Goal: Task Accomplishment & Management: Use online tool/utility

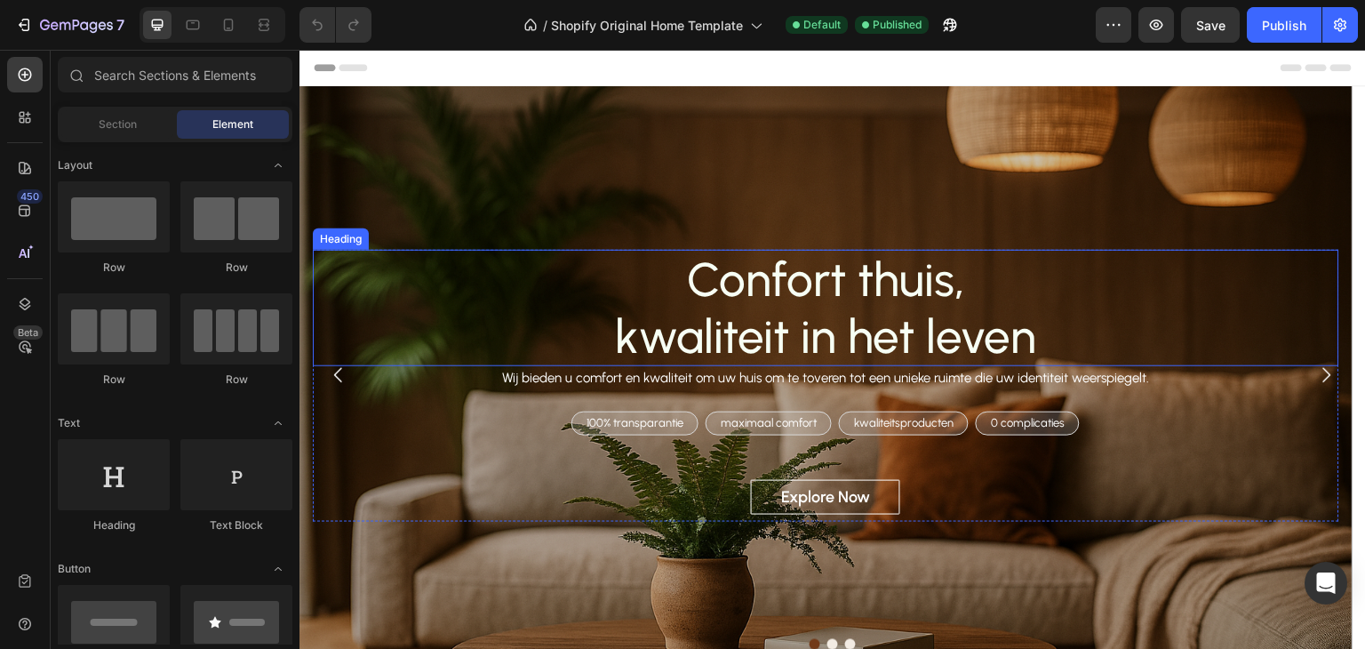
click at [374, 291] on h2 "Confort thuis, kwaliteit in het leven" at bounding box center [826, 308] width 1027 height 116
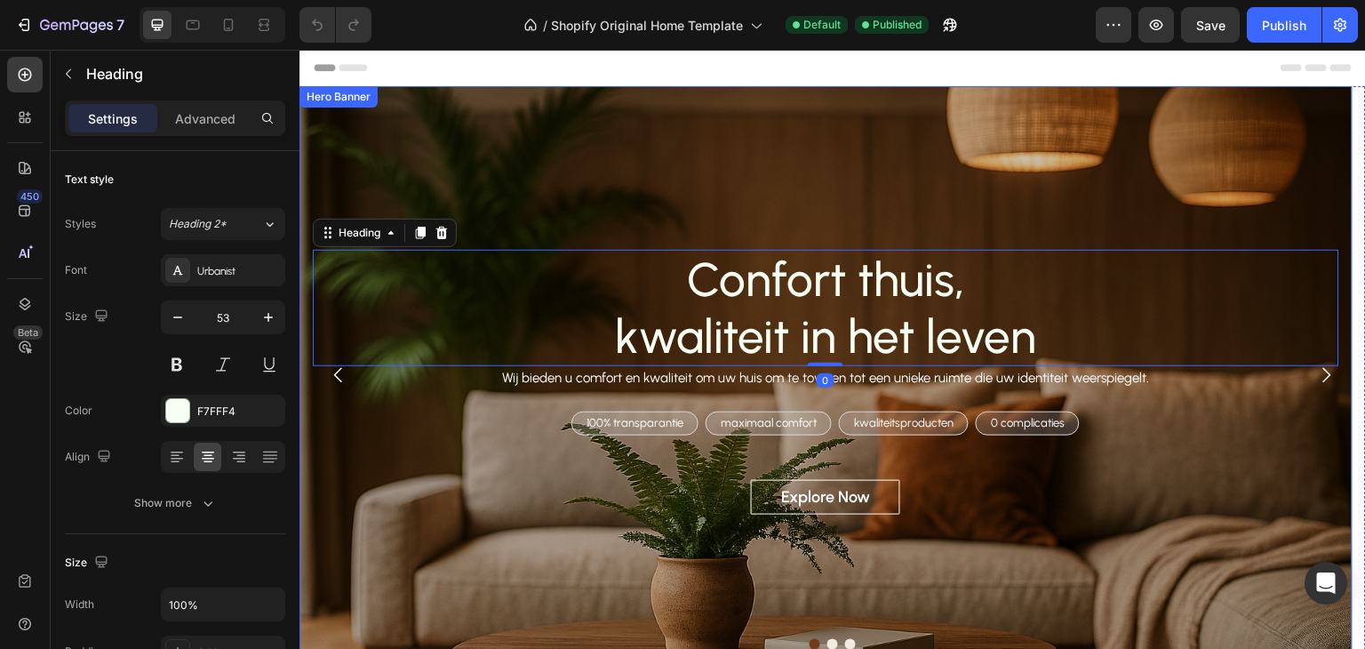
click at [467, 178] on div "Overlay" at bounding box center [826, 375] width 1053 height 578
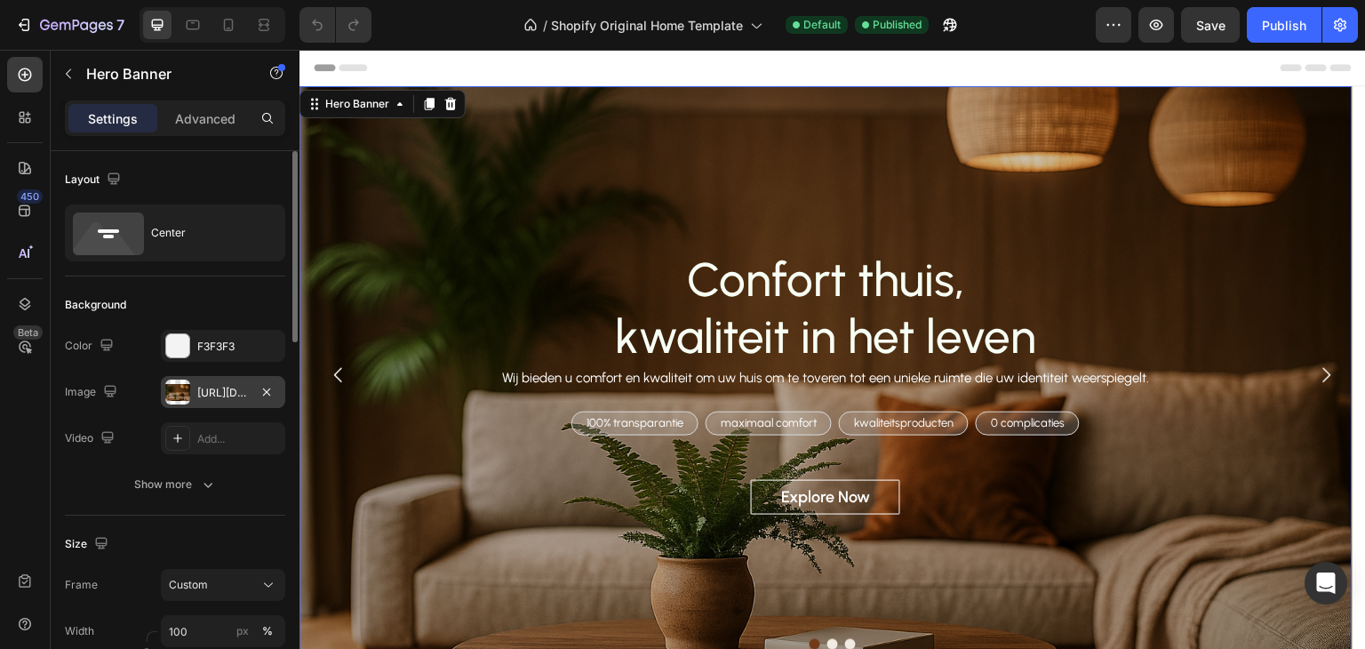
click at [222, 392] on div "[URL][DOMAIN_NAME]" at bounding box center [223, 393] width 52 height 16
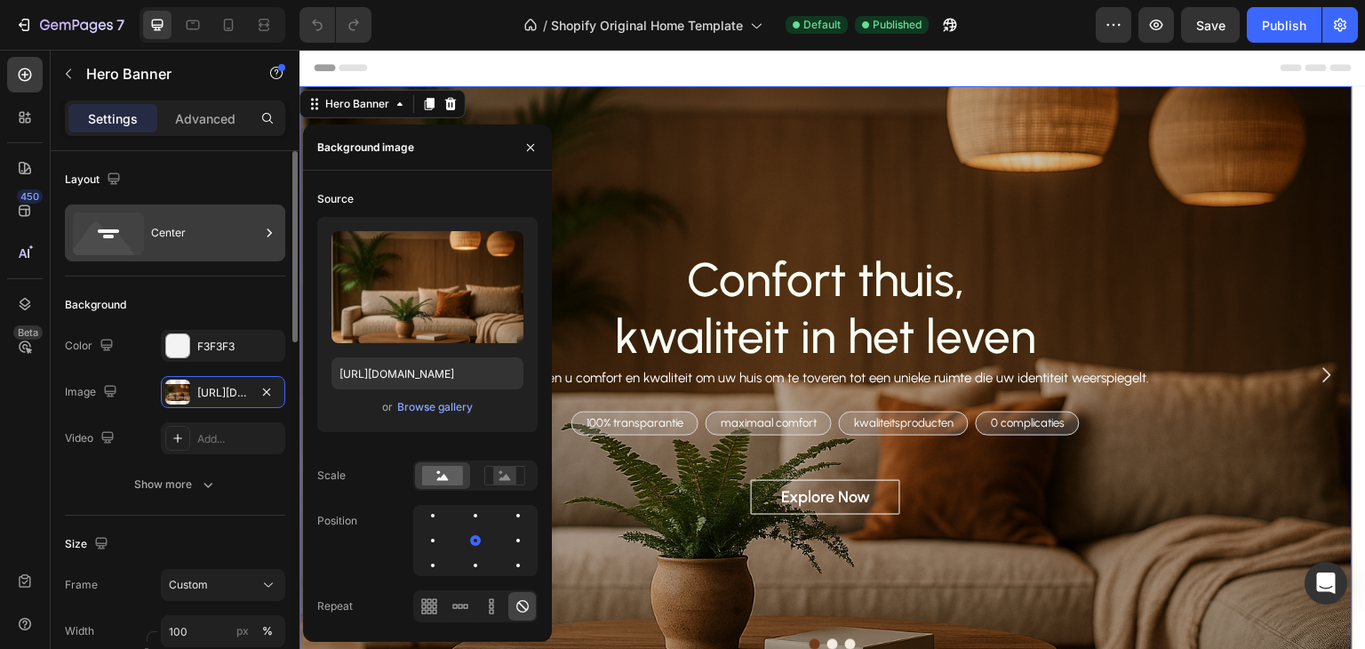
click at [223, 240] on div "Center" at bounding box center [205, 232] width 108 height 41
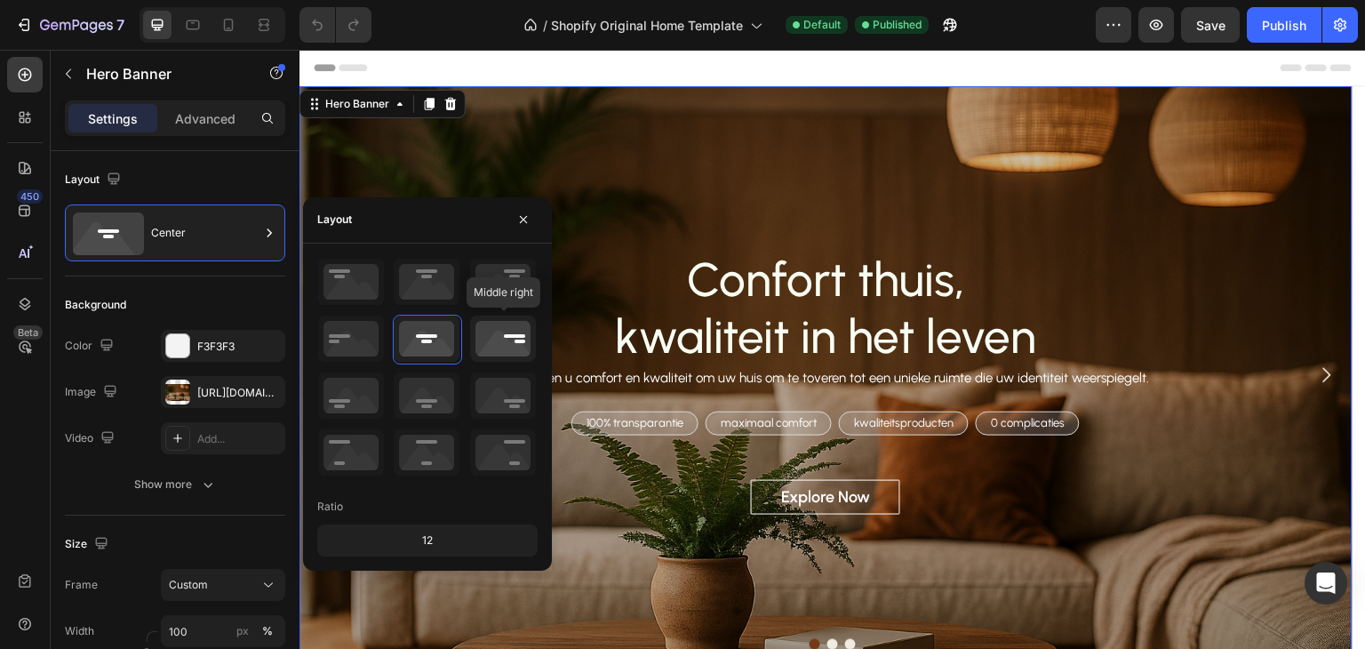
click at [506, 342] on icon at bounding box center [503, 339] width 66 height 46
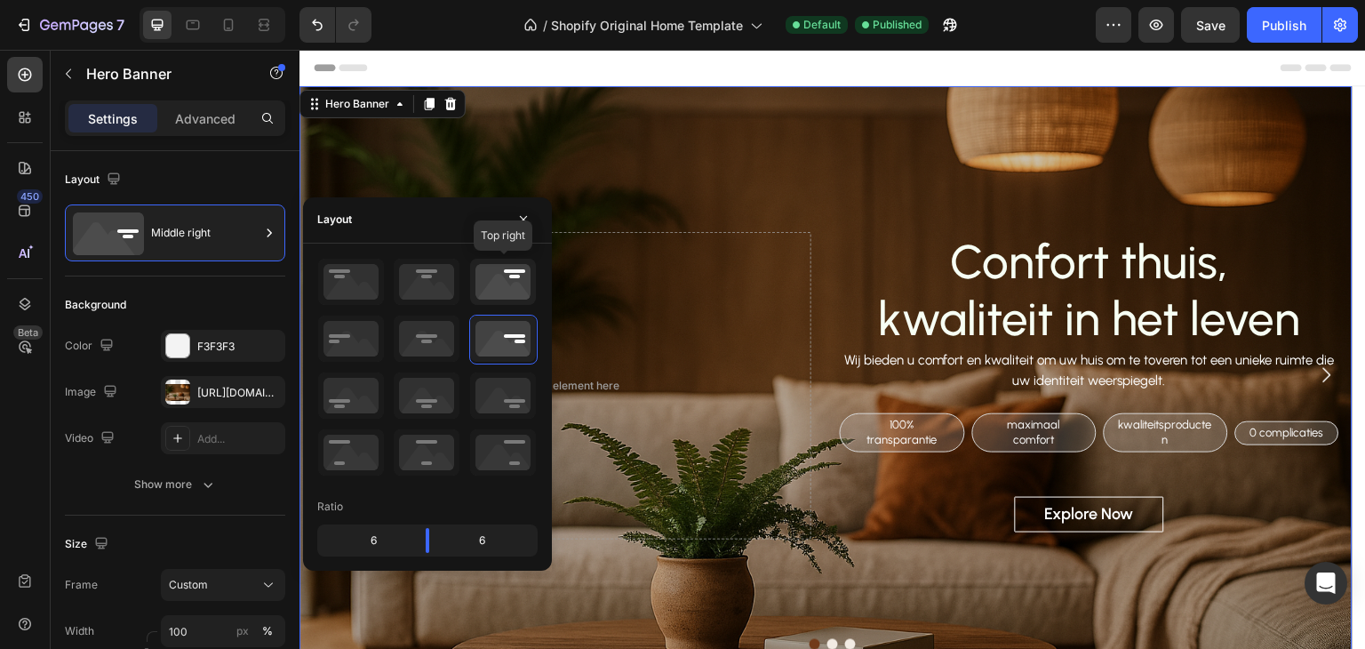
click at [510, 280] on icon at bounding box center [503, 282] width 66 height 46
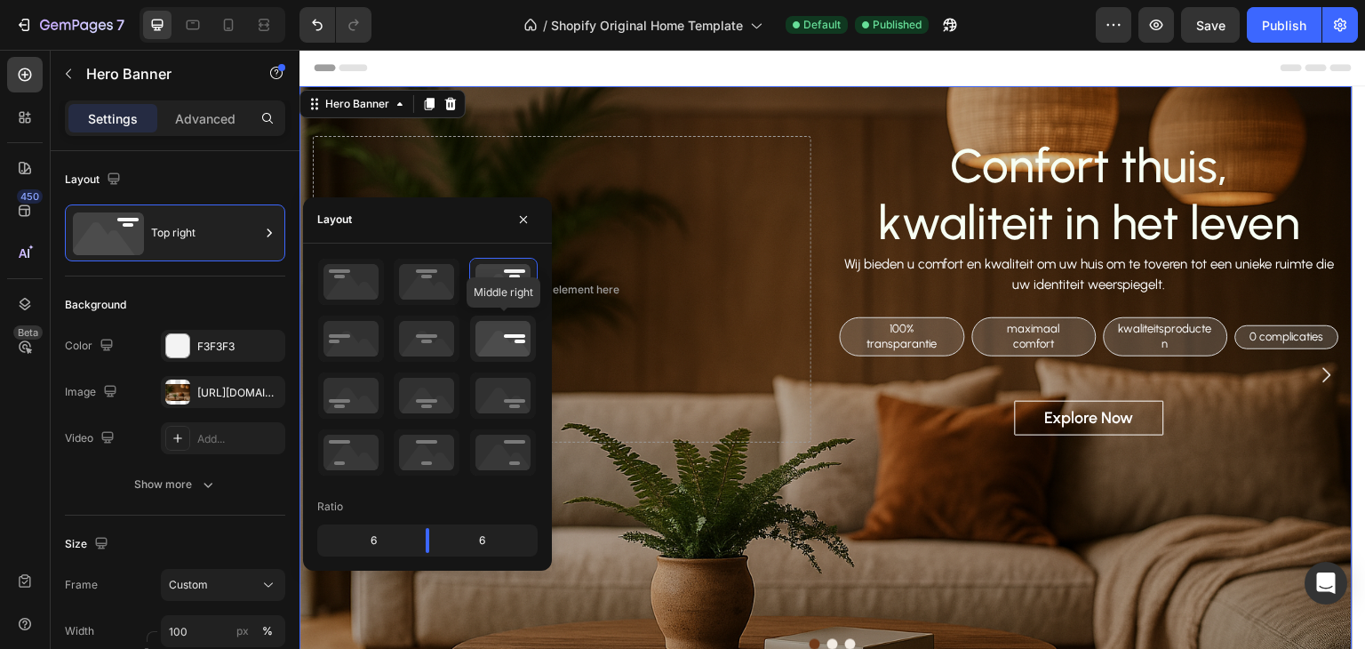
click at [506, 331] on icon at bounding box center [503, 339] width 66 height 46
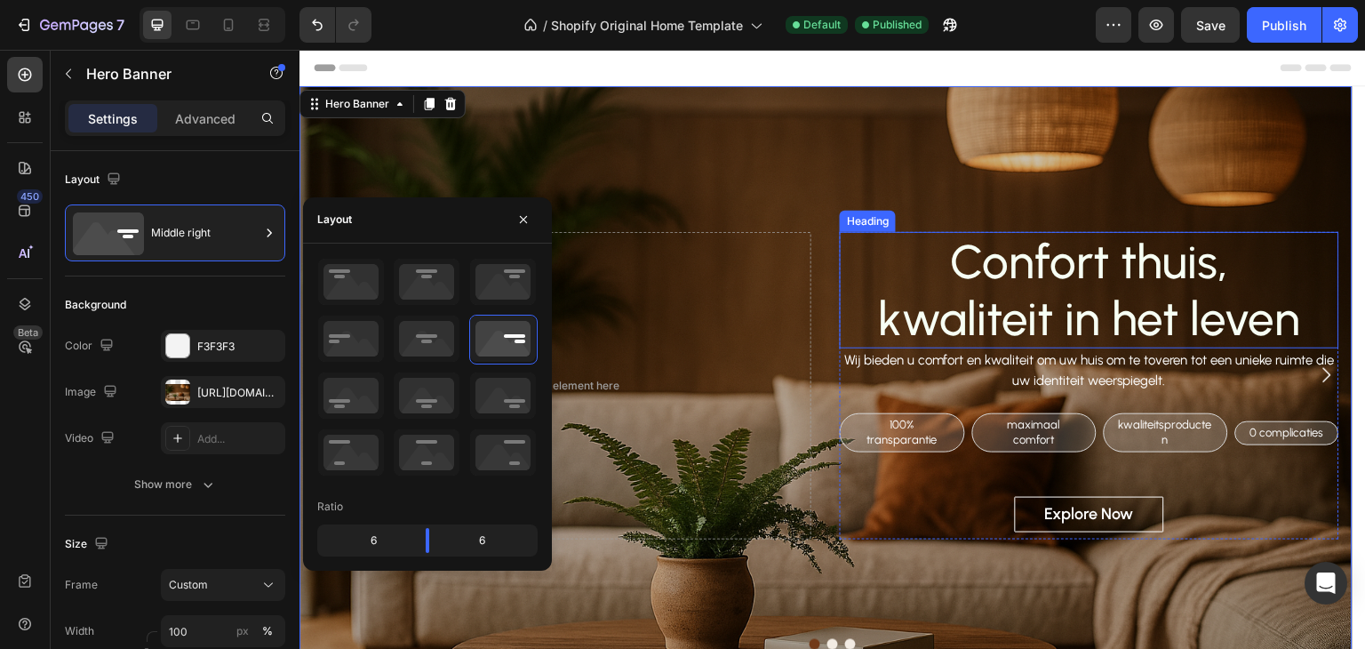
click at [1016, 331] on h2 "Confort thuis, kwaliteit in het leven" at bounding box center [1089, 290] width 499 height 116
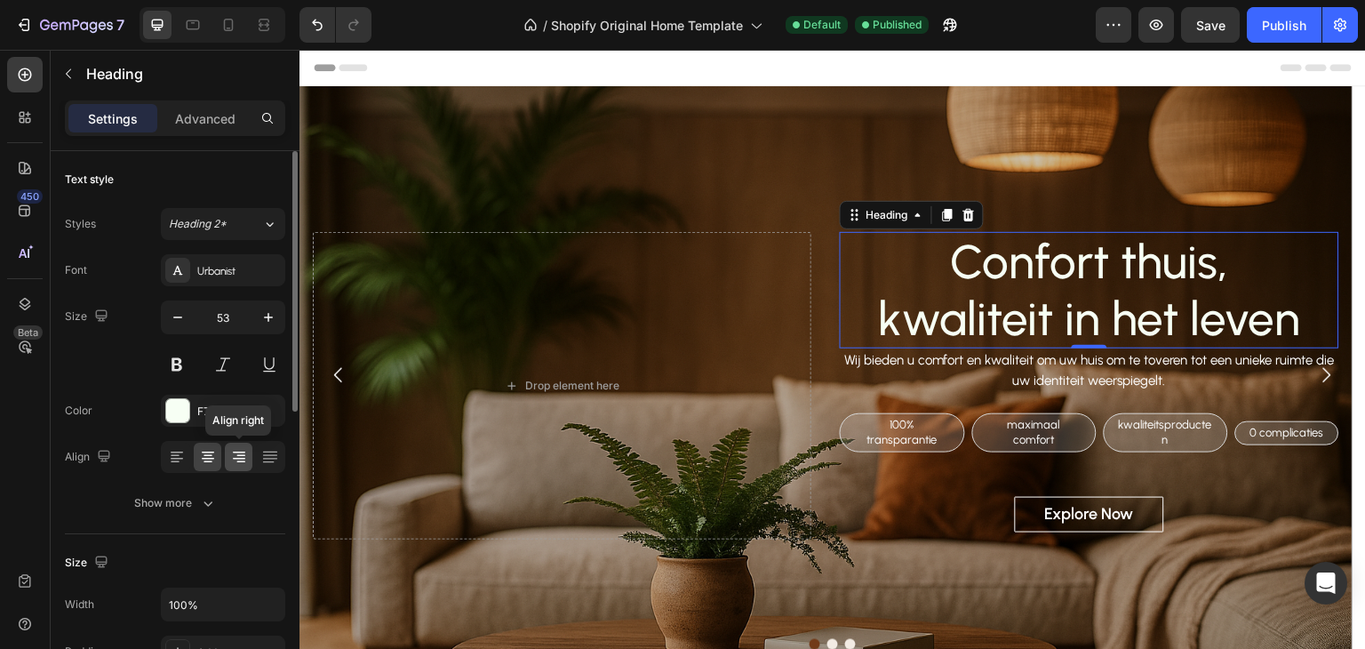
click at [234, 462] on icon at bounding box center [239, 457] width 18 height 18
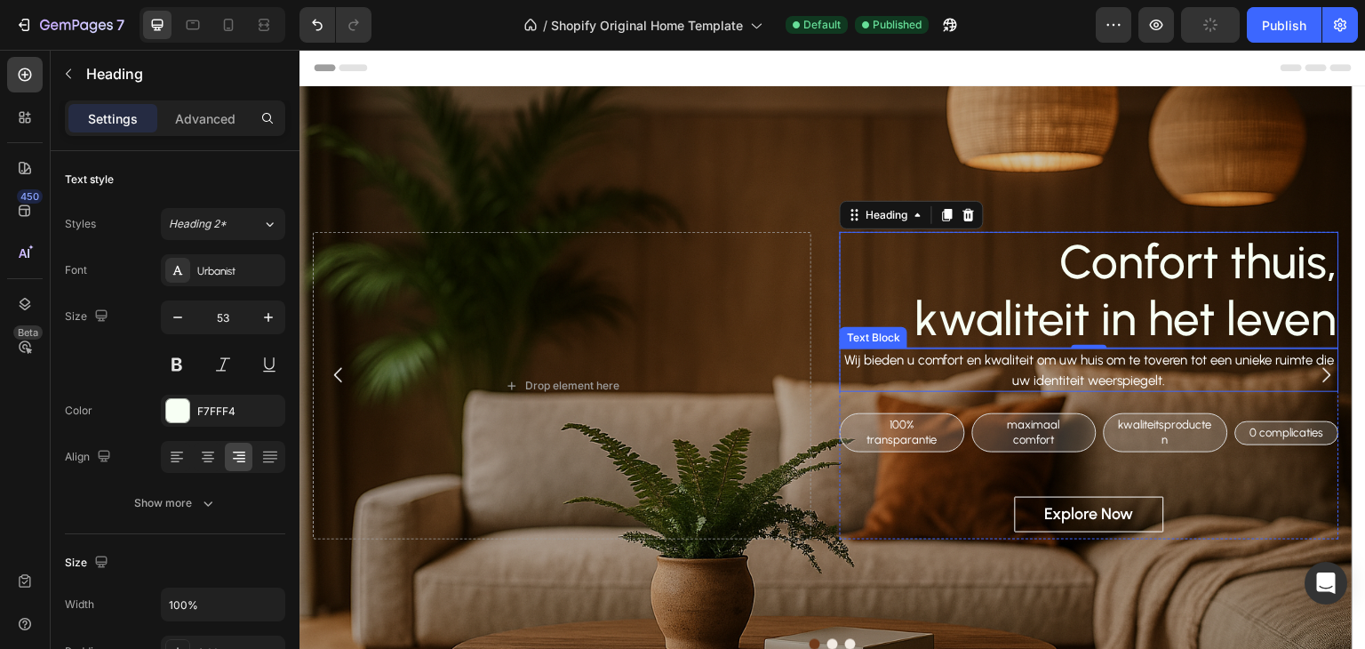
click at [1105, 380] on p "Wij bieden u comfort en kwaliteit om uw huis om te toveren tot een unieke ruimt…" at bounding box center [1089, 370] width 495 height 40
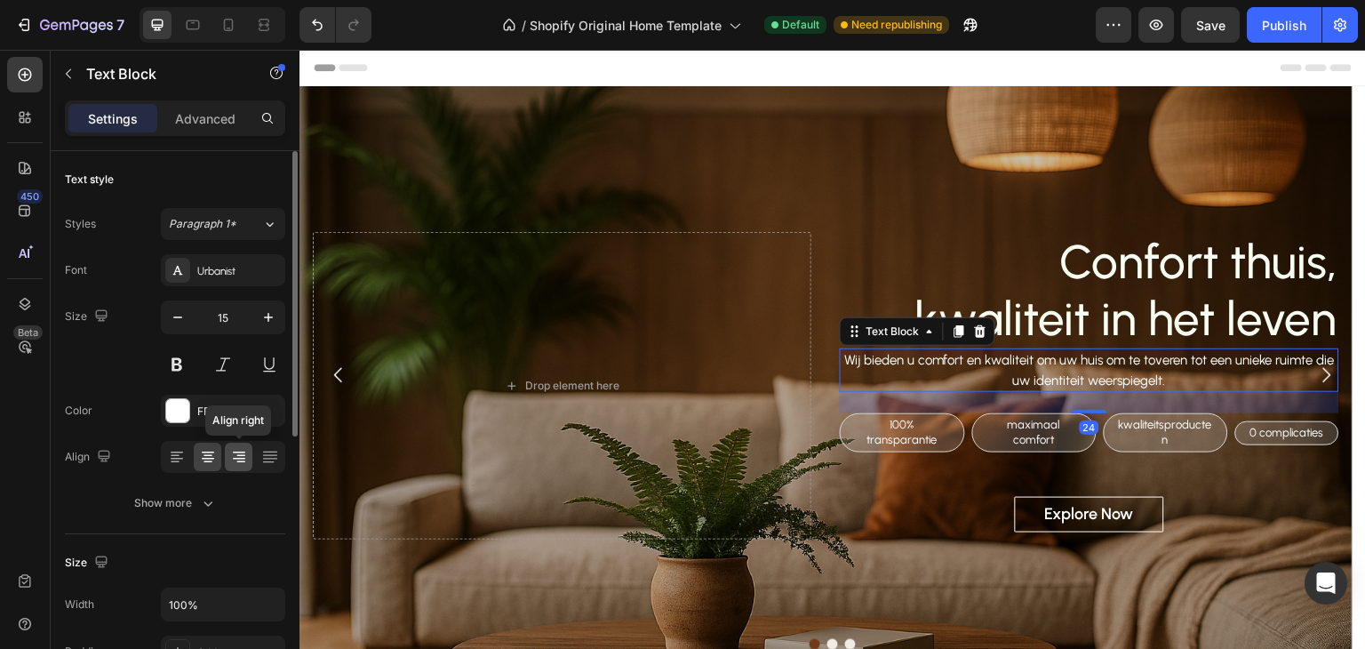
click at [231, 458] on icon at bounding box center [239, 457] width 18 height 18
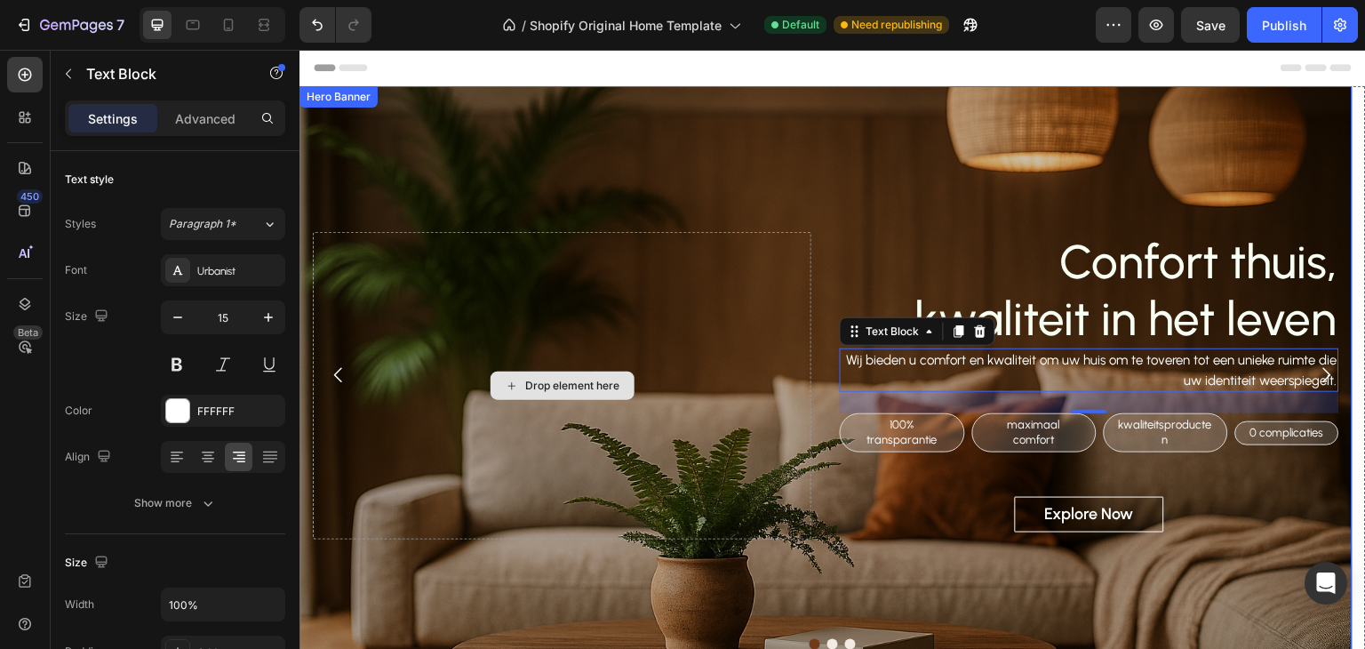
click at [436, 272] on div "Drop element here" at bounding box center [562, 385] width 499 height 307
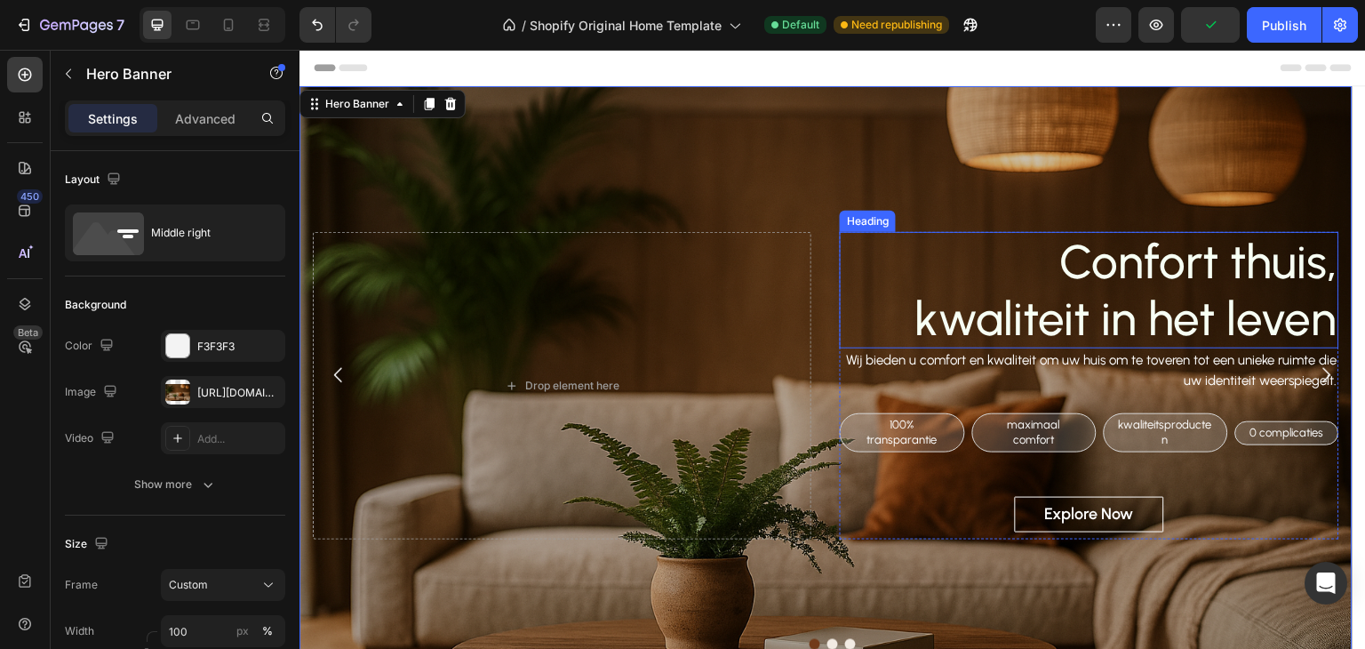
click at [861, 224] on div "Heading" at bounding box center [868, 221] width 49 height 16
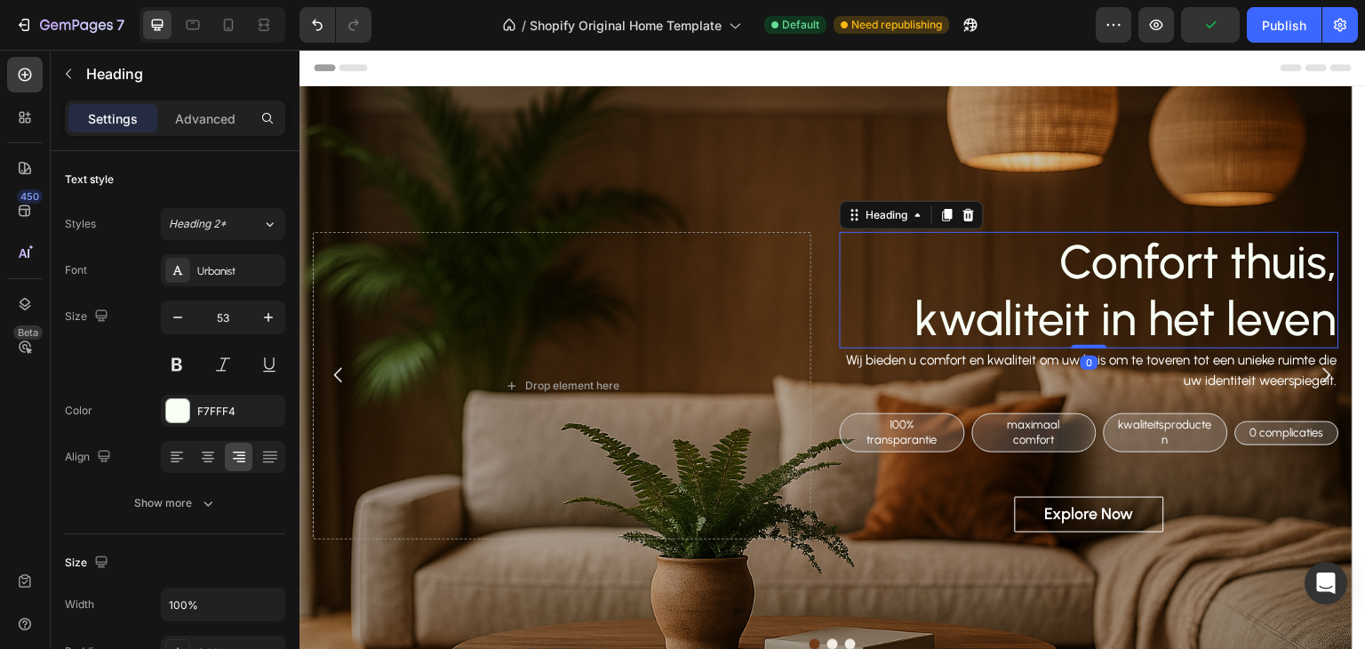
click at [901, 300] on h2 "Confort thuis, kwaliteit in het leven" at bounding box center [1089, 290] width 499 height 116
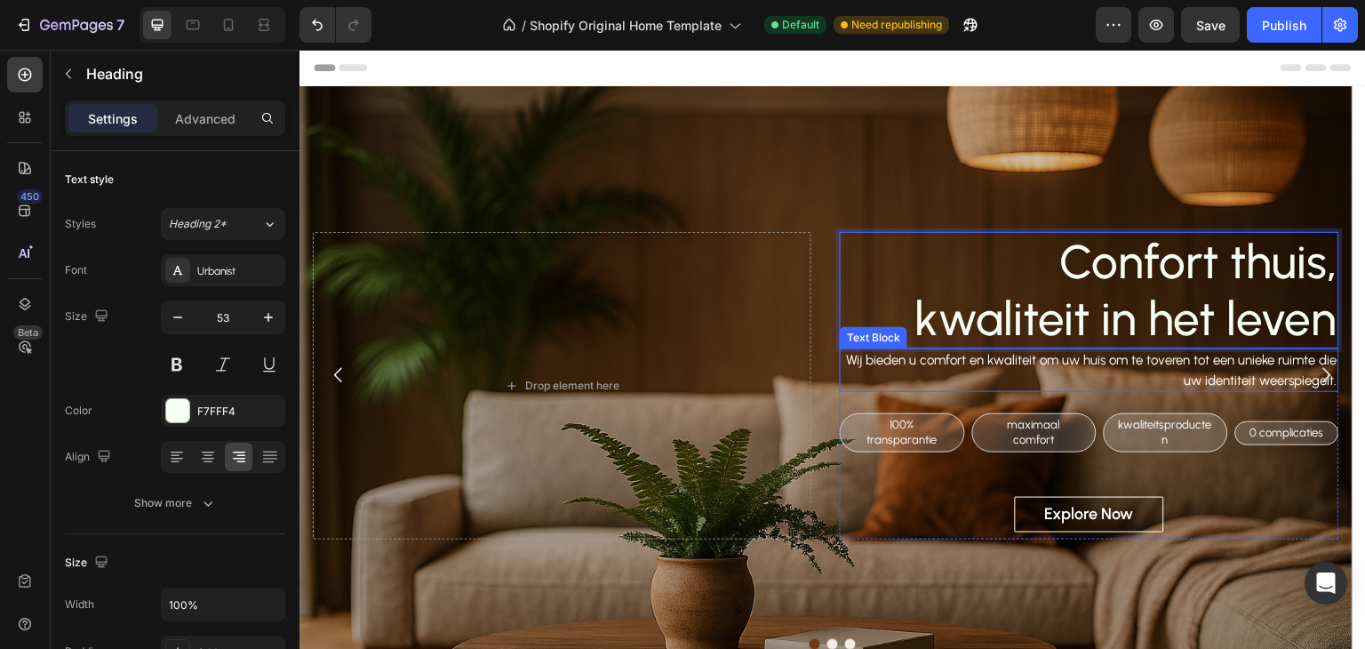
click at [879, 389] on p "Wij bieden u comfort en kwaliteit om uw huis om te toveren tot een unieke ruimt…" at bounding box center [1089, 370] width 495 height 40
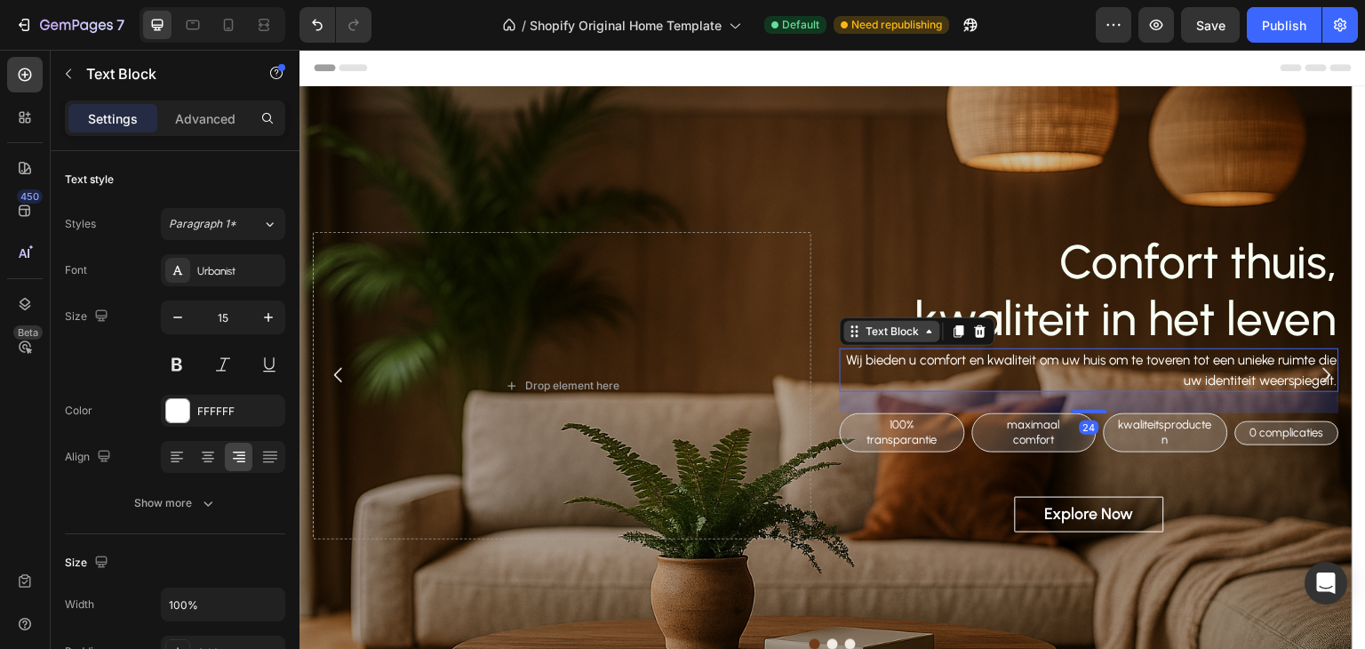
click at [887, 331] on div "Text Block" at bounding box center [892, 332] width 60 height 16
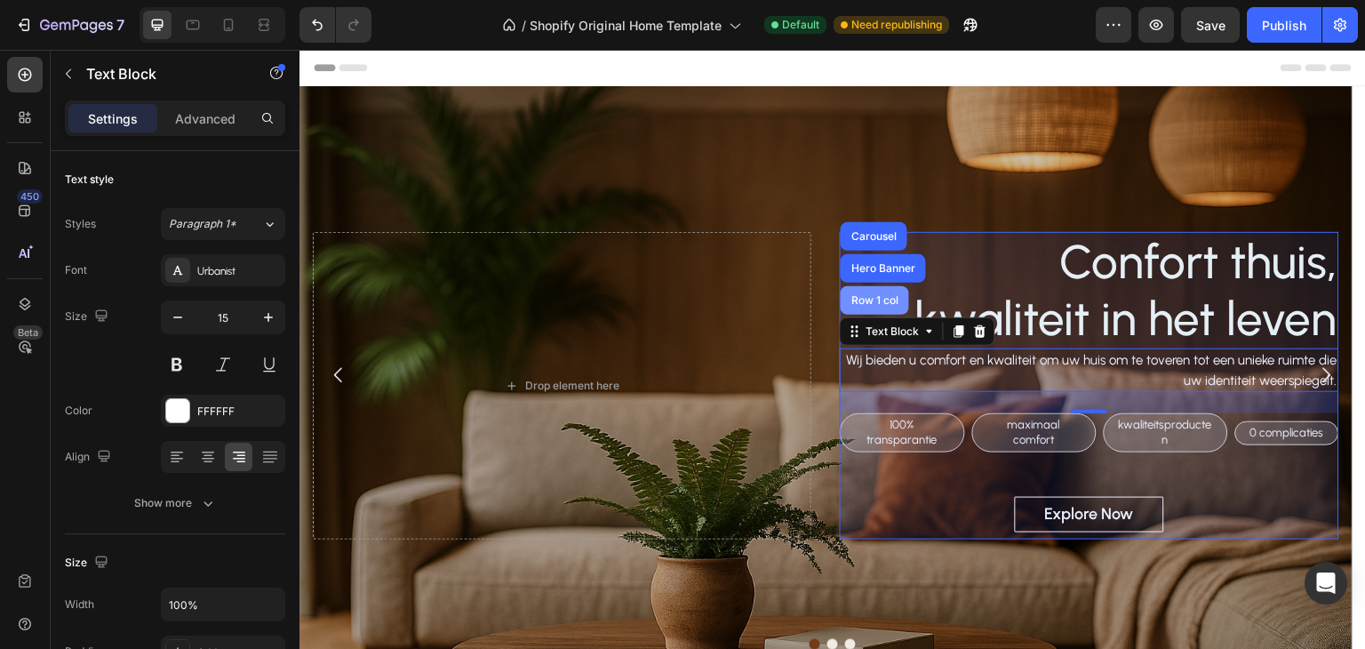
click at [877, 295] on div "Row 1 col" at bounding box center [875, 300] width 54 height 11
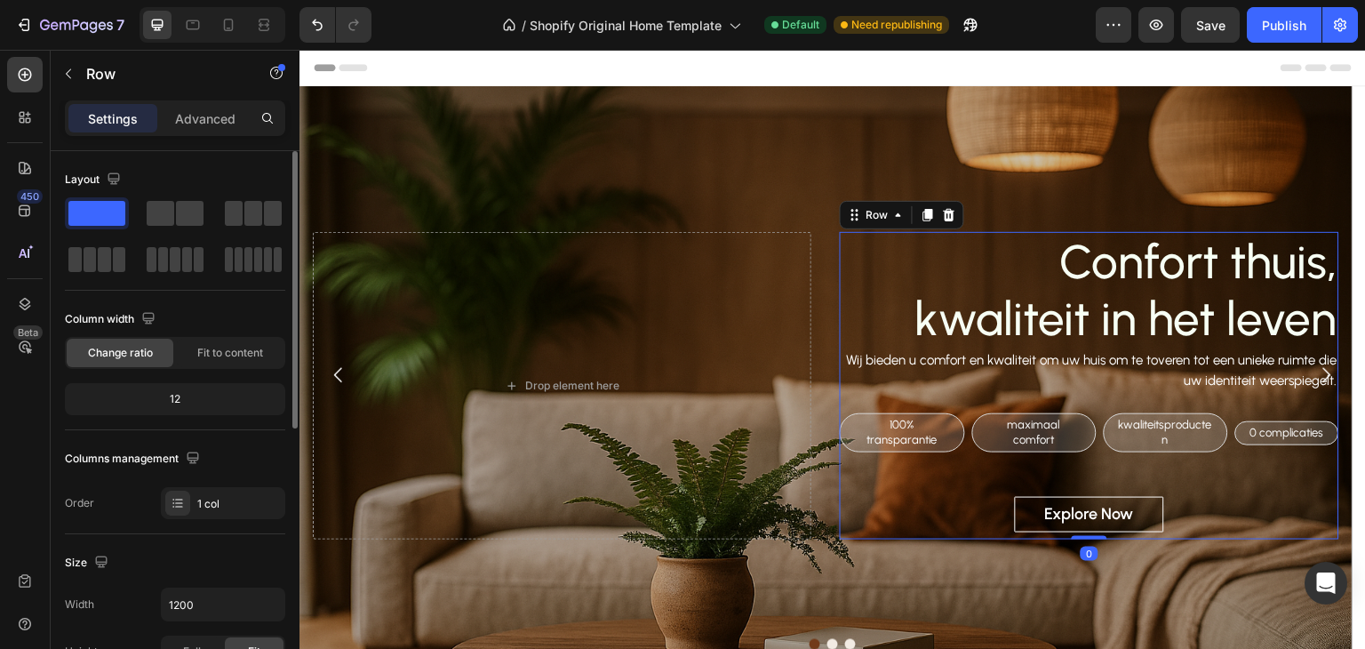
scroll to position [89, 0]
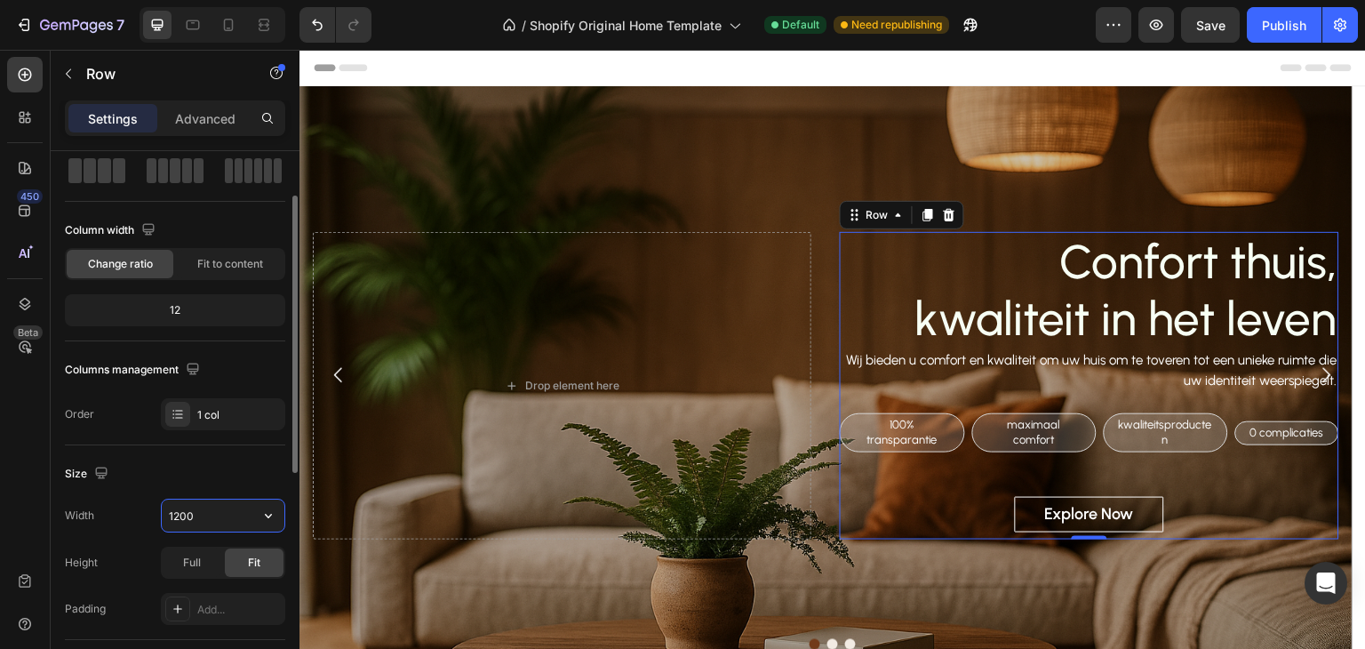
click at [213, 517] on input "1200" at bounding box center [223, 516] width 123 height 32
click at [276, 524] on button "button" at bounding box center [268, 516] width 32 height 32
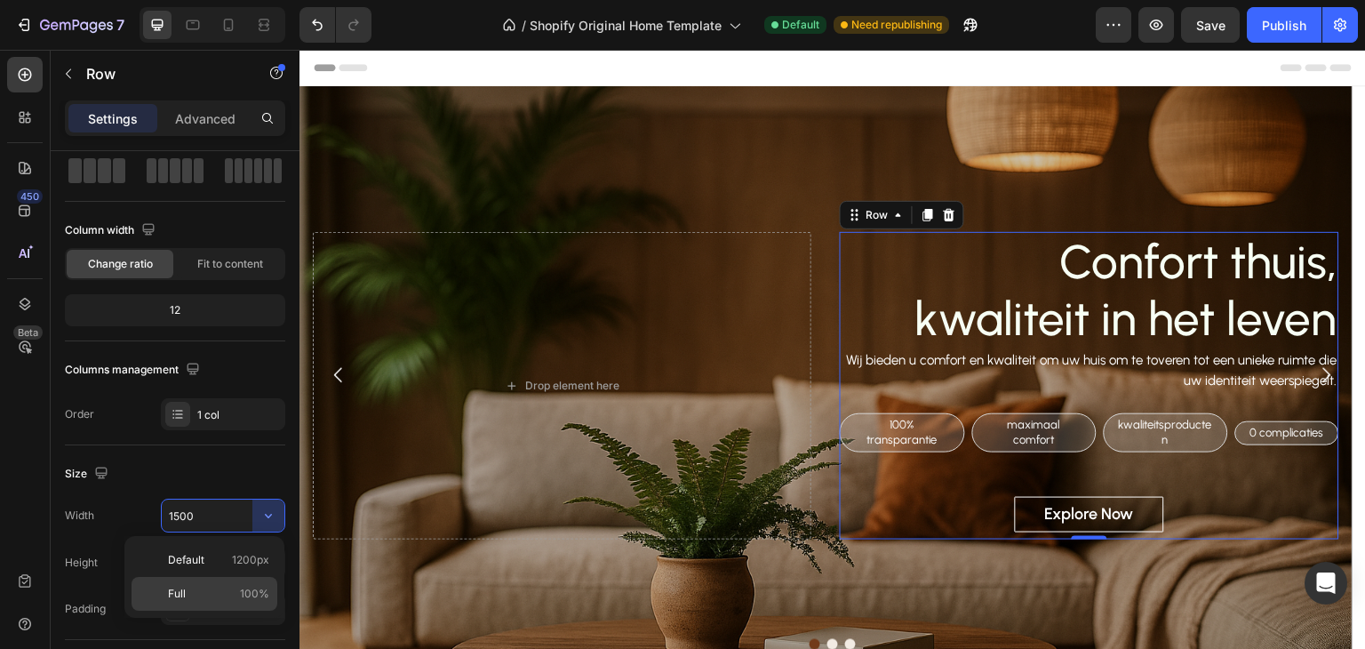
click at [253, 593] on span "100%" at bounding box center [254, 594] width 29 height 16
type input "100%"
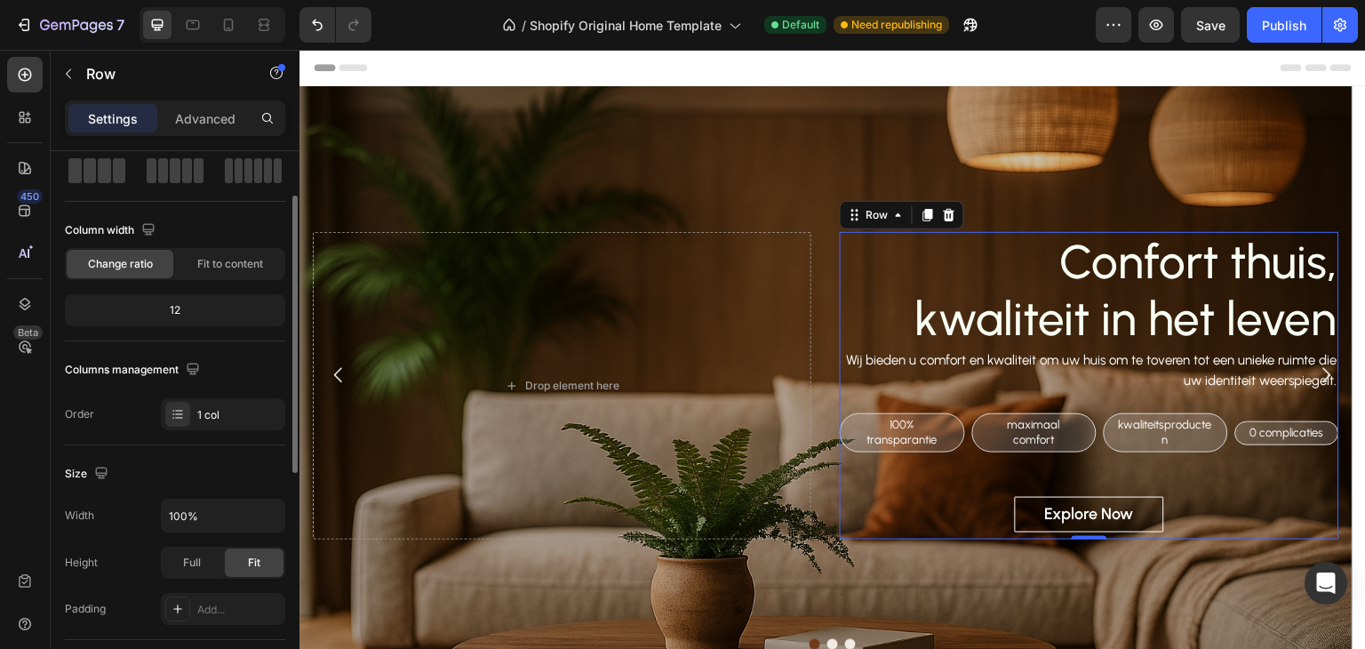
scroll to position [267, 0]
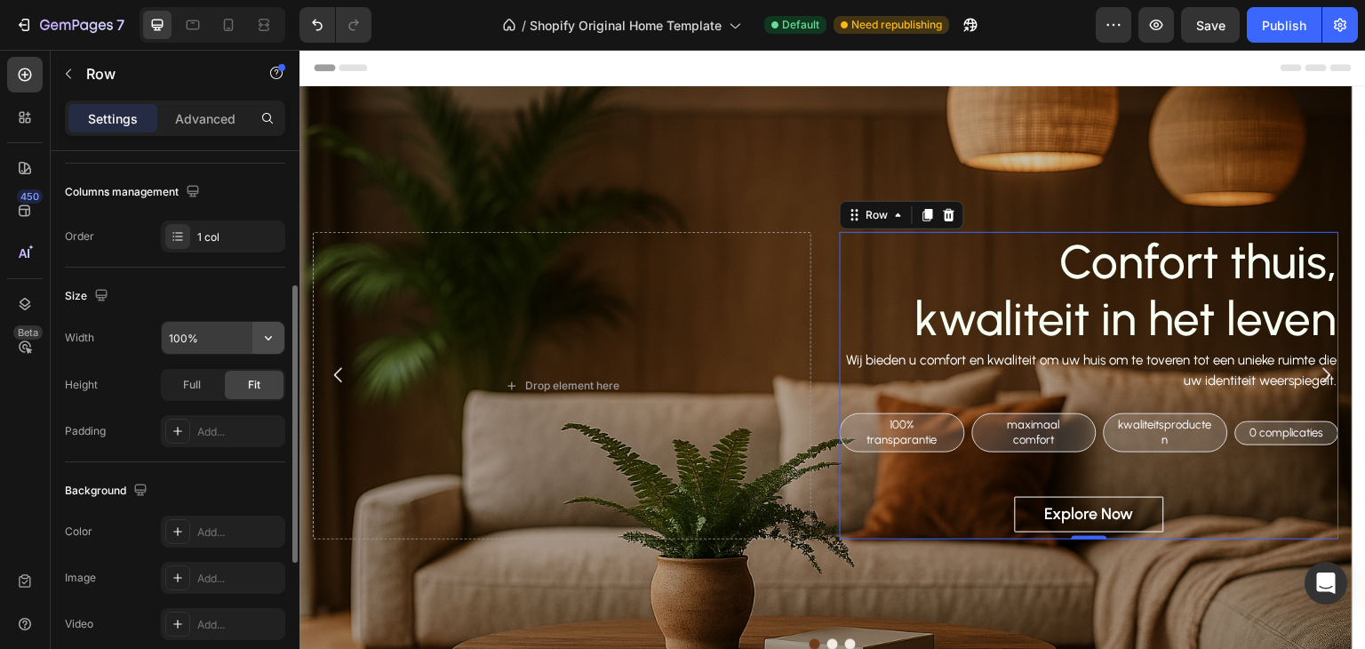
click at [257, 349] on button "button" at bounding box center [268, 338] width 32 height 32
click at [238, 300] on div "Size" at bounding box center [175, 296] width 220 height 28
click at [188, 109] on p "Advanced" at bounding box center [205, 118] width 60 height 19
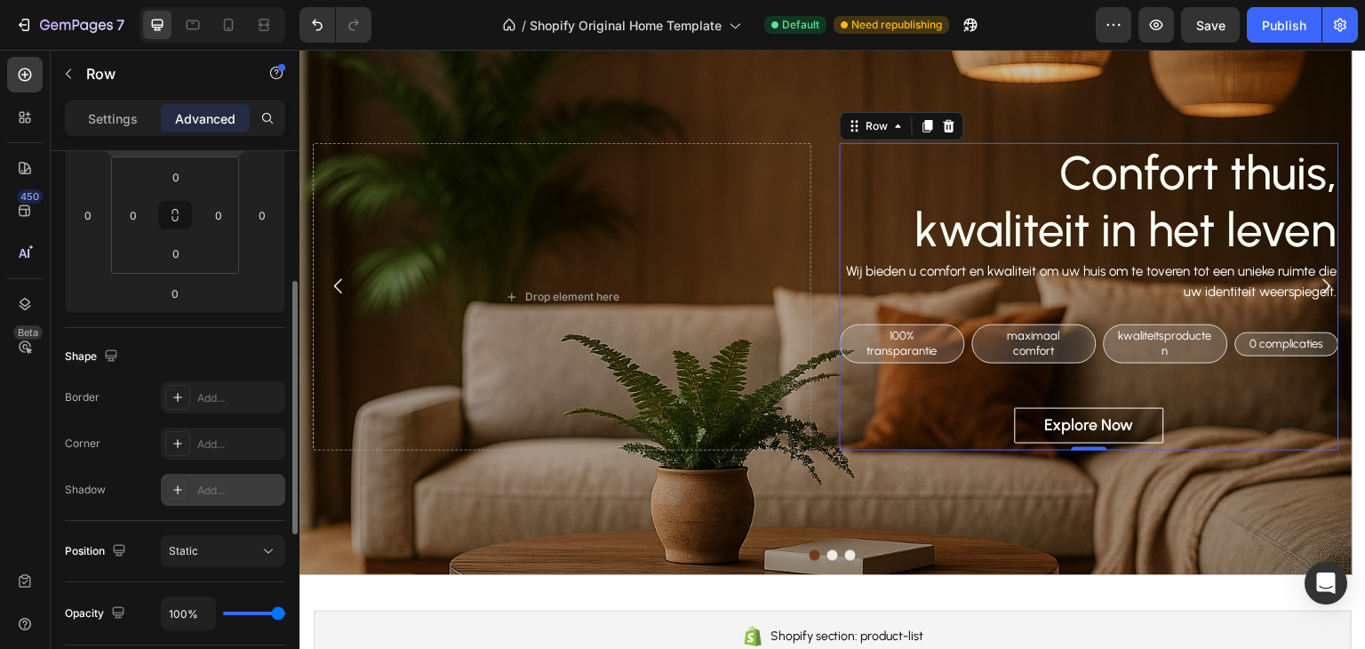
scroll to position [0, 0]
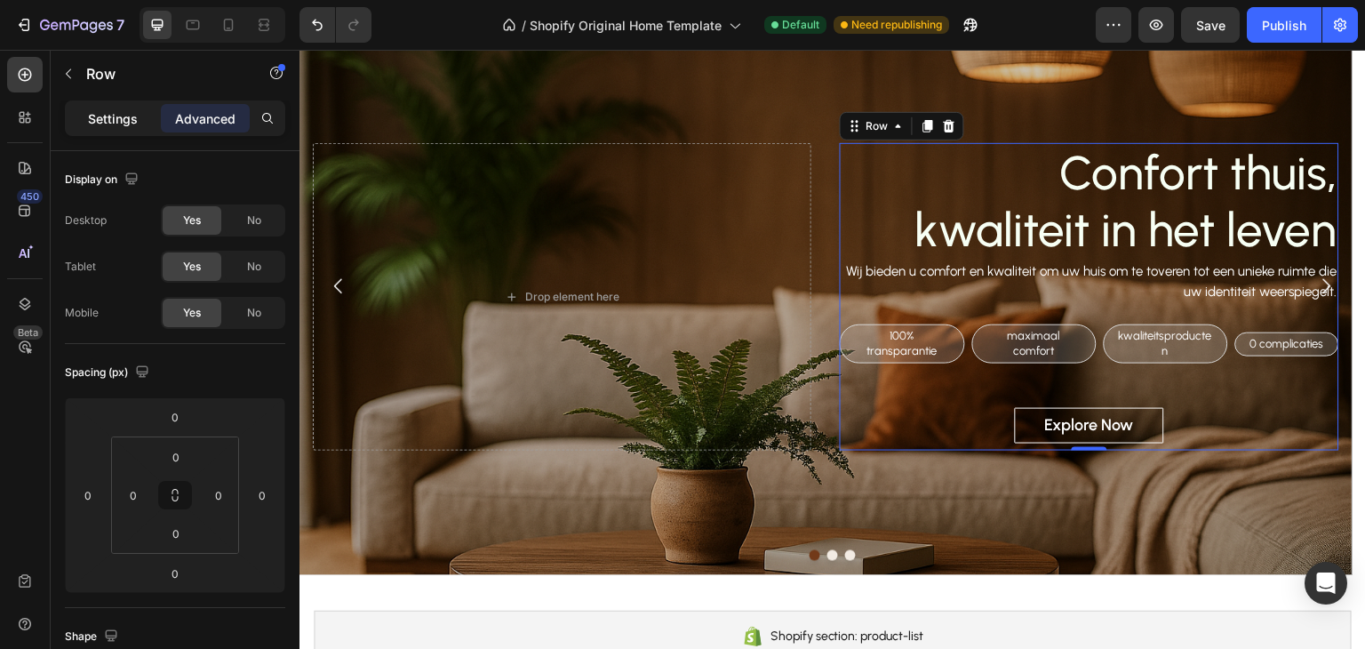
click at [122, 117] on p "Settings" at bounding box center [113, 118] width 50 height 19
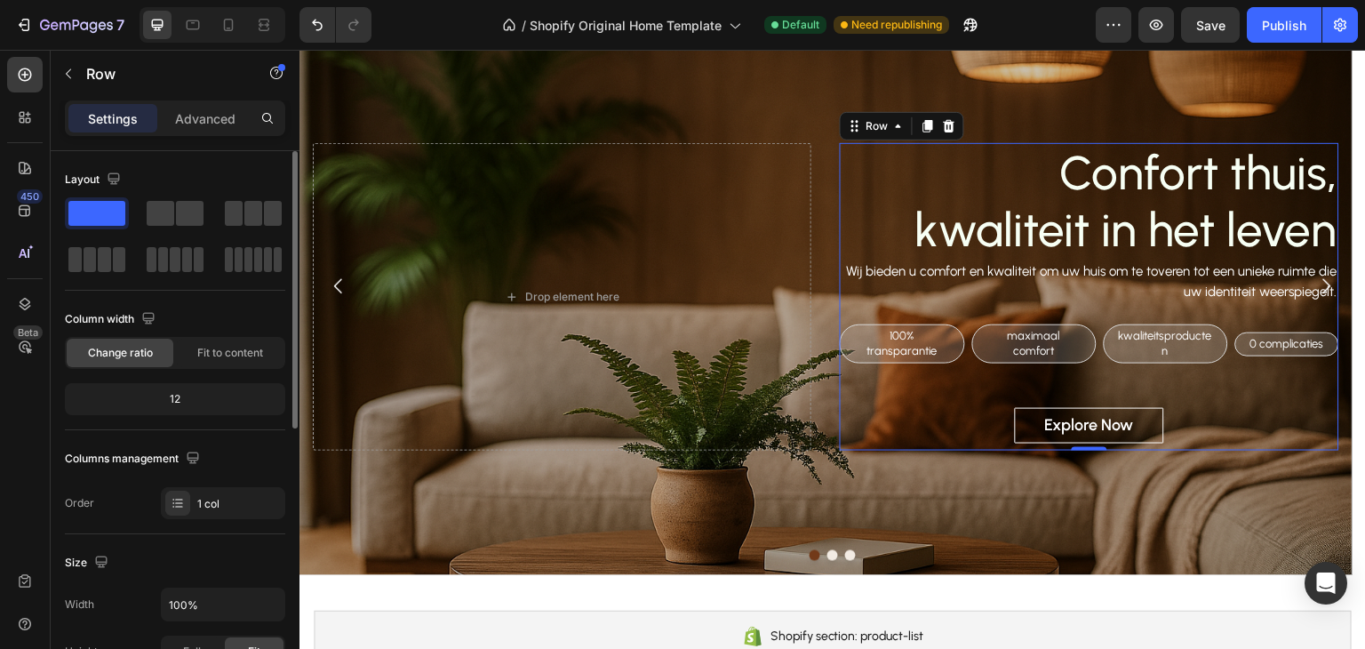
drag, startPoint x: 164, startPoint y: 353, endPoint x: 148, endPoint y: 353, distance: 15.1
click at [148, 353] on div "Change ratio" at bounding box center [120, 353] width 107 height 28
click at [199, 396] on div "12" at bounding box center [174, 399] width 213 height 25
click at [236, 349] on span "Fit to content" at bounding box center [230, 353] width 66 height 16
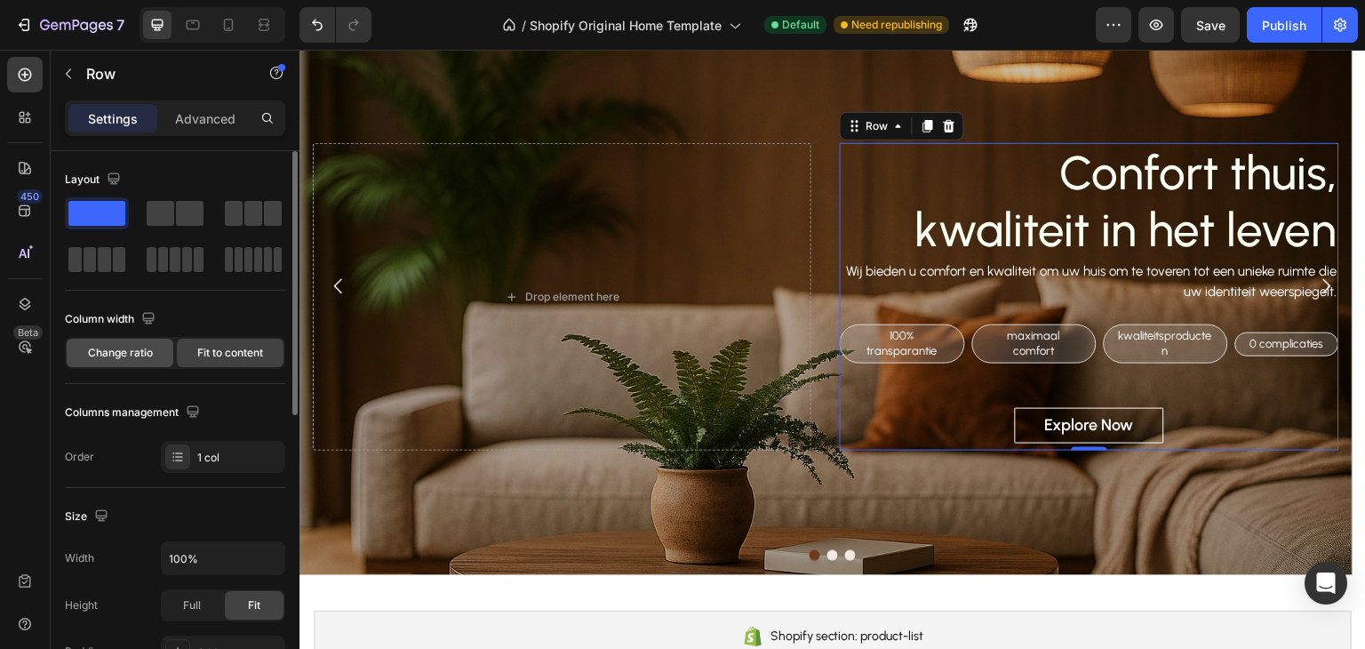
click at [144, 353] on span "Change ratio" at bounding box center [120, 353] width 65 height 16
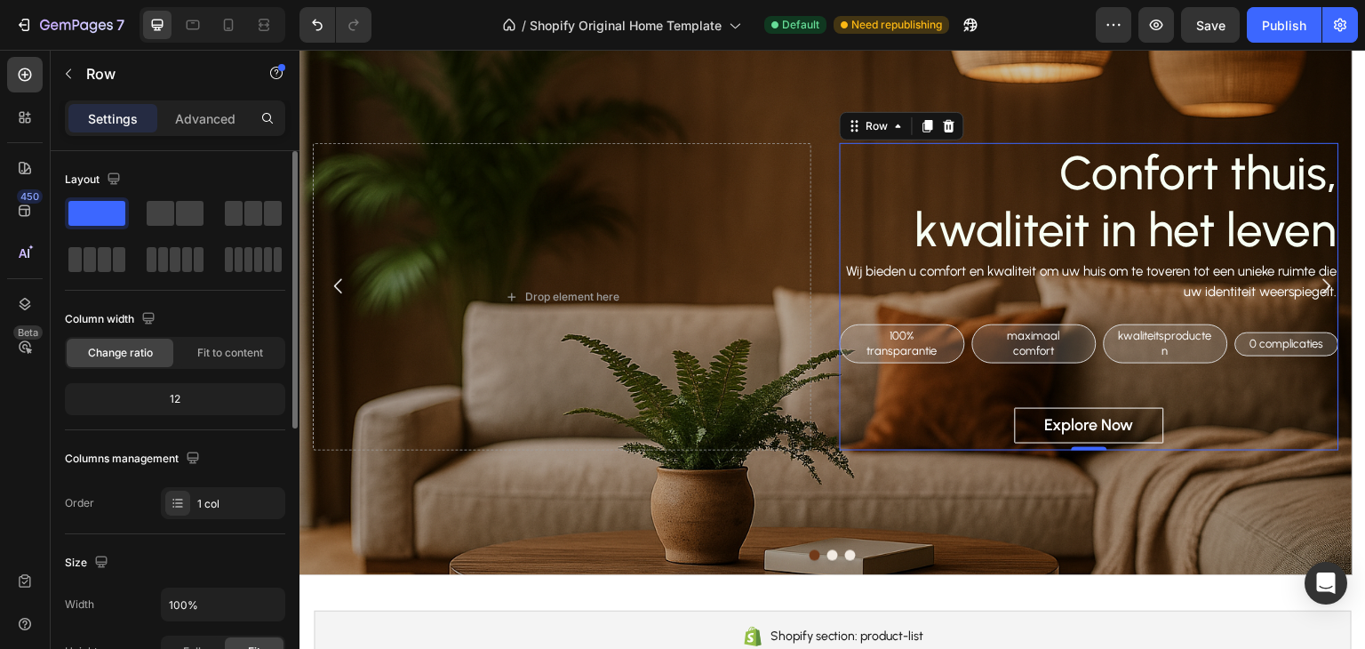
click at [180, 409] on div "12" at bounding box center [174, 399] width 213 height 25
click at [173, 394] on div "12" at bounding box center [174, 399] width 213 height 25
click at [183, 220] on span at bounding box center [190, 213] width 28 height 25
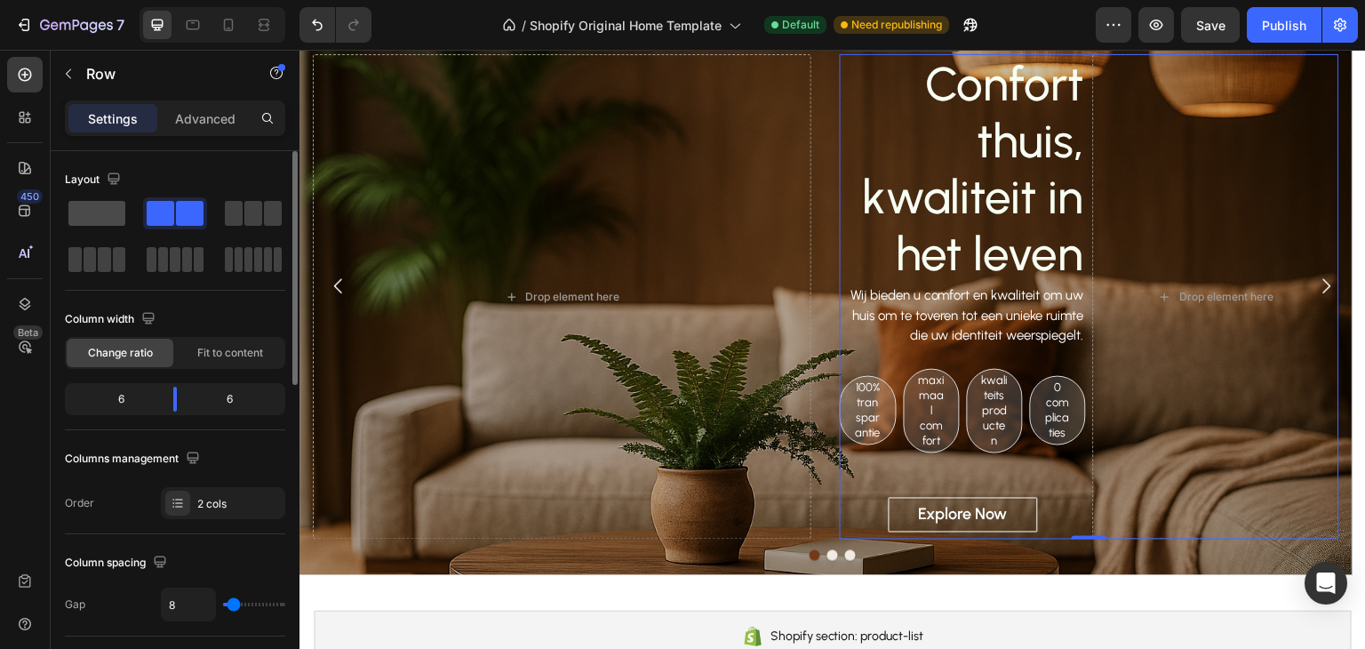
click at [101, 222] on span at bounding box center [96, 213] width 57 height 25
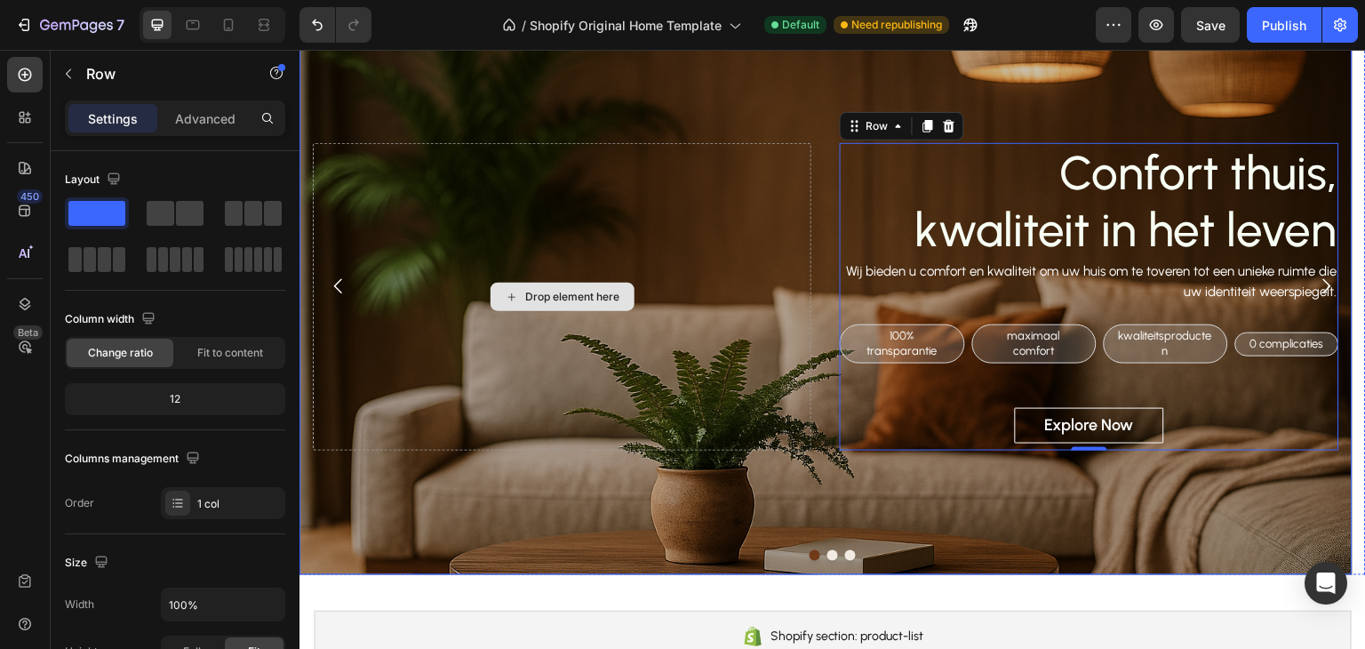
click at [446, 212] on div "Drop element here" at bounding box center [562, 296] width 499 height 307
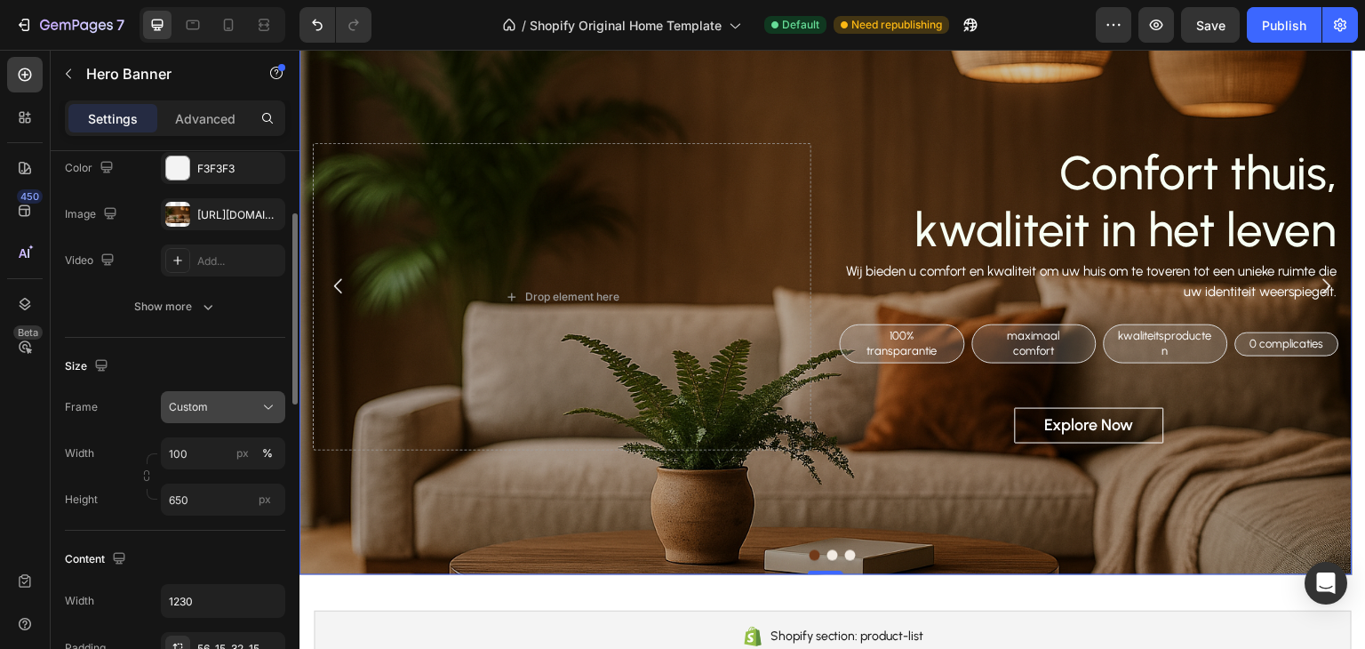
scroll to position [267, 0]
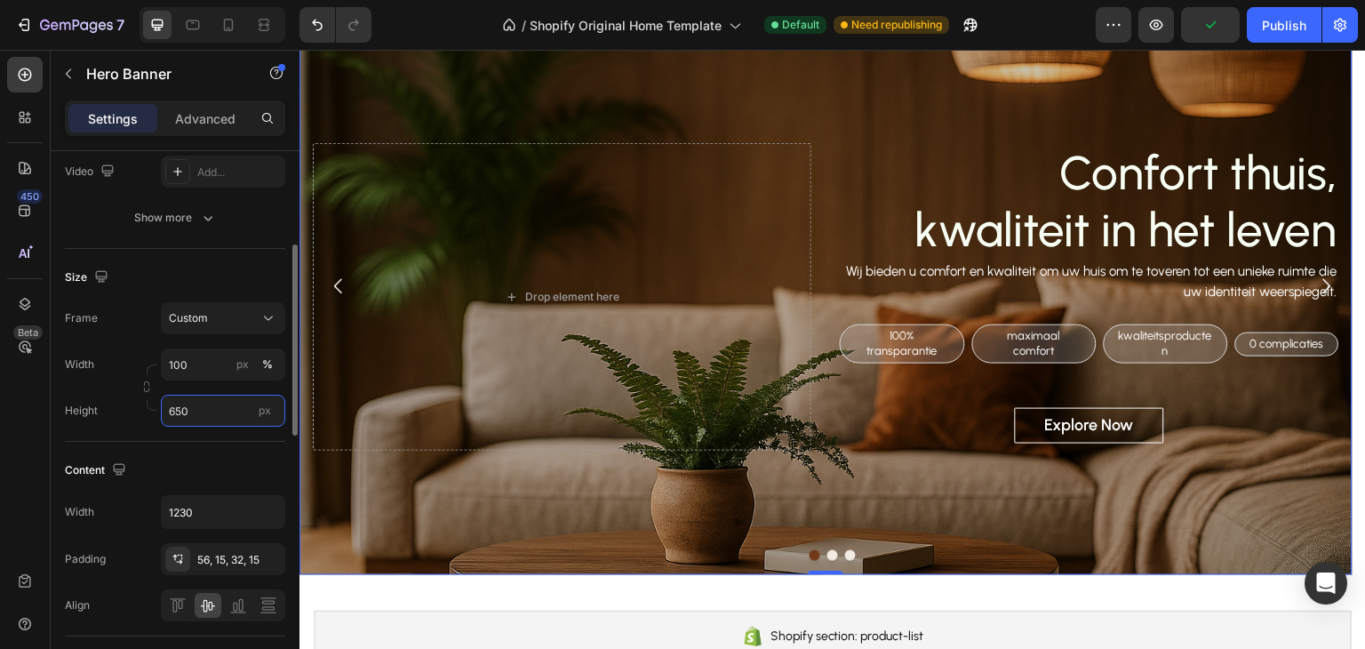
click at [209, 403] on input "650" at bounding box center [223, 411] width 124 height 32
type input "3"
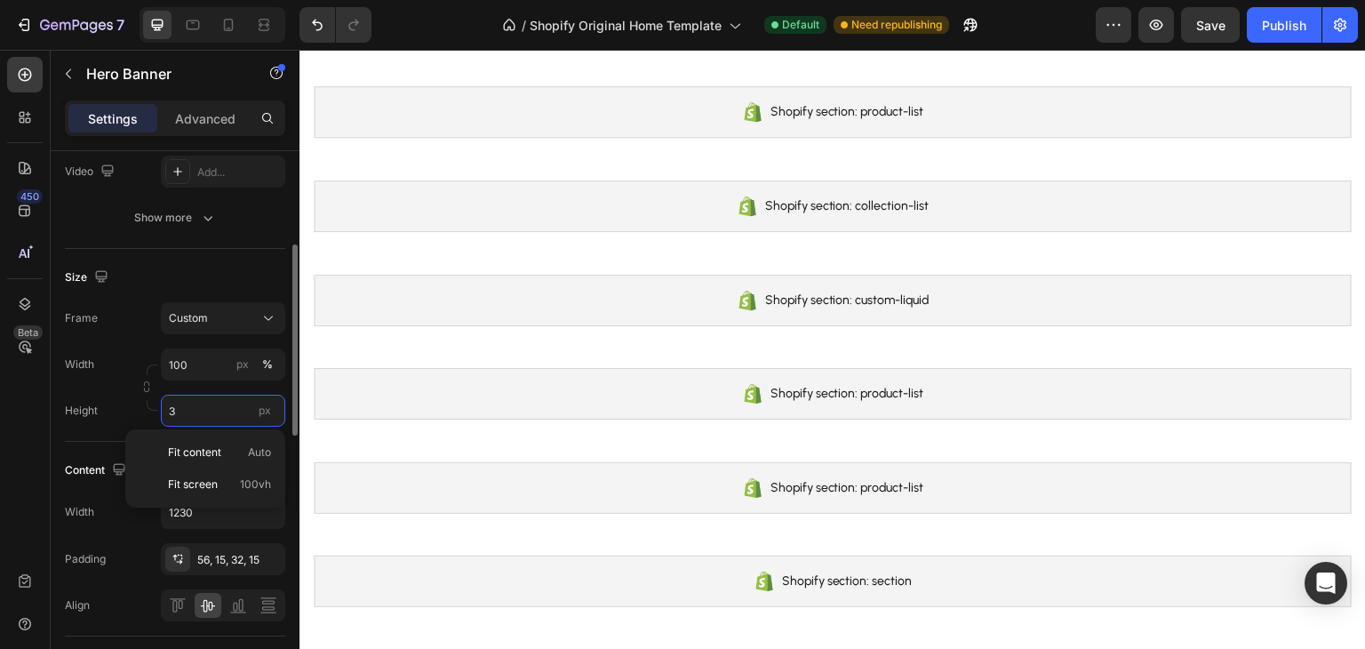
scroll to position [0, 0]
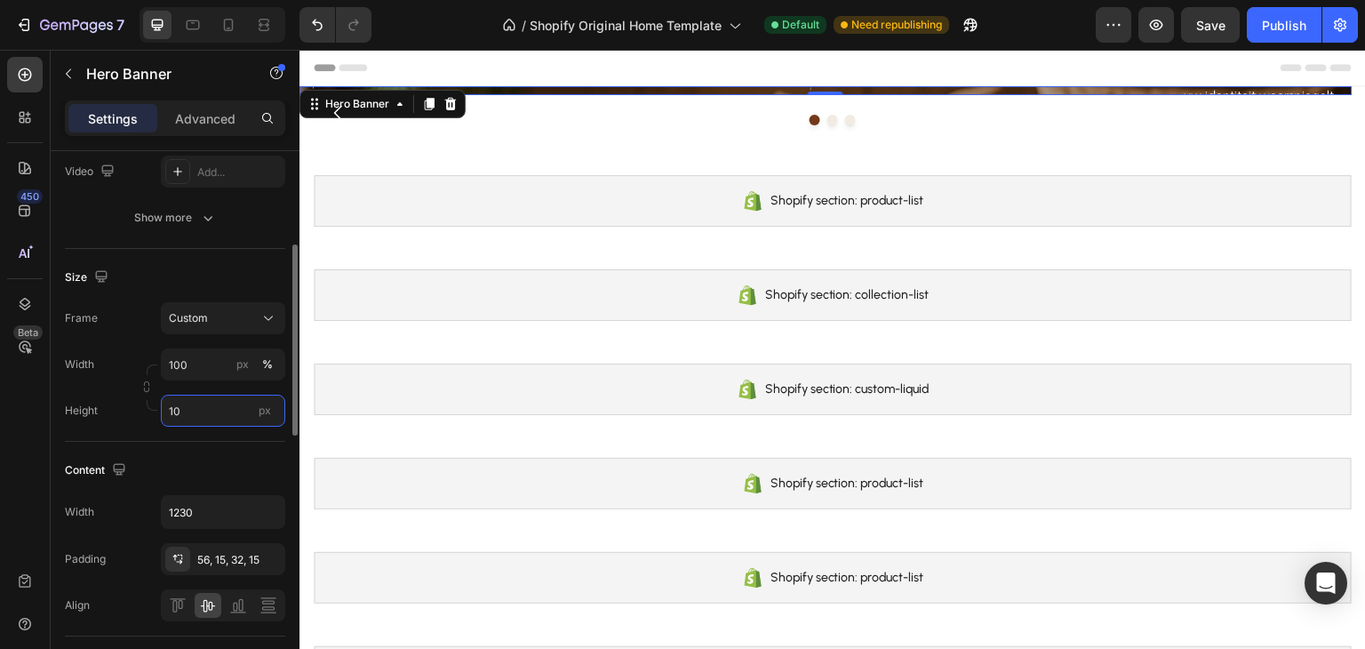
type input "1"
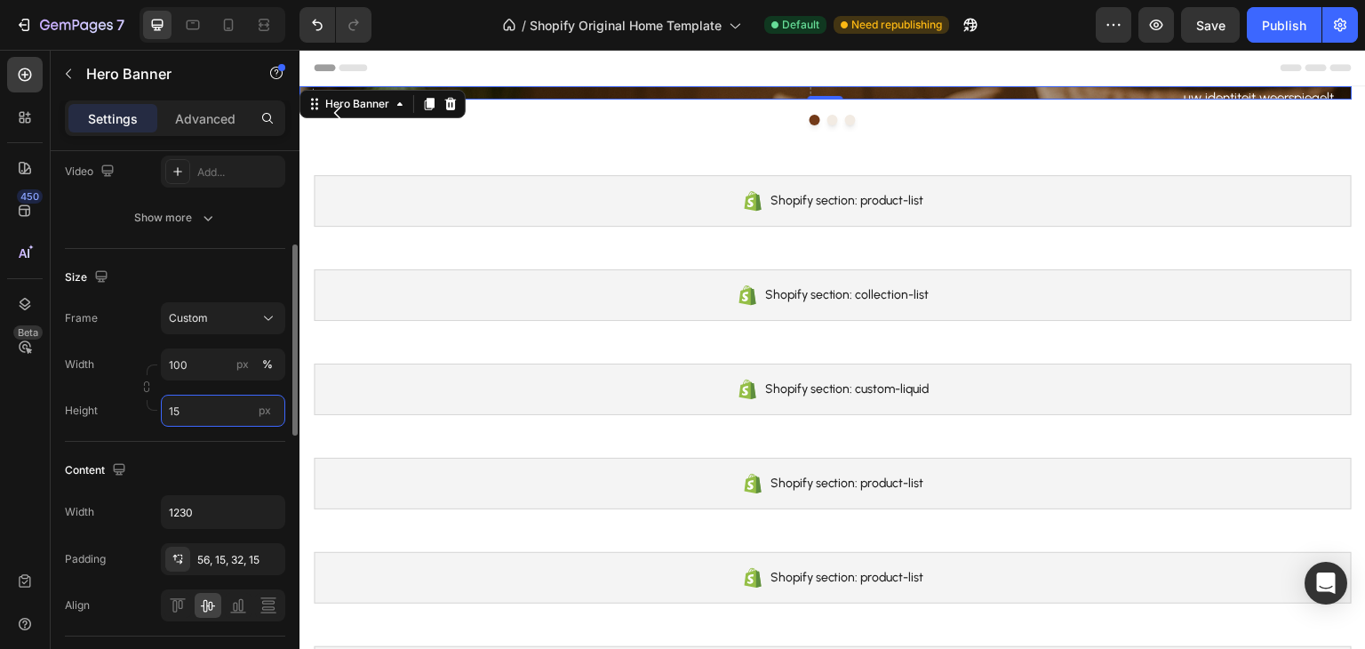
type input "1"
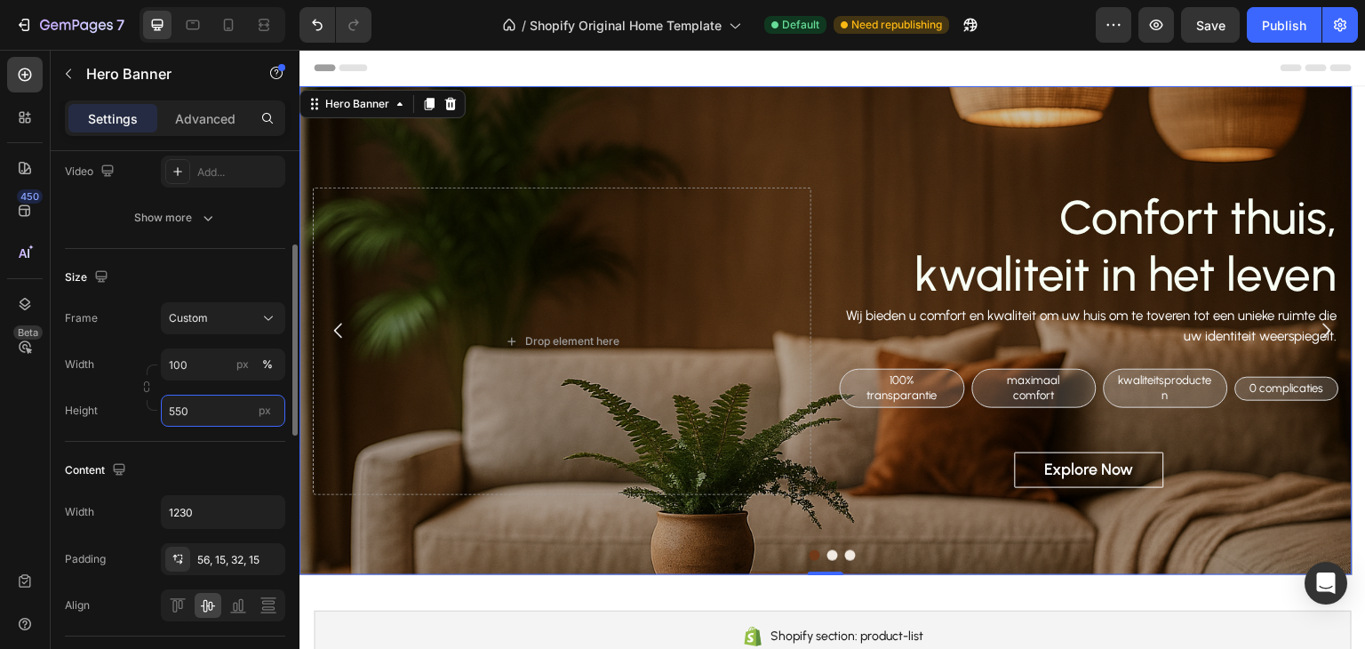
drag, startPoint x: 200, startPoint y: 412, endPoint x: 146, endPoint y: 407, distance: 54.4
click at [146, 407] on div "Width 100 px % Height 550 px" at bounding box center [175, 387] width 220 height 78
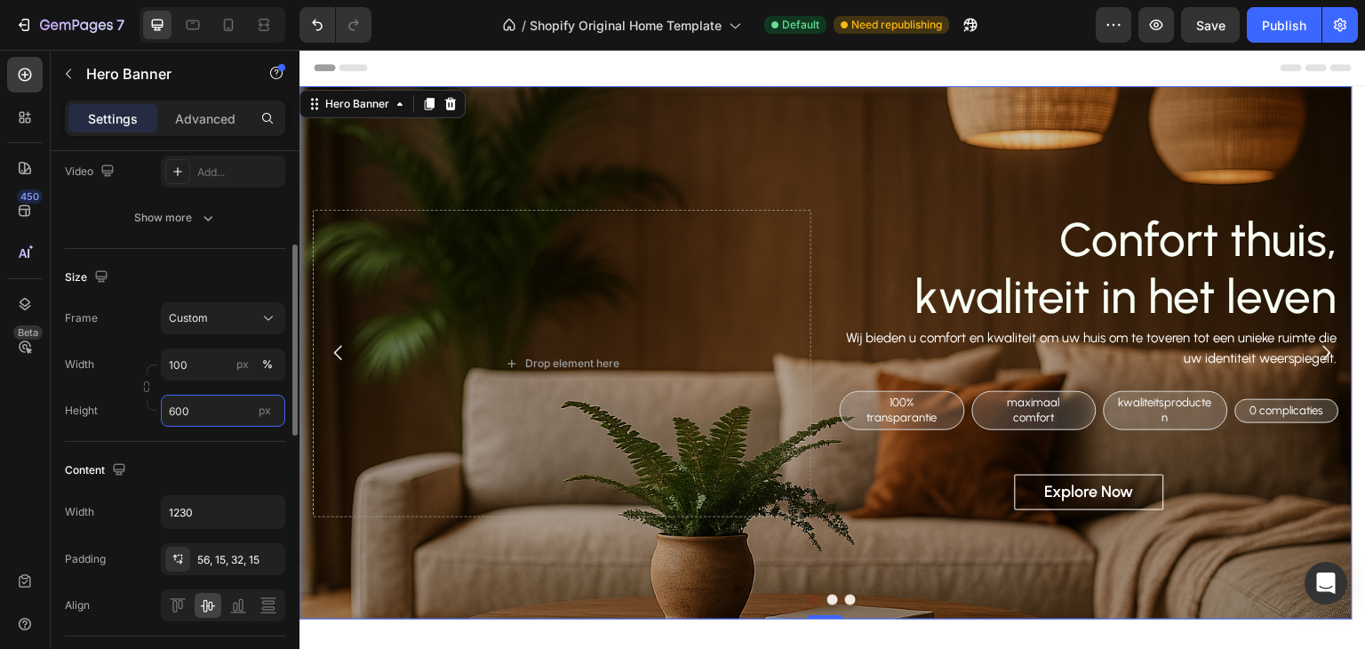
click at [172, 411] on input "600" at bounding box center [223, 411] width 124 height 32
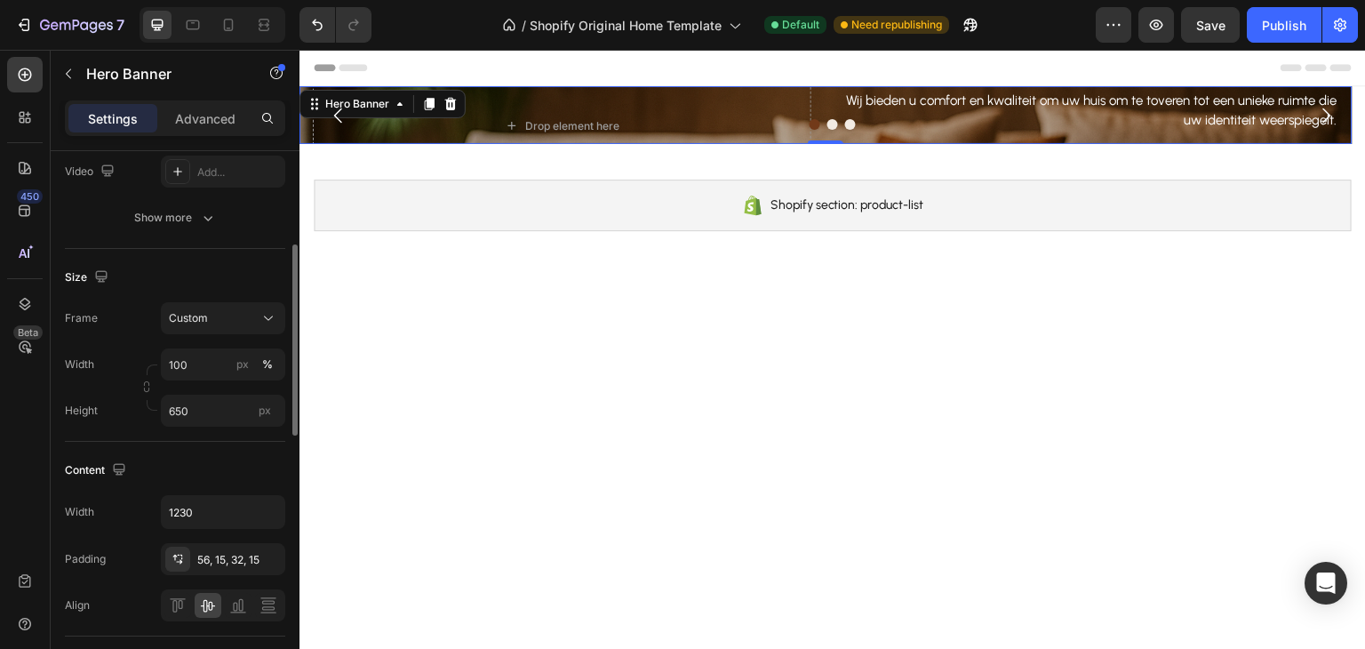
click at [235, 436] on div "Size Frame Custom Width 100 px % Height 650 px" at bounding box center [175, 345] width 220 height 193
click at [190, 409] on input "650" at bounding box center [223, 411] width 124 height 32
drag, startPoint x: 204, startPoint y: 415, endPoint x: 153, endPoint y: 412, distance: 50.8
click at [149, 410] on div "Height 65 px" at bounding box center [175, 411] width 220 height 32
click at [184, 412] on input "65" at bounding box center [223, 411] width 124 height 32
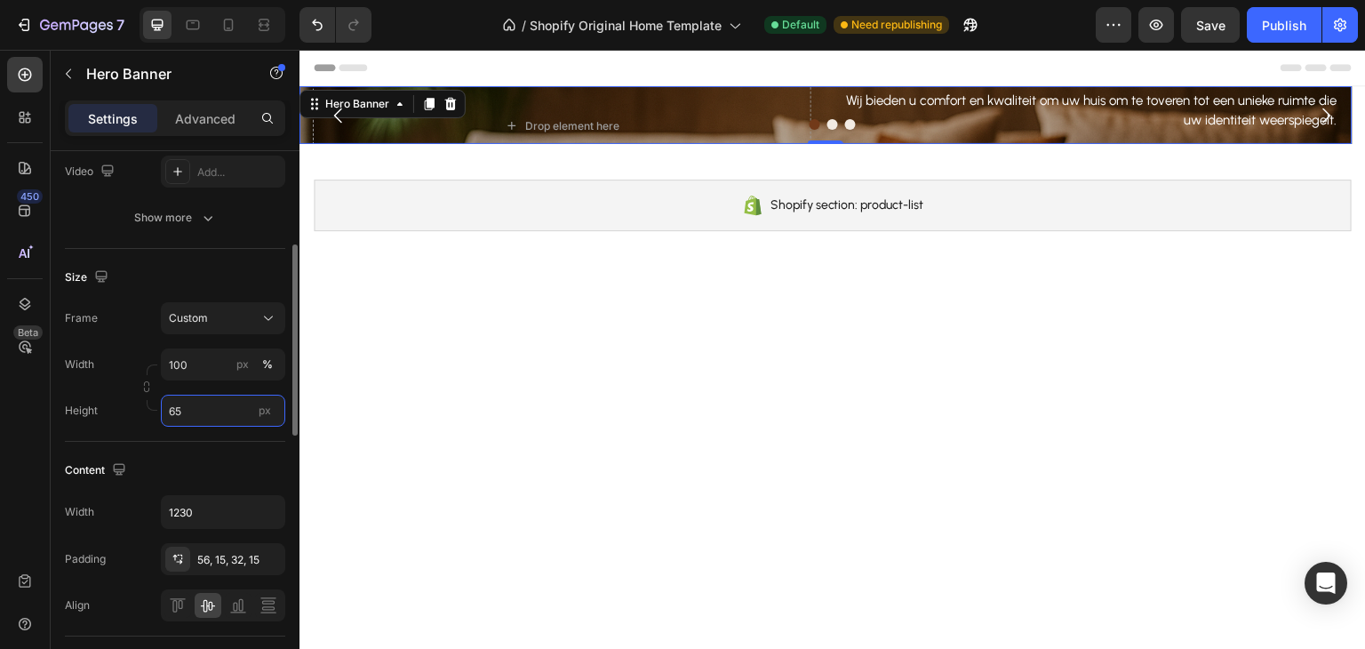
click at [184, 412] on input "65" at bounding box center [223, 411] width 124 height 32
drag, startPoint x: 210, startPoint y: 410, endPoint x: 116, endPoint y: 413, distance: 93.4
click at [116, 413] on div "Height 65 px" at bounding box center [175, 411] width 220 height 32
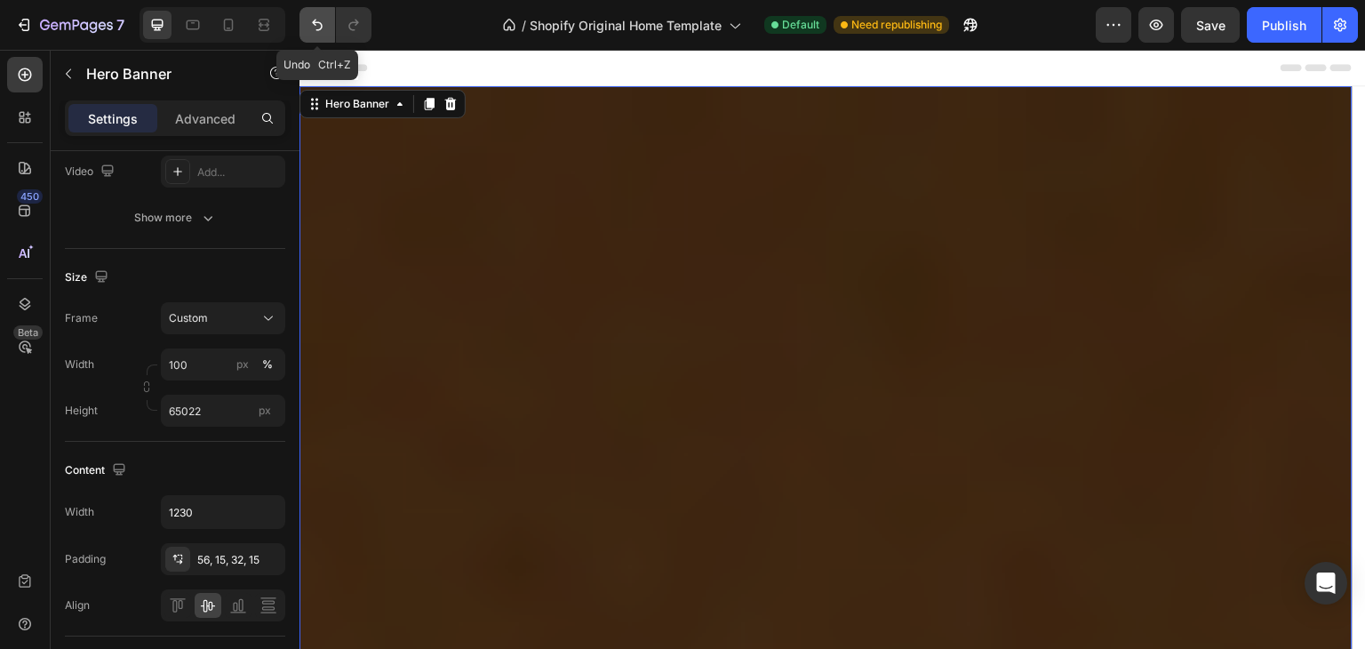
click at [316, 18] on icon "Undo/Redo" at bounding box center [317, 25] width 18 height 18
type input "650"
click at [316, 18] on icon "Undo/Redo" at bounding box center [317, 25] width 18 height 18
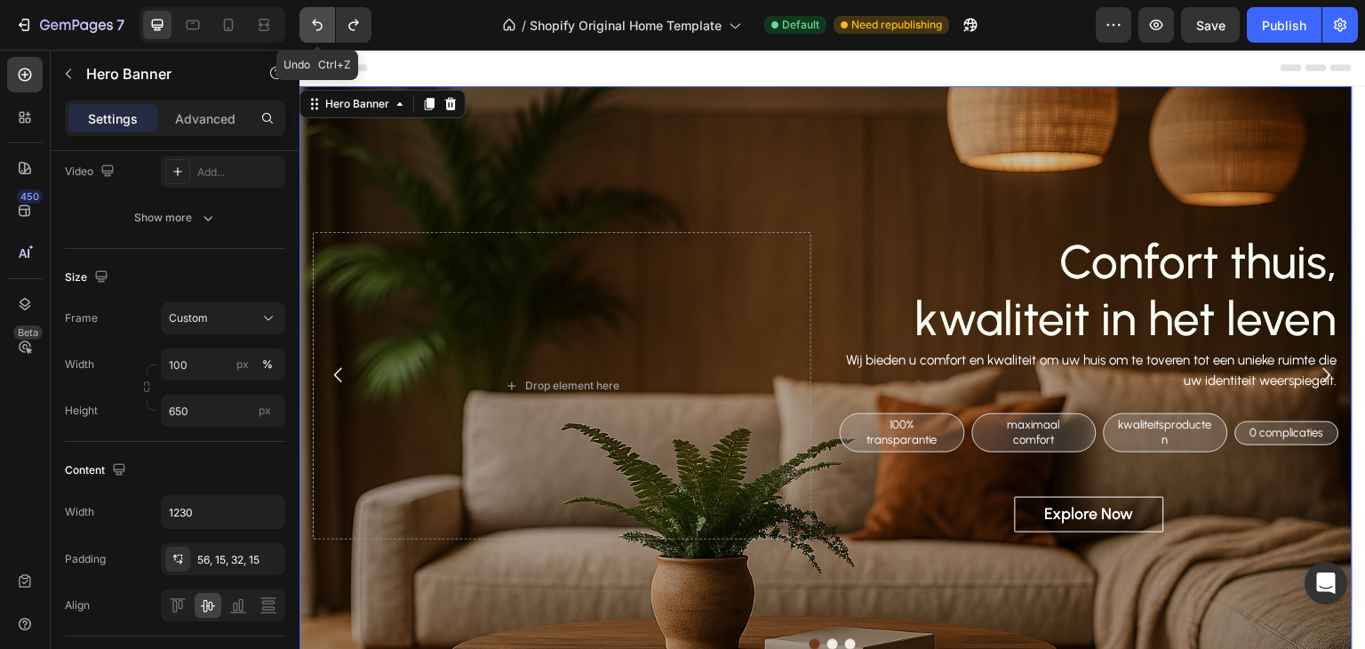
click at [316, 18] on icon "Undo/Redo" at bounding box center [317, 25] width 18 height 18
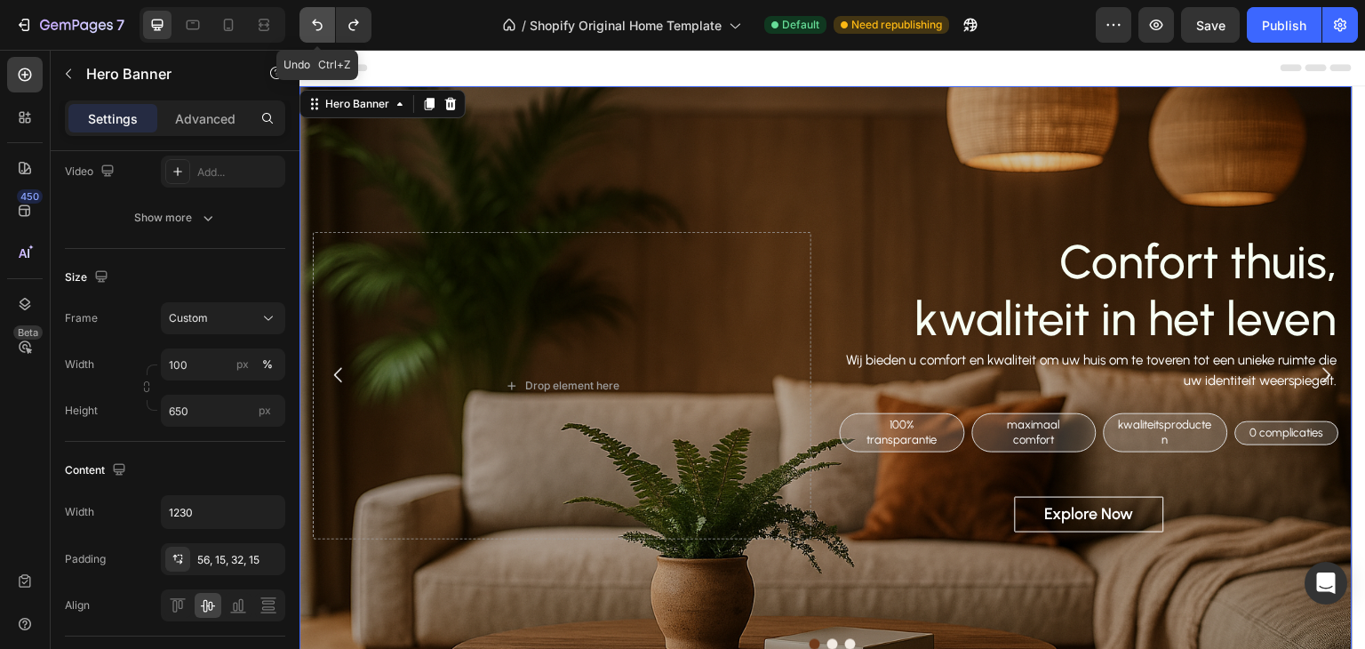
click at [307, 13] on button "Undo/Redo" at bounding box center [318, 25] width 36 height 36
click at [313, 32] on icon "Undo/Redo" at bounding box center [317, 25] width 18 height 18
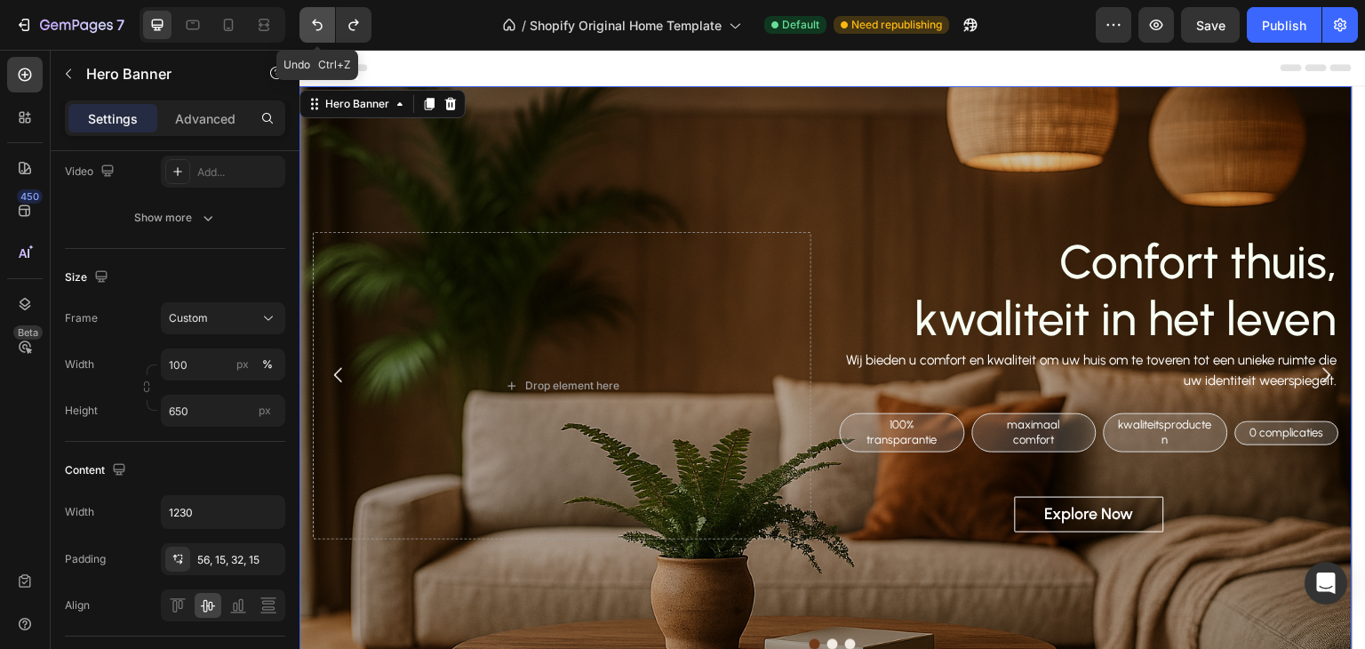
click at [313, 32] on icon "Undo/Redo" at bounding box center [317, 25] width 18 height 18
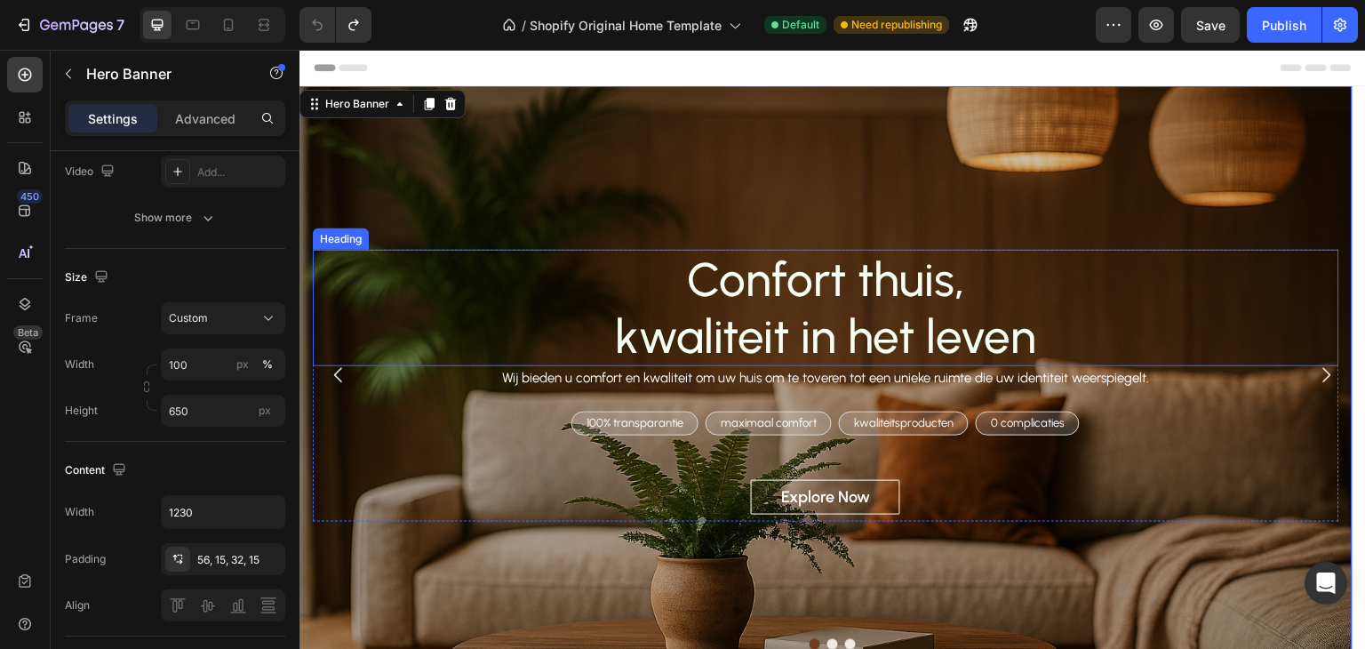
click at [412, 261] on p "Confort thuis, kwaliteit in het leven" at bounding box center [826, 308] width 1023 height 113
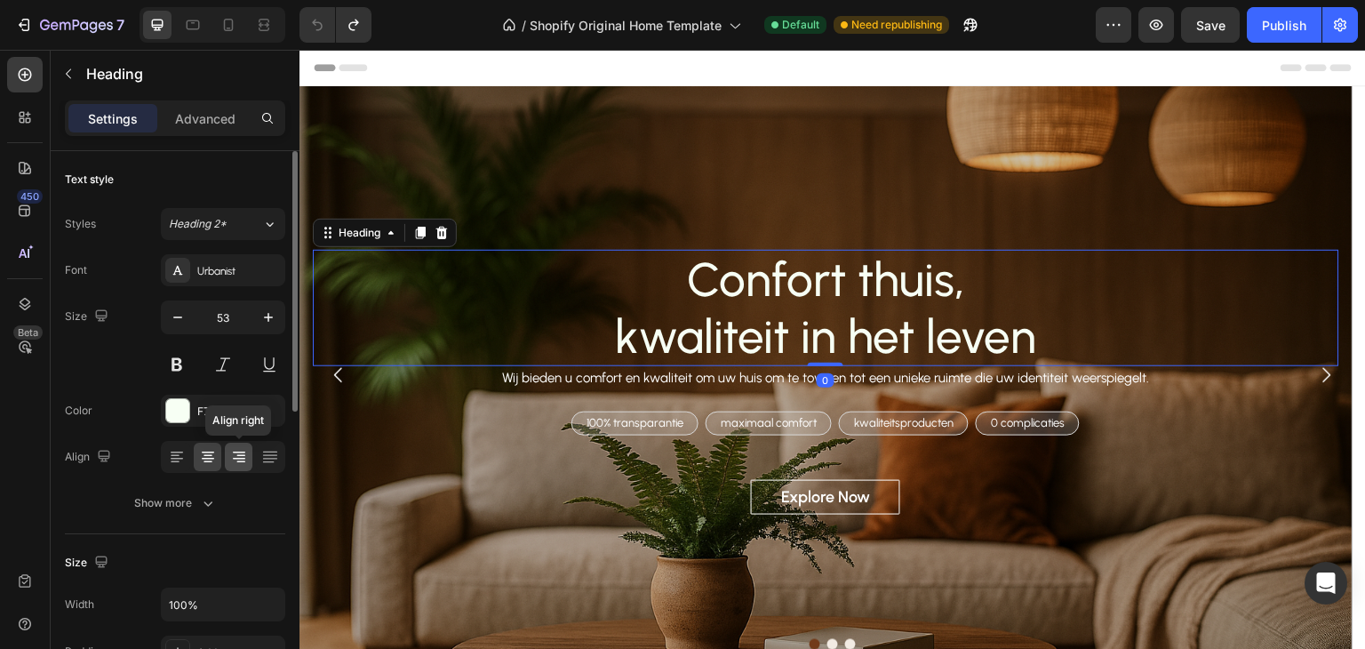
click at [245, 452] on icon at bounding box center [239, 457] width 18 height 18
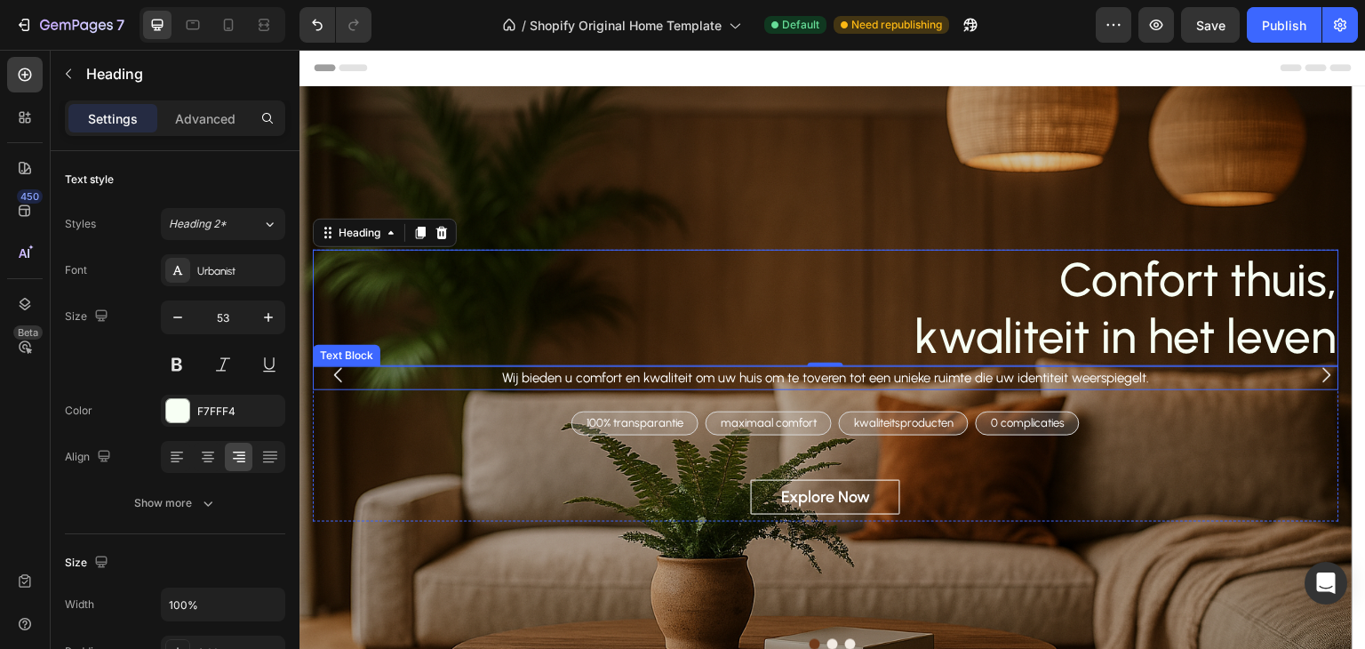
click at [1182, 379] on p "Wij bieden u comfort en kwaliteit om uw huis om te toveren tot een unieke ruimt…" at bounding box center [826, 378] width 1023 height 20
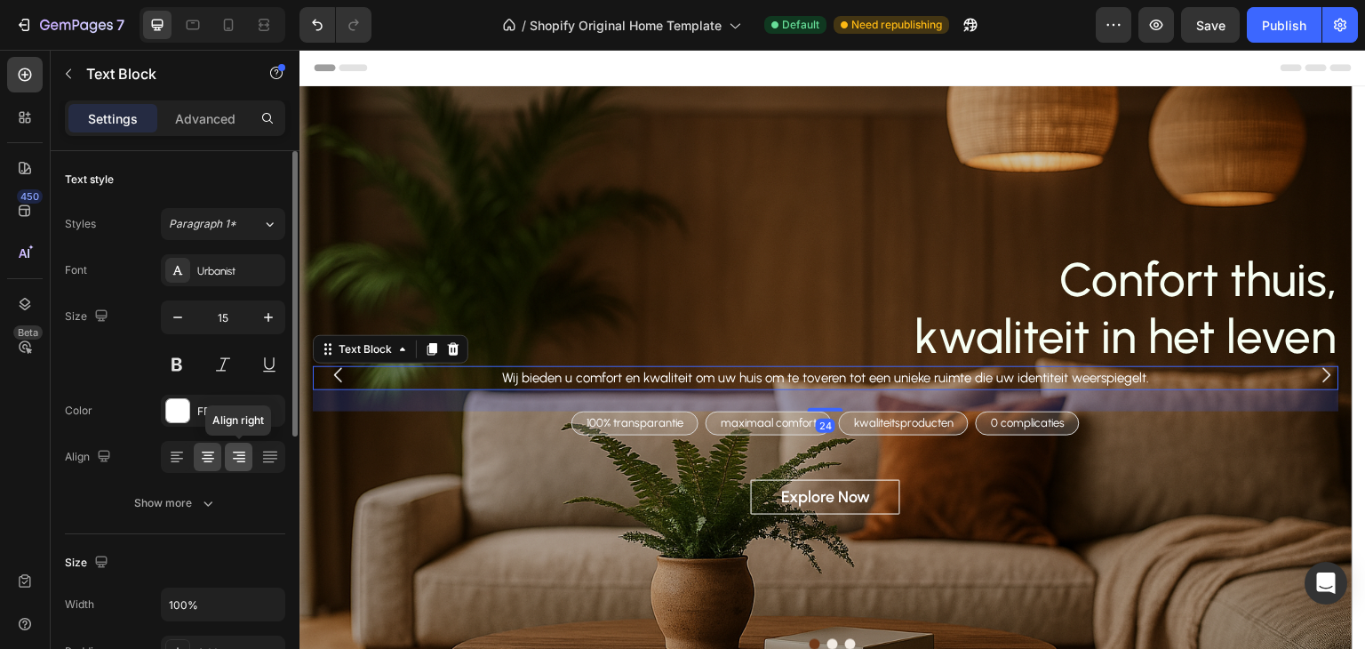
click at [232, 458] on icon at bounding box center [239, 457] width 18 height 18
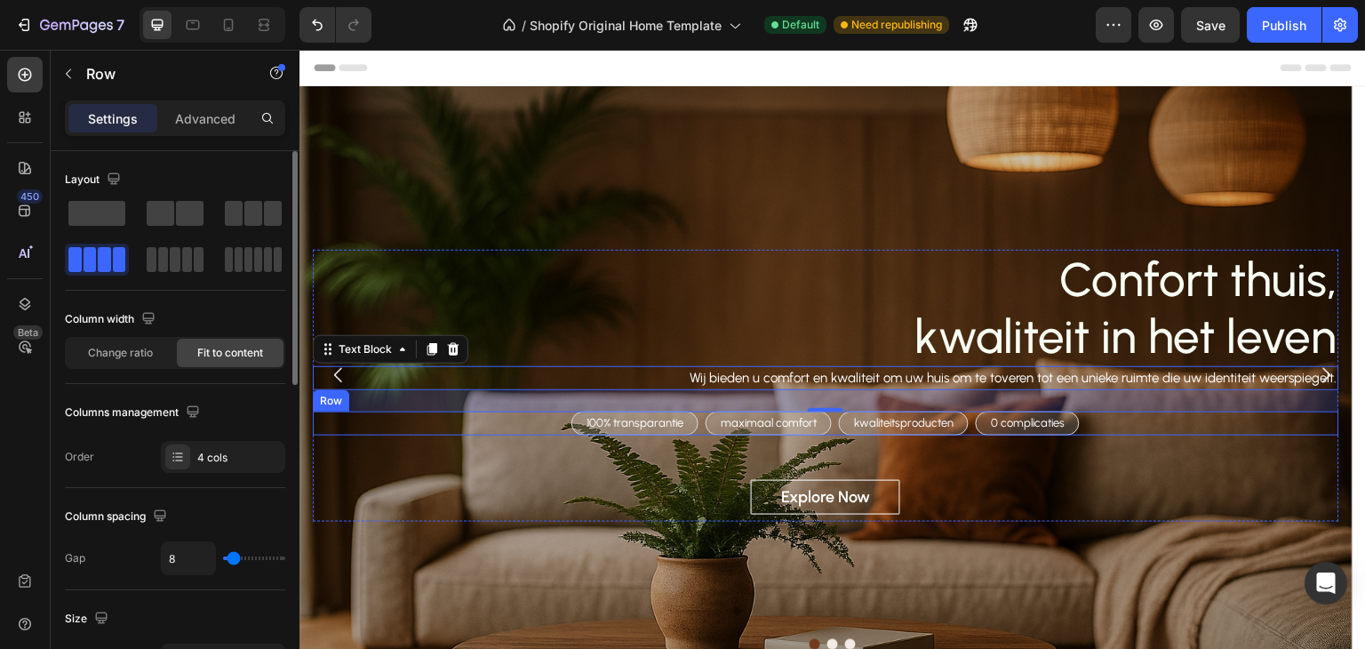
click at [464, 425] on div "100% transparantie Text Block Row maximaal comfort Text Block Row kwaliteitspro…" at bounding box center [826, 424] width 1027 height 24
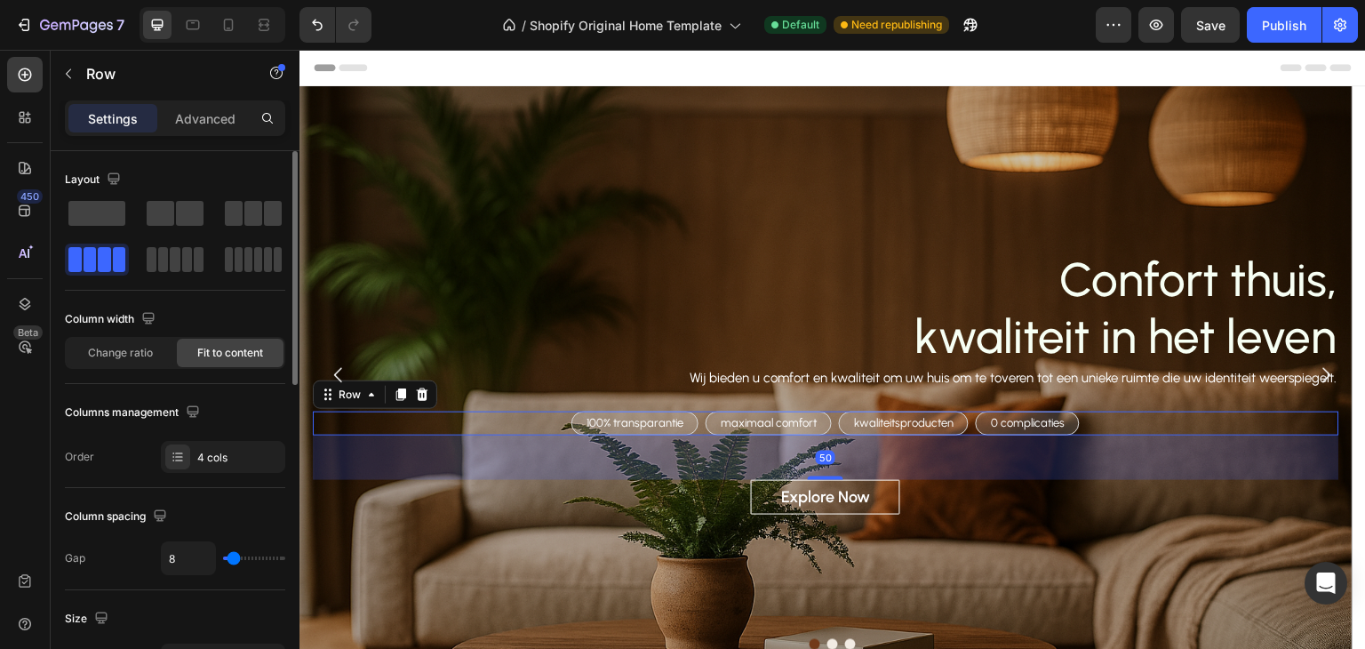
click at [466, 412] on div "100% transparantie Text Block Row maximaal comfort Text Block Row kwaliteitspro…" at bounding box center [826, 424] width 1027 height 24
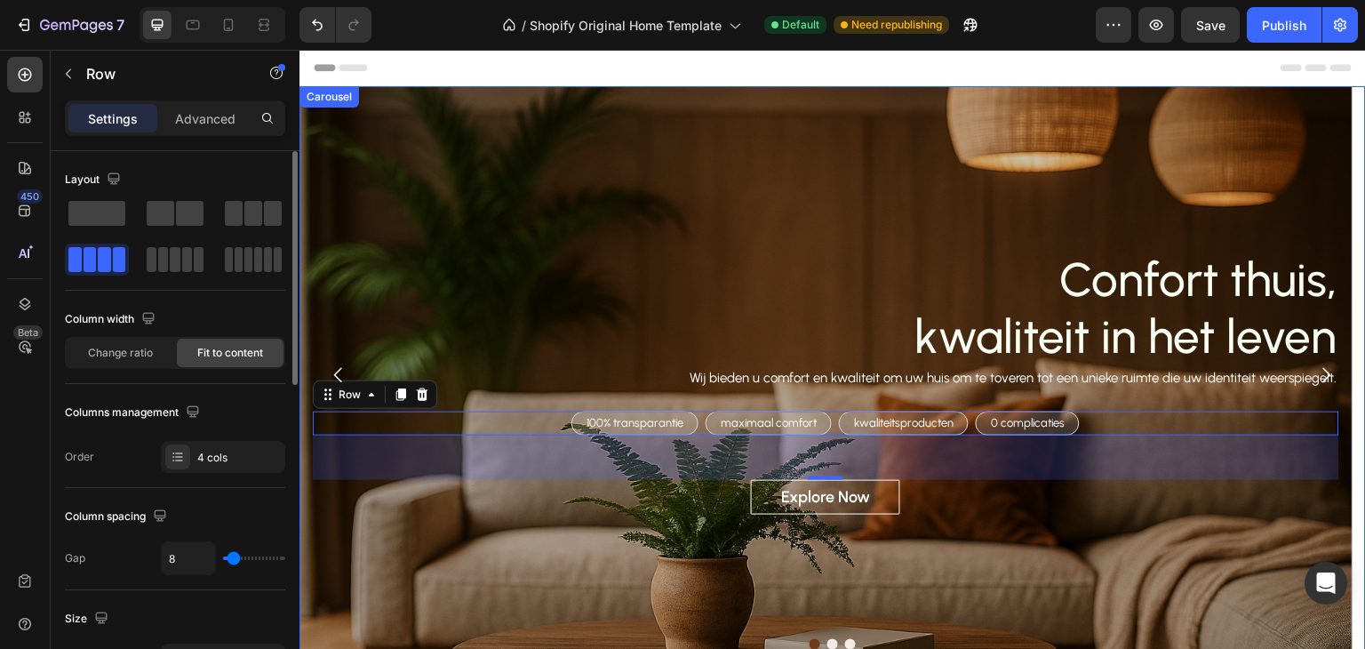
click at [344, 391] on button "Carousel Back Arrow" at bounding box center [339, 375] width 50 height 50
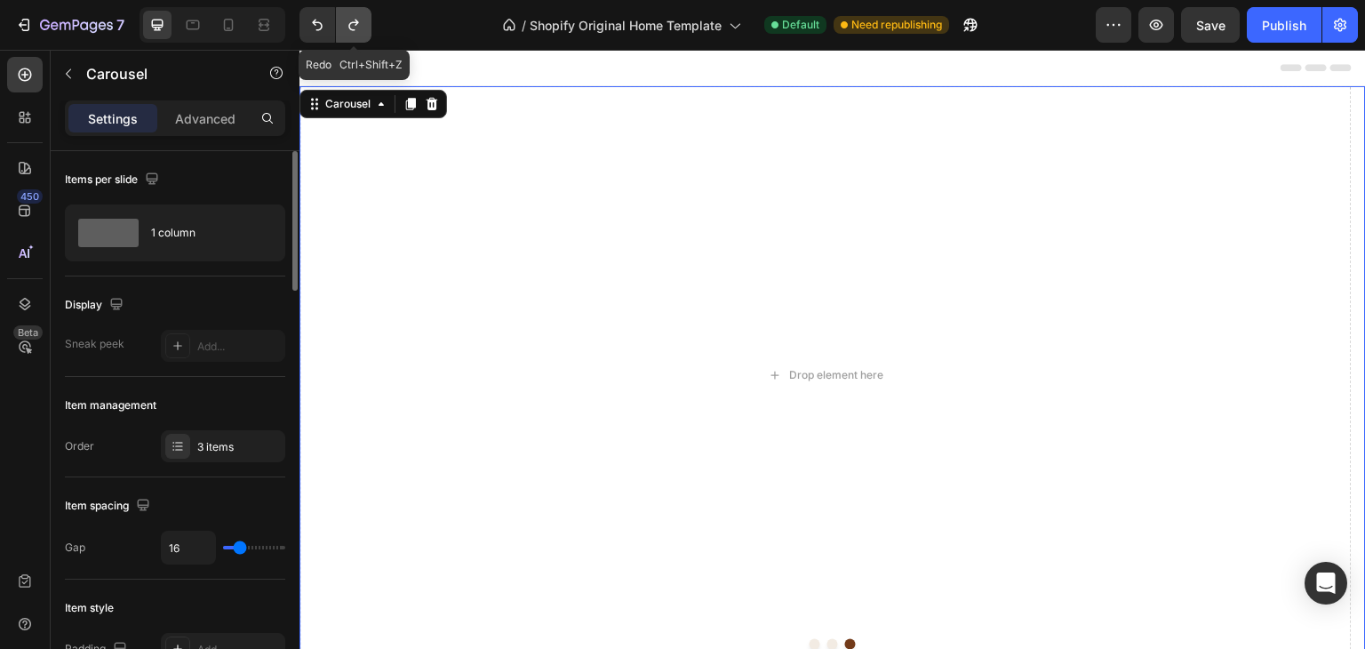
click at [353, 29] on icon "Undo/Redo" at bounding box center [354, 25] width 18 height 18
click at [1321, 375] on icon "Carousel Next Arrow" at bounding box center [1326, 374] width 21 height 21
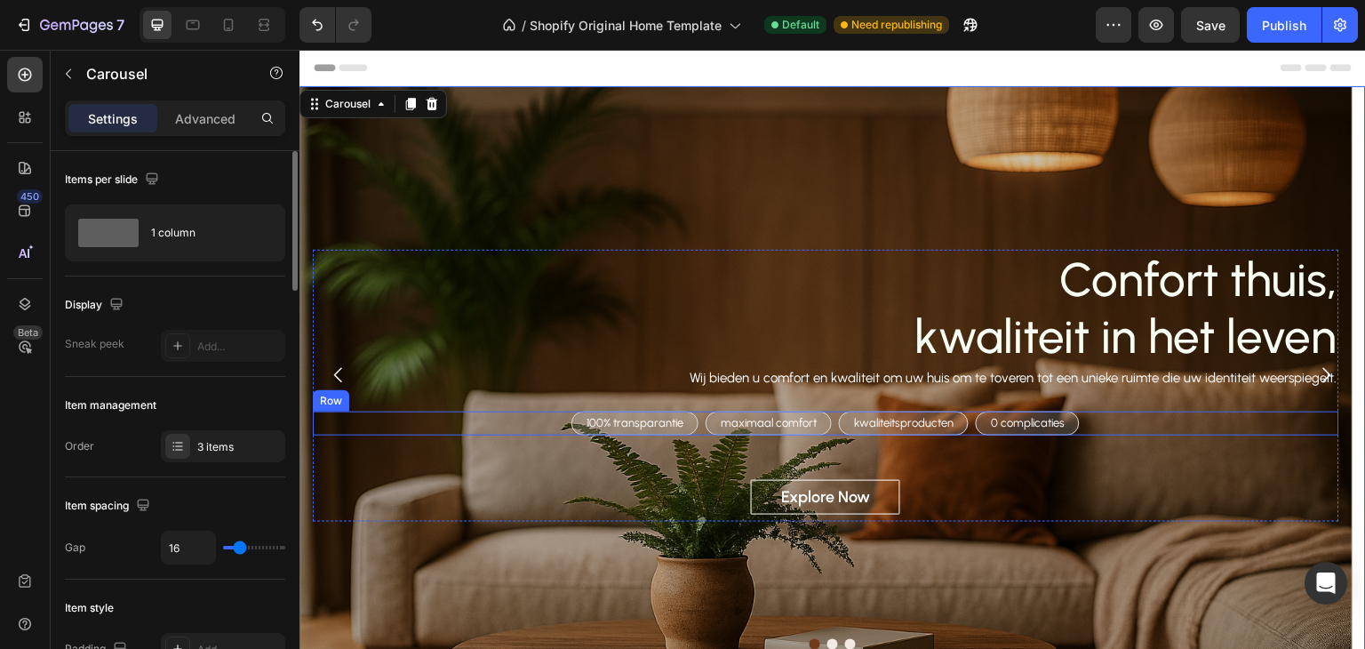
click at [448, 421] on div "100% transparantie Text Block Row maximaal comfort Text Block Row kwaliteitspro…" at bounding box center [826, 424] width 1027 height 24
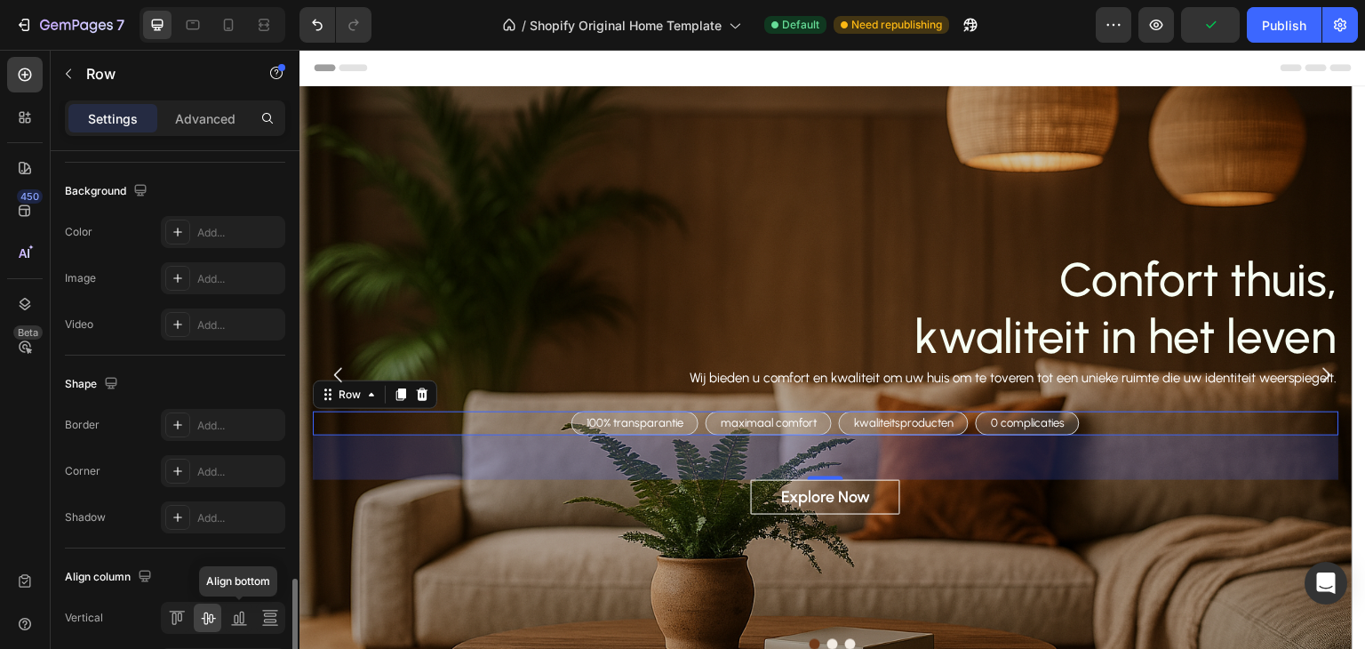
scroll to position [736, 0]
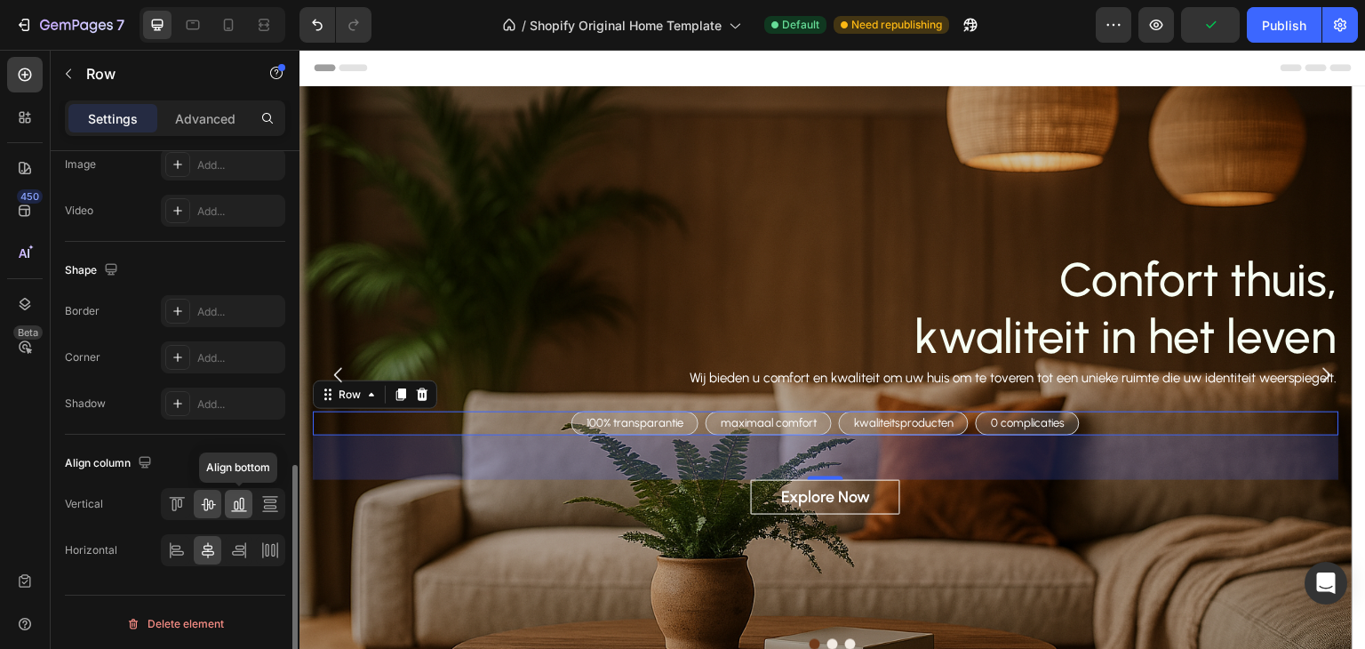
click at [236, 496] on icon at bounding box center [239, 504] width 18 height 18
click at [231, 541] on icon at bounding box center [239, 550] width 18 height 18
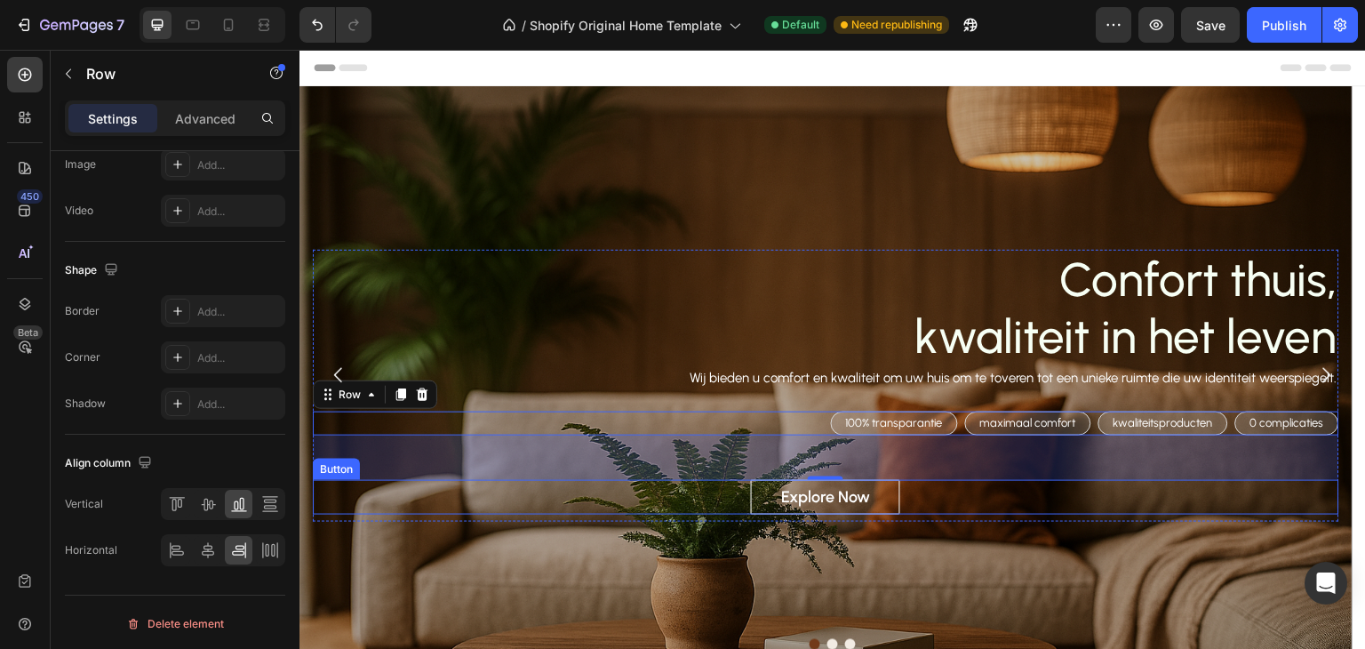
click at [927, 501] on div "Explore Now Button" at bounding box center [826, 497] width 1027 height 35
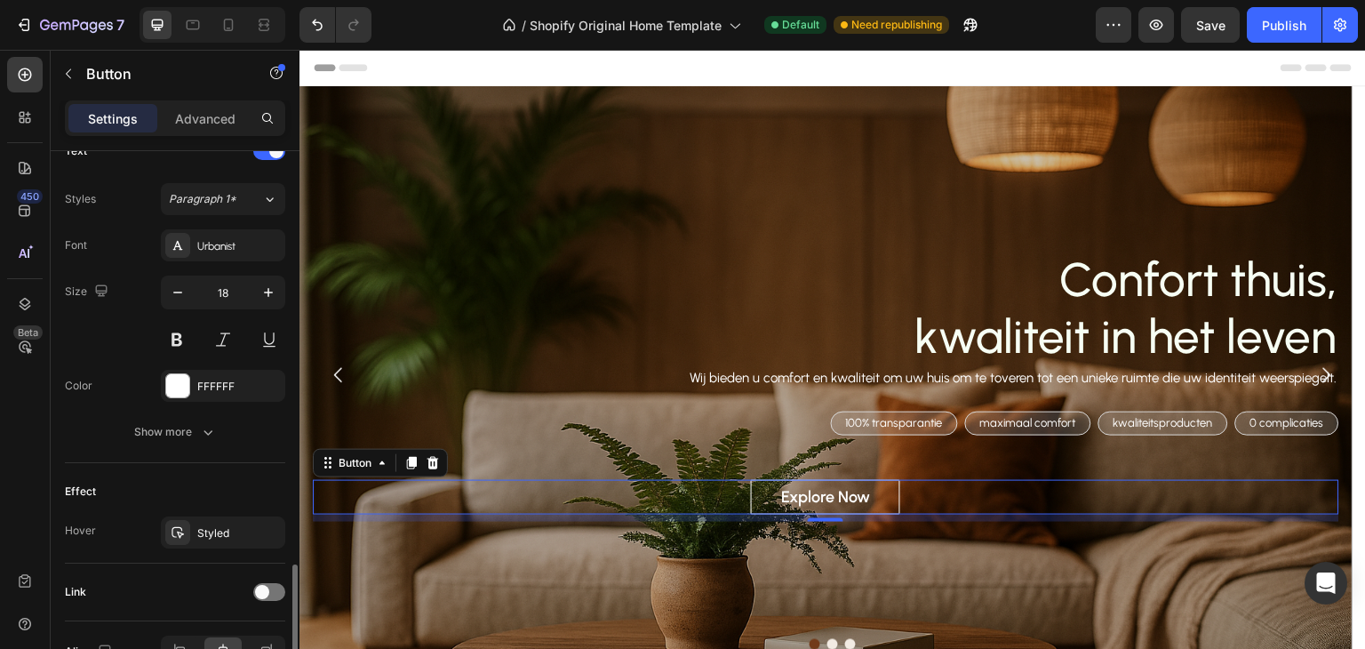
scroll to position [724, 0]
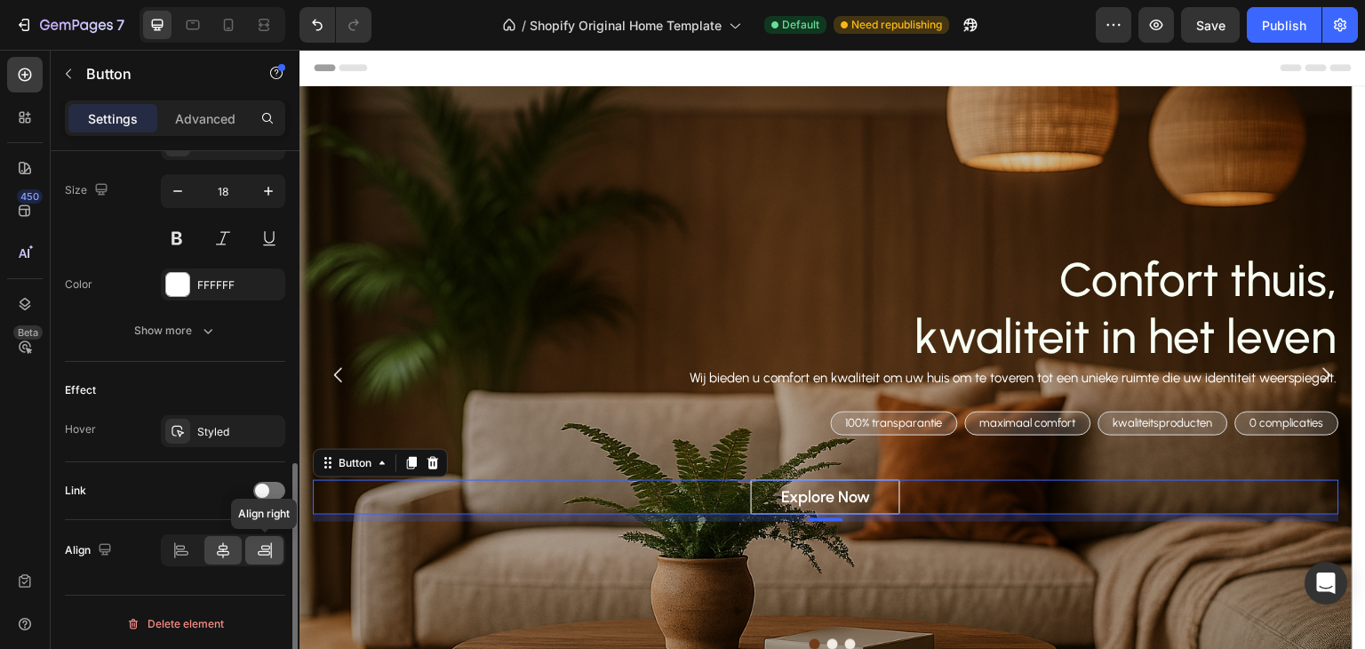
click at [256, 541] on icon at bounding box center [265, 550] width 18 height 18
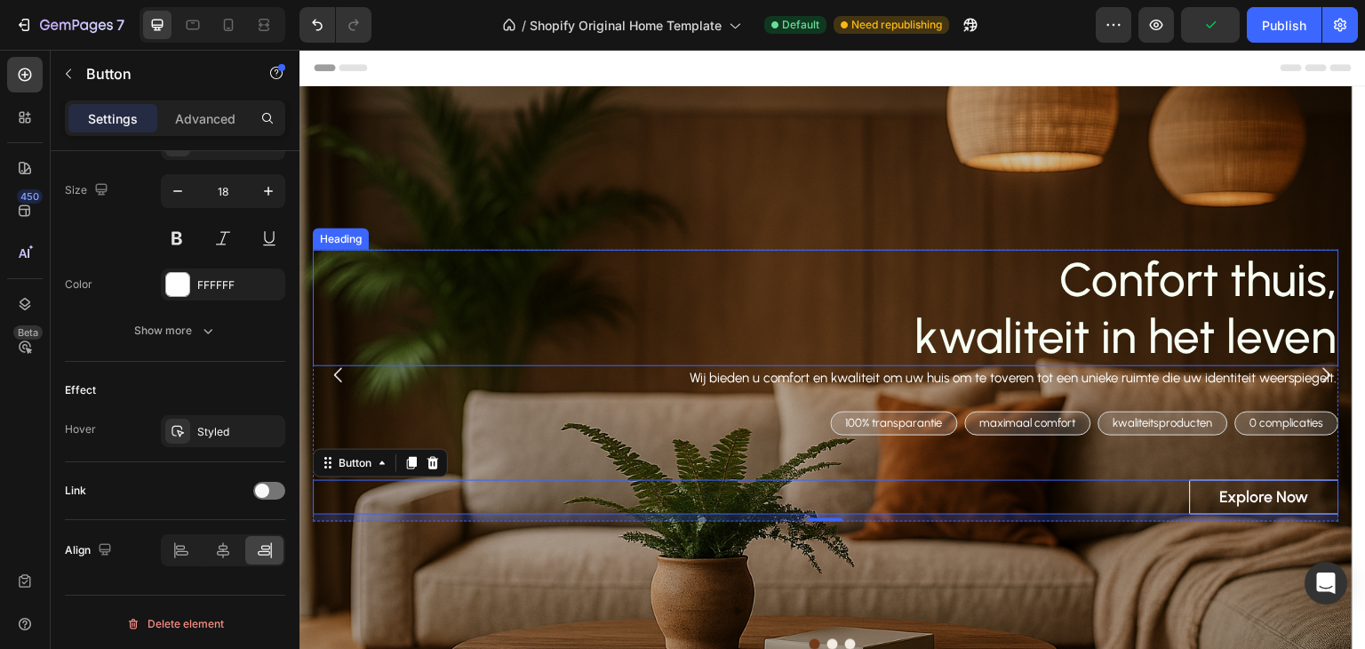
click at [1211, 287] on p "Confort thuis, kwaliteit in het leven" at bounding box center [826, 308] width 1023 height 113
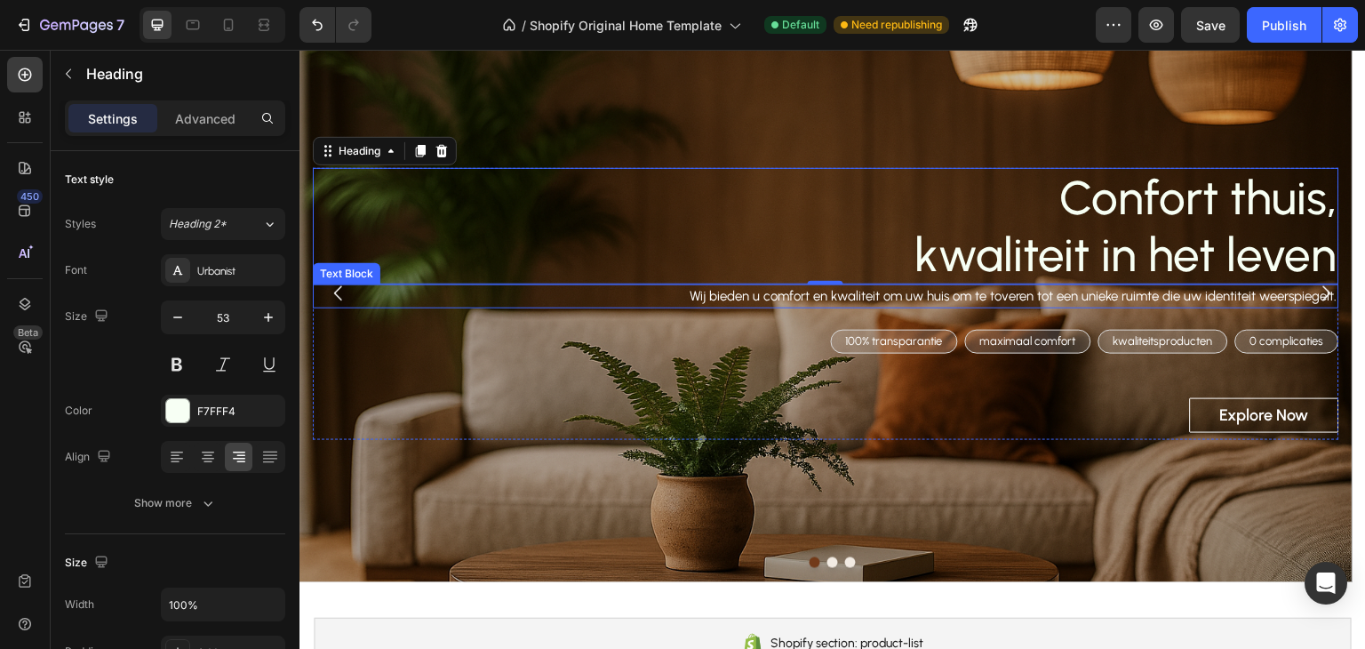
scroll to position [89, 0]
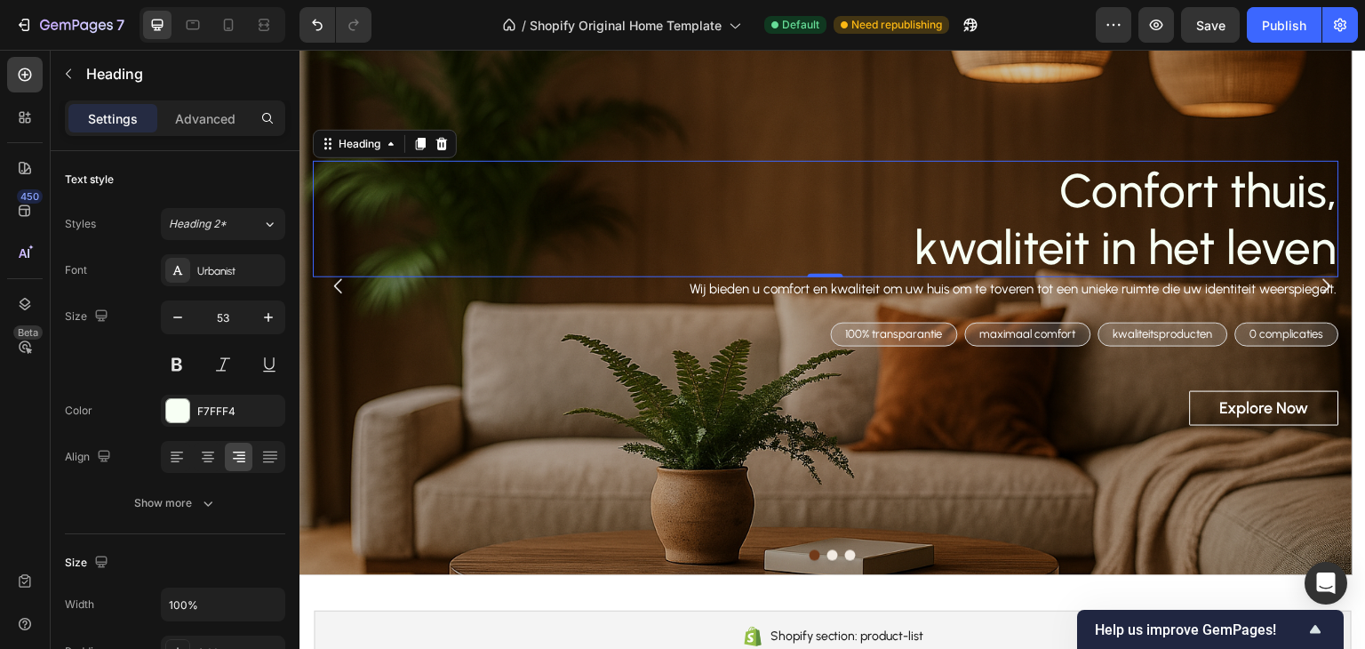
click at [777, 134] on div "Confort thuis, kwaliteit in het leven Heading 0 Wij bieden u comfort en kwalite…" at bounding box center [826, 286] width 1053 height 350
click at [441, 90] on div "Overlay" at bounding box center [826, 286] width 1053 height 578
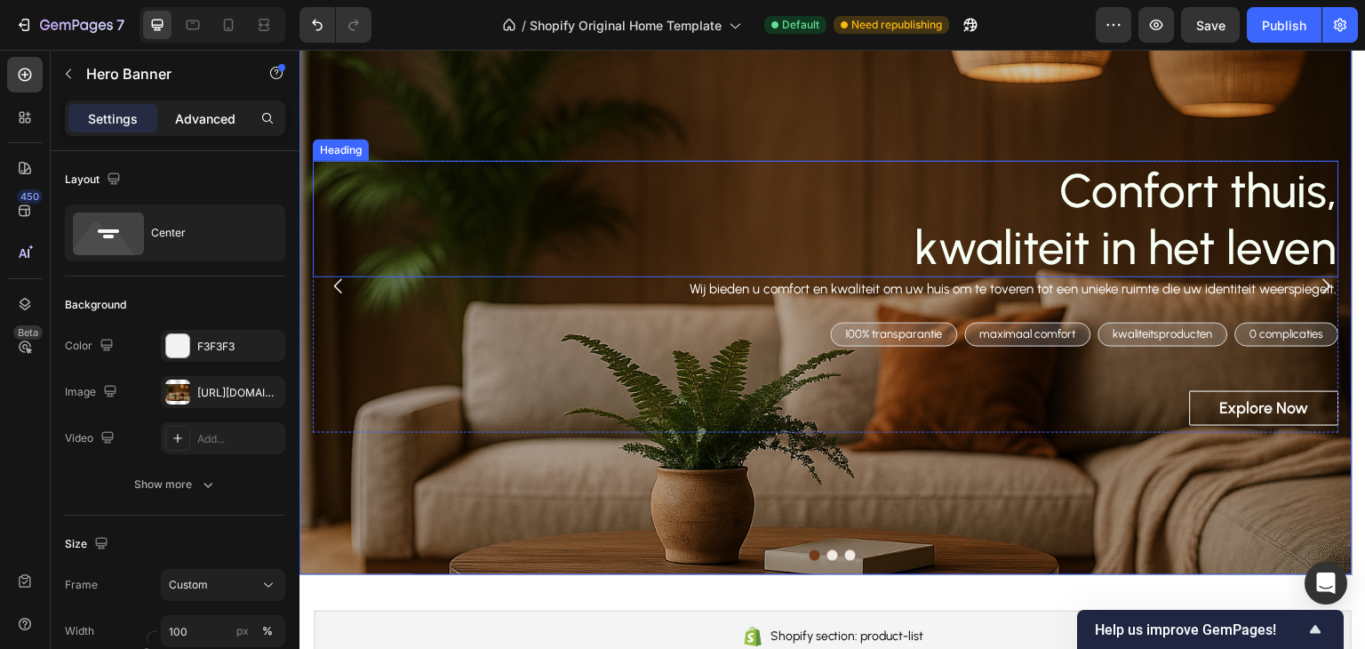
scroll to position [267, 0]
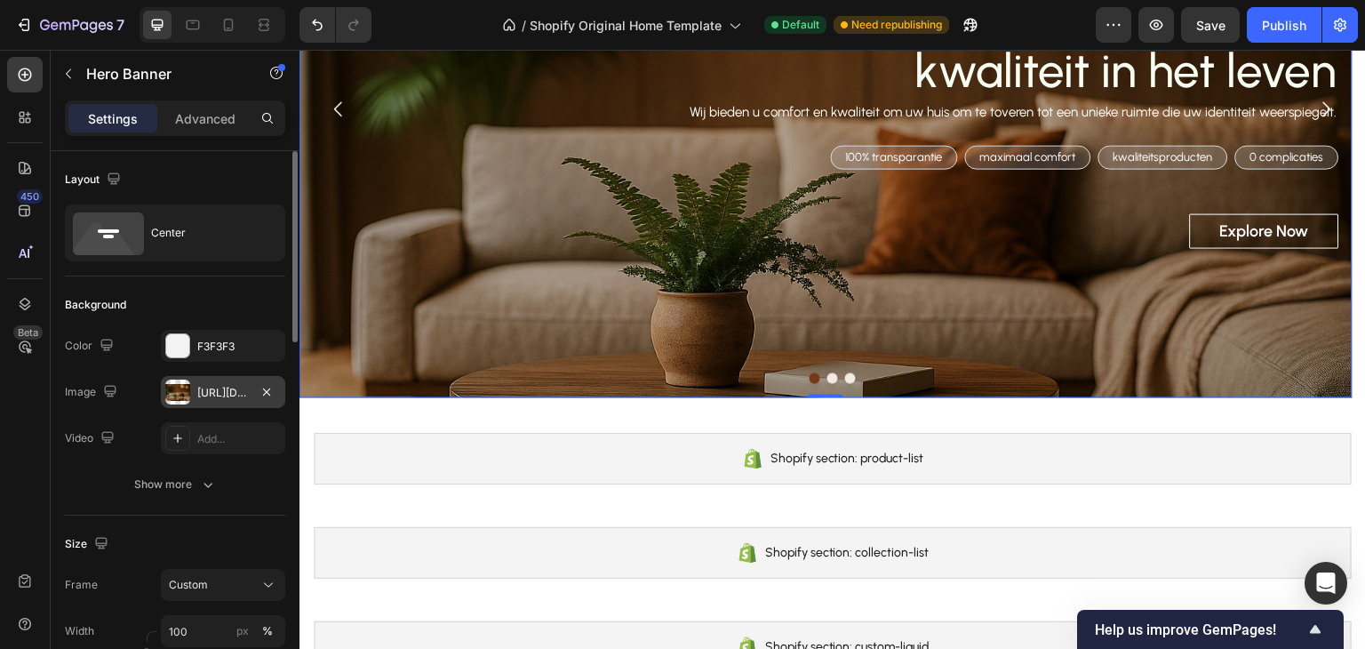
click at [188, 393] on div at bounding box center [177, 392] width 25 height 25
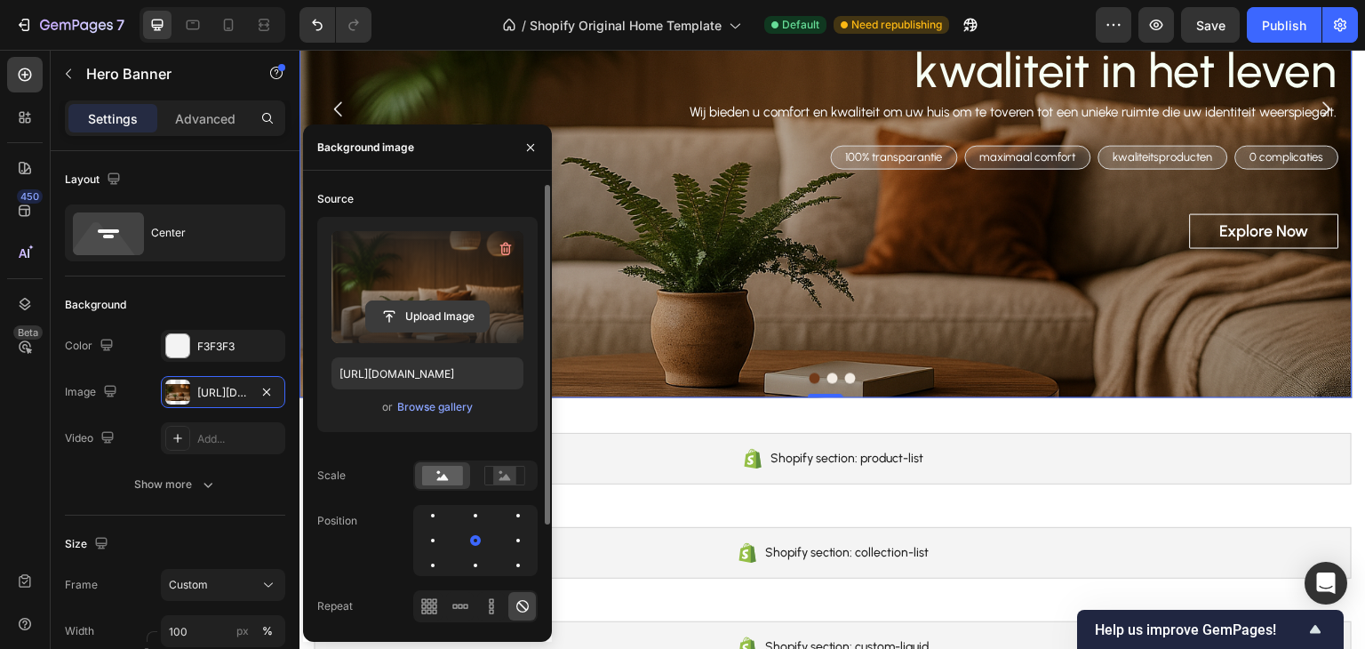
click at [458, 302] on input "file" at bounding box center [427, 316] width 123 height 30
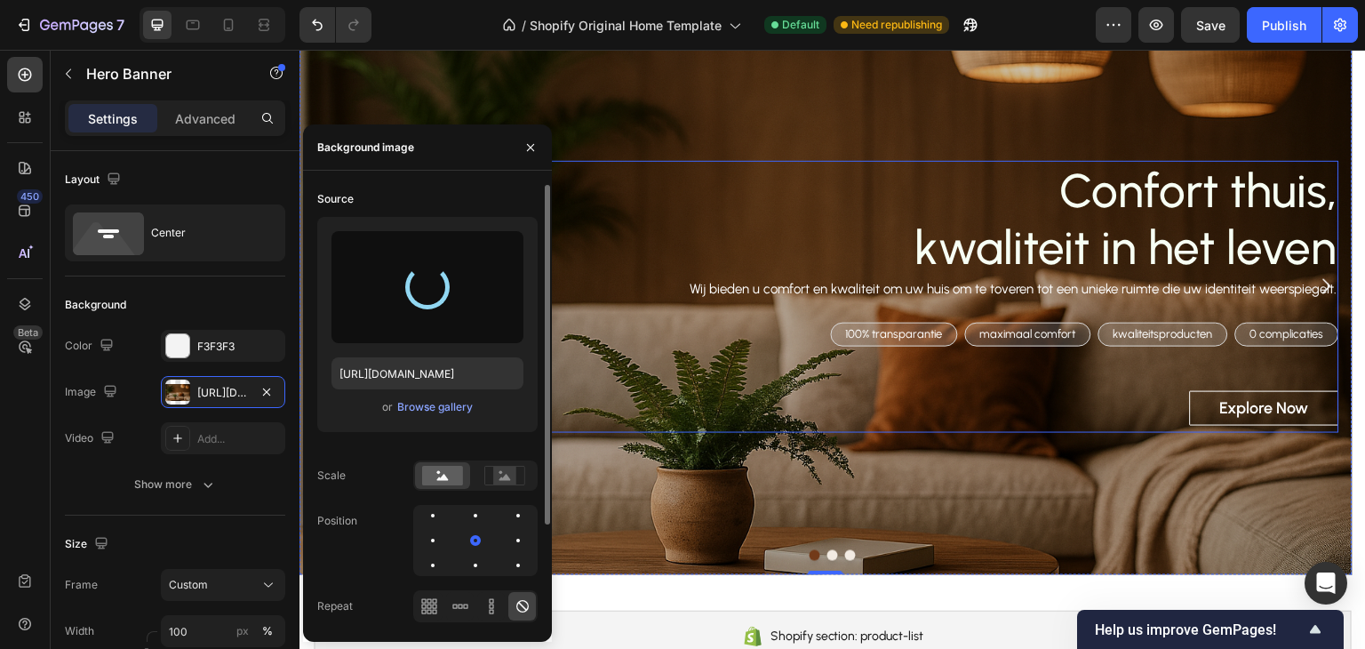
scroll to position [0, 0]
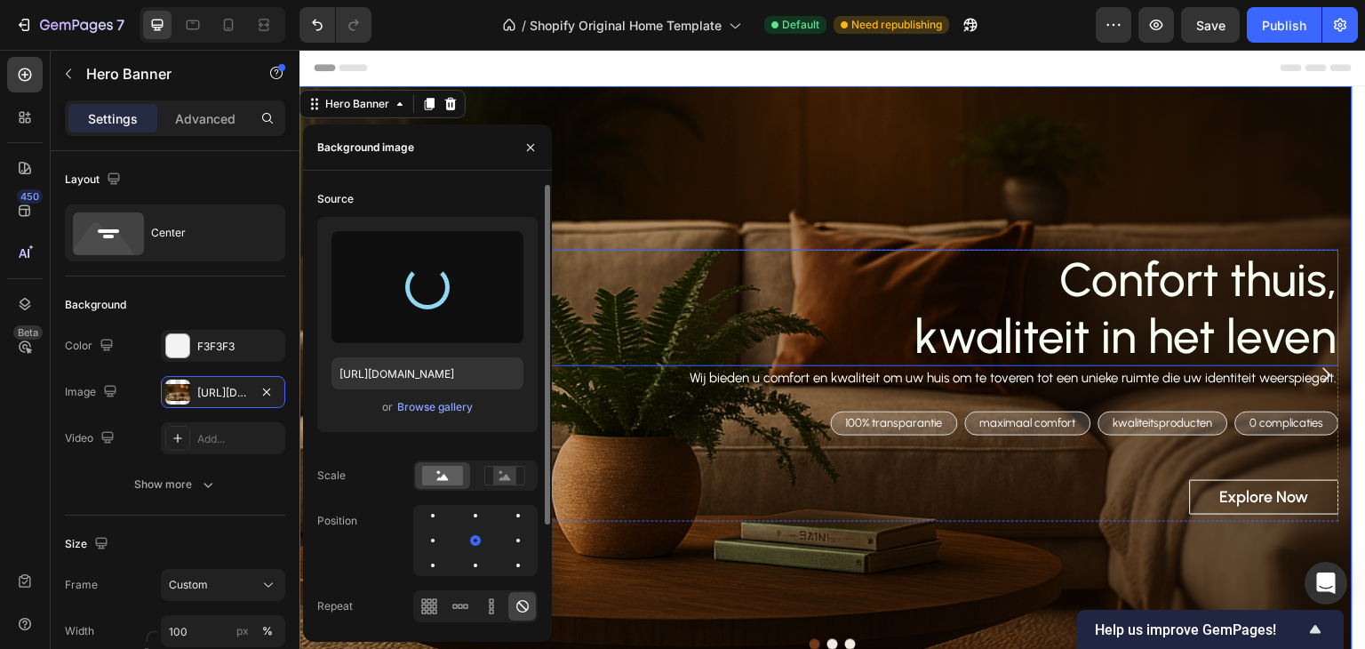
type input "[URL][DOMAIN_NAME]"
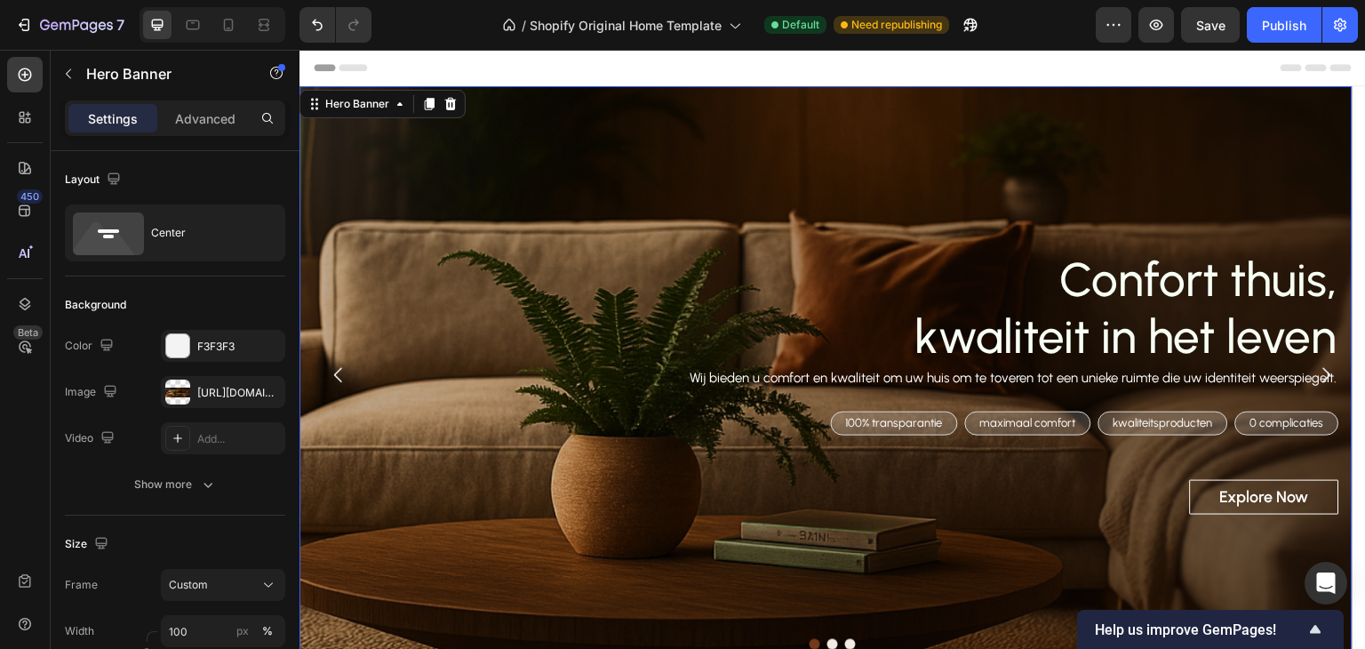
click at [804, 147] on div "Overlay" at bounding box center [826, 375] width 1053 height 578
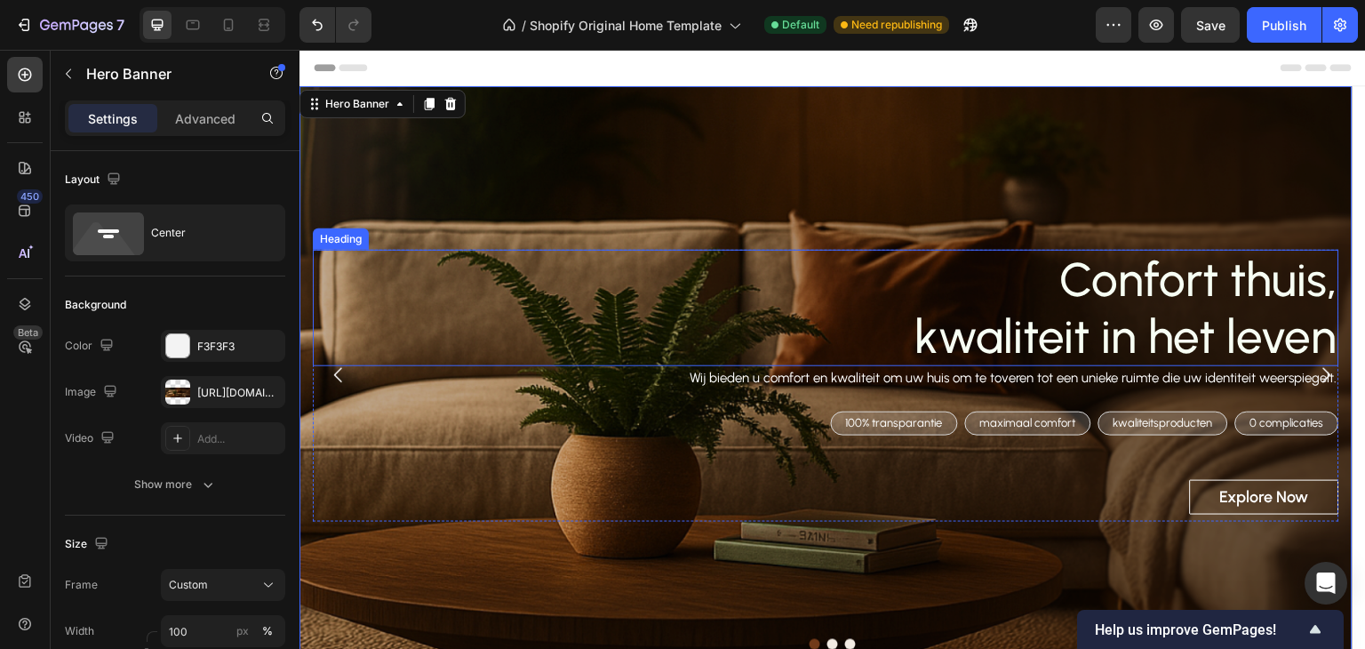
click at [1236, 325] on p "Confort thuis, kwaliteit in het leven" at bounding box center [826, 308] width 1023 height 113
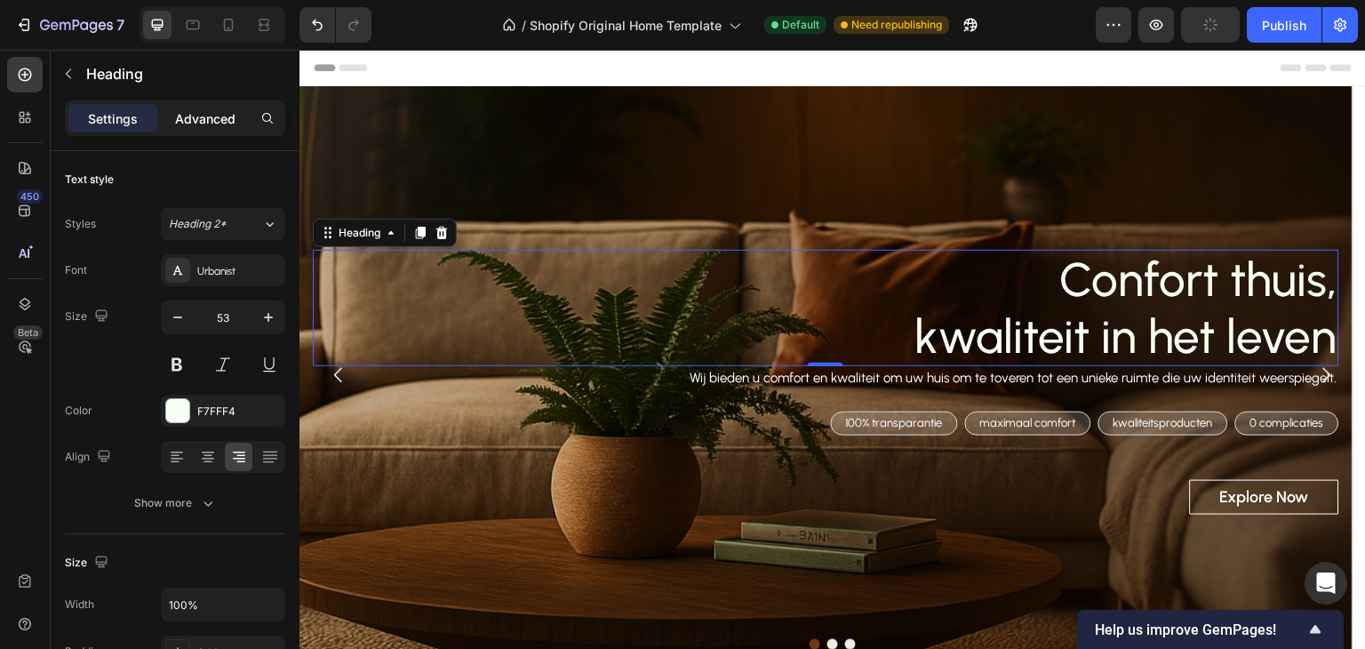
click at [213, 122] on p "Advanced" at bounding box center [205, 118] width 60 height 19
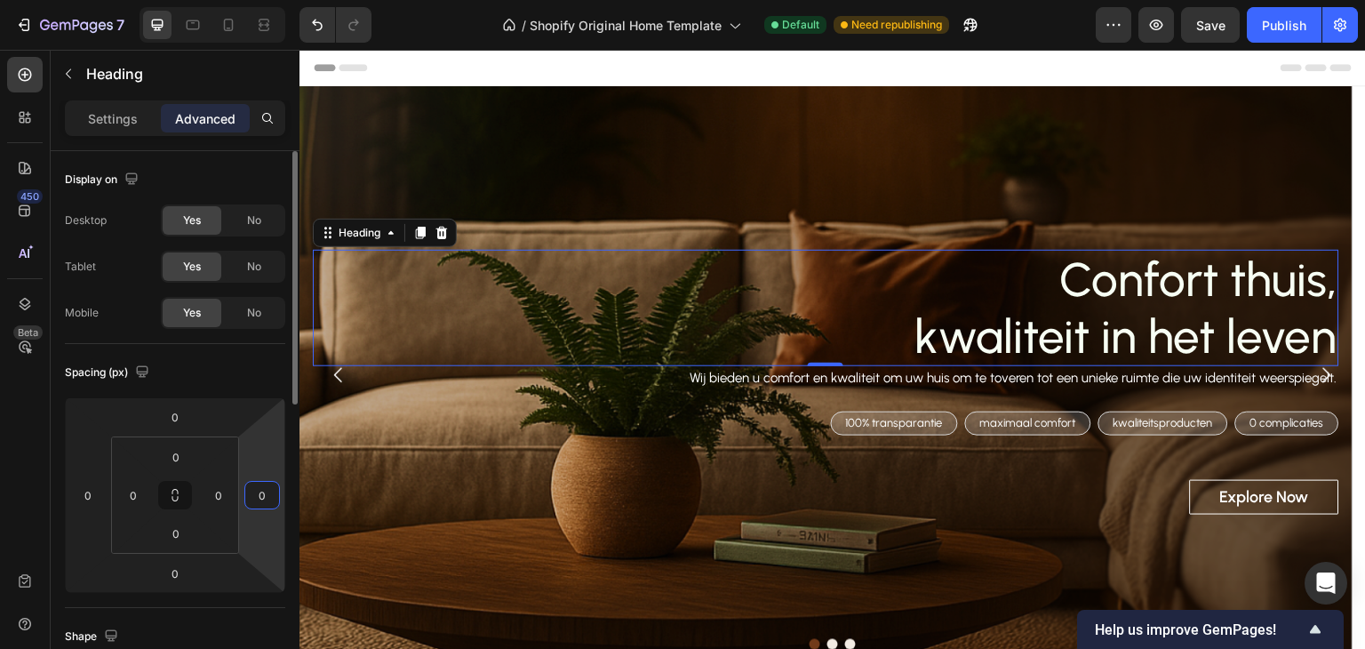
click at [265, 489] on input "0" at bounding box center [262, 495] width 27 height 27
click at [264, 488] on input "4" at bounding box center [262, 495] width 27 height 27
drag, startPoint x: 264, startPoint y: 488, endPoint x: 245, endPoint y: 488, distance: 18.7
click at [245, 488] on div "4" at bounding box center [262, 495] width 36 height 28
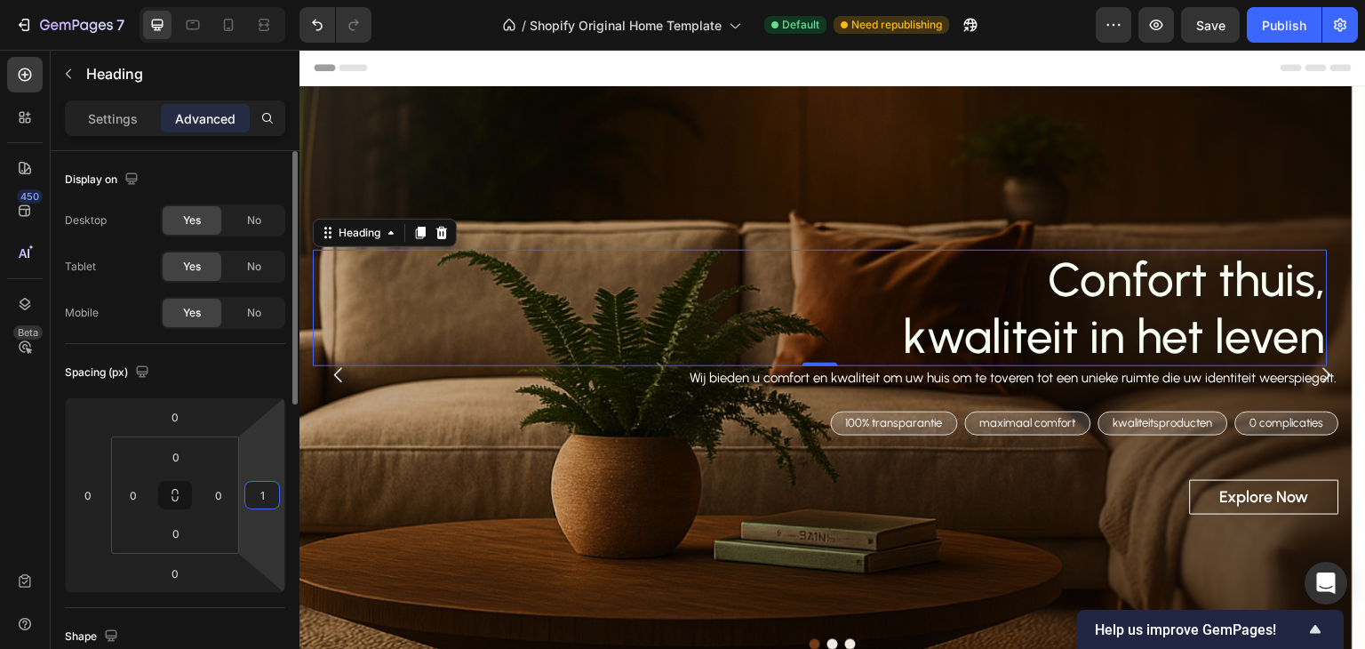
type input "15"
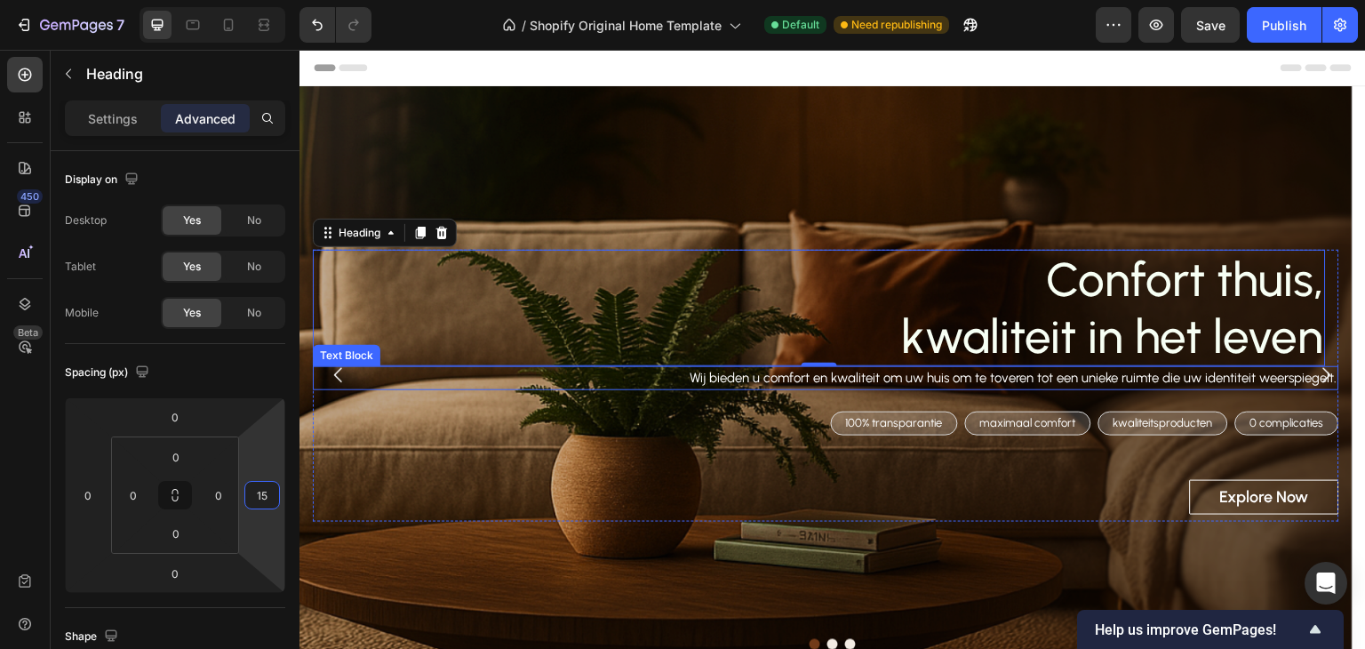
click at [878, 386] on p "Wij bieden u comfort en kwaliteit om uw huis om te toveren tot een unieke ruimt…" at bounding box center [826, 378] width 1023 height 20
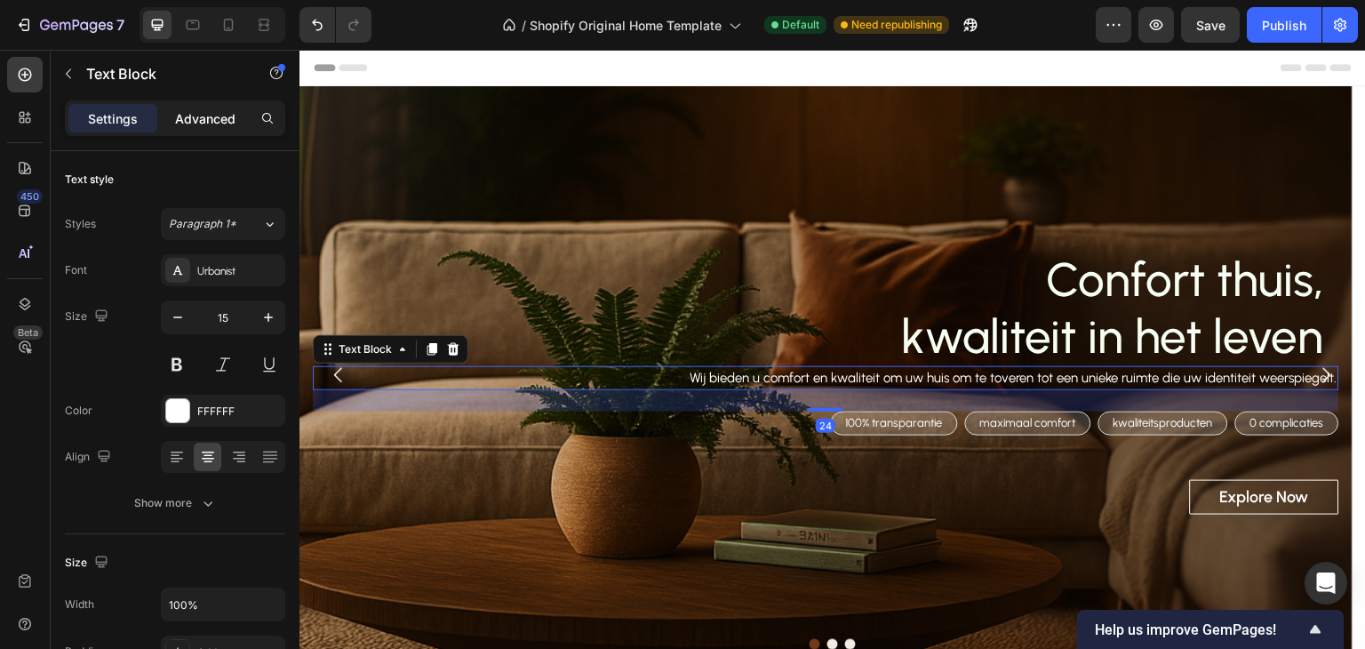
click at [206, 108] on div "Advanced" at bounding box center [205, 118] width 89 height 28
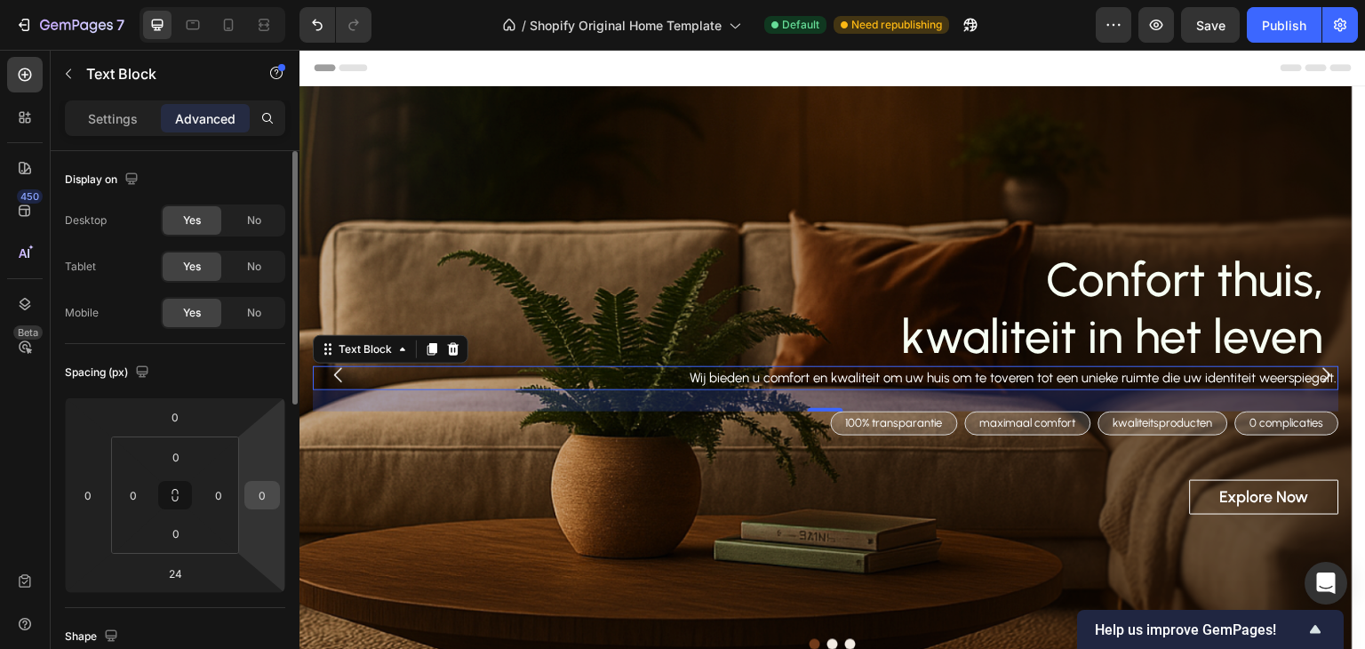
click at [261, 506] on input "0" at bounding box center [262, 495] width 27 height 27
type input "15"
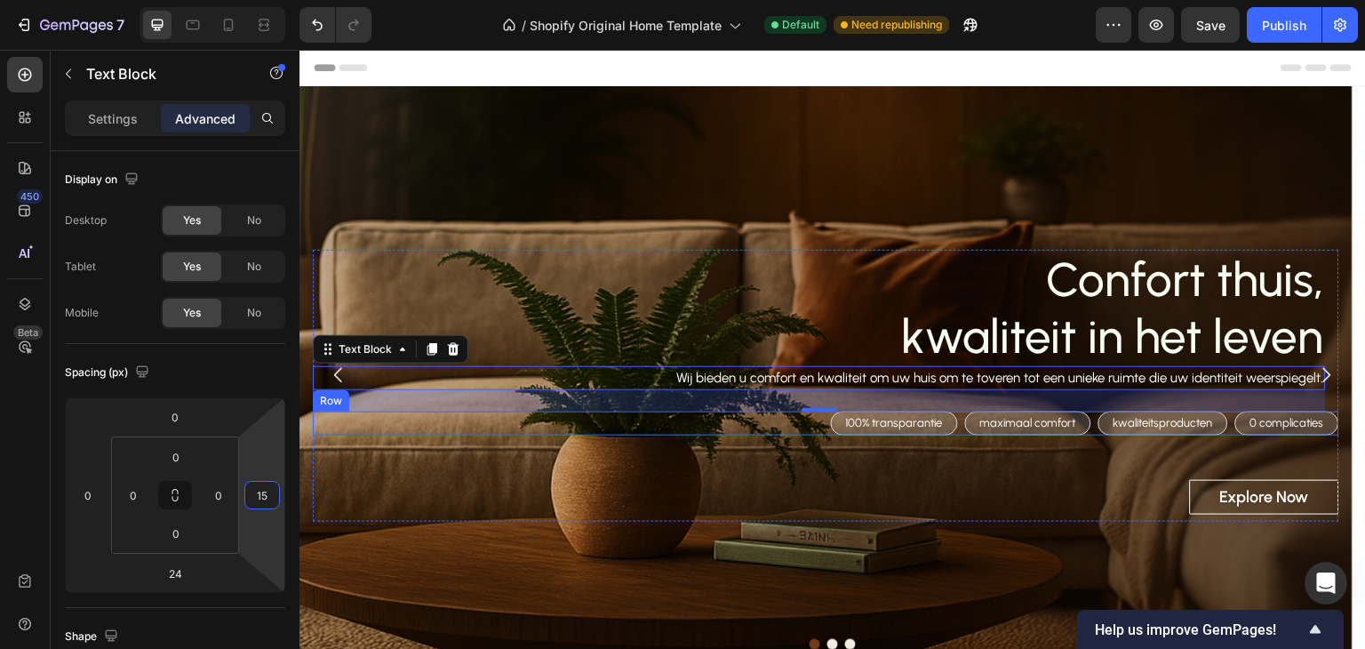
click at [819, 413] on div "100% transparantie Text Block Row maximaal comfort Text Block Row kwaliteitspro…" at bounding box center [826, 424] width 1027 height 24
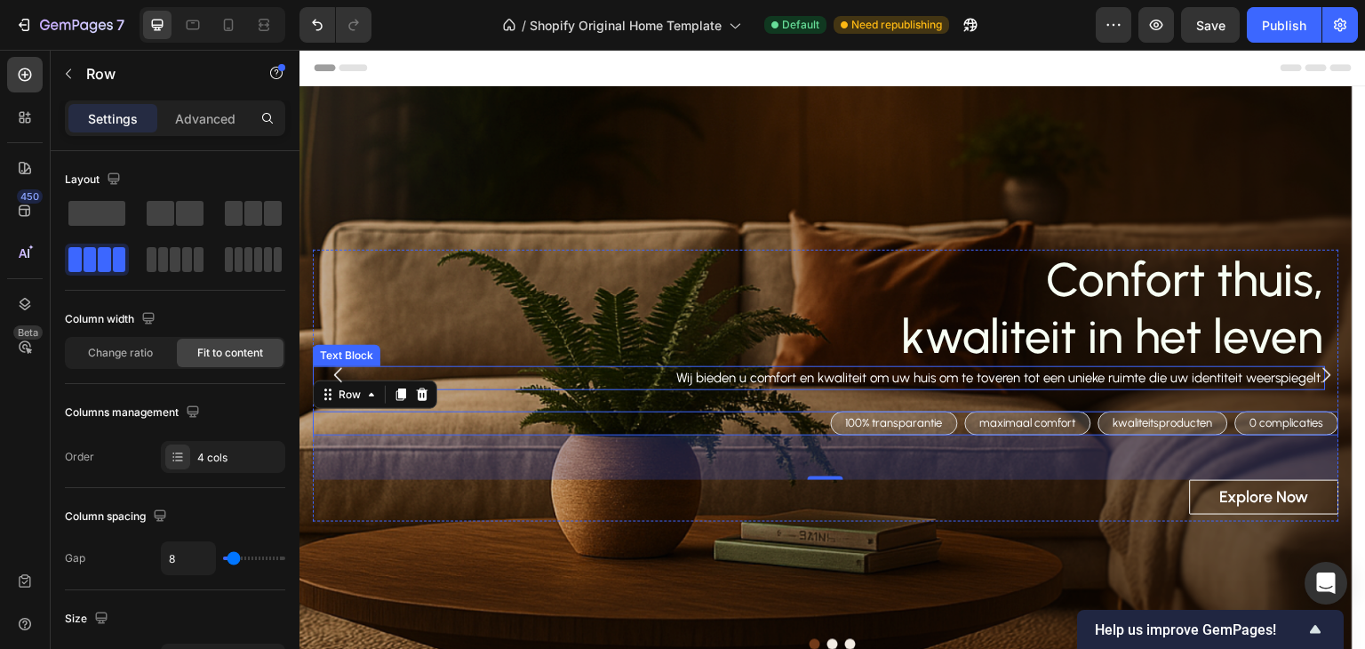
click at [879, 378] on p "Wij bieden u comfort en kwaliteit om uw huis om te toveren tot een unieke ruimt…" at bounding box center [820, 378] width 1010 height 20
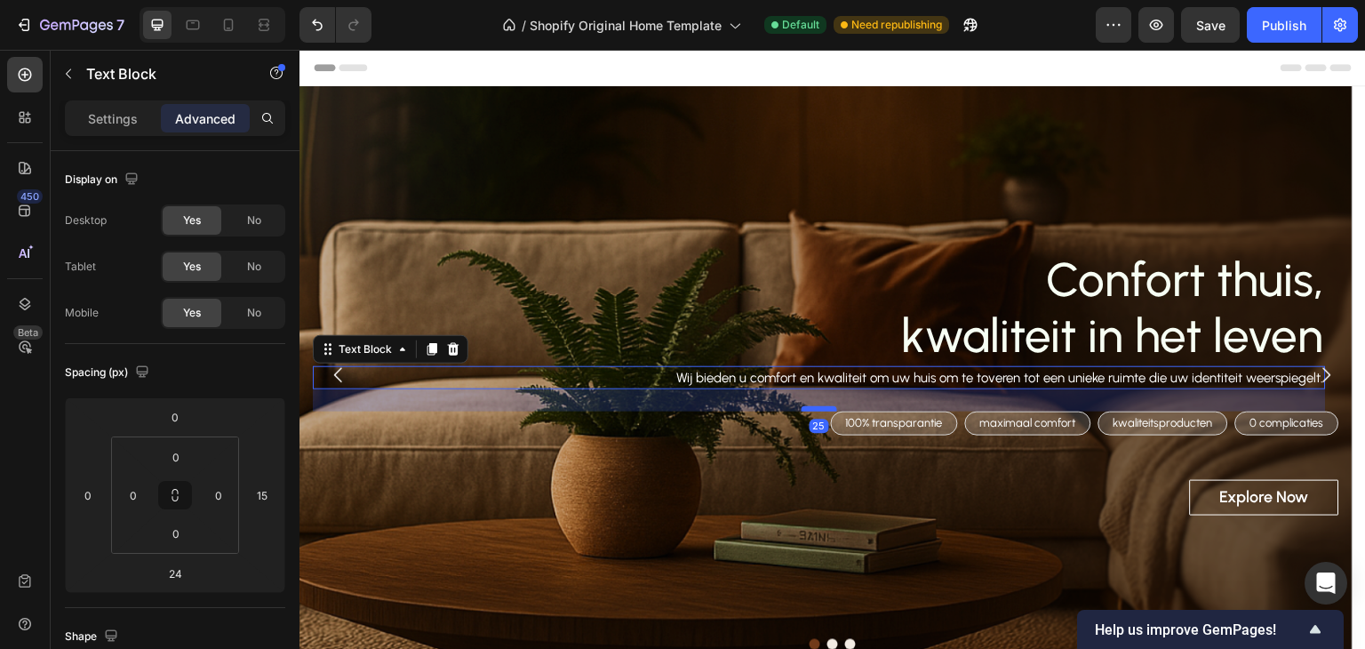
click at [835, 410] on div at bounding box center [820, 408] width 36 height 5
type input "25"
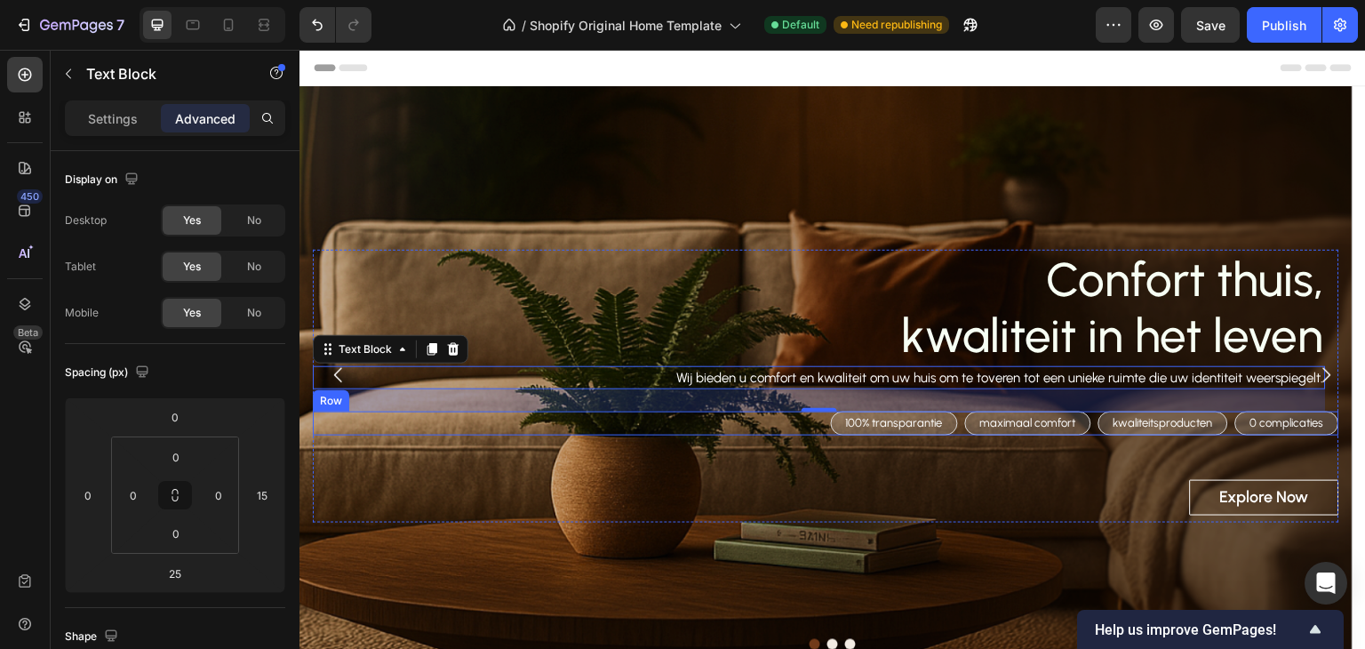
click at [788, 419] on div "100% transparantie Text Block Row maximaal comfort Text Block Row kwaliteitspro…" at bounding box center [826, 424] width 1027 height 24
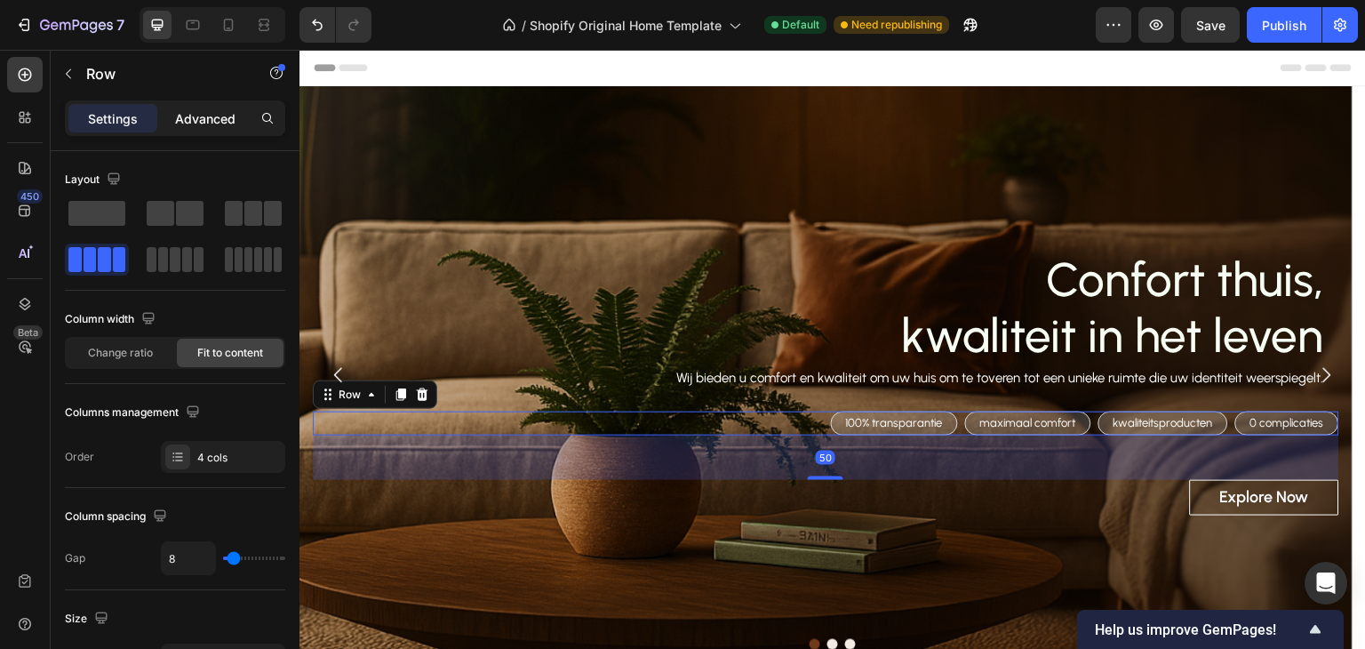
click at [196, 109] on p "Advanced" at bounding box center [205, 118] width 60 height 19
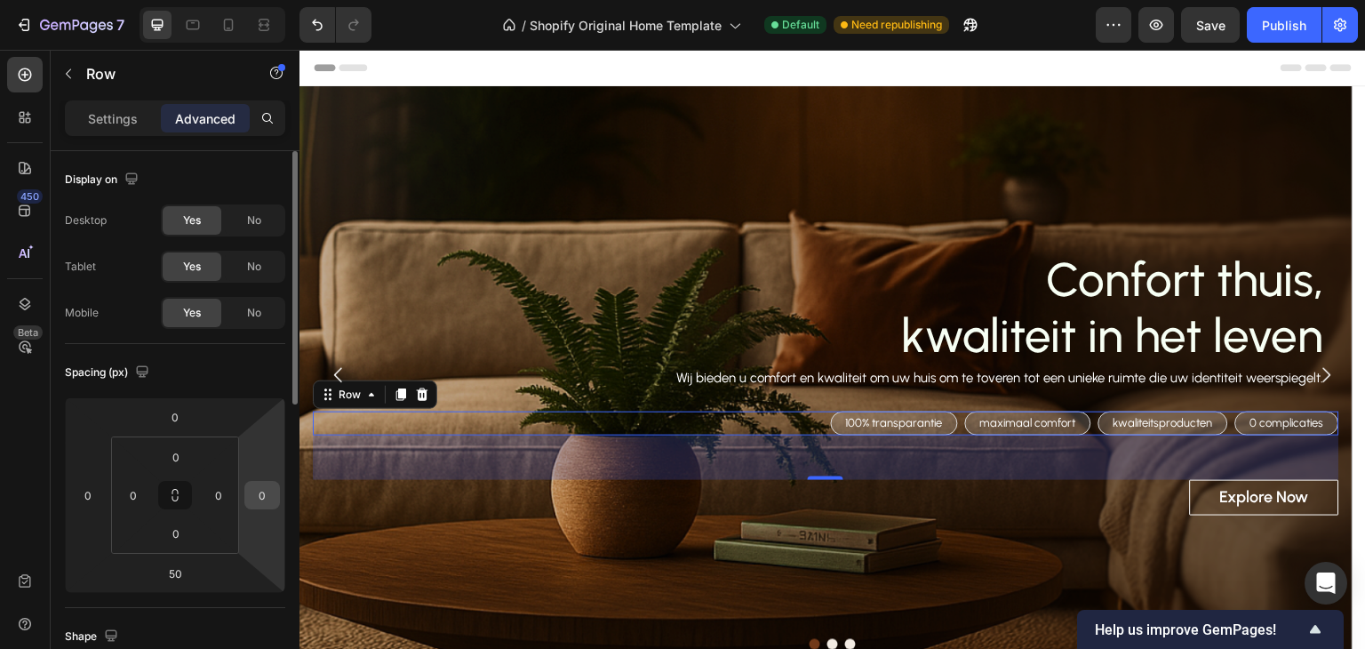
click at [256, 500] on input "0" at bounding box center [262, 495] width 27 height 27
type input "15"
click at [252, 628] on div "Shape" at bounding box center [175, 636] width 220 height 28
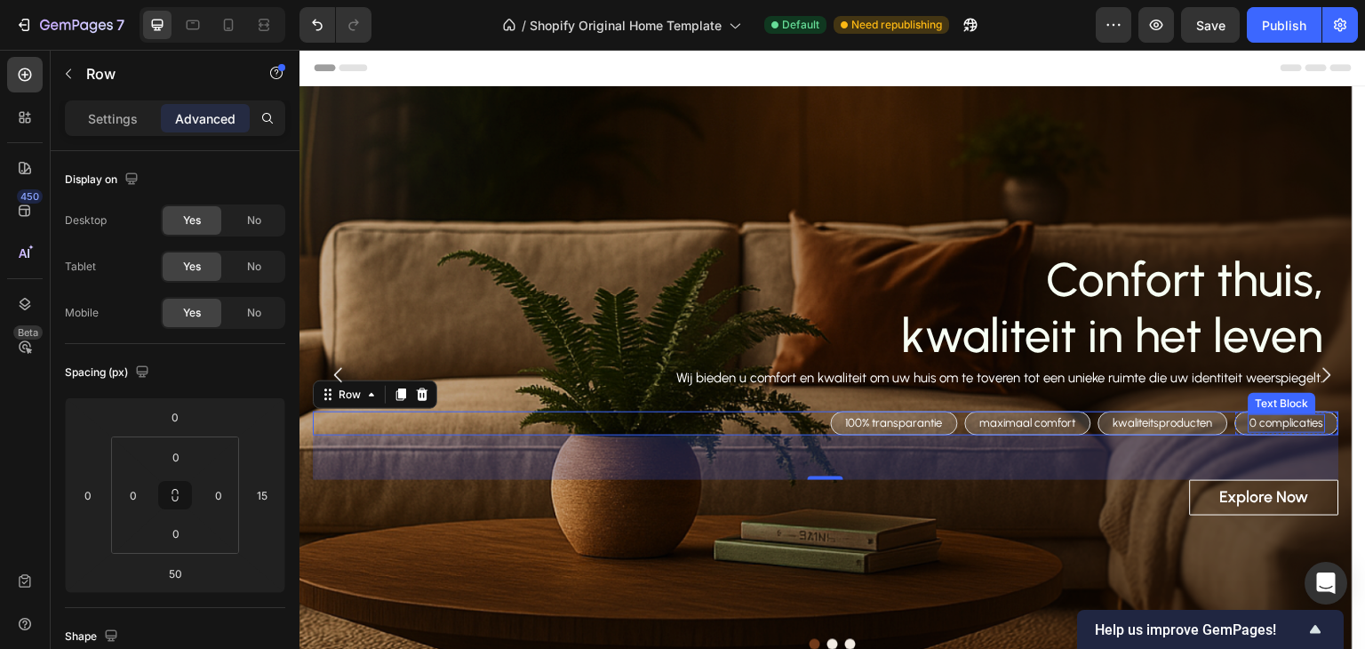
click at [1252, 431] on div "0 complicaties" at bounding box center [1287, 423] width 77 height 19
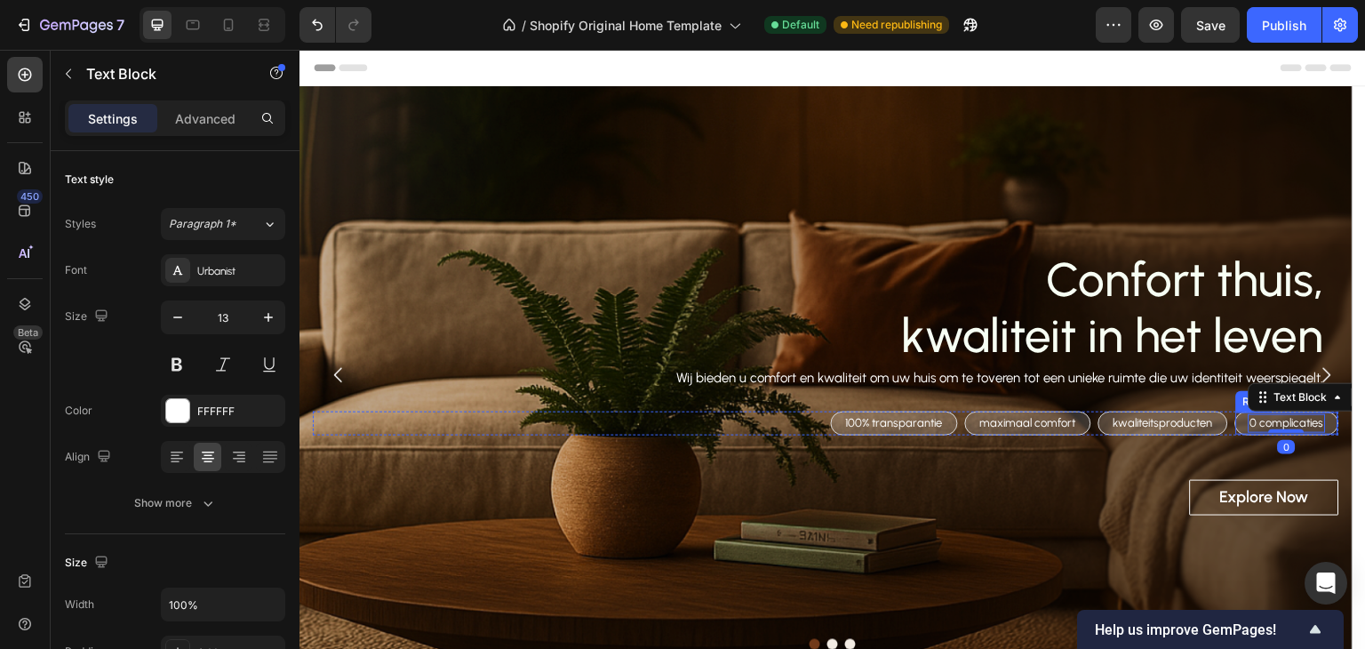
click at [1241, 420] on div "0 complicaties Text Block 0 Row" at bounding box center [1288, 424] width 104 height 24
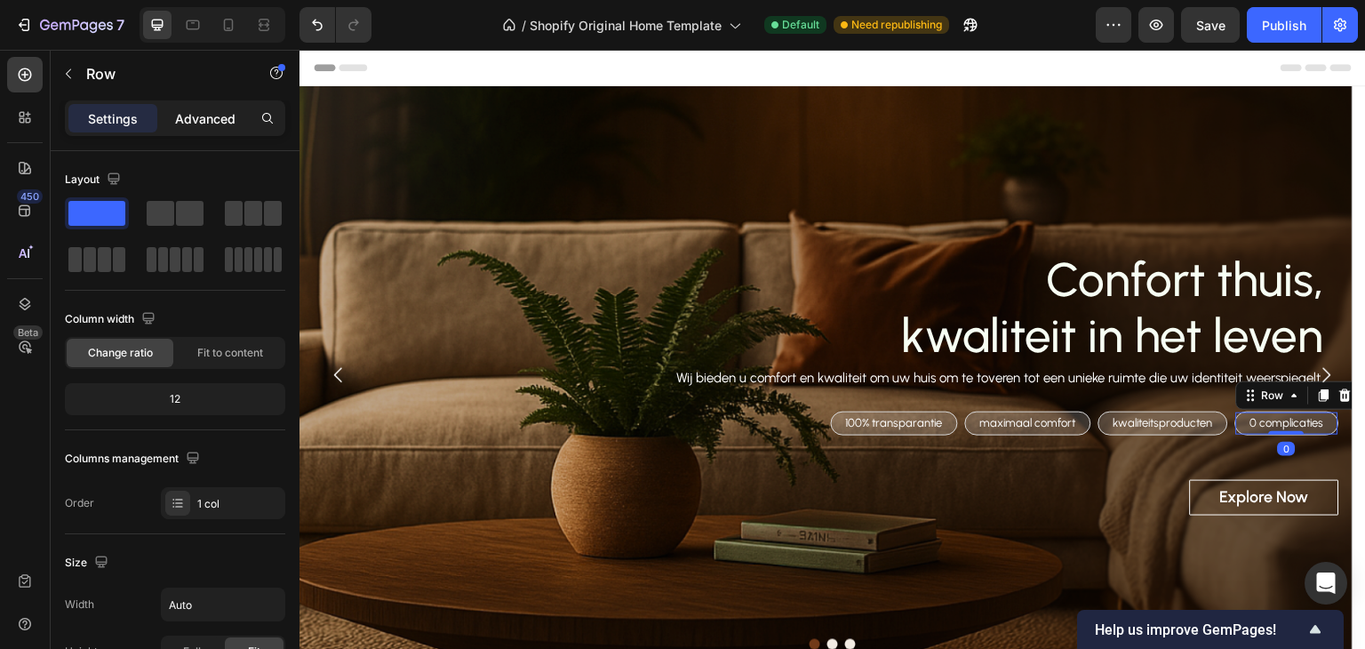
click at [193, 109] on p "Advanced" at bounding box center [205, 118] width 60 height 19
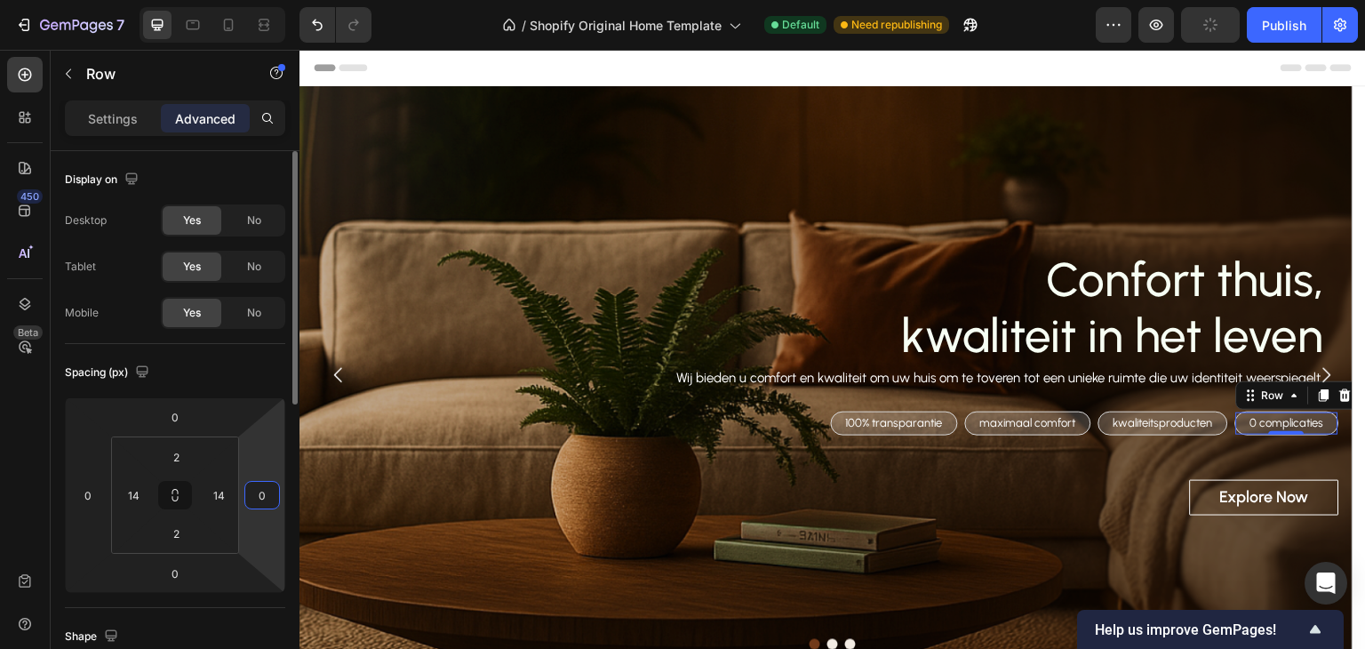
click at [271, 488] on input "0" at bounding box center [262, 495] width 27 height 27
type input "15"
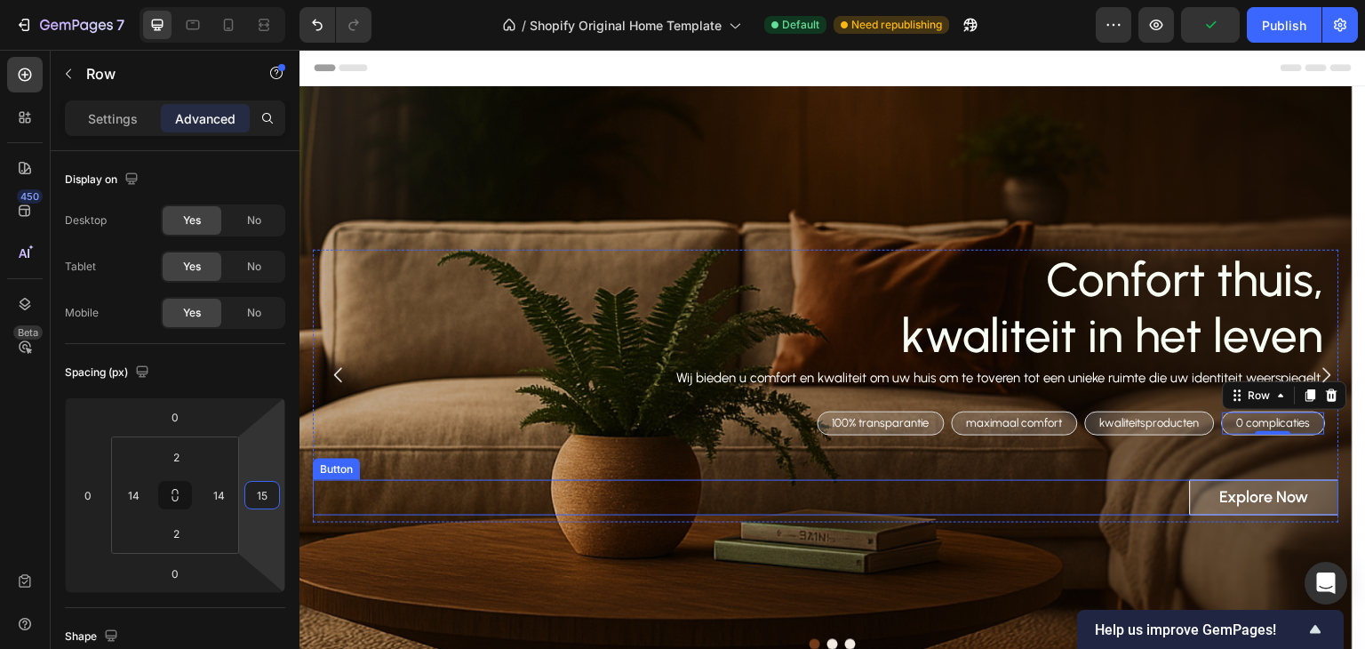
click at [1206, 492] on button "Explore Now" at bounding box center [1264, 497] width 149 height 35
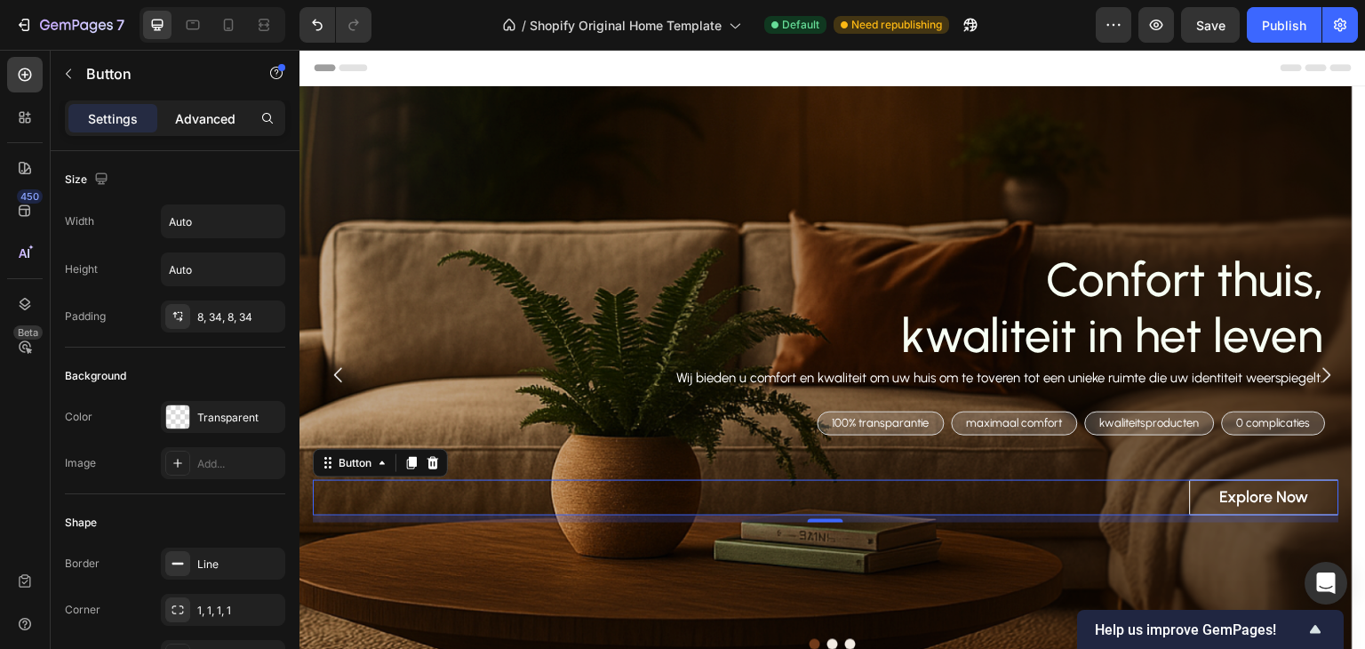
click at [204, 112] on p "Advanced" at bounding box center [205, 118] width 60 height 19
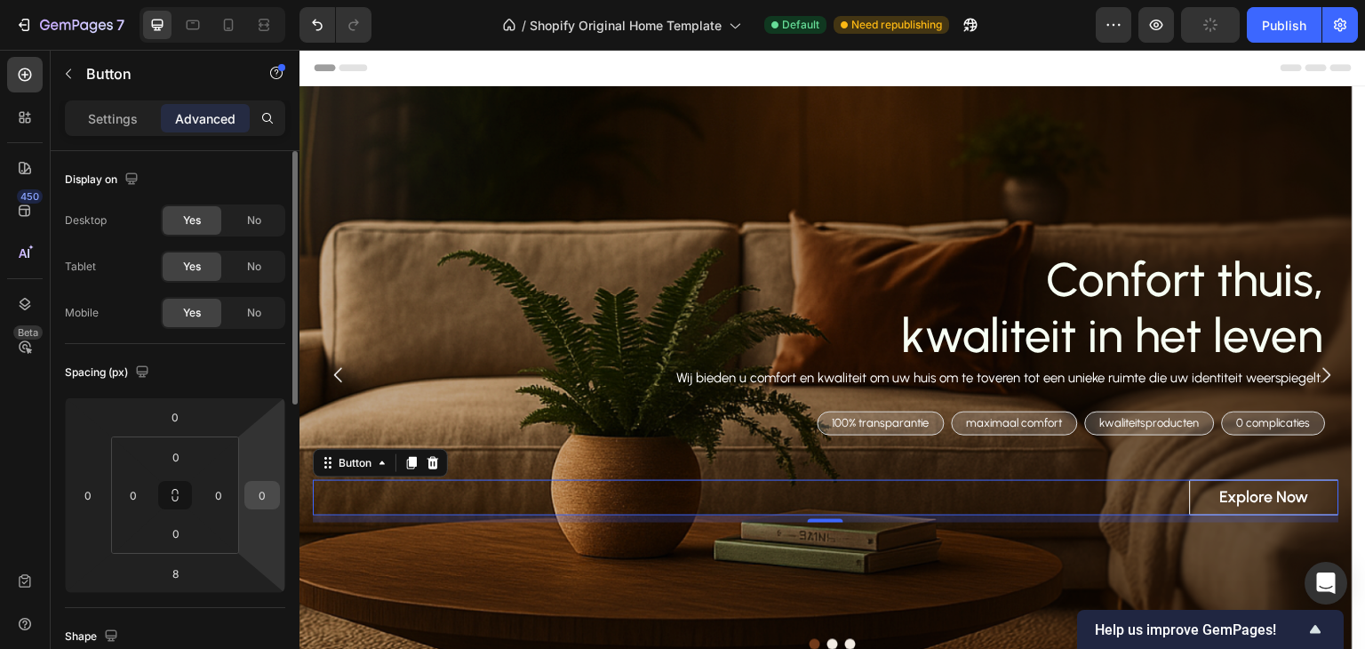
click at [269, 502] on input "0" at bounding box center [262, 495] width 27 height 27
type input "20"
click at [267, 378] on div "Spacing (px)" at bounding box center [175, 372] width 220 height 28
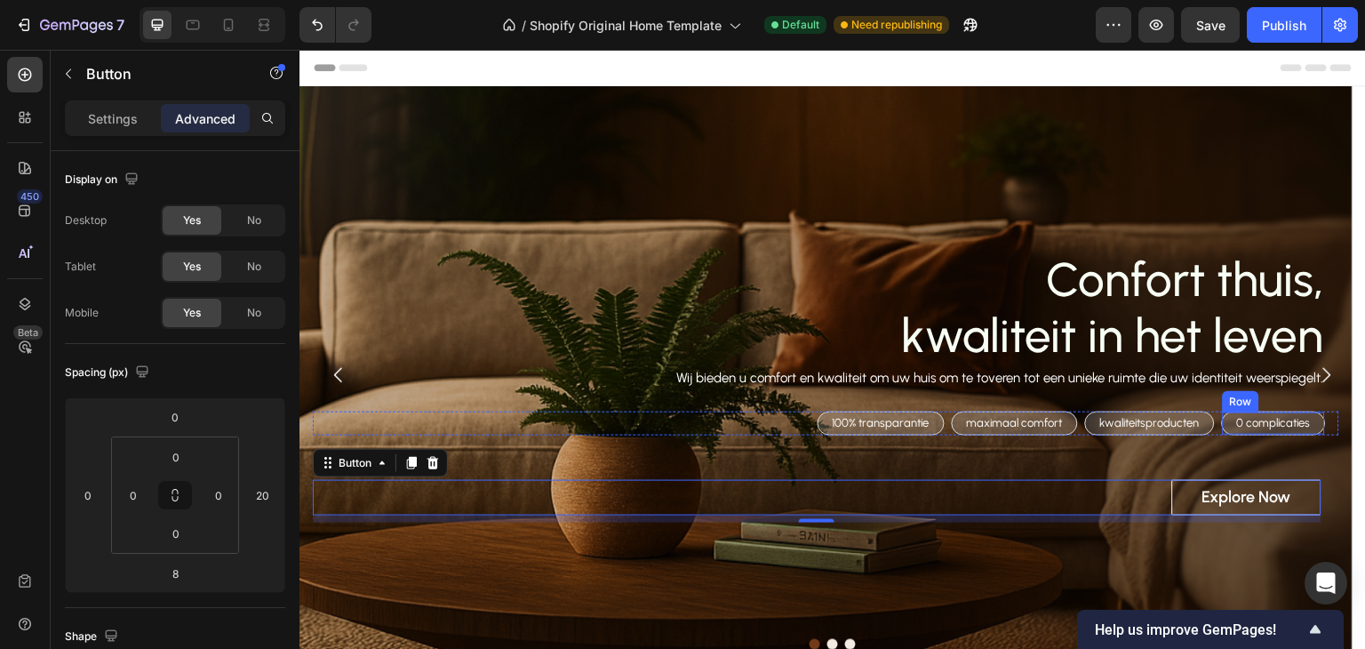
click at [1322, 420] on div "0 complicaties Text Block Row" at bounding box center [1274, 424] width 104 height 24
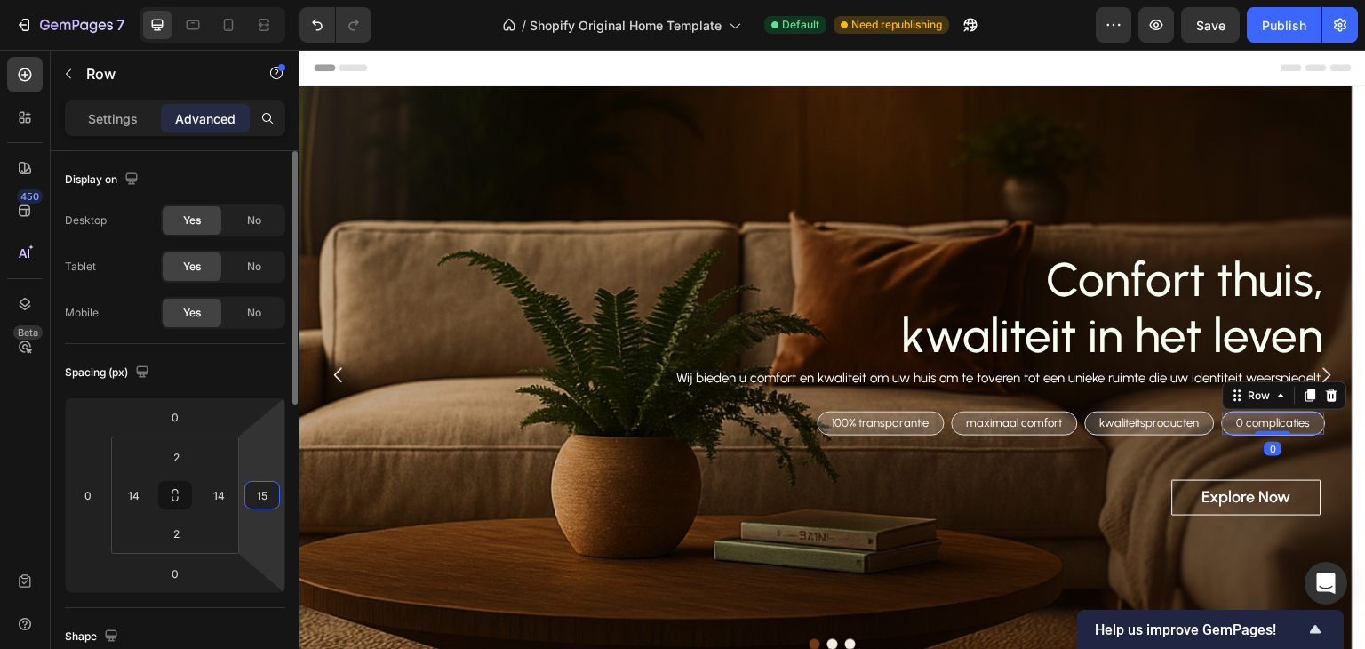
click at [273, 484] on input "15" at bounding box center [262, 495] width 27 height 27
type input "20"
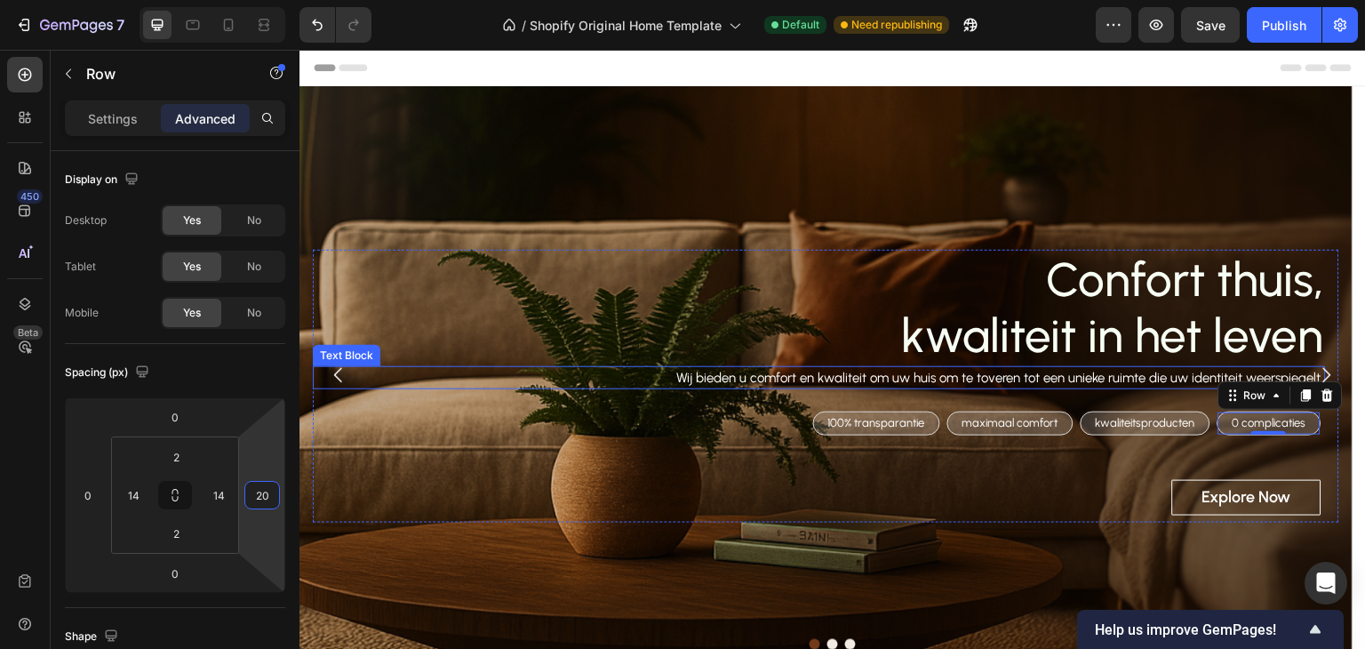
click at [779, 380] on p "Wij bieden u comfort en kwaliteit om uw huis om te toveren tot een unieke ruimt…" at bounding box center [820, 378] width 1010 height 20
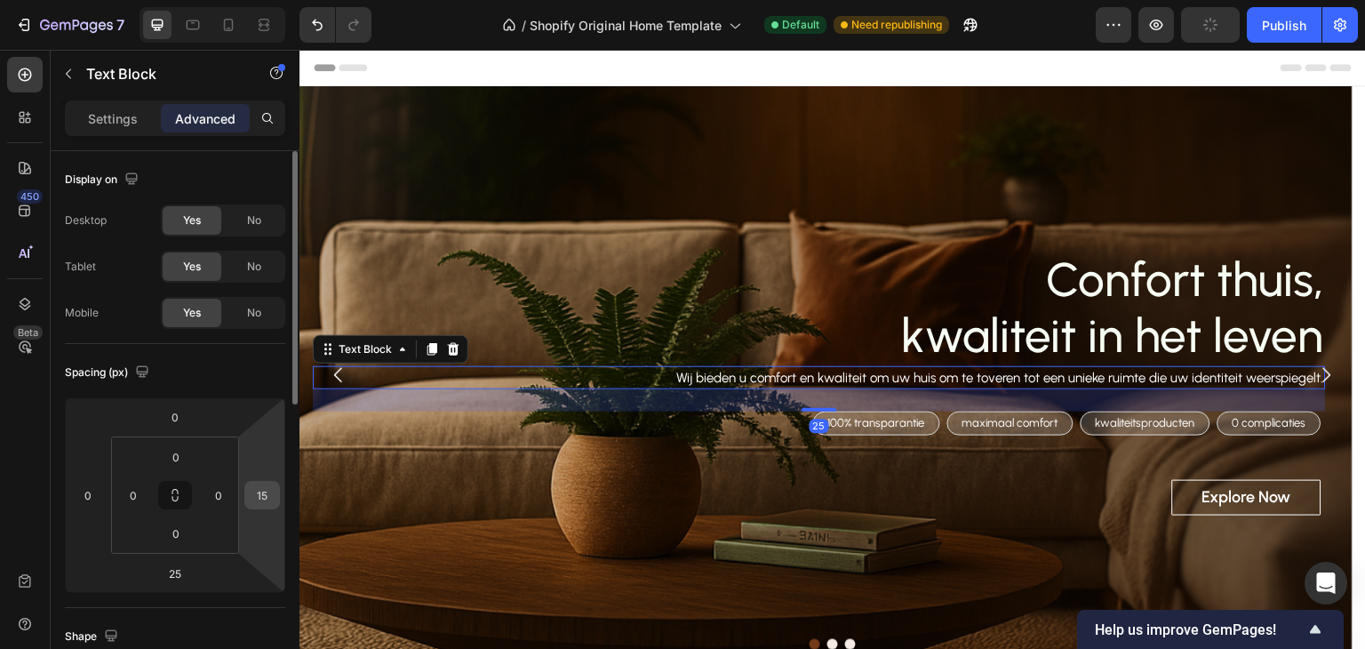
click at [275, 495] on div "15" at bounding box center [262, 495] width 36 height 28
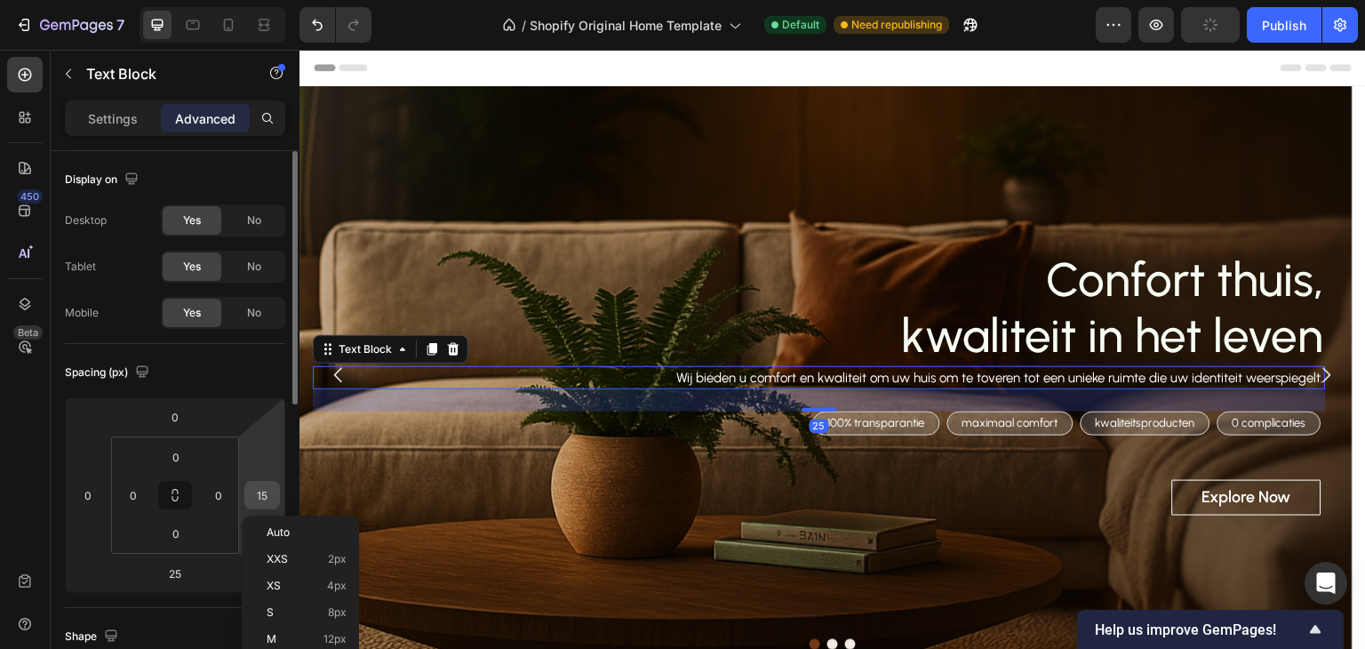
click at [268, 495] on input "15" at bounding box center [262, 495] width 27 height 27
type input "20"
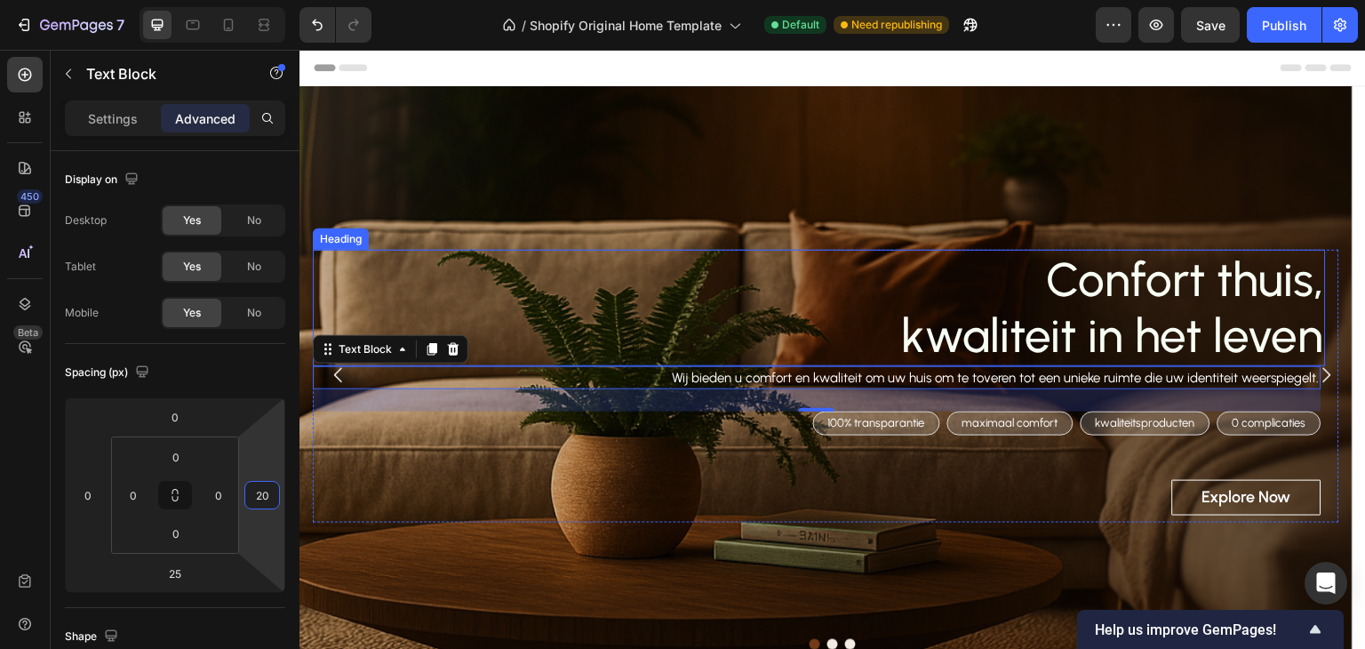
click at [1083, 307] on p "Confort thuis, kwaliteit in het leven" at bounding box center [820, 308] width 1010 height 113
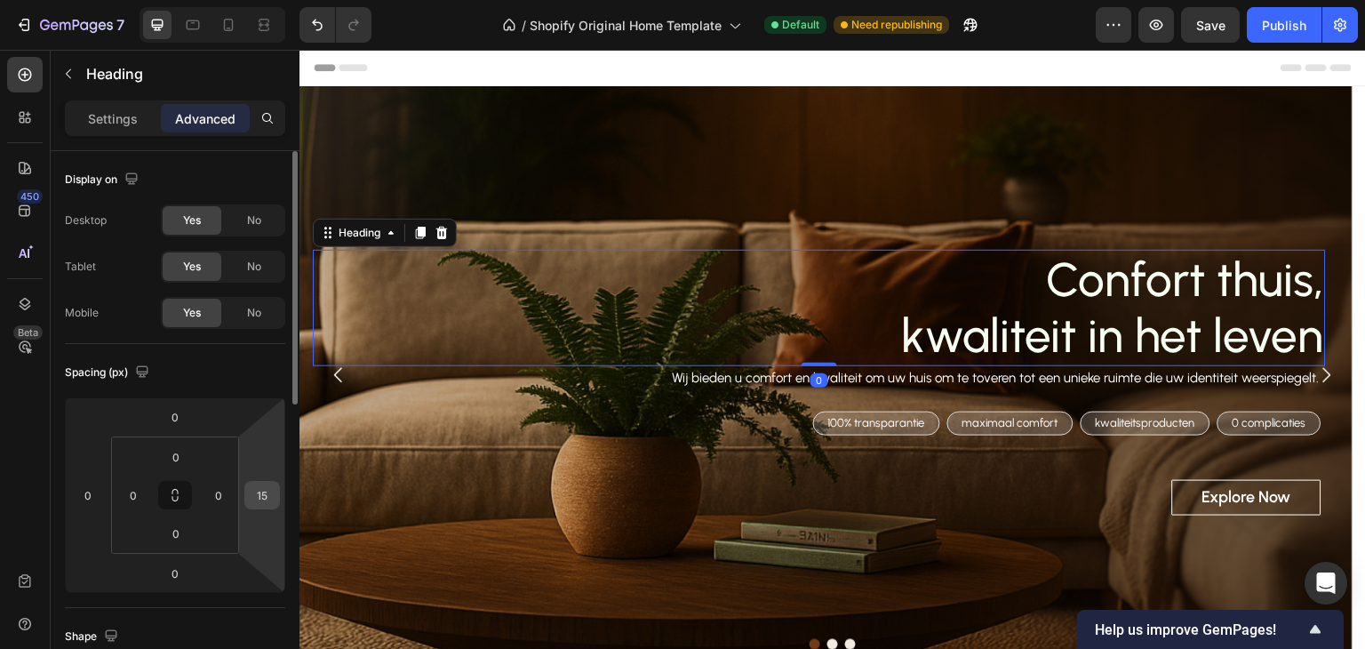
click at [277, 492] on div "15" at bounding box center [262, 495] width 36 height 28
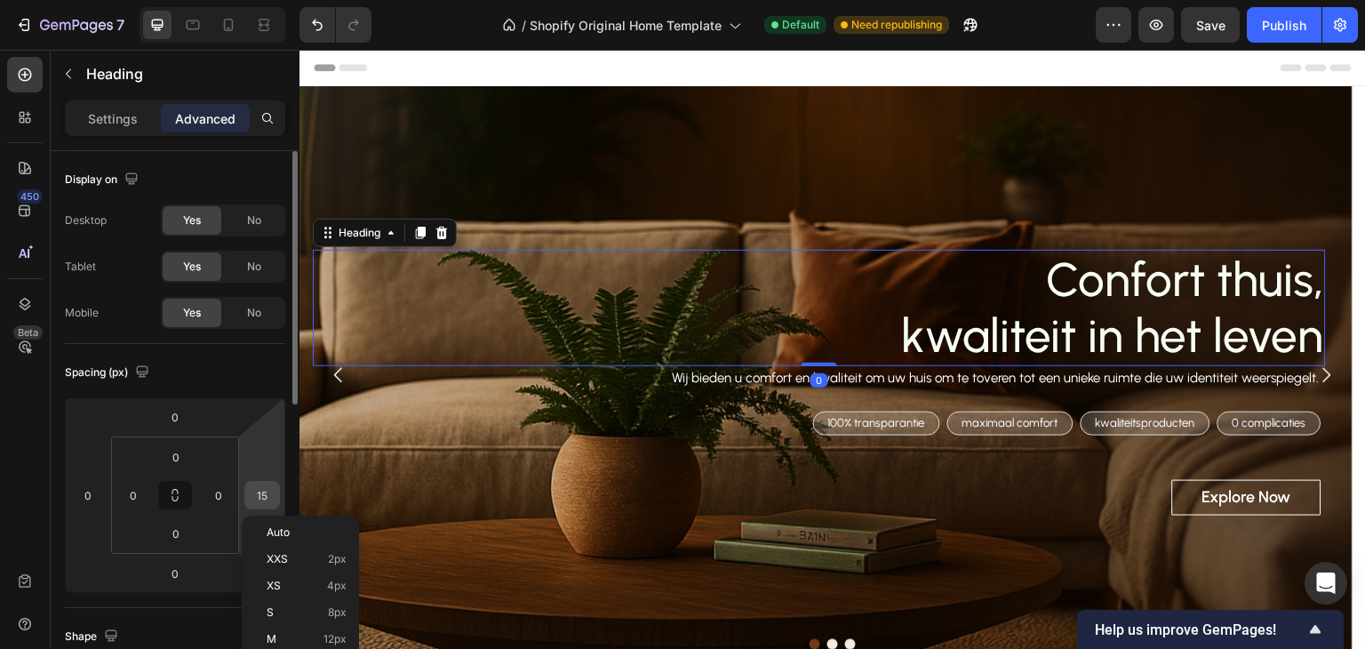
click at [268, 495] on input "15" at bounding box center [262, 495] width 27 height 27
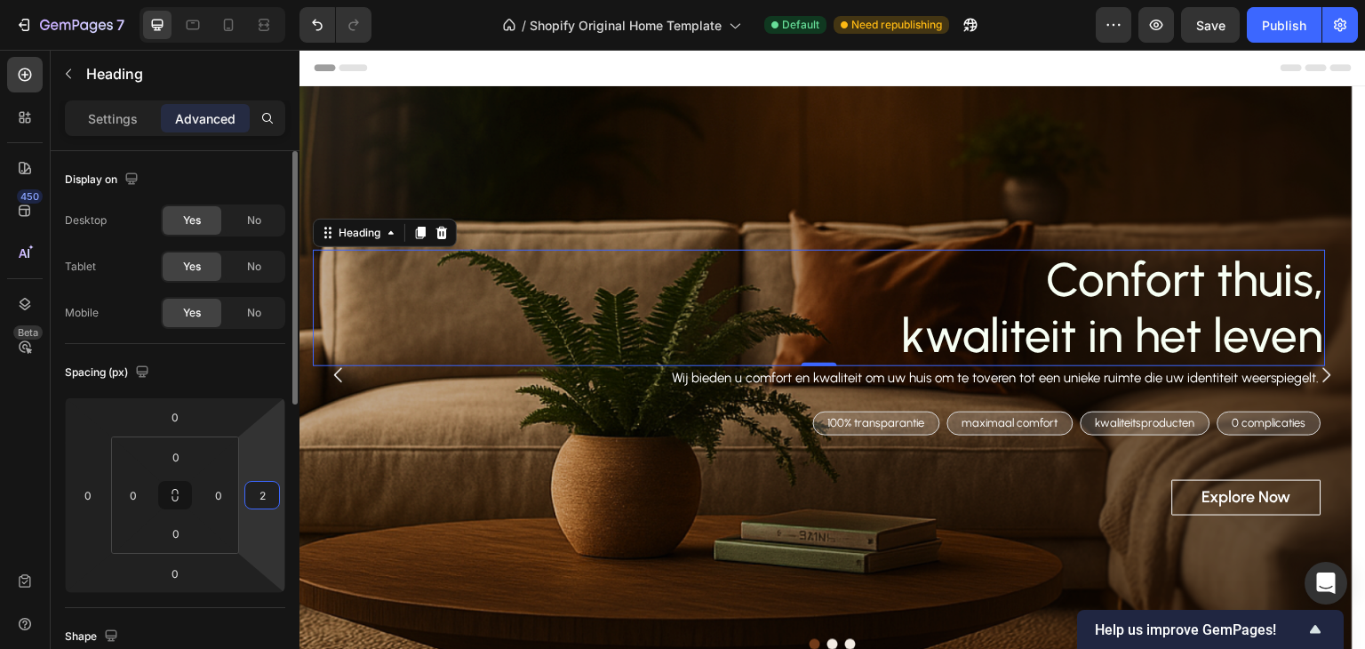
type input "20"
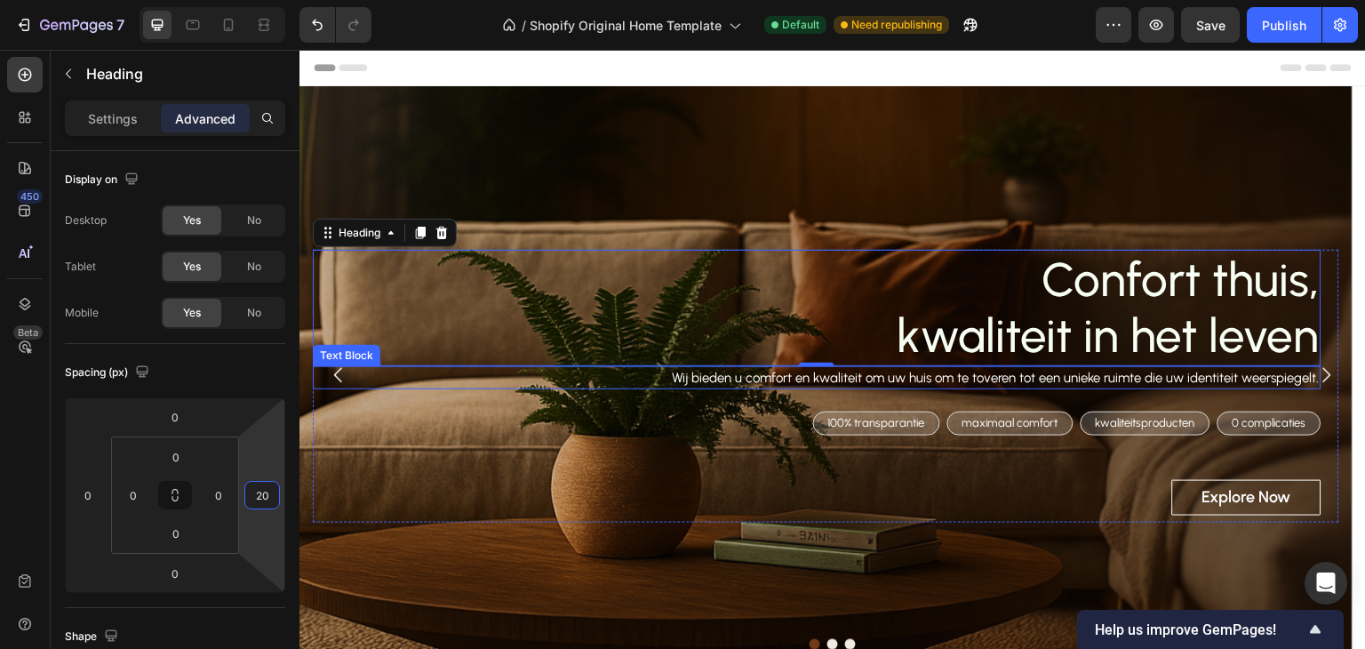
click at [1223, 379] on p "Wij bieden u comfort en kwaliteit om uw huis om te toveren tot een unieke ruimt…" at bounding box center [817, 378] width 1005 height 20
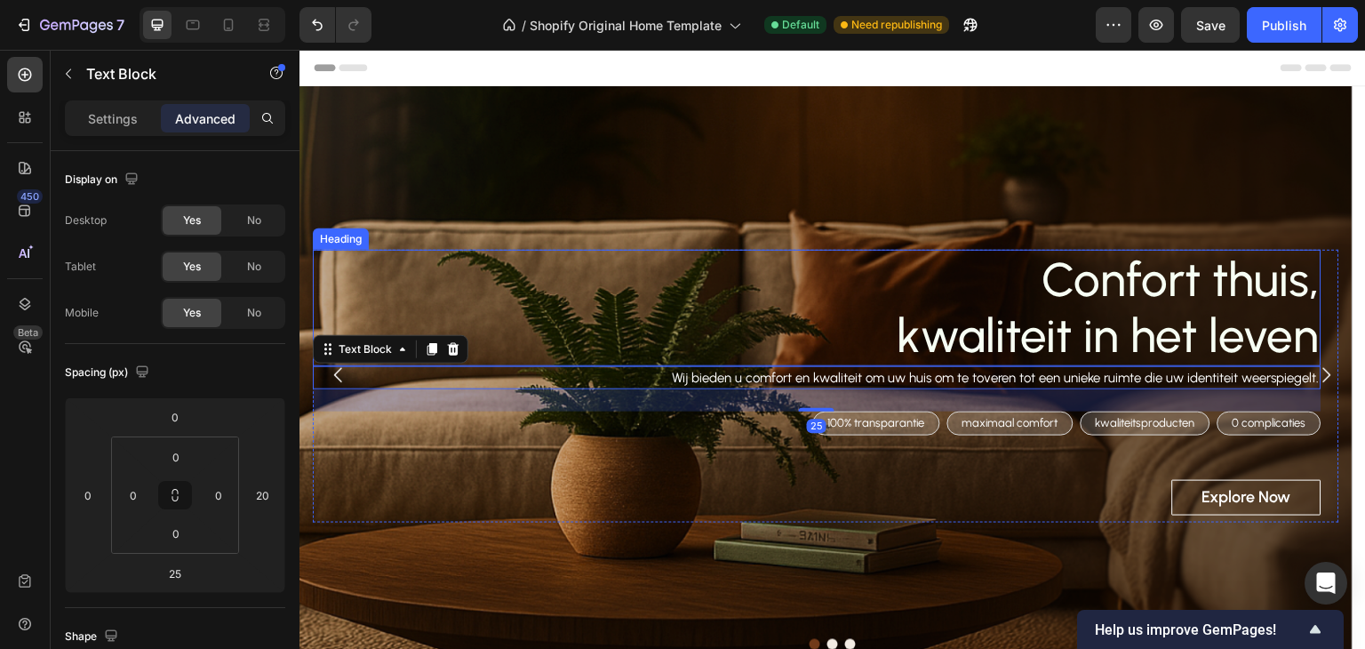
click at [1234, 337] on p "Confort thuis, kwaliteit in het leven" at bounding box center [817, 308] width 1005 height 113
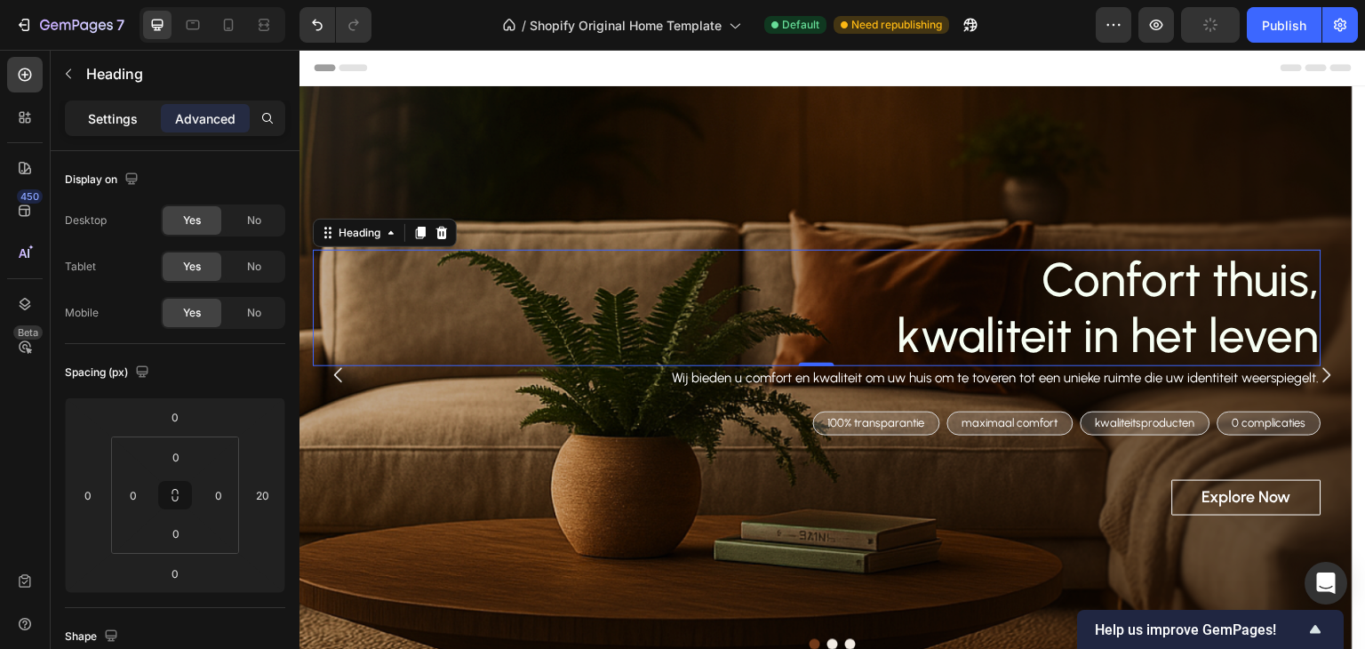
click at [130, 115] on p "Settings" at bounding box center [113, 118] width 50 height 19
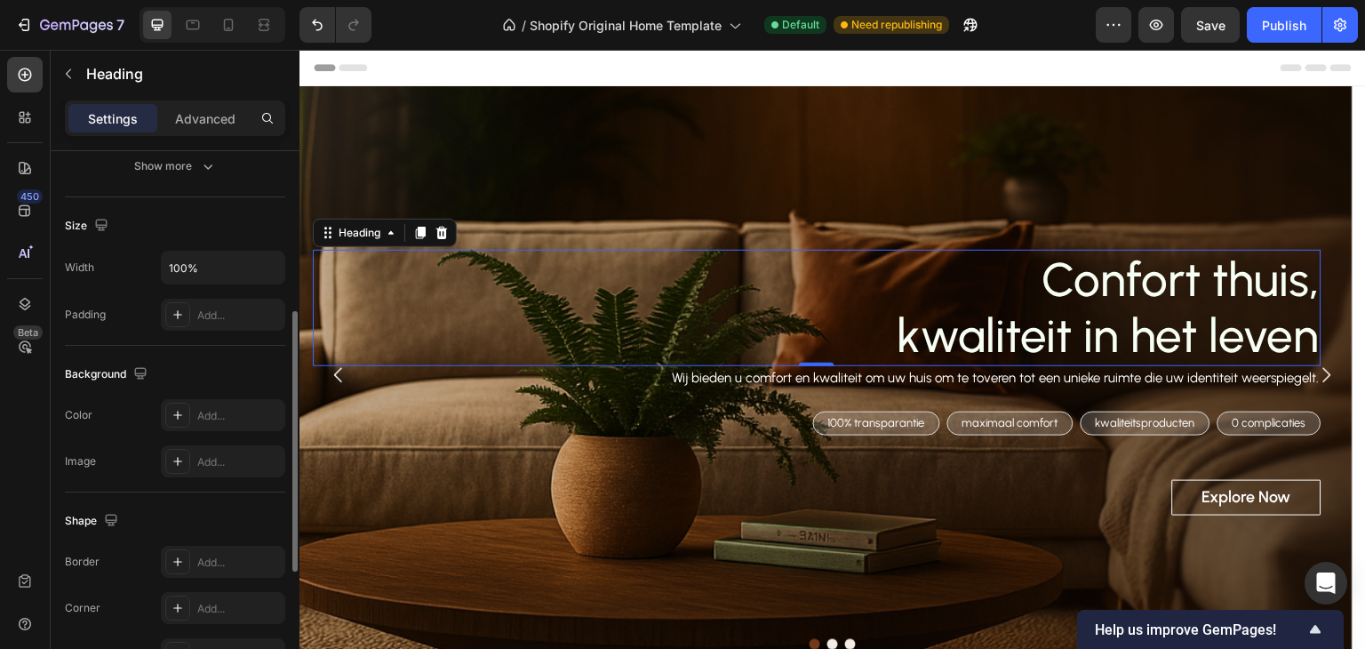
scroll to position [70, 0]
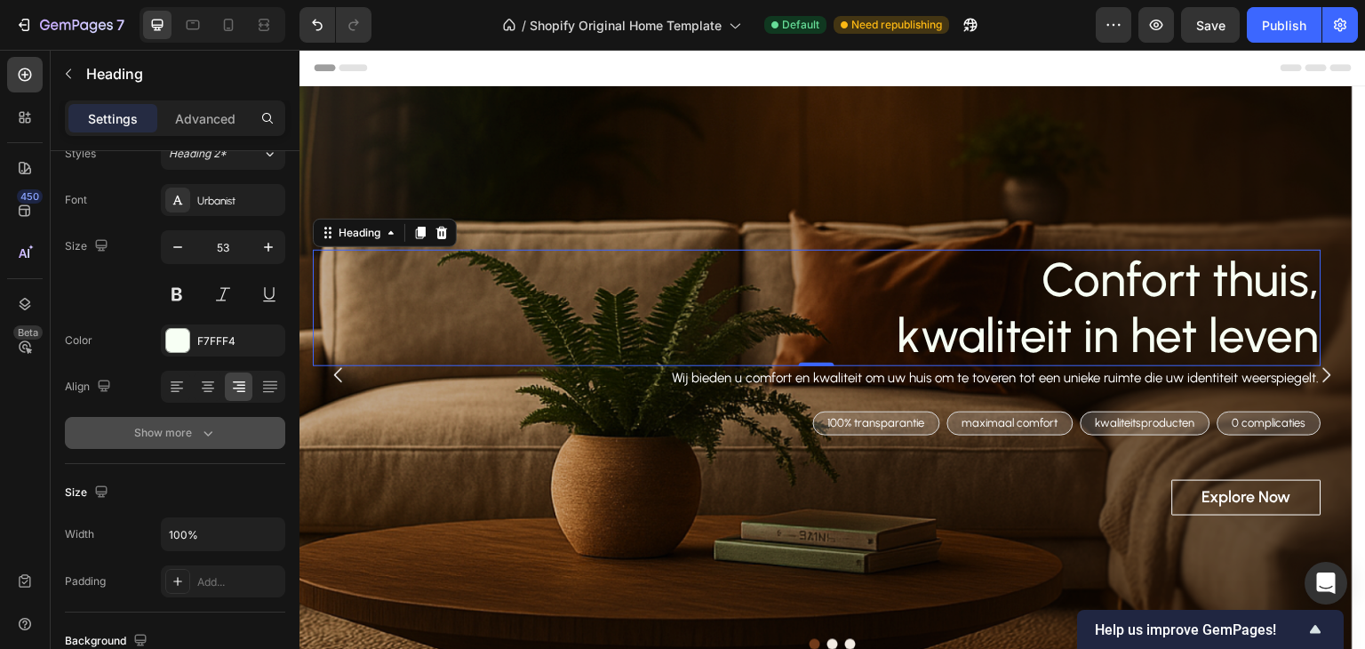
click at [201, 436] on icon "button" at bounding box center [208, 433] width 18 height 18
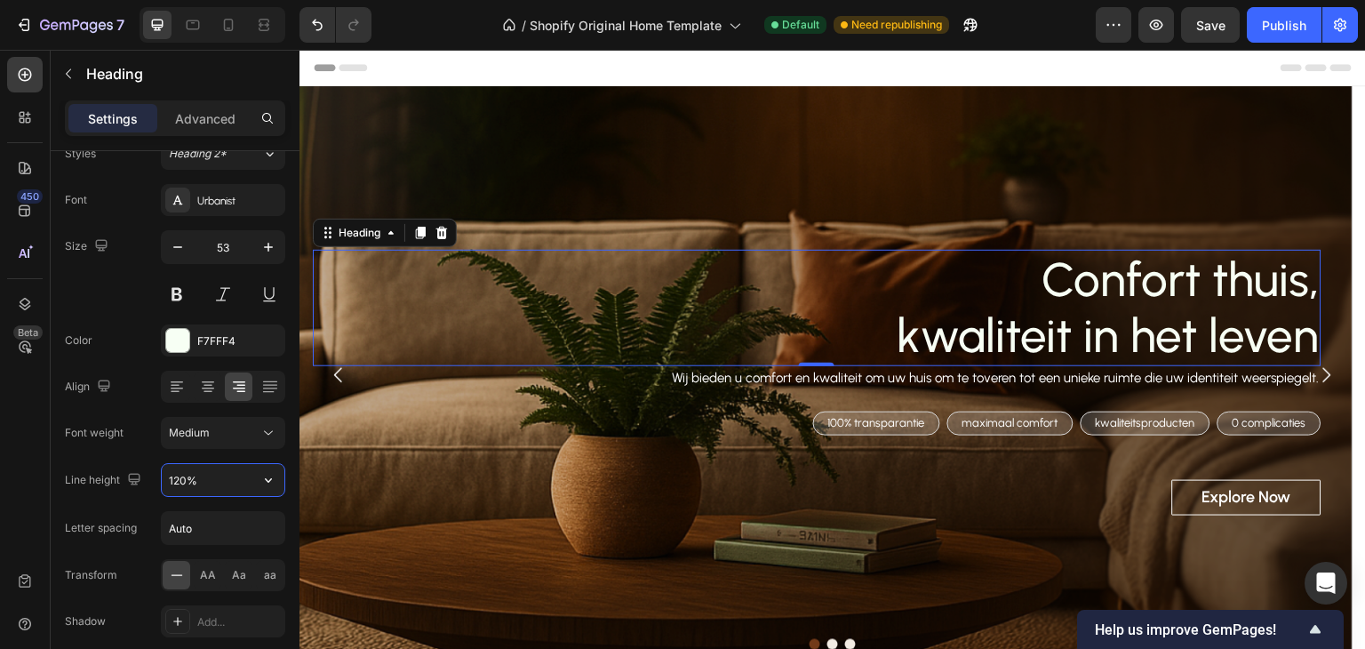
click at [213, 479] on input "120%" at bounding box center [223, 480] width 123 height 32
click at [263, 490] on button "button" at bounding box center [268, 480] width 32 height 32
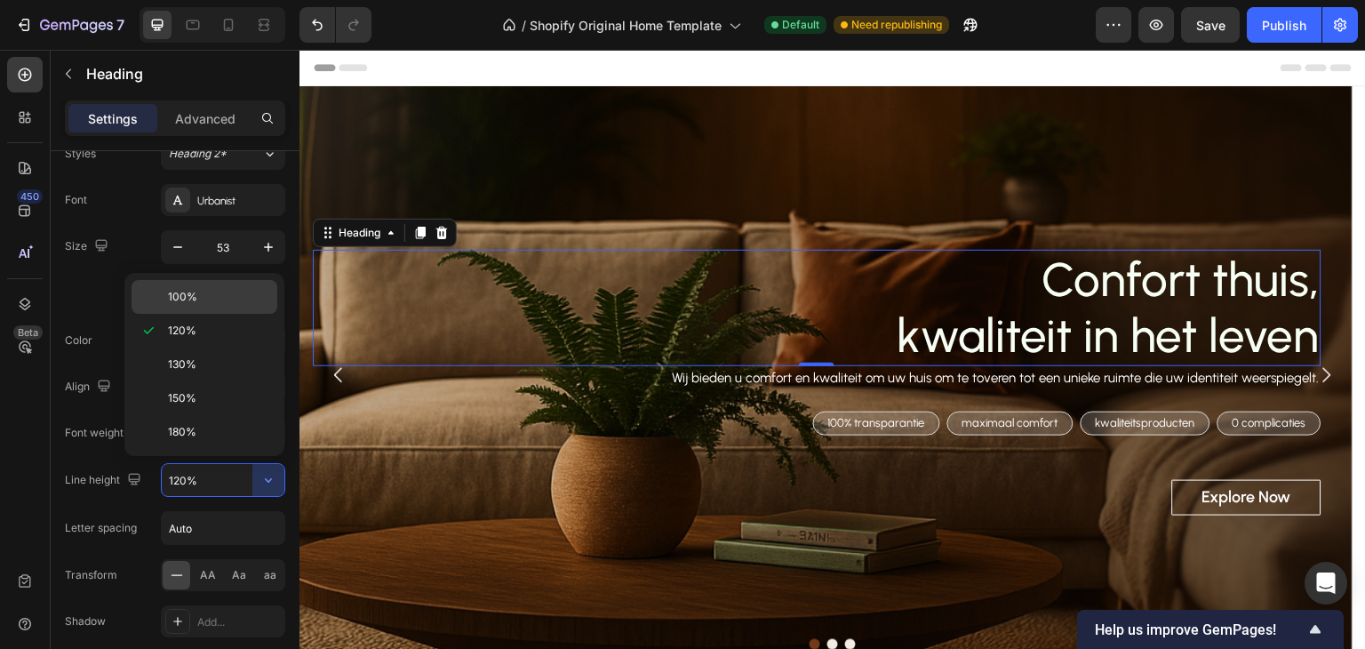
click at [246, 303] on p "100%" at bounding box center [218, 297] width 101 height 16
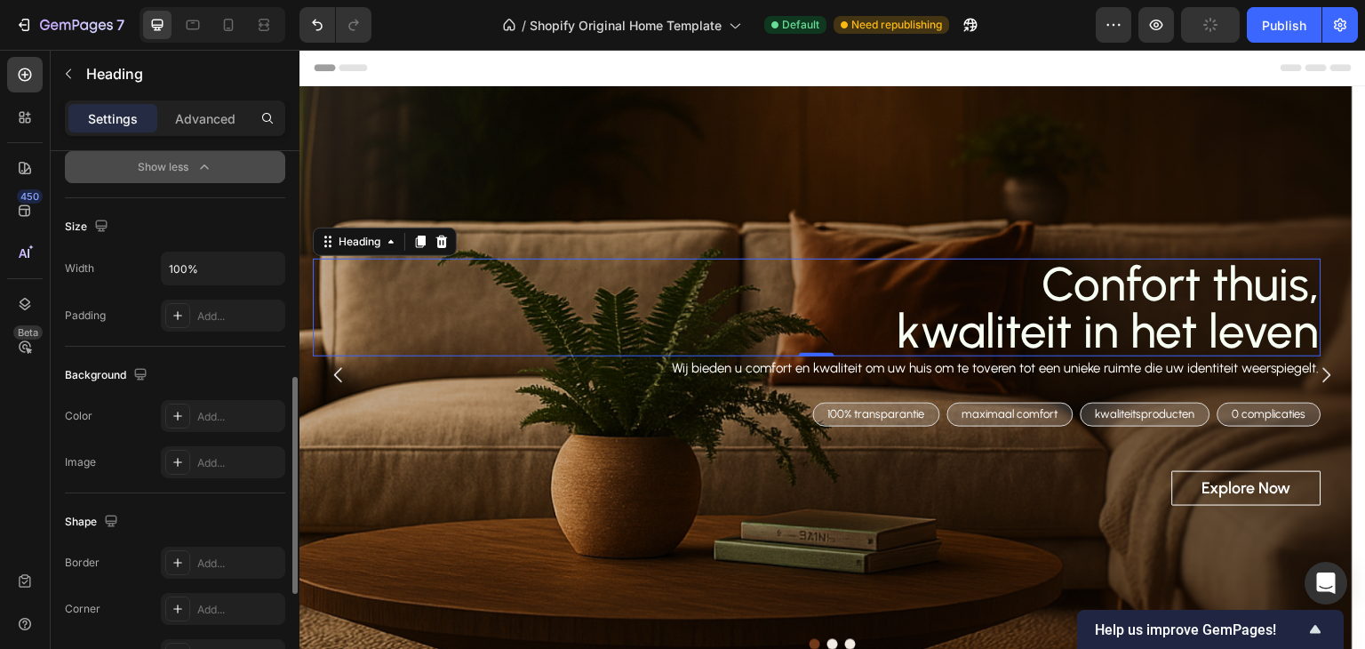
scroll to position [393, 0]
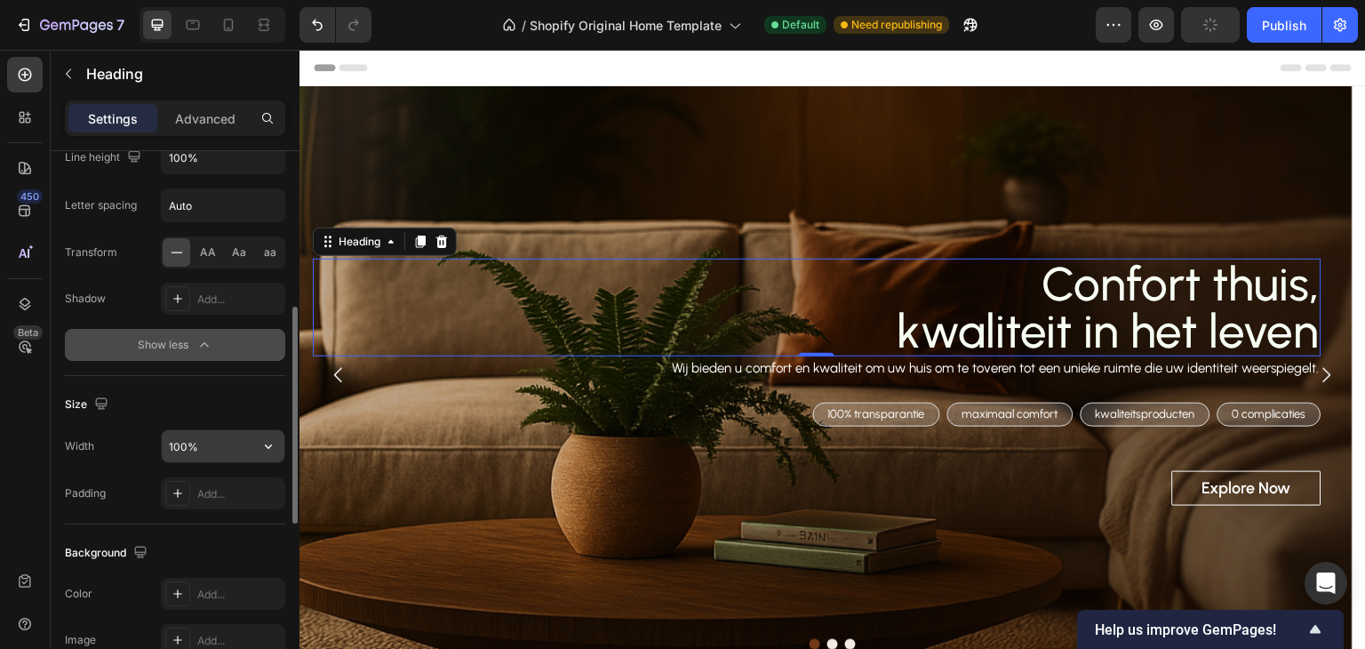
click at [231, 453] on input "100%" at bounding box center [223, 446] width 123 height 32
click at [245, 449] on input "100%" at bounding box center [223, 446] width 123 height 32
click at [268, 456] on button "button" at bounding box center [268, 446] width 32 height 32
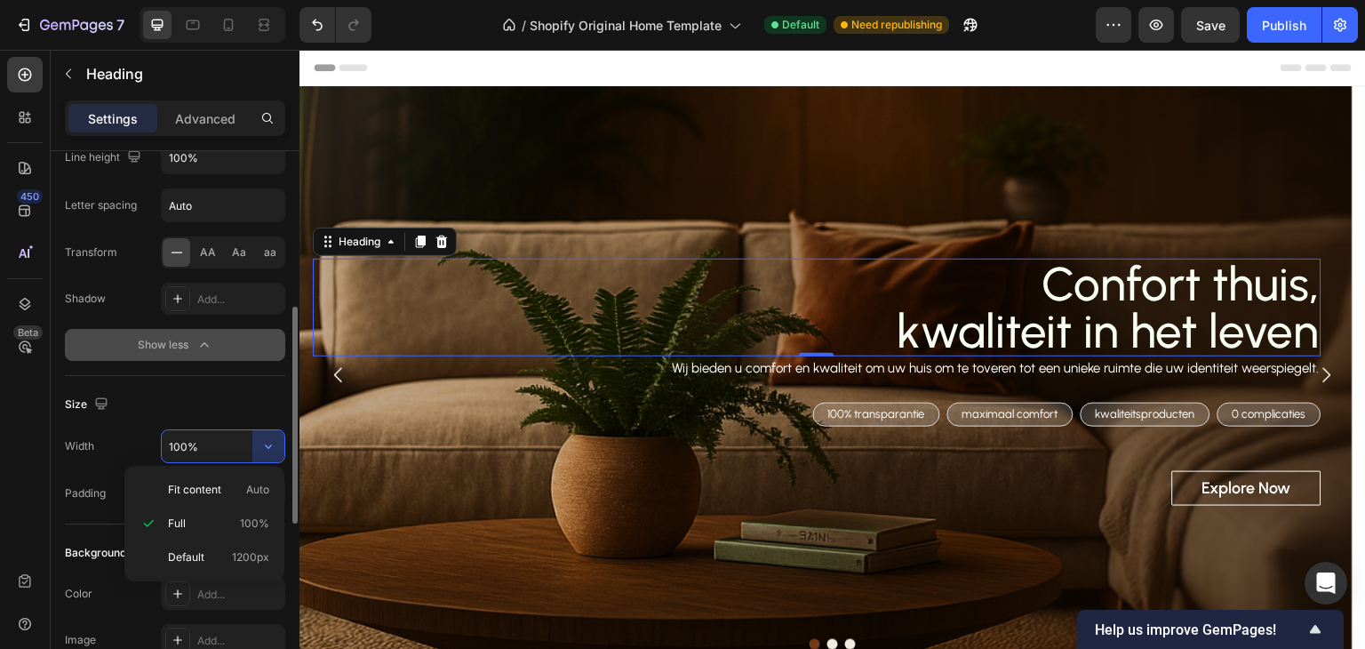
click at [244, 406] on div "Size" at bounding box center [175, 404] width 220 height 28
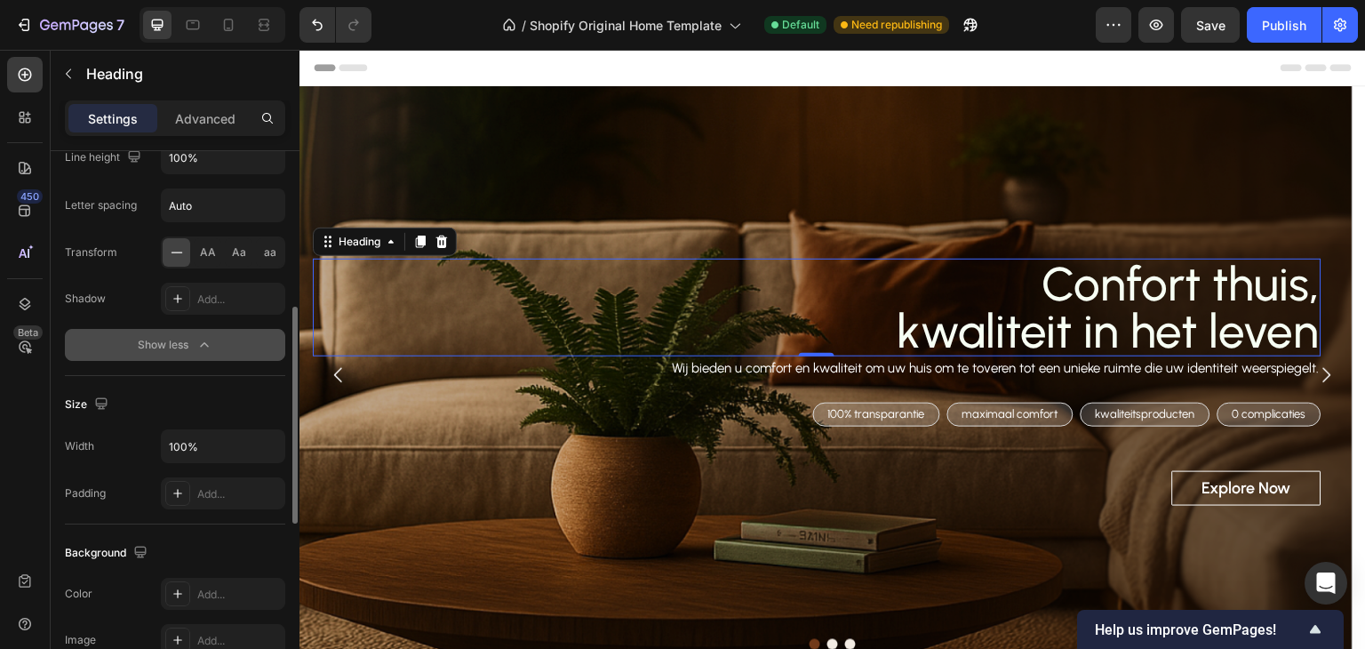
scroll to position [37, 0]
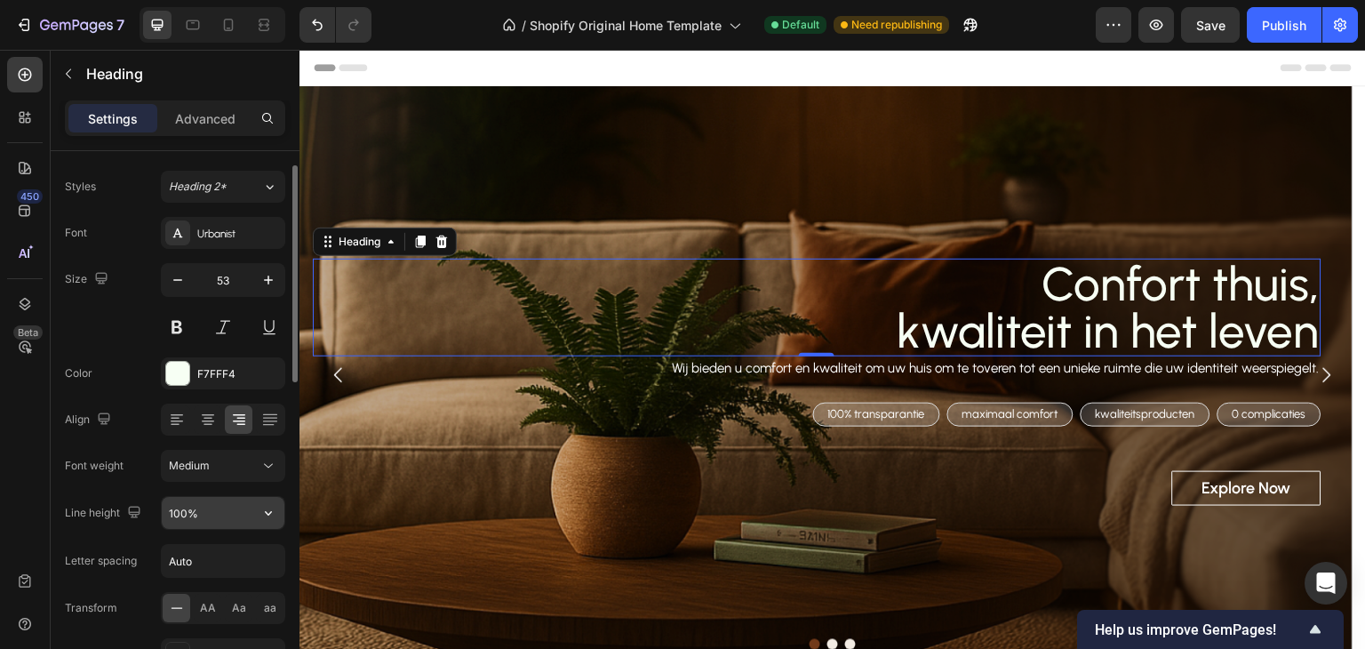
click at [258, 516] on button "button" at bounding box center [268, 513] width 32 height 32
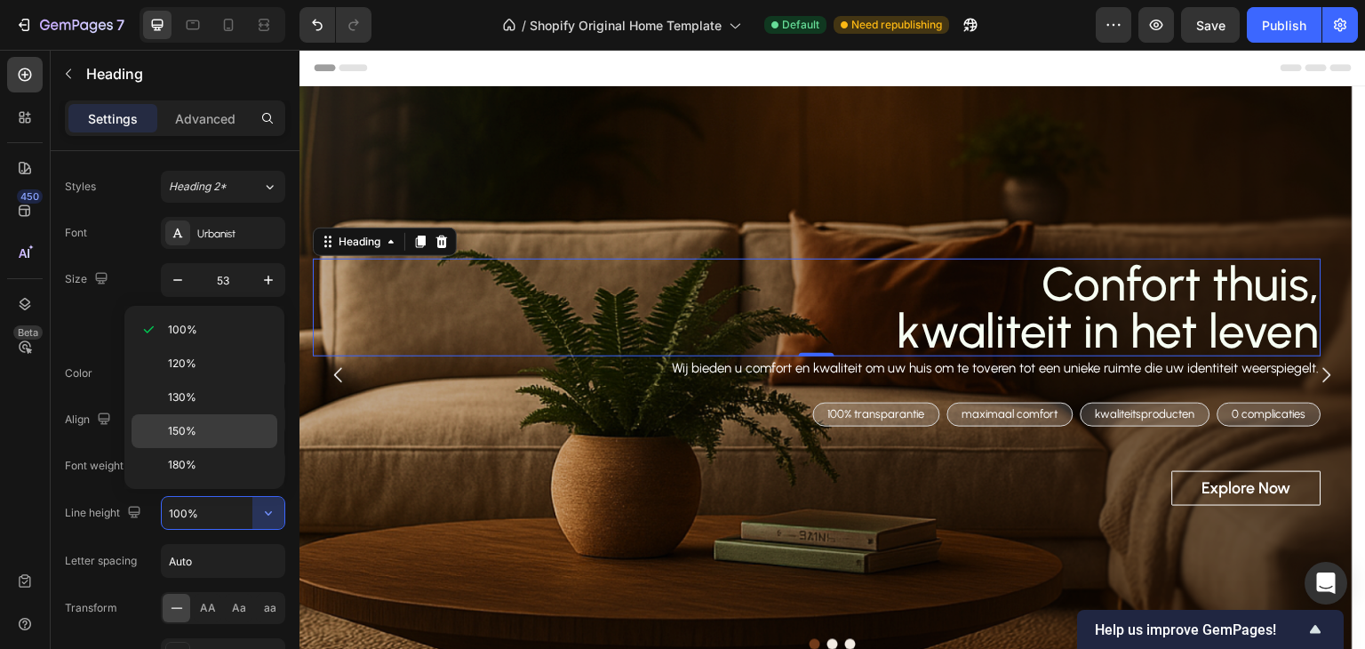
click at [238, 420] on div "150%" at bounding box center [205, 431] width 146 height 34
type input "150%"
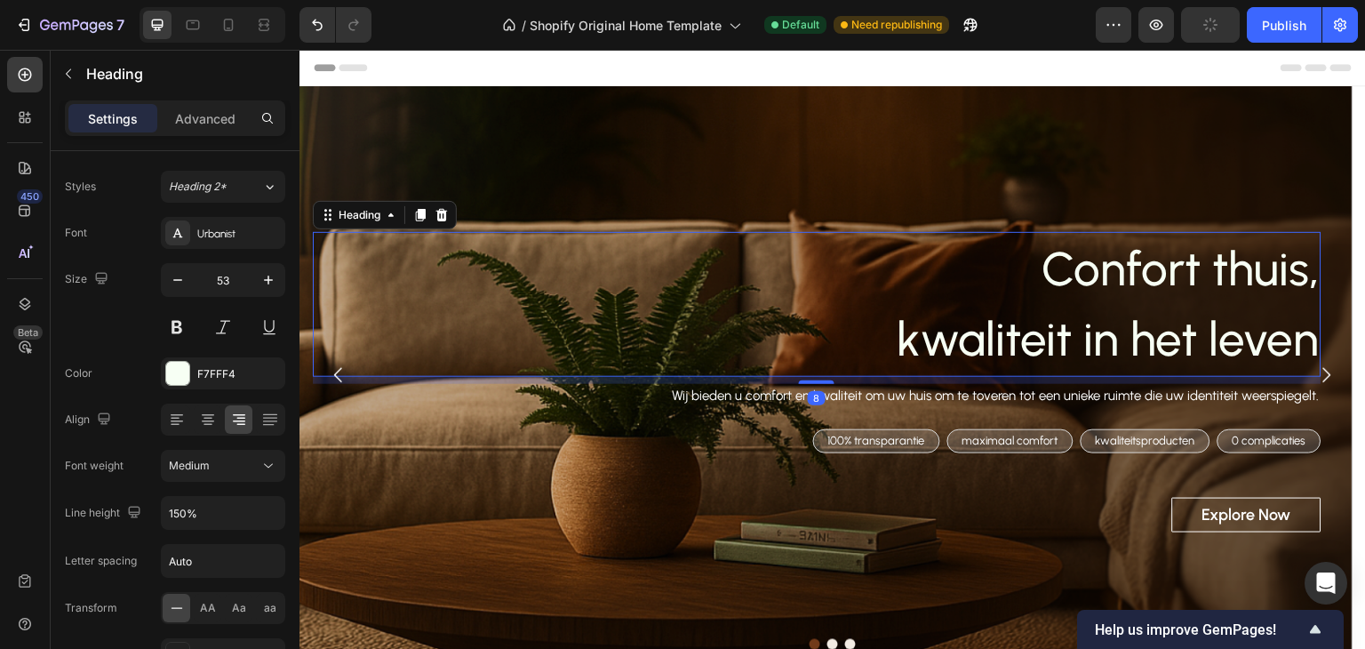
click at [816, 386] on div "Confort thuis, kwaliteit in het leven Heading 8 Wij bieden u comfort en kwalite…" at bounding box center [826, 386] width 1027 height 308
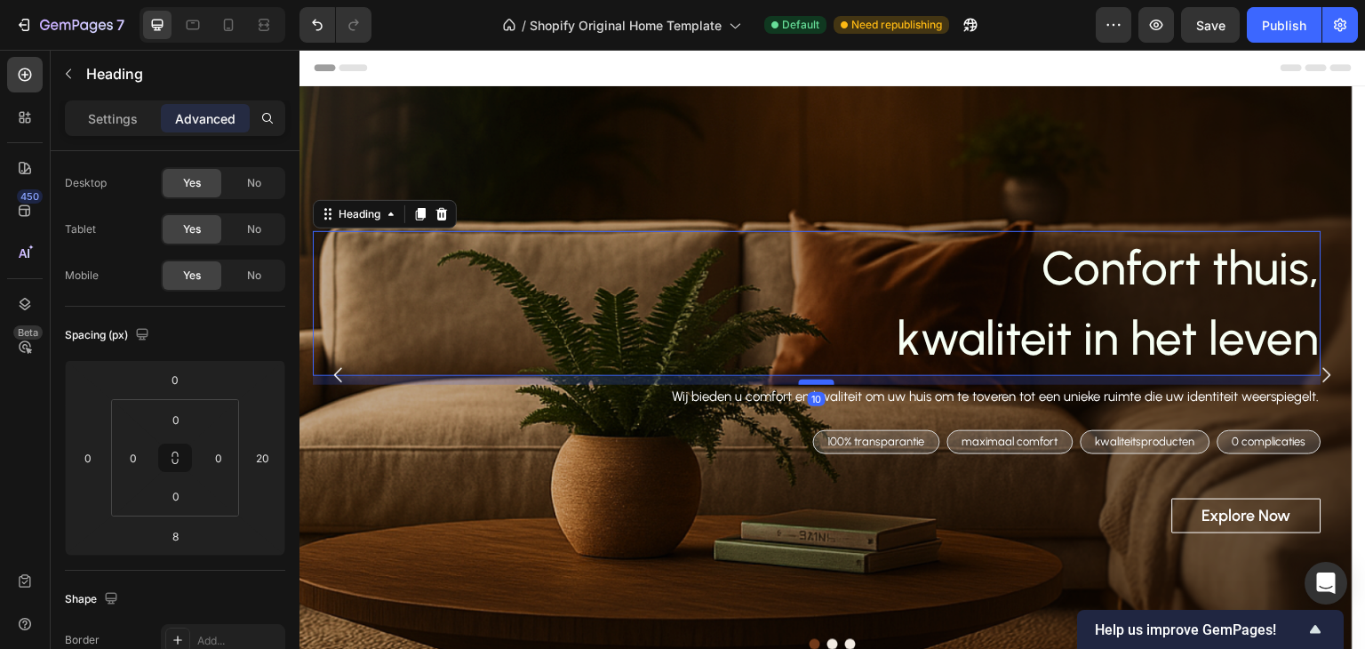
drag, startPoint x: 824, startPoint y: 379, endPoint x: 833, endPoint y: 380, distance: 8.9
click at [833, 380] on div at bounding box center [817, 382] width 36 height 5
type input "9"
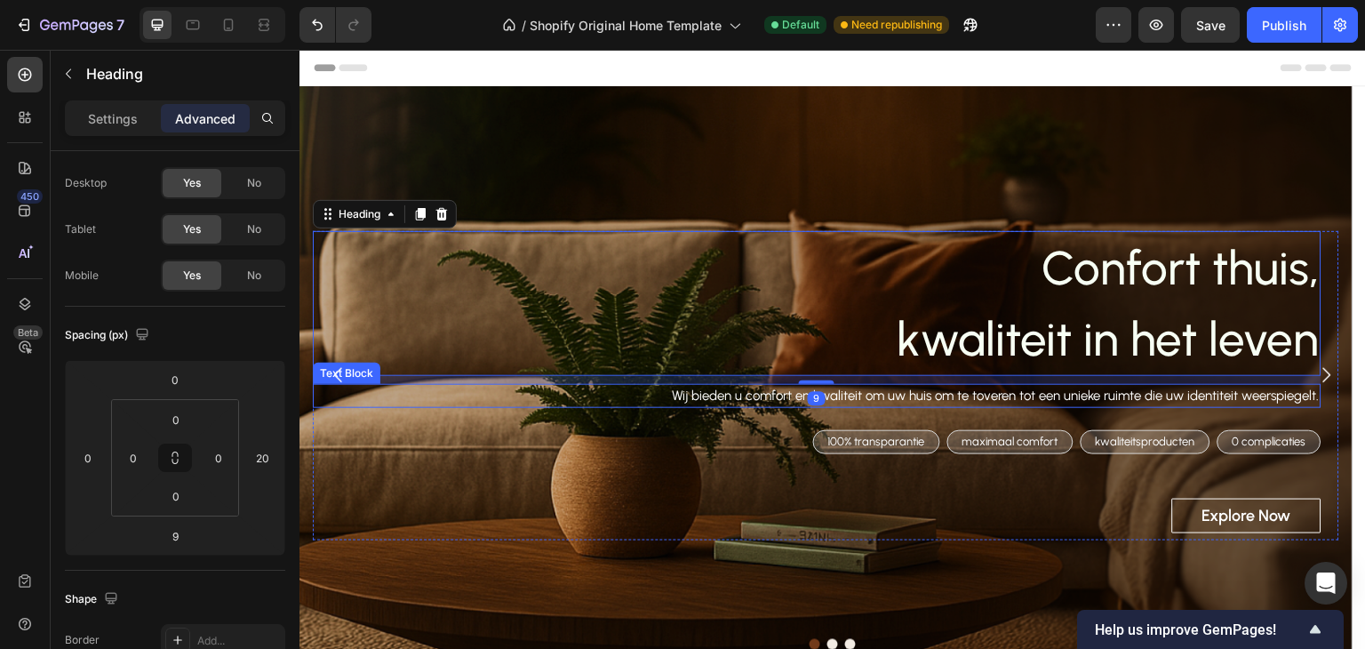
click at [1118, 405] on p "Wij bieden u comfort en kwaliteit om uw huis om te toveren tot een unieke ruimt…" at bounding box center [817, 396] width 1005 height 20
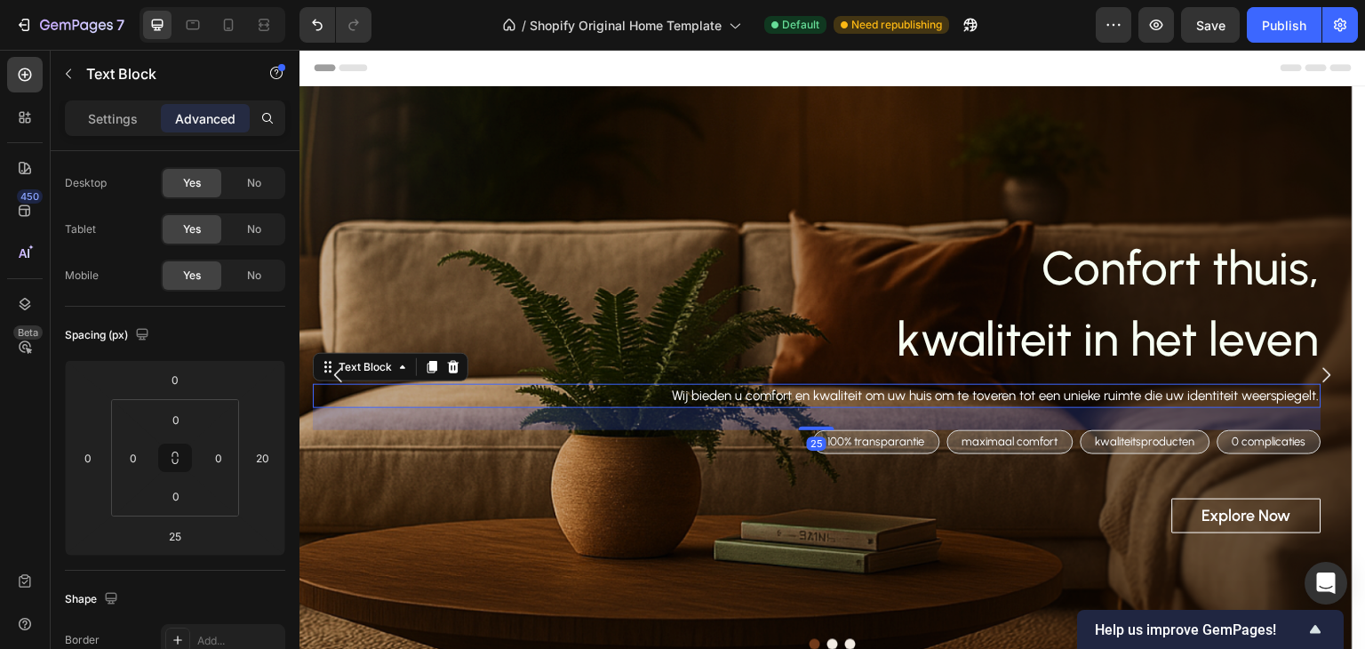
scroll to position [0, 0]
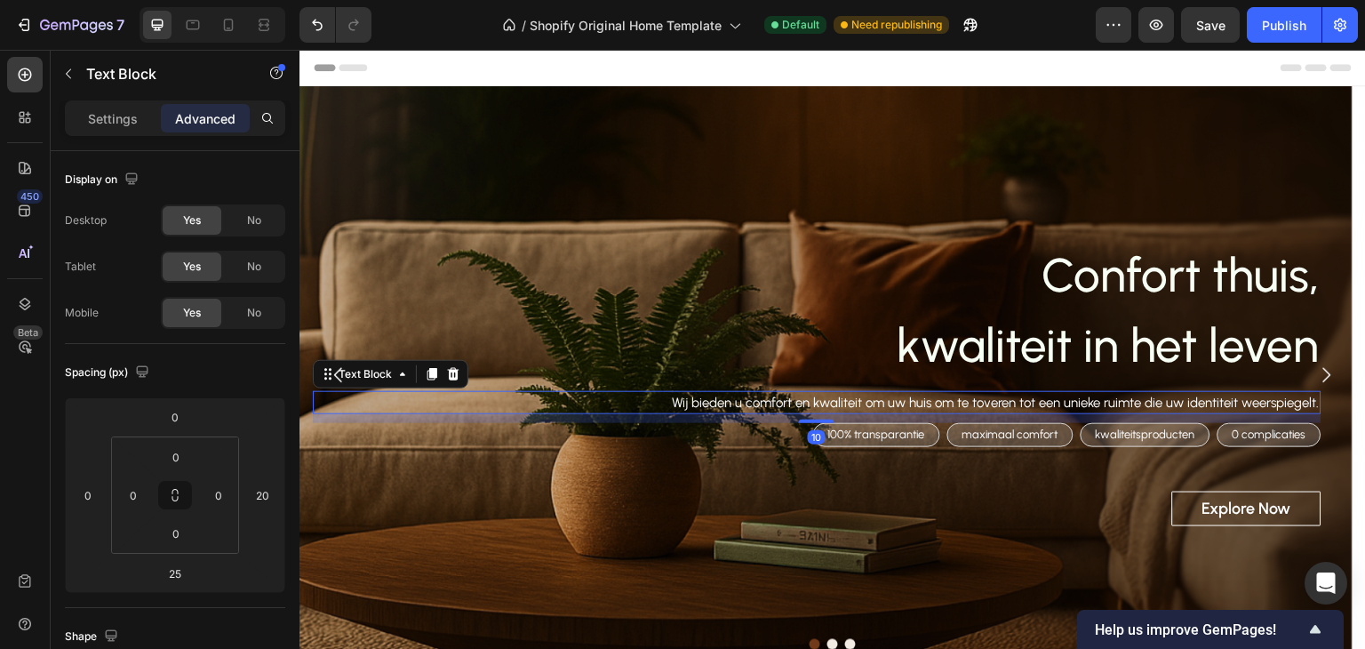
drag, startPoint x: 804, startPoint y: 425, endPoint x: 810, endPoint y: 412, distance: 14.7
click at [810, 412] on div "Wij bieden u comfort en kwaliteit om uw huis om te toveren tot een unieke ruimt…" at bounding box center [817, 403] width 1009 height 24
type input "10"
click at [1286, 26] on div "Publish" at bounding box center [1284, 25] width 44 height 19
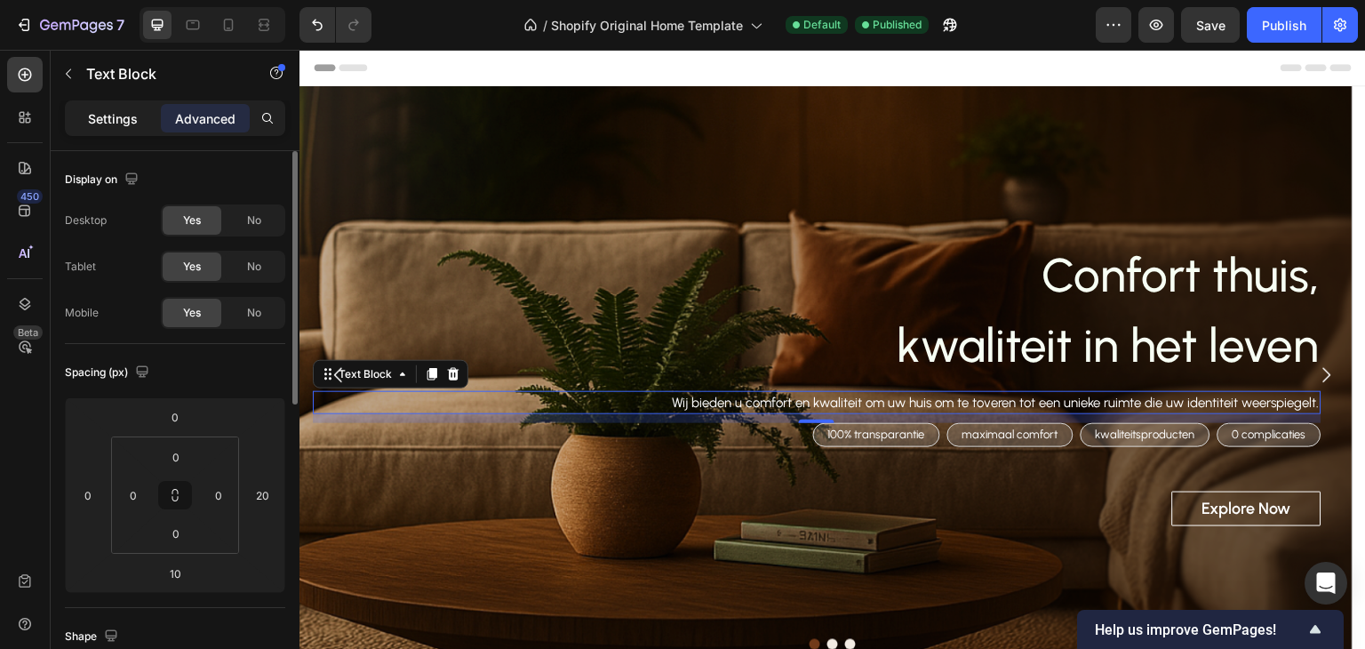
click at [147, 108] on div "Settings" at bounding box center [112, 118] width 89 height 28
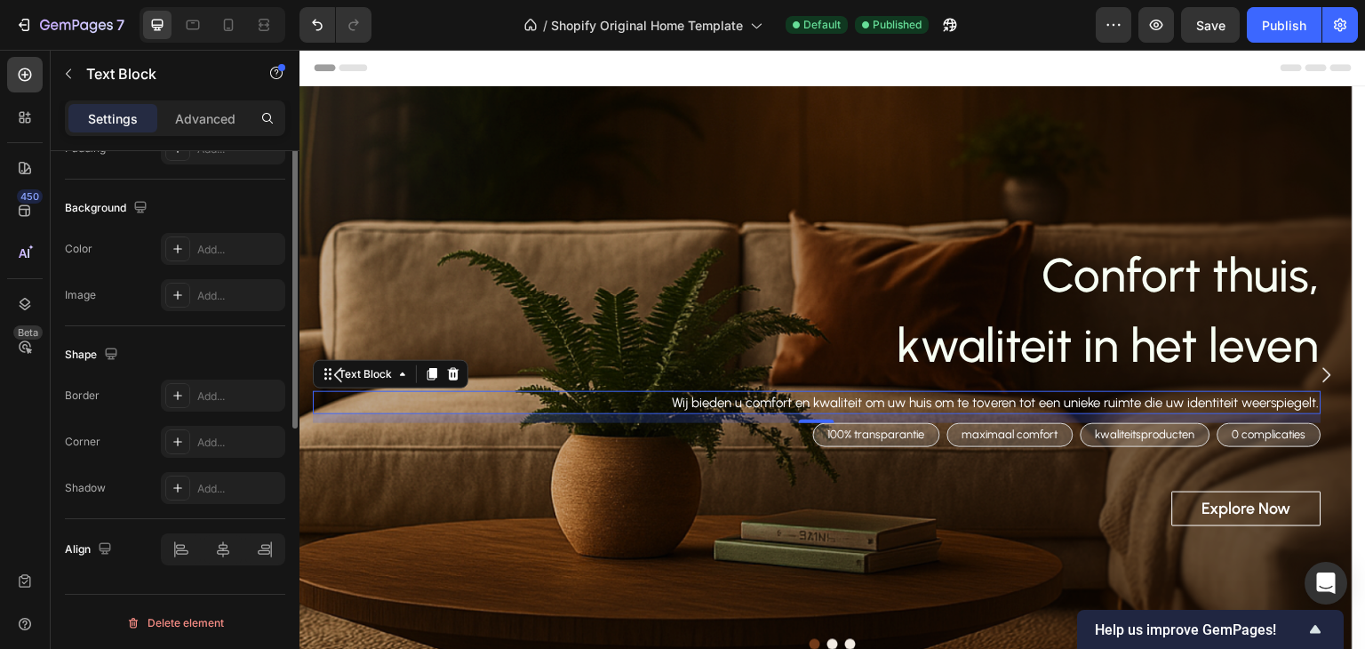
scroll to position [148, 0]
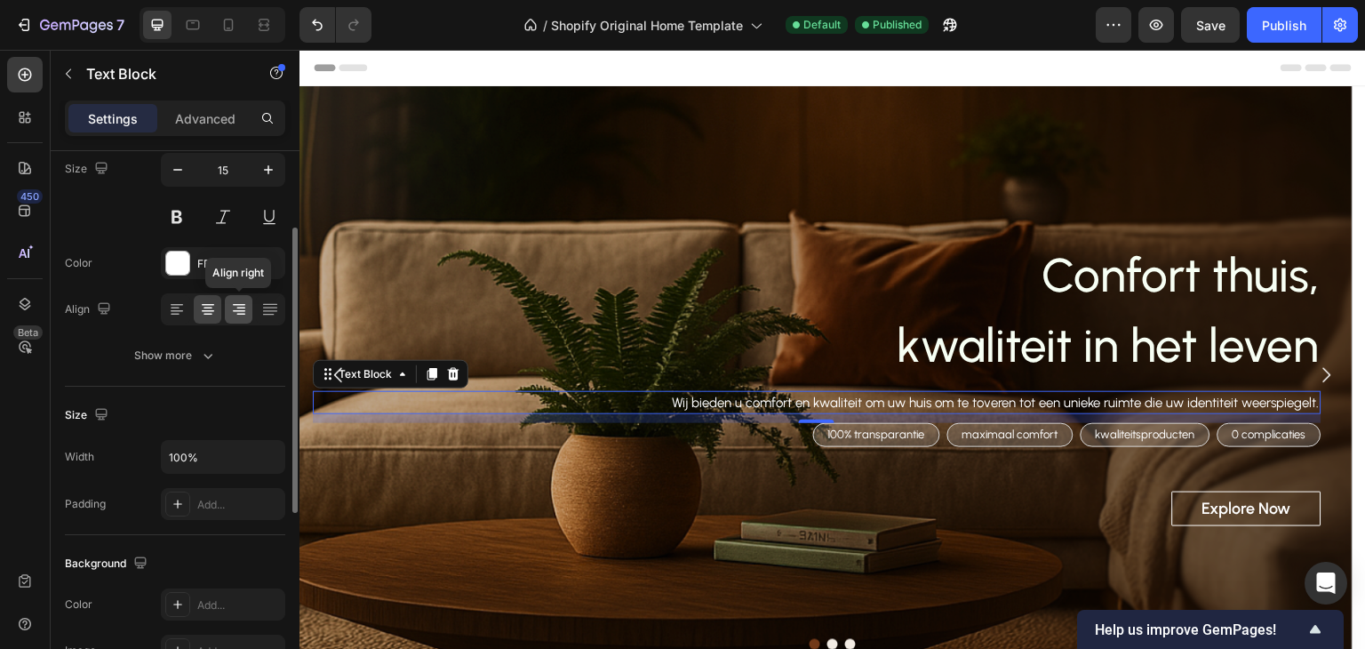
click at [230, 310] on icon at bounding box center [239, 309] width 18 height 18
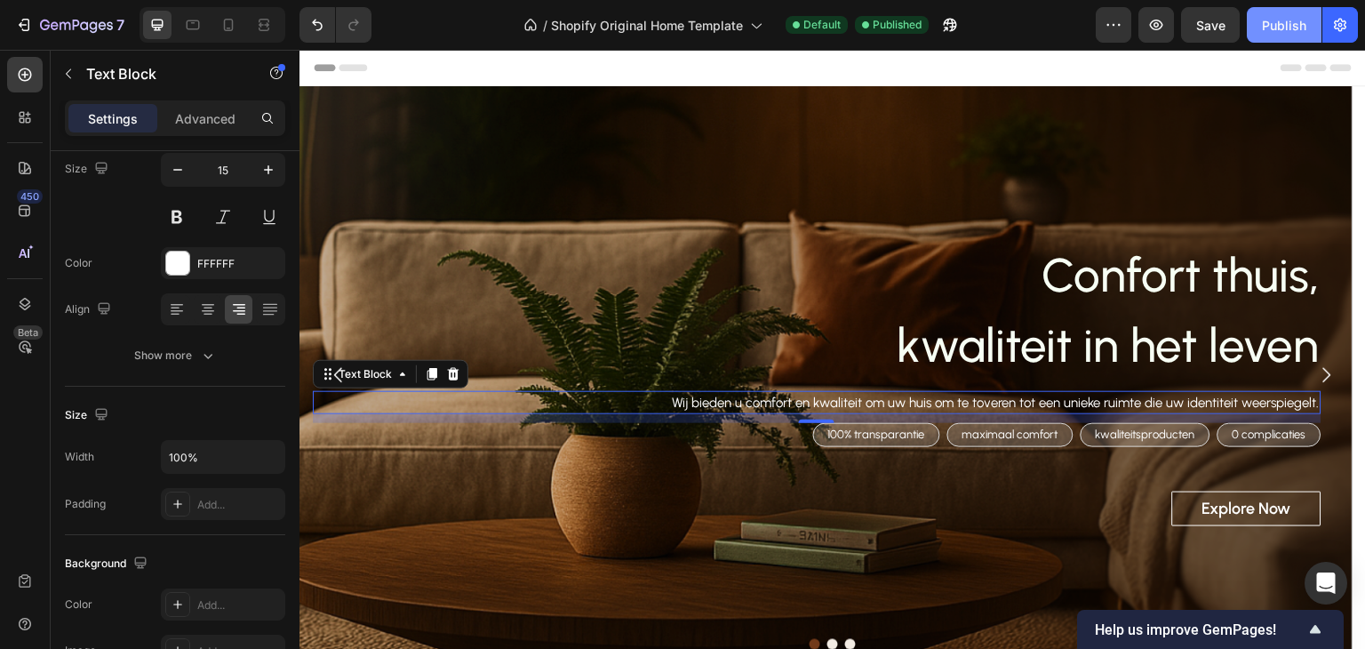
click at [1284, 26] on div "Publish" at bounding box center [1284, 25] width 44 height 19
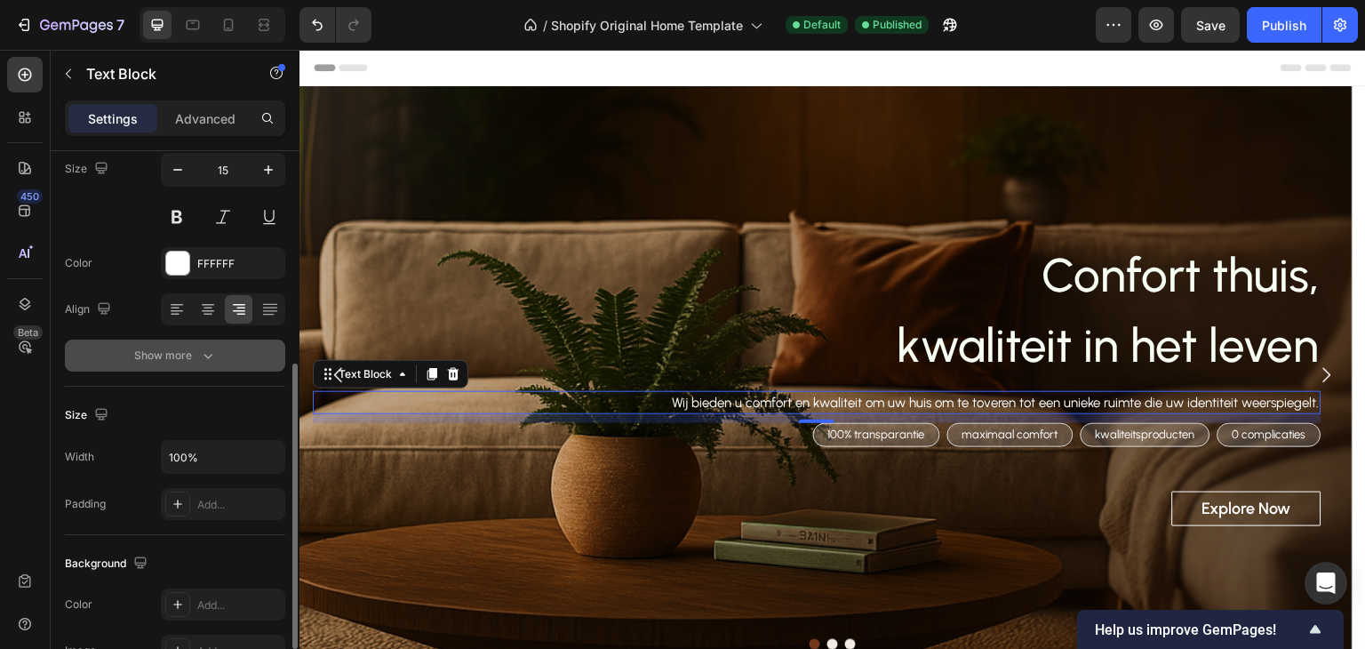
scroll to position [236, 0]
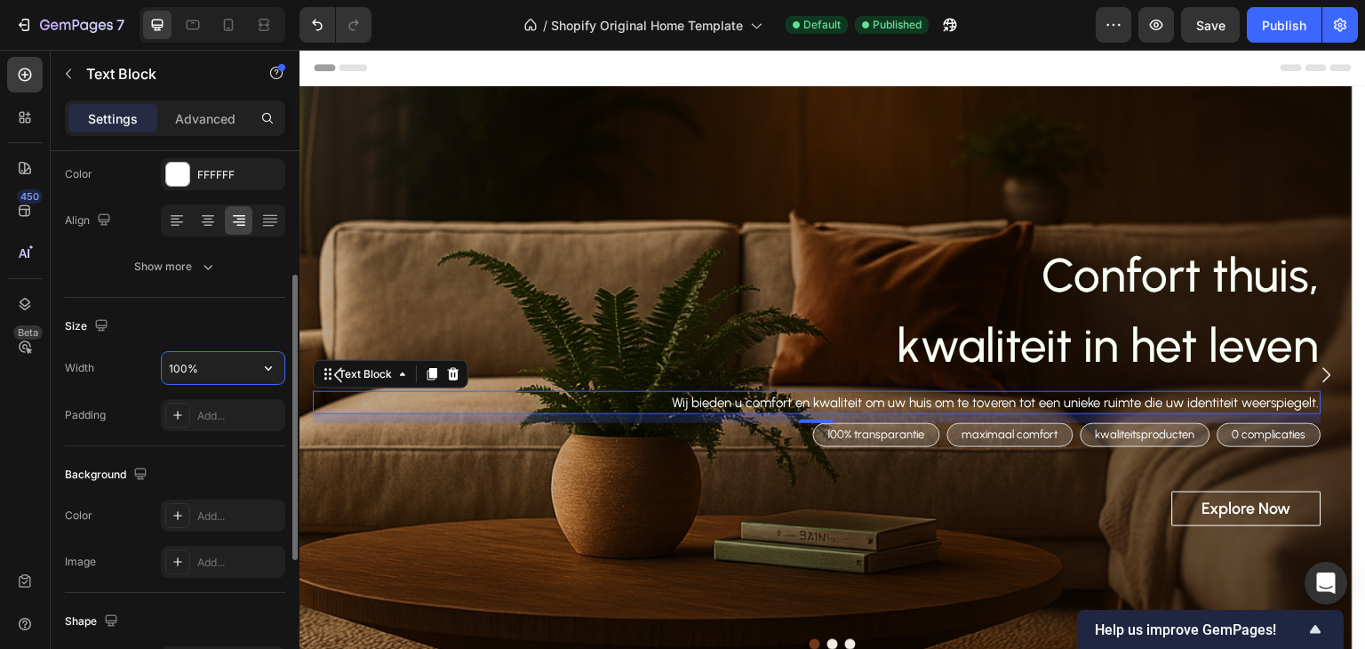
click at [214, 364] on input "100%" at bounding box center [223, 368] width 123 height 32
click at [211, 321] on div "Size" at bounding box center [175, 326] width 220 height 28
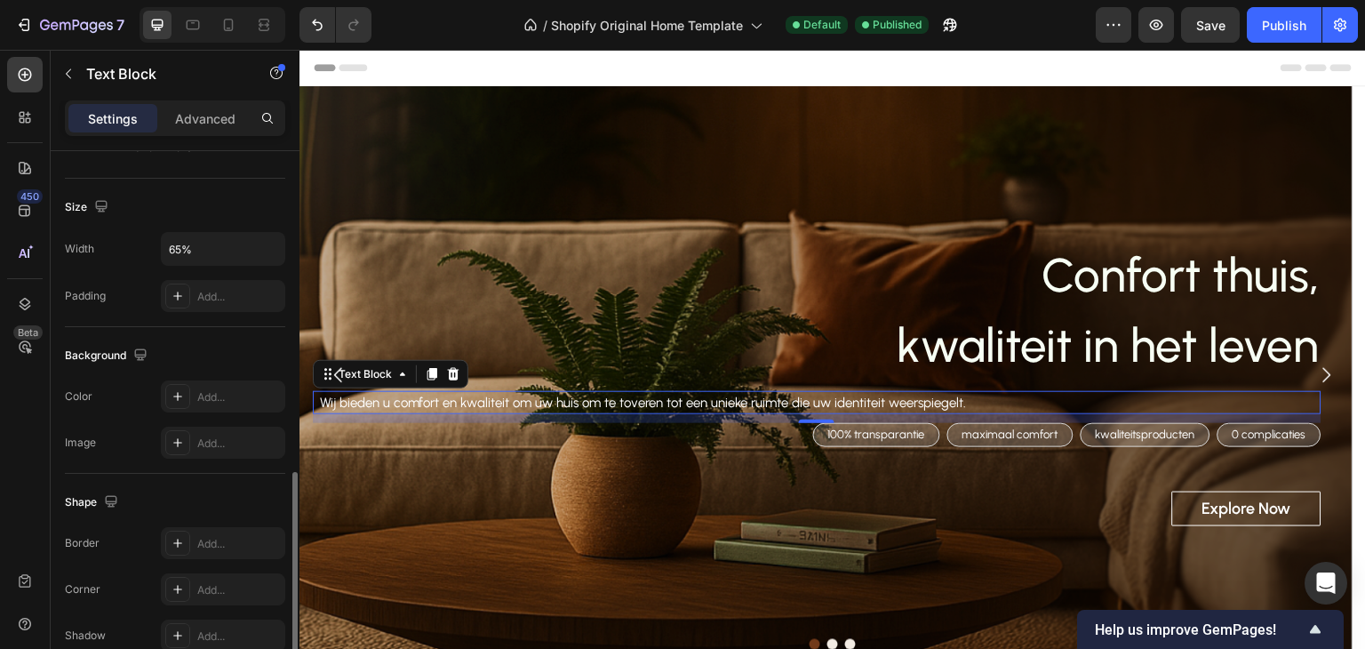
scroll to position [503, 0]
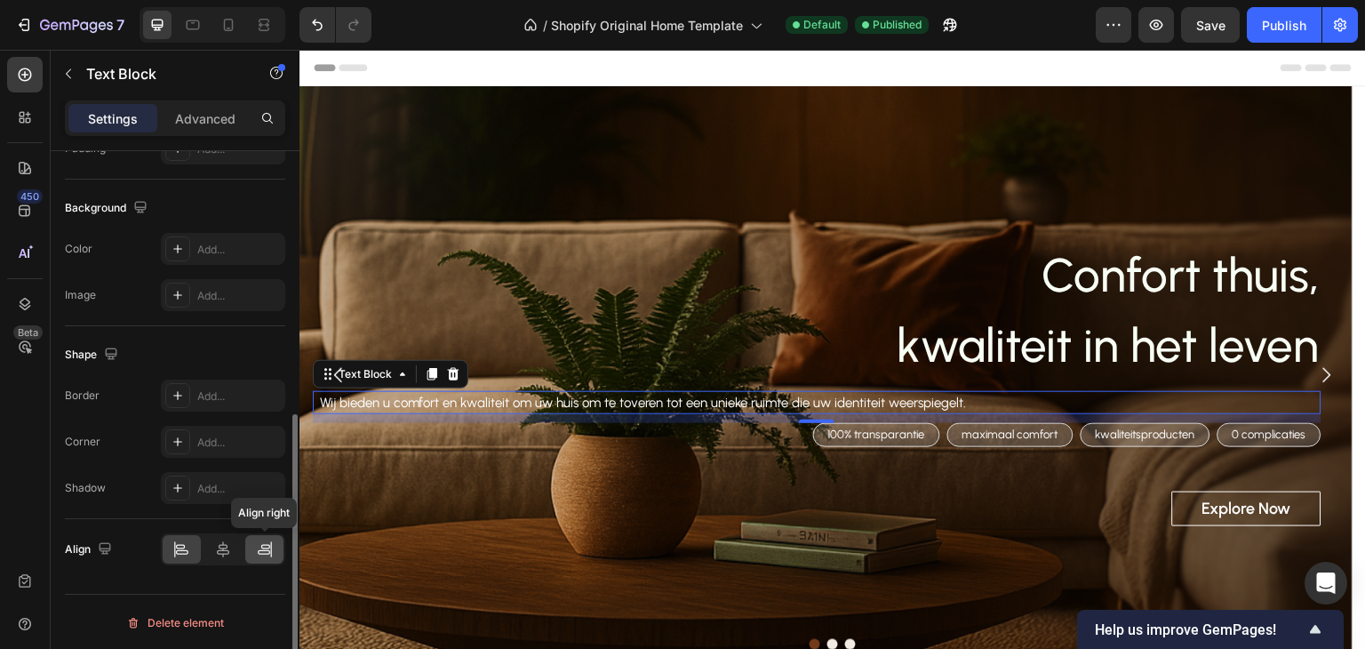
click at [256, 548] on icon at bounding box center [265, 549] width 18 height 18
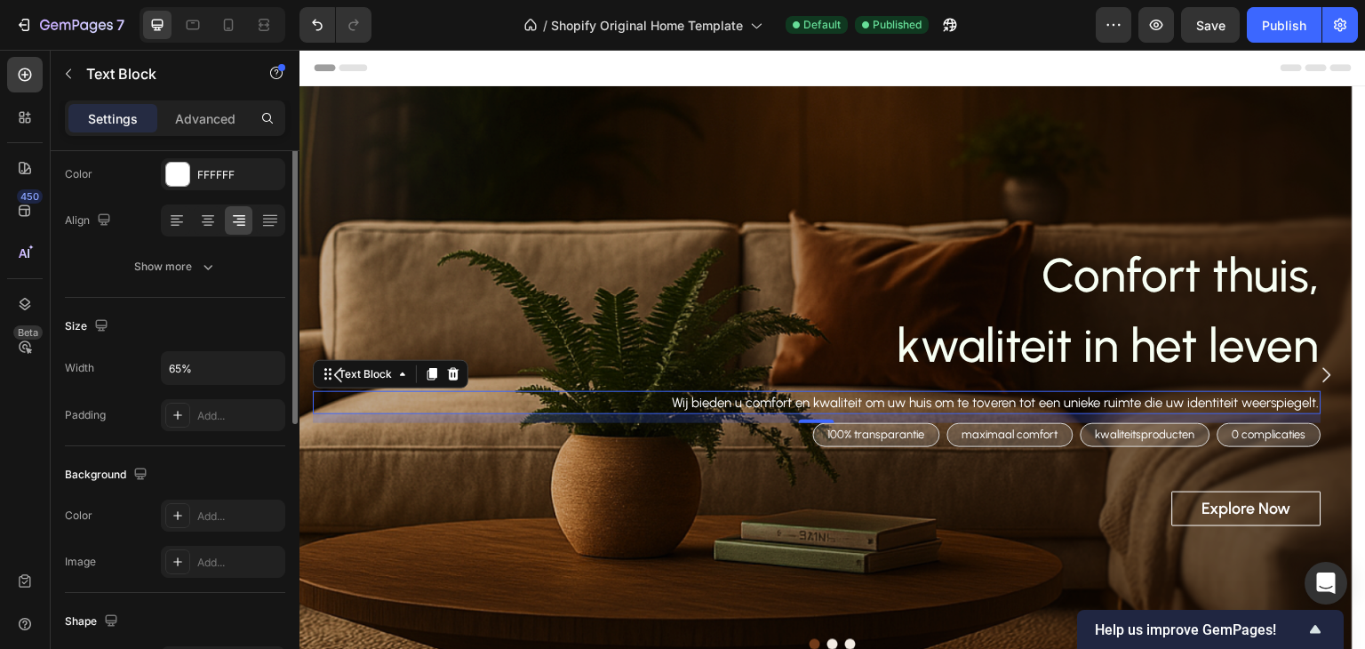
scroll to position [148, 0]
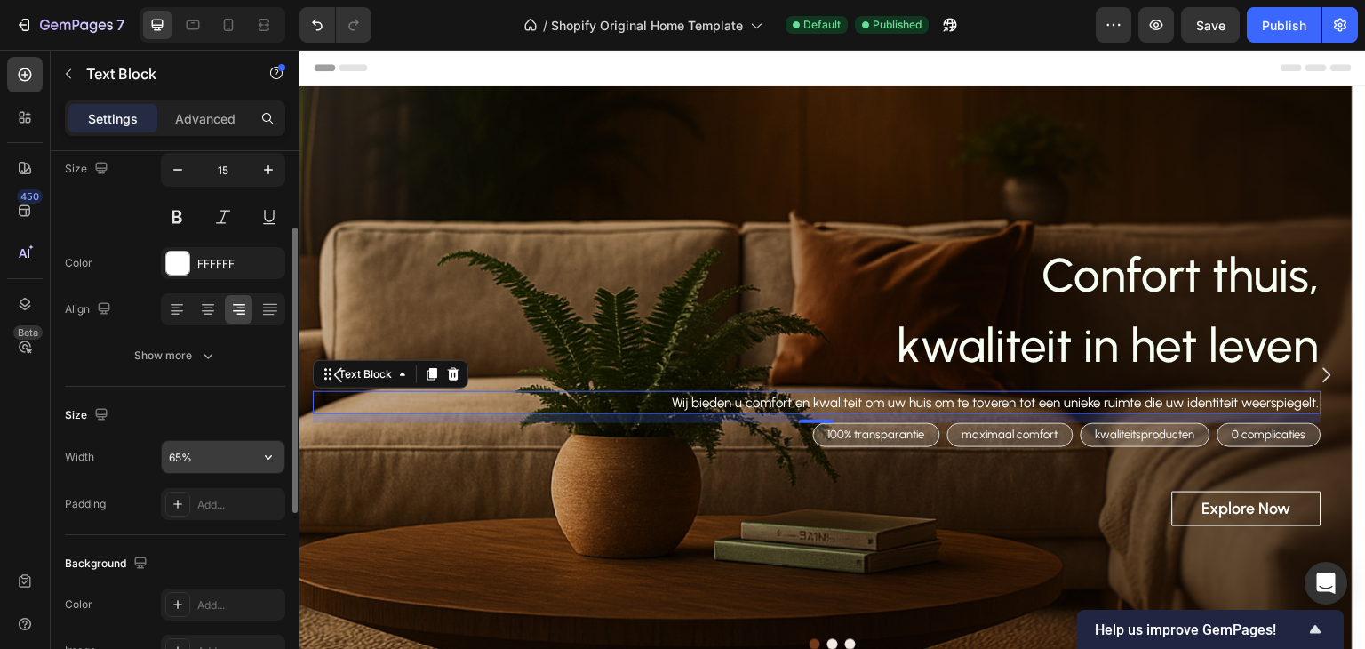
click at [232, 455] on input "65%" at bounding box center [223, 457] width 123 height 32
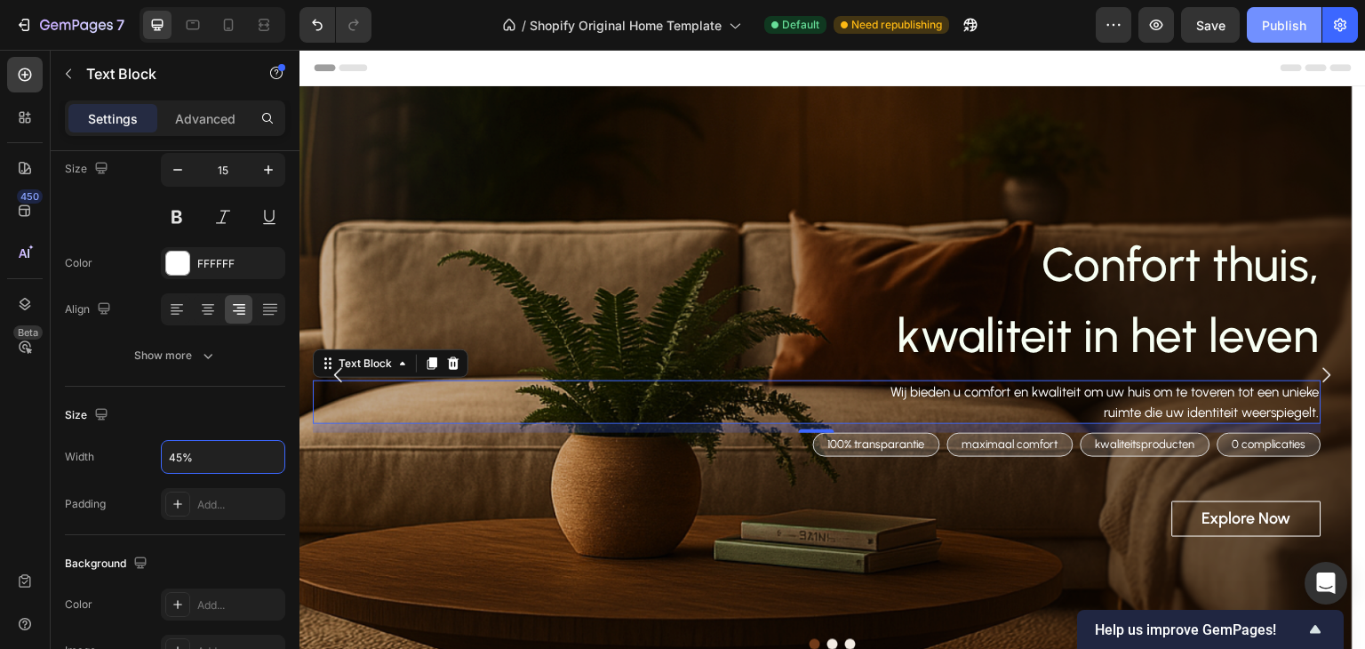
type input "45%"
click at [1284, 20] on div "Publish" at bounding box center [1284, 25] width 44 height 19
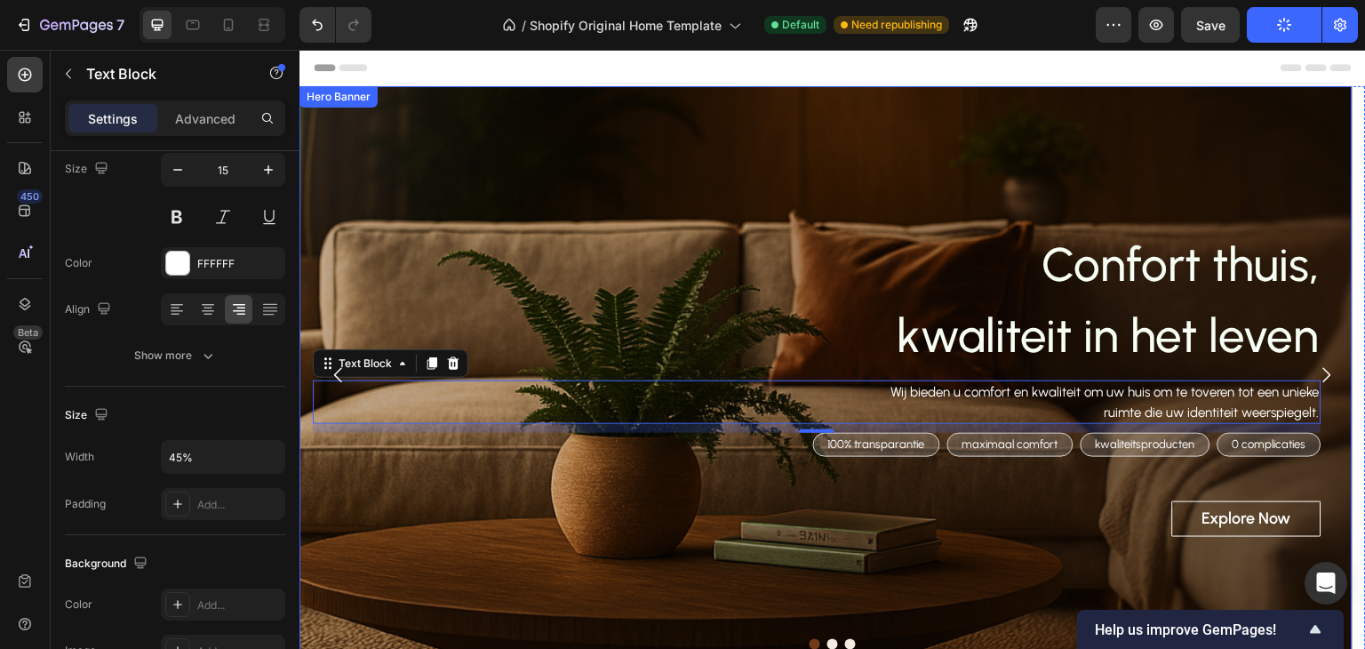
click at [1266, 146] on div "Overlay" at bounding box center [826, 375] width 1053 height 578
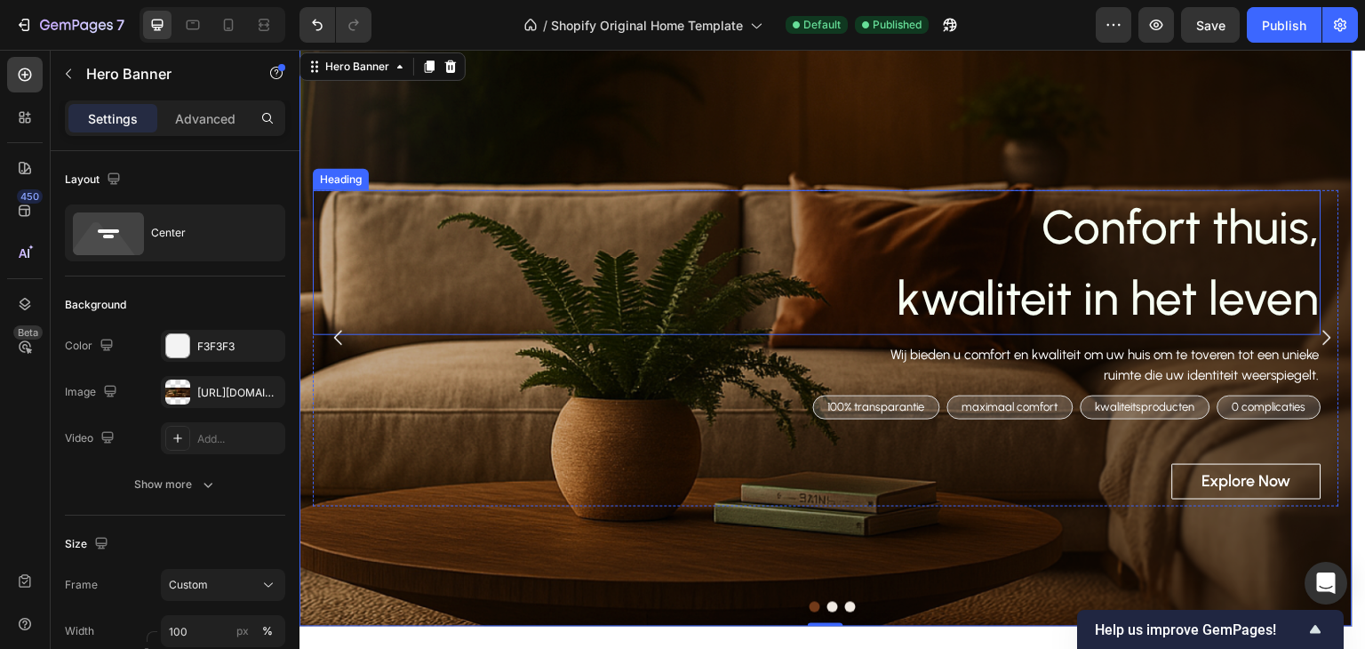
scroll to position [0, 0]
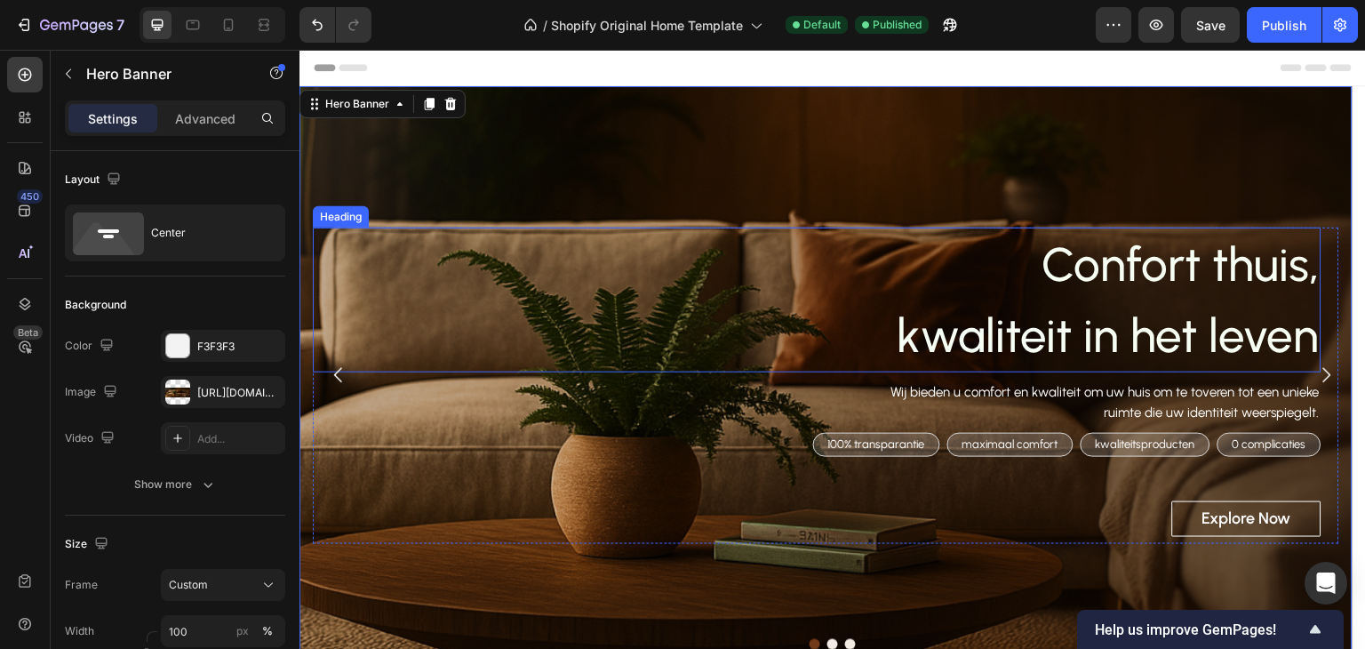
click at [1225, 301] on p "Confort thuis, kwaliteit in het leven" at bounding box center [817, 299] width 1005 height 141
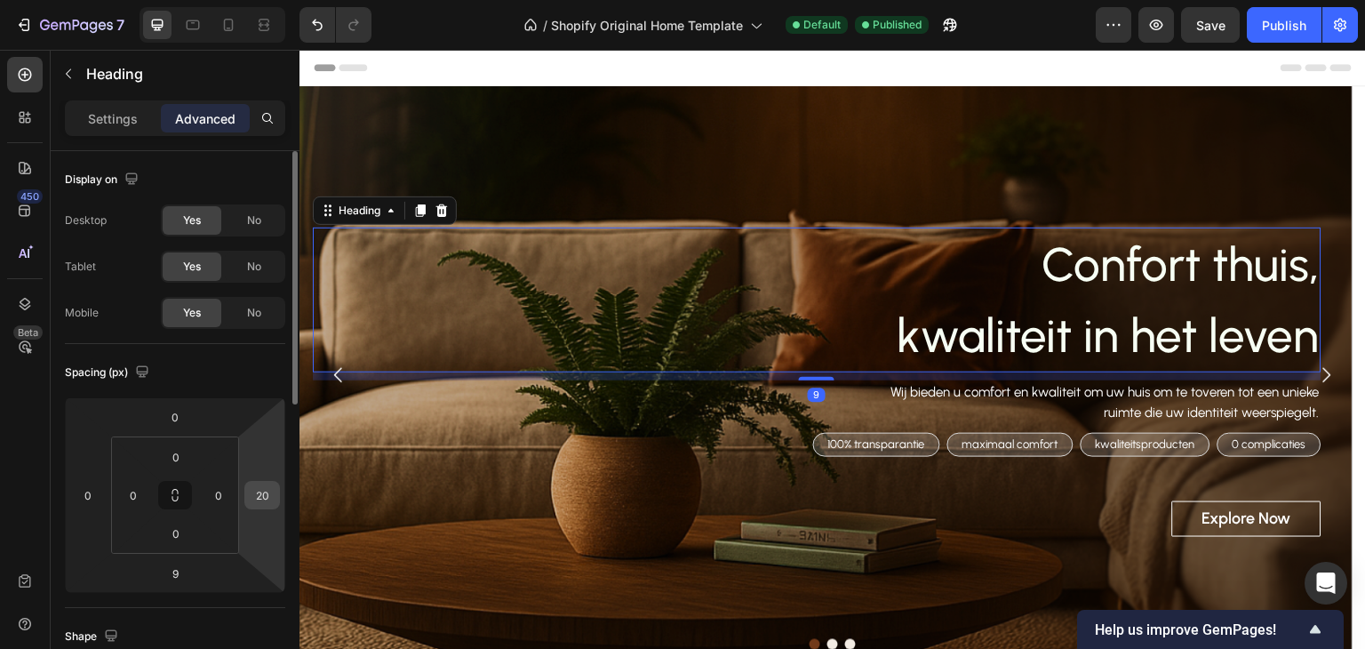
click at [265, 506] on input "20" at bounding box center [262, 495] width 27 height 27
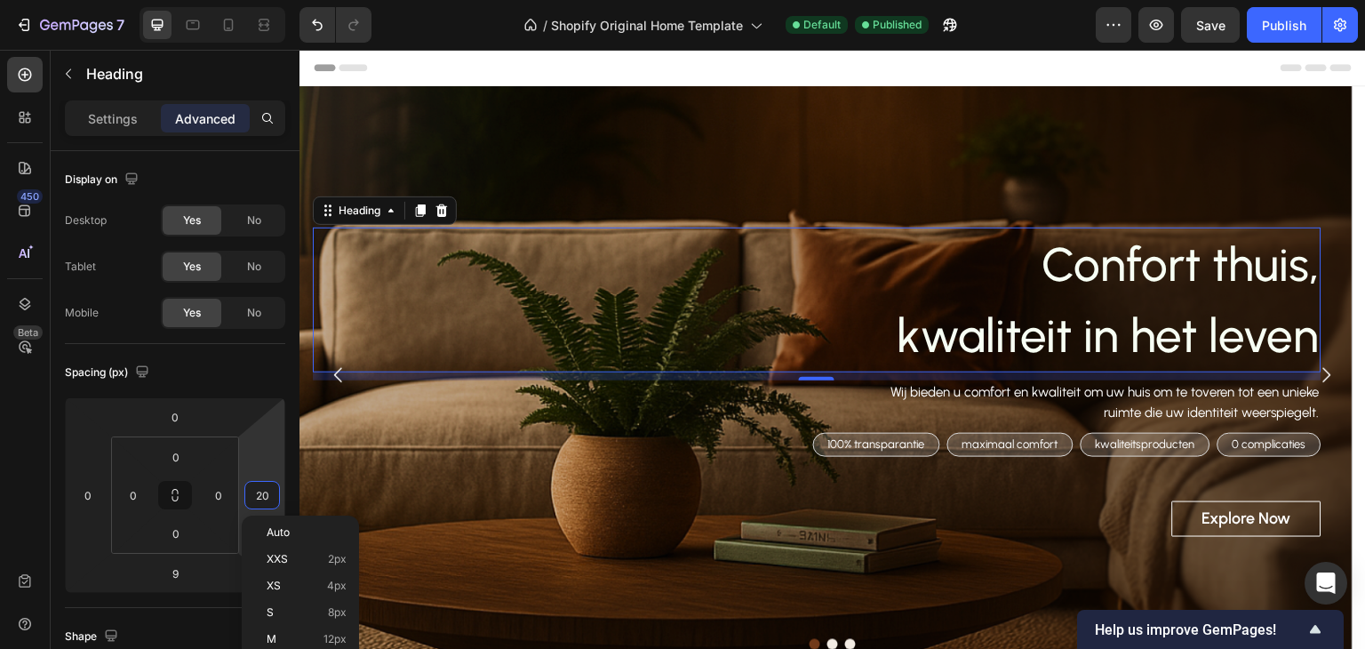
type input "5"
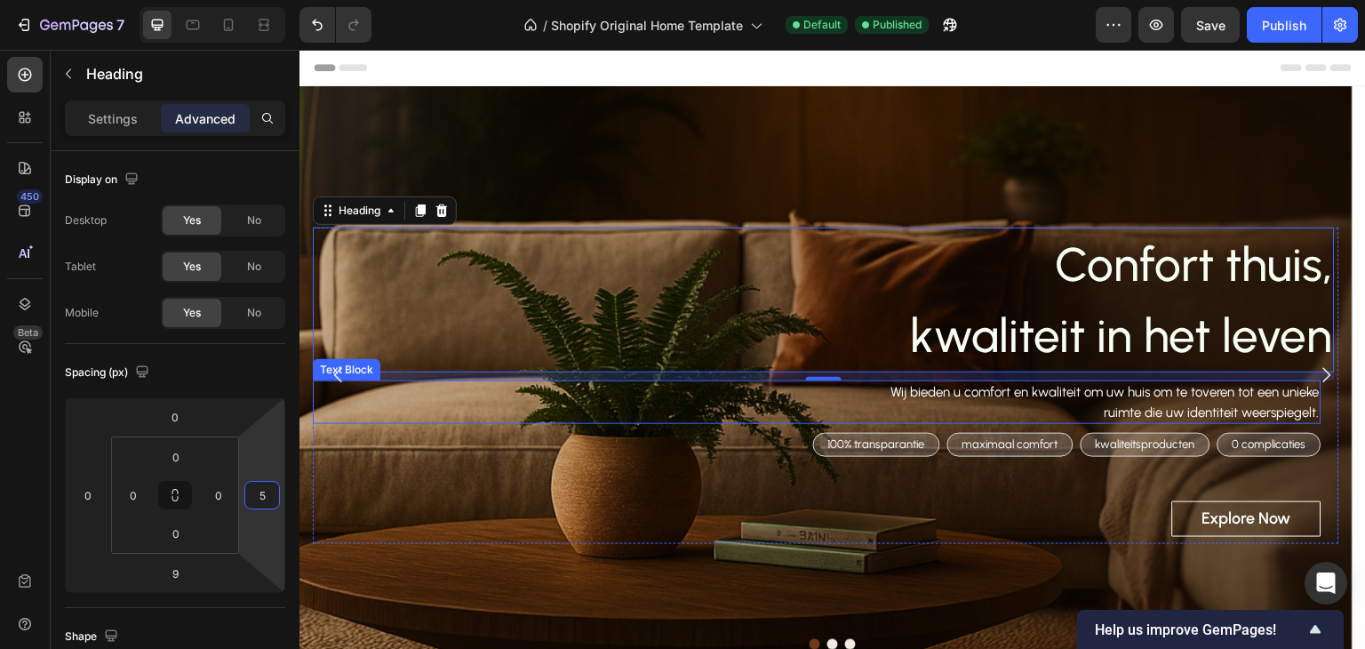
click at [1152, 404] on p "Wij bieden u comfort en kwaliteit om uw huis om te toveren tot een unieke ruimt…" at bounding box center [1094, 402] width 451 height 40
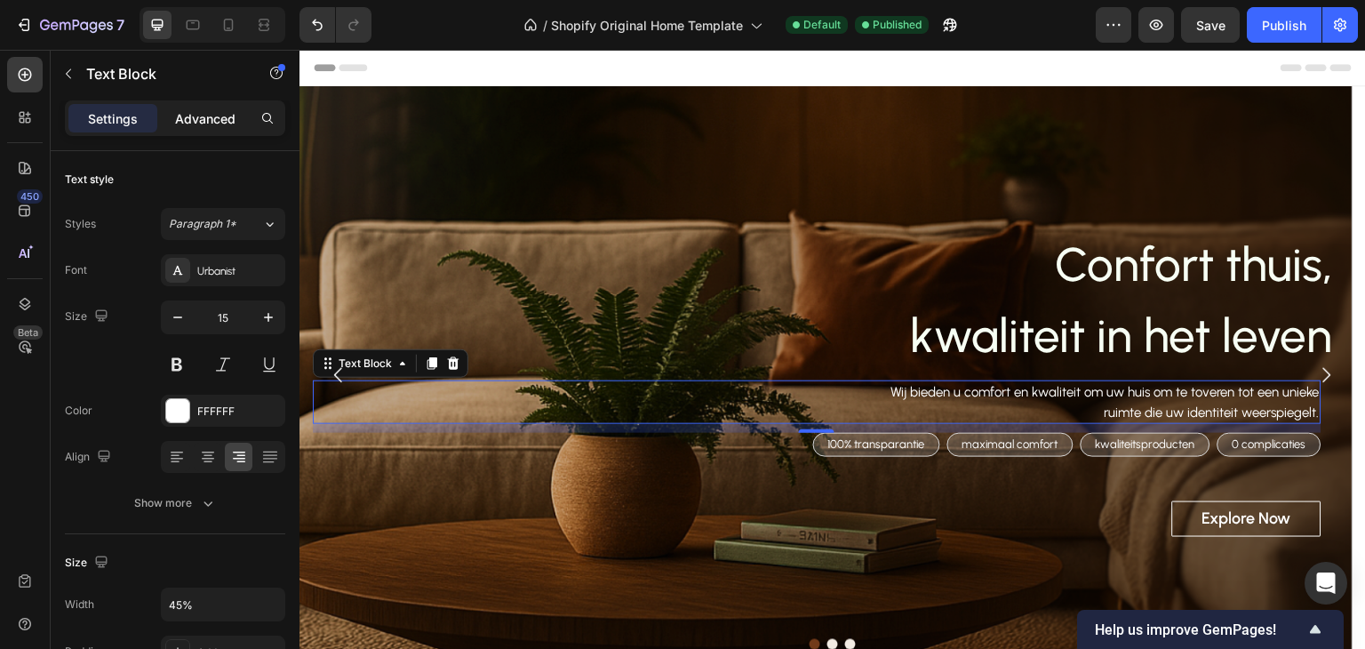
click at [226, 123] on p "Advanced" at bounding box center [205, 118] width 60 height 19
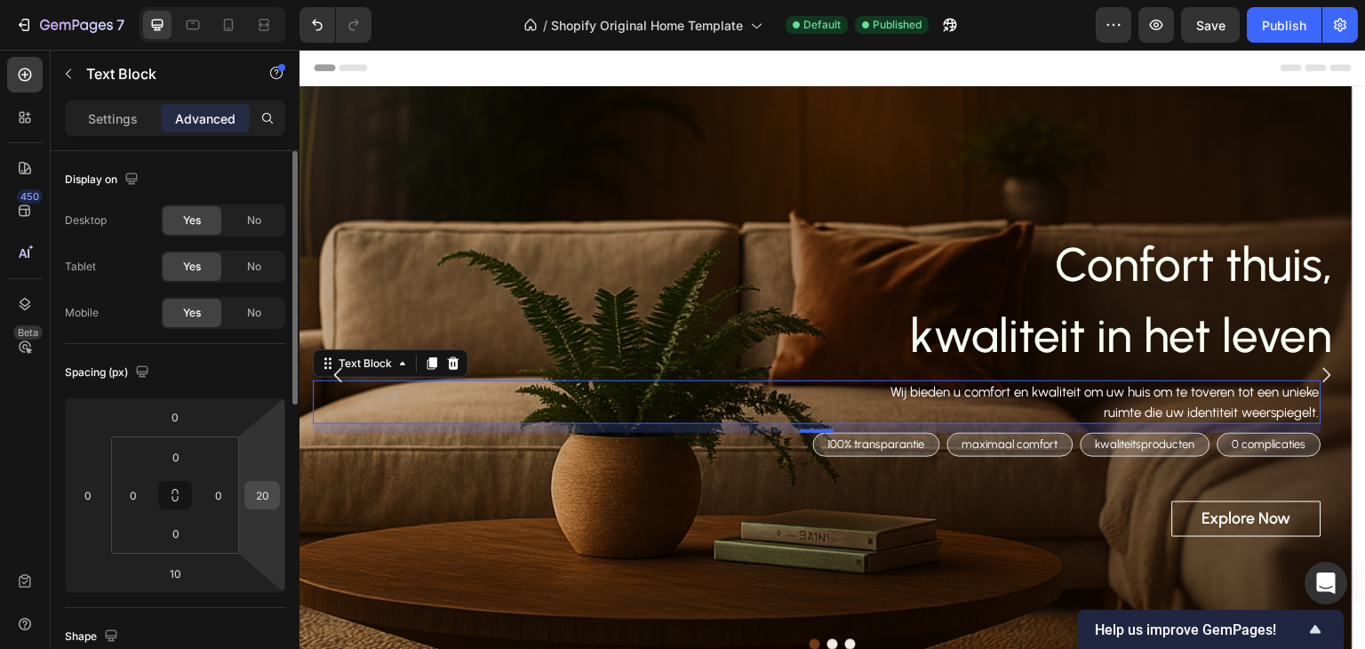
click at [270, 505] on input "20" at bounding box center [262, 495] width 27 height 27
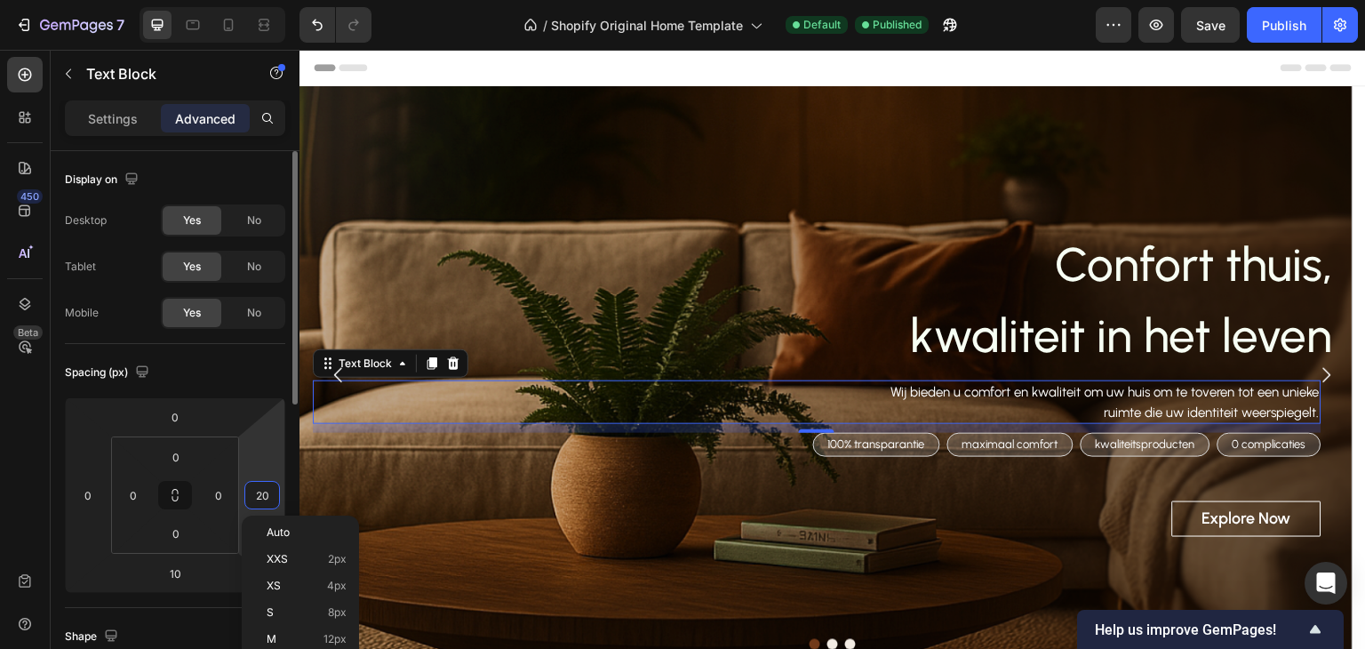
type input "5"
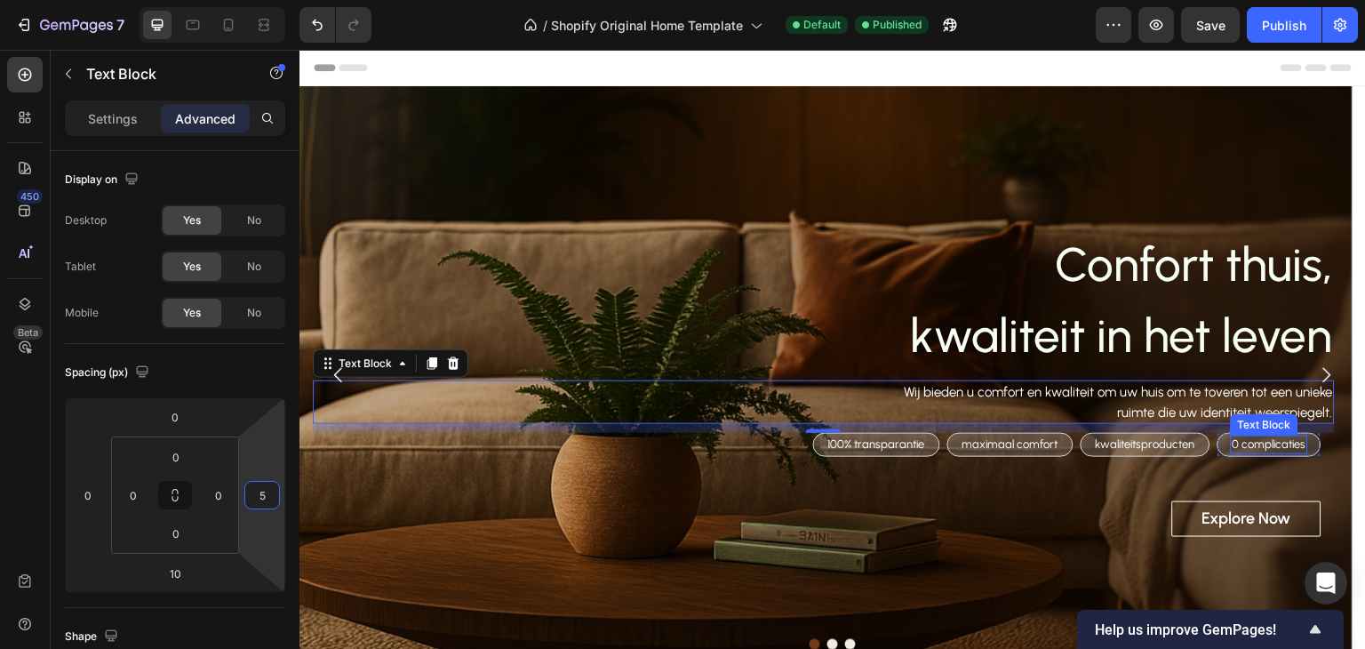
click at [1276, 441] on p "0 complicaties" at bounding box center [1270, 444] width 74 height 15
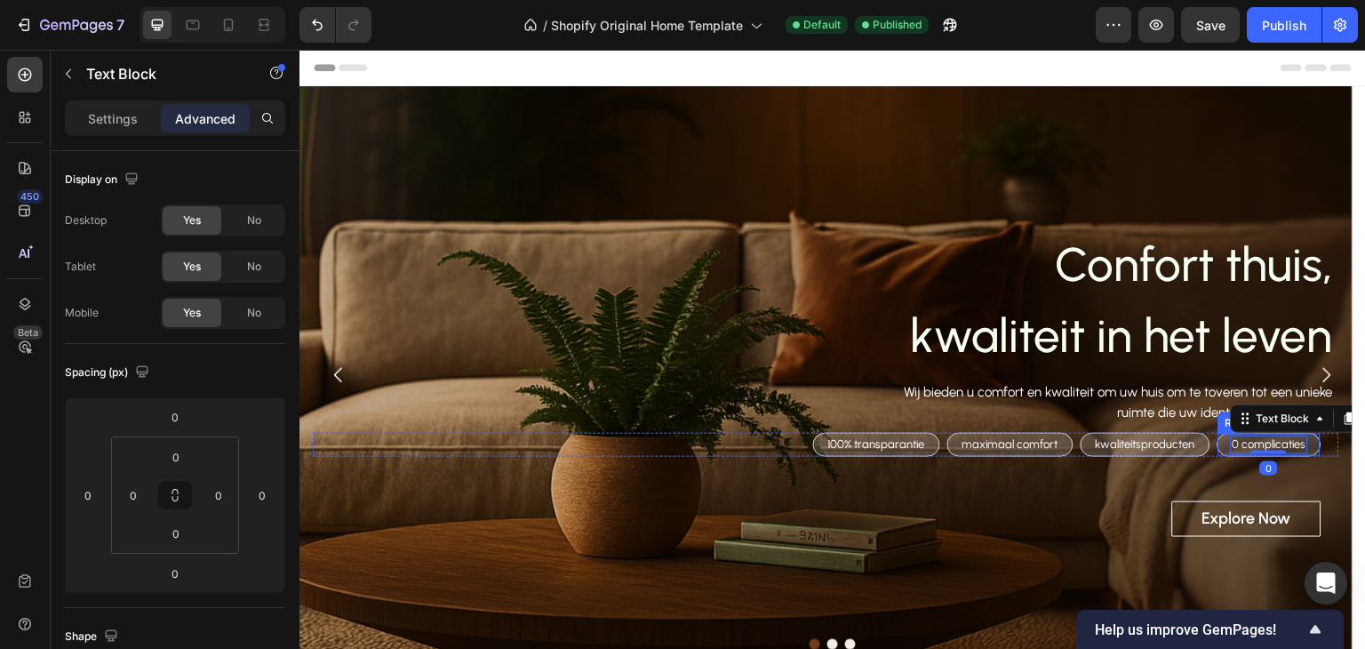
click at [1223, 443] on div "0 complicaties Text Block 0 Row" at bounding box center [1270, 445] width 104 height 24
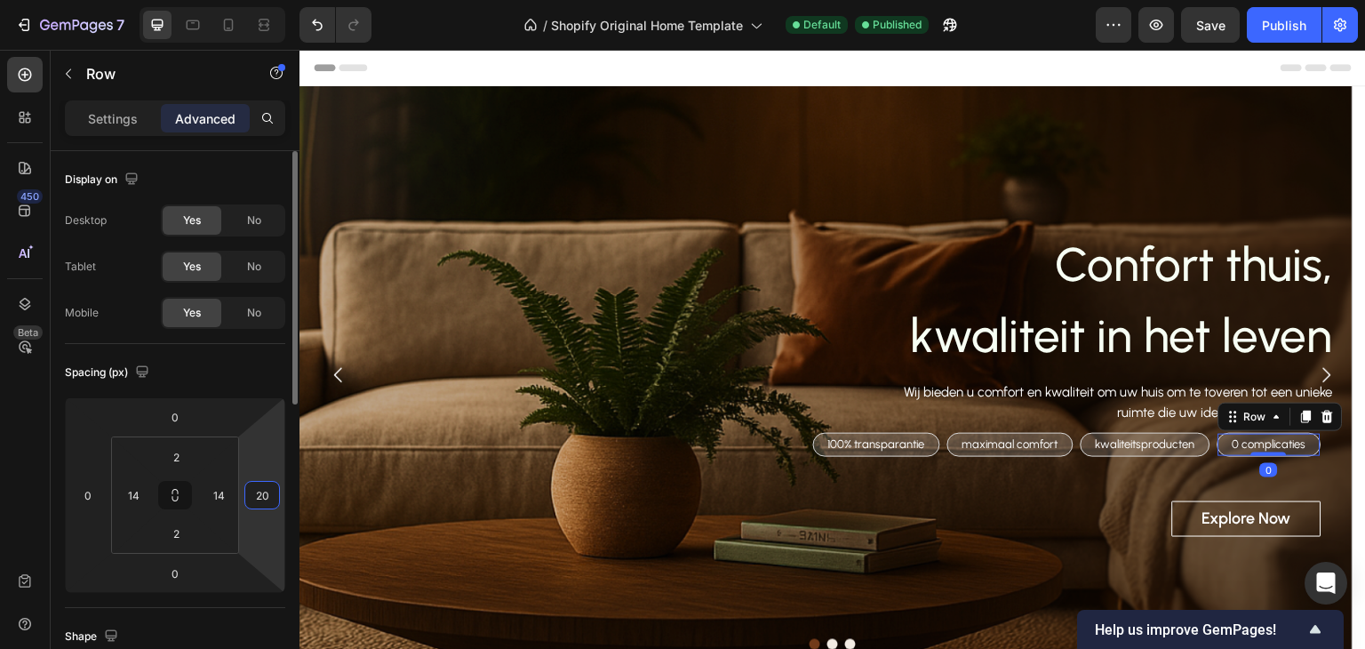
click at [263, 498] on input "20" at bounding box center [262, 495] width 27 height 27
type input "5"
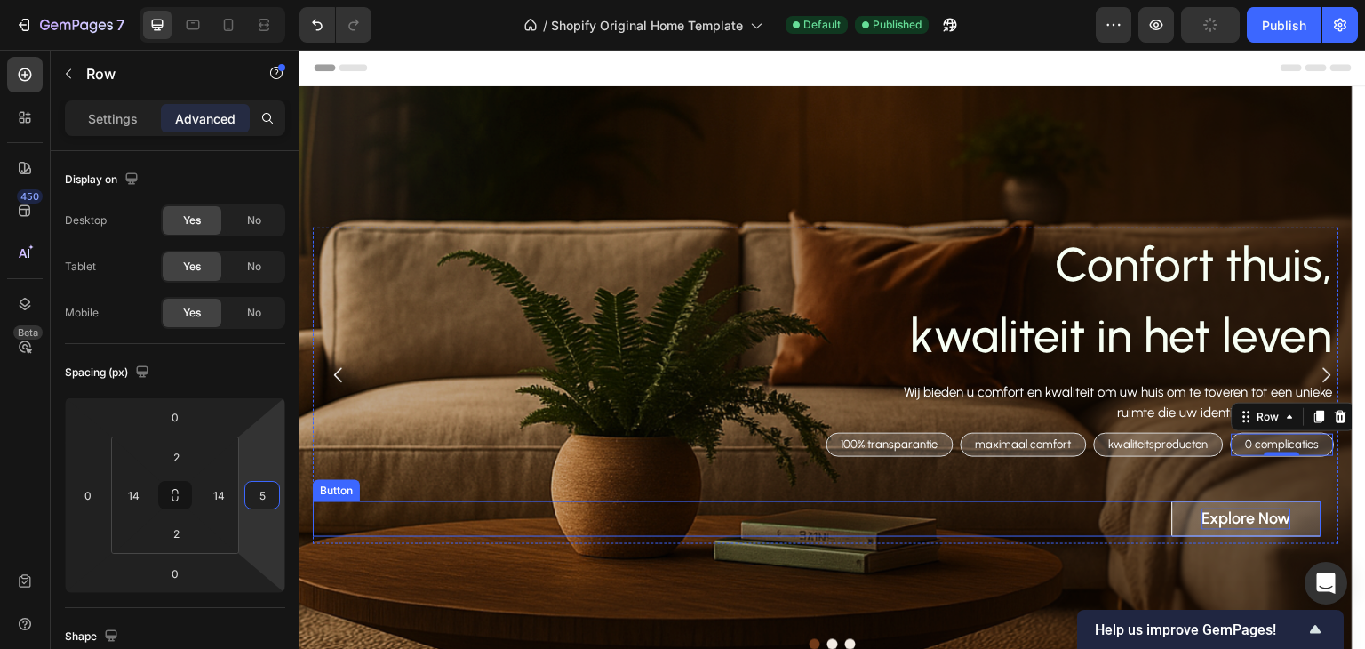
click at [1219, 522] on div "Explore Now" at bounding box center [1247, 518] width 89 height 20
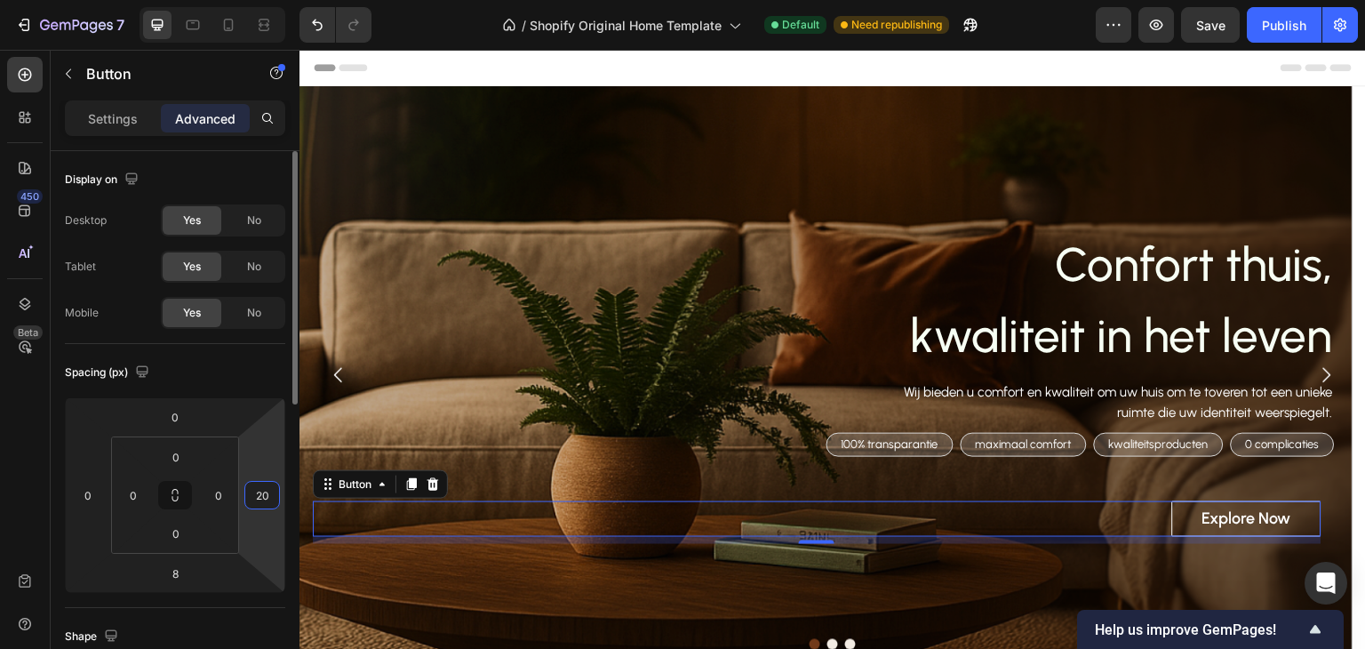
click at [263, 506] on input "20" at bounding box center [262, 495] width 27 height 27
type input "5"
click at [1290, 19] on div "Publish" at bounding box center [1284, 25] width 44 height 19
click at [259, 501] on input "5" at bounding box center [262, 495] width 27 height 27
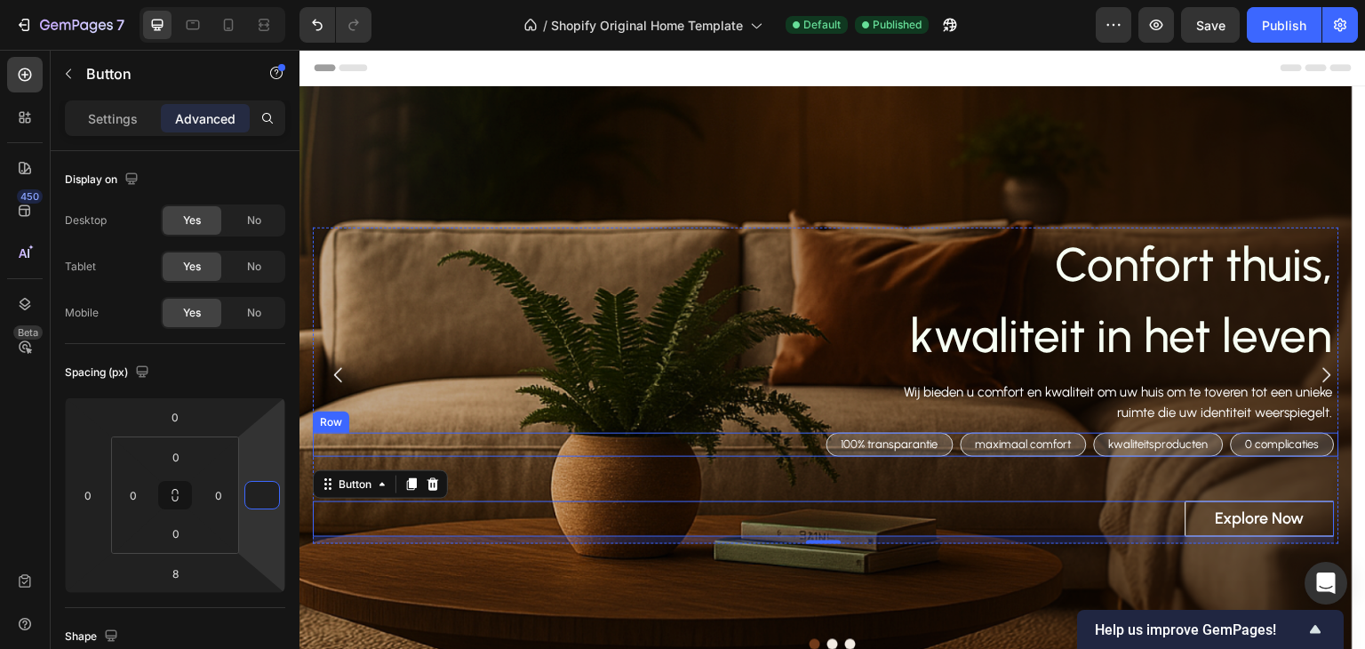
click at [804, 443] on div "100% transparantie Text Block Row maximaal comfort Text Block Row kwaliteitspro…" at bounding box center [826, 445] width 1027 height 24
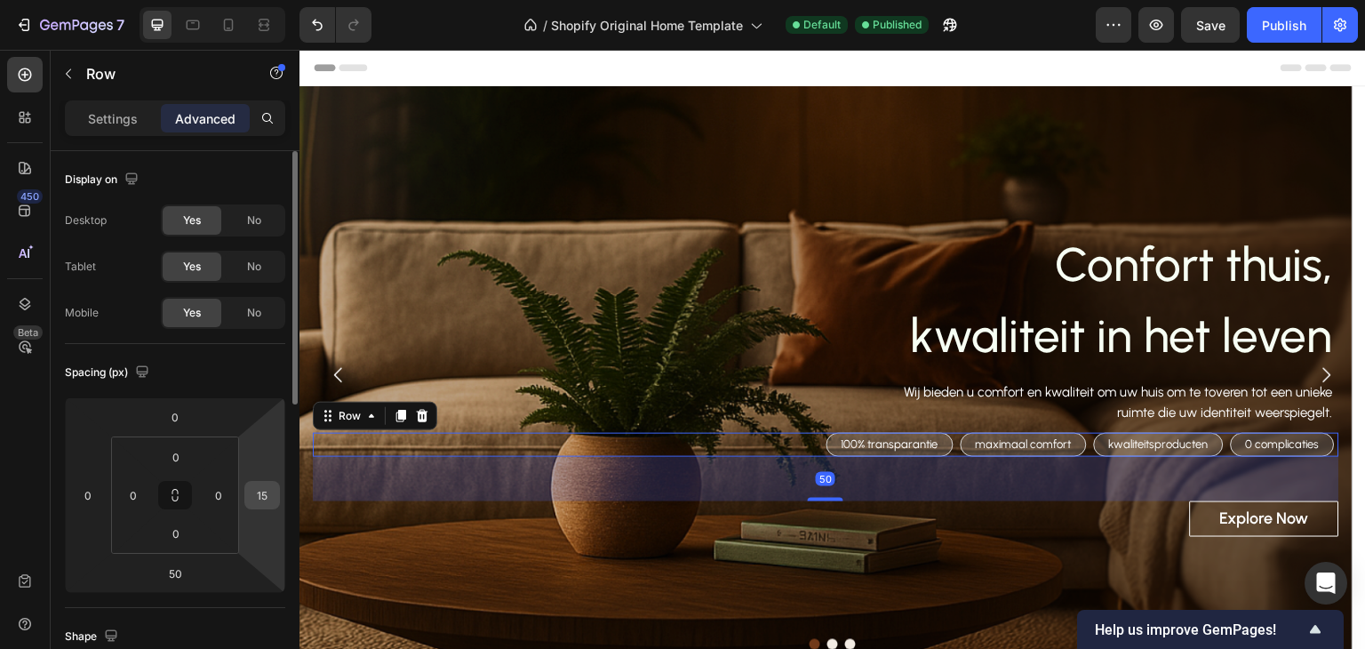
click at [267, 493] on input "15" at bounding box center [262, 495] width 27 height 27
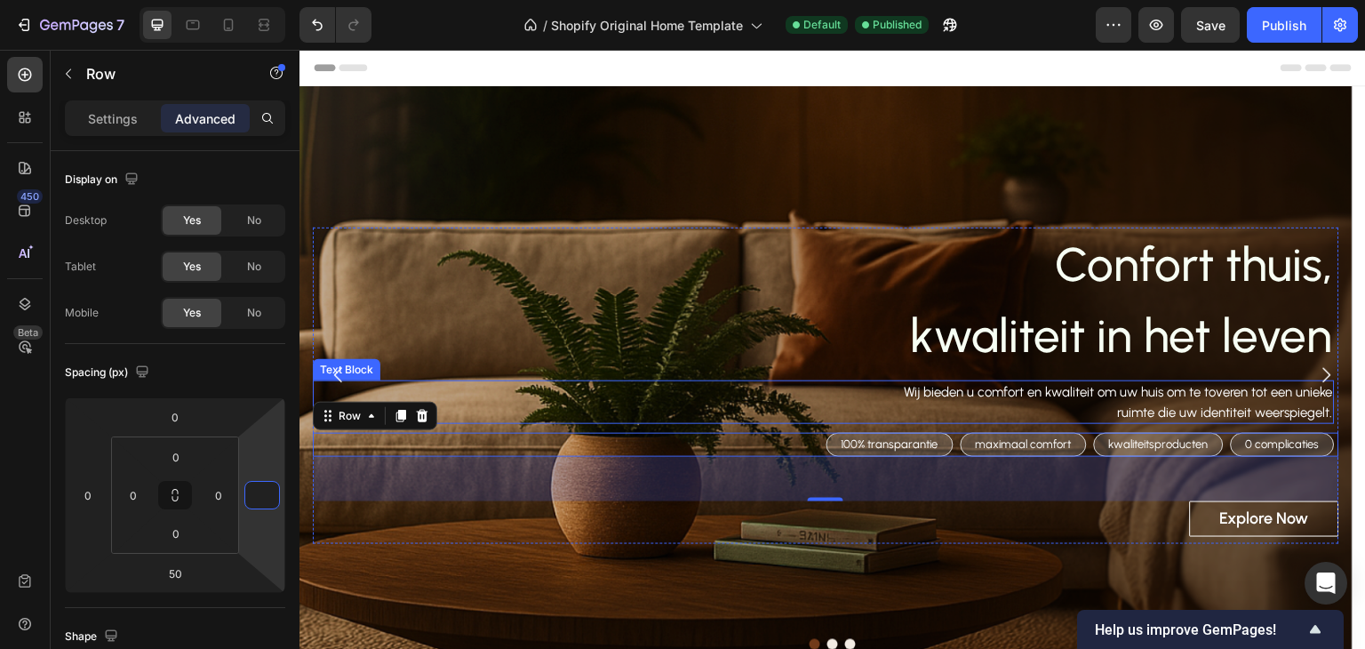
click at [1044, 394] on p "Wij bieden u comfort en kwaliteit om uw huis om te toveren tot een unieke ruimt…" at bounding box center [1104, 402] width 456 height 40
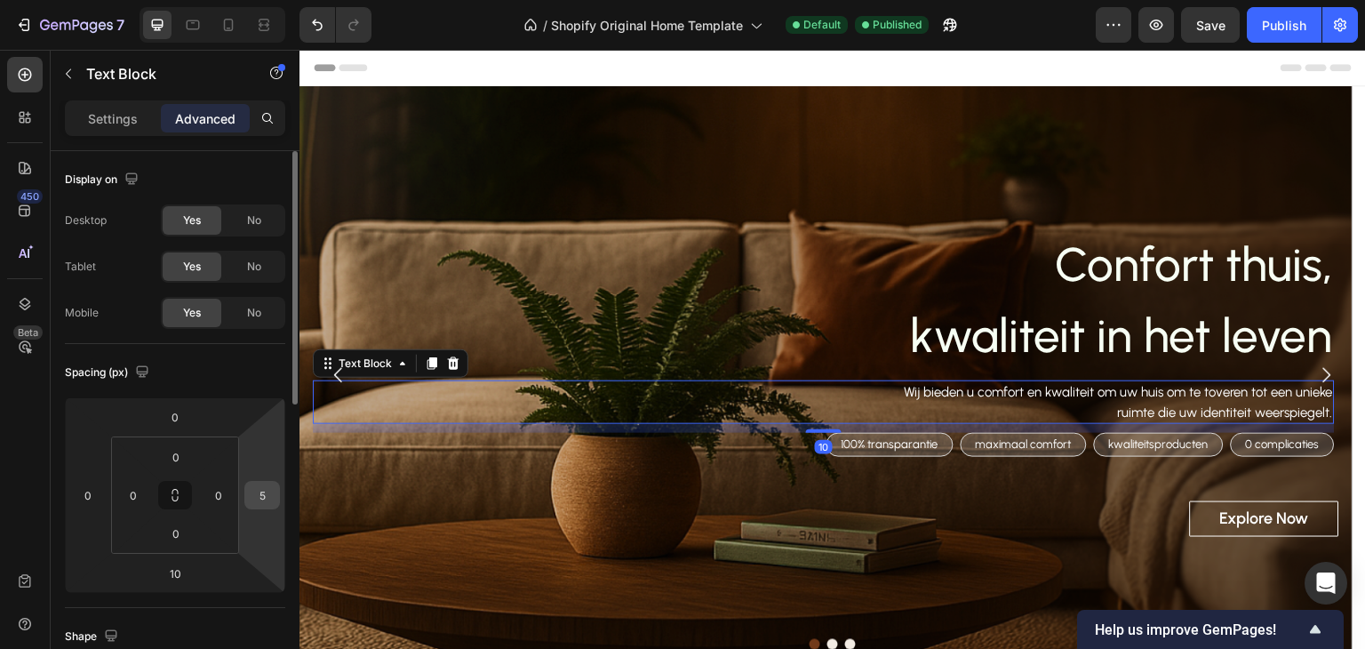
click at [260, 499] on input "5" at bounding box center [262, 495] width 27 height 27
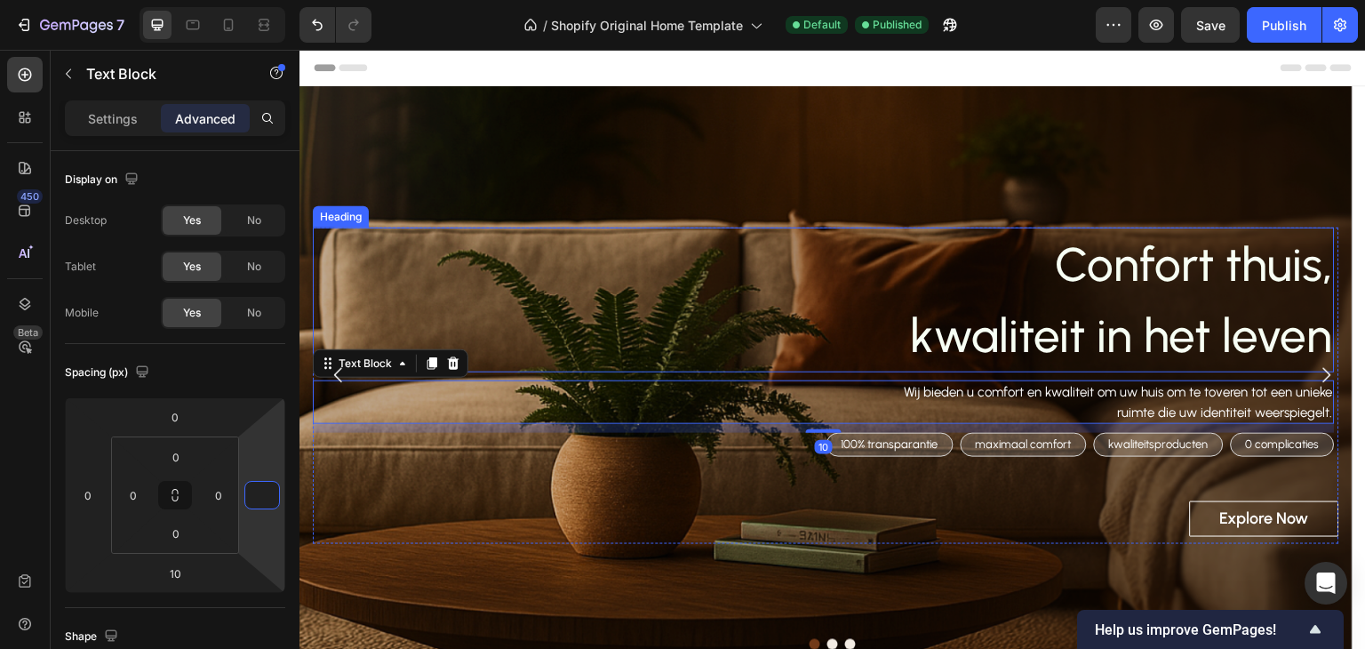
click at [1129, 346] on p "Confort thuis, kwaliteit in het leven" at bounding box center [824, 299] width 1019 height 141
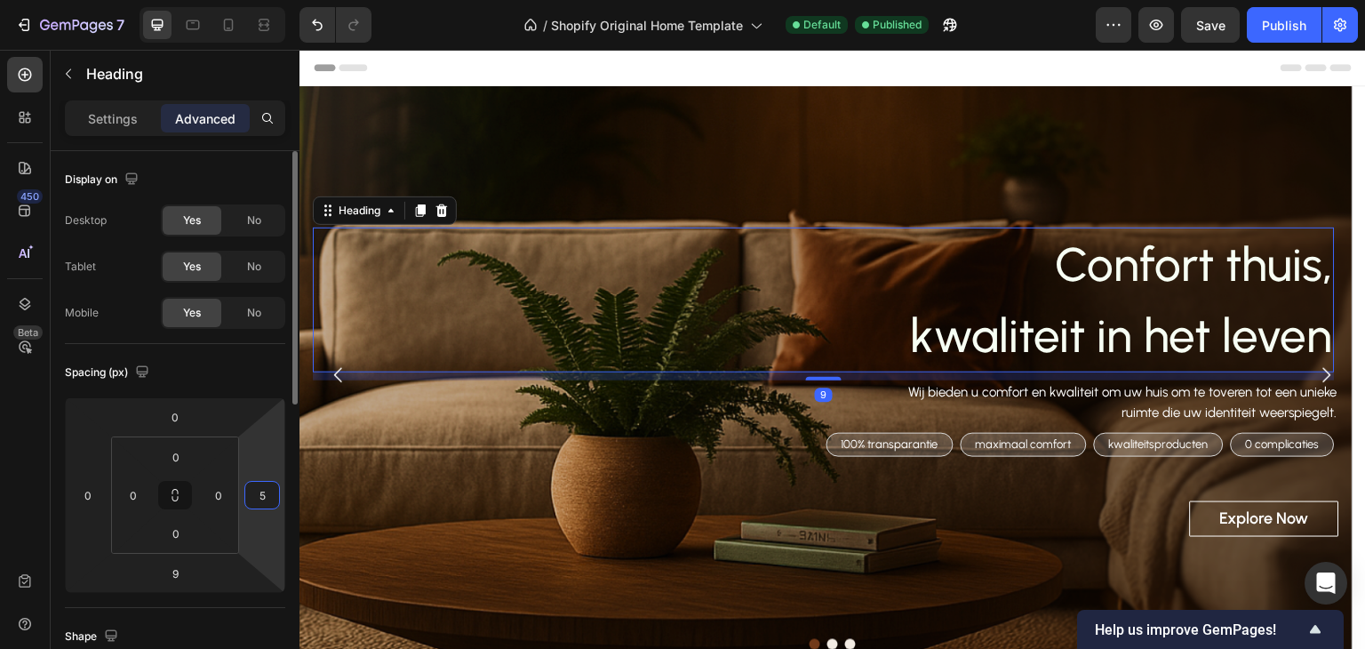
click at [268, 488] on input "5" at bounding box center [262, 495] width 27 height 27
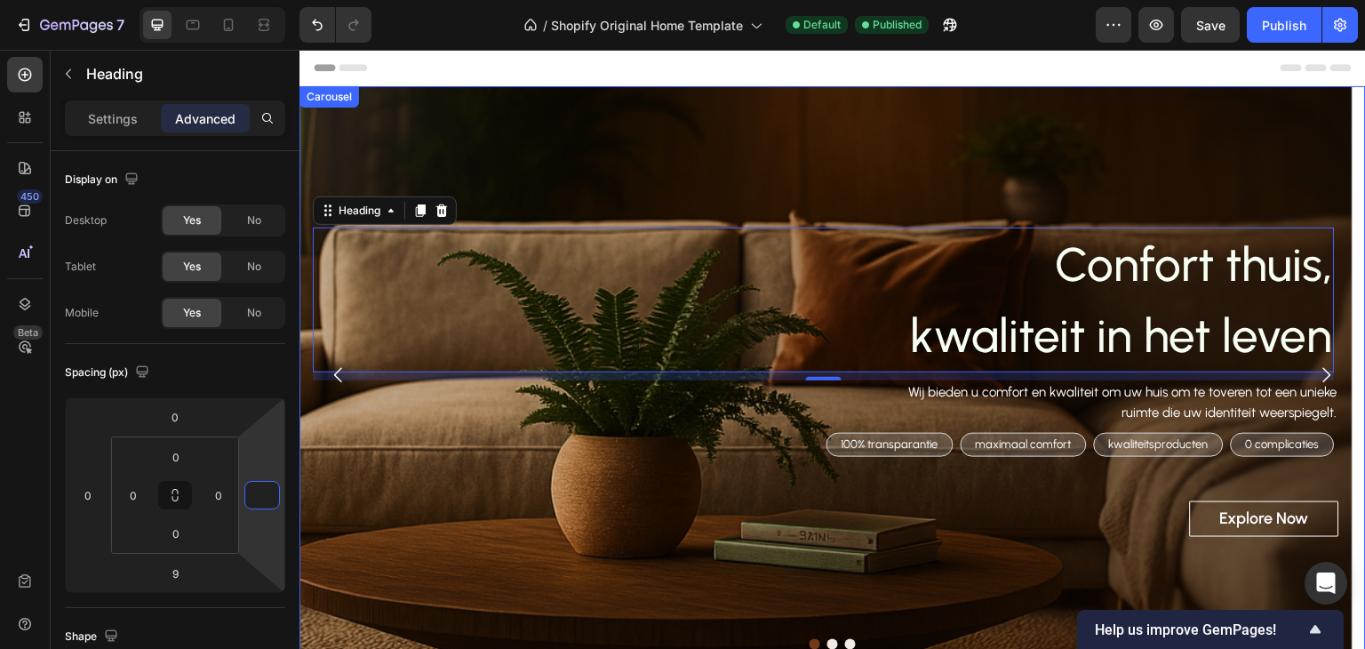
click at [332, 391] on button "Carousel Back Arrow" at bounding box center [339, 375] width 50 height 50
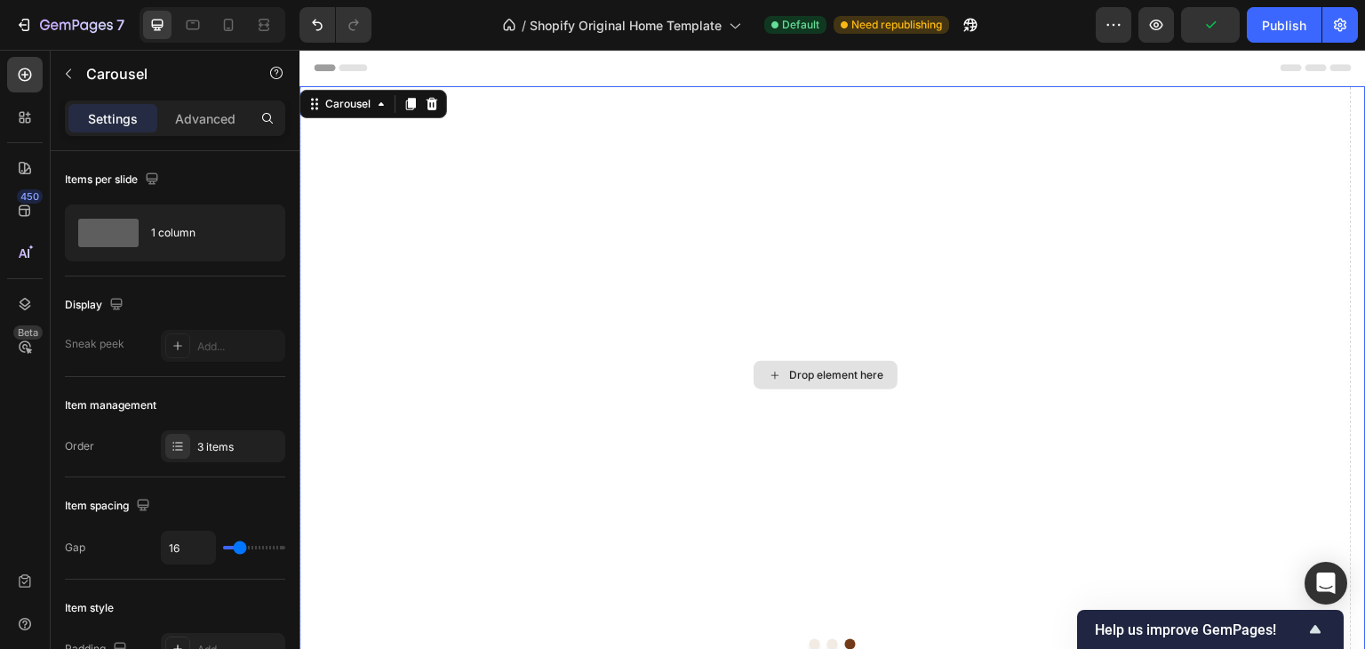
click at [312, 370] on div "Drop element here" at bounding box center [826, 375] width 1053 height 578
click at [325, 361] on button "Carousel Back Arrow" at bounding box center [339, 375] width 50 height 50
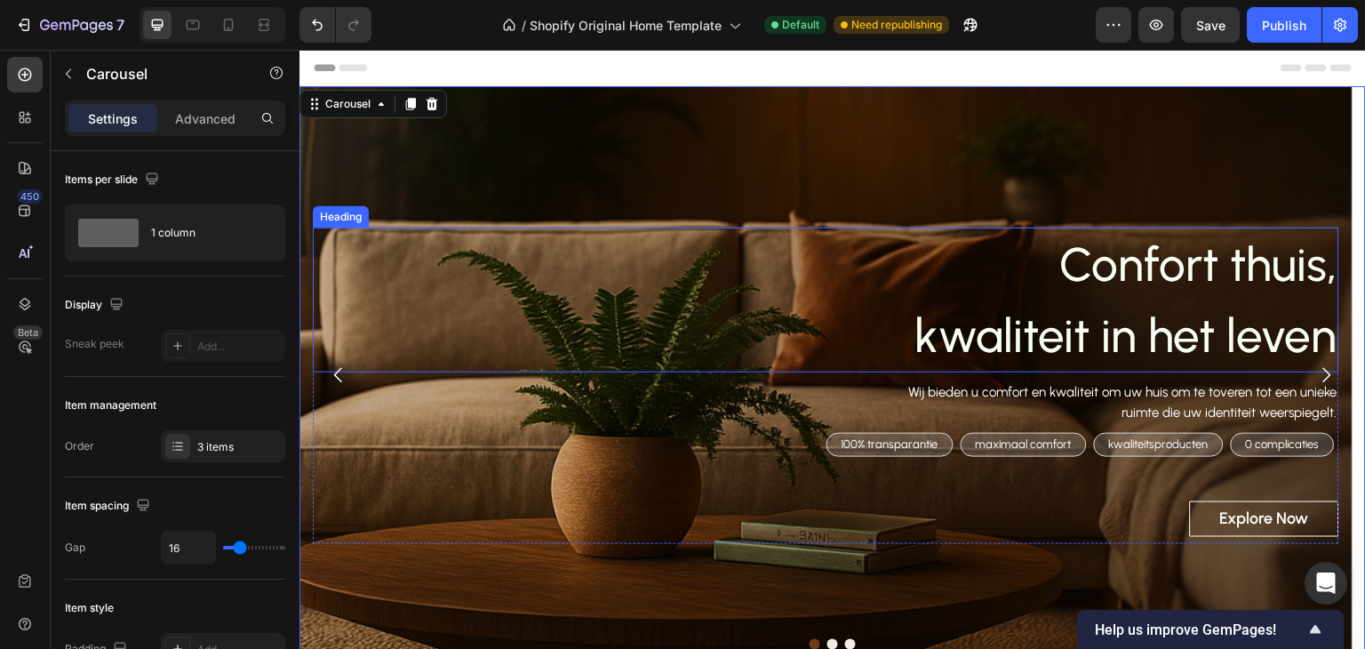
click at [357, 244] on p "Confort thuis, kwaliteit in het leven" at bounding box center [826, 299] width 1023 height 141
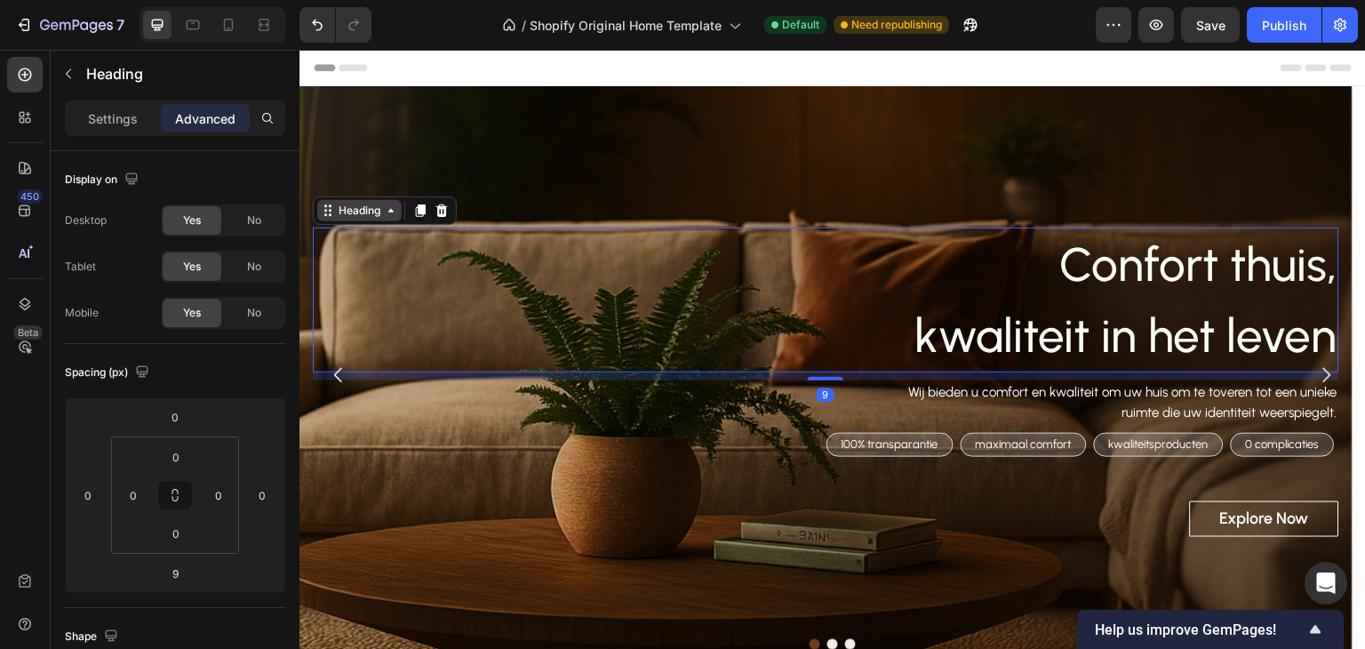
click at [367, 216] on div "Heading" at bounding box center [359, 211] width 49 height 16
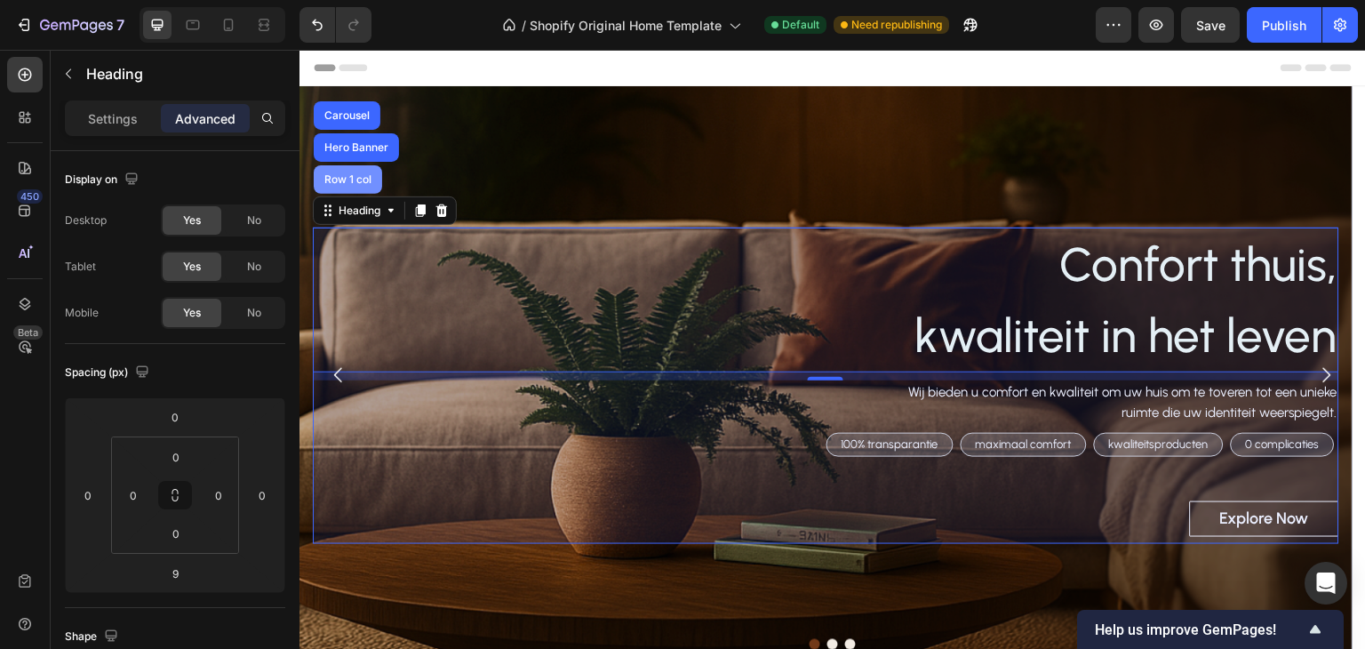
click at [370, 179] on div "Row 1 col" at bounding box center [348, 179] width 54 height 11
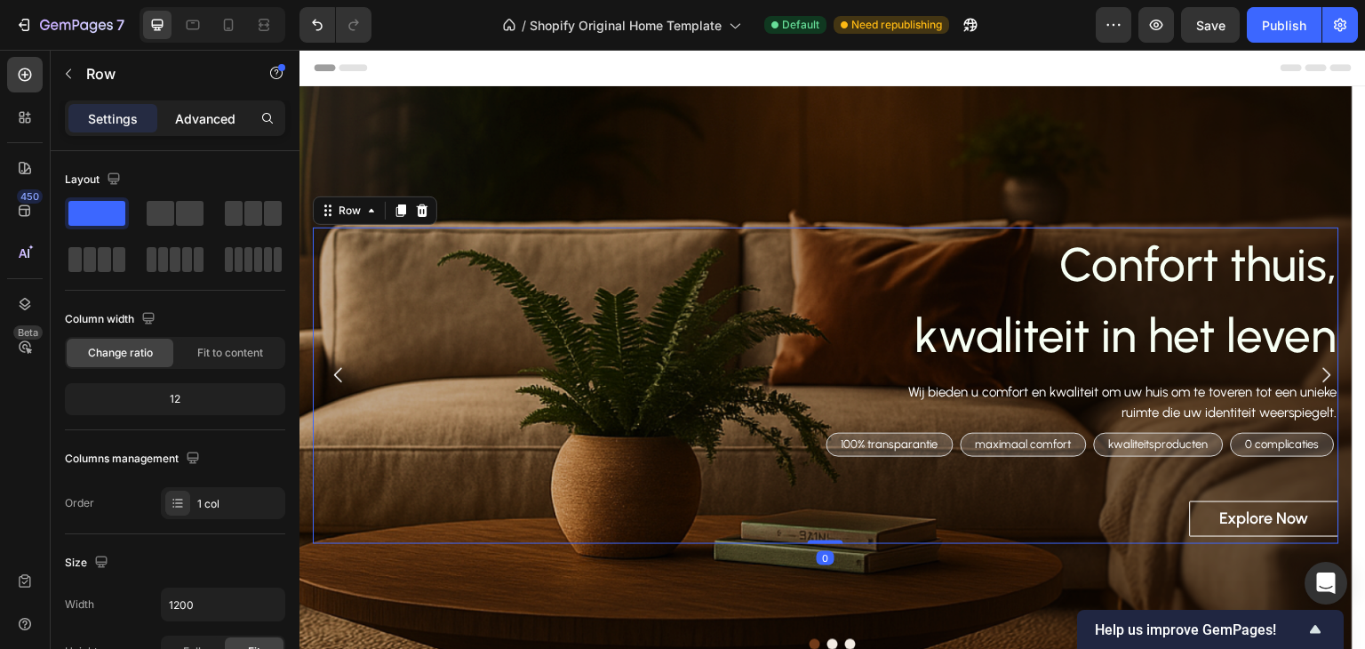
click at [227, 118] on p "Advanced" at bounding box center [205, 118] width 60 height 19
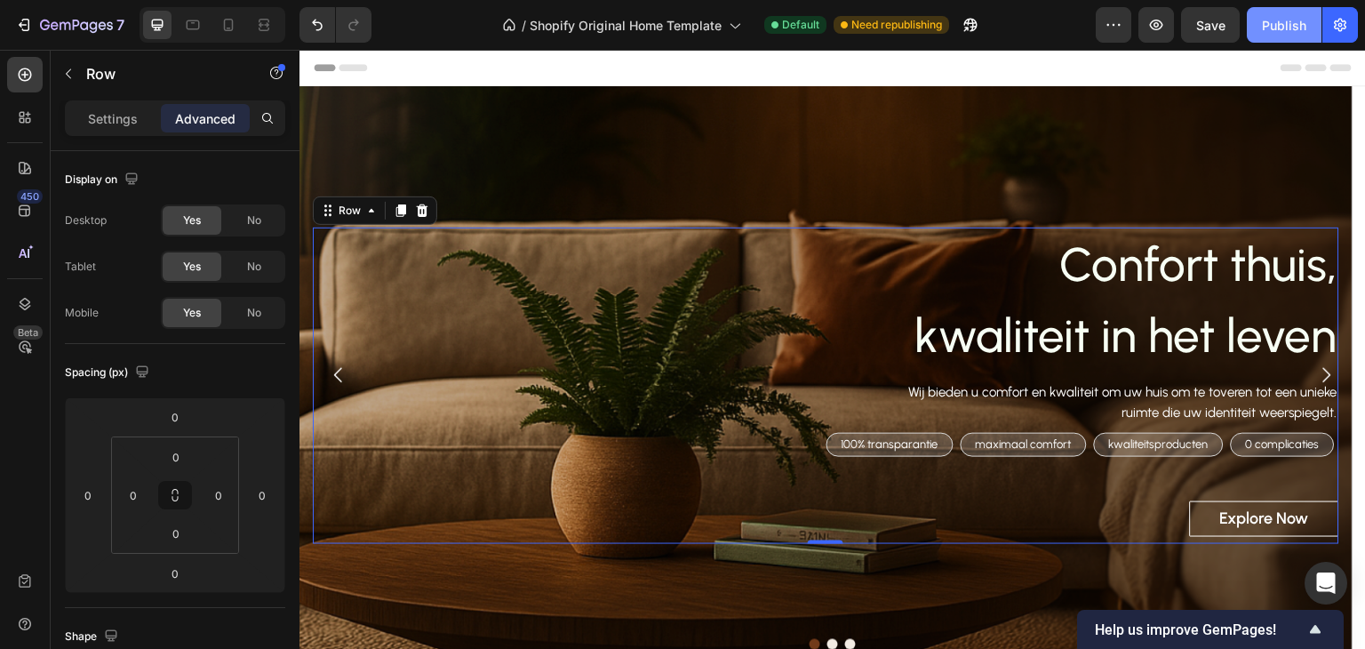
click at [1273, 31] on div "Publish" at bounding box center [1284, 25] width 44 height 19
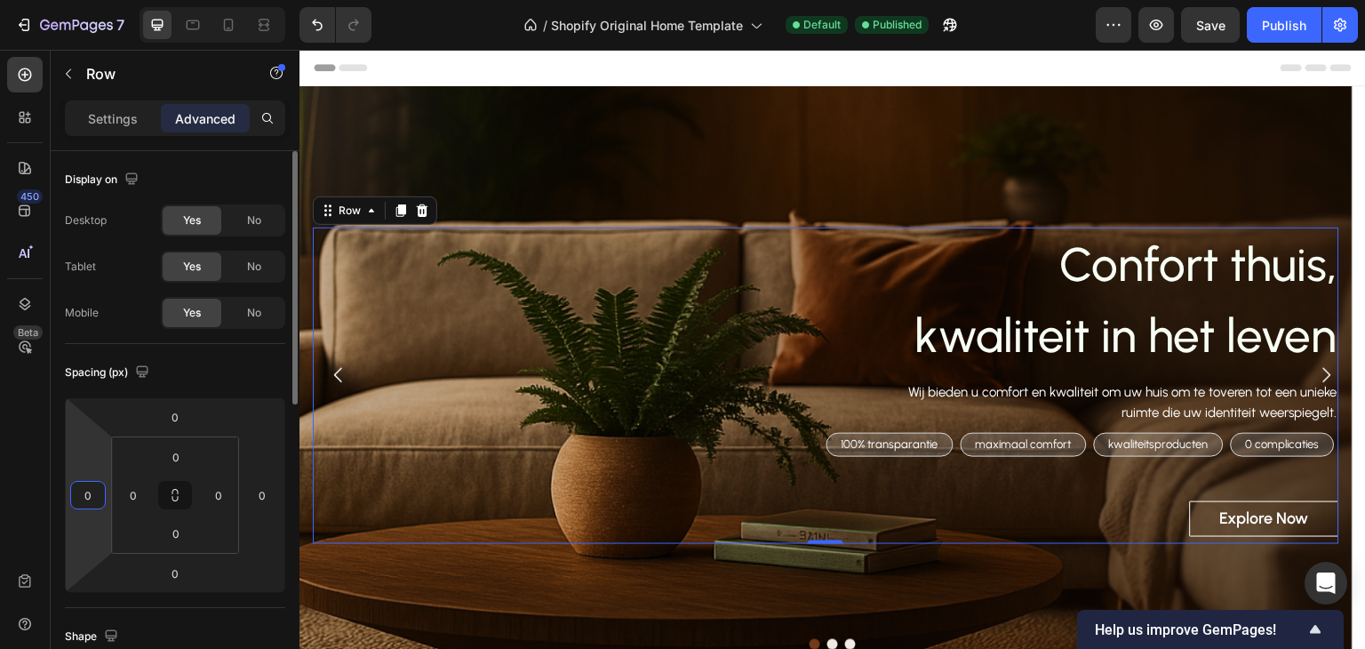
click at [92, 506] on input "0" at bounding box center [88, 495] width 27 height 27
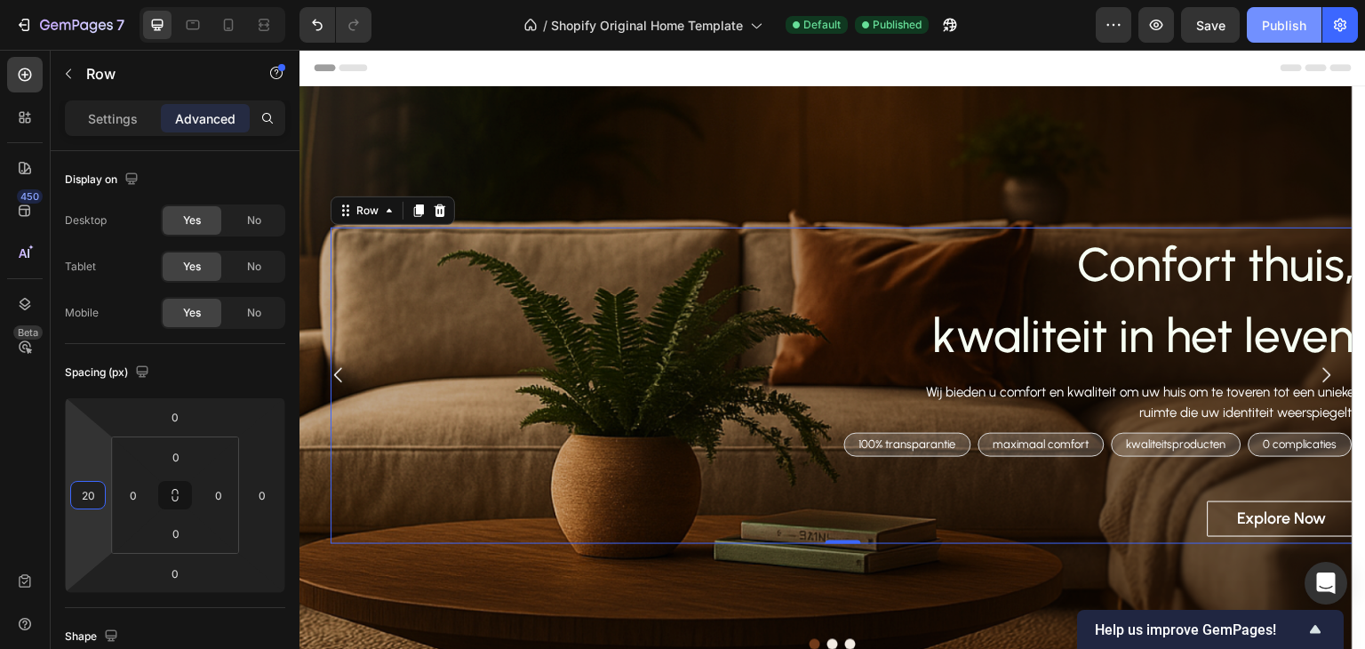
click at [1291, 36] on button "Publish" at bounding box center [1284, 25] width 75 height 36
click at [101, 503] on div "20" at bounding box center [88, 495] width 36 height 28
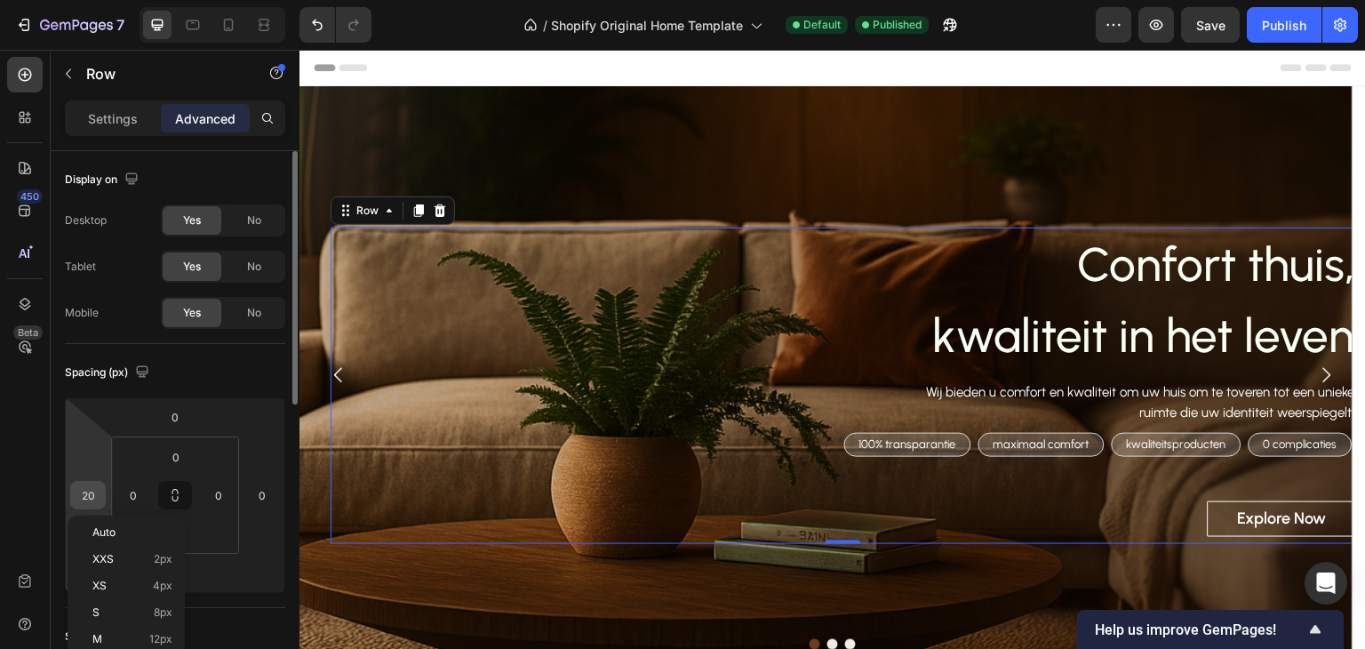
click at [100, 500] on input "20" at bounding box center [88, 495] width 27 height 27
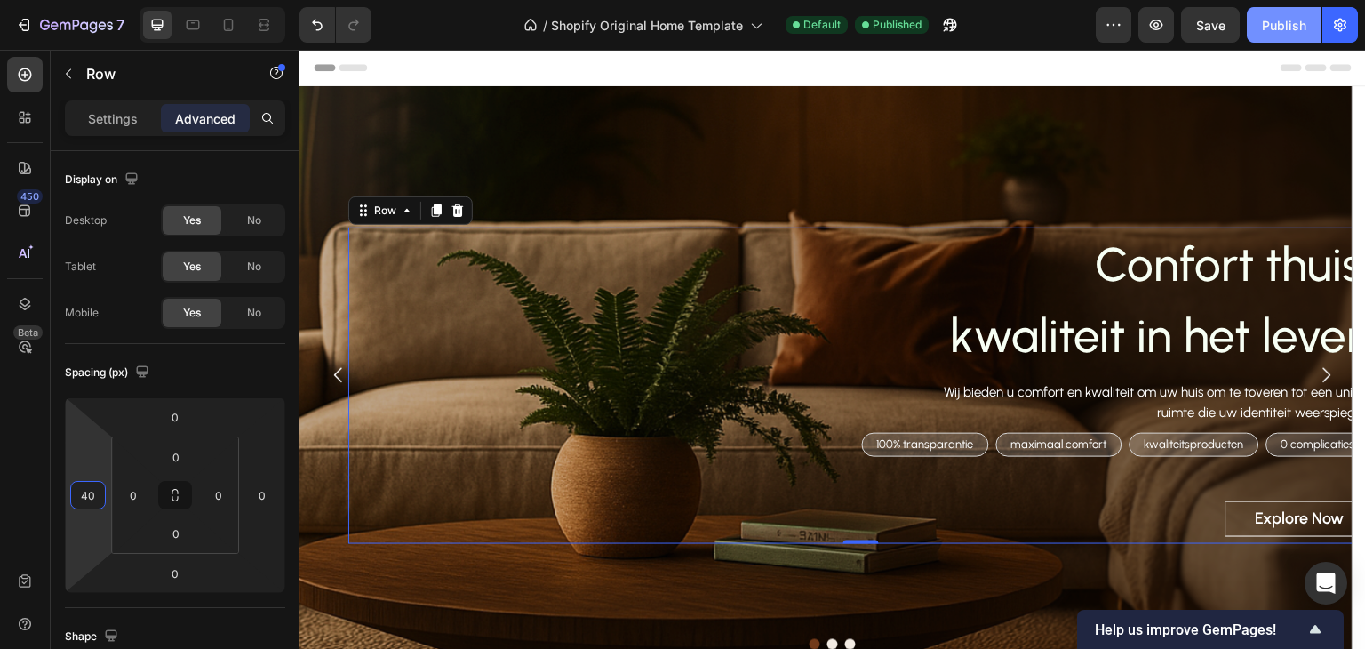
click at [1288, 30] on div "Publish" at bounding box center [1284, 25] width 44 height 19
click at [96, 488] on input "40" at bounding box center [88, 495] width 27 height 27
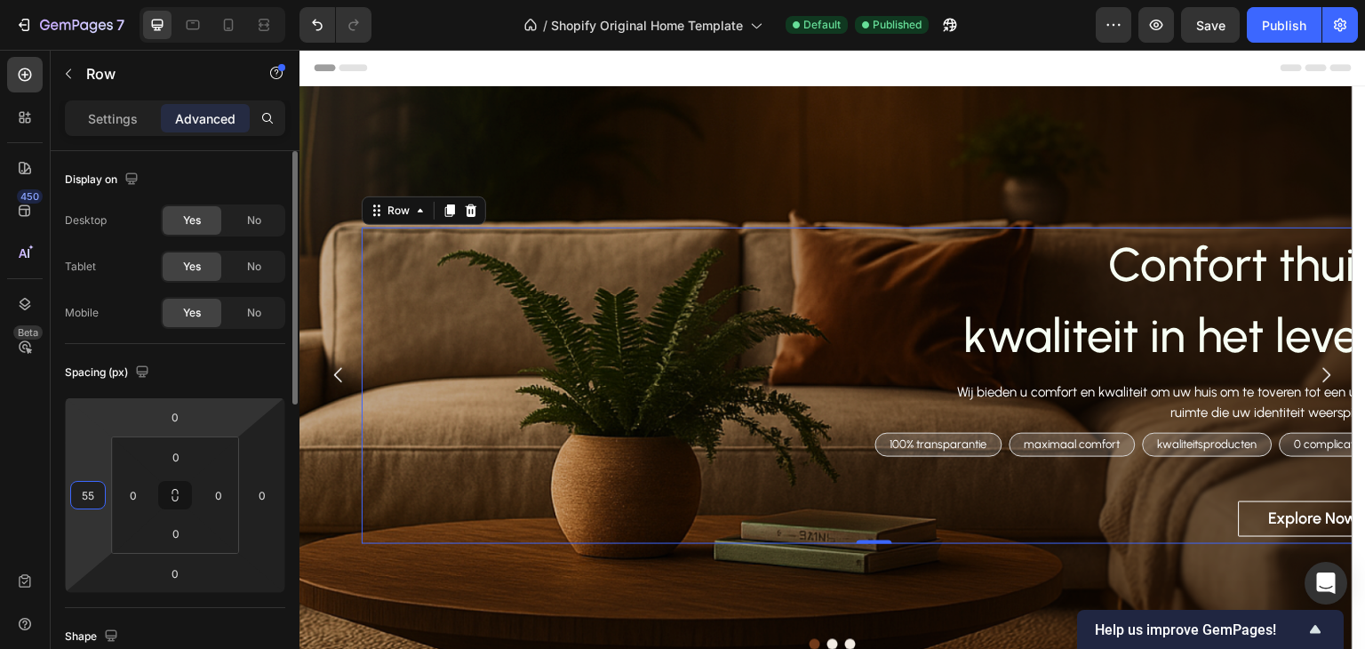
type input "55"
click at [113, 0] on html "7 / Shopify Original Home Template Default Published Preview Save Publish 450 B…" at bounding box center [682, 0] width 1365 height 0
click at [1251, 117] on div "Overlay" at bounding box center [826, 375] width 1053 height 578
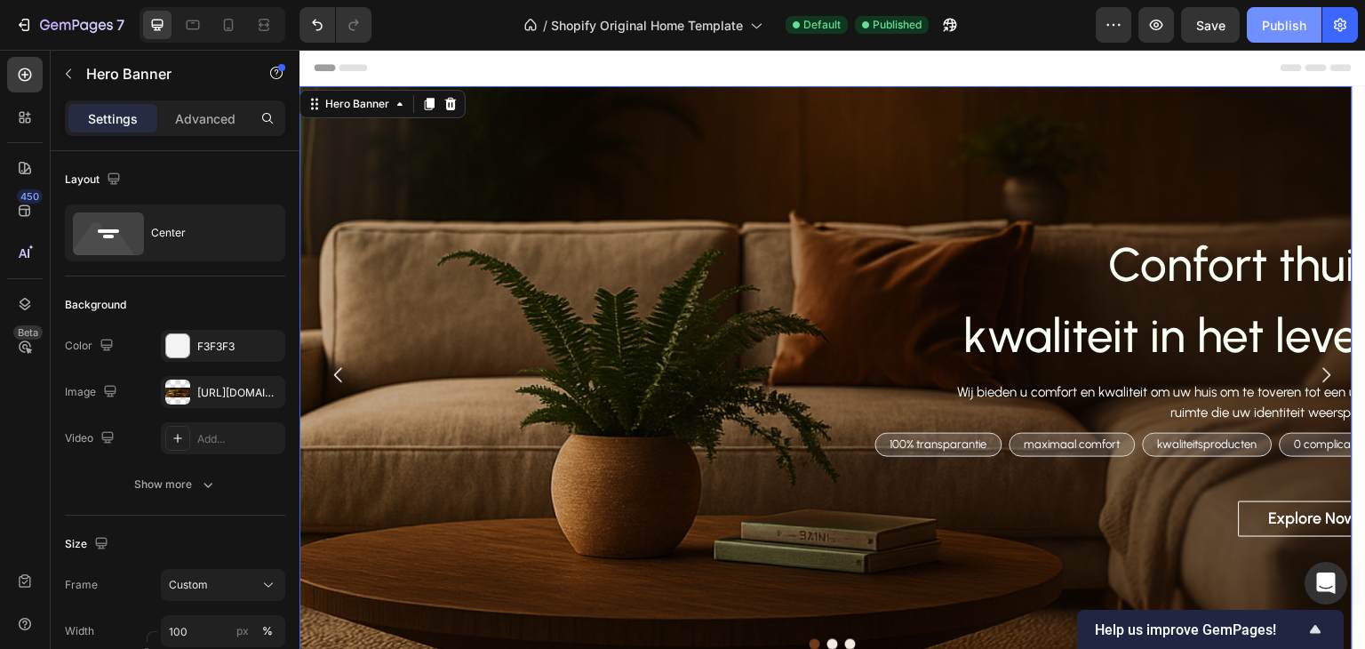
click at [1291, 16] on div "Publish" at bounding box center [1284, 25] width 44 height 19
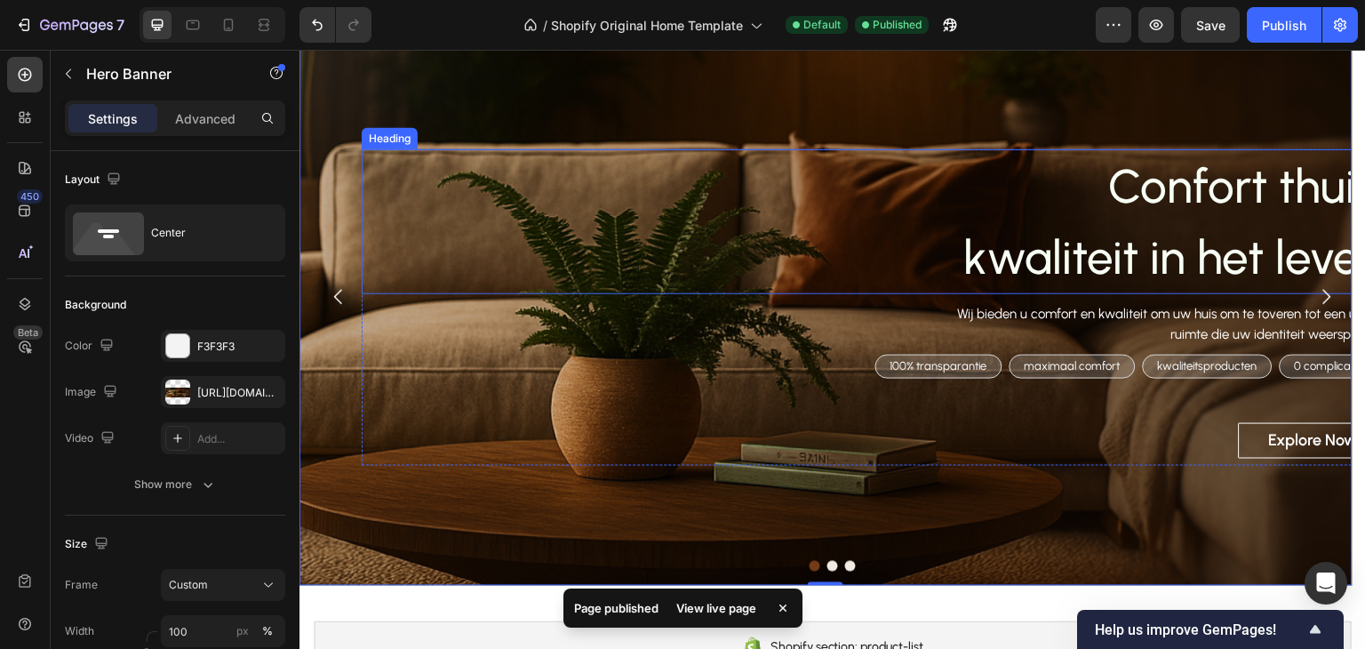
scroll to position [89, 0]
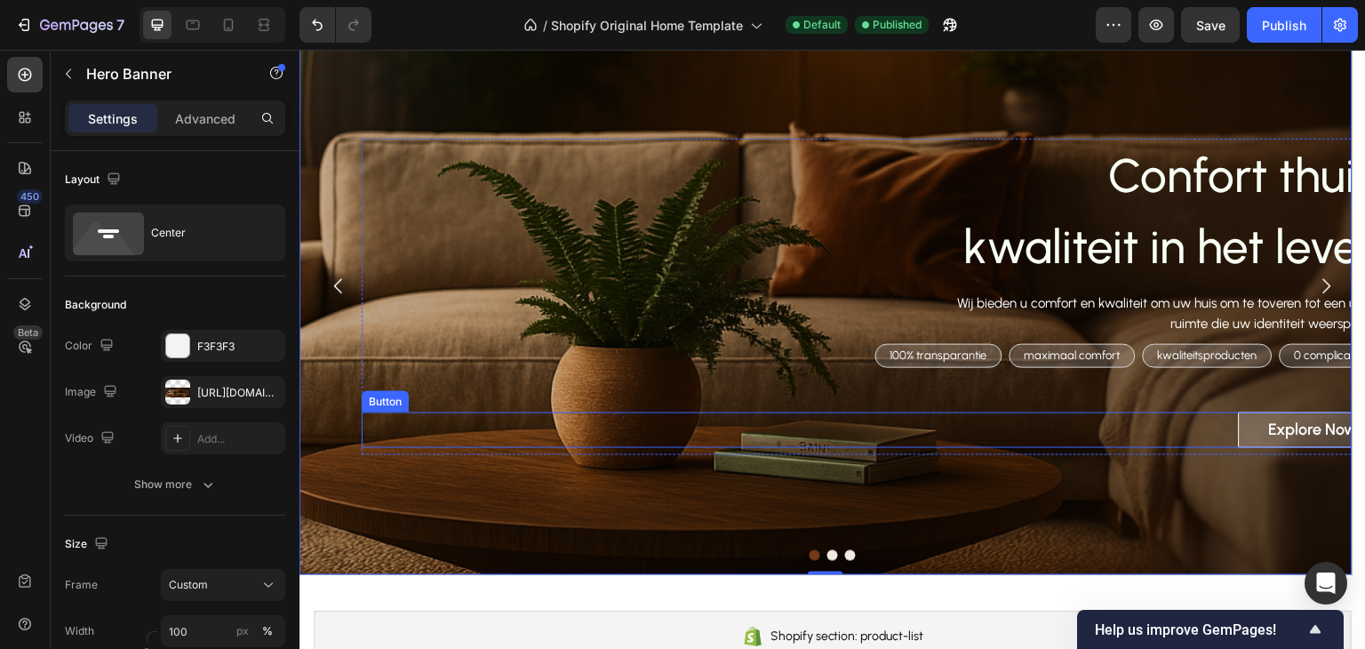
click at [1259, 422] on button "Explore Now" at bounding box center [1313, 429] width 149 height 35
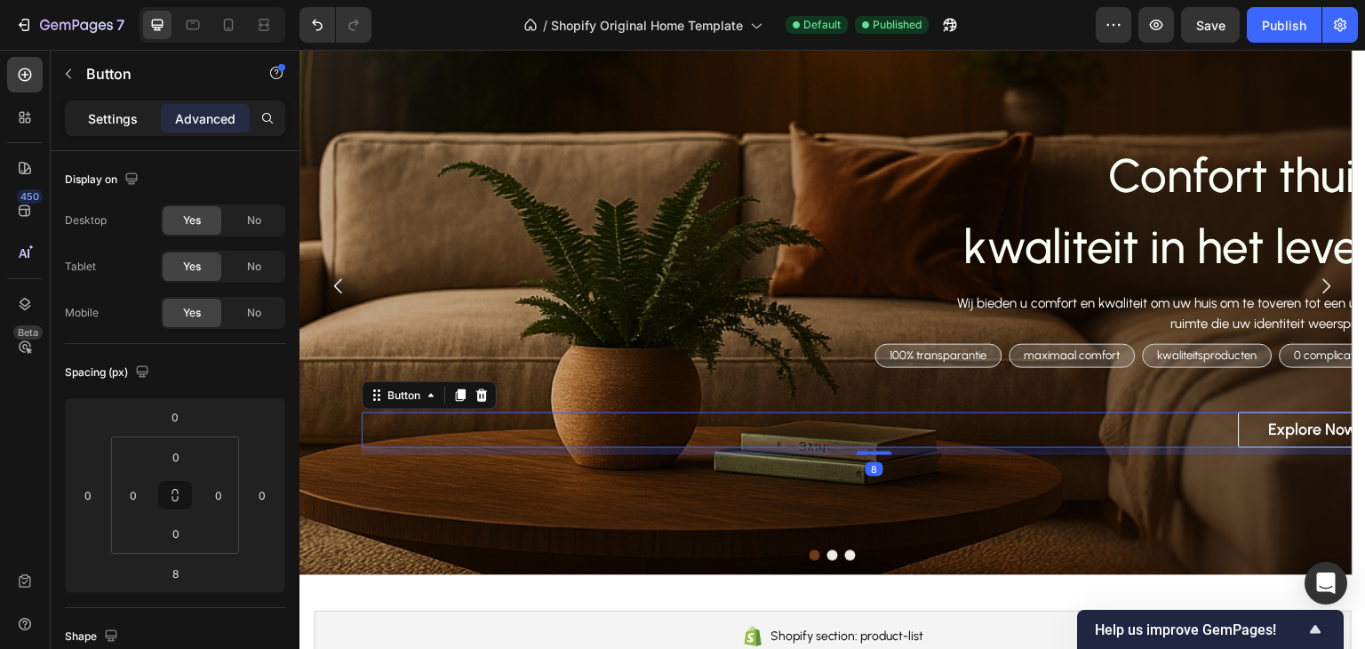
click at [94, 115] on p "Settings" at bounding box center [113, 118] width 50 height 19
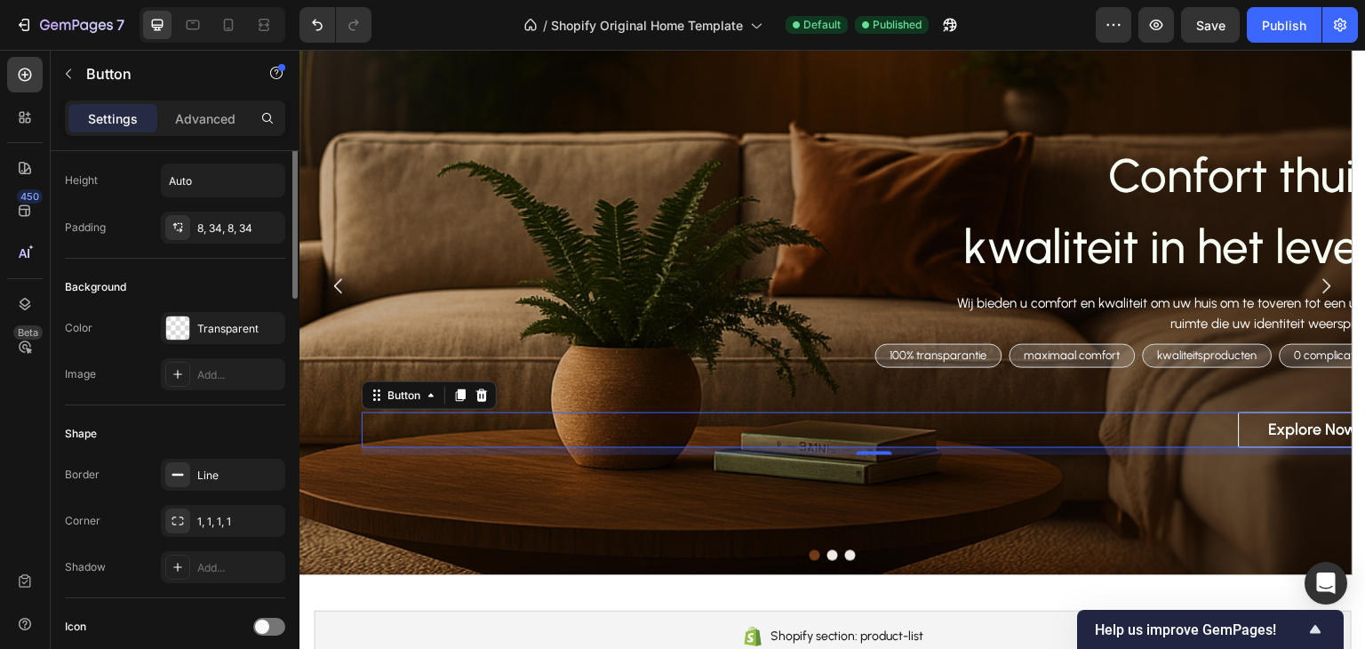
scroll to position [0, 0]
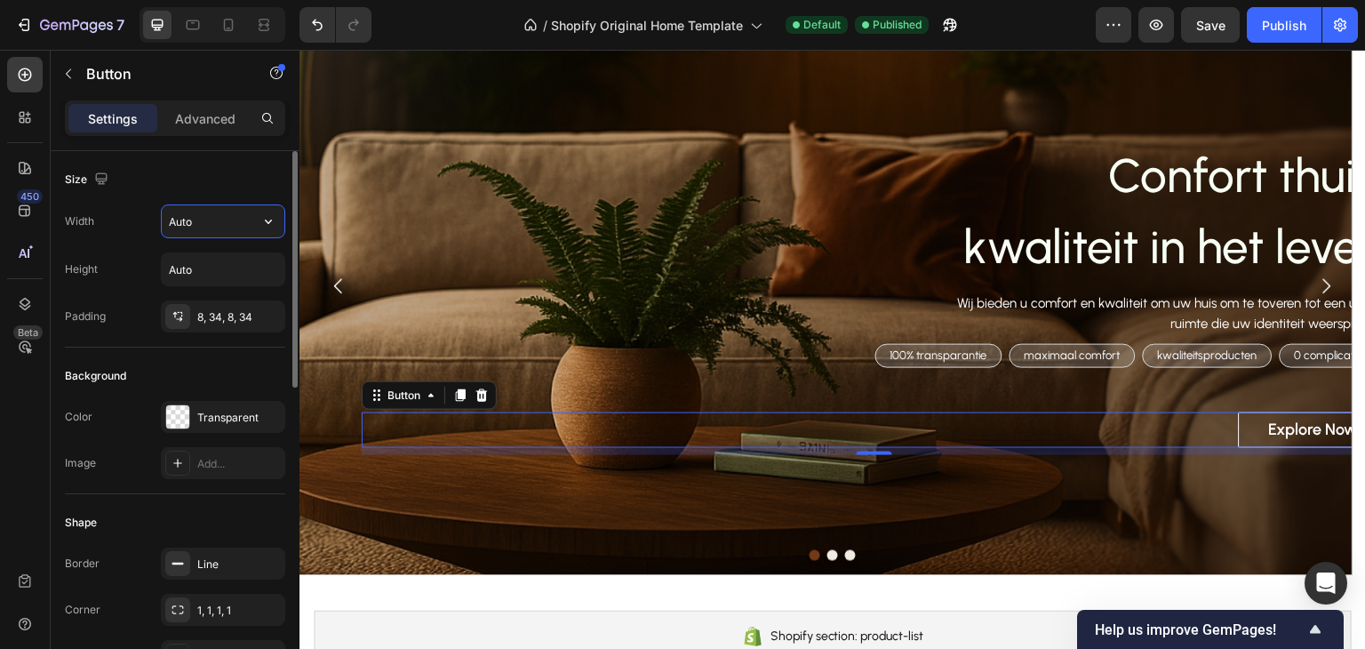
click at [227, 227] on input "Auto" at bounding box center [223, 221] width 123 height 32
click at [260, 224] on icon "button" at bounding box center [269, 221] width 18 height 18
click at [267, 273] on icon "button" at bounding box center [269, 269] width 18 height 18
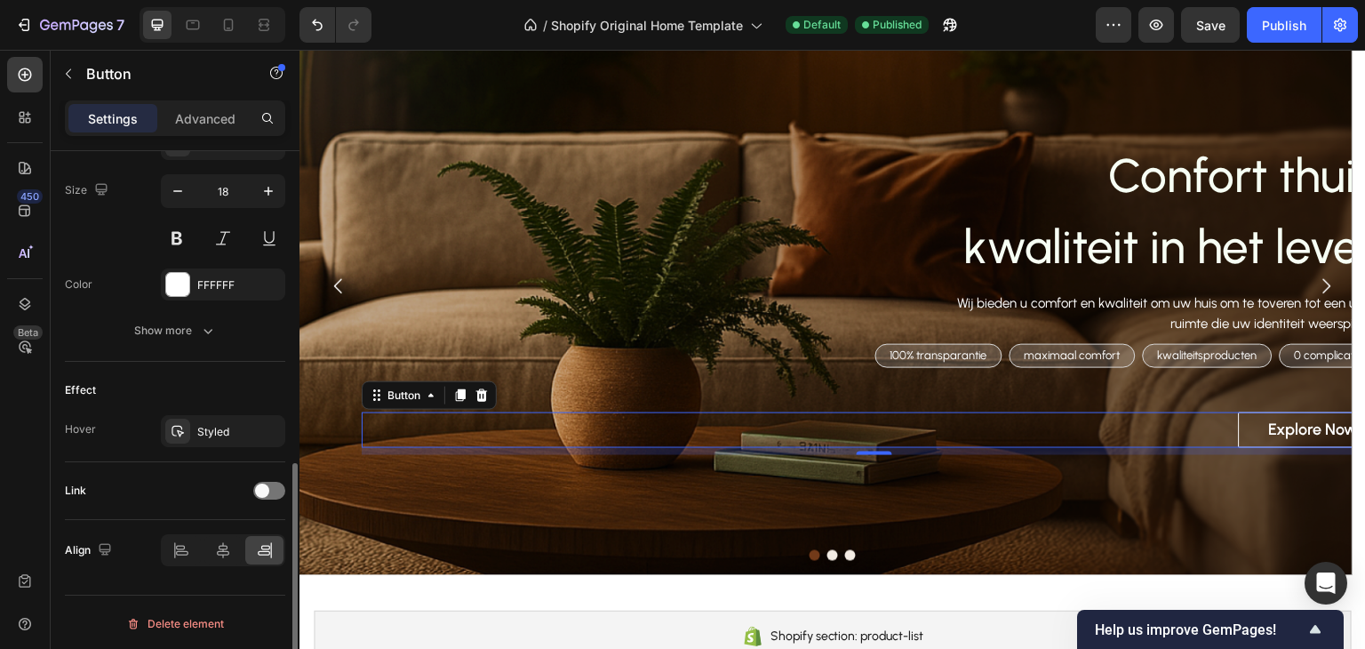
scroll to position [546, 0]
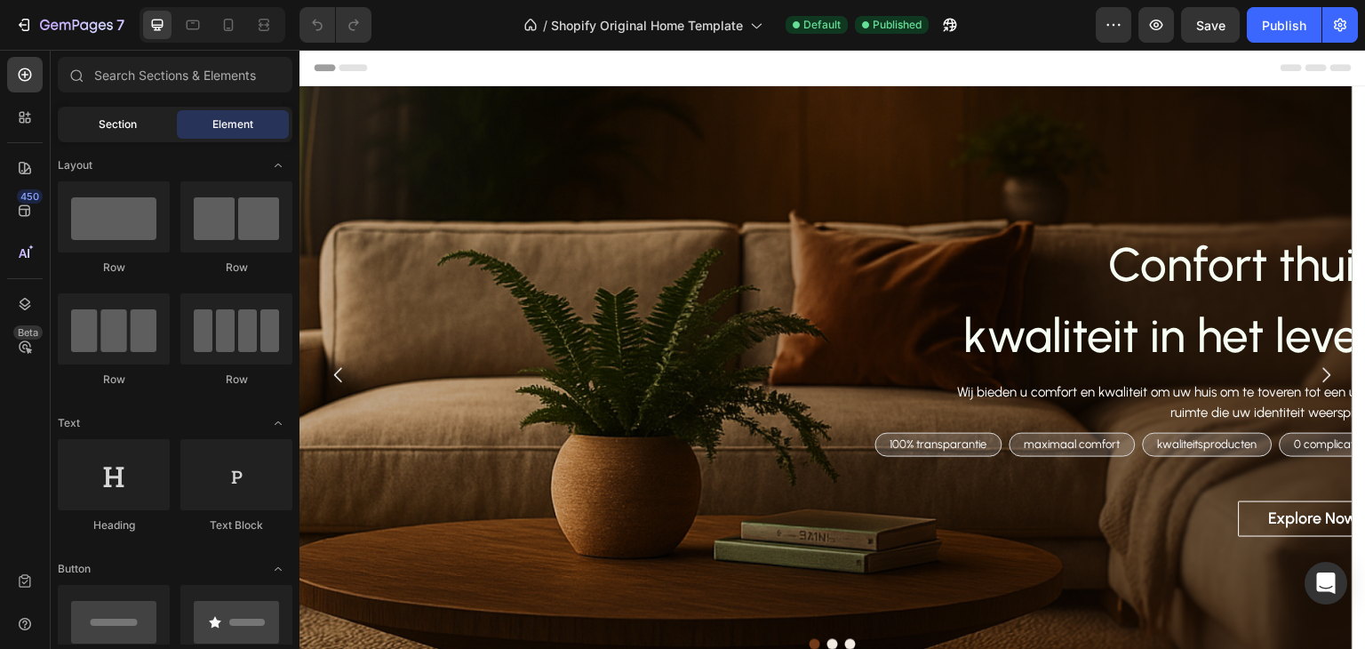
click at [132, 119] on span "Section" at bounding box center [118, 124] width 38 height 16
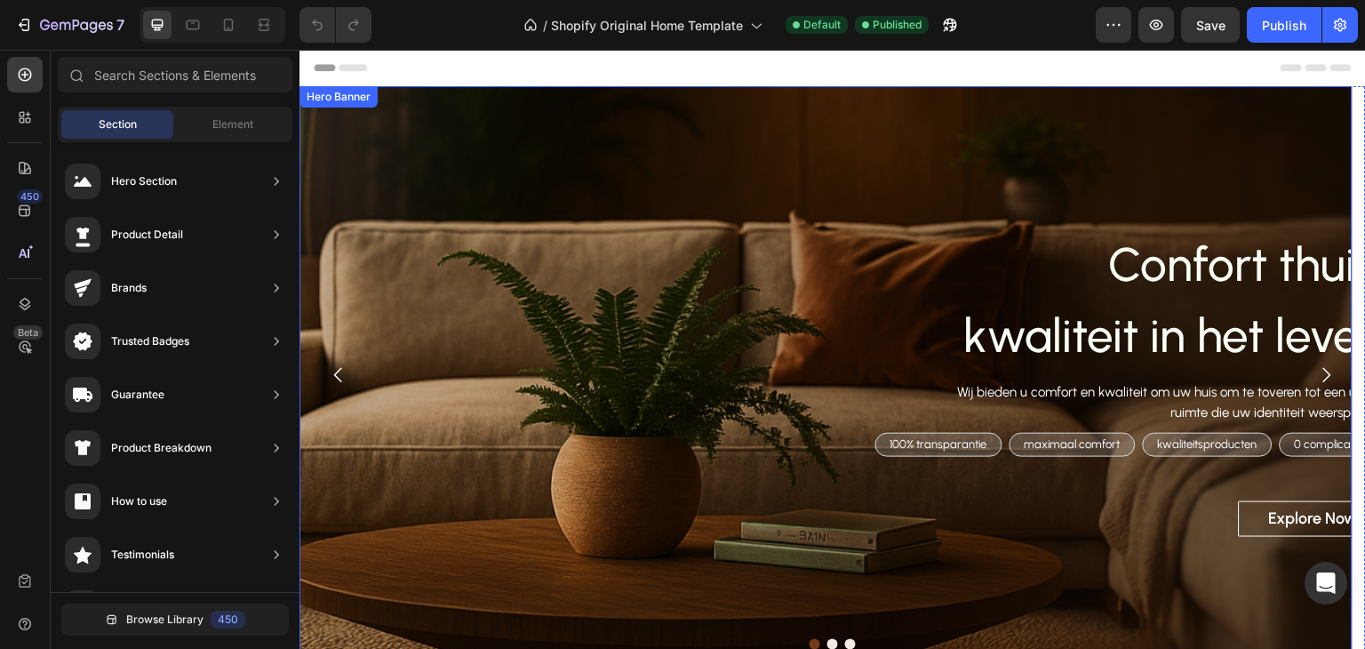
click at [407, 127] on div "Overlay" at bounding box center [826, 375] width 1053 height 578
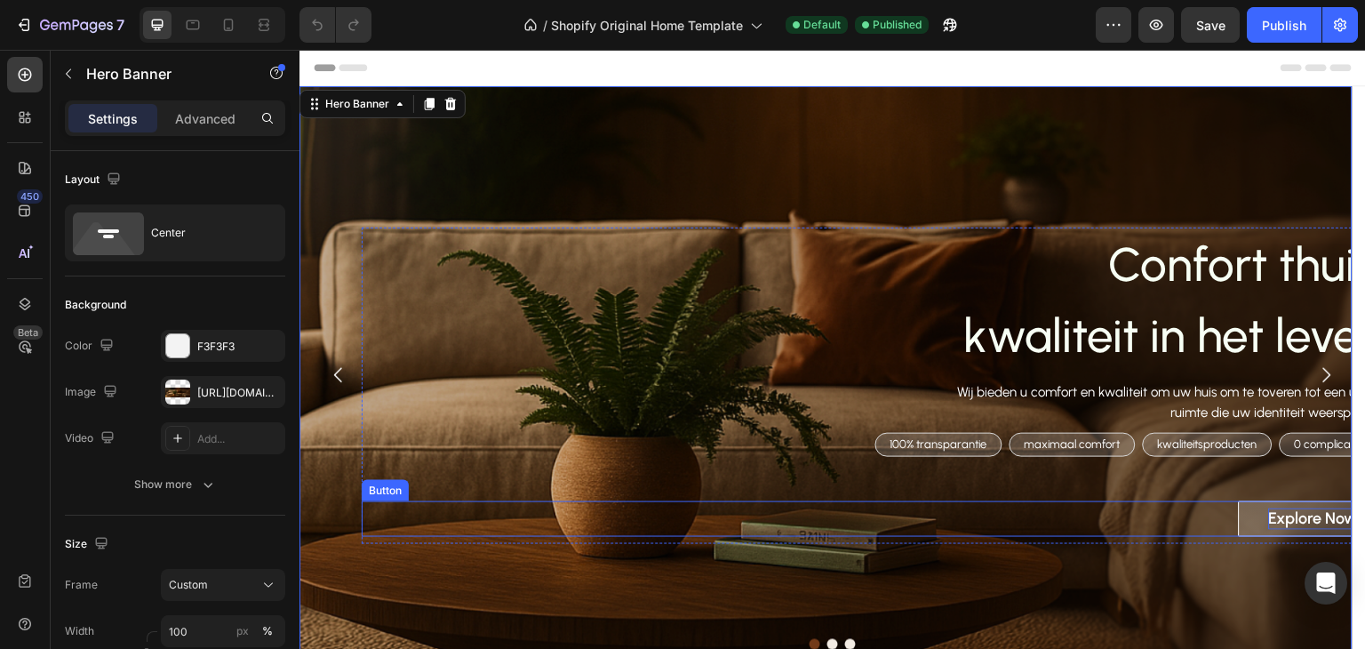
click at [1302, 524] on div "Explore Now" at bounding box center [1313, 518] width 89 height 20
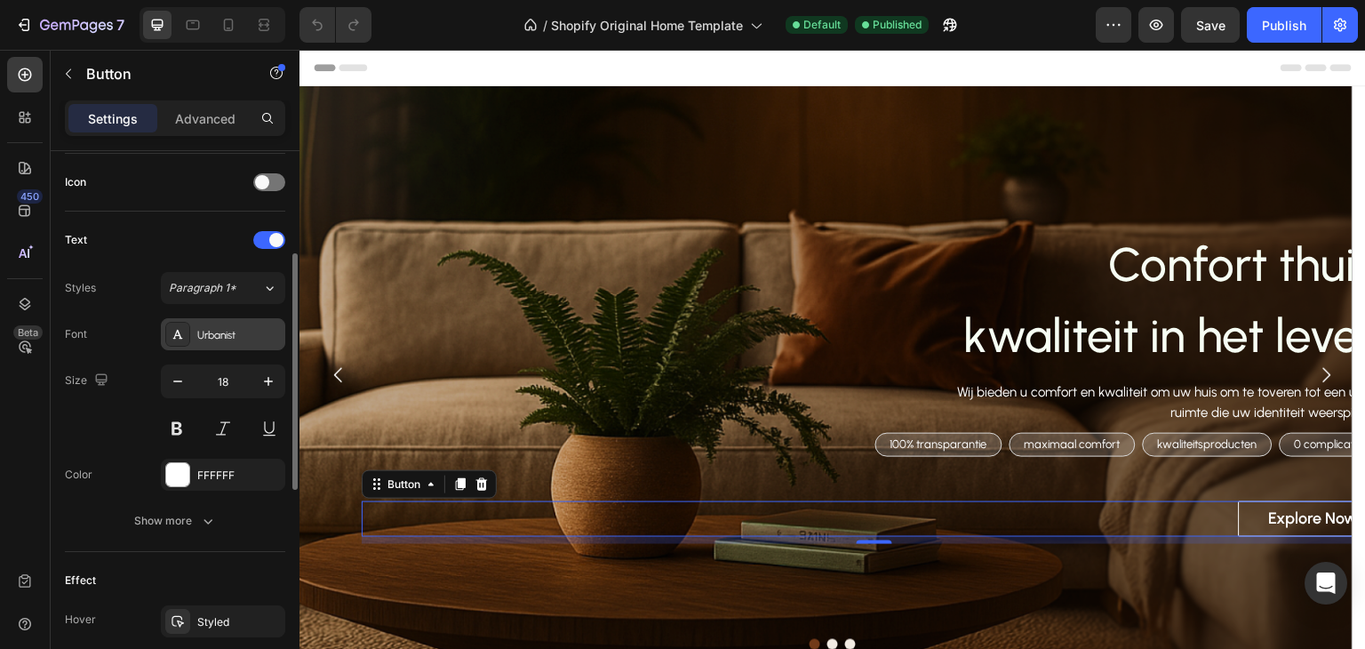
scroll to position [356, 0]
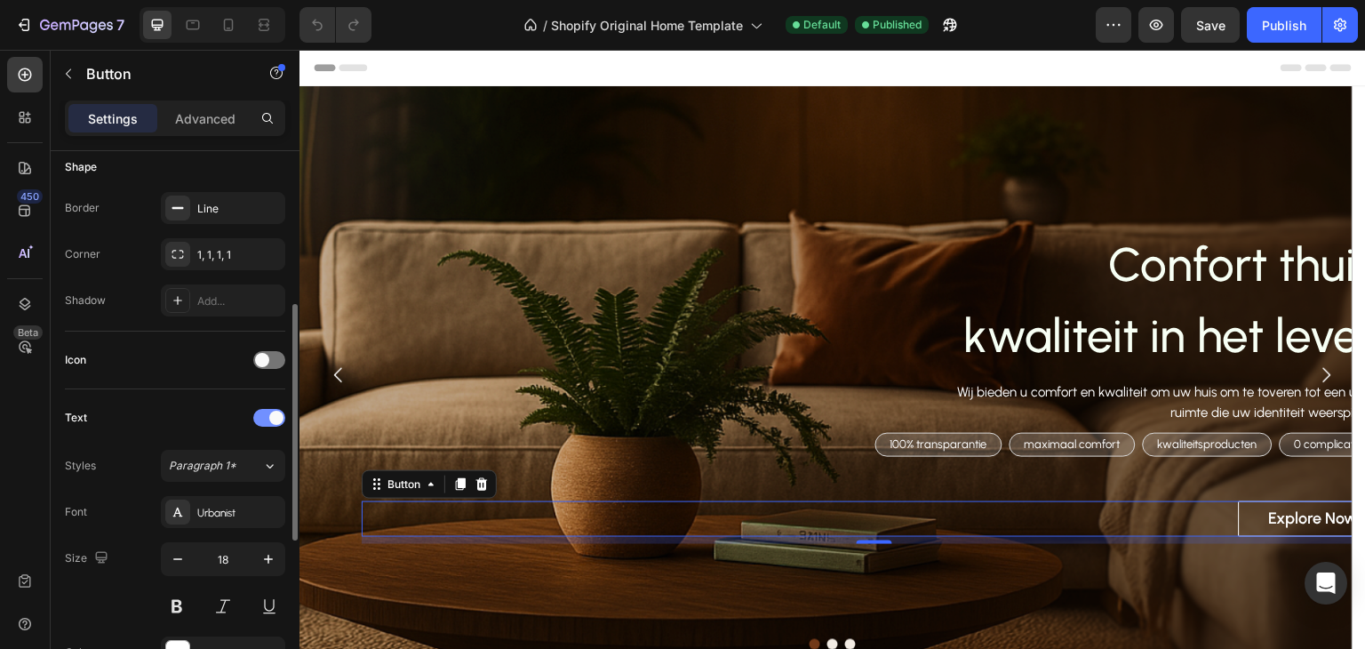
click at [272, 417] on span at bounding box center [276, 418] width 14 height 14
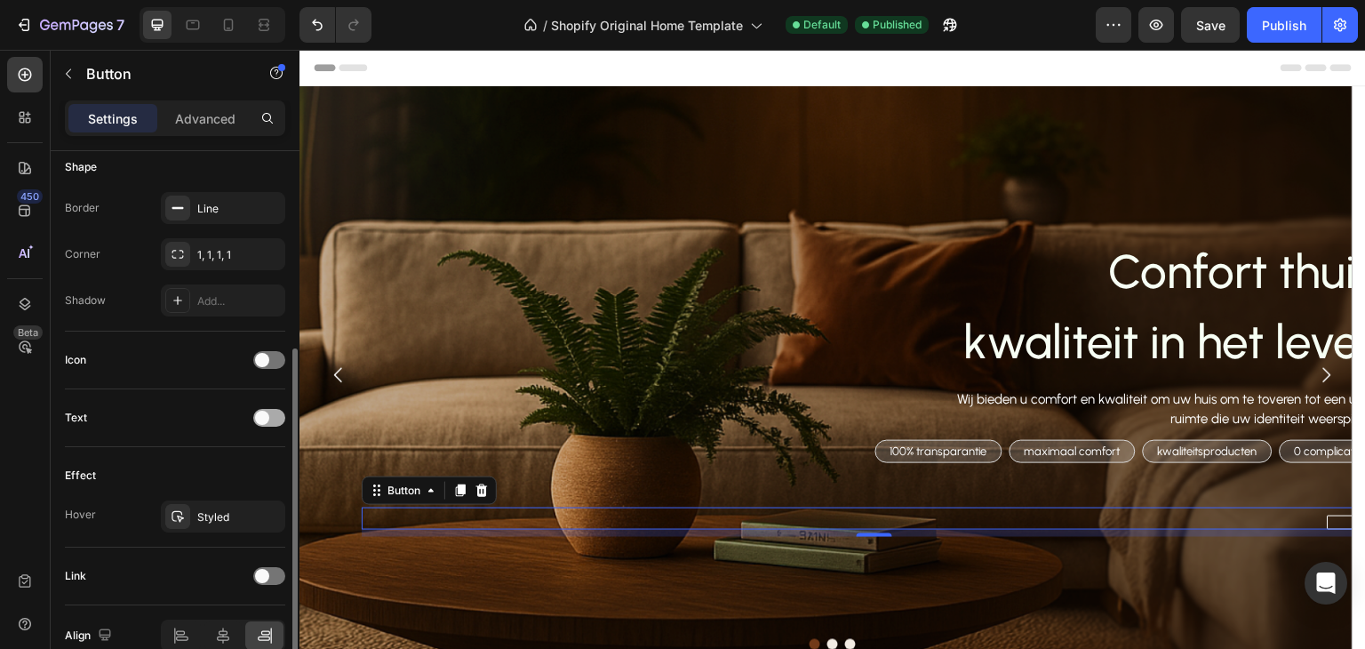
click at [272, 417] on div at bounding box center [269, 418] width 32 height 18
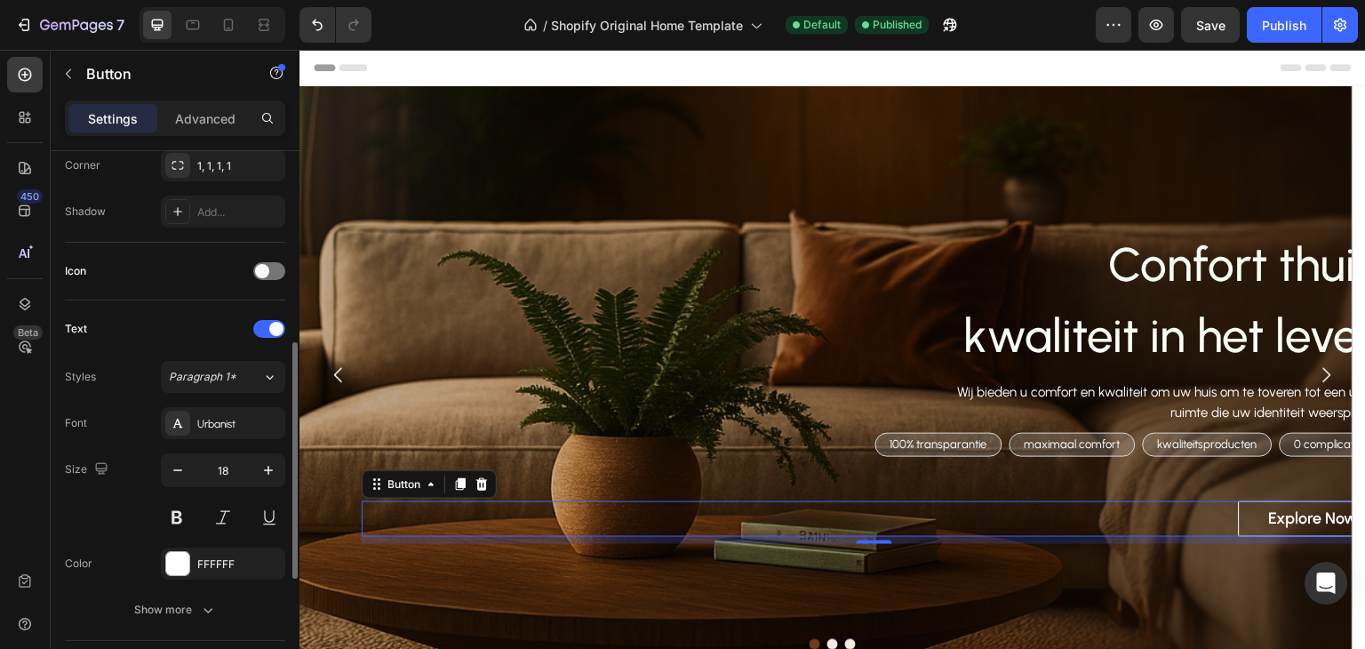
scroll to position [622, 0]
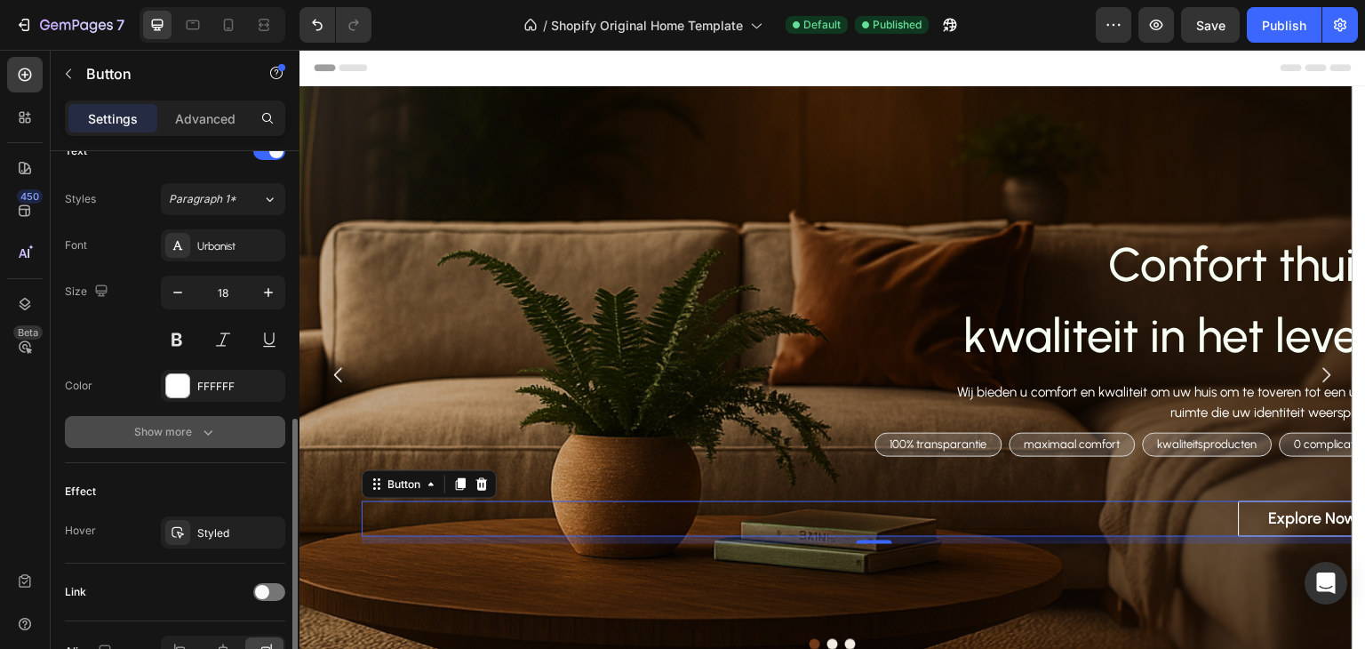
click at [216, 438] on icon "button" at bounding box center [208, 432] width 18 height 18
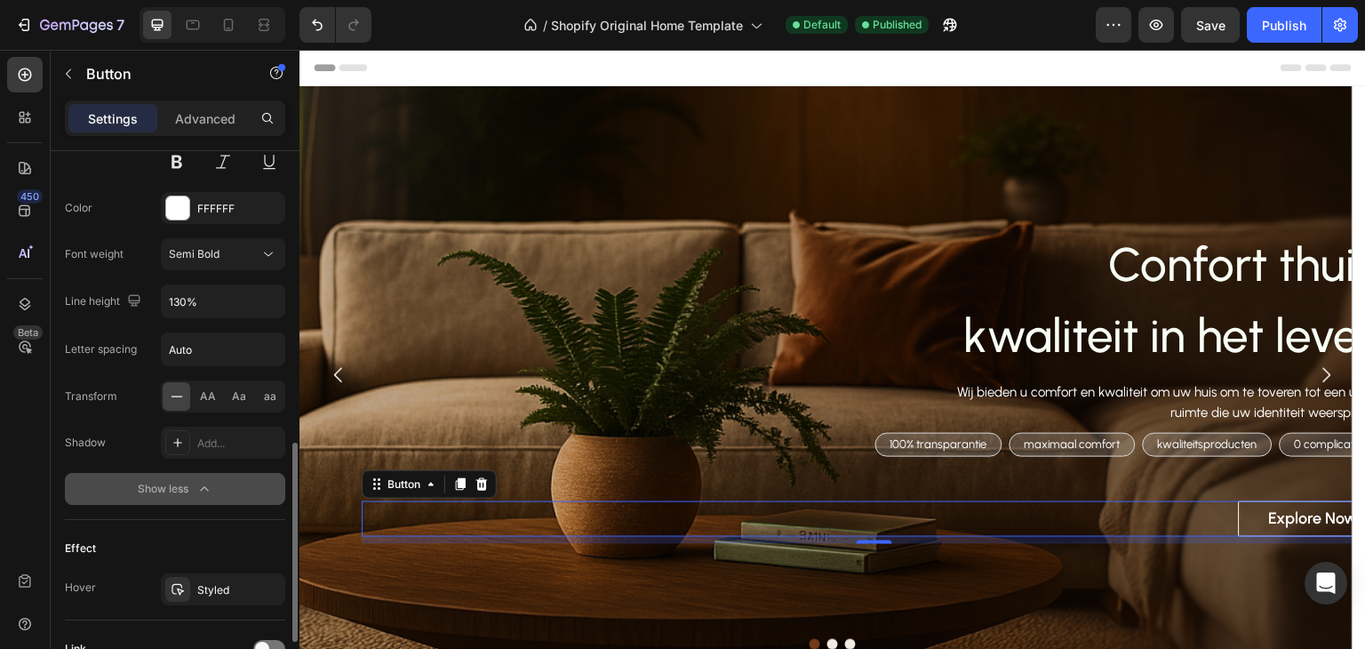
scroll to position [957, 0]
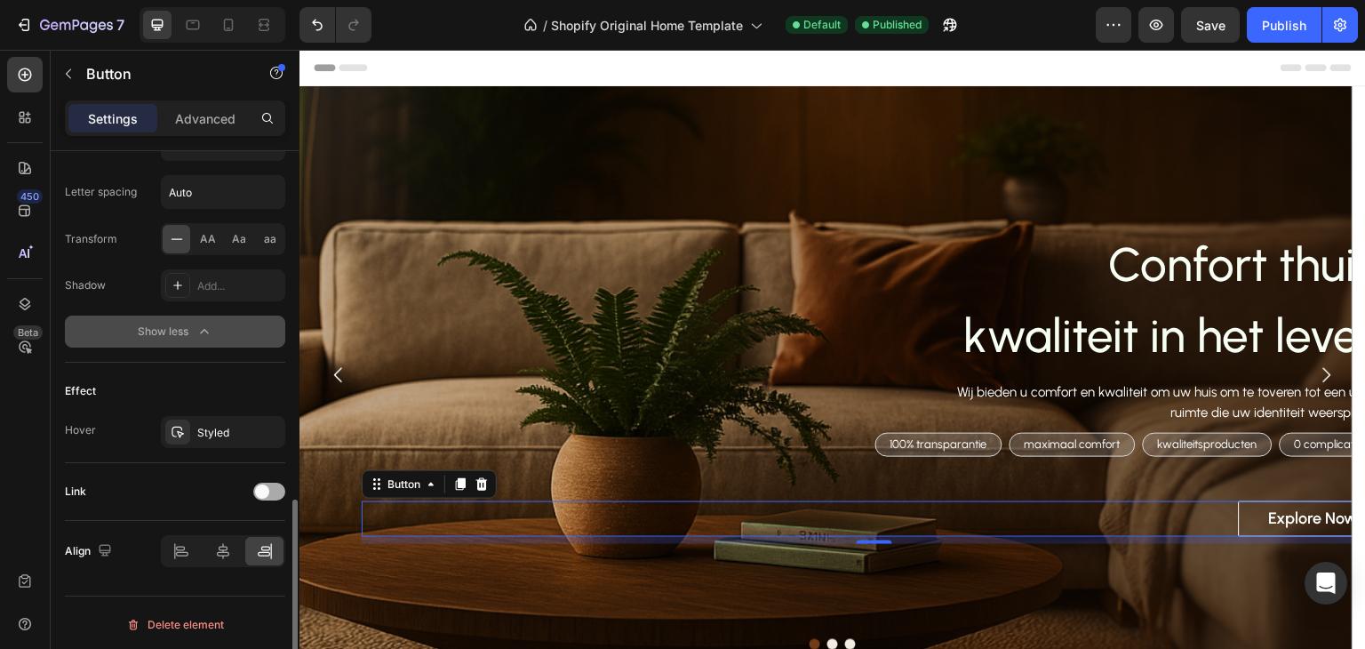
click at [260, 485] on span at bounding box center [262, 491] width 14 height 14
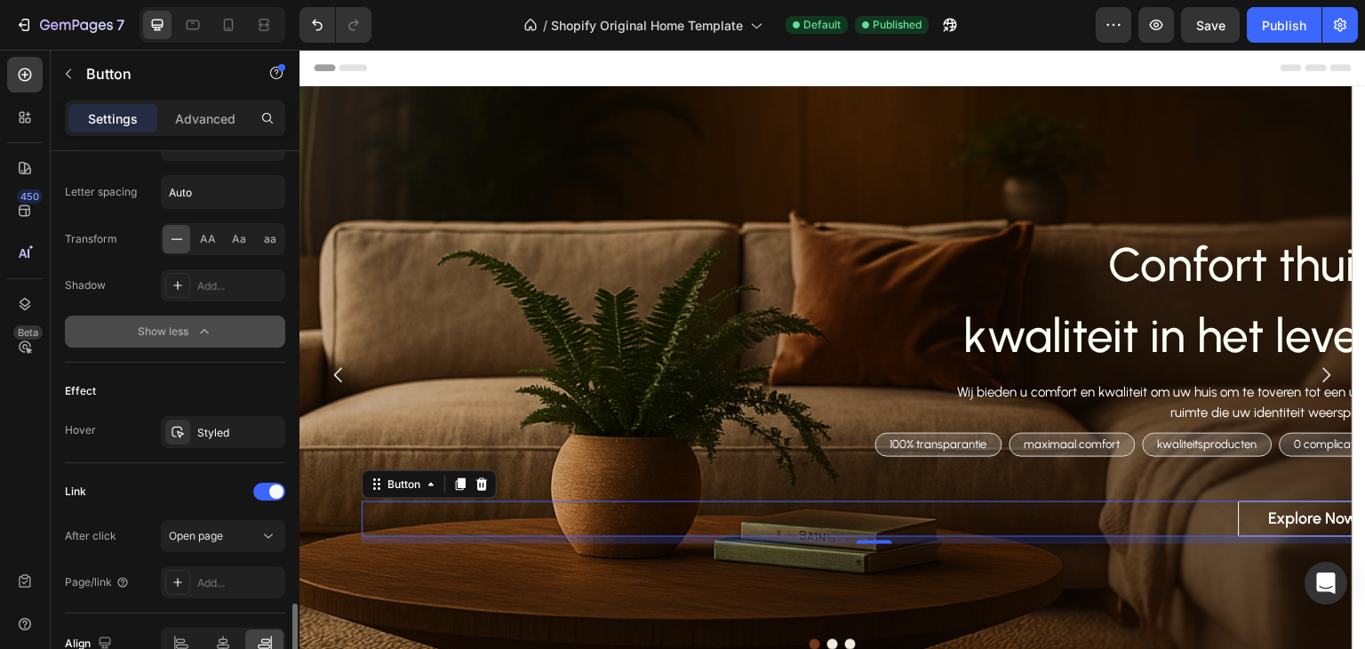
scroll to position [1050, 0]
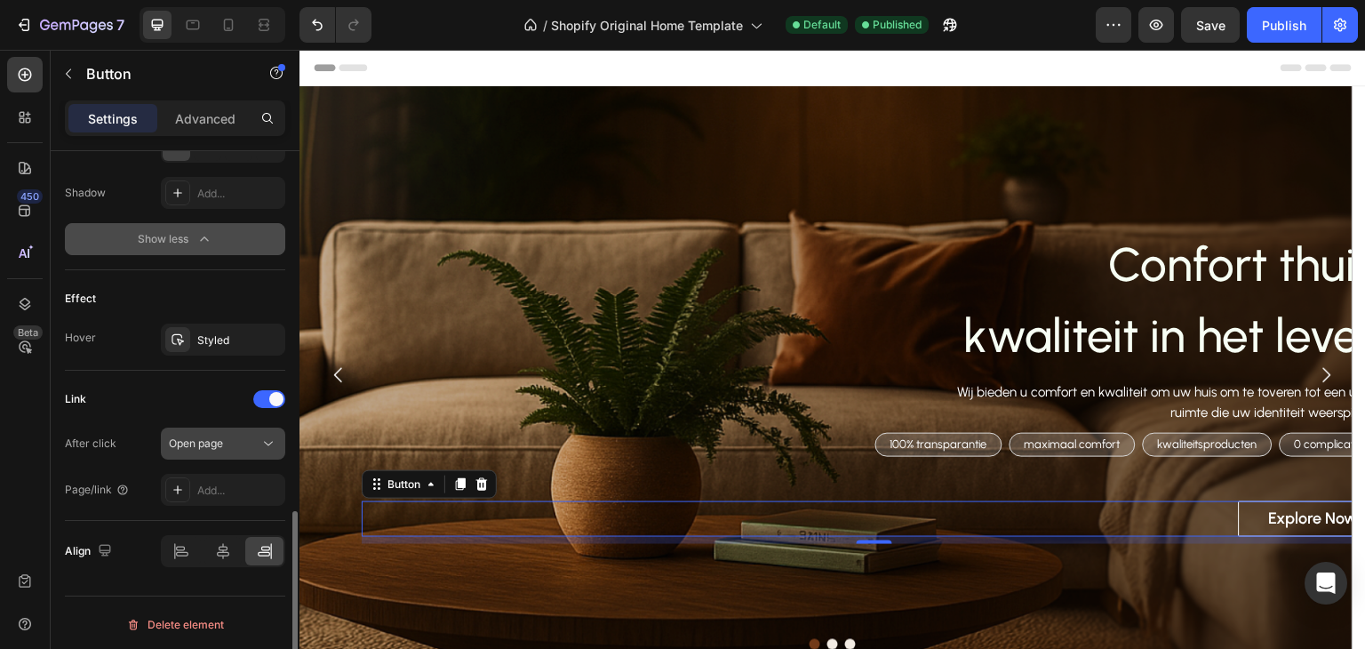
click at [233, 442] on div "Open page" at bounding box center [214, 444] width 91 height 16
click at [147, 442] on div "After click Open page" at bounding box center [175, 444] width 220 height 32
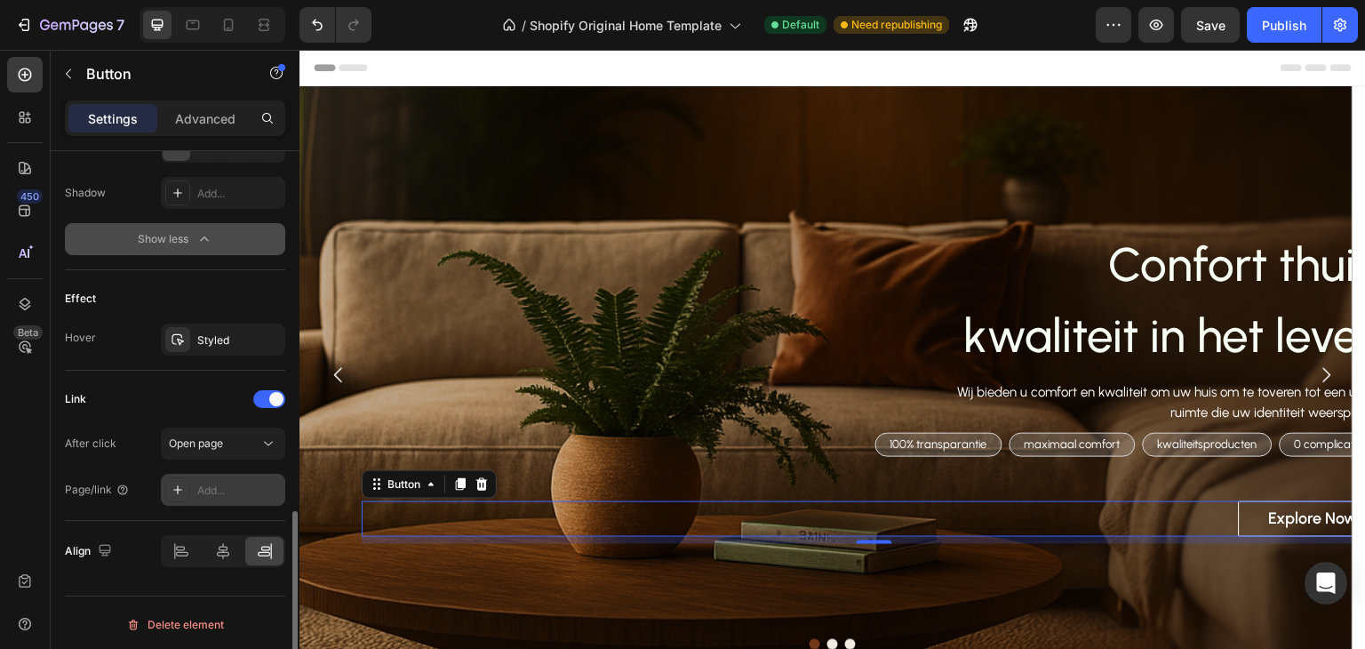
click at [235, 488] on div "Add..." at bounding box center [239, 491] width 84 height 16
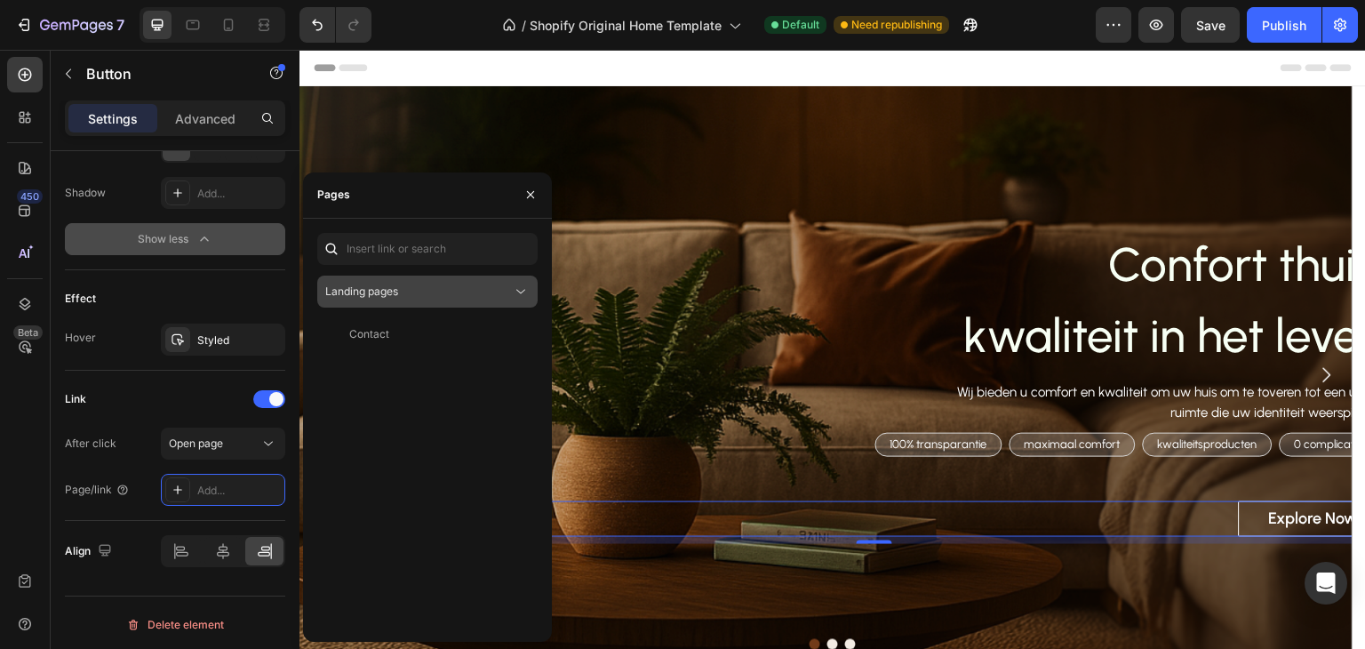
click at [453, 284] on div "Landing pages" at bounding box center [418, 292] width 187 height 16
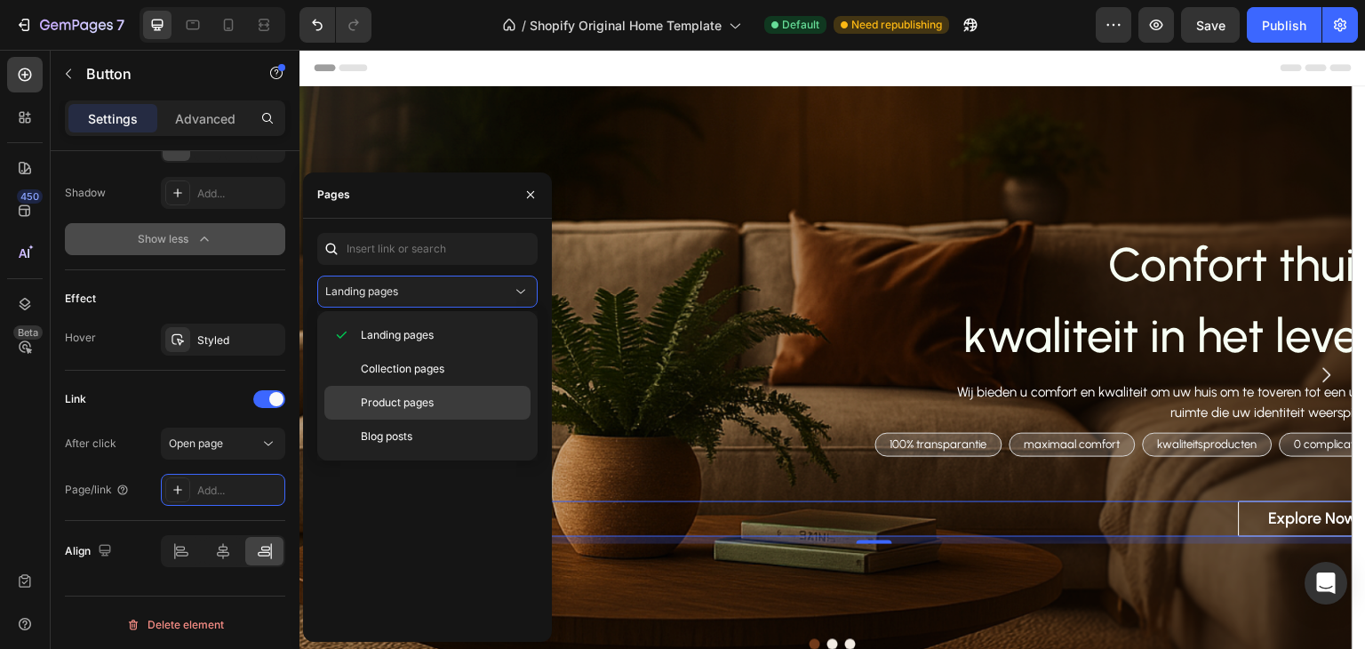
click at [434, 396] on span "Product pages" at bounding box center [397, 403] width 73 height 16
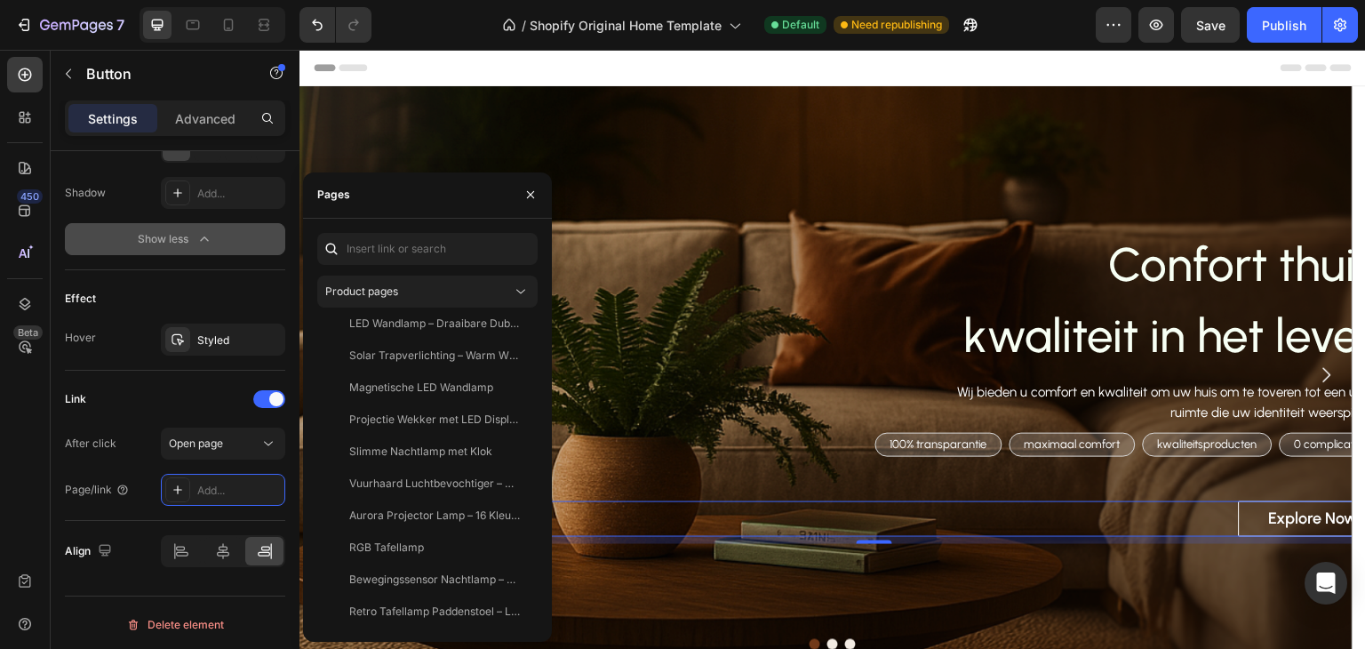
scroll to position [519, 0]
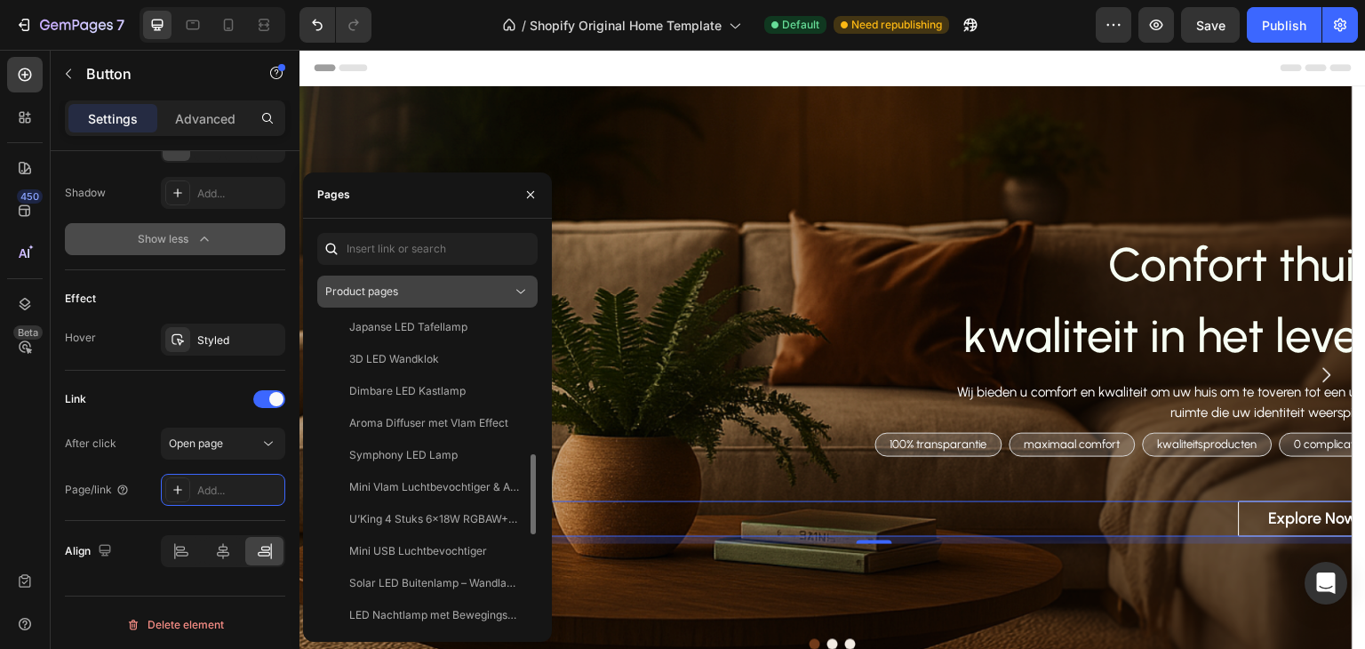
click at [489, 285] on div "Product pages" at bounding box center [418, 292] width 187 height 16
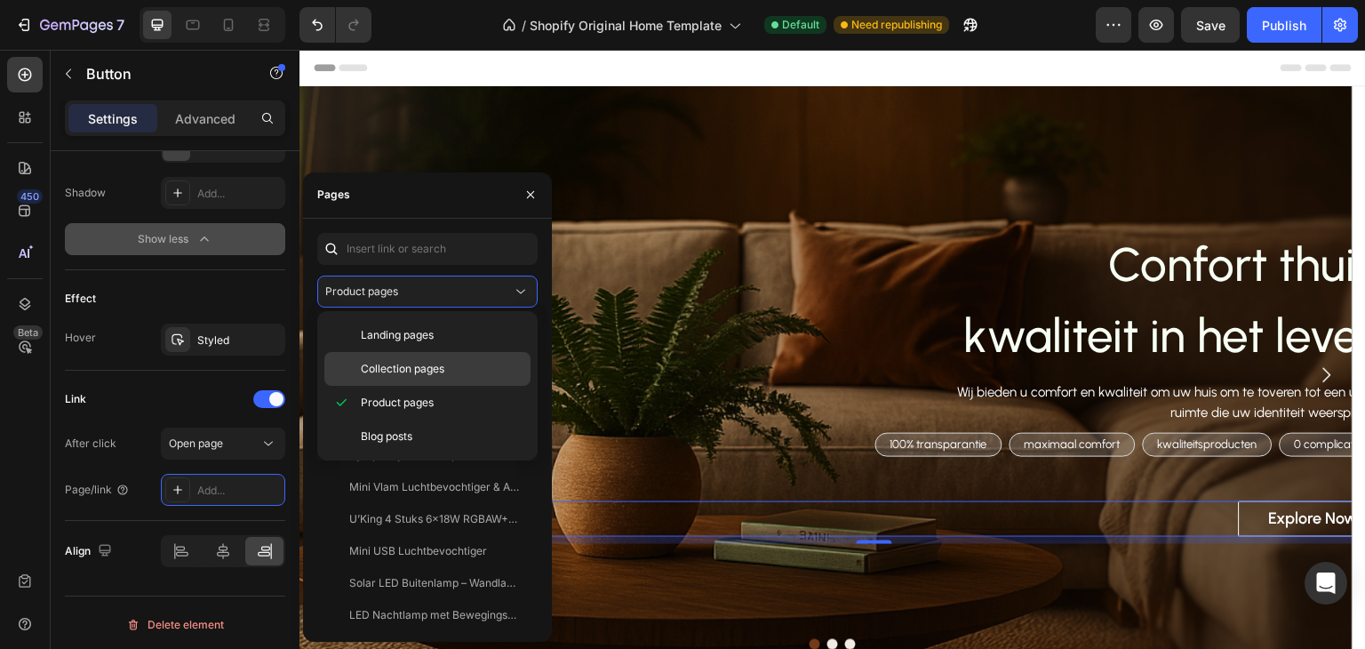
click at [465, 364] on p "Collection pages" at bounding box center [442, 369] width 162 height 16
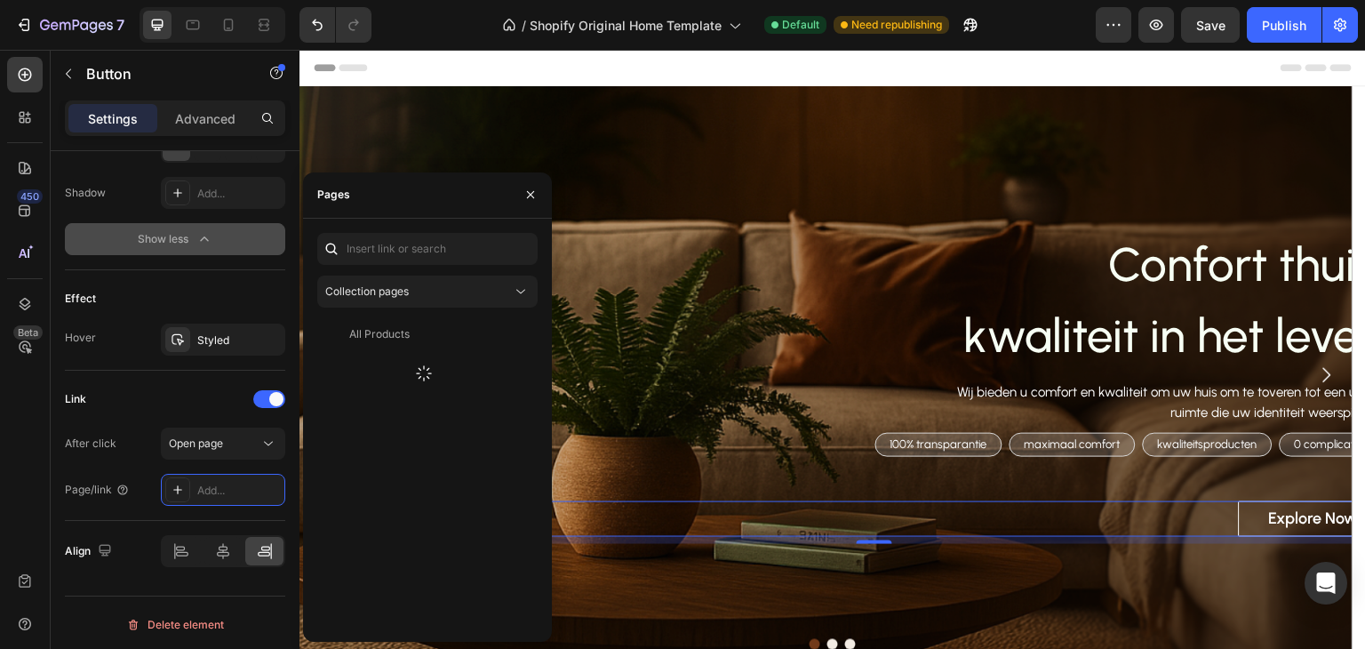
scroll to position [0, 0]
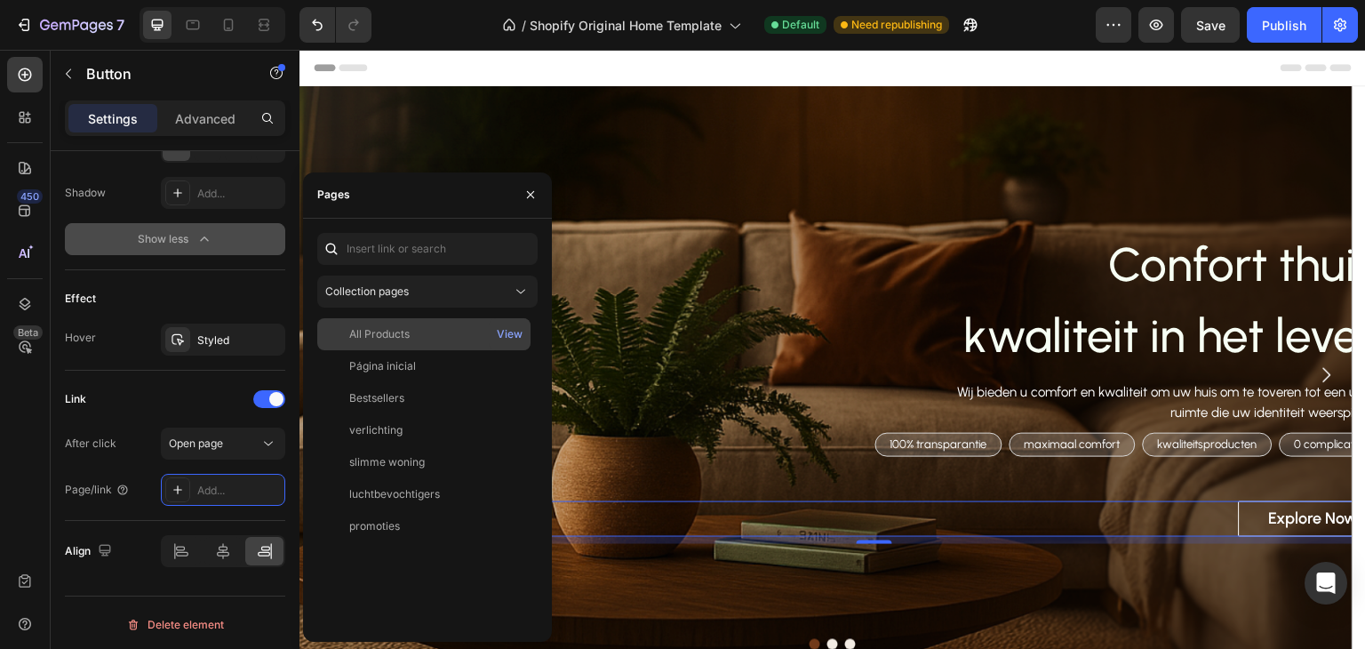
click at [462, 341] on div "All Products" at bounding box center [423, 334] width 199 height 16
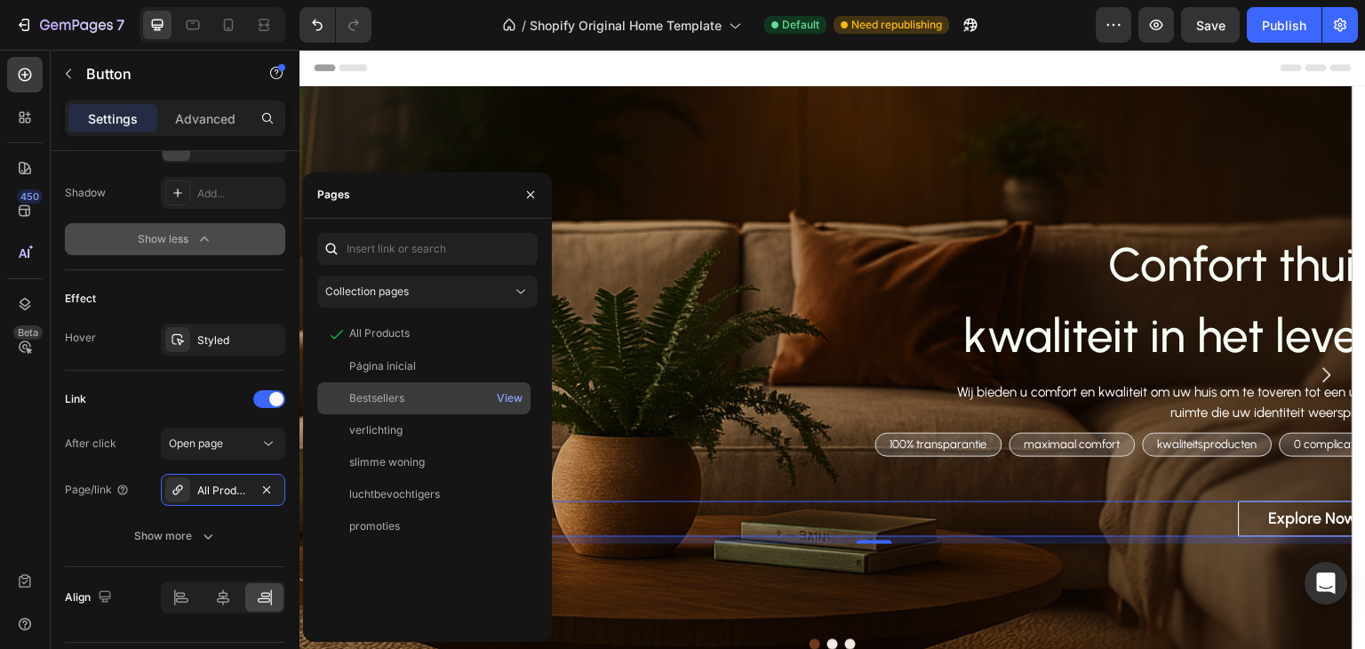
click at [370, 391] on div "Bestsellers" at bounding box center [376, 398] width 55 height 16
click at [186, 391] on div "Link" at bounding box center [175, 399] width 220 height 28
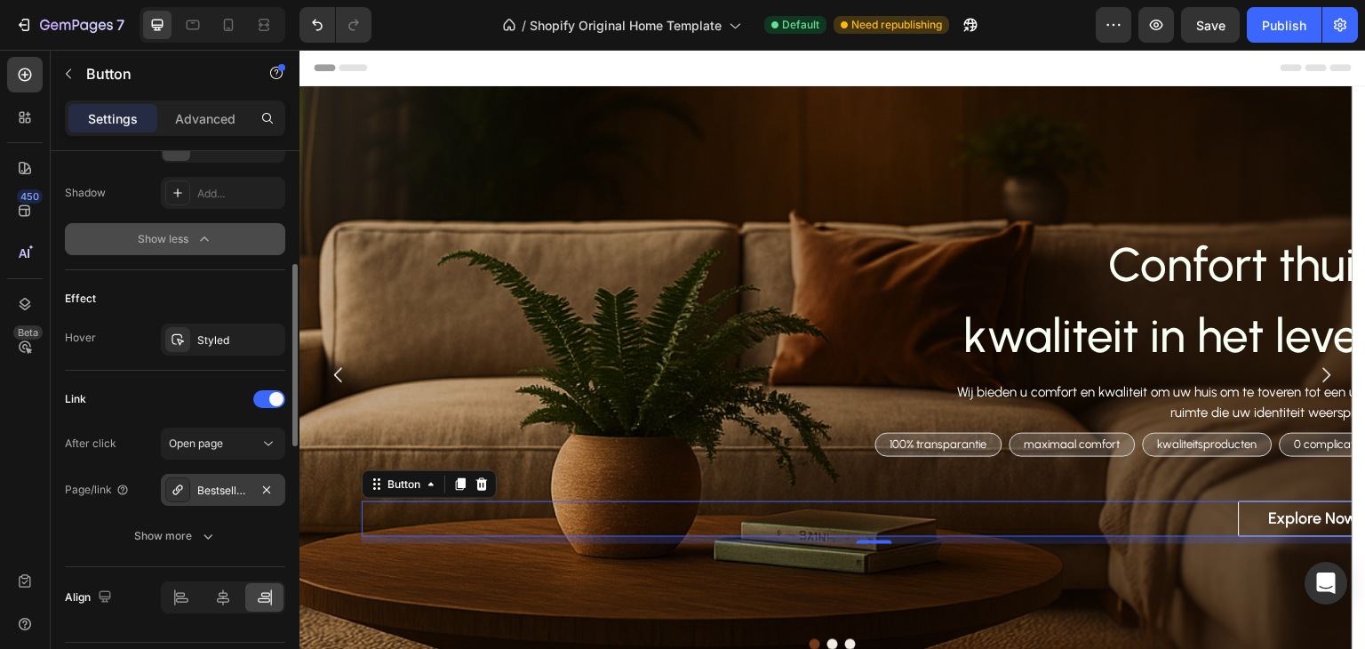
scroll to position [872, 0]
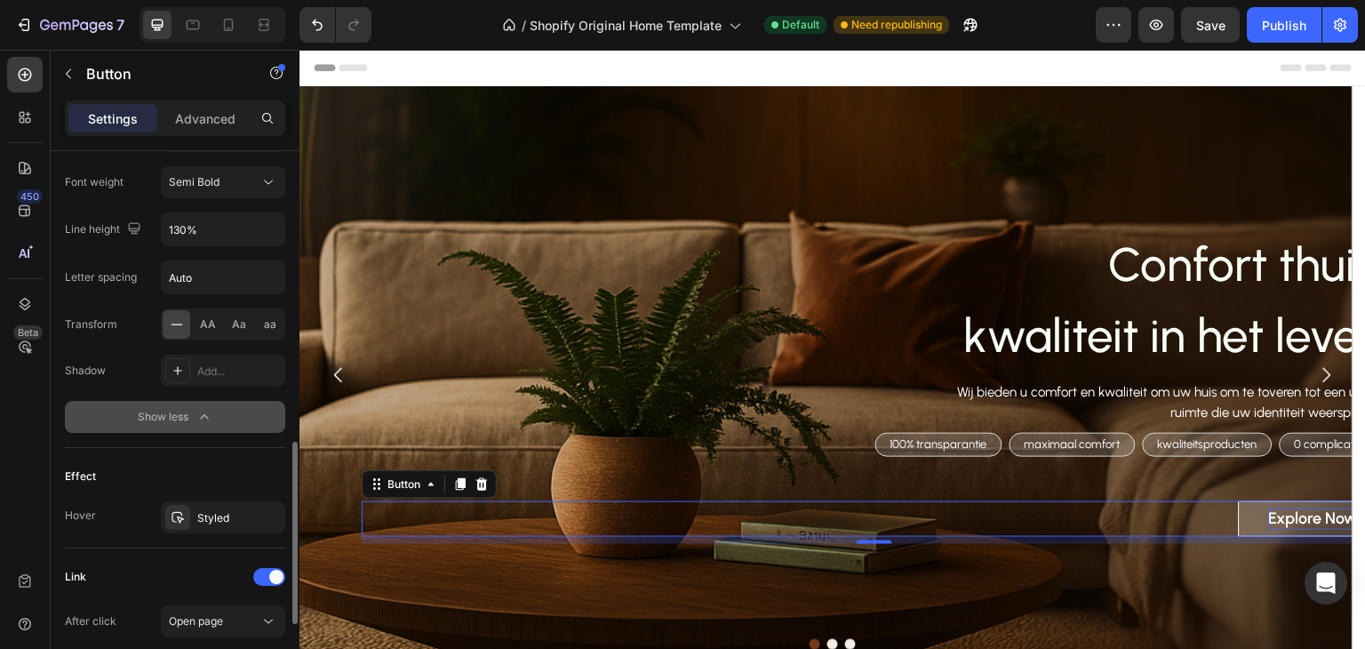
click at [1344, 524] on div "Explore Now" at bounding box center [1313, 518] width 89 height 20
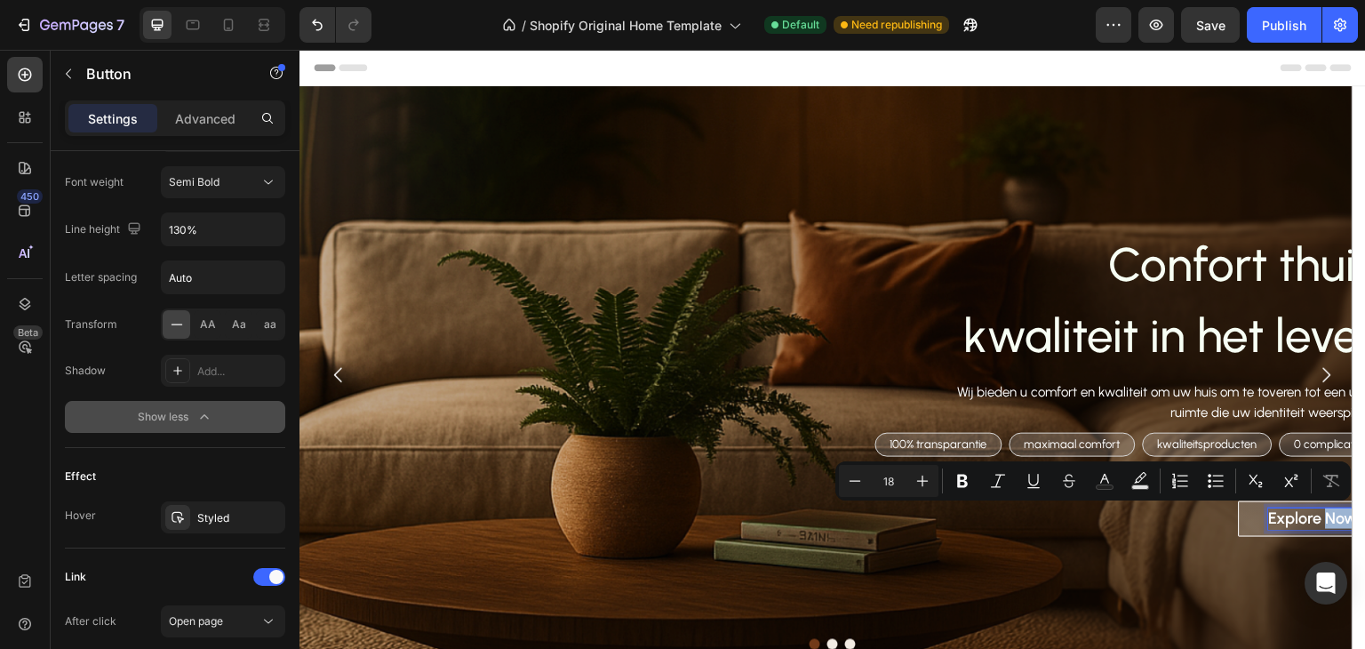
click at [1324, 526] on p "Explore Now" at bounding box center [1313, 518] width 89 height 20
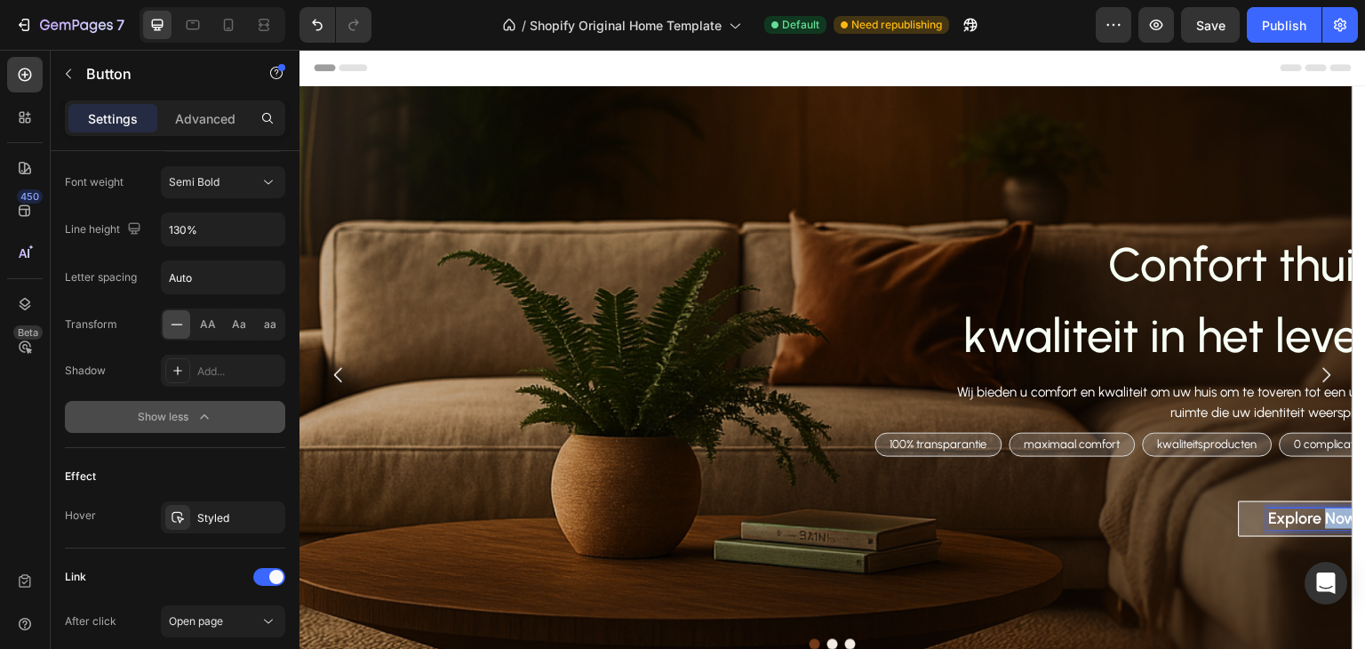
click at [1324, 526] on p "Explore Now" at bounding box center [1313, 518] width 89 height 20
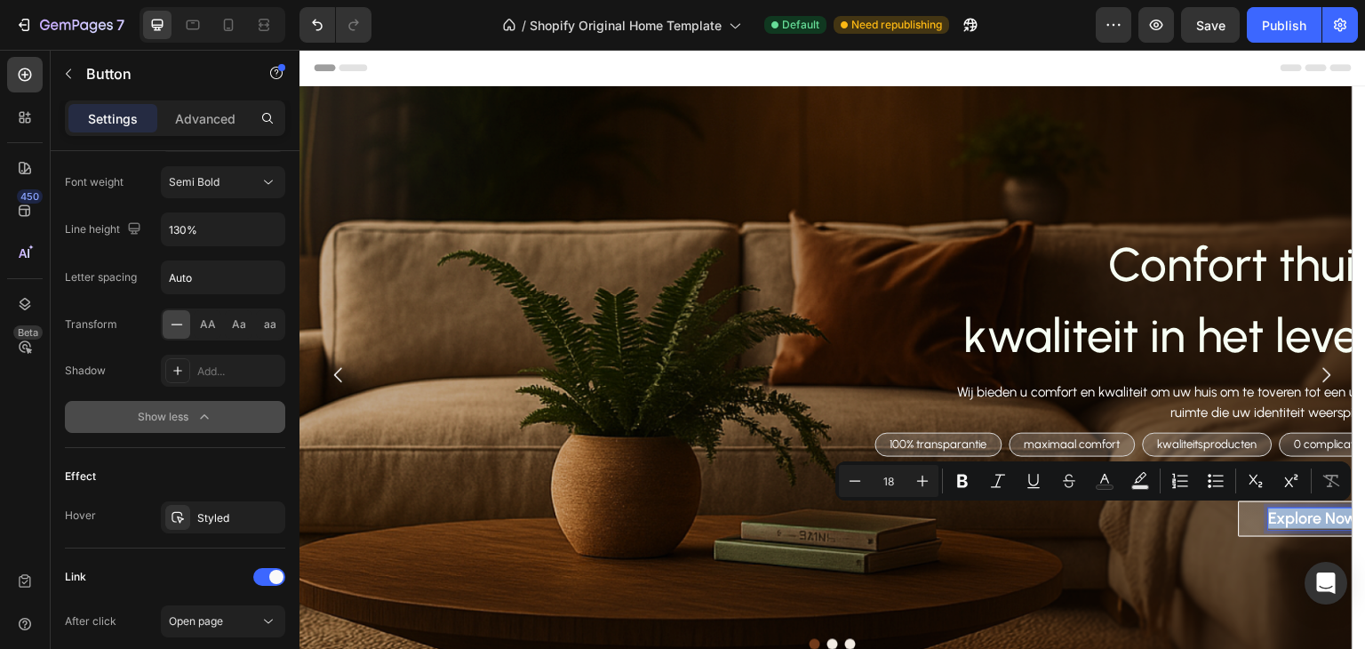
scroll to position [0, 23]
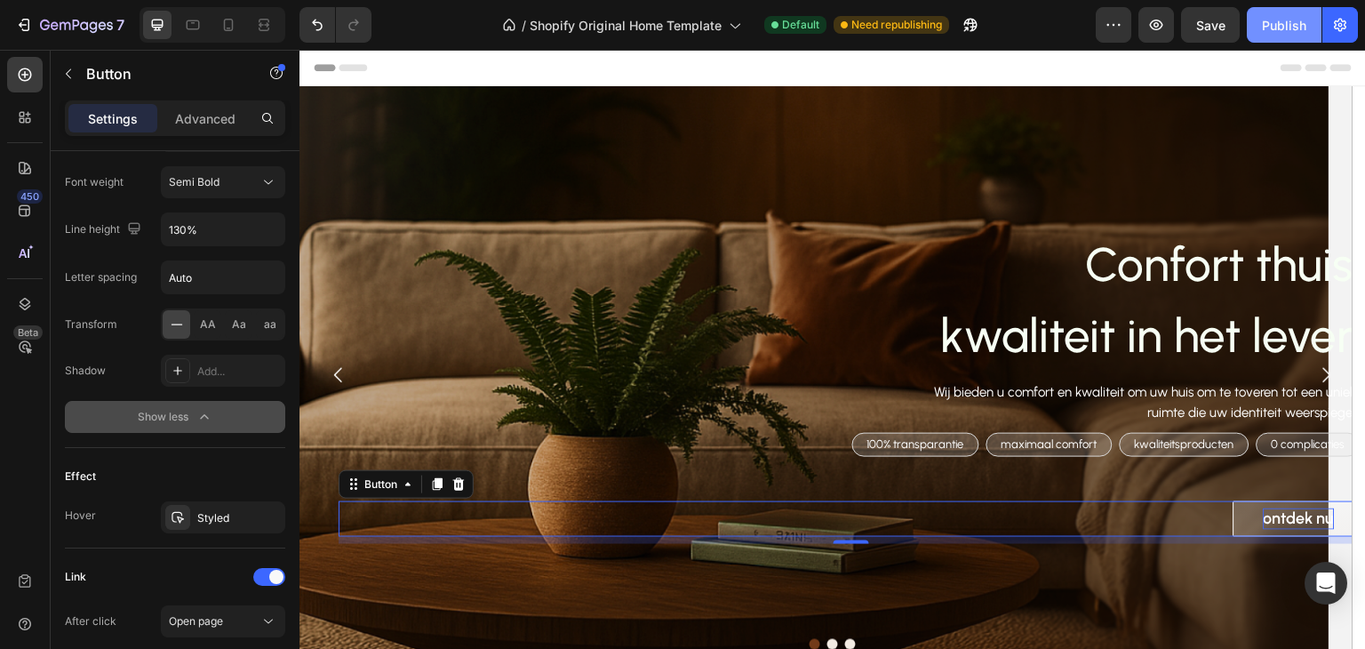
click at [1292, 19] on div "Publish" at bounding box center [1284, 25] width 44 height 19
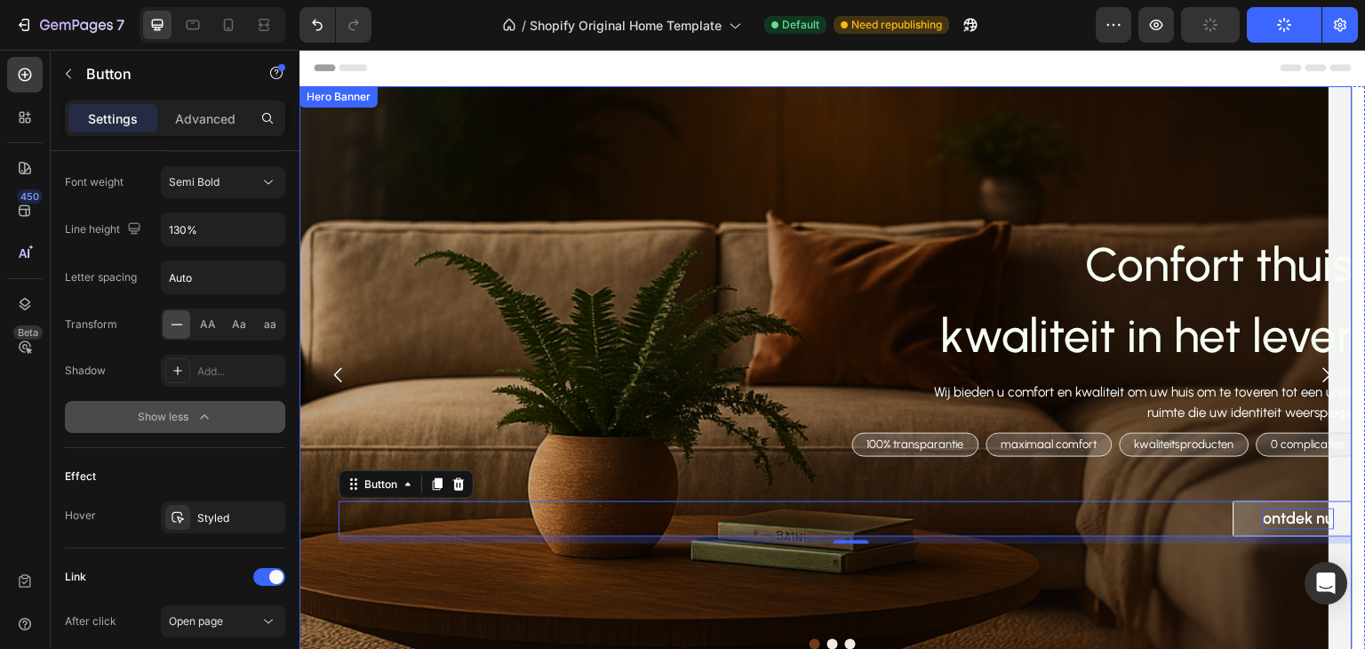
click at [852, 183] on div "Confort thuis, kwaliteit in het leven Heading Wij bieden u comfort en kwaliteit…" at bounding box center [802, 375] width 1053 height 394
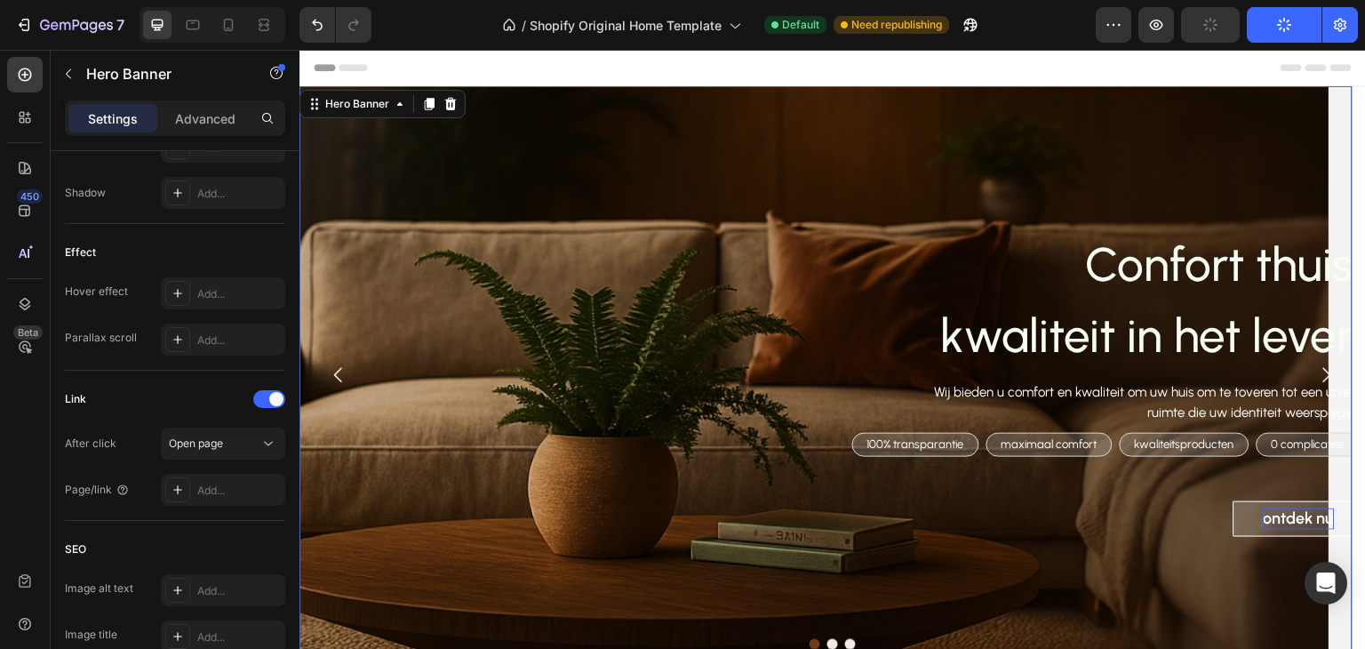
scroll to position [0, 0]
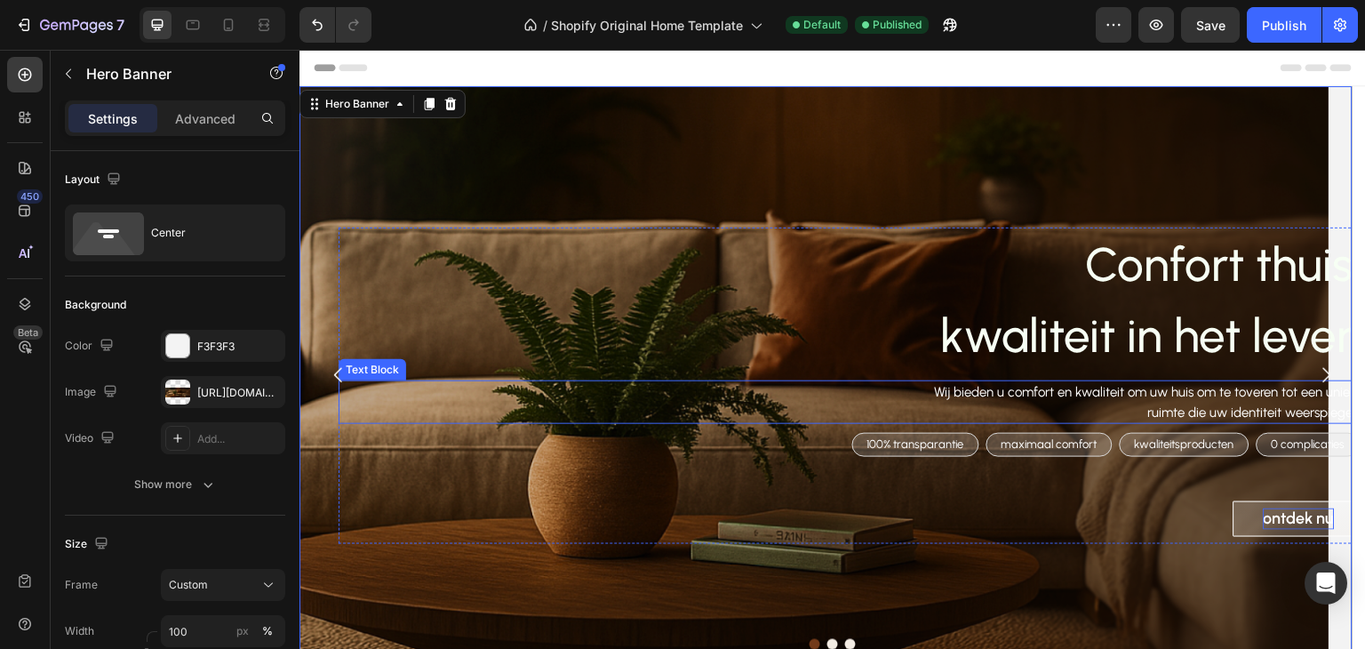
click at [1221, 399] on p "Wij bieden u comfort en kwaliteit om uw huis om te toveren tot een unieke ruimt…" at bounding box center [1134, 402] width 459 height 40
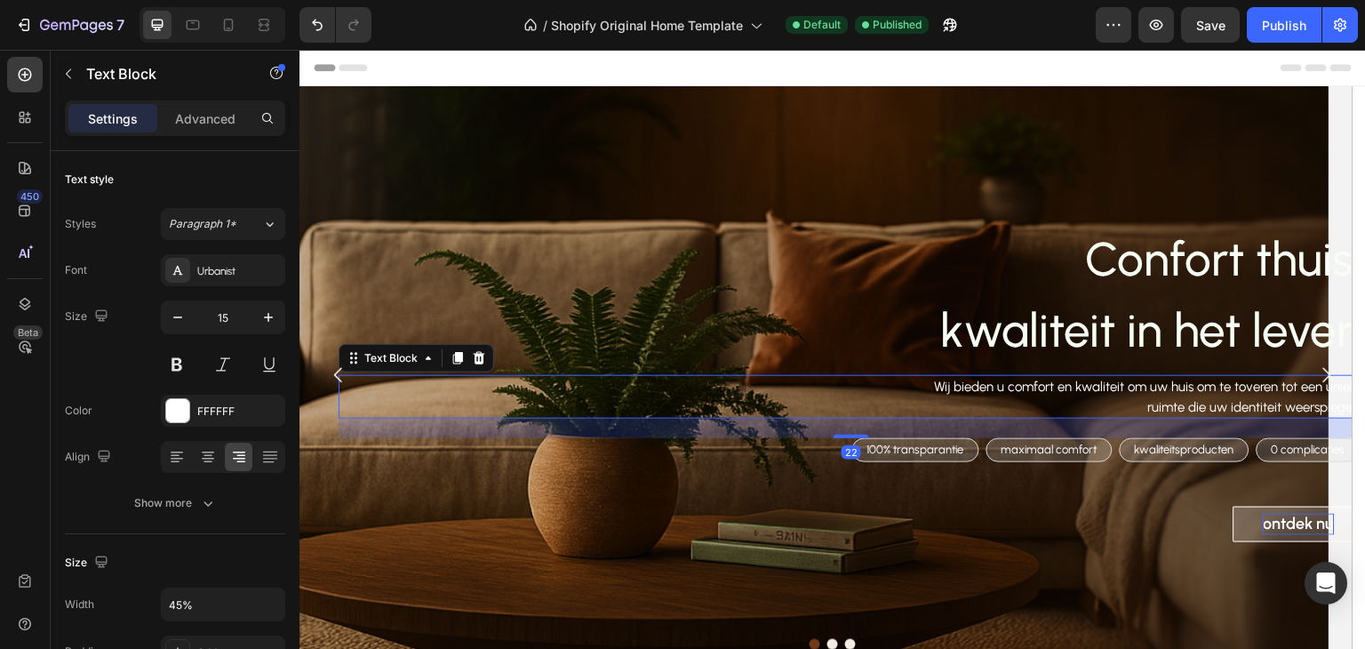
drag, startPoint x: 846, startPoint y: 431, endPoint x: 851, endPoint y: 443, distance: 12.4
click at [851, 443] on div "Confort thuis, kwaliteit in het leven Heading Wij bieden u comfort en kwaliteit…" at bounding box center [852, 385] width 1027 height 326
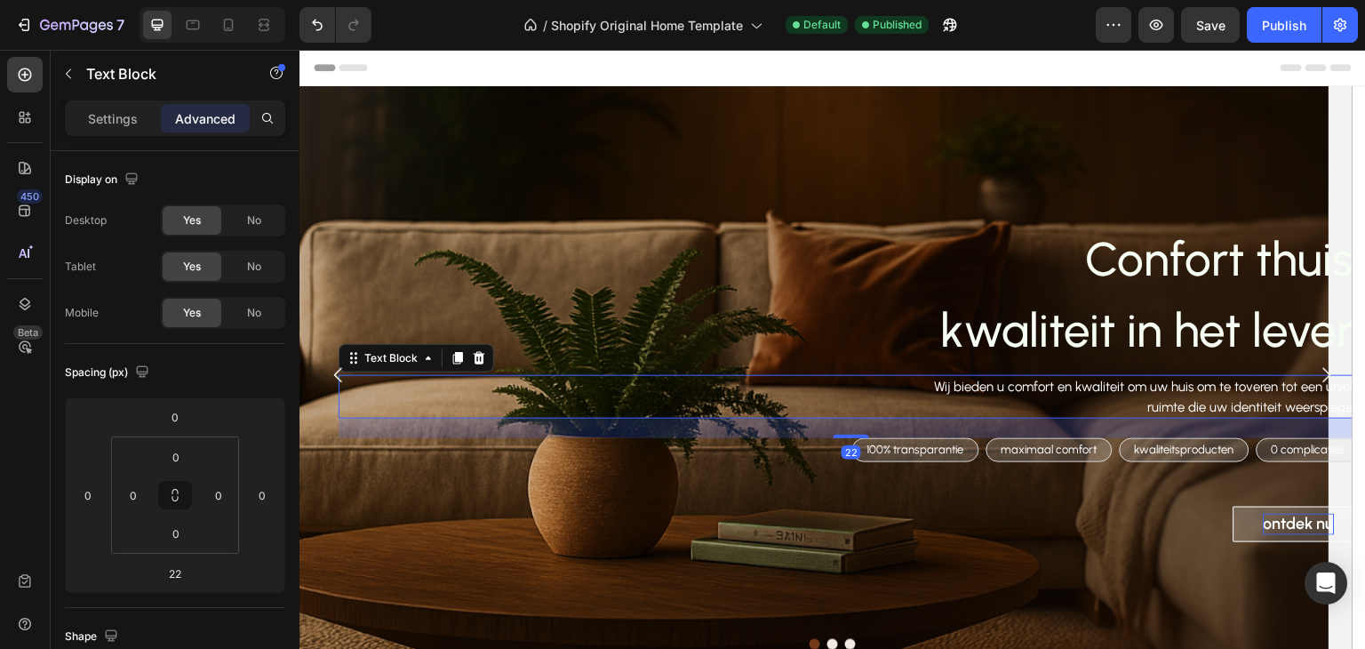
click at [830, 437] on div "22" at bounding box center [852, 429] width 1027 height 20
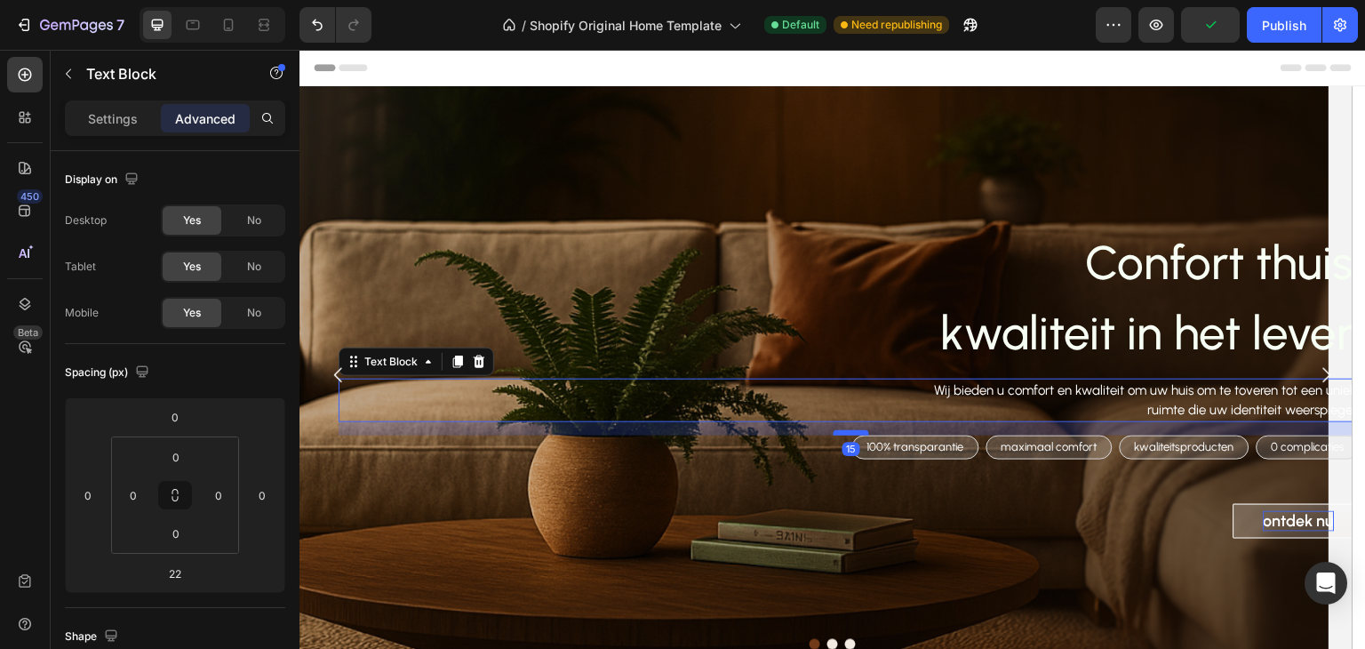
click at [839, 431] on div at bounding box center [852, 432] width 36 height 5
type input "15"
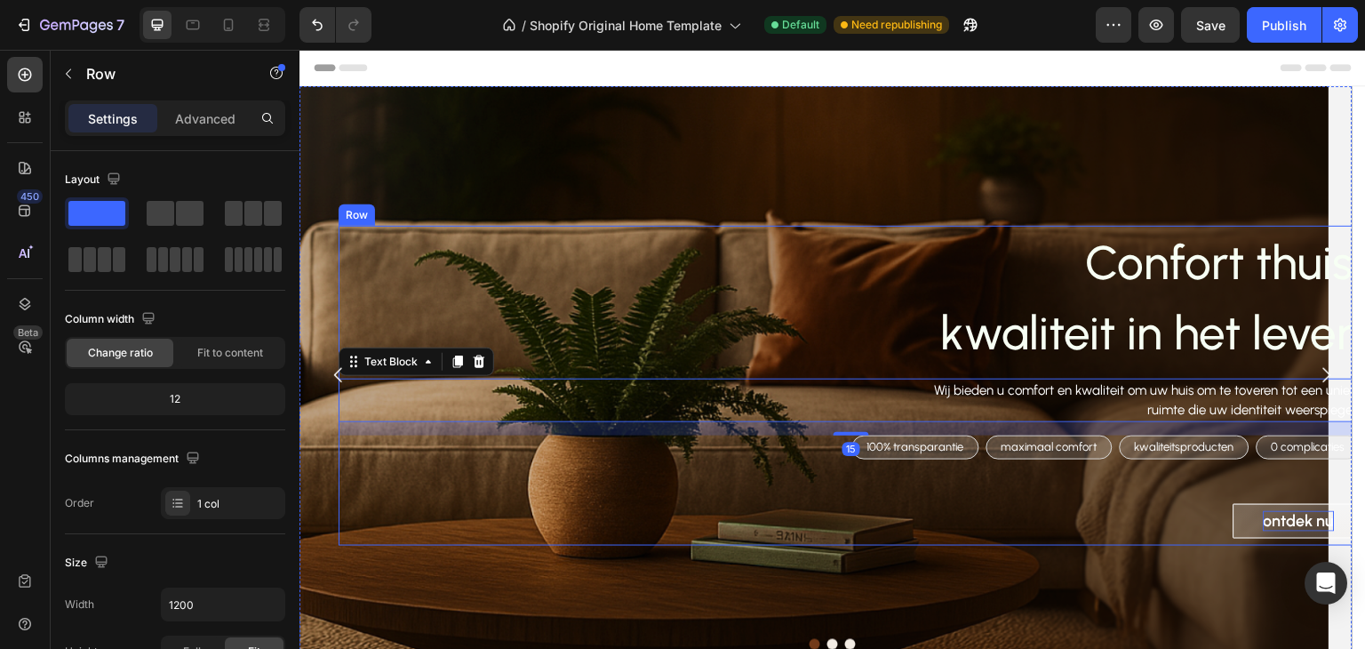
click at [1002, 485] on div "Confort thuis, kwaliteit in het leven Heading Wij bieden u comfort en kwaliteit…" at bounding box center [852, 386] width 1027 height 320
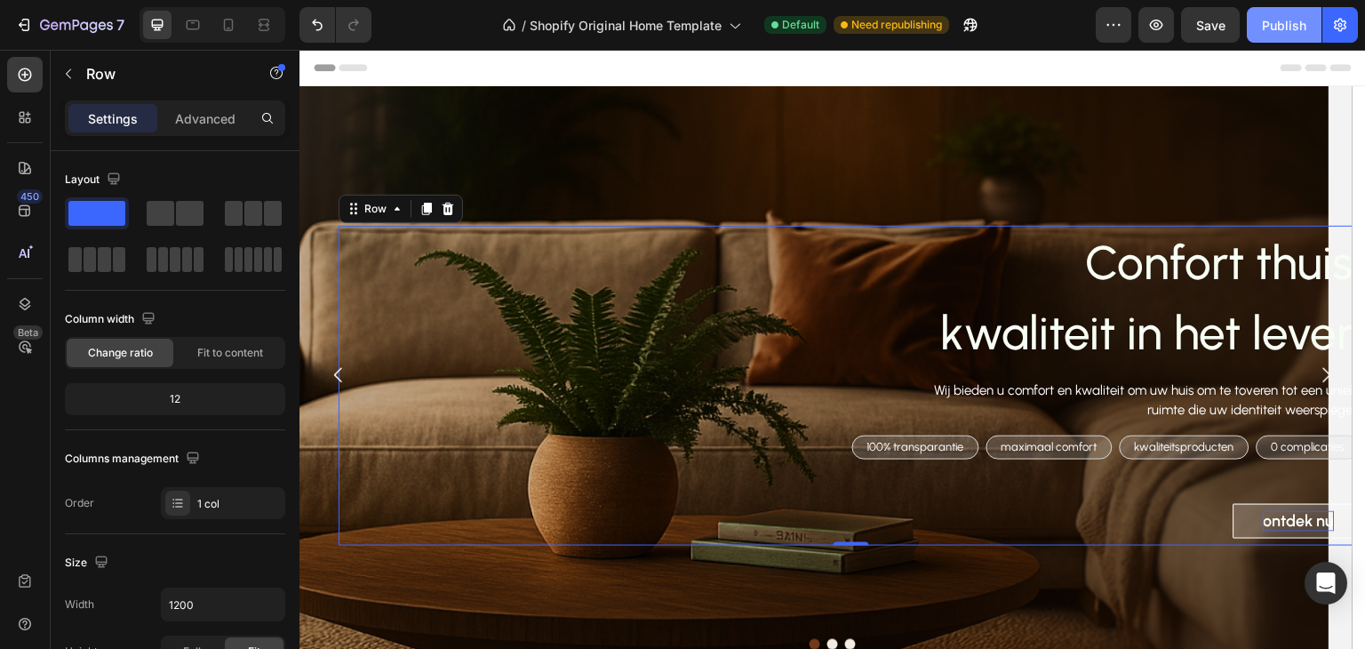
click at [1271, 10] on button "Publish" at bounding box center [1284, 25] width 75 height 36
click at [227, 24] on icon at bounding box center [229, 25] width 18 height 18
type input "100%"
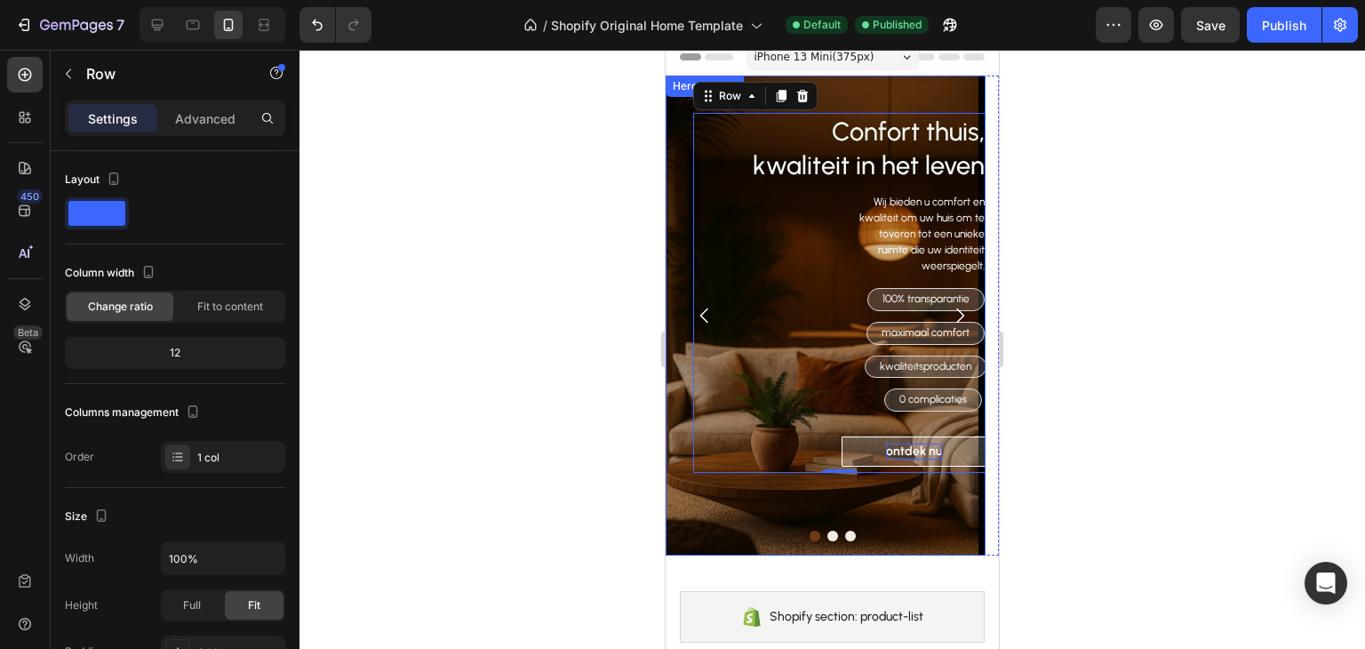
click at [852, 88] on div "Confort thuis, kwaliteit in het leven Heading Wij bieden u comfort en kwaliteit…" at bounding box center [819, 295] width 320 height 438
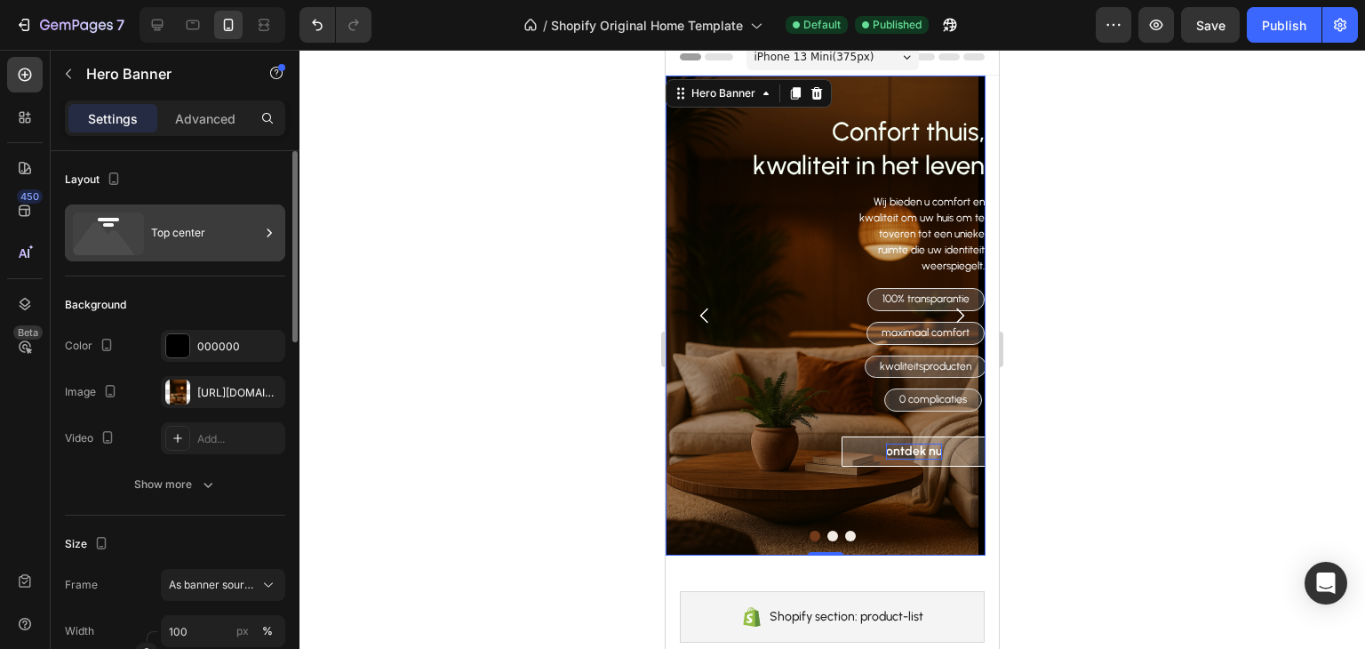
click at [168, 240] on div "Top center" at bounding box center [205, 232] width 108 height 41
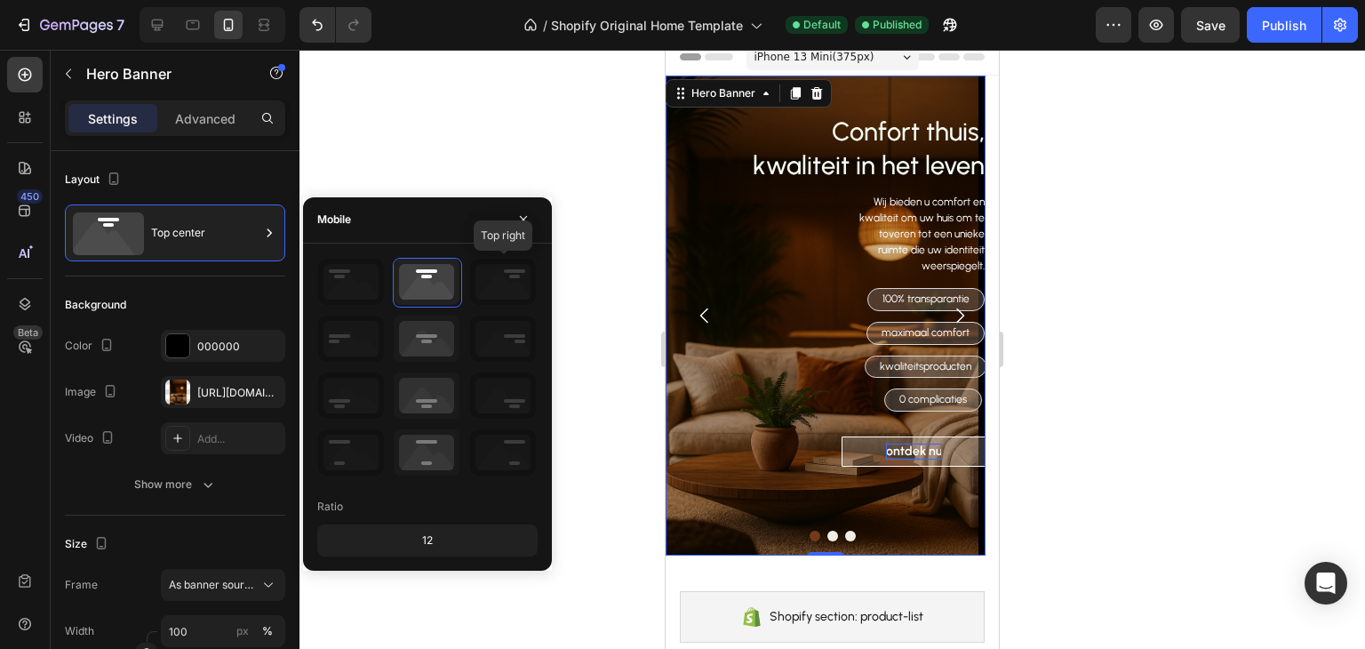
click at [512, 283] on icon at bounding box center [503, 282] width 66 height 46
click at [423, 285] on icon at bounding box center [427, 282] width 66 height 46
click at [428, 334] on icon at bounding box center [427, 339] width 66 height 46
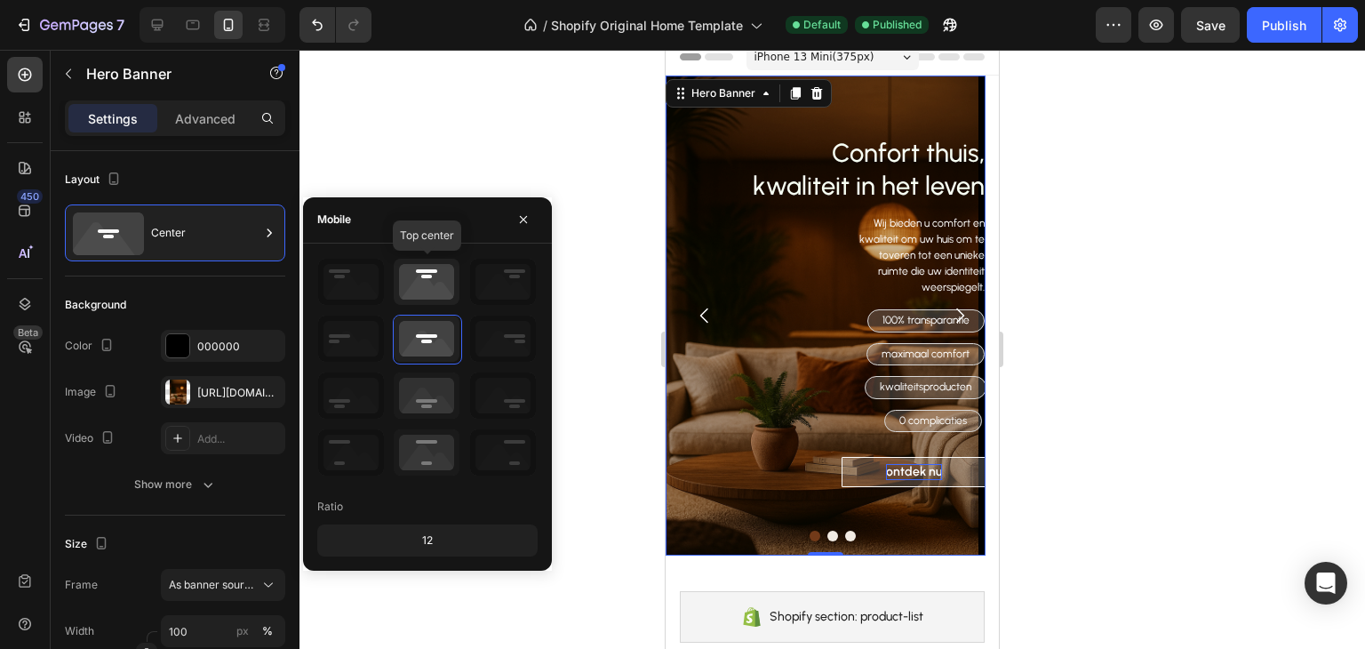
click at [428, 275] on icon at bounding box center [427, 282] width 66 height 46
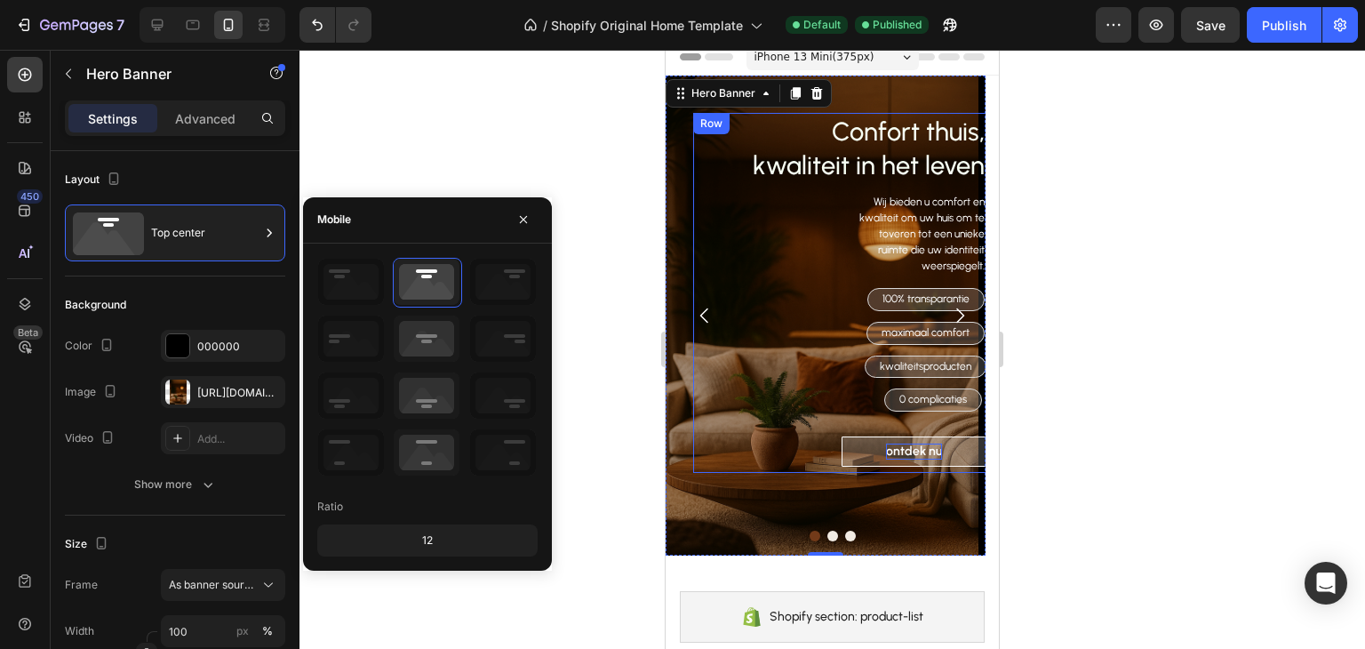
click at [724, 189] on div "Confort thuis, kwaliteit in het leven Heading Wij bieden u comfort en kwaliteit…" at bounding box center [839, 293] width 293 height 360
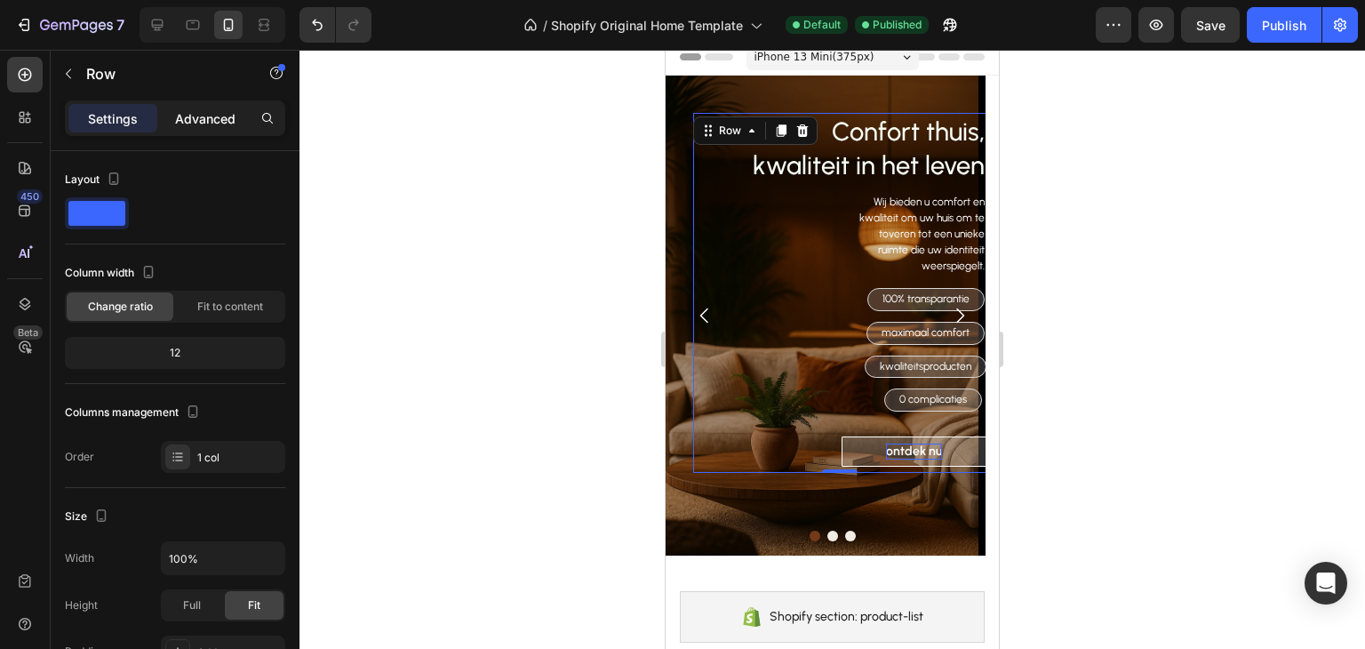
click at [246, 131] on div "Advanced" at bounding box center [205, 118] width 89 height 28
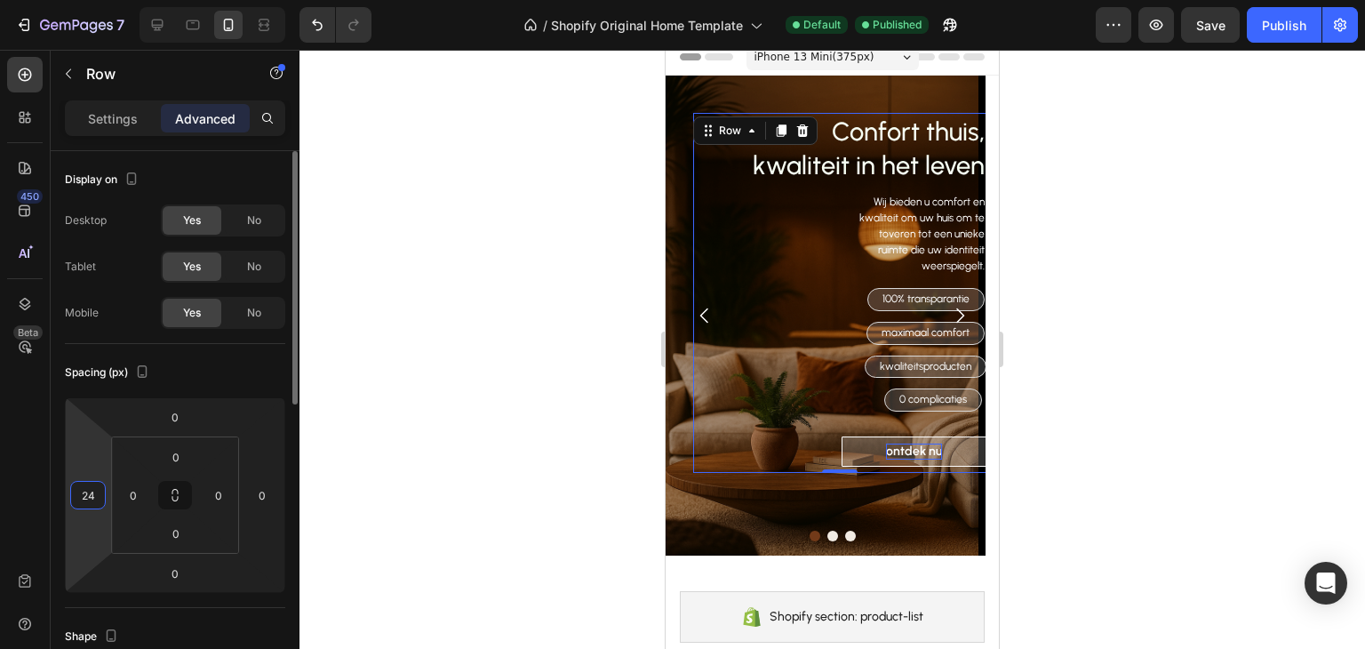
click at [95, 484] on input "24" at bounding box center [88, 495] width 27 height 27
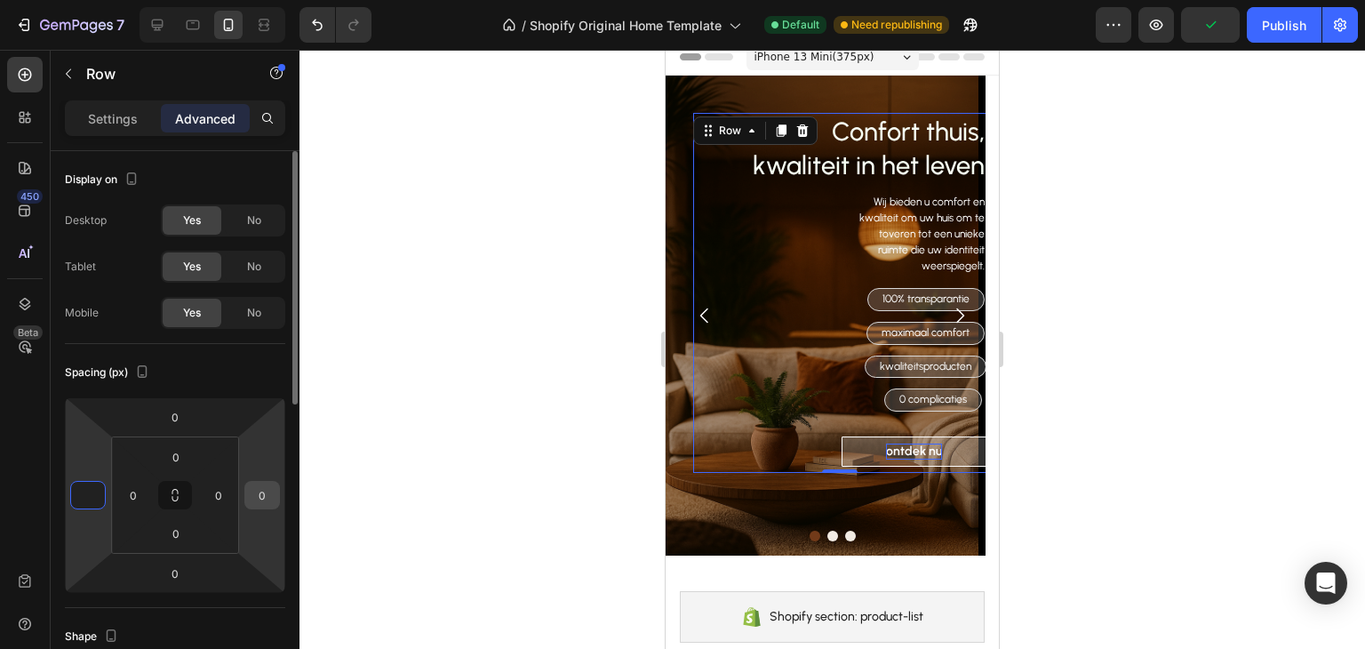
type input "0"
click at [253, 499] on input "0" at bounding box center [262, 495] width 27 height 27
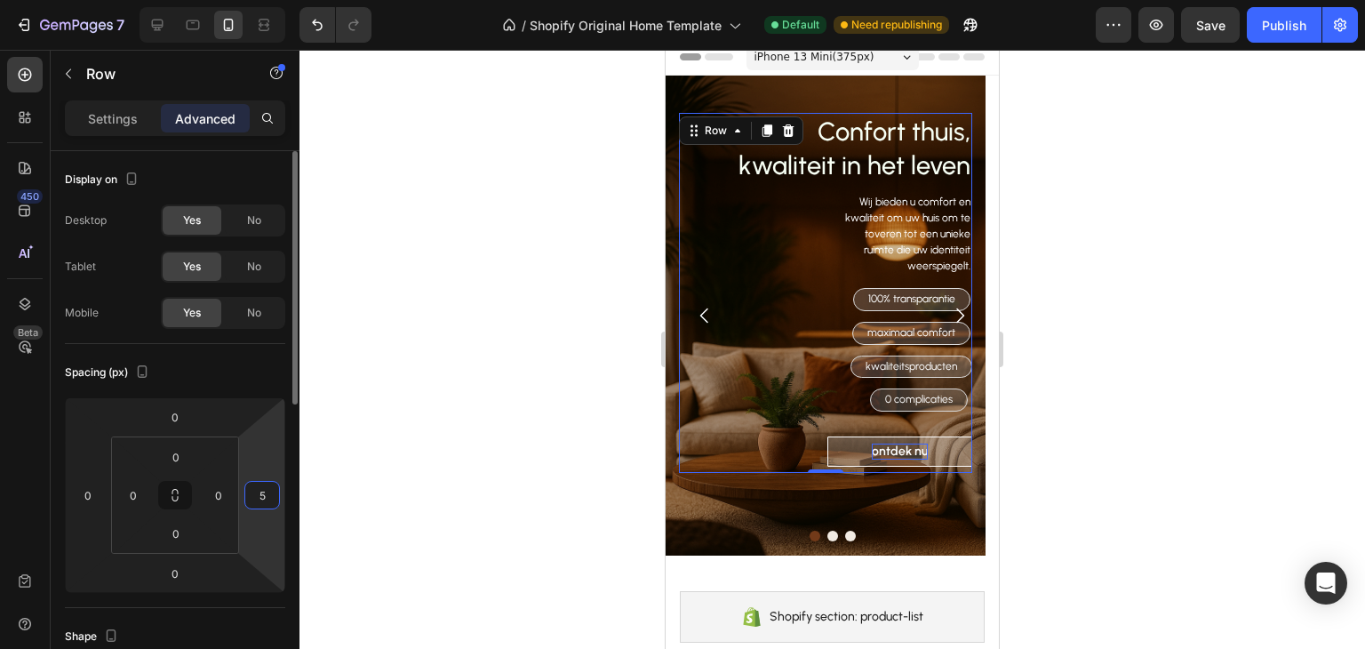
type input "5"
click at [249, 397] on icon at bounding box center [175, 495] width 220 height 196
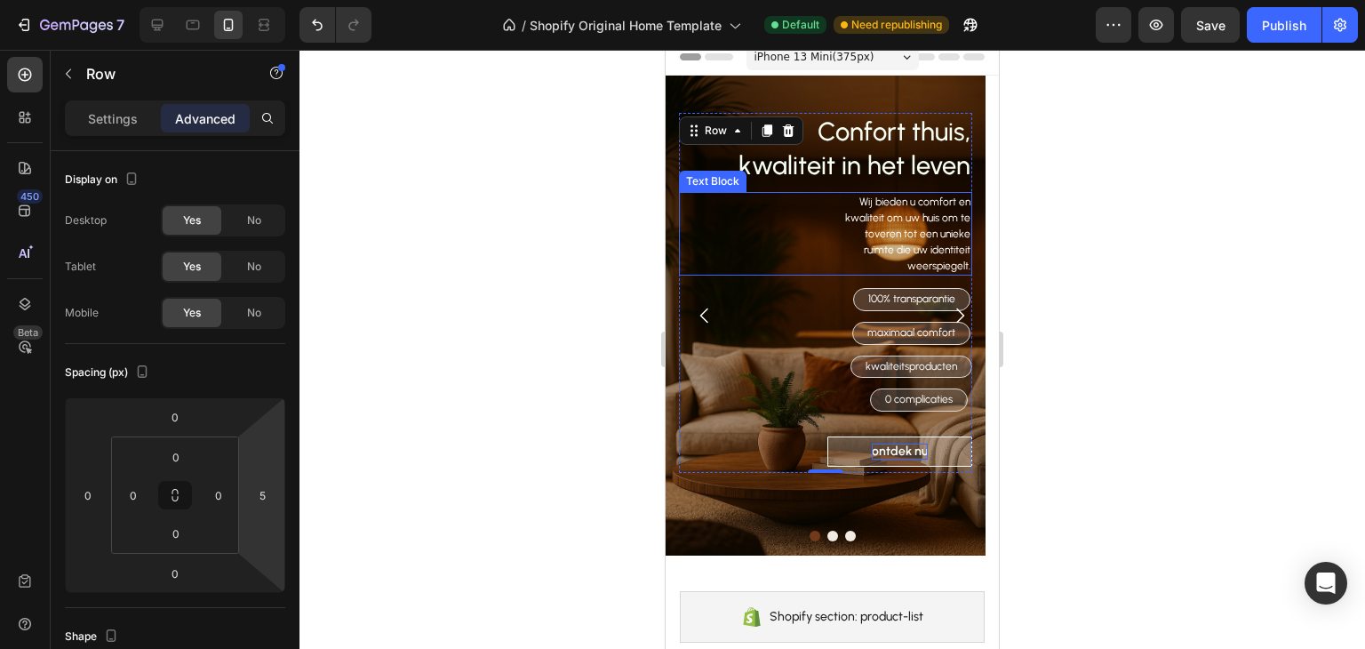
click at [927, 207] on p "Wij bieden u comfort en kwaliteit om uw huis om te toveren tot een unieke ruimt…" at bounding box center [907, 234] width 129 height 80
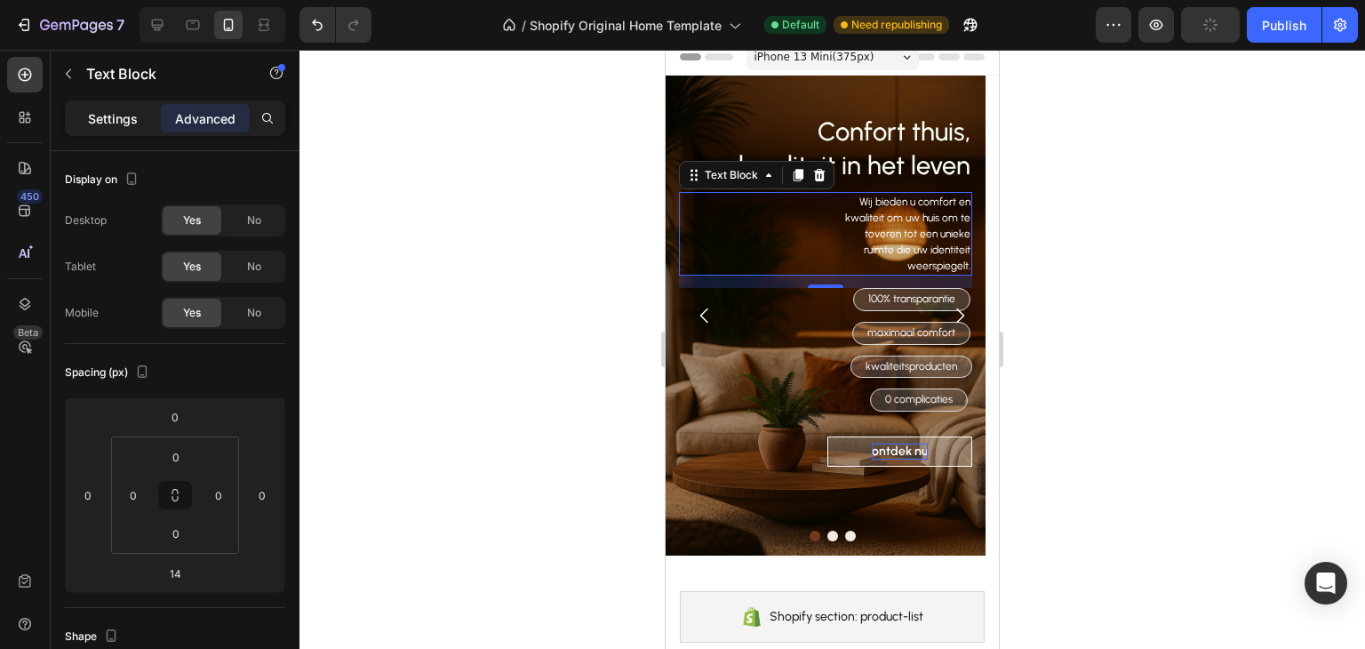
click at [107, 122] on p "Settings" at bounding box center [113, 118] width 50 height 19
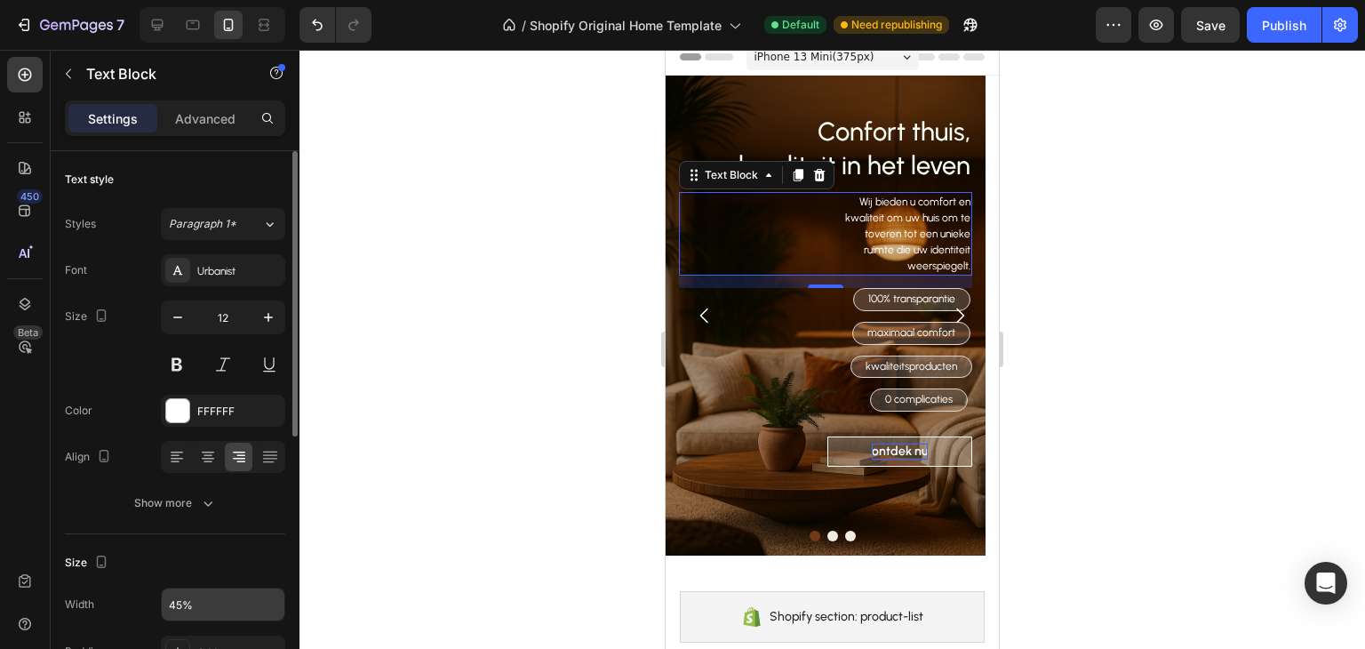
scroll to position [178, 0]
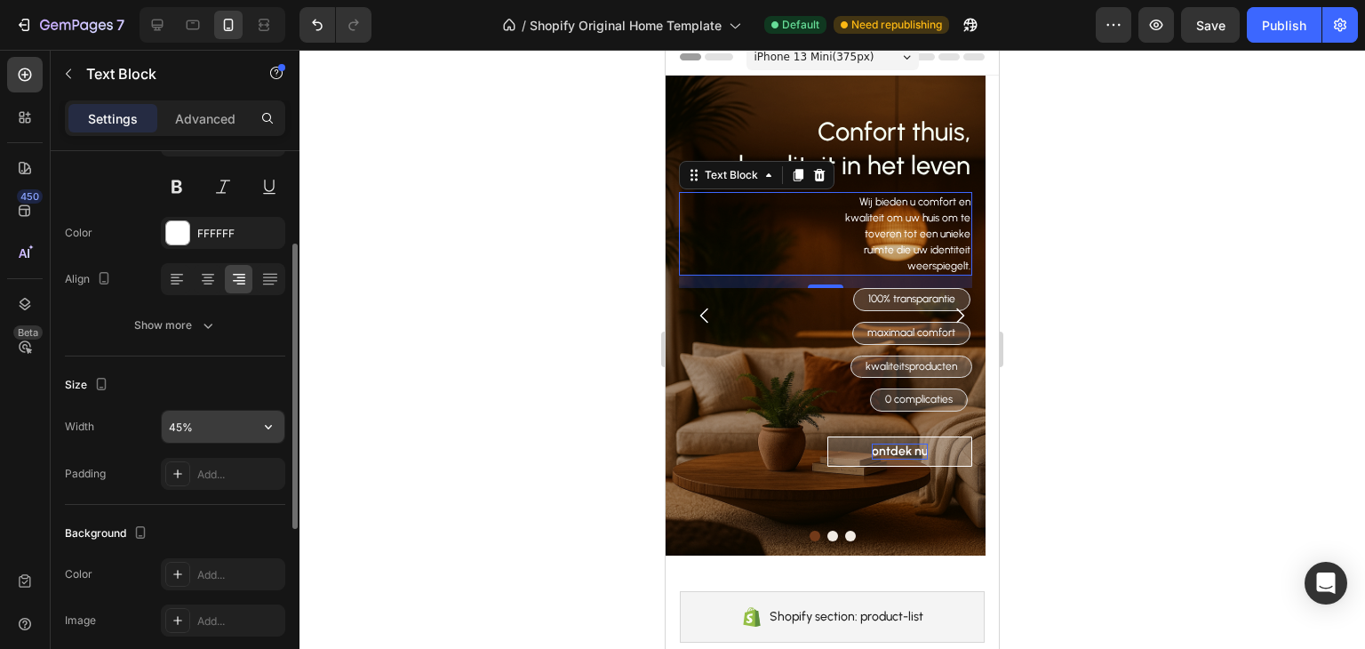
click at [248, 426] on input "45%" at bounding box center [223, 427] width 123 height 32
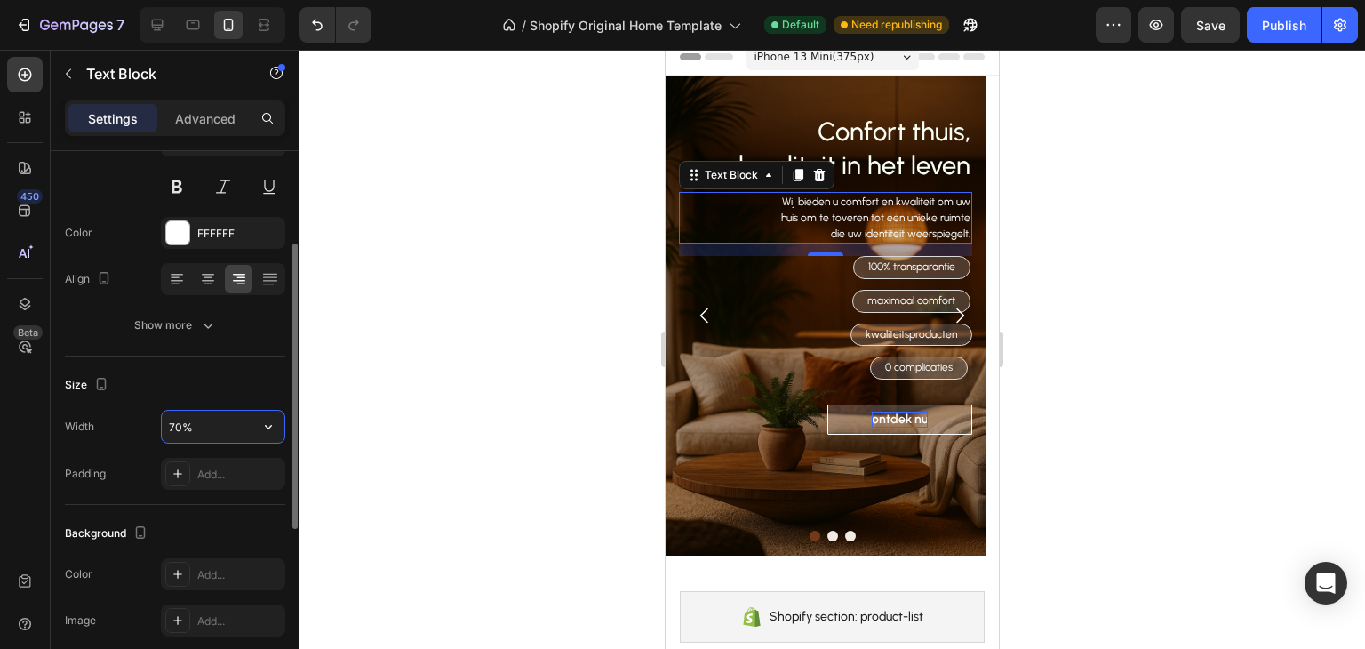
click at [248, 426] on input "70%" at bounding box center [223, 427] width 123 height 32
click at [140, 410] on div "Width 70%" at bounding box center [175, 427] width 220 height 34
click at [176, 427] on input "70%" at bounding box center [223, 427] width 123 height 32
type input "75%"
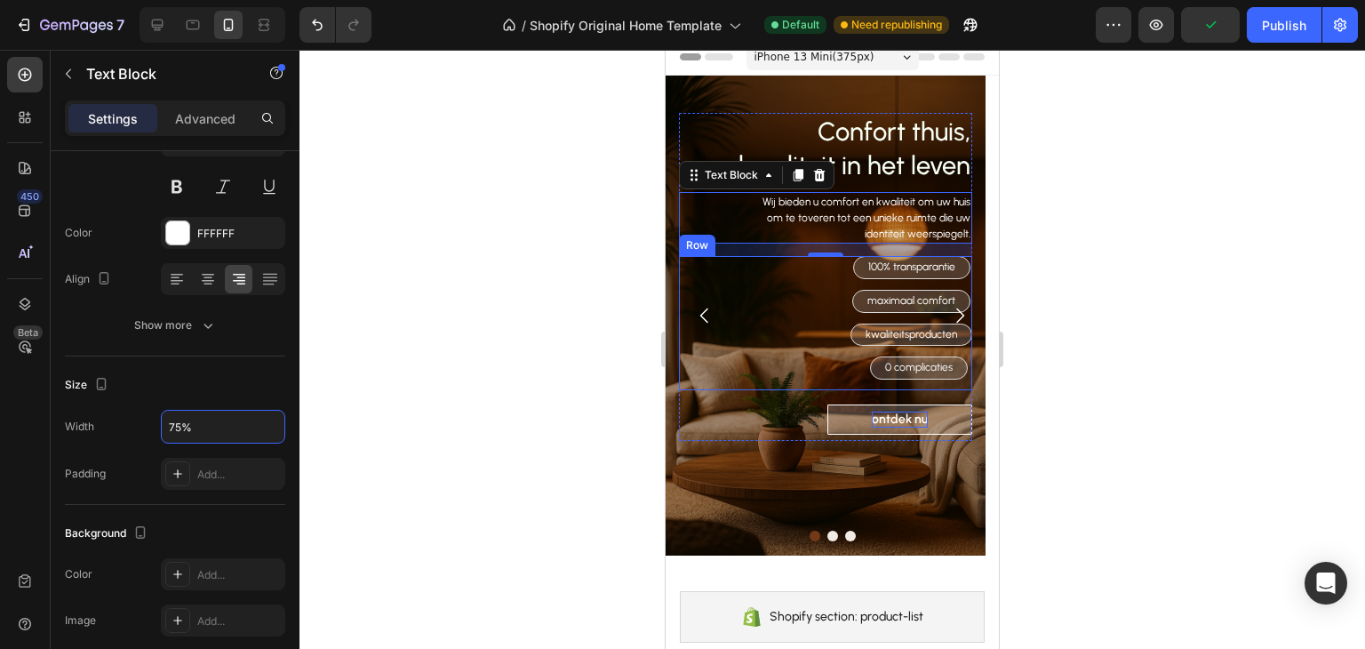
click at [700, 264] on div "100% transparantie Text Block Row maximaal comfort Text Block Row kwaliteitspro…" at bounding box center [825, 322] width 293 height 133
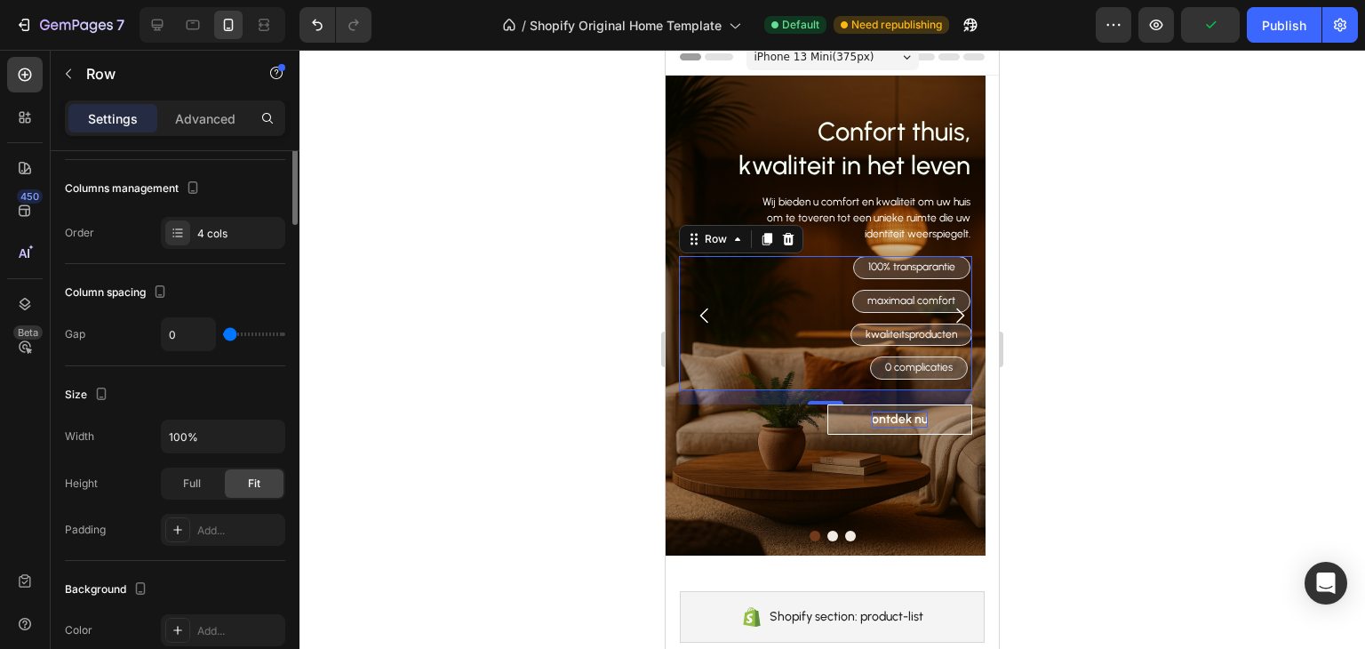
scroll to position [0, 0]
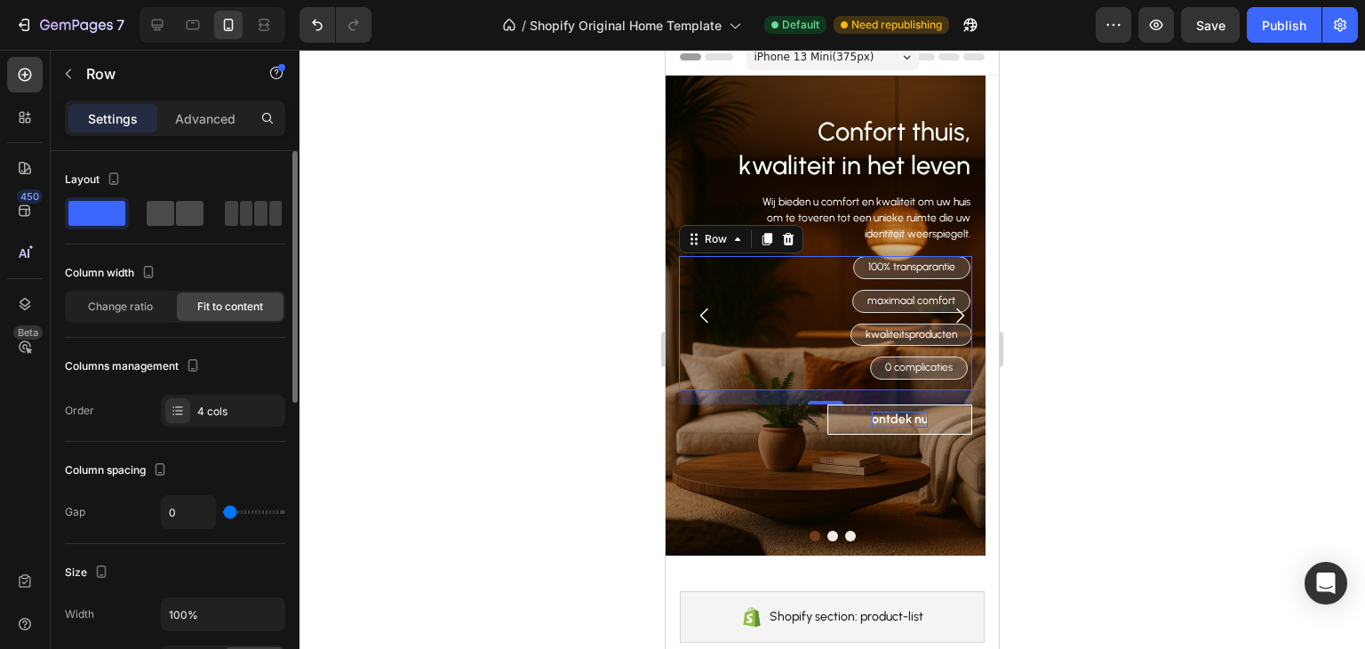
click at [185, 214] on span at bounding box center [190, 213] width 28 height 25
type input "8"
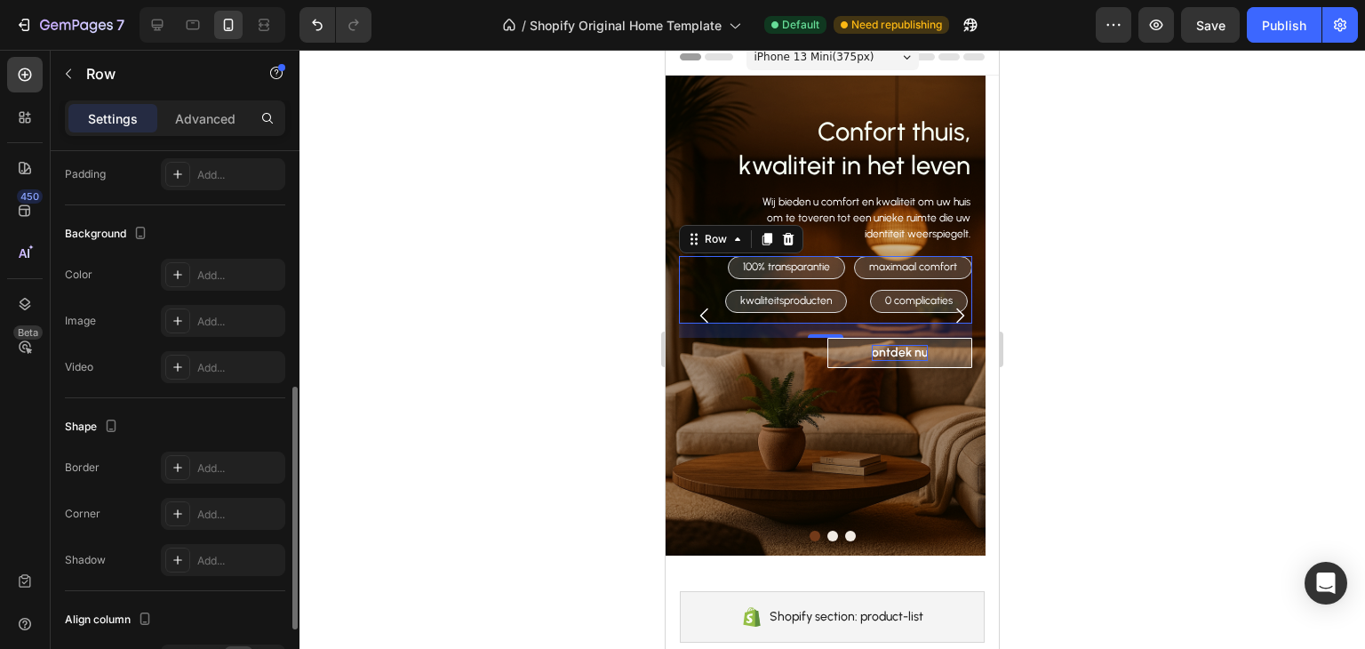
scroll to position [690, 0]
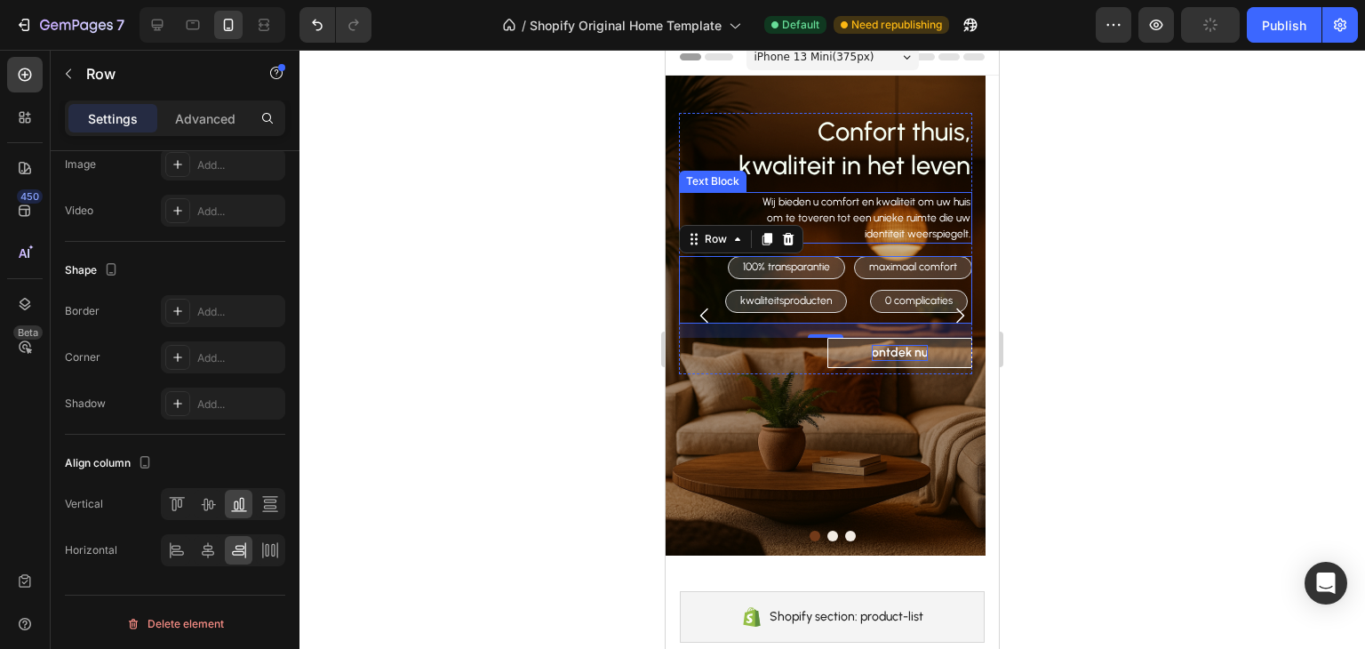
click at [949, 192] on div "Wij bieden u comfort en kwaliteit om uw huis om te toveren tot een unieke ruimt…" at bounding box center [863, 218] width 220 height 52
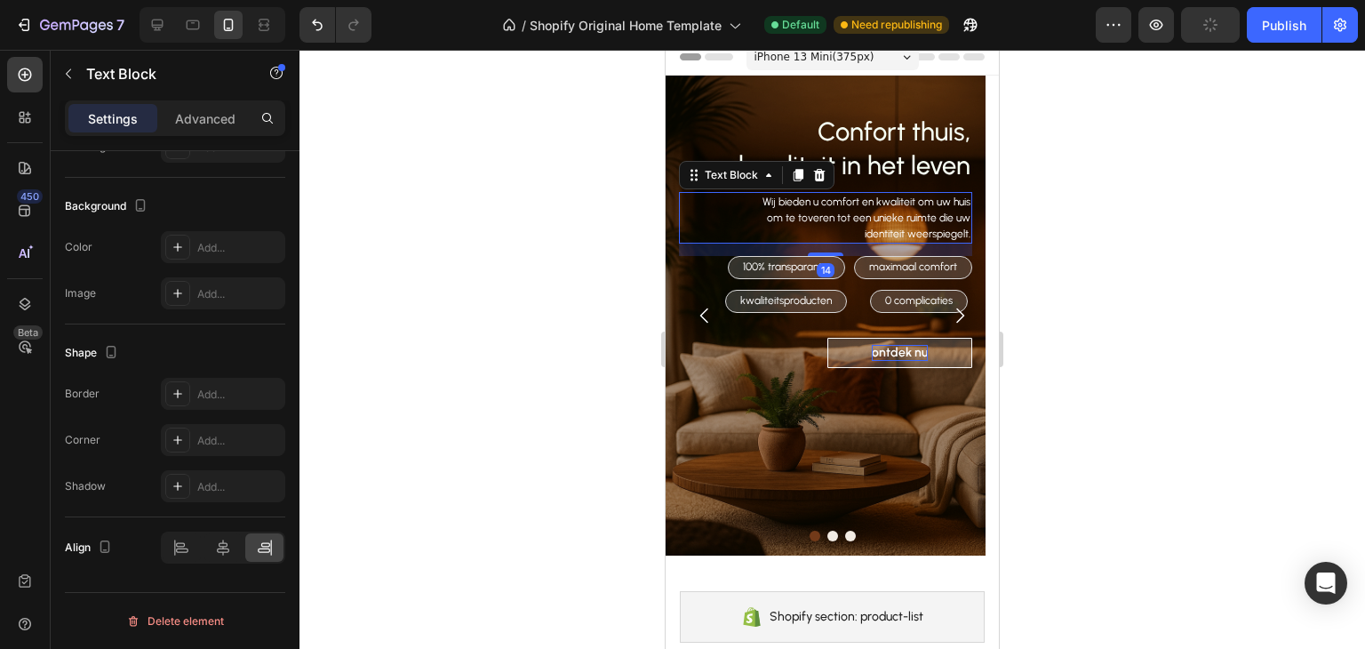
scroll to position [0, 0]
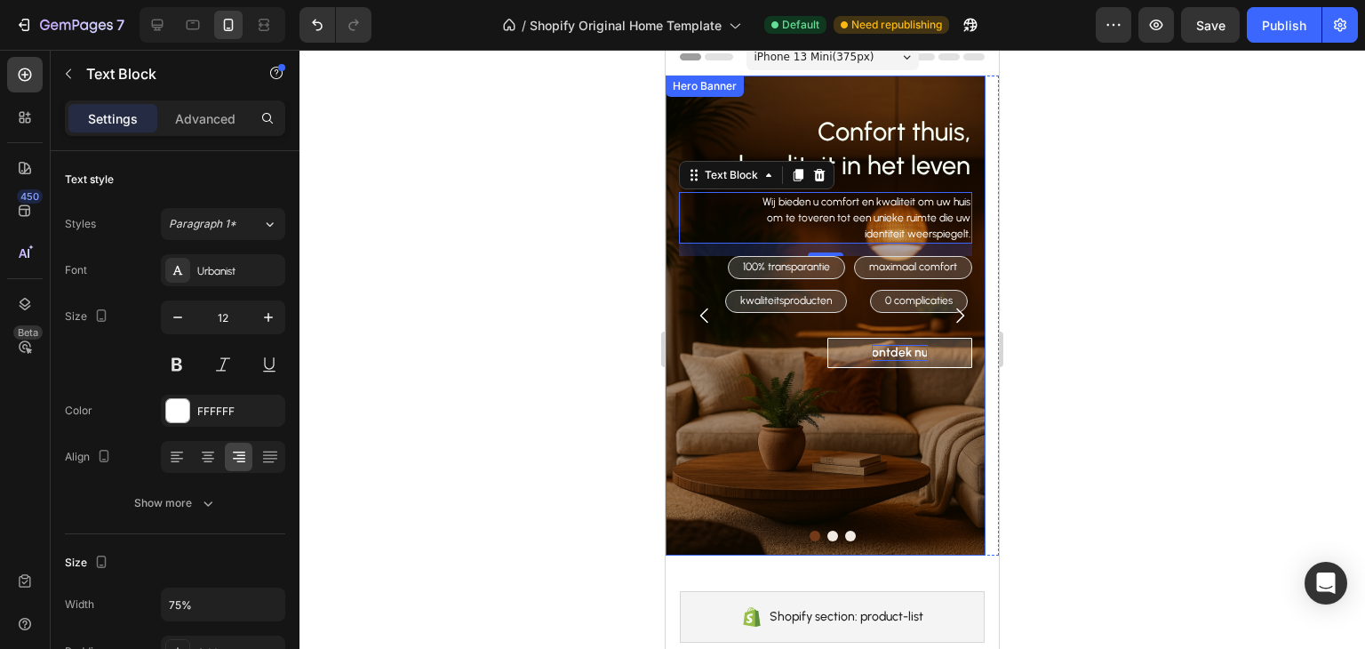
click at [712, 110] on div "Confort thuis, kwaliteit in het leven Heading Wij bieden u comfort en kwaliteit…" at bounding box center [826, 246] width 320 height 340
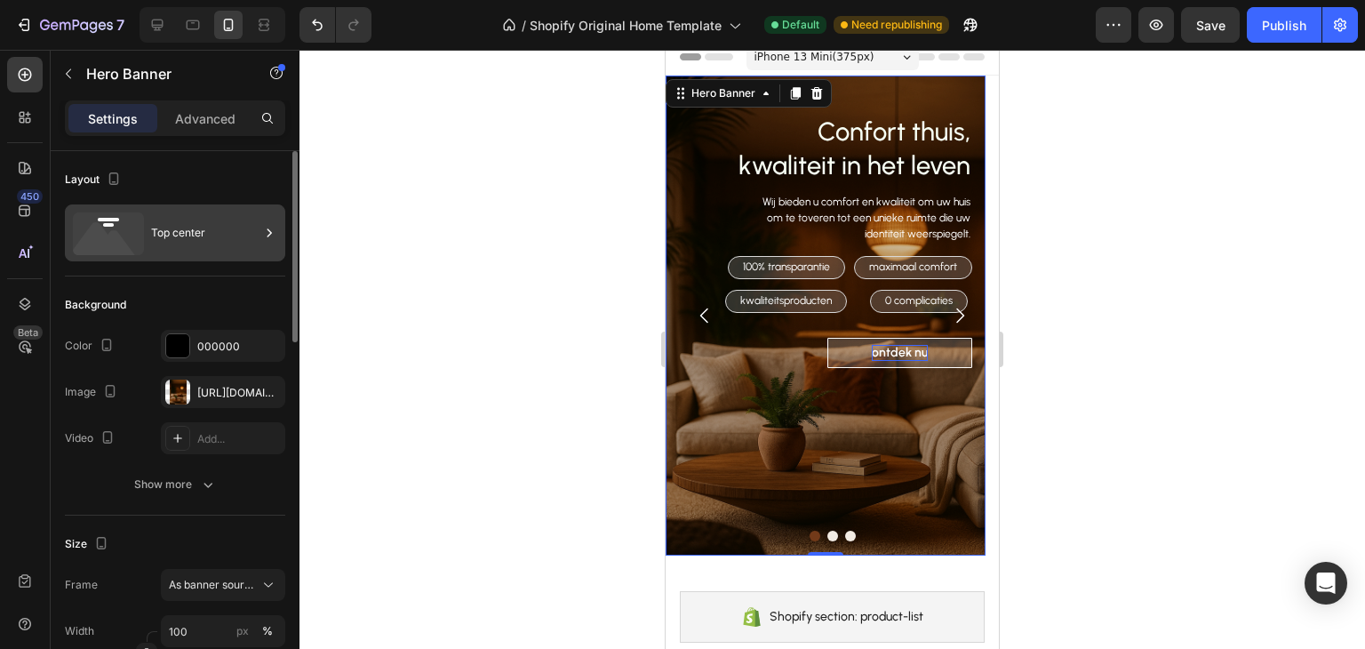
click at [110, 252] on icon at bounding box center [105, 243] width 64 height 43
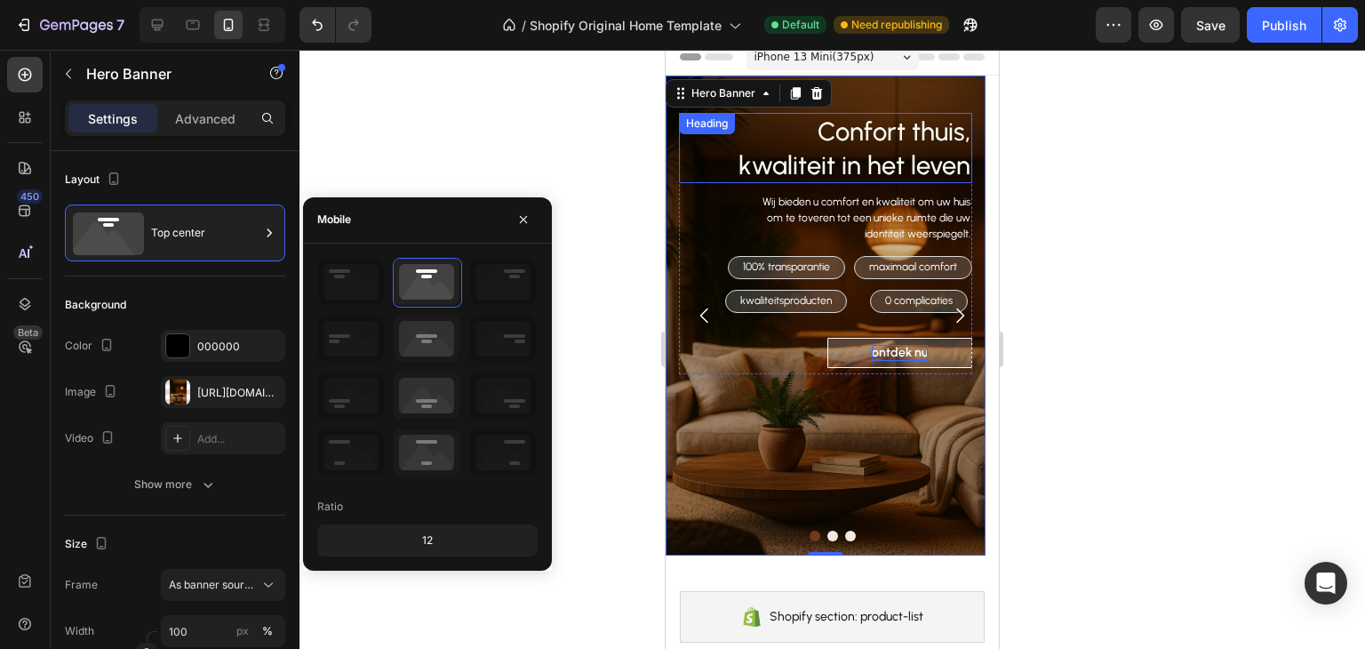
click at [904, 153] on h2 "Confort thuis, kwaliteit in het leven" at bounding box center [825, 148] width 293 height 70
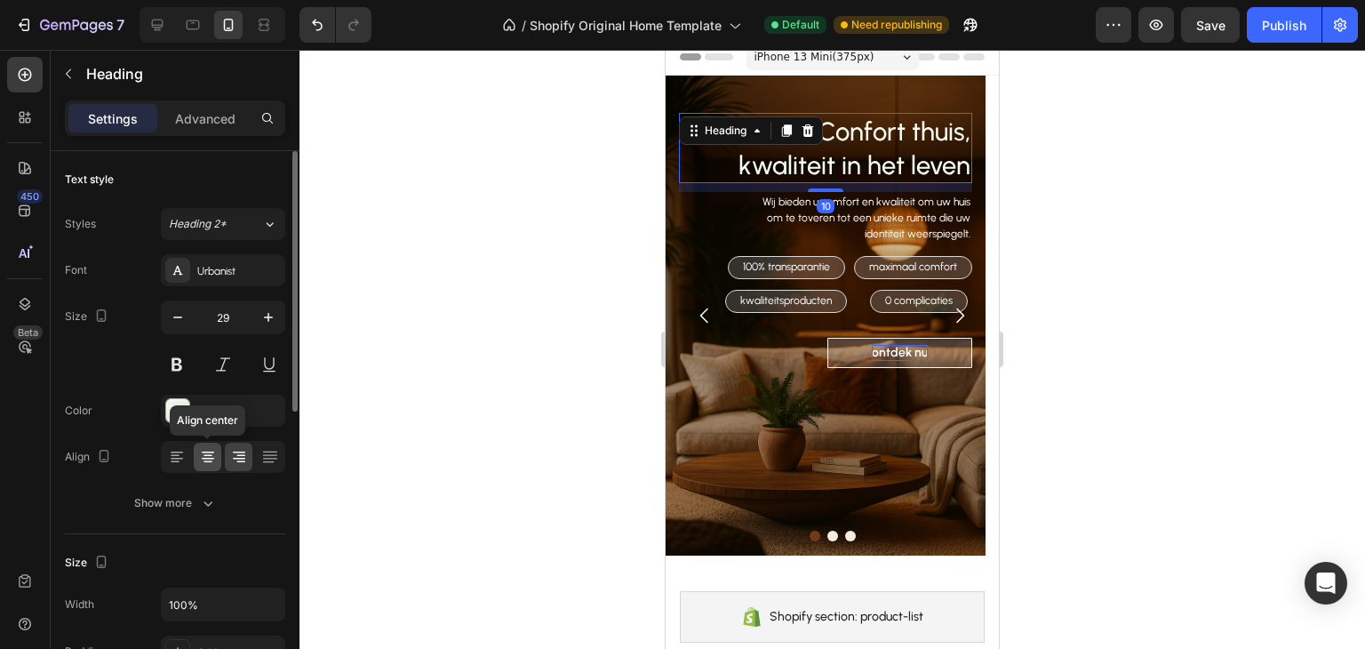
click at [207, 448] on icon at bounding box center [208, 457] width 18 height 18
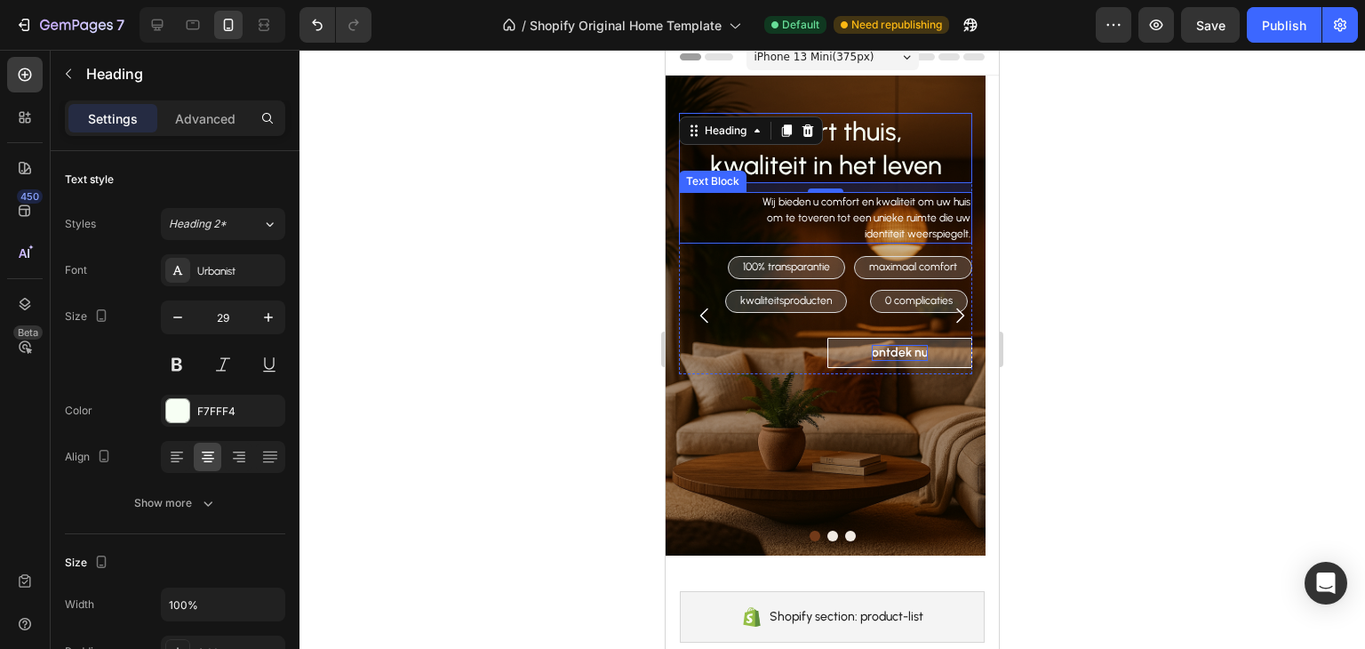
click at [918, 228] on p "Wij bieden u comfort en kwaliteit om uw huis om te toveren tot een unieke ruimt…" at bounding box center [863, 218] width 217 height 48
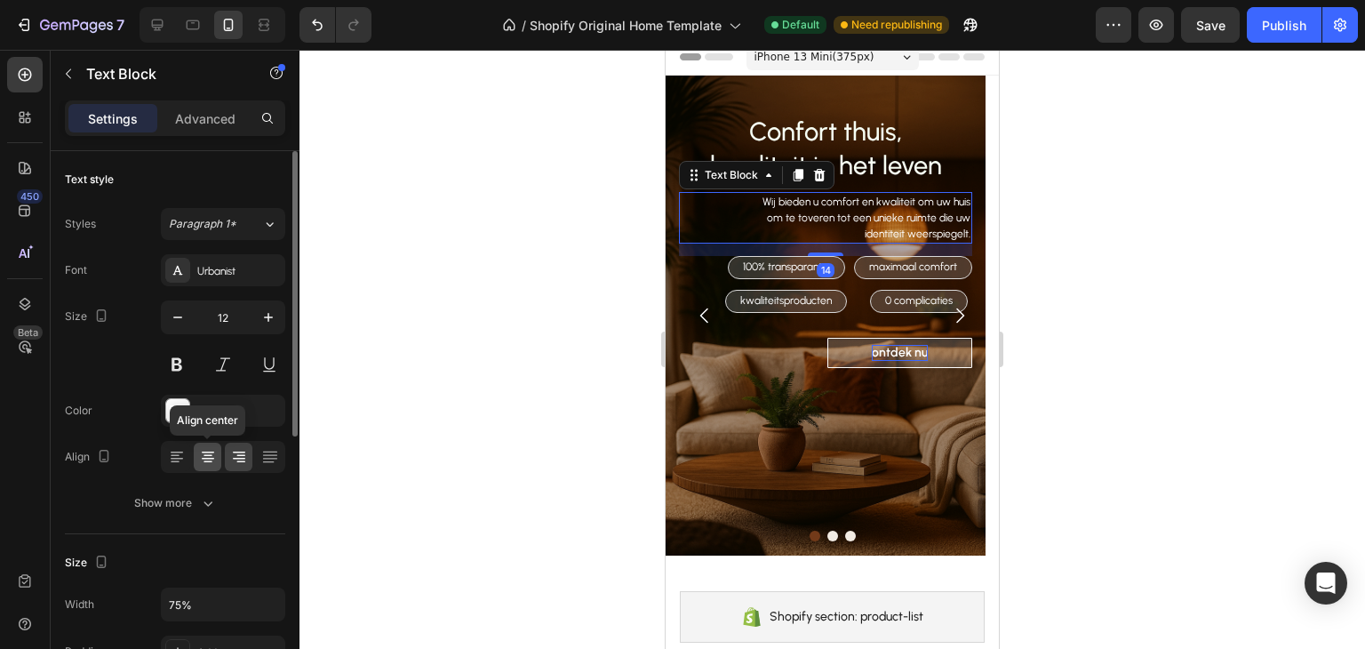
click at [212, 455] on icon at bounding box center [208, 457] width 18 height 18
click at [183, 109] on p "Advanced" at bounding box center [205, 118] width 60 height 19
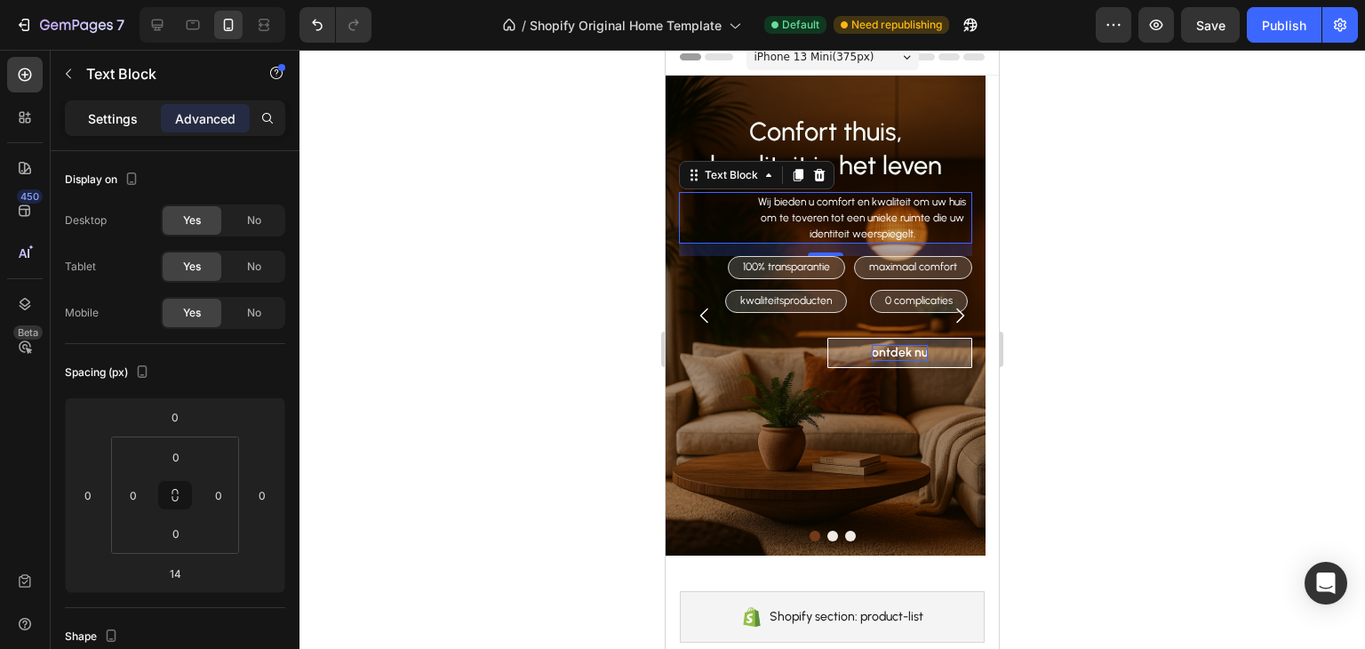
click at [112, 115] on p "Settings" at bounding box center [113, 118] width 50 height 19
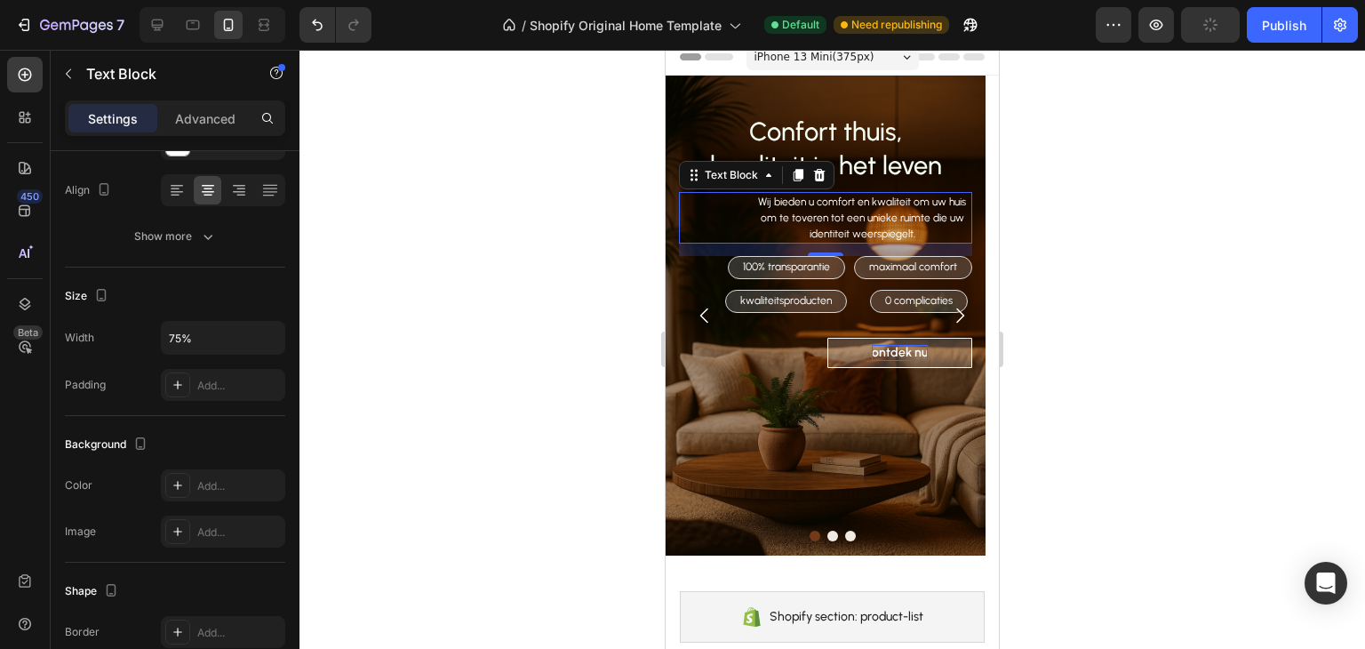
scroll to position [503, 0]
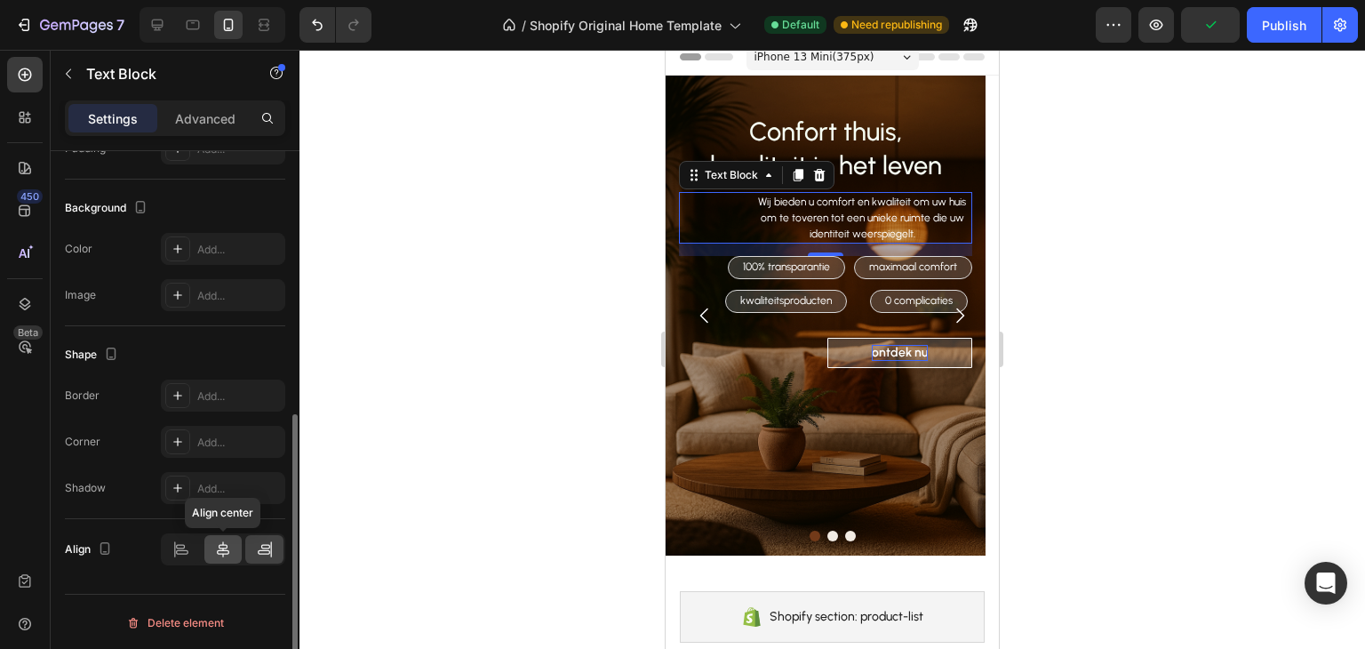
click at [222, 553] on icon at bounding box center [223, 549] width 12 height 16
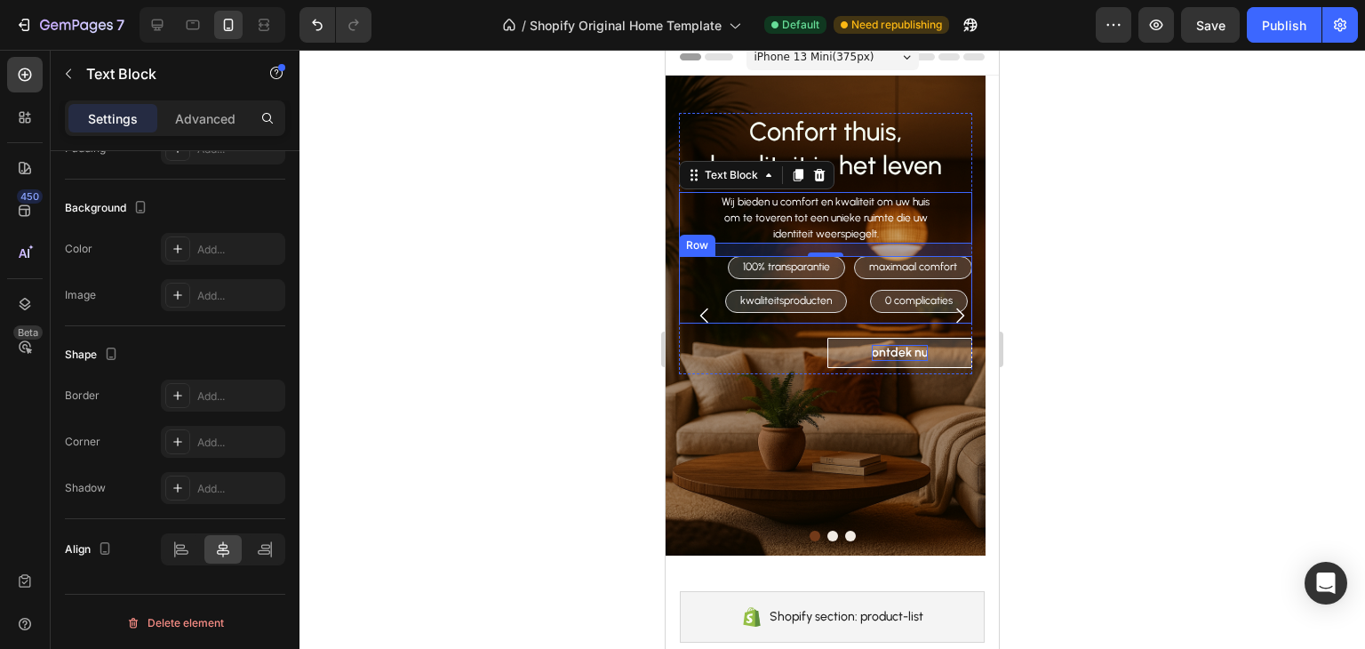
click at [708, 272] on div "100% transparantie Text Block Row maximaal comfort Text Block Row kwaliteitspro…" at bounding box center [825, 289] width 293 height 67
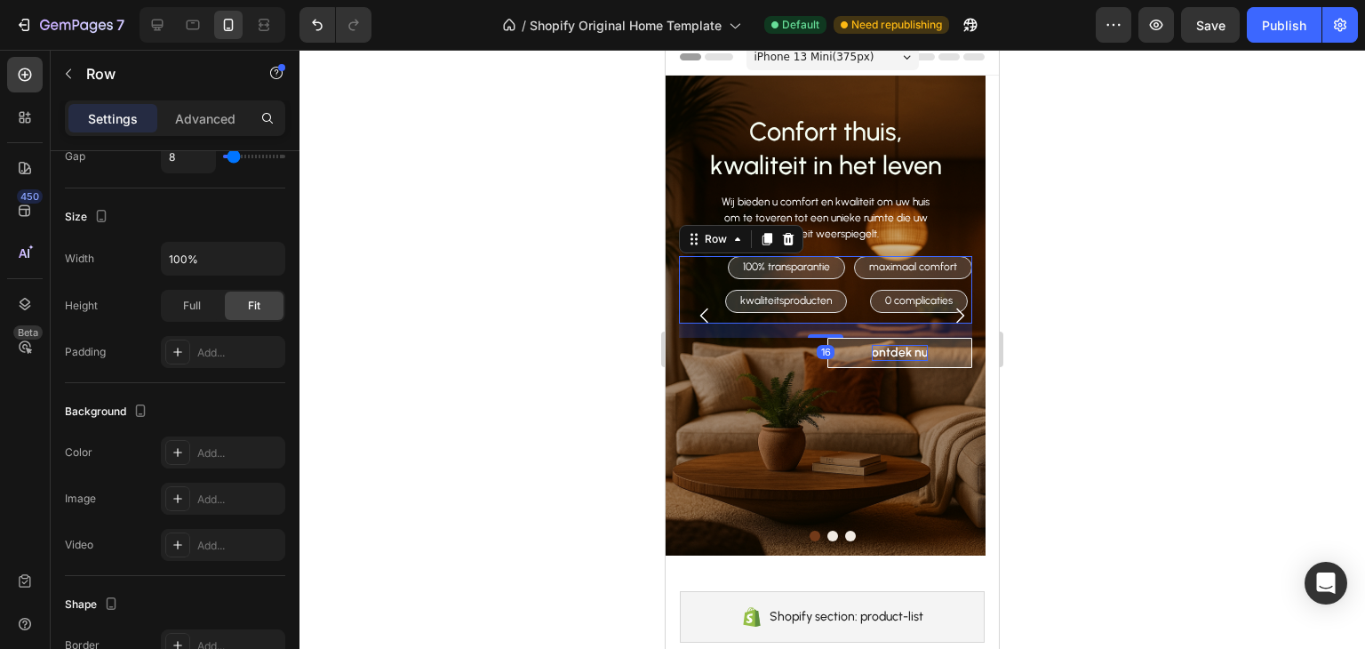
scroll to position [690, 0]
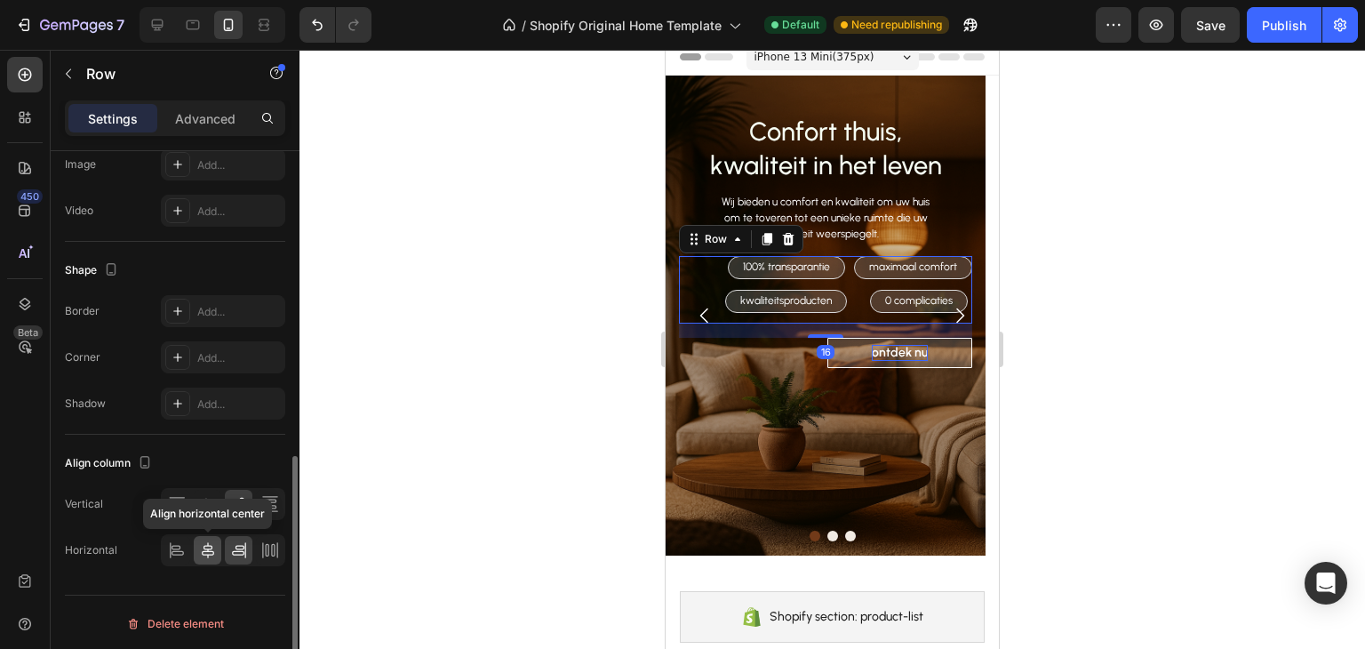
click at [204, 548] on icon at bounding box center [208, 550] width 18 height 18
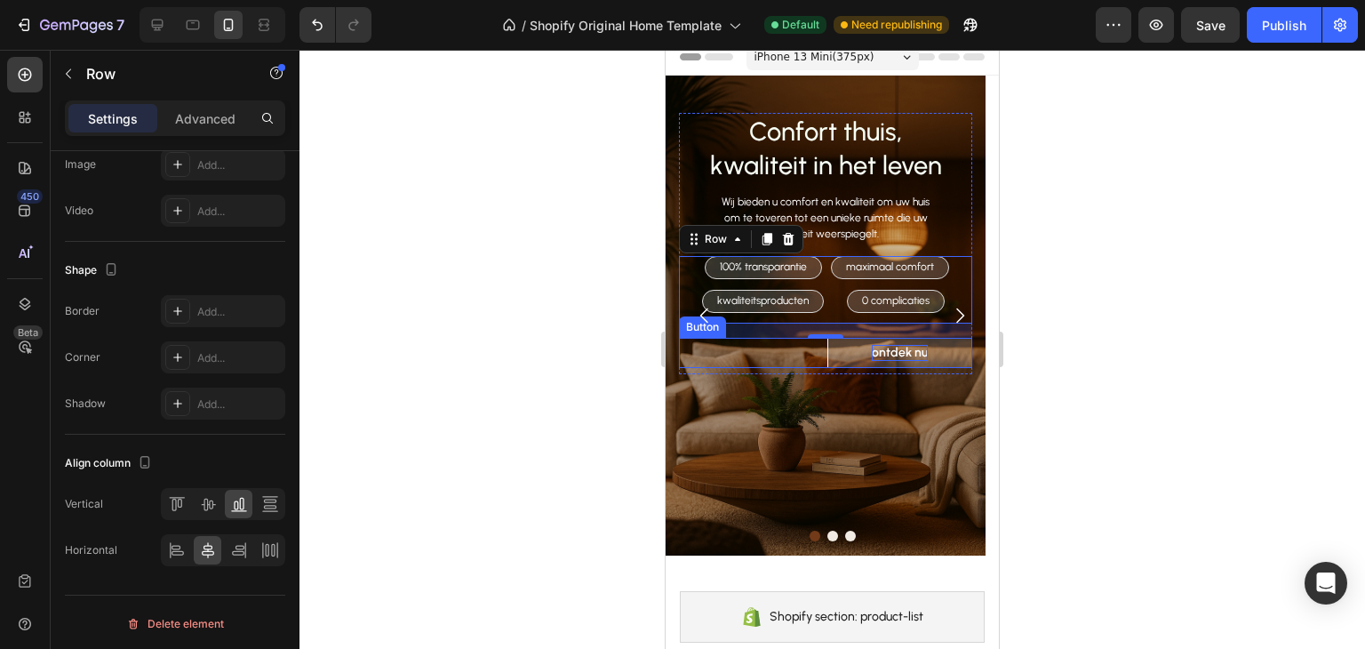
click at [778, 360] on div "ontdek nu Button" at bounding box center [825, 353] width 293 height 30
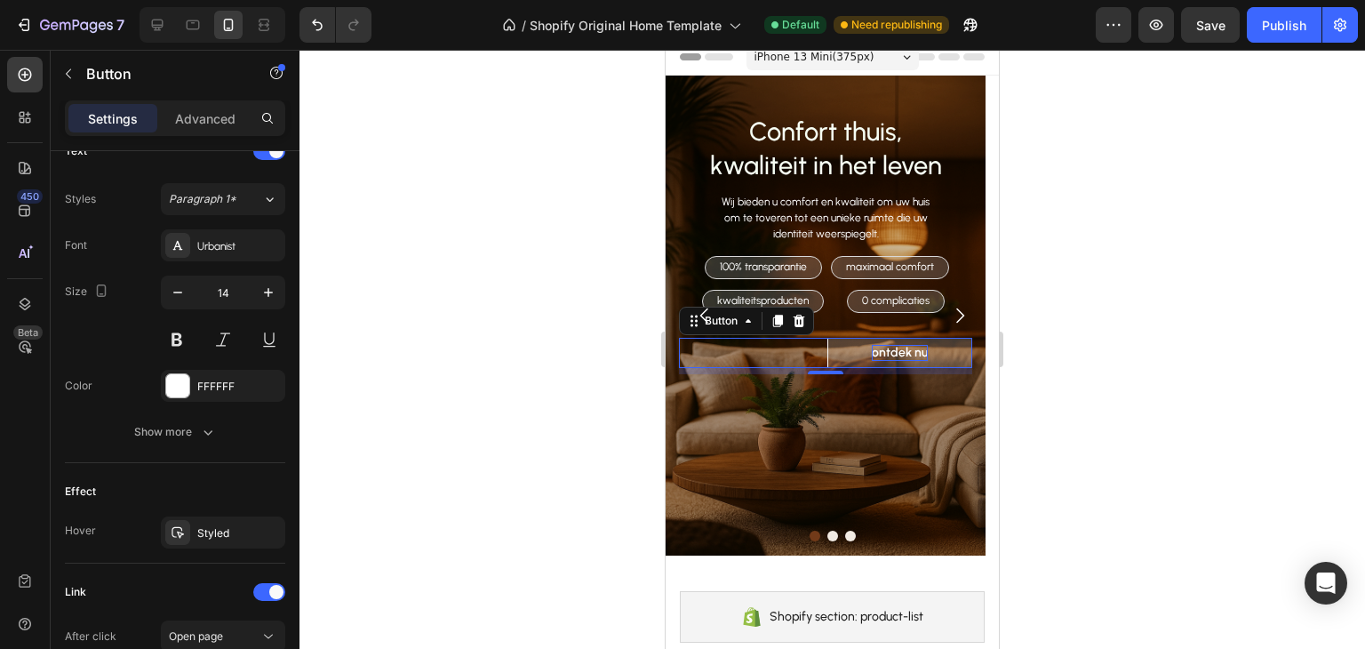
scroll to position [862, 0]
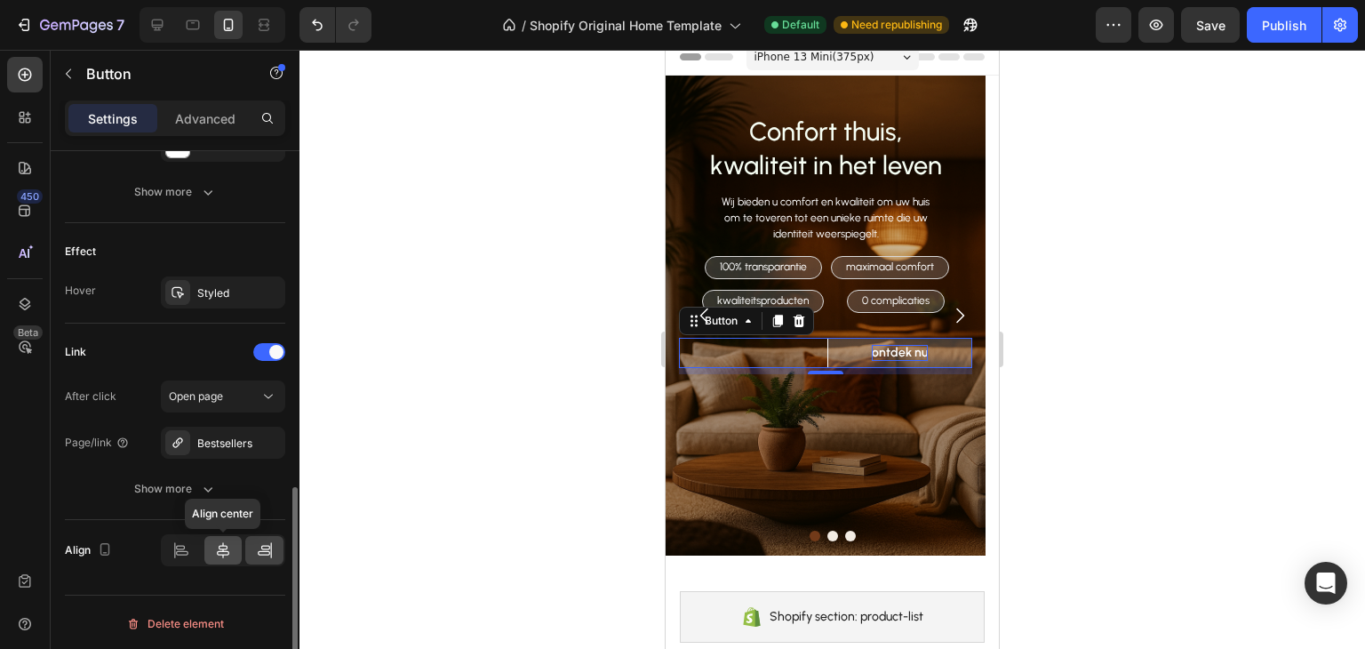
click at [232, 544] on div at bounding box center [223, 550] width 38 height 28
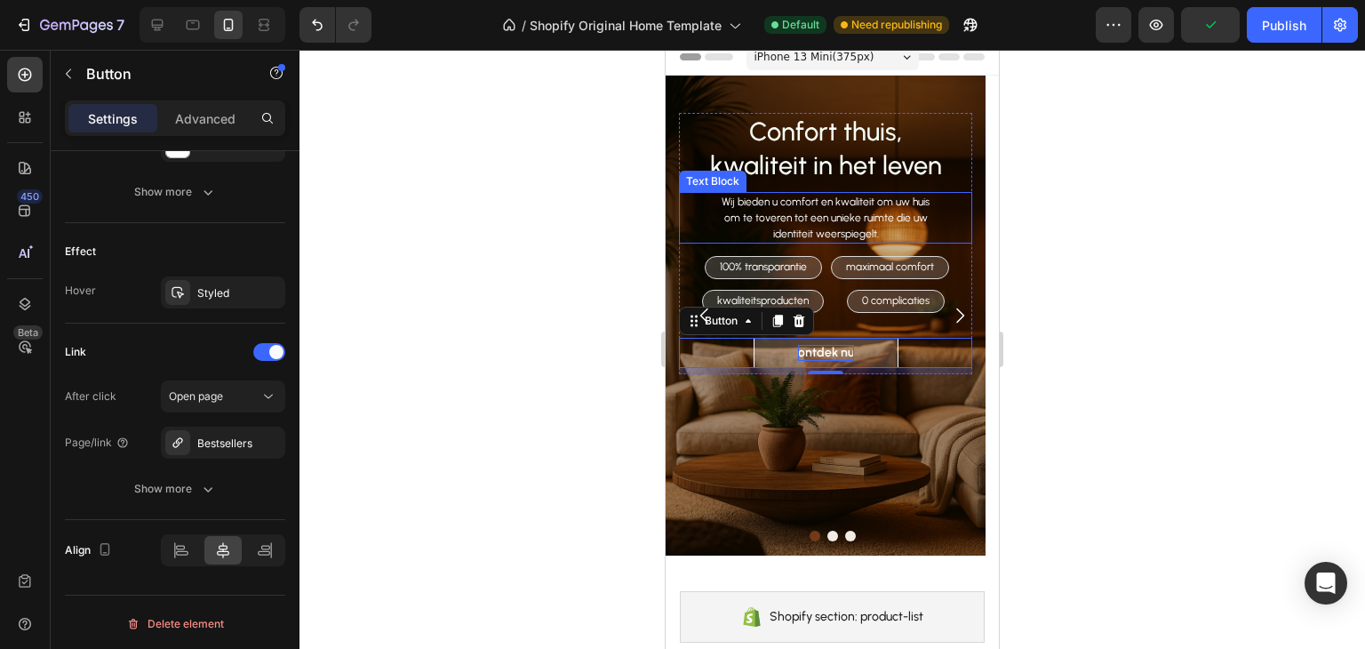
click at [949, 233] on div "Wij bieden u comfort en kwaliteit om uw huis om te toveren tot een unieke ruimt…" at bounding box center [825, 218] width 293 height 52
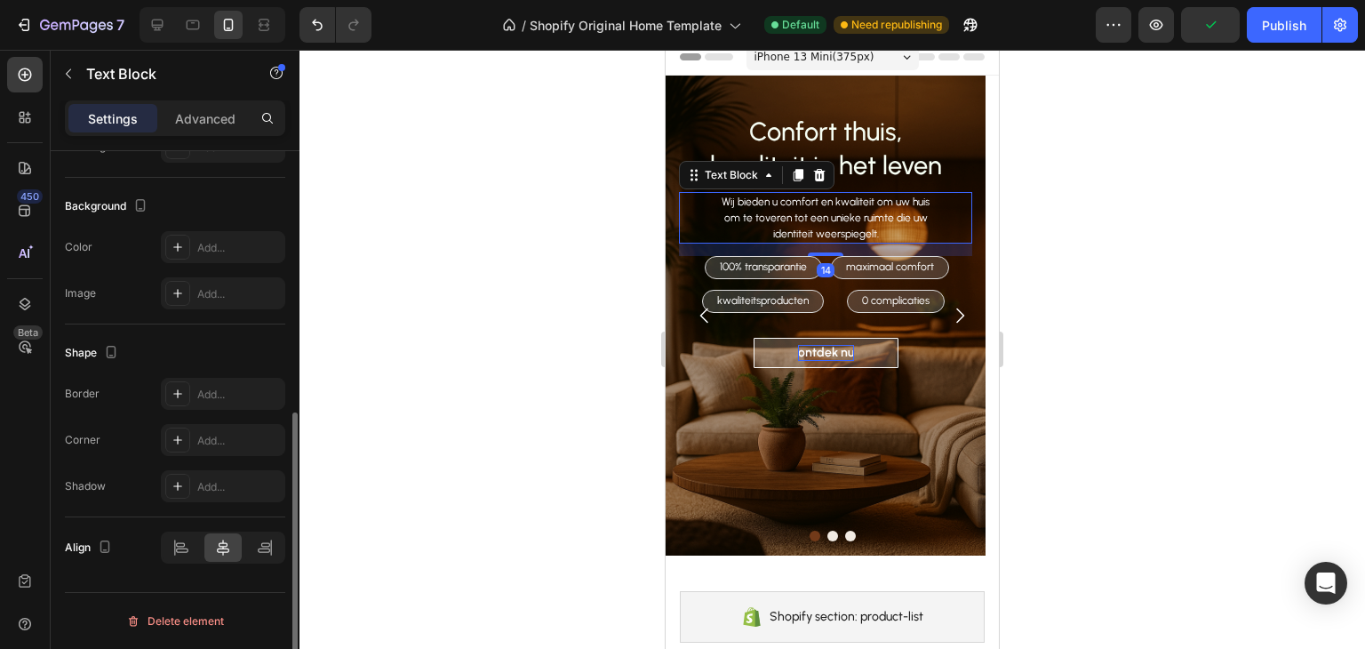
scroll to position [0, 0]
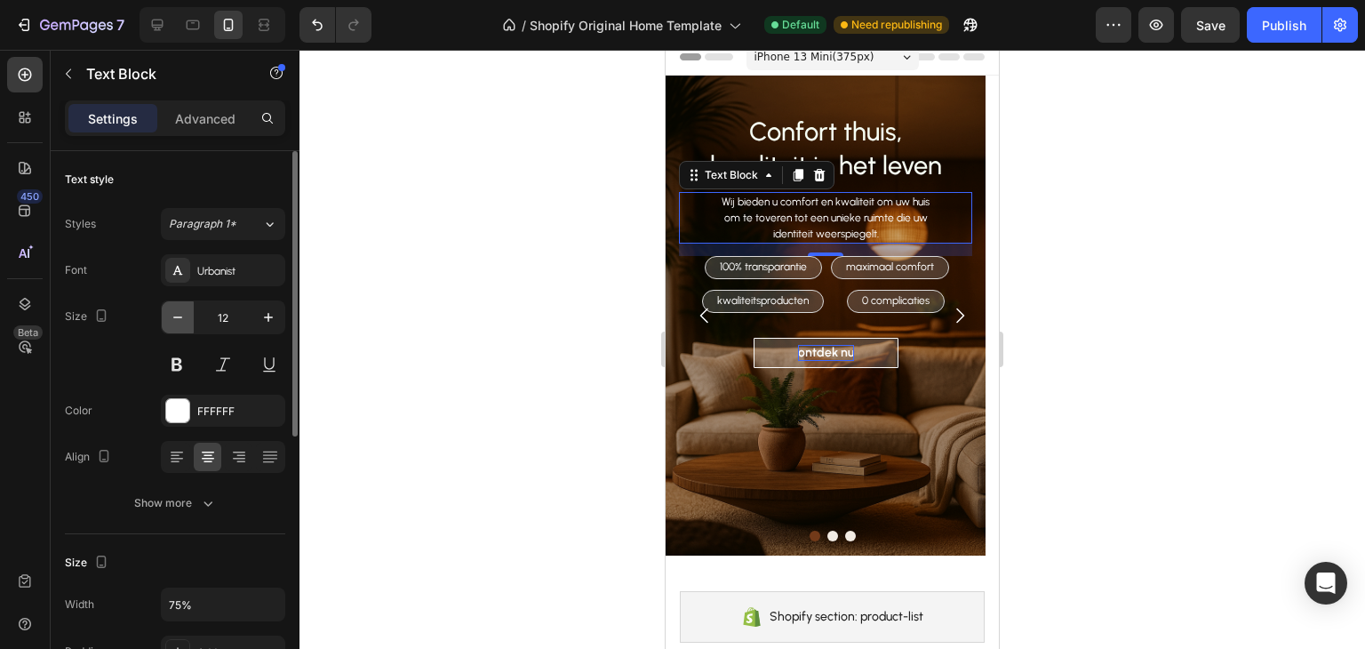
click at [180, 308] on icon "button" at bounding box center [178, 317] width 18 height 18
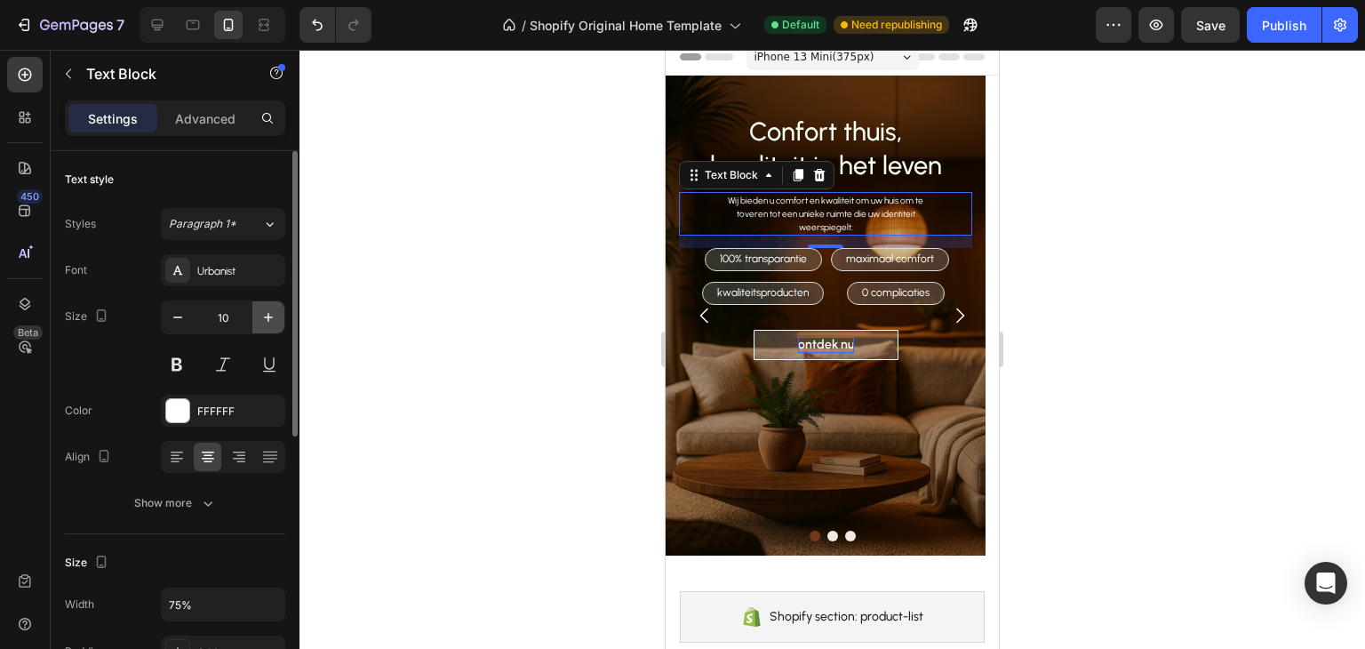
click at [278, 324] on button "button" at bounding box center [268, 317] width 32 height 32
type input "11"
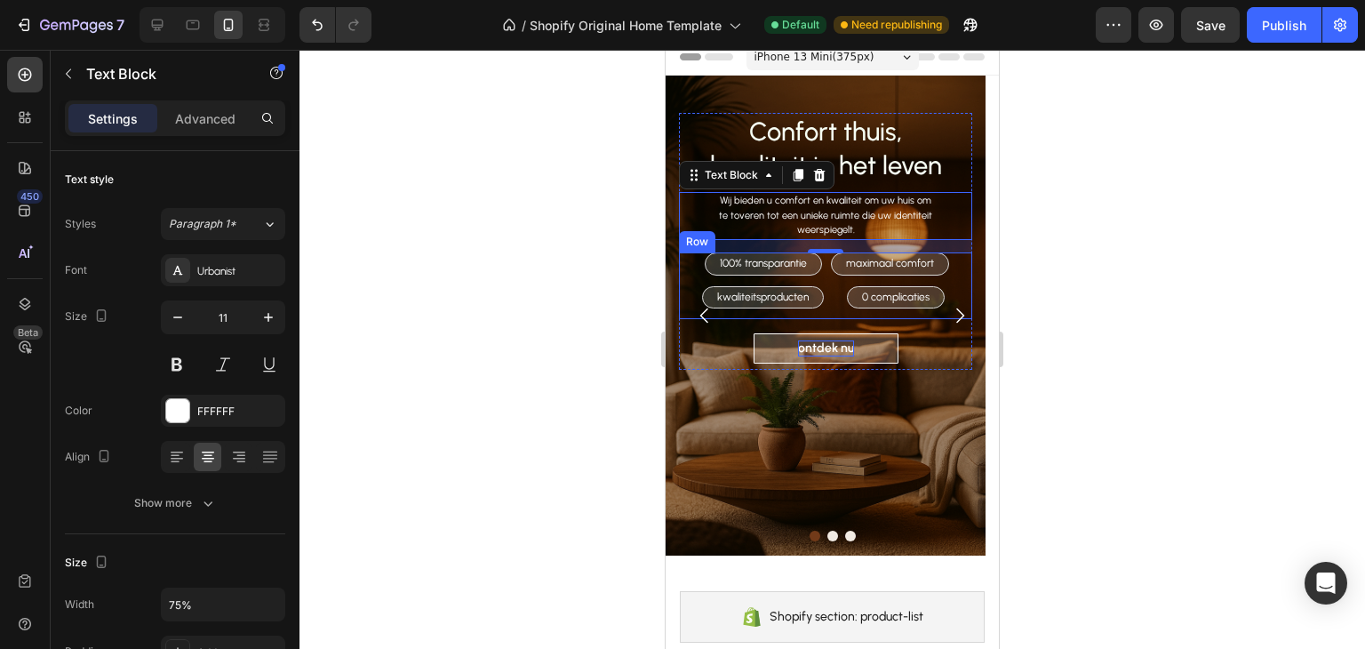
click at [694, 277] on div "100% transparantie Text Block Row maximaal comfort Text Block Row kwaliteitspro…" at bounding box center [825, 285] width 293 height 67
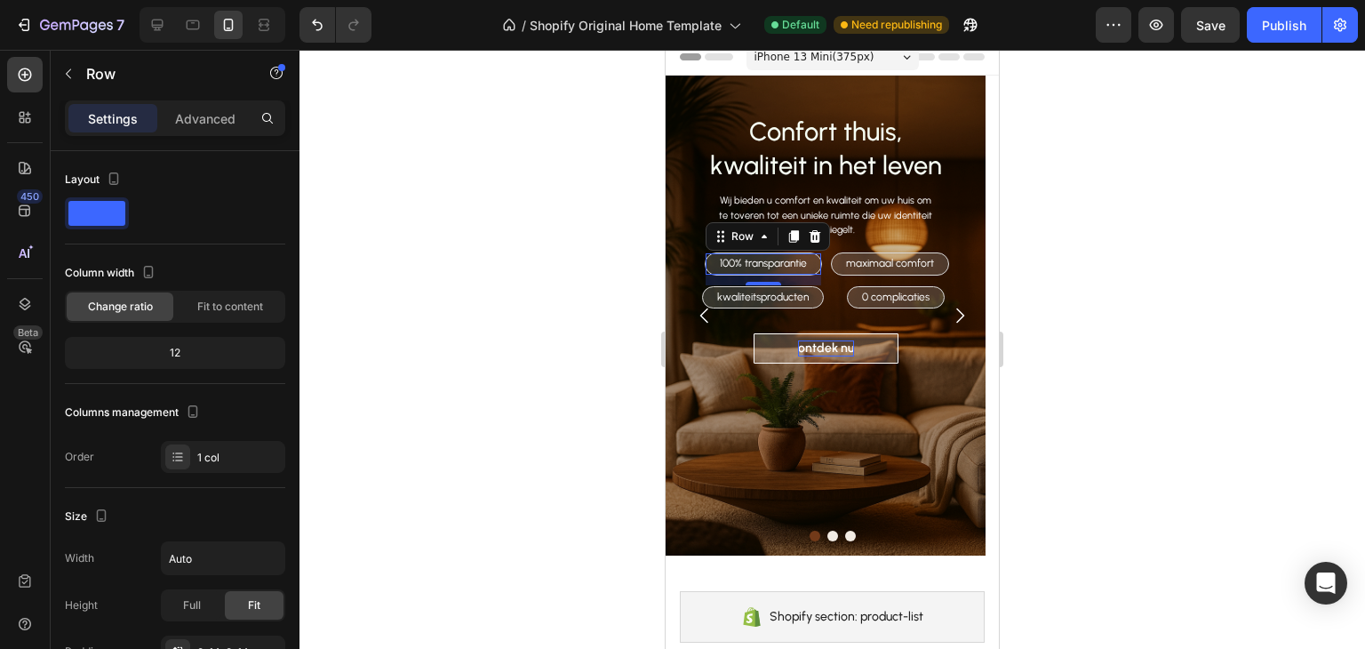
click at [709, 262] on div "100% transparantie Text Block Row 0" at bounding box center [763, 263] width 117 height 23
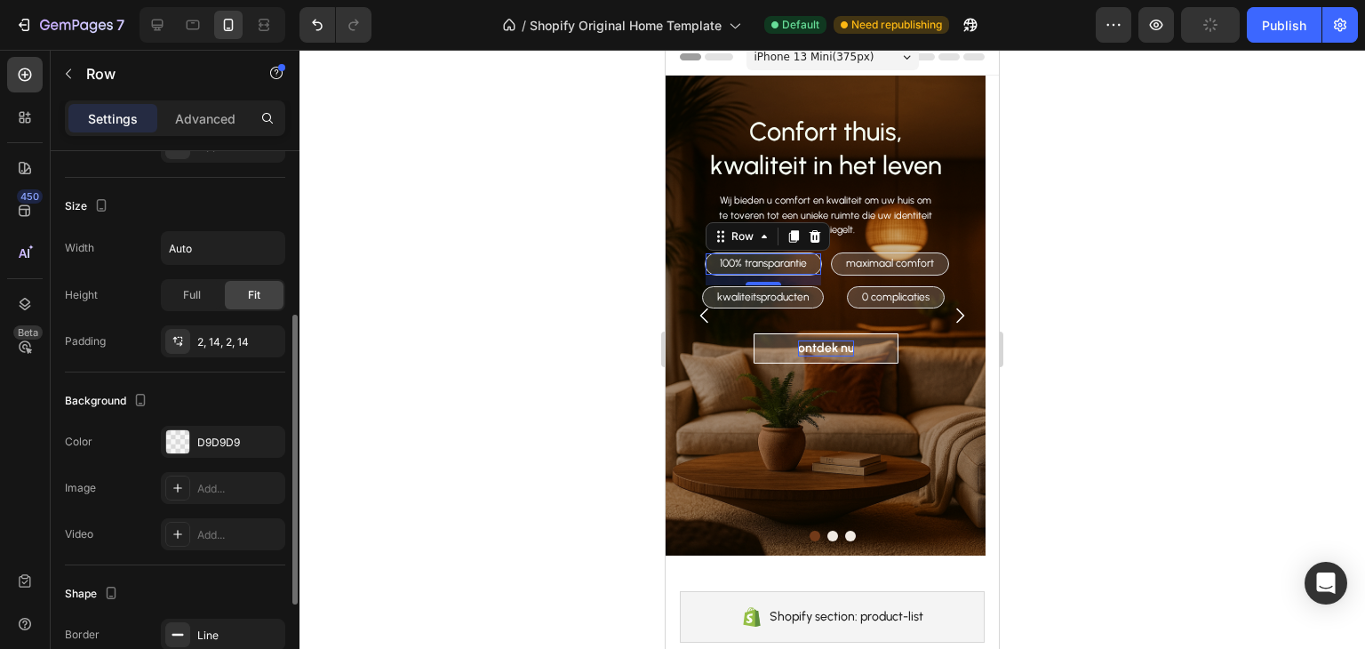
scroll to position [488, 0]
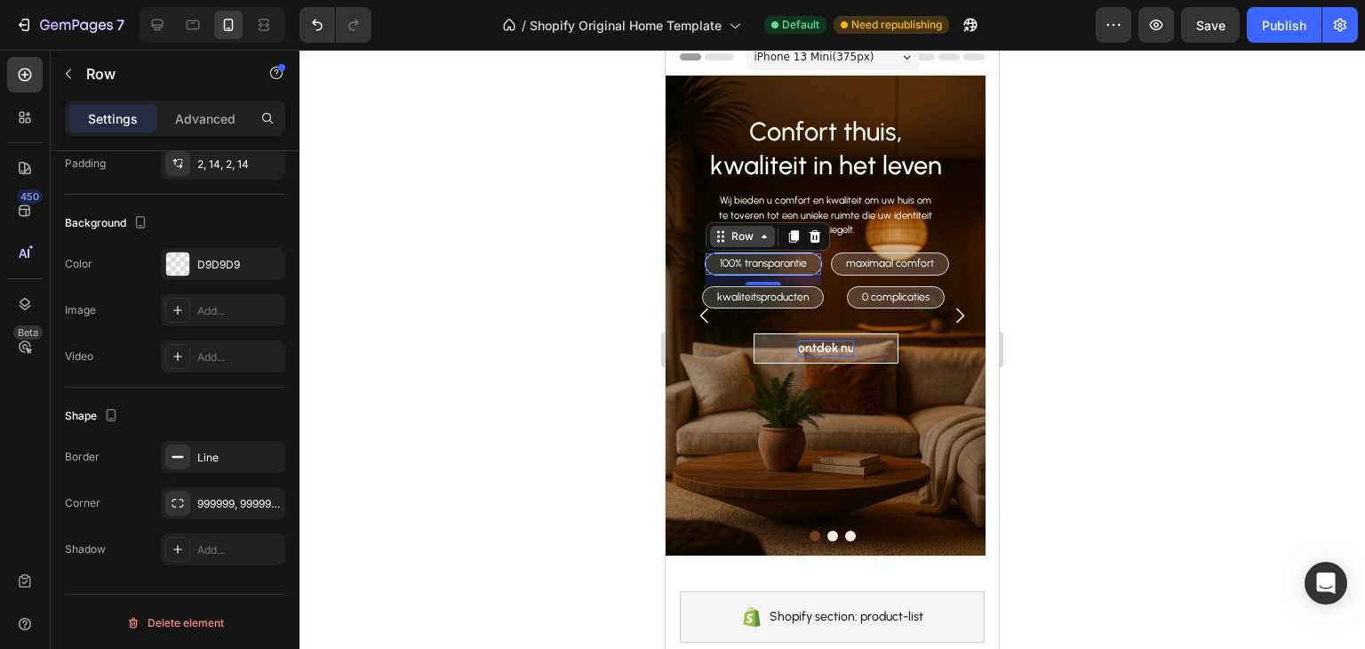
click at [740, 243] on div "Row" at bounding box center [742, 236] width 65 height 21
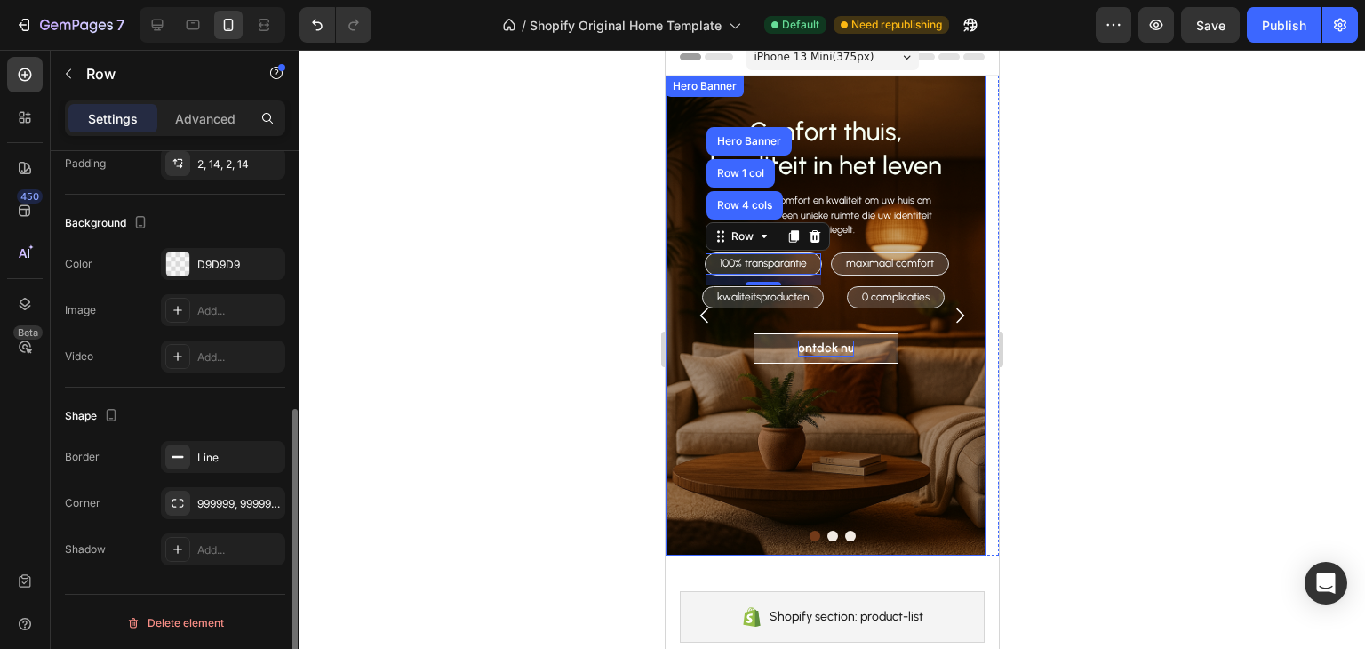
click at [146, 248] on div "Color D9D9D9" at bounding box center [175, 264] width 220 height 32
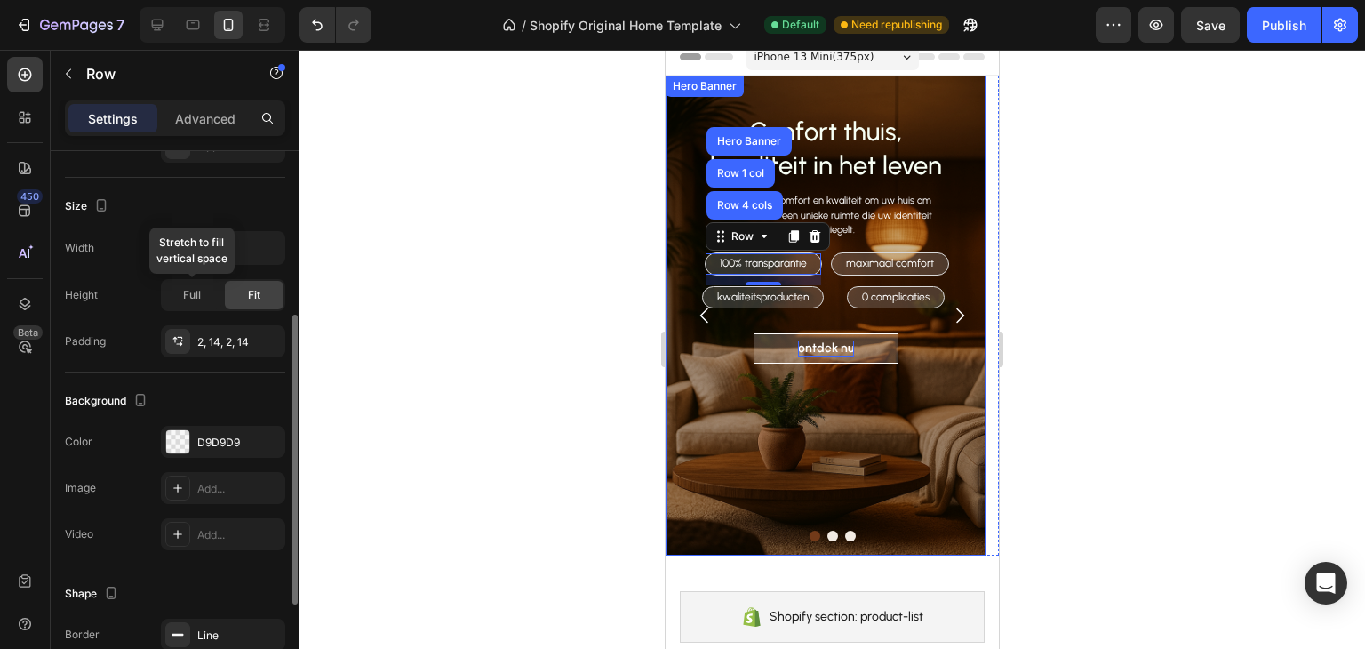
scroll to position [221, 0]
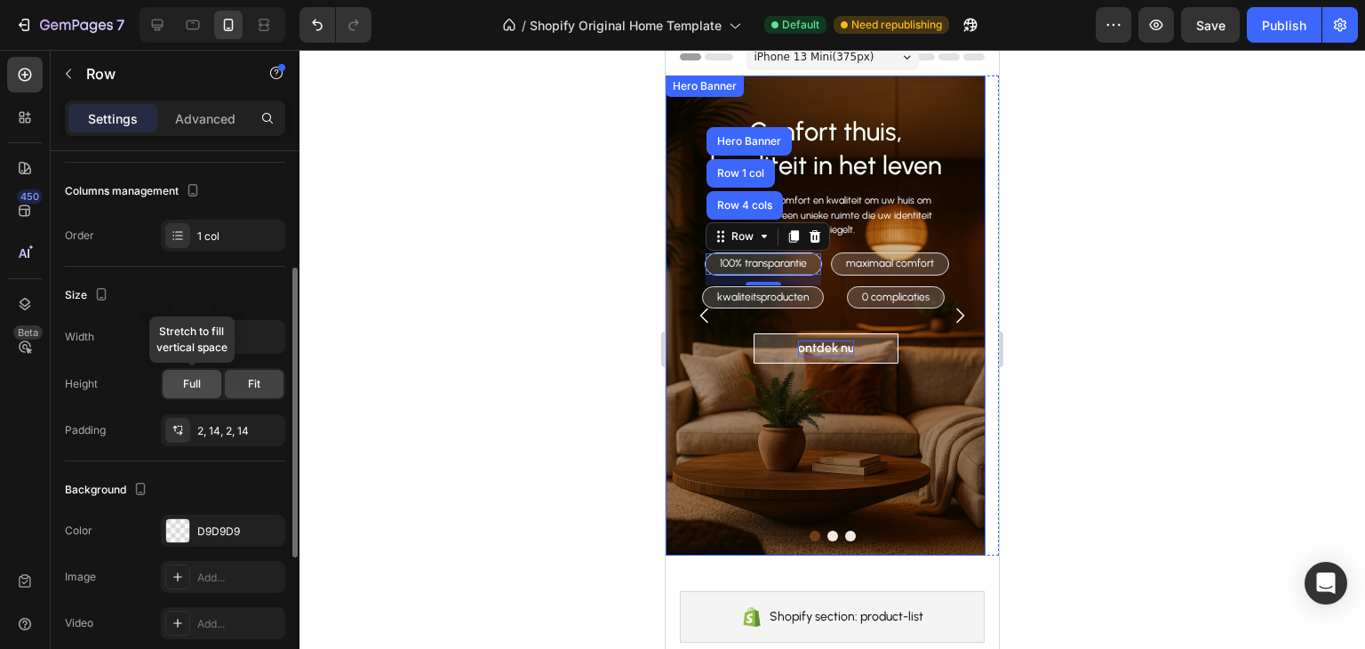
click at [219, 385] on div "Full" at bounding box center [192, 384] width 59 height 28
click at [249, 372] on div "Fit" at bounding box center [254, 384] width 59 height 28
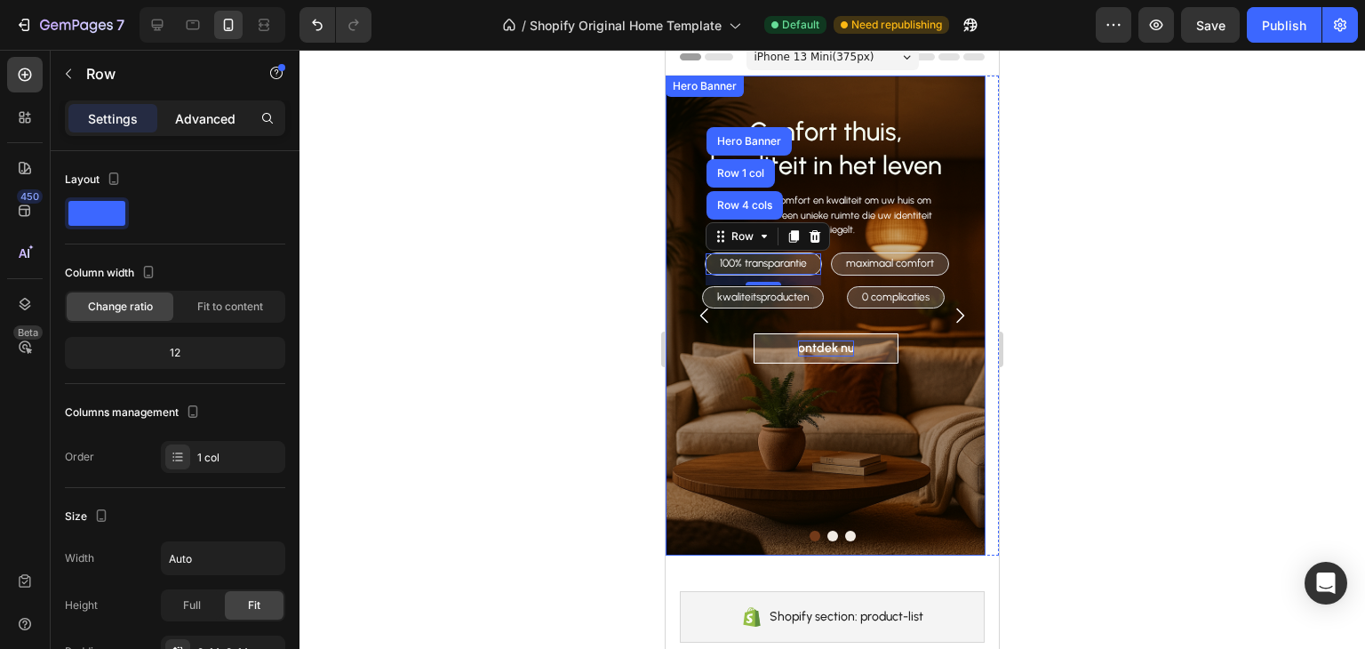
click at [196, 128] on div "Advanced" at bounding box center [205, 118] width 89 height 28
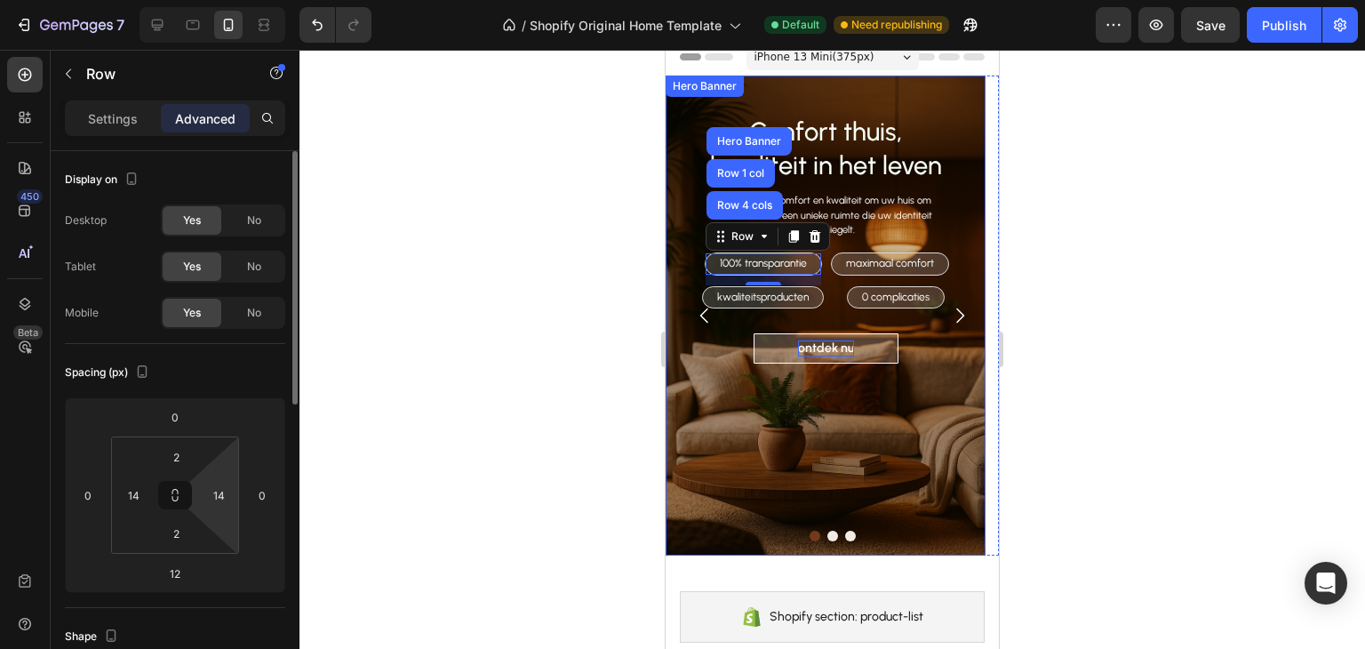
scroll to position [178, 0]
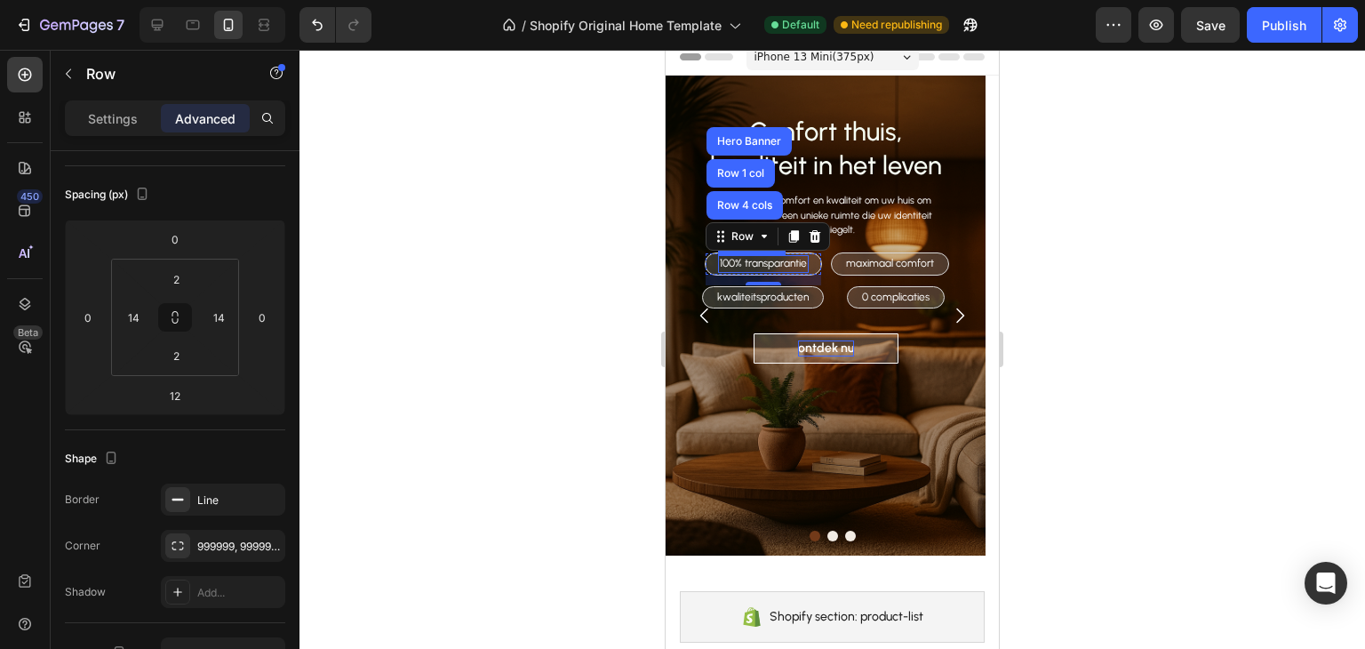
click at [753, 268] on p "100% transparantie" at bounding box center [763, 264] width 87 height 14
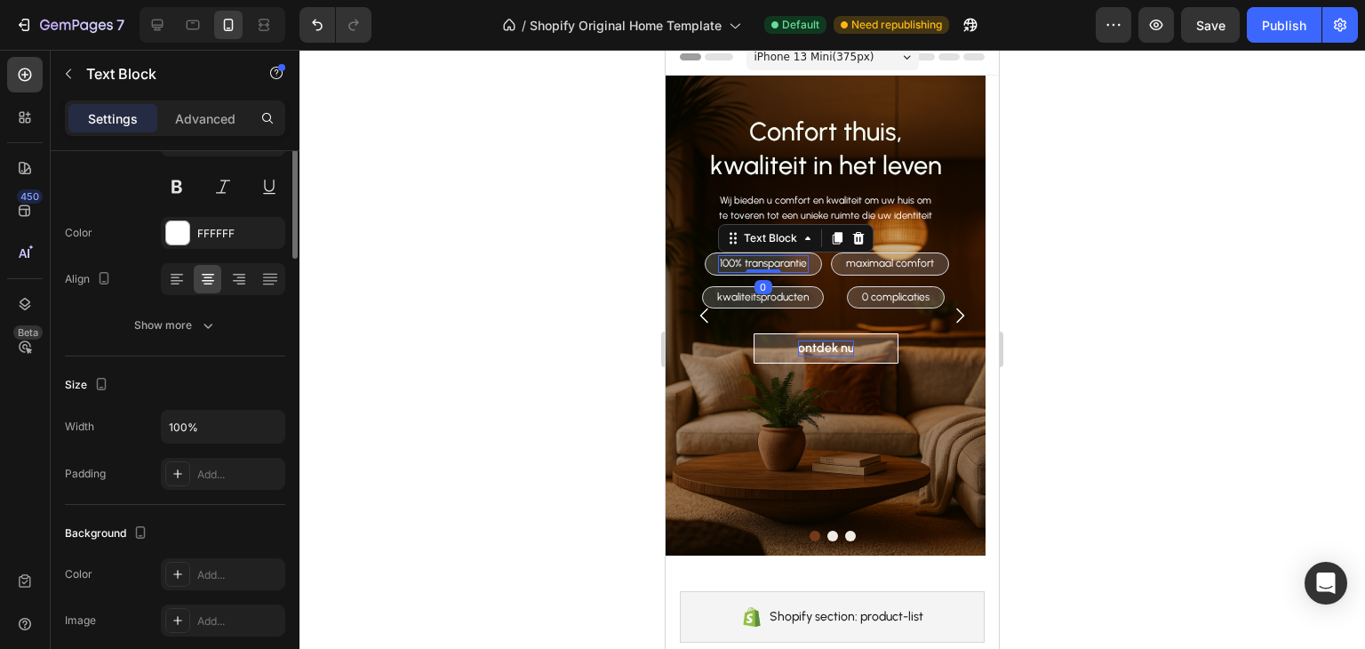
scroll to position [0, 0]
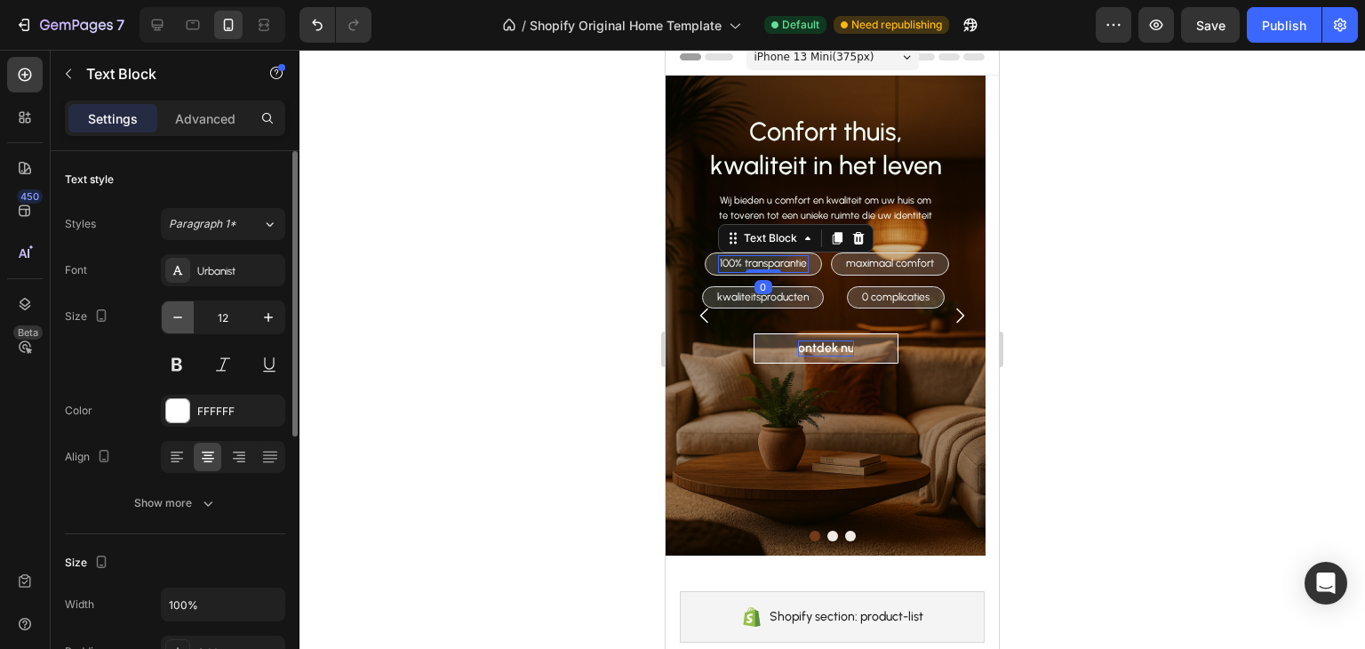
click at [188, 308] on button "button" at bounding box center [178, 317] width 32 height 32
type input "11"
click at [938, 264] on div "maximaal comfort Text Block Row" at bounding box center [890, 263] width 118 height 23
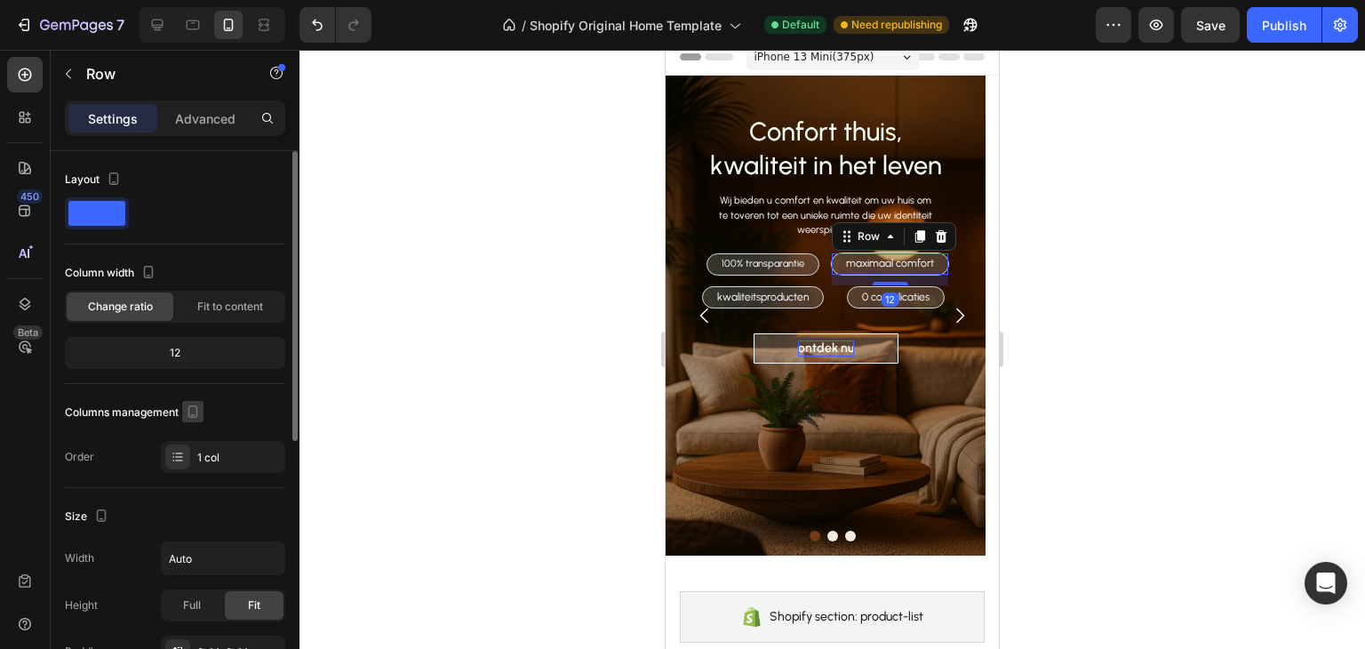
scroll to position [178, 0]
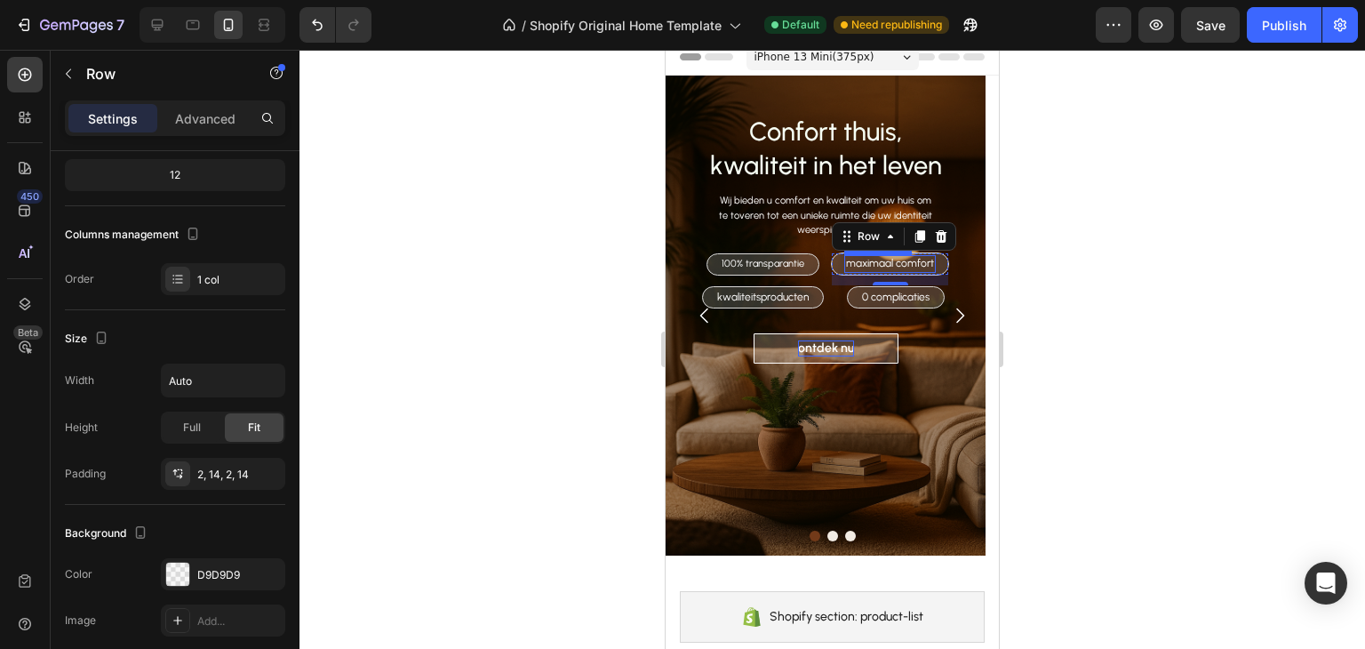
click at [881, 260] on p "maximaal comfort" at bounding box center [890, 264] width 88 height 14
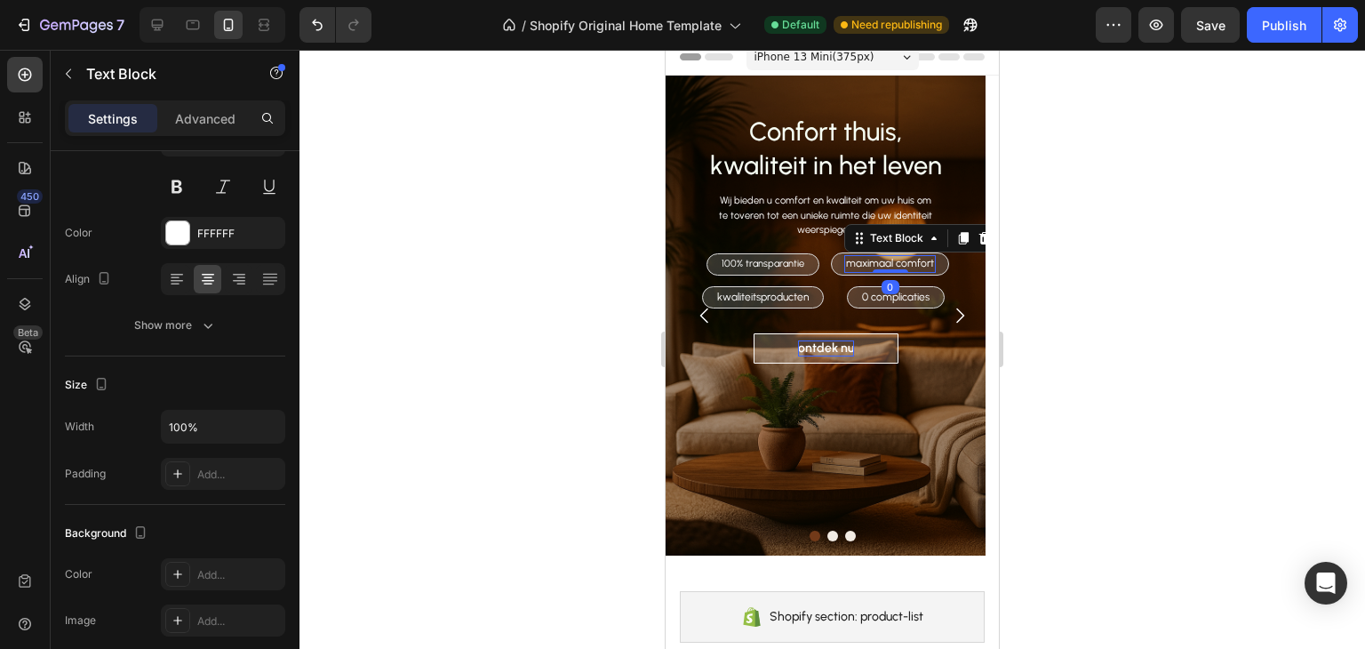
scroll to position [0, 0]
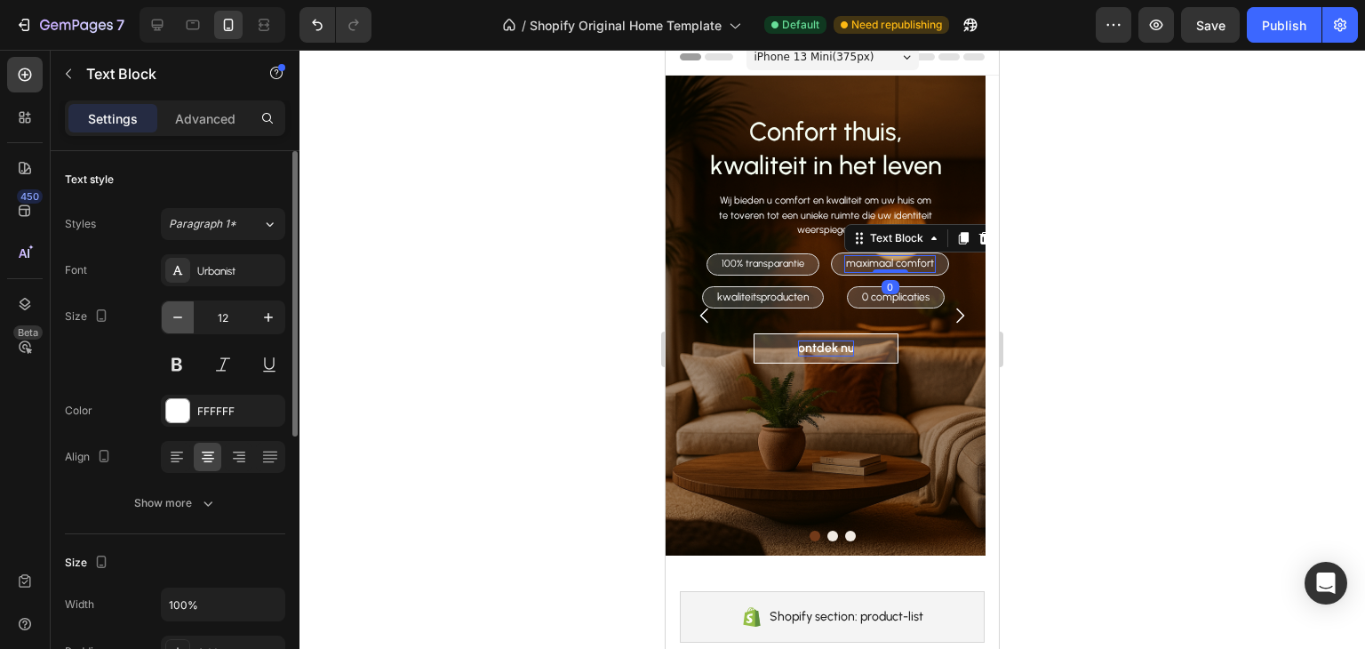
click at [175, 332] on button "button" at bounding box center [178, 317] width 32 height 32
type input "11"
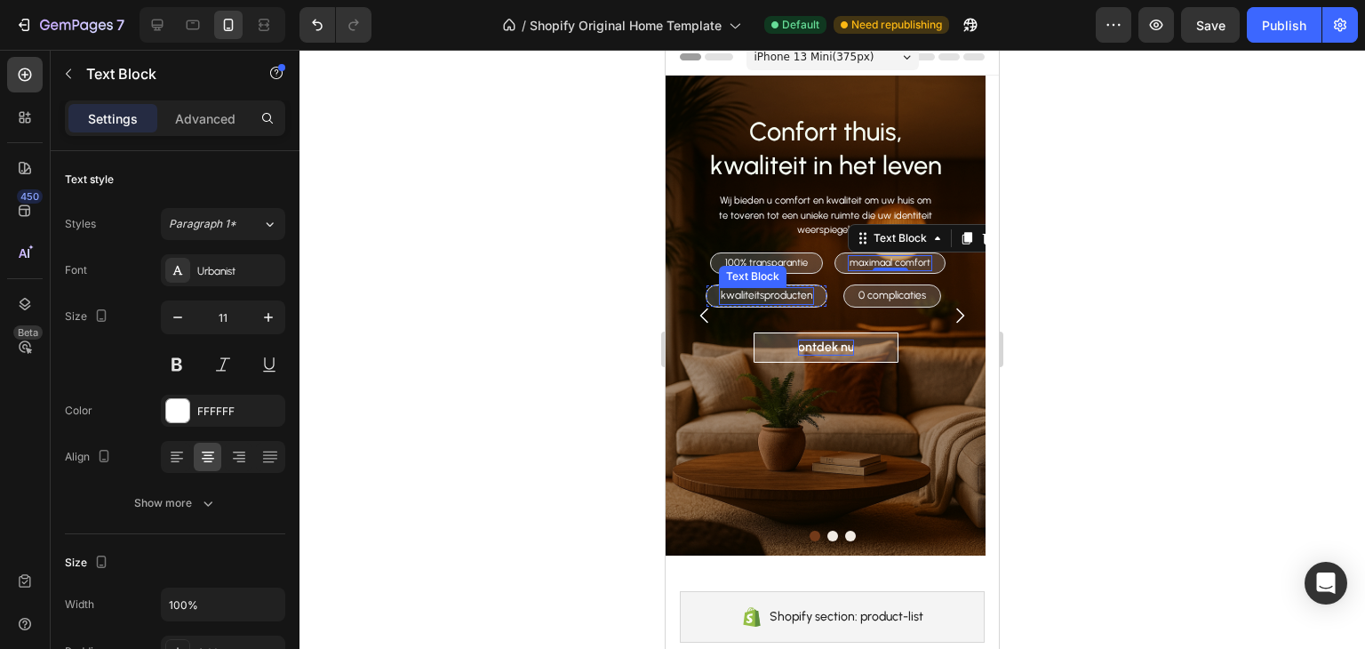
click at [780, 296] on p "kwaliteitsproducten" at bounding box center [767, 296] width 92 height 14
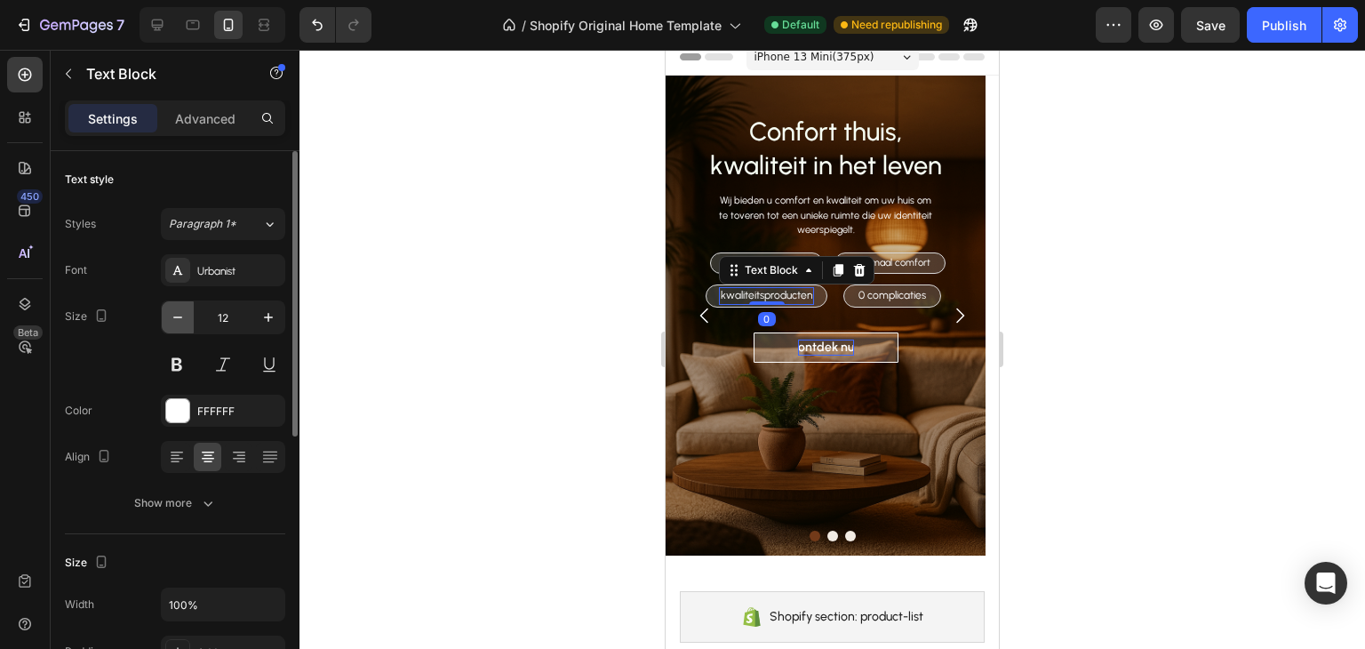
click at [184, 313] on icon "button" at bounding box center [178, 317] width 18 height 18
type input "11"
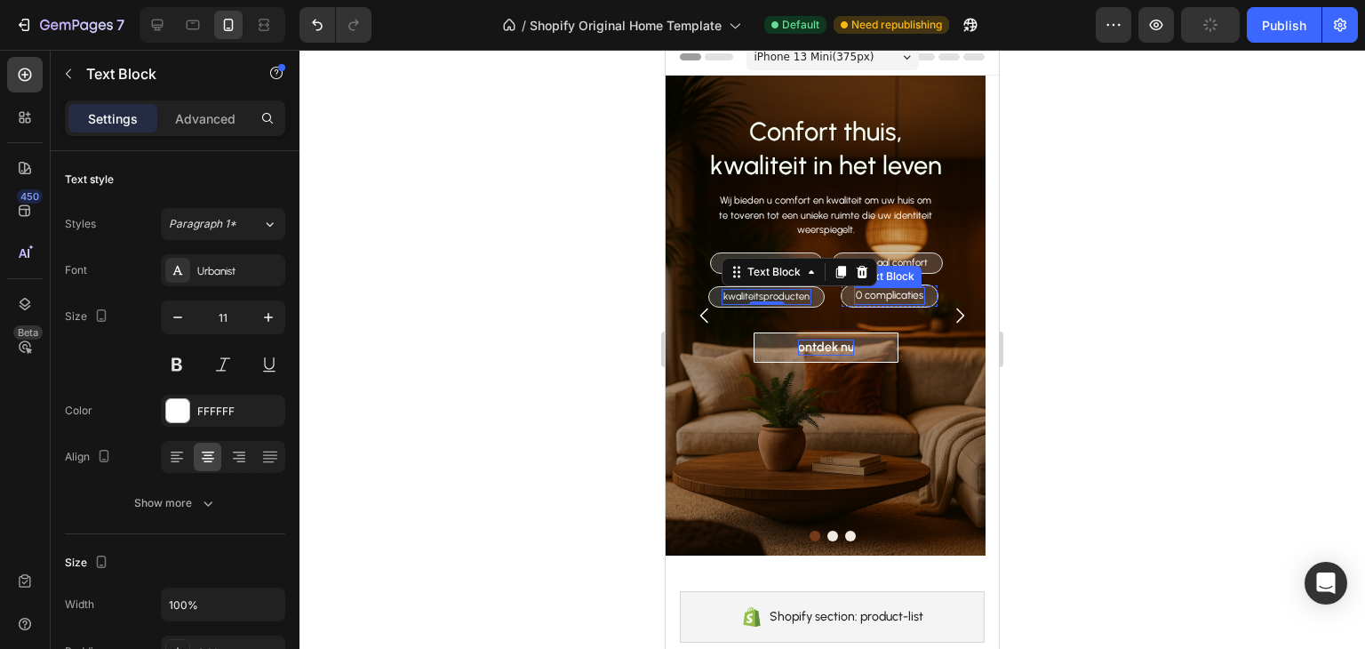
click at [866, 296] on p "0 complicaties" at bounding box center [890, 296] width 68 height 14
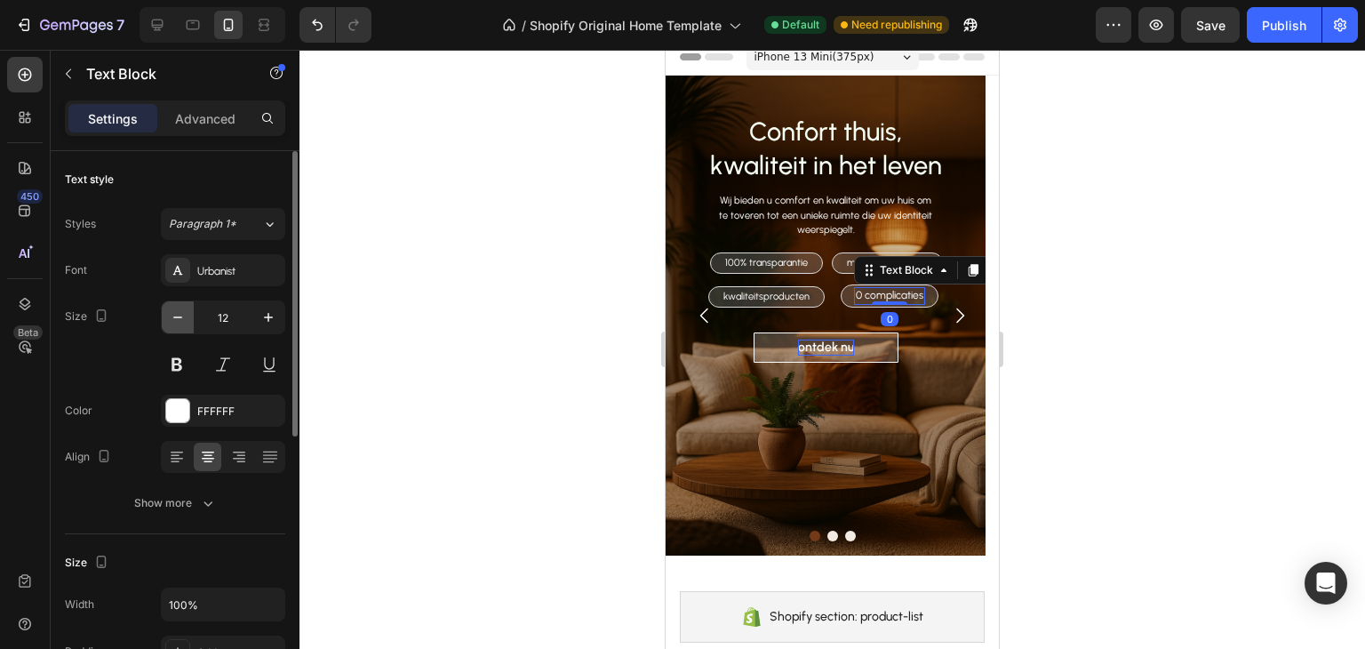
click at [177, 306] on button "button" at bounding box center [178, 317] width 32 height 32
type input "11"
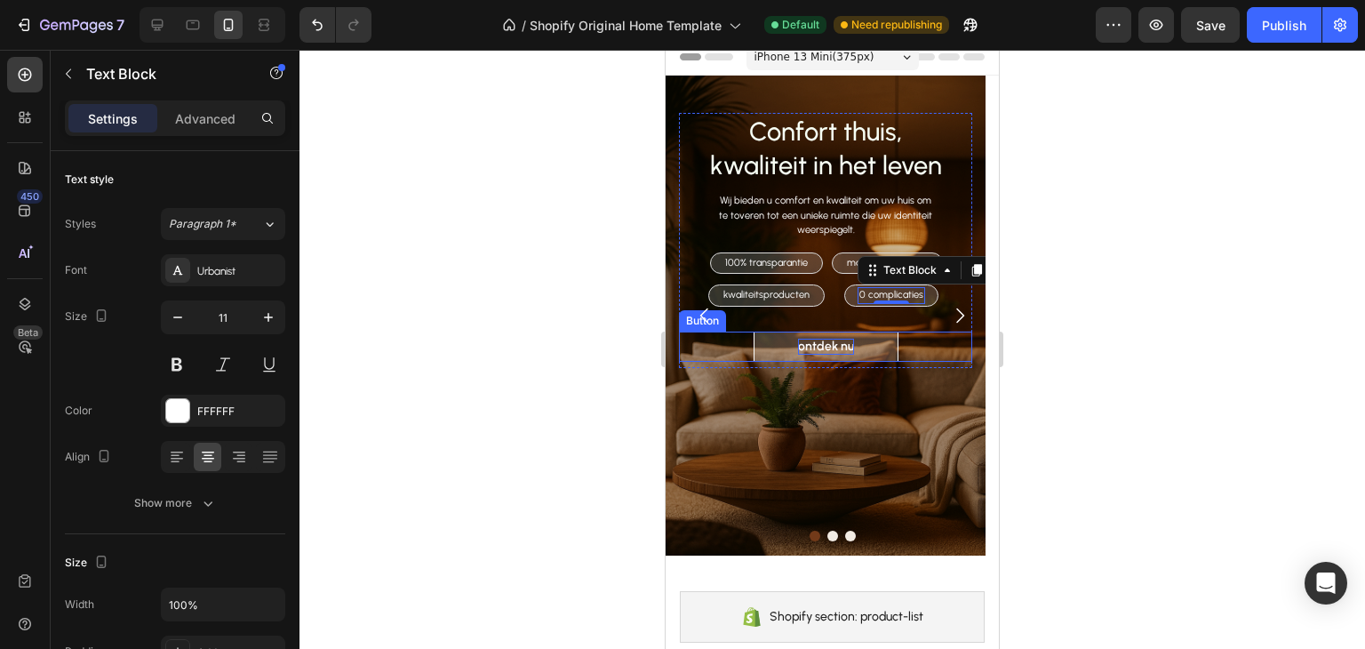
click at [916, 339] on div "ontdek nu Button" at bounding box center [825, 347] width 293 height 30
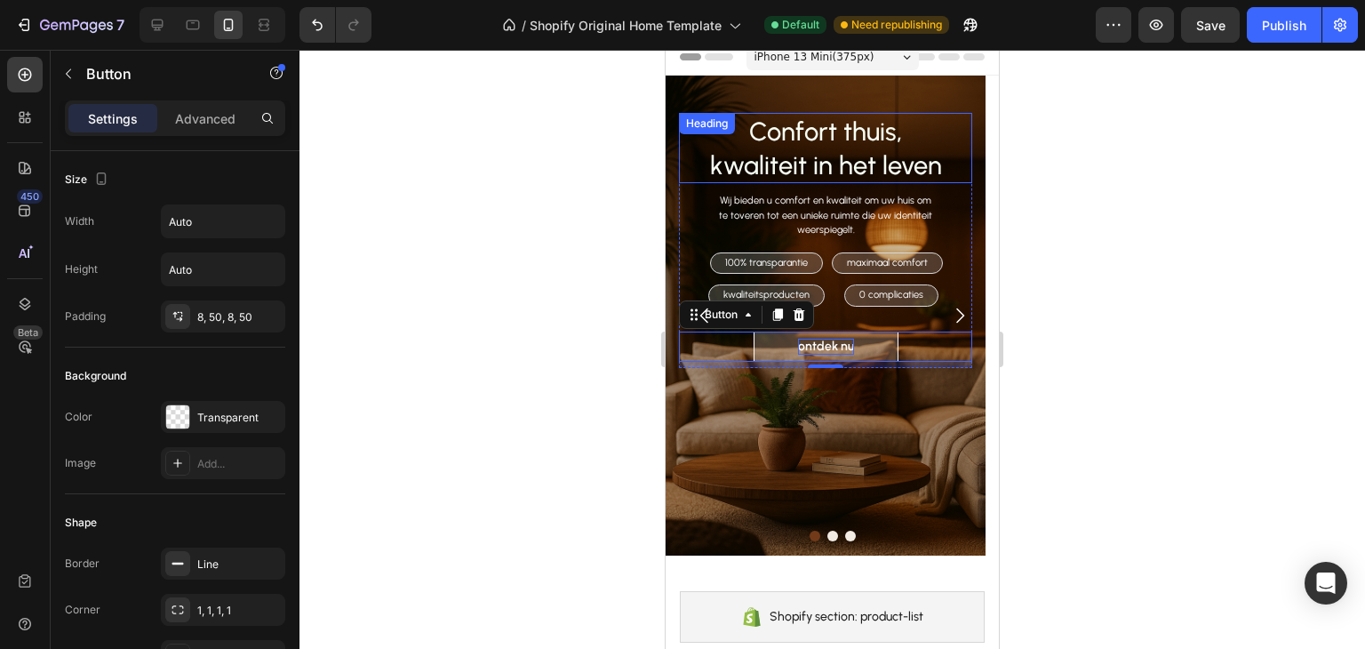
click at [860, 130] on h2 "Confort thuis, kwaliteit in het leven" at bounding box center [825, 148] width 293 height 70
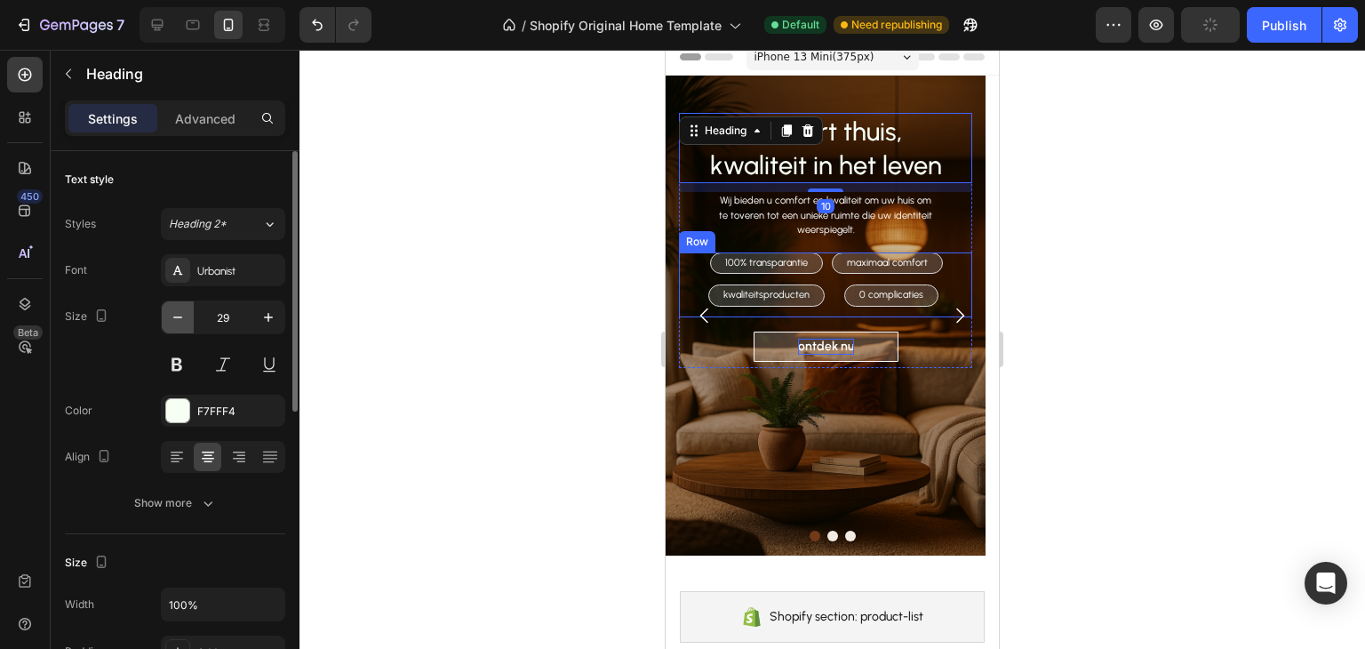
click at [179, 310] on icon "button" at bounding box center [178, 317] width 18 height 18
click at [183, 316] on icon "button" at bounding box center [178, 317] width 18 height 18
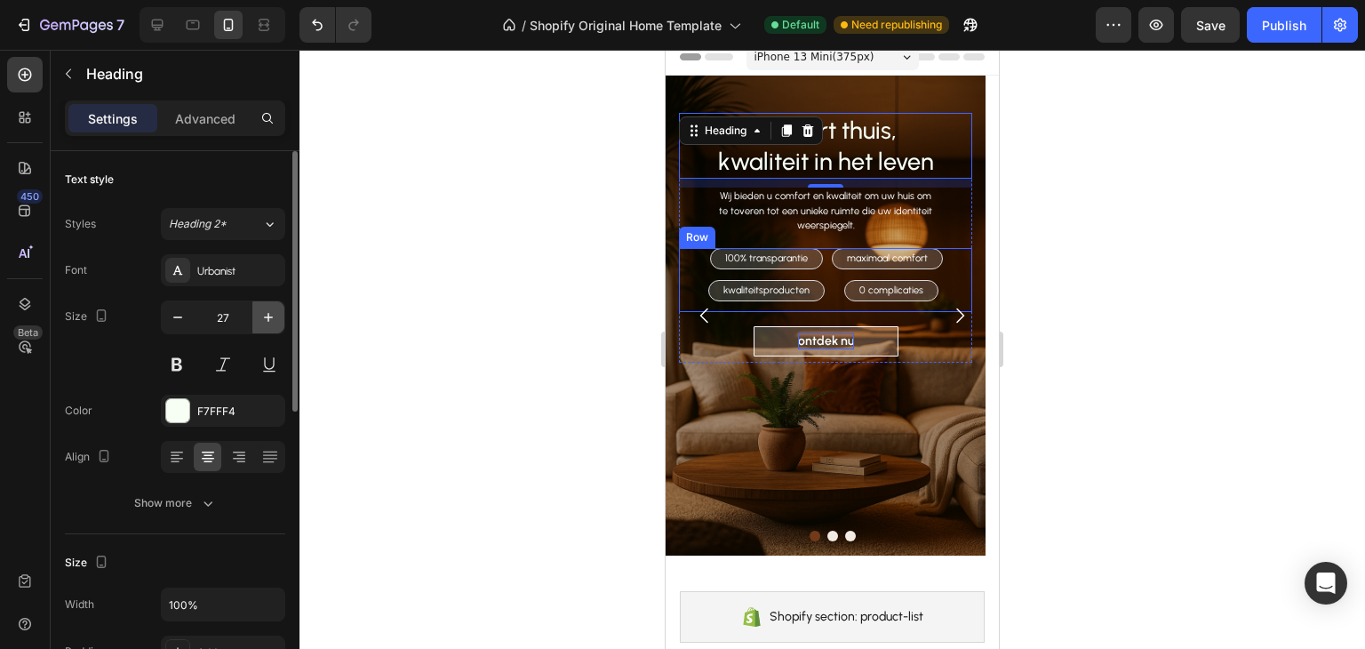
click at [270, 310] on icon "button" at bounding box center [269, 317] width 18 height 18
type input "28"
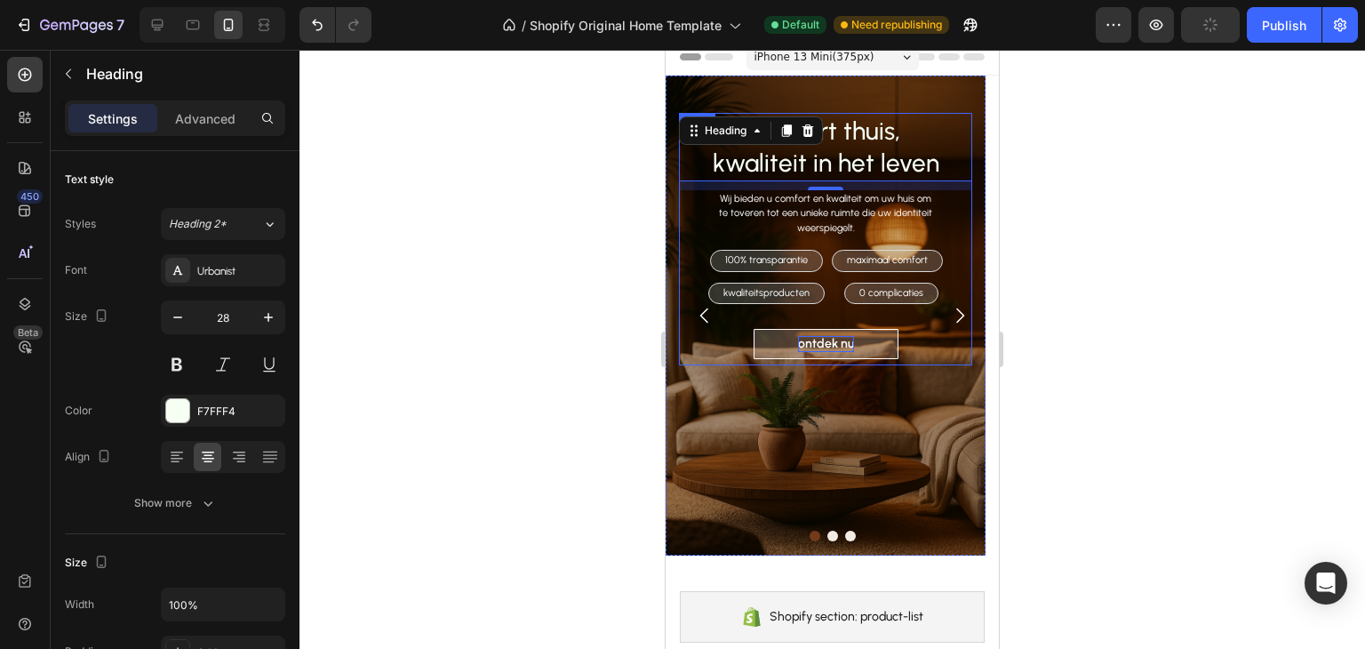
click at [883, 314] on div "Confort thuis, kwaliteit in het leven Heading 10 Wij bieden u comfort en kwalit…" at bounding box center [825, 239] width 293 height 252
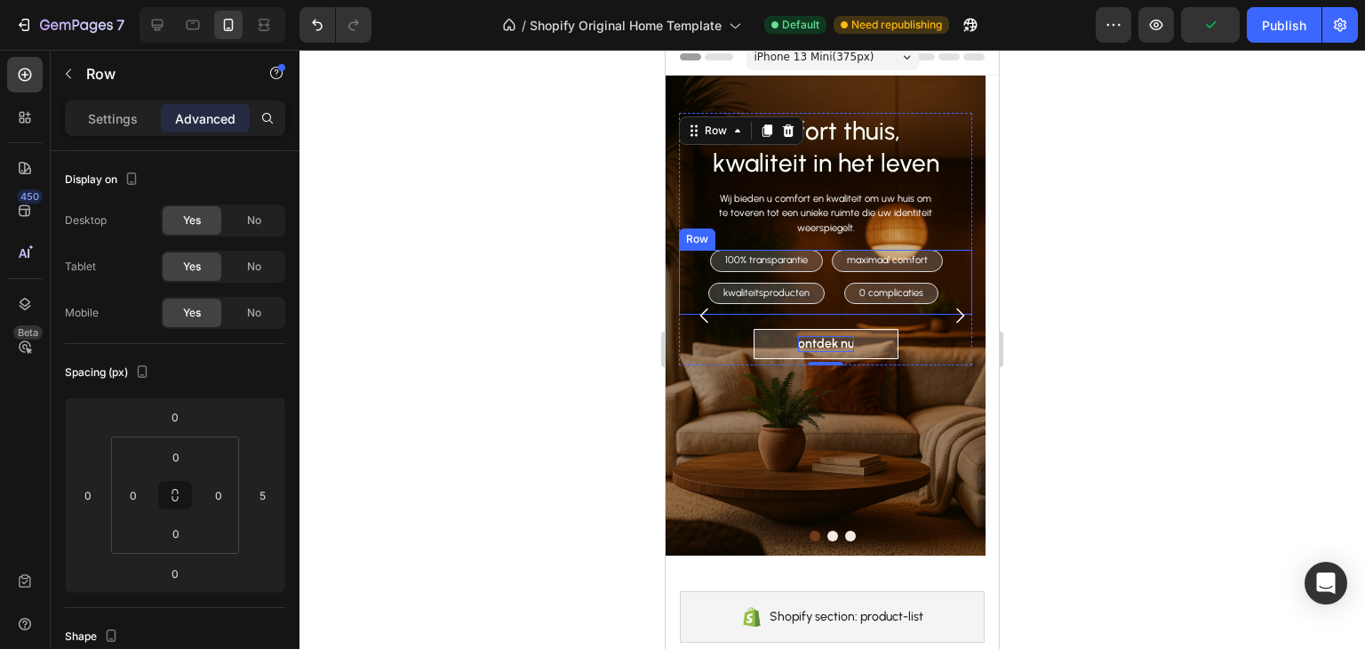
click at [910, 307] on div "0 complicaties Text Block Row" at bounding box center [887, 299] width 111 height 32
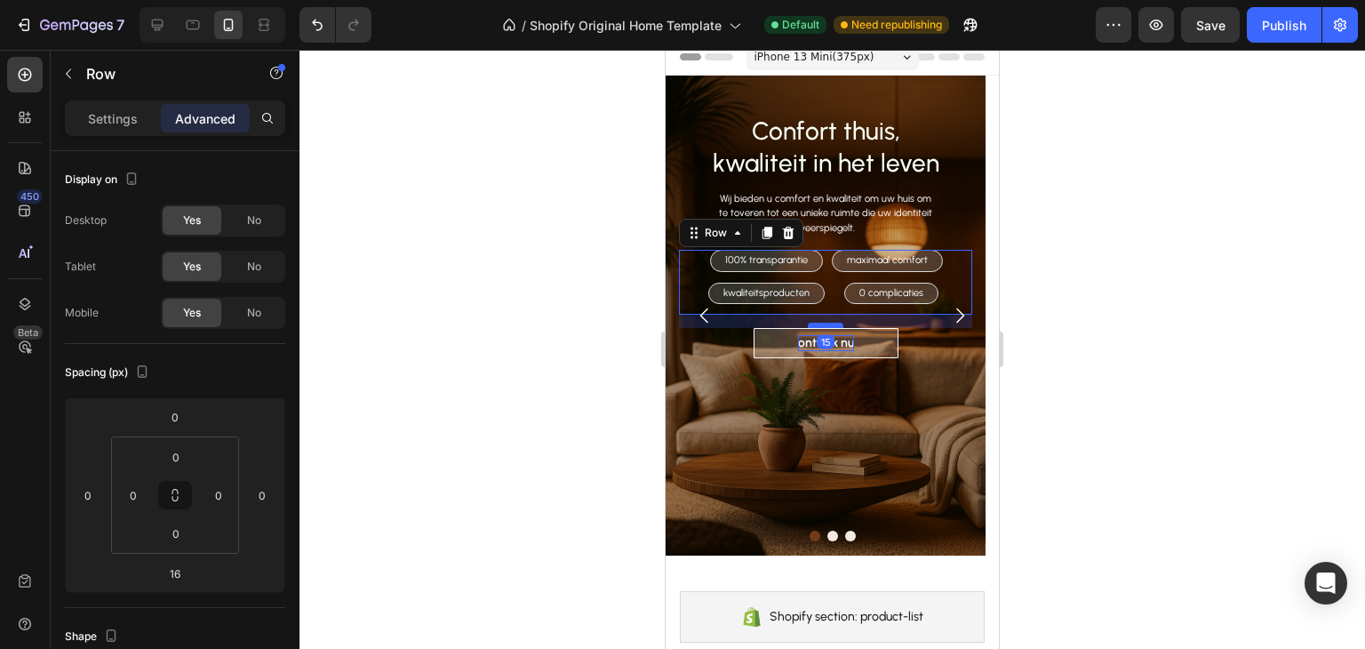
click at [828, 323] on div at bounding box center [826, 325] width 36 height 5
type input "15"
click at [951, 275] on div "100% transparantie Text Block Row maximaal comfort Text Block Row kwaliteitspro…" at bounding box center [825, 282] width 293 height 65
click at [903, 208] on p "Wij bieden u comfort en kwaliteit om uw huis om te toveren tot een unieke ruimt…" at bounding box center [825, 214] width 217 height 44
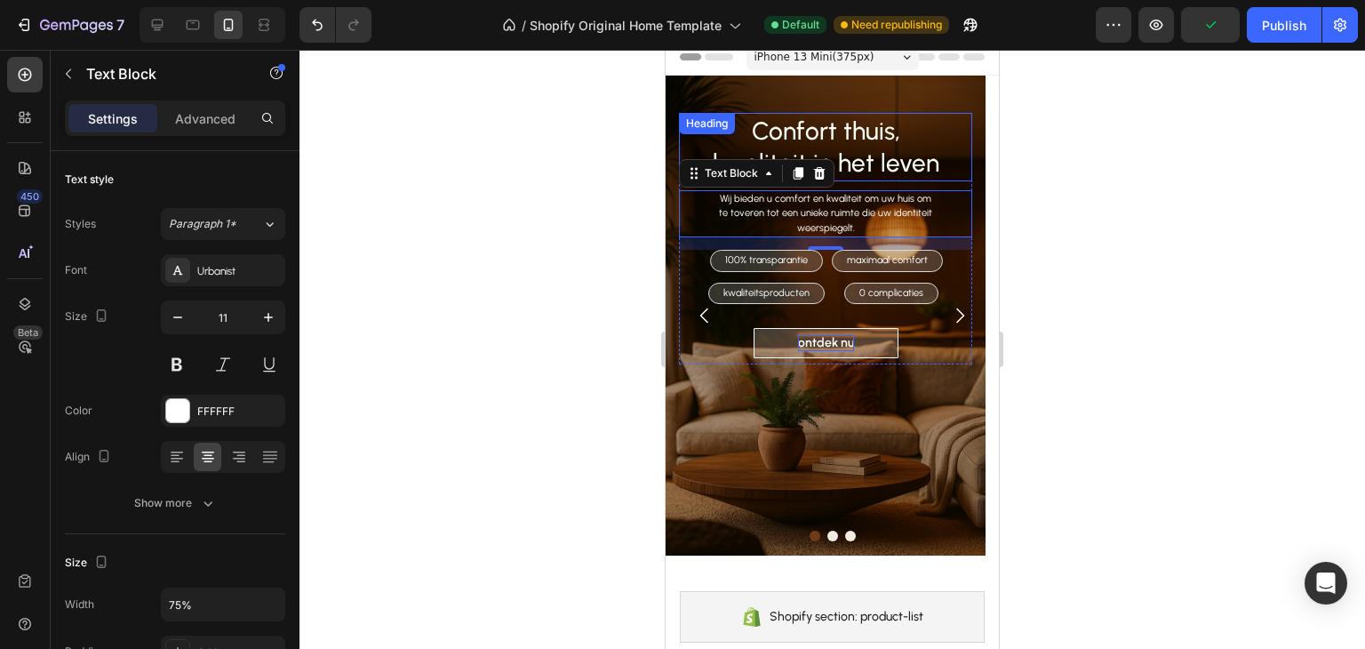
click at [692, 129] on div "Heading" at bounding box center [707, 124] width 49 height 16
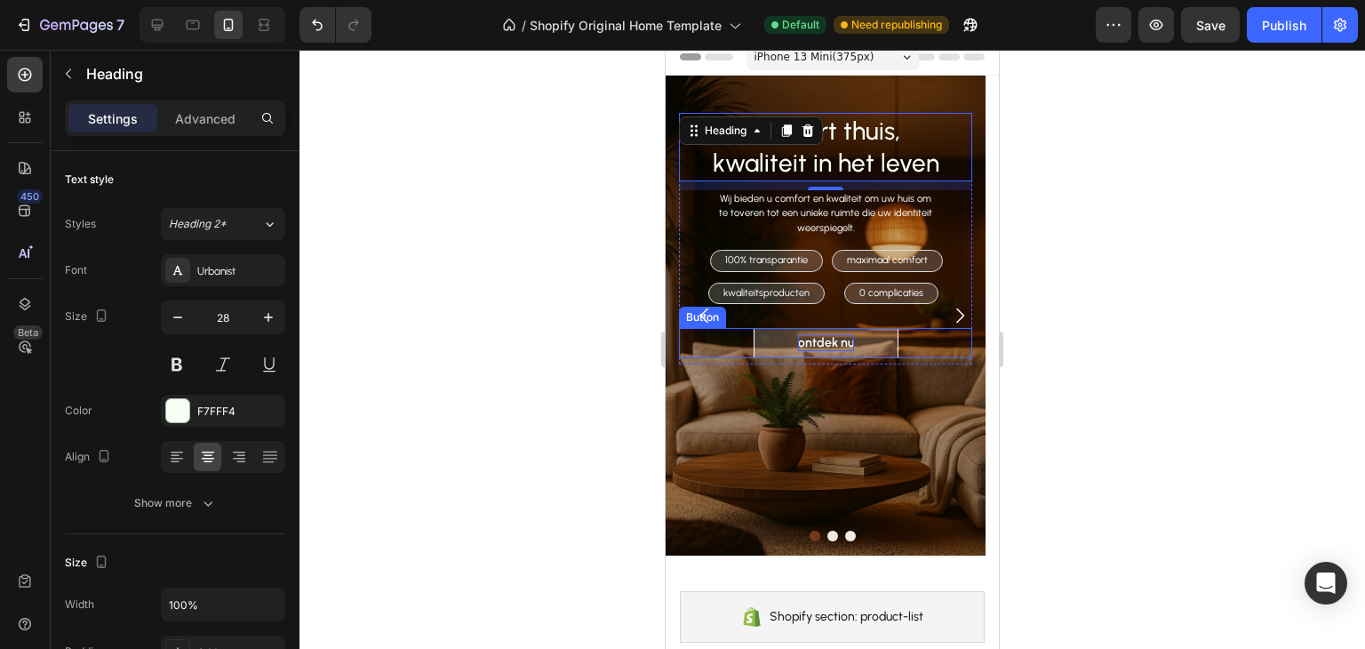
click at [711, 346] on div "ontdek nu Button" at bounding box center [825, 343] width 293 height 30
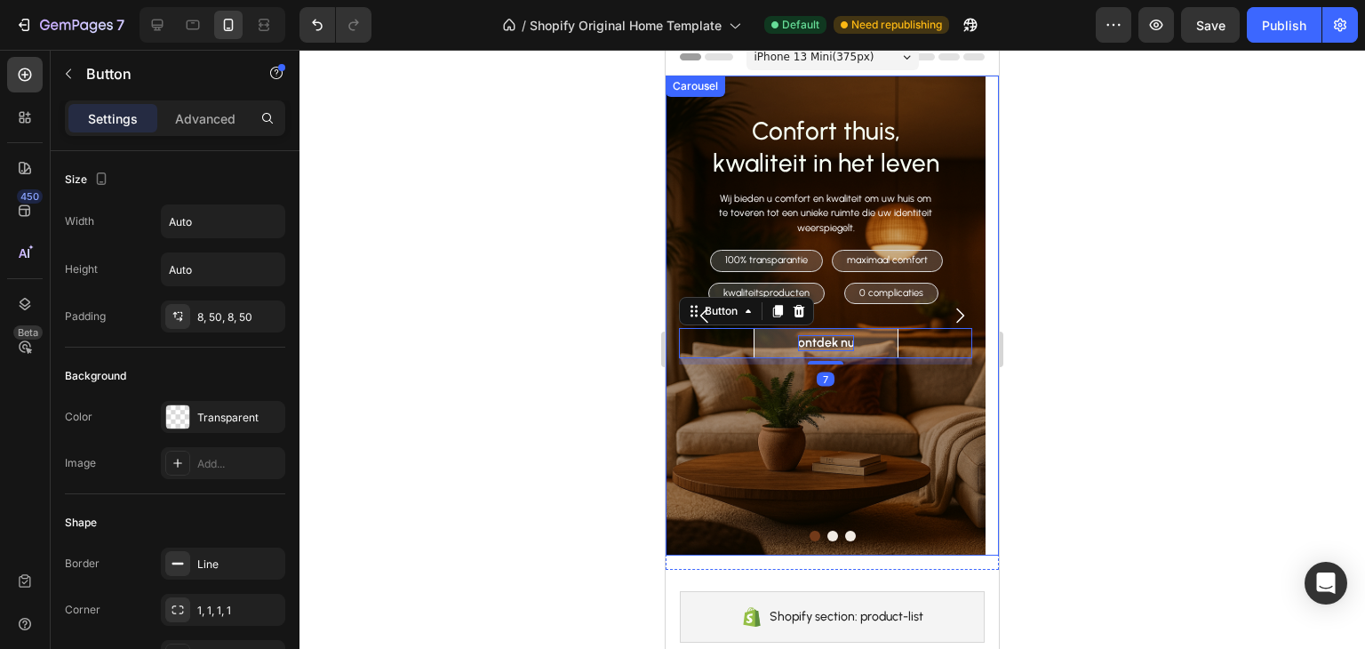
click at [728, 300] on button "Carousel Back Arrow" at bounding box center [705, 316] width 50 height 50
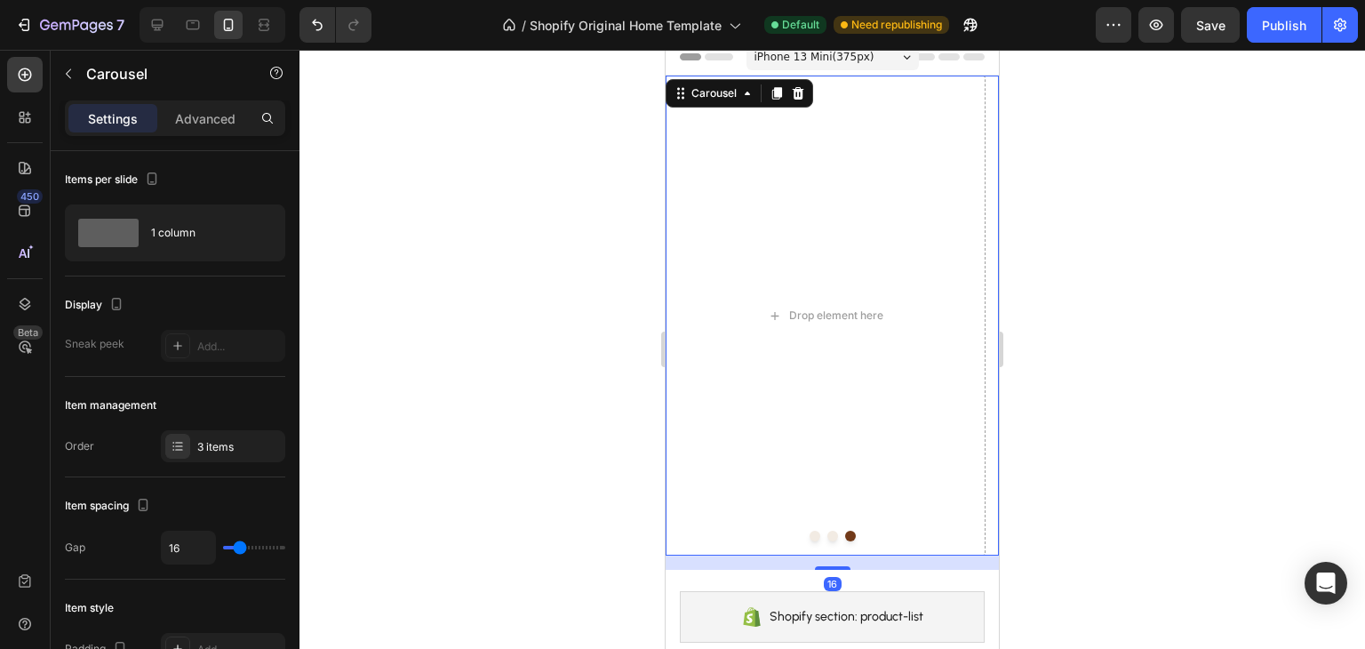
click at [971, 303] on button "Carousel Next Arrow" at bounding box center [960, 316] width 50 height 50
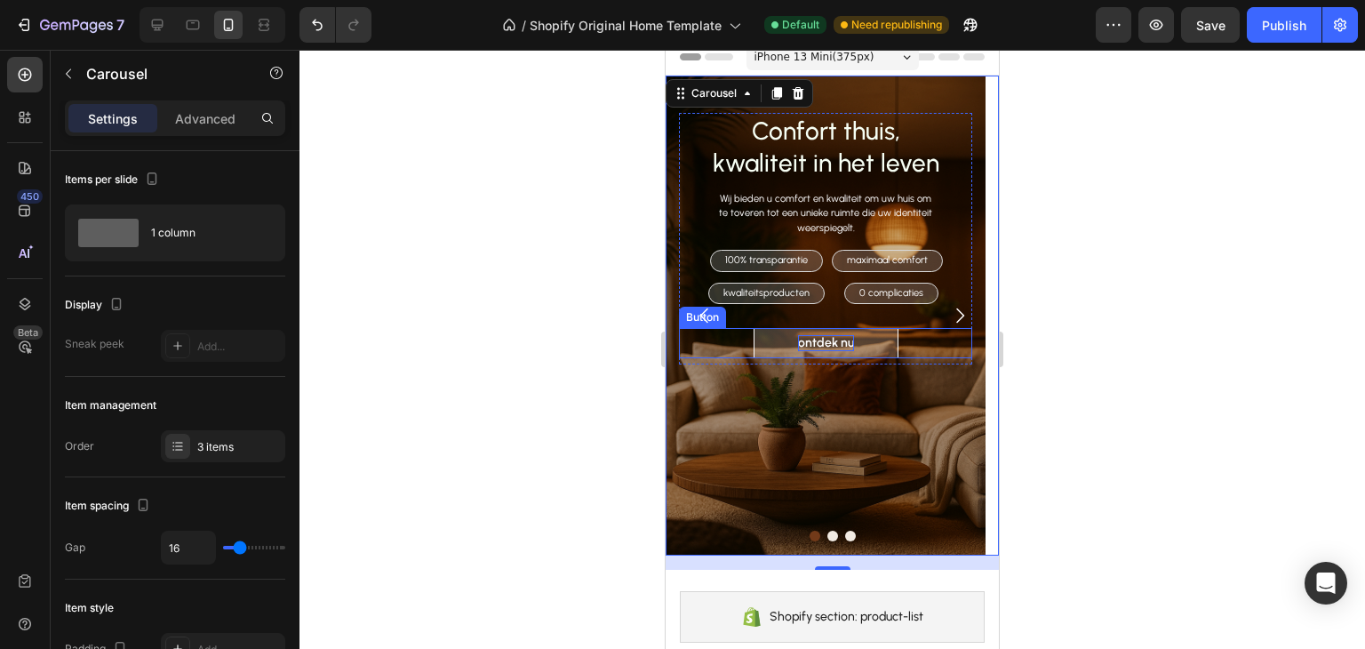
click at [769, 338] on link "ontdek nu" at bounding box center [826, 343] width 145 height 30
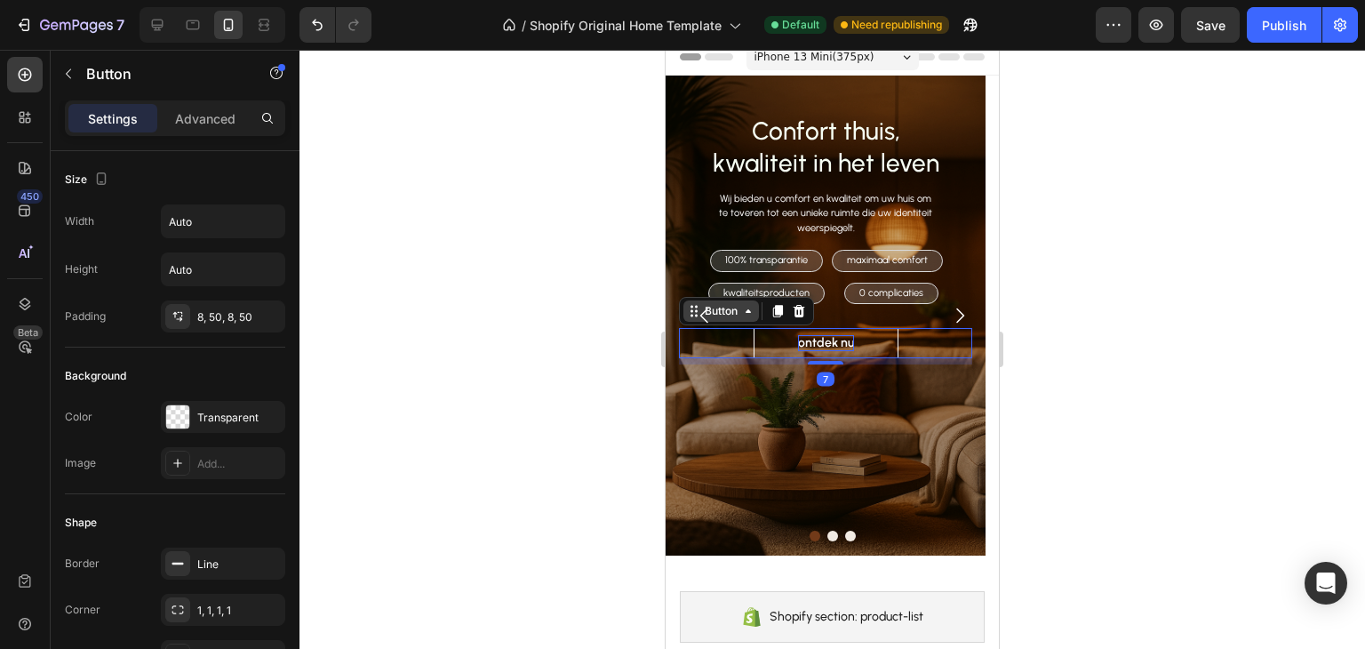
click at [754, 307] on icon at bounding box center [748, 311] width 14 height 14
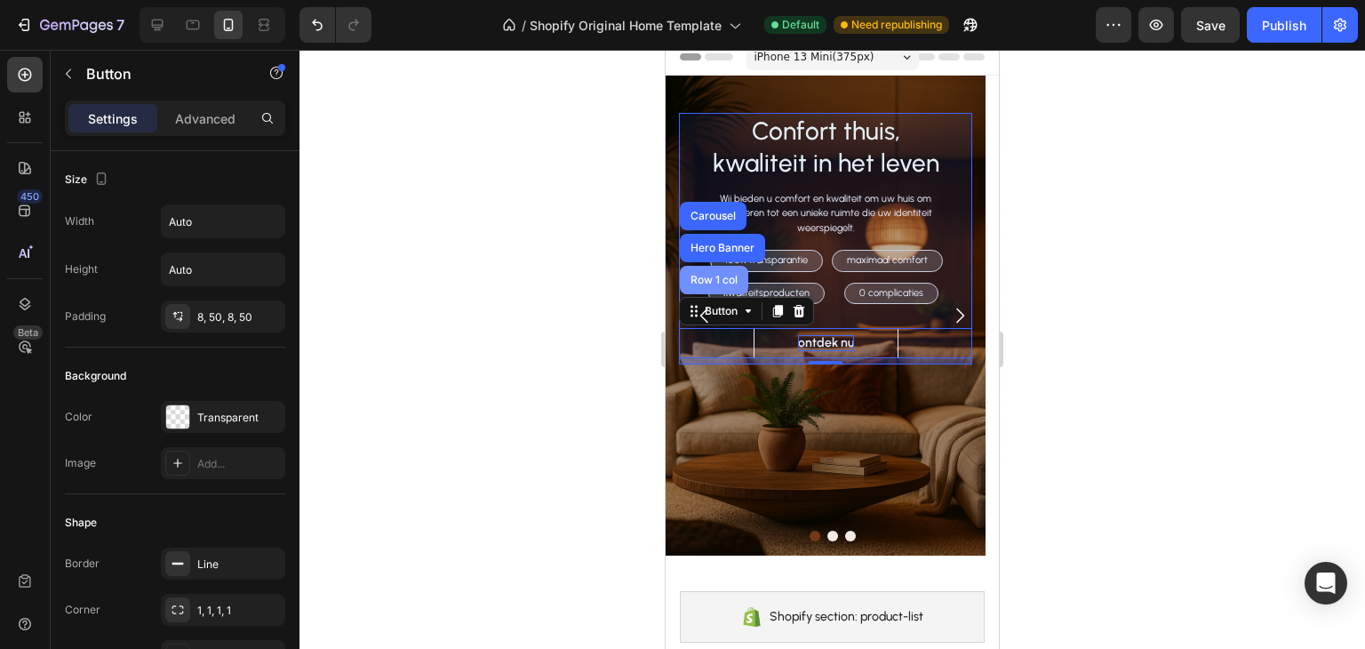
click at [730, 267] on div "Row 1 col" at bounding box center [714, 280] width 68 height 28
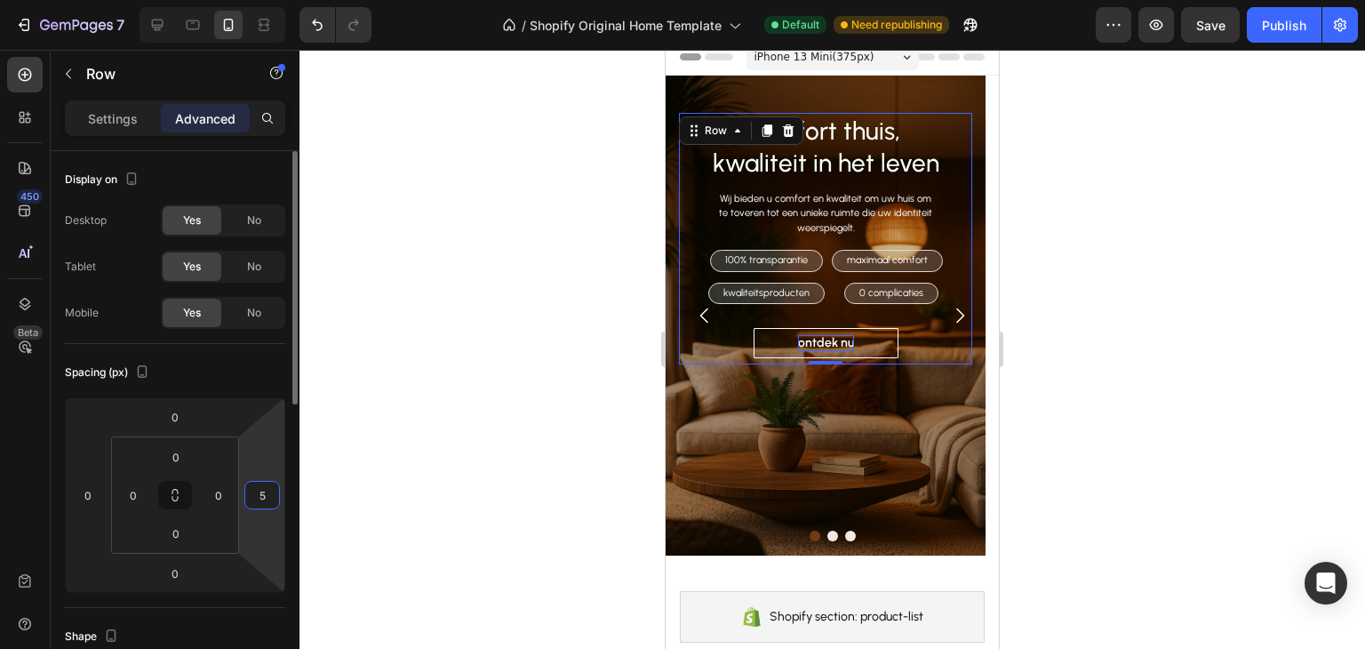
click at [268, 492] on input "5" at bounding box center [262, 495] width 27 height 27
type input "0"
click at [196, 351] on div "Spacing (px) 0 0 0 0 0 0 0 0" at bounding box center [175, 476] width 220 height 264
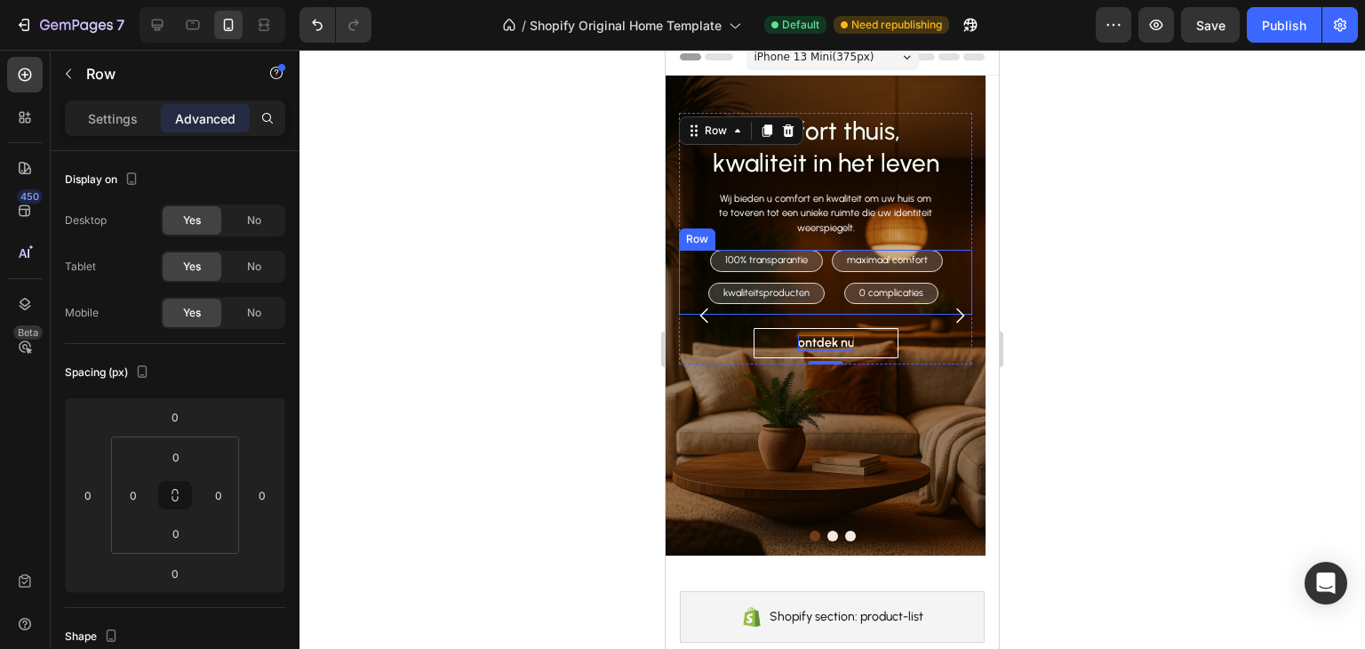
click at [699, 236] on div "Row" at bounding box center [697, 239] width 29 height 16
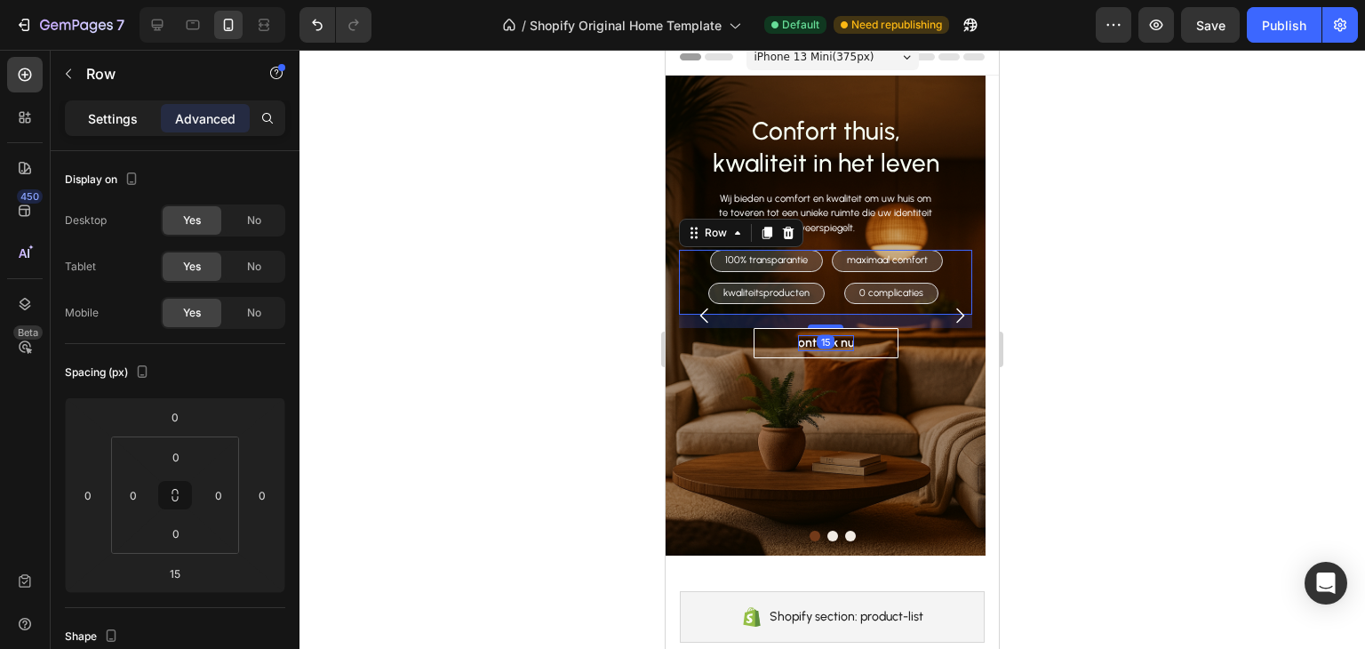
click at [103, 105] on div "Settings" at bounding box center [112, 118] width 89 height 28
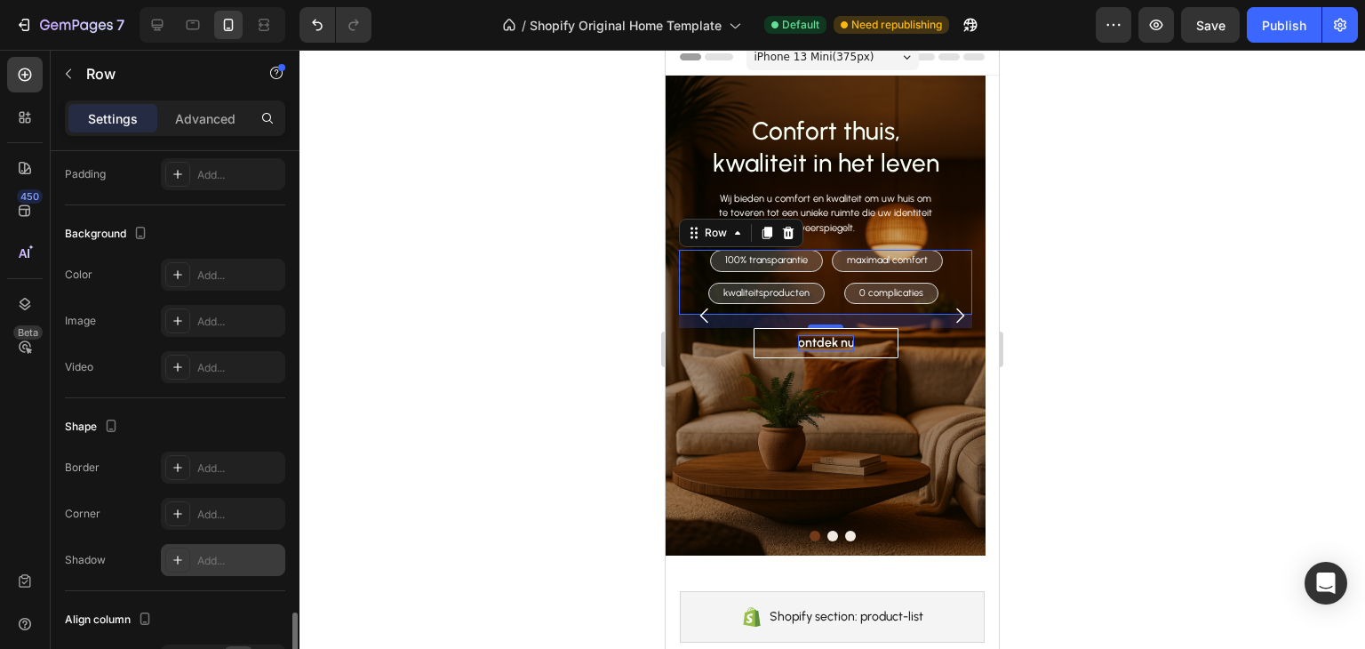
scroll to position [690, 0]
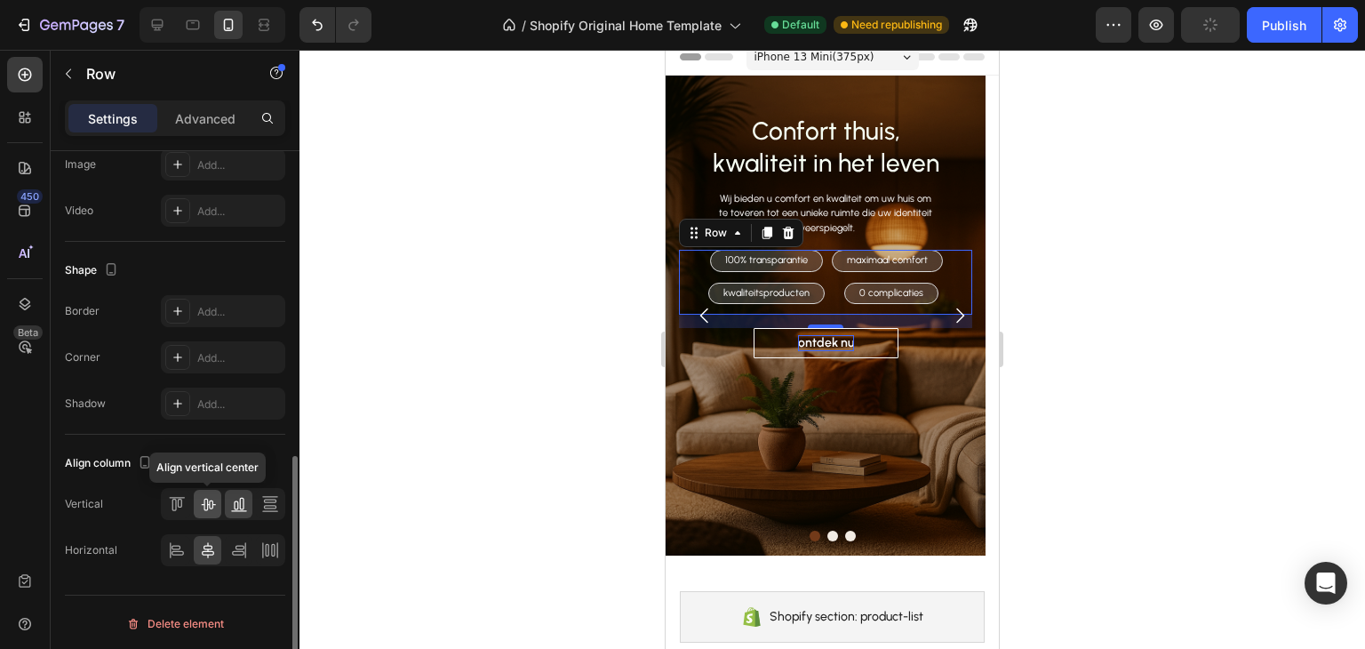
click at [208, 509] on icon at bounding box center [208, 504] width 18 height 18
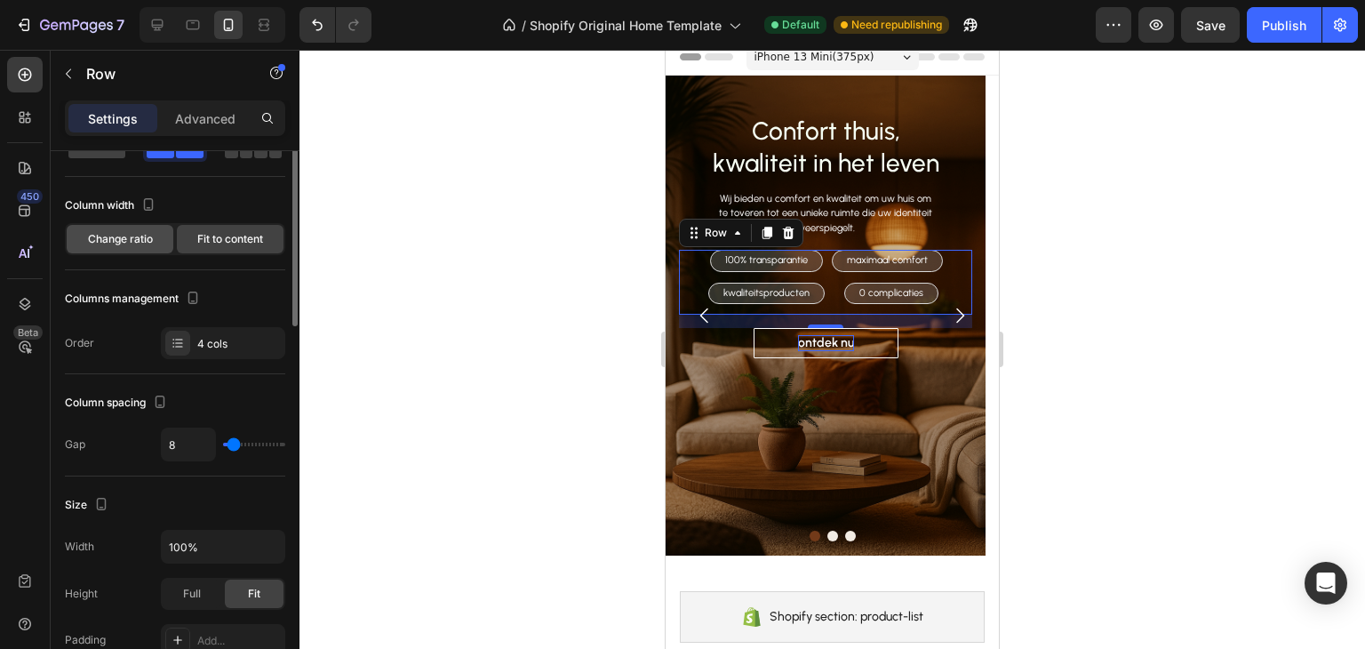
scroll to position [0, 0]
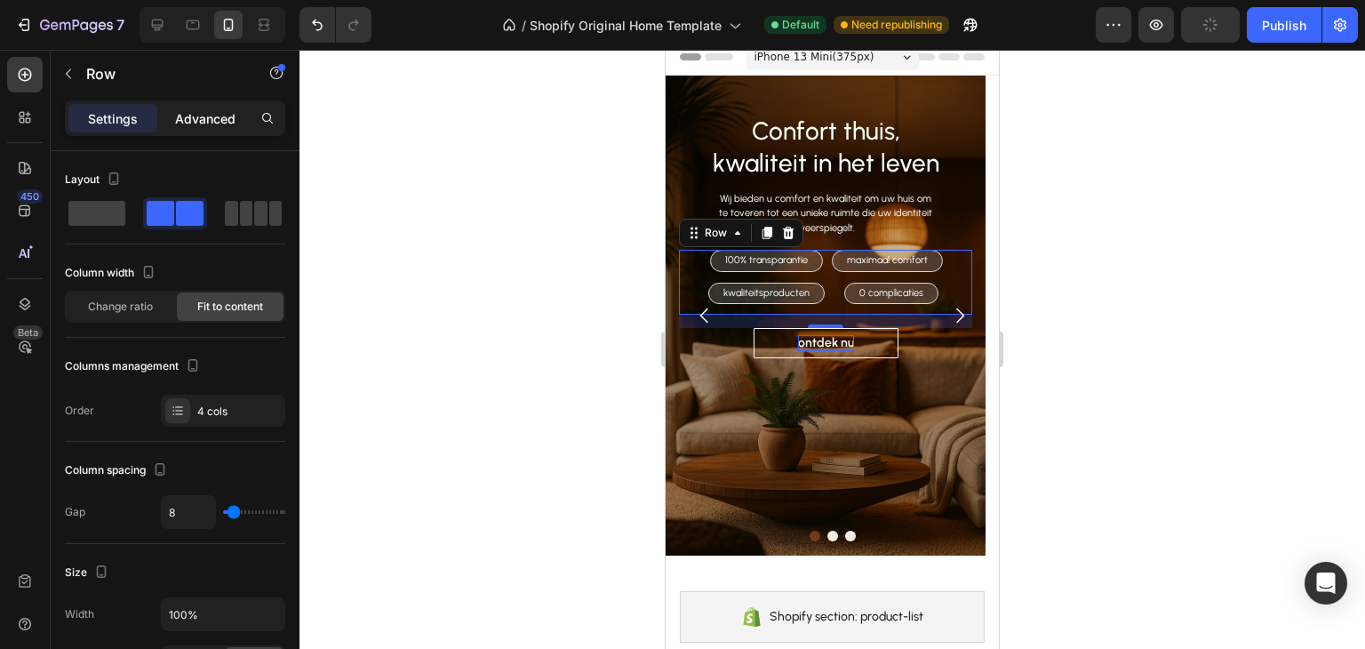
click at [218, 108] on div "Advanced" at bounding box center [205, 118] width 89 height 28
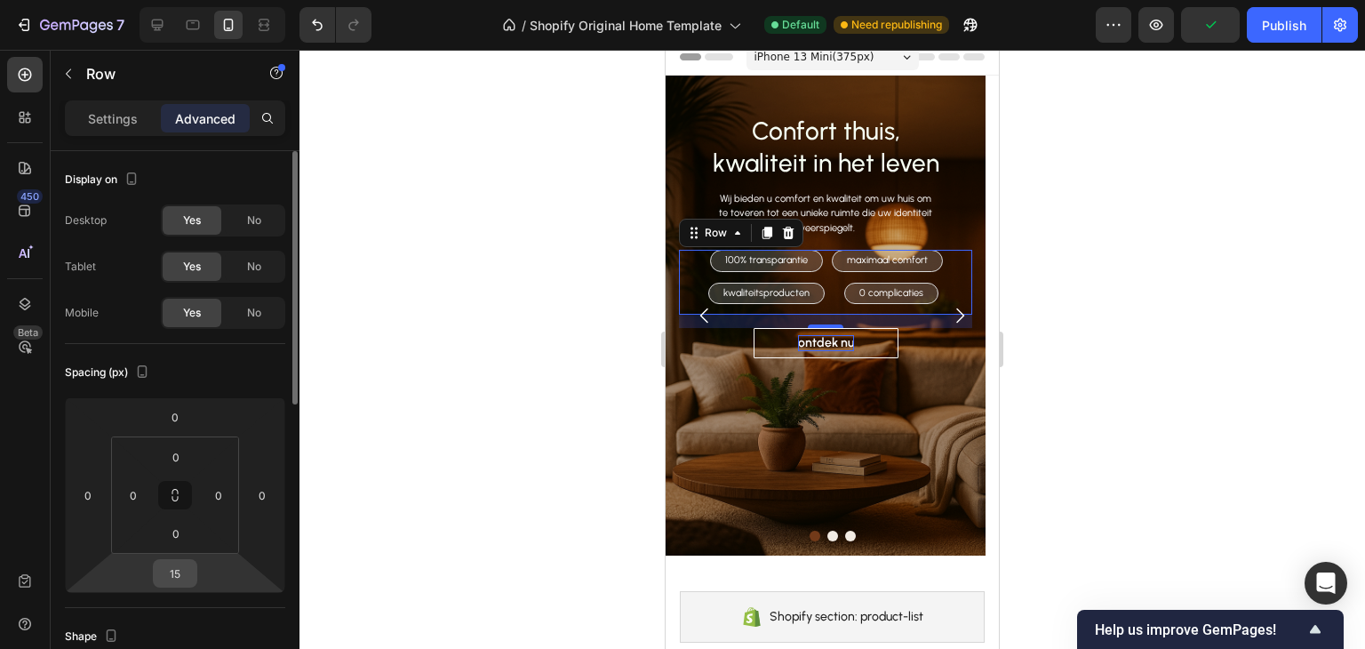
click at [181, 577] on input "15" at bounding box center [175, 573] width 36 height 27
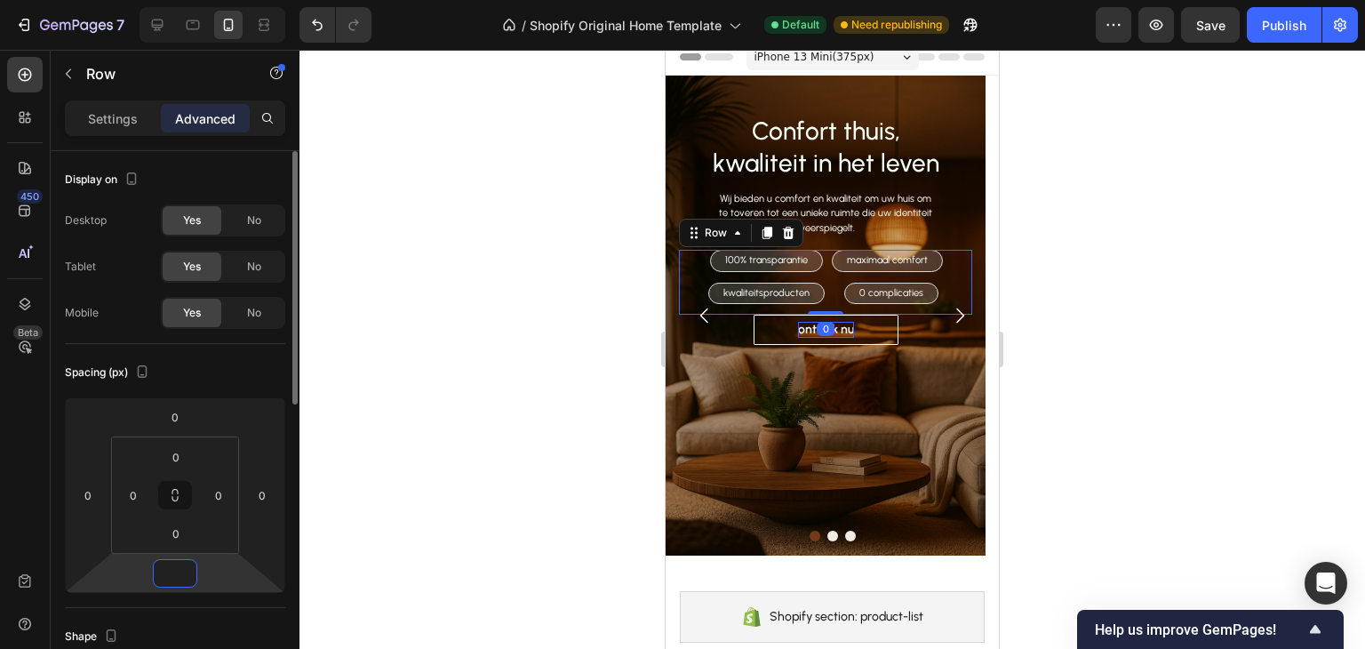
type input "0"
click at [240, 364] on div "Spacing (px)" at bounding box center [175, 372] width 220 height 28
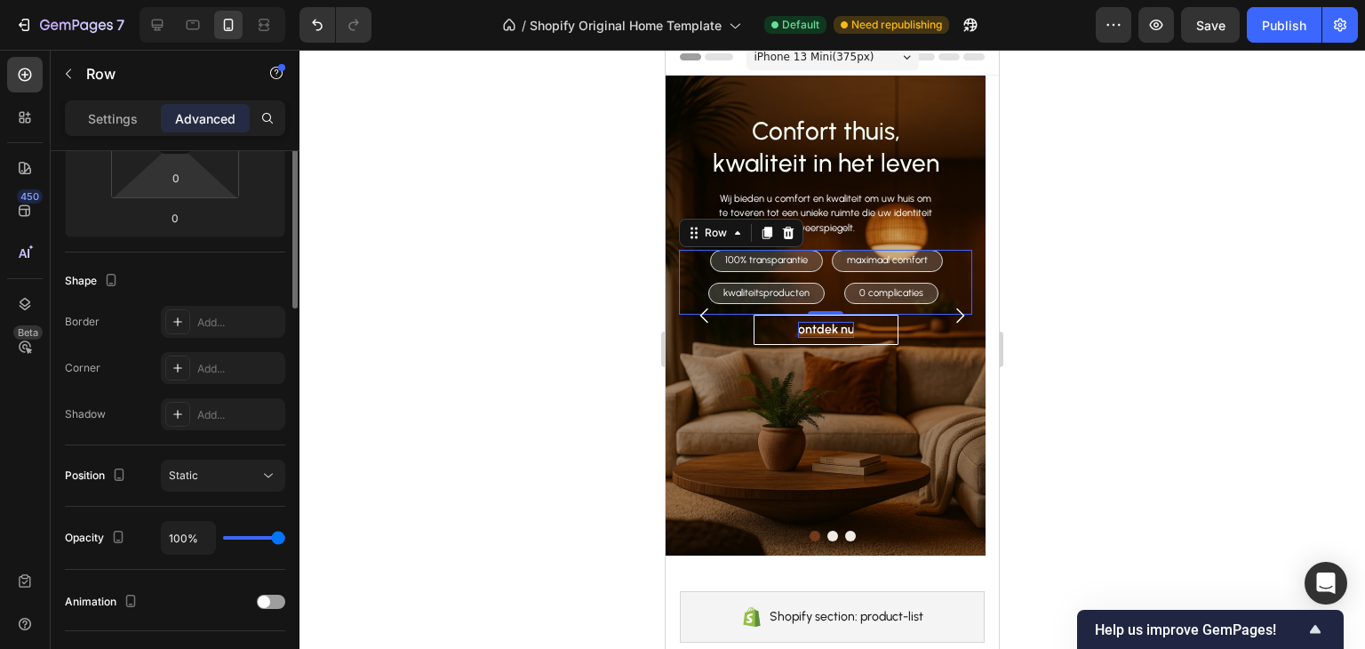
scroll to position [178, 0]
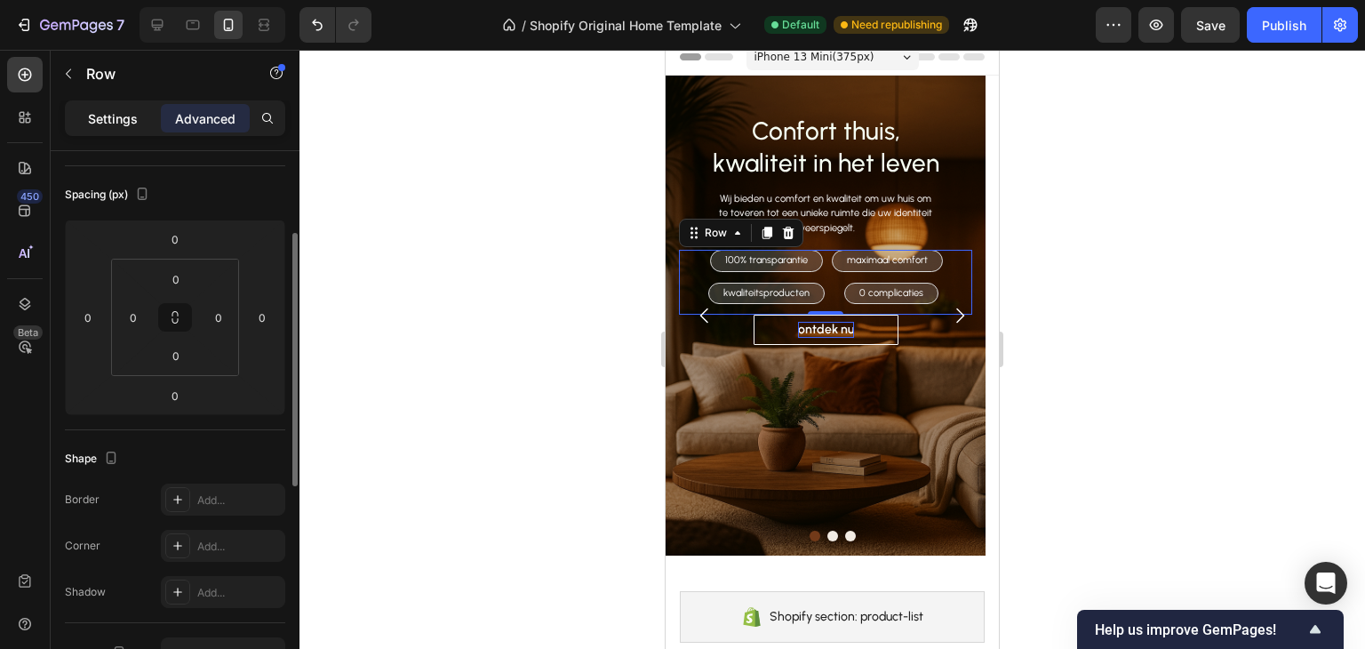
click at [128, 122] on p "Settings" at bounding box center [113, 118] width 50 height 19
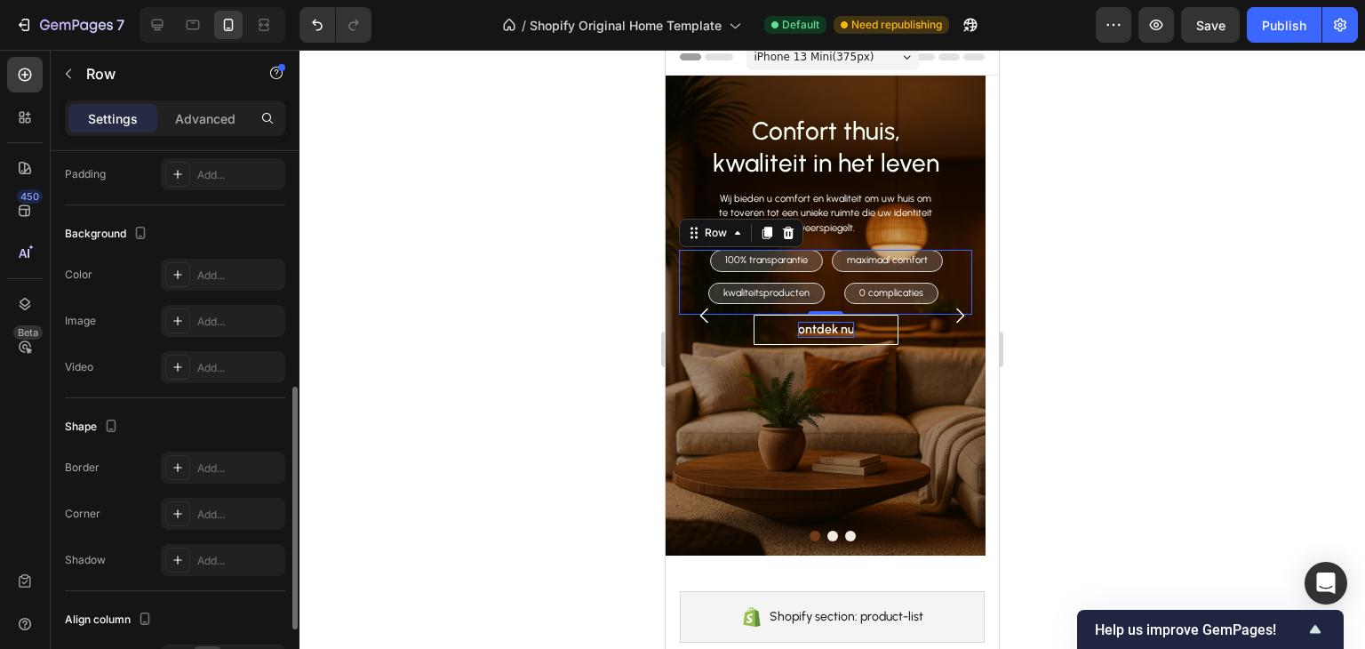
scroll to position [690, 0]
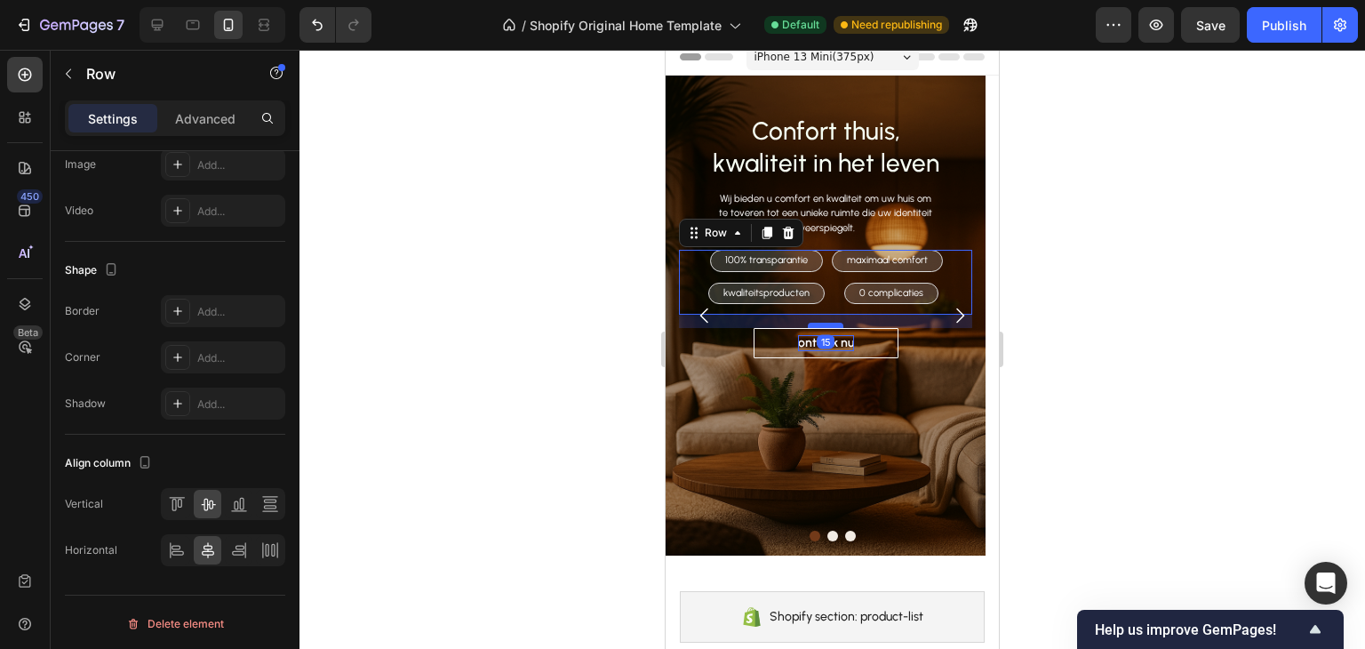
drag, startPoint x: 824, startPoint y: 309, endPoint x: 819, endPoint y: 323, distance: 14.4
click at [819, 323] on div at bounding box center [826, 325] width 36 height 5
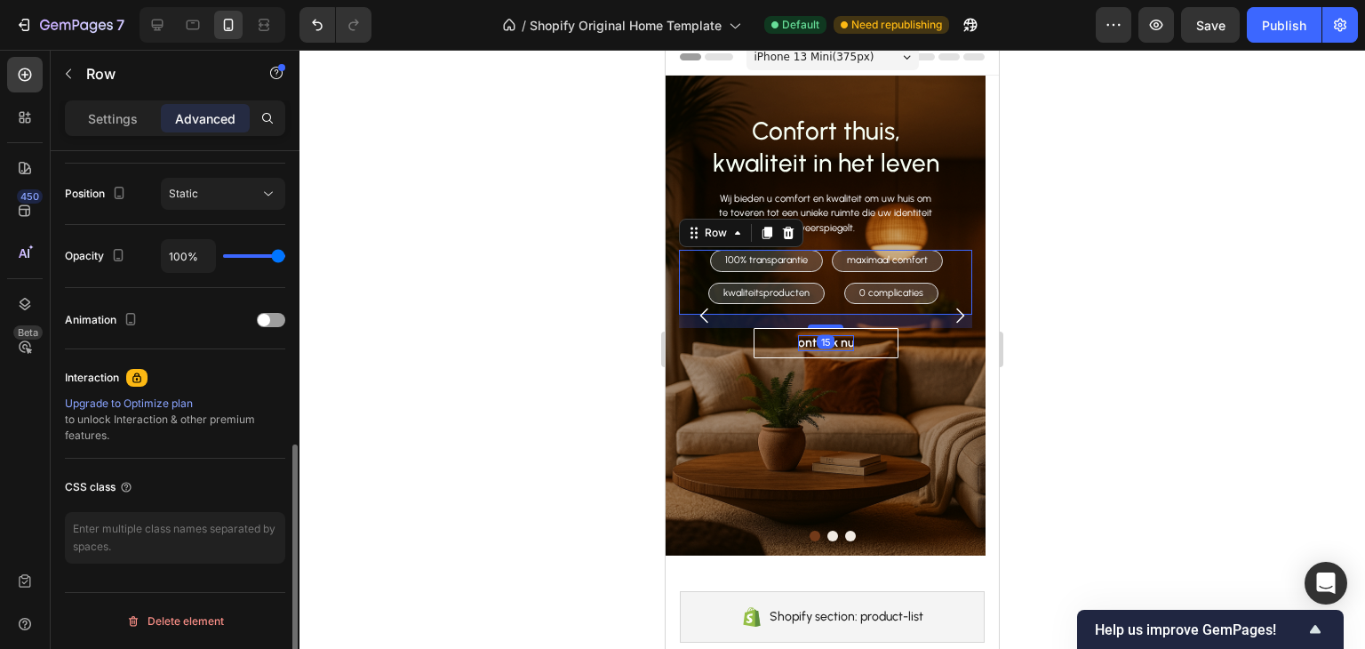
scroll to position [636, 0]
click at [953, 211] on div "Wij bieden u comfort en kwaliteit om uw huis om te toveren tot een unieke ruimt…" at bounding box center [825, 214] width 293 height 48
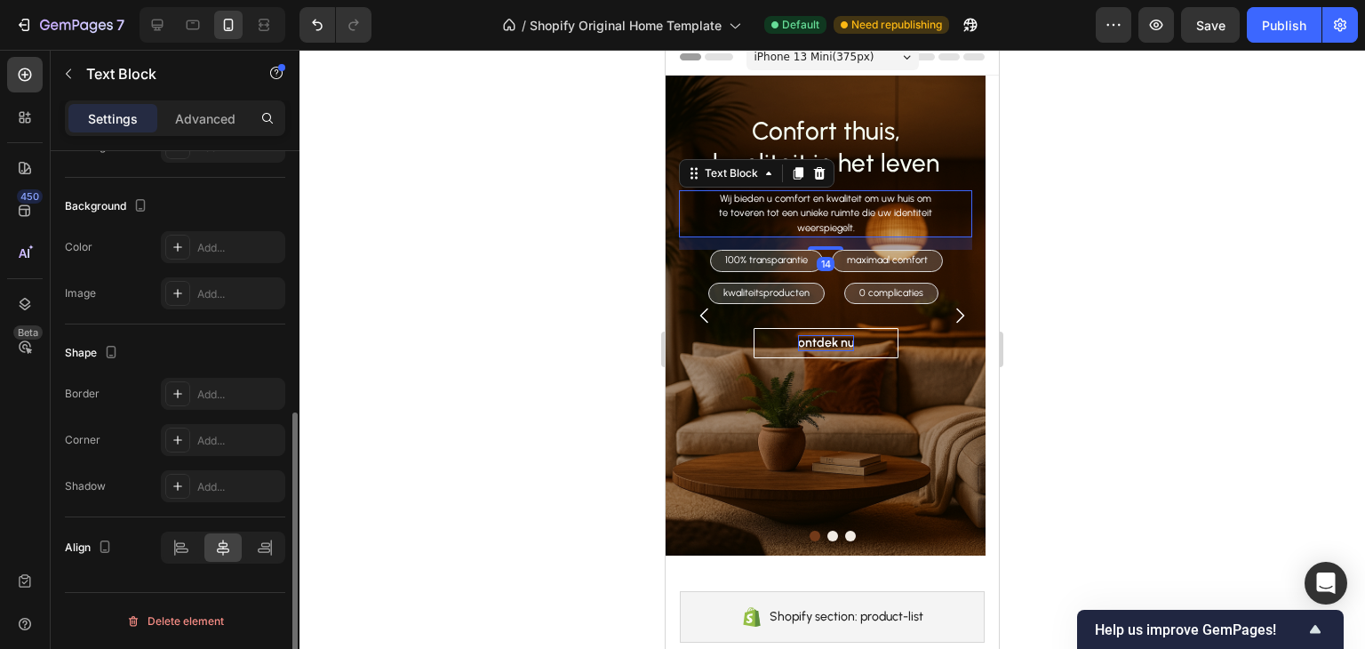
scroll to position [0, 0]
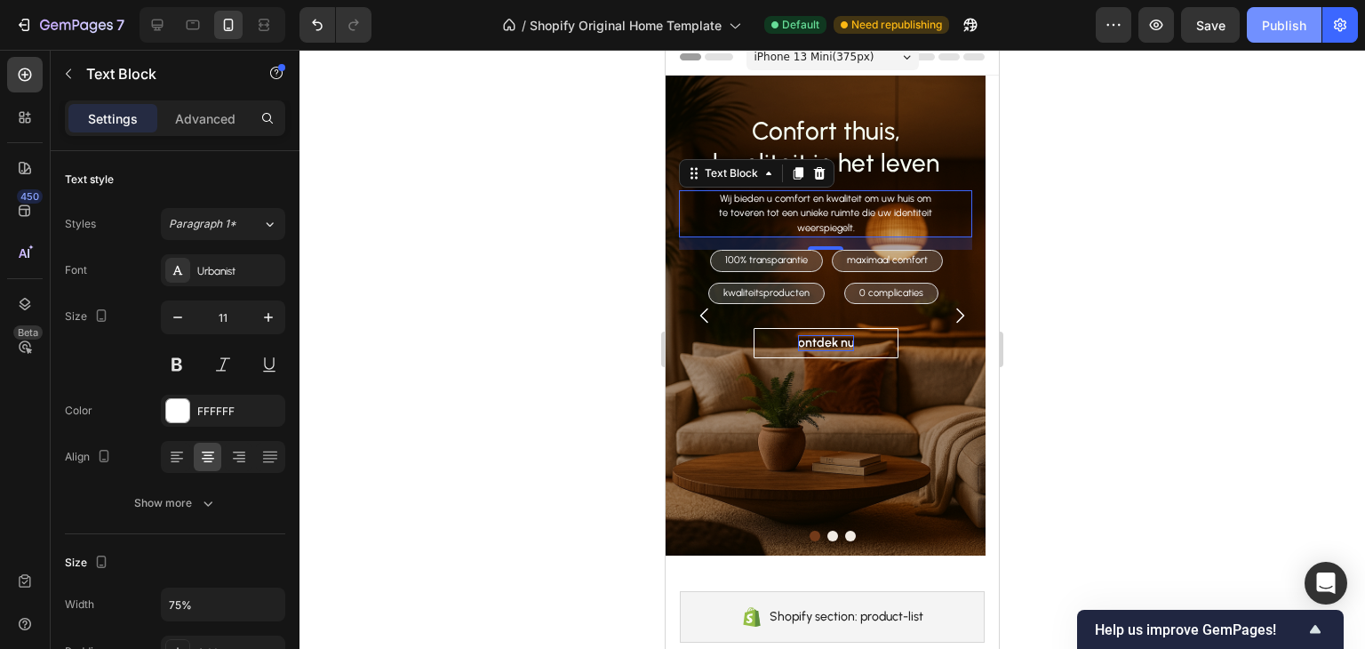
click at [1299, 29] on div "Publish" at bounding box center [1284, 25] width 44 height 19
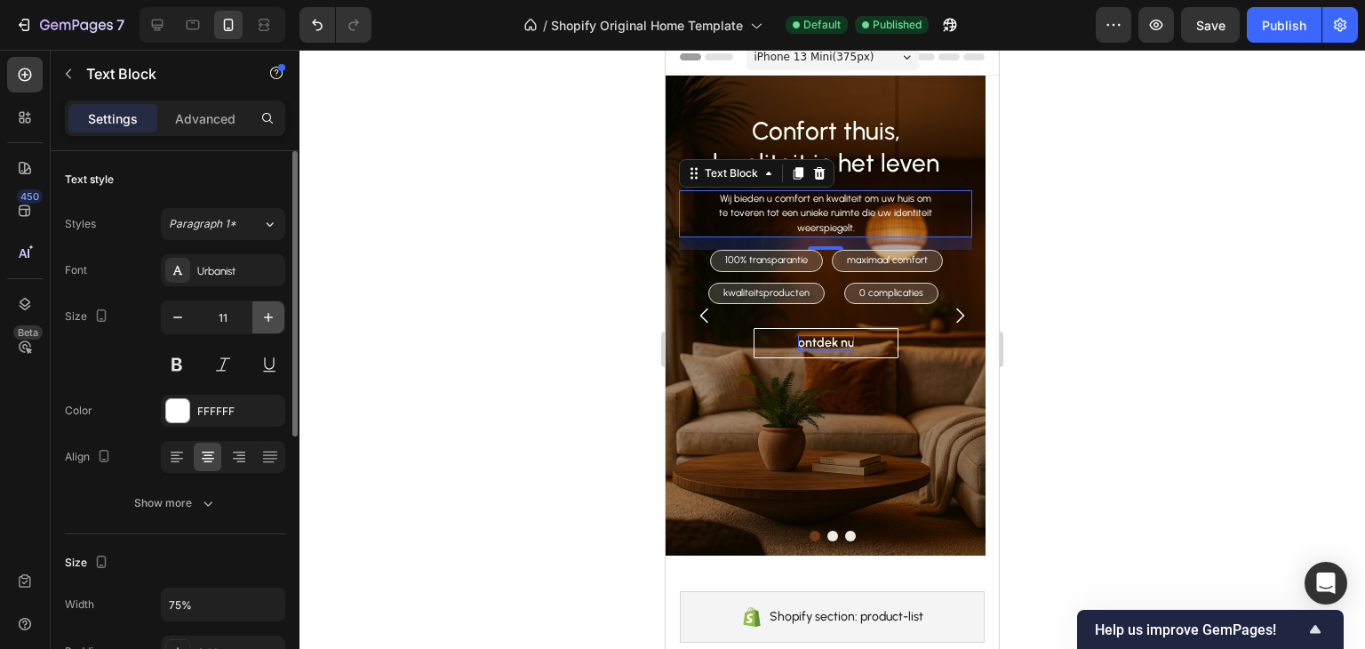
click at [262, 319] on icon "button" at bounding box center [269, 317] width 18 height 18
type input "12"
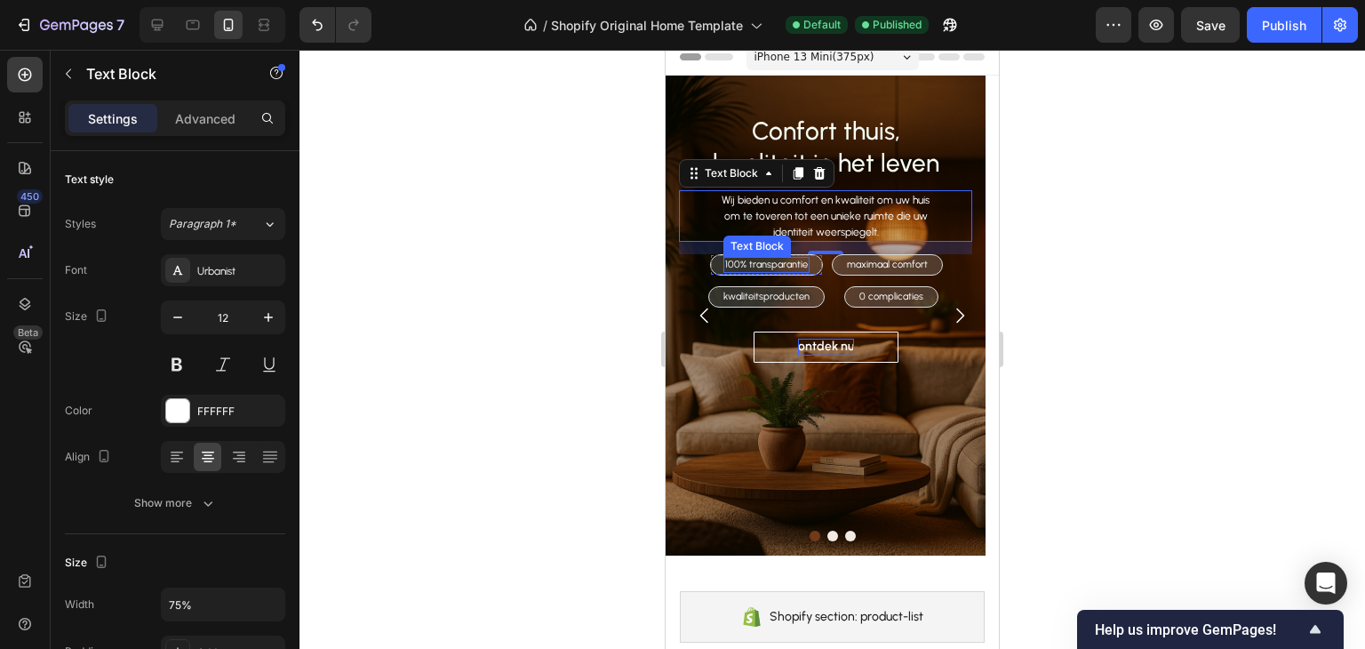
click at [806, 259] on p "100% transparantie" at bounding box center [766, 265] width 83 height 12
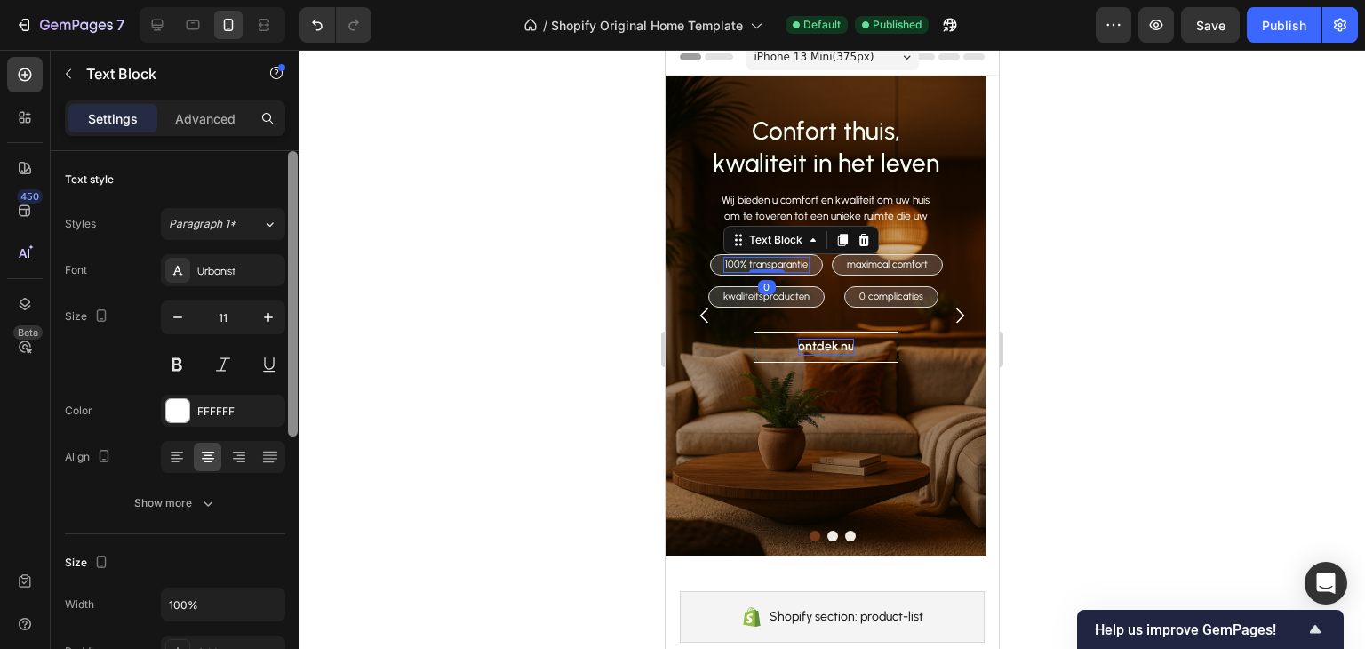
click at [286, 323] on div at bounding box center [292, 425] width 13 height 548
click at [274, 324] on icon "button" at bounding box center [269, 317] width 18 height 18
type input "12"
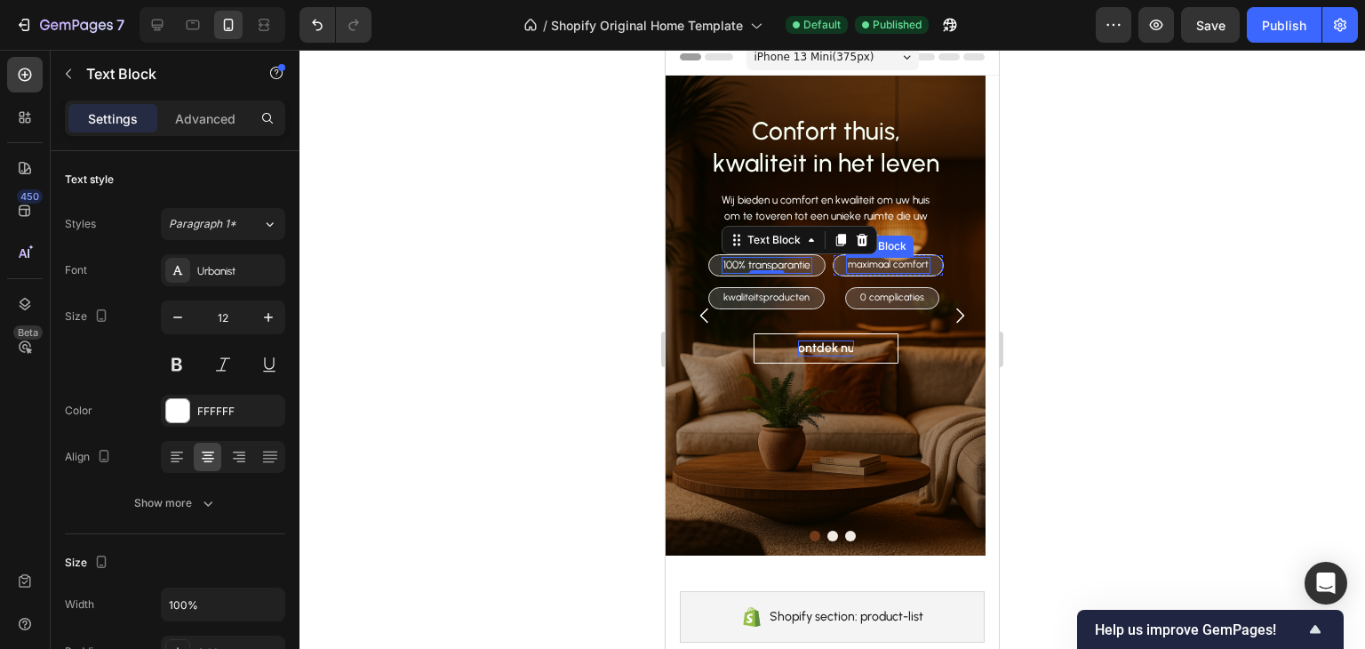
click at [871, 266] on p "maximaal comfort" at bounding box center [888, 265] width 81 height 12
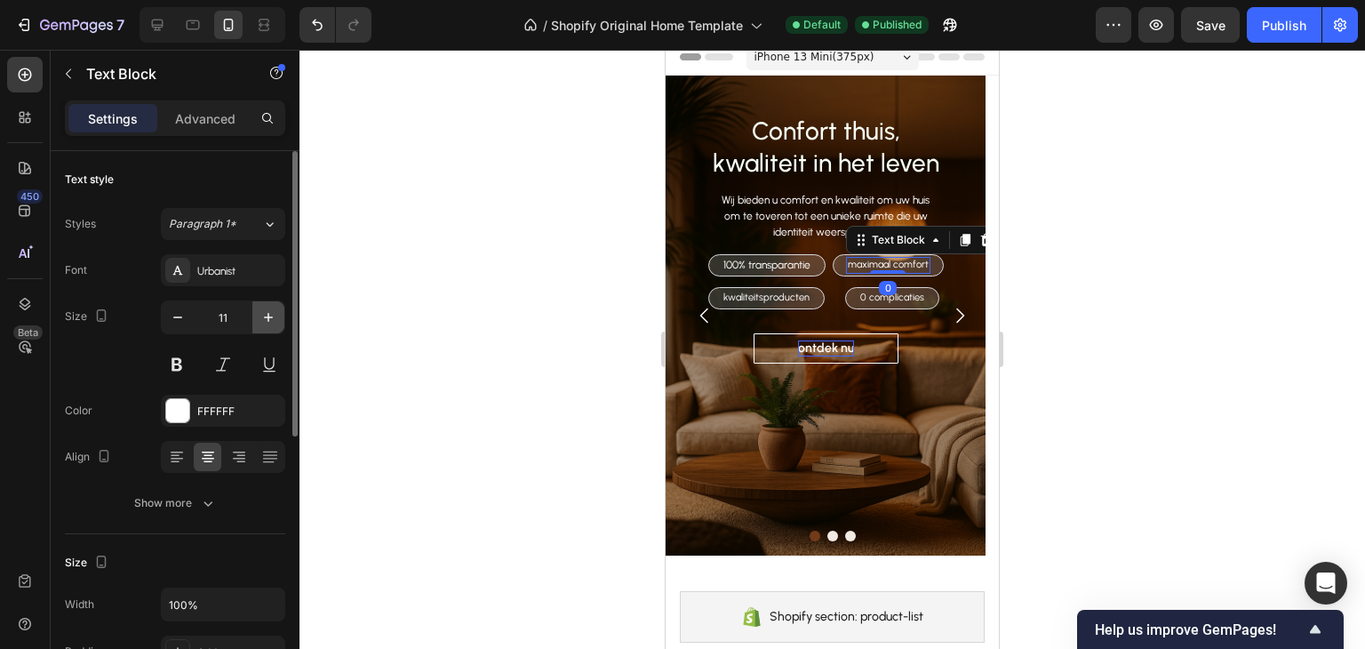
click at [263, 325] on button "button" at bounding box center [268, 317] width 32 height 32
type input "12"
click at [739, 292] on p "kwaliteitsproducten" at bounding box center [763, 298] width 86 height 12
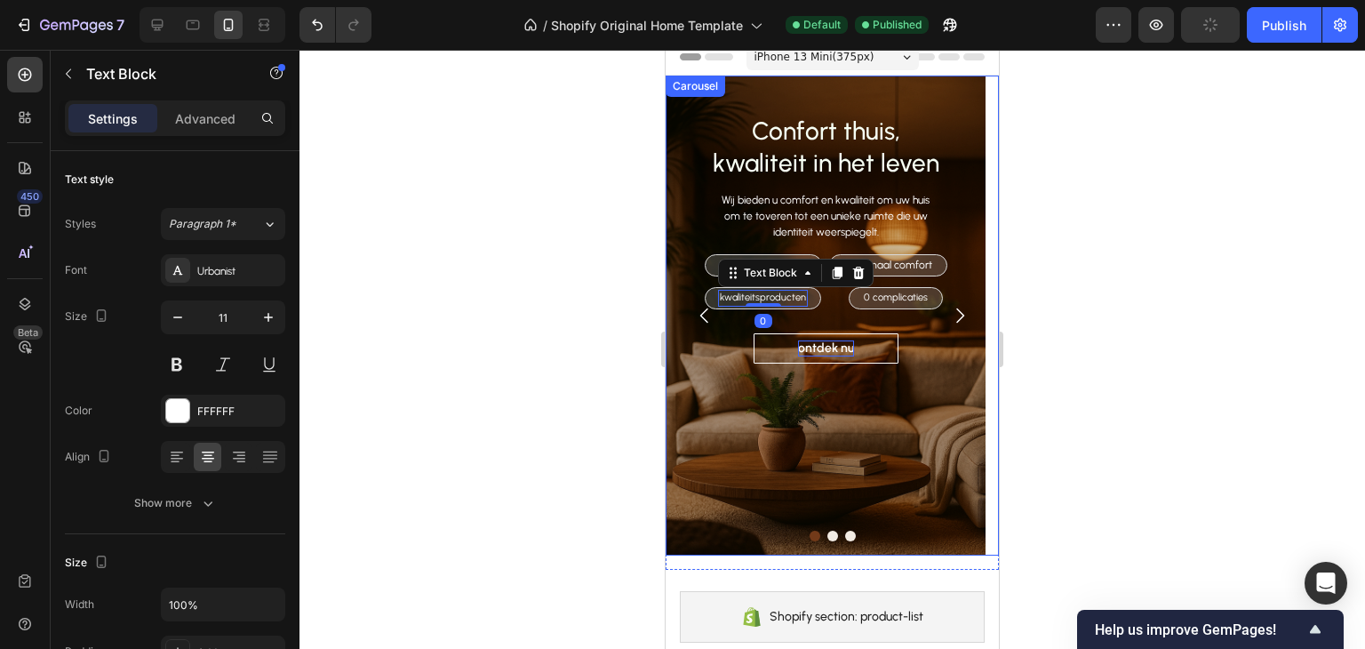
drag, startPoint x: 266, startPoint y: 309, endPoint x: 462, endPoint y: 302, distance: 196.6
click at [270, 310] on icon "button" at bounding box center [269, 317] width 18 height 18
type input "12"
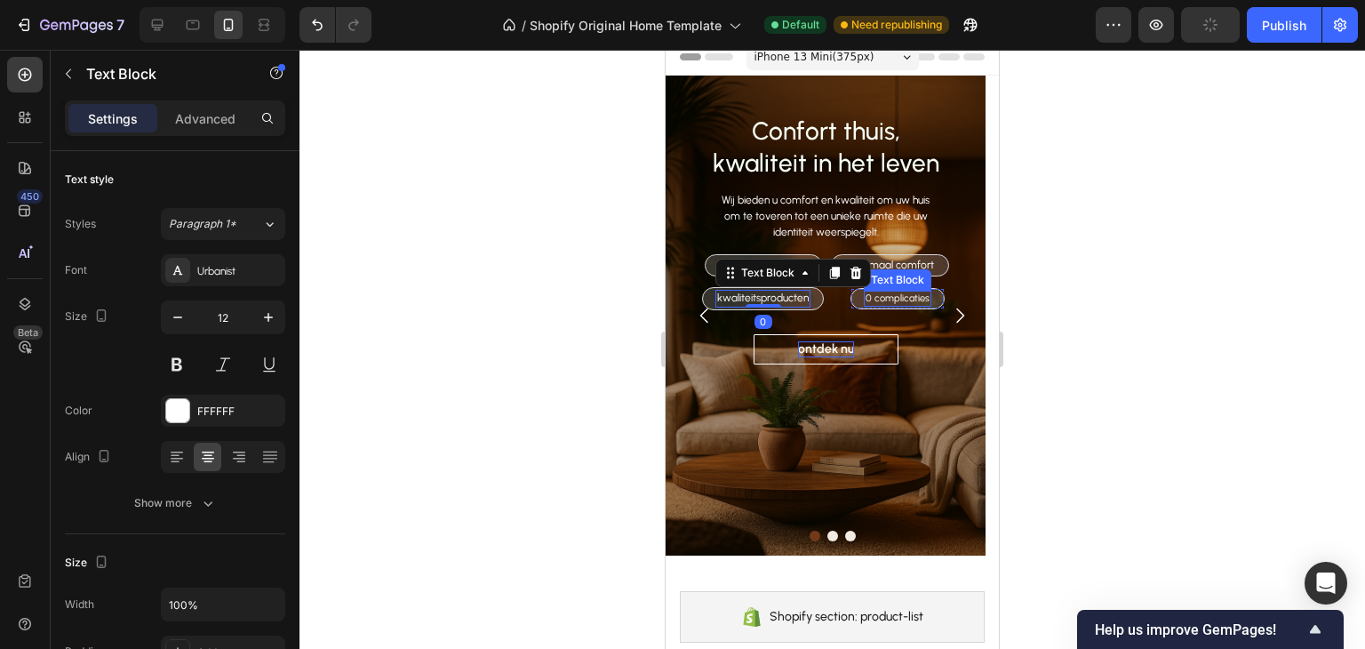
click at [903, 293] on p "0 complicaties" at bounding box center [898, 298] width 64 height 12
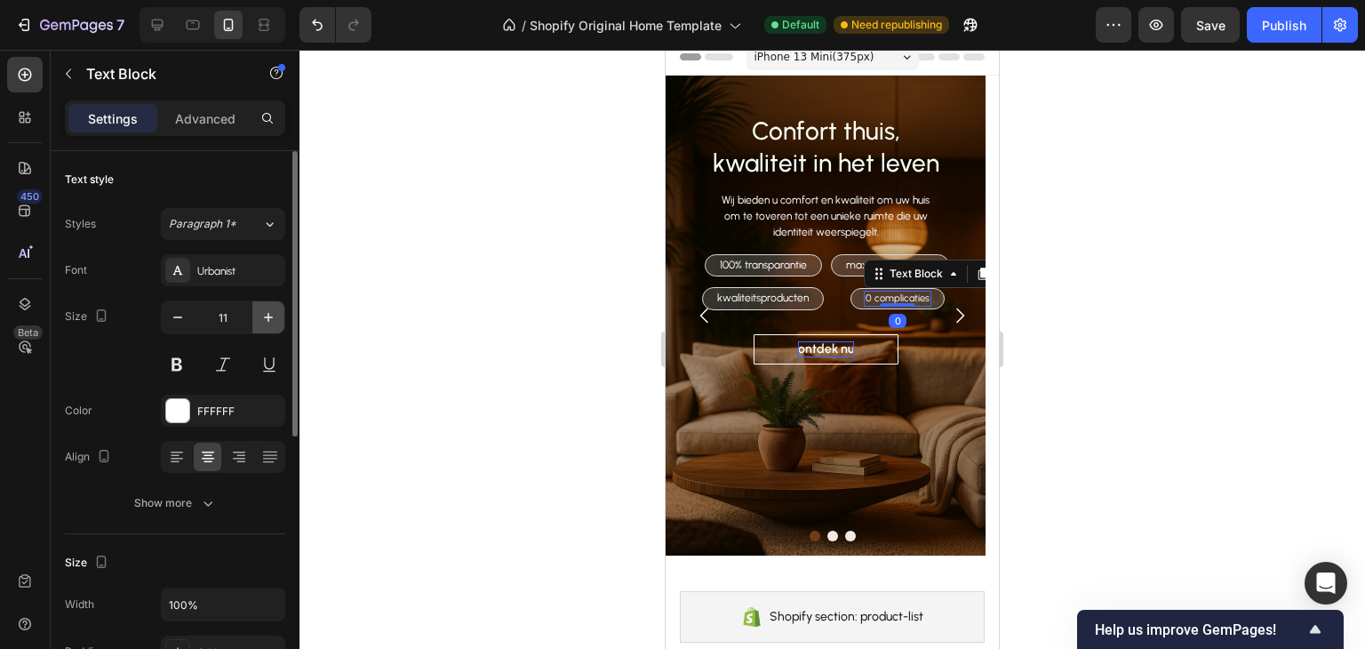
click at [275, 317] on icon "button" at bounding box center [269, 317] width 18 height 18
type input "12"
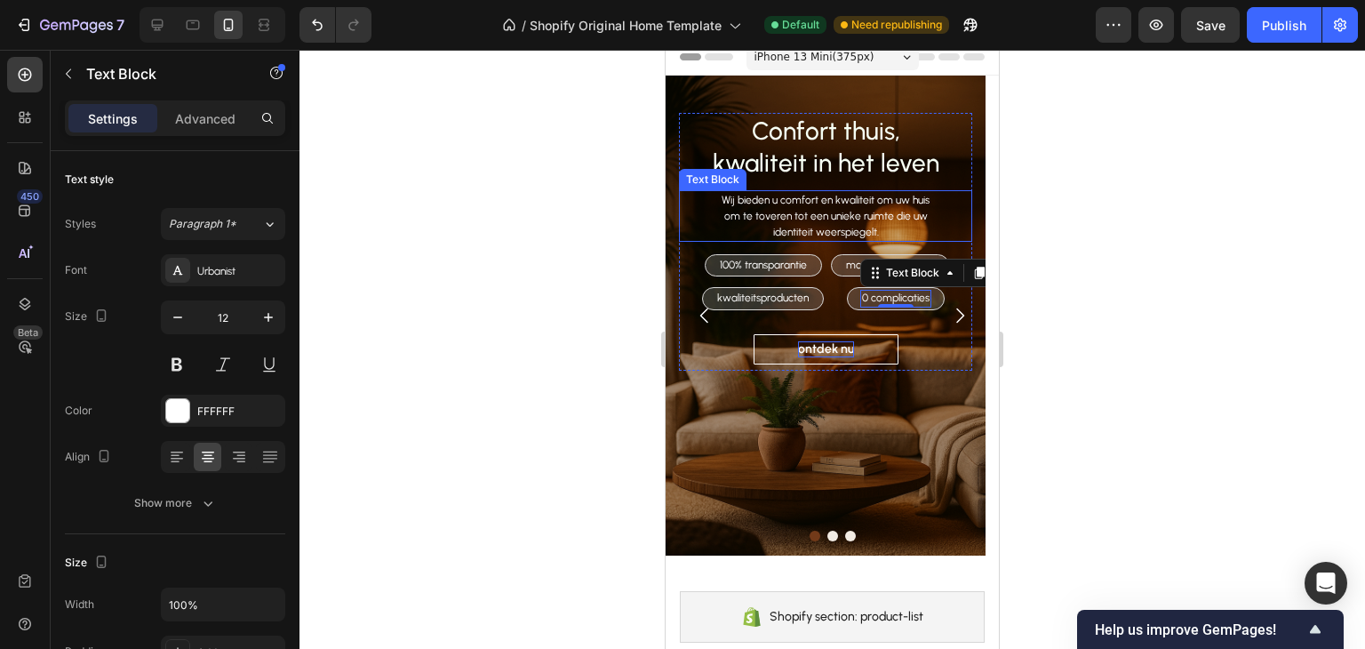
drag, startPoint x: 785, startPoint y: 201, endPoint x: 750, endPoint y: 224, distance: 41.7
click at [785, 201] on p "Wij bieden u comfort en kwaliteit om uw huis om te toveren tot een unieke ruimt…" at bounding box center [825, 216] width 217 height 48
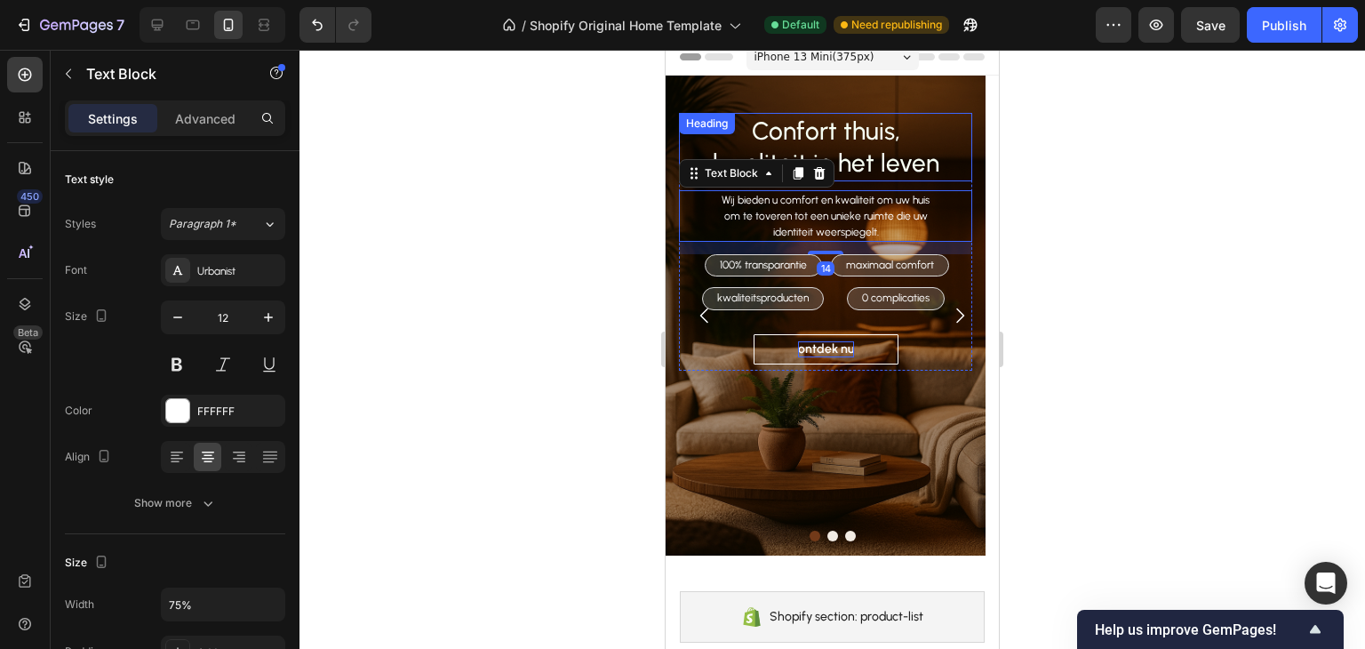
click at [895, 157] on h2 "Confort thuis, kwaliteit in het leven" at bounding box center [825, 147] width 293 height 68
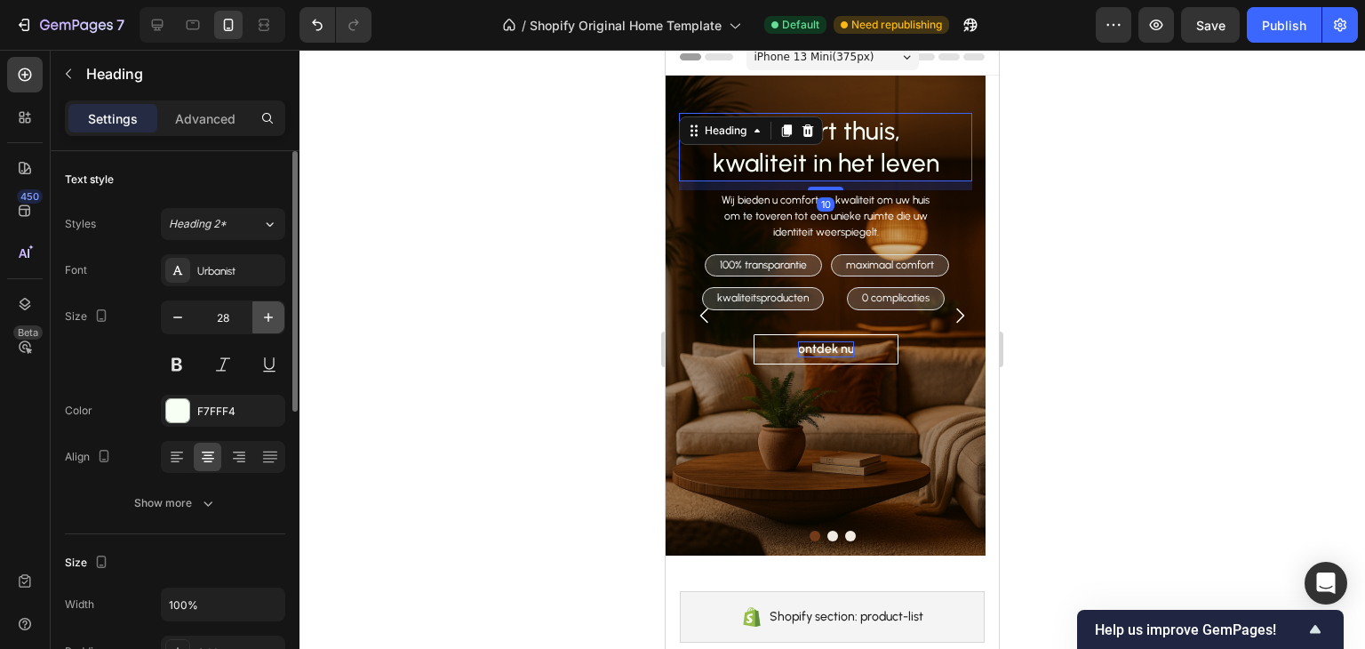
click at [276, 318] on icon "button" at bounding box center [269, 317] width 18 height 18
type input "29"
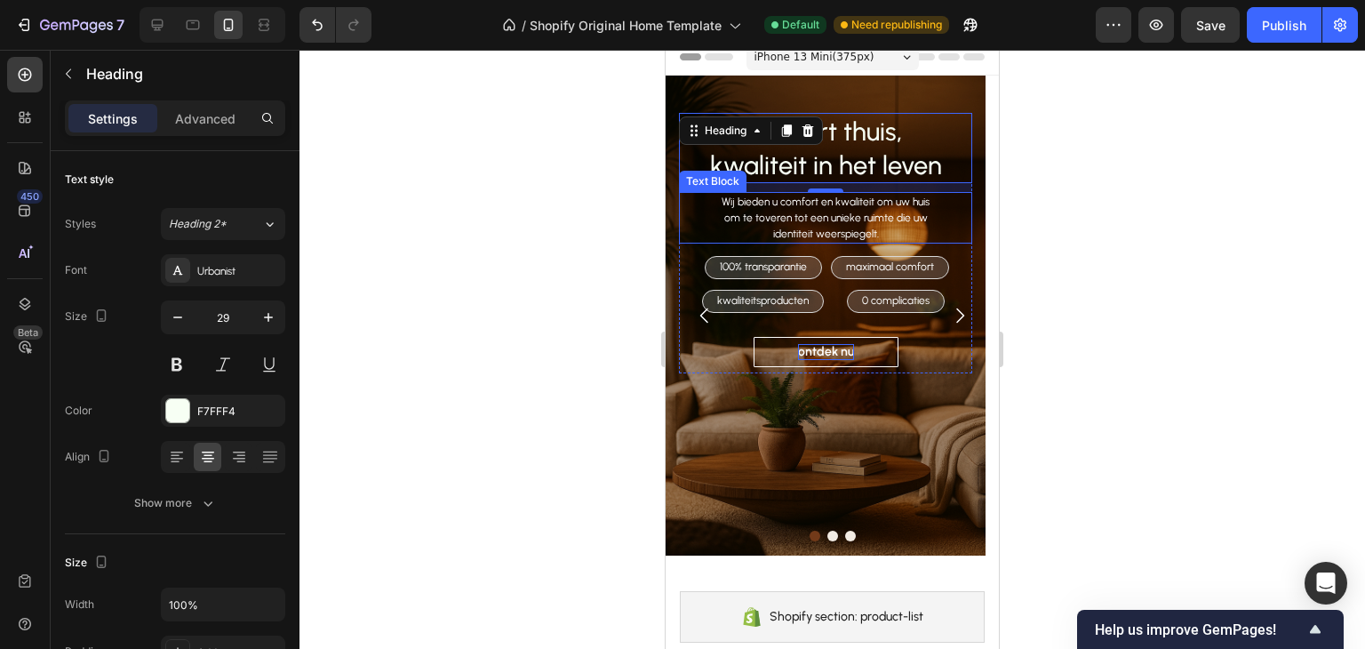
click at [802, 211] on p "Wij bieden u comfort en kwaliteit om uw huis om te toveren tot een unieke ruimt…" at bounding box center [825, 218] width 217 height 48
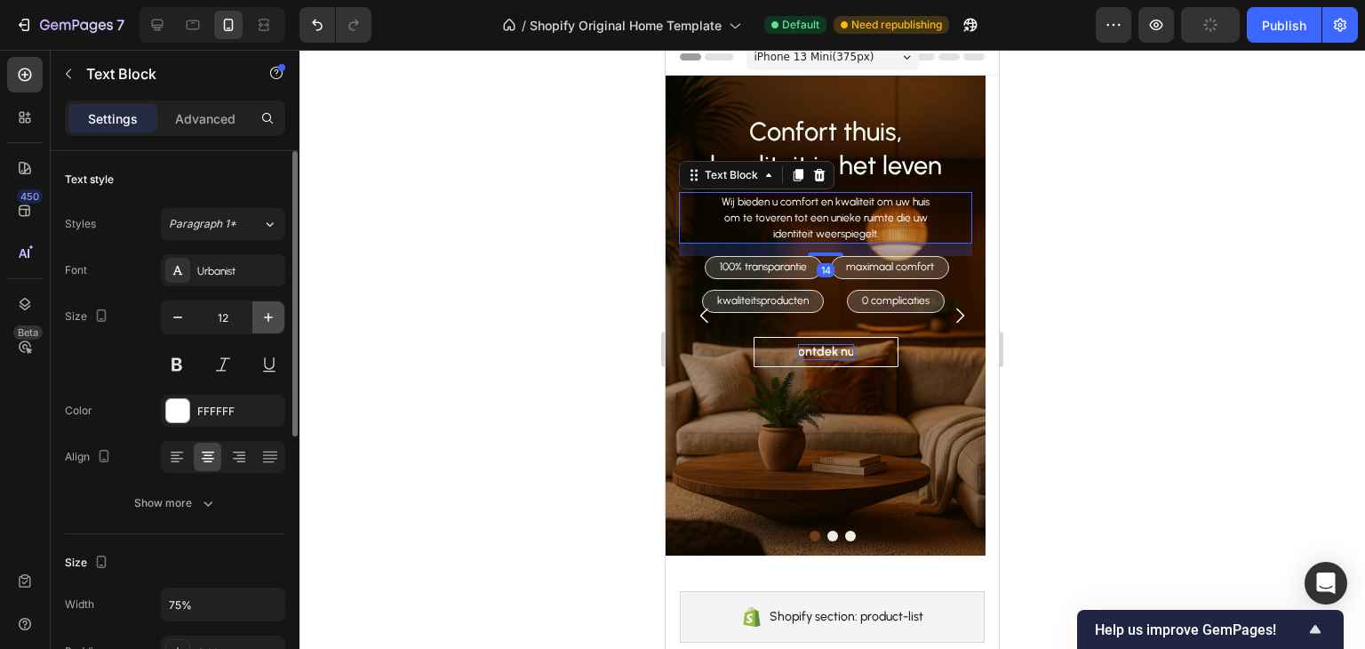
click at [270, 315] on icon "button" at bounding box center [269, 317] width 18 height 18
type input "13"
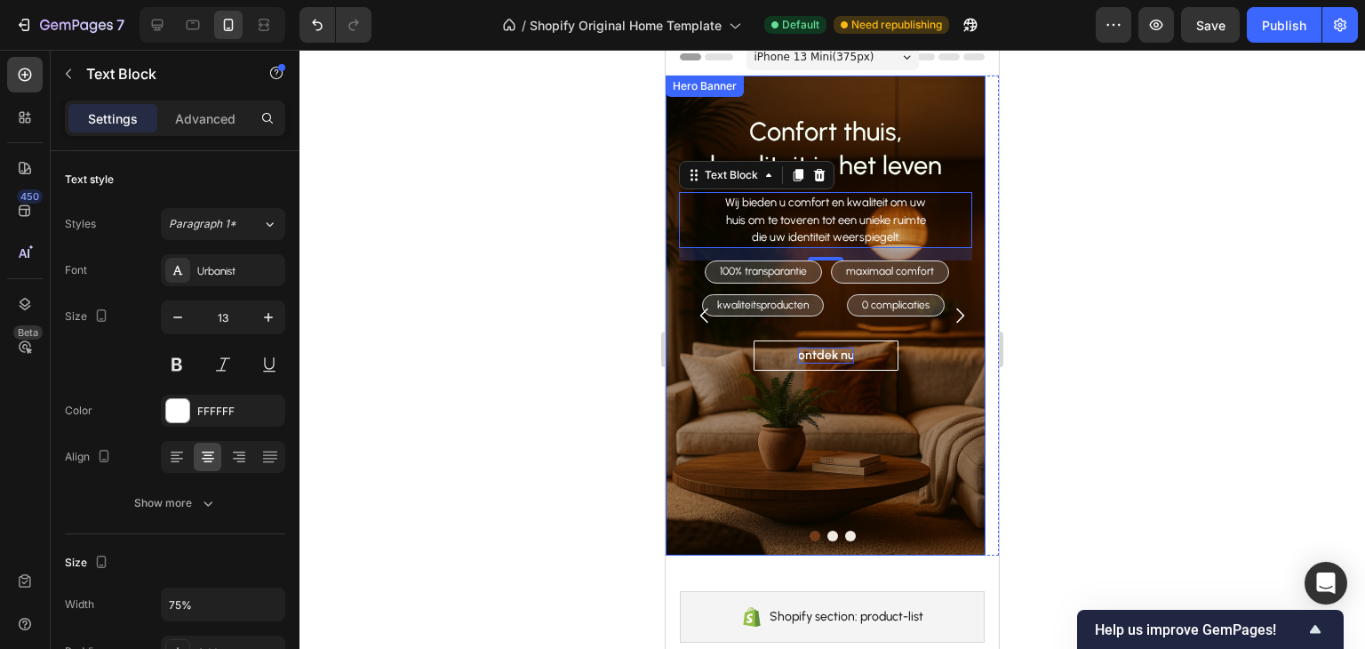
click at [726, 435] on div "Overlay" at bounding box center [826, 316] width 320 height 480
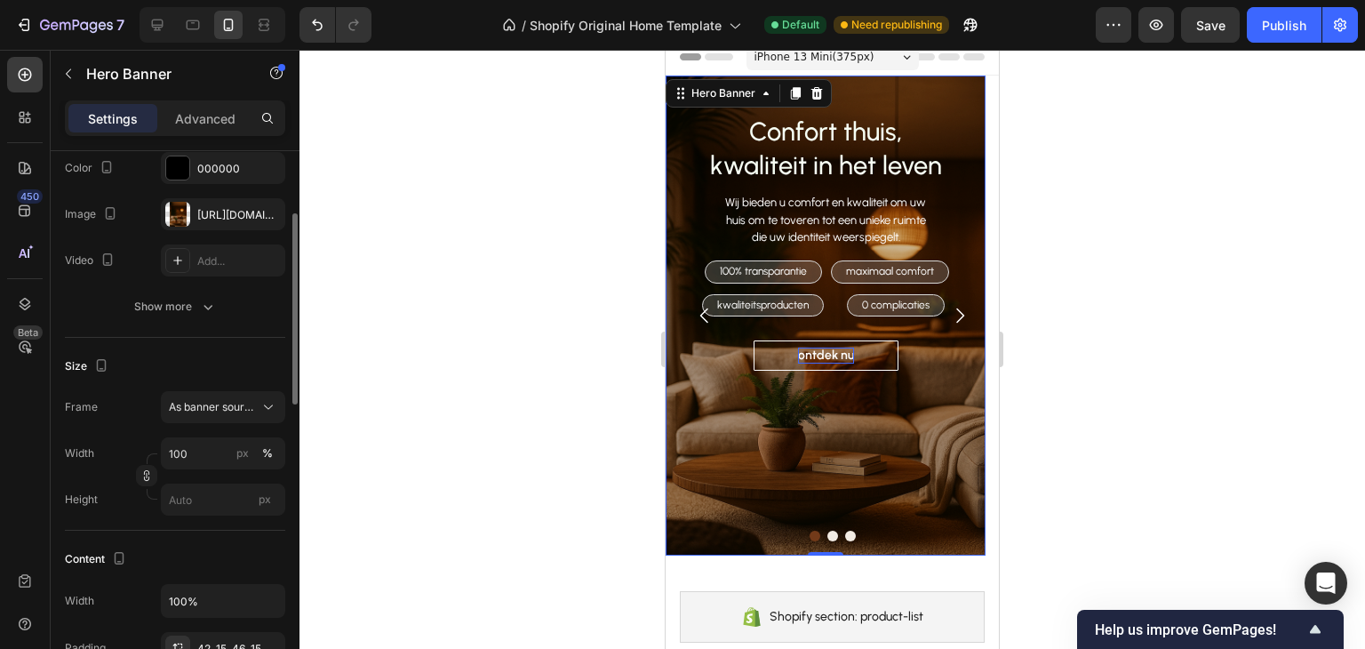
scroll to position [356, 0]
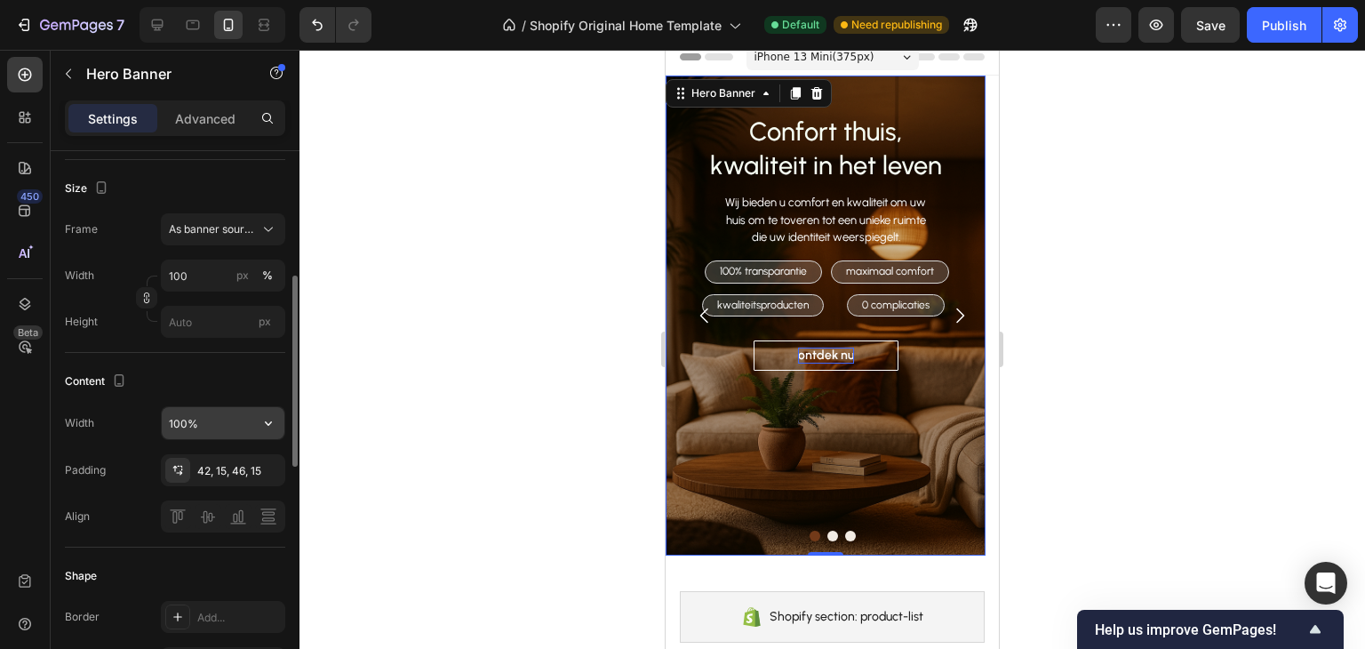
click at [217, 428] on input "100%" at bounding box center [223, 423] width 123 height 32
click at [269, 420] on icon "button" at bounding box center [269, 423] width 18 height 18
click at [238, 419] on input "100%" at bounding box center [223, 423] width 123 height 32
click at [202, 374] on div "Content" at bounding box center [175, 381] width 220 height 28
click at [191, 428] on input "100%" at bounding box center [223, 423] width 123 height 32
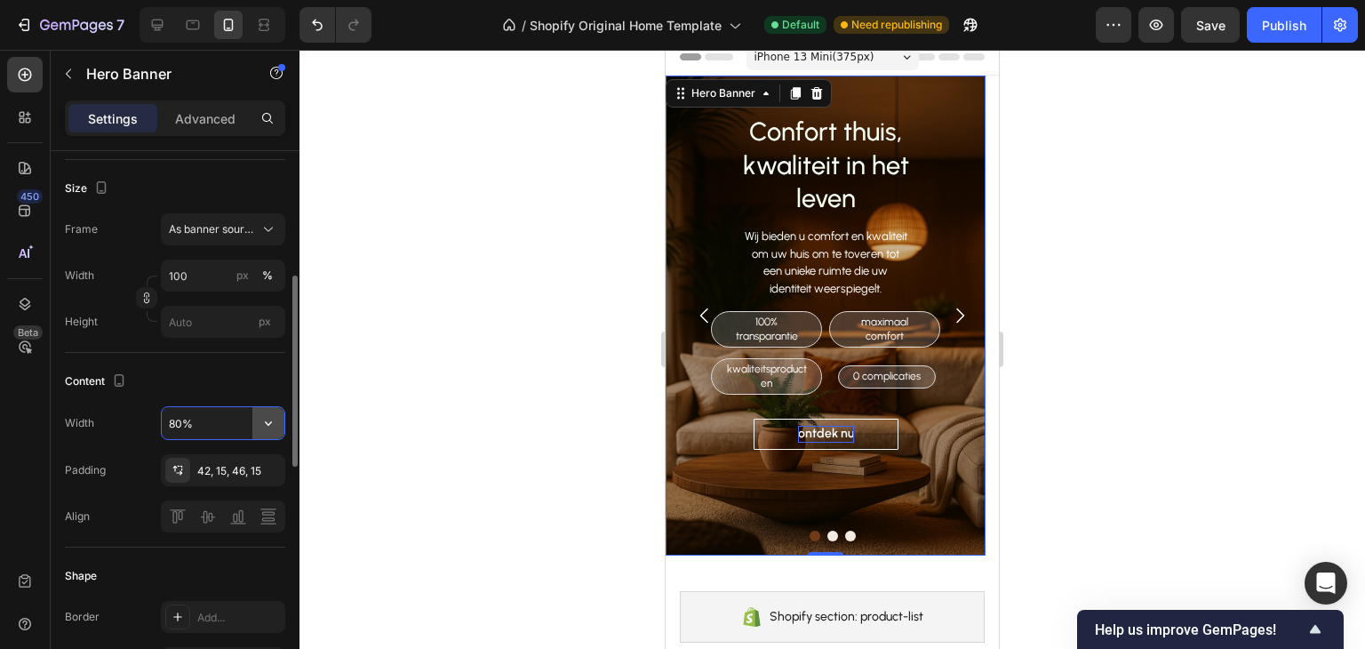
click at [257, 425] on button "button" at bounding box center [268, 423] width 32 height 32
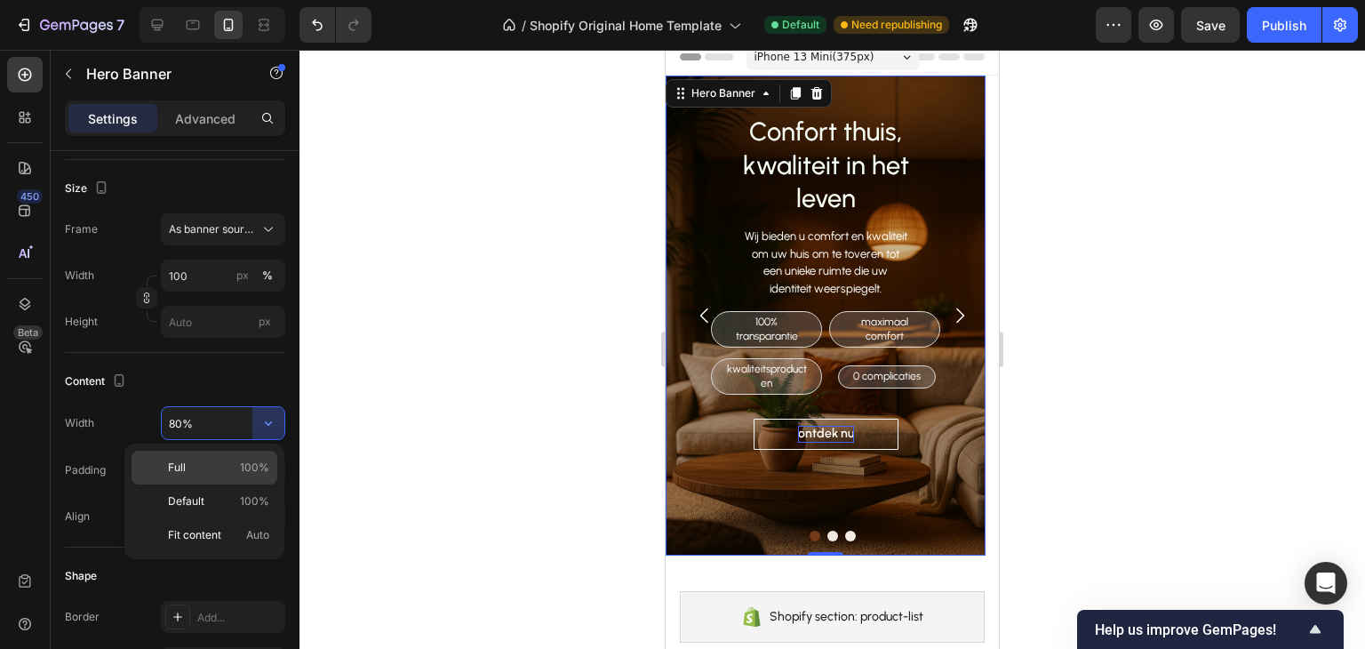
click at [250, 463] on span "100%" at bounding box center [254, 468] width 29 height 16
type input "100%"
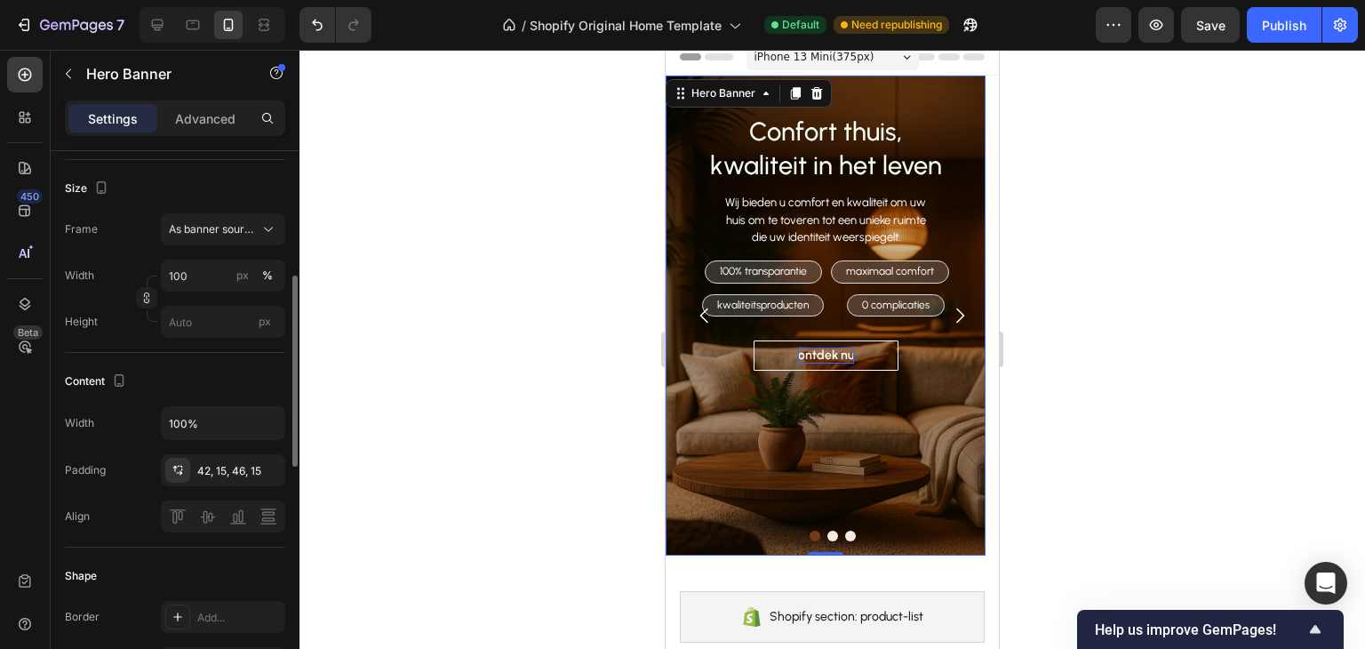
click at [167, 363] on div "Content Width 100% Padding 42, 15, 46, 15 Align" at bounding box center [175, 450] width 220 height 195
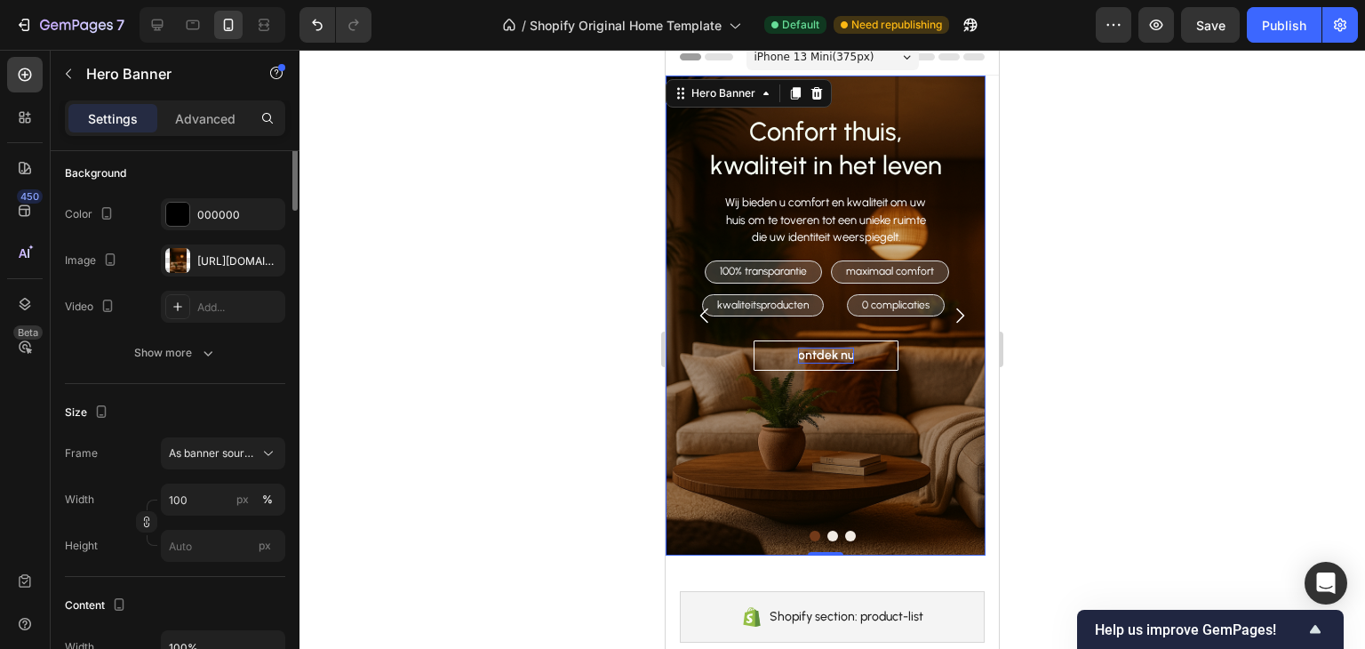
scroll to position [0, 0]
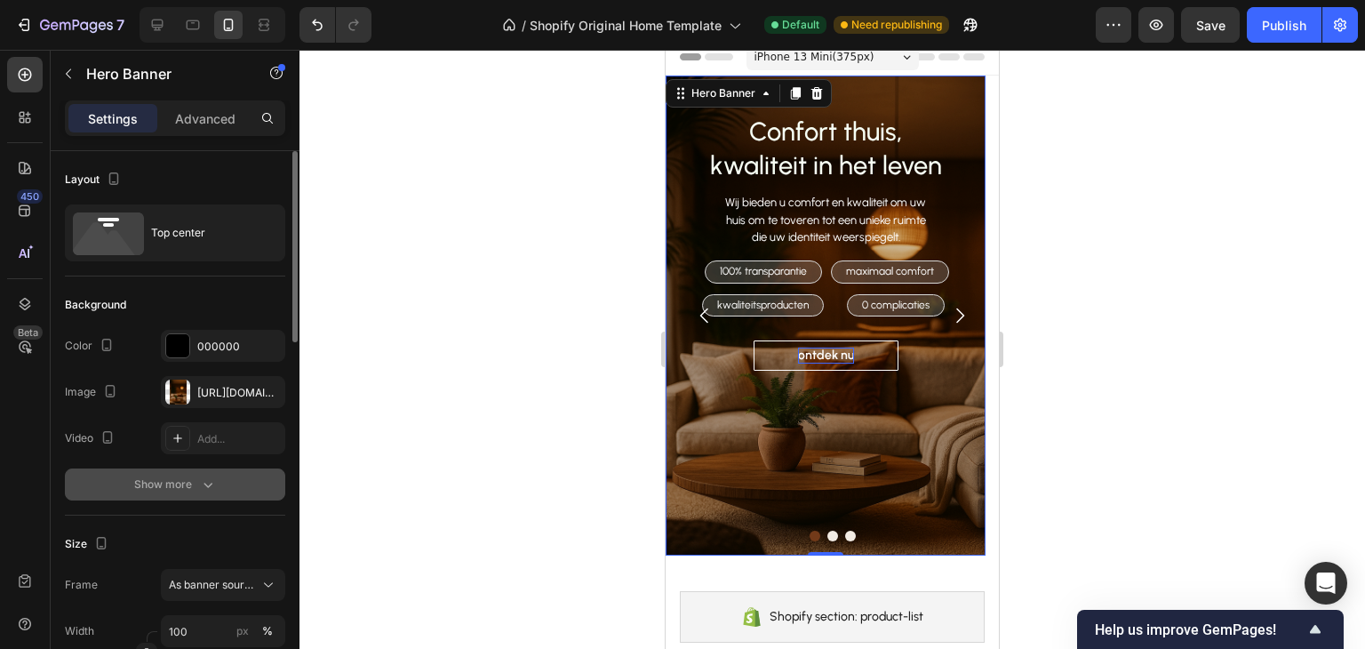
click at [203, 478] on icon "button" at bounding box center [208, 485] width 18 height 18
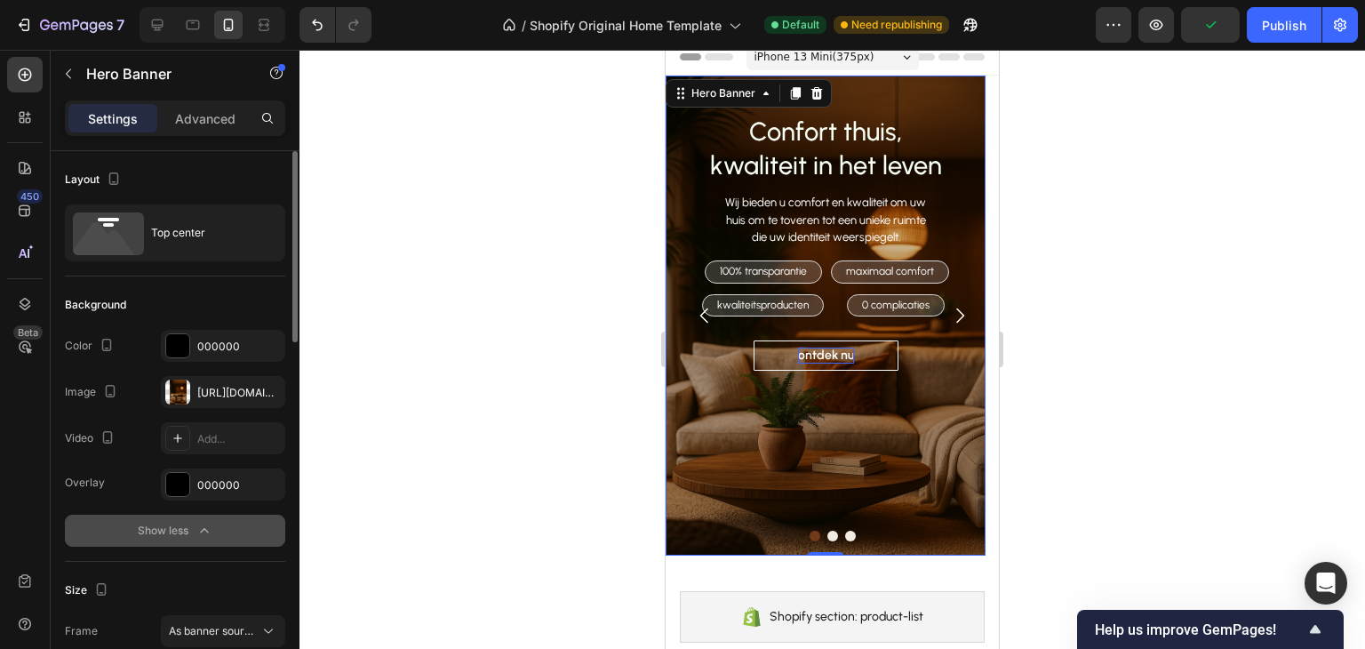
scroll to position [178, 0]
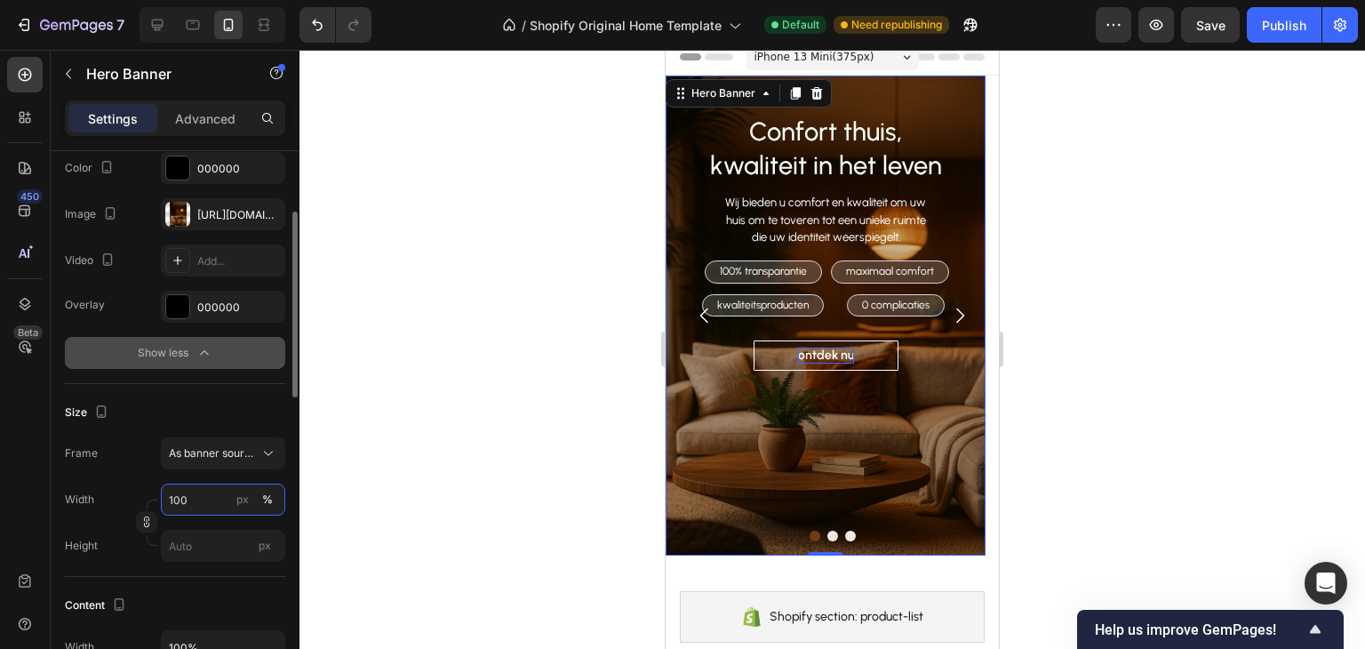
click at [219, 512] on input "100" at bounding box center [223, 500] width 124 height 32
click at [104, 472] on div "Frame As banner source Width 100 px % Height px" at bounding box center [175, 499] width 220 height 124
click at [225, 541] on input "px" at bounding box center [223, 546] width 124 height 32
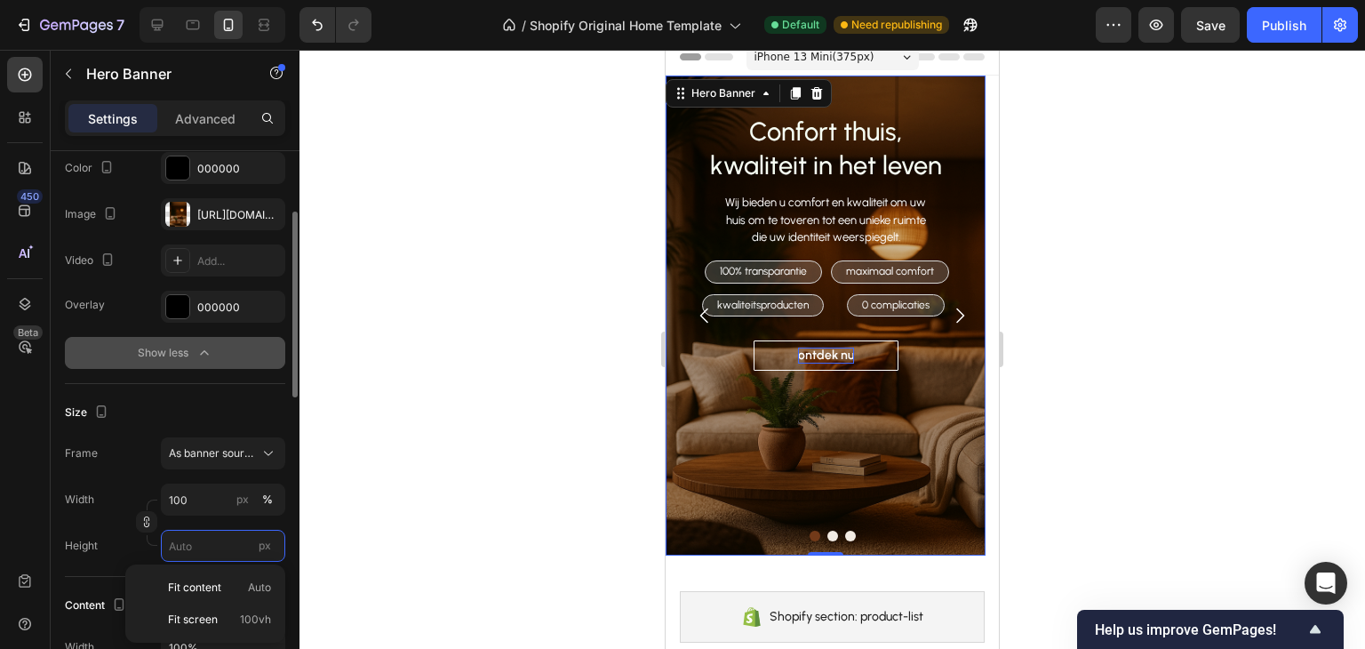
type input "8"
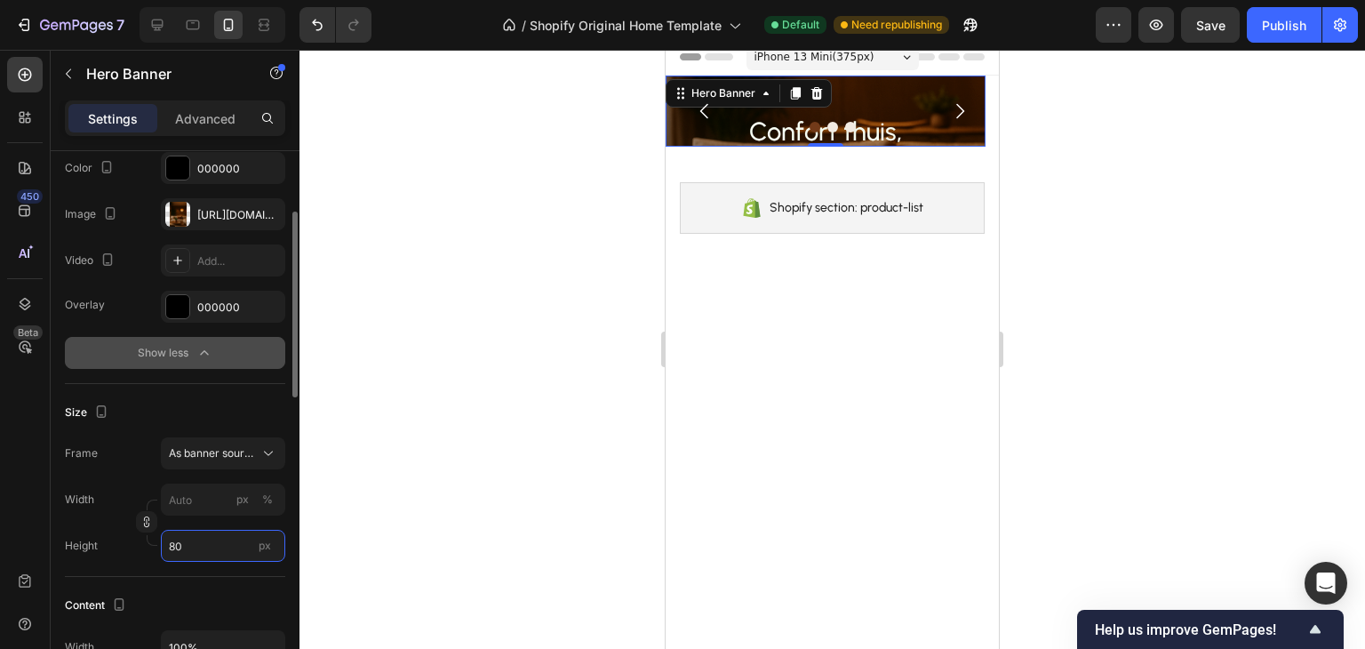
type input "80"
click at [274, 548] on div "px" at bounding box center [265, 545] width 27 height 23
click at [274, 548] on input "80" at bounding box center [223, 546] width 124 height 32
click at [217, 548] on input "80" at bounding box center [223, 546] width 124 height 32
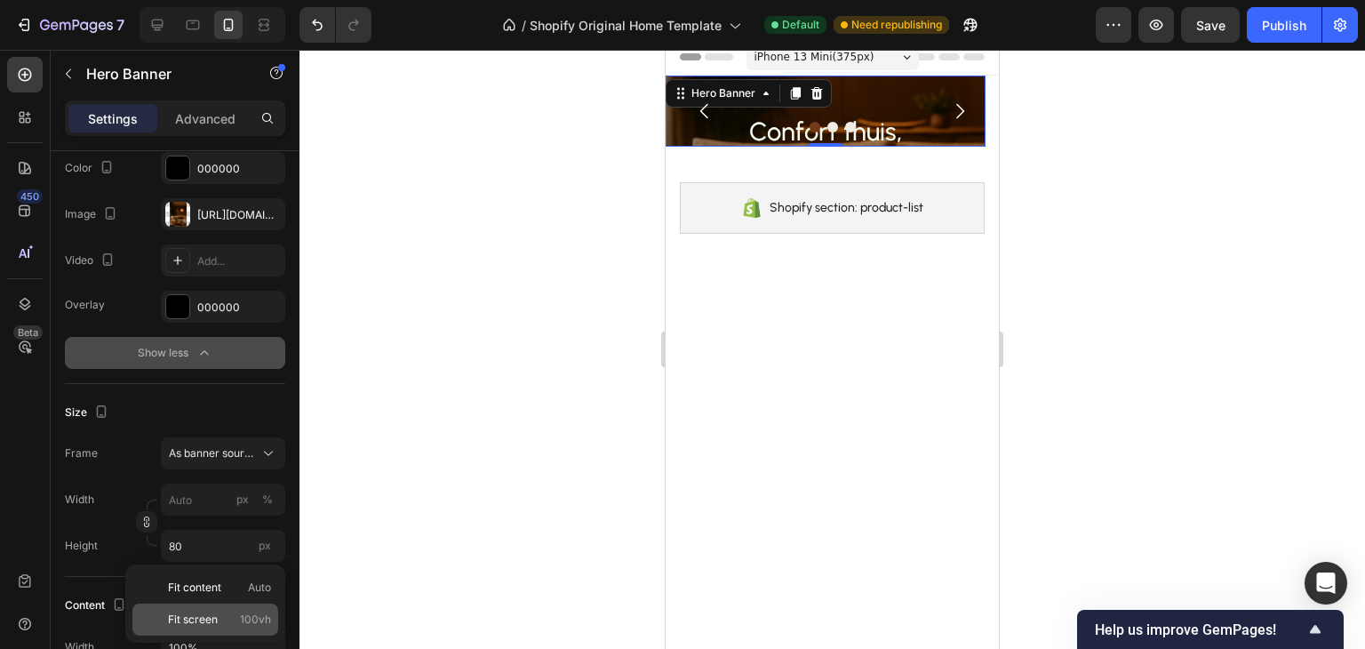
click at [233, 611] on div "Fit screen 100vh" at bounding box center [205, 620] width 146 height 32
type input "100"
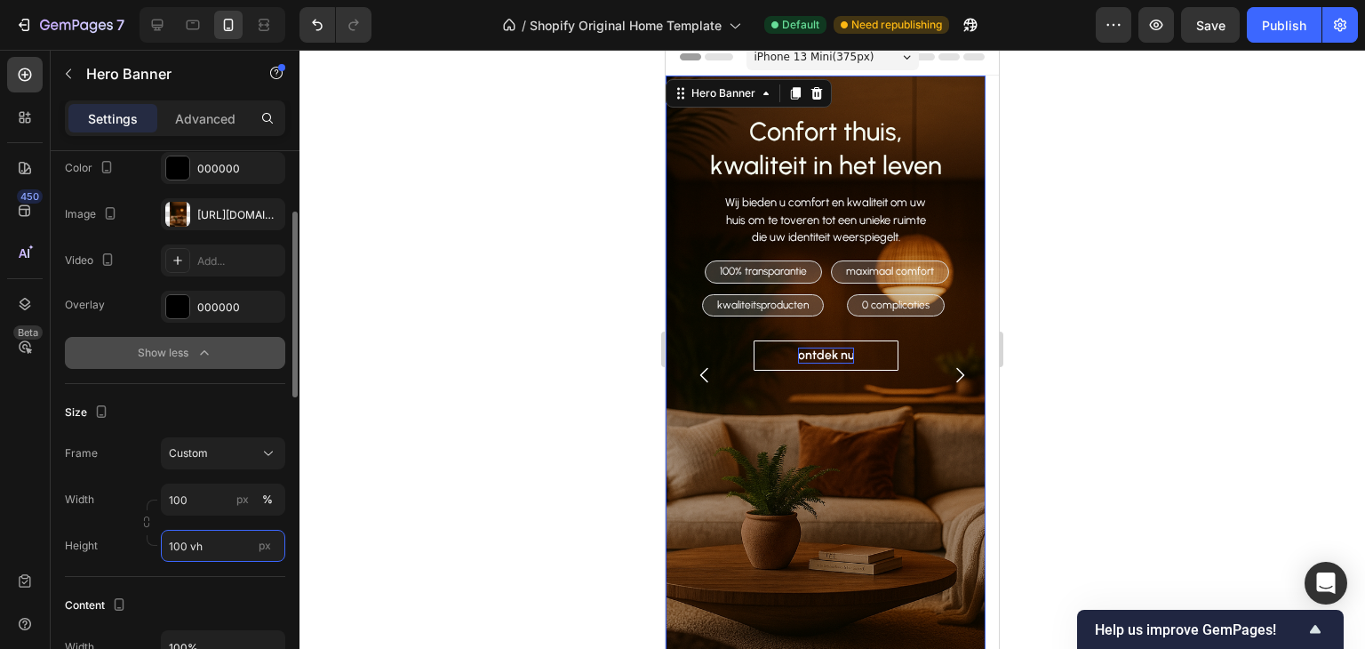
click at [220, 545] on input "100 vh" at bounding box center [223, 546] width 124 height 32
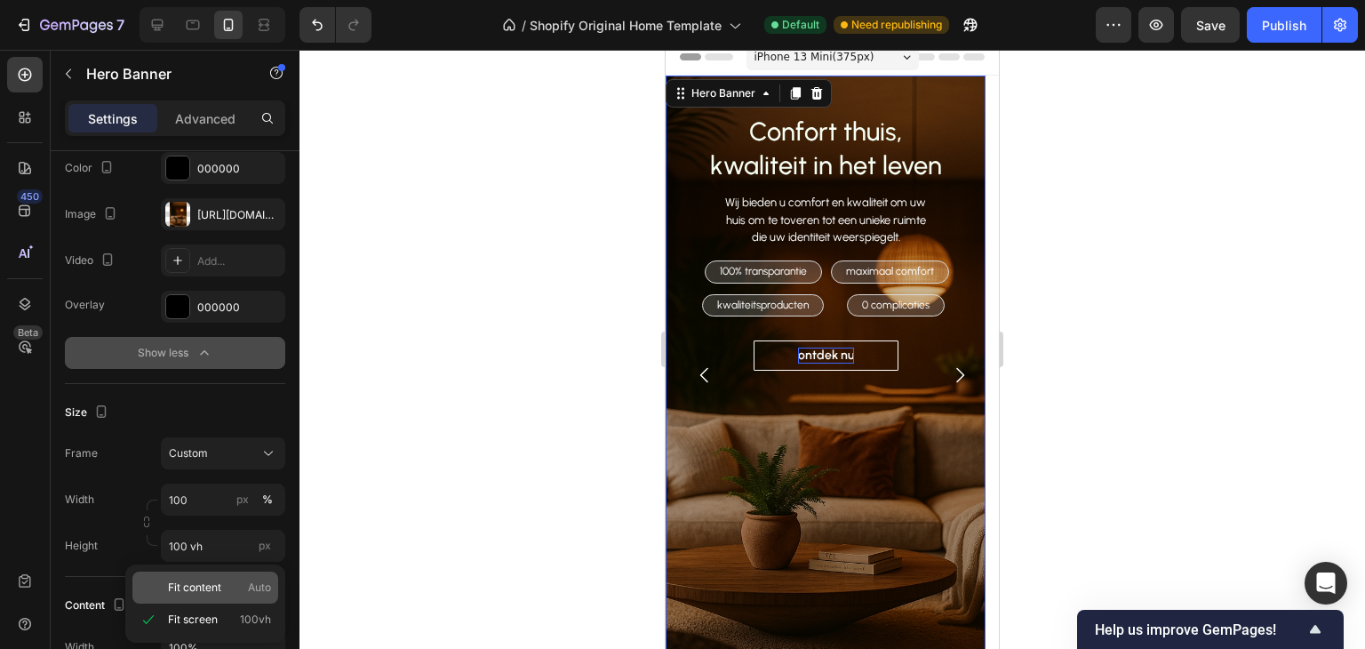
click at [206, 583] on span "Fit content" at bounding box center [194, 588] width 53 height 16
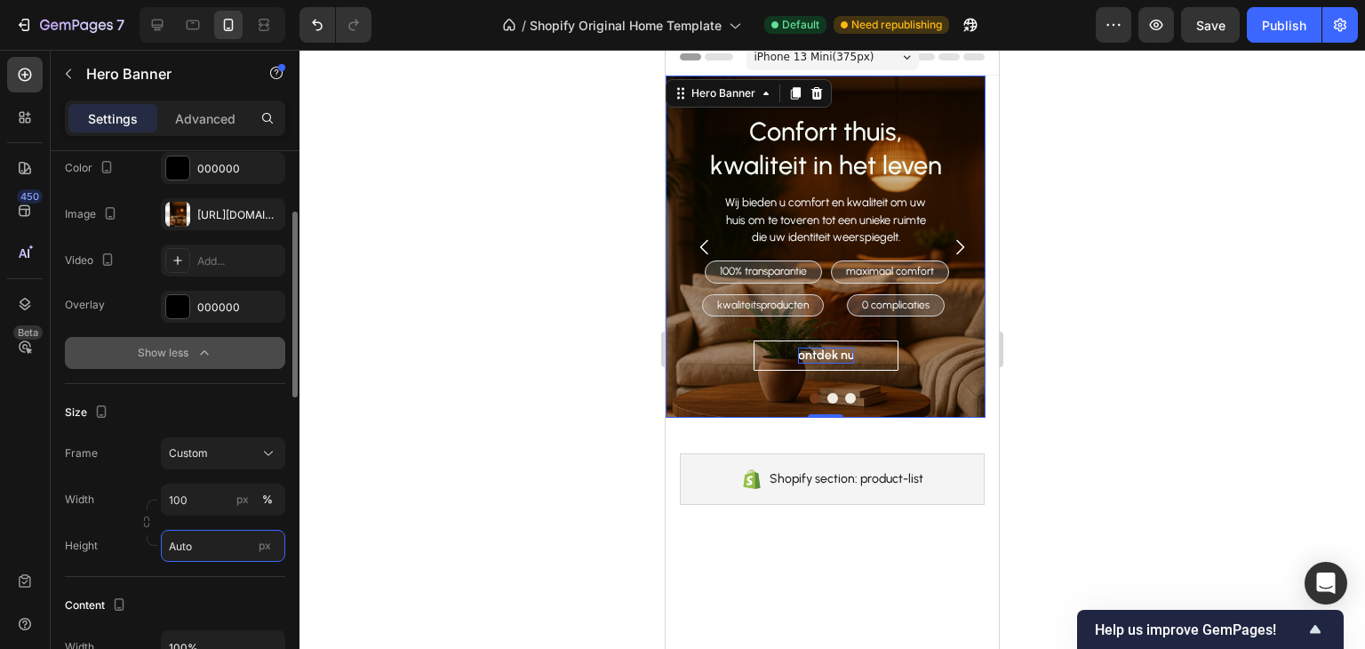
click at [217, 546] on input "Auto" at bounding box center [223, 546] width 124 height 32
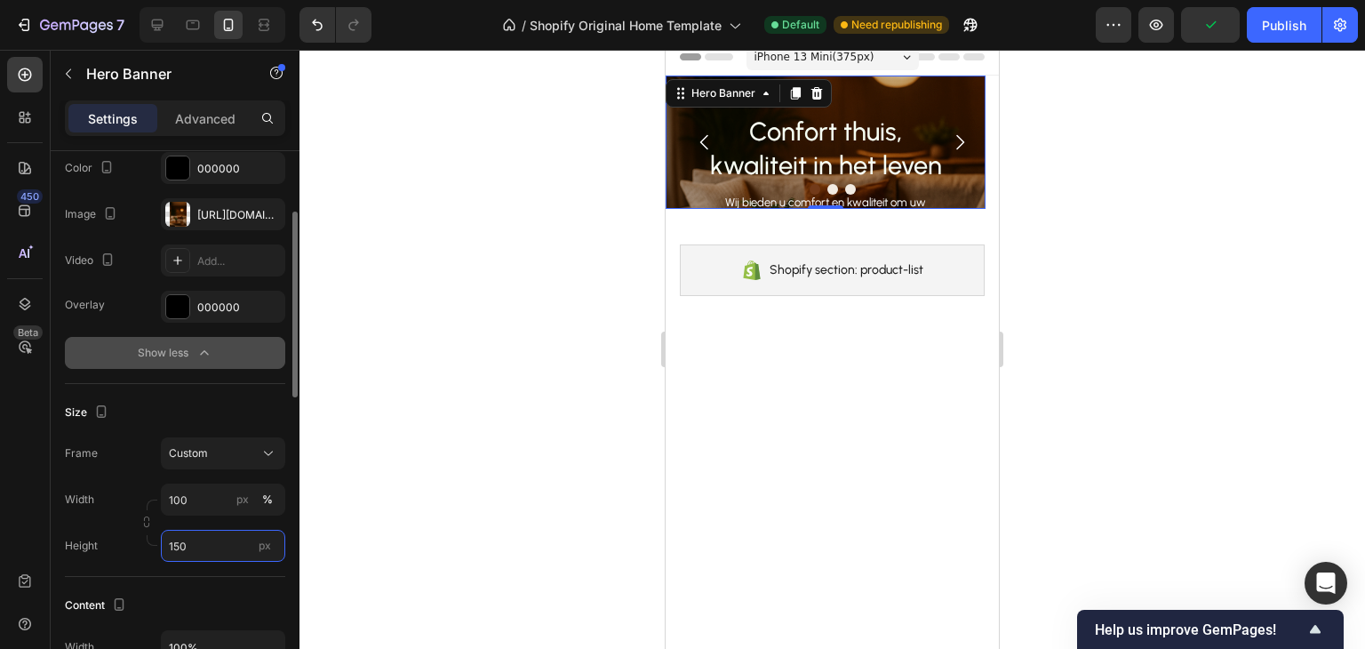
click at [217, 546] on input "150" at bounding box center [223, 546] width 124 height 32
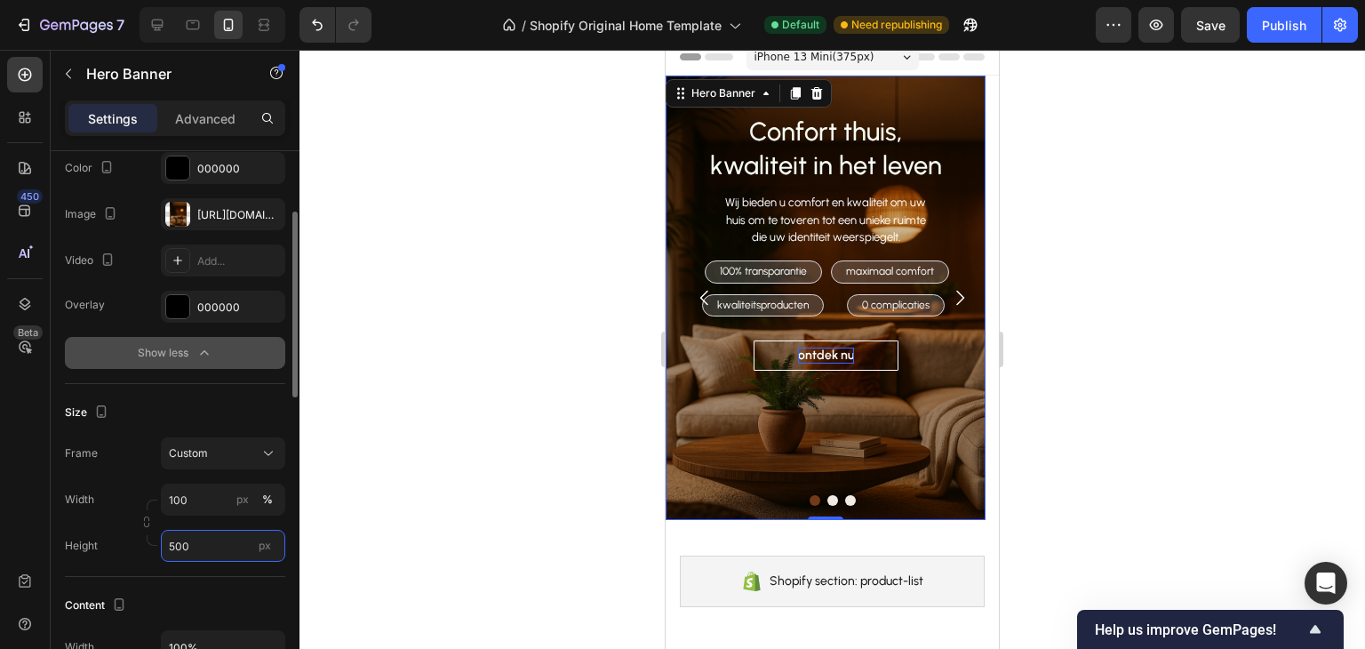
click at [213, 548] on input "500" at bounding box center [223, 546] width 124 height 32
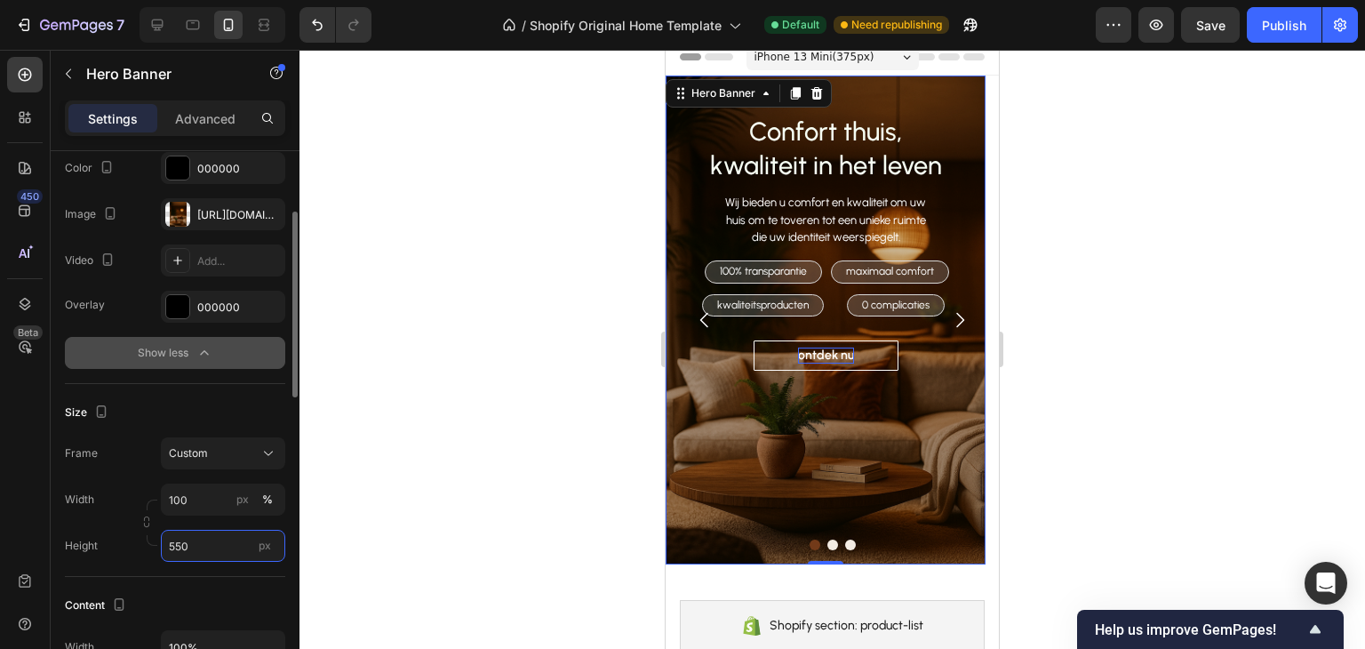
drag, startPoint x: 196, startPoint y: 545, endPoint x: 91, endPoint y: 576, distance: 109.4
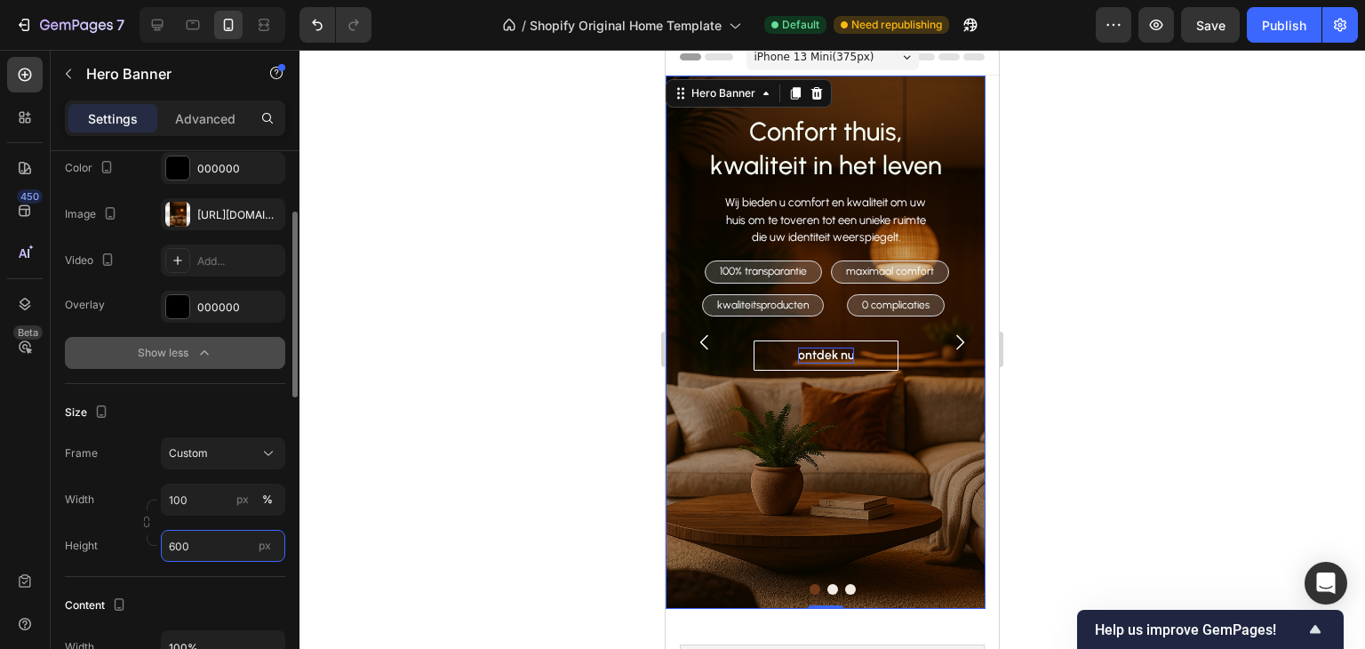
drag, startPoint x: 191, startPoint y: 532, endPoint x: 153, endPoint y: 536, distance: 38.4
click at [153, 536] on div "Width 100 px % Height 600 px" at bounding box center [175, 523] width 220 height 78
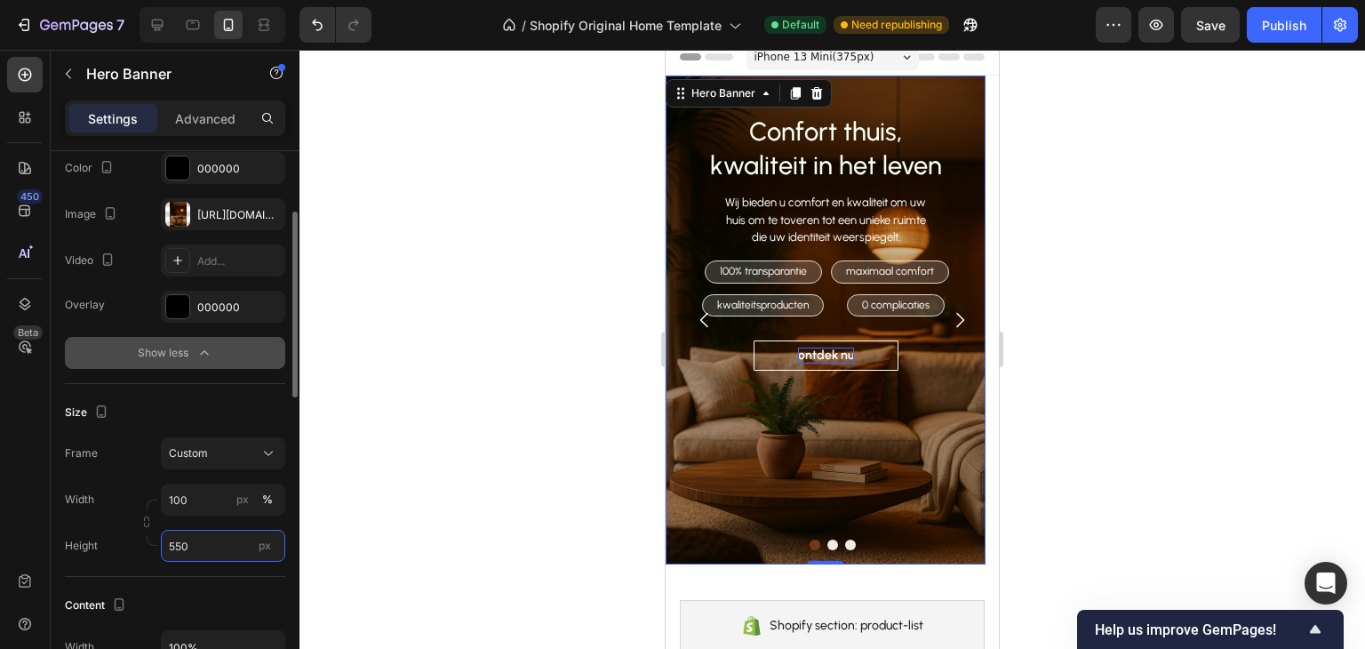
drag, startPoint x: 198, startPoint y: 538, endPoint x: 174, endPoint y: 546, distance: 25.3
click at [174, 546] on input "550" at bounding box center [223, 546] width 124 height 32
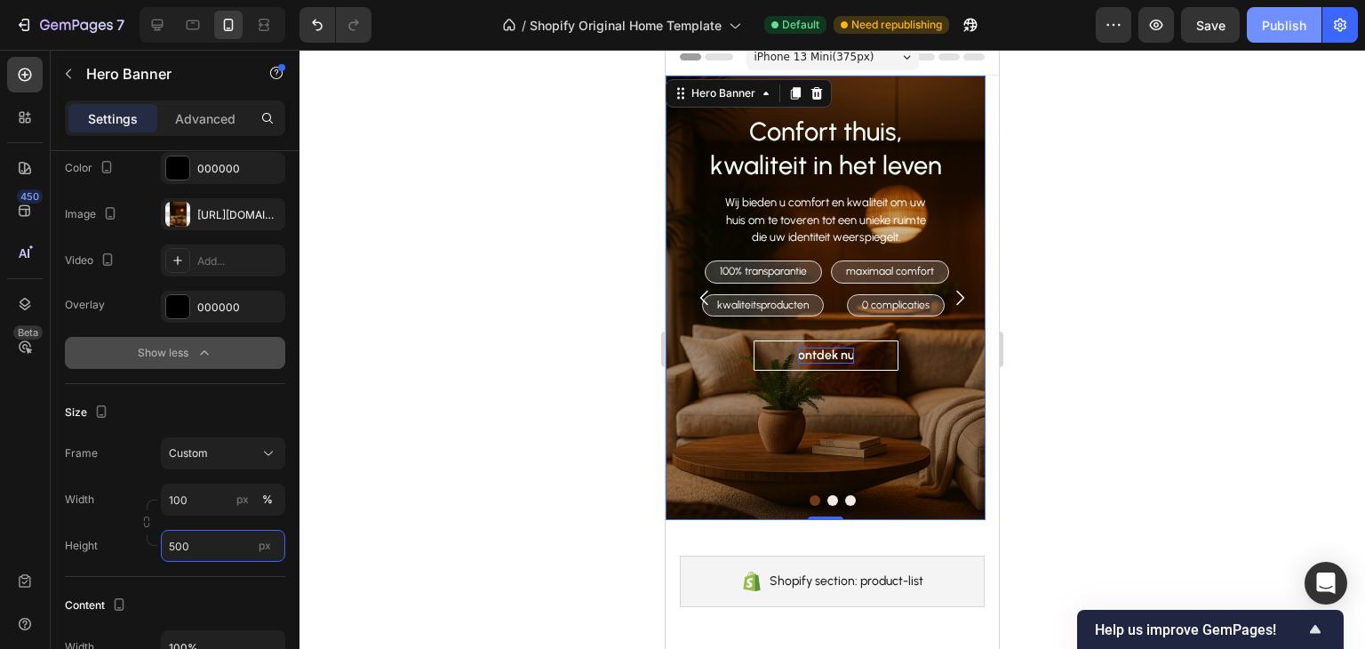
type input "500"
click at [1288, 32] on div "Publish" at bounding box center [1284, 25] width 44 height 19
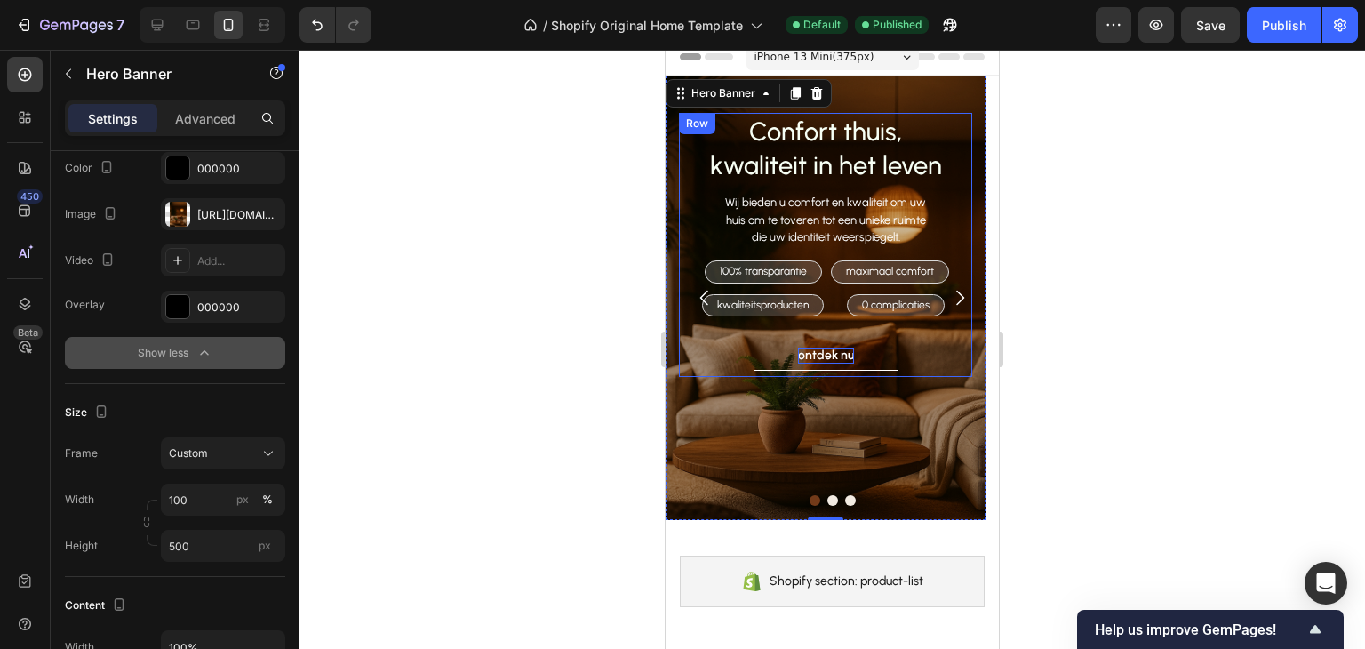
click at [699, 185] on div "Confort thuis, kwaliteit in het leven Heading Wij bieden u comfort en kwaliteit…" at bounding box center [825, 245] width 293 height 264
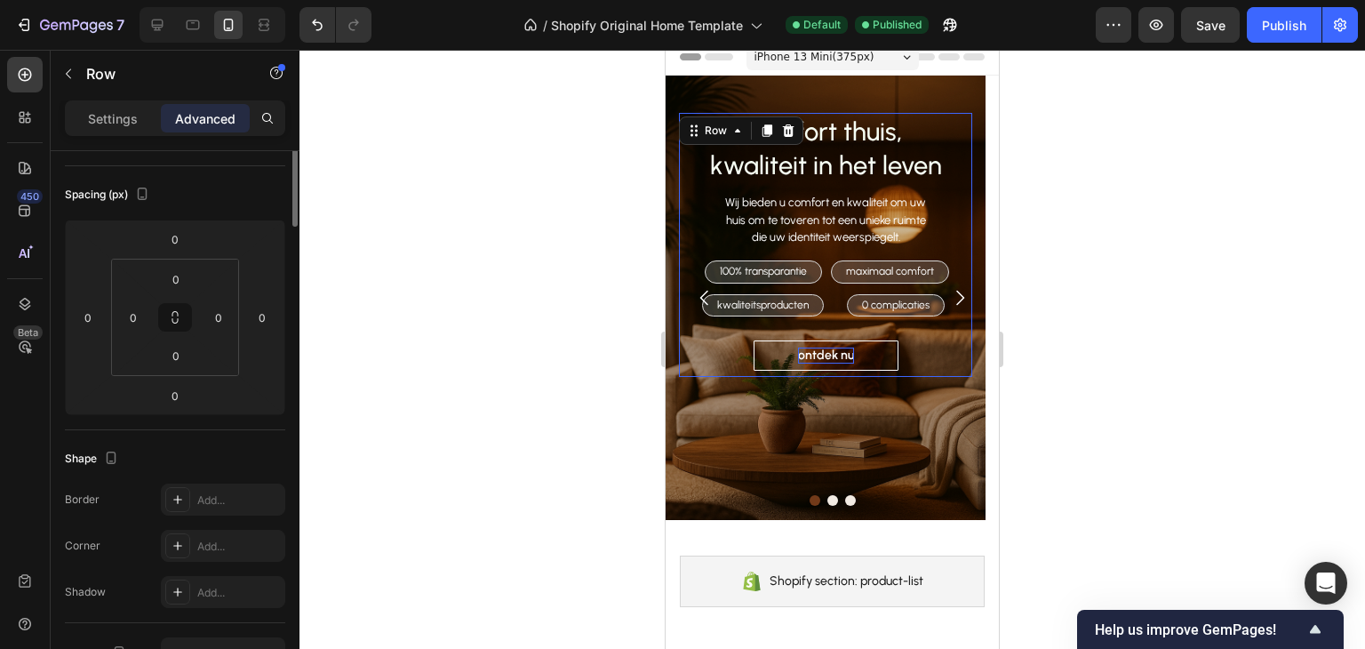
scroll to position [0, 0]
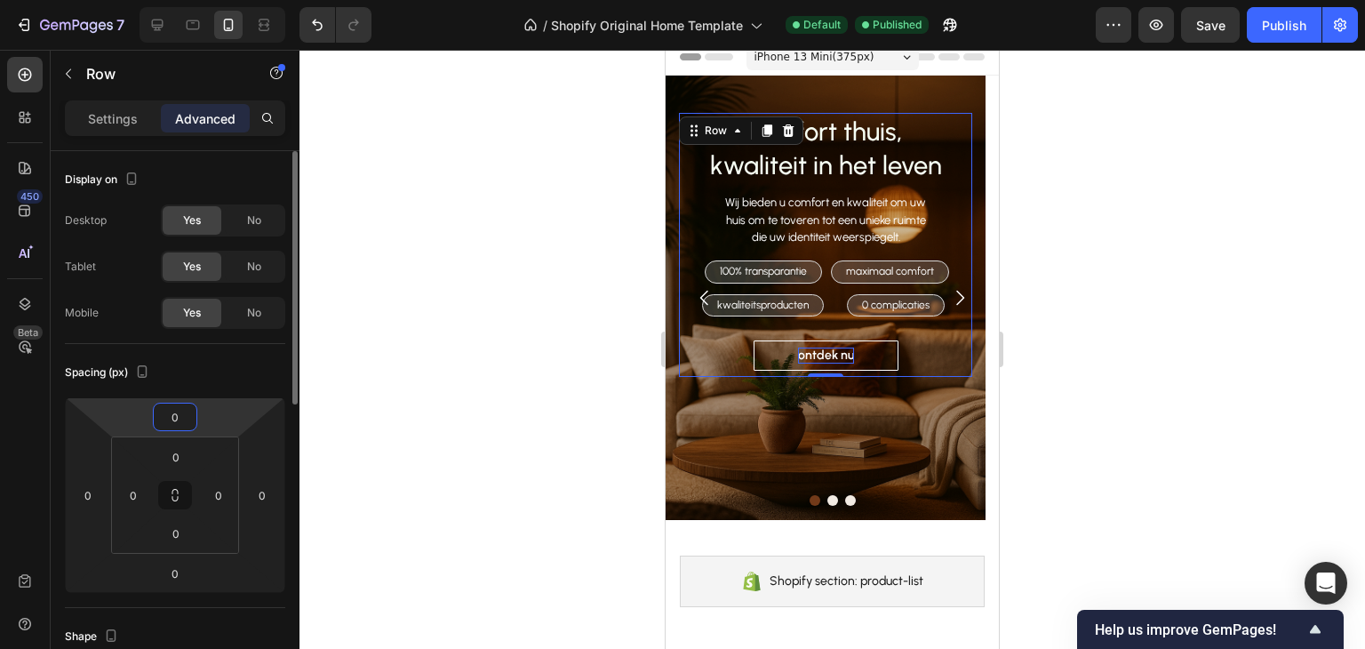
click at [181, 426] on input "0" at bounding box center [175, 417] width 36 height 27
type input "3"
type input "20"
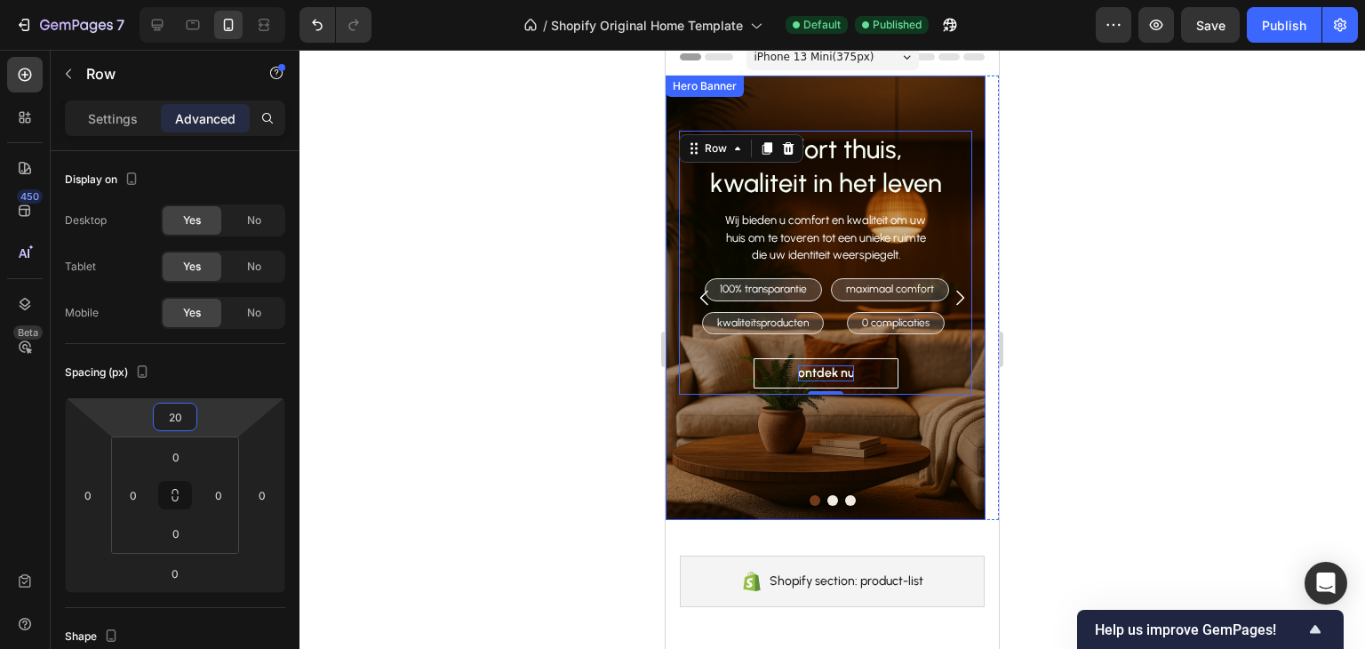
click at [946, 105] on div "Confort thuis, kwaliteit in het leven Heading Wij bieden u comfort en kwaliteit…" at bounding box center [826, 256] width 320 height 360
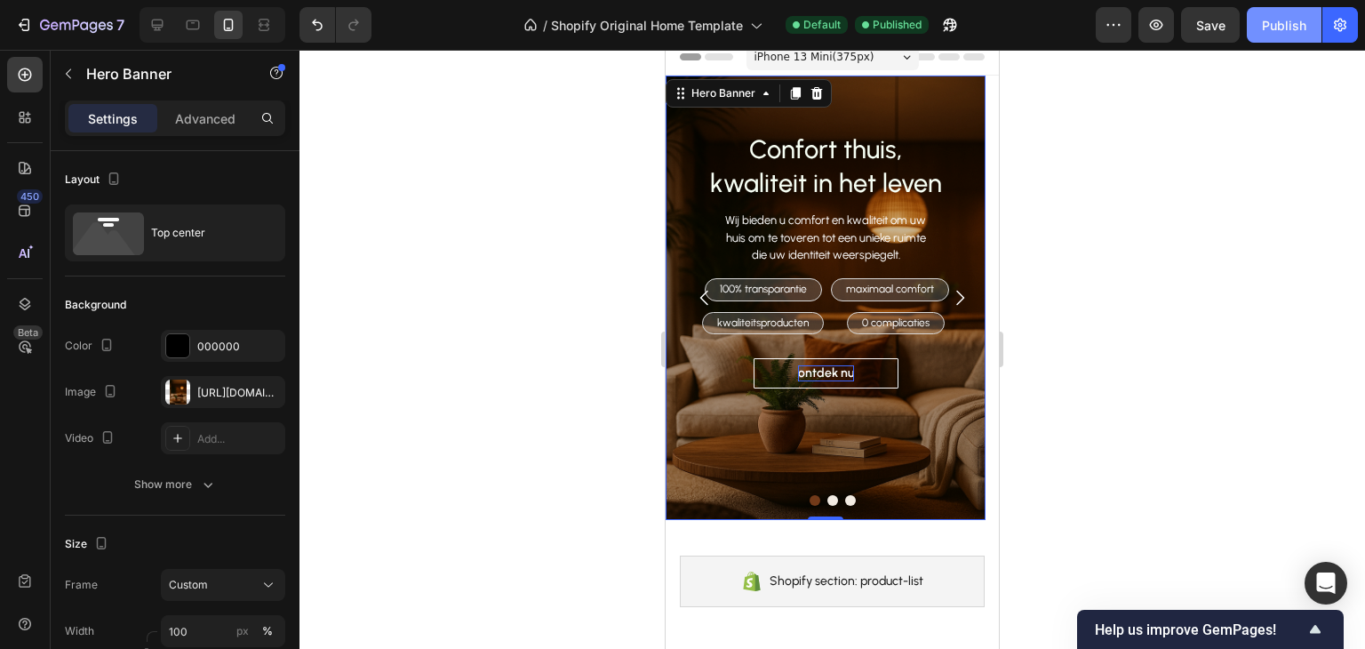
click at [1284, 21] on div "Publish" at bounding box center [1284, 25] width 44 height 19
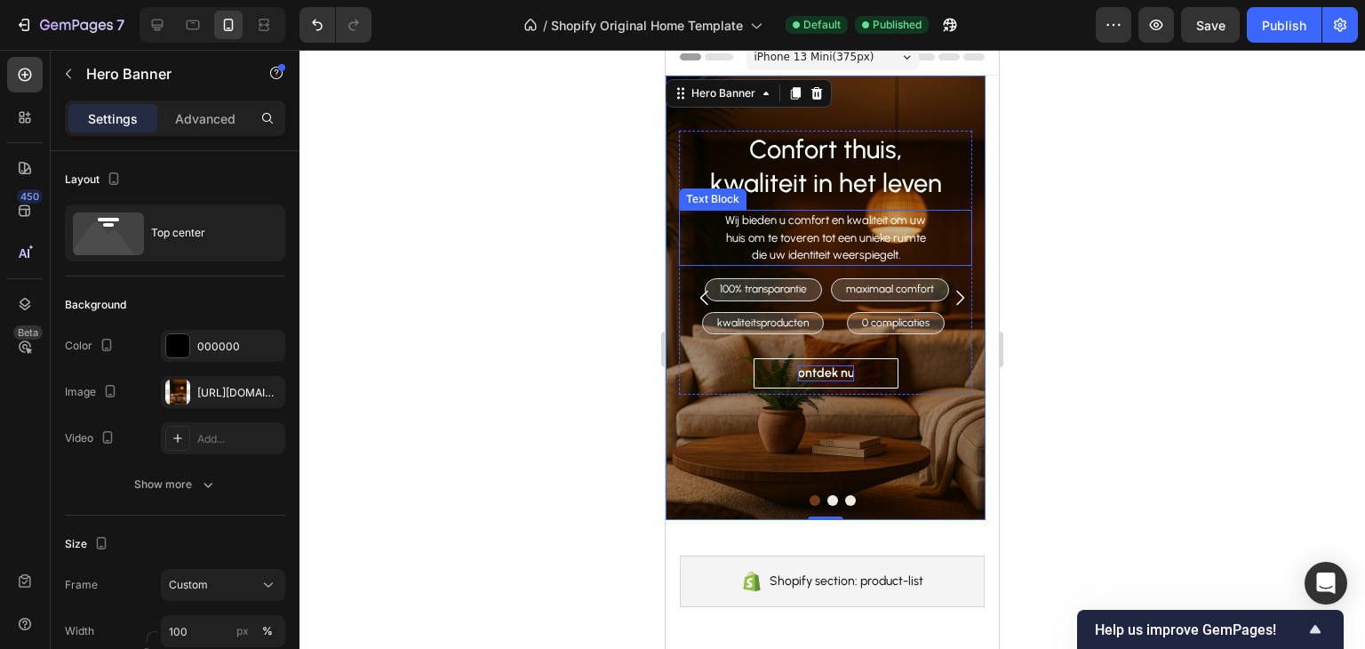
click at [692, 240] on div "Wij bieden u comfort en kwaliteit om uw huis om te toveren tot een unieke ruimt…" at bounding box center [825, 238] width 293 height 56
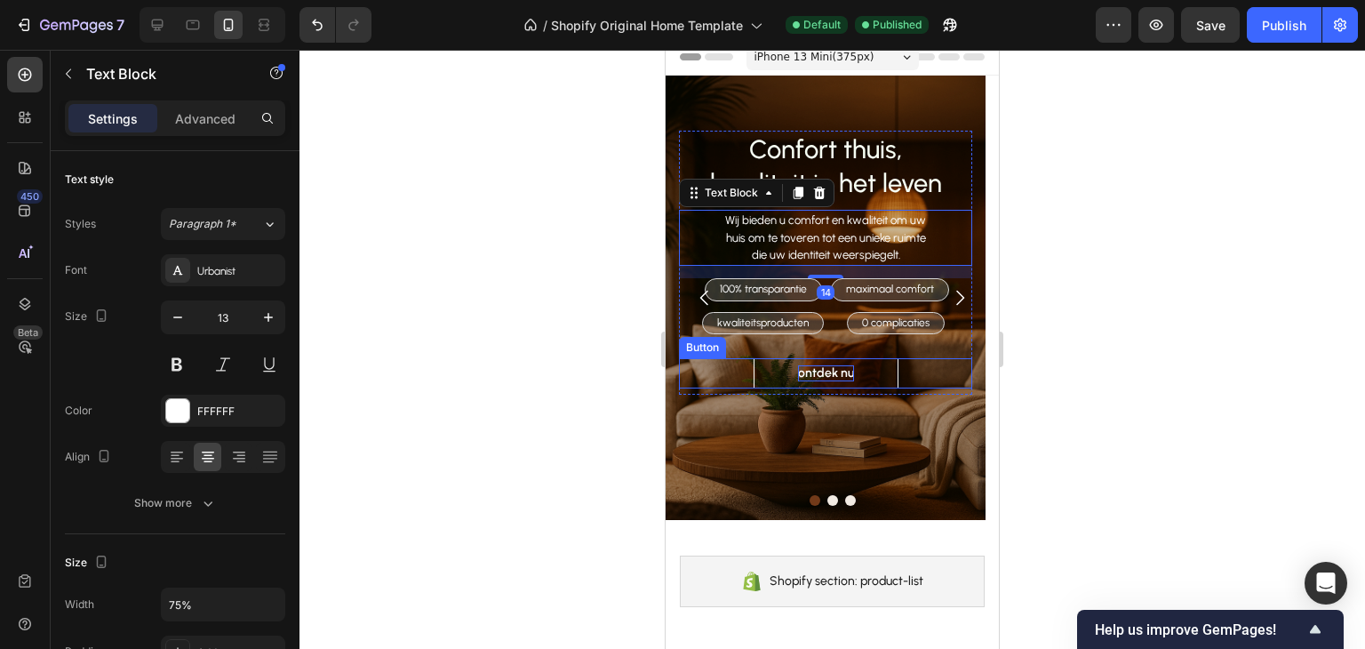
click at [691, 370] on div "ontdek nu Button" at bounding box center [825, 373] width 293 height 30
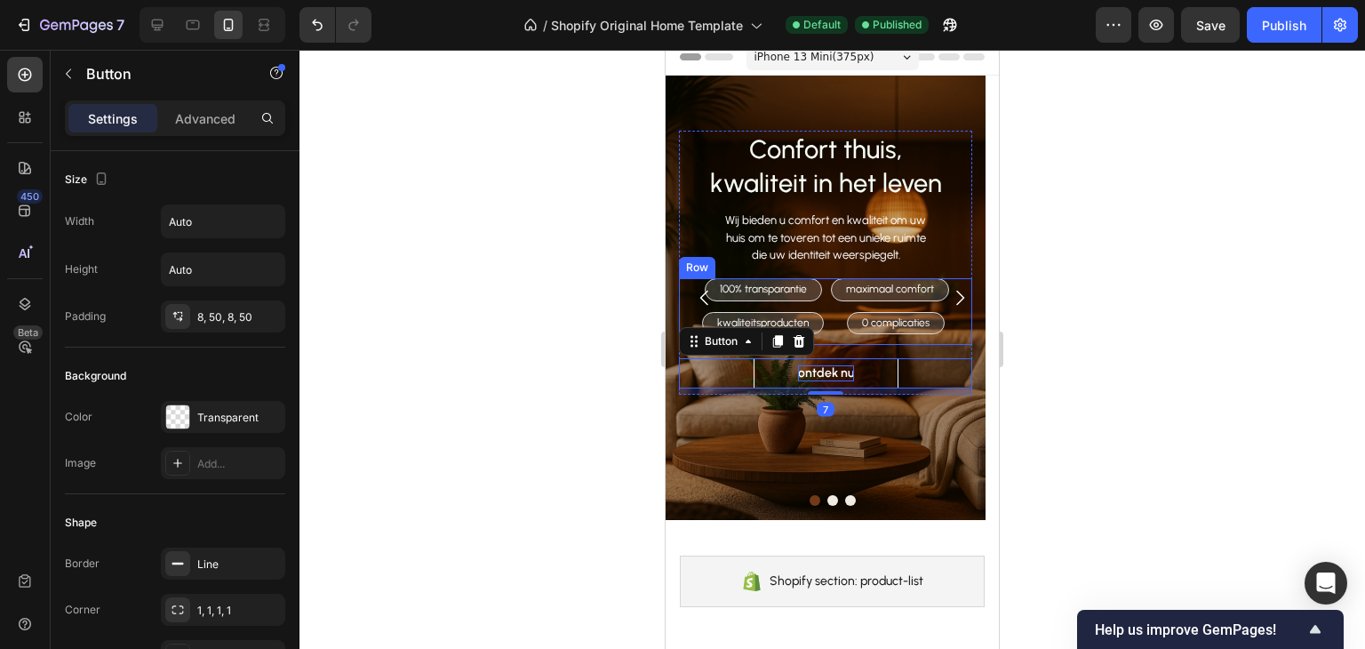
click at [680, 324] on div "100% transparantie Text Block Row maximaal comfort Text Block Row kwaliteitspro…" at bounding box center [825, 311] width 293 height 67
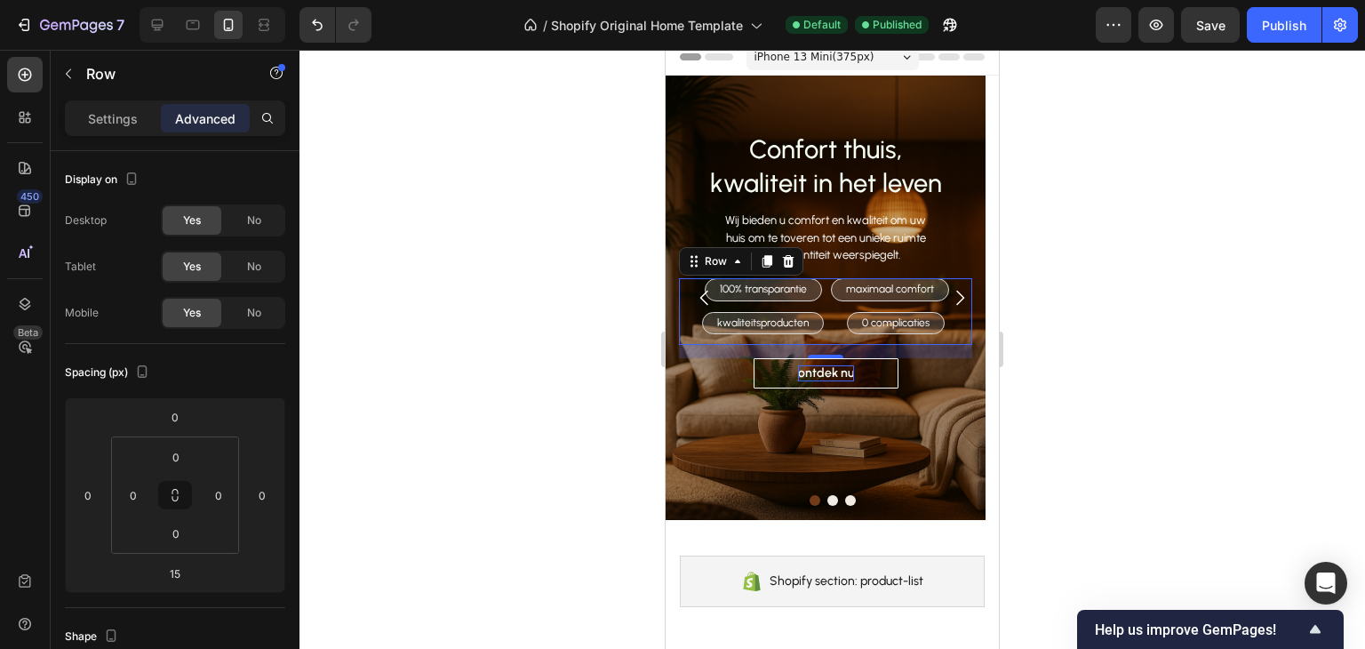
click at [765, 345] on div "15" at bounding box center [825, 351] width 293 height 13
click at [765, 349] on div "15" at bounding box center [825, 351] width 293 height 13
click at [710, 126] on div "Confort thuis, kwaliteit in het leven Heading Wij bieden u comfort en kwaliteit…" at bounding box center [825, 254] width 293 height 282
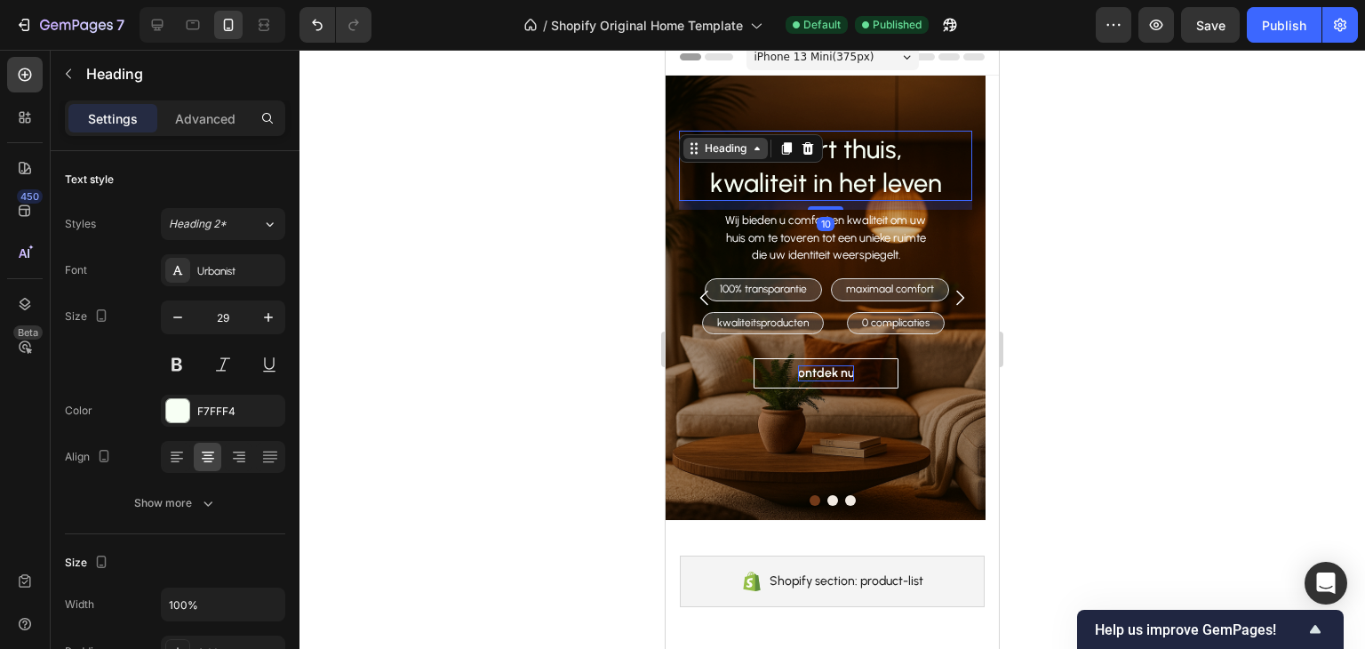
click at [748, 157] on div "Heading" at bounding box center [726, 148] width 84 height 21
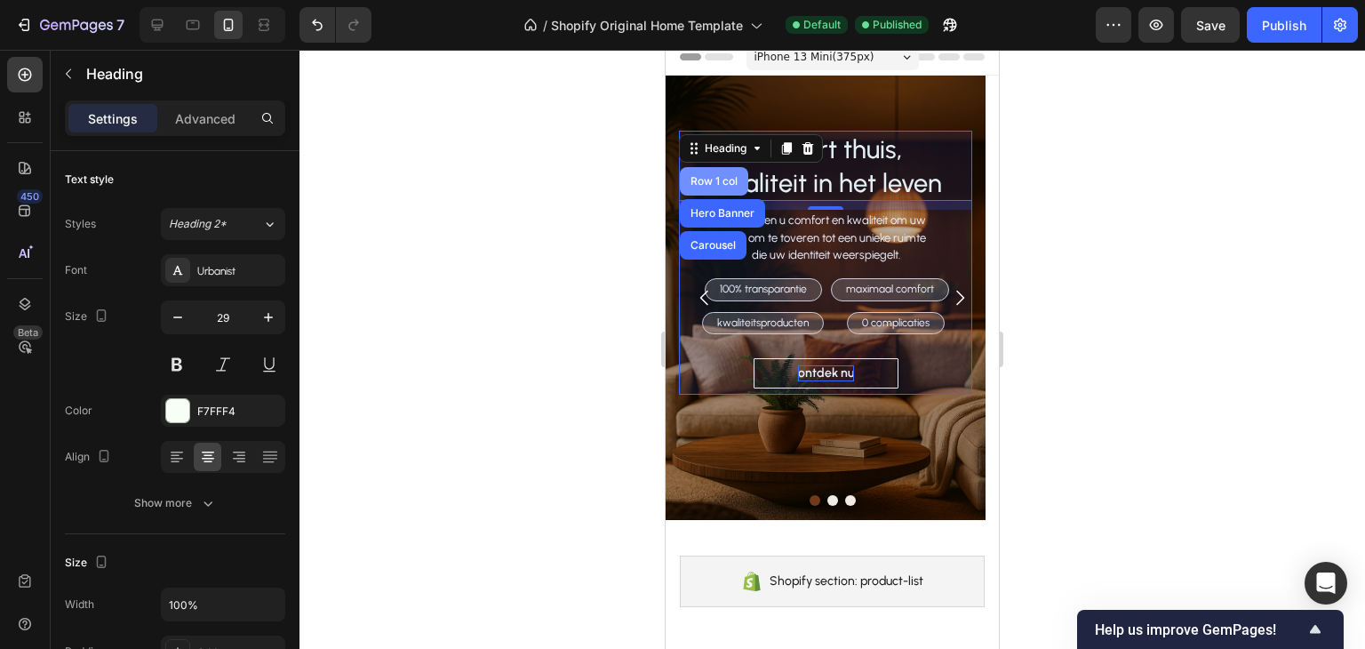
click at [739, 186] on div "Row 1 col" at bounding box center [714, 181] width 68 height 28
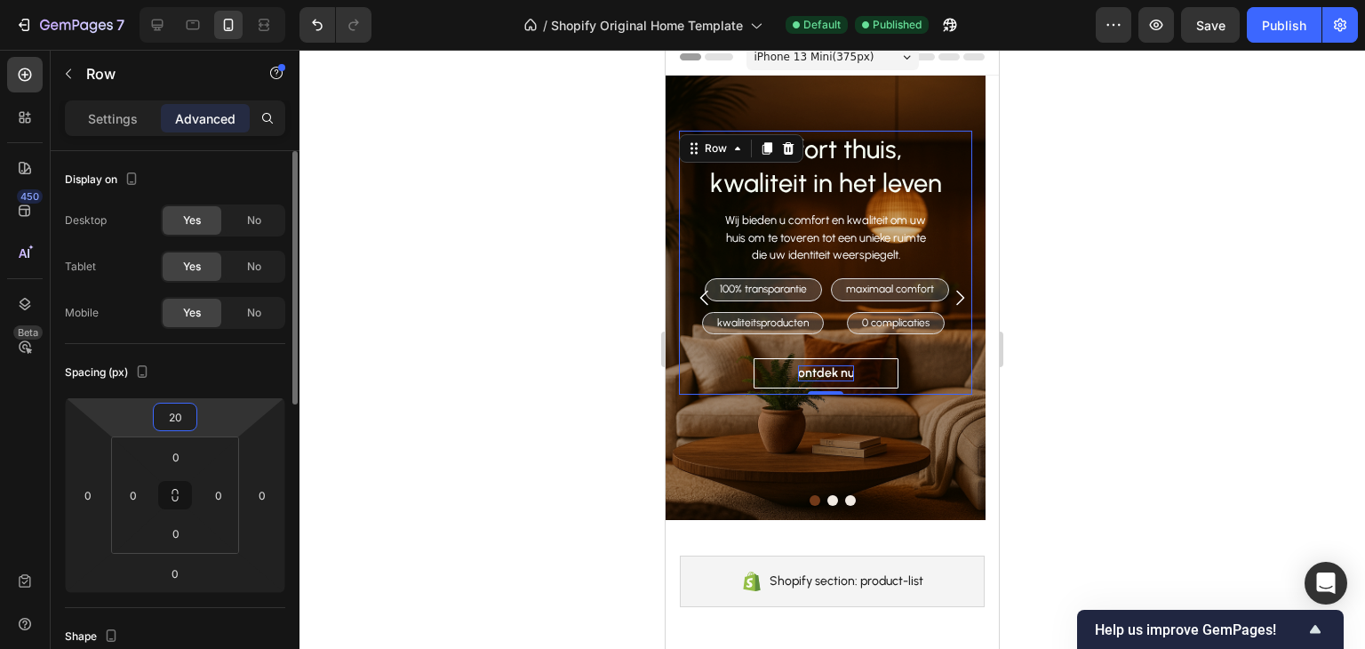
click at [187, 413] on input "20" at bounding box center [175, 417] width 36 height 27
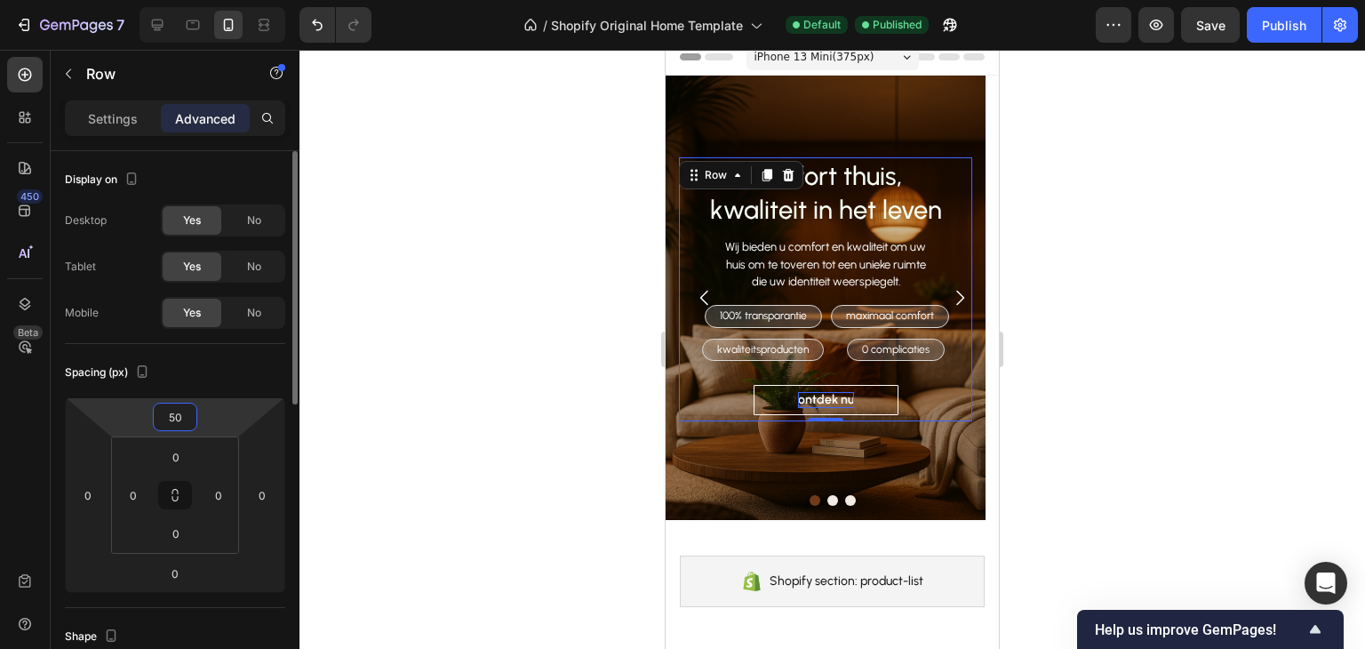
type input "5"
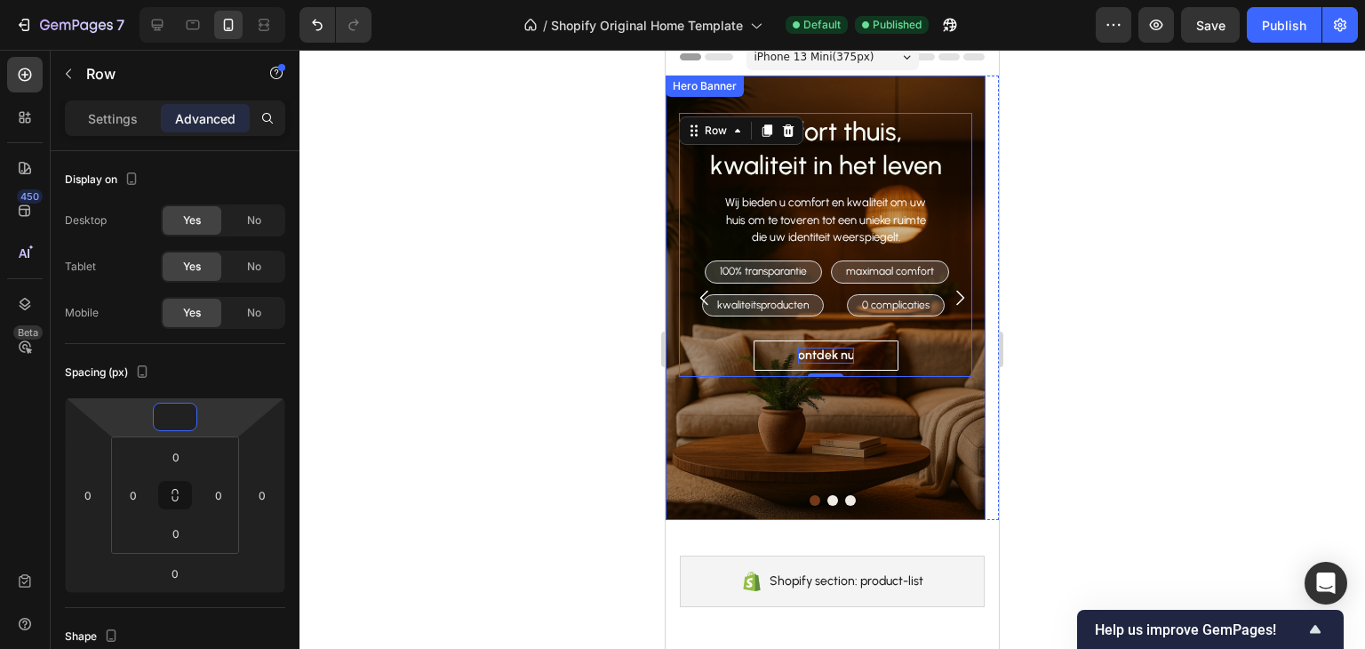
click at [914, 453] on div "Overlay" at bounding box center [826, 298] width 320 height 444
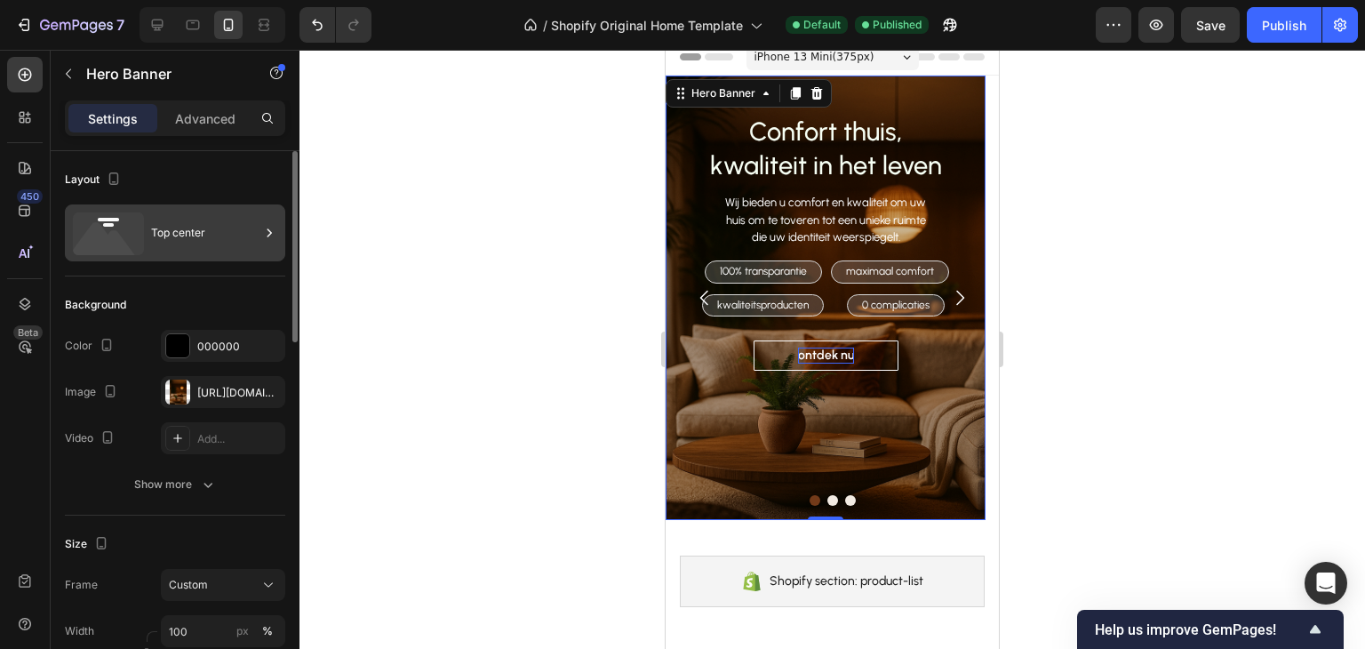
click at [128, 208] on div "Top center" at bounding box center [175, 232] width 220 height 57
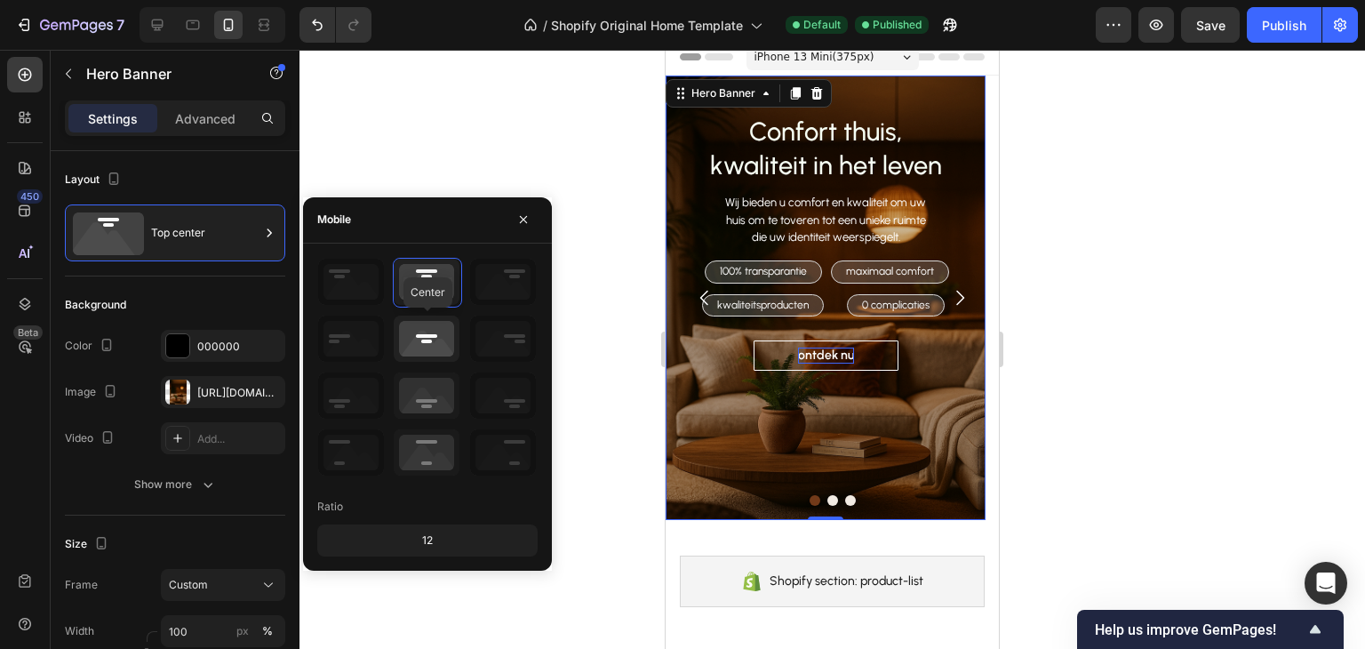
click at [421, 338] on icon at bounding box center [427, 339] width 66 height 46
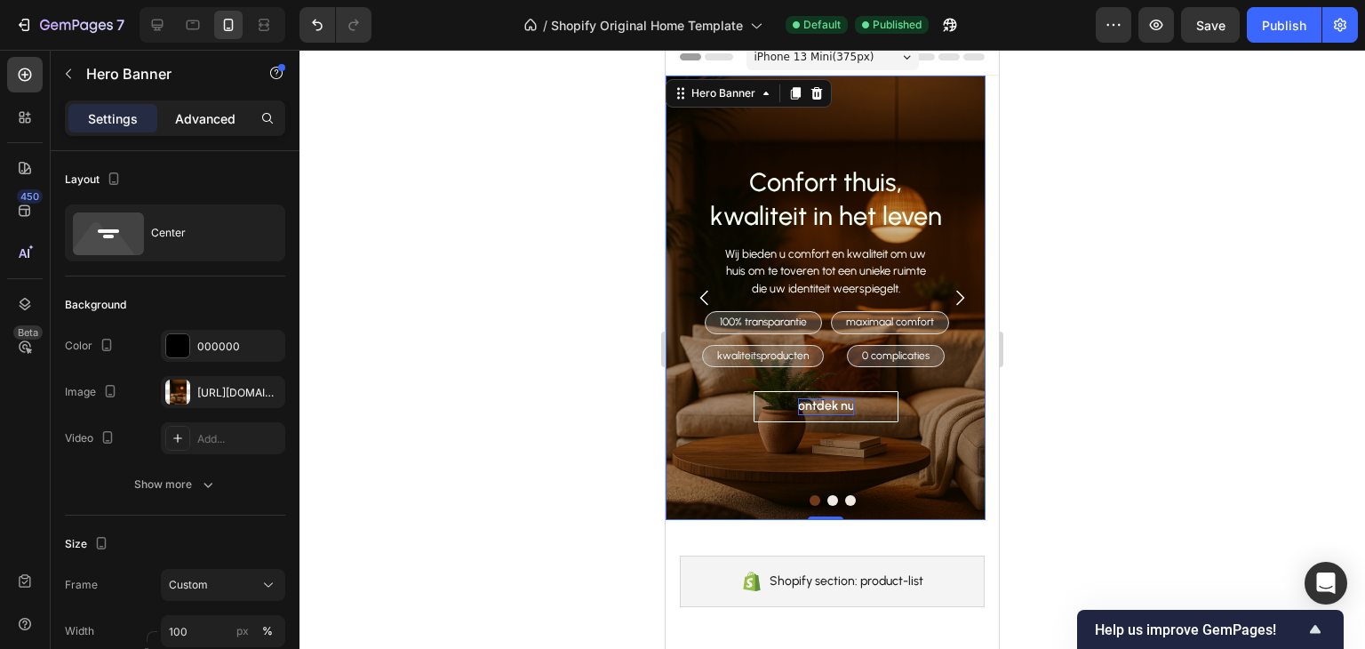
click at [203, 116] on p "Advanced" at bounding box center [205, 118] width 60 height 19
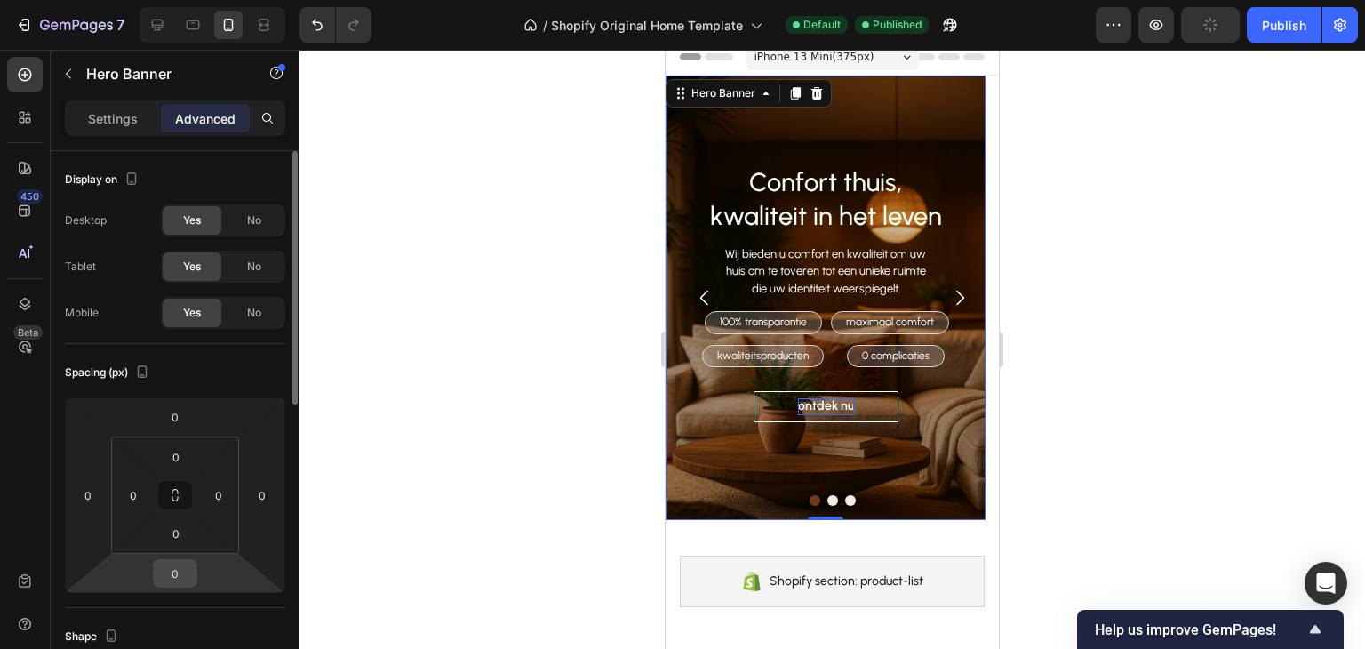
click at [187, 569] on input "0" at bounding box center [175, 573] width 36 height 27
type input "50"
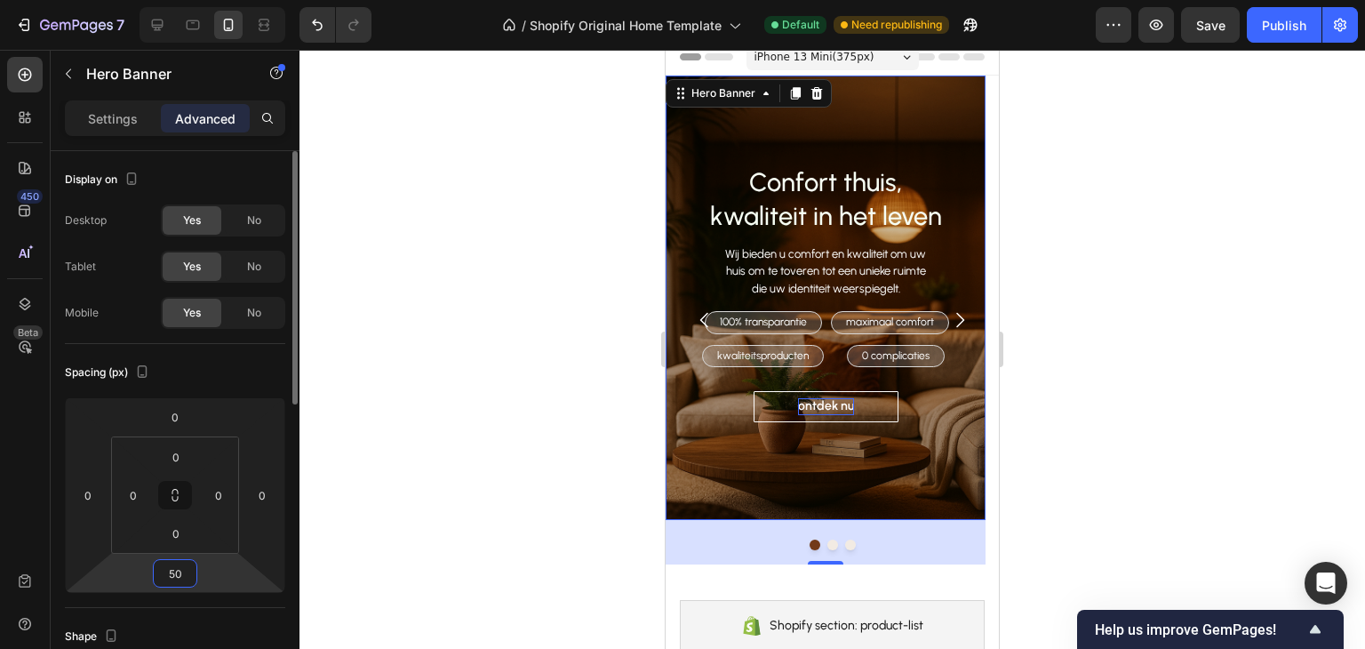
drag, startPoint x: 186, startPoint y: 577, endPoint x: 160, endPoint y: 578, distance: 25.8
click at [160, 578] on input "50" at bounding box center [175, 573] width 36 height 27
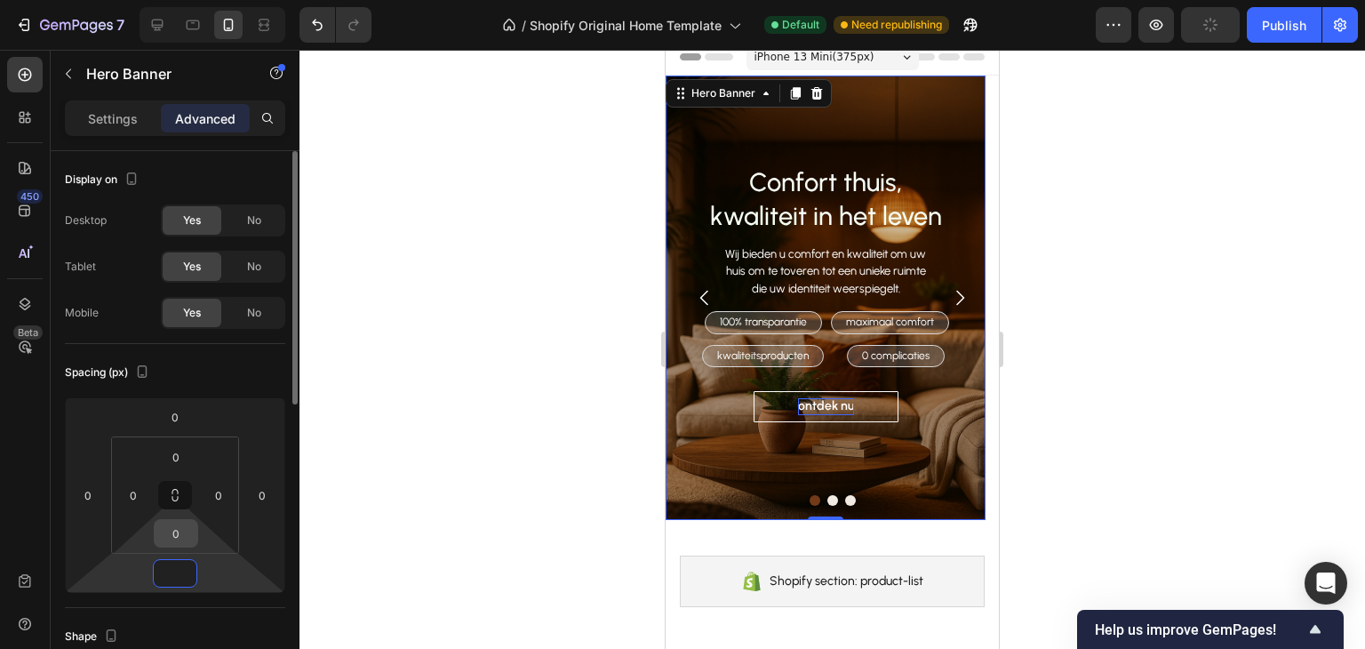
click at [181, 534] on input "0" at bounding box center [176, 533] width 36 height 27
type input "0"
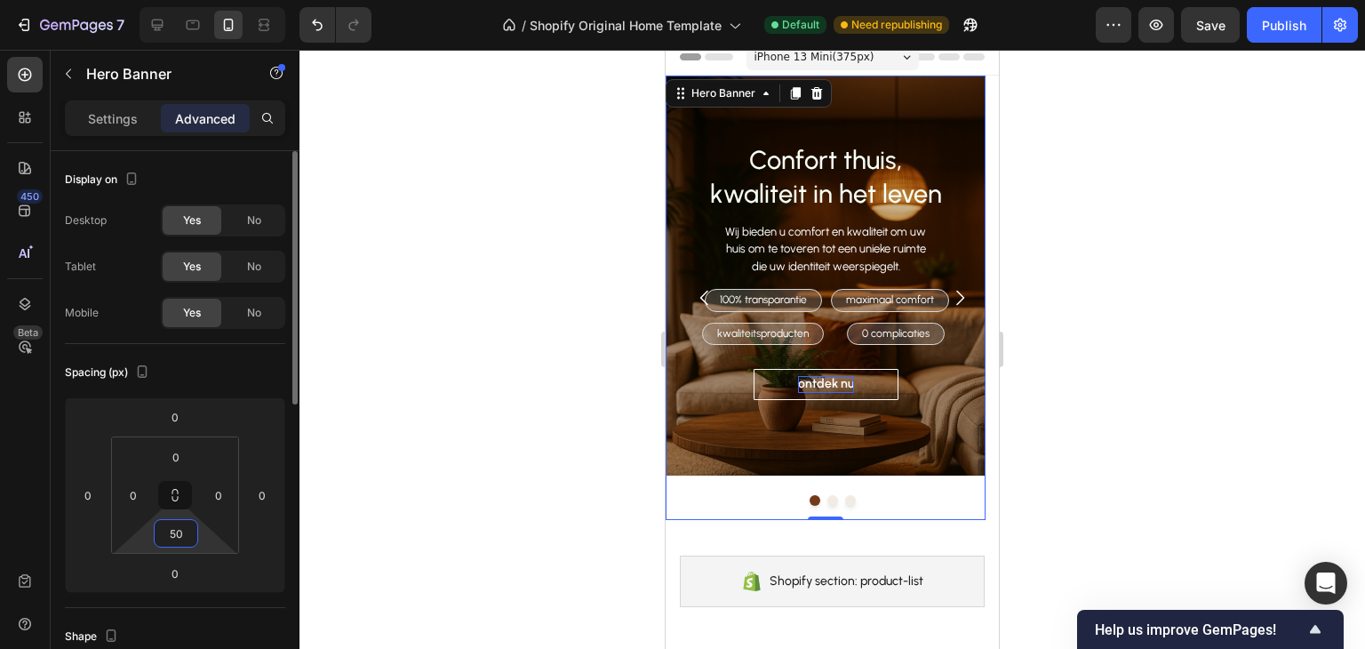
type input "50"
click at [214, 363] on div "Spacing (px)" at bounding box center [175, 372] width 220 height 28
click at [1292, 12] on button "Publish" at bounding box center [1284, 25] width 75 height 36
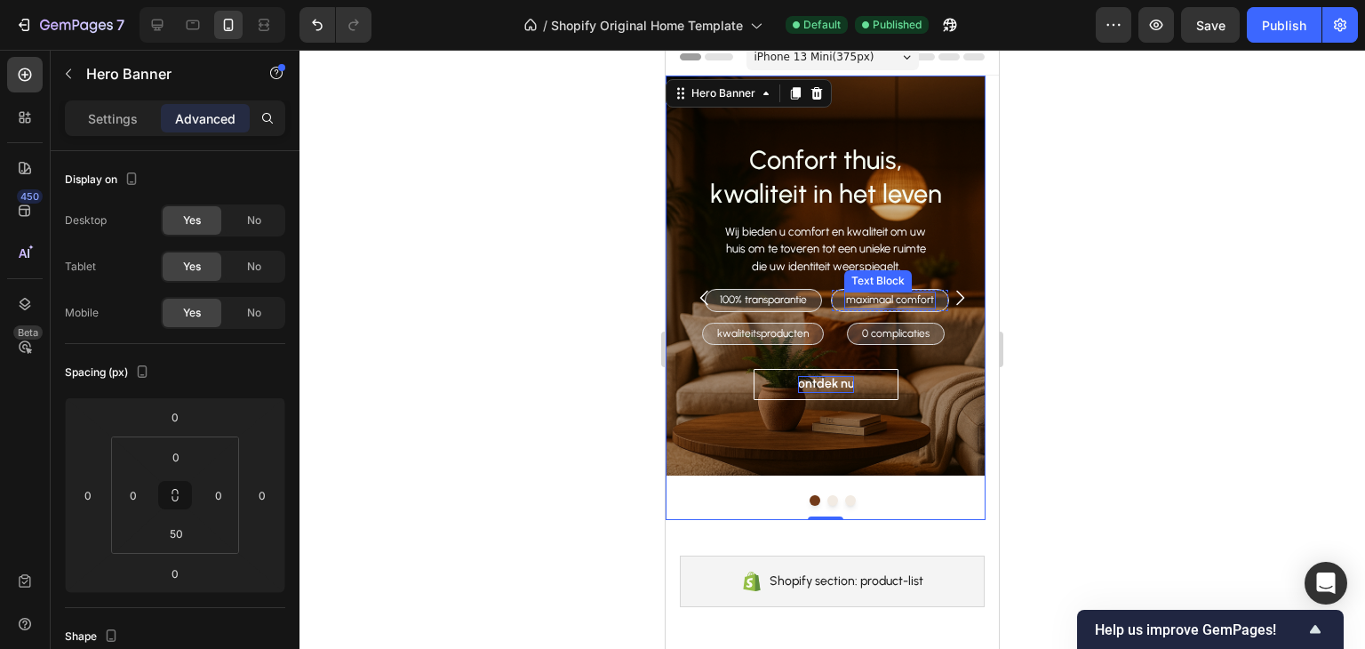
click at [843, 263] on p "Wij bieden u comfort en kwaliteit om uw huis om te toveren tot een unieke ruimt…" at bounding box center [825, 249] width 217 height 52
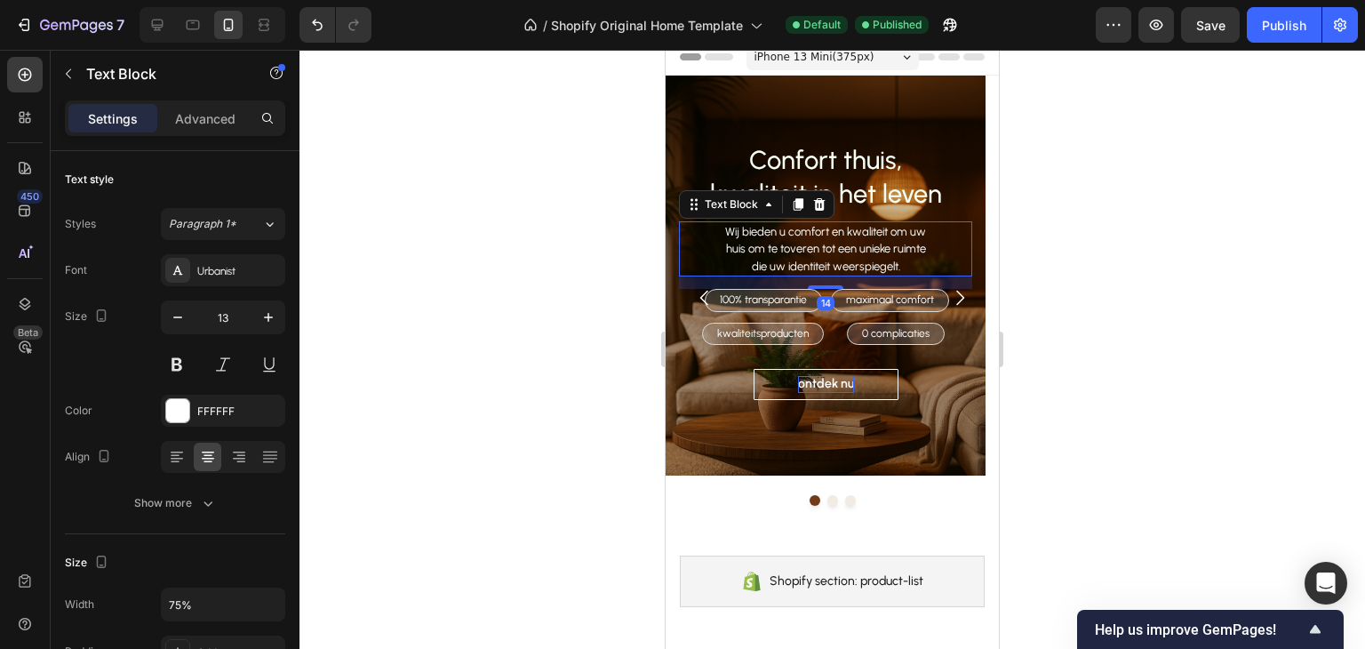
click at [803, 250] on p "Wij bieden u comfort en kwaliteit om uw huis om te toveren tot een unieke ruimt…" at bounding box center [825, 249] width 217 height 52
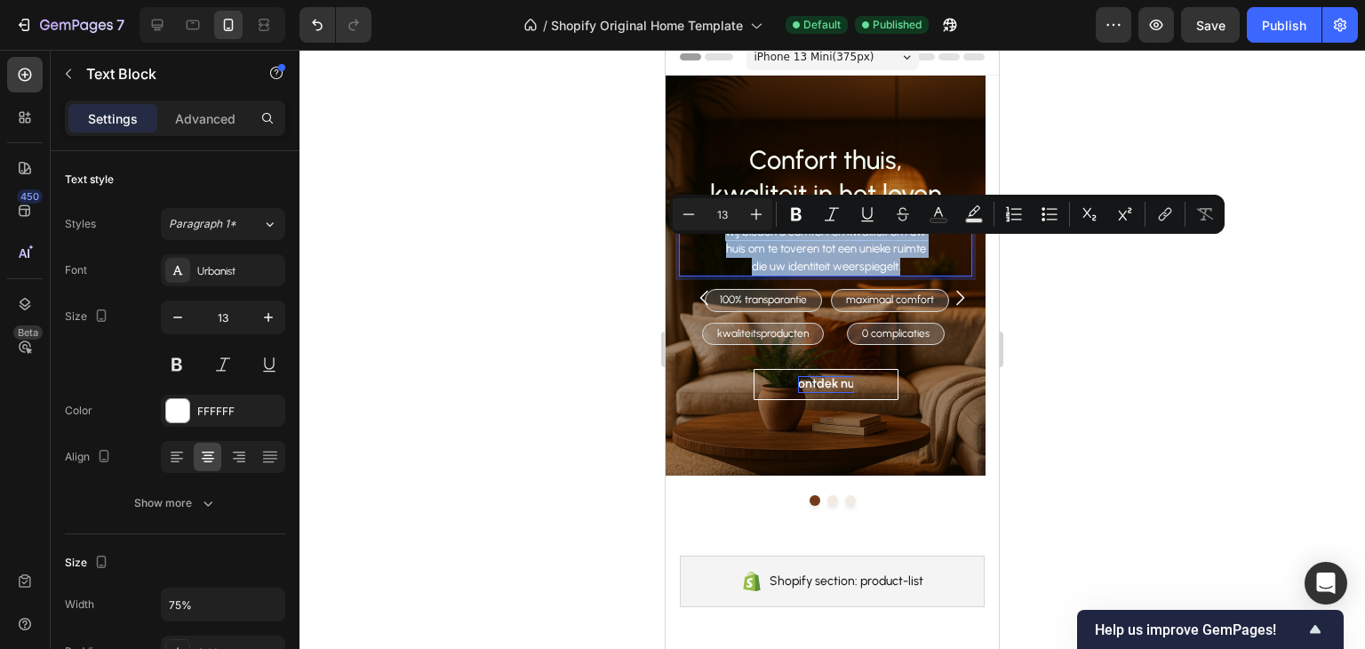
click at [803, 250] on p "Wij bieden u comfort en kwaliteit om uw huis om te toveren tot een unieke ruimt…" at bounding box center [825, 249] width 217 height 52
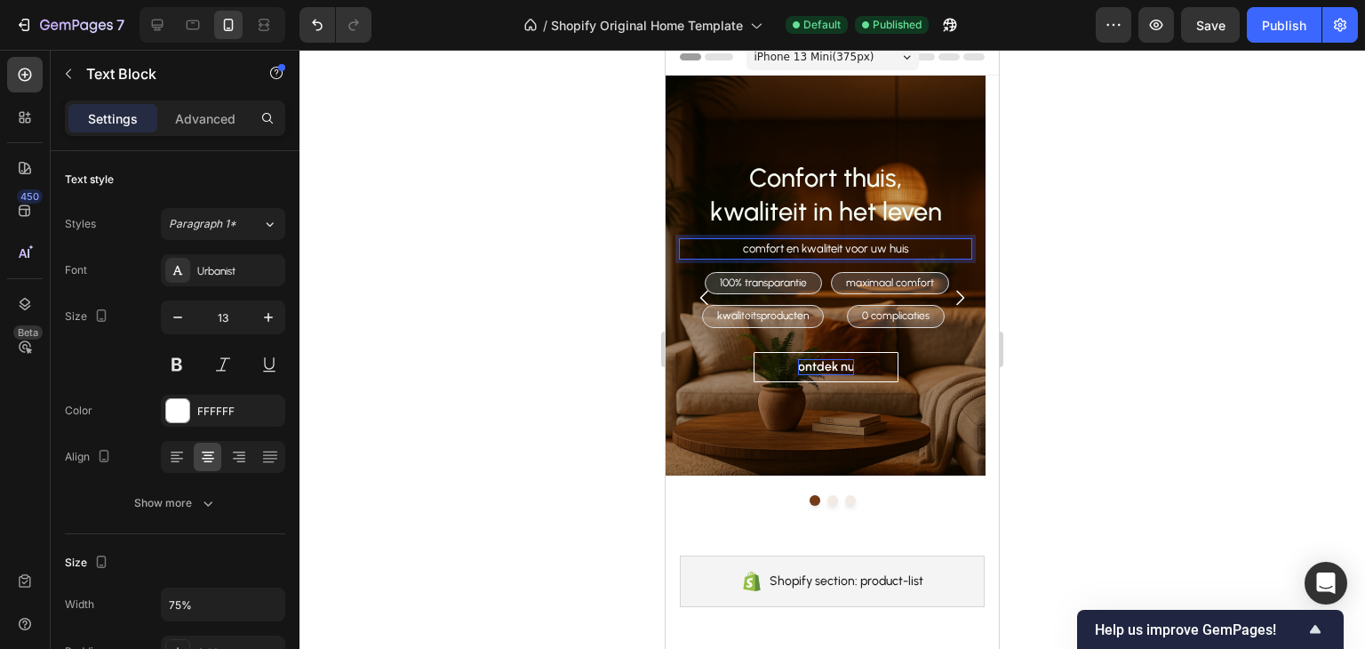
scroll to position [28, 0]
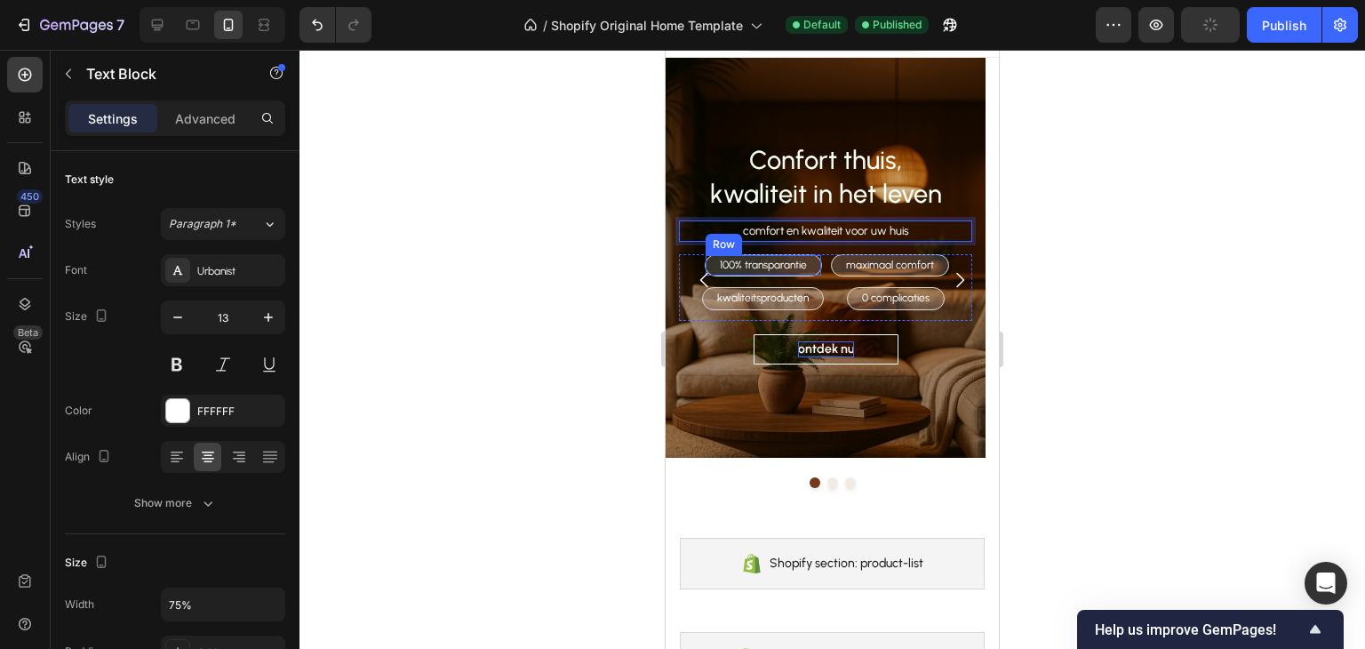
click at [812, 268] on div "100% transparantie Text Block Row" at bounding box center [763, 265] width 117 height 23
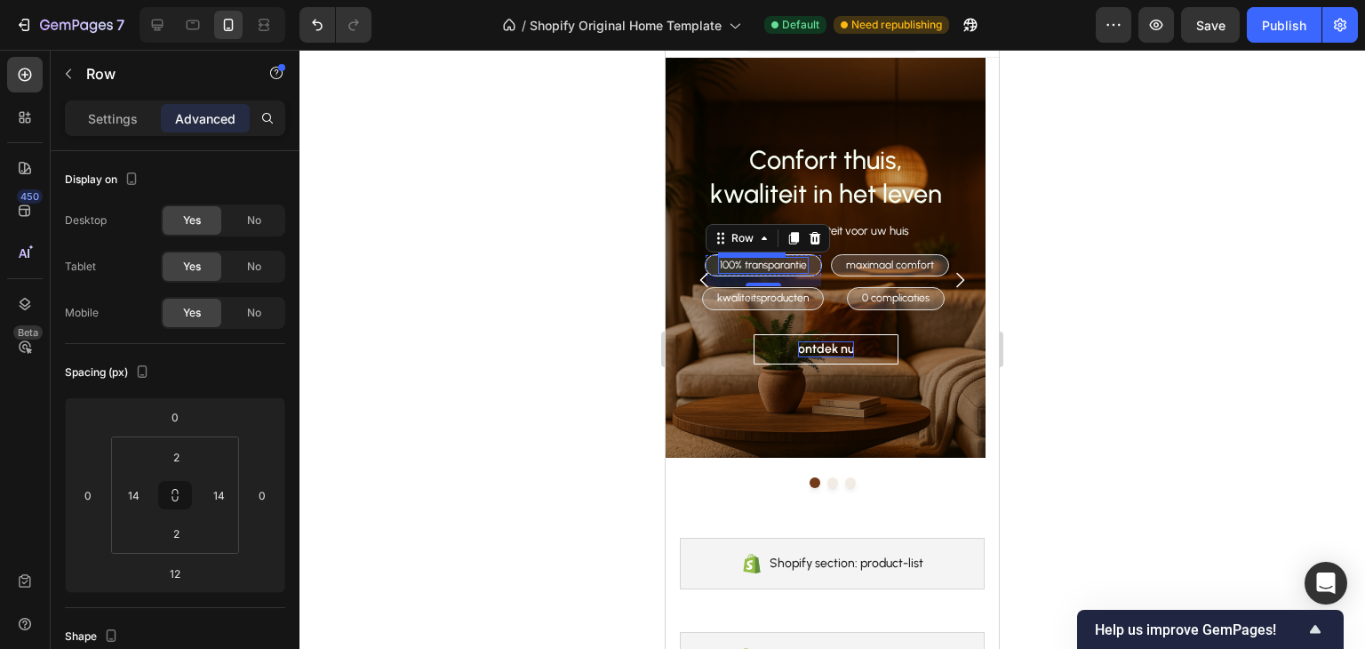
click at [765, 264] on p "100% transparantie" at bounding box center [763, 266] width 87 height 14
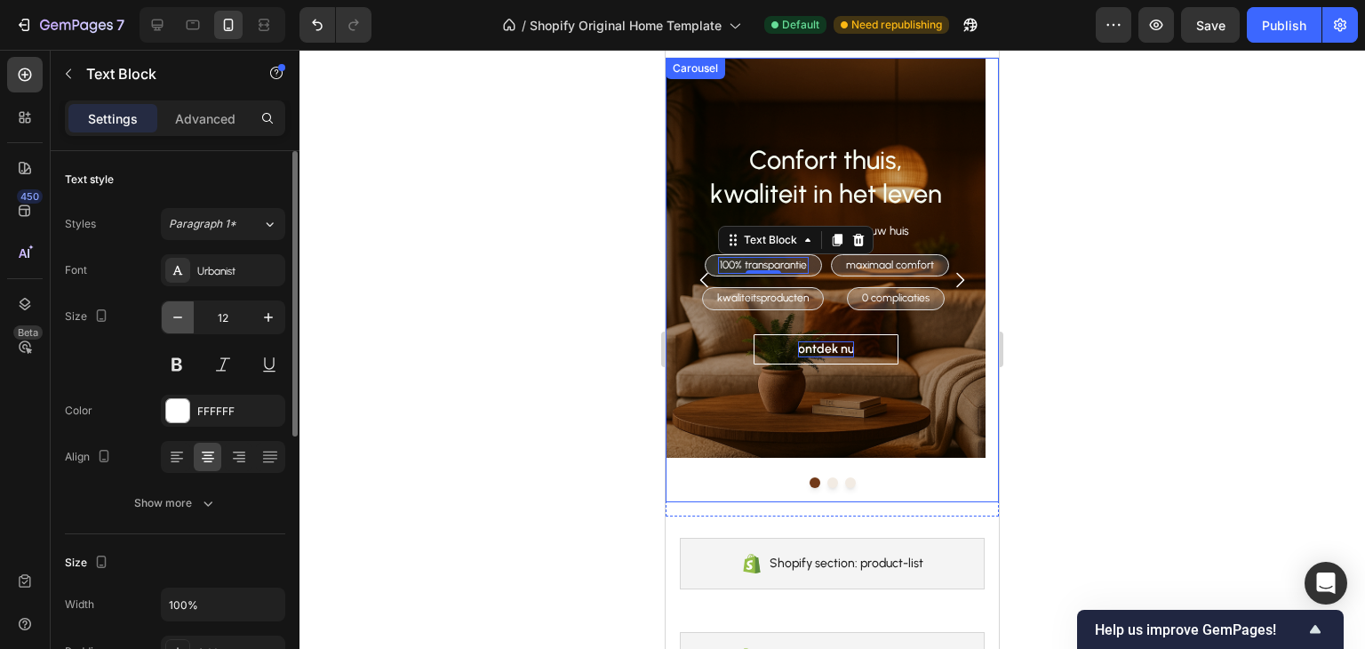
click at [178, 308] on icon "button" at bounding box center [178, 317] width 18 height 18
type input "11"
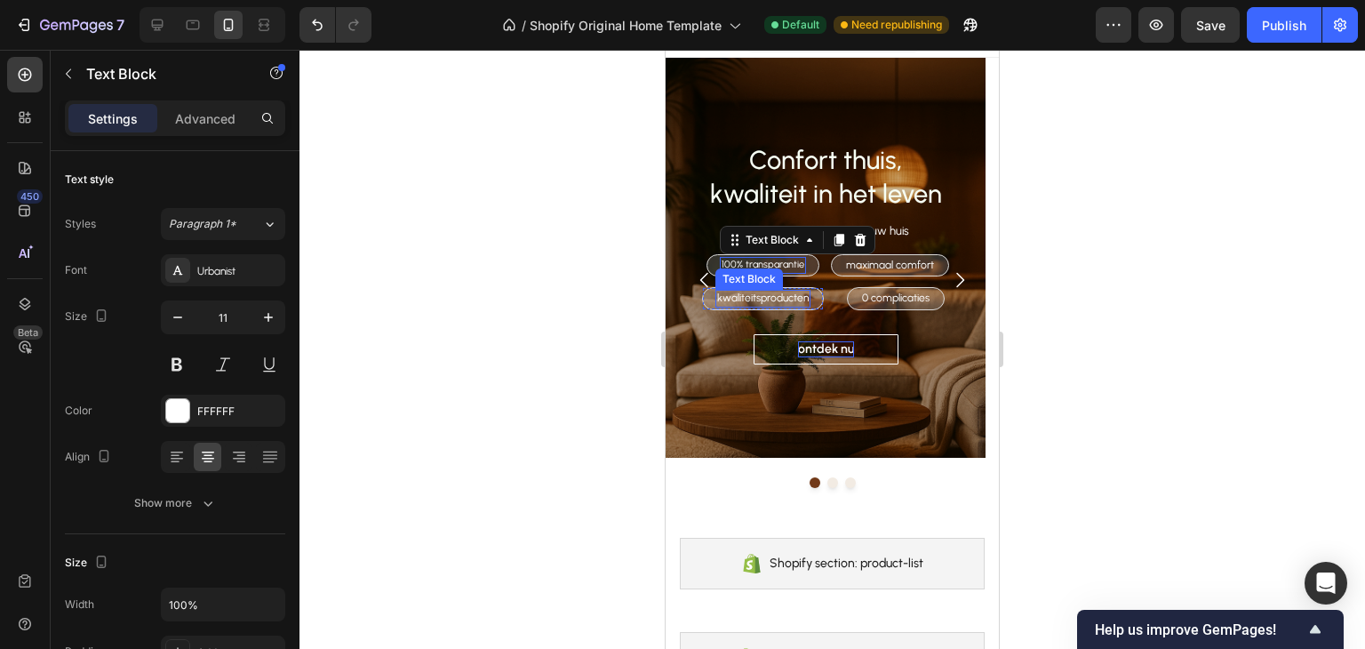
click at [754, 292] on p "kwaliteitsproducten" at bounding box center [763, 299] width 92 height 14
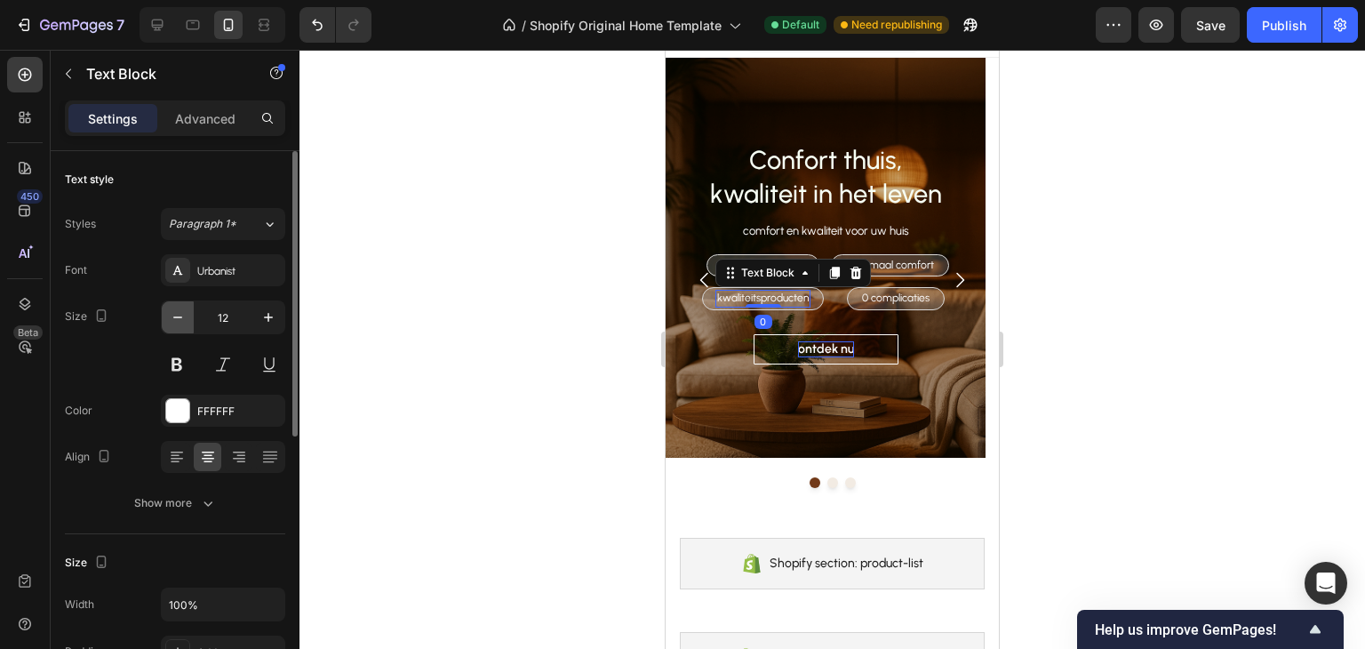
click at [169, 321] on icon "button" at bounding box center [178, 317] width 18 height 18
type input "11"
click at [900, 295] on p "0 complicaties" at bounding box center [894, 299] width 68 height 14
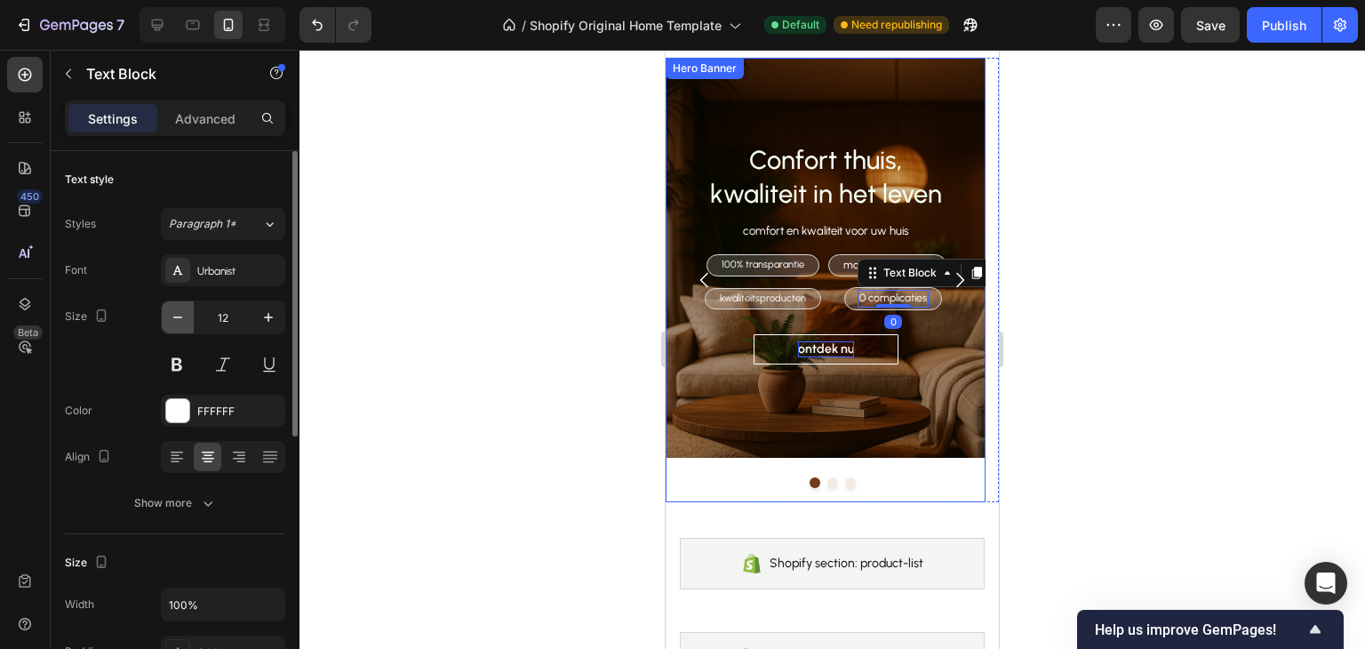
click at [170, 316] on icon "button" at bounding box center [178, 317] width 18 height 18
type input "11"
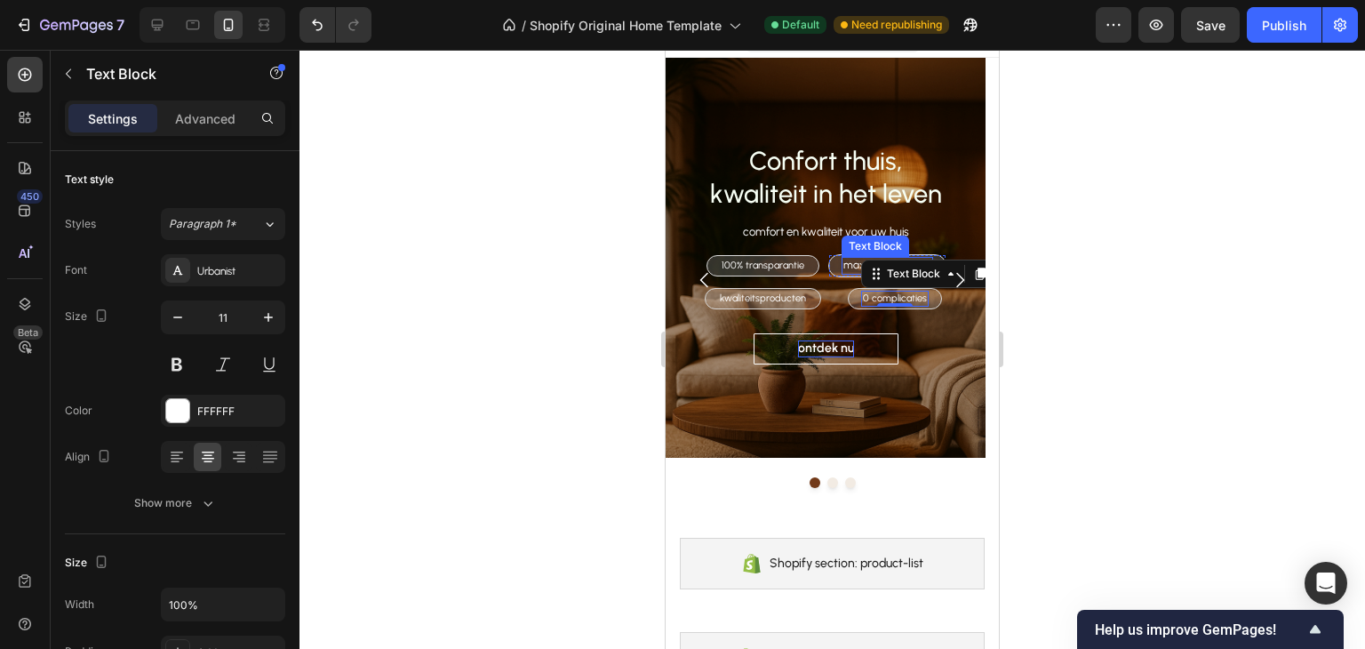
click at [844, 259] on p "maximaal comfort" at bounding box center [888, 266] width 88 height 14
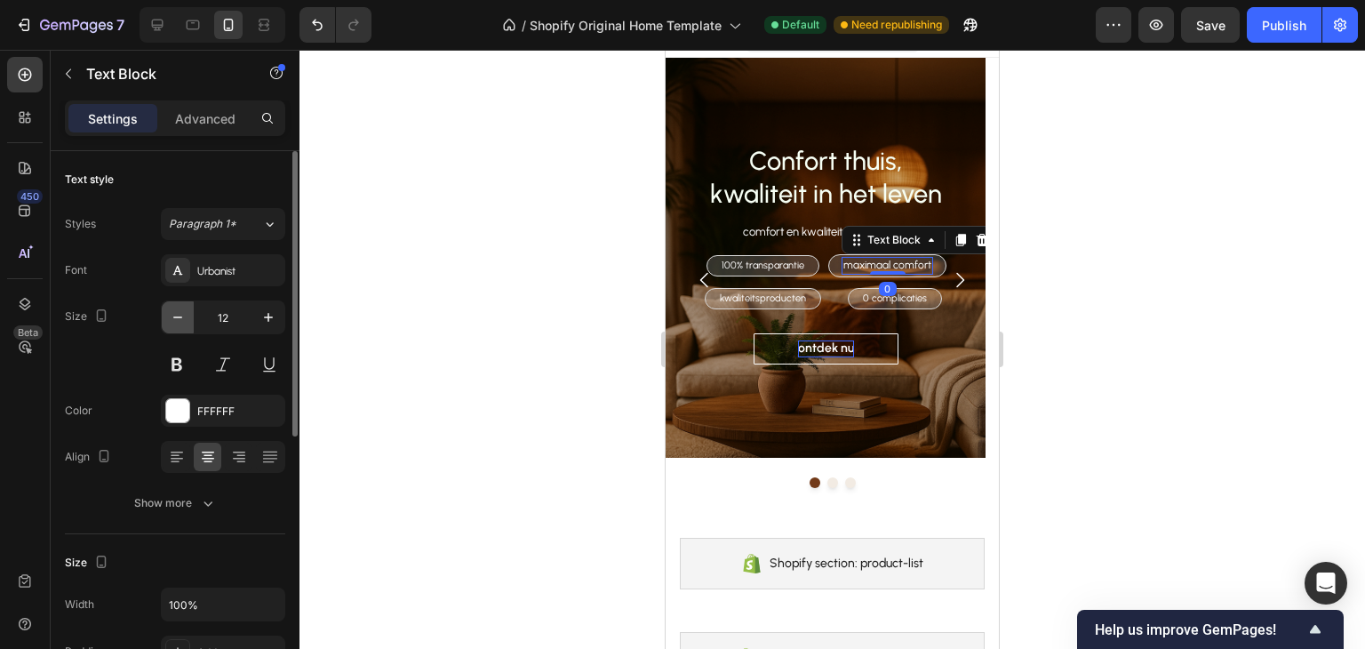
click at [185, 312] on icon "button" at bounding box center [178, 317] width 18 height 18
type input "11"
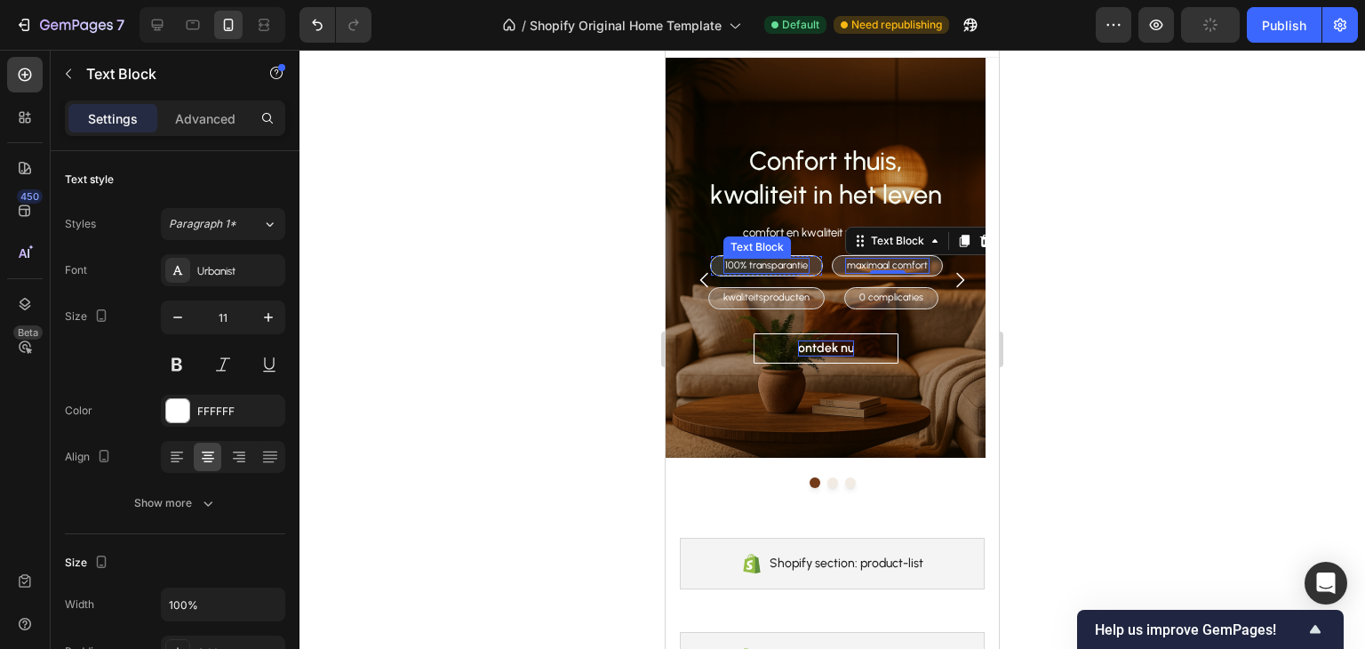
click at [779, 260] on p "100% transparantie" at bounding box center [766, 266] width 83 height 12
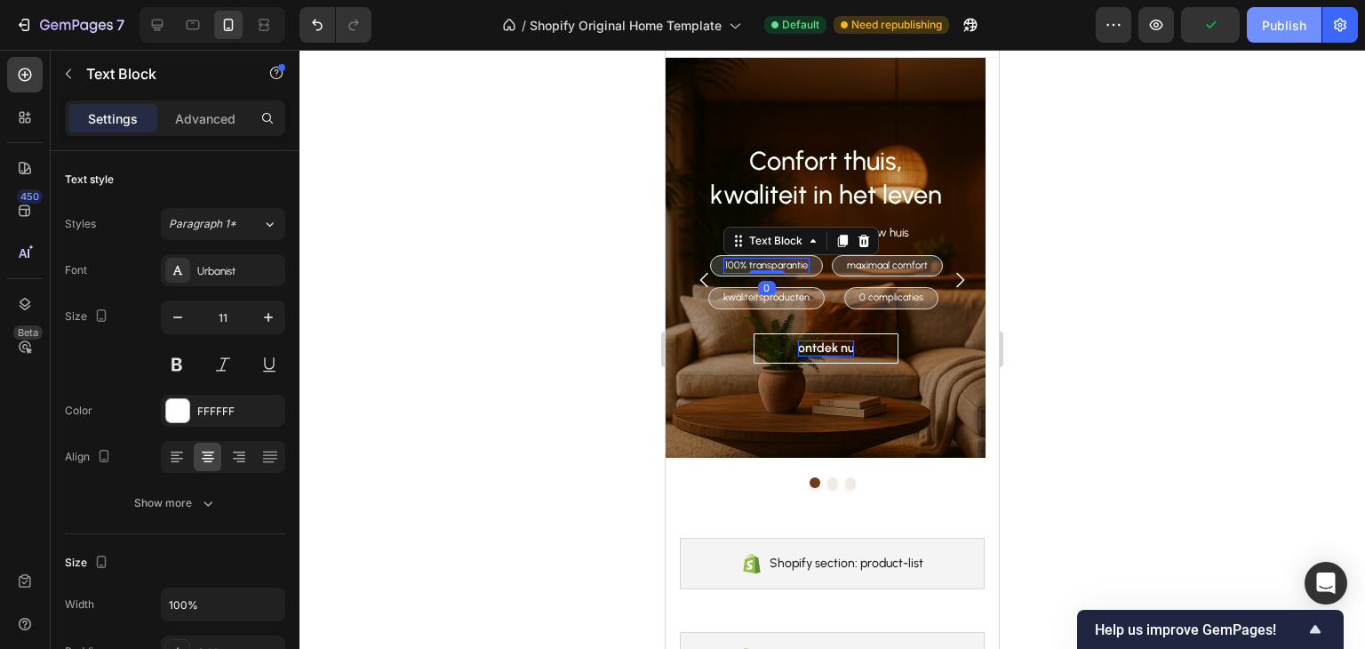
click at [1288, 33] on div "Publish" at bounding box center [1284, 25] width 44 height 19
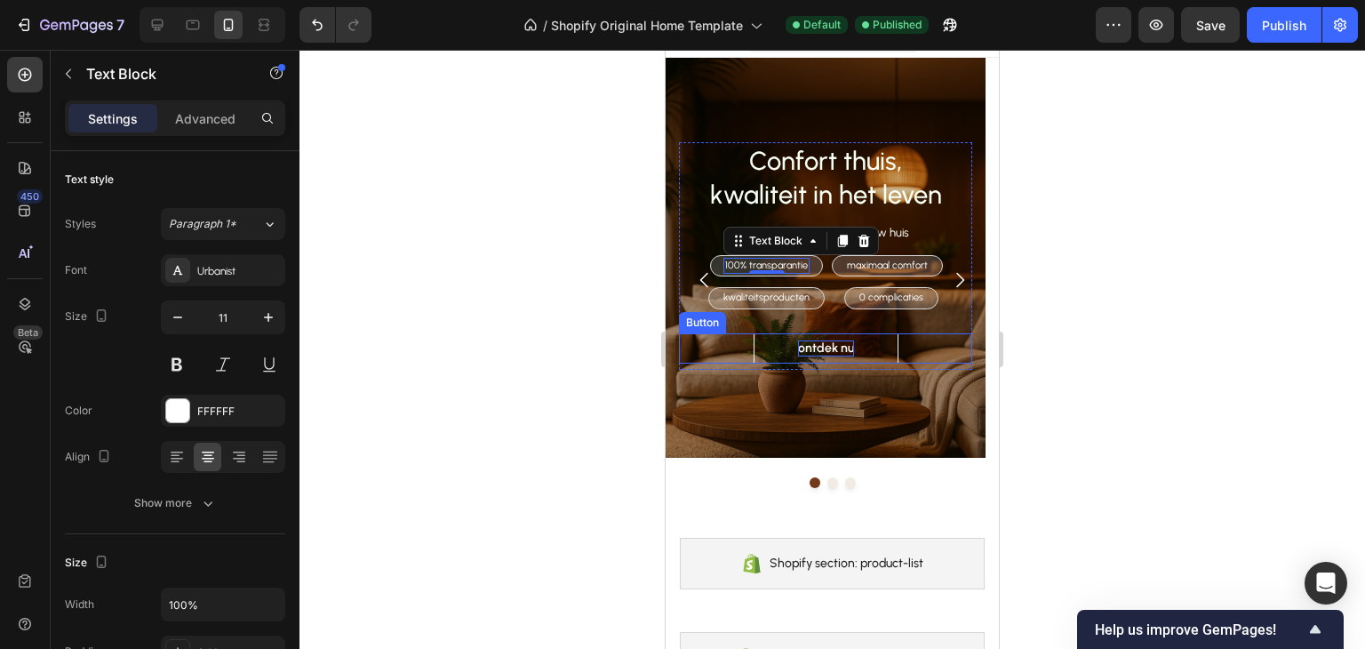
click at [920, 338] on div "ontdek nu Button" at bounding box center [825, 348] width 293 height 30
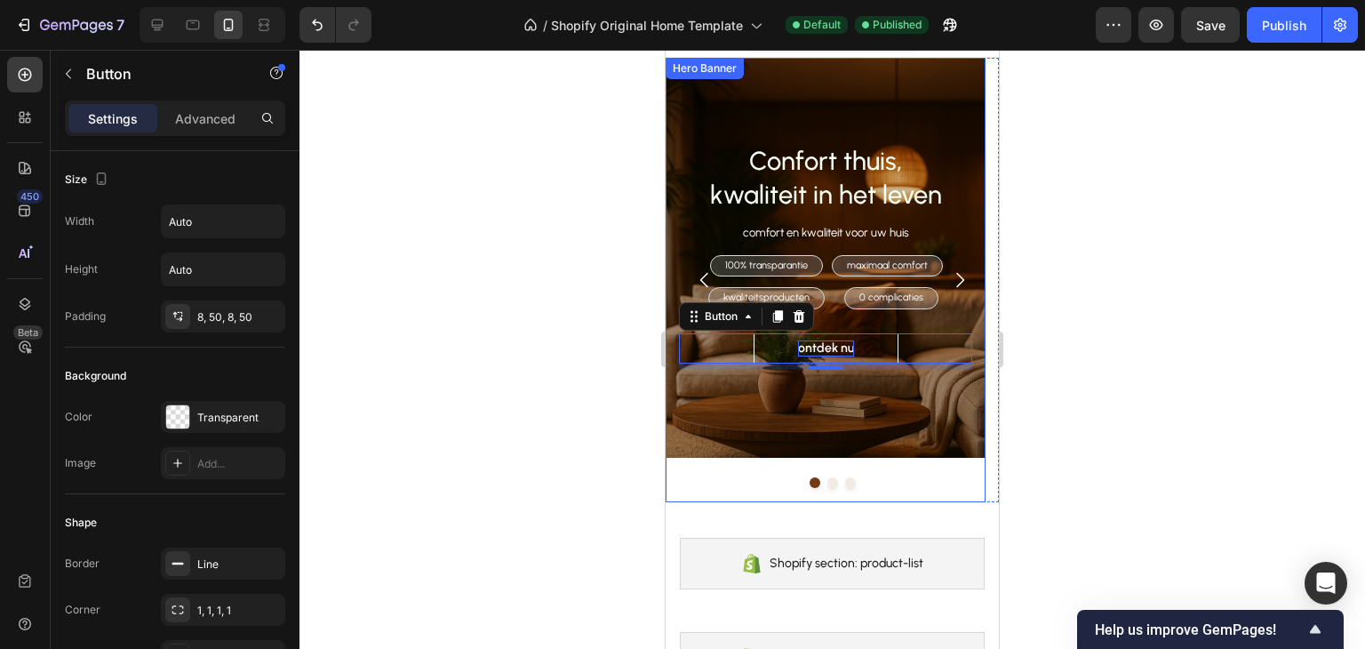
click at [762, 445] on div "Overlay" at bounding box center [826, 258] width 320 height 400
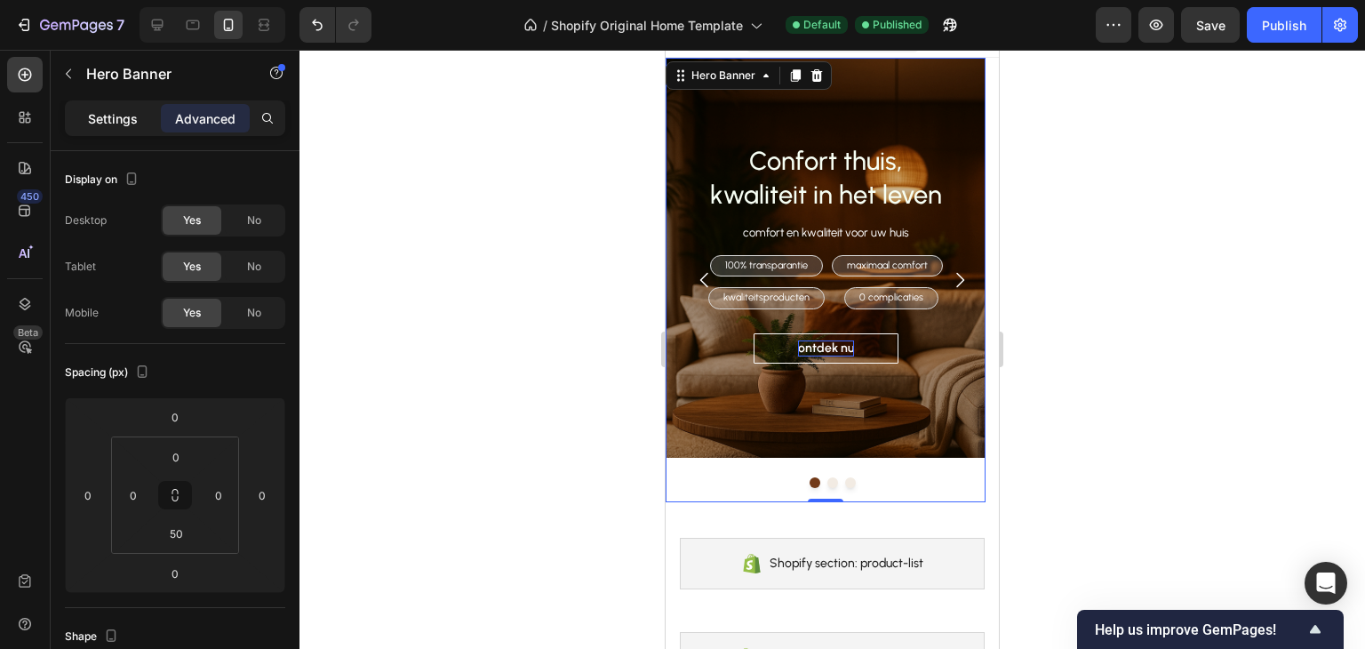
click at [134, 126] on p "Settings" at bounding box center [113, 118] width 50 height 19
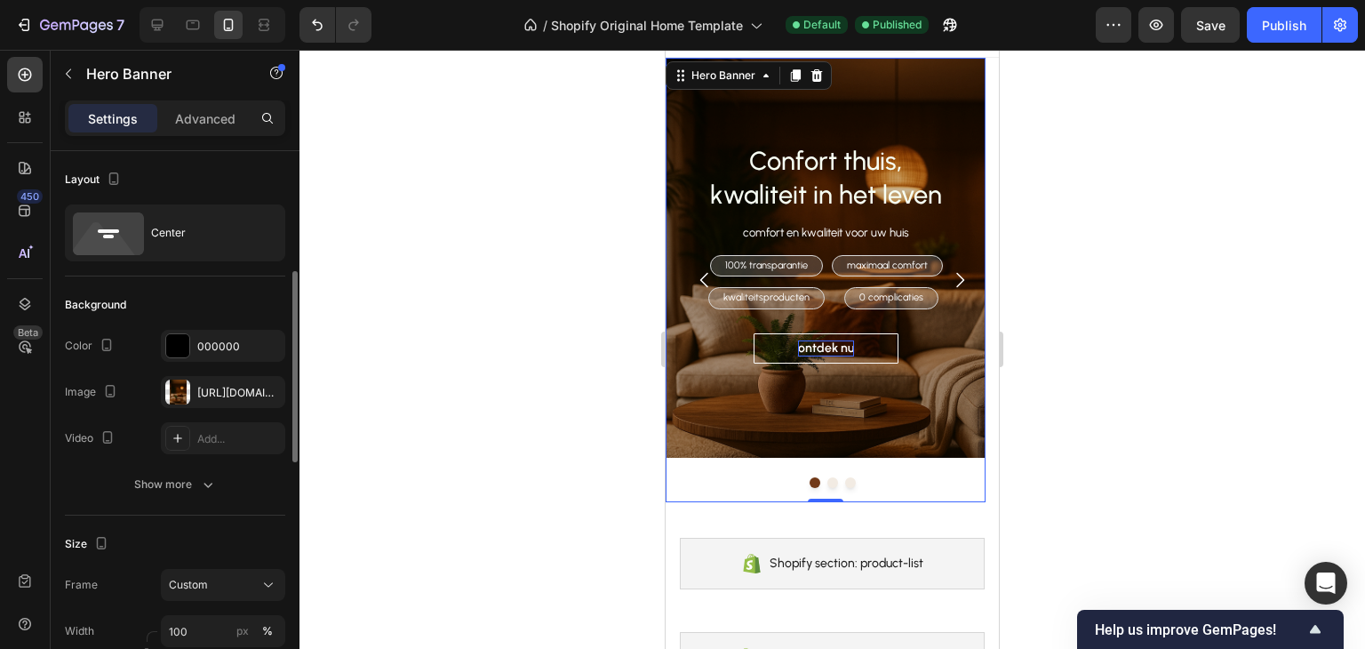
scroll to position [178, 0]
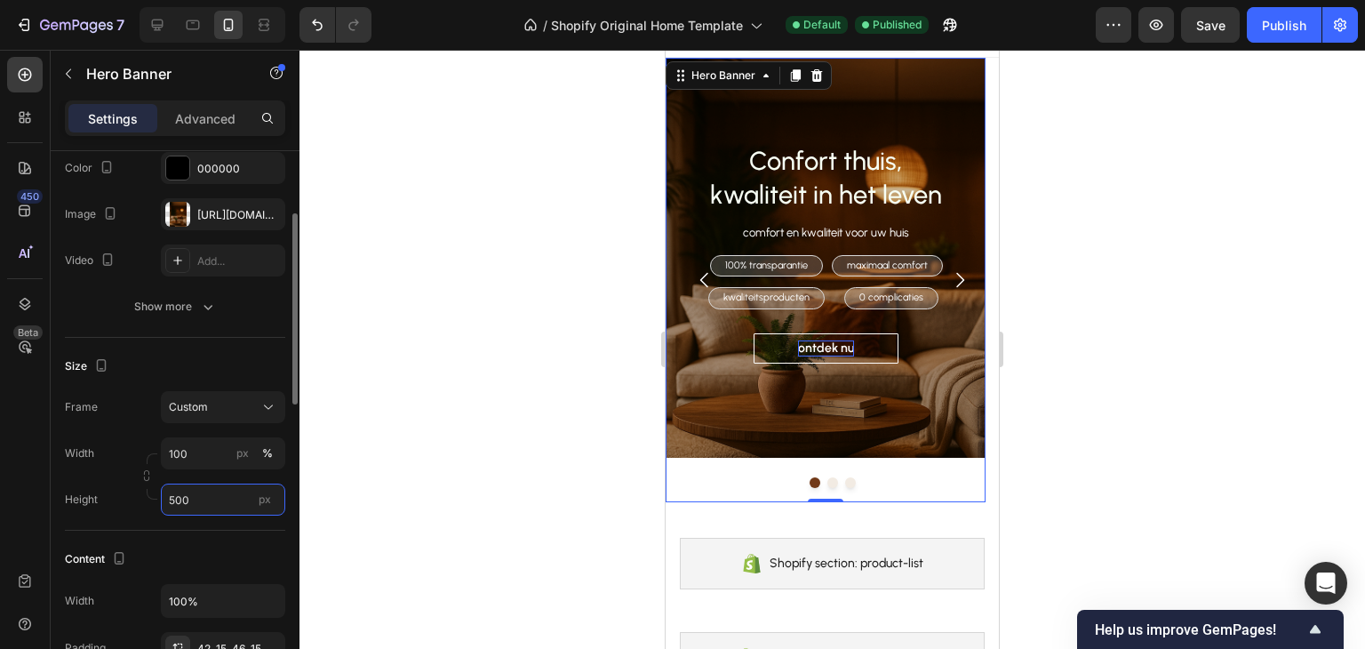
click at [217, 499] on input "500" at bounding box center [223, 500] width 124 height 32
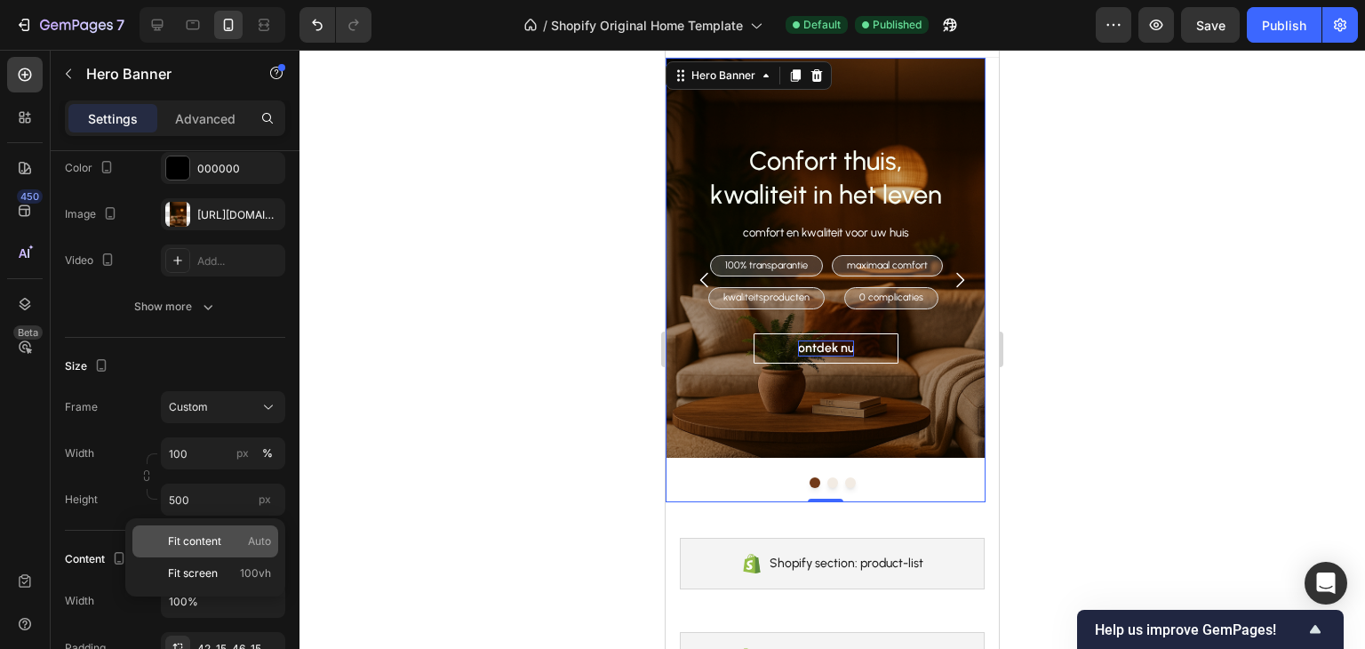
click at [236, 532] on div "Fit content Auto" at bounding box center [205, 541] width 146 height 32
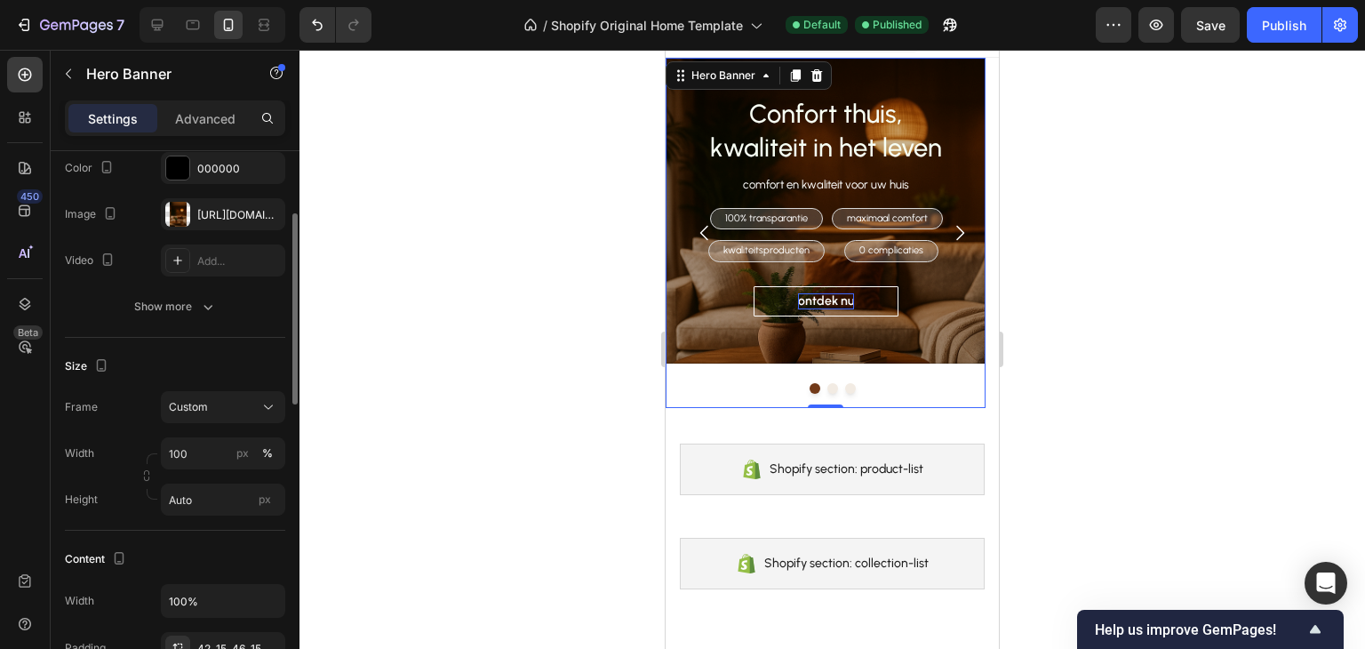
scroll to position [267, 0]
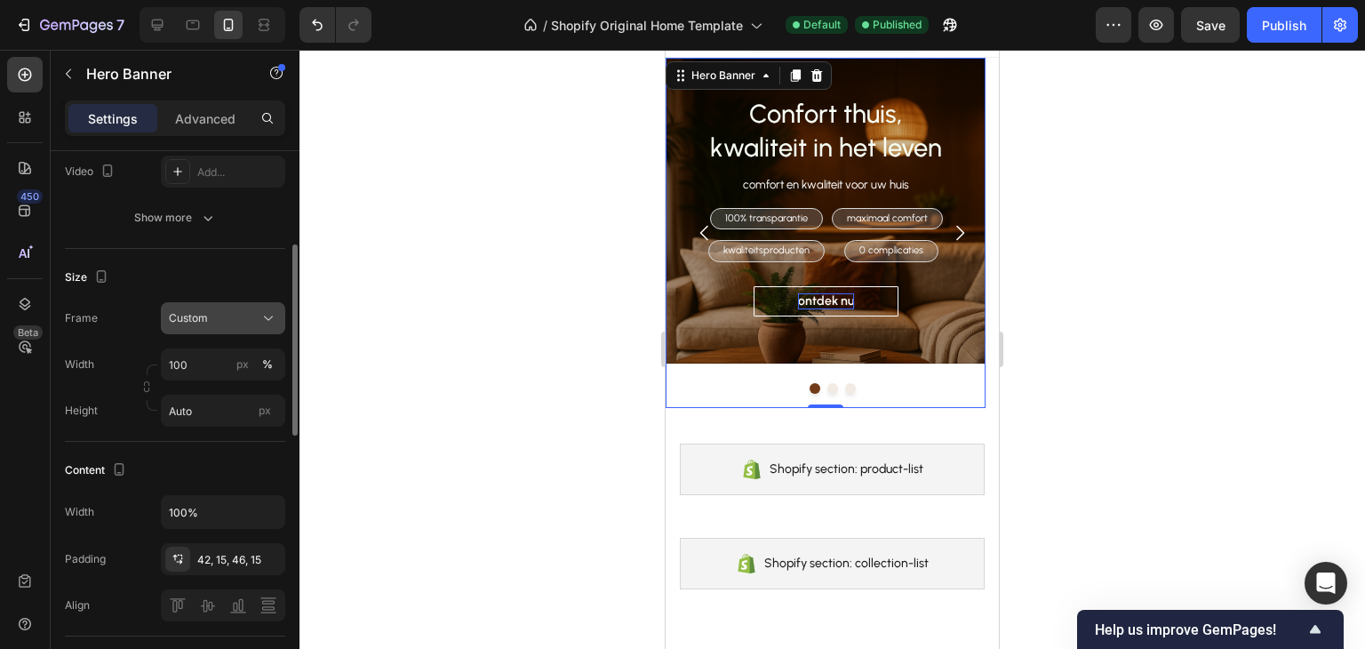
click at [256, 312] on div "Custom" at bounding box center [212, 318] width 87 height 16
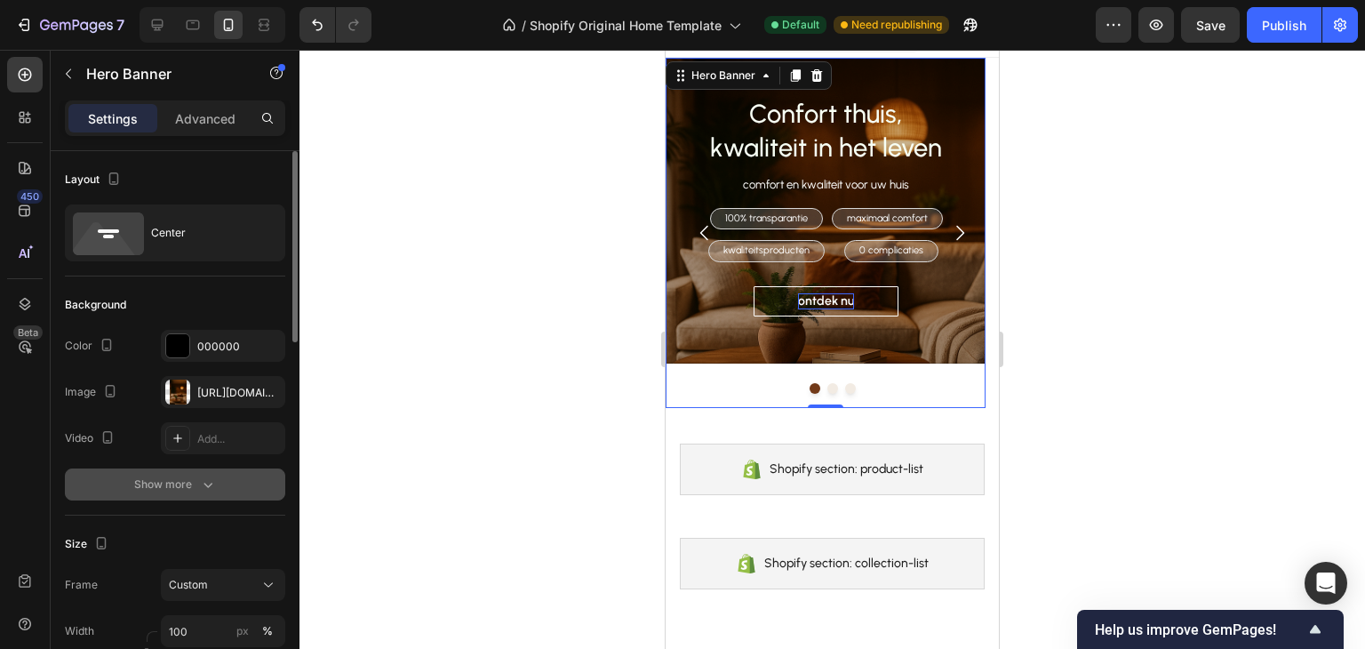
scroll to position [89, 0]
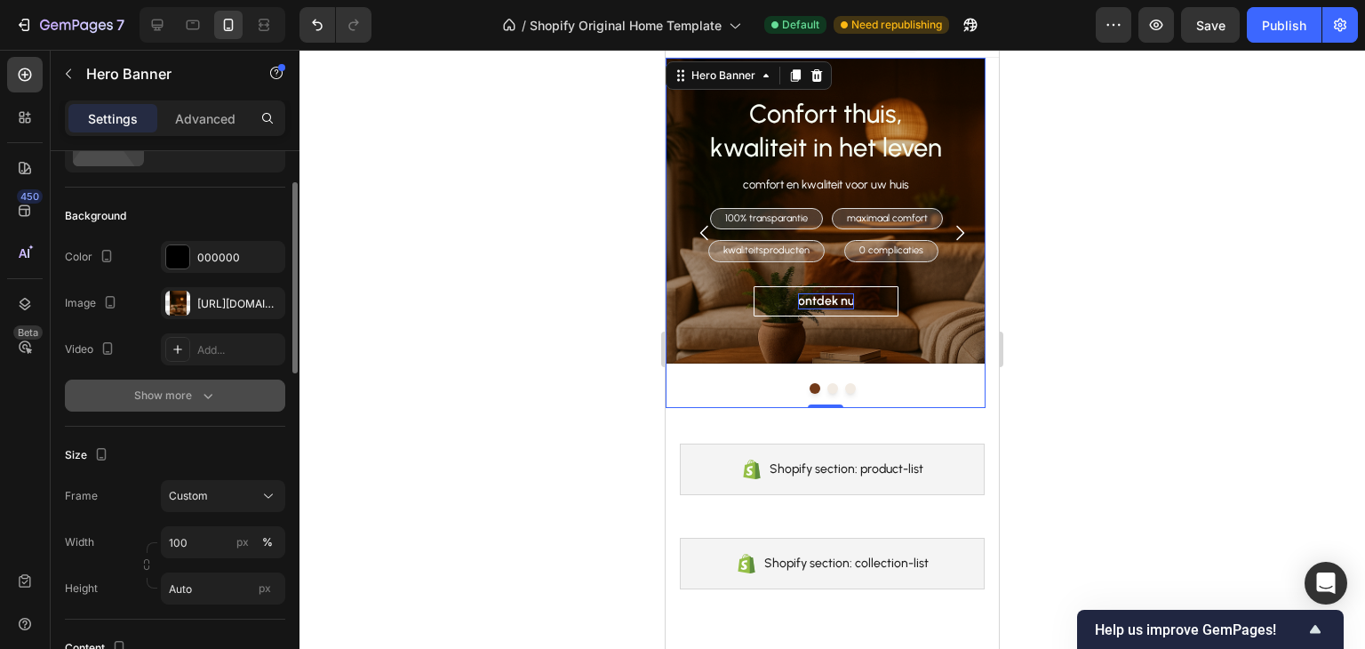
click at [231, 406] on button "Show more" at bounding box center [175, 396] width 220 height 32
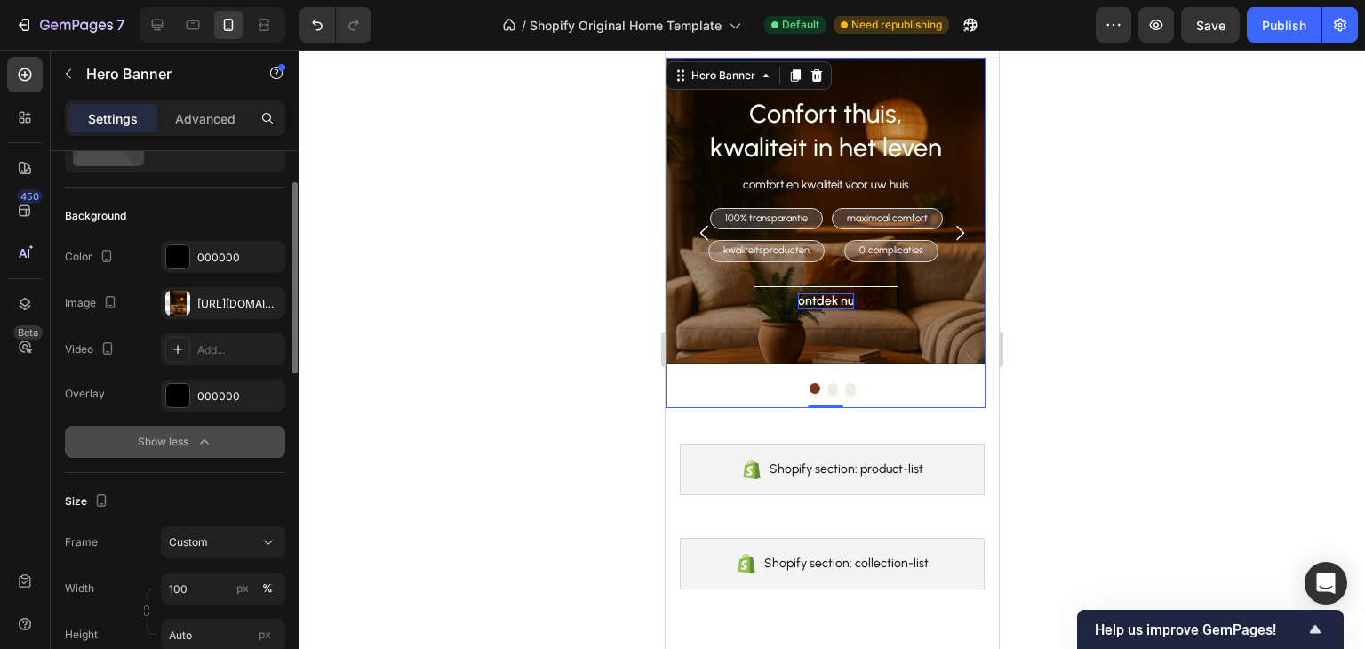
click at [223, 442] on button "Show less" at bounding box center [175, 442] width 220 height 32
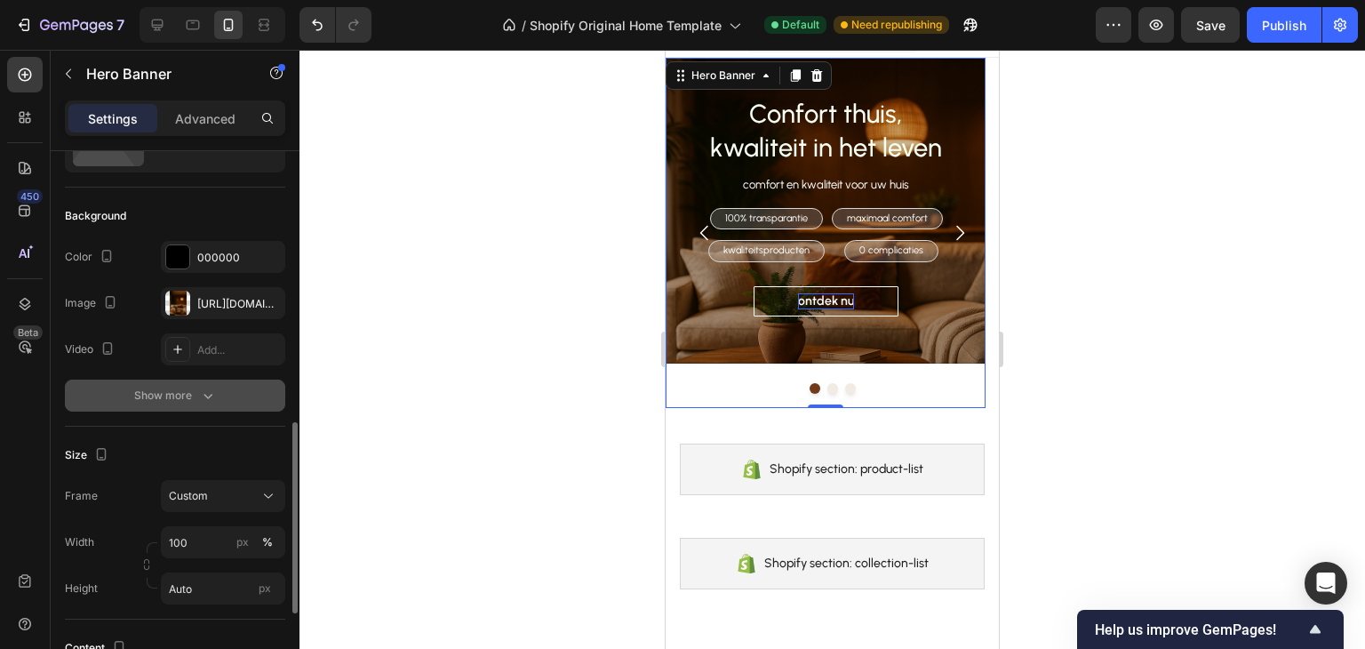
scroll to position [267, 0]
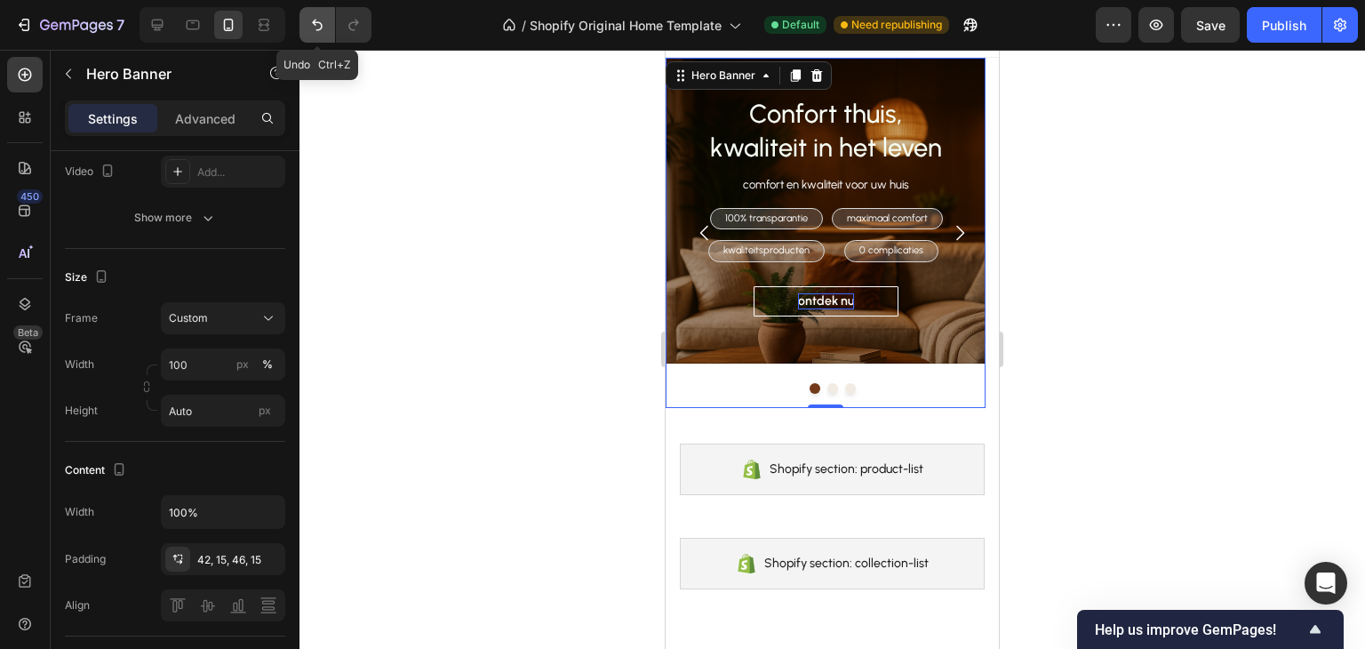
click at [310, 28] on icon "Undo/Redo" at bounding box center [317, 25] width 18 height 18
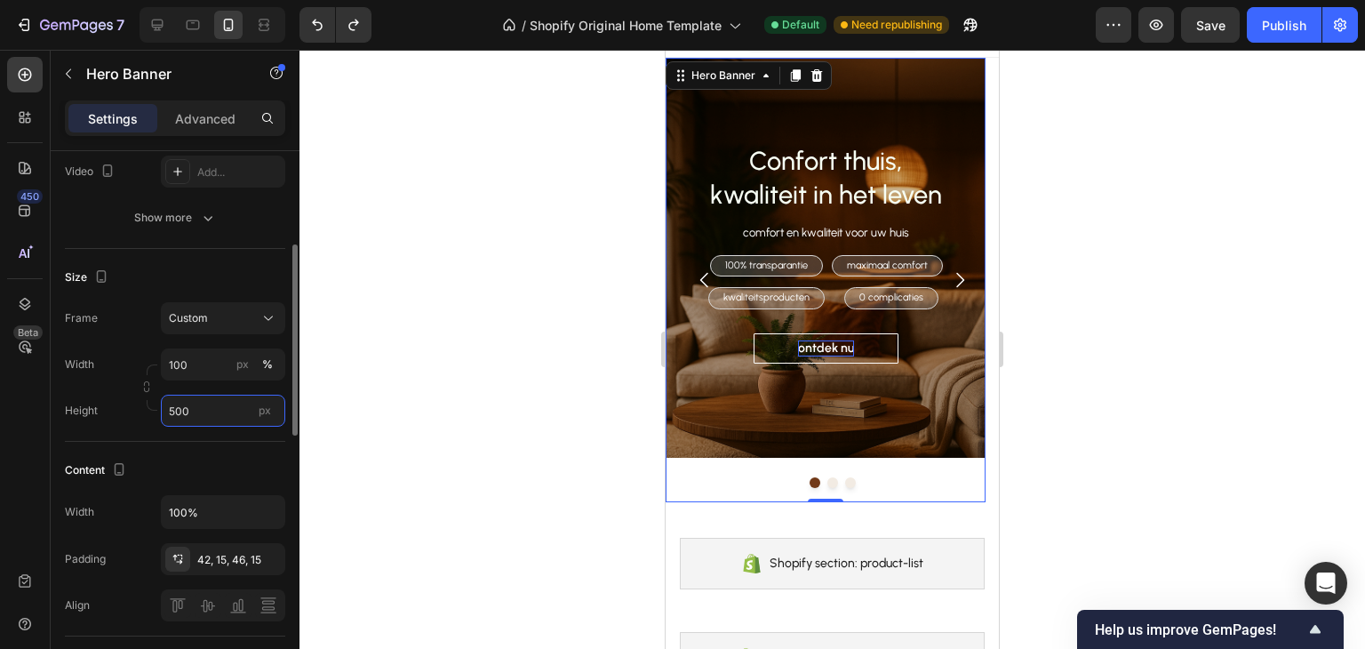
click at [203, 417] on input "500" at bounding box center [223, 411] width 124 height 32
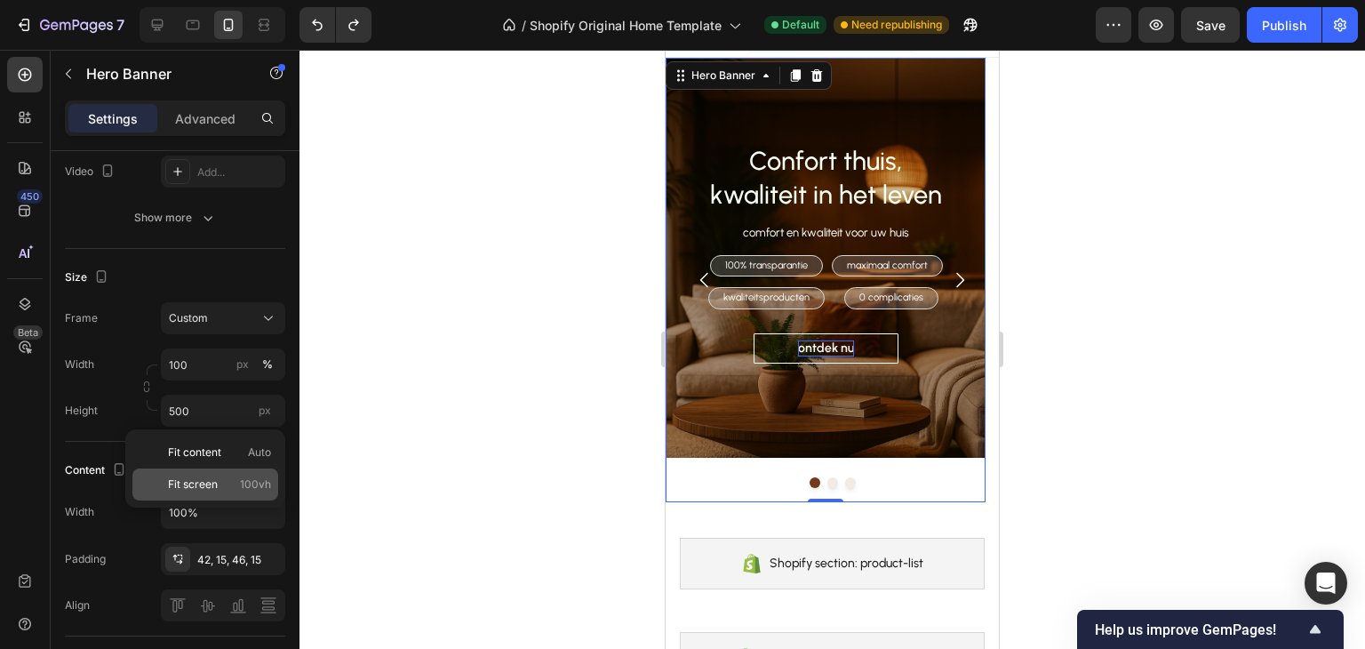
click at [217, 480] on span "Fit screen" at bounding box center [193, 484] width 50 height 16
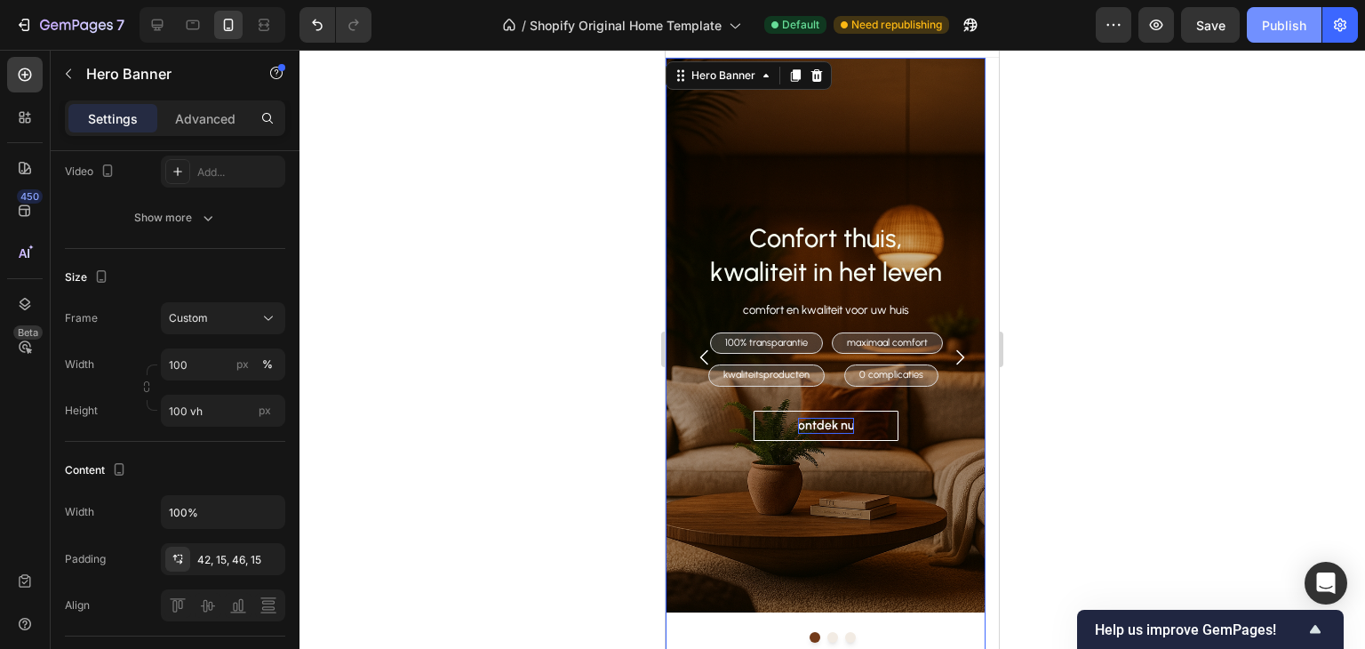
click at [1270, 30] on div "Publish" at bounding box center [1284, 25] width 44 height 19
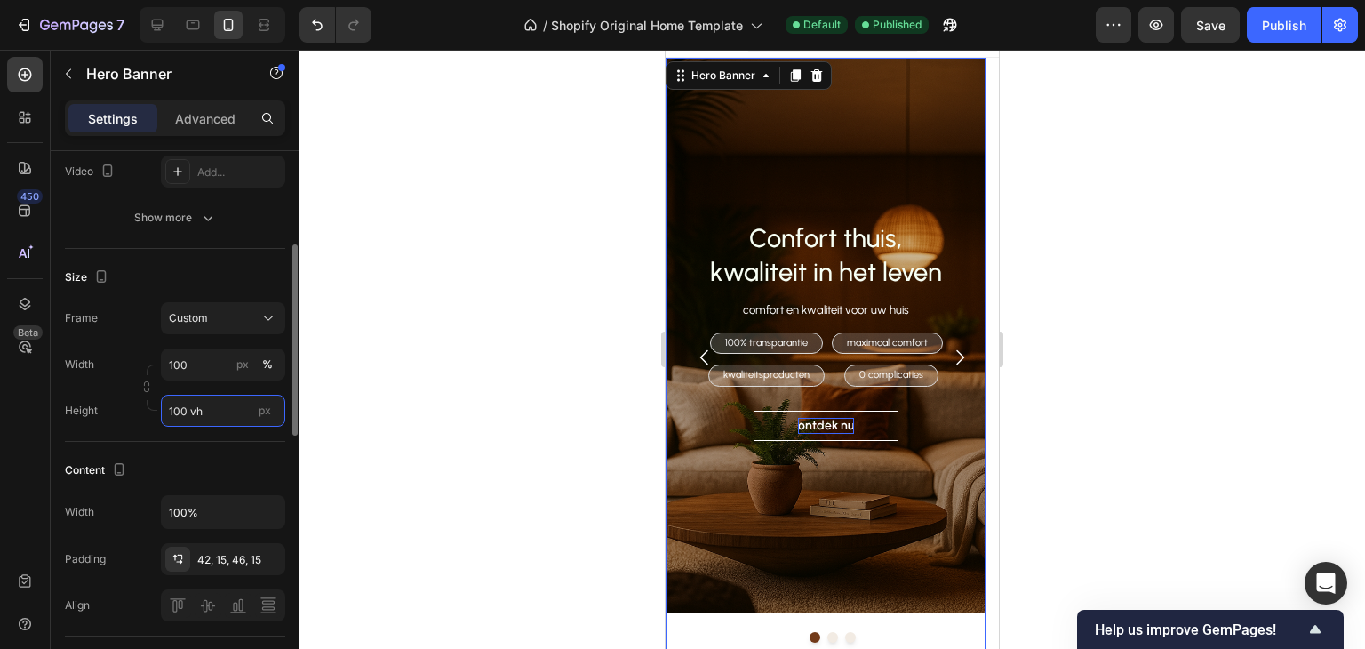
click at [227, 415] on input "100 vh" at bounding box center [223, 411] width 124 height 32
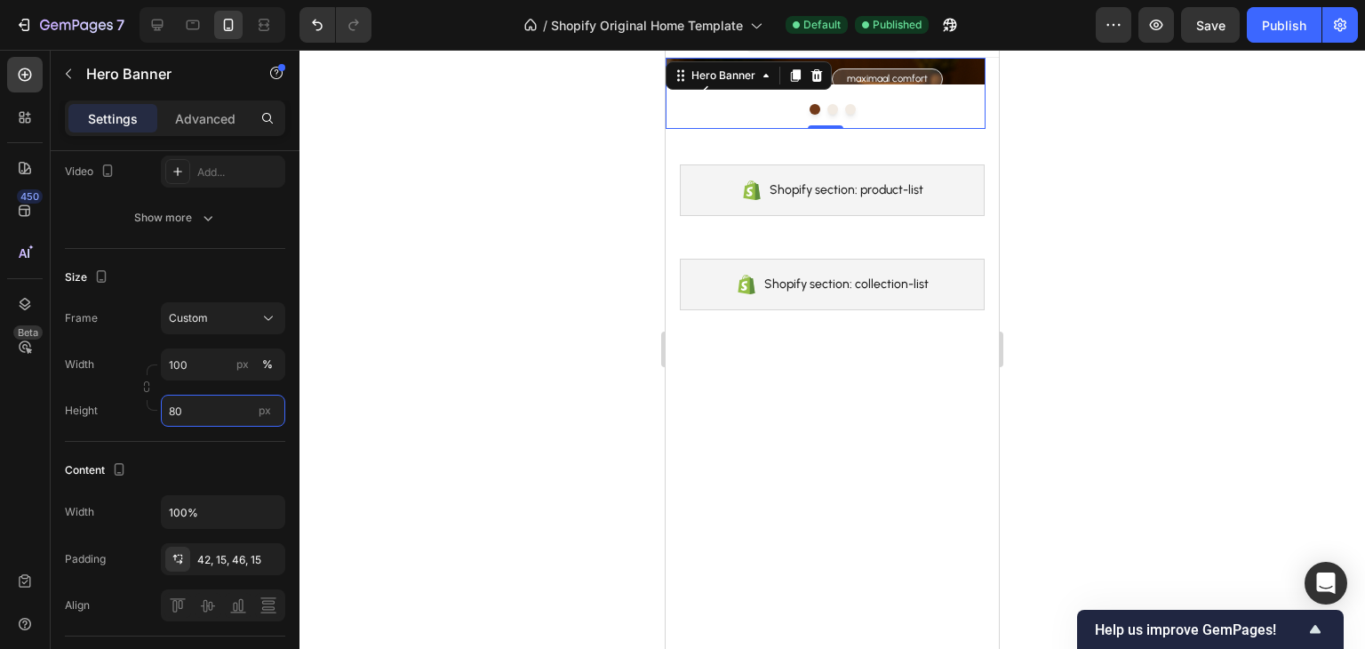
type input "8"
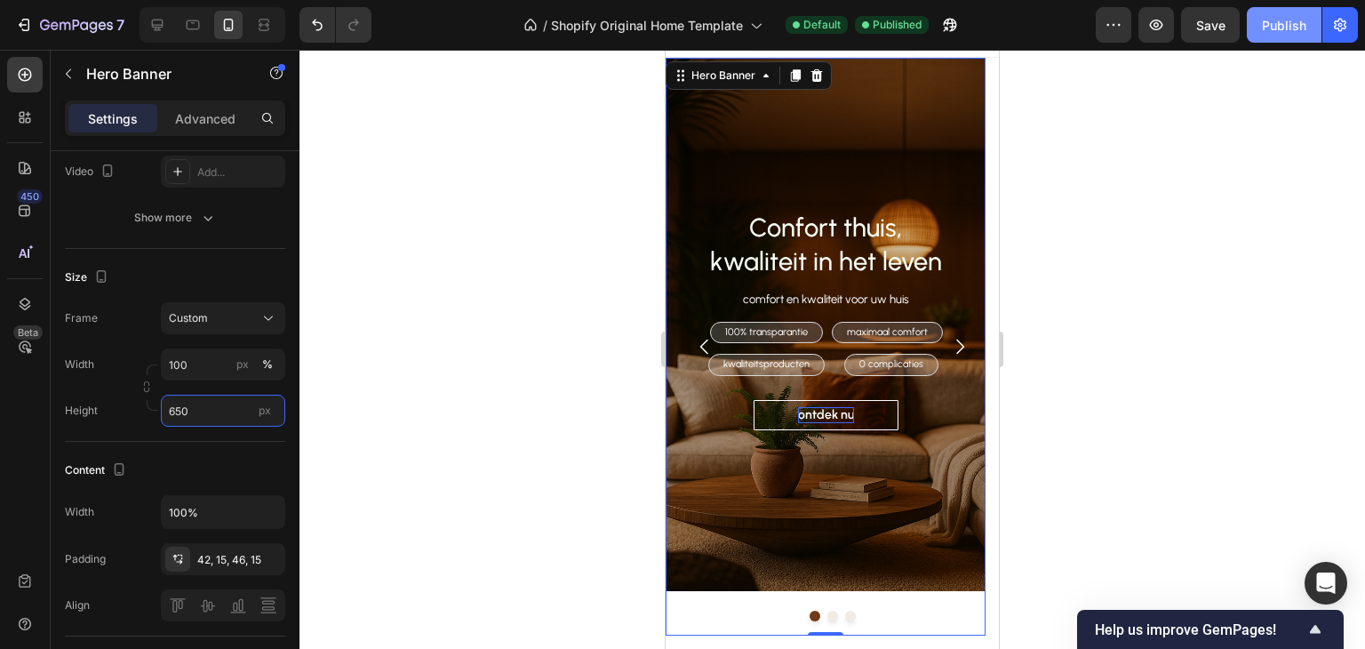
type input "650"
click at [1288, 29] on div "Publish" at bounding box center [1284, 25] width 44 height 19
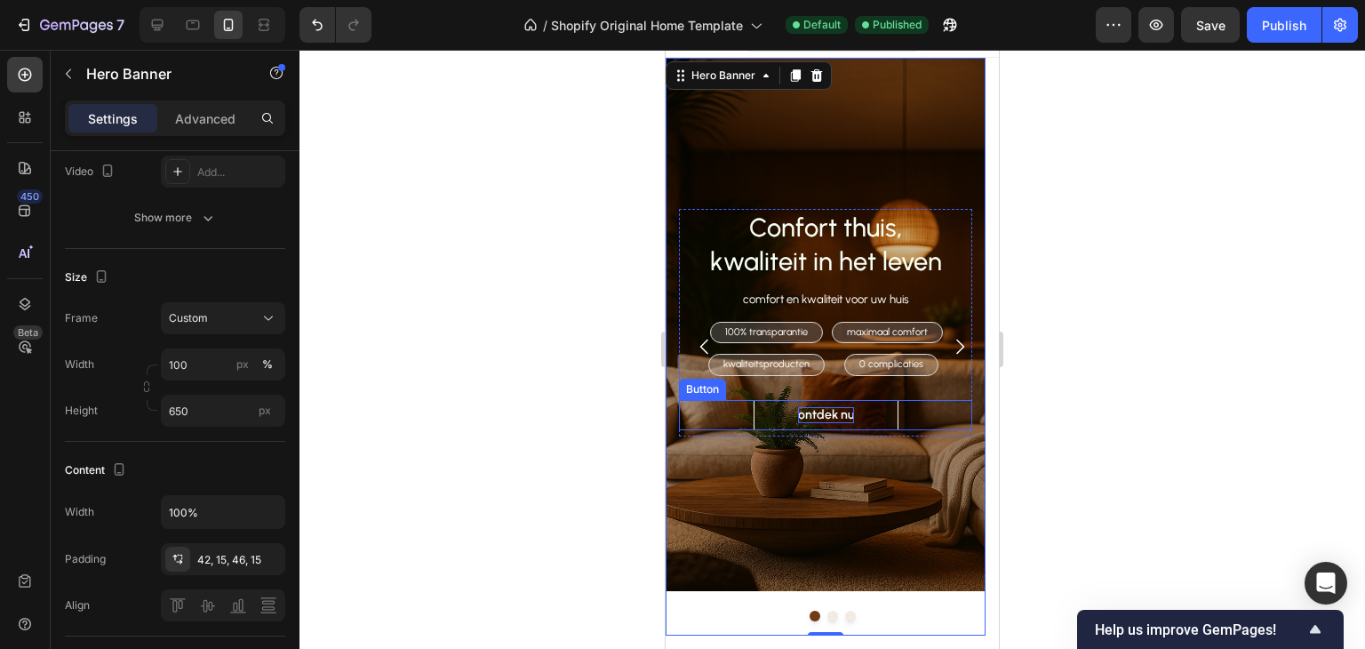
click at [715, 422] on div "ontdek nu Button" at bounding box center [825, 415] width 293 height 30
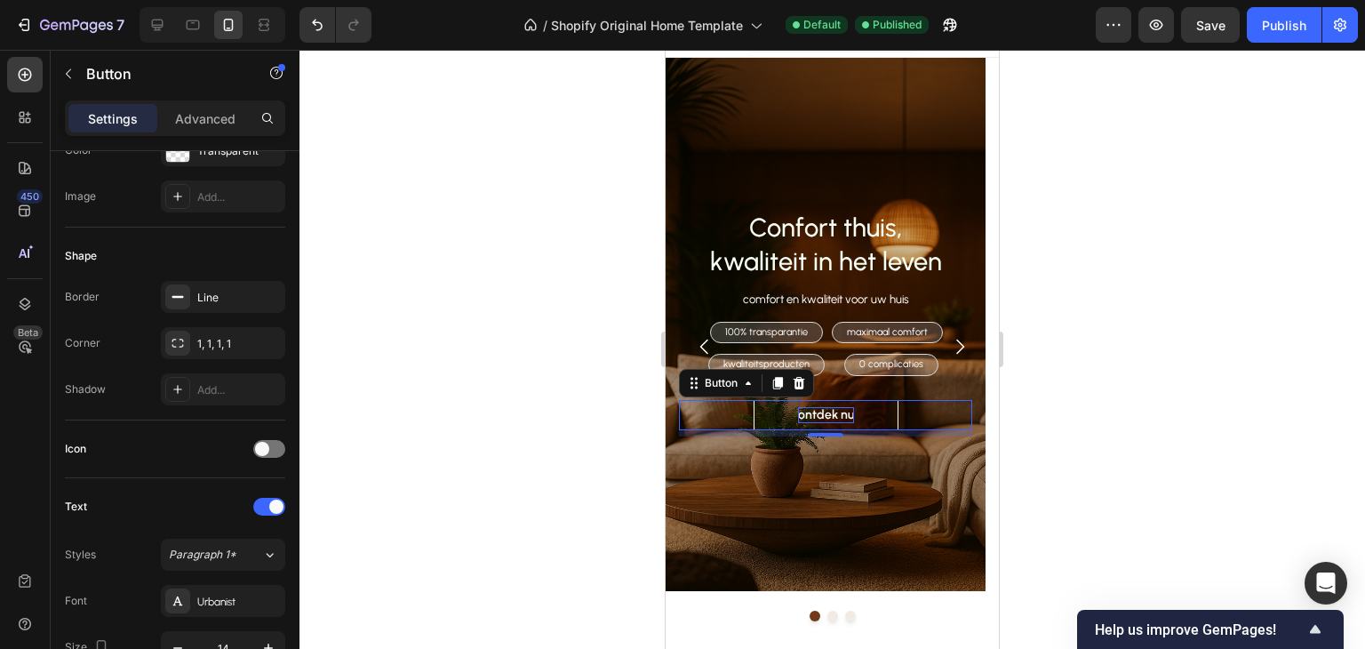
scroll to position [0, 0]
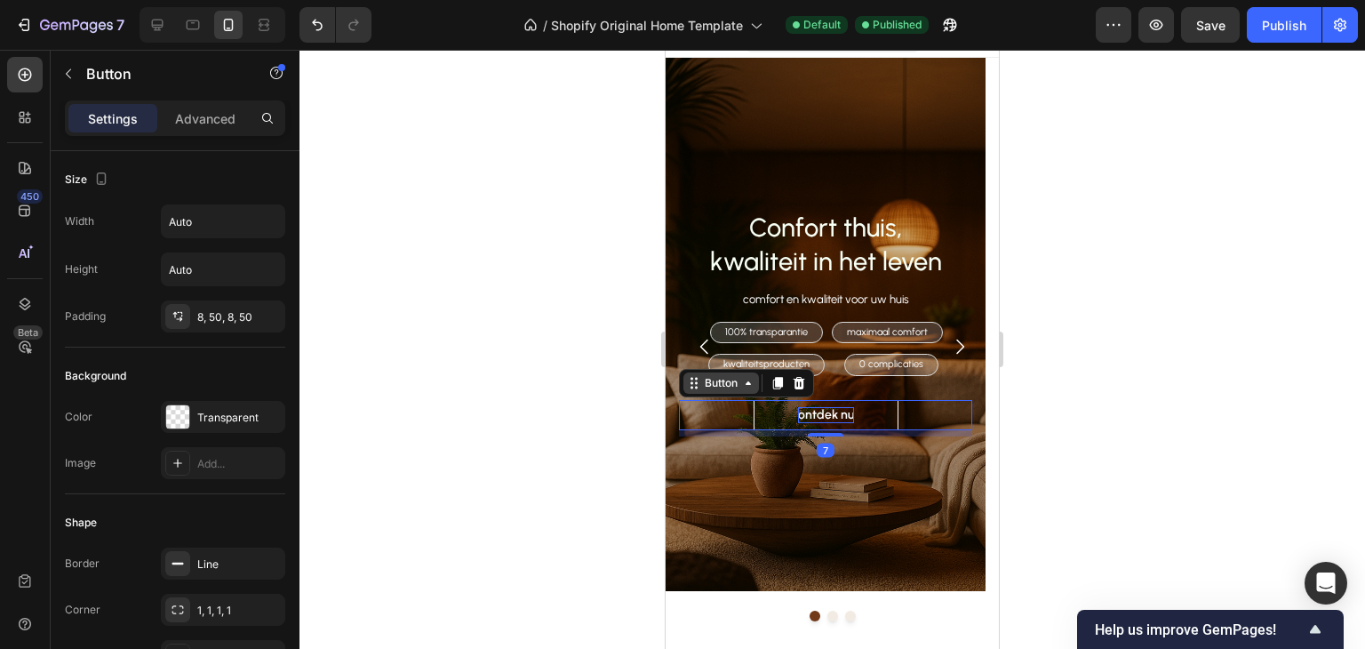
click at [744, 388] on icon at bounding box center [748, 383] width 14 height 14
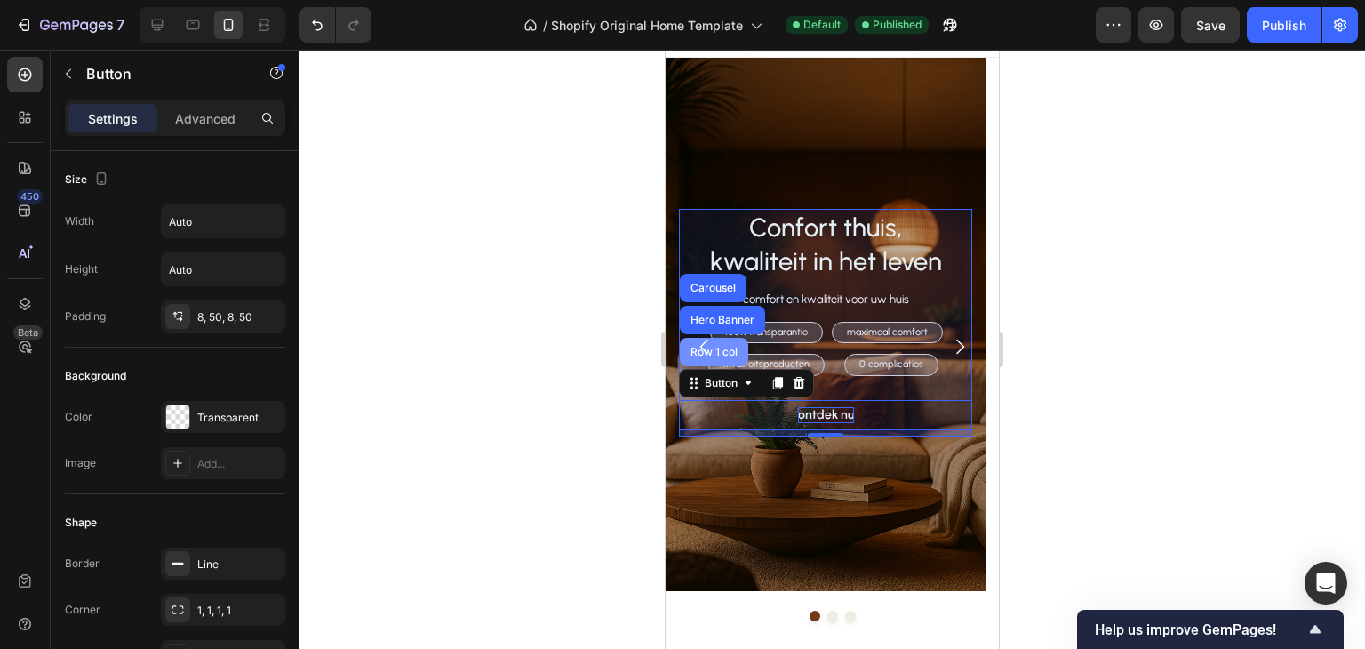
click at [736, 349] on div "Row 1 col" at bounding box center [714, 352] width 54 height 11
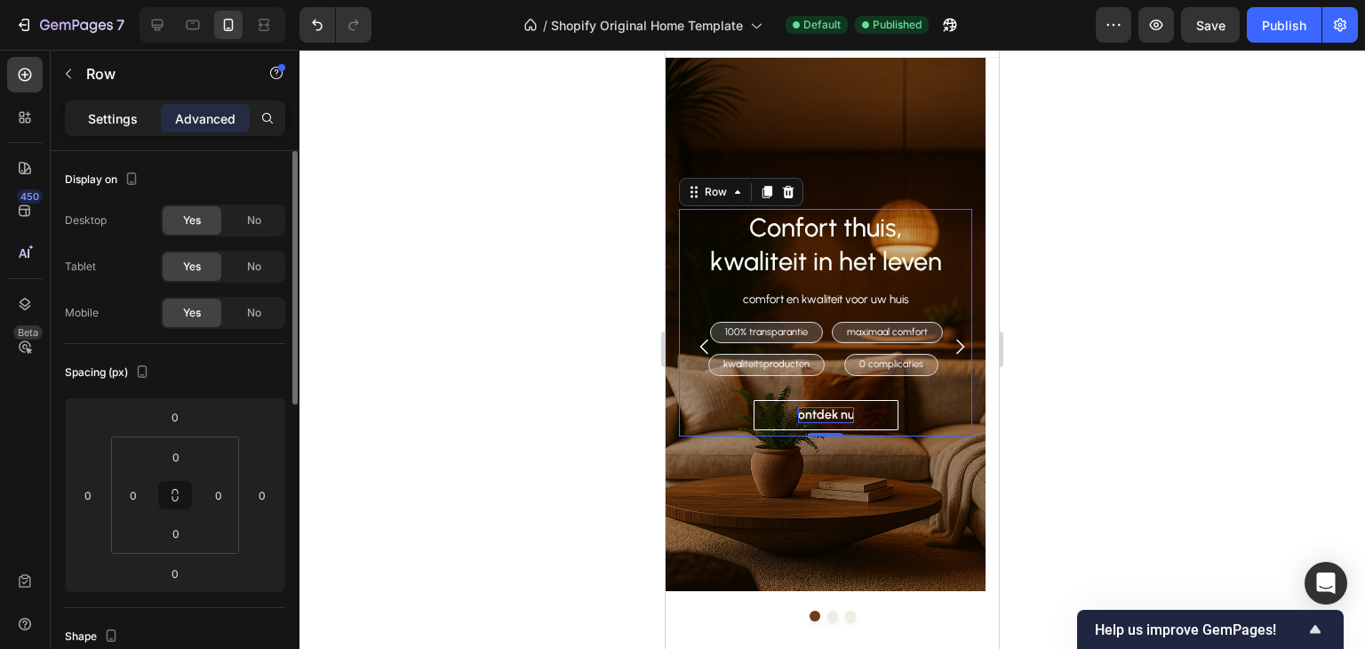
click at [122, 111] on p "Settings" at bounding box center [113, 118] width 50 height 19
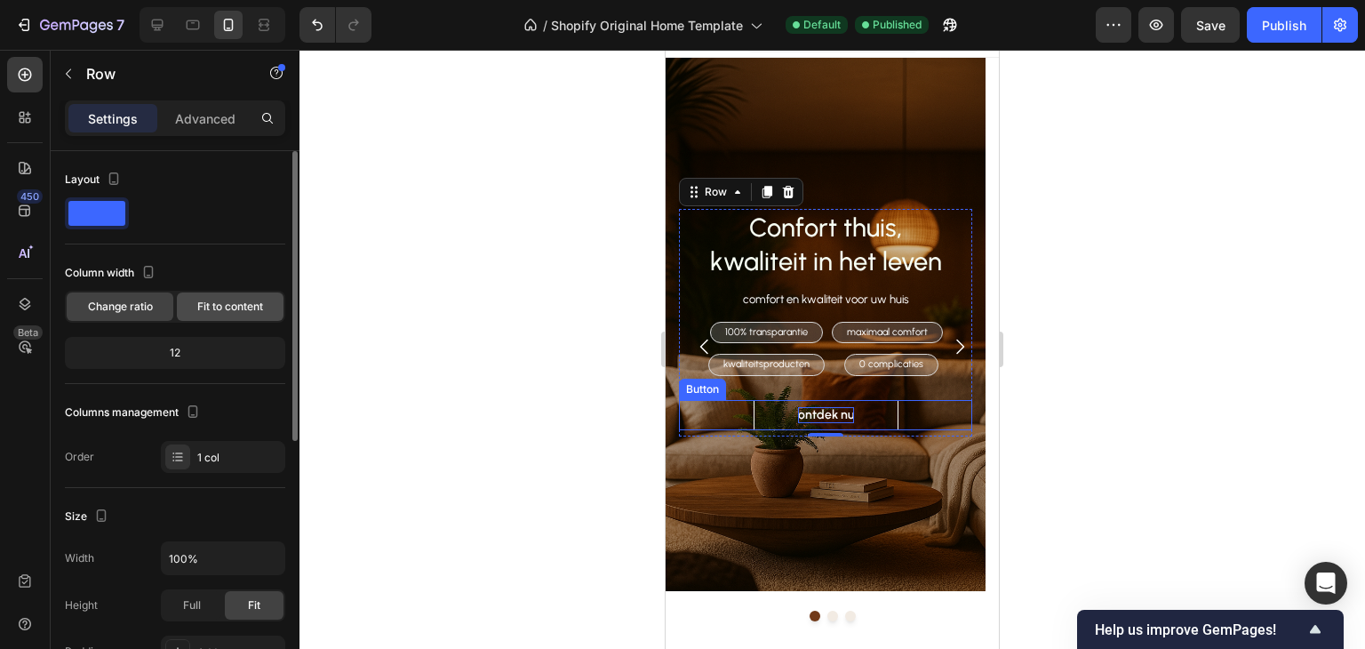
click at [223, 307] on span "Fit to content" at bounding box center [230, 307] width 66 height 16
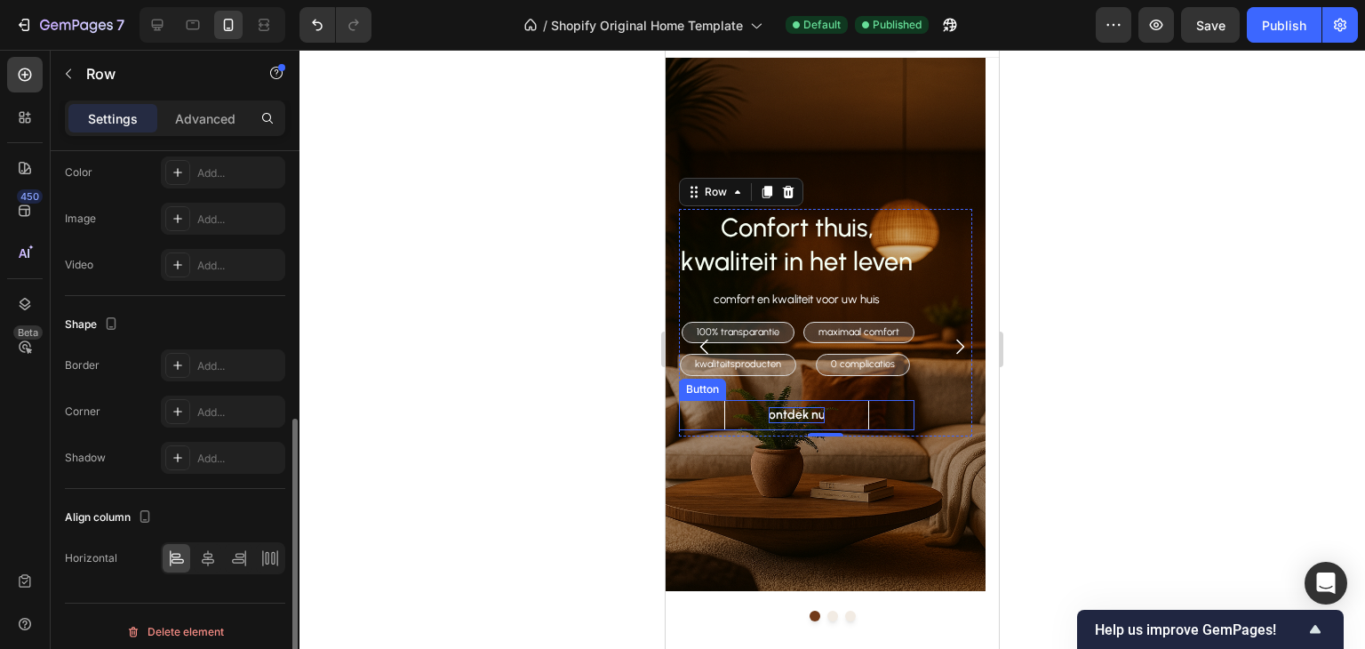
scroll to position [542, 0]
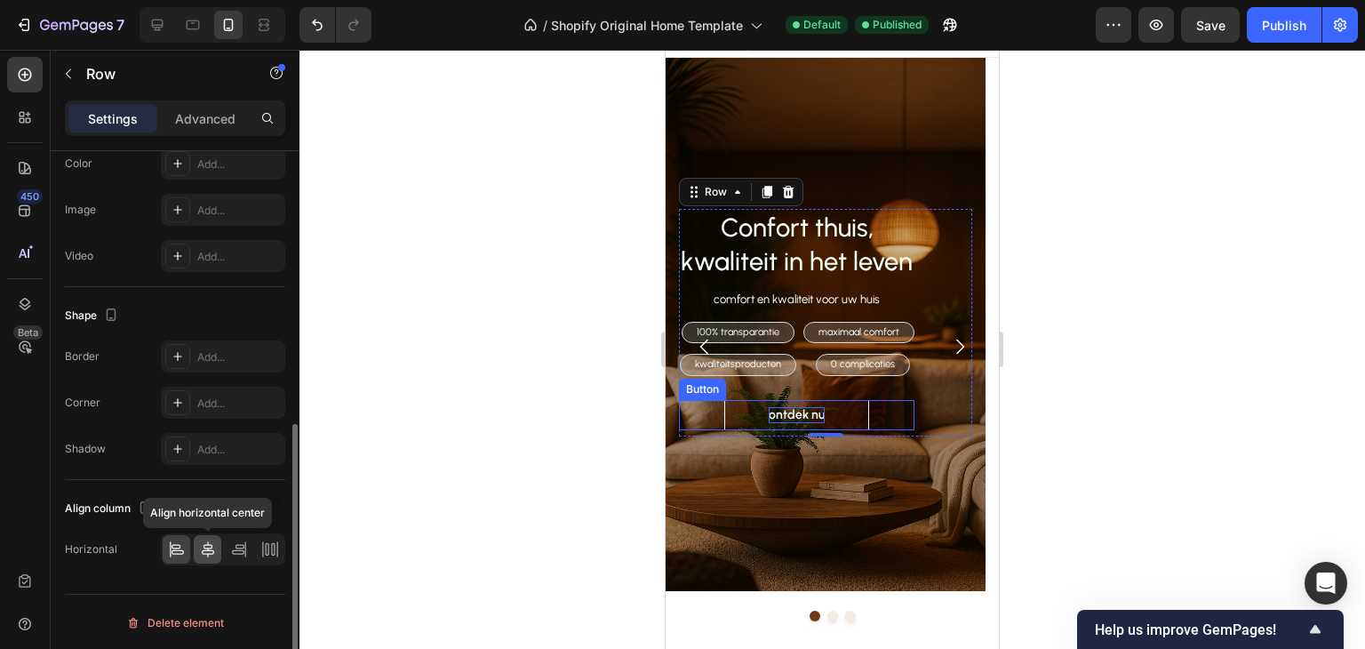
click at [211, 544] on icon at bounding box center [208, 549] width 12 height 16
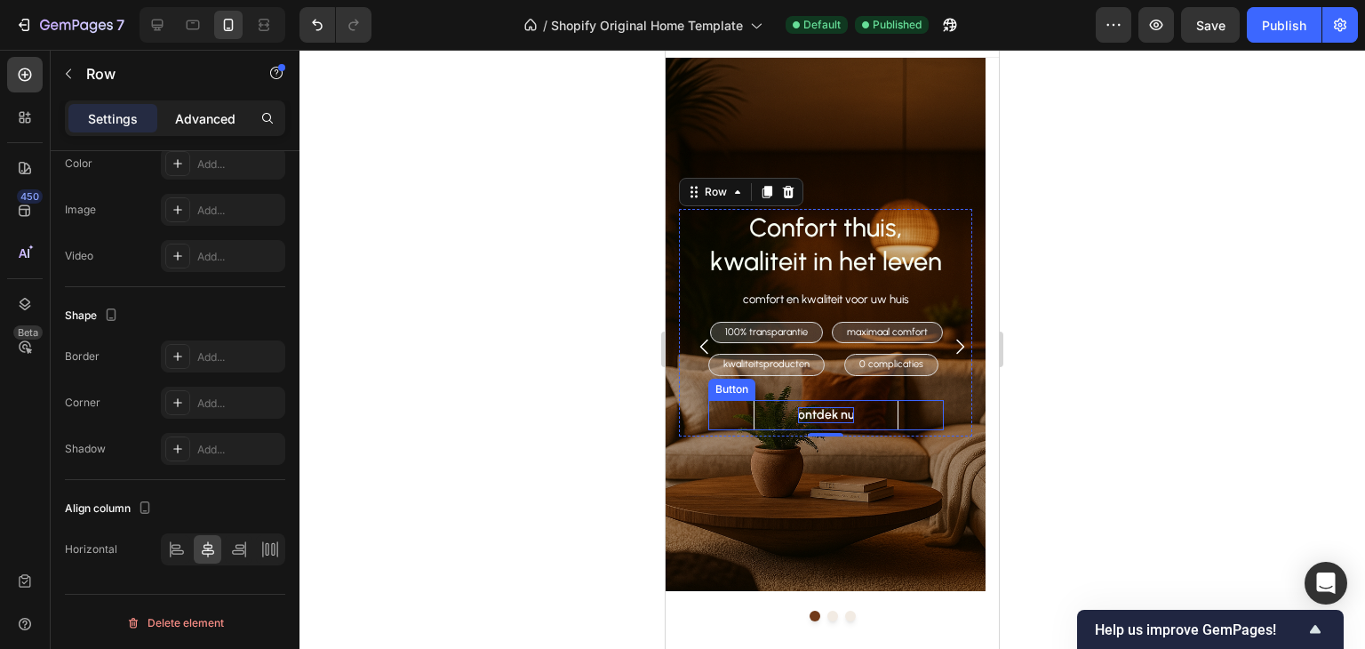
click at [214, 115] on p "Advanced" at bounding box center [205, 118] width 60 height 19
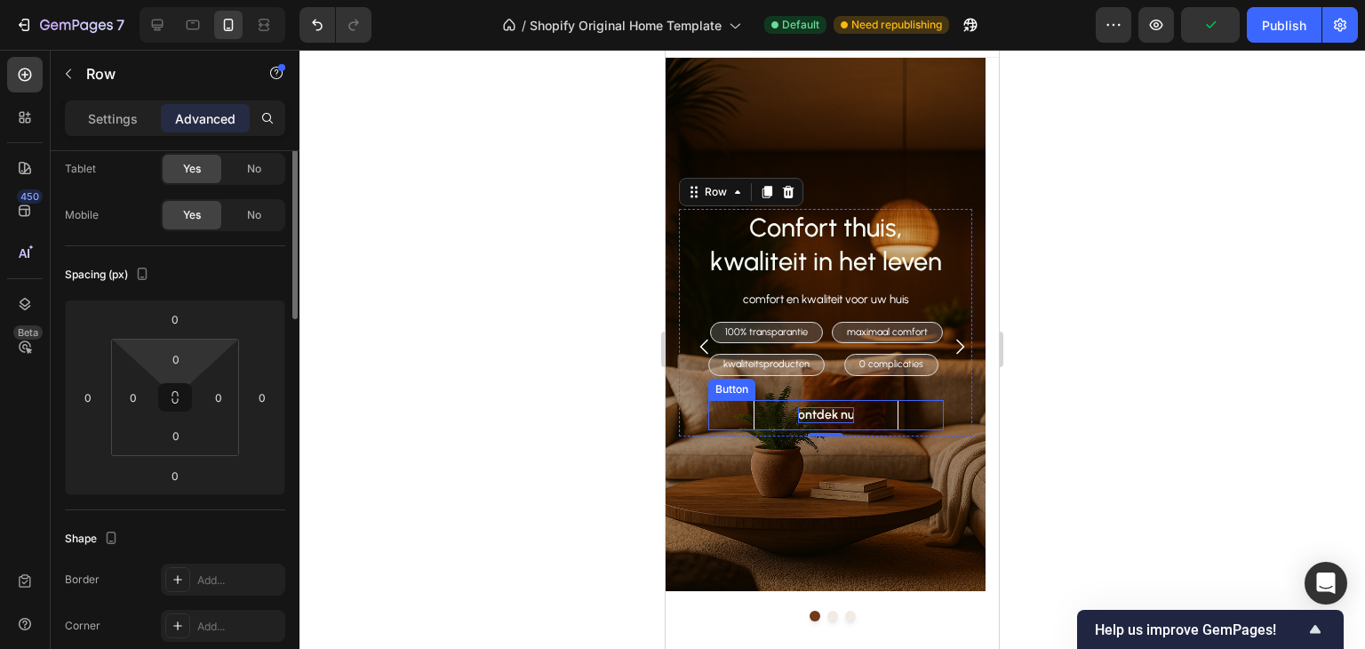
scroll to position [9, 0]
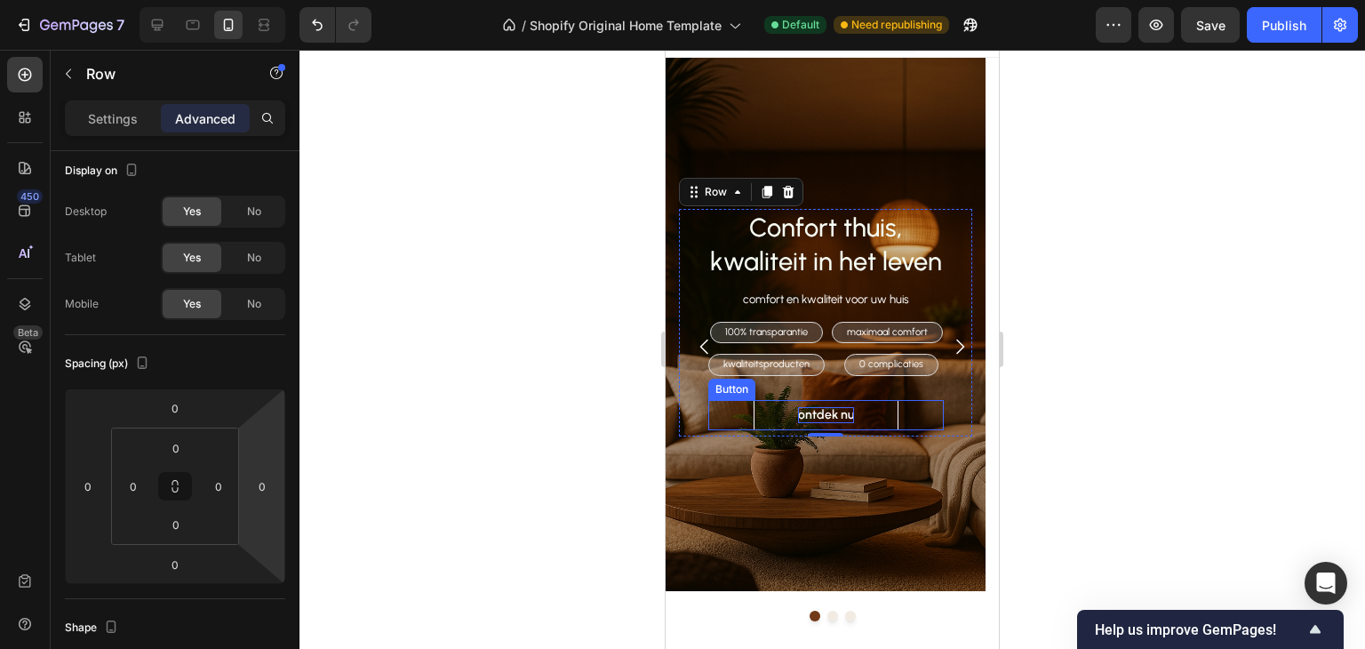
click at [747, 413] on div "ontdek nu Button" at bounding box center [826, 415] width 236 height 30
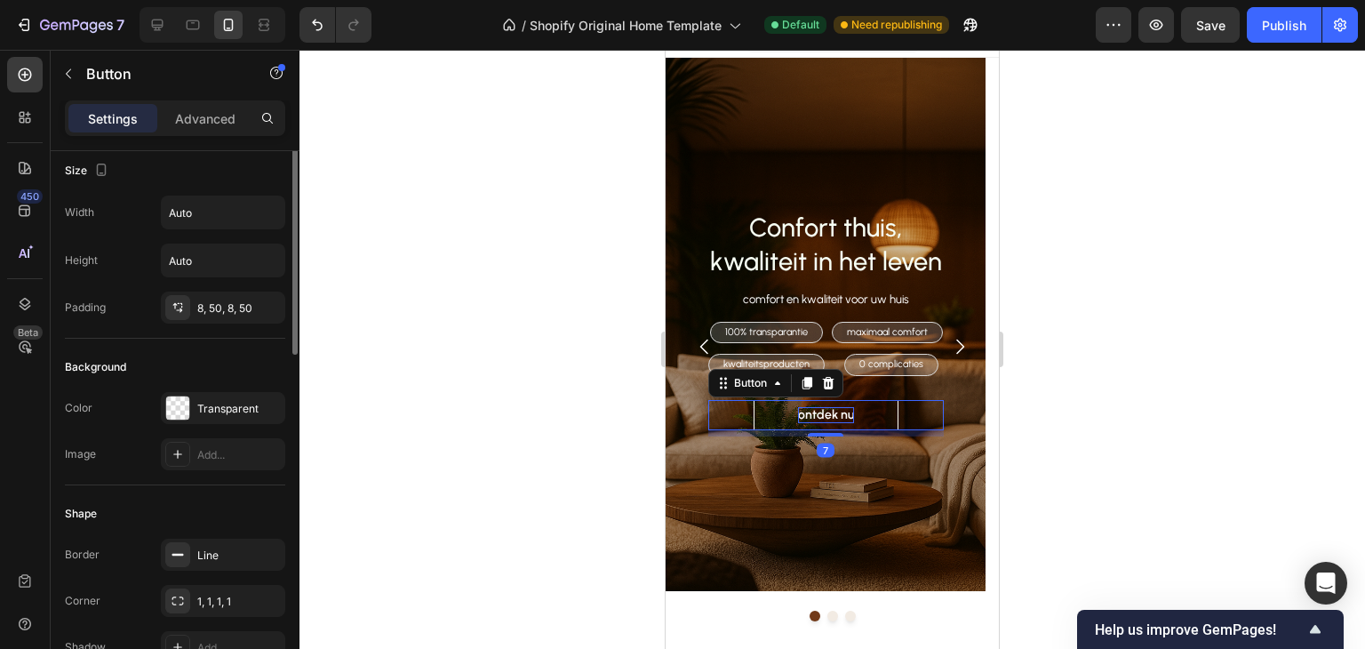
scroll to position [0, 0]
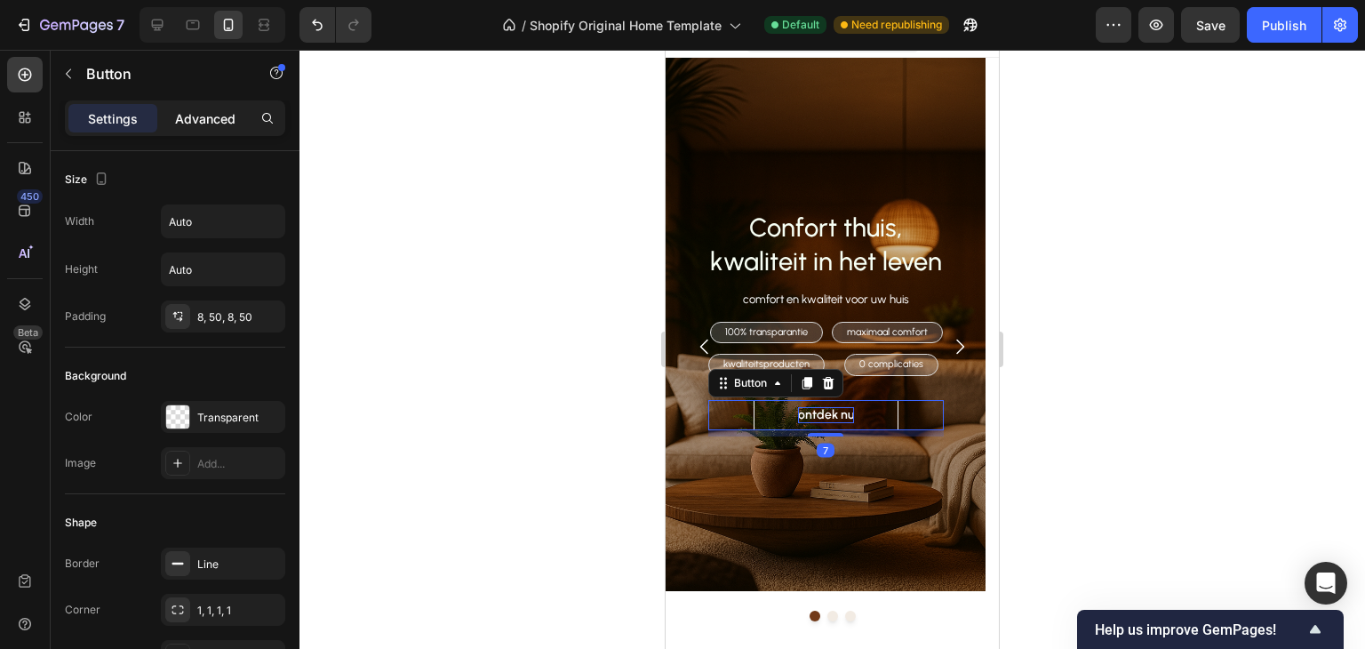
click at [193, 121] on p "Advanced" at bounding box center [205, 118] width 60 height 19
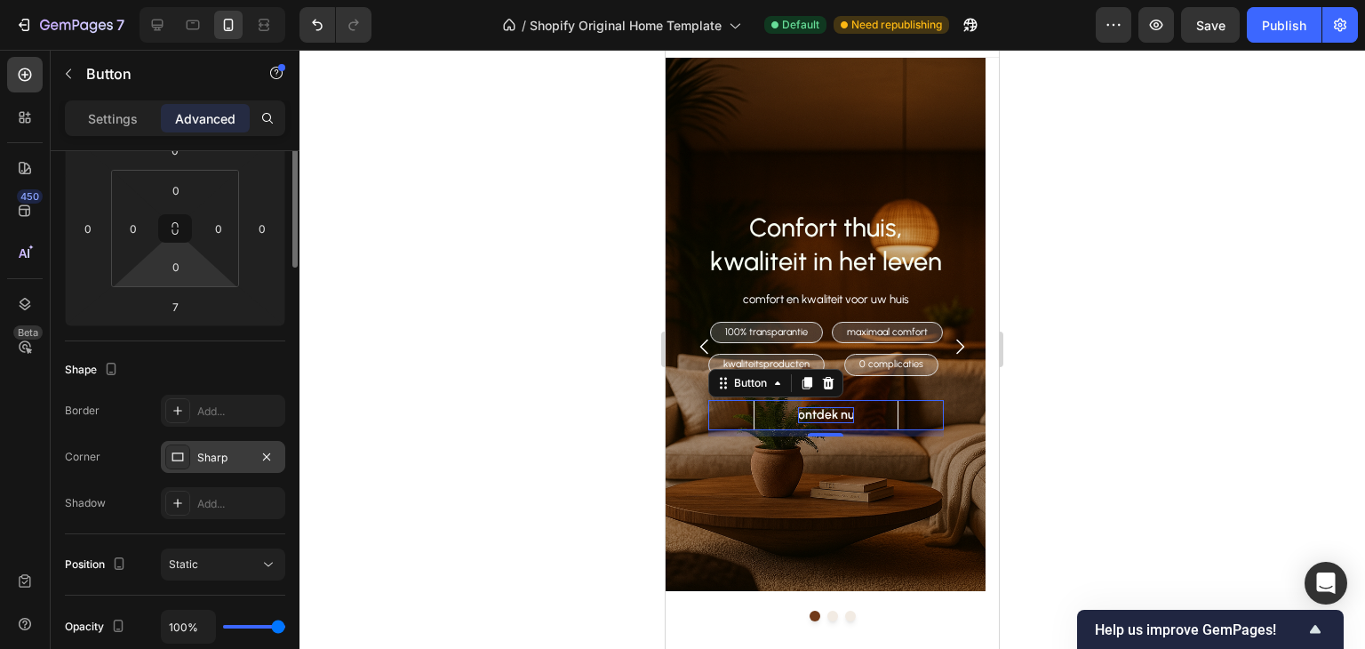
scroll to position [89, 0]
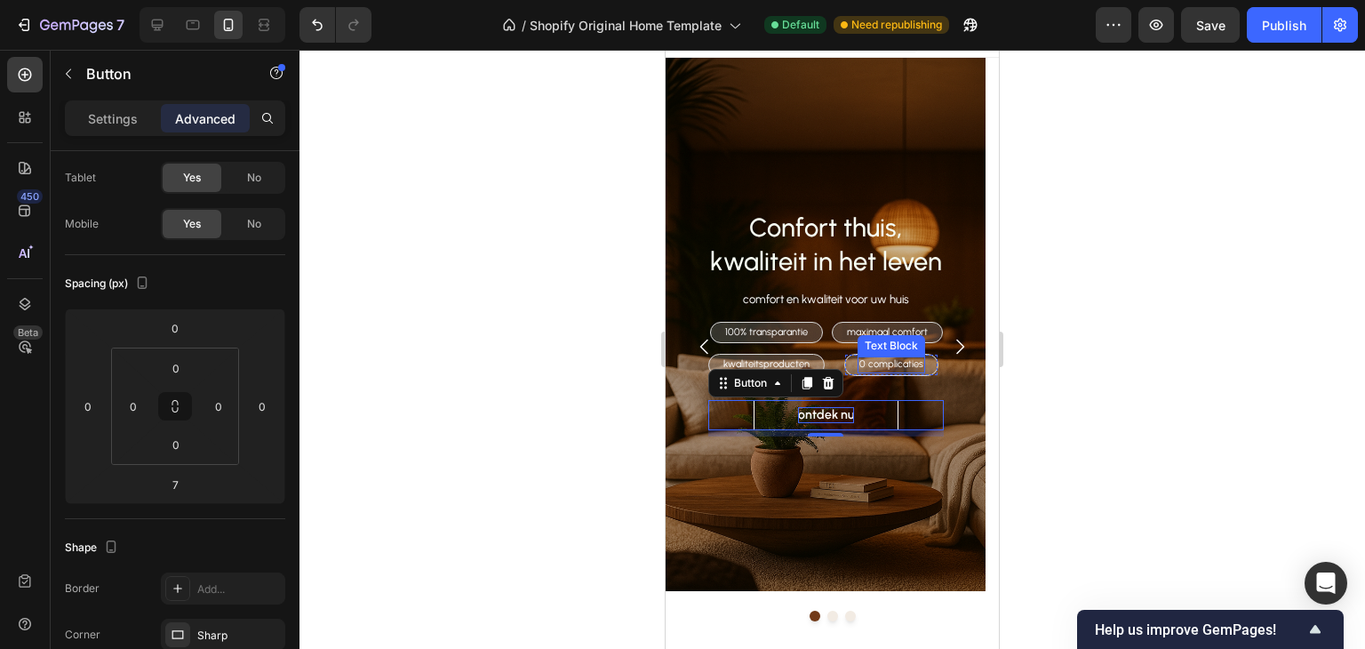
click at [917, 368] on p "0 complicaties" at bounding box center [892, 364] width 64 height 12
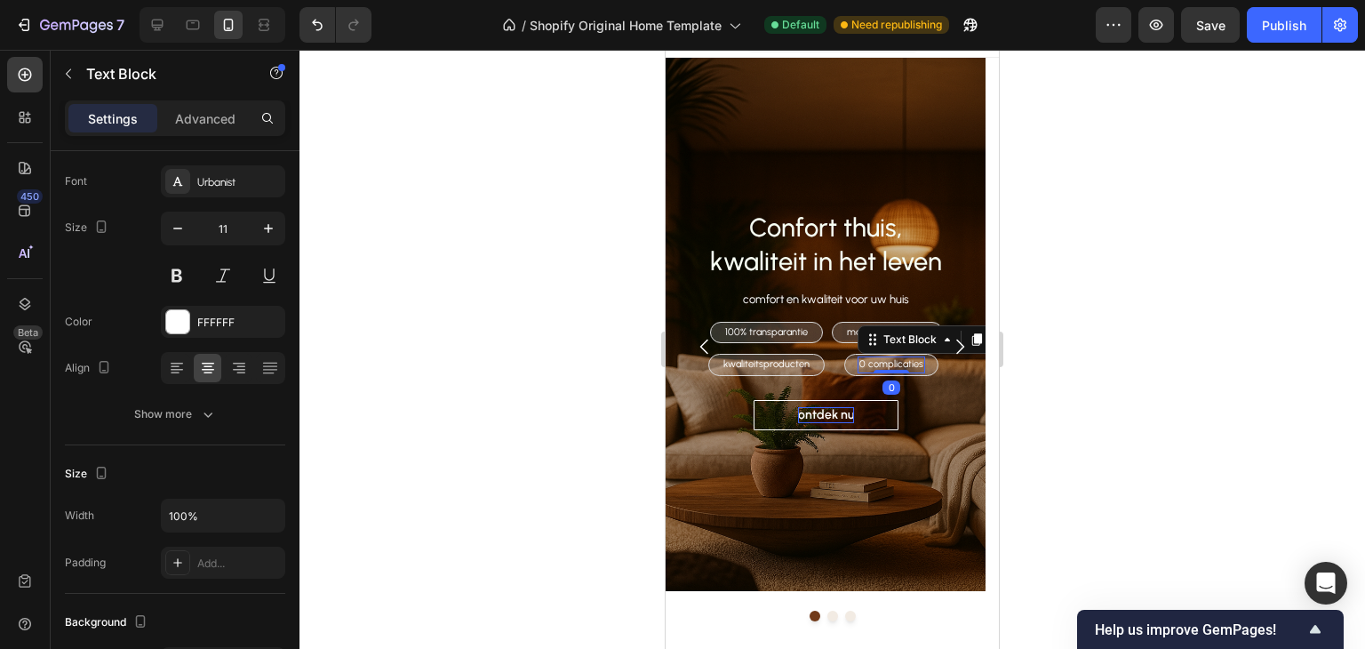
scroll to position [0, 0]
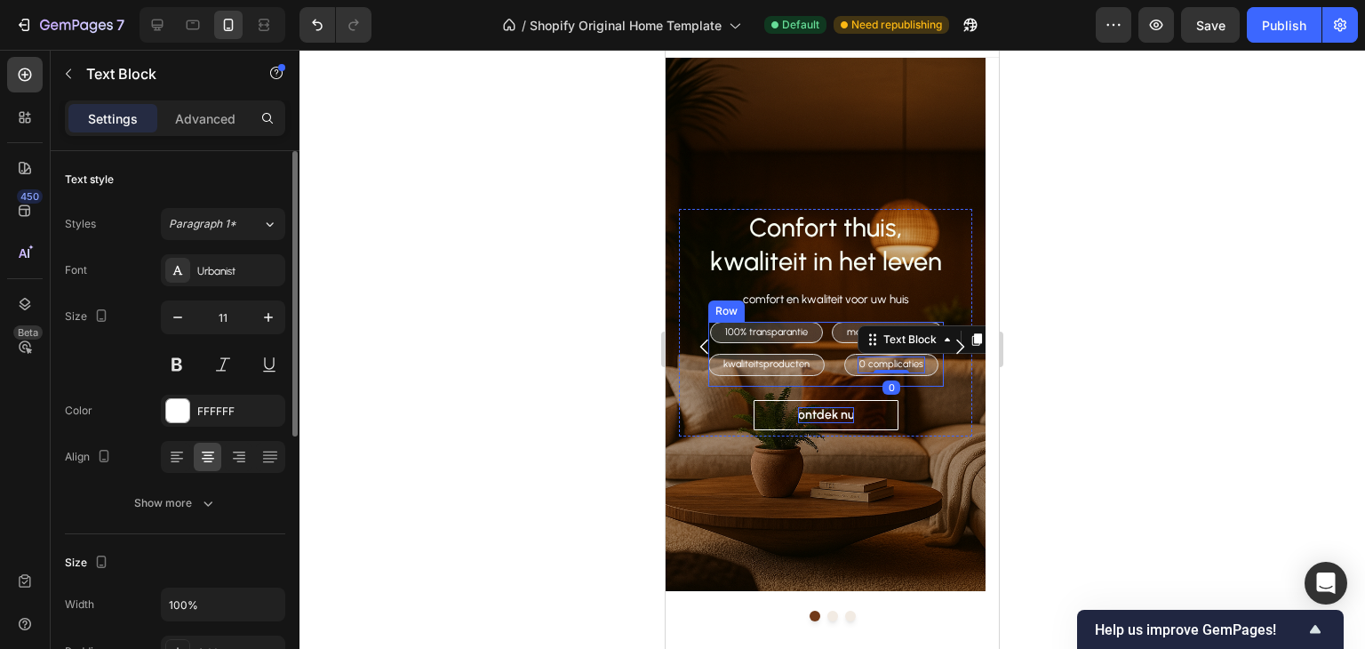
click at [926, 384] on div "0 complicaties Text Block 0 Row" at bounding box center [887, 370] width 111 height 32
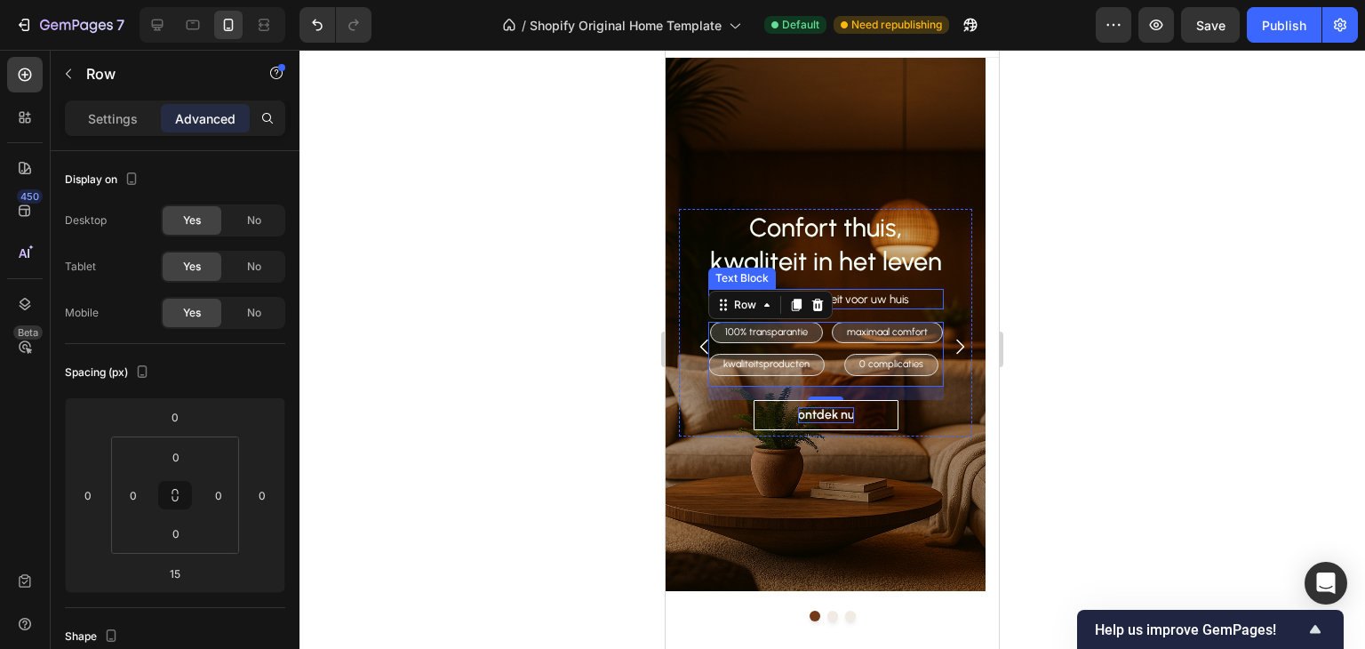
click at [916, 296] on div "comfort en kwaliteit voor uw huis" at bounding box center [826, 299] width 236 height 21
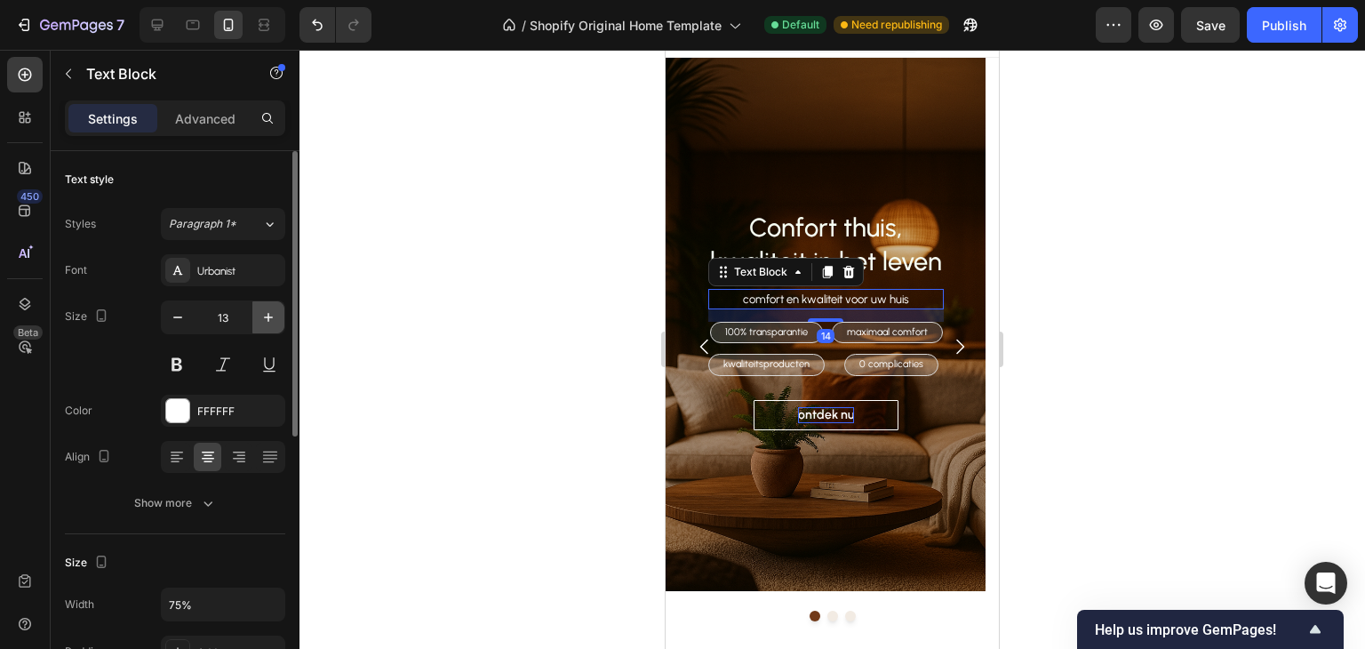
click at [271, 316] on icon "button" at bounding box center [268, 317] width 9 height 9
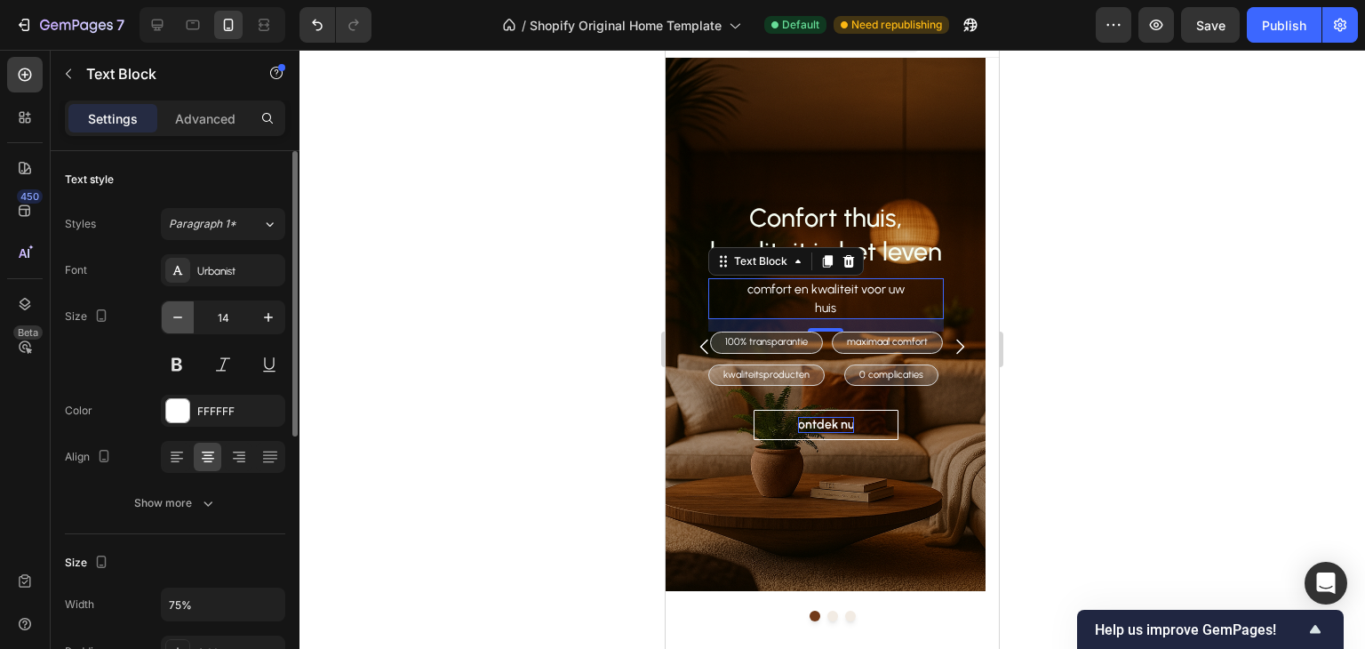
click at [186, 310] on icon "button" at bounding box center [178, 317] width 18 height 18
type input "13"
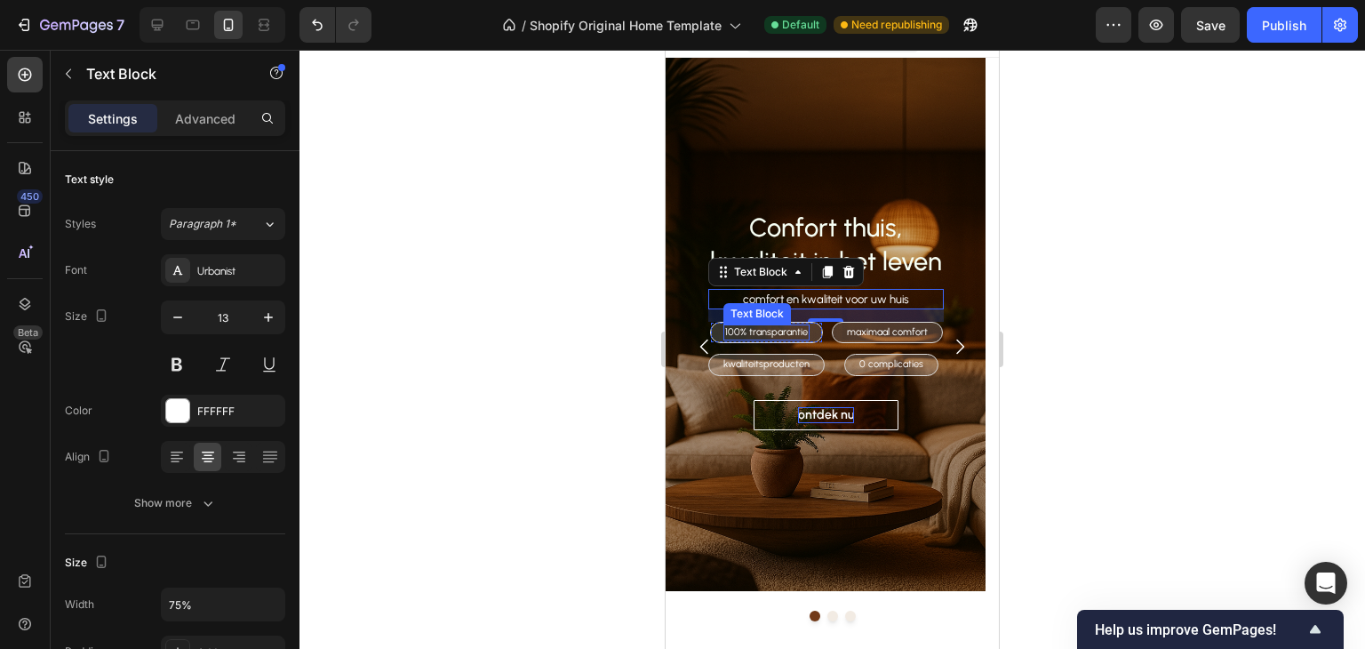
click at [764, 332] on p "100% transparantie" at bounding box center [766, 332] width 83 height 12
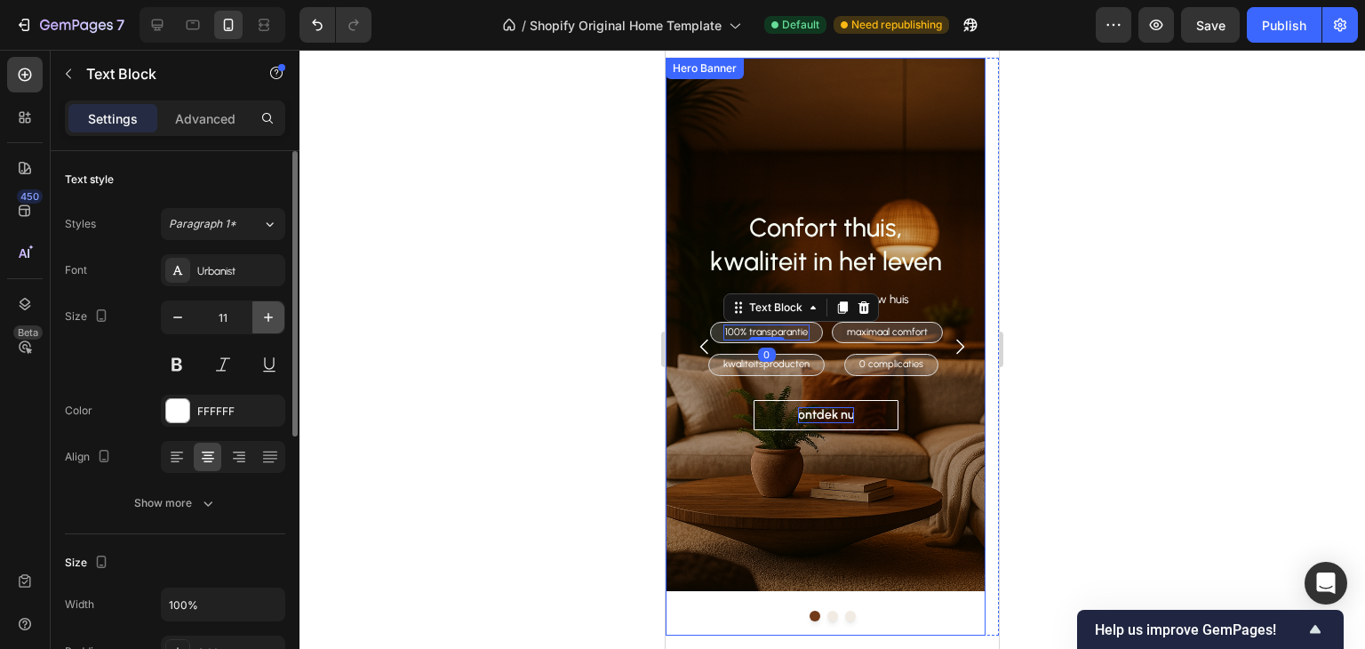
click at [271, 308] on icon "button" at bounding box center [269, 317] width 18 height 18
type input "12"
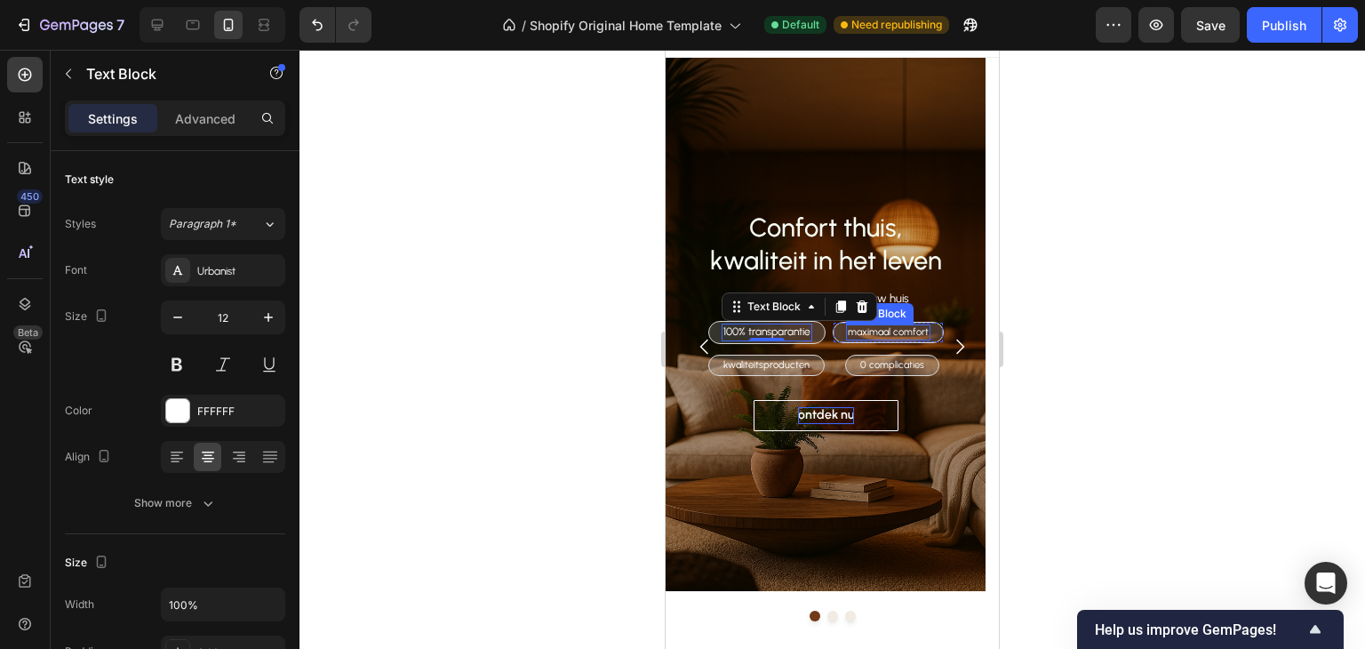
click at [862, 334] on p "maximaal comfort" at bounding box center [888, 332] width 81 height 12
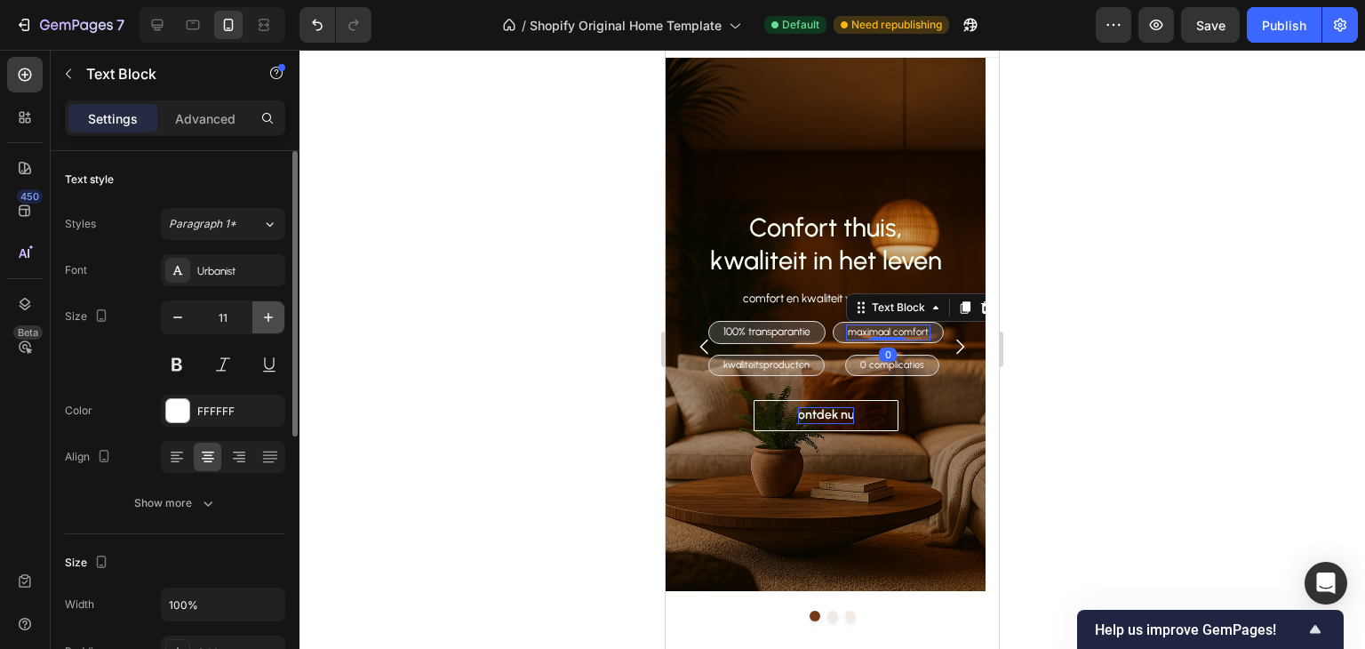
click at [263, 323] on icon "button" at bounding box center [269, 317] width 18 height 18
type input "12"
click at [759, 366] on p "kwaliteitsproducten" at bounding box center [763, 365] width 86 height 12
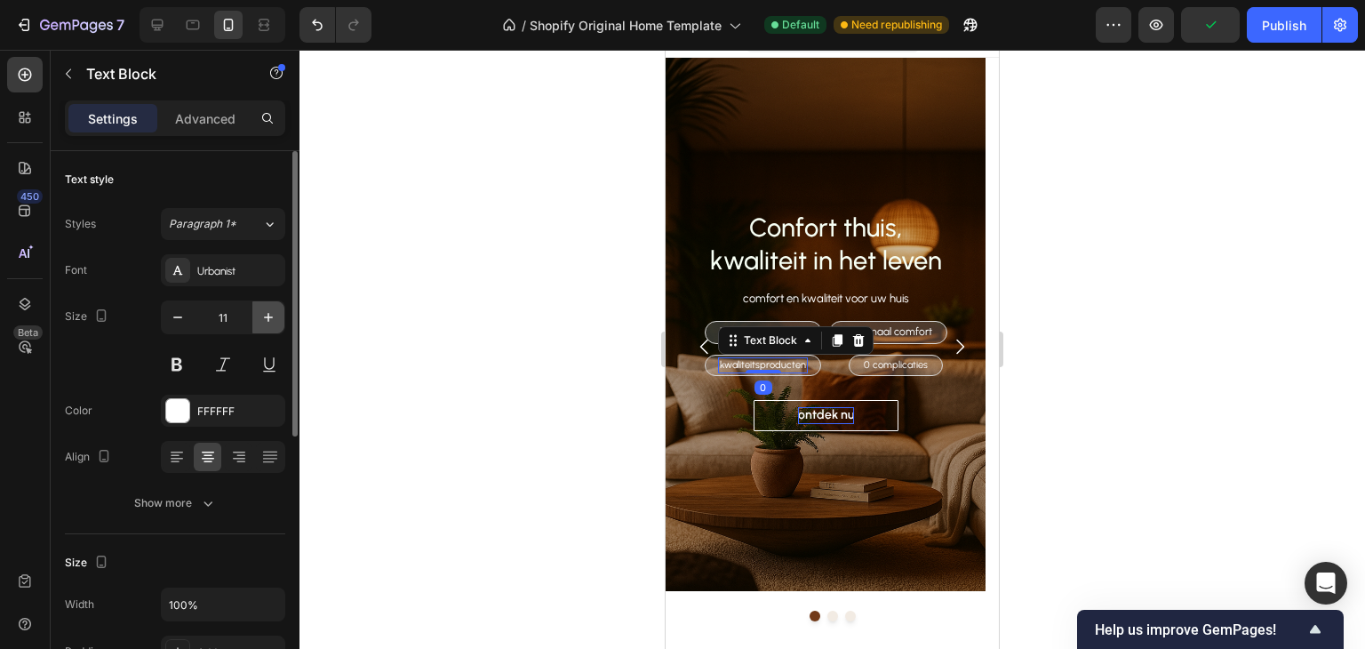
click at [268, 320] on icon "button" at bounding box center [268, 317] width 9 height 9
type input "12"
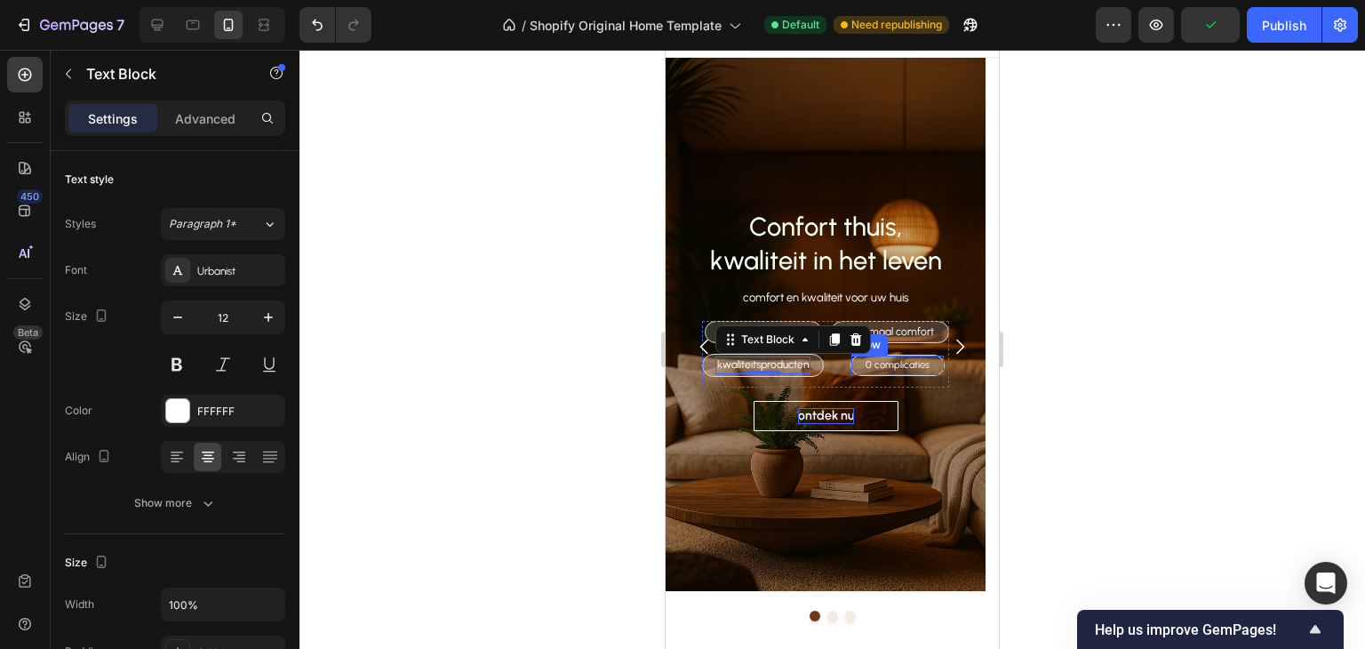
click at [878, 373] on div "0 complicaties Text Block Row" at bounding box center [898, 365] width 94 height 21
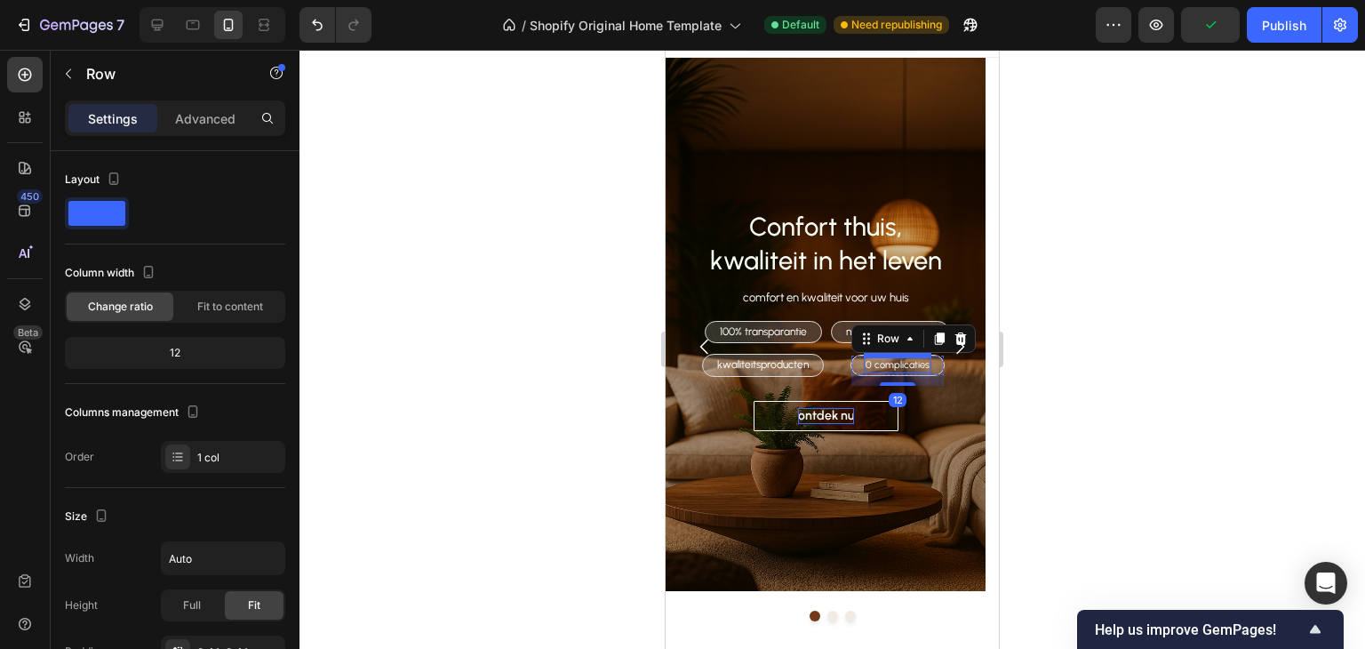
click at [878, 370] on p "0 complicaties" at bounding box center [898, 365] width 64 height 12
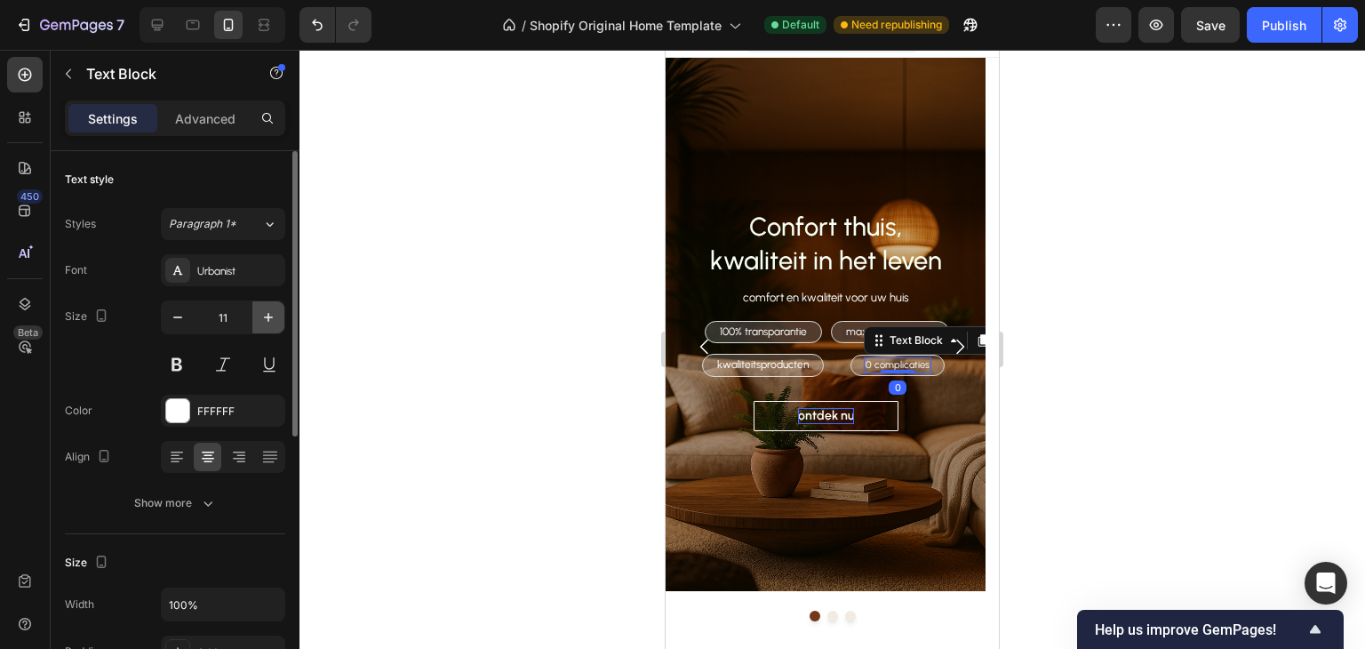
click at [268, 322] on icon "button" at bounding box center [269, 317] width 18 height 18
type input "12"
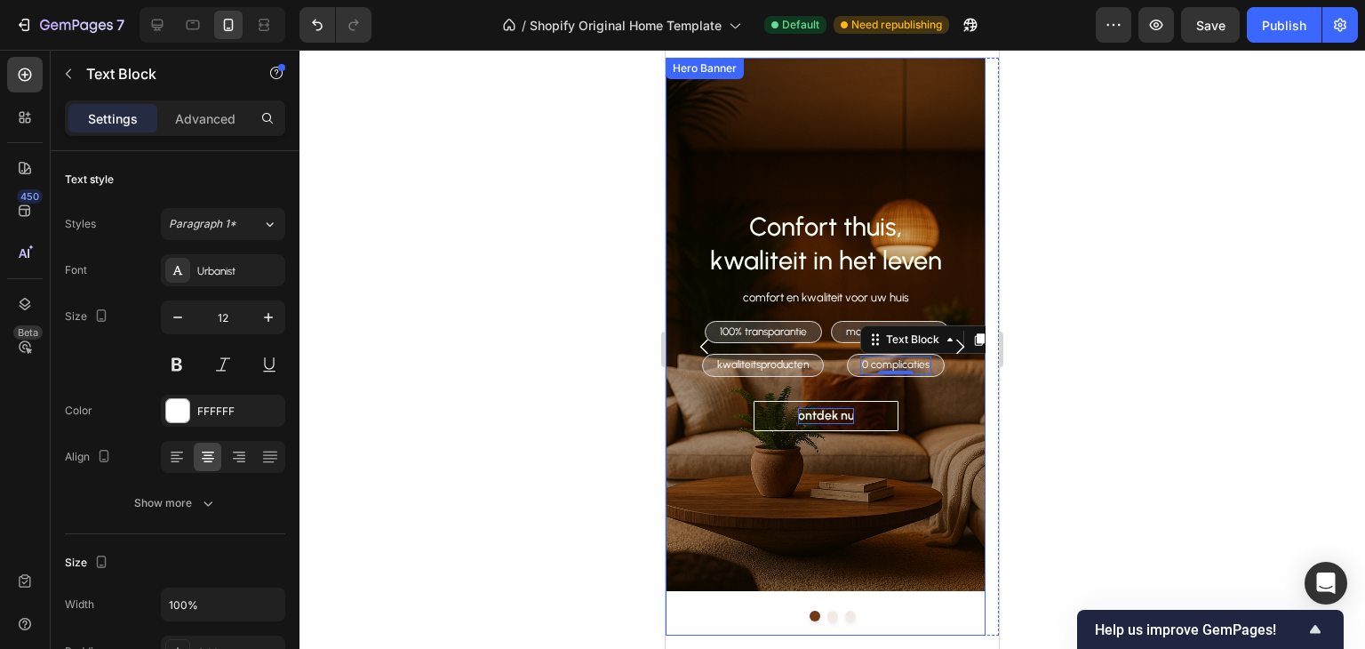
click at [746, 118] on div "Overlay" at bounding box center [826, 324] width 320 height 533
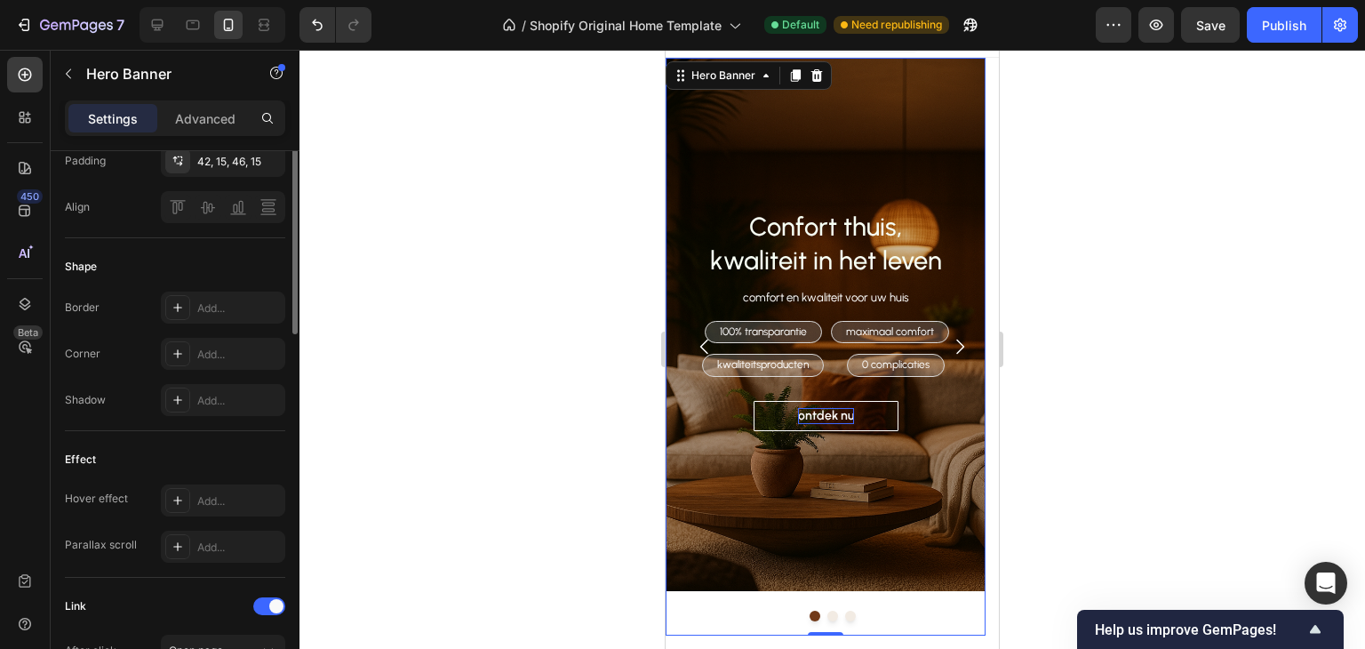
scroll to position [487, 0]
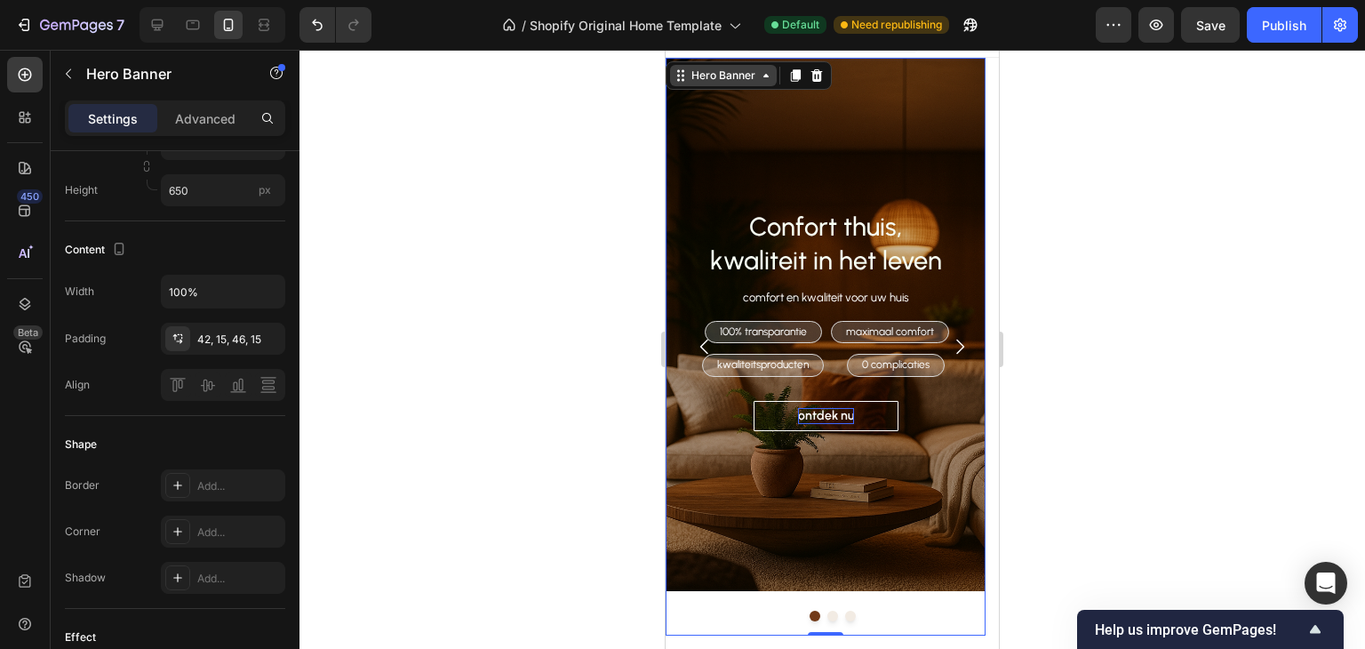
click at [703, 75] on div "Hero Banner" at bounding box center [723, 76] width 71 height 16
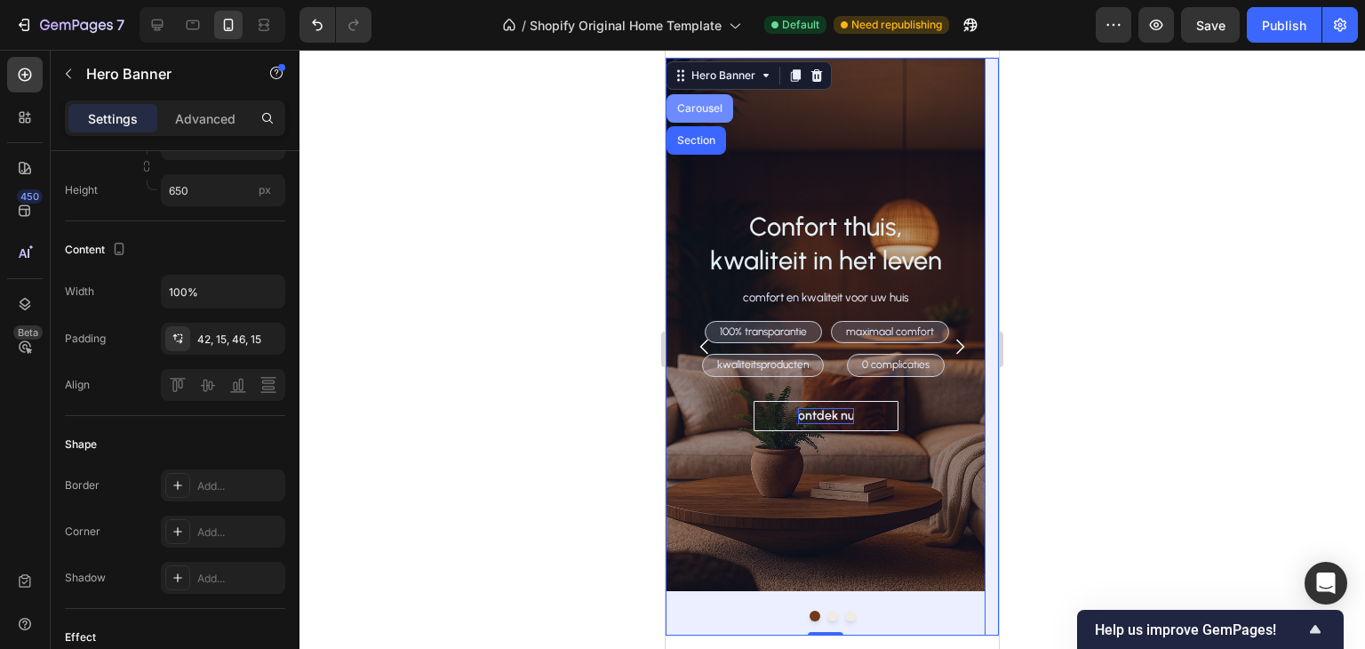
click at [708, 112] on div "Carousel" at bounding box center [700, 108] width 52 height 11
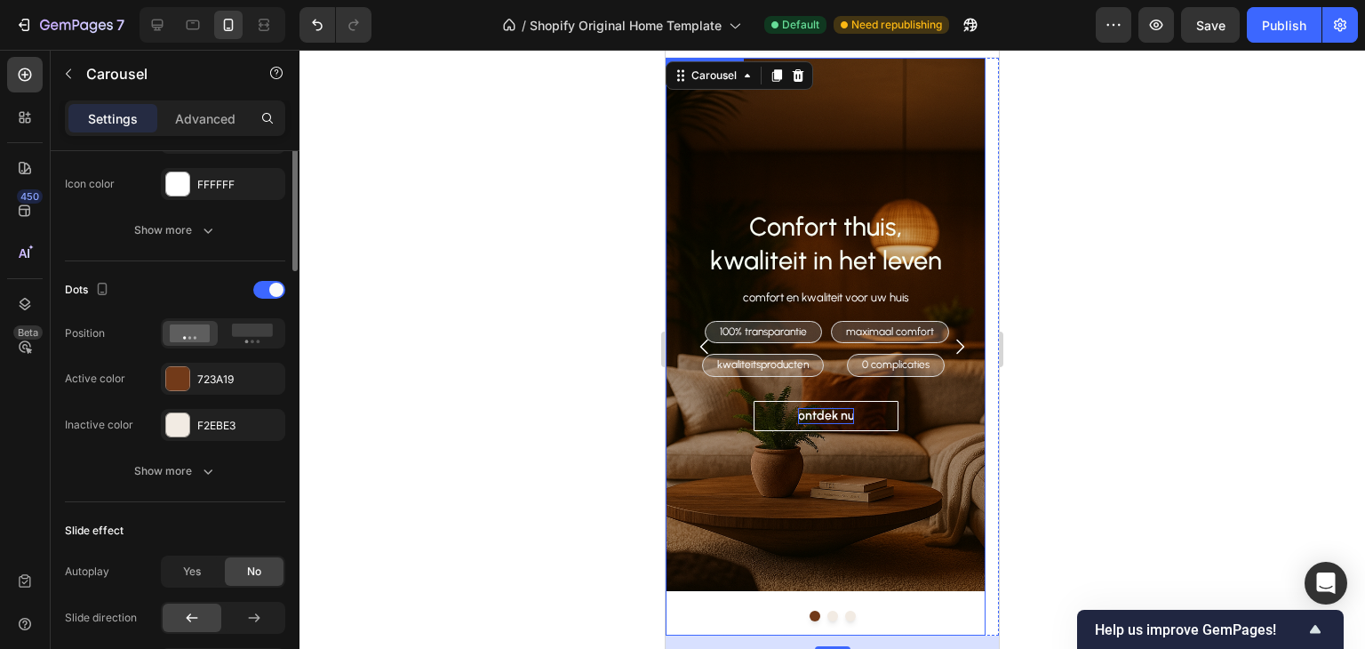
scroll to position [533, 0]
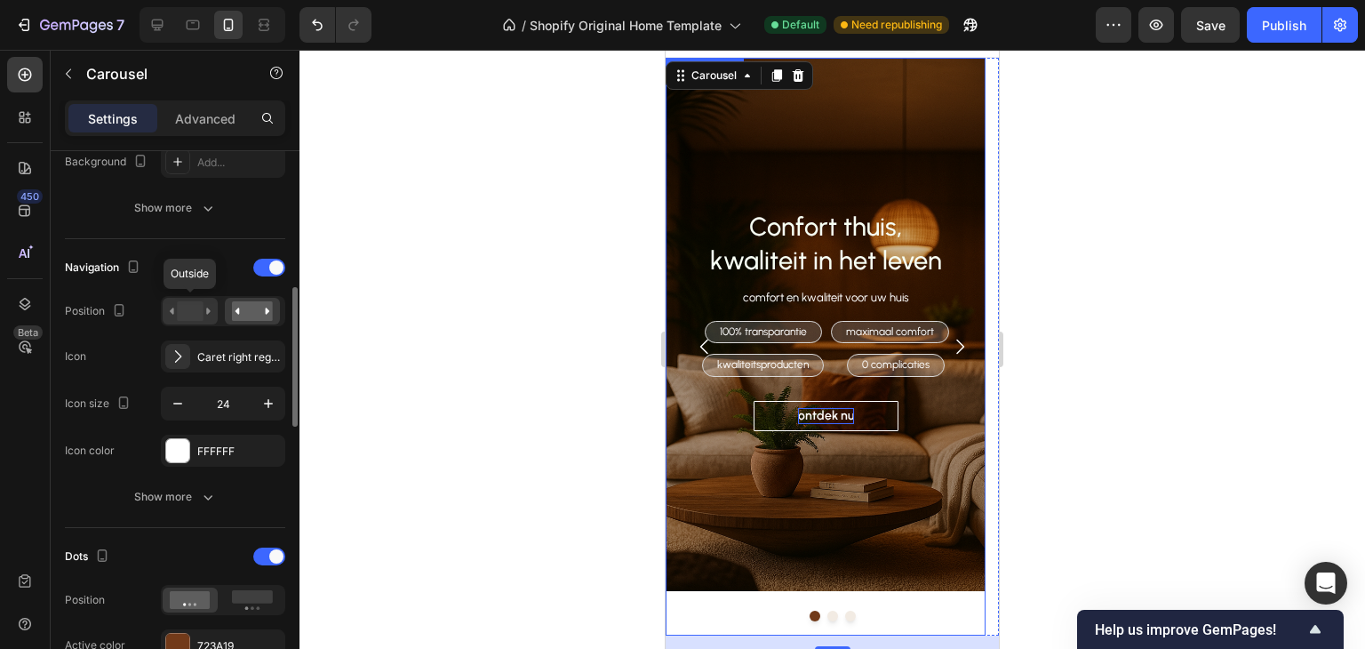
click at [210, 310] on icon at bounding box center [208, 311] width 4 height 6
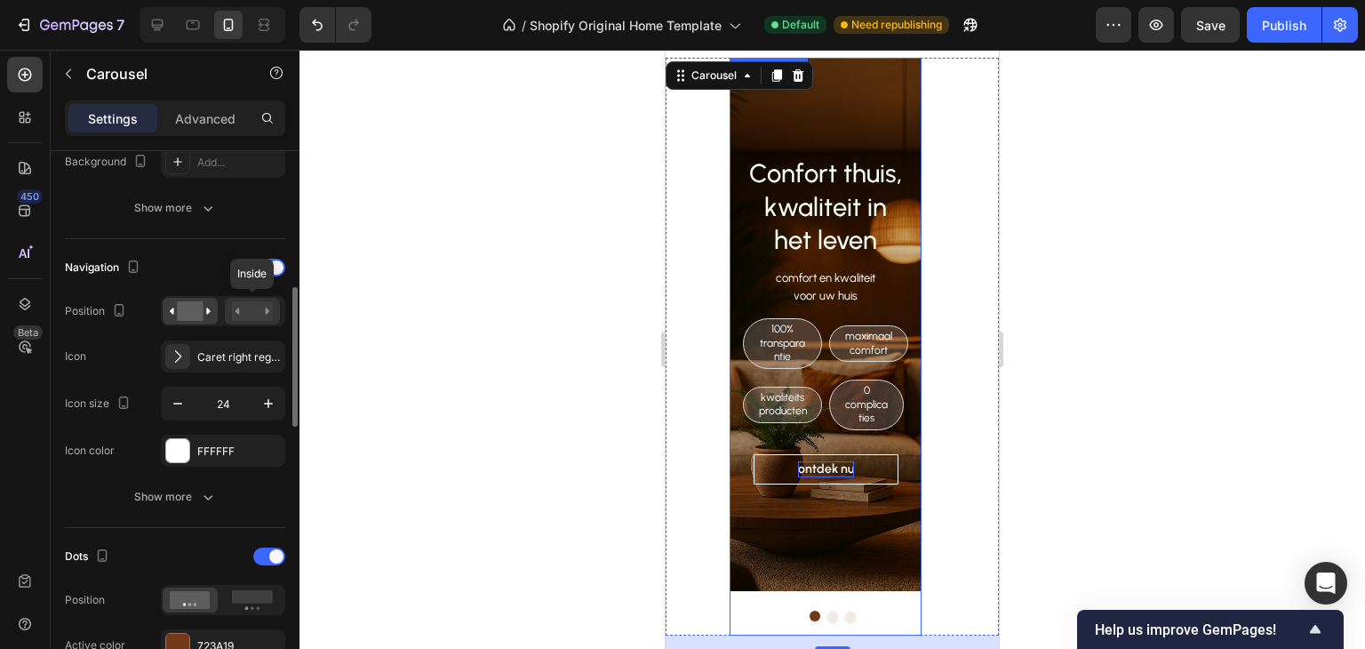
click at [253, 308] on rect at bounding box center [252, 311] width 41 height 20
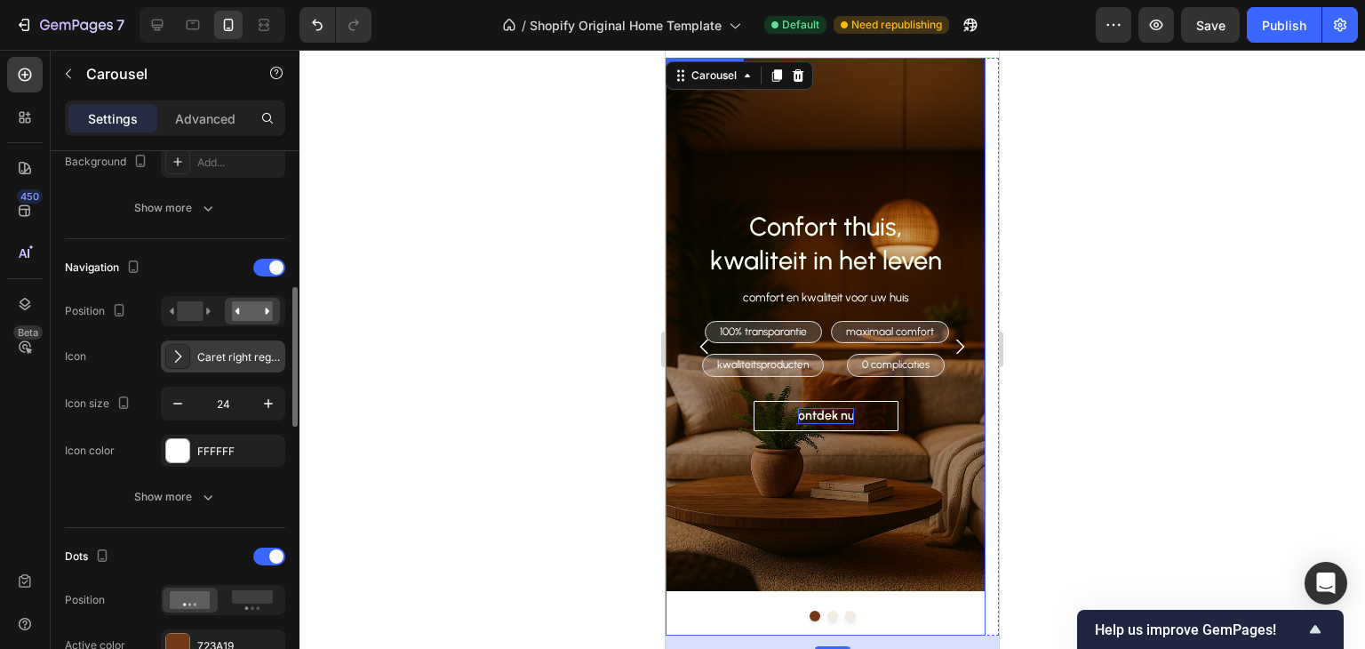
click at [181, 354] on icon at bounding box center [178, 357] width 18 height 18
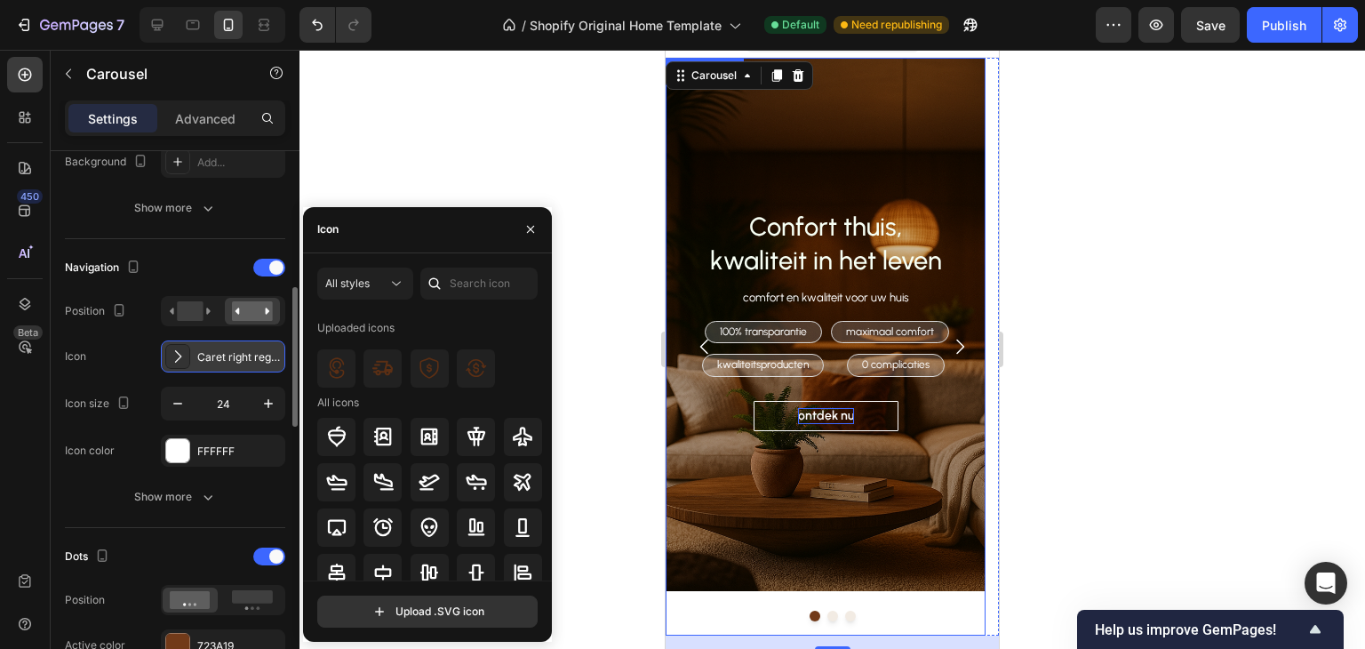
click at [185, 355] on icon at bounding box center [178, 357] width 18 height 18
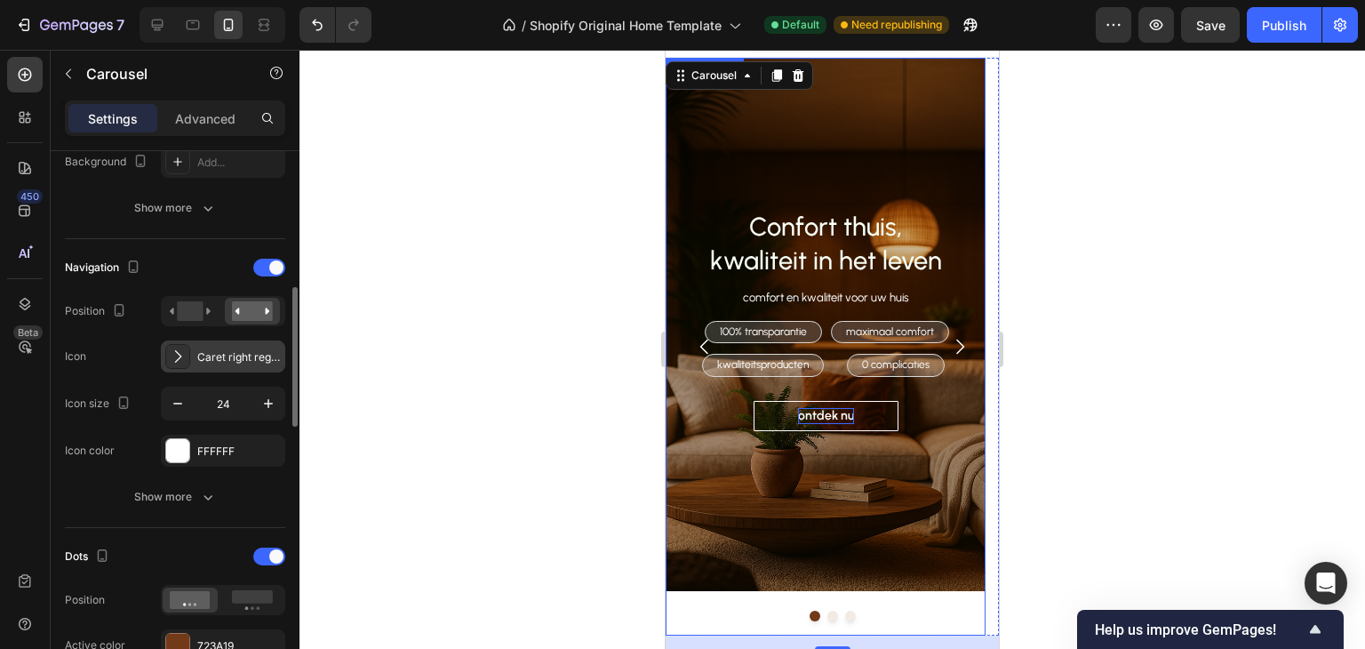
click at [197, 356] on div "Caret right regular" at bounding box center [239, 357] width 84 height 16
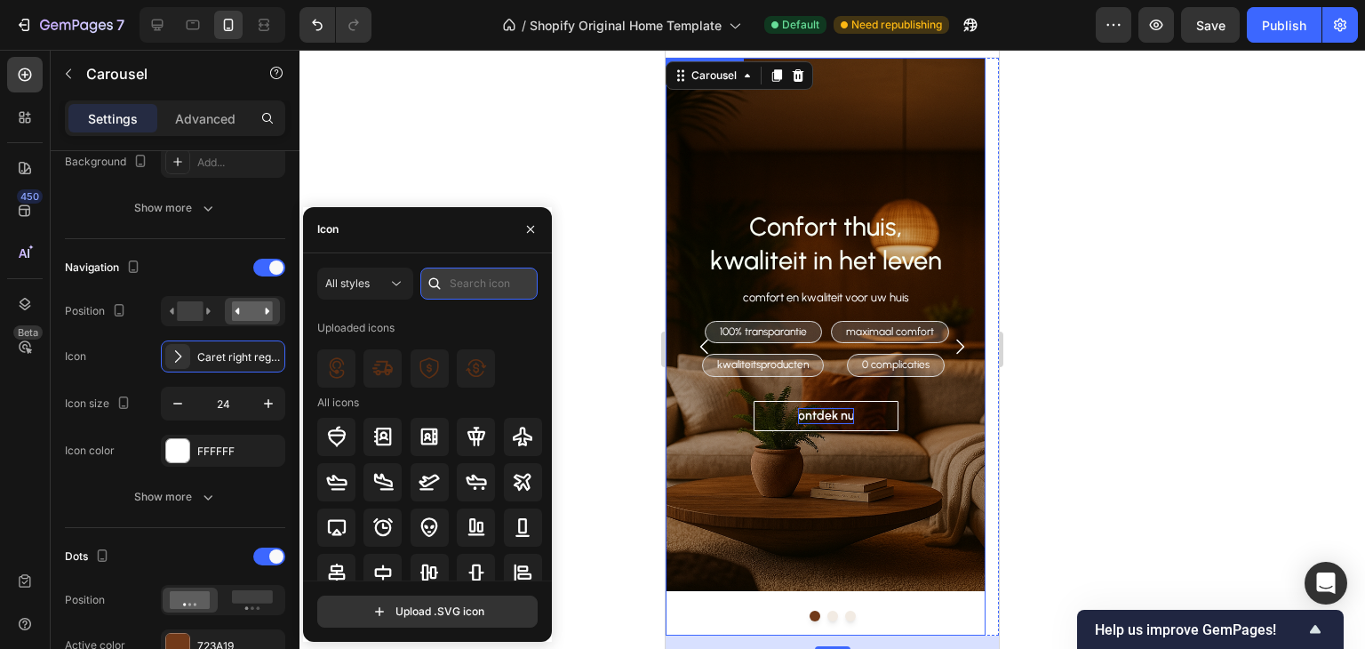
click at [467, 282] on input "text" at bounding box center [478, 284] width 117 height 32
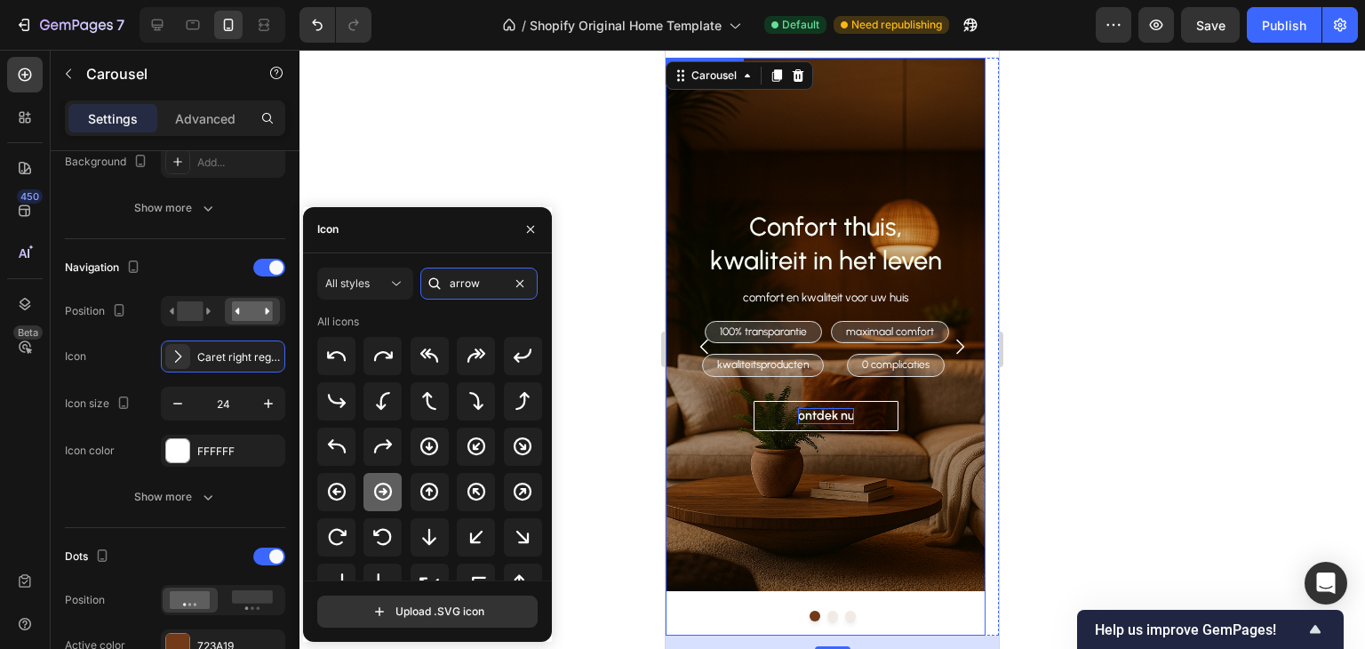
type input "arrow"
click at [372, 484] on icon at bounding box center [382, 491] width 21 height 21
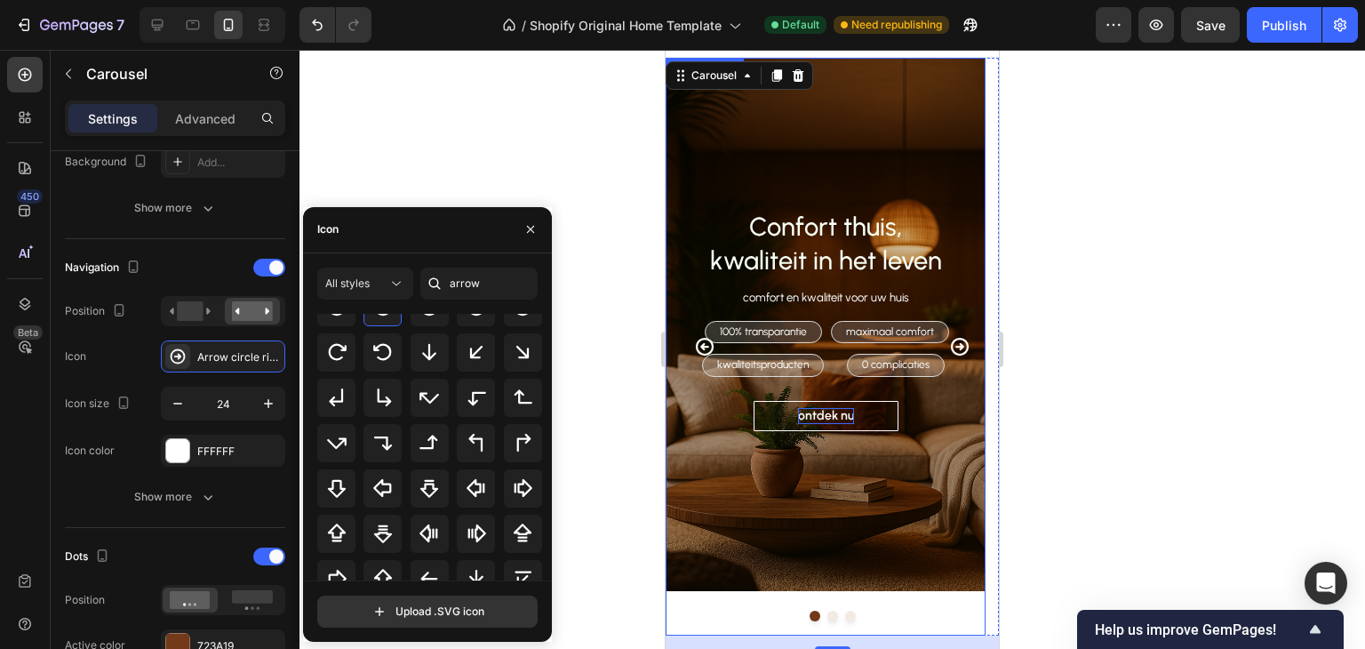
scroll to position [196, 0]
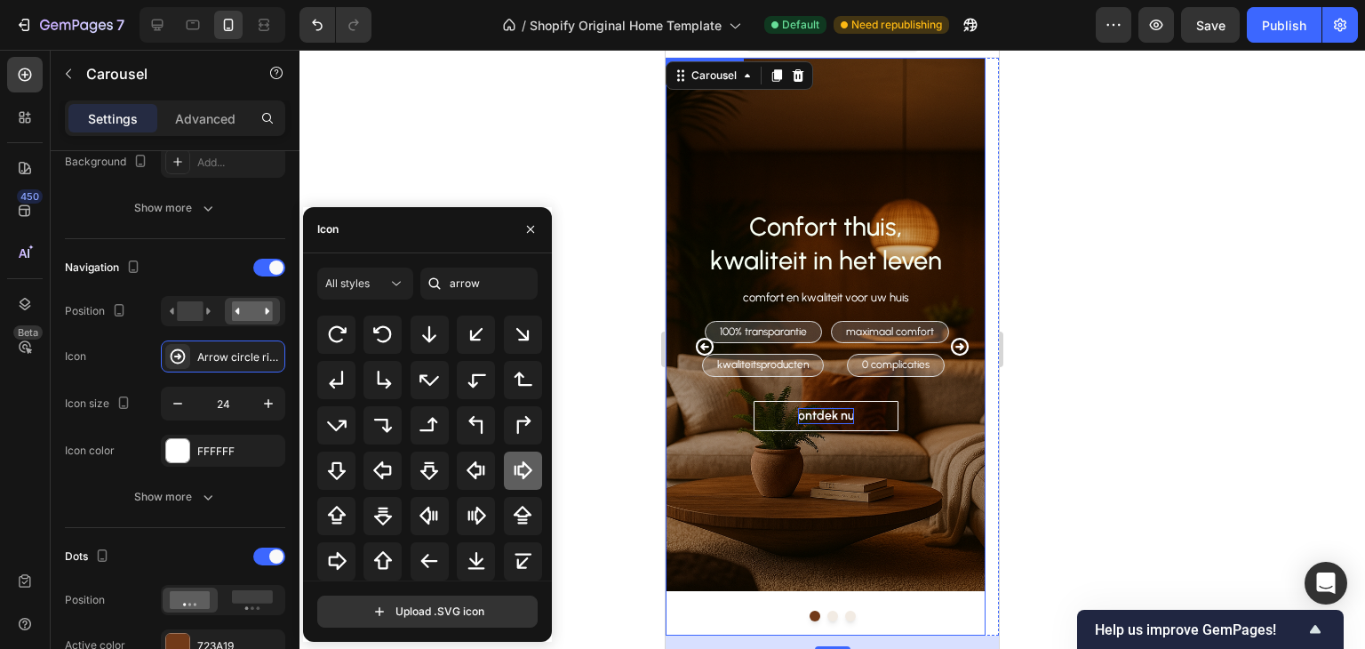
click at [516, 477] on icon at bounding box center [522, 470] width 21 height 21
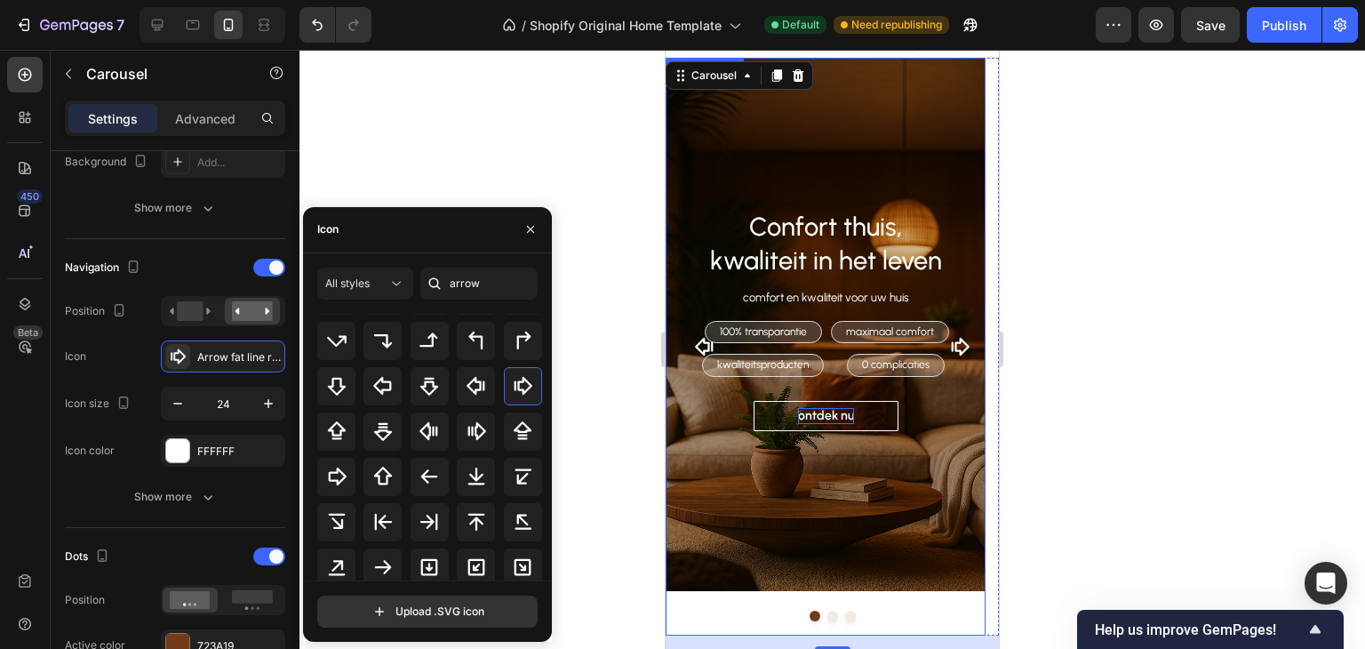
scroll to position [284, 0]
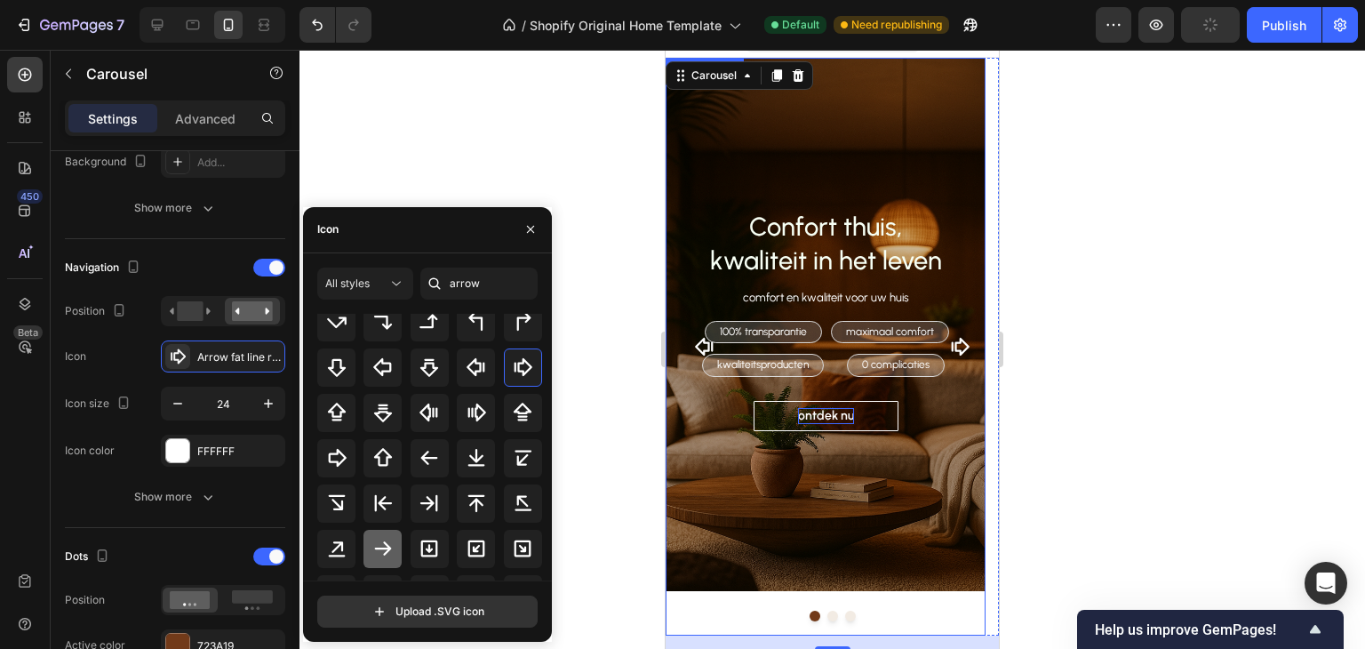
click at [384, 534] on div at bounding box center [383, 549] width 38 height 38
click at [441, 450] on div at bounding box center [430, 458] width 38 height 38
click at [381, 552] on icon at bounding box center [382, 548] width 21 height 21
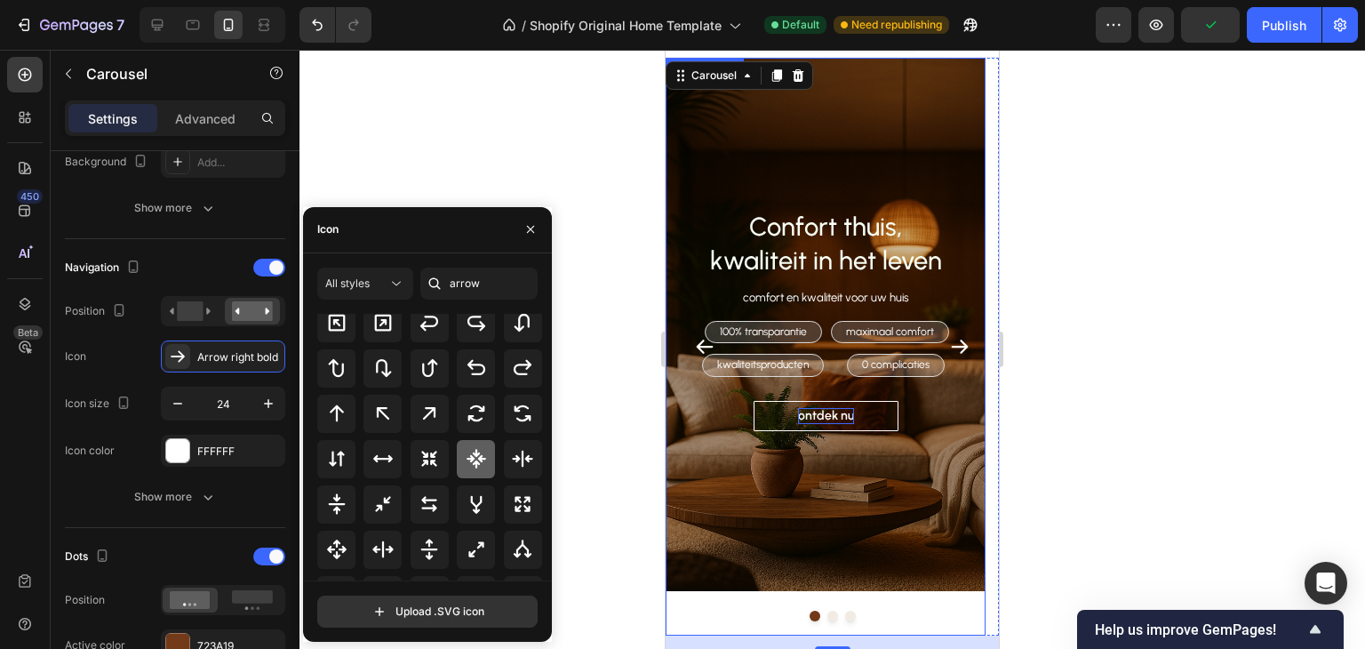
scroll to position [577, 0]
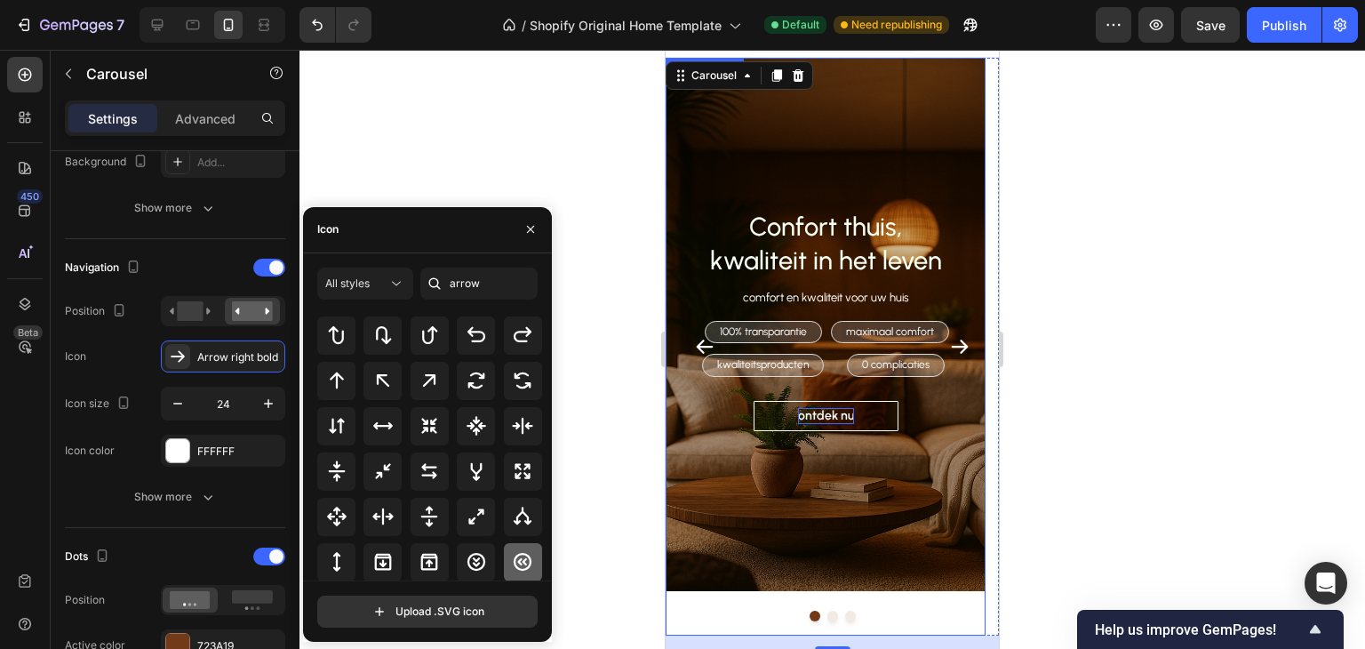
click at [516, 558] on icon at bounding box center [522, 561] width 21 height 21
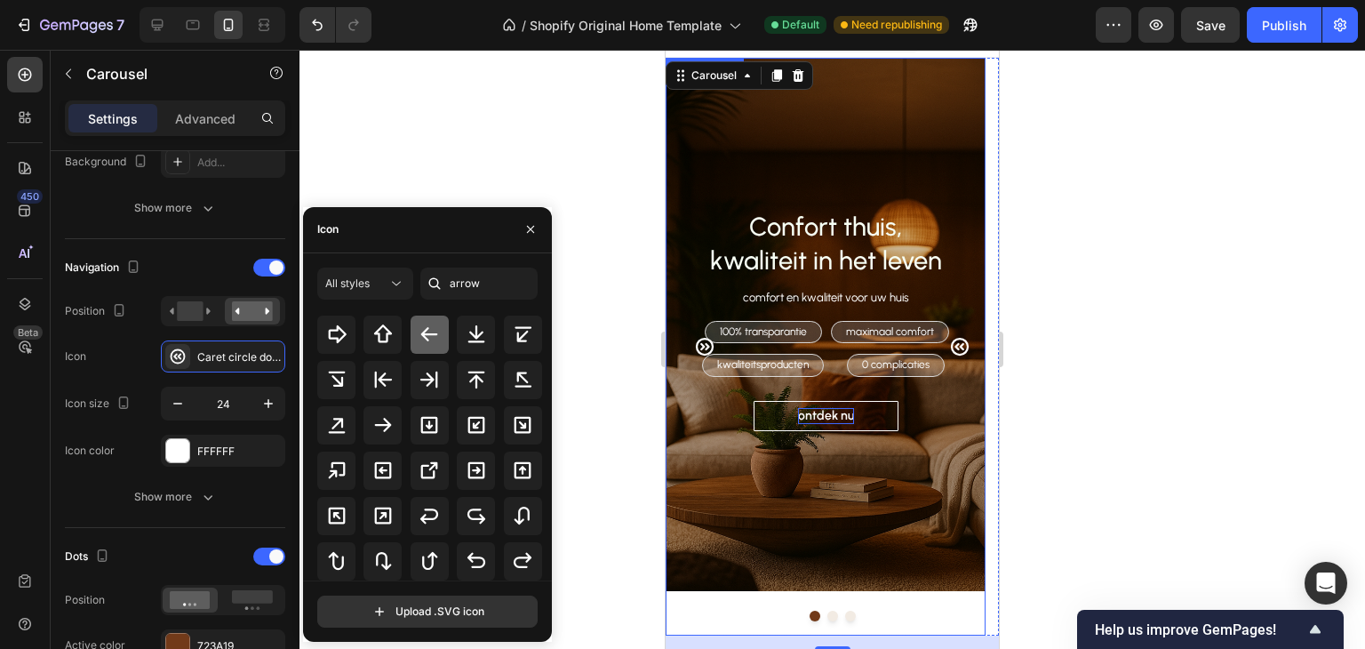
click at [419, 341] on icon at bounding box center [429, 334] width 21 height 21
click at [438, 372] on div at bounding box center [430, 380] width 38 height 38
click at [390, 416] on icon at bounding box center [382, 424] width 21 height 21
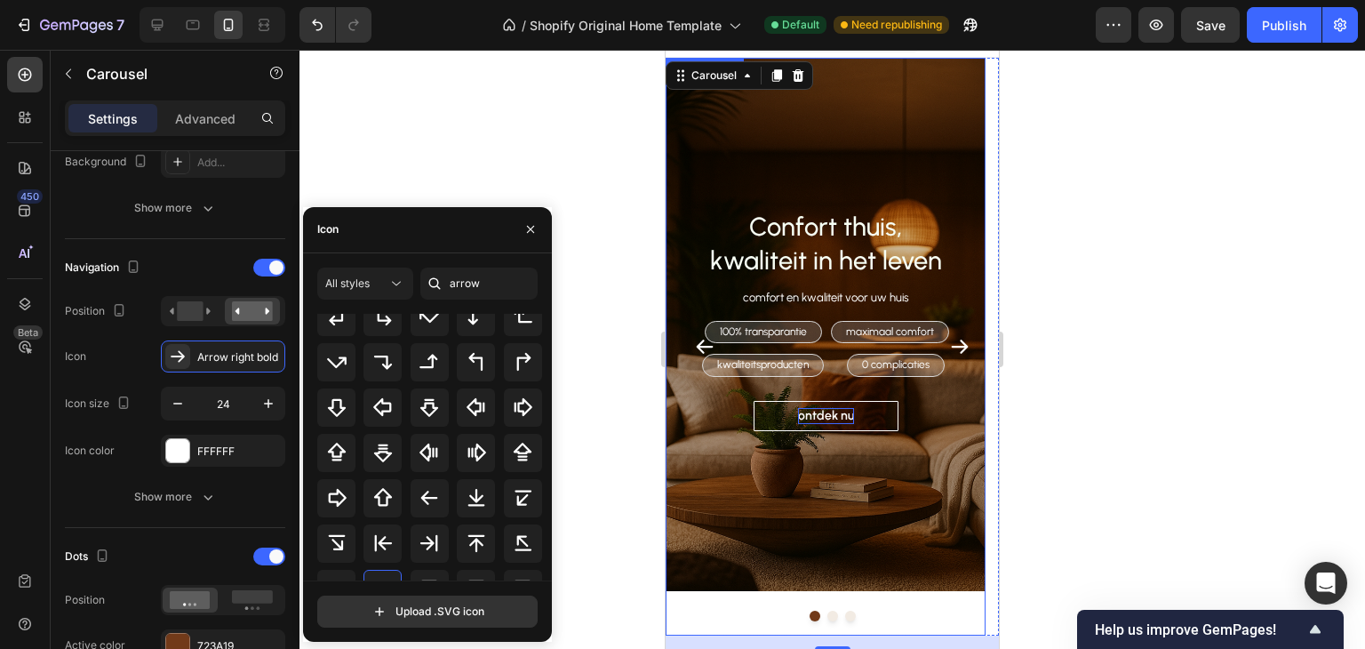
scroll to position [267, 0]
click at [425, 501] on icon at bounding box center [429, 495] width 17 height 14
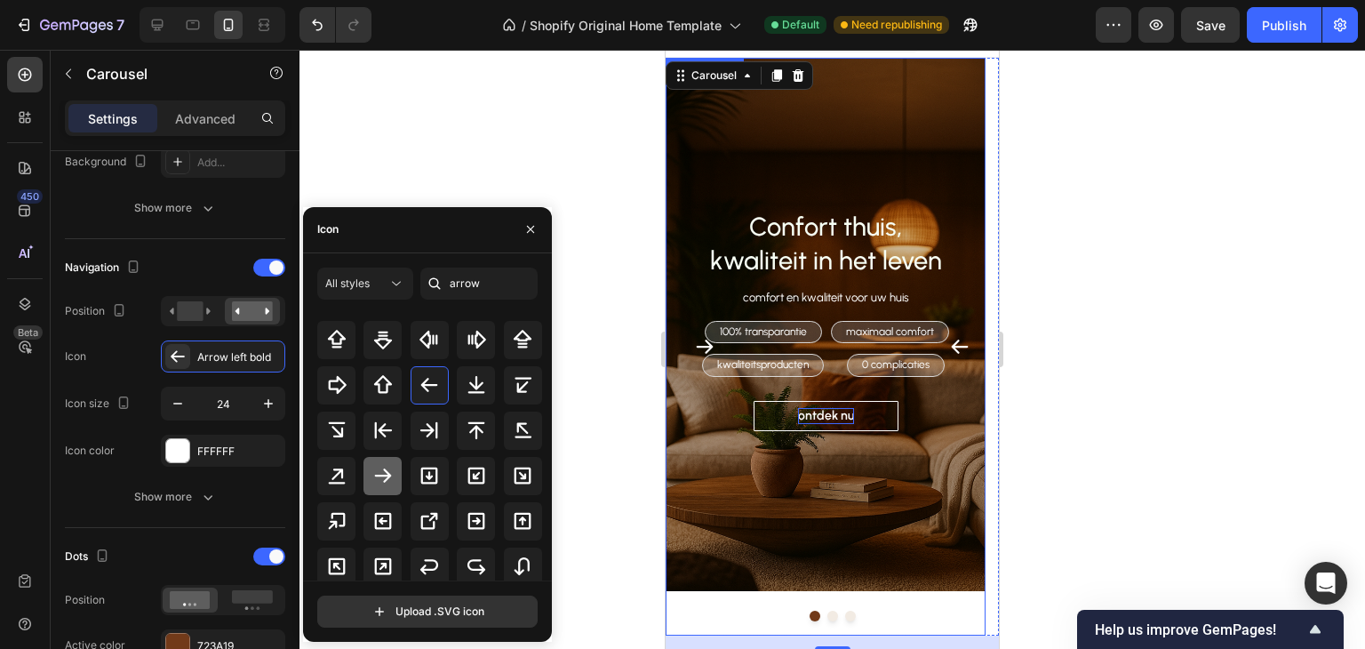
click at [391, 474] on icon at bounding box center [382, 475] width 21 height 21
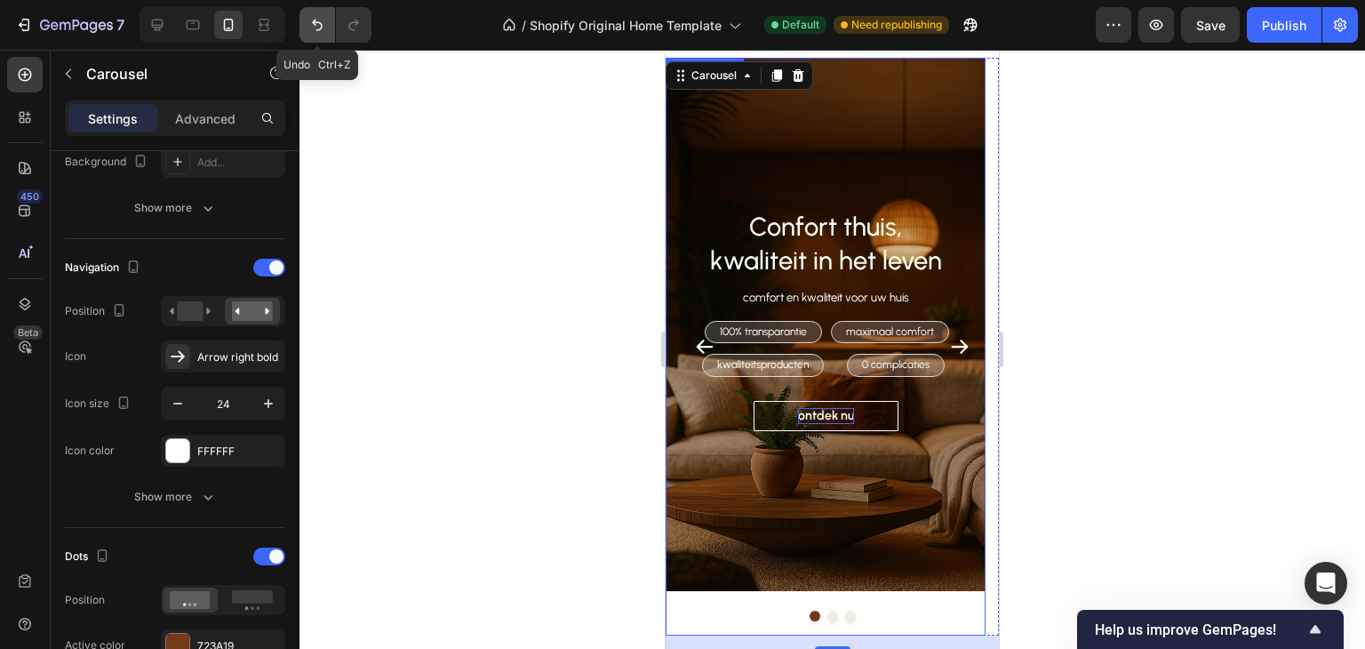
click at [315, 25] on icon "Undo/Redo" at bounding box center [317, 26] width 11 height 12
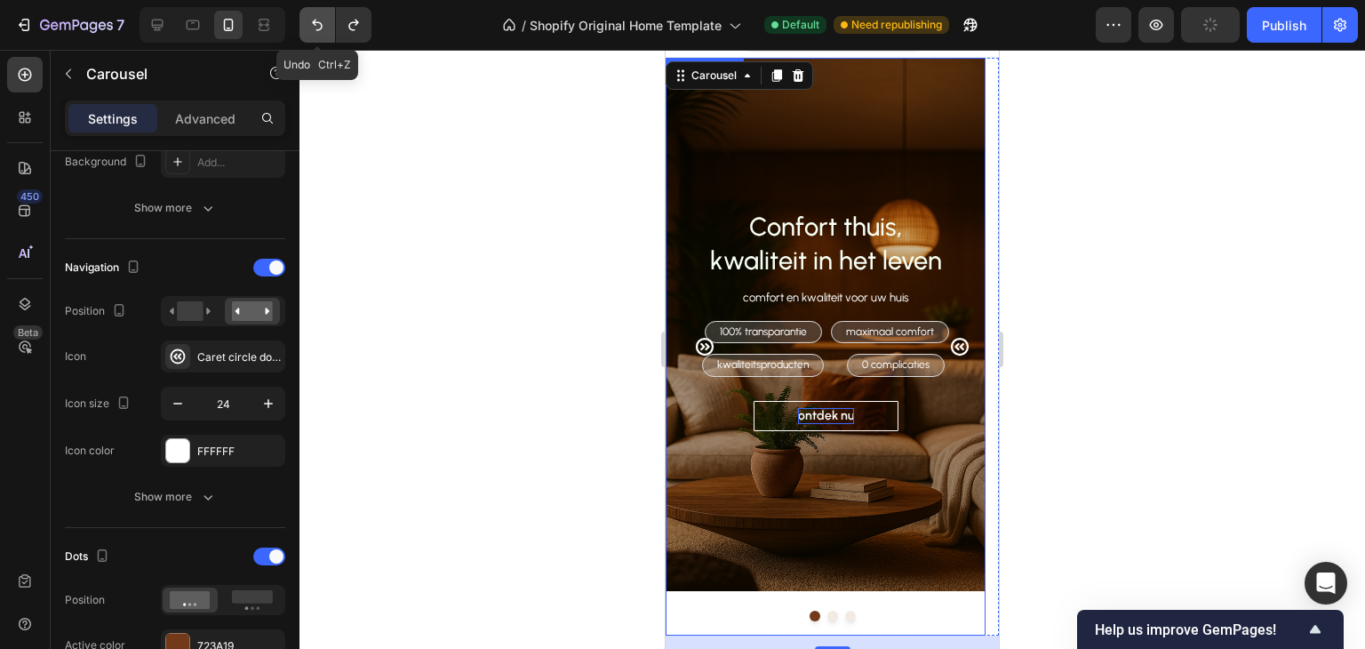
click at [315, 25] on icon "Undo/Redo" at bounding box center [317, 26] width 11 height 12
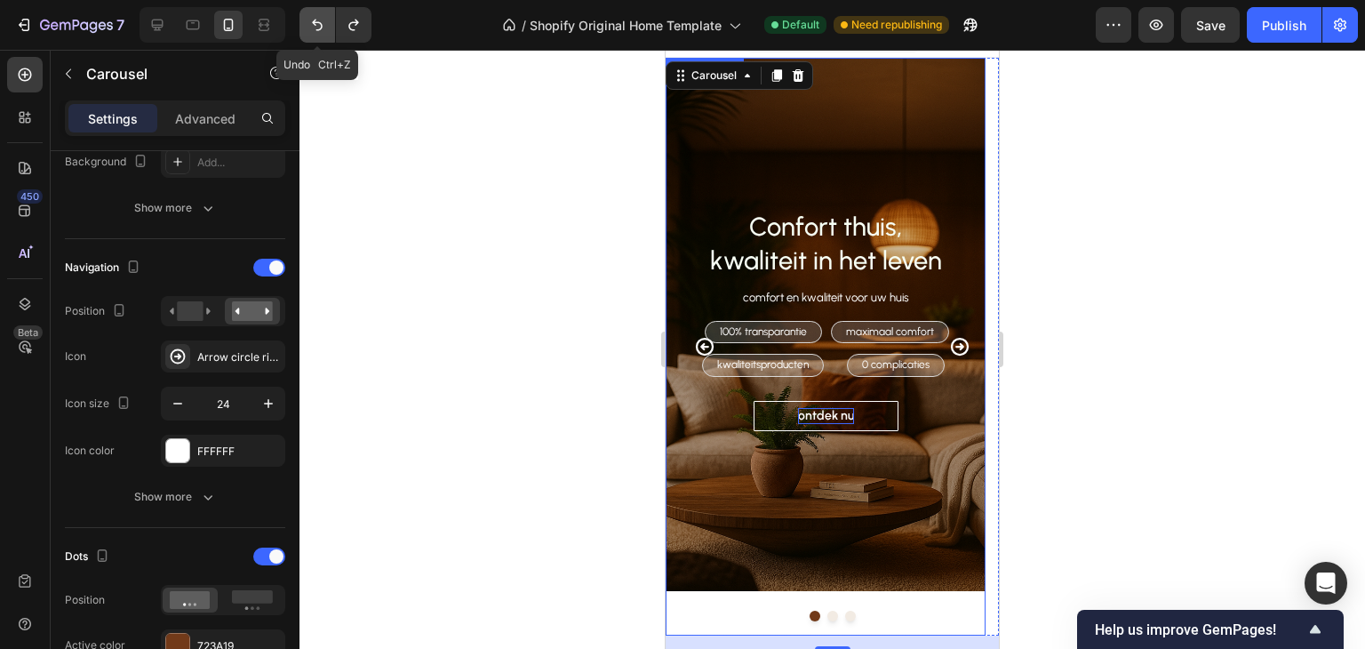
click at [315, 25] on icon "Undo/Redo" at bounding box center [317, 26] width 11 height 12
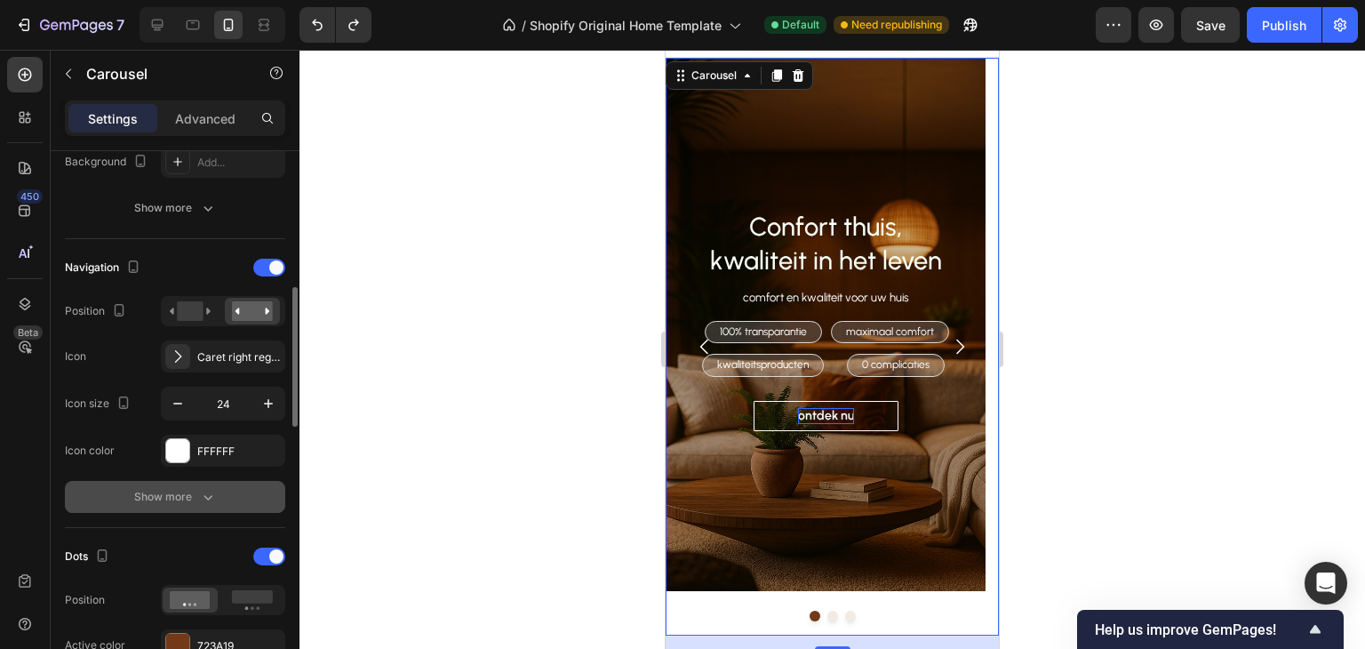
click at [211, 491] on icon "button" at bounding box center [208, 497] width 18 height 18
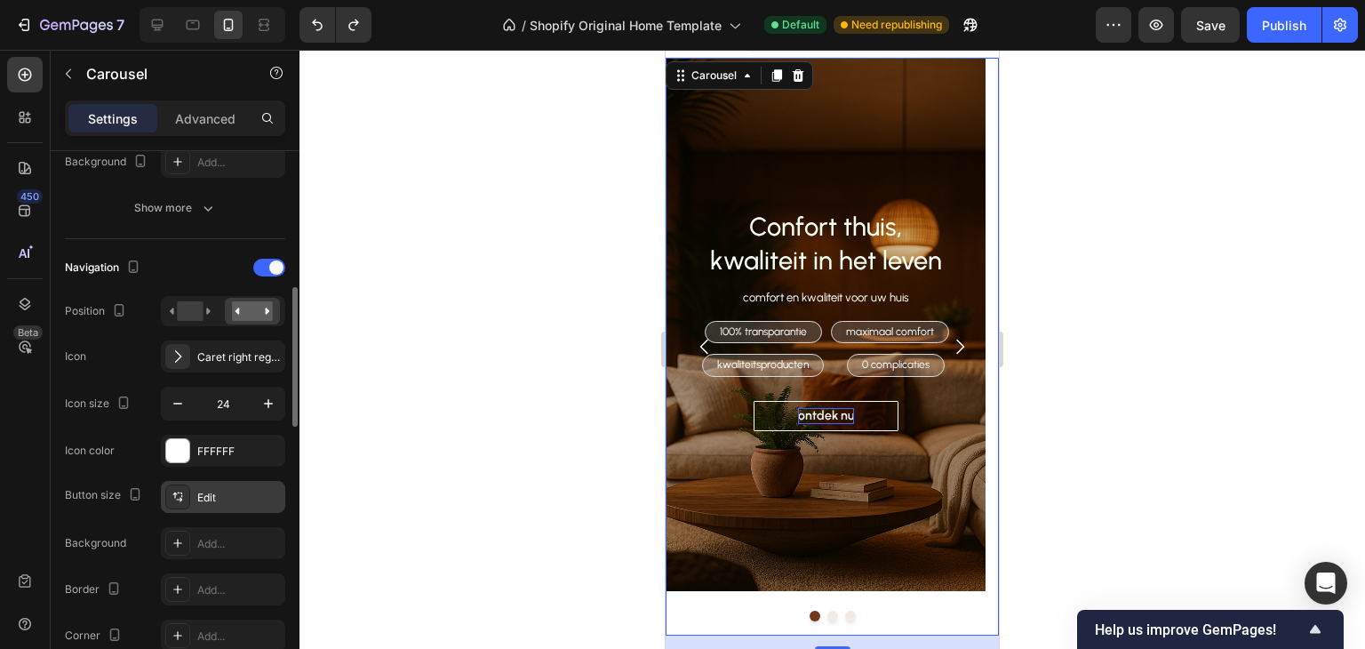
click at [213, 484] on div "Edit" at bounding box center [223, 497] width 124 height 32
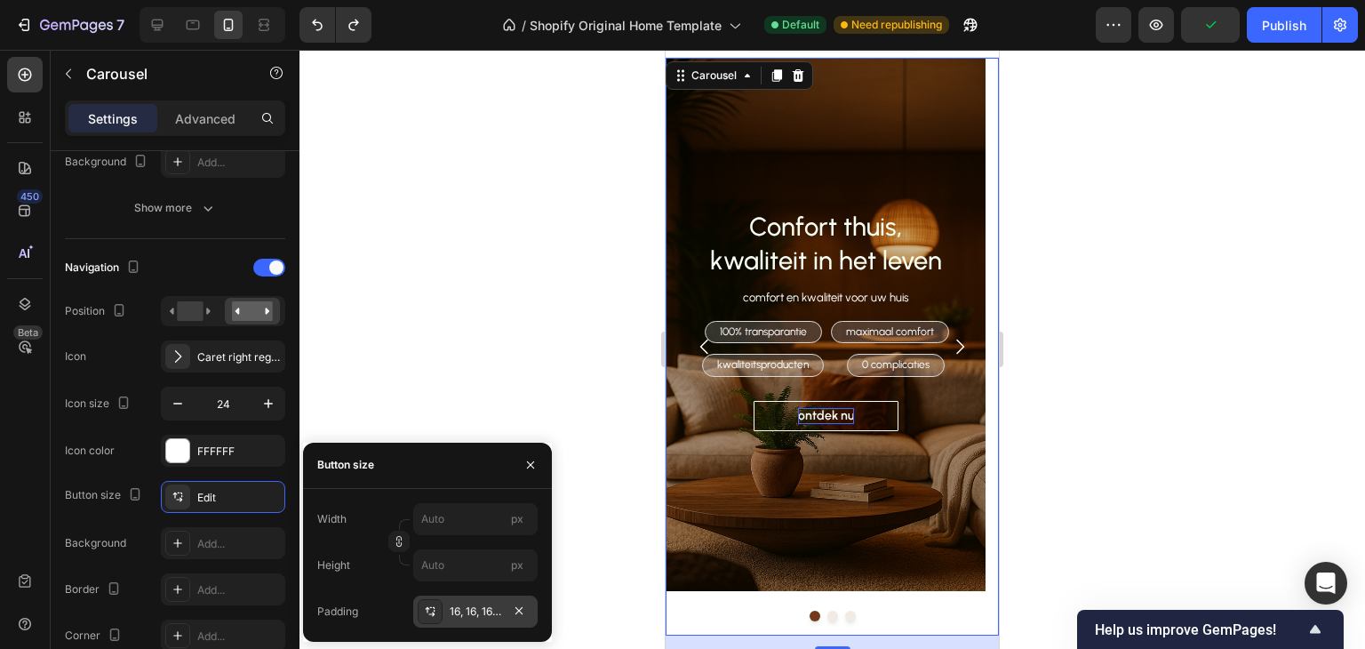
click at [460, 604] on div "16, 16, 16, 16" at bounding box center [476, 612] width 52 height 16
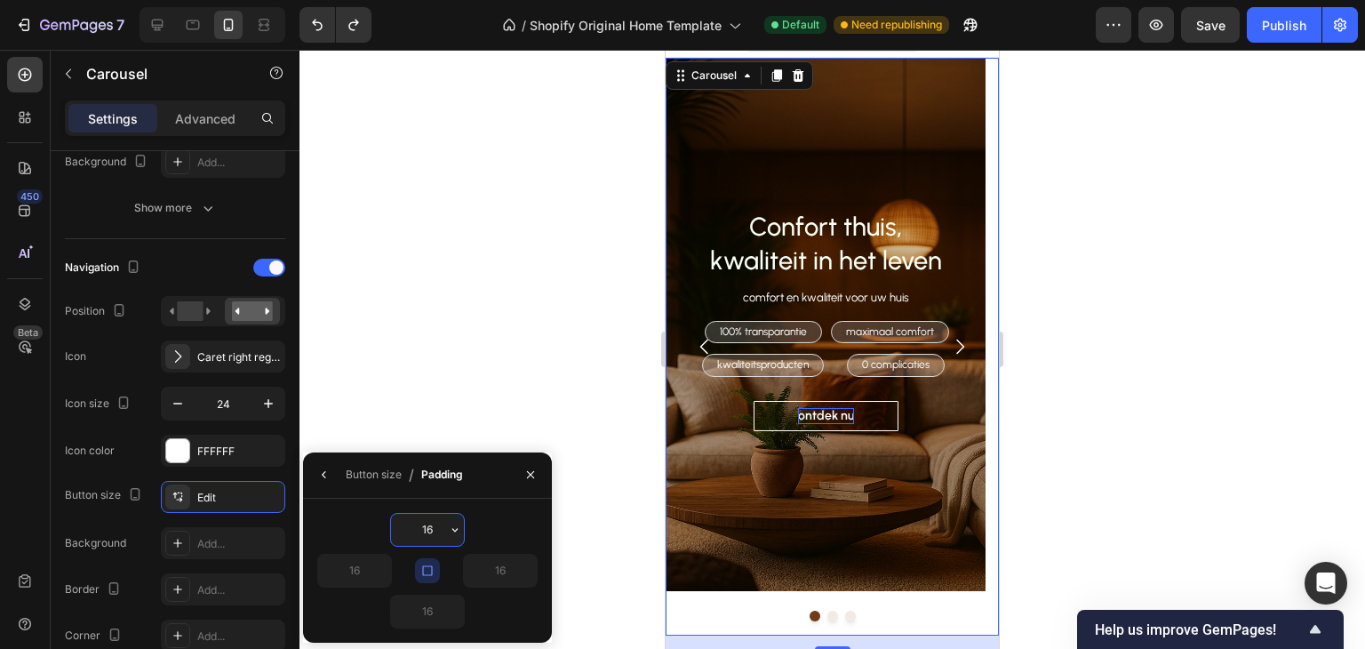
click at [434, 533] on input "16" at bounding box center [427, 530] width 73 height 32
type input "1"
type input "0"
click at [516, 550] on div "0 16 16 16" at bounding box center [427, 571] width 220 height 116
type input "0"
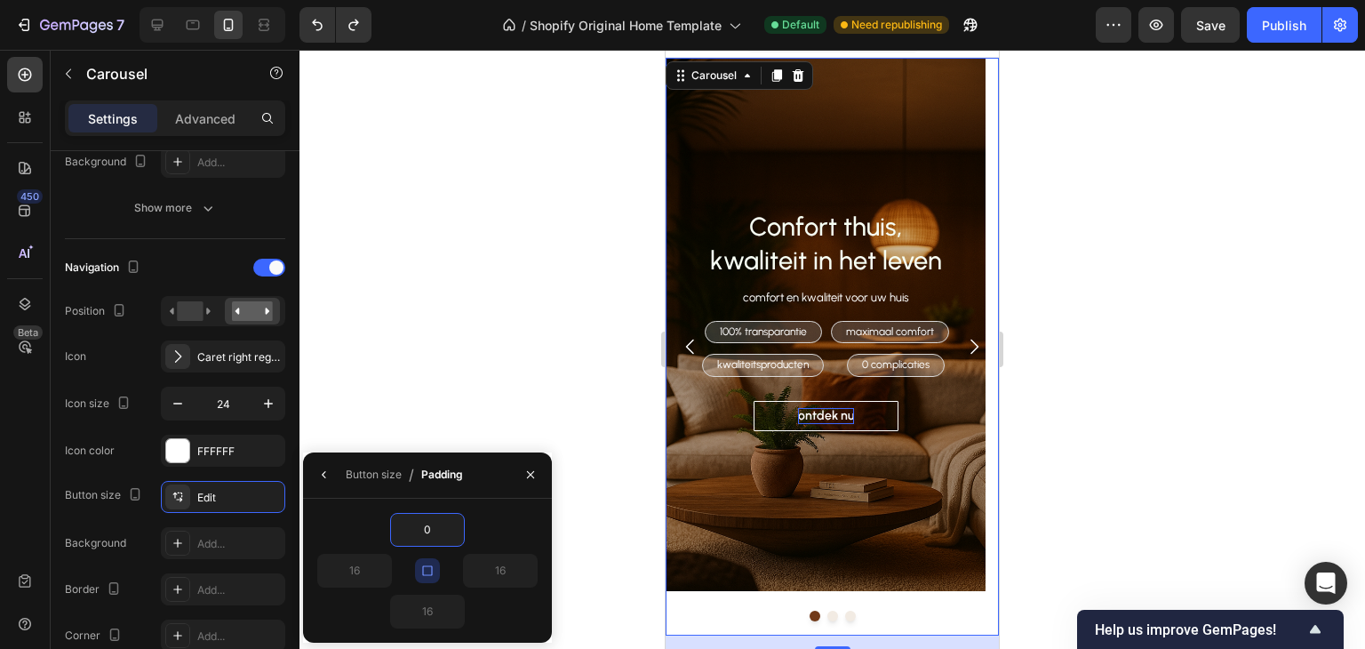
type input "0"
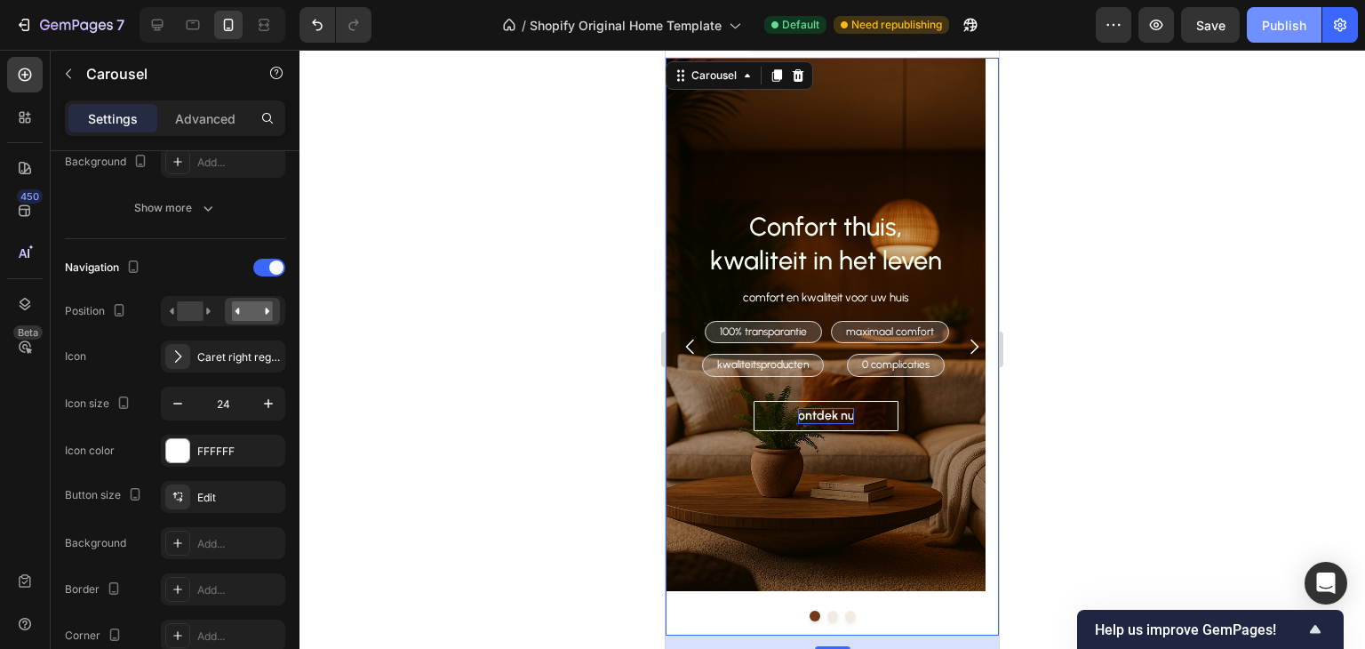
click at [1284, 26] on div "Publish" at bounding box center [1284, 25] width 44 height 19
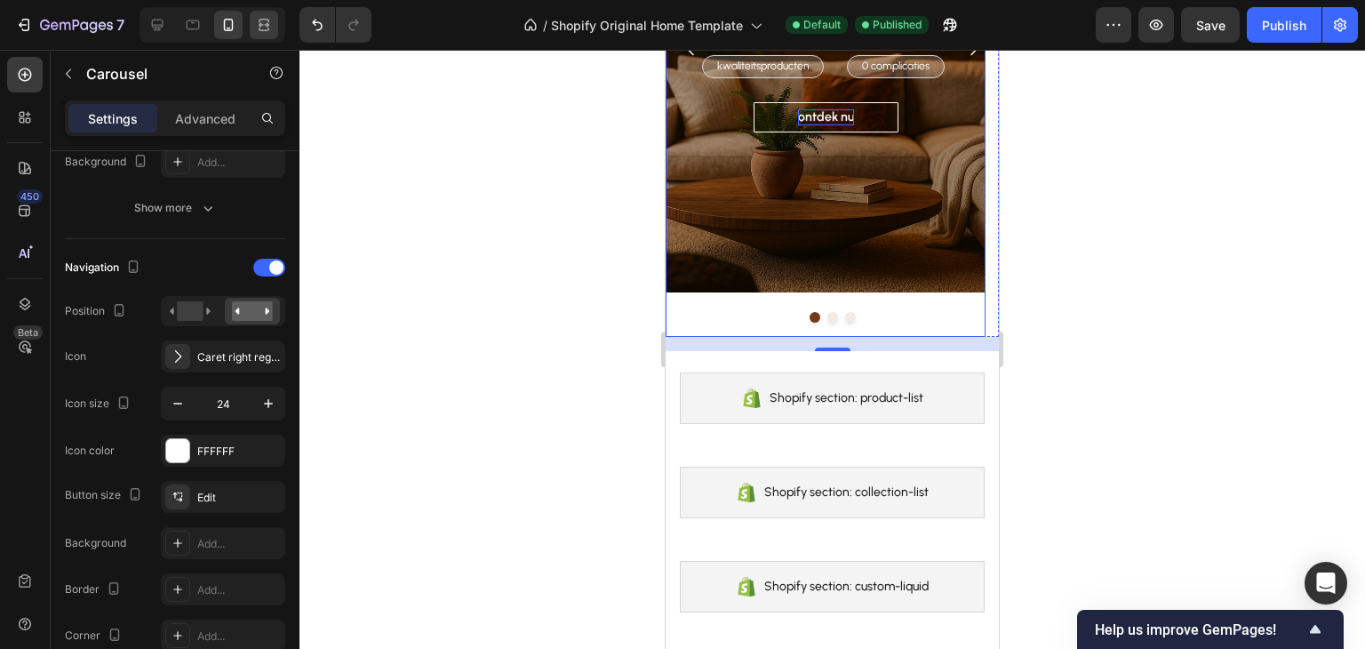
scroll to position [384, 0]
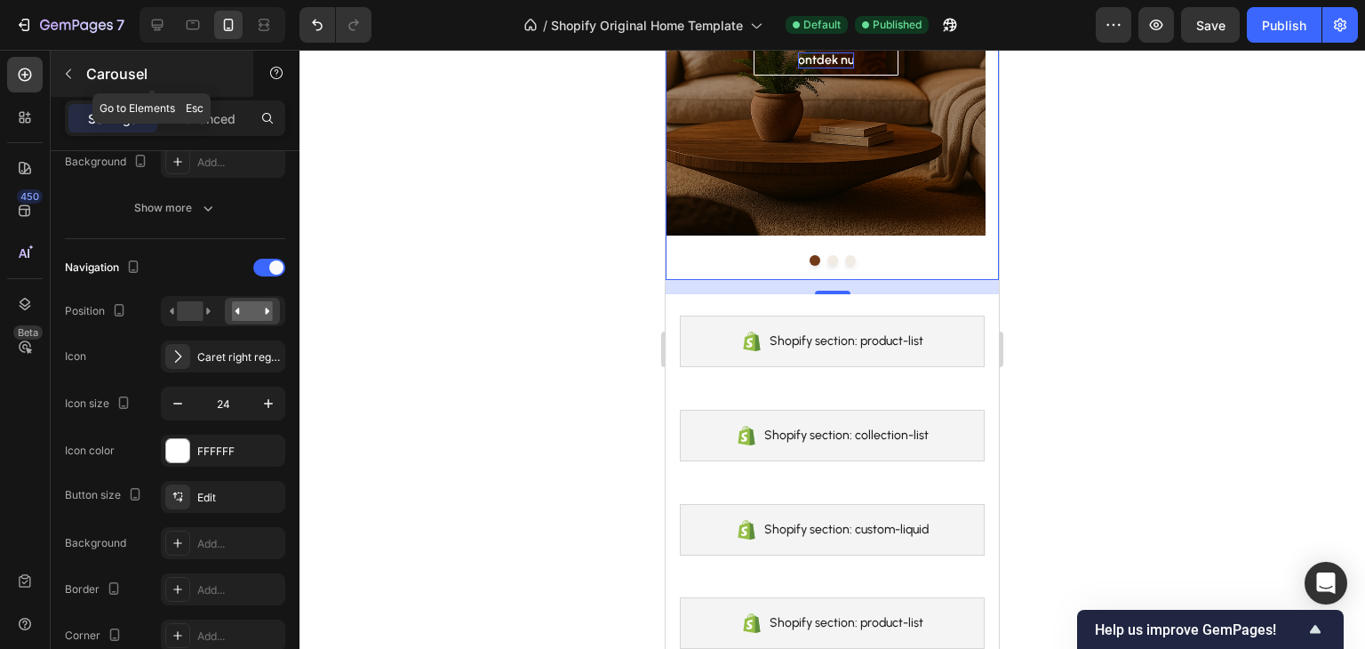
click at [111, 67] on p "Carousel" at bounding box center [161, 73] width 151 height 21
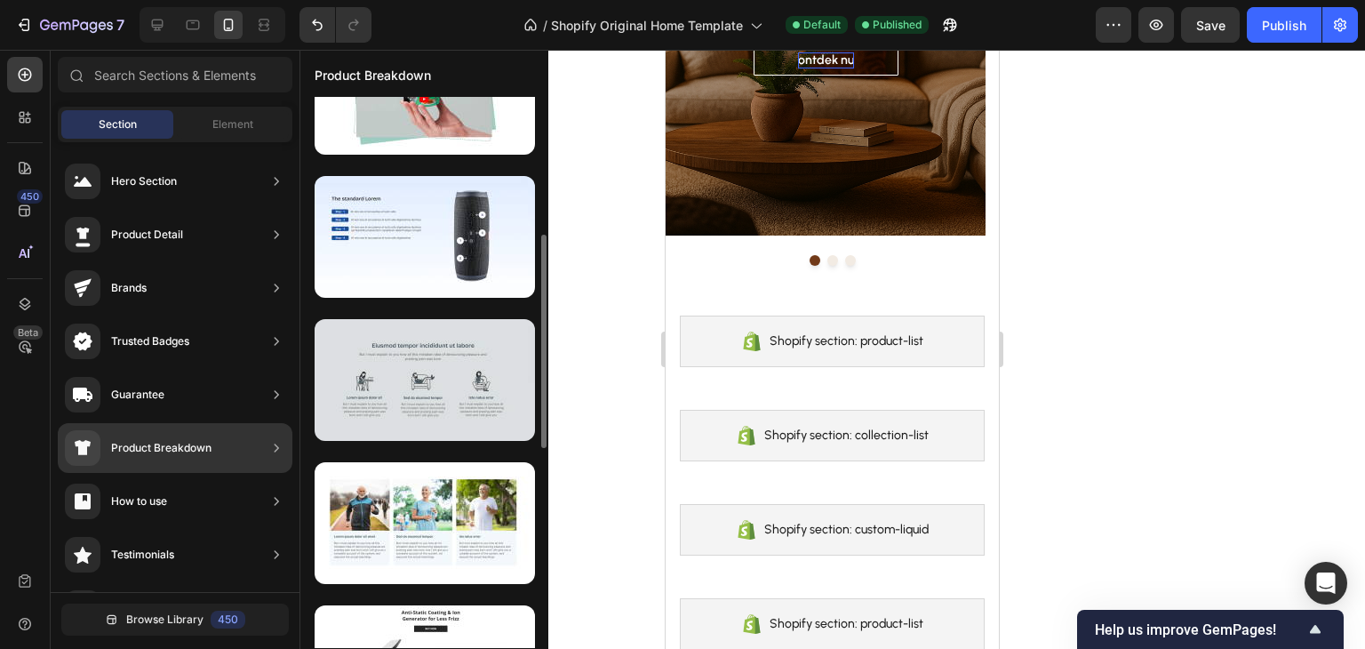
scroll to position [533, 0]
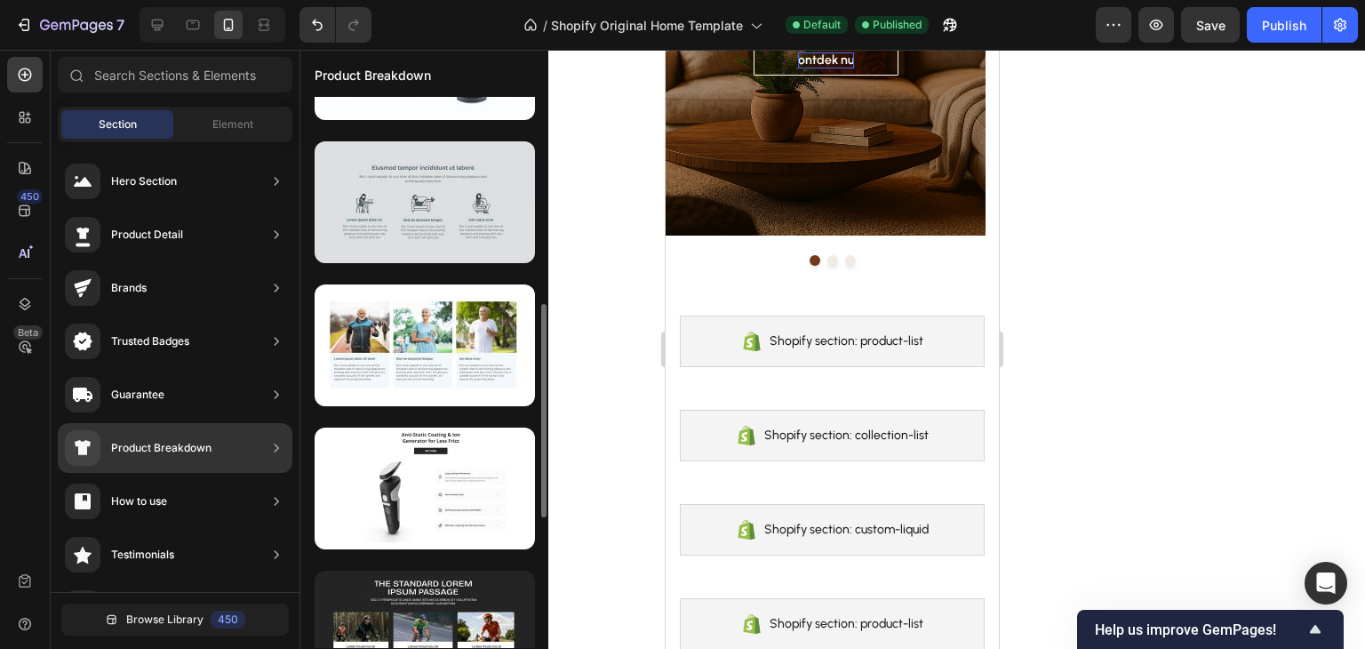
click at [414, 214] on div at bounding box center [425, 202] width 220 height 122
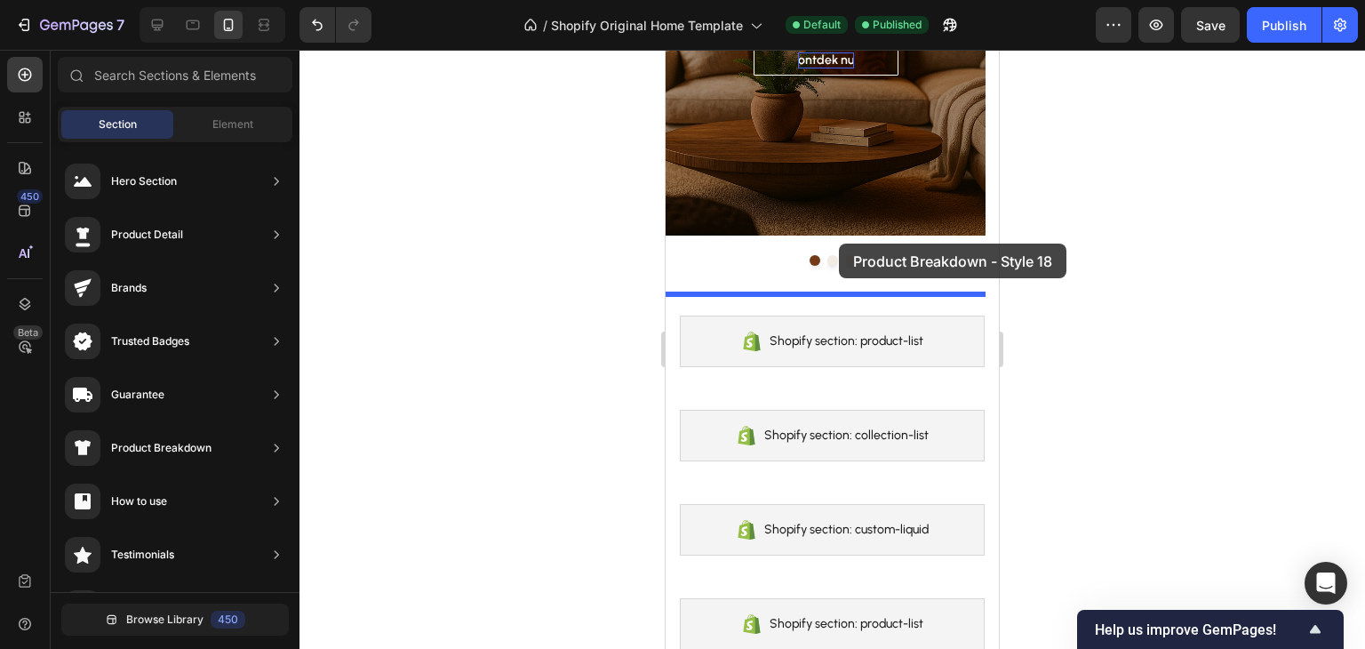
drag, startPoint x: 1080, startPoint y: 264, endPoint x: 839, endPoint y: 244, distance: 241.8
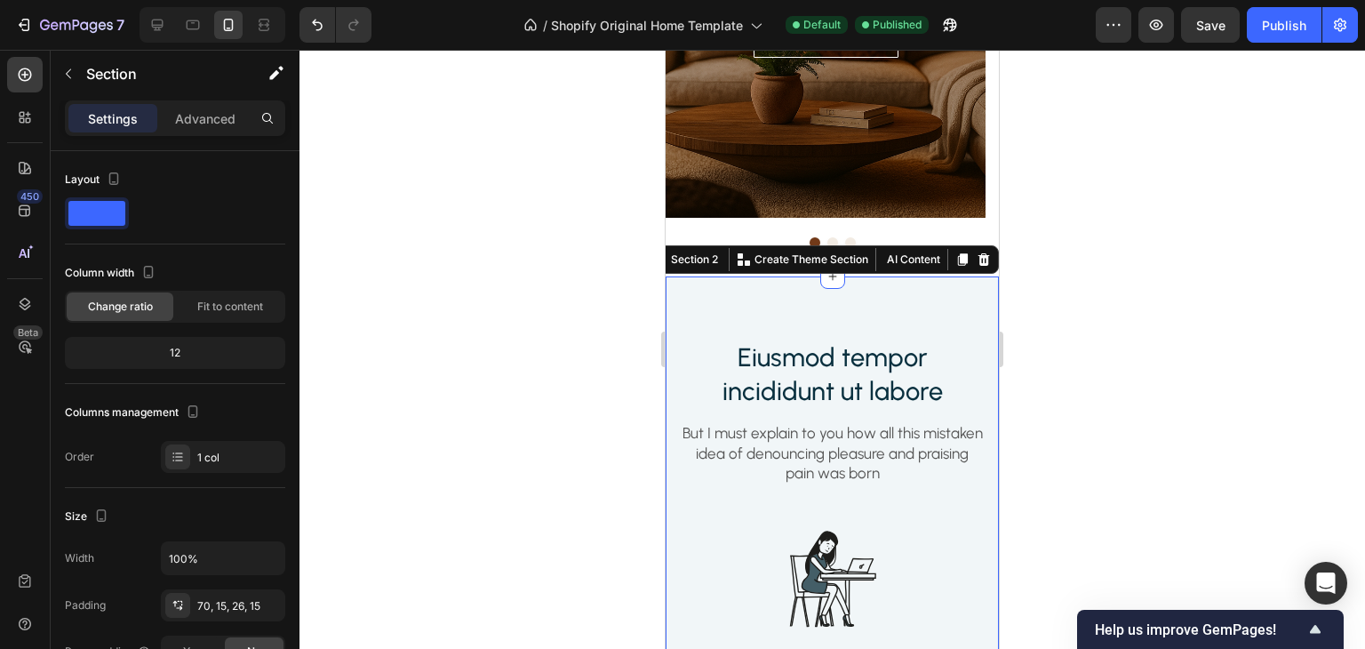
scroll to position [388, 0]
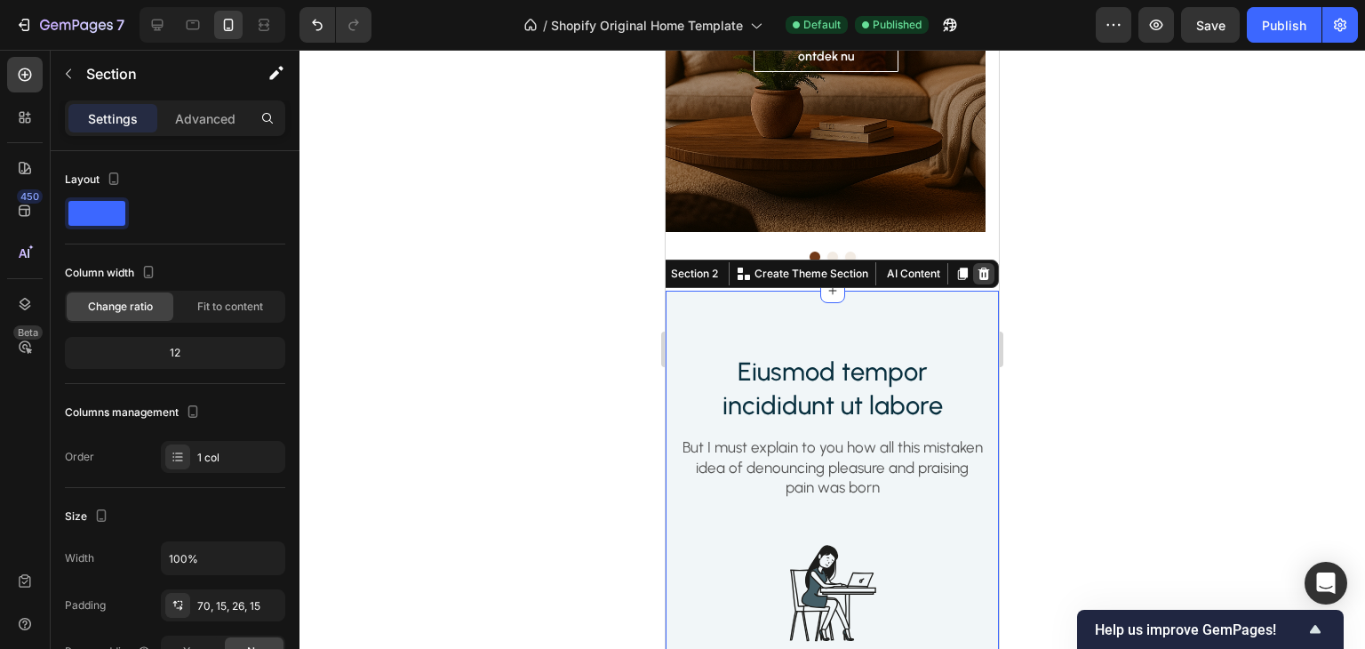
click at [979, 269] on icon at bounding box center [985, 274] width 12 height 12
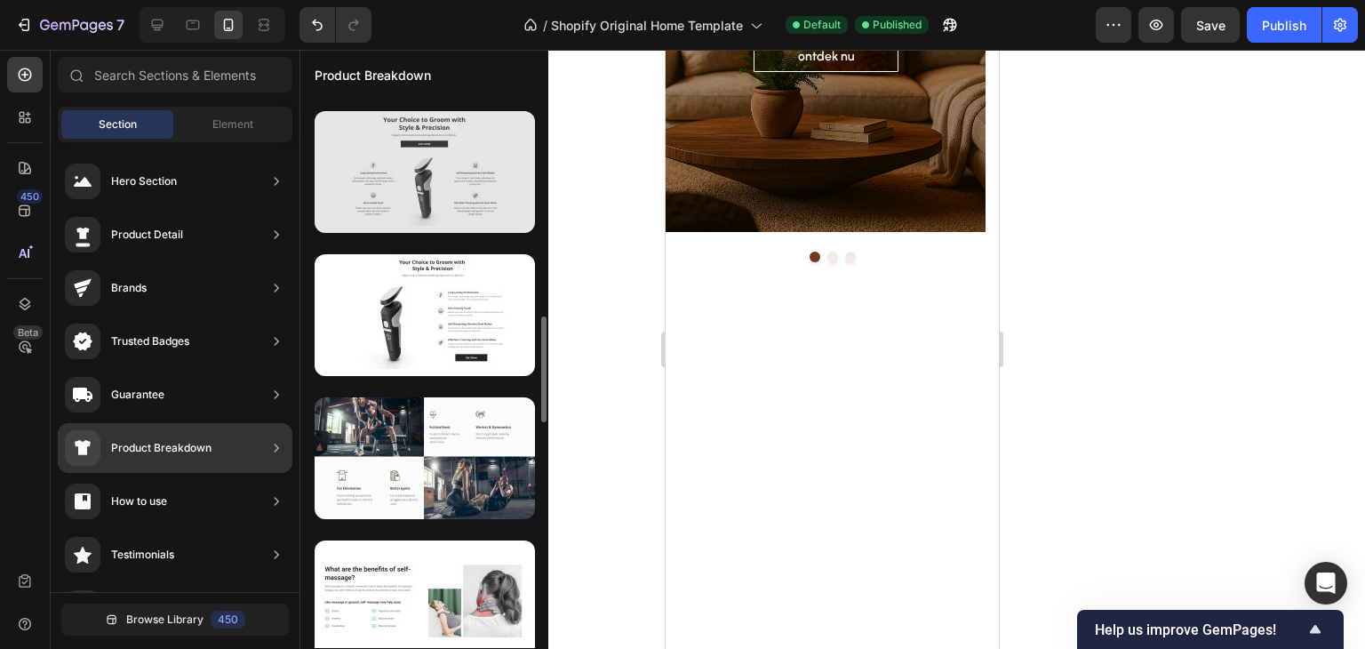
scroll to position [958, 0]
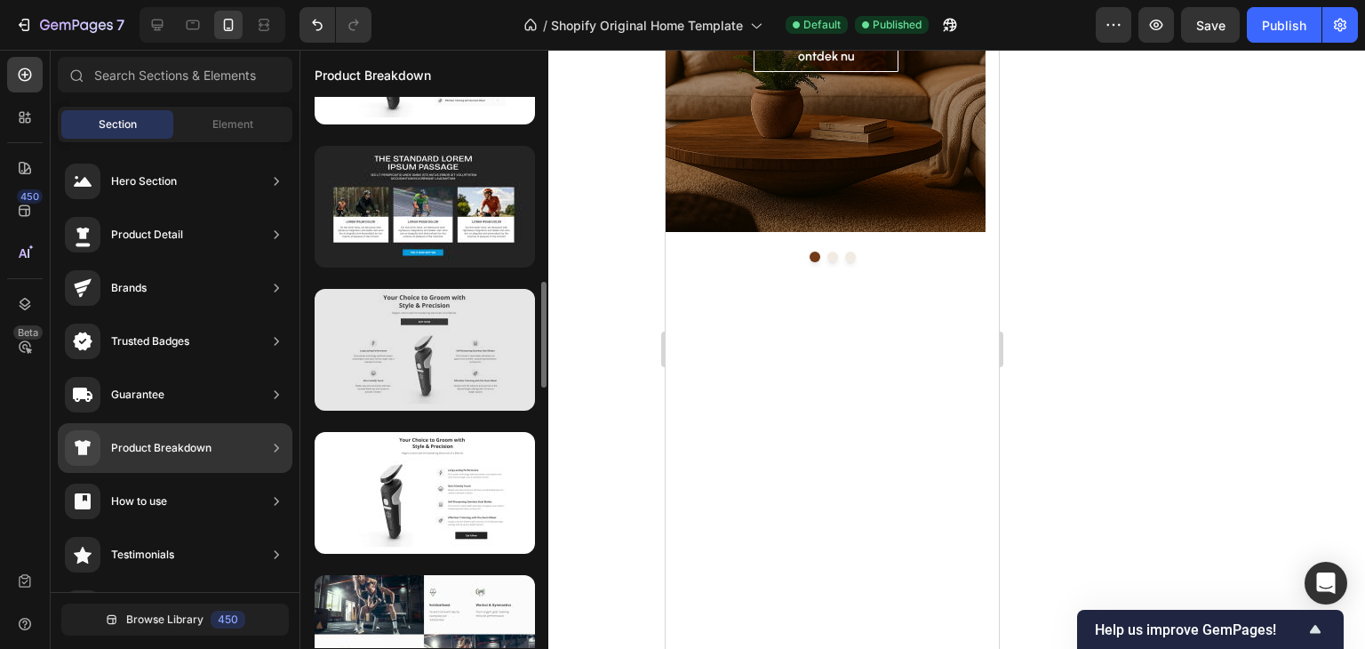
click at [451, 356] on div at bounding box center [425, 350] width 220 height 122
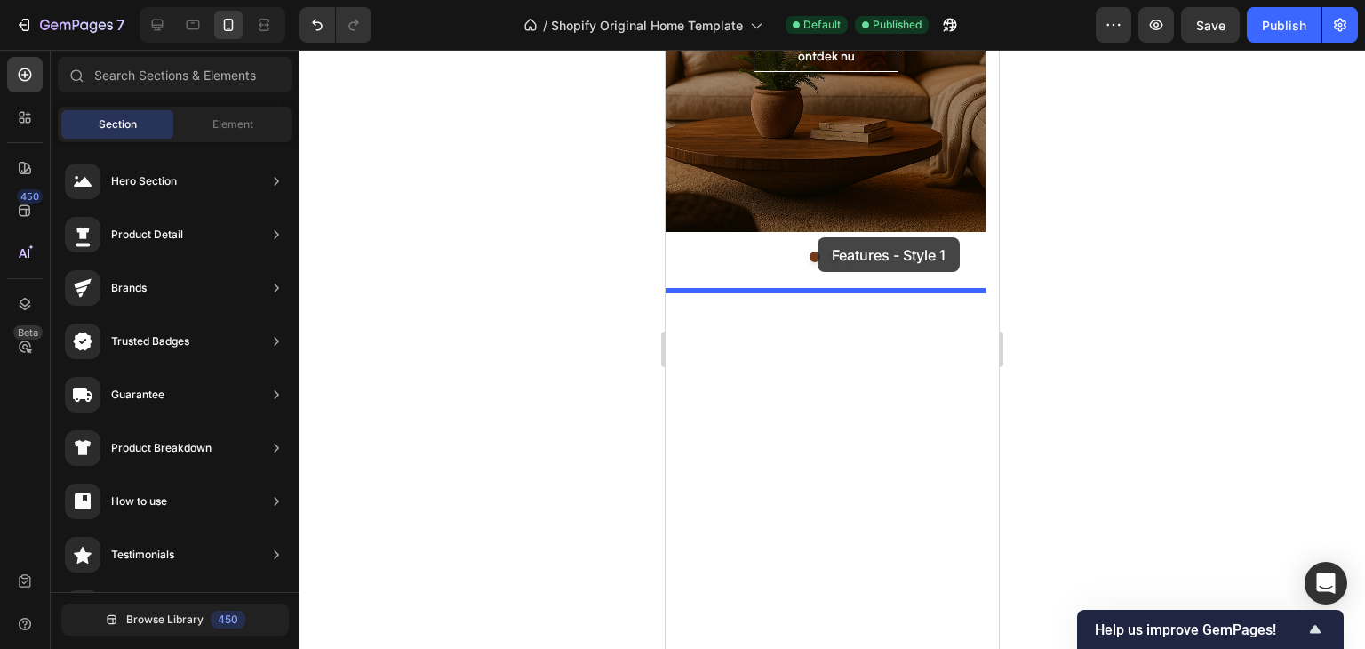
drag, startPoint x: 1114, startPoint y: 400, endPoint x: 818, endPoint y: 237, distance: 337.8
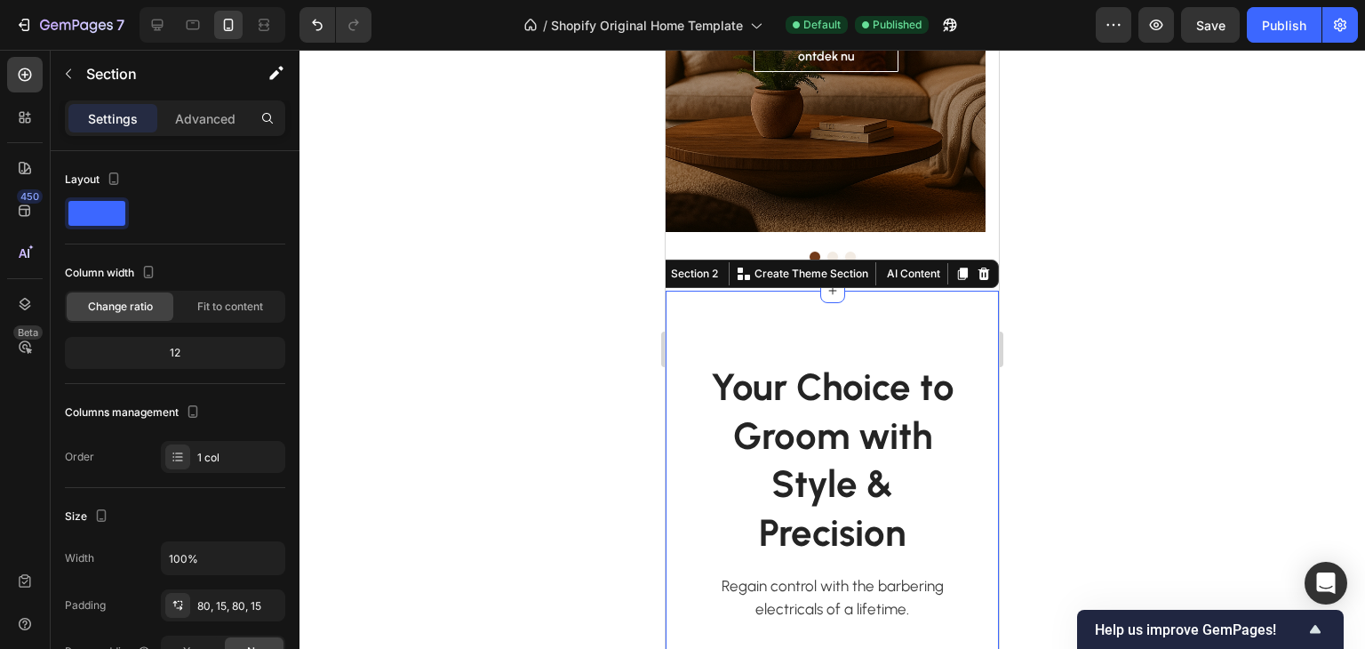
scroll to position [565, 0]
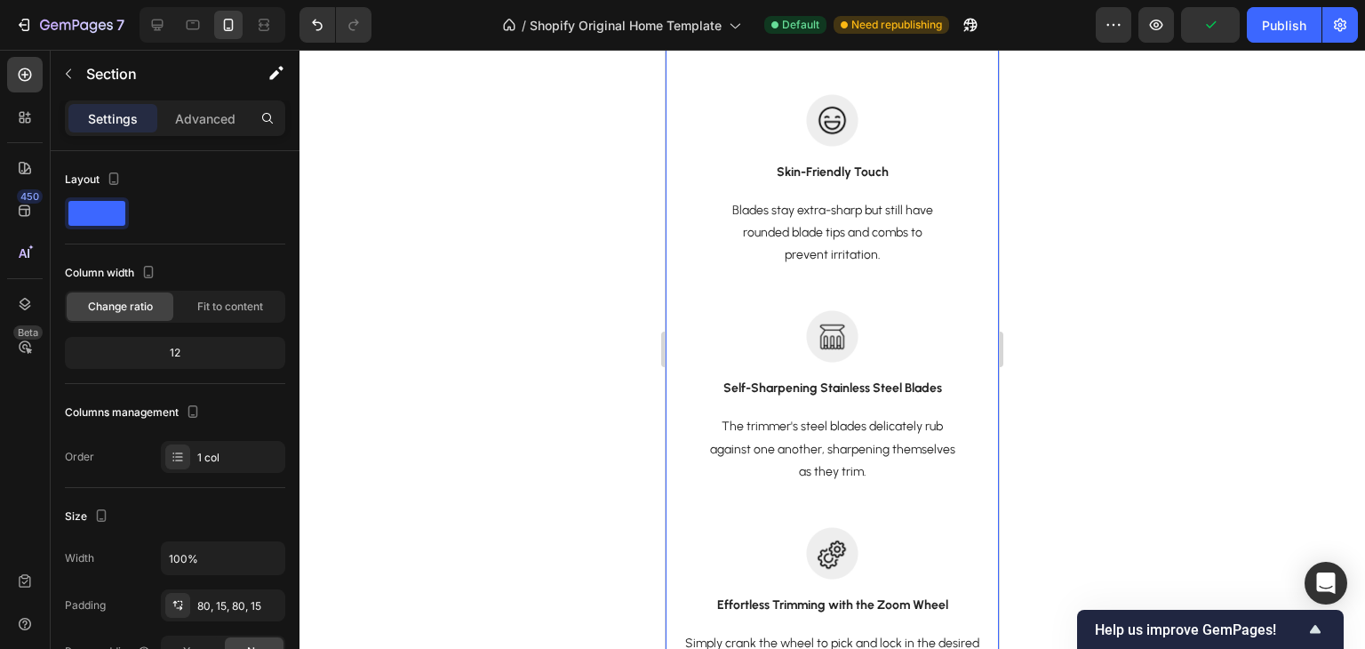
scroll to position [1010, 0]
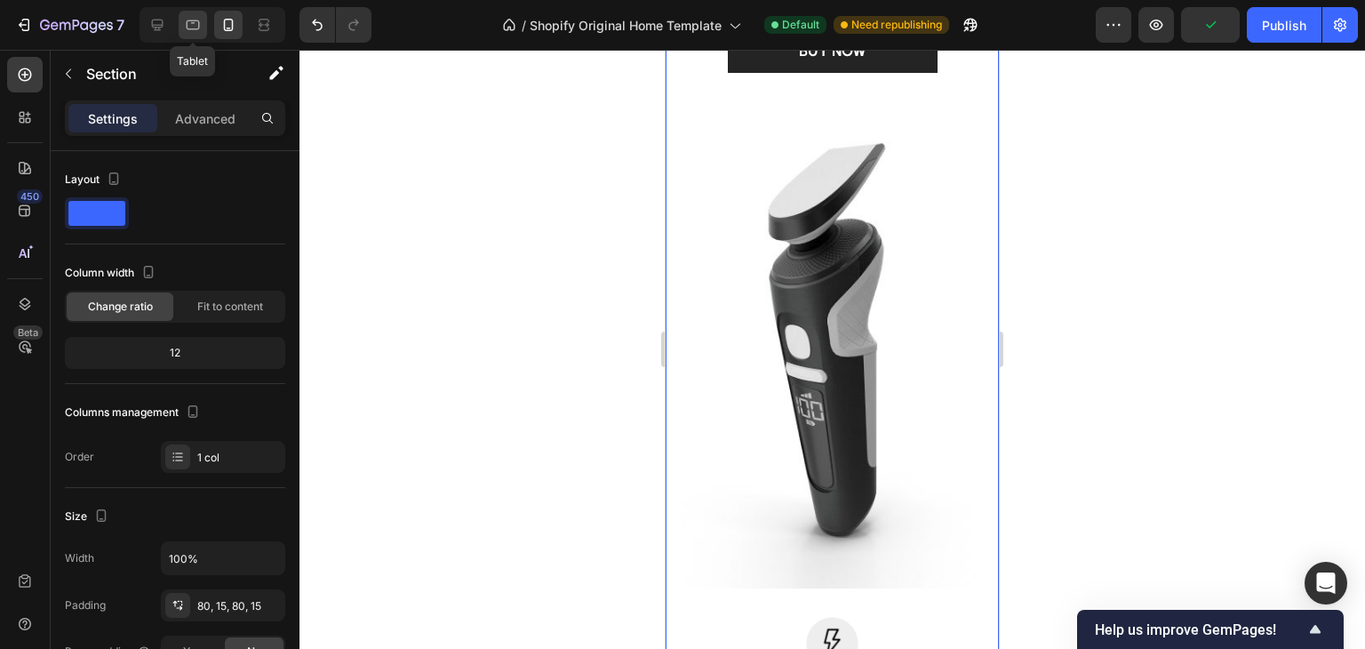
click at [203, 28] on div at bounding box center [193, 25] width 28 height 28
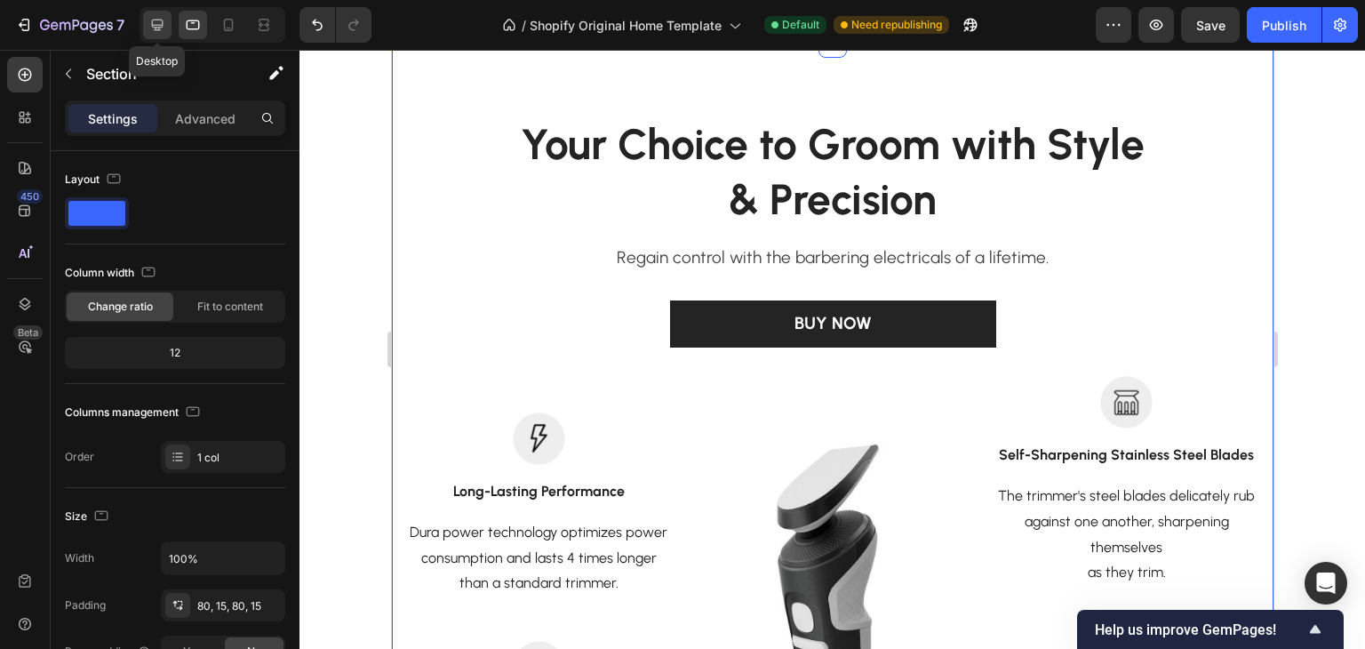
click at [156, 18] on icon at bounding box center [157, 25] width 18 height 18
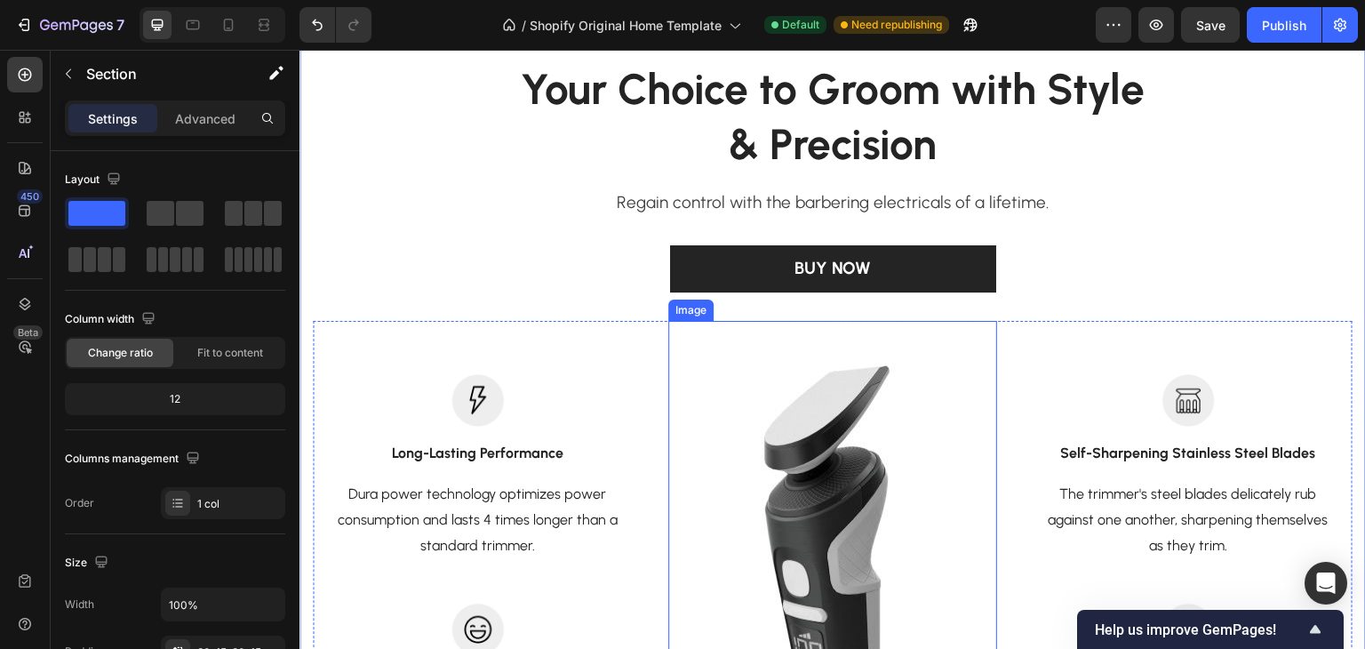
scroll to position [565, 0]
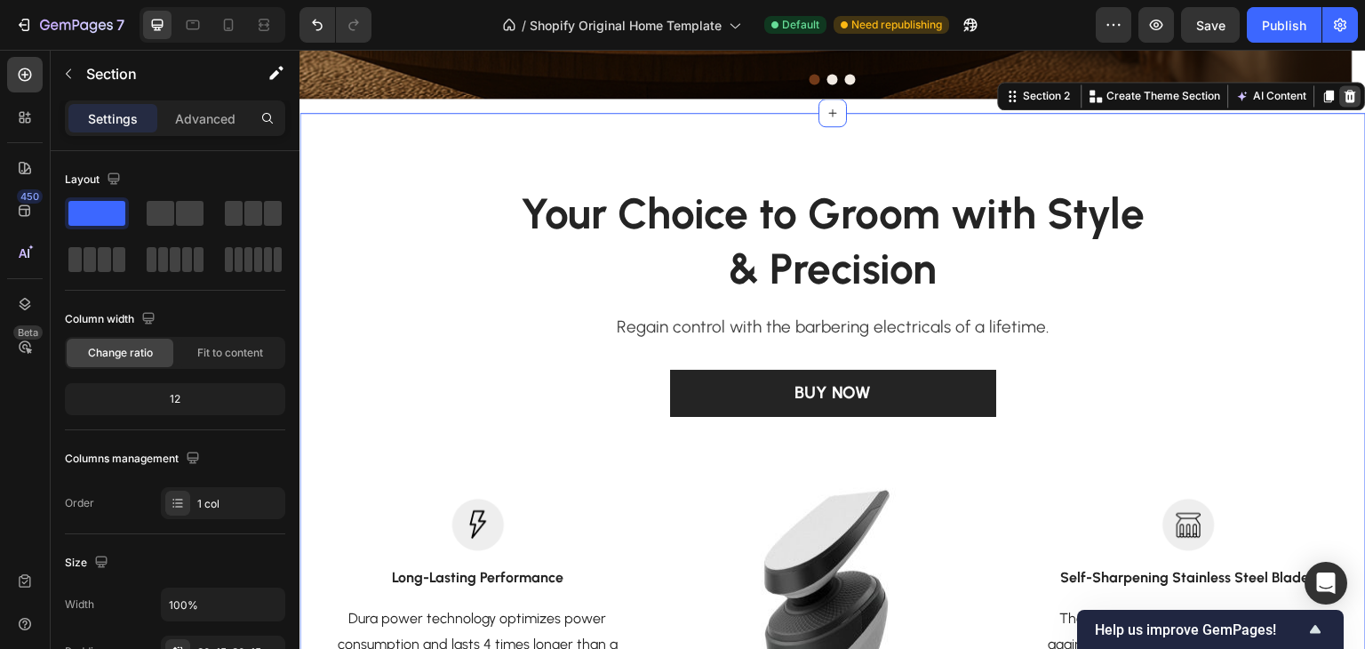
click at [1344, 89] on icon at bounding box center [1351, 96] width 14 height 14
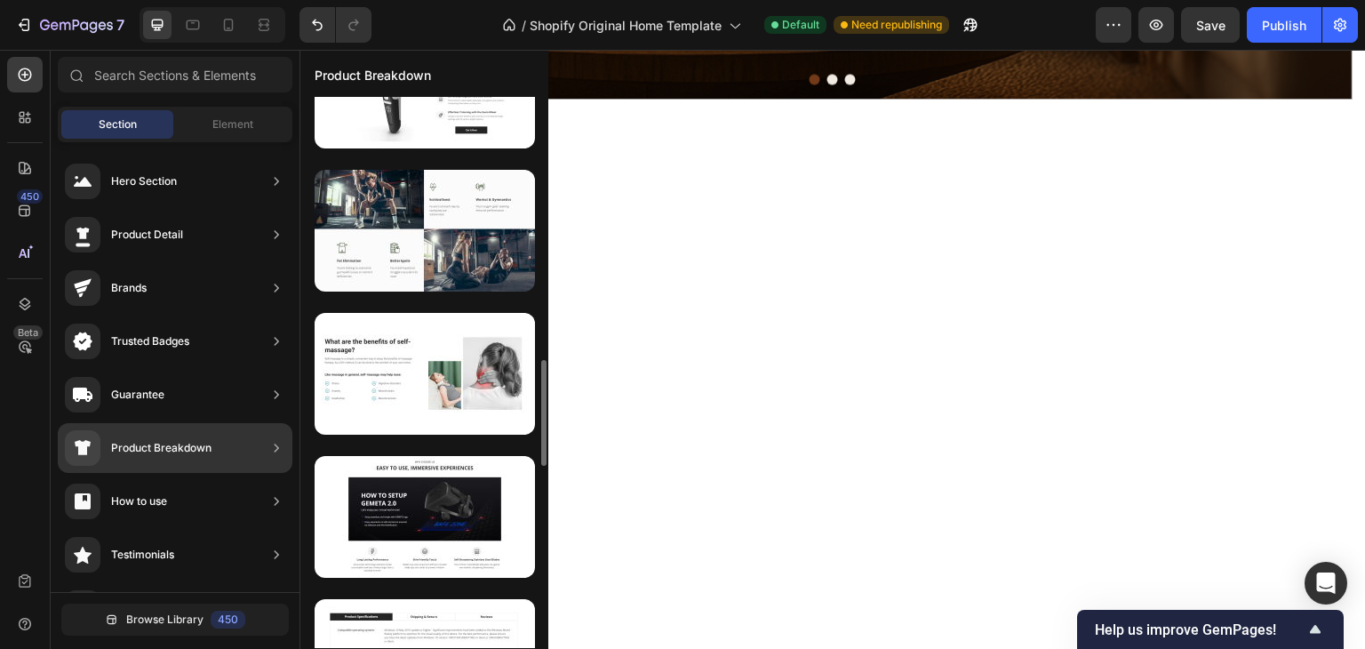
scroll to position [1452, 0]
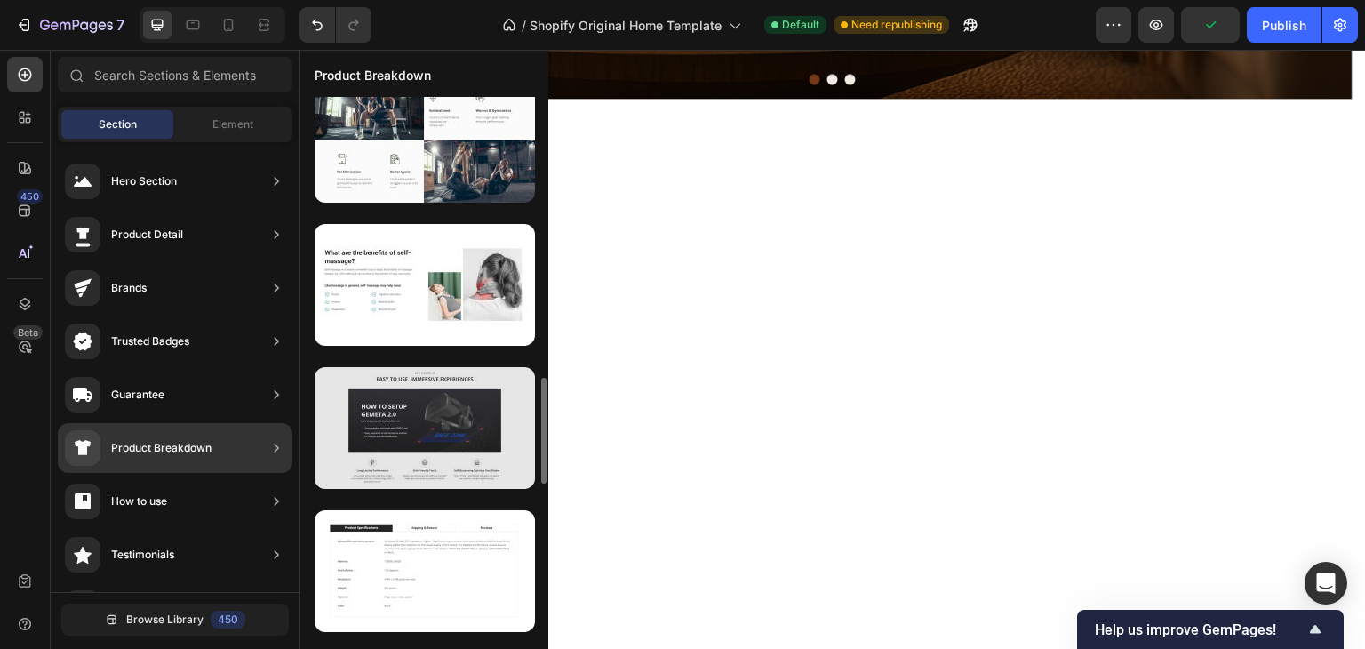
click at [444, 410] on div at bounding box center [425, 428] width 220 height 122
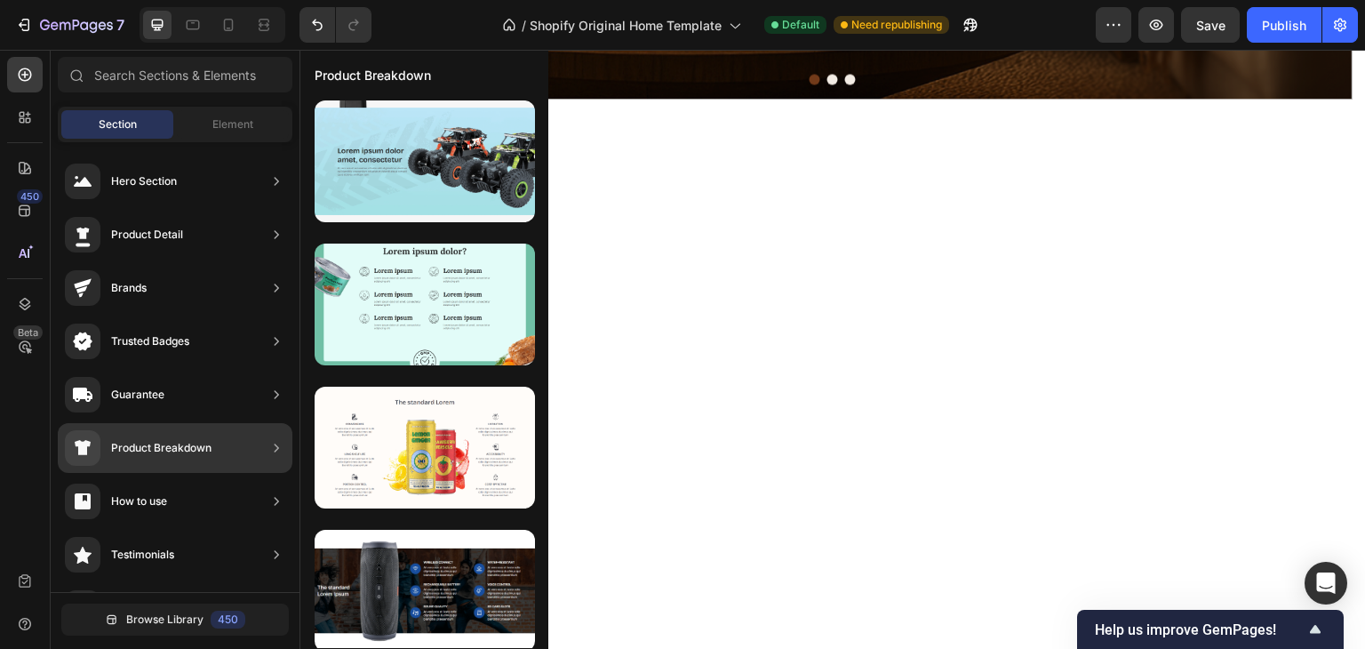
scroll to position [3909, 0]
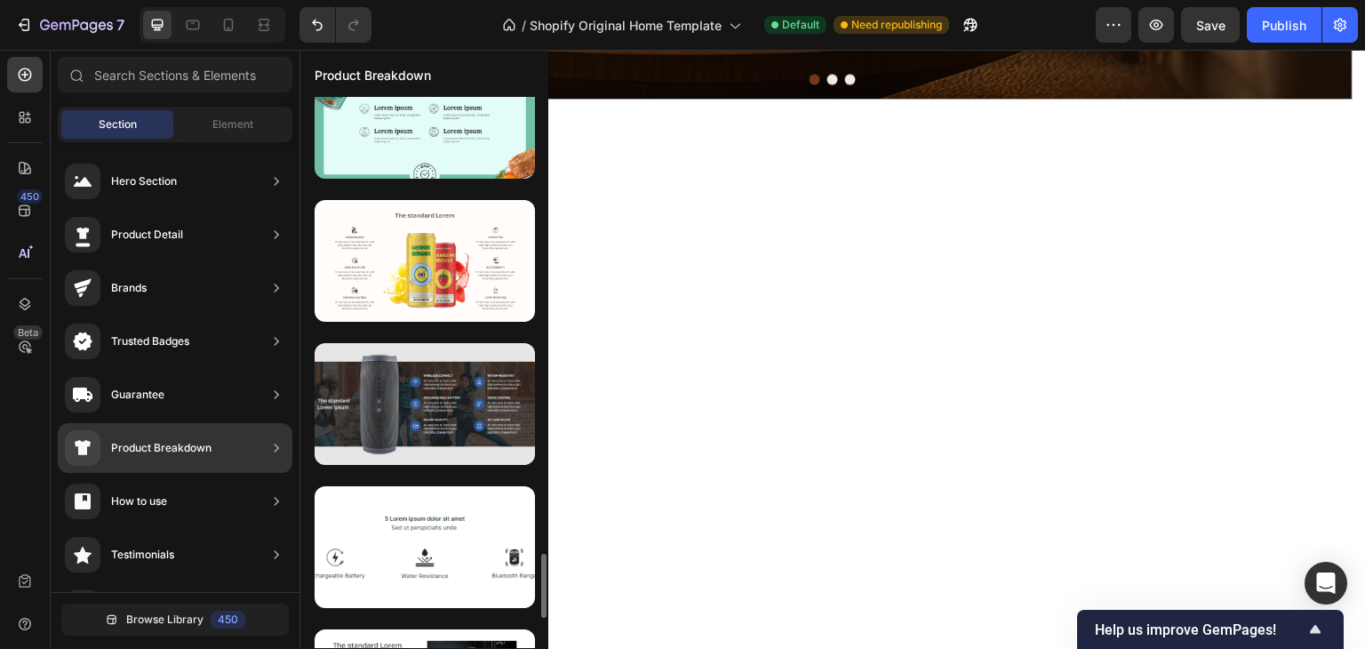
click at [418, 436] on div at bounding box center [425, 404] width 220 height 122
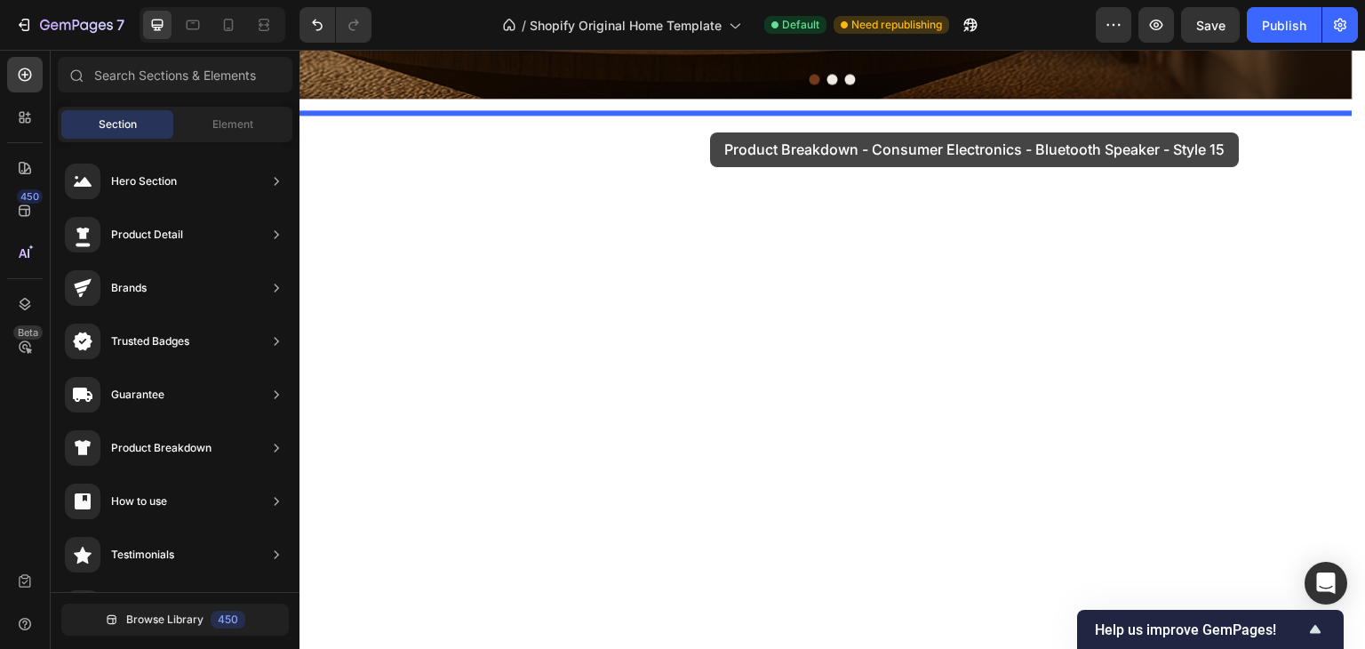
drag, startPoint x: 690, startPoint y: 467, endPoint x: 710, endPoint y: 132, distance: 334.8
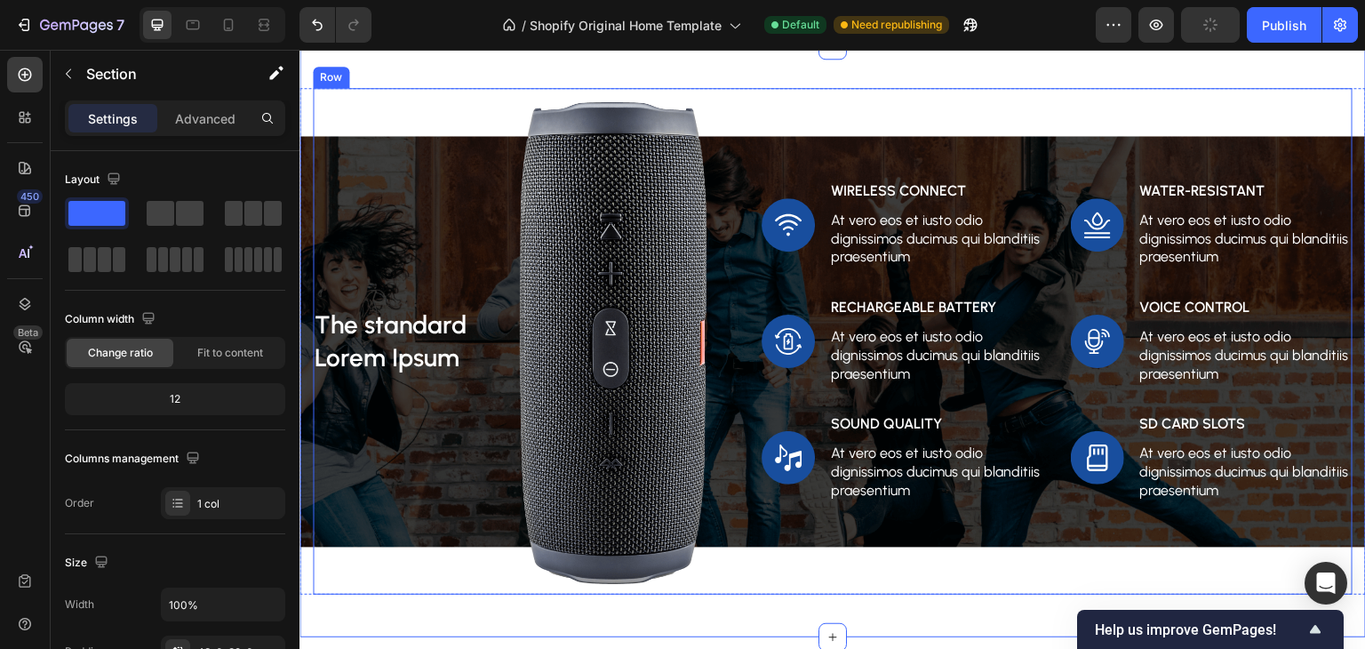
scroll to position [565, 0]
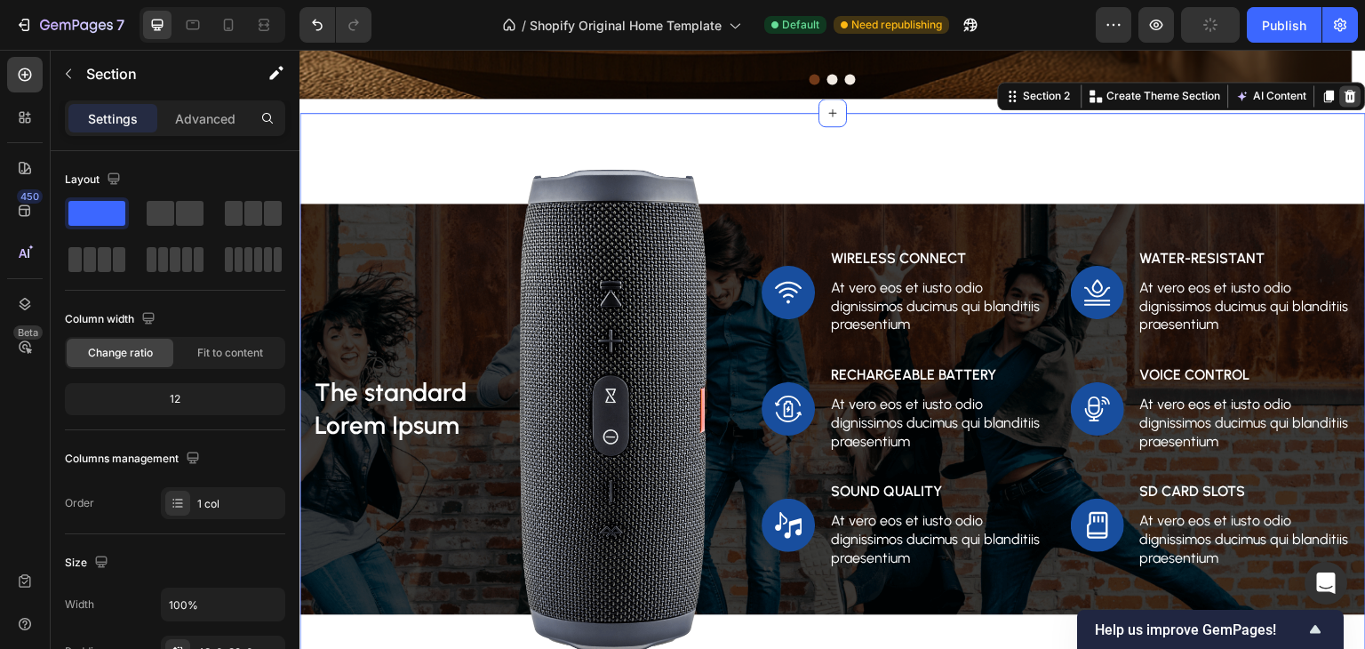
click at [1346, 99] on icon at bounding box center [1352, 96] width 12 height 12
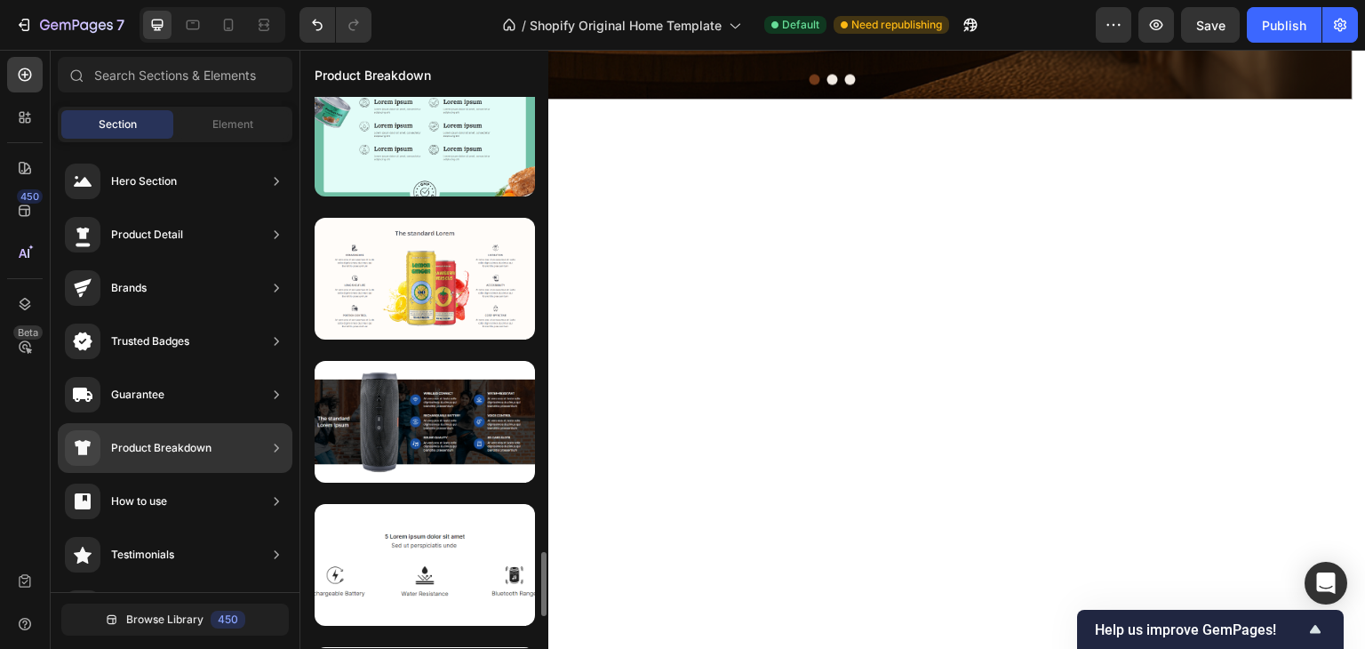
scroll to position [4160, 0]
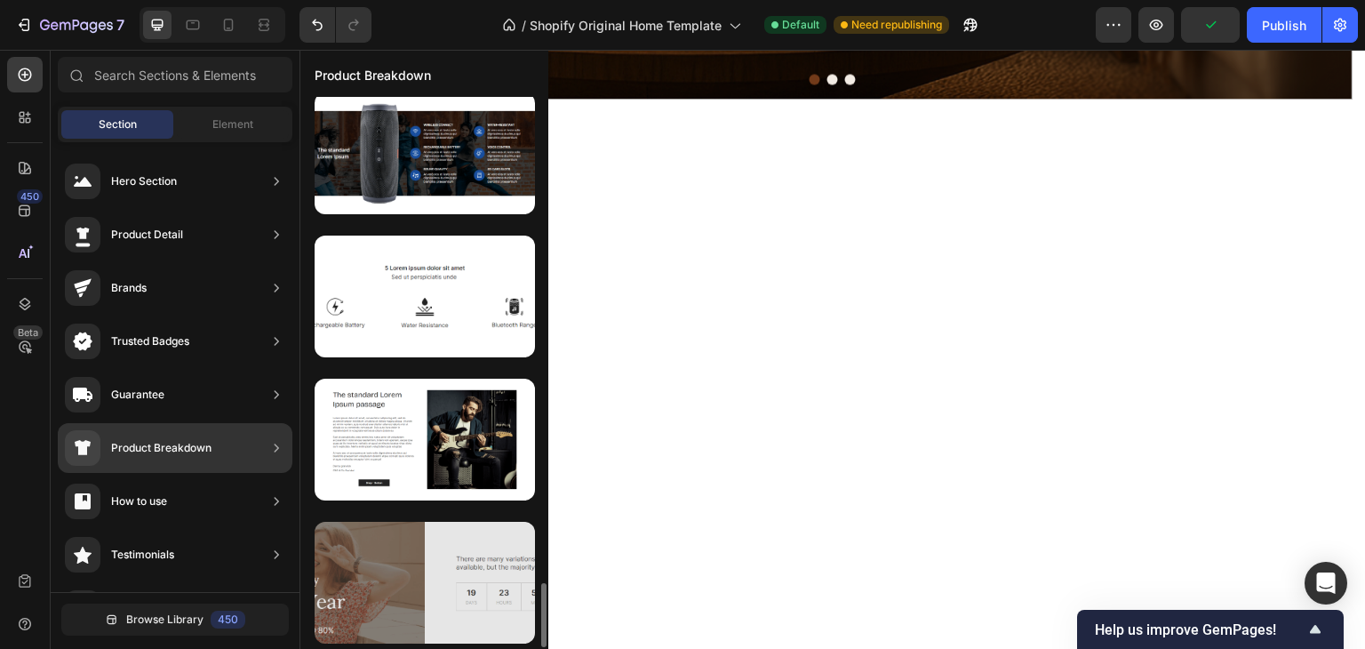
click at [436, 576] on div at bounding box center [425, 583] width 220 height 122
click at [426, 588] on div at bounding box center [425, 583] width 220 height 122
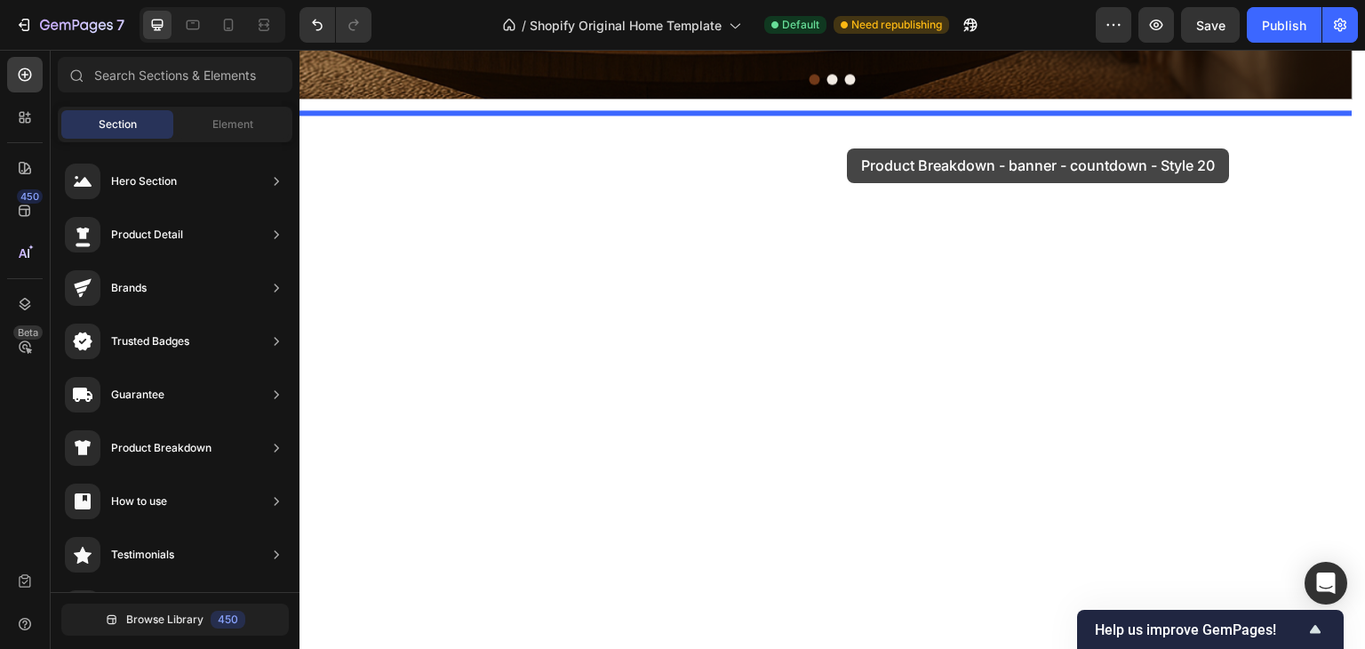
drag, startPoint x: 725, startPoint y: 634, endPoint x: 848, endPoint y: 148, distance: 500.6
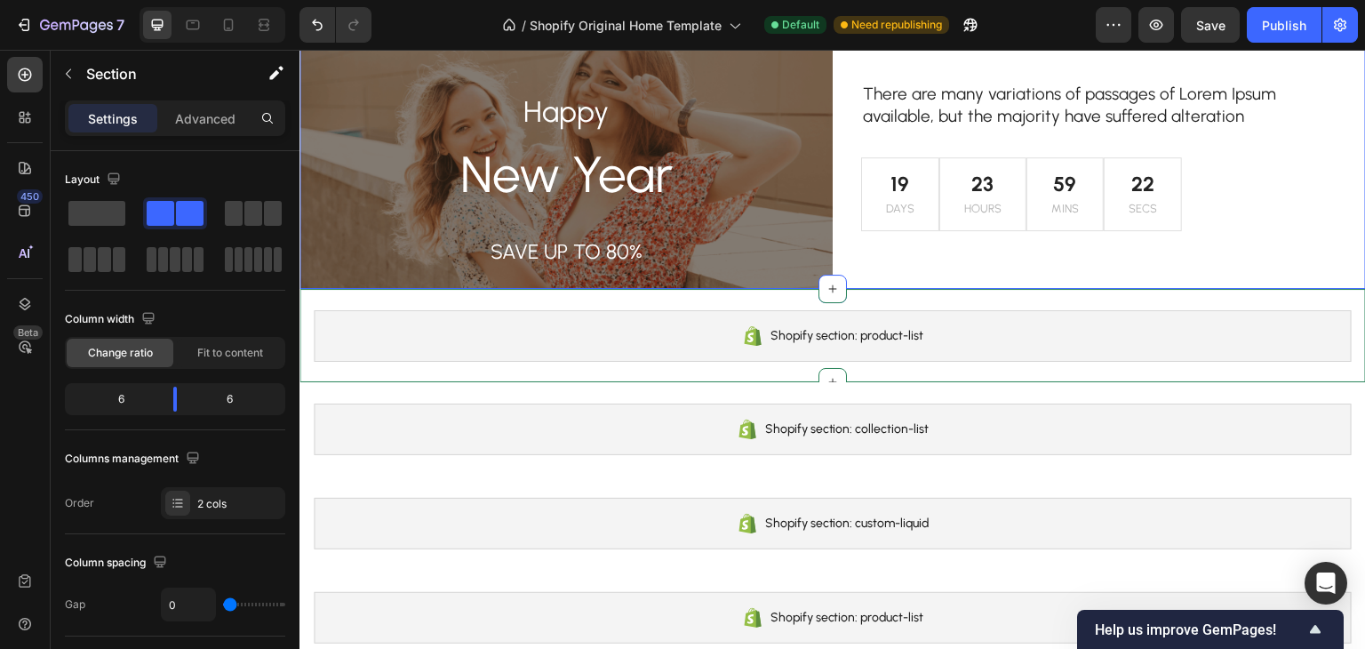
scroll to position [565, 0]
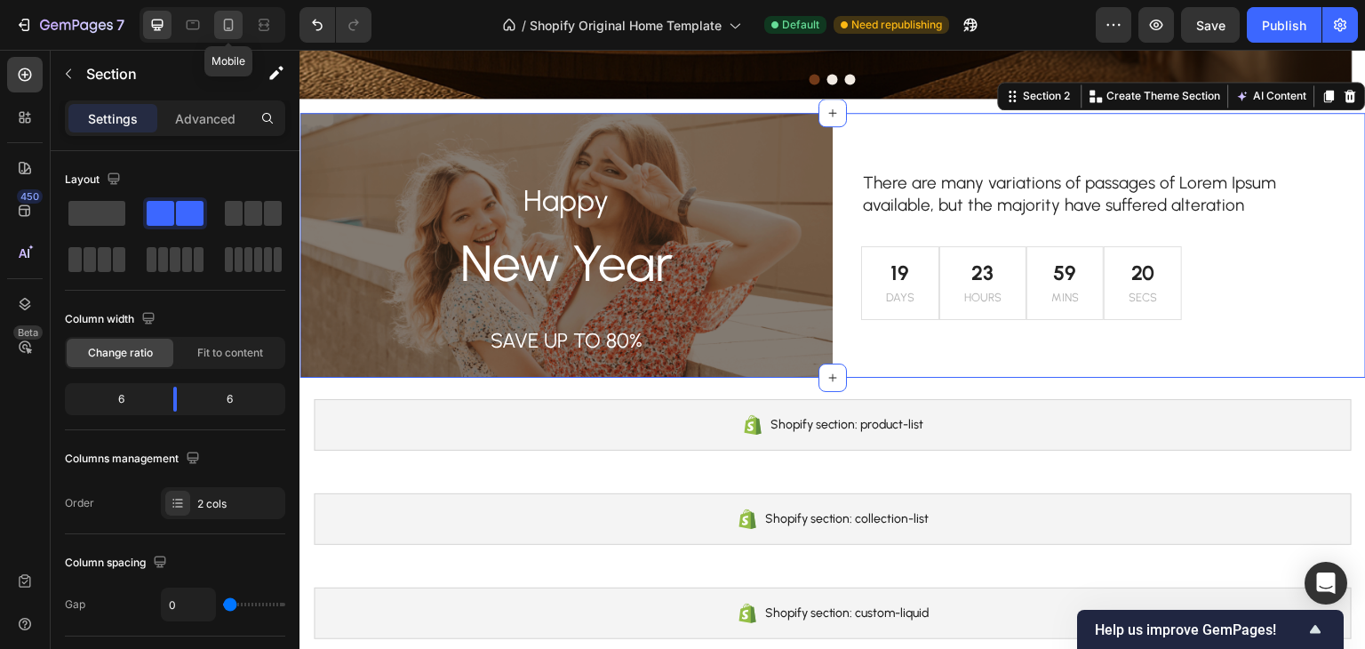
click at [228, 22] on icon at bounding box center [229, 25] width 18 height 18
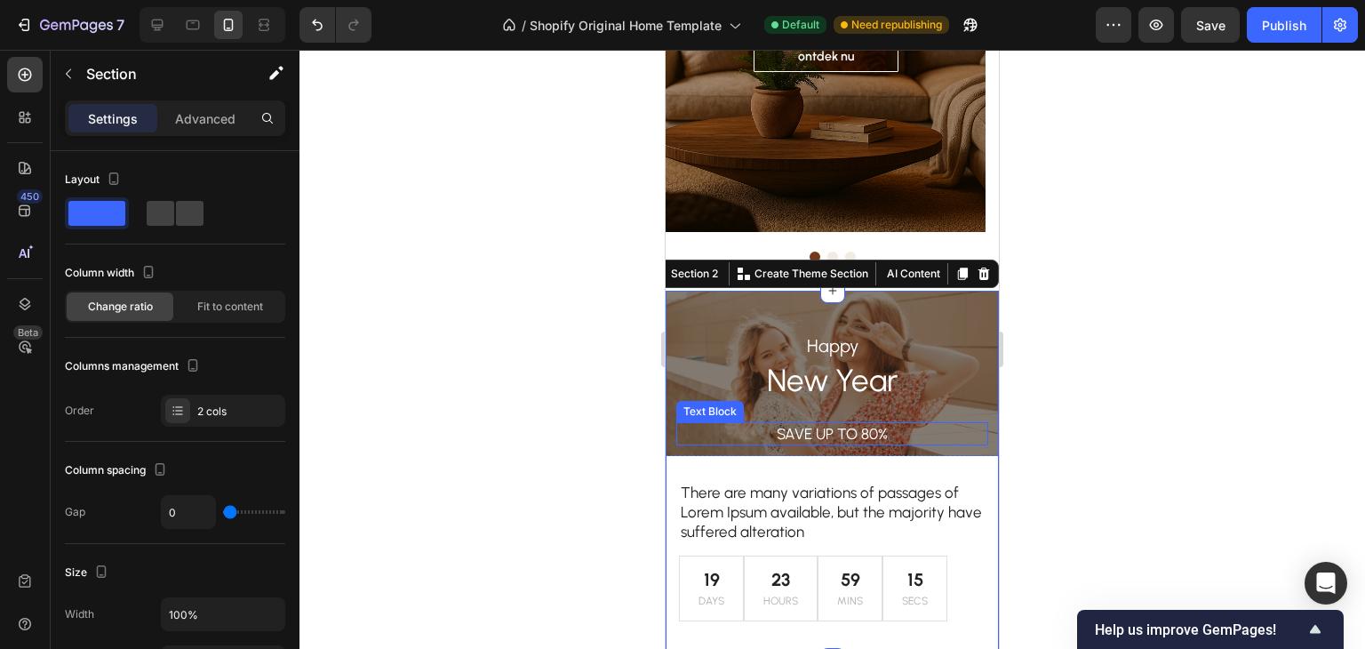
scroll to position [476, 0]
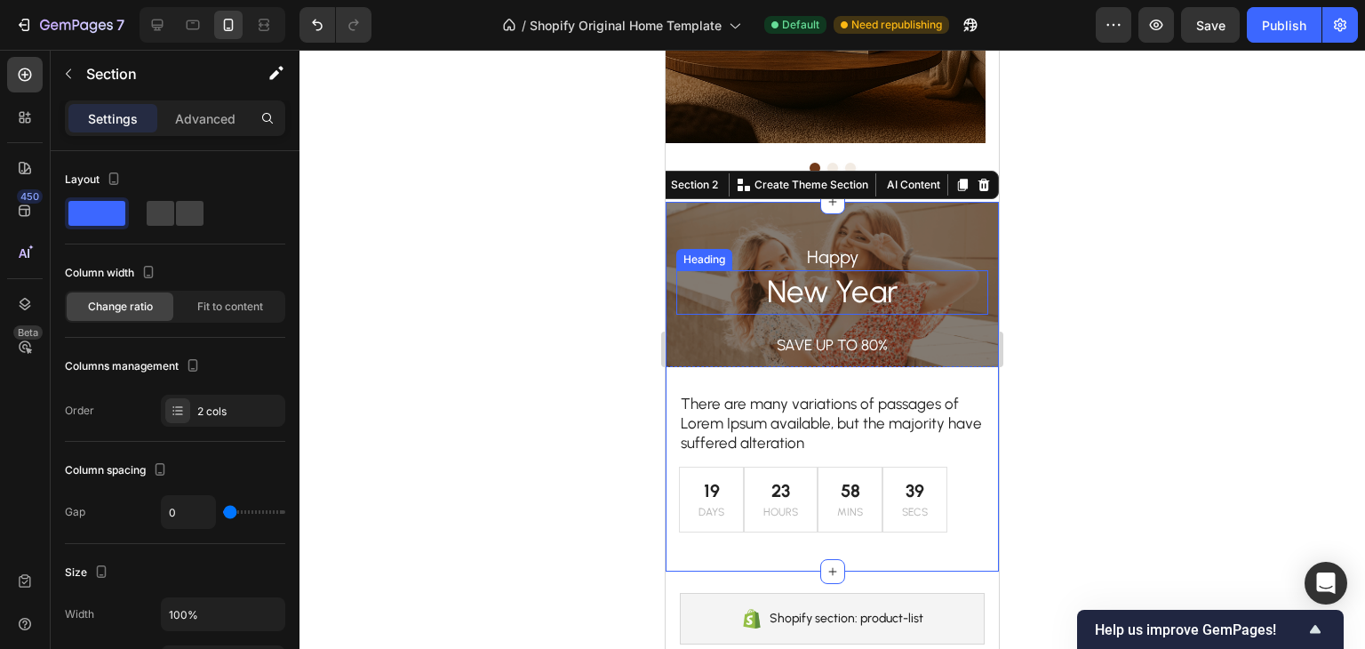
click at [836, 278] on h2 "New Year" at bounding box center [832, 292] width 312 height 44
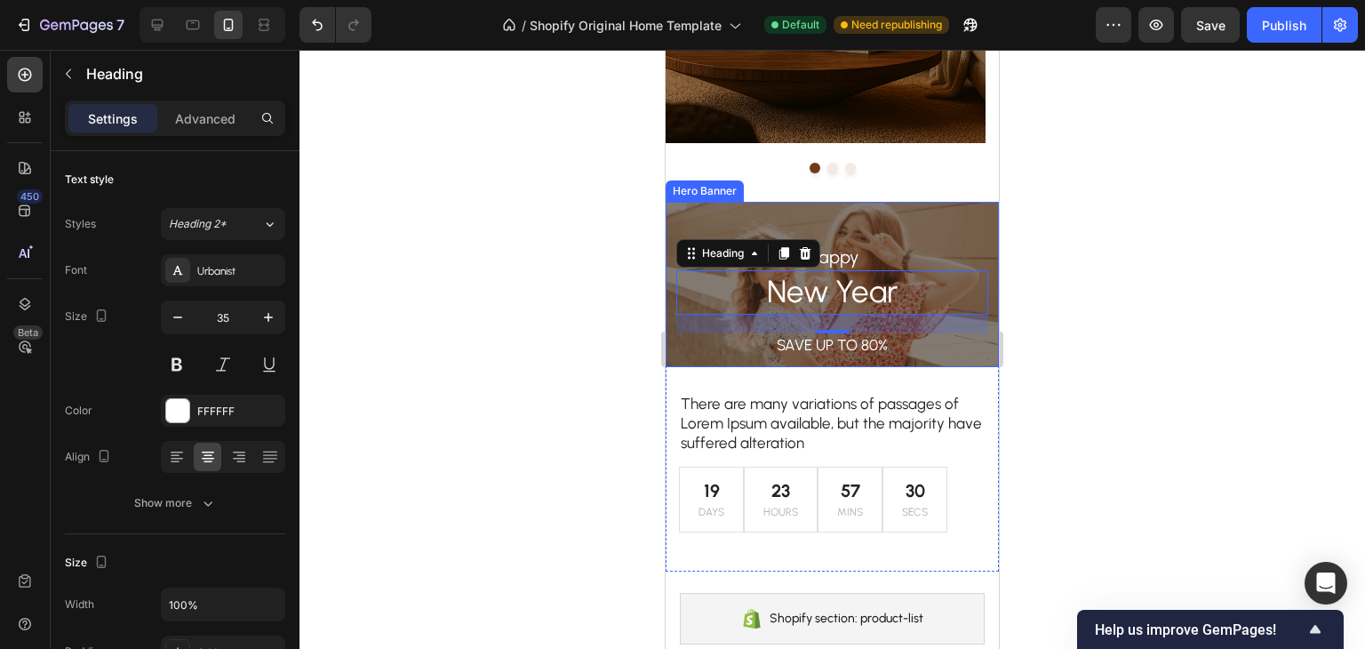
click at [677, 199] on div "Confort thuis, kwaliteit in het leven Heading comfort en kwaliteit voor uw huis…" at bounding box center [832, 560] width 333 height 1900
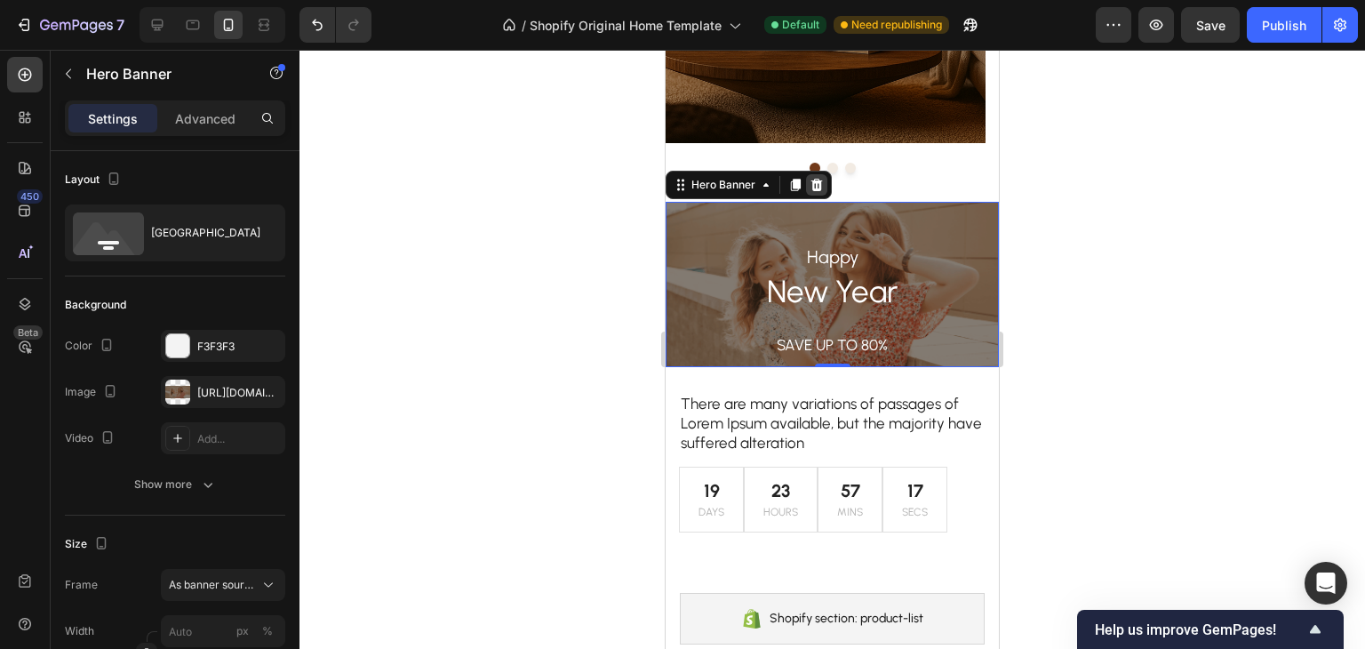
click at [816, 185] on icon at bounding box center [818, 185] width 12 height 12
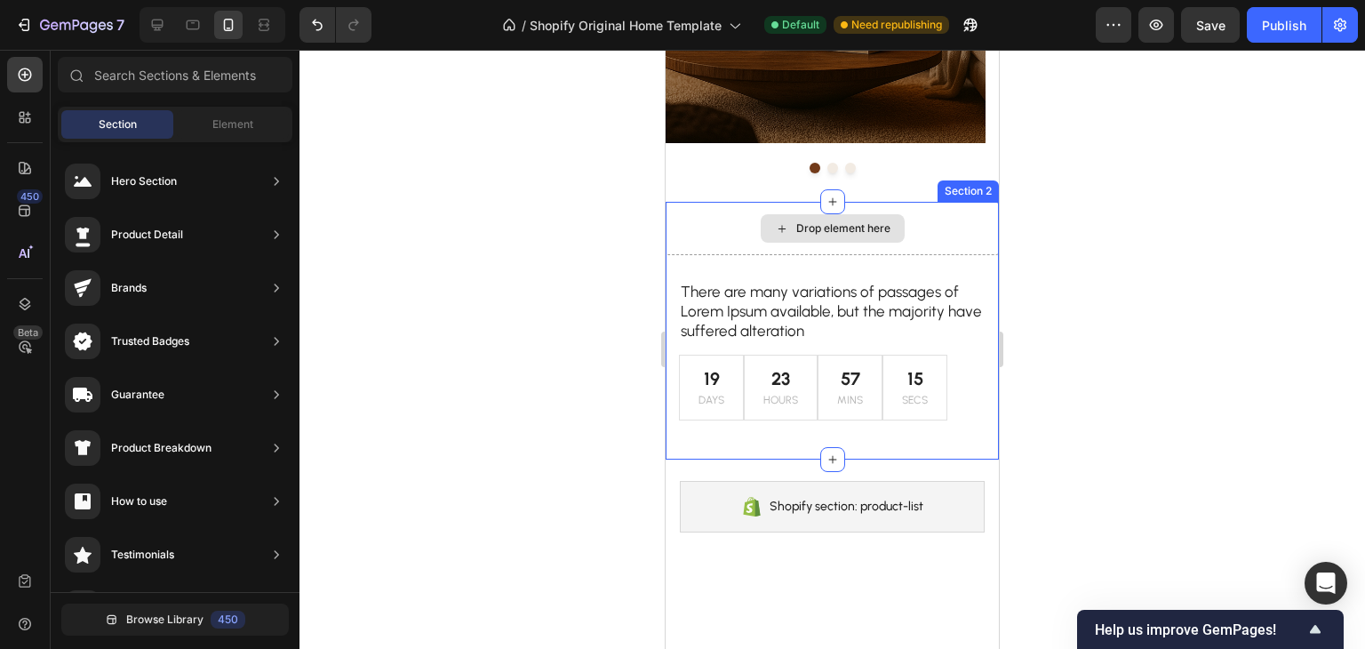
click at [726, 243] on div "Drop element here" at bounding box center [832, 228] width 333 height 53
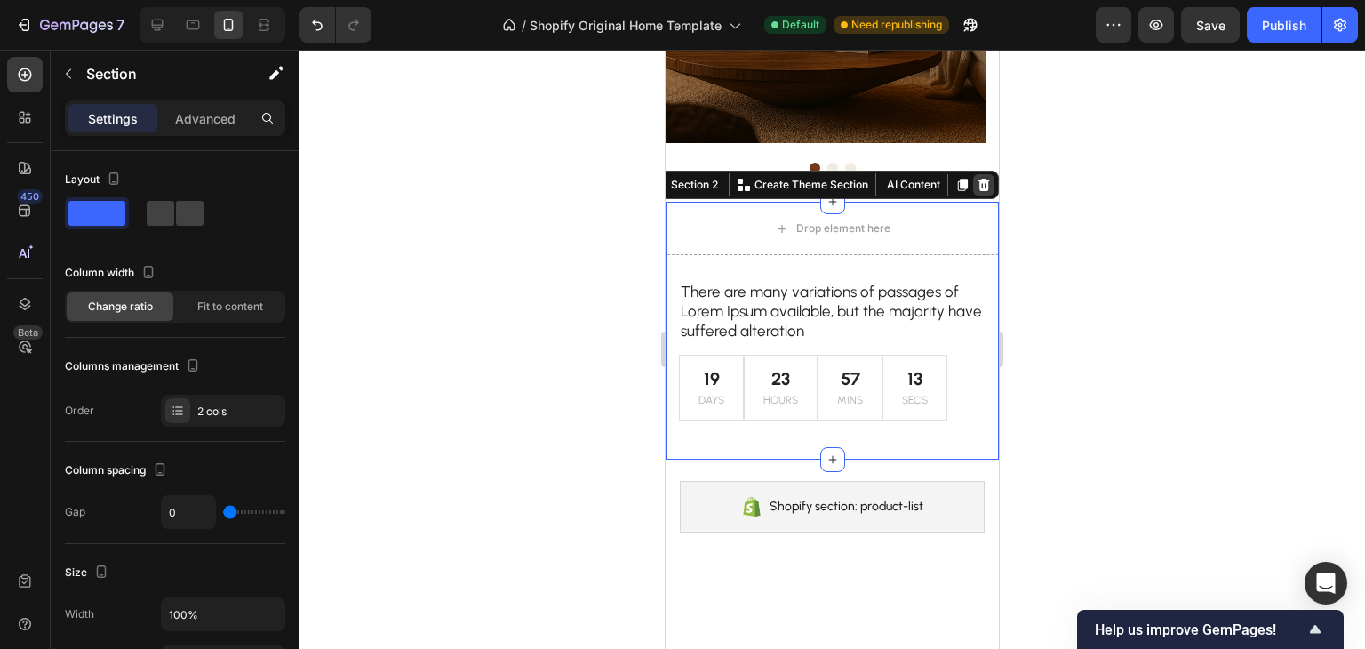
click at [977, 184] on icon at bounding box center [984, 185] width 14 height 14
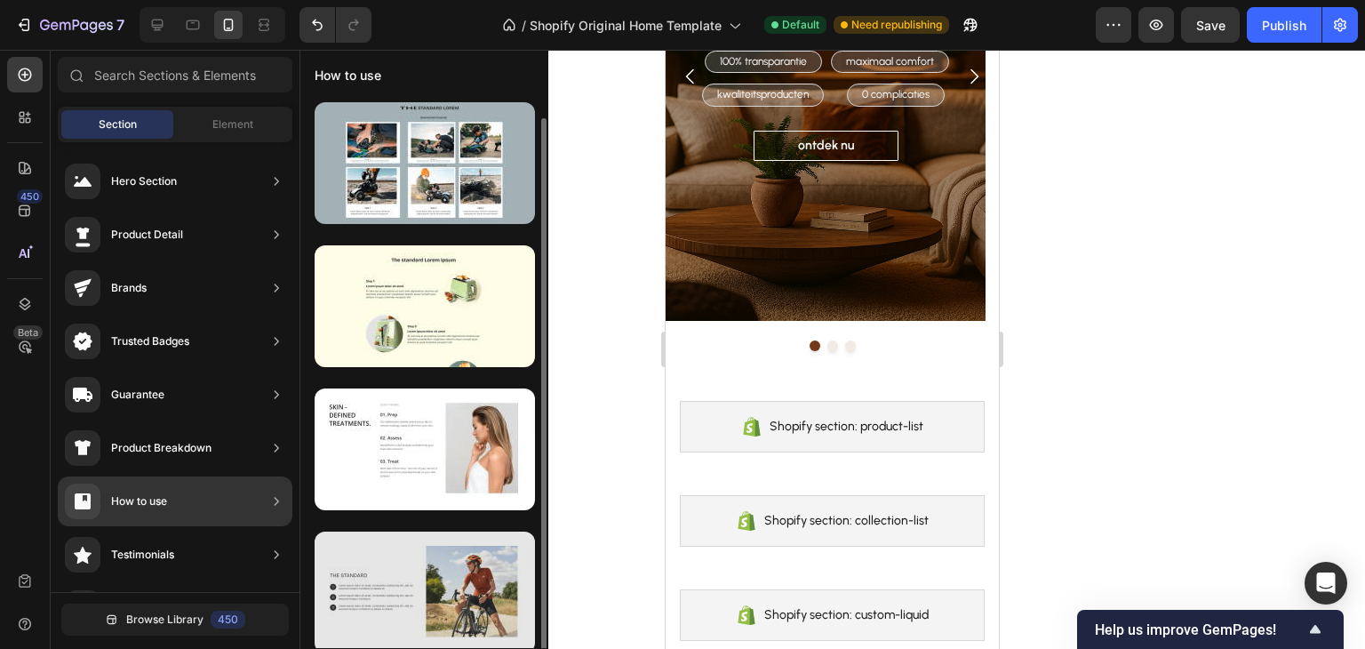
scroll to position [11, 0]
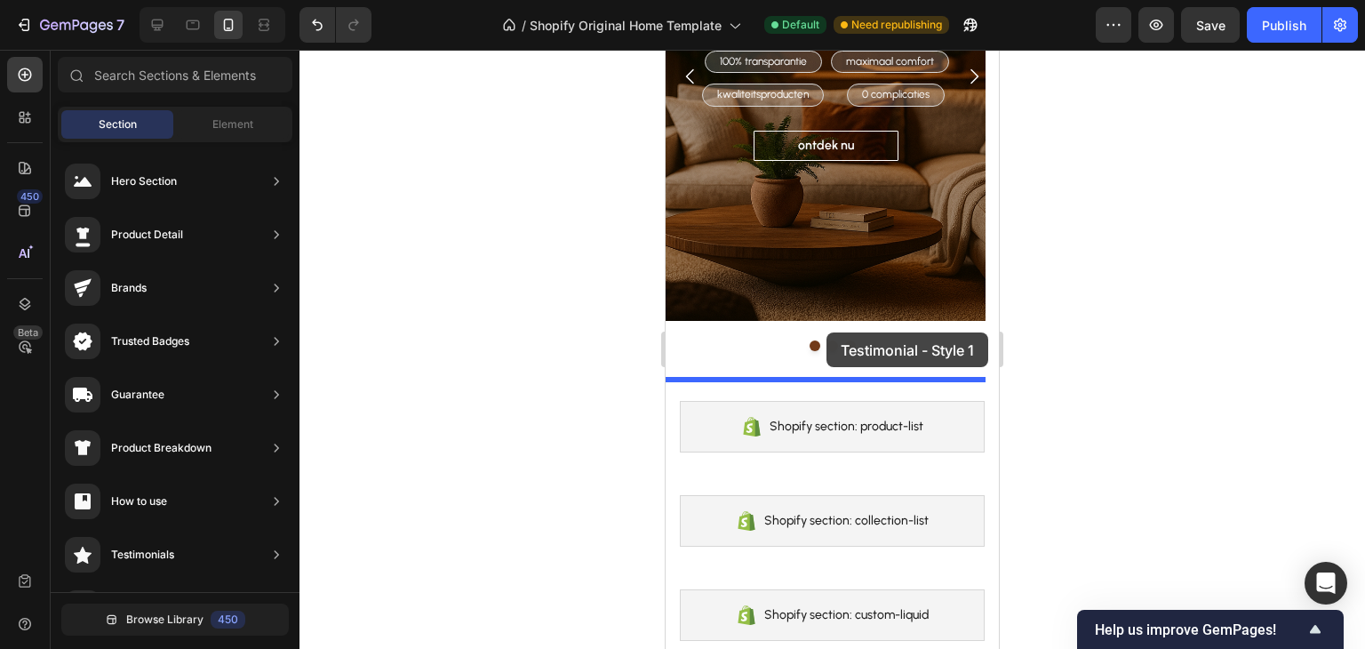
drag, startPoint x: 1067, startPoint y: 221, endPoint x: 827, endPoint y: 332, distance: 264.5
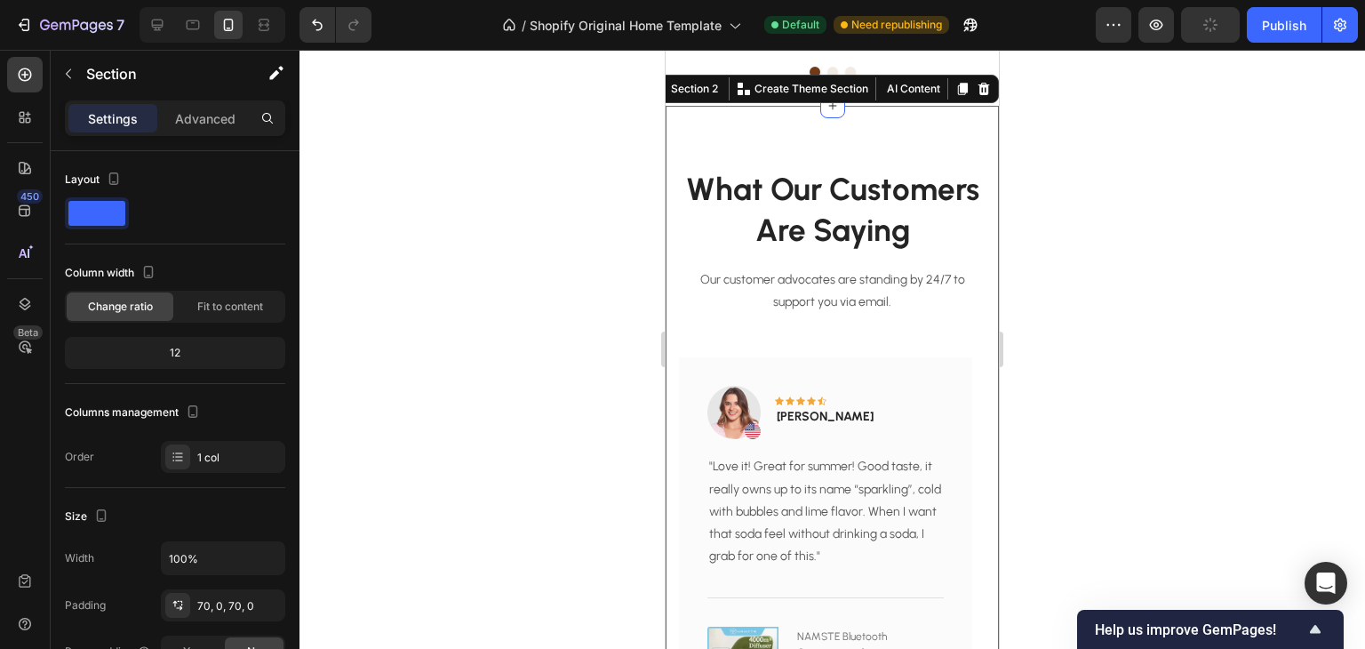
scroll to position [476, 0]
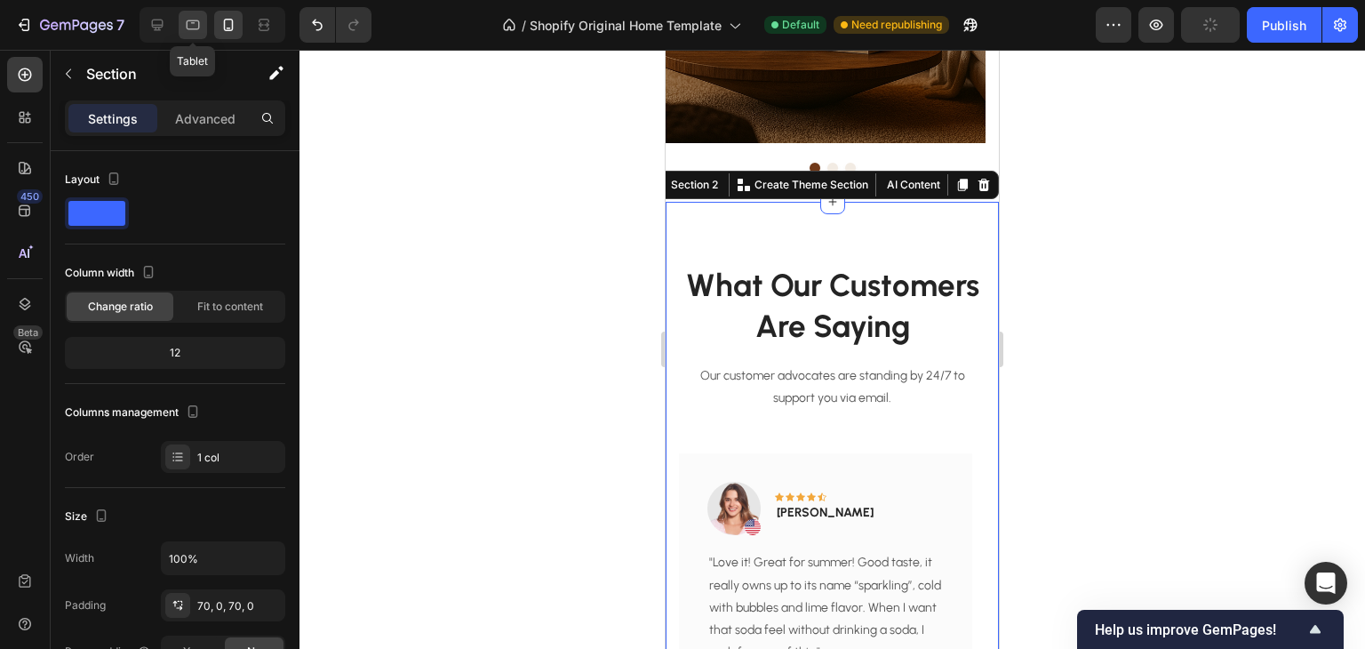
click at [196, 13] on div at bounding box center [193, 25] width 28 height 28
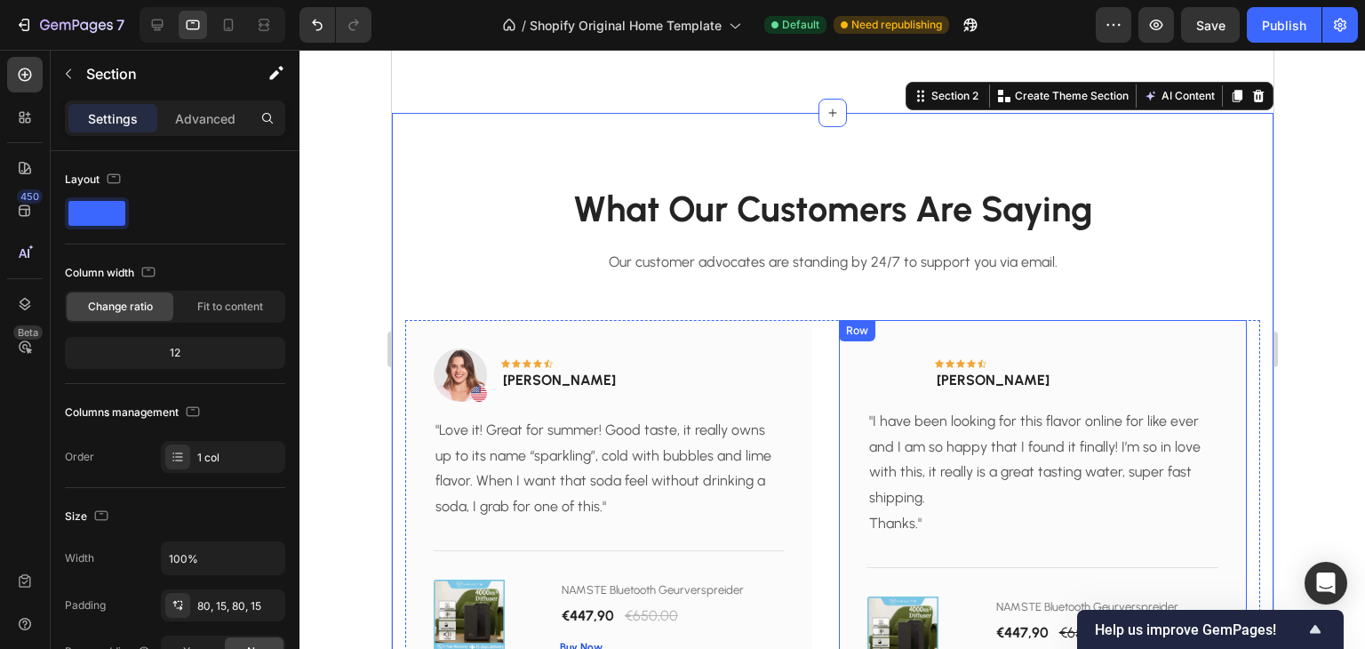
scroll to position [743, 0]
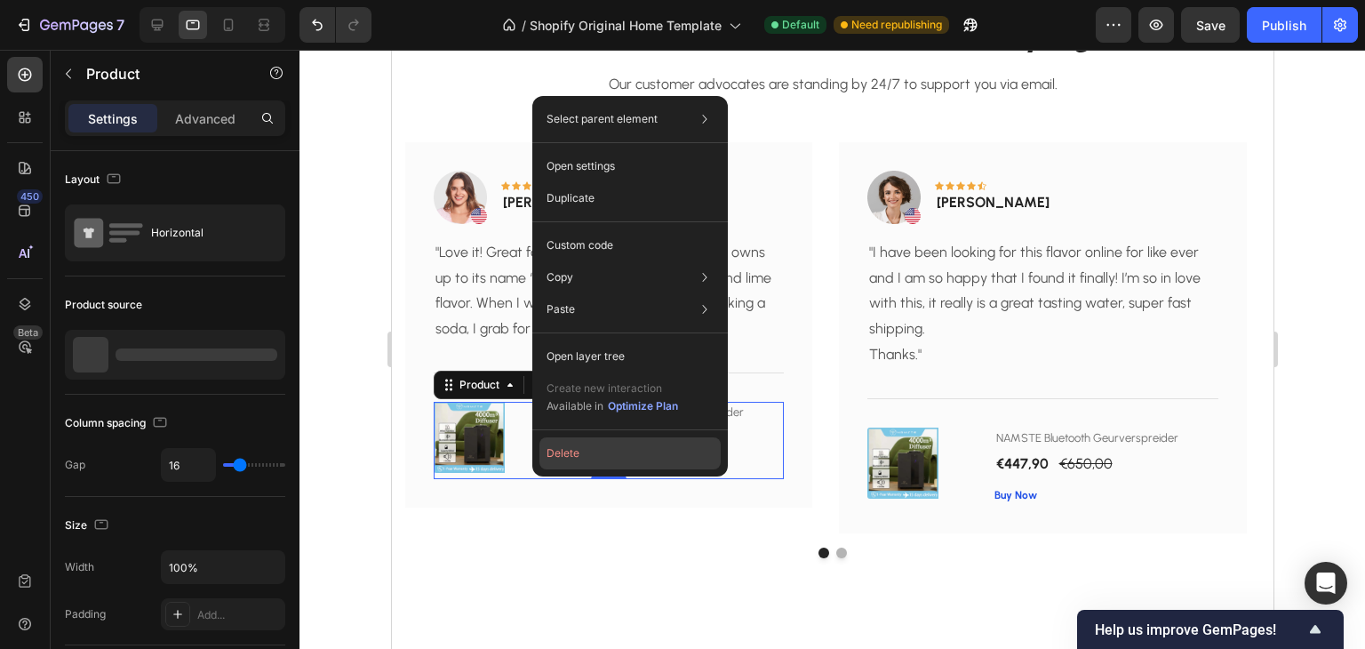
click at [572, 452] on button "Delete" at bounding box center [630, 453] width 181 height 32
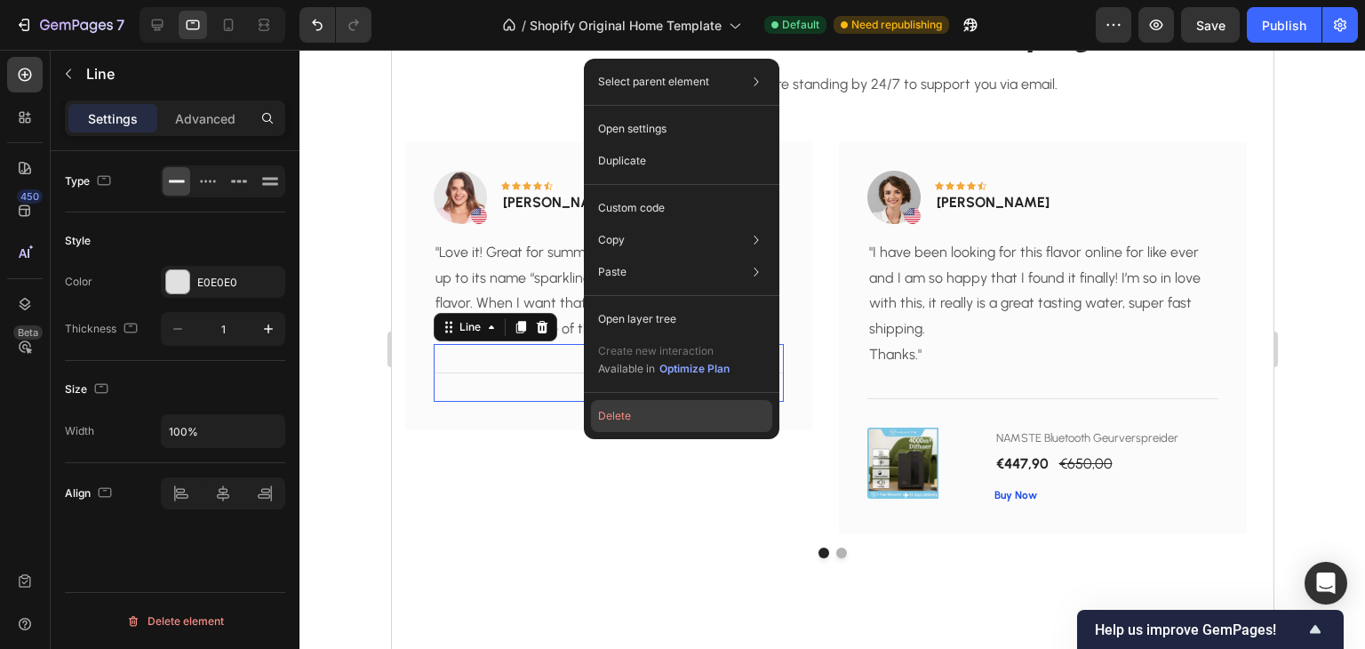
click at [673, 410] on button "Delete" at bounding box center [681, 416] width 181 height 32
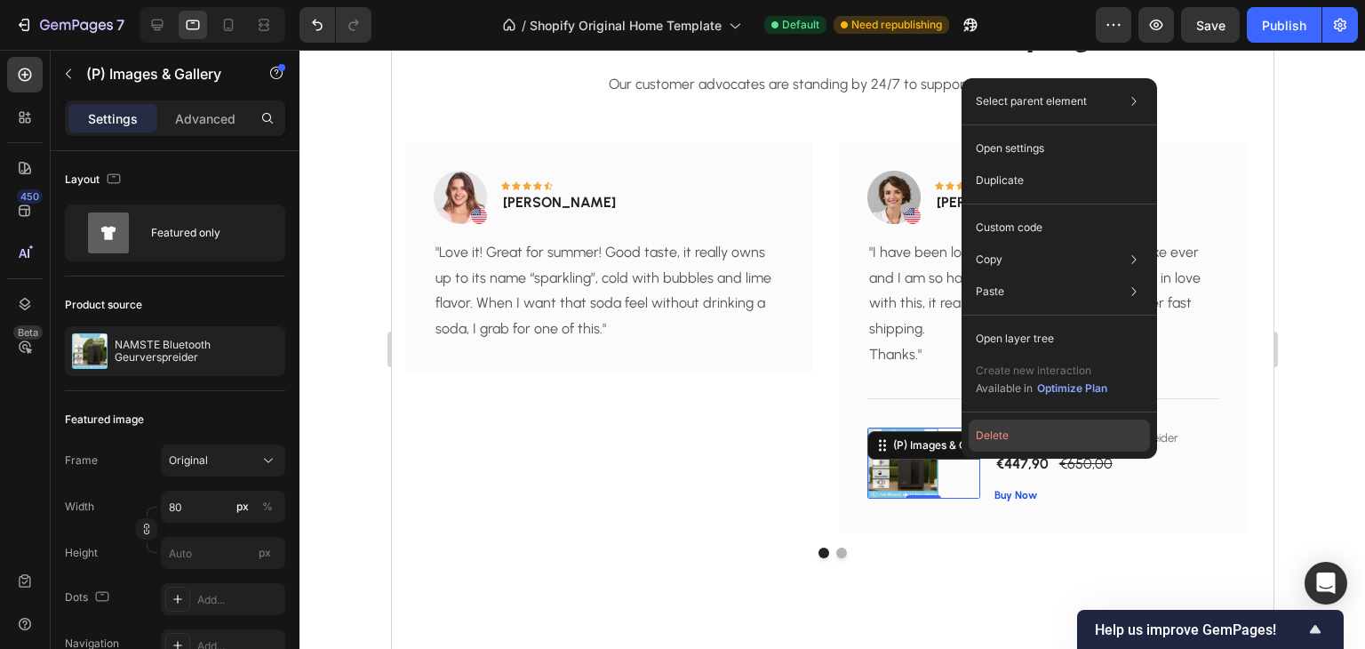
drag, startPoint x: 1004, startPoint y: 446, endPoint x: 606, endPoint y: 400, distance: 400.0
click at [1004, 446] on button "Delete" at bounding box center [1059, 436] width 181 height 32
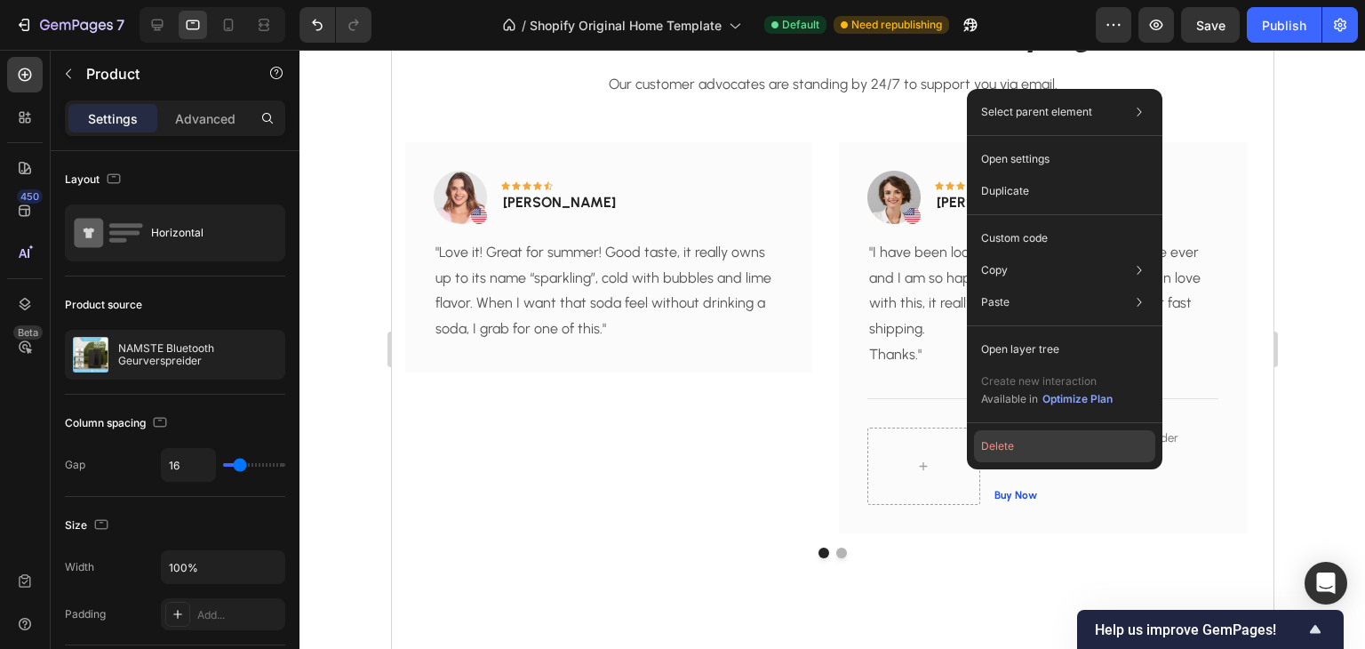
drag, startPoint x: 1012, startPoint y: 444, endPoint x: 612, endPoint y: 378, distance: 405.5
click at [1012, 444] on button "Delete" at bounding box center [1064, 446] width 181 height 32
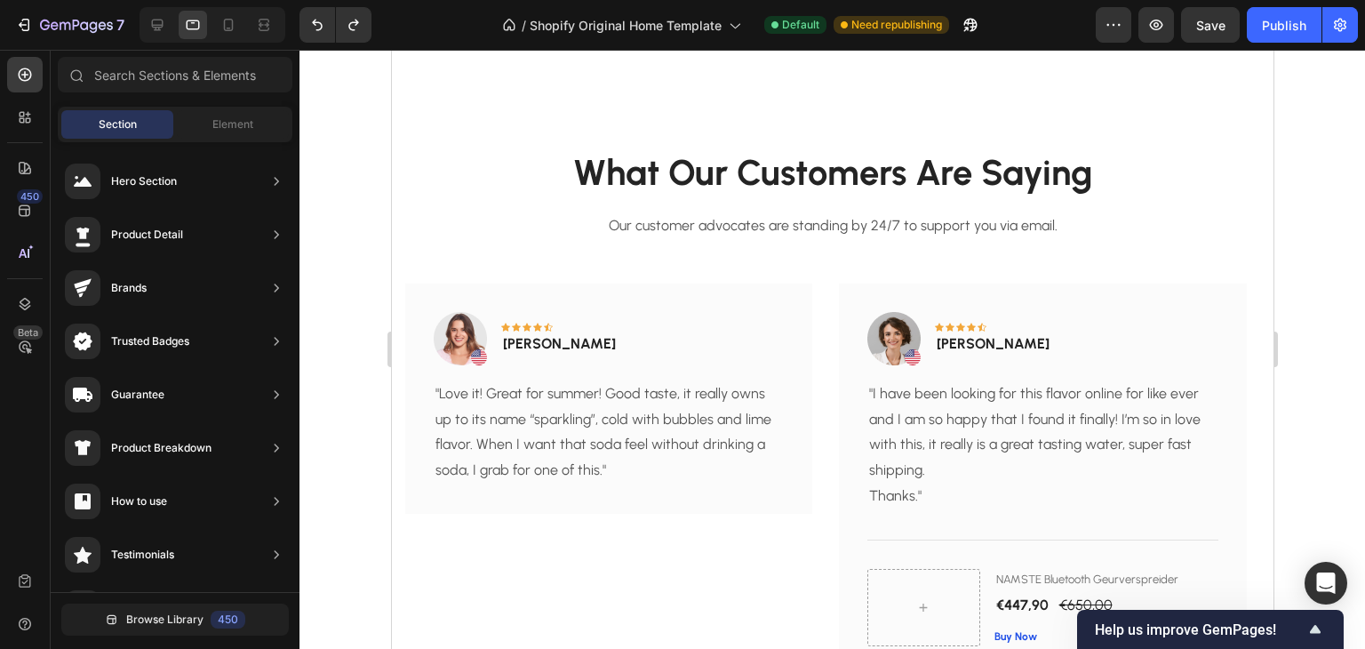
scroll to position [654, 0]
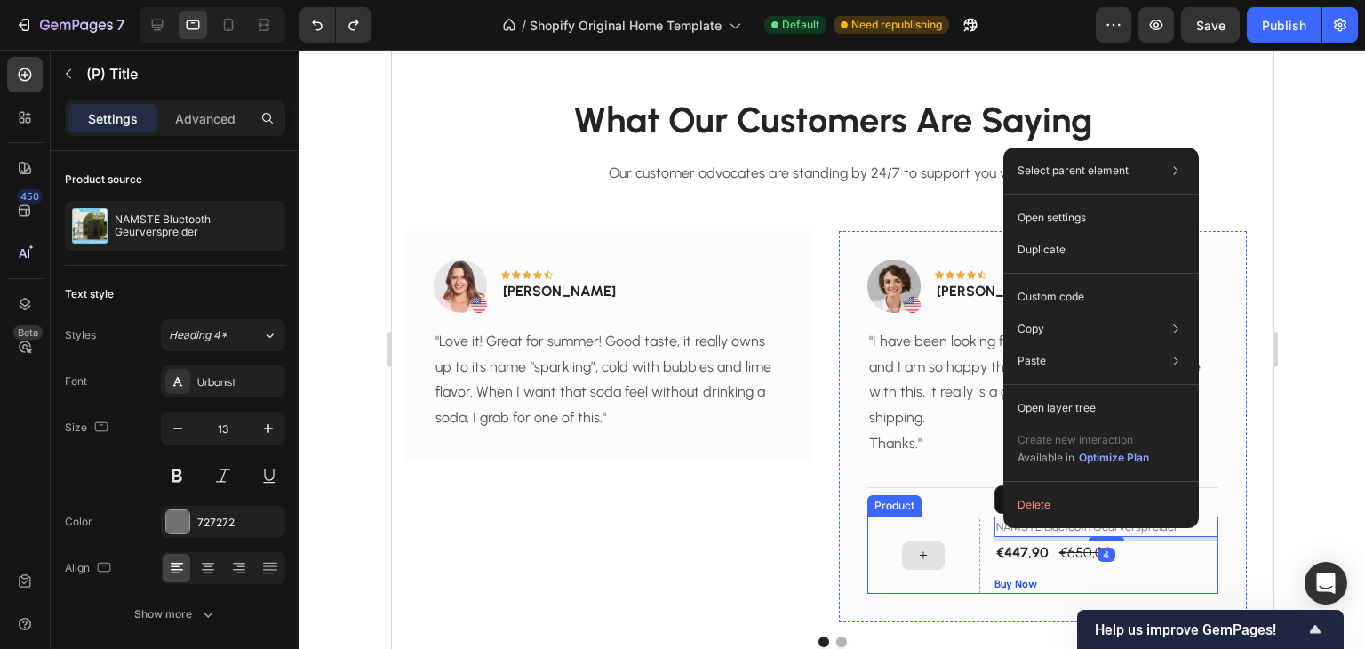
click at [976, 534] on div at bounding box center [923, 555] width 112 height 78
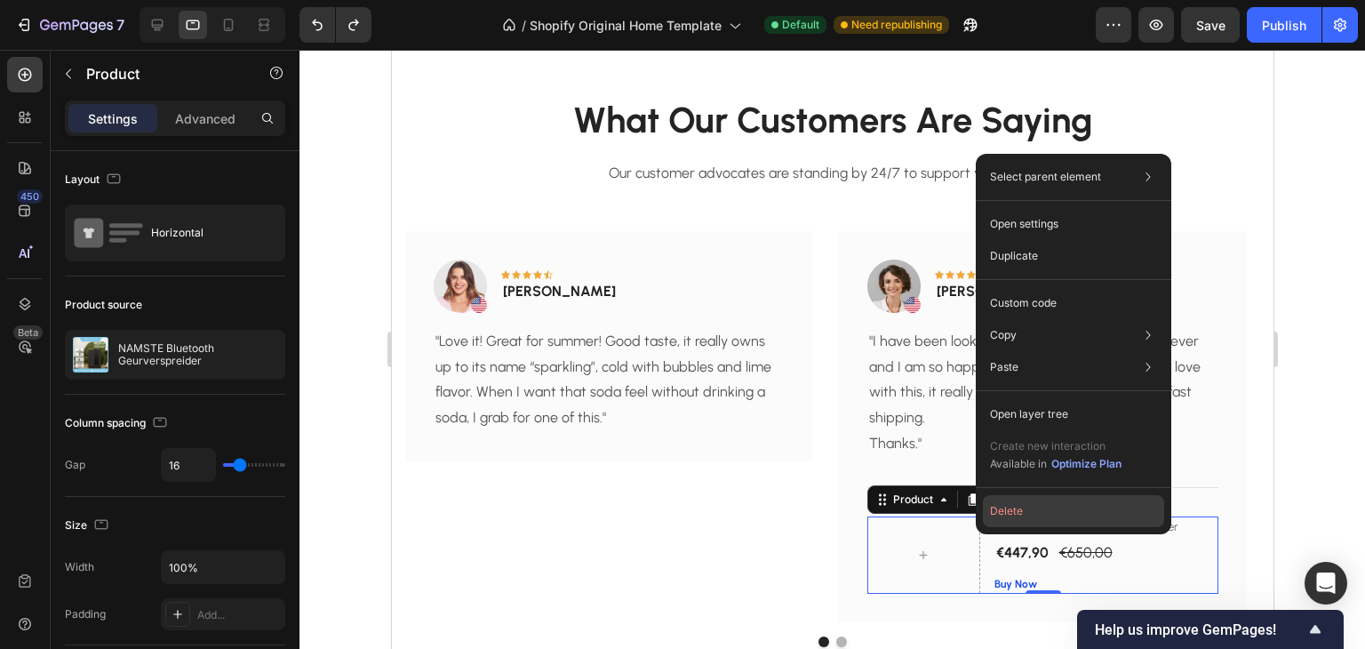
click at [1001, 518] on button "Delete" at bounding box center [1073, 511] width 181 height 32
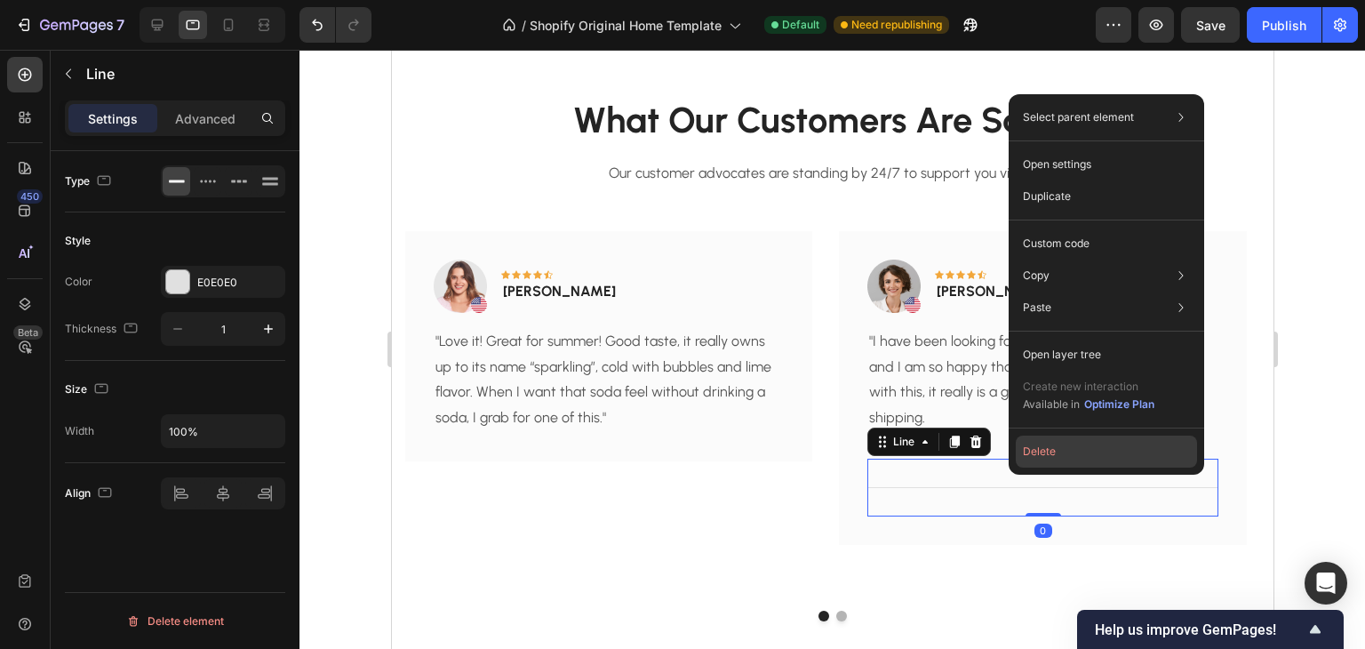
click at [1056, 452] on button "Delete" at bounding box center [1106, 452] width 181 height 32
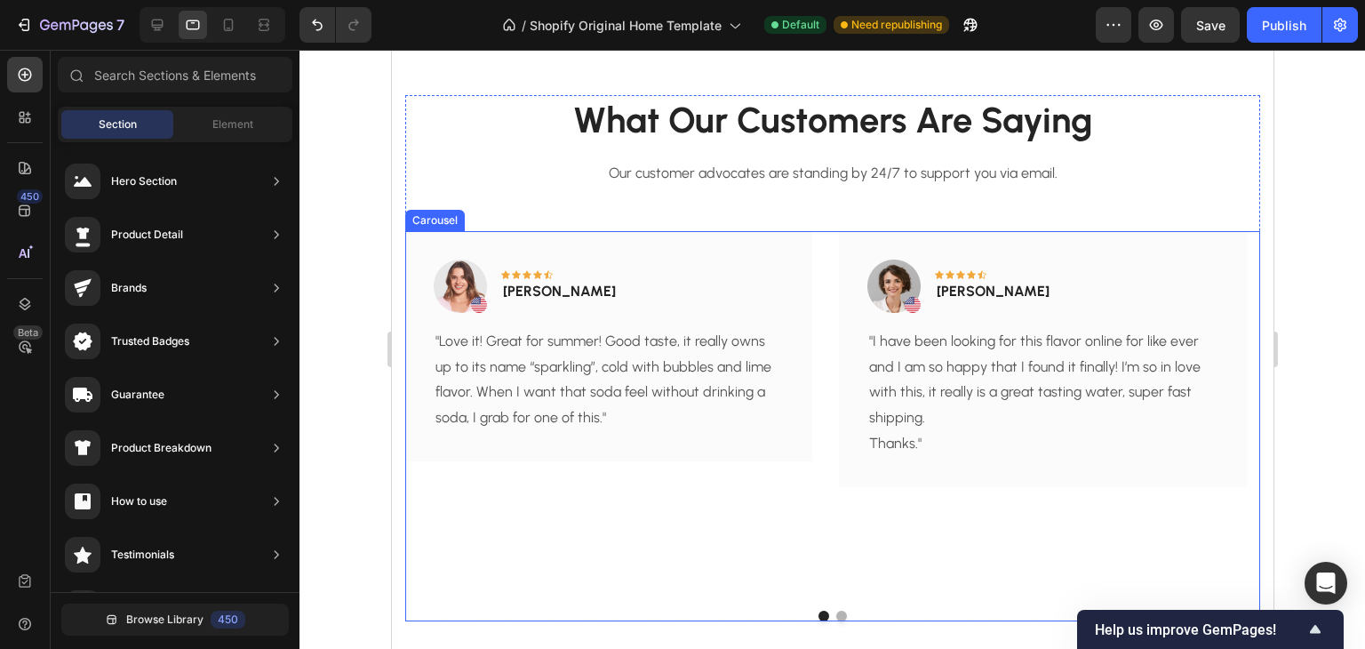
click at [733, 551] on div "Image Icon Icon Icon Icon Icon Row Rita Carroll Text block Row "Love it! Great …" at bounding box center [607, 414] width 407 height 366
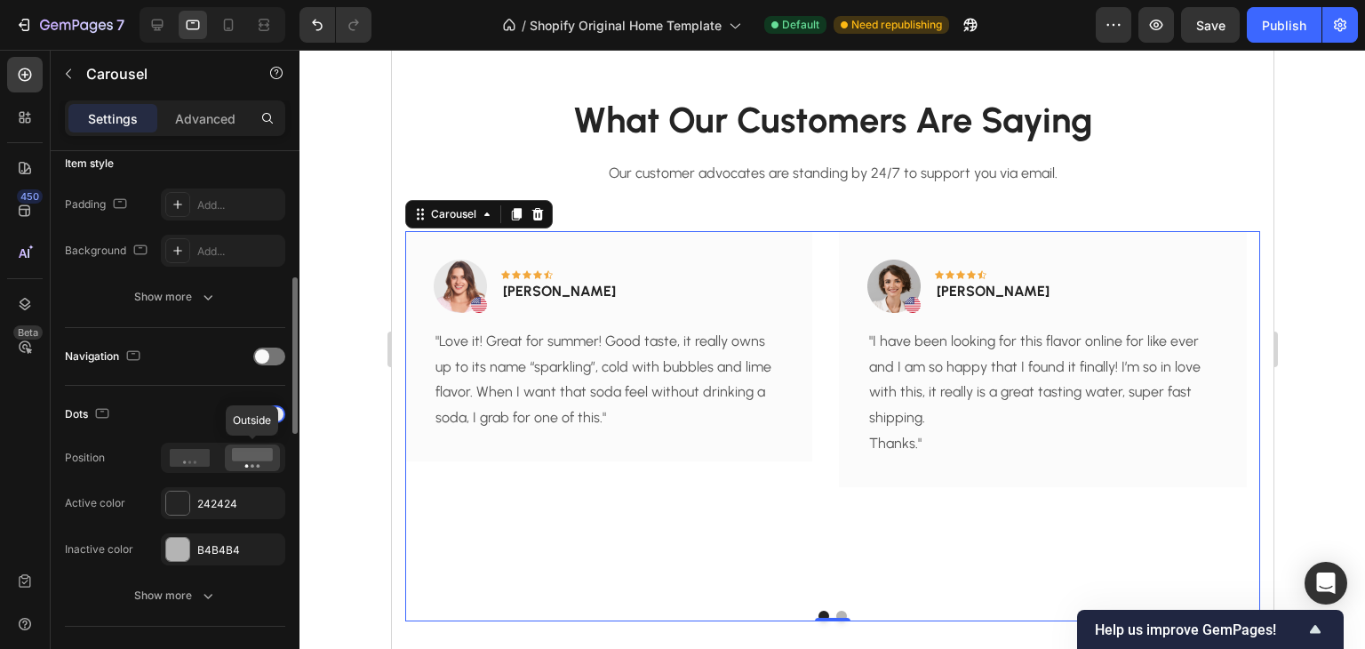
scroll to position [622, 0]
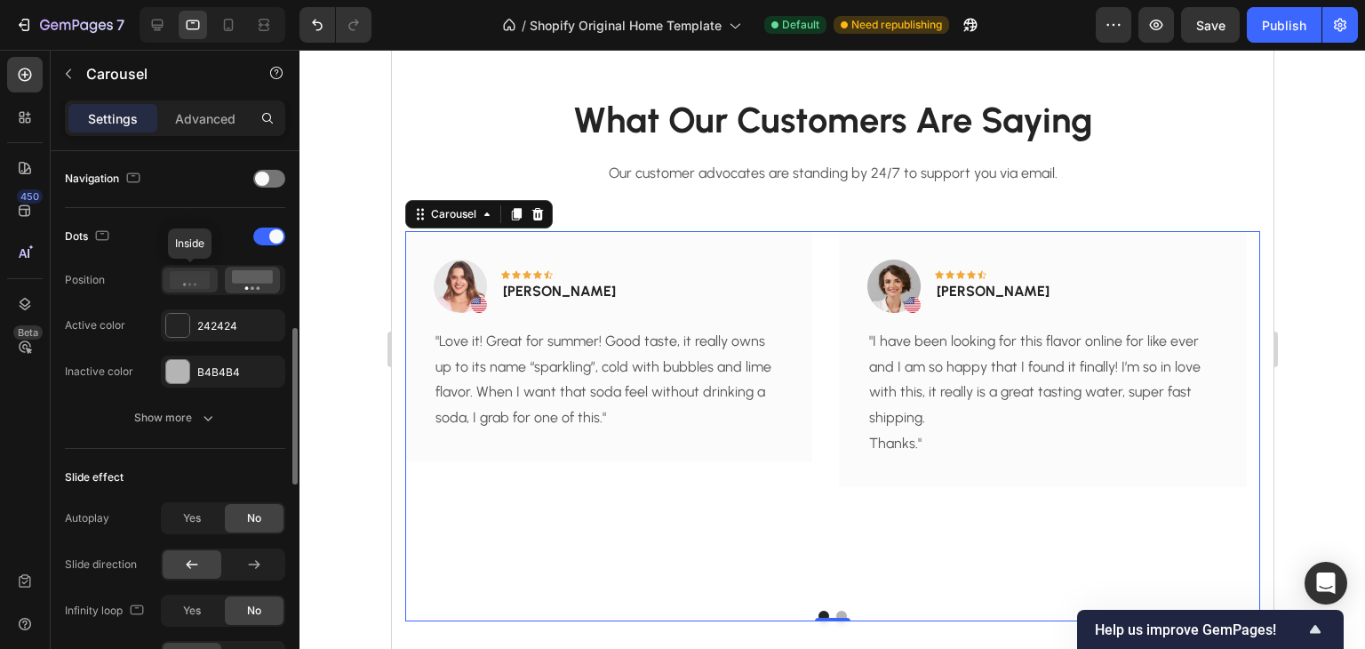
click at [192, 278] on icon at bounding box center [190, 280] width 41 height 18
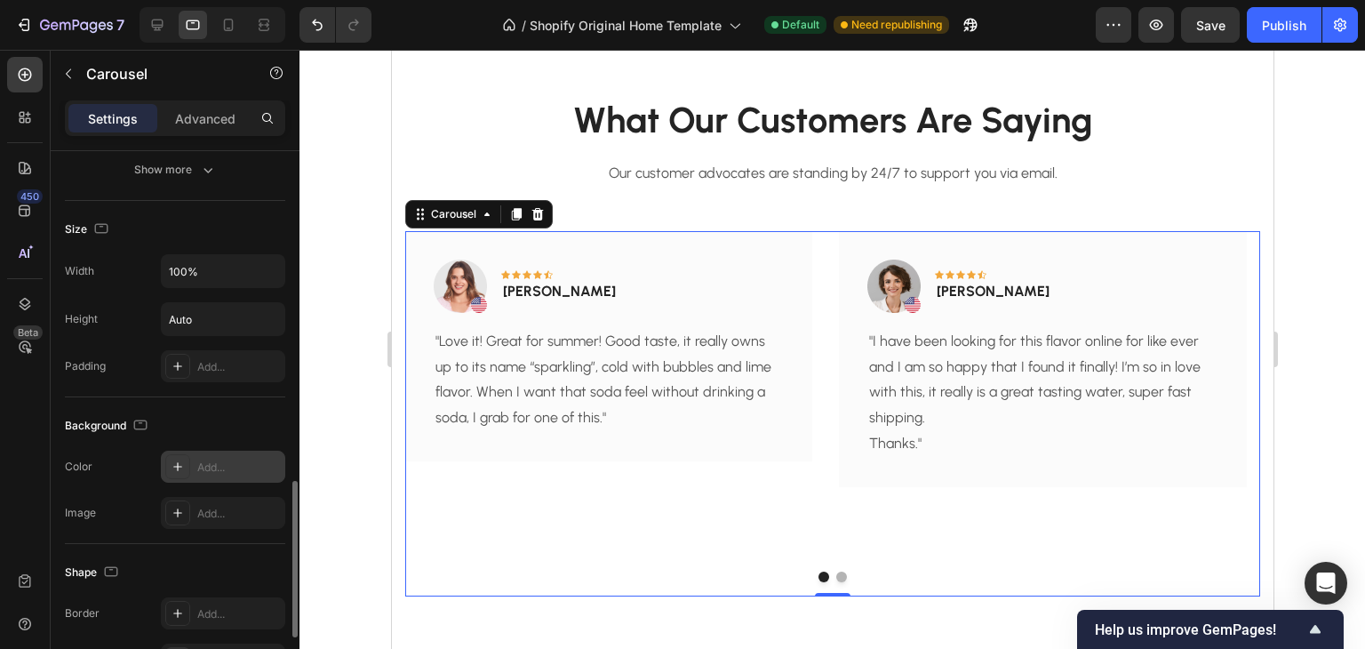
scroll to position [1372, 0]
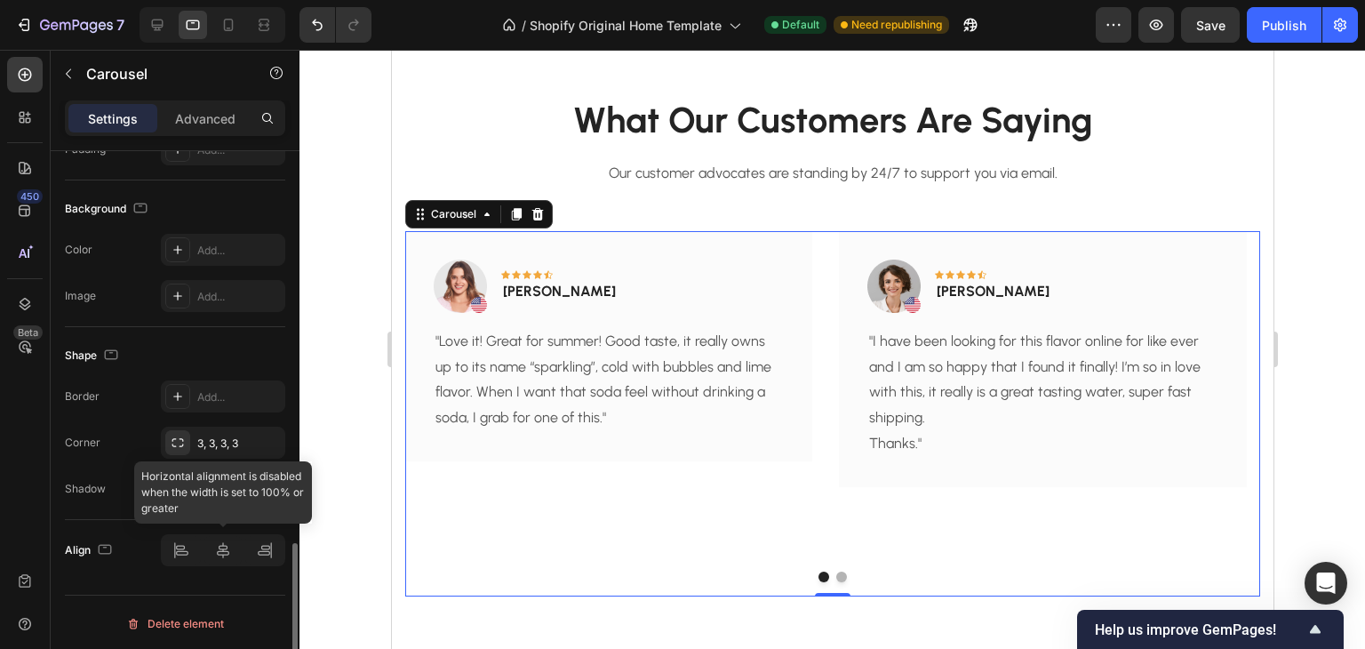
click at [224, 553] on div at bounding box center [223, 550] width 124 height 32
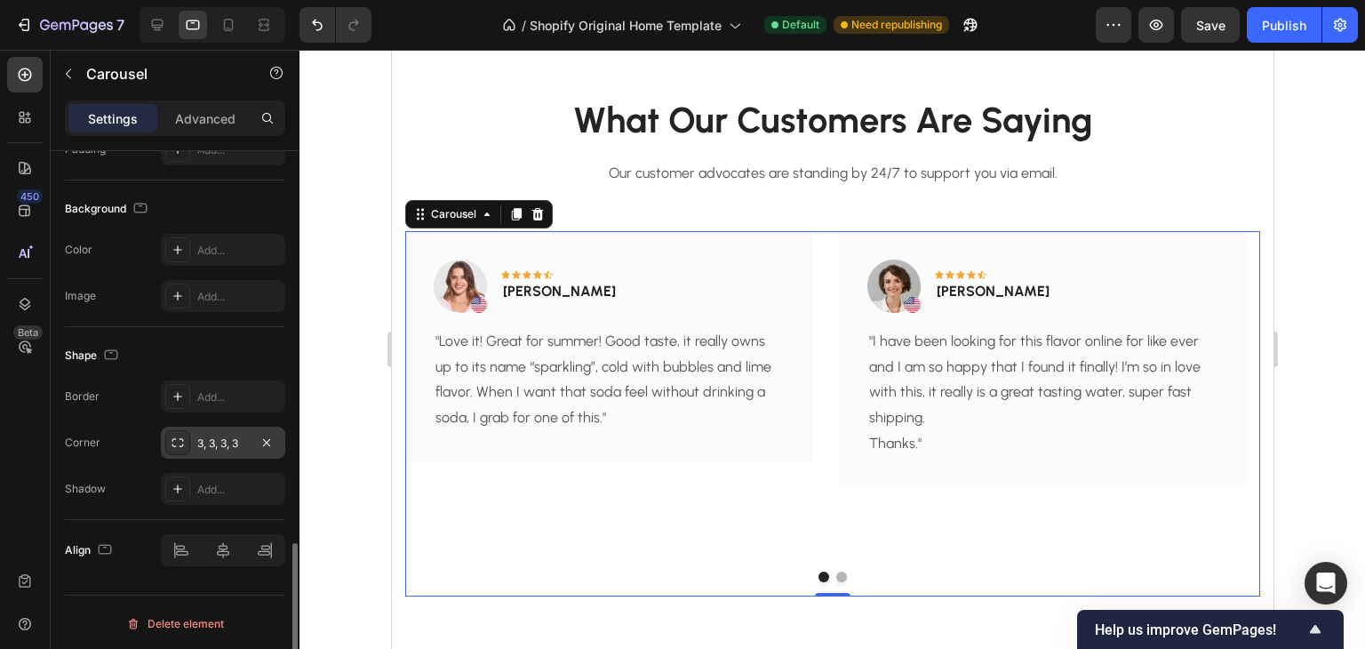
click at [250, 452] on div "3, 3, 3, 3" at bounding box center [223, 443] width 124 height 32
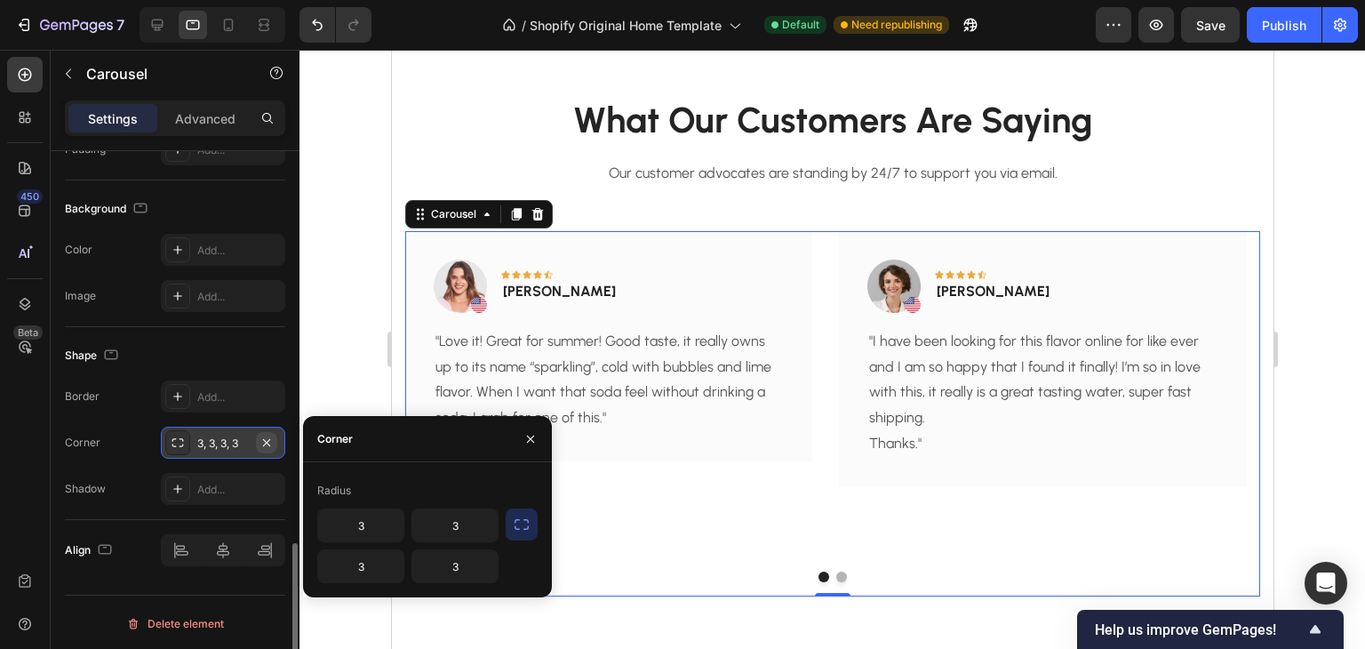
click at [270, 442] on icon "button" at bounding box center [266, 441] width 7 height 7
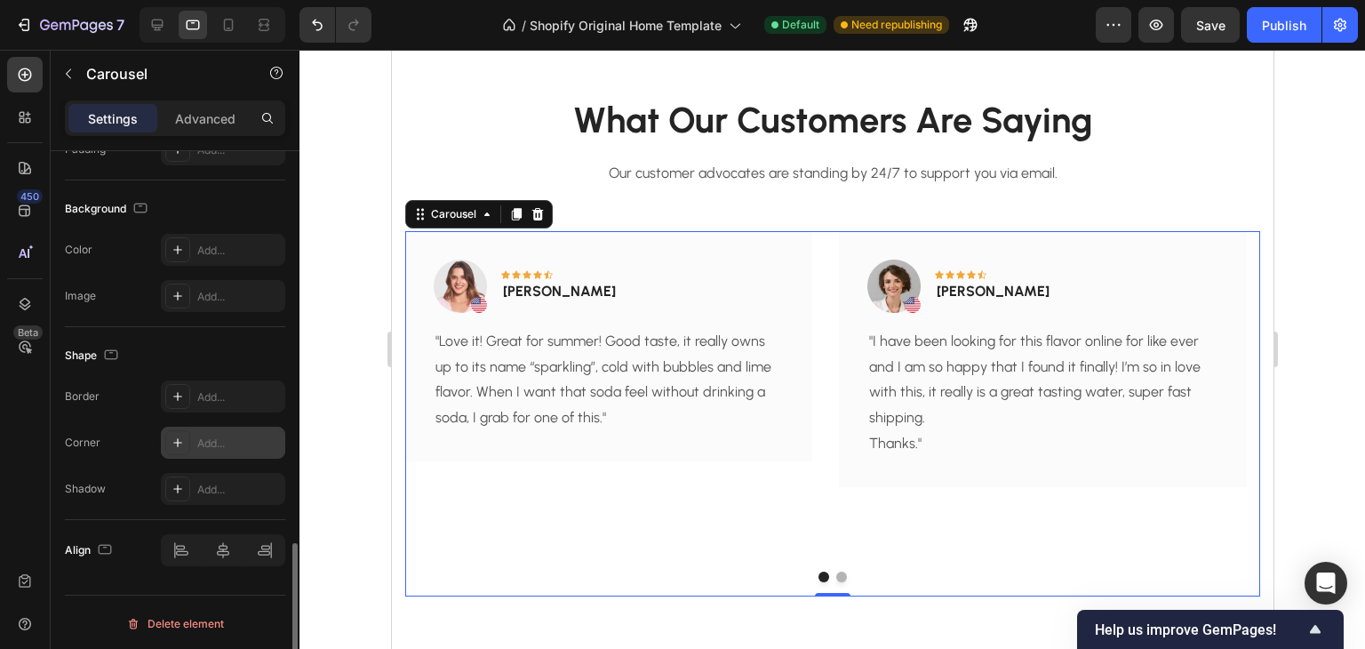
click at [239, 353] on div "Shape" at bounding box center [175, 355] width 220 height 28
click at [222, 124] on p "Advanced" at bounding box center [205, 118] width 60 height 19
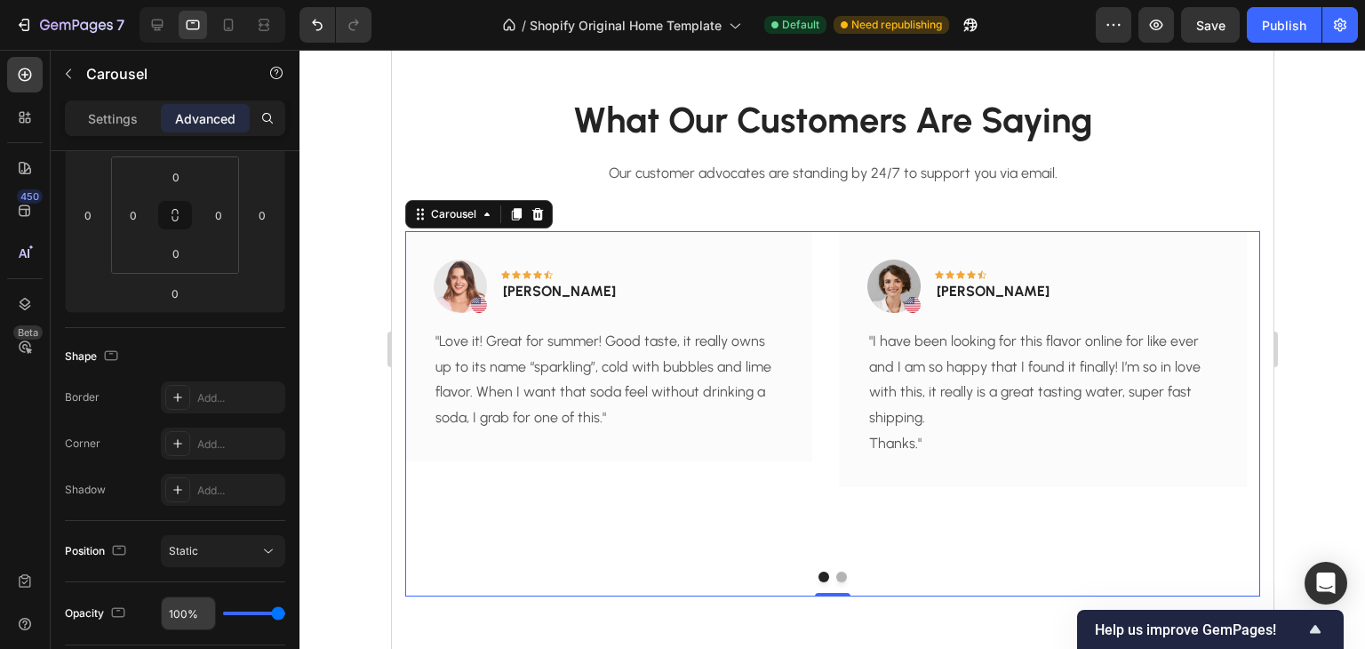
scroll to position [0, 0]
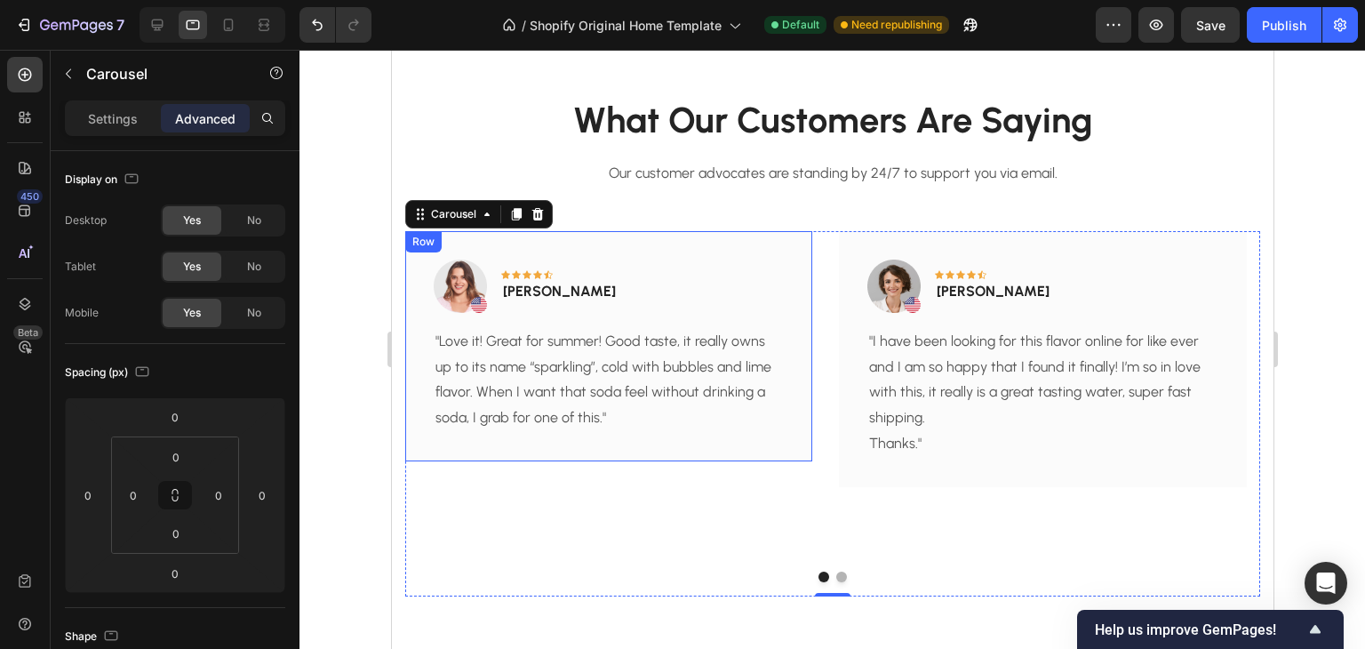
click at [709, 444] on div "Image Icon Icon Icon Icon Icon Row Rita Carroll Text block Row "Love it! Great …" at bounding box center [607, 346] width 407 height 230
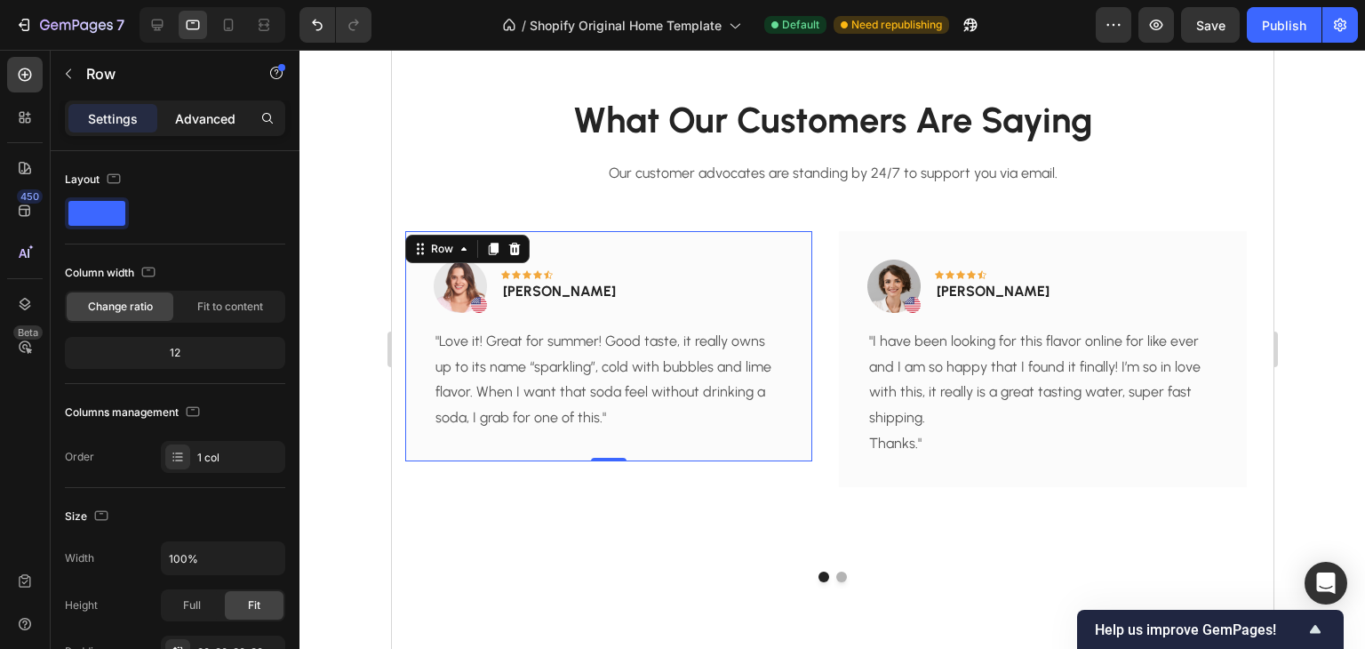
click at [206, 115] on p "Advanced" at bounding box center [205, 118] width 60 height 19
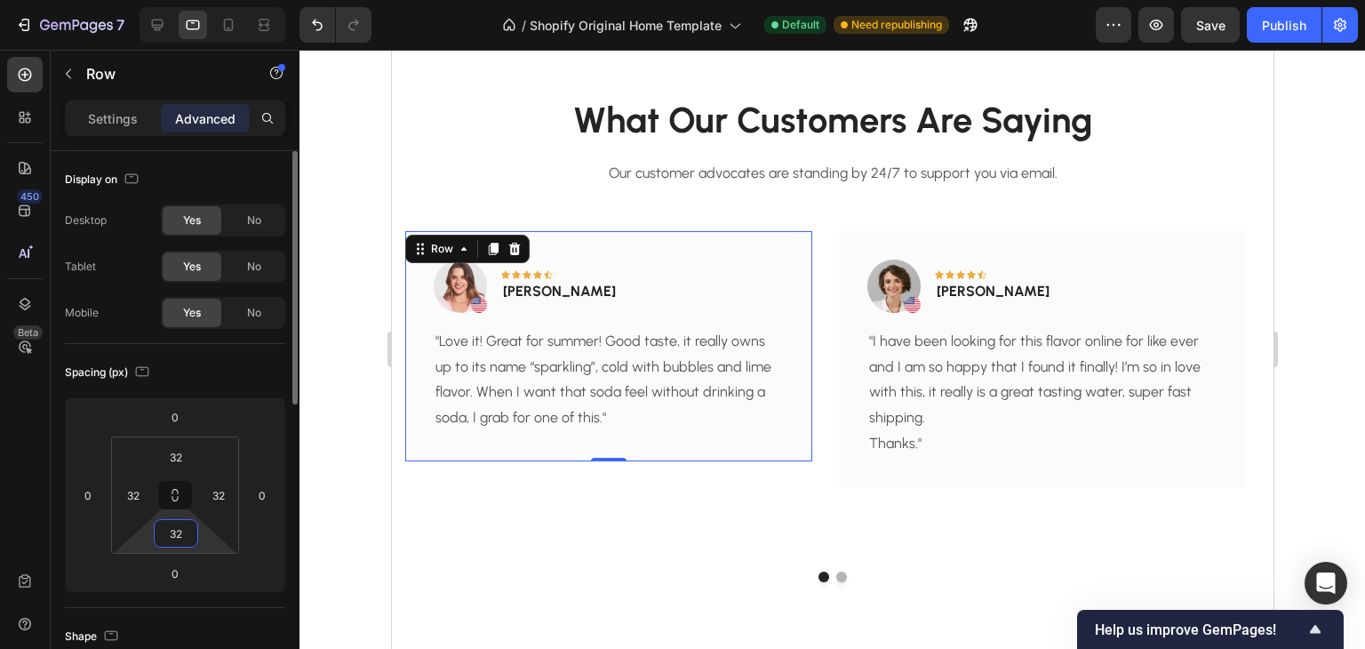
click at [188, 531] on input "32" at bounding box center [176, 533] width 36 height 27
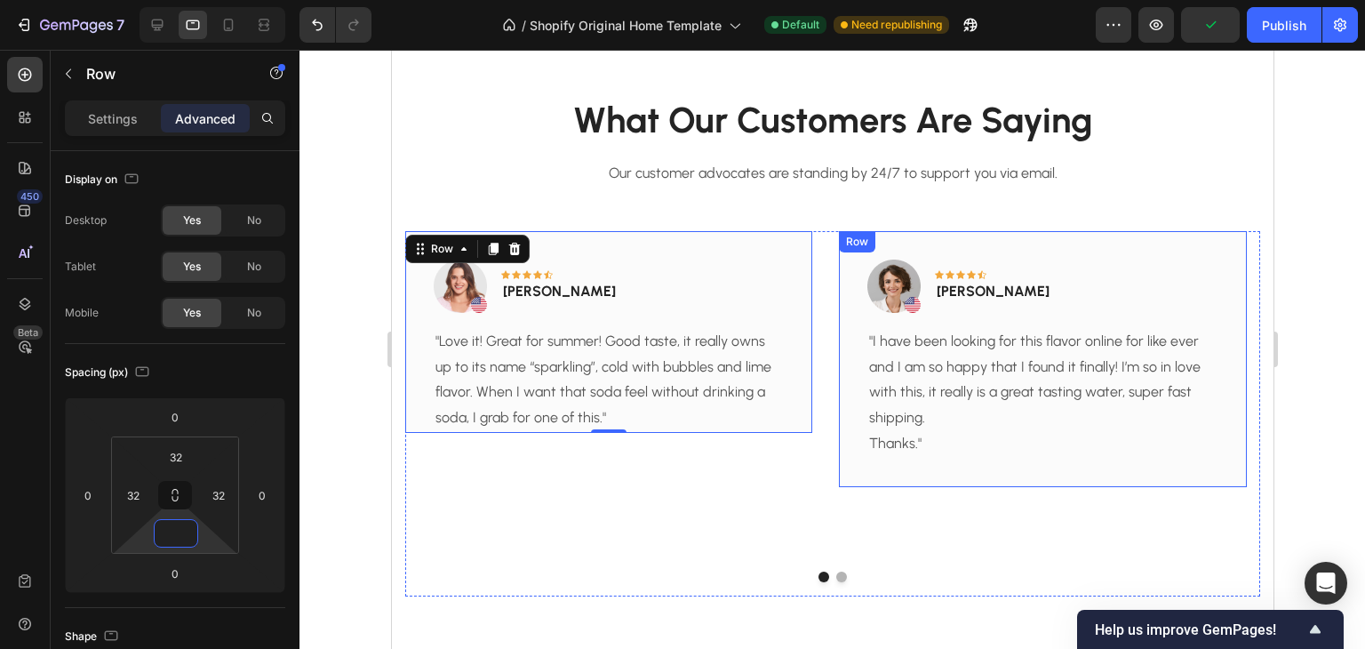
click at [996, 467] on div "Image Icon Icon Icon Icon Icon Row Olivia Rowse Text block Row "I have been loo…" at bounding box center [1041, 359] width 407 height 256
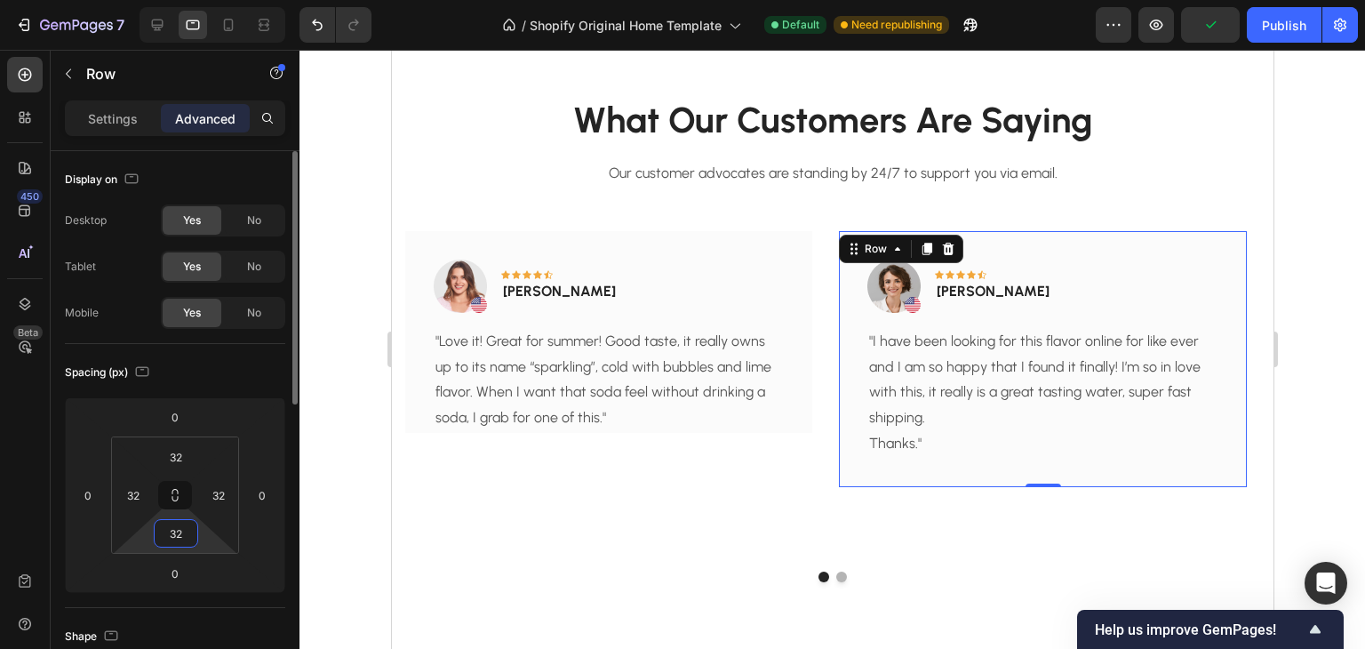
click at [180, 543] on input "32" at bounding box center [176, 533] width 36 height 27
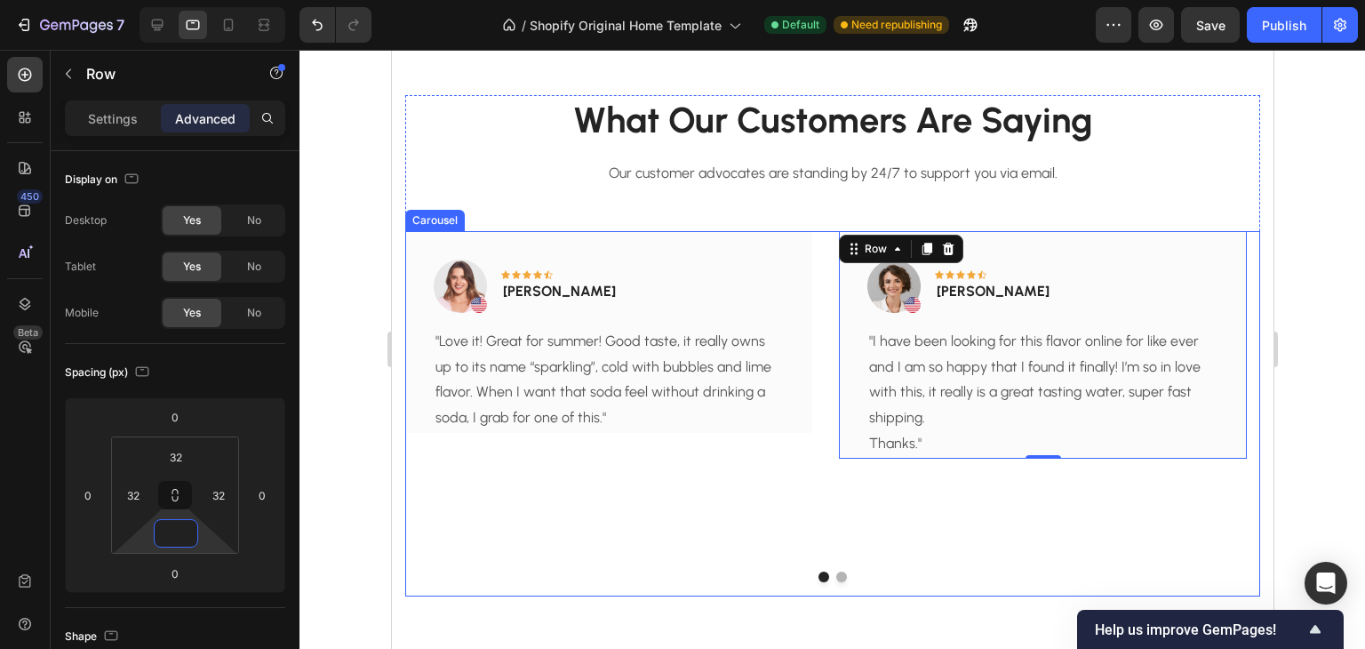
click at [728, 545] on div "Image Icon Icon Icon Icon Icon Row Rita Carroll Text block Row "Love it! Great …" at bounding box center [607, 414] width 407 height 366
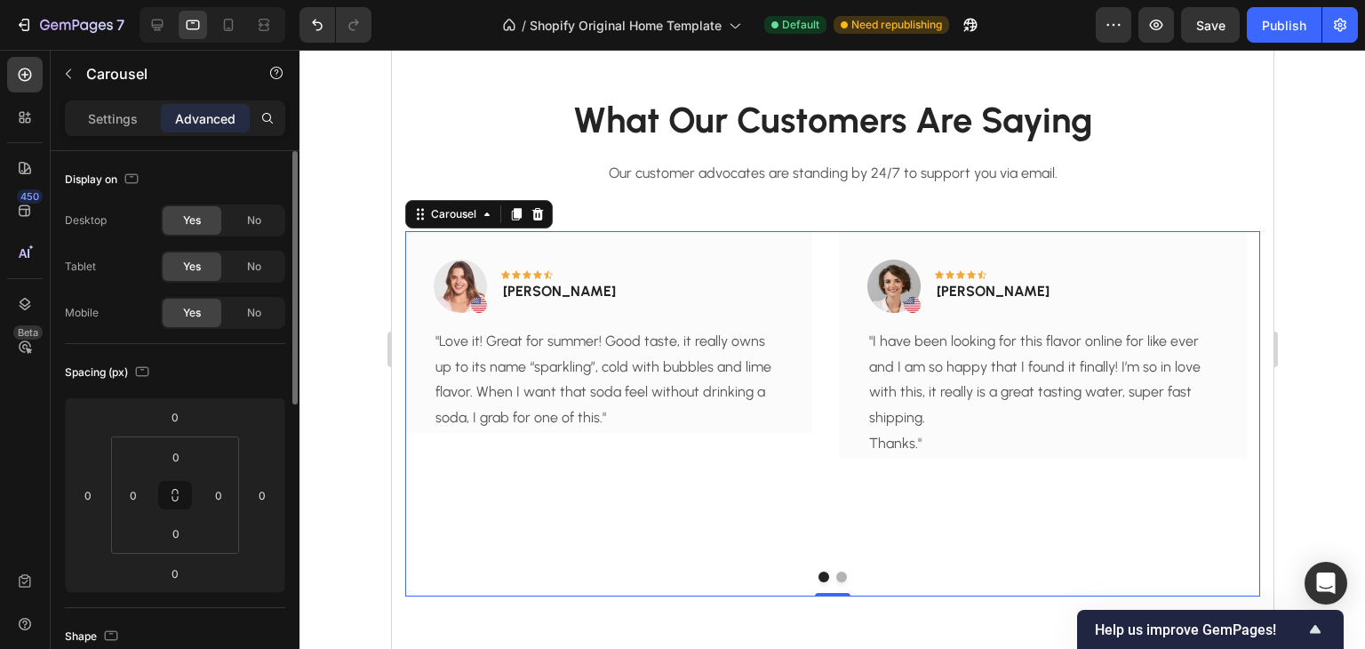
click at [107, 116] on p "Settings" at bounding box center [113, 118] width 50 height 19
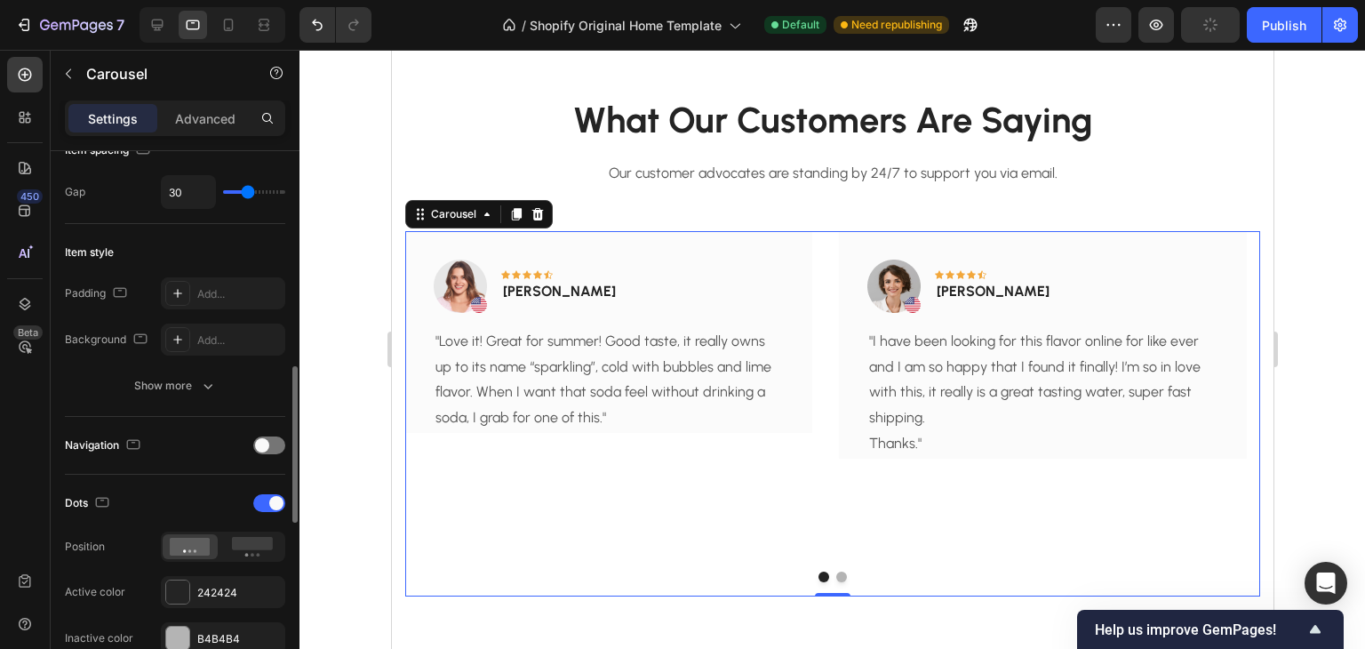
scroll to position [533, 0]
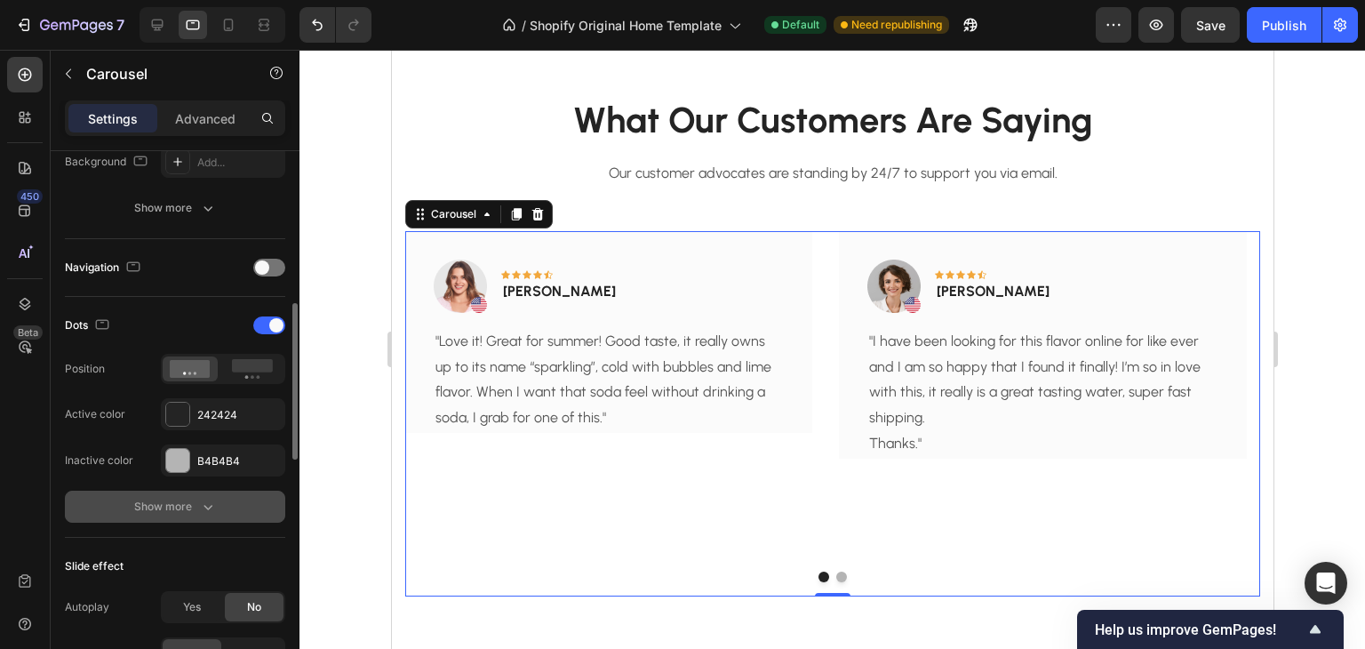
click at [210, 500] on icon "button" at bounding box center [208, 507] width 18 height 18
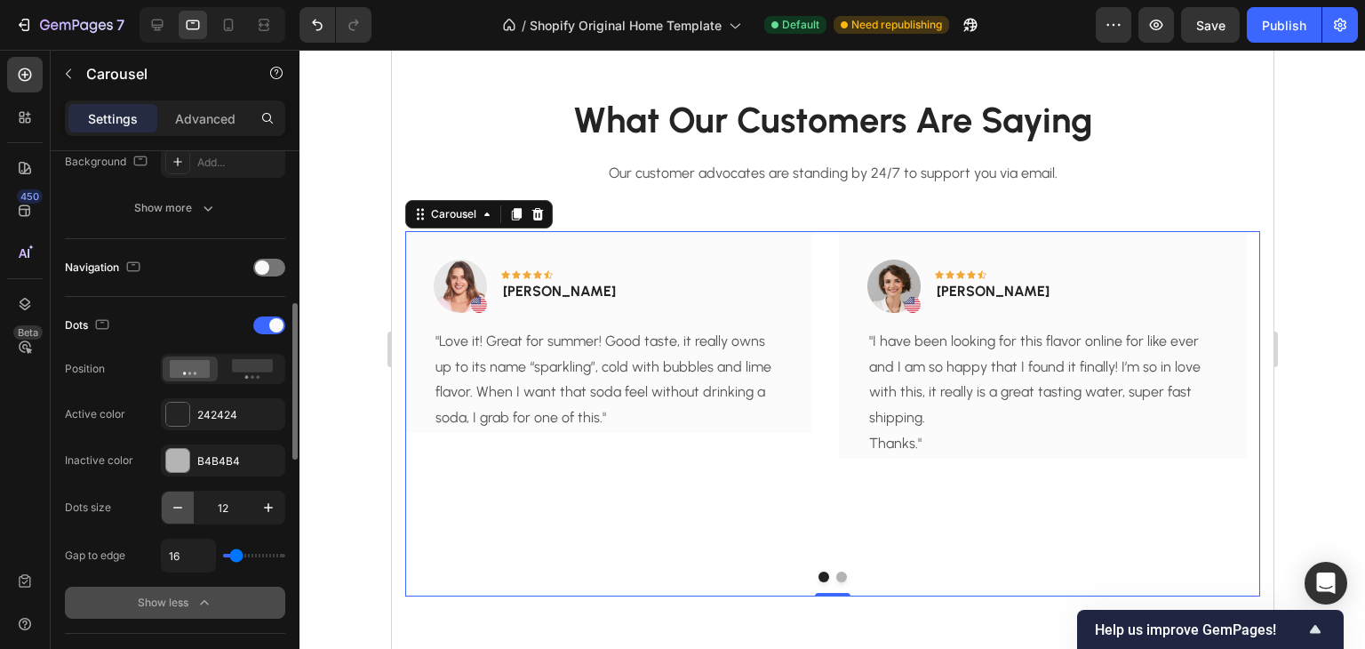
click at [180, 502] on icon "button" at bounding box center [178, 508] width 18 height 18
type input "10"
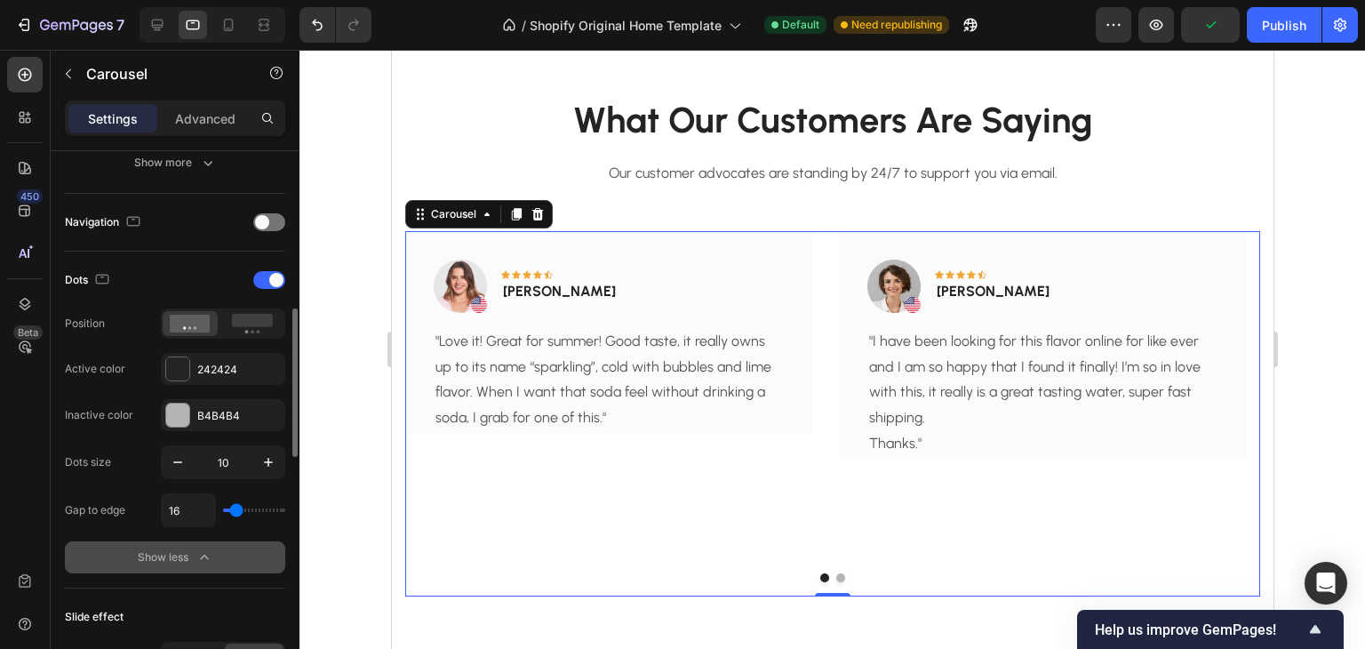
scroll to position [223, 0]
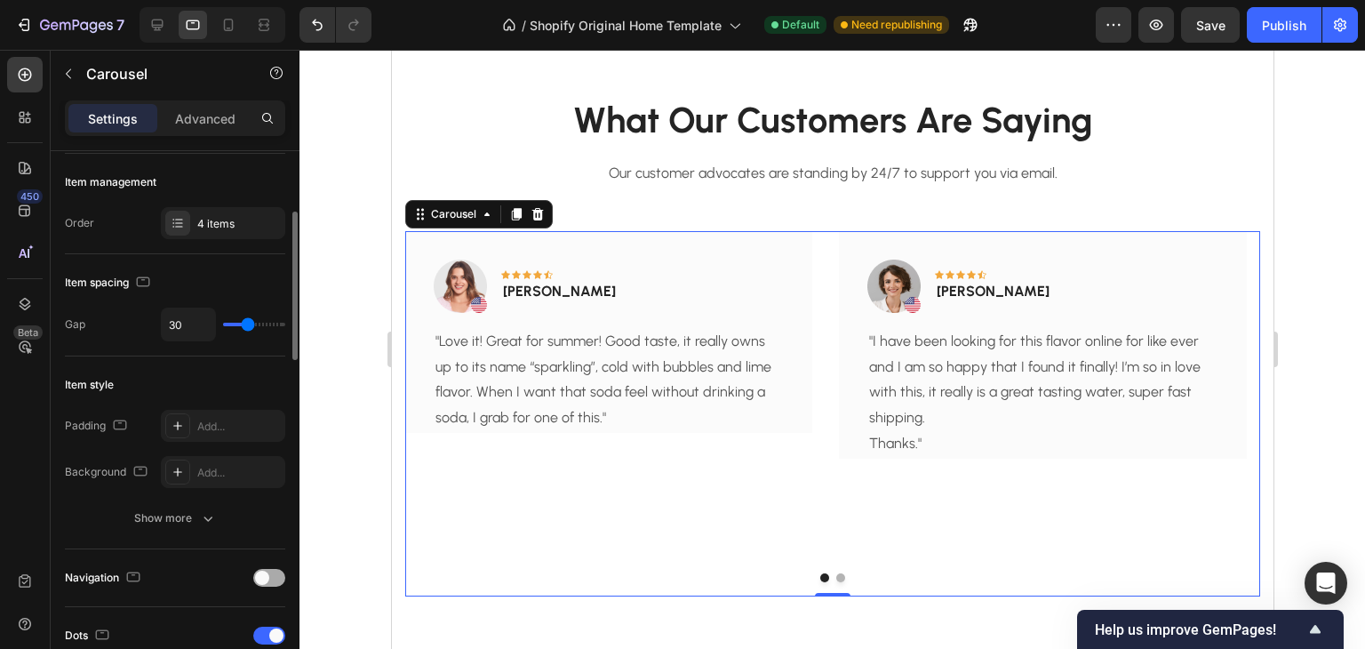
click at [259, 580] on span at bounding box center [262, 578] width 14 height 14
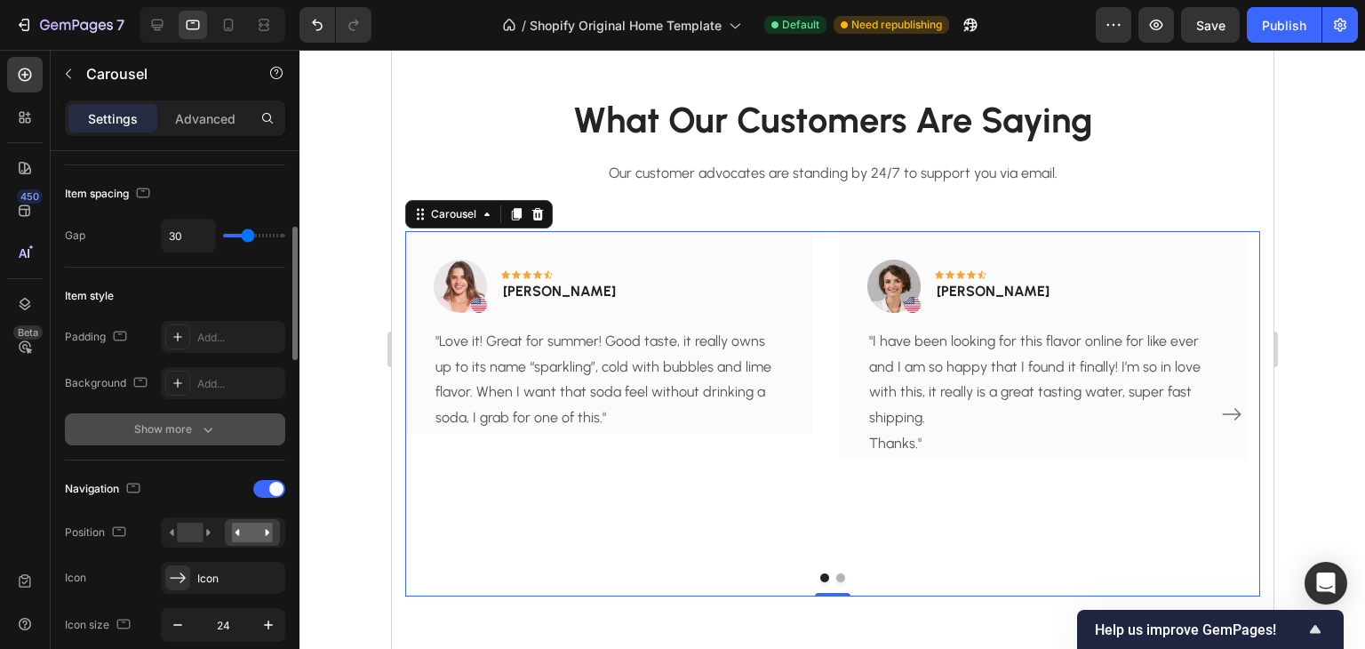
scroll to position [401, 0]
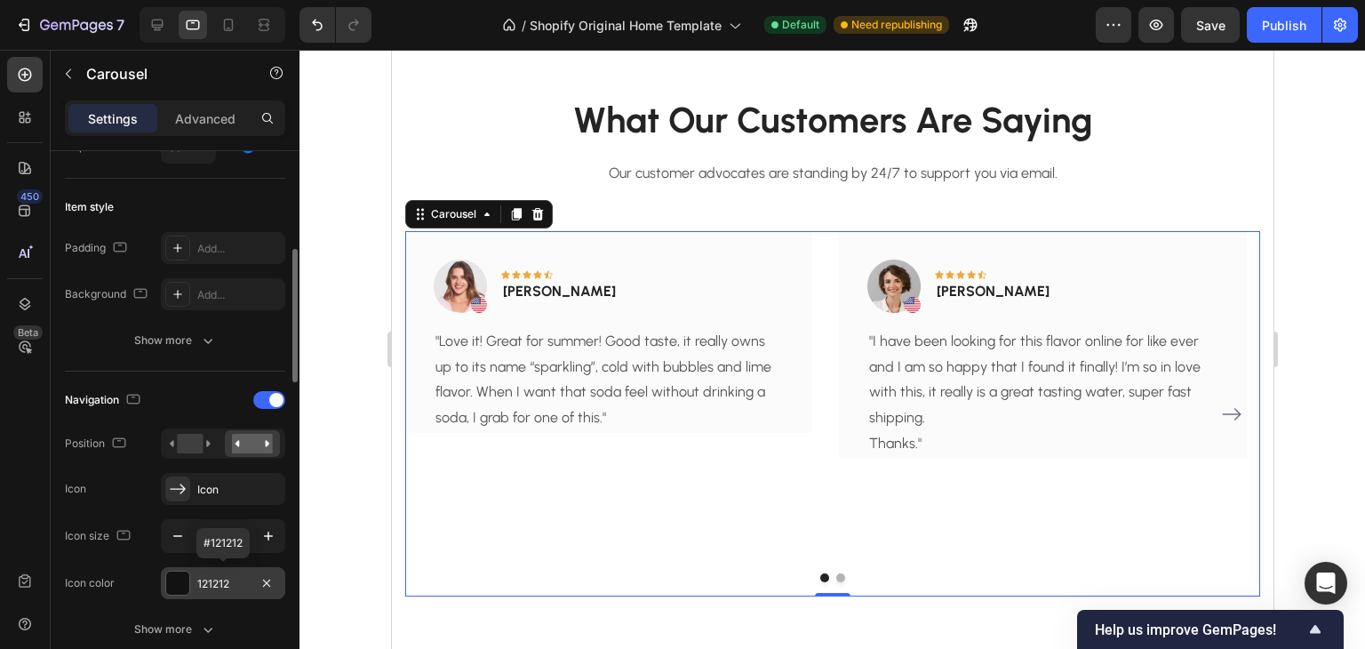
click at [173, 586] on div at bounding box center [177, 583] width 23 height 23
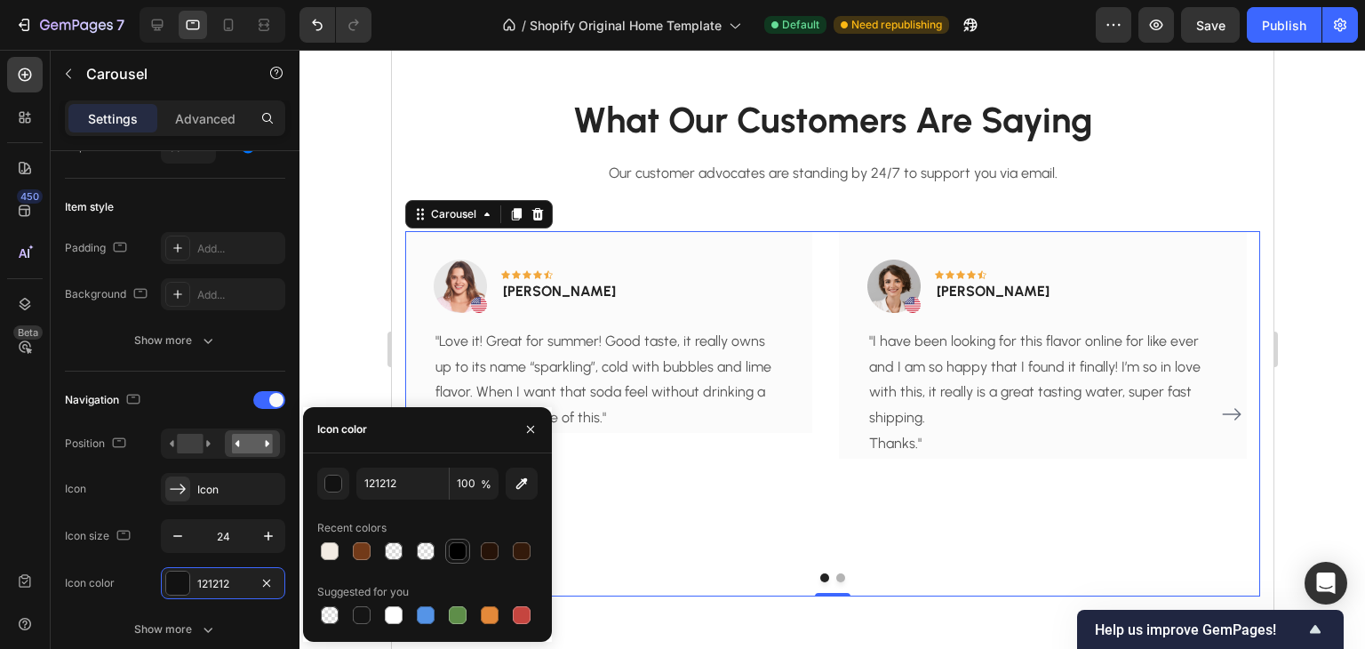
click at [461, 557] on div at bounding box center [458, 551] width 18 height 18
click at [364, 550] on div at bounding box center [362, 551] width 18 height 18
type input "723A19"
click at [189, 386] on div "Navigation" at bounding box center [175, 400] width 220 height 28
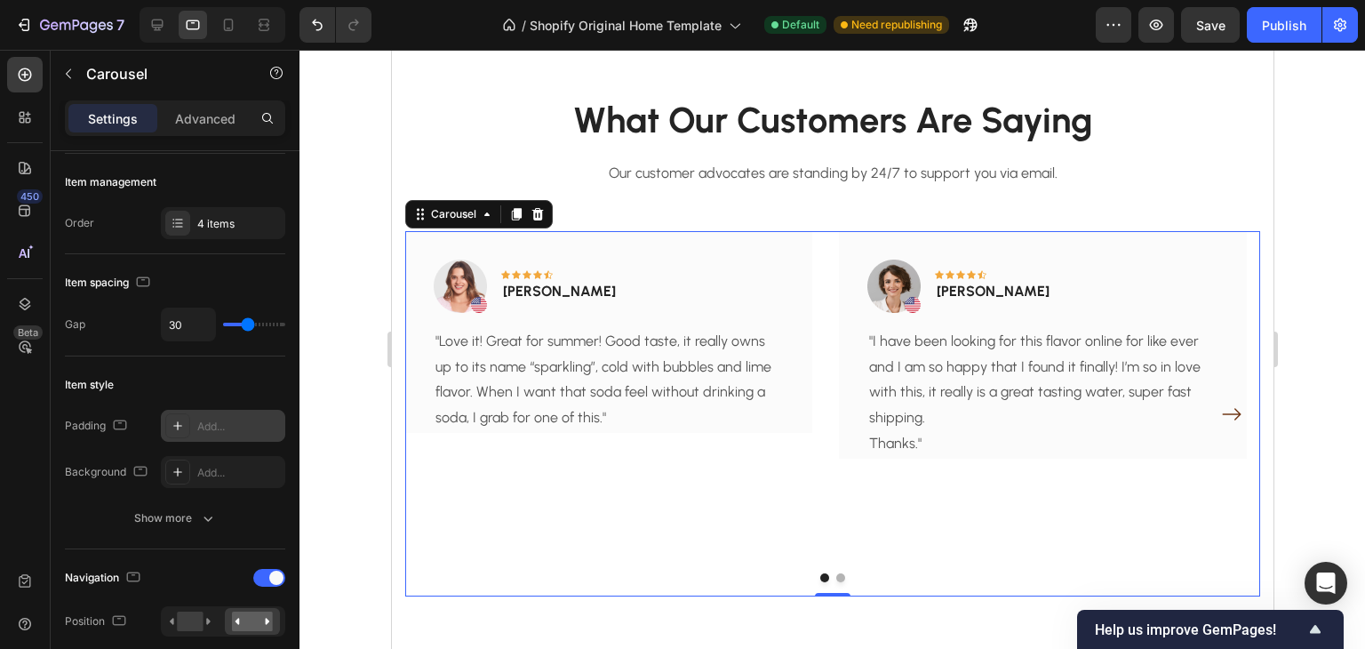
scroll to position [0, 0]
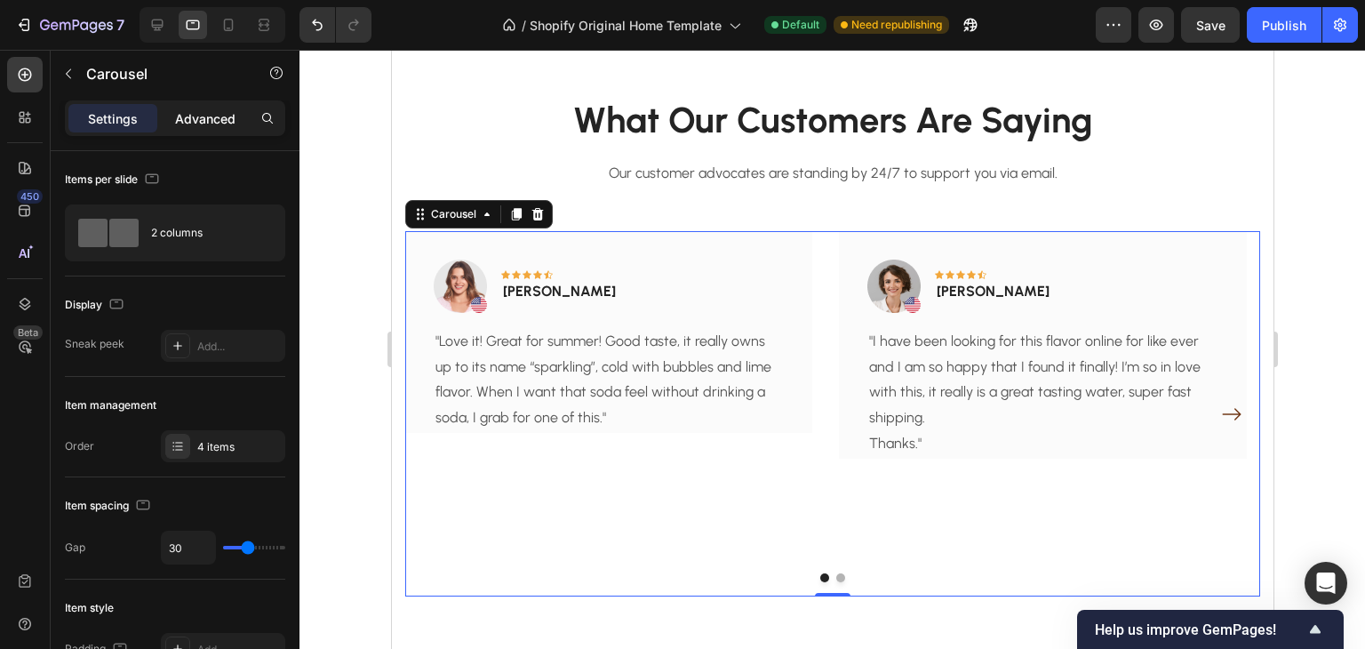
click at [207, 118] on p "Advanced" at bounding box center [205, 118] width 60 height 19
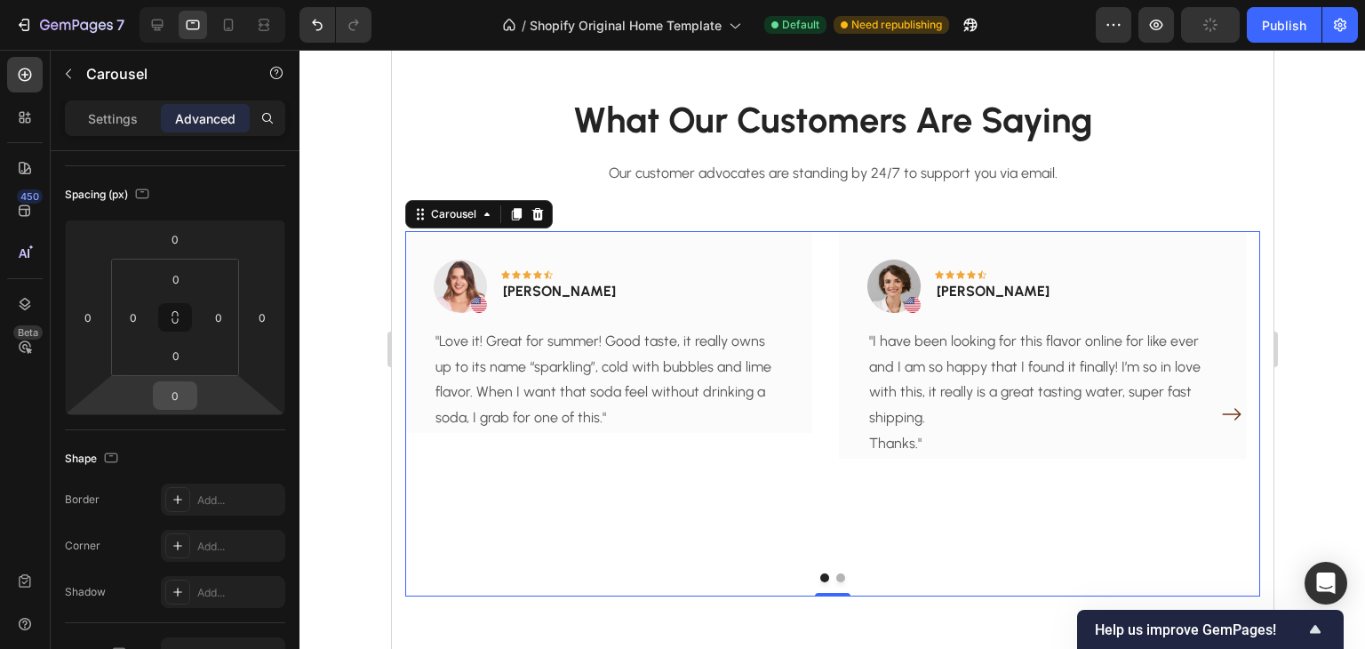
scroll to position [533, 0]
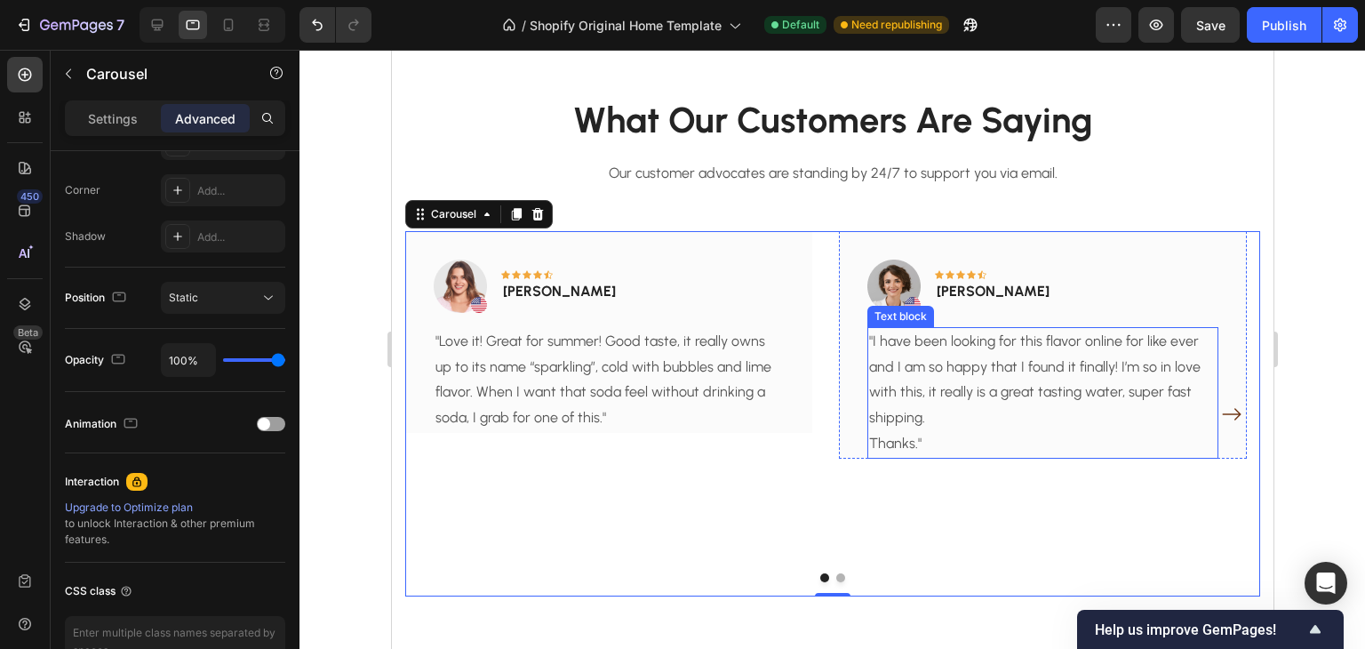
click at [952, 438] on p "Thanks."" at bounding box center [1041, 444] width 347 height 26
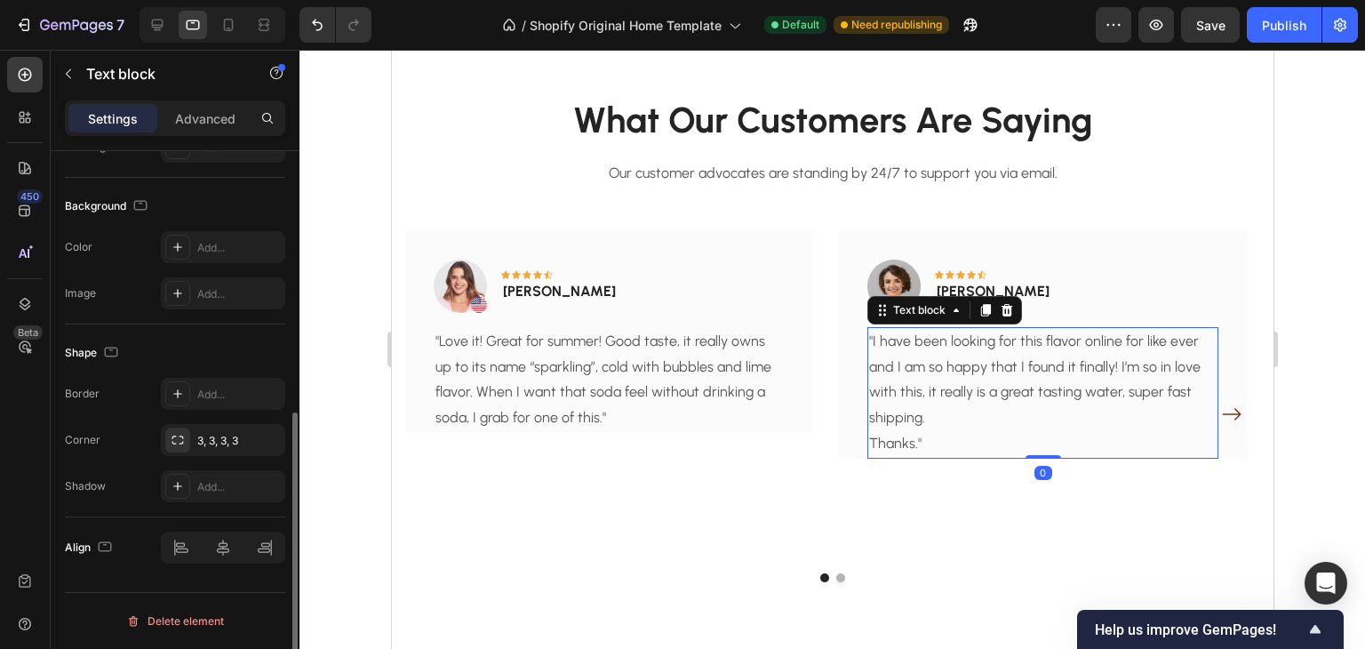
scroll to position [0, 0]
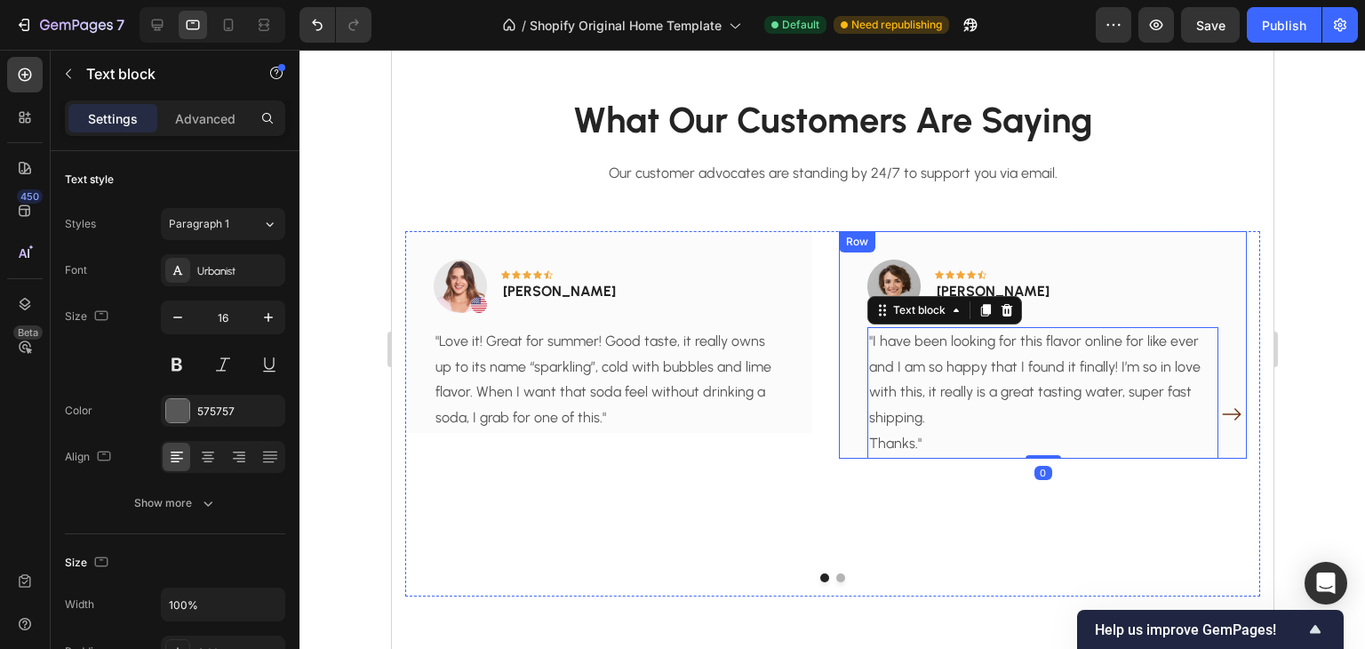
click at [844, 245] on div "Row" at bounding box center [856, 242] width 29 height 16
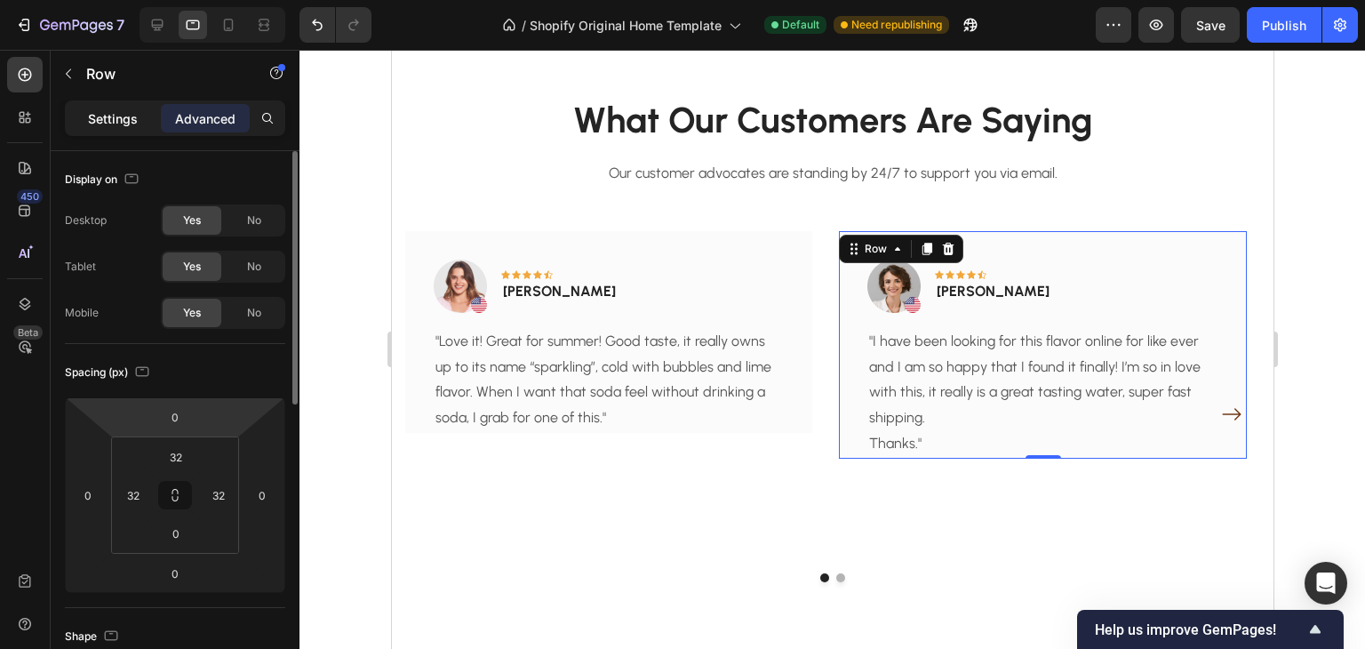
click at [139, 118] on div "Settings" at bounding box center [112, 118] width 89 height 28
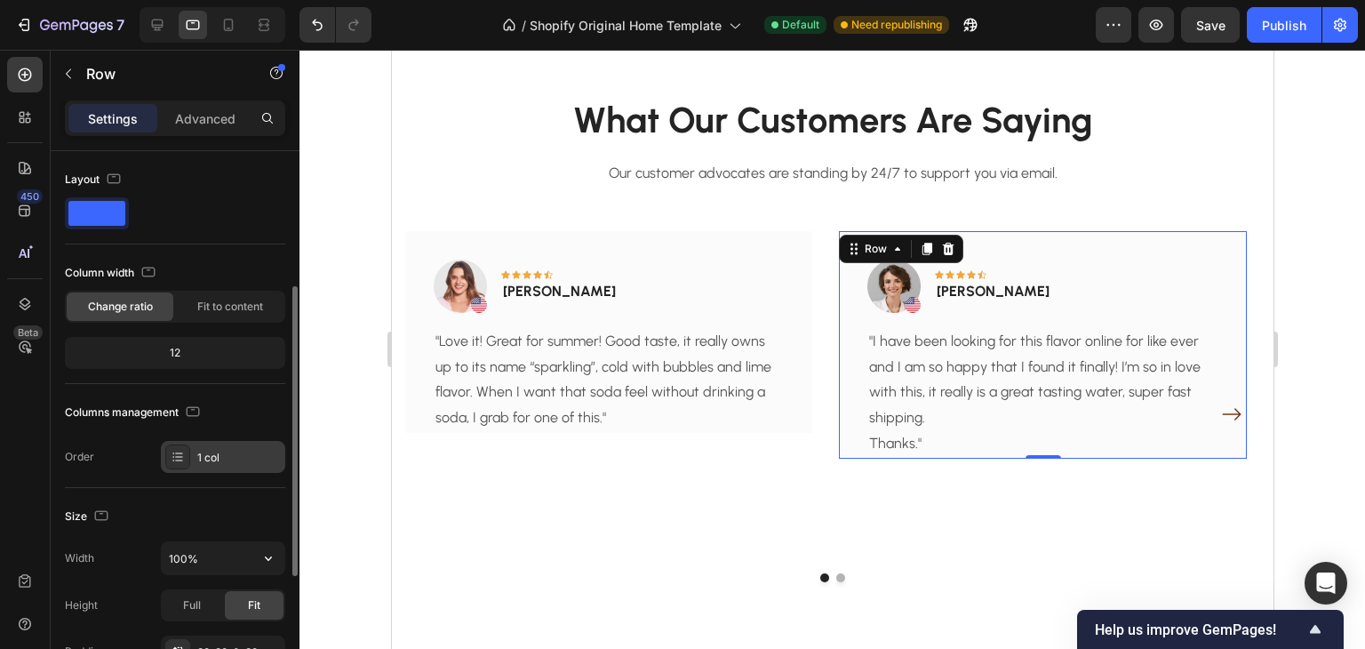
scroll to position [89, 0]
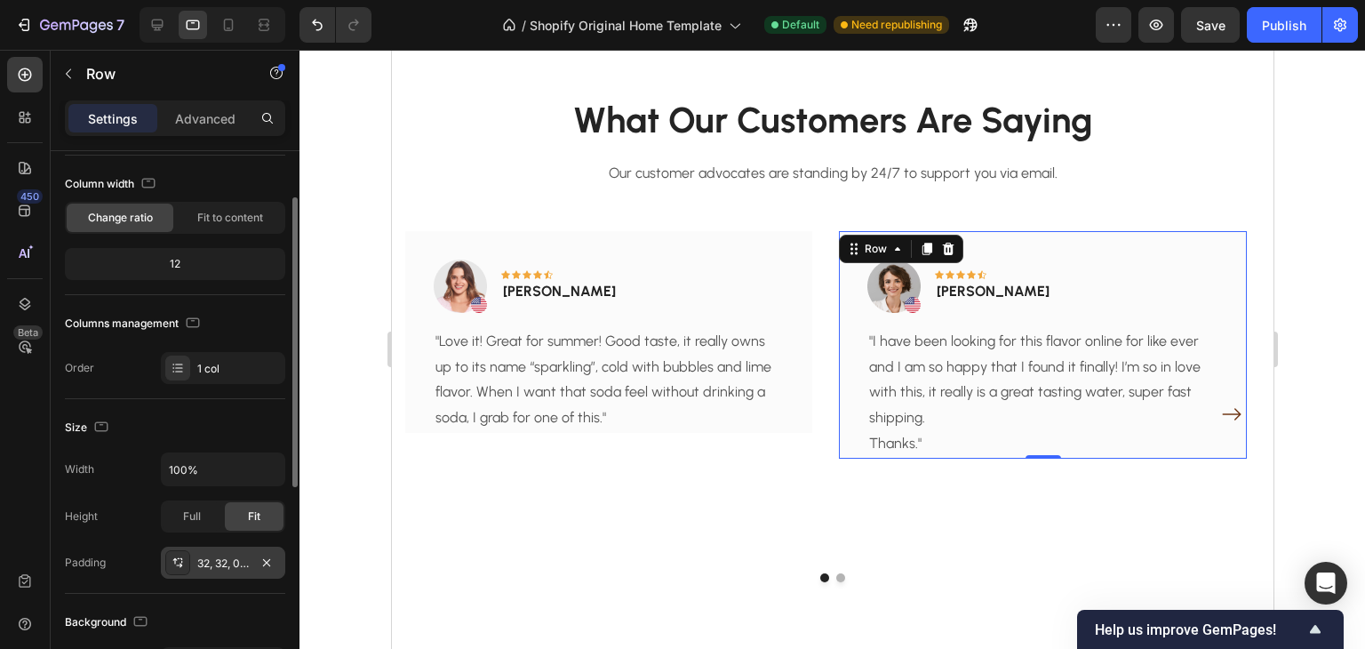
click at [245, 561] on div "32, 32, 0, 32" at bounding box center [223, 564] width 52 height 16
click at [124, 537] on div "Width 100% Height Full Fit Padding 32, 32, 0, 32" at bounding box center [175, 515] width 220 height 126
click at [184, 520] on span "Full" at bounding box center [192, 516] width 18 height 16
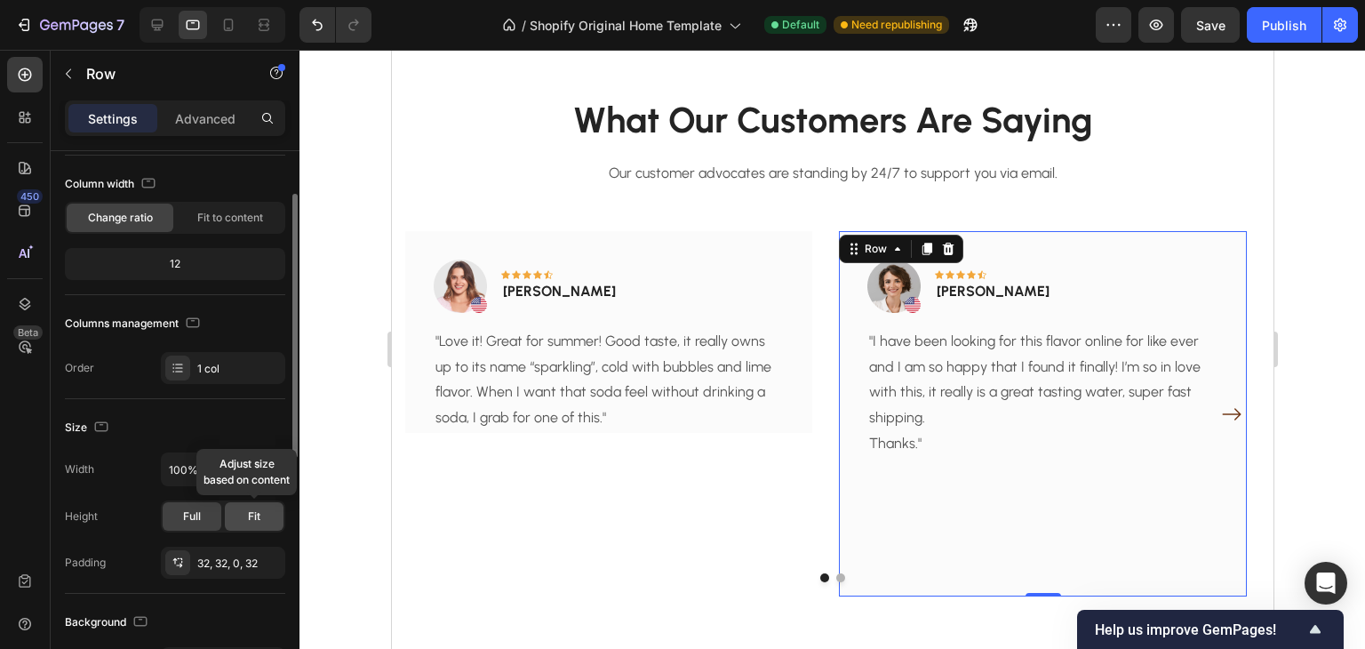
click at [242, 521] on div "Fit" at bounding box center [254, 516] width 59 height 28
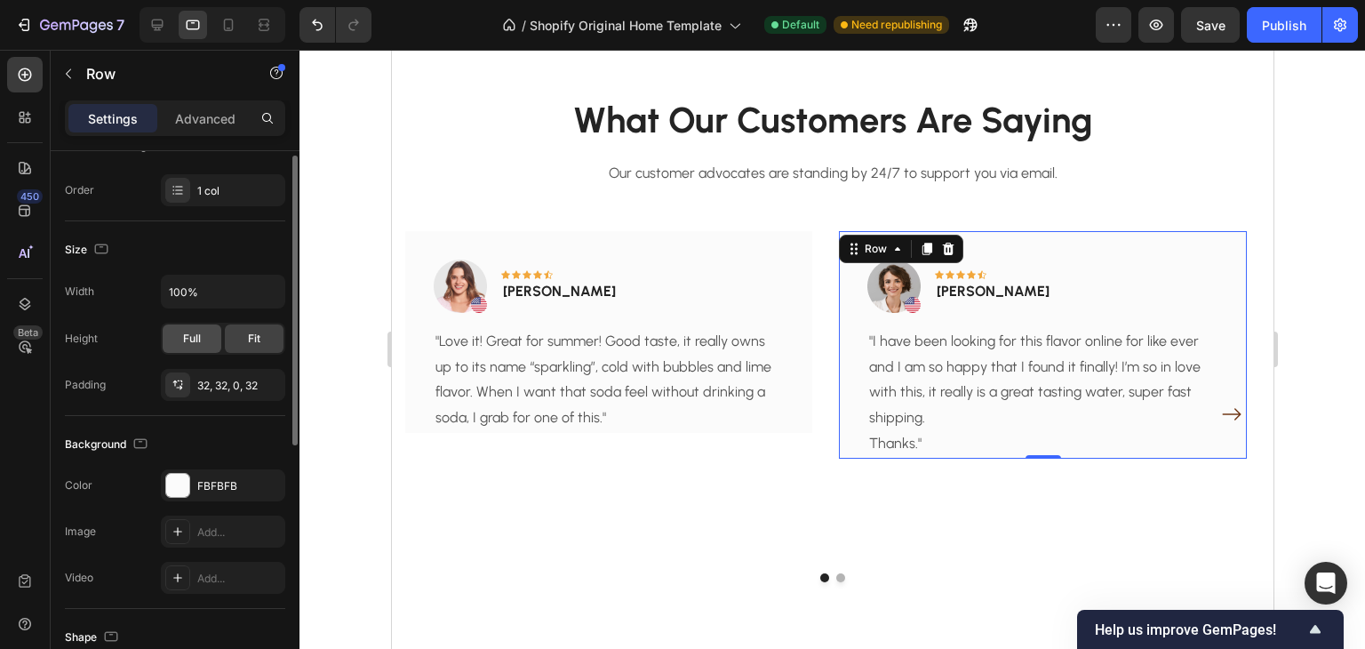
scroll to position [444, 0]
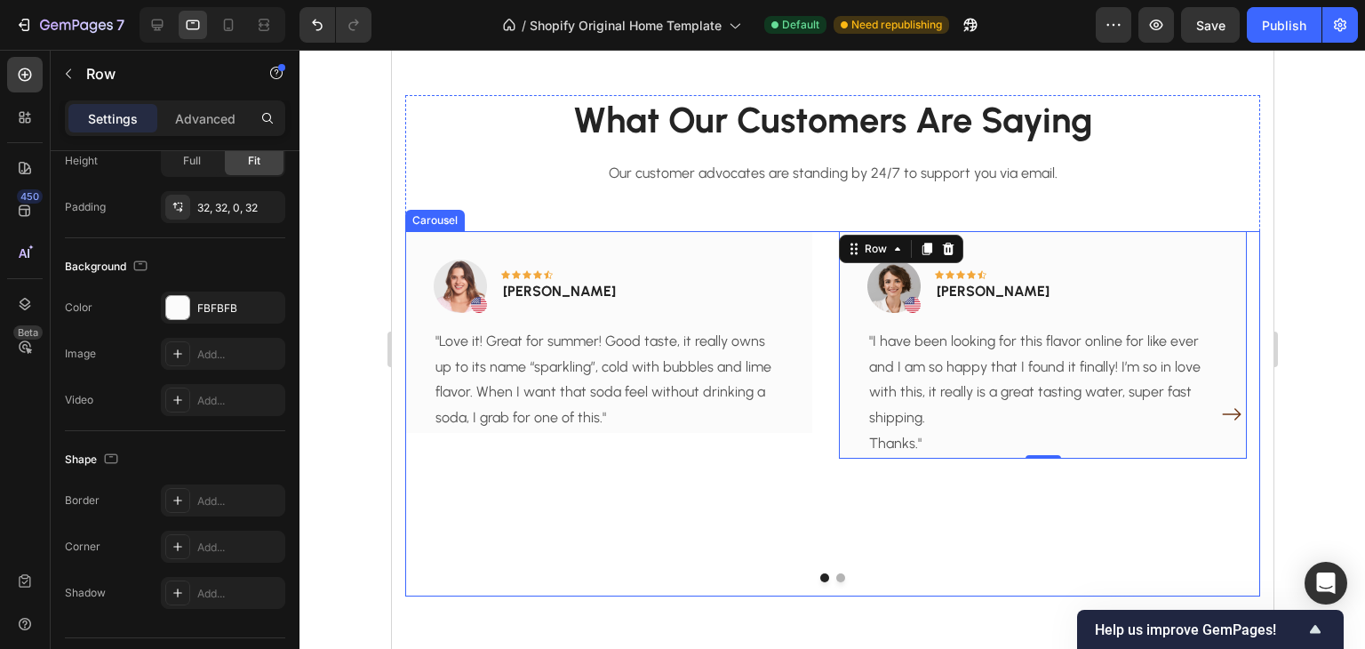
click at [808, 473] on div "Image Icon Icon Icon Icon Icon Row Rita Carroll Text block Row "Love it! Great …" at bounding box center [607, 414] width 407 height 366
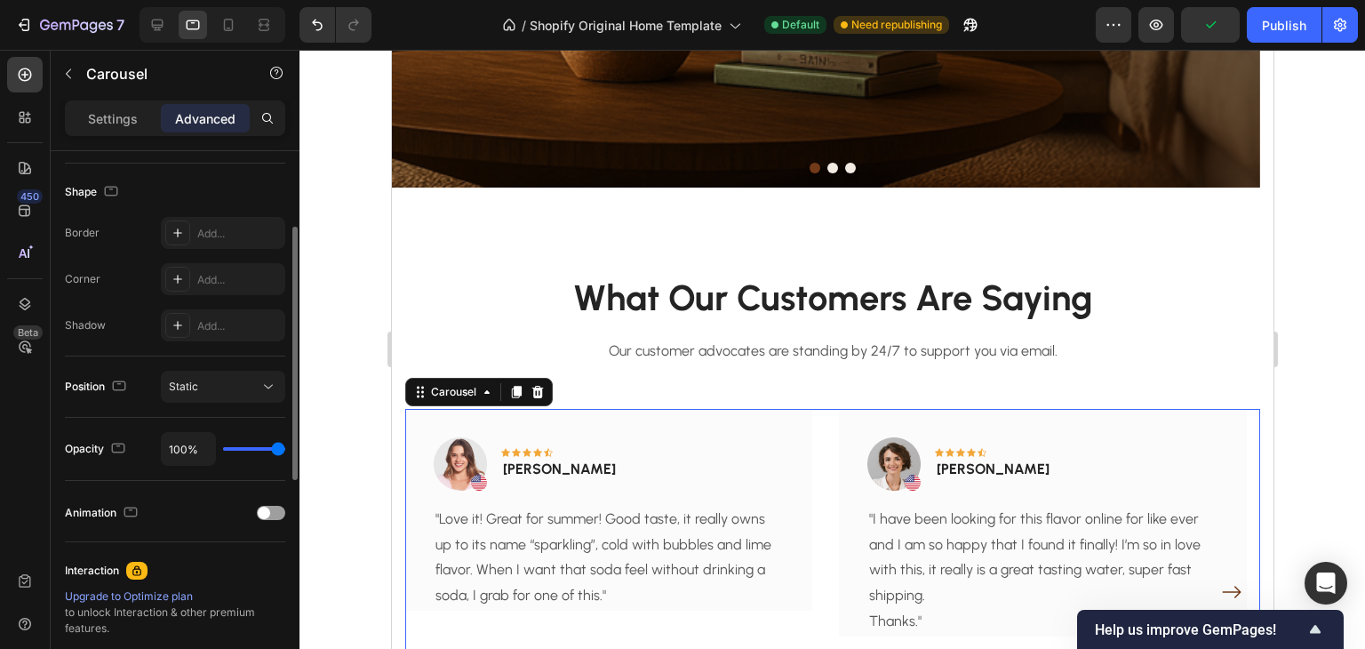
scroll to position [356, 0]
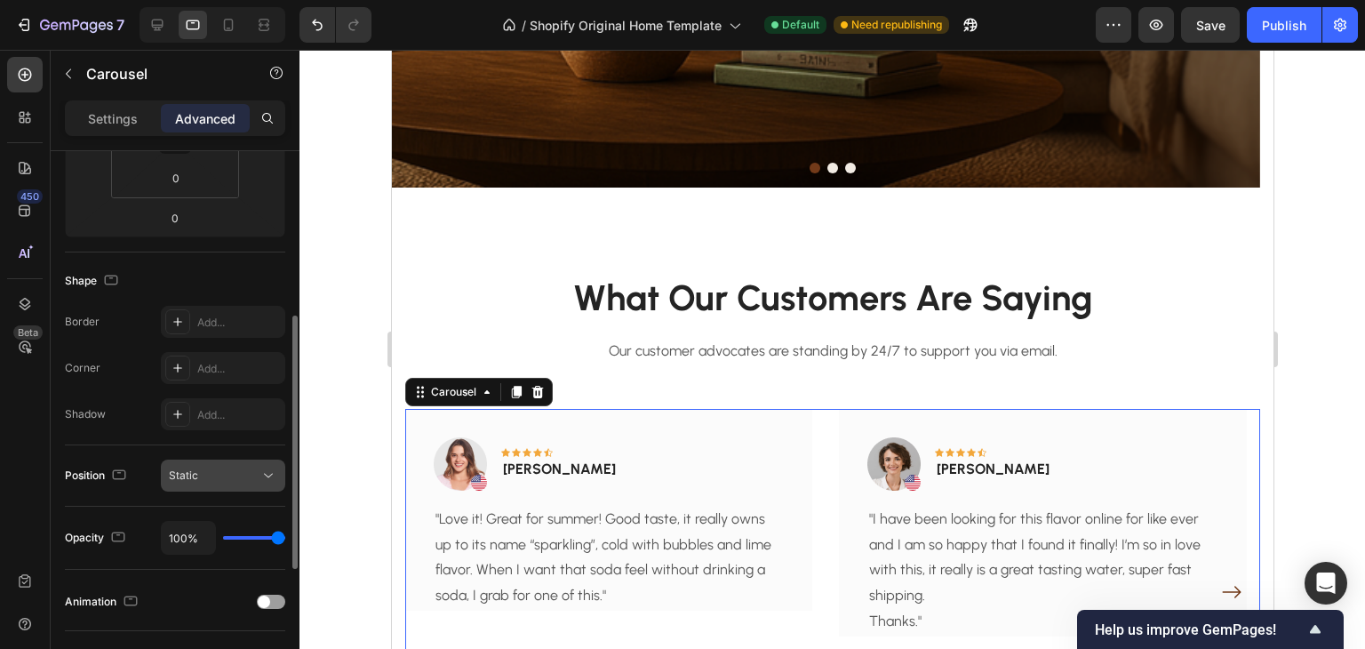
click at [220, 480] on div "Static" at bounding box center [214, 476] width 91 height 16
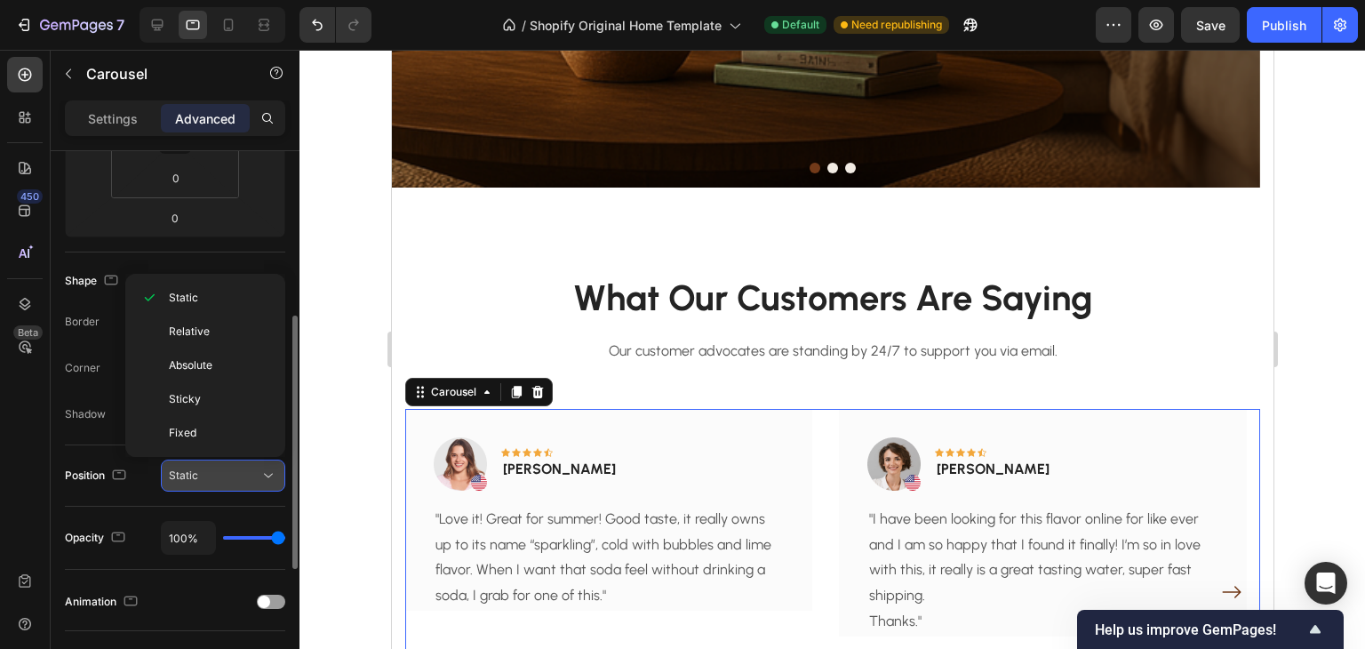
click at [220, 480] on div "Static" at bounding box center [214, 476] width 91 height 16
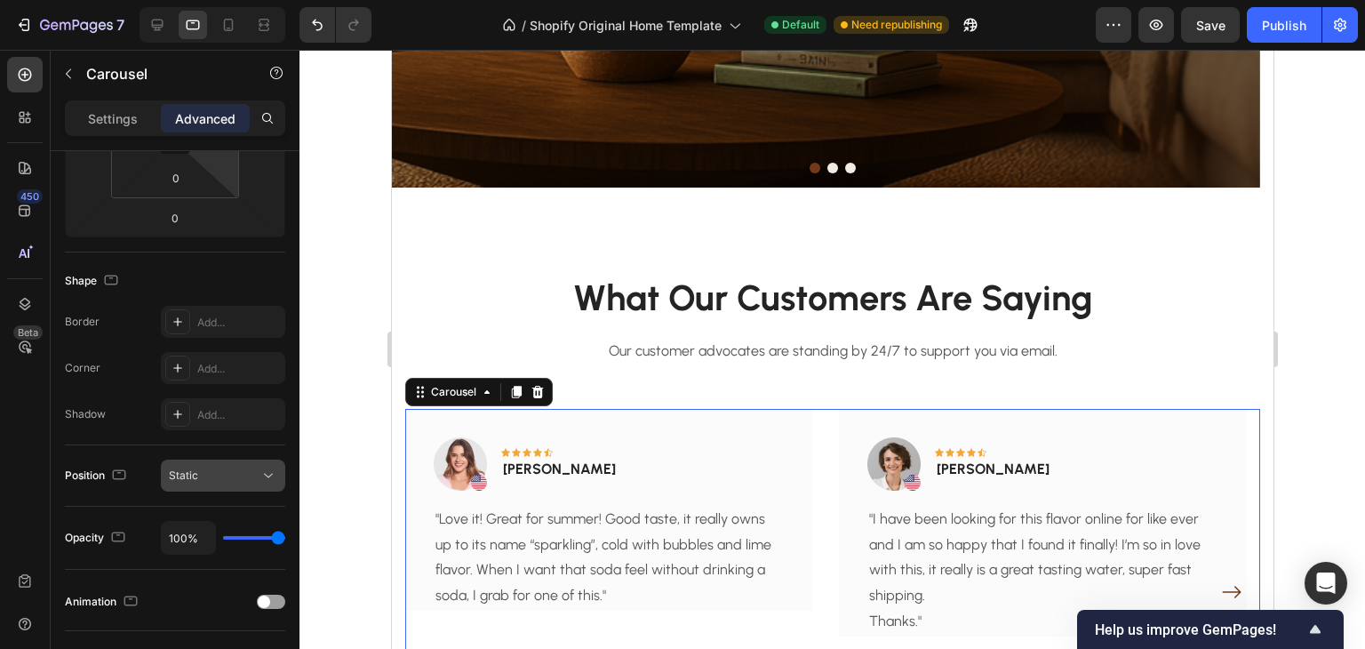
scroll to position [0, 0]
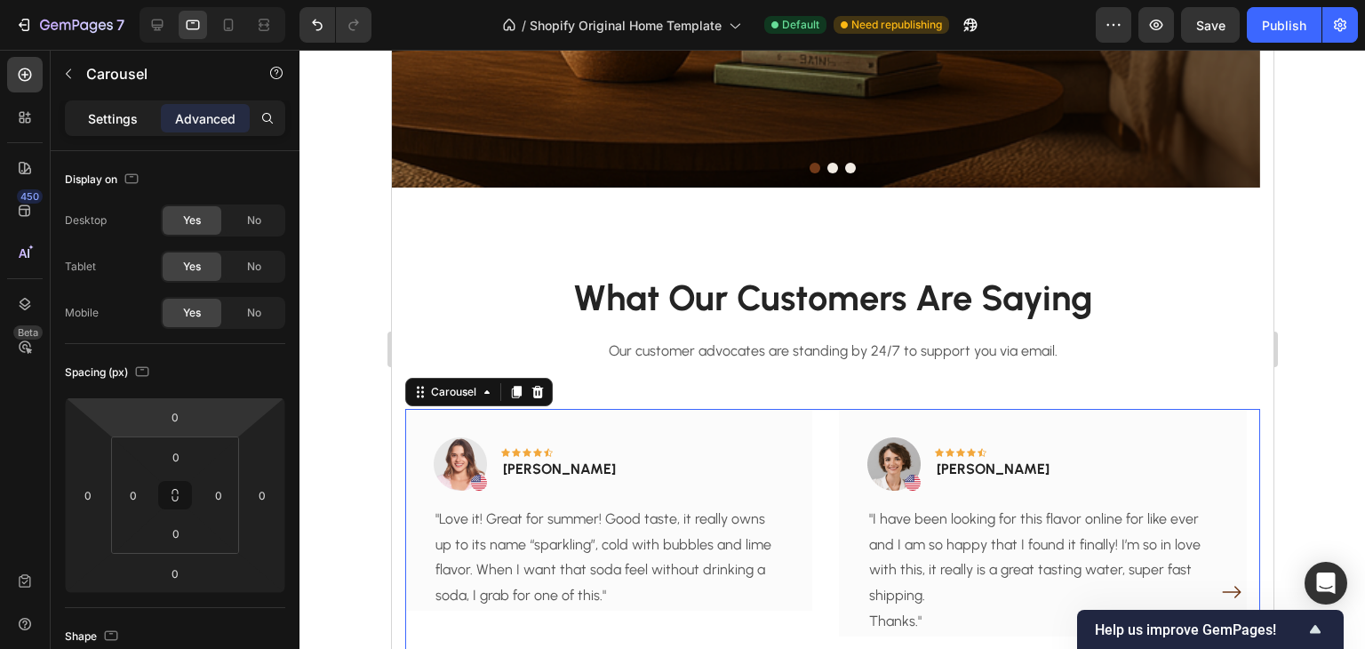
click at [120, 122] on p "Settings" at bounding box center [113, 118] width 50 height 19
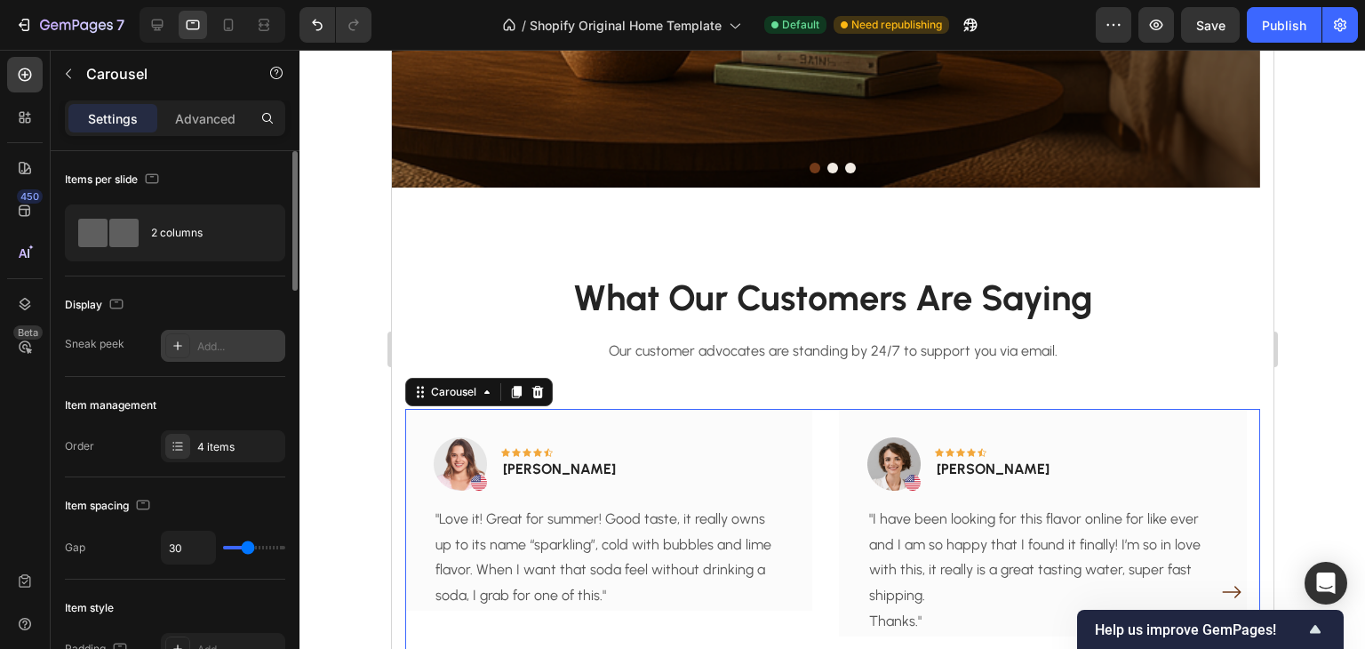
scroll to position [178, 0]
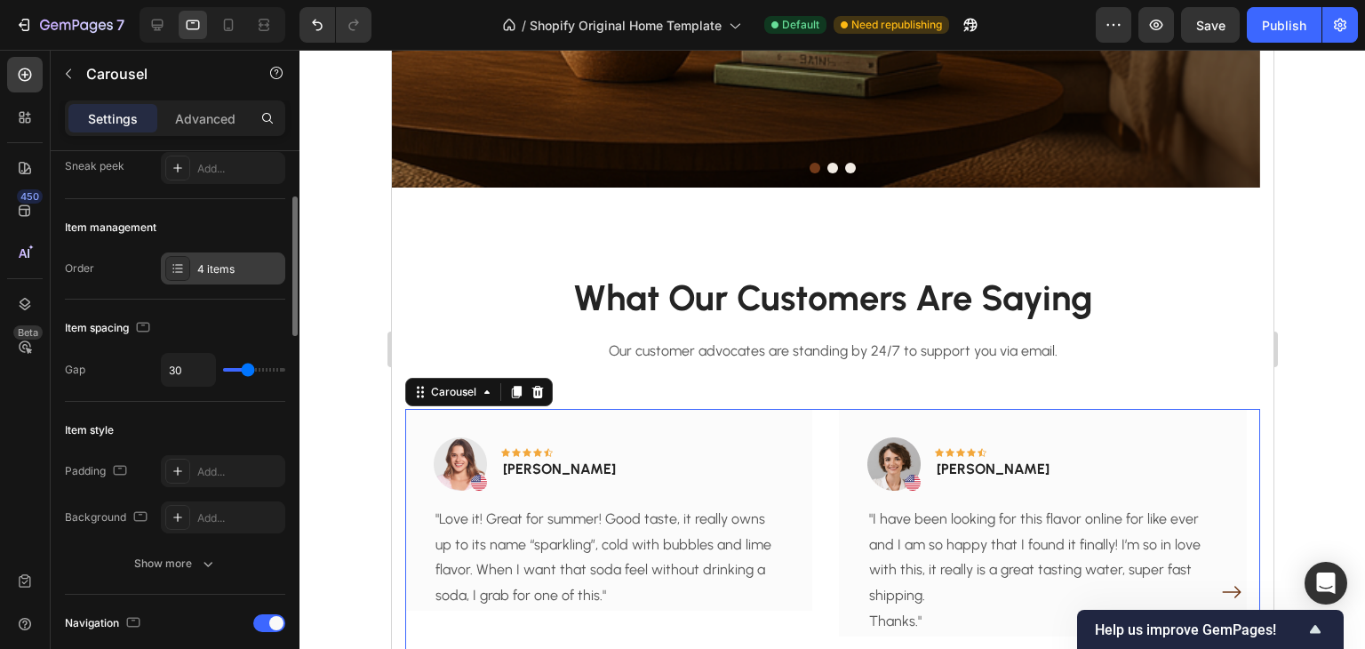
click at [222, 259] on div "4 items" at bounding box center [223, 268] width 124 height 32
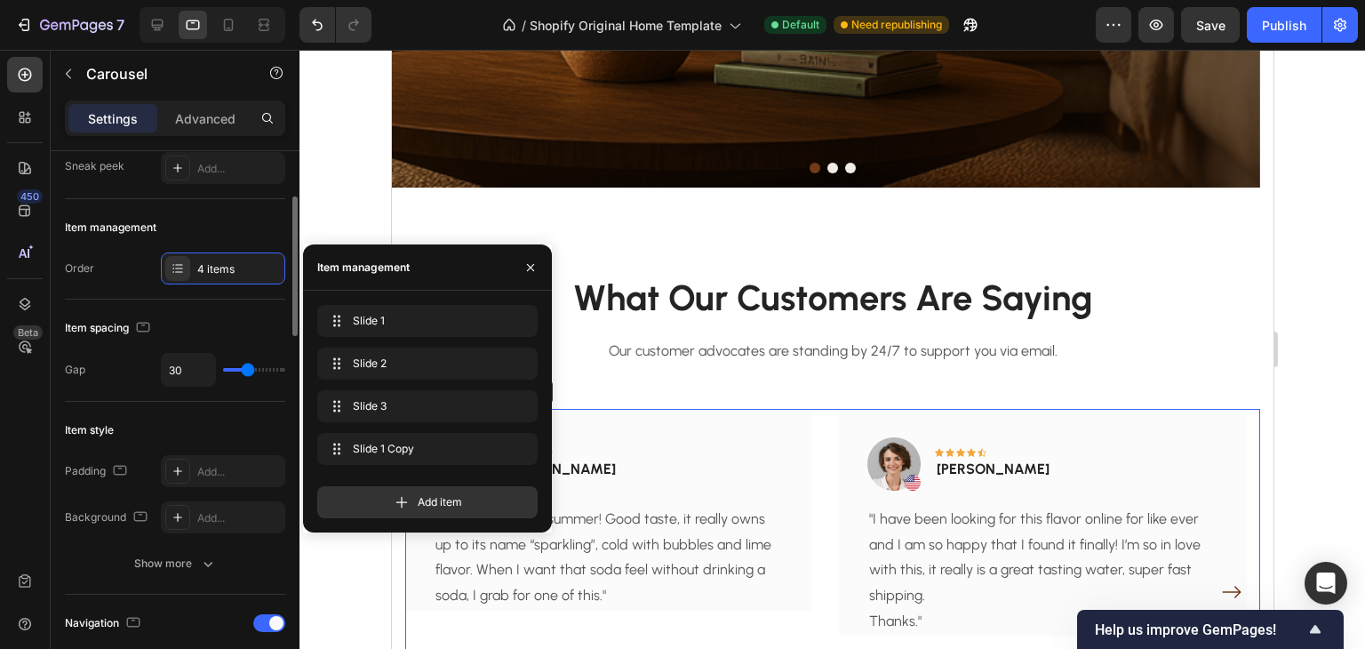
click at [209, 418] on div "Item style" at bounding box center [175, 430] width 220 height 28
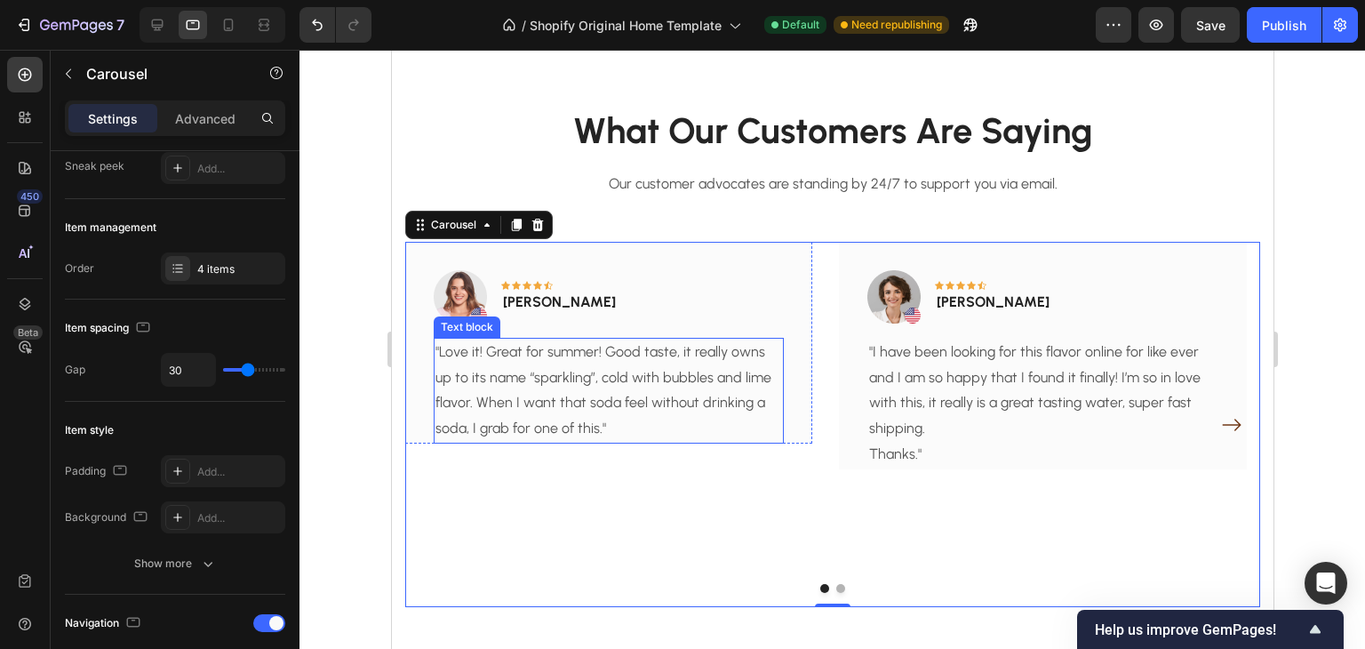
scroll to position [654, 0]
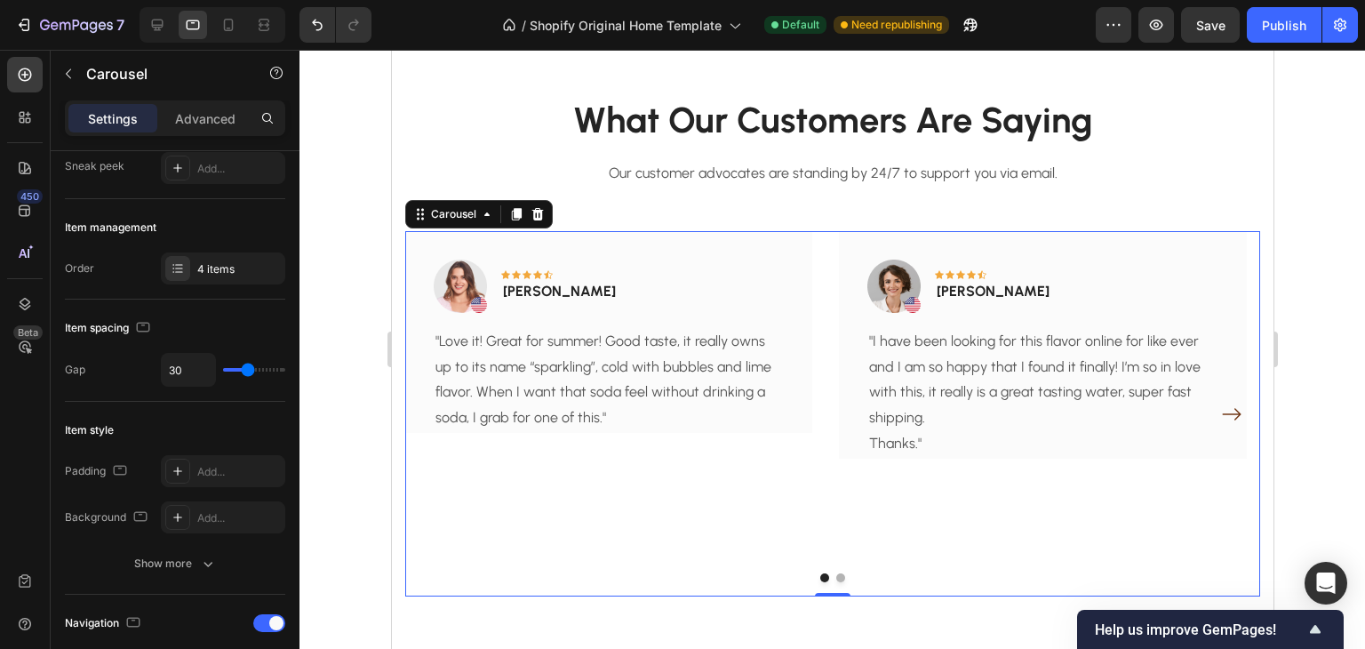
click at [1222, 413] on icon "Carousel Next Arrow" at bounding box center [1231, 414] width 19 height 12
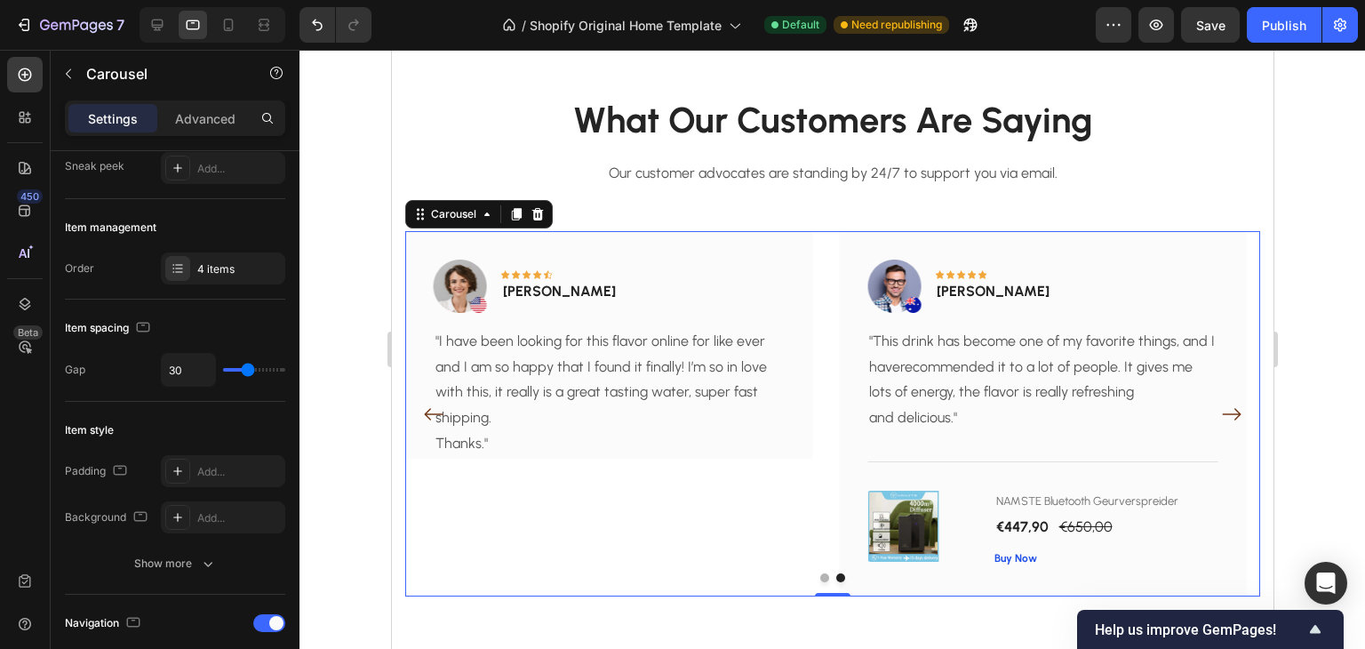
click at [1220, 418] on icon "Carousel Next Arrow" at bounding box center [1230, 414] width 21 height 21
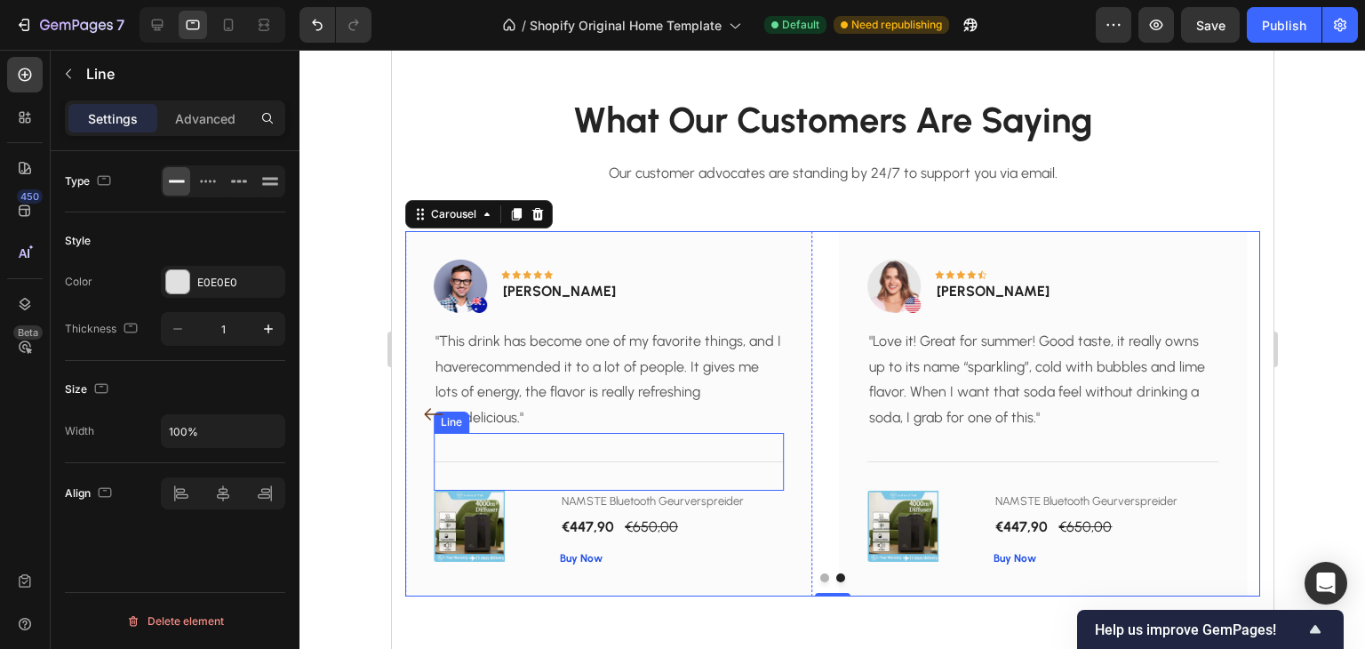
scroll to position [0, 0]
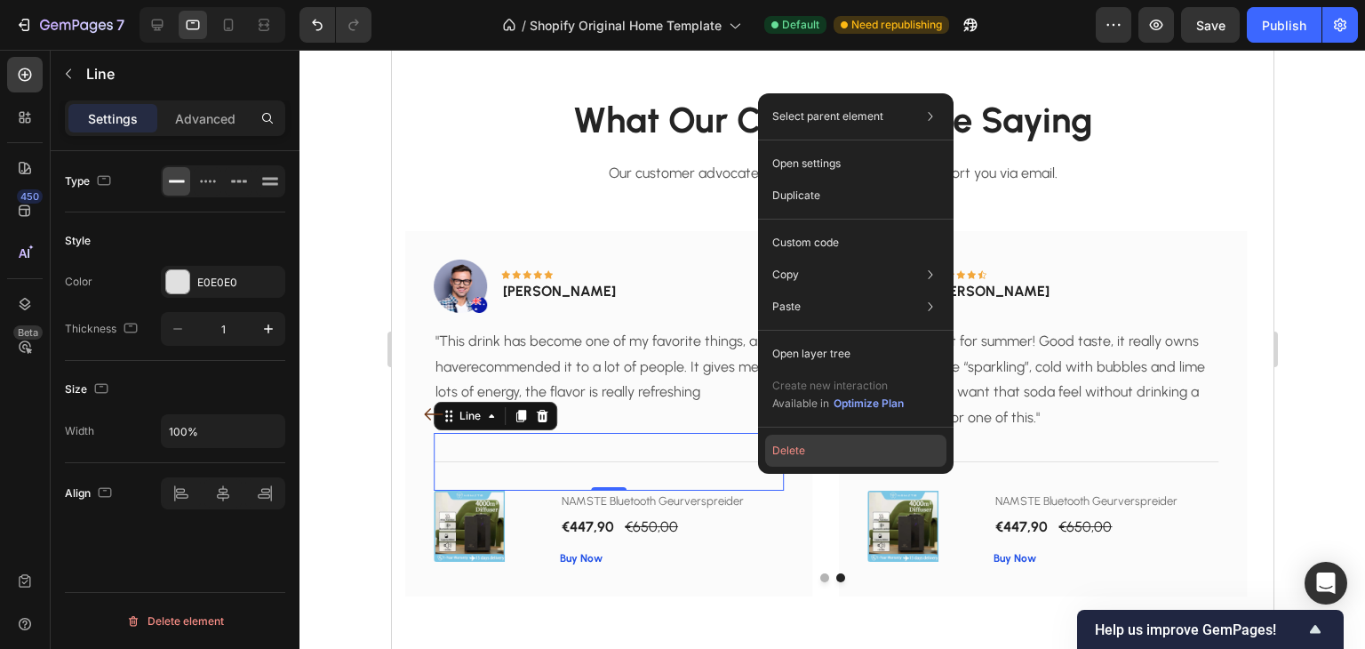
drag, startPoint x: 811, startPoint y: 456, endPoint x: 395, endPoint y: 420, distance: 417.5
click at [811, 456] on button "Delete" at bounding box center [855, 451] width 181 height 32
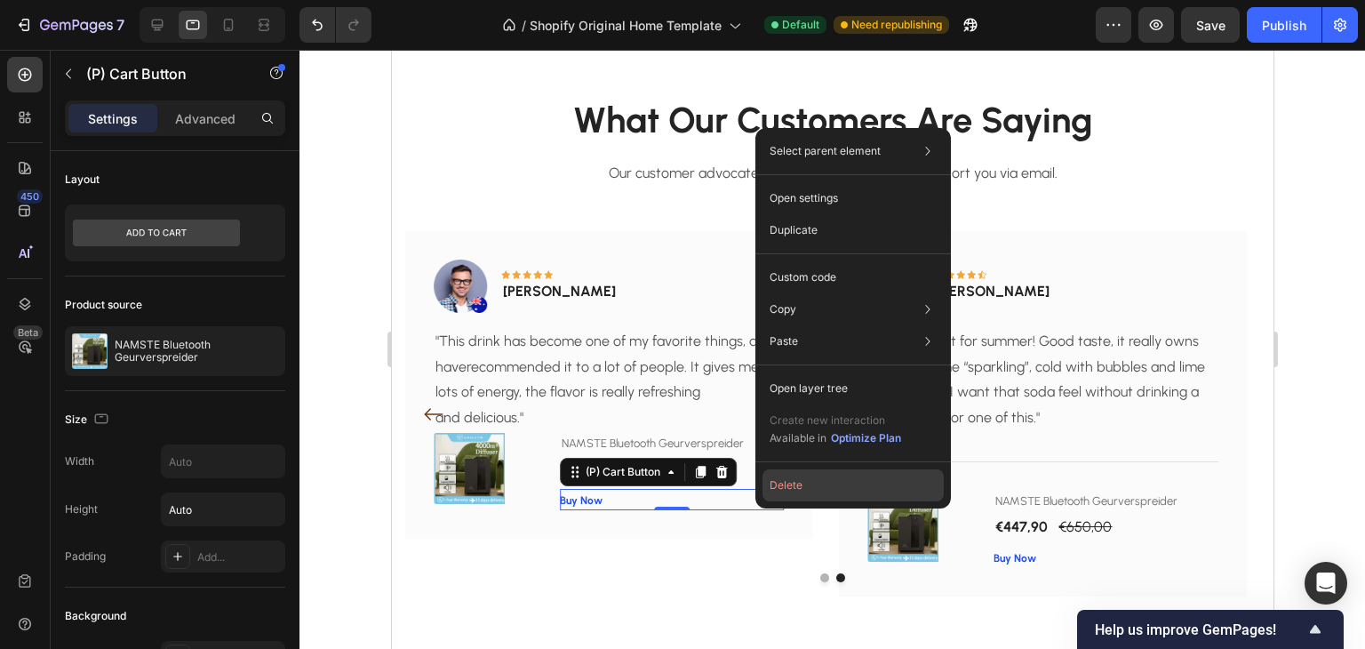
drag, startPoint x: 816, startPoint y: 476, endPoint x: 408, endPoint y: 427, distance: 411.0
click at [816, 476] on button "Delete" at bounding box center [853, 485] width 181 height 32
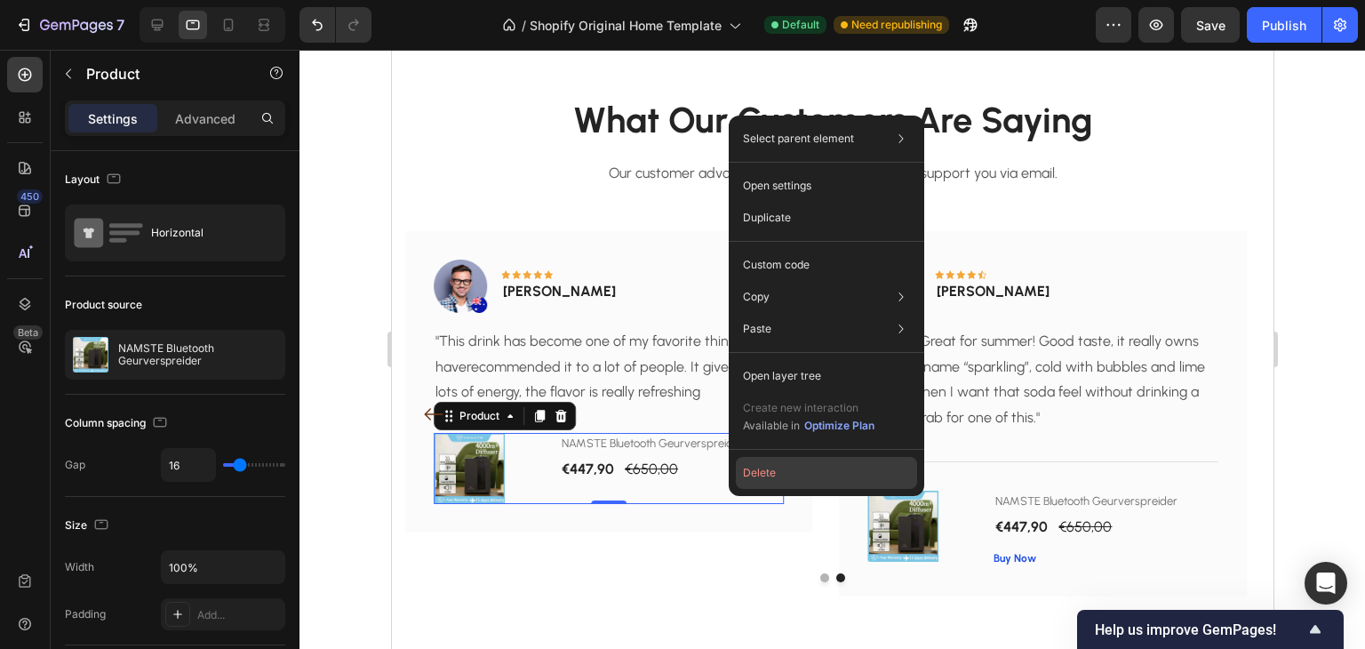
drag, startPoint x: 754, startPoint y: 485, endPoint x: 364, endPoint y: 436, distance: 393.4
click at [754, 485] on button "Delete" at bounding box center [826, 473] width 181 height 32
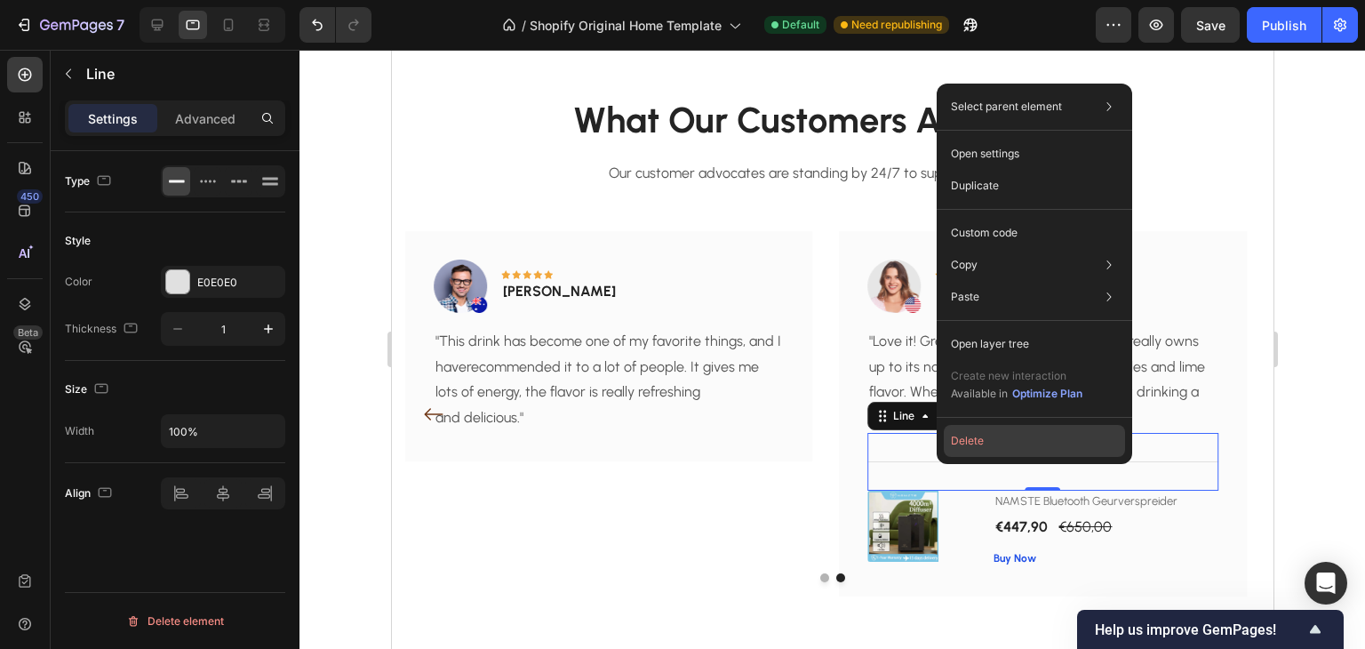
click at [1003, 431] on button "Delete" at bounding box center [1034, 441] width 181 height 32
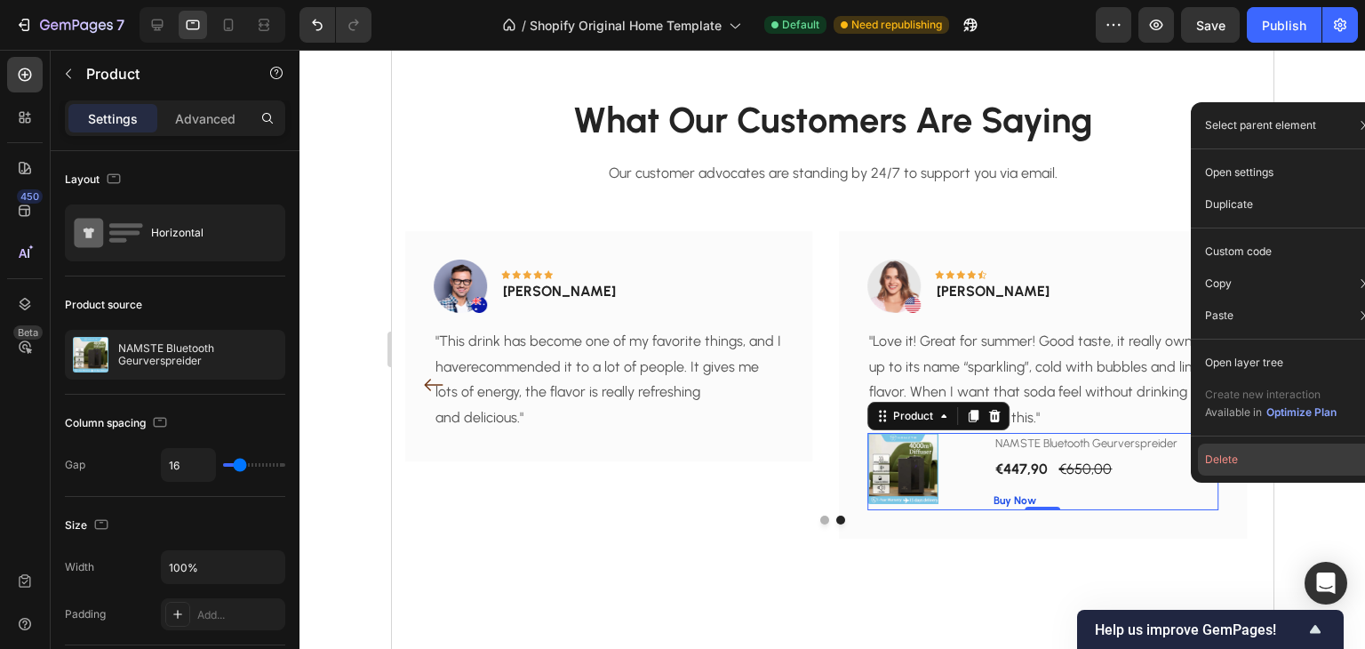
click at [1203, 467] on button "Delete" at bounding box center [1288, 460] width 181 height 32
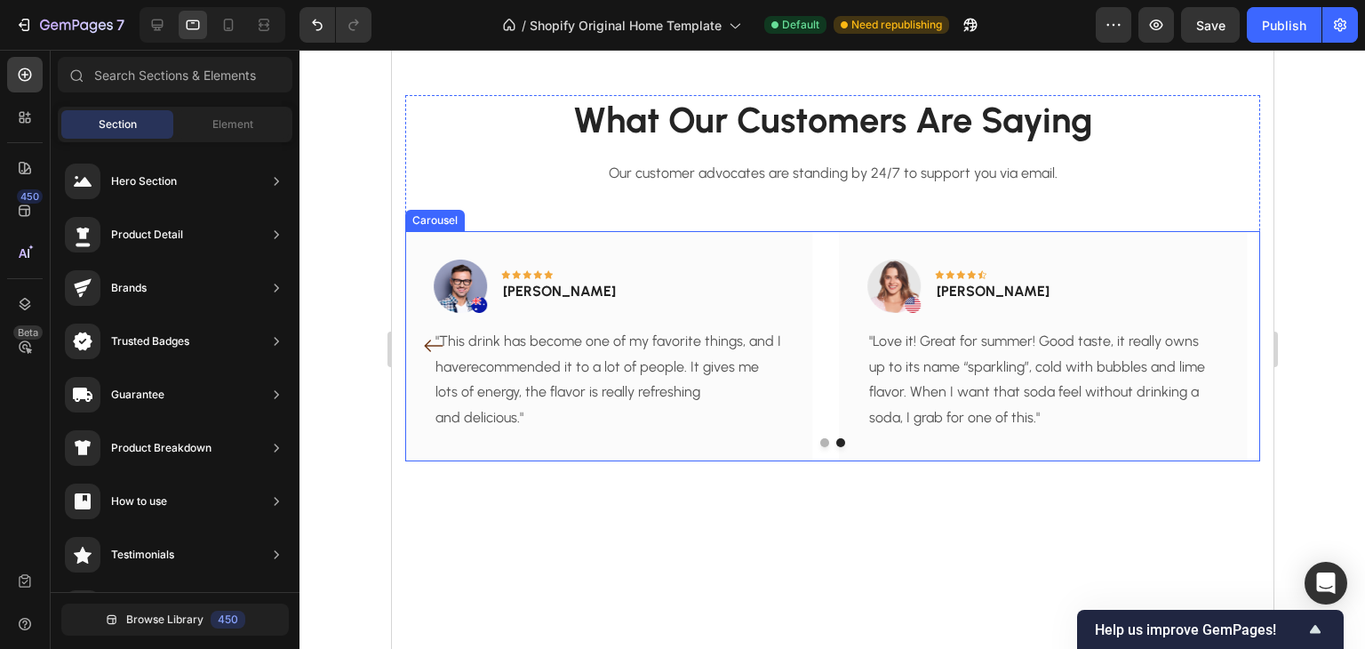
click at [427, 349] on icon "Carousel Back Arrow" at bounding box center [432, 345] width 21 height 21
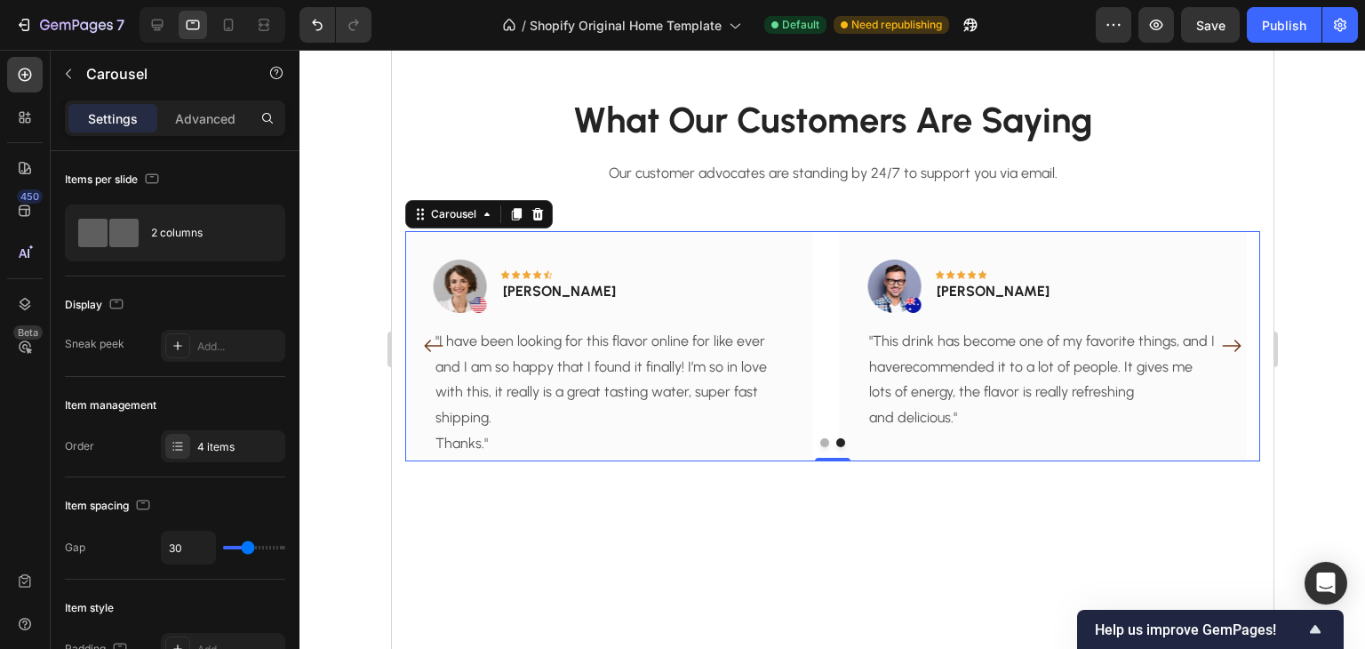
click at [431, 346] on icon "Carousel Back Arrow" at bounding box center [432, 345] width 21 height 21
click at [431, 346] on div "Image Icon Icon Icon Icon Icon Row Rita Carroll Text block Row "Love it! Great …" at bounding box center [607, 332] width 407 height 202
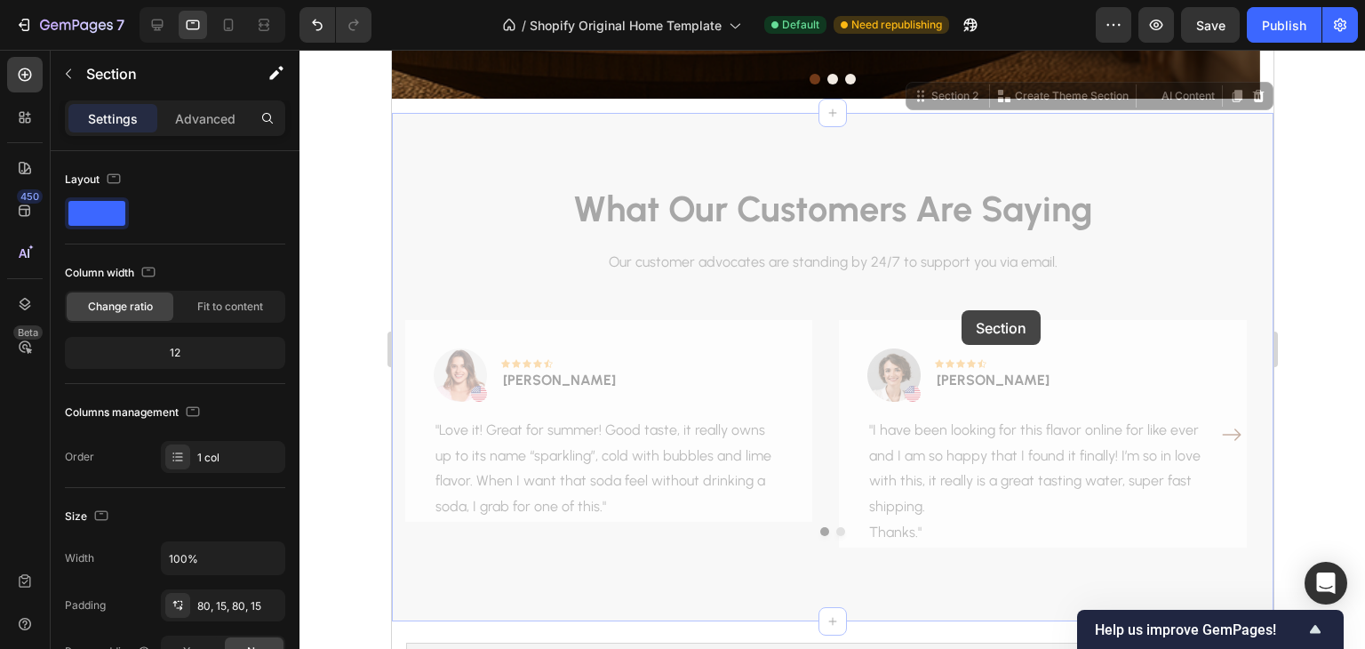
scroll to position [210, 0]
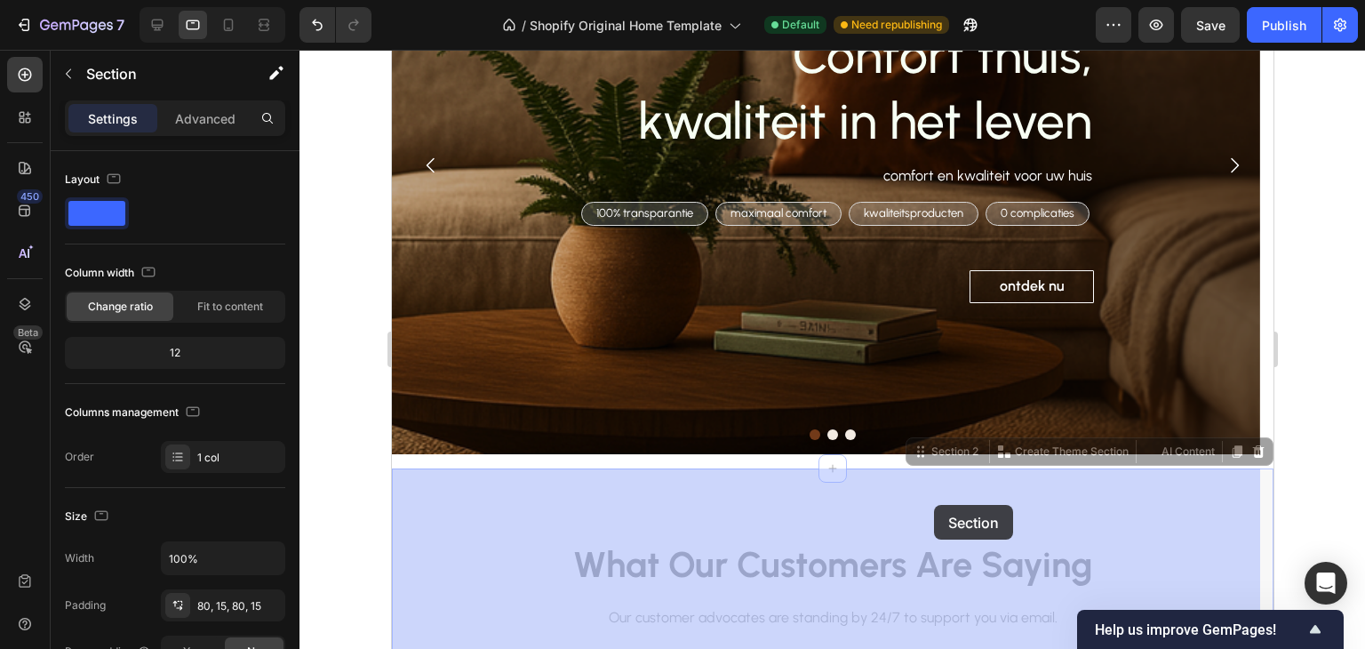
drag, startPoint x: 1236, startPoint y: 195, endPoint x: 932, endPoint y: 508, distance: 436.3
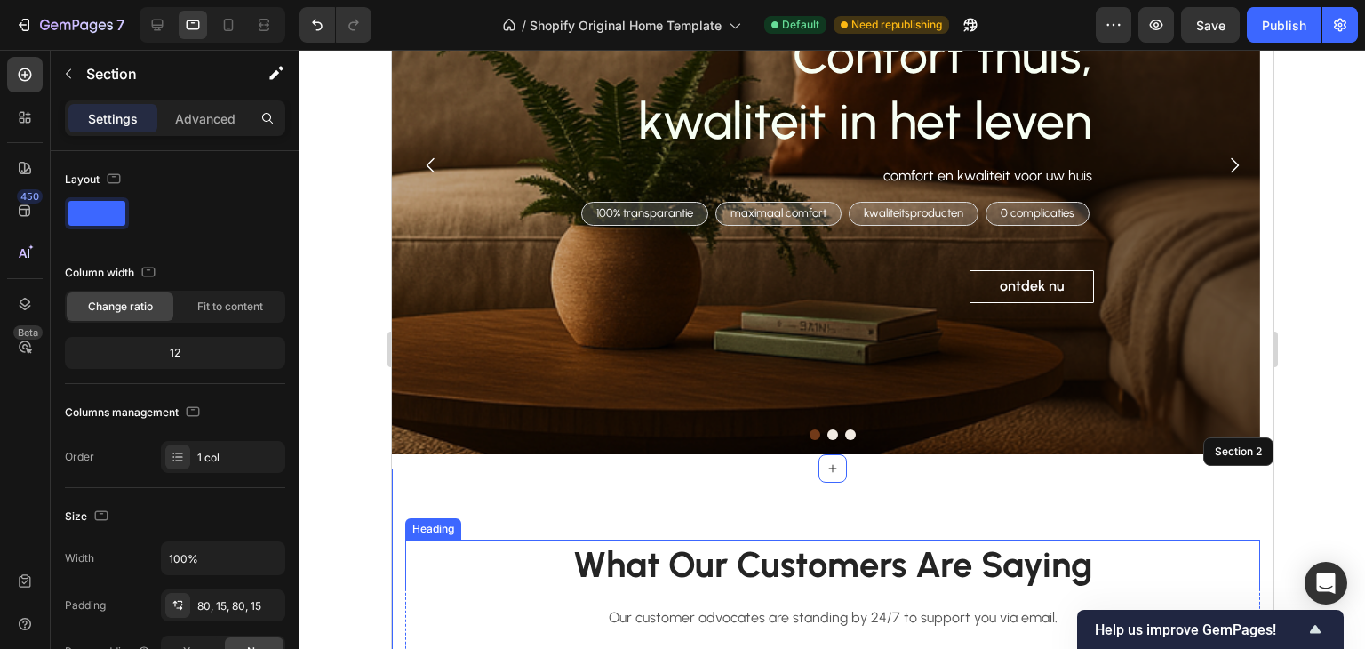
scroll to position [388, 0]
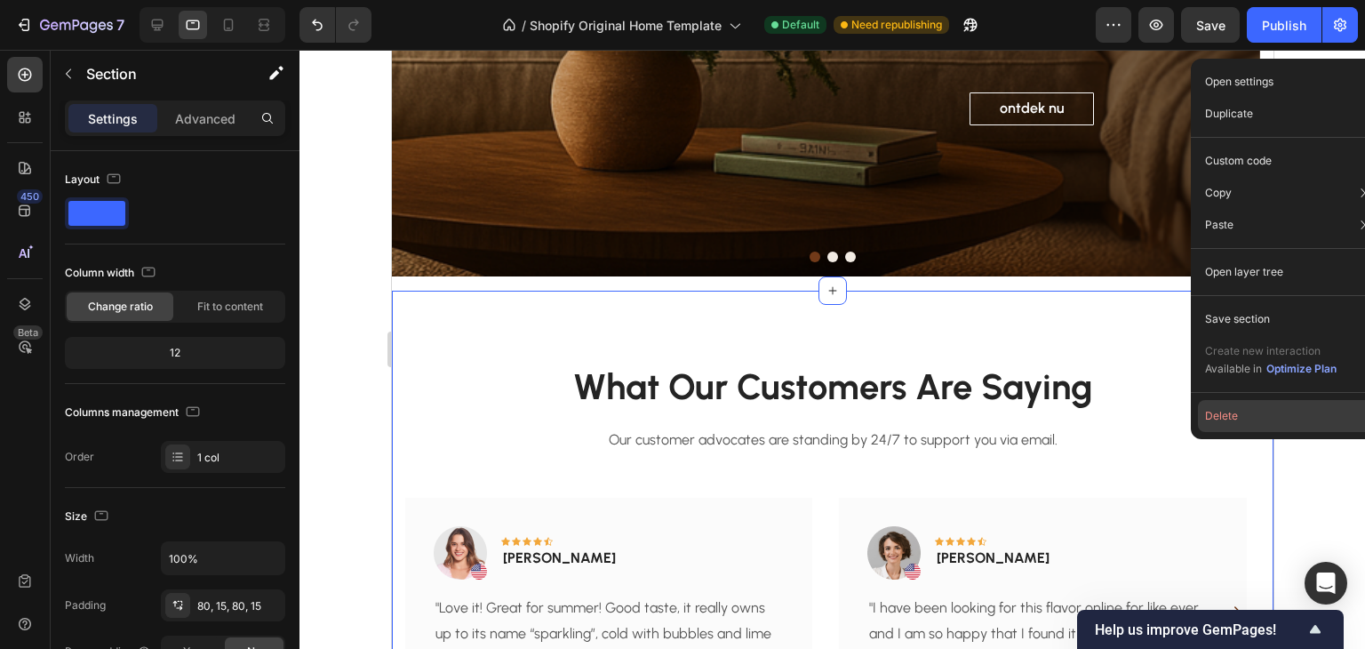
drag, startPoint x: 1258, startPoint y: 414, endPoint x: 847, endPoint y: 353, distance: 415.2
click at [1258, 414] on button "Delete" at bounding box center [1288, 416] width 181 height 32
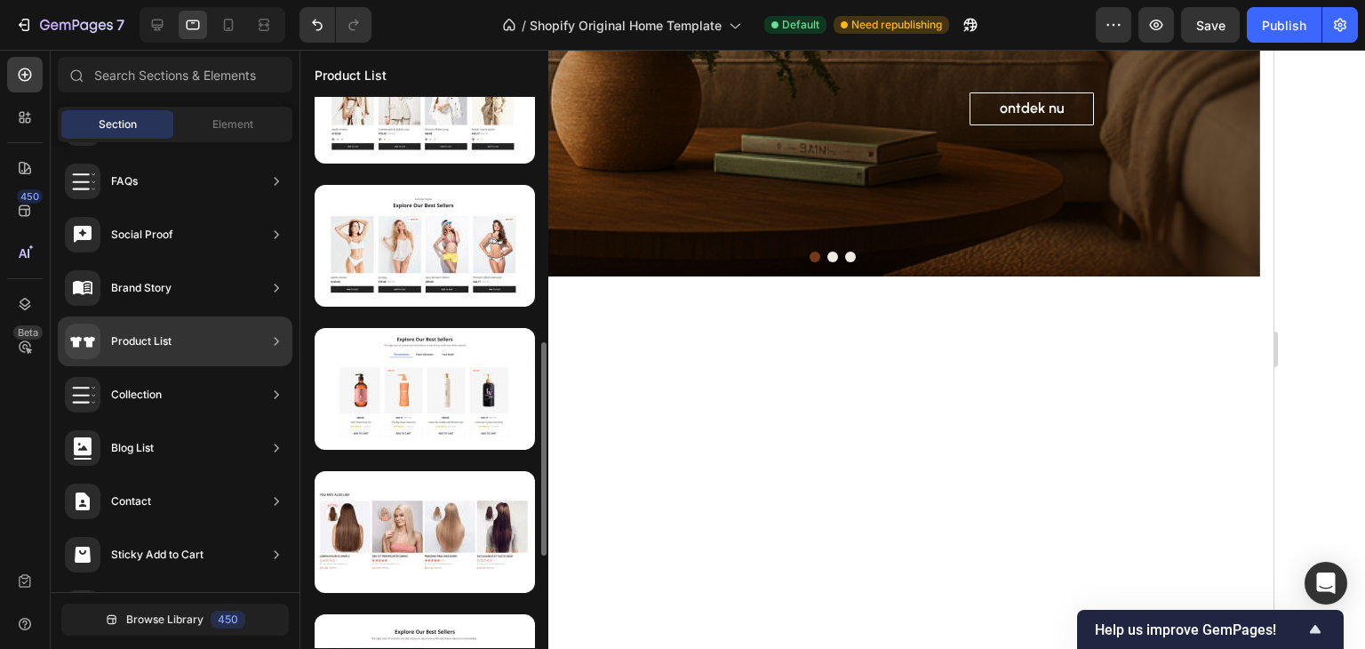
scroll to position [366, 0]
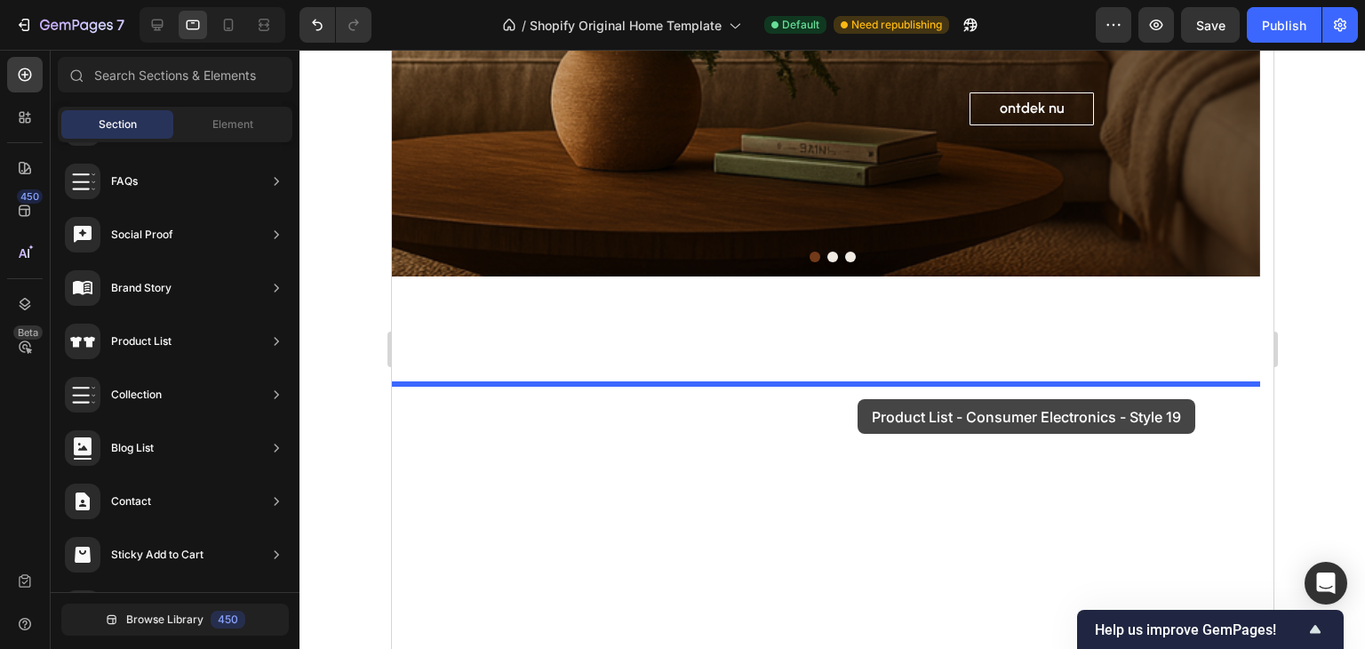
drag, startPoint x: 808, startPoint y: 295, endPoint x: 857, endPoint y: 399, distance: 114.9
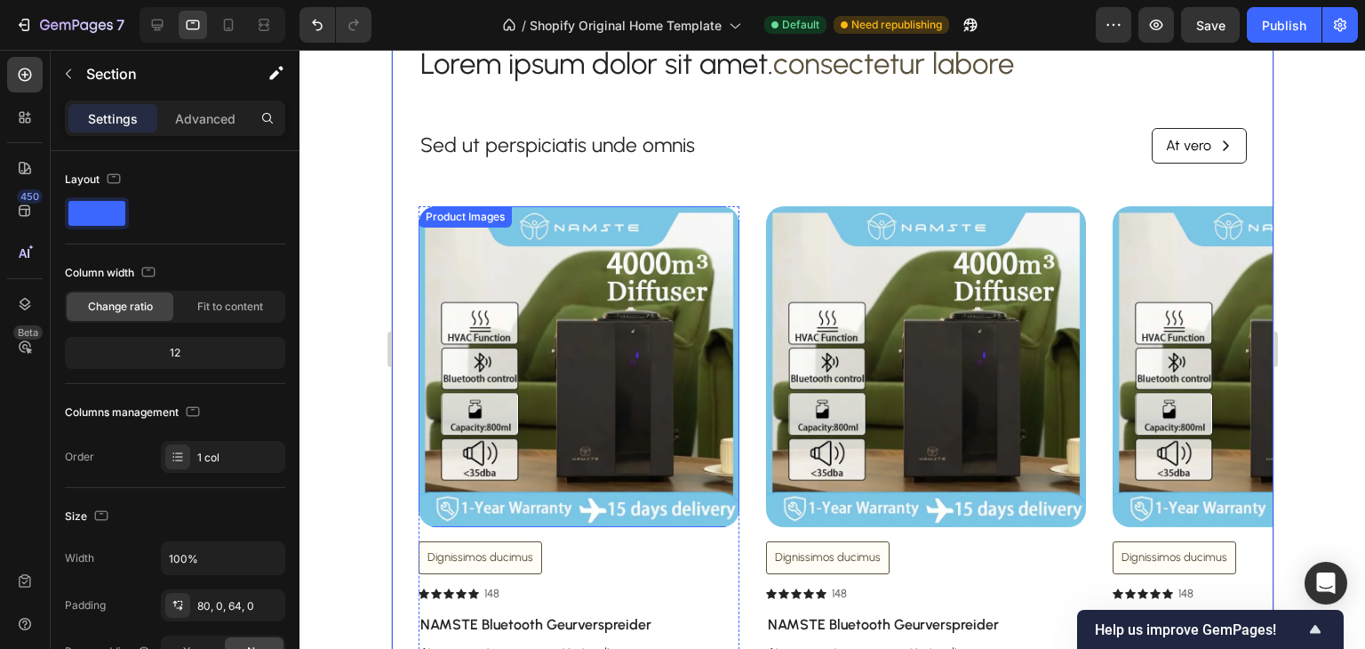
scroll to position [660, 0]
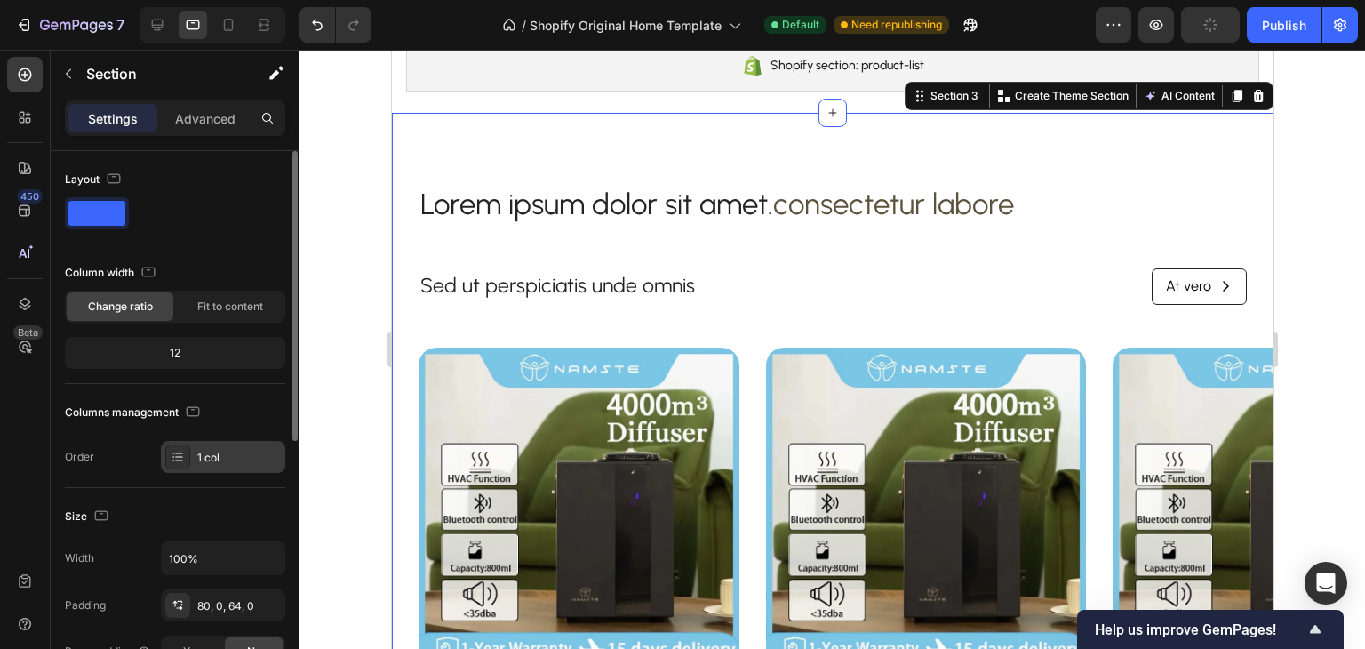
click at [214, 450] on div "1 col" at bounding box center [239, 458] width 84 height 16
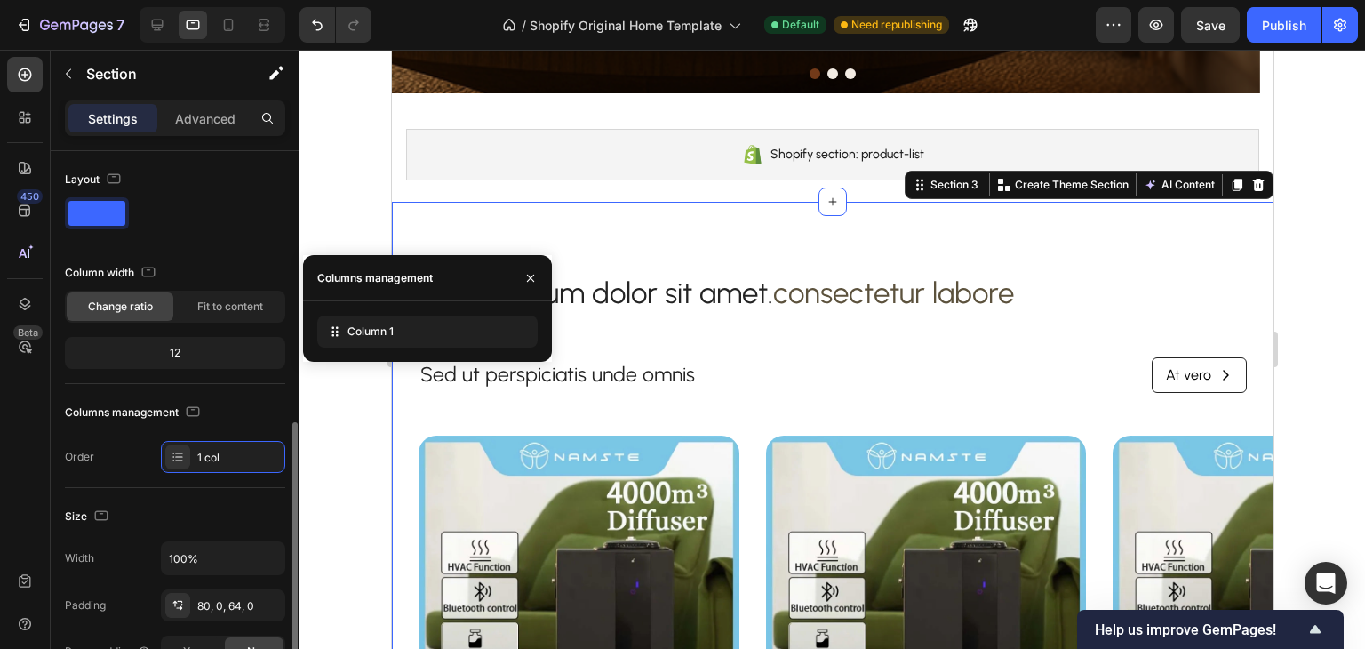
scroll to position [178, 0]
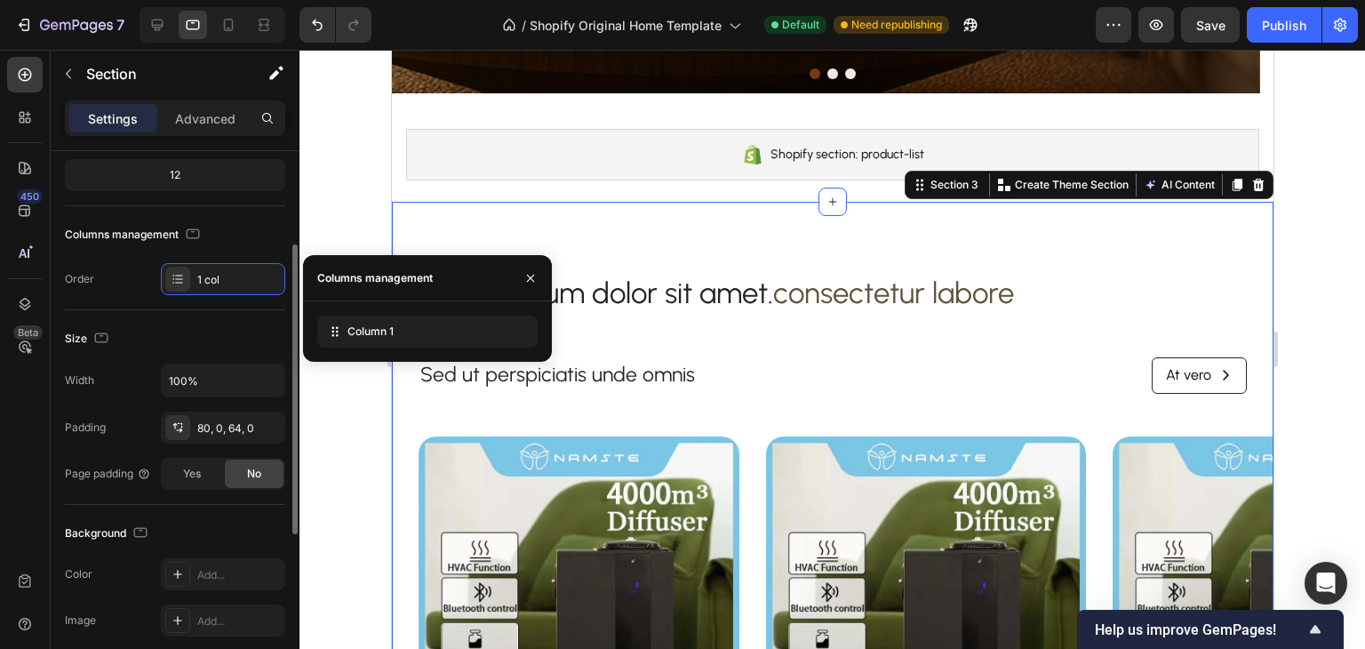
click at [156, 317] on div "Size Width 100% Padding 80, 0, 64, 0 Page padding Yes No" at bounding box center [175, 407] width 220 height 195
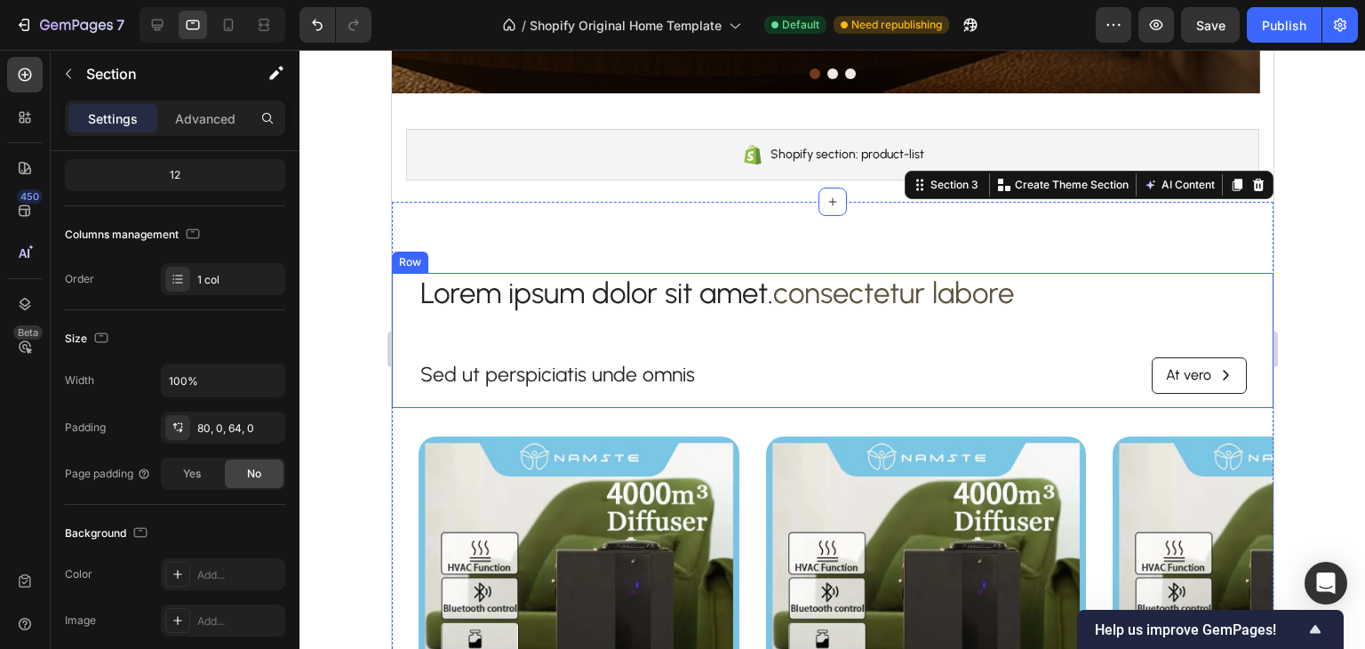
click at [565, 314] on div "Lorem ipsum dolor sit amet. consectetur labore Heading Sed ut perspiciatis unde…" at bounding box center [832, 340] width 828 height 135
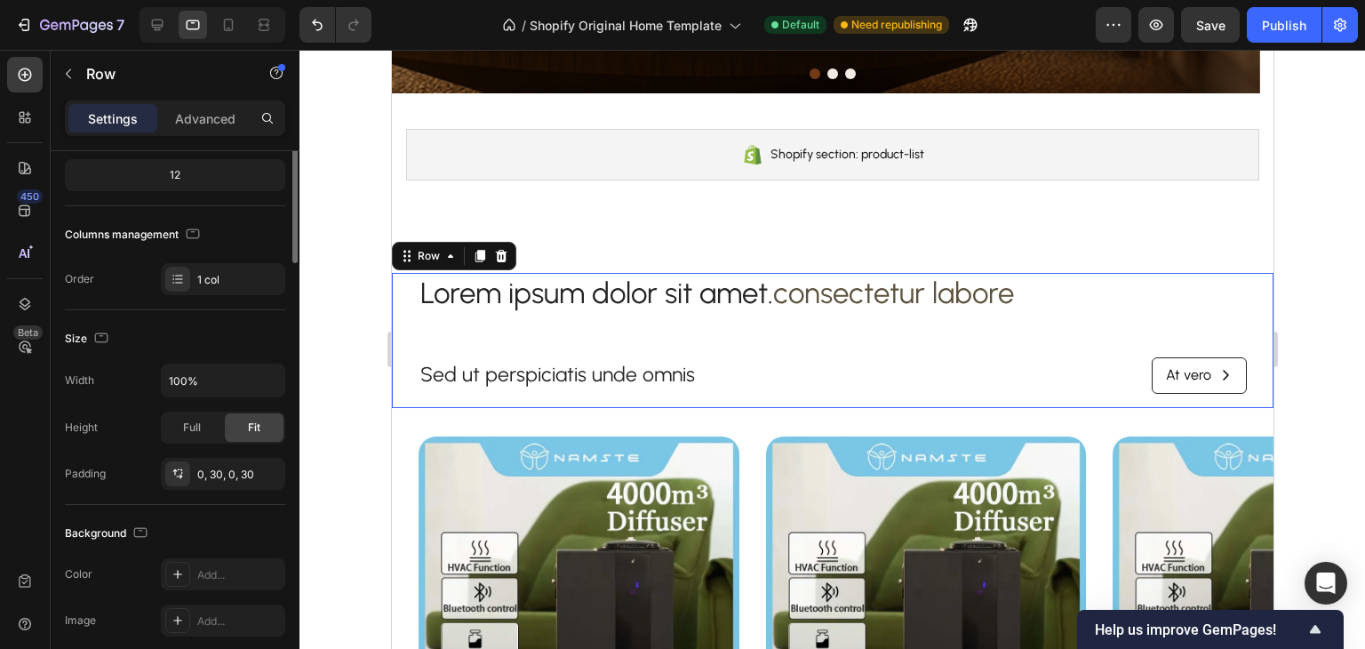
scroll to position [0, 0]
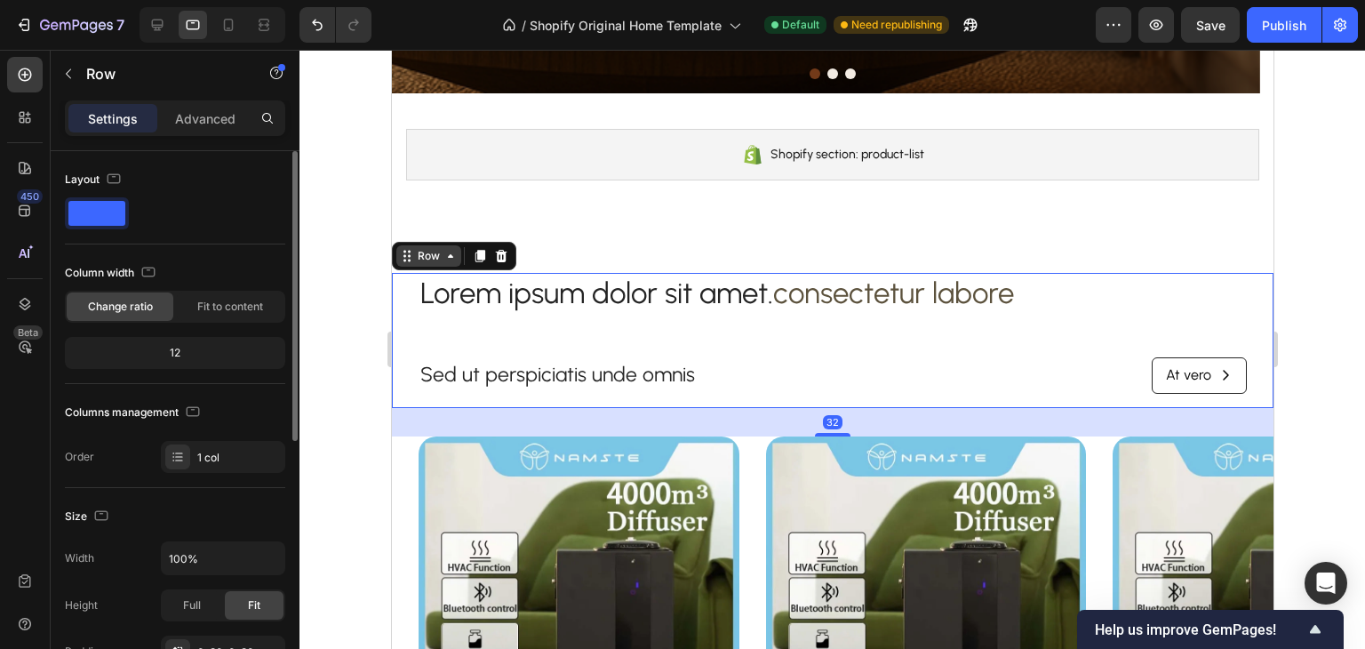
click at [423, 254] on div "Row" at bounding box center [427, 256] width 29 height 16
click at [228, 400] on div "Columns management" at bounding box center [175, 412] width 220 height 28
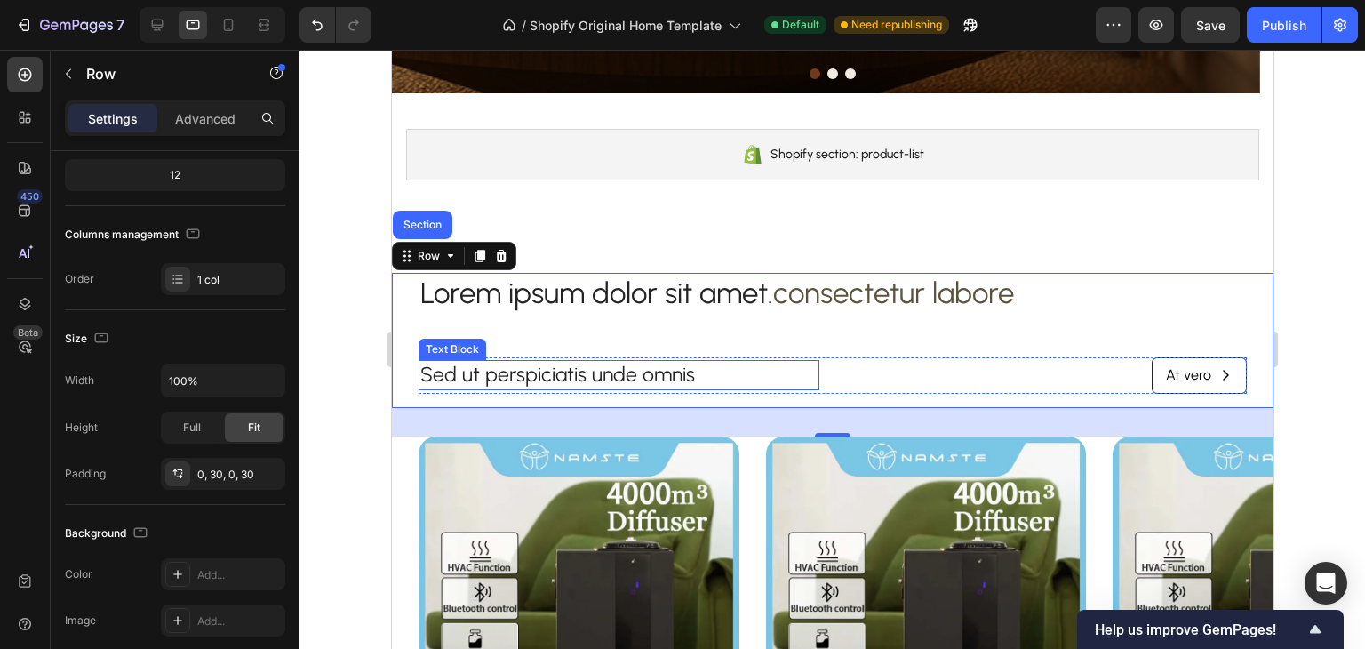
click at [470, 367] on p "Sed ut perspiciatis unde omnis" at bounding box center [618, 375] width 397 height 27
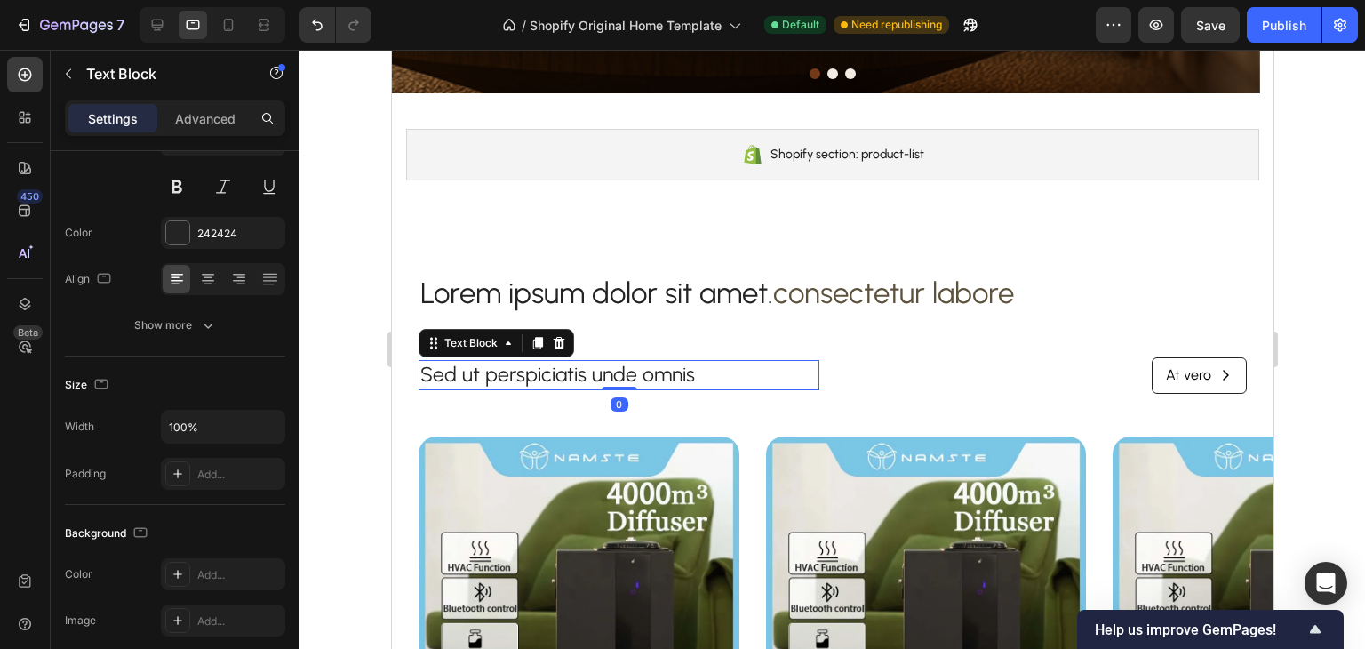
scroll to position [0, 0]
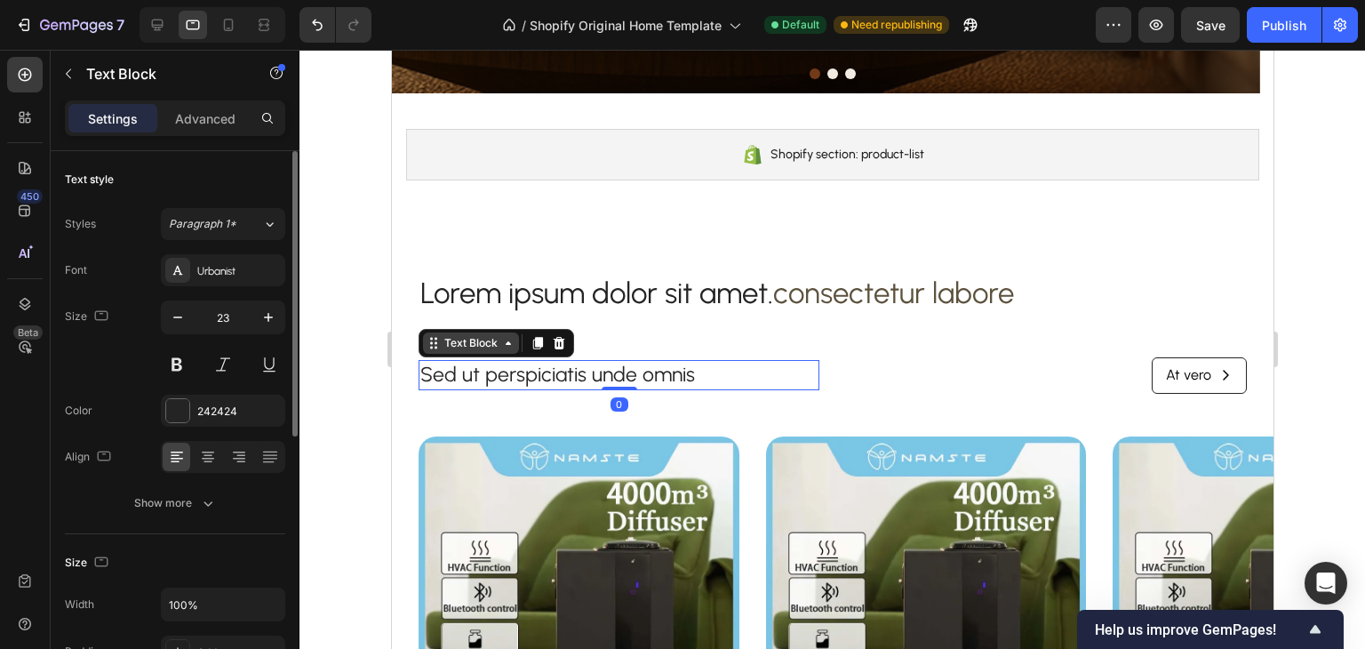
click at [468, 343] on div "Text Block" at bounding box center [470, 343] width 60 height 16
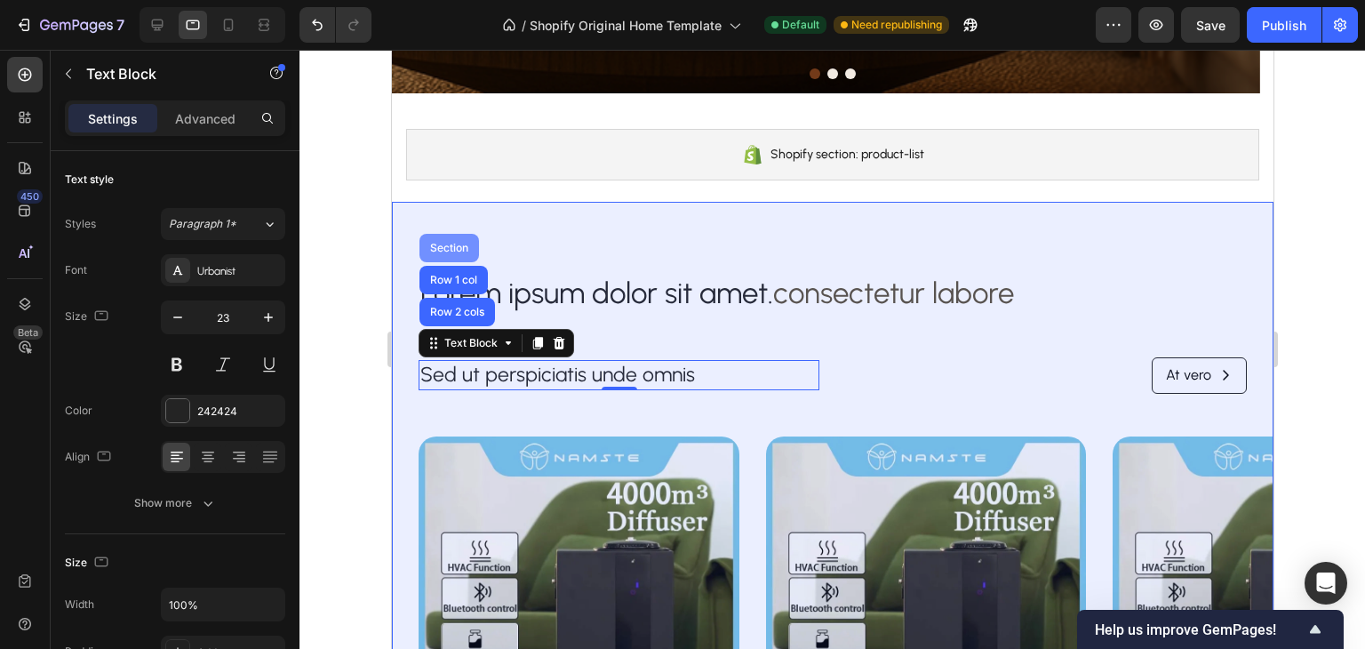
click at [468, 244] on div "Section" at bounding box center [448, 248] width 45 height 11
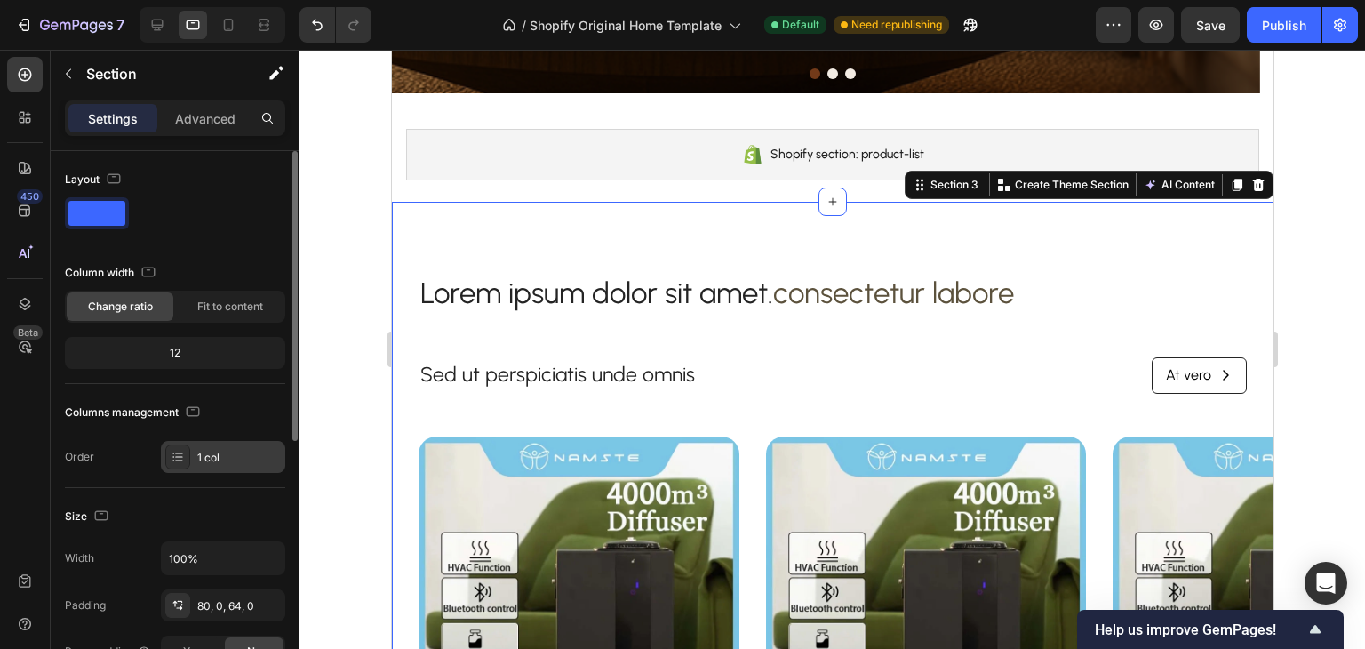
click at [210, 462] on div "1 col" at bounding box center [239, 458] width 84 height 16
click at [135, 199] on div at bounding box center [175, 213] width 220 height 32
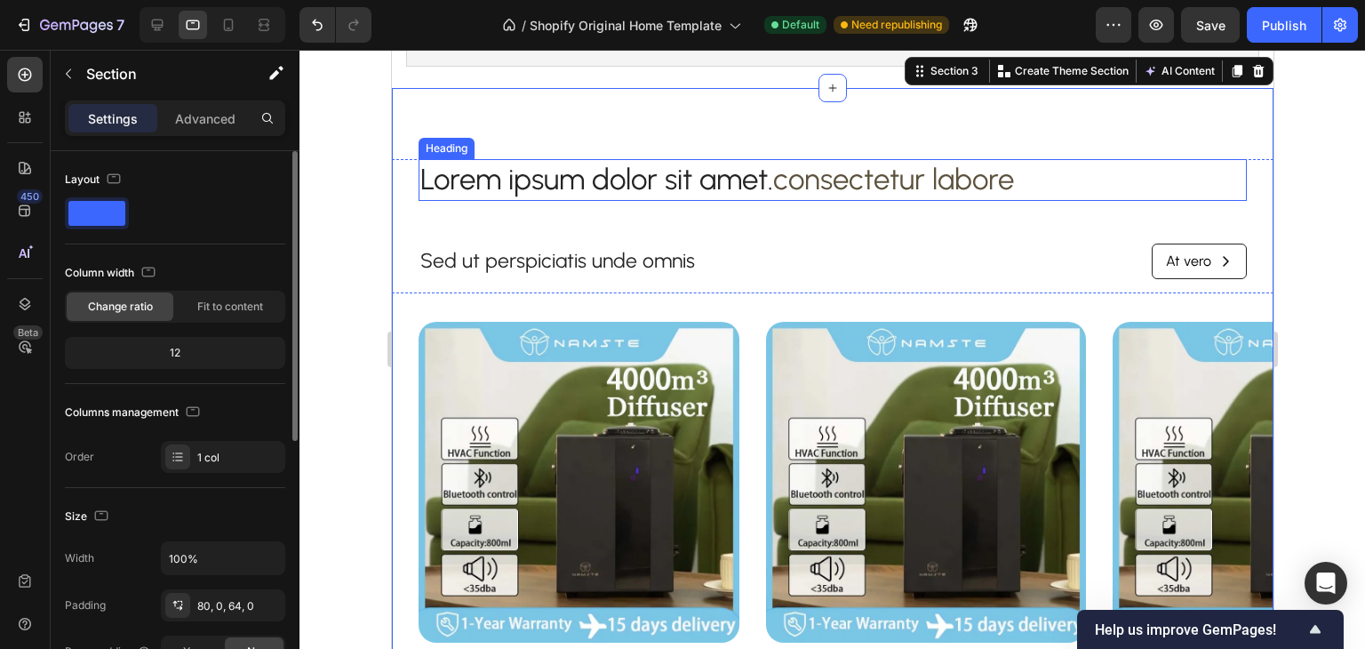
scroll to position [660, 0]
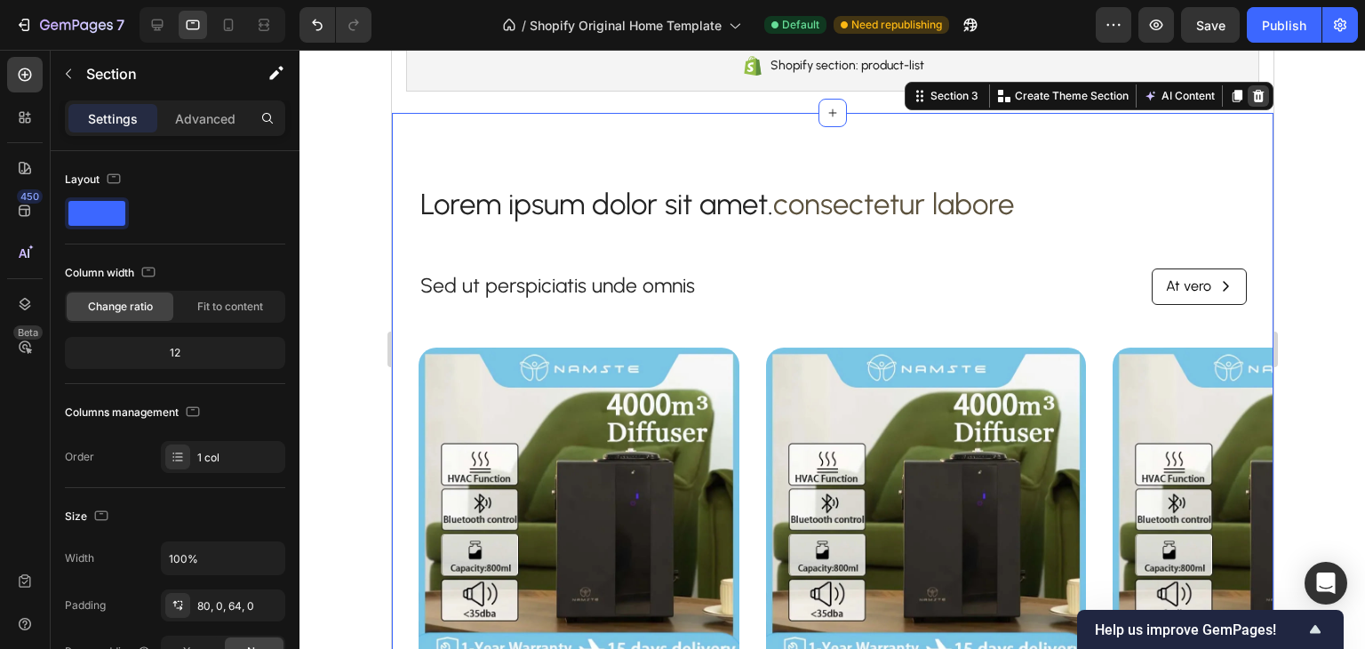
click at [1251, 90] on icon at bounding box center [1258, 96] width 14 height 14
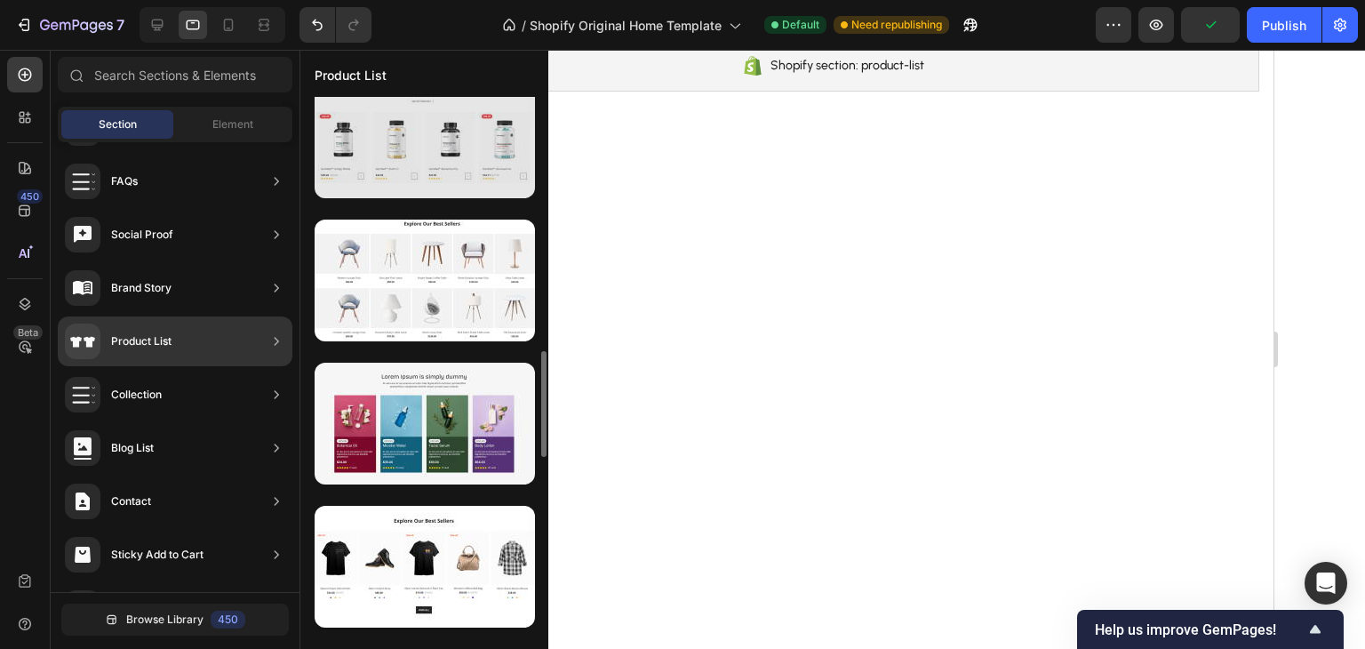
scroll to position [1136, 0]
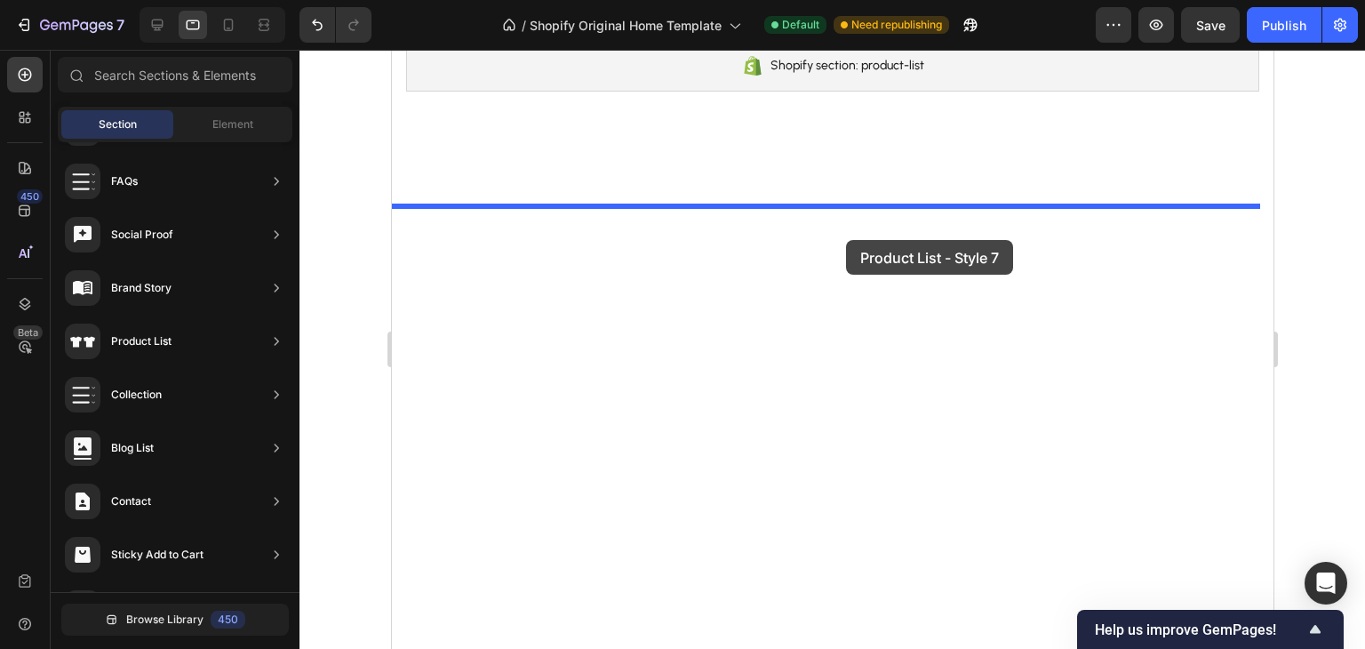
drag, startPoint x: 803, startPoint y: 501, endPoint x: 845, endPoint y: 240, distance: 264.8
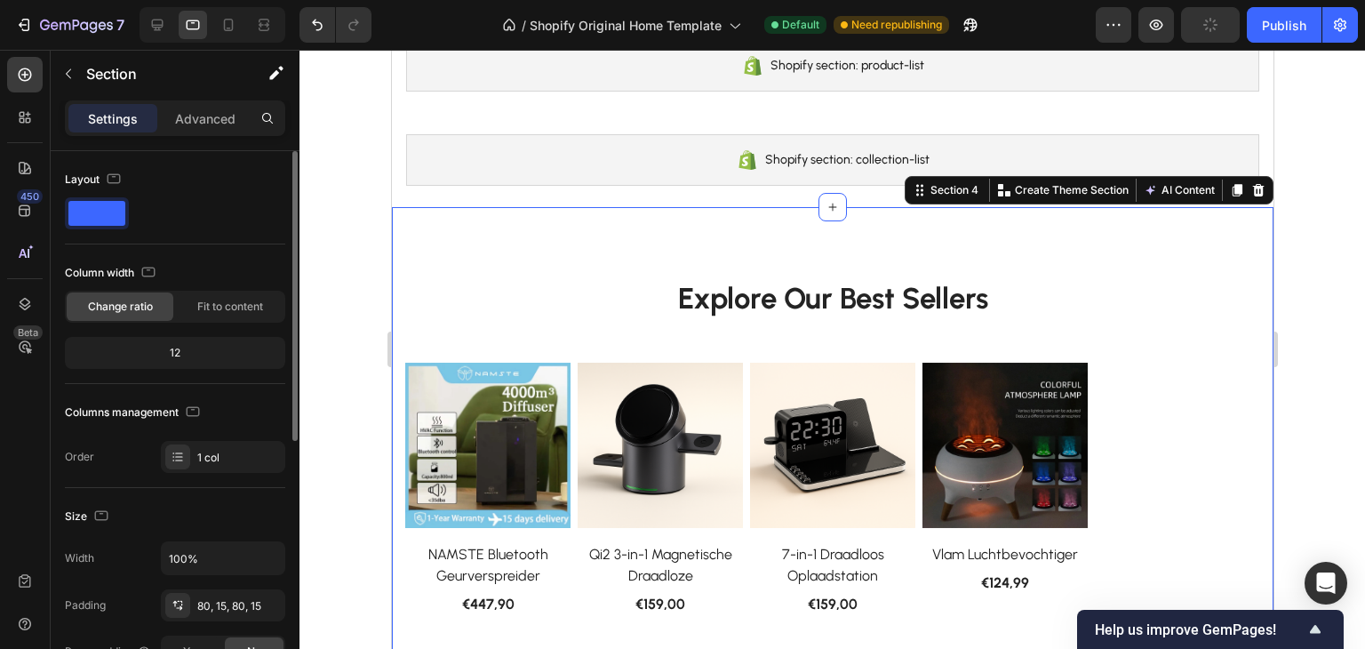
scroll to position [89, 0]
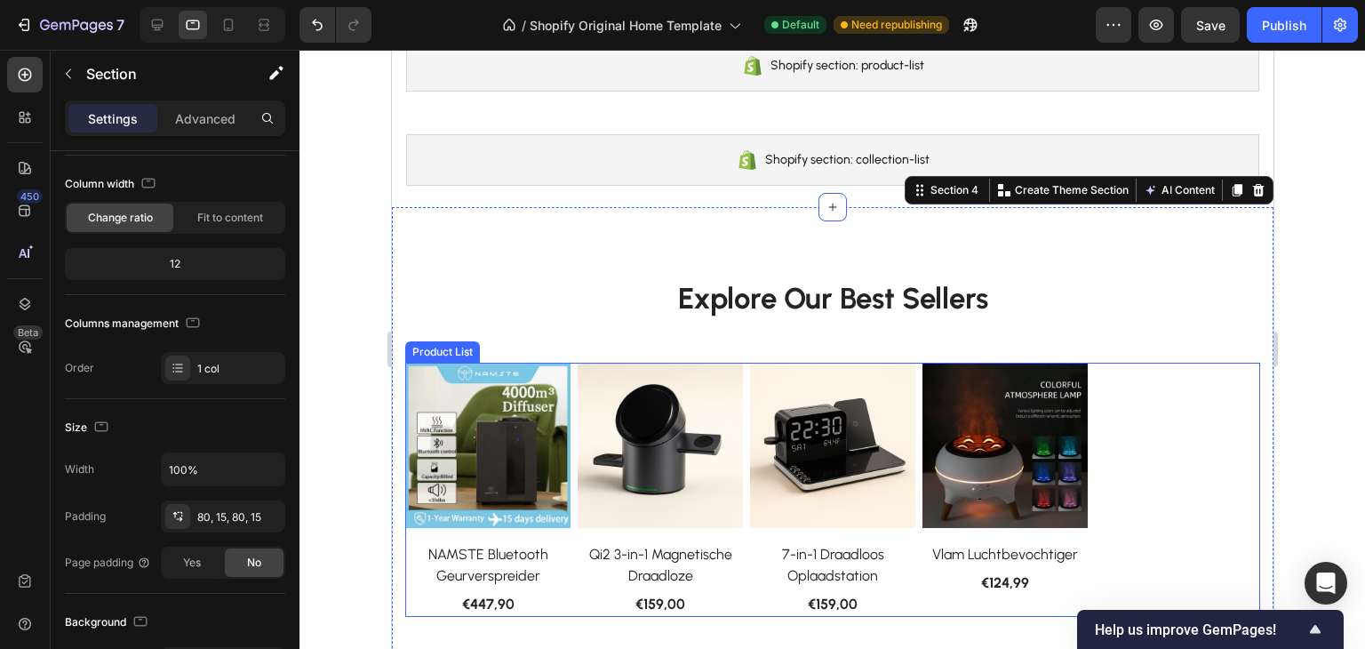
click at [1189, 404] on div "(P) Images NAMSTE Bluetooth Geurverspreider (P) Title €447,90 (P) Price (P) Pri…" at bounding box center [831, 490] width 855 height 254
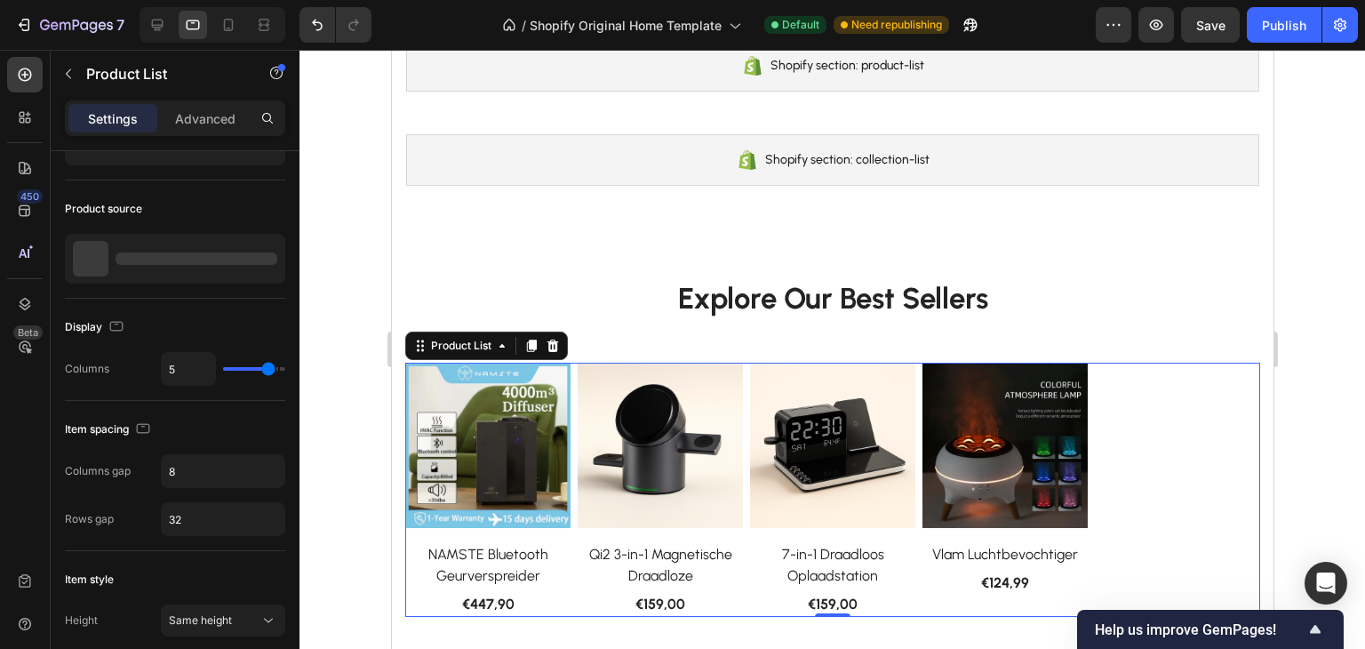
scroll to position [0, 0]
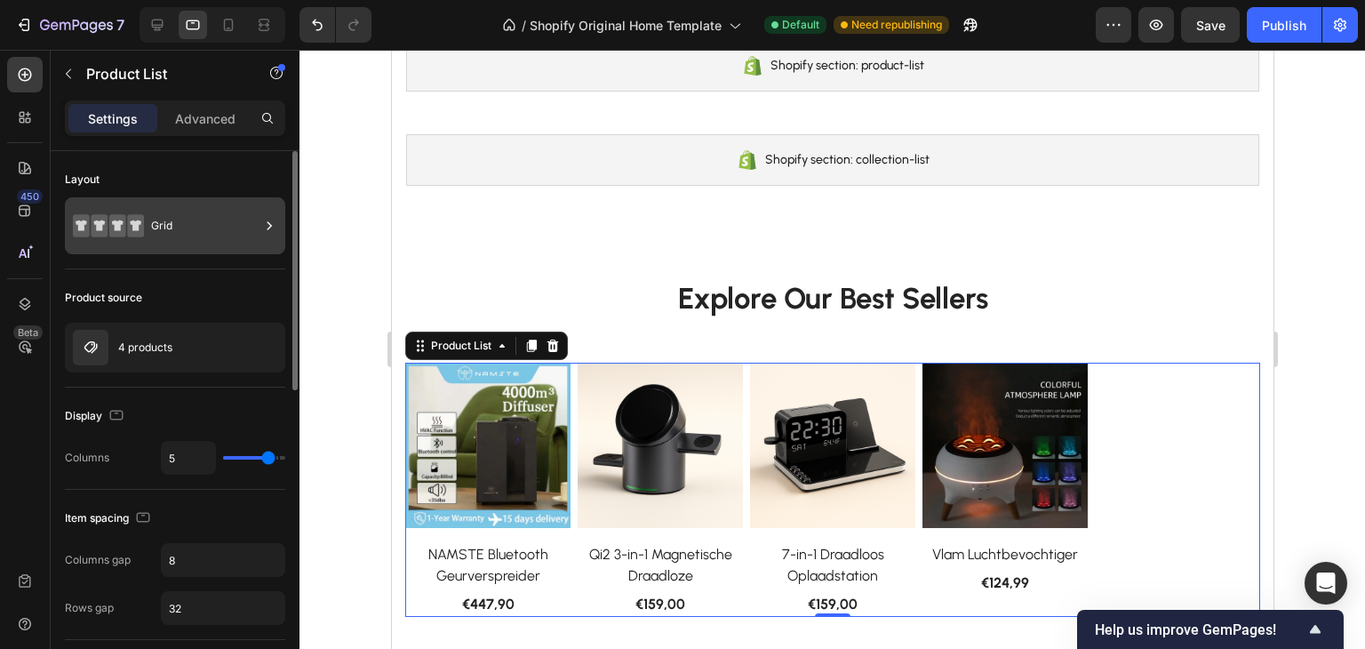
click at [224, 233] on div "Grid" at bounding box center [205, 225] width 108 height 41
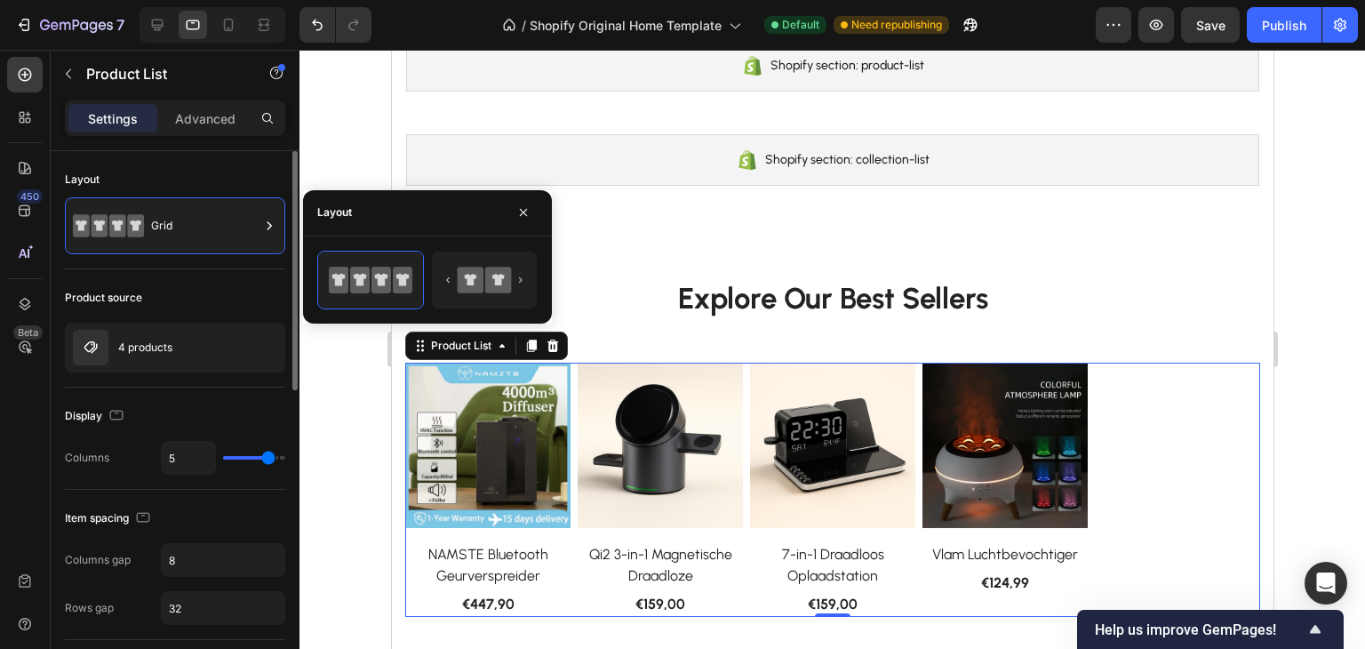
click at [172, 289] on div "Product source" at bounding box center [175, 298] width 220 height 28
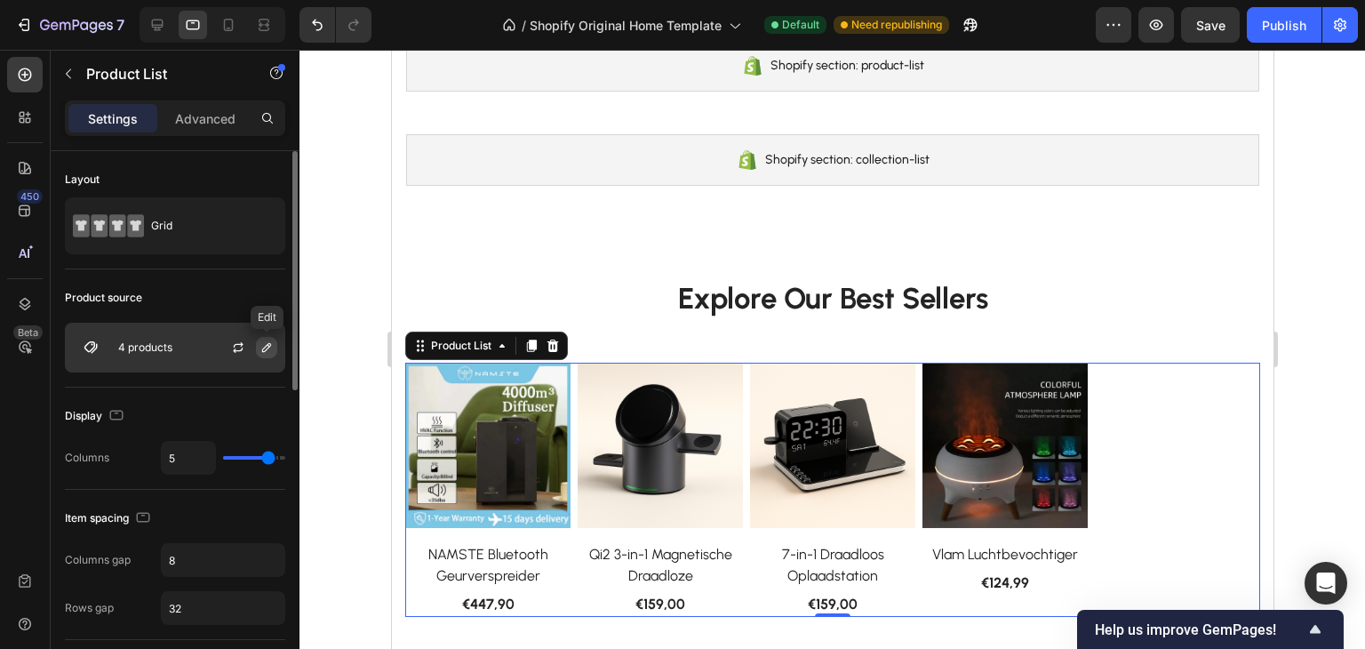
click at [258, 353] on button "button" at bounding box center [266, 347] width 21 height 21
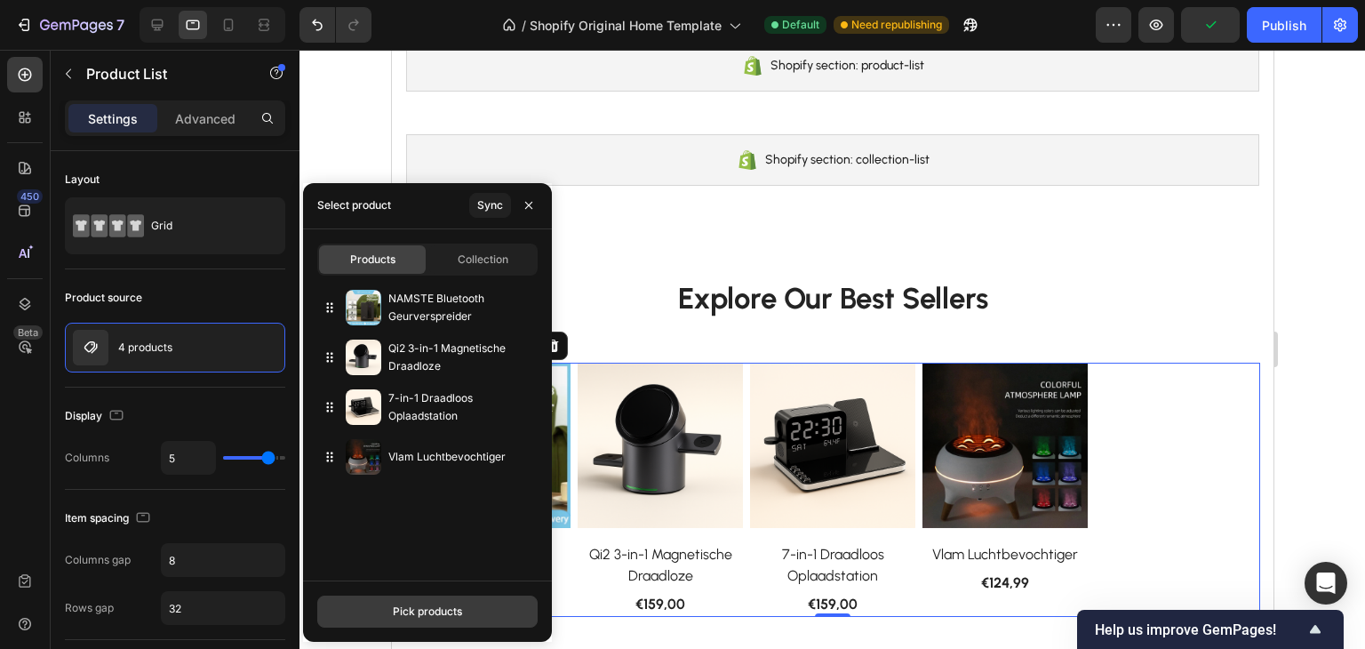
click at [414, 604] on div "Pick products" at bounding box center [427, 612] width 69 height 16
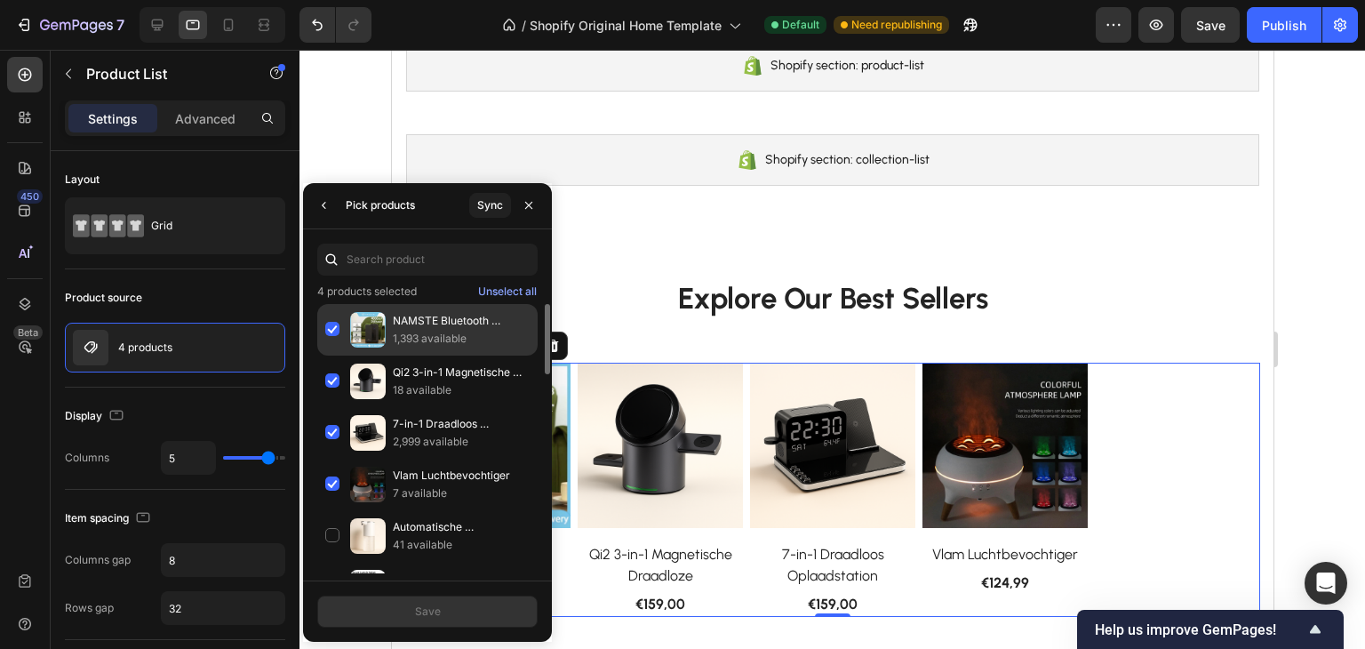
click at [327, 329] on div "NAMSTE Bluetooth Geurverspreider 1,393 available" at bounding box center [427, 330] width 220 height 52
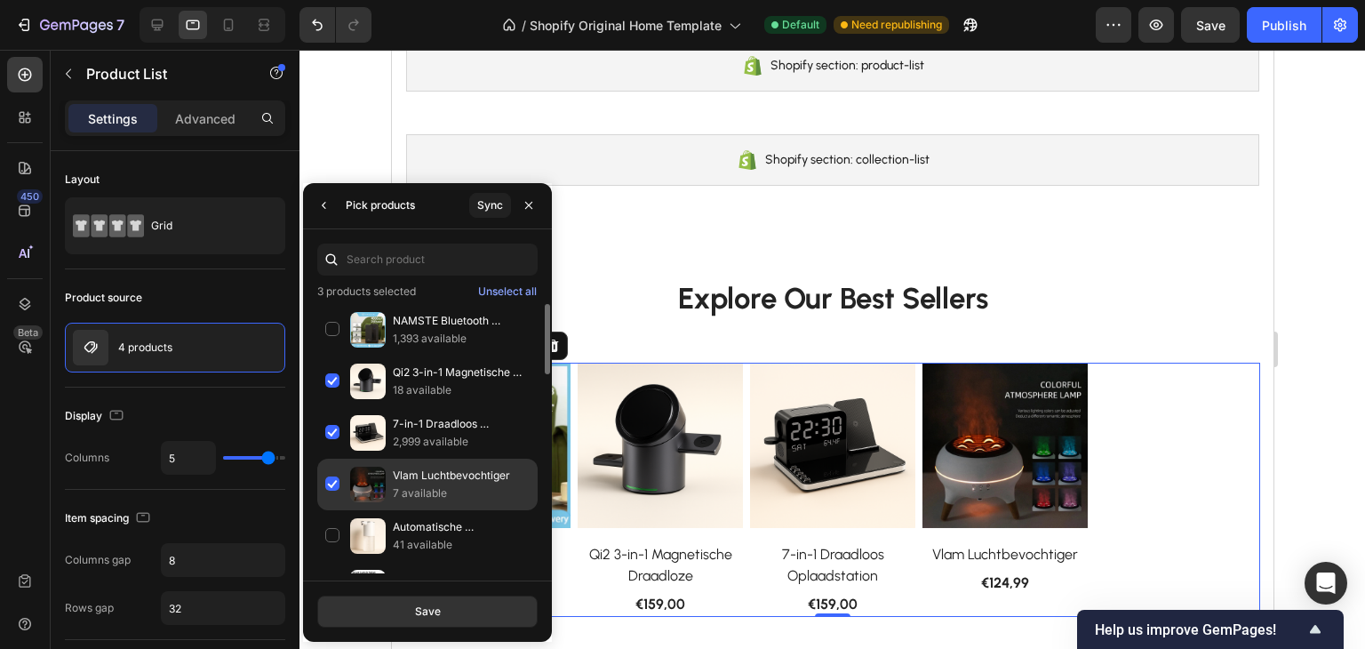
scroll to position [89, 0]
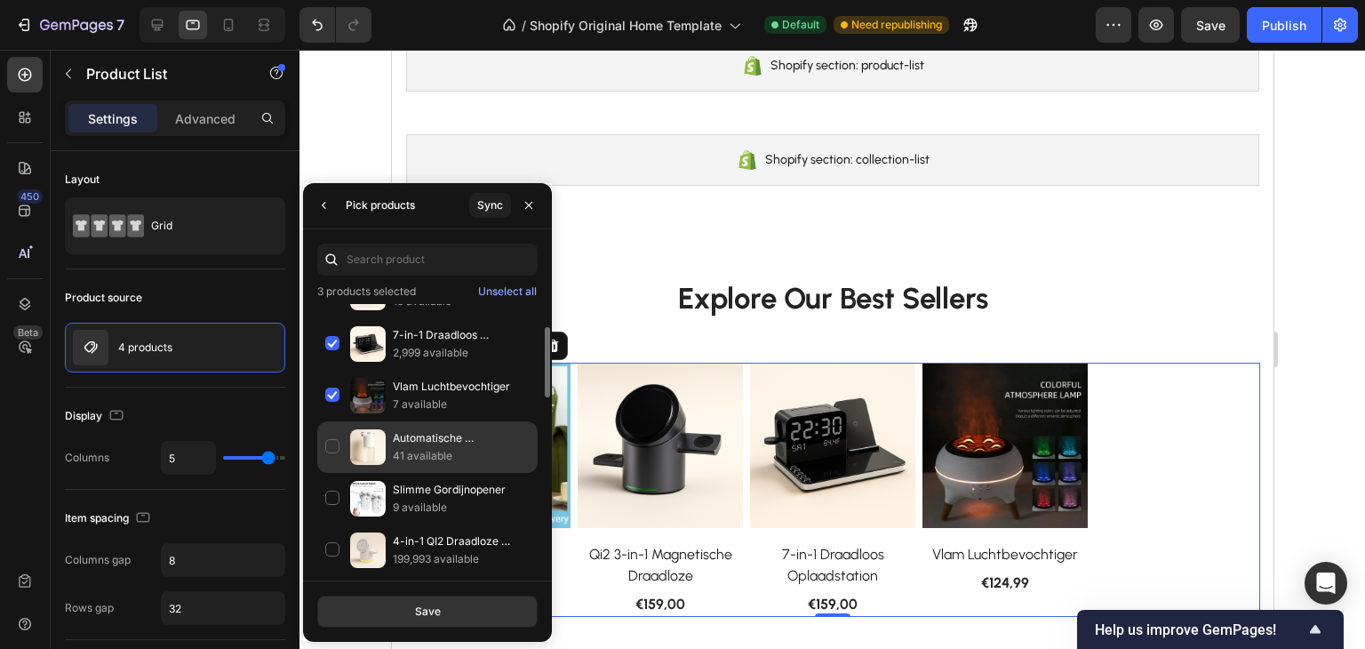
click at [337, 442] on div "Automatische Schuimzeepdispenser 41 available" at bounding box center [427, 447] width 220 height 52
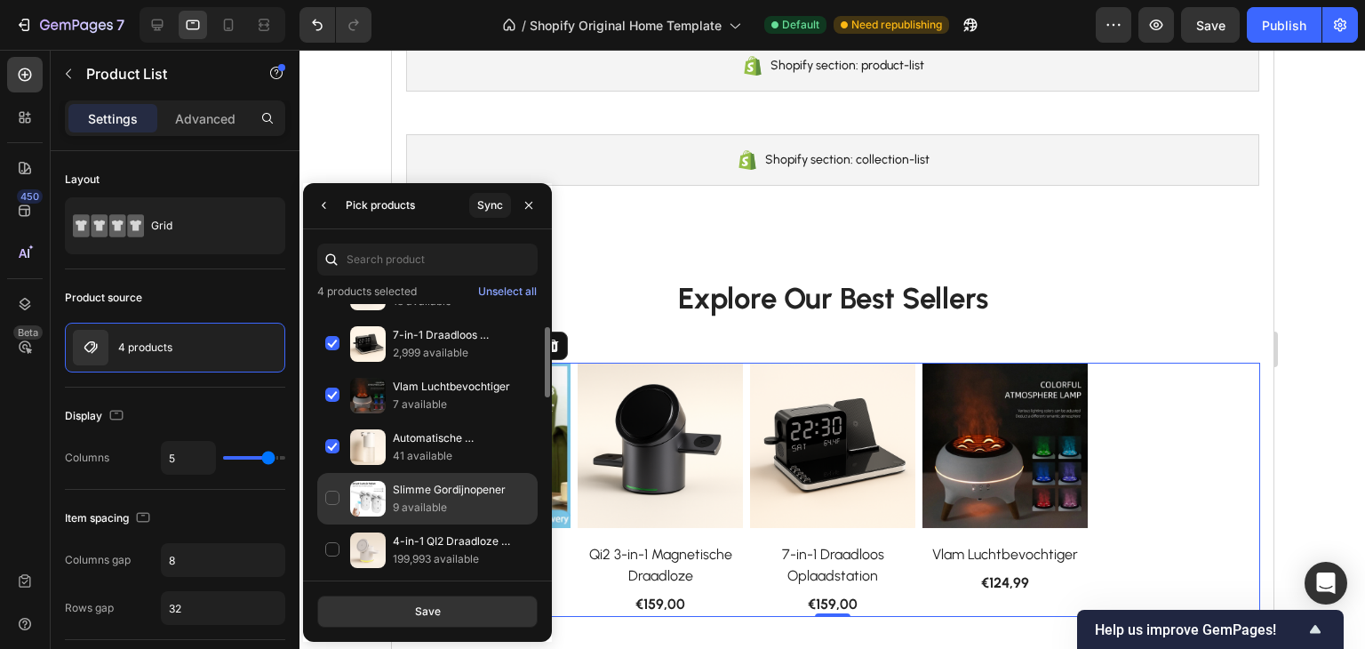
click at [338, 484] on div "Slimme Gordijnopener 9 available" at bounding box center [427, 499] width 220 height 52
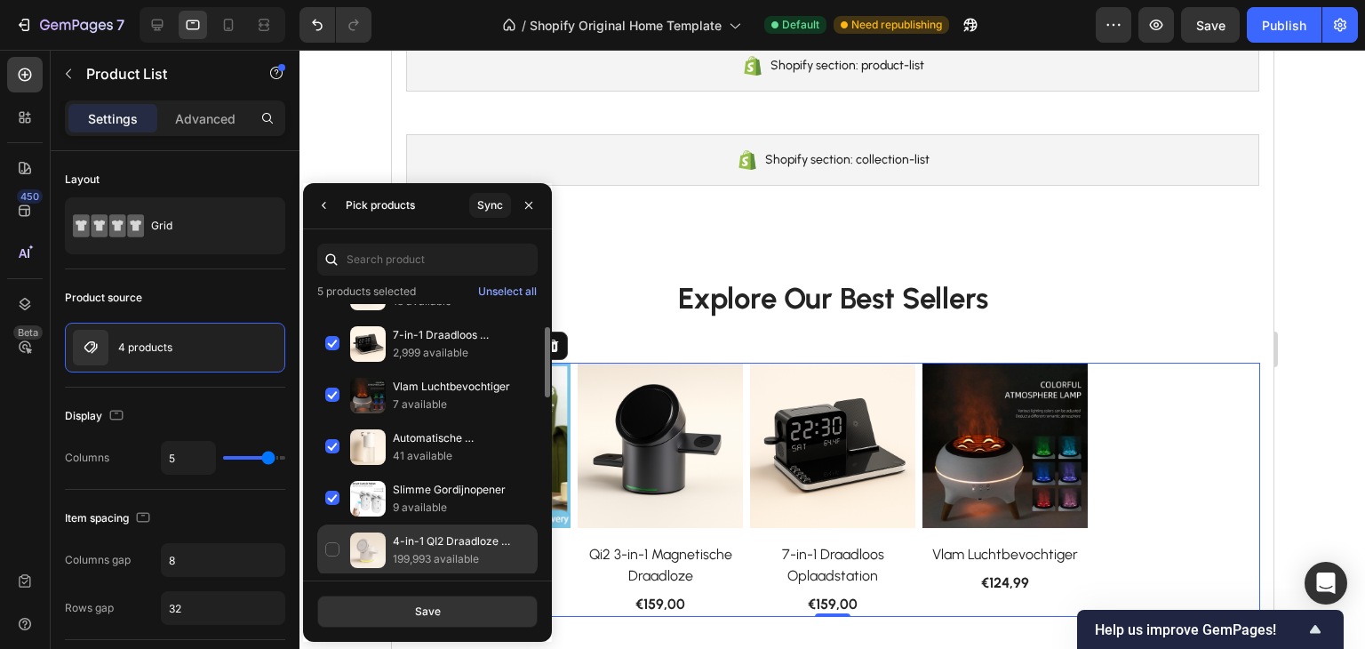
click at [336, 549] on div "4-in-1 QI2 Draadloze Oplader 199,993 available" at bounding box center [427, 550] width 220 height 52
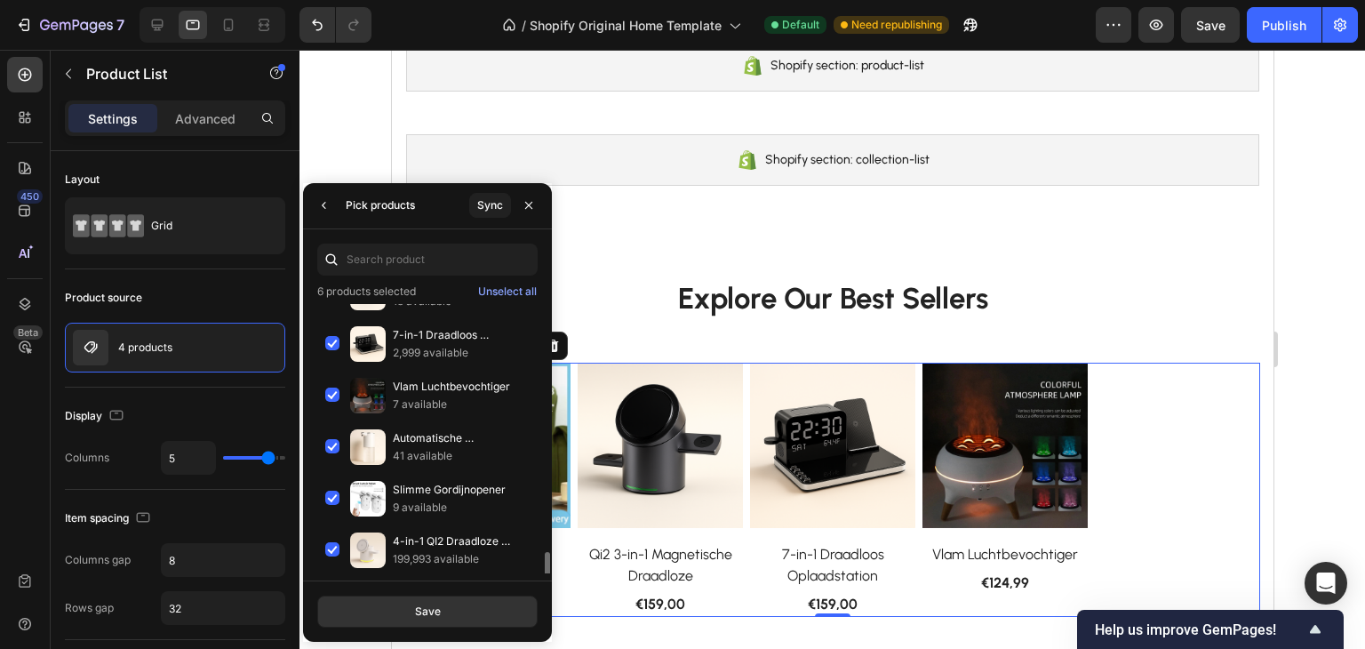
scroll to position [267, 0]
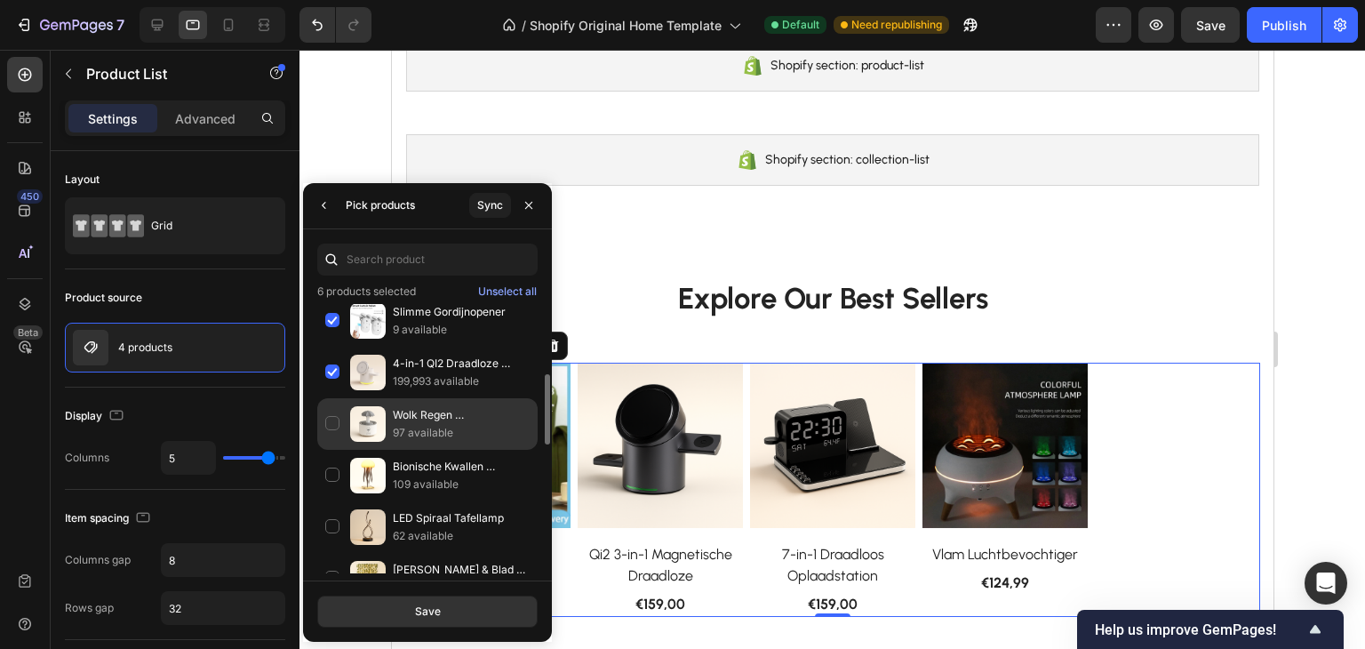
click at [334, 412] on div "Wolk Regen Luchtbevochtiger 97 available" at bounding box center [427, 424] width 220 height 52
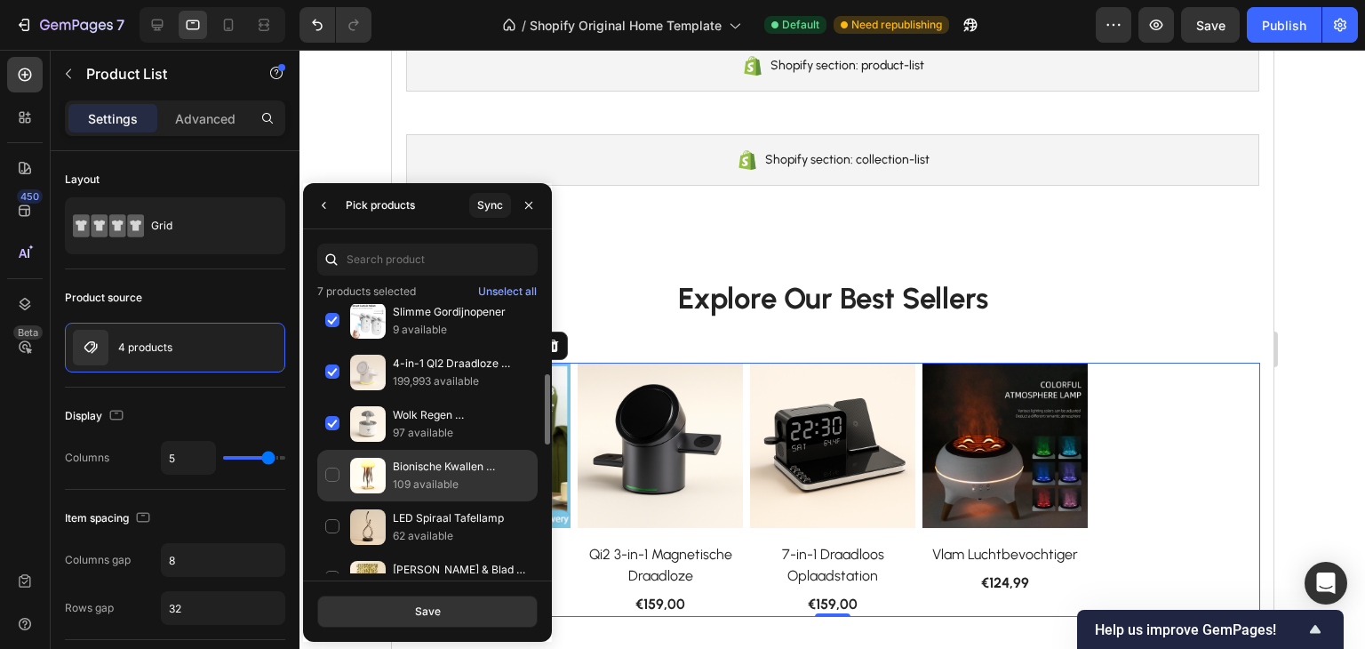
click at [333, 455] on div "Bionische Kwallen Nachtlamp 109 available" at bounding box center [427, 476] width 220 height 52
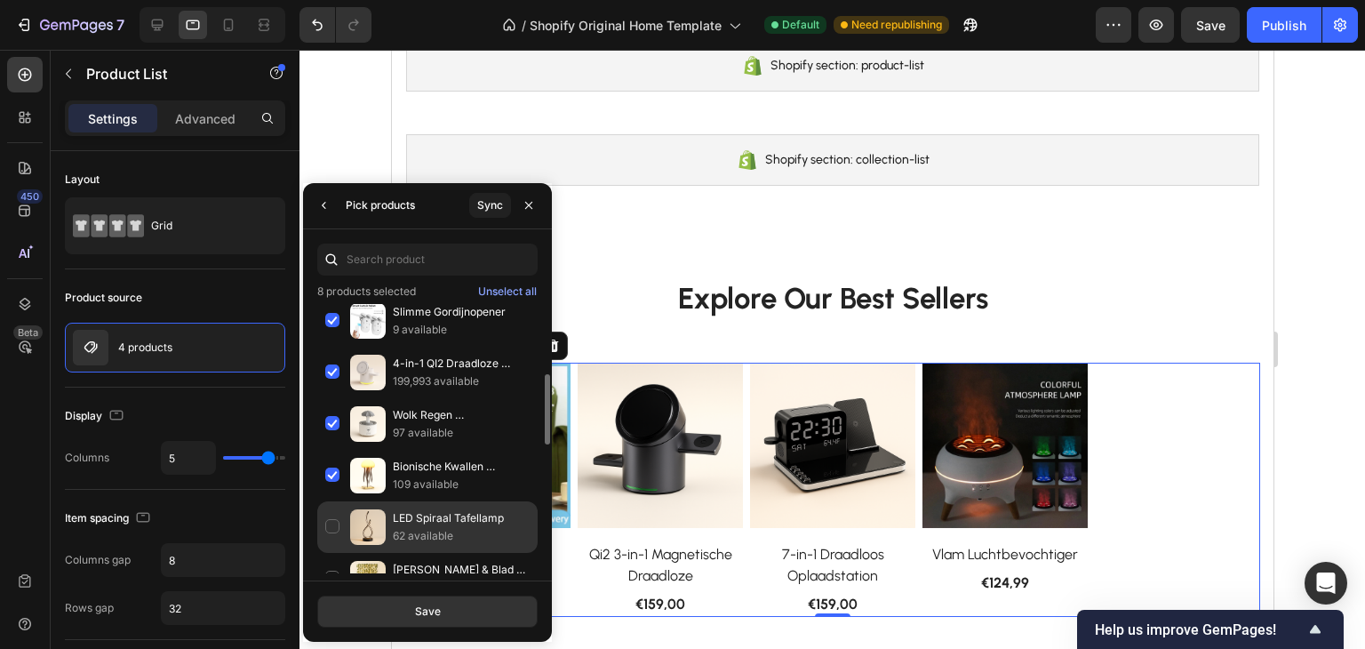
click at [334, 517] on div "LED Spiraal Tafellamp 62 available" at bounding box center [427, 527] width 220 height 52
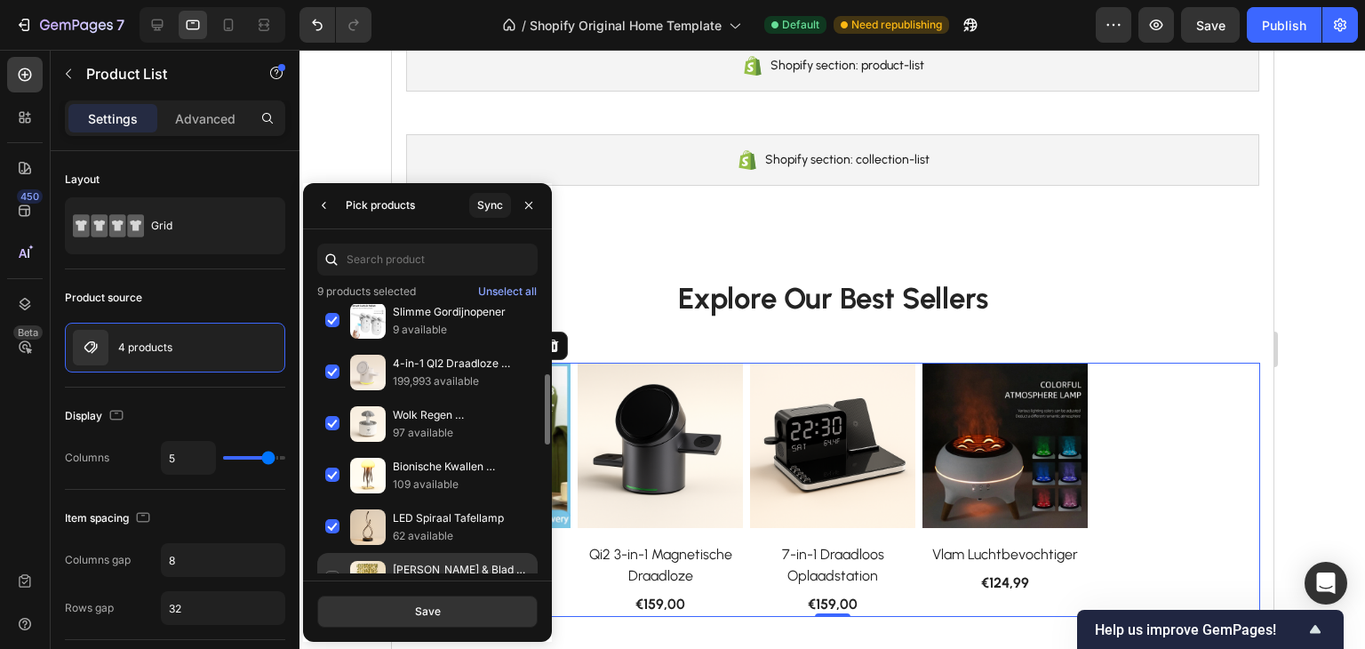
click at [337, 559] on div "Bloem & Blad Slingerlicht 3,919 available" at bounding box center [427, 579] width 220 height 52
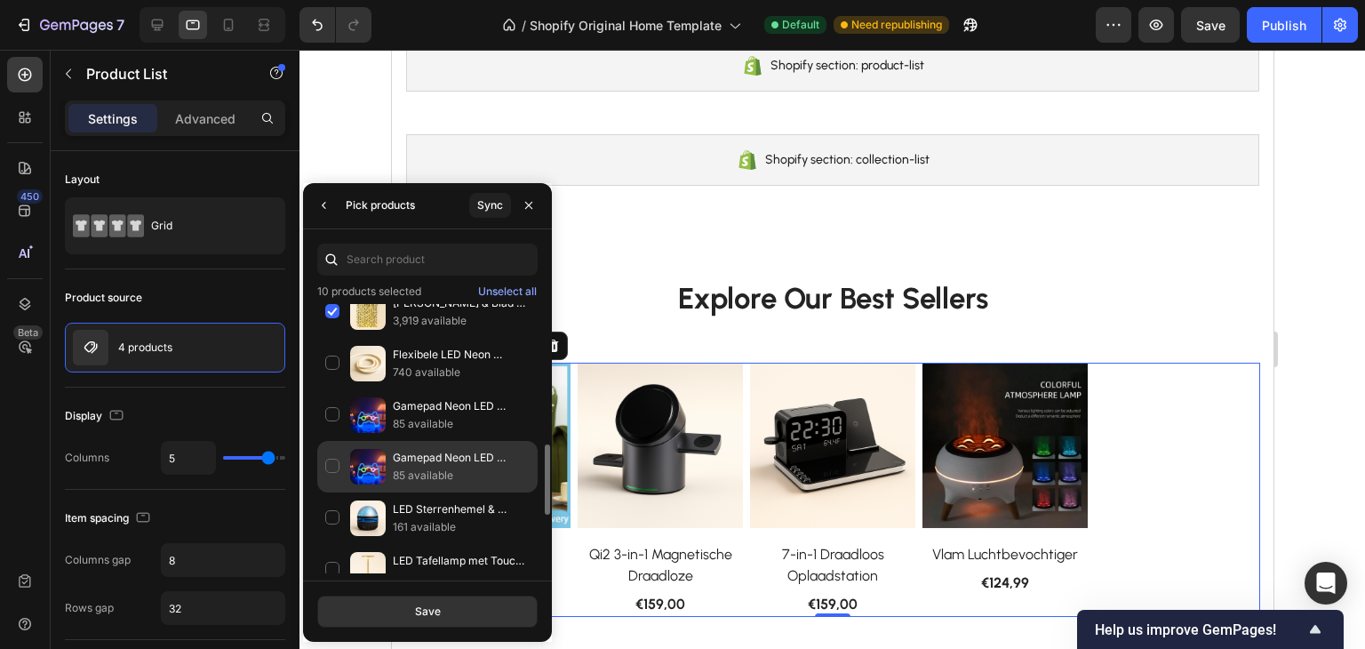
scroll to position [711, 0]
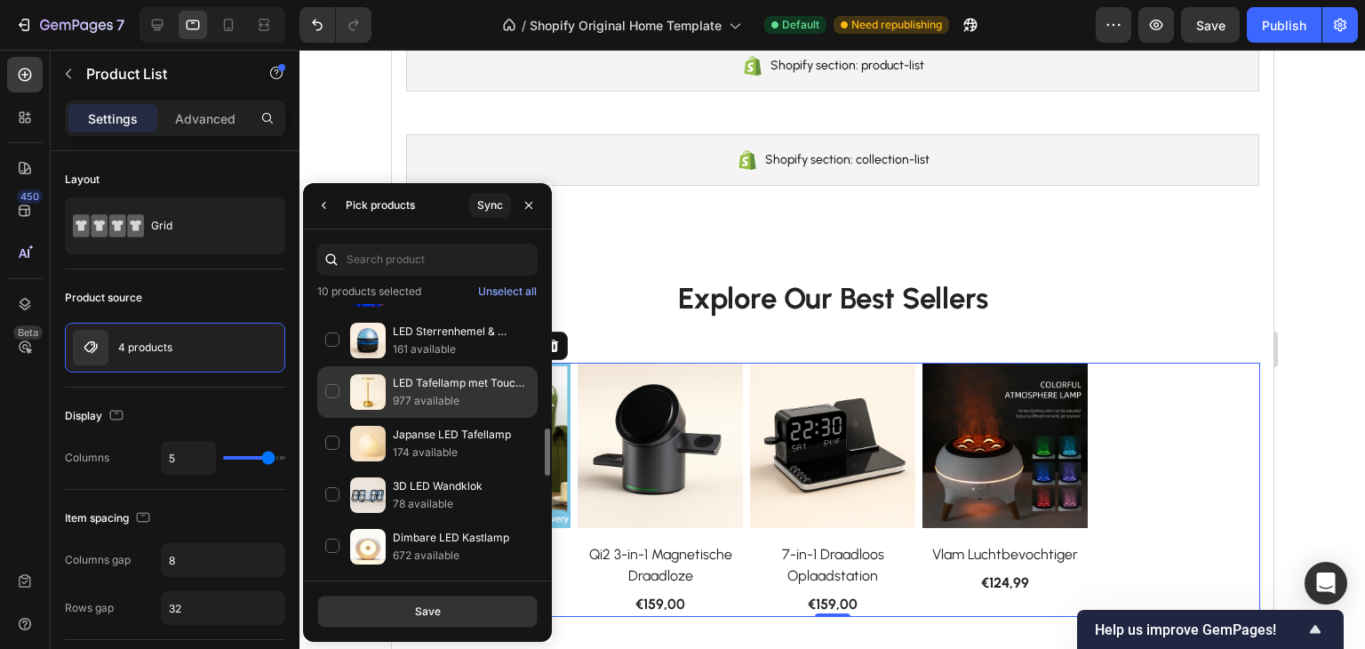
click at [324, 385] on div "LED Tafellamp met Touch Sensor 977 available" at bounding box center [427, 392] width 220 height 52
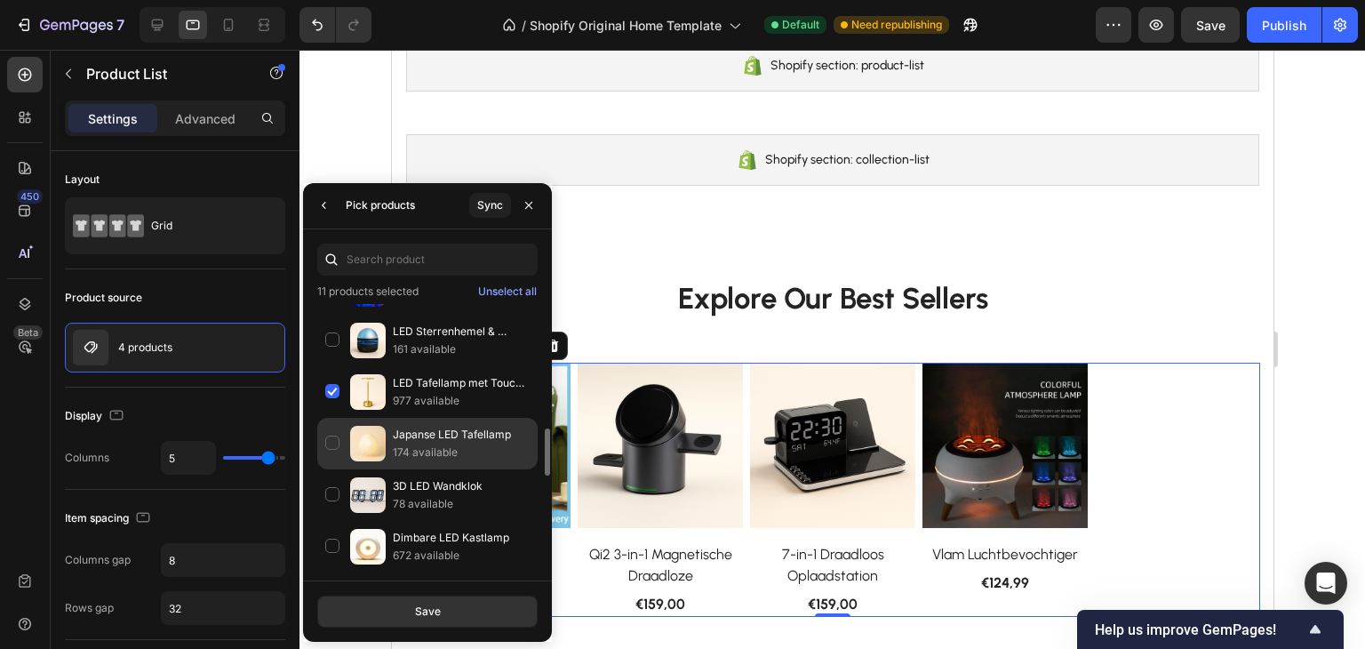
click at [329, 420] on div "Japanse LED Tafellamp 174 available" at bounding box center [427, 444] width 220 height 52
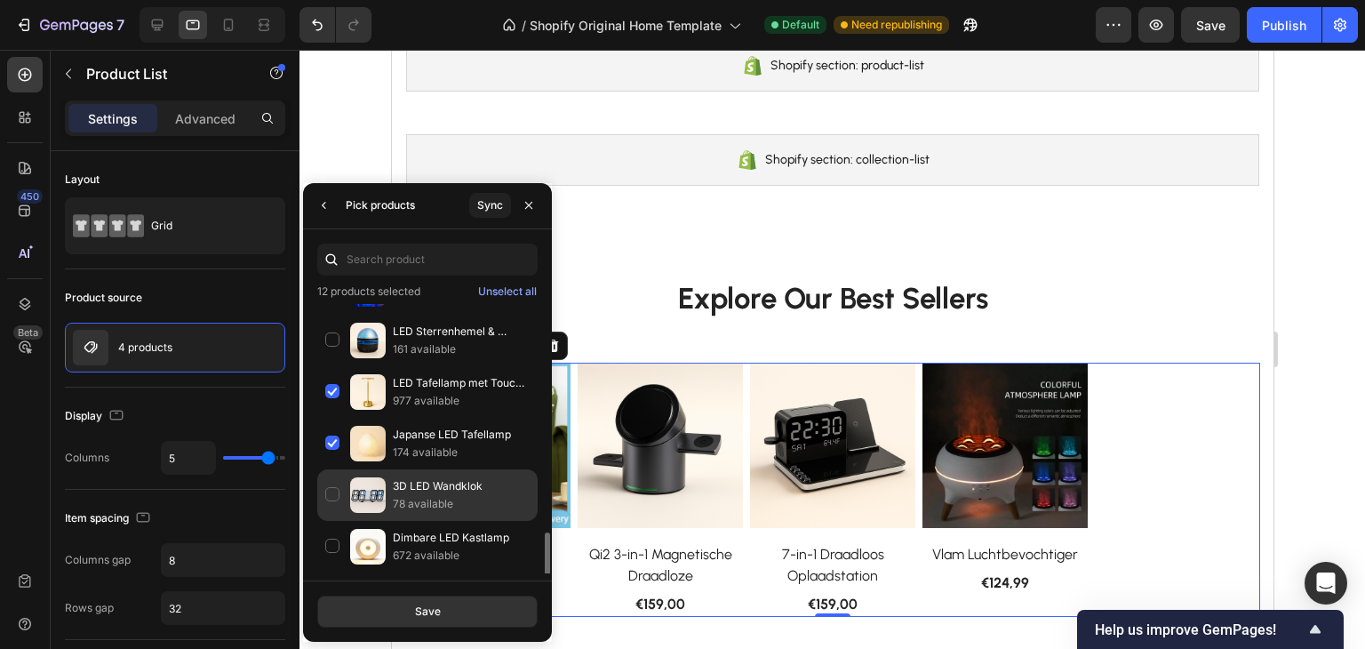
scroll to position [800, 0]
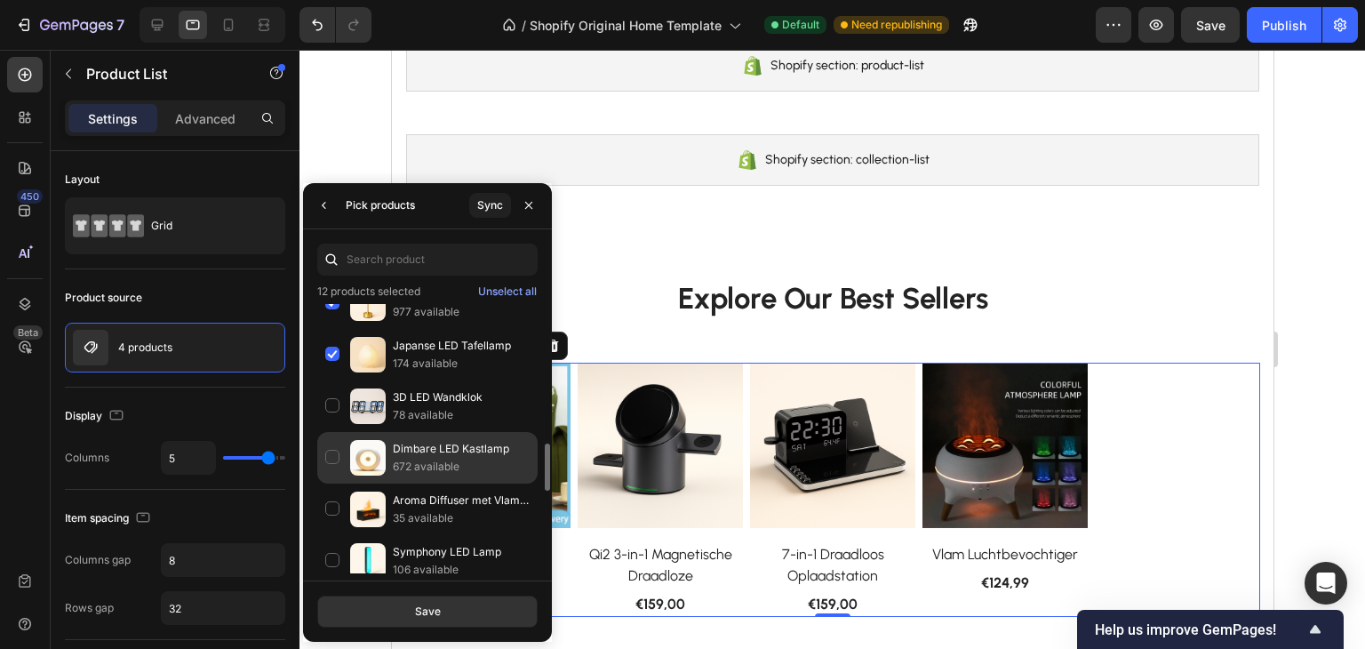
click at [340, 445] on div "Dimbare LED Kastlamp 672 available" at bounding box center [427, 458] width 220 height 52
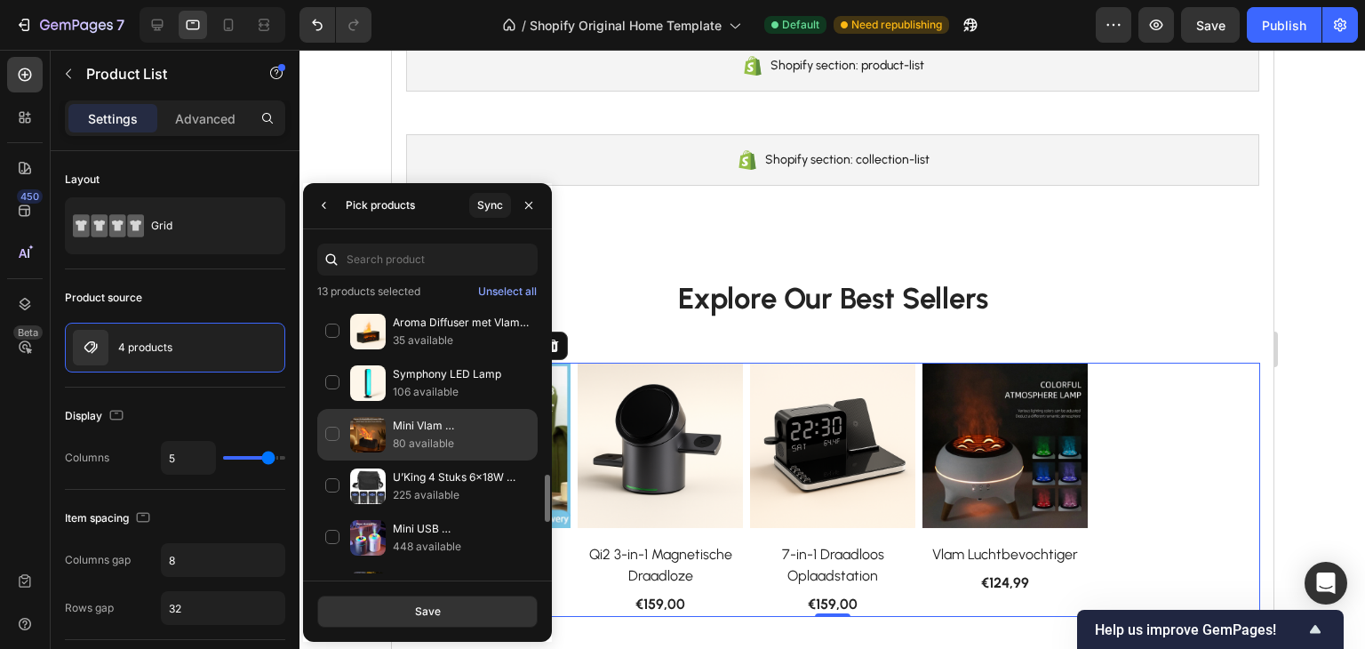
scroll to position [889, 0]
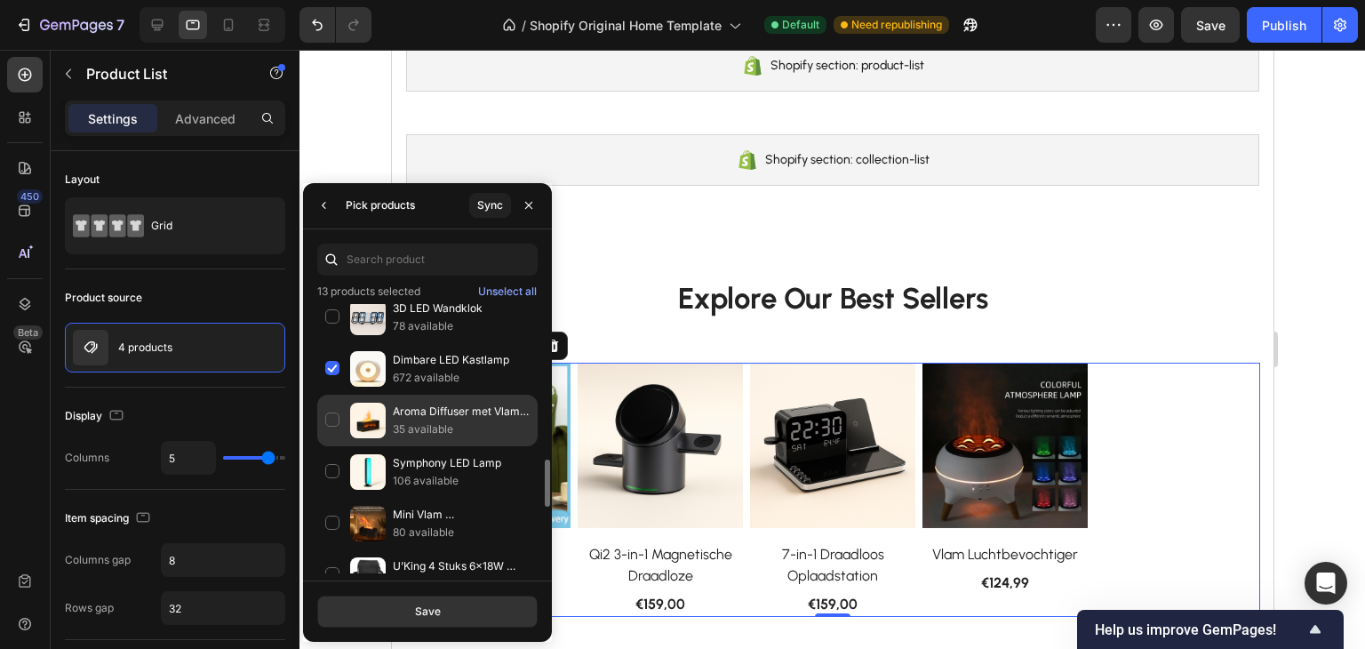
click at [334, 410] on div "Aroma Diffuser met Vlam Effect 35 available" at bounding box center [427, 421] width 220 height 52
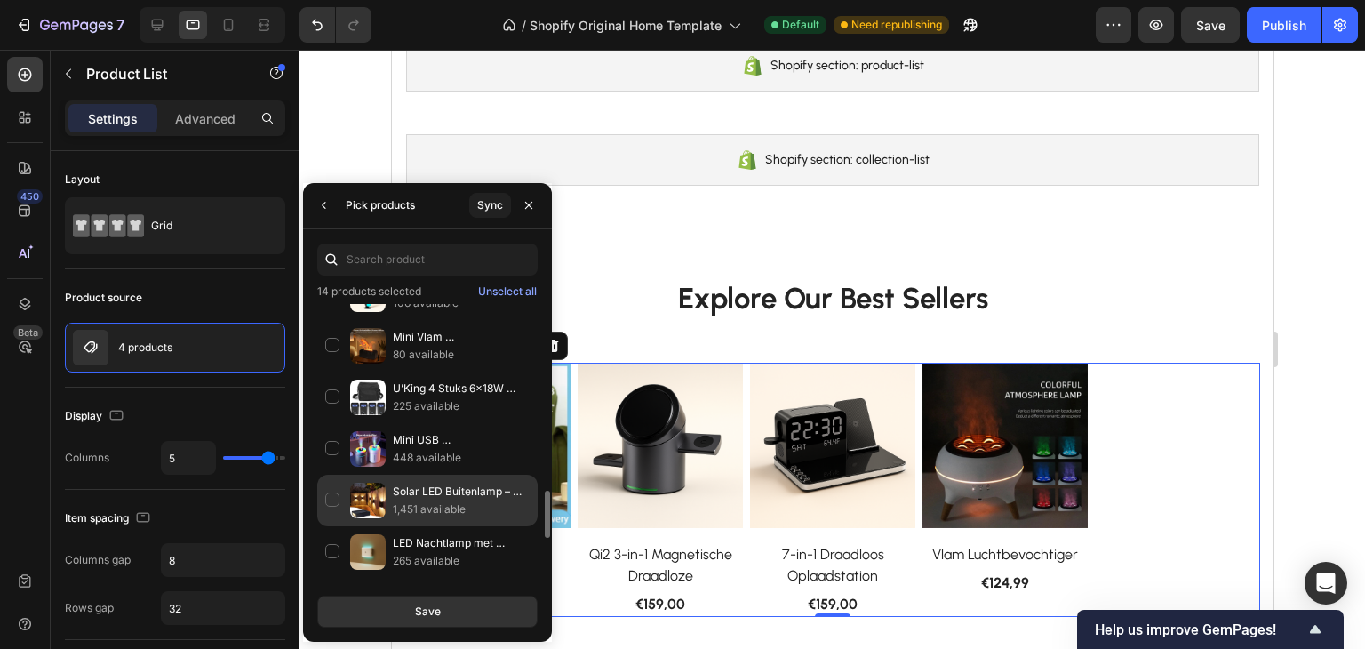
scroll to position [1298, 0]
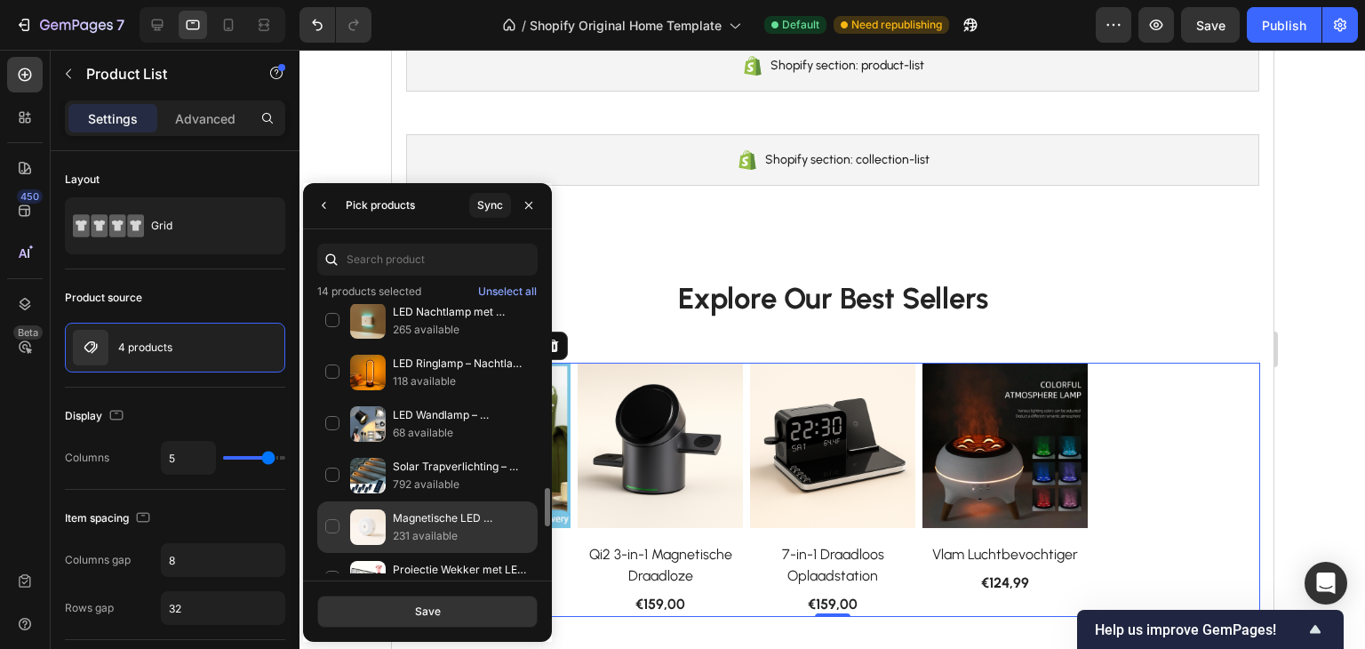
click at [333, 512] on div "Magnetische LED Wandlamp 231 available" at bounding box center [427, 527] width 220 height 52
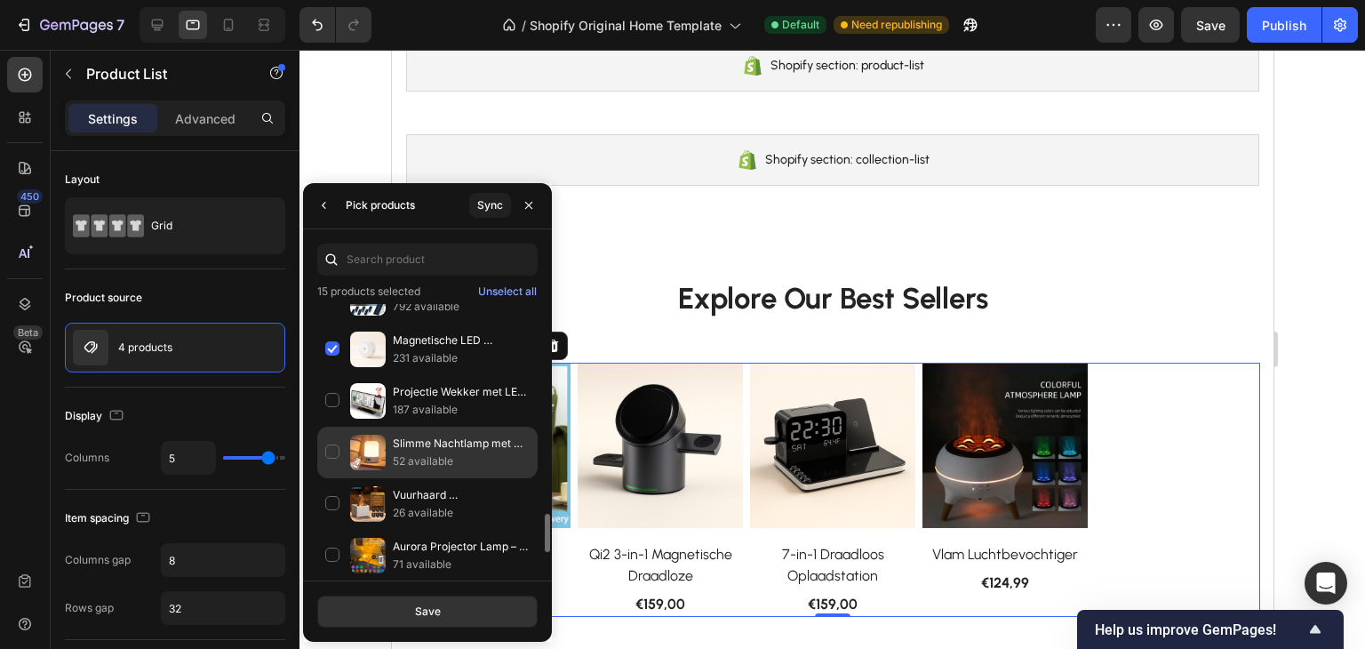
click at [328, 436] on div "Slimme Nachtlamp met Klok 52 available" at bounding box center [427, 453] width 220 height 52
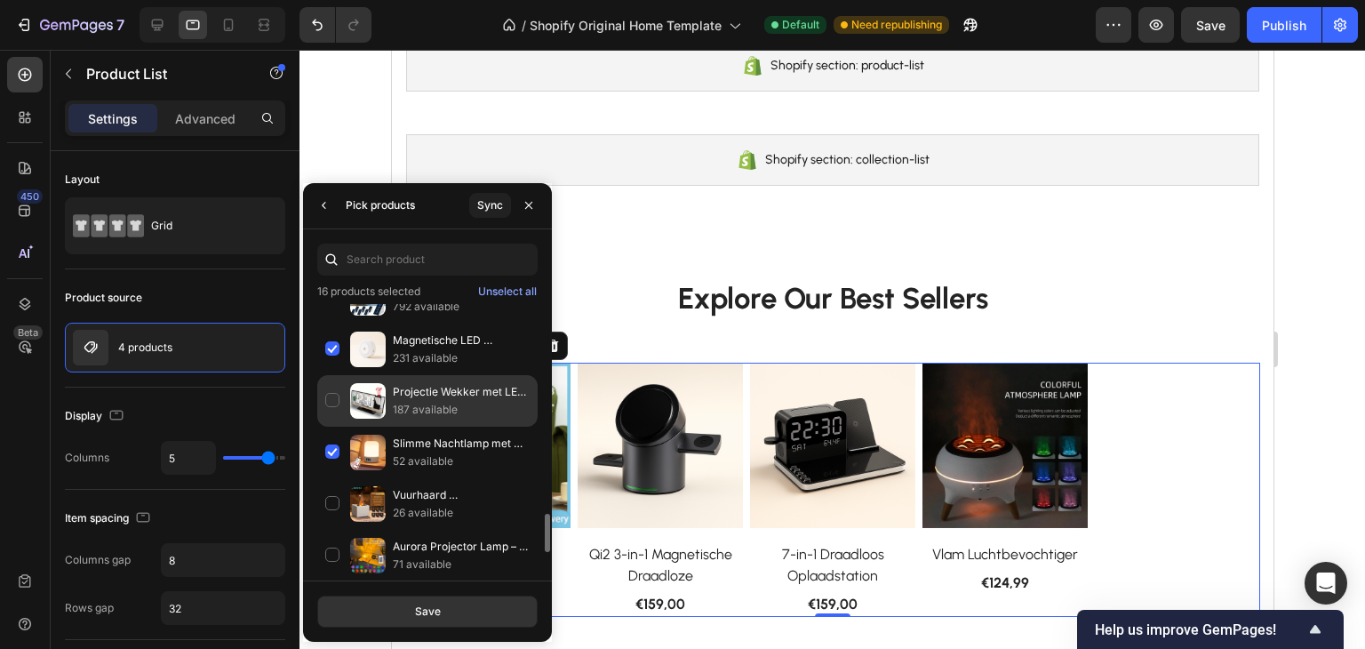
click at [329, 396] on div "Projectie Wekker met LED Display – Tijd, Temperatuur & Stijl in Één 187 availab…" at bounding box center [427, 401] width 220 height 52
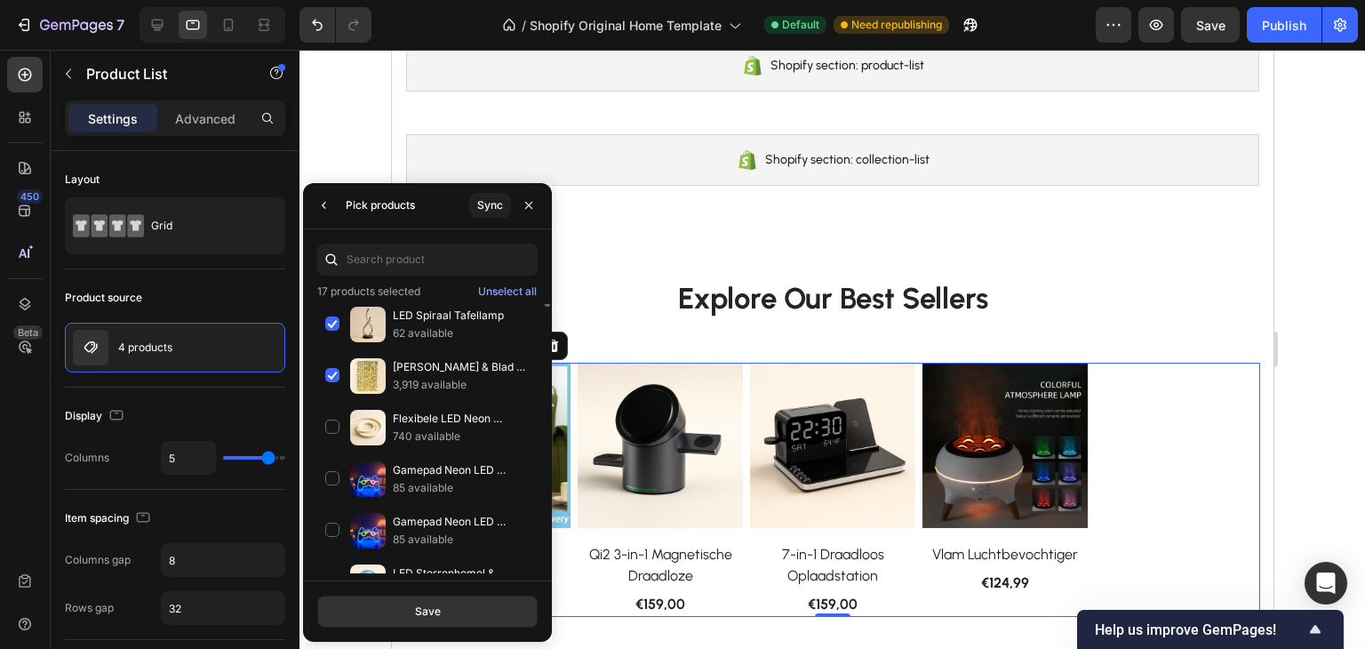
scroll to position [380, 0]
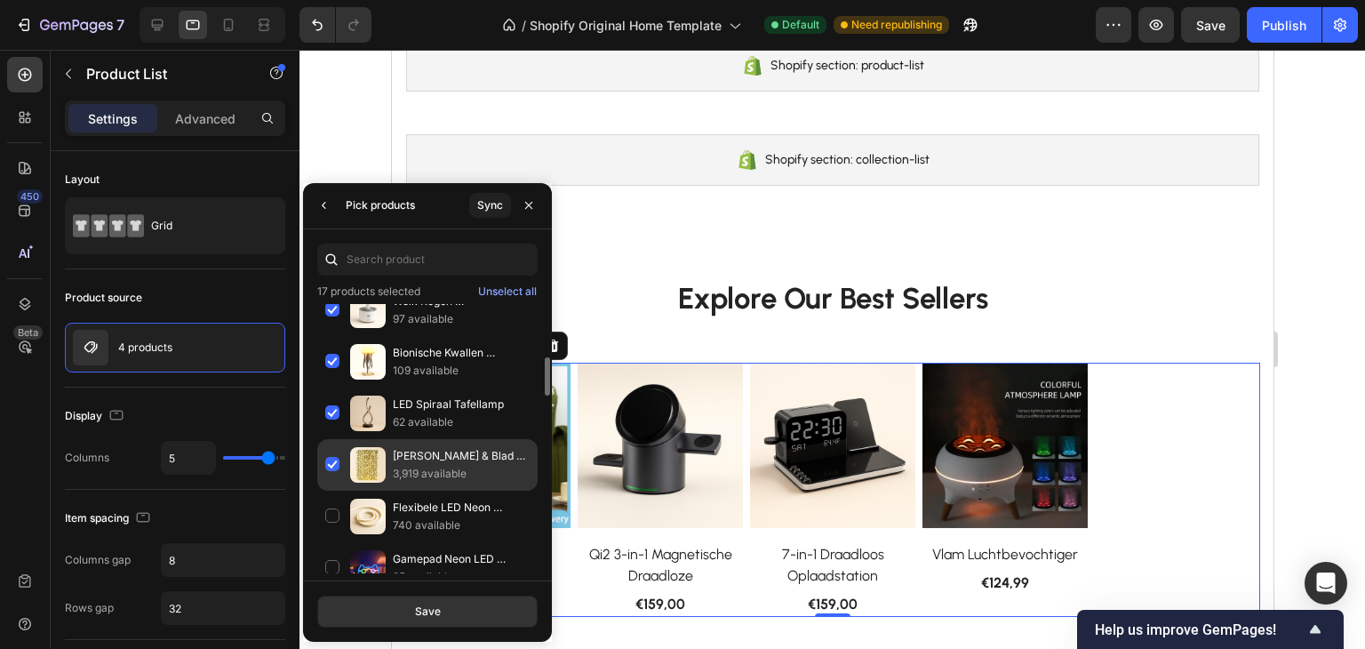
click at [332, 459] on div "Bloem & Blad Slingerlicht 3,919 available" at bounding box center [427, 465] width 220 height 52
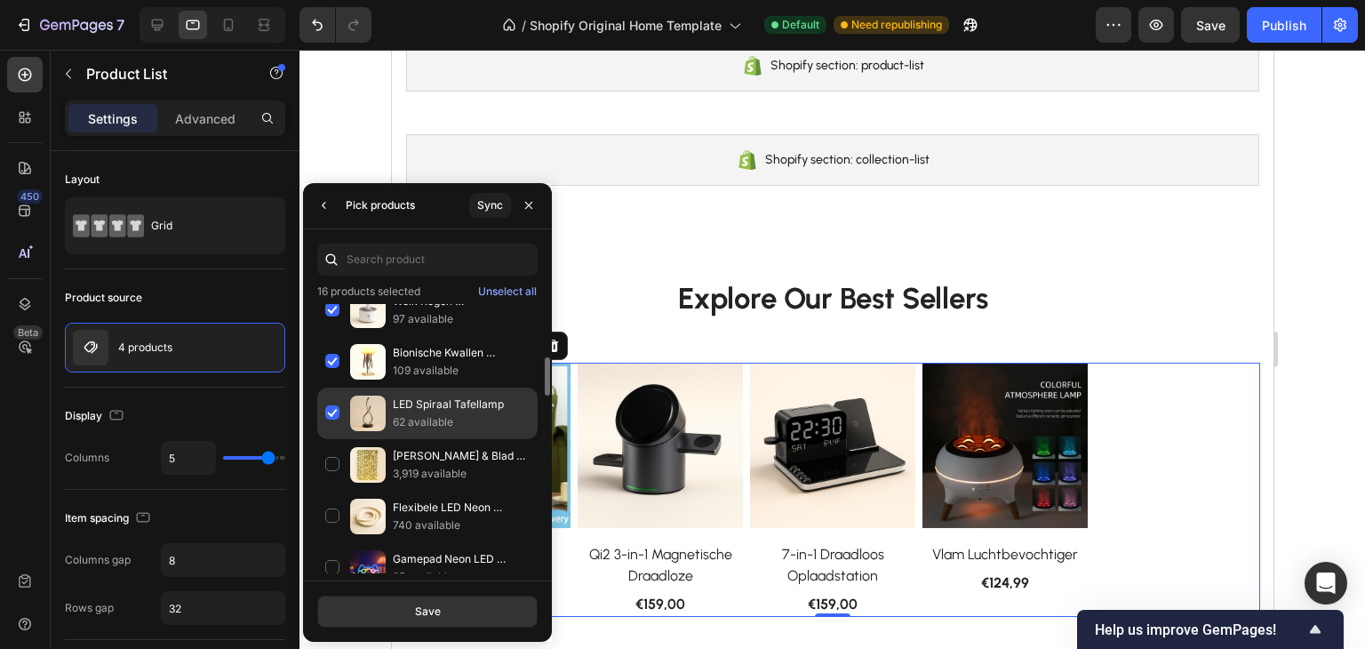
click at [328, 413] on div "LED Spiraal Tafellamp 62 available" at bounding box center [427, 414] width 220 height 52
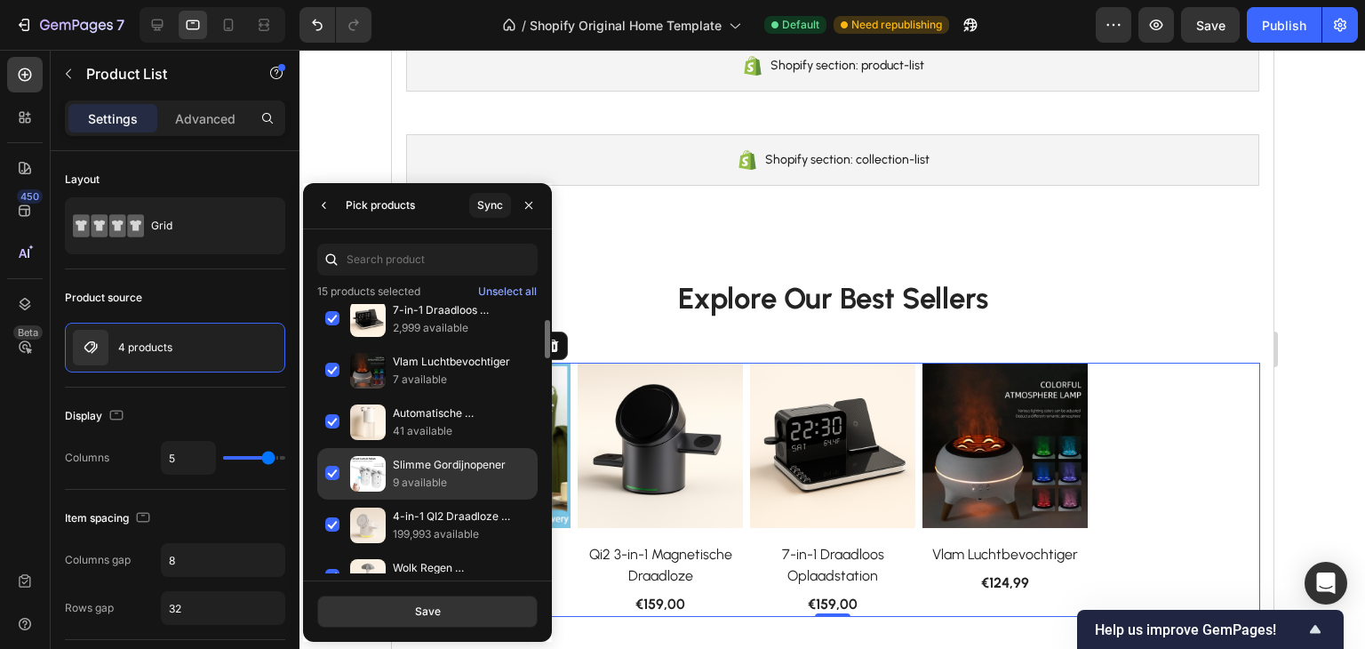
scroll to position [0, 0]
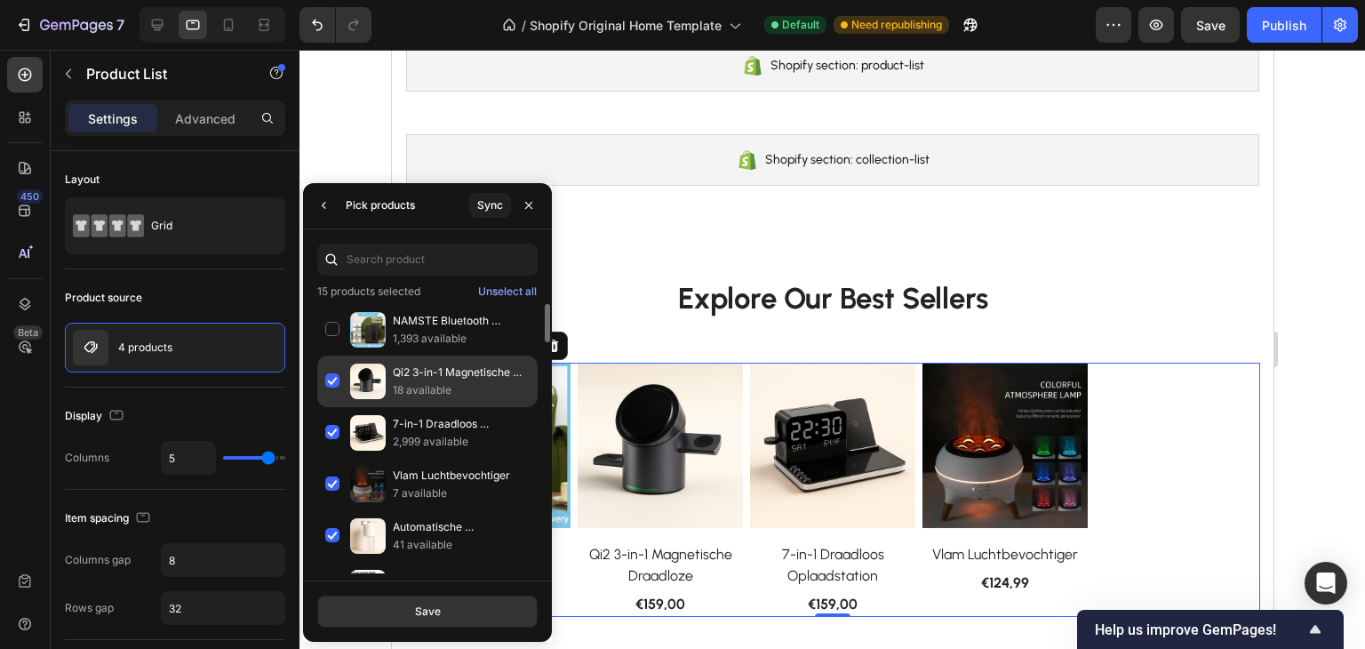
click at [341, 380] on div "Qi2 3-in-1 Magnetische Draadloze 18 available" at bounding box center [427, 382] width 220 height 52
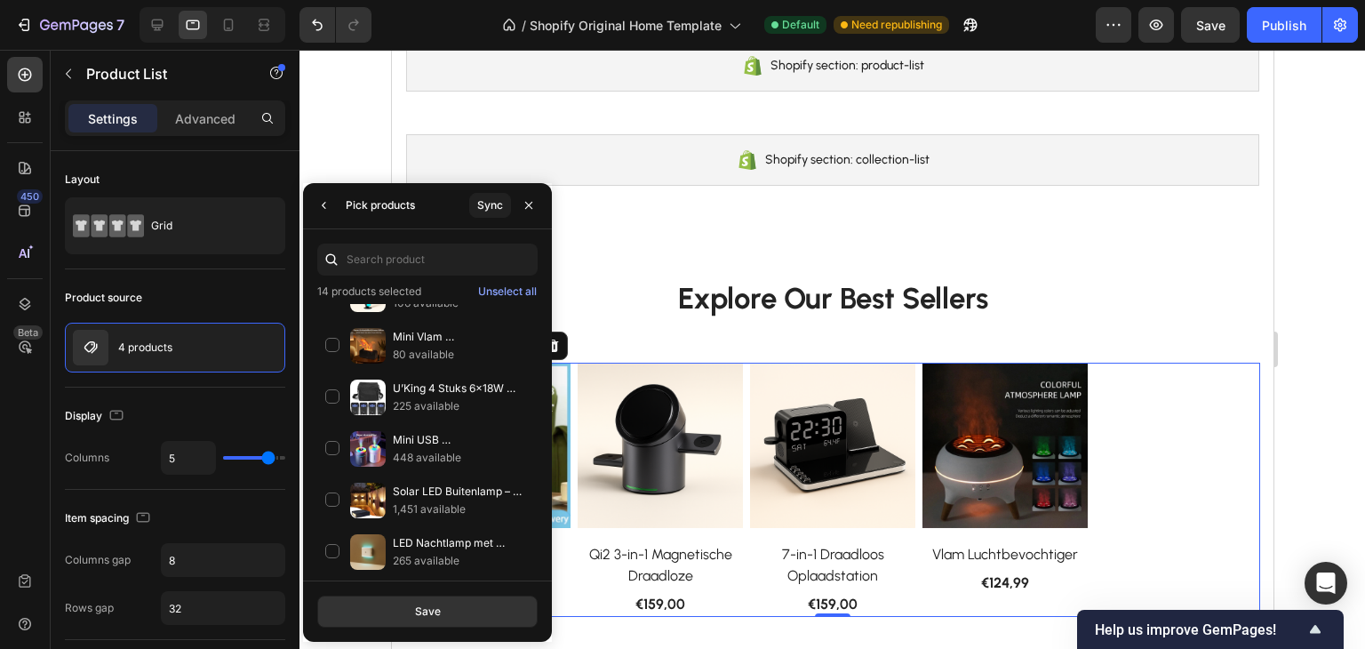
scroll to position [1244, 0]
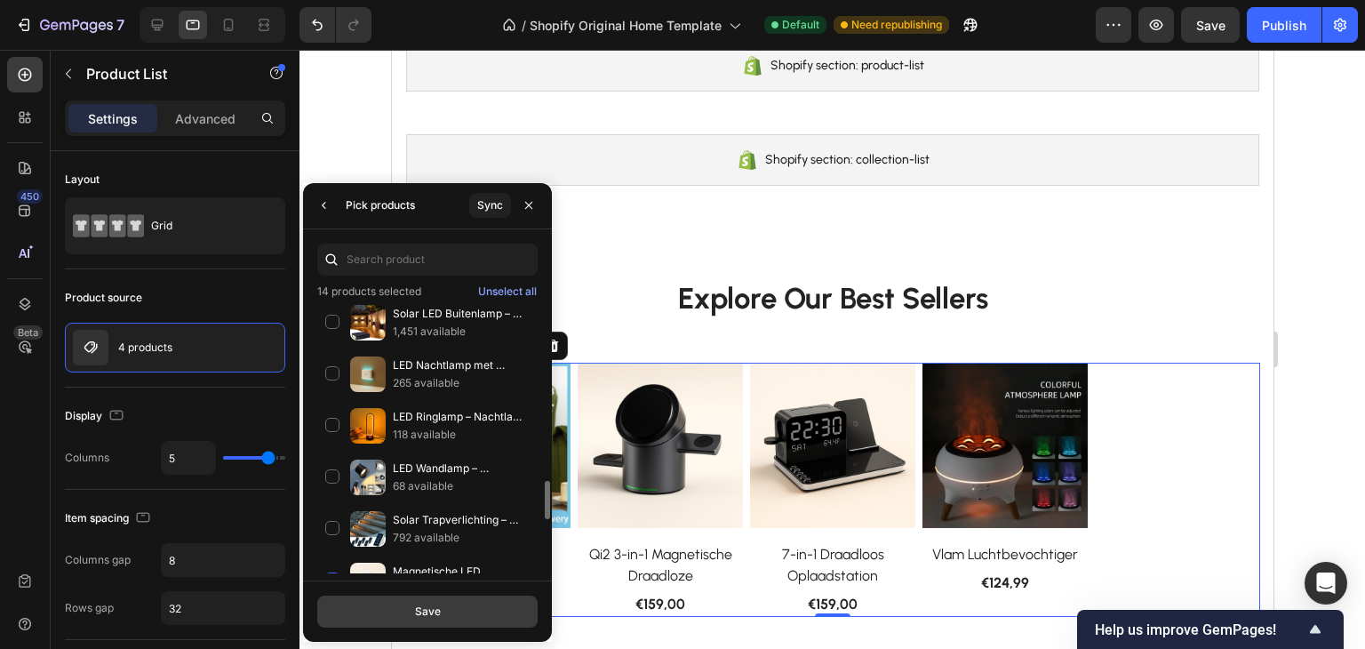
click at [460, 620] on button "Save" at bounding box center [427, 612] width 220 height 32
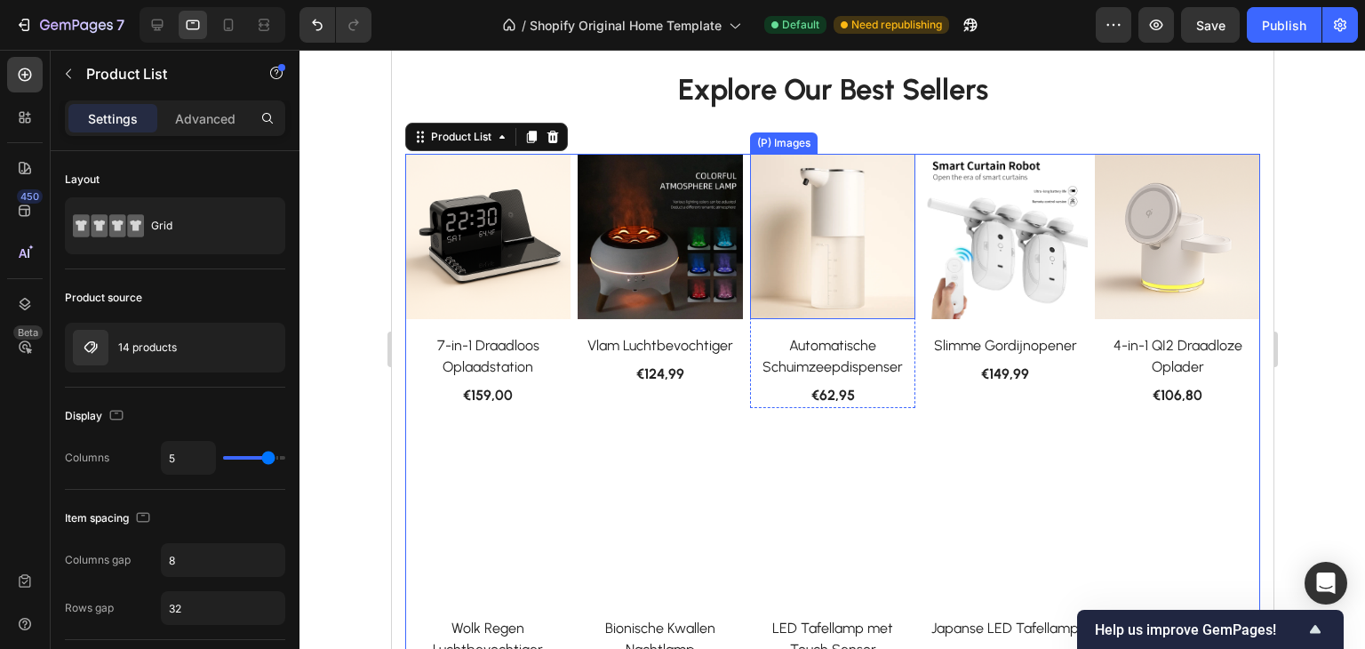
scroll to position [926, 0]
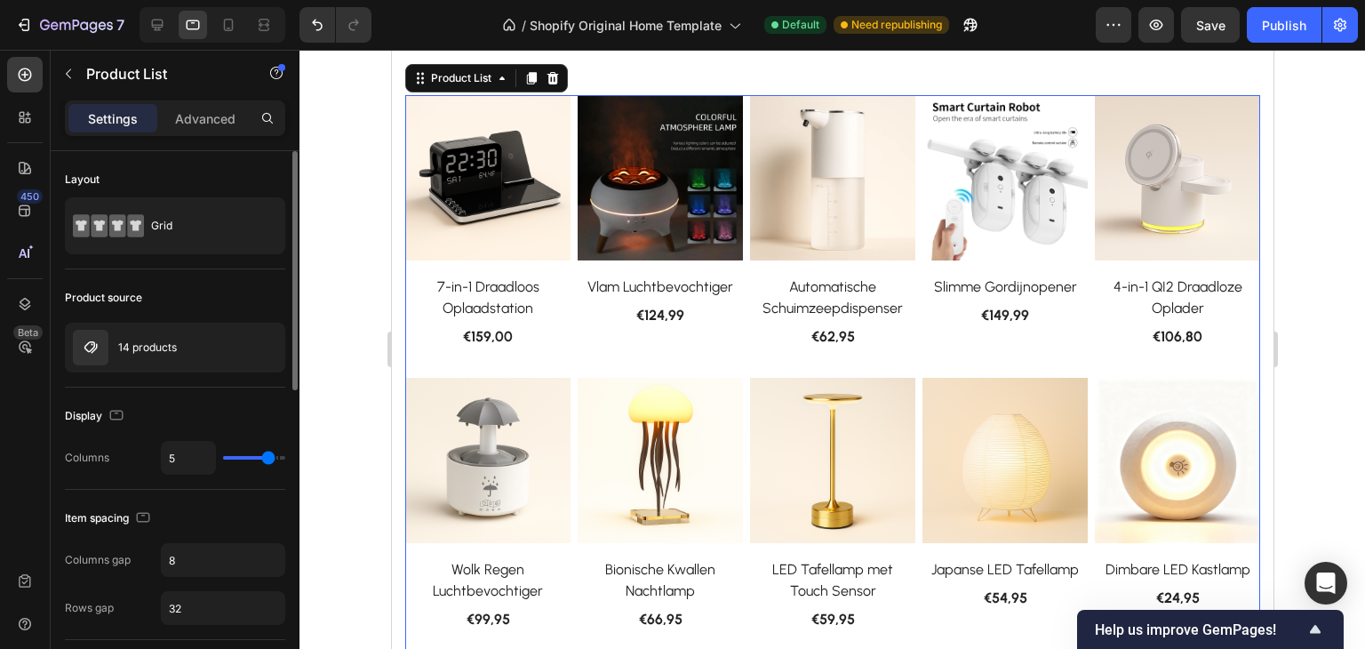
type input "4"
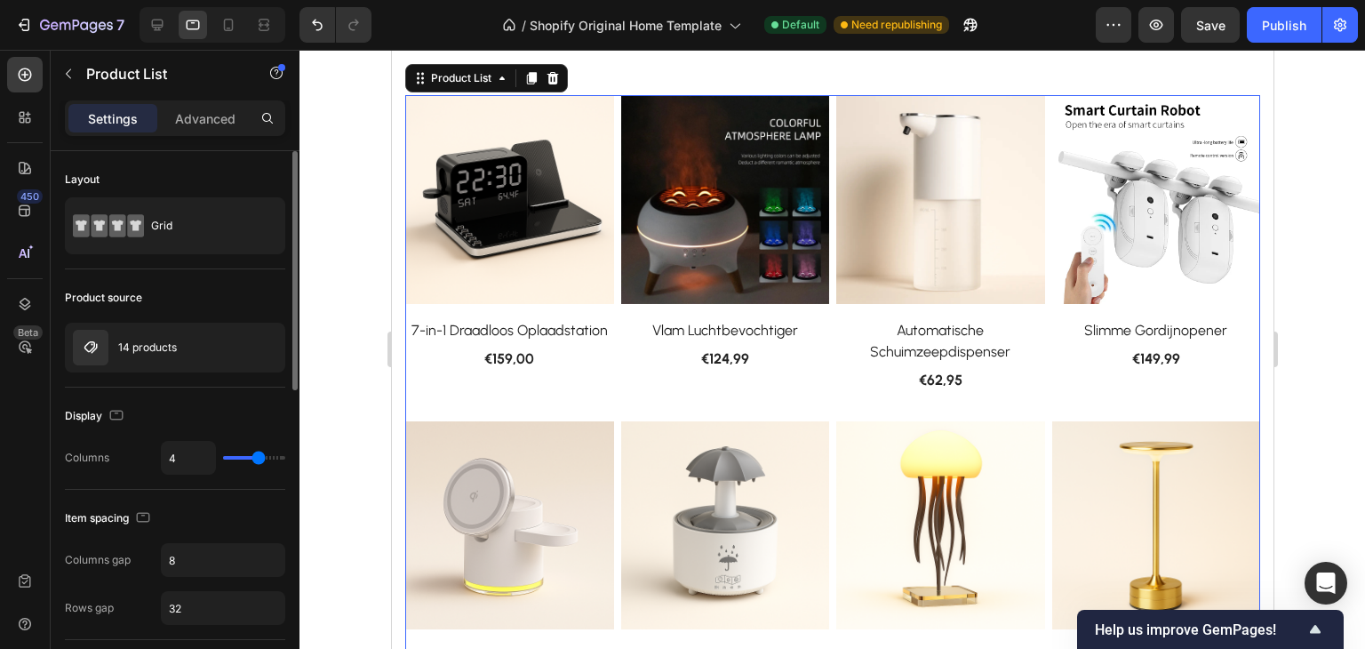
type input "4"
click at [260, 458] on input "range" at bounding box center [254, 458] width 62 height 4
click at [191, 552] on input "8" at bounding box center [223, 560] width 123 height 32
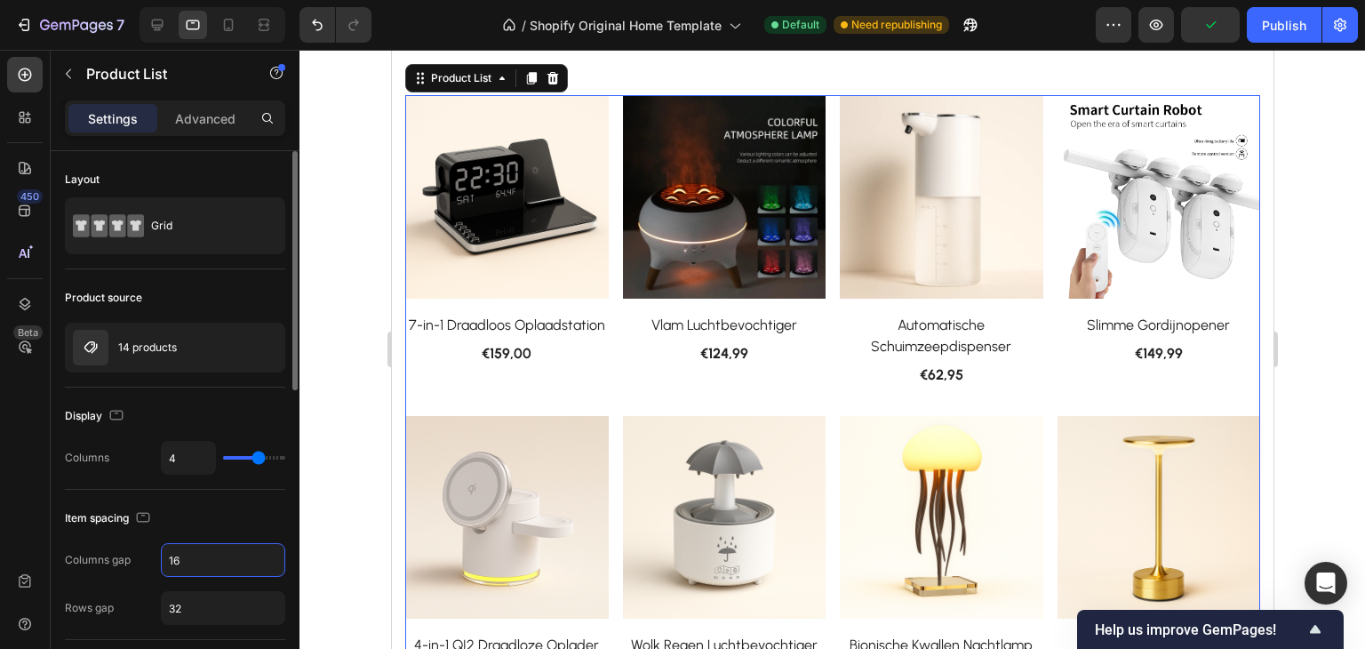
drag, startPoint x: 191, startPoint y: 552, endPoint x: 144, endPoint y: 548, distance: 47.2
click at [144, 548] on div "Columns gap 16" at bounding box center [175, 560] width 220 height 34
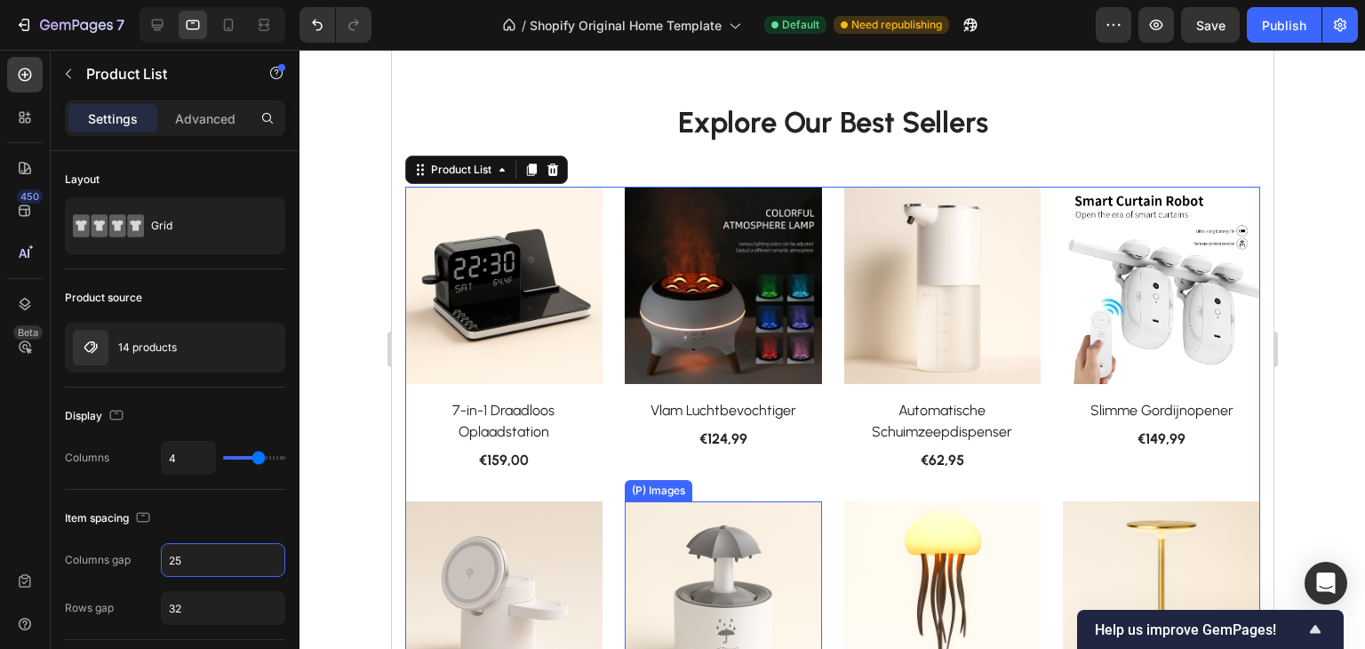
scroll to position [837, 0]
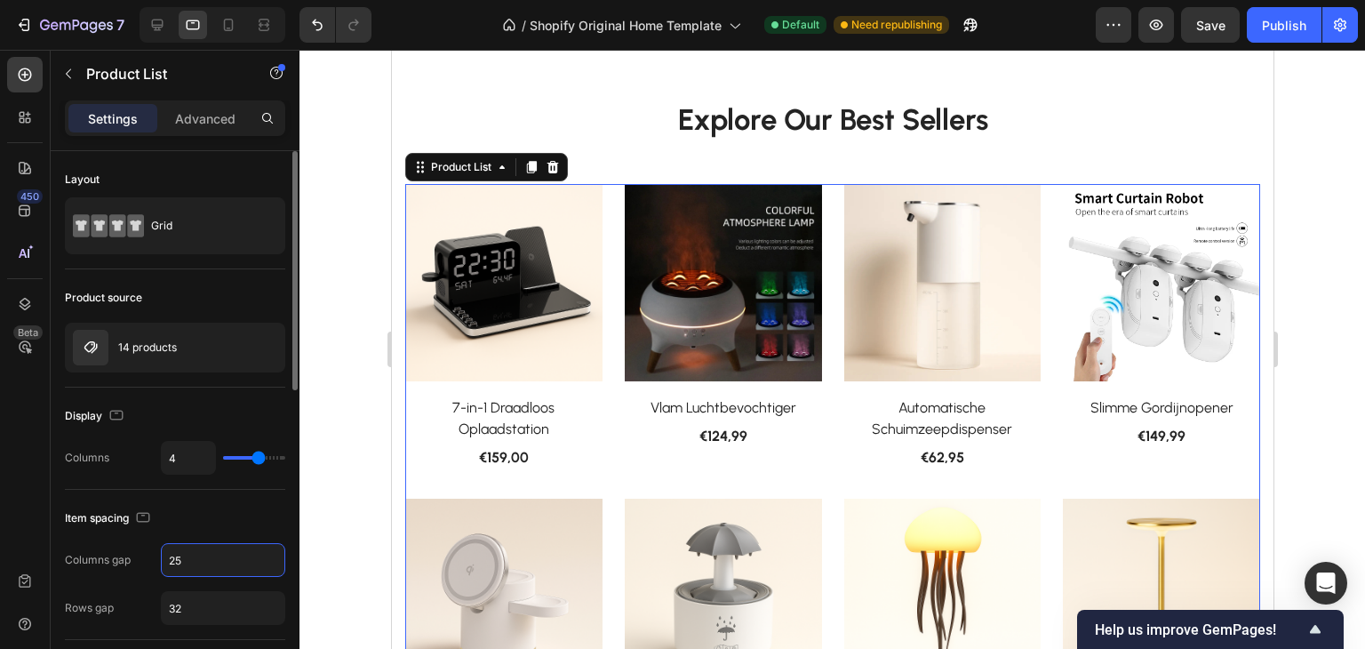
click at [193, 561] on input "25" at bounding box center [223, 560] width 123 height 32
drag, startPoint x: 193, startPoint y: 561, endPoint x: 156, endPoint y: 560, distance: 36.5
click at [156, 560] on div "Columns gap 25" at bounding box center [175, 560] width 220 height 34
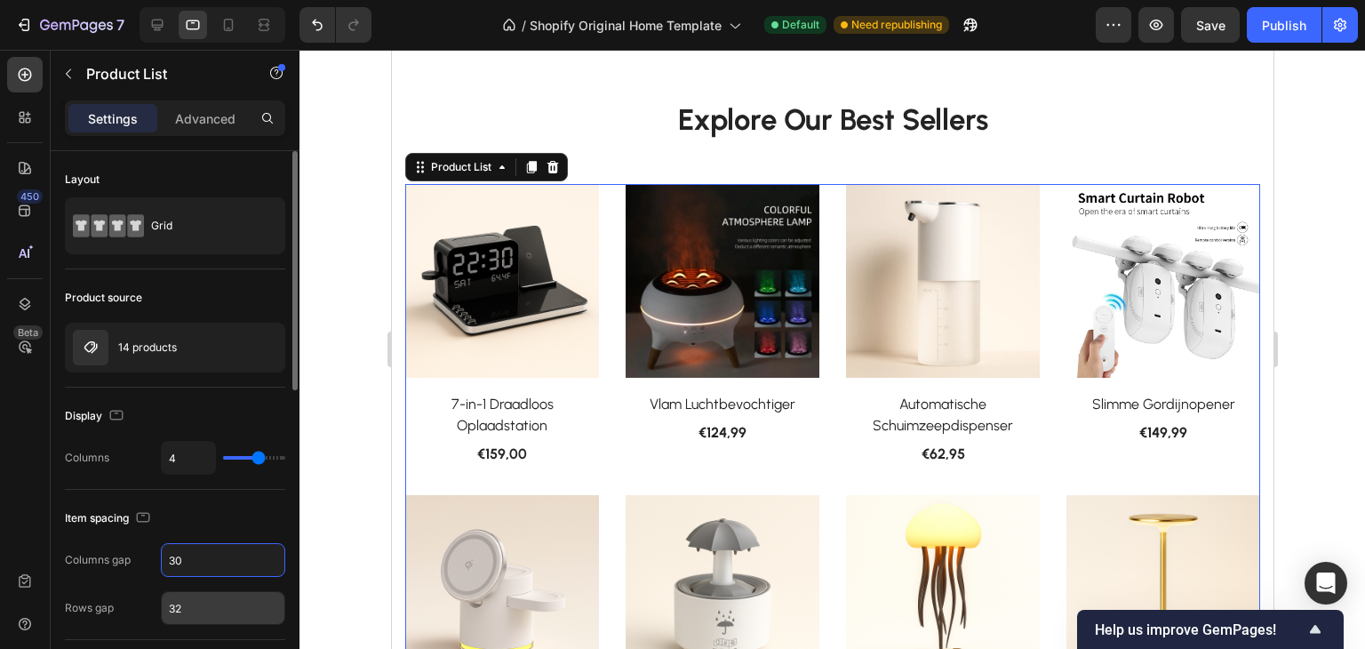
type input "30"
click at [225, 596] on input "32" at bounding box center [223, 608] width 123 height 32
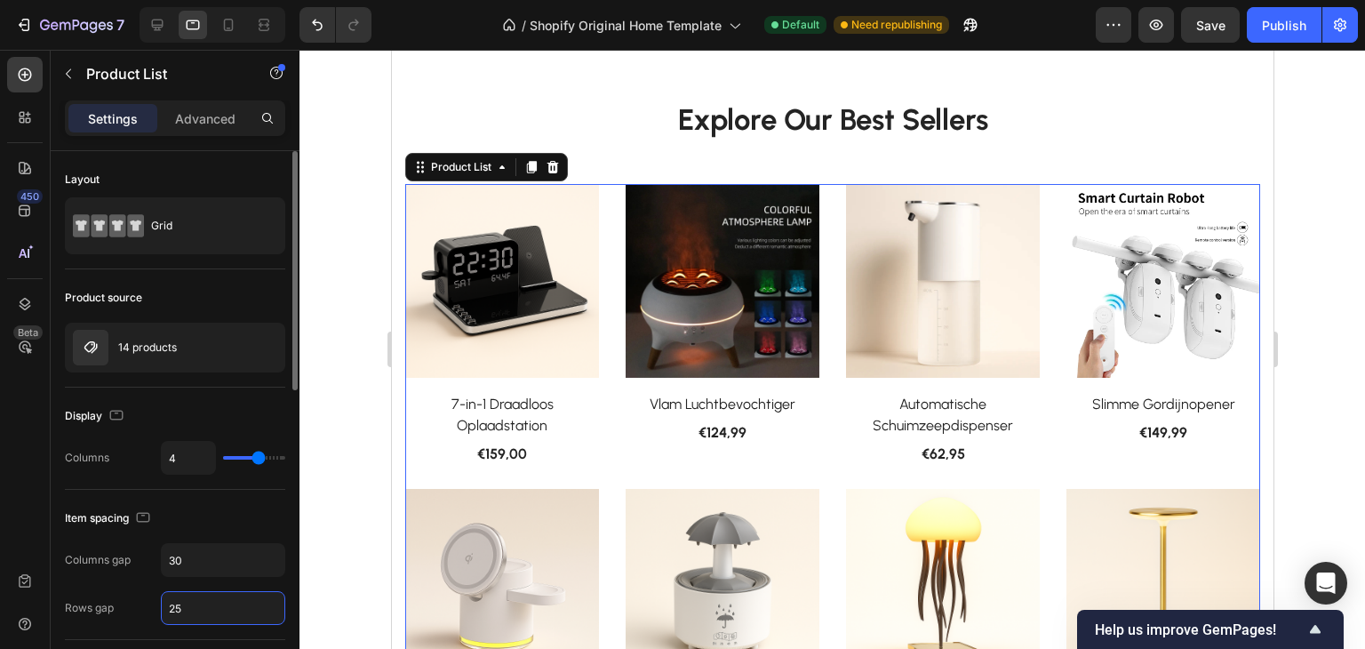
type input "25"
click at [242, 513] on div "Item spacing" at bounding box center [175, 518] width 220 height 28
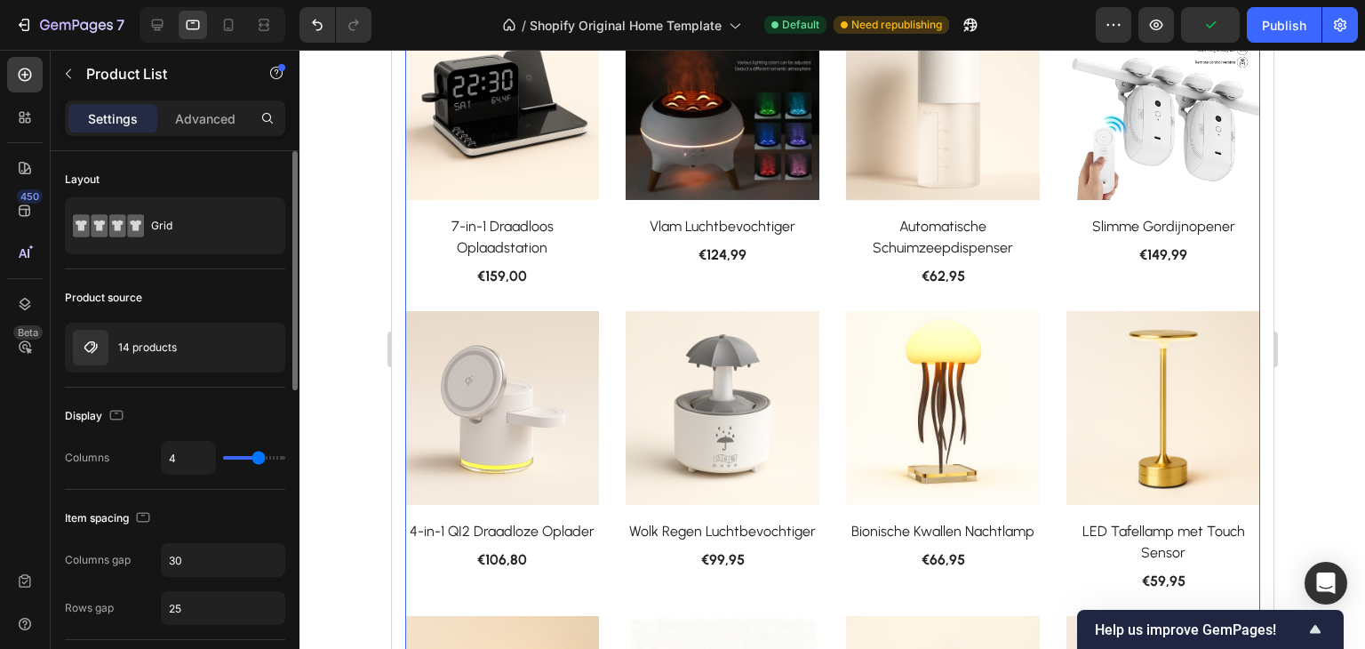
scroll to position [178, 0]
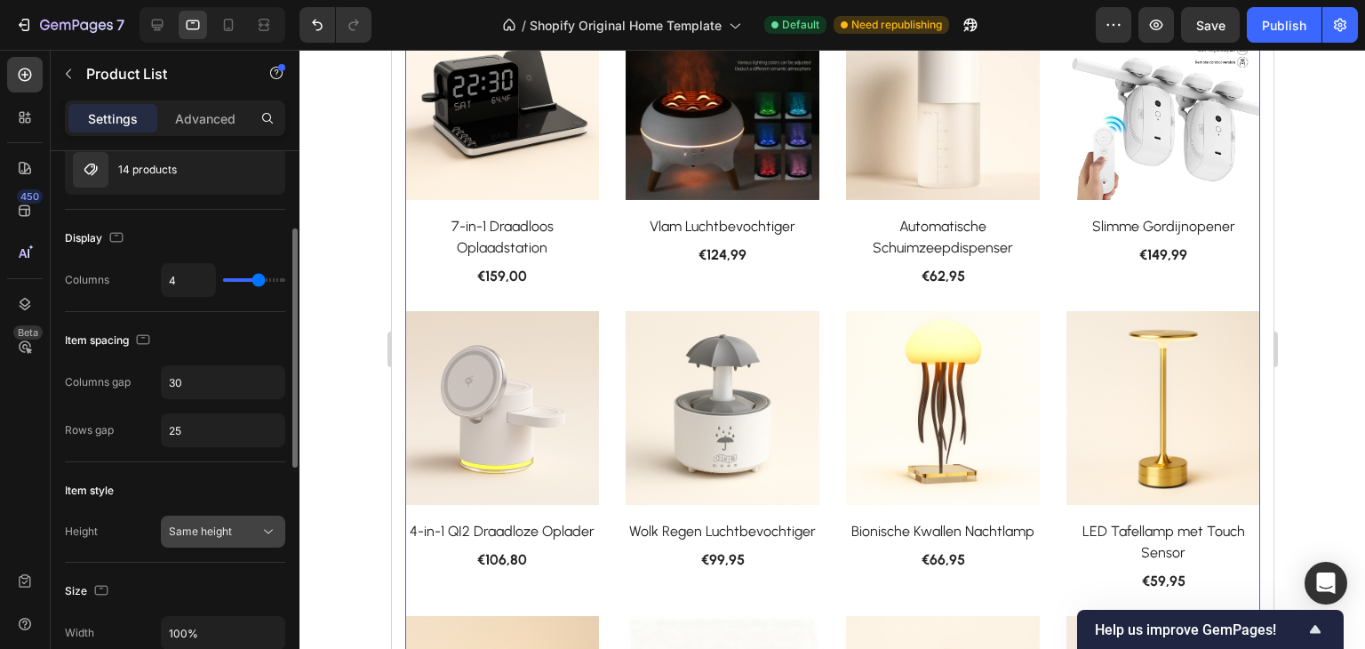
click at [227, 524] on span "Same height" at bounding box center [200, 530] width 63 height 13
click at [227, 485] on div "Item style" at bounding box center [175, 490] width 220 height 28
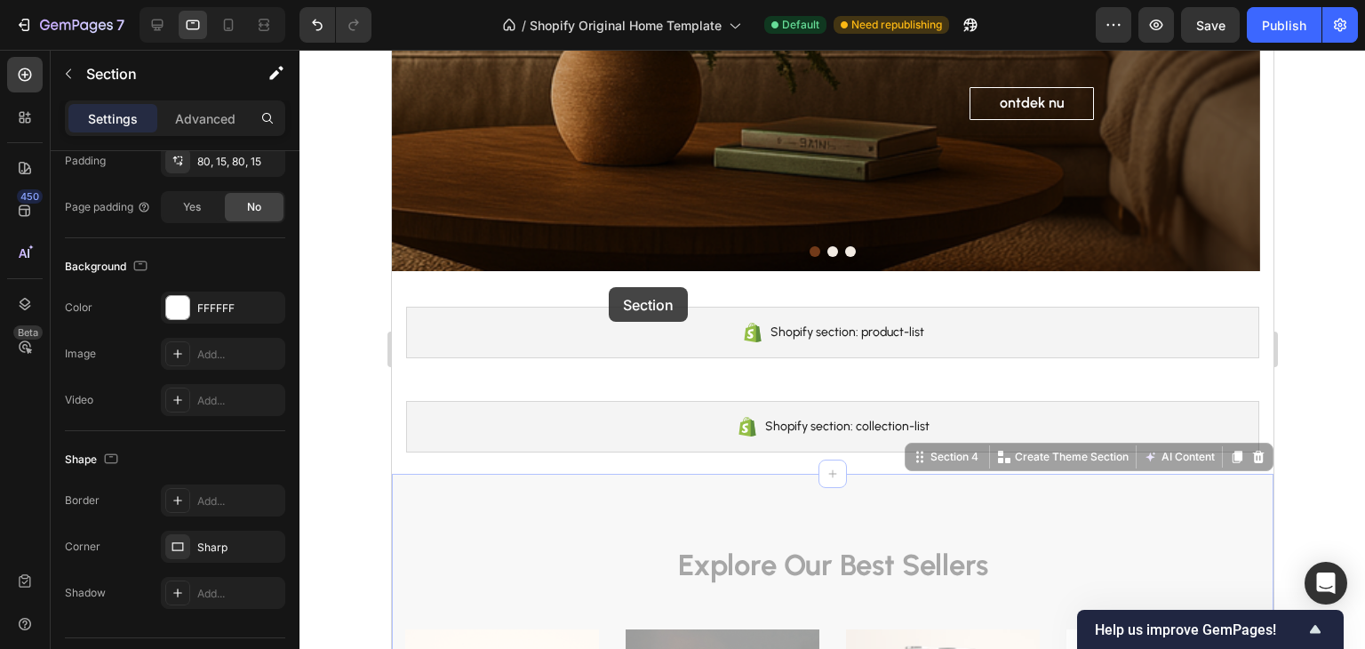
scroll to position [0, 0]
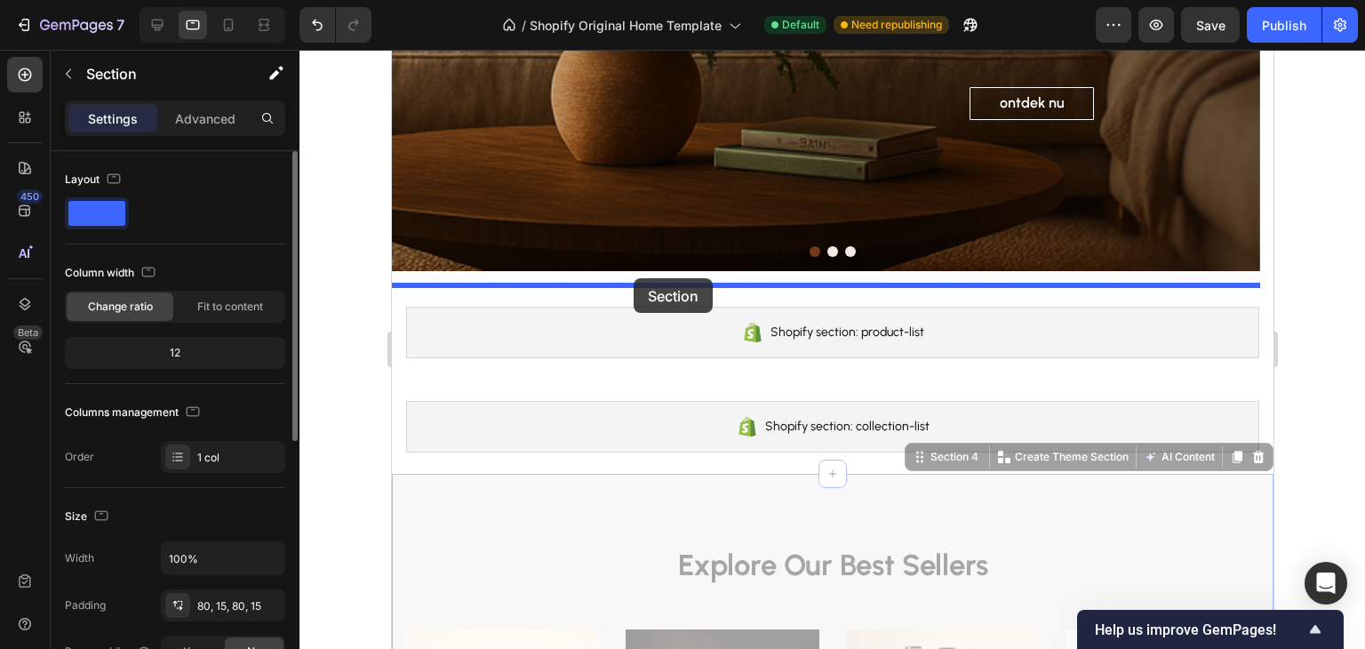
drag, startPoint x: 467, startPoint y: 410, endPoint x: 633, endPoint y: 278, distance: 212.0
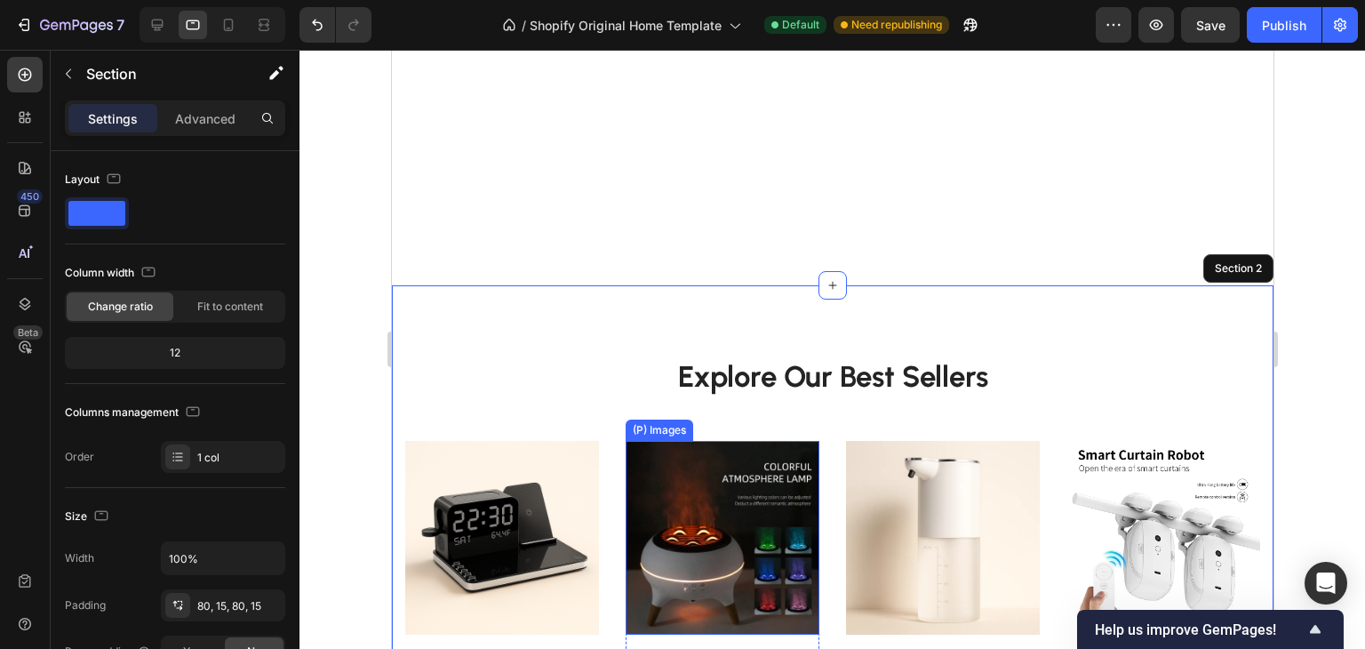
scroll to position [660, 0]
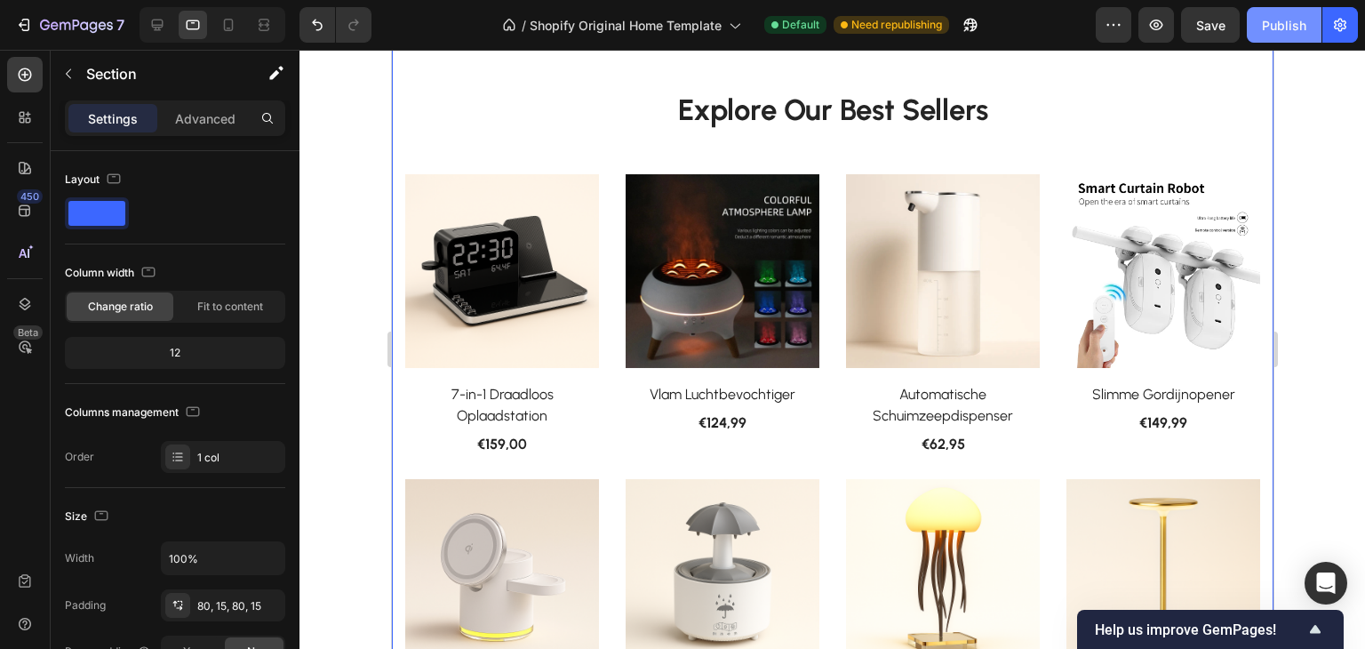
click at [1288, 28] on div "Publish" at bounding box center [1284, 25] width 44 height 19
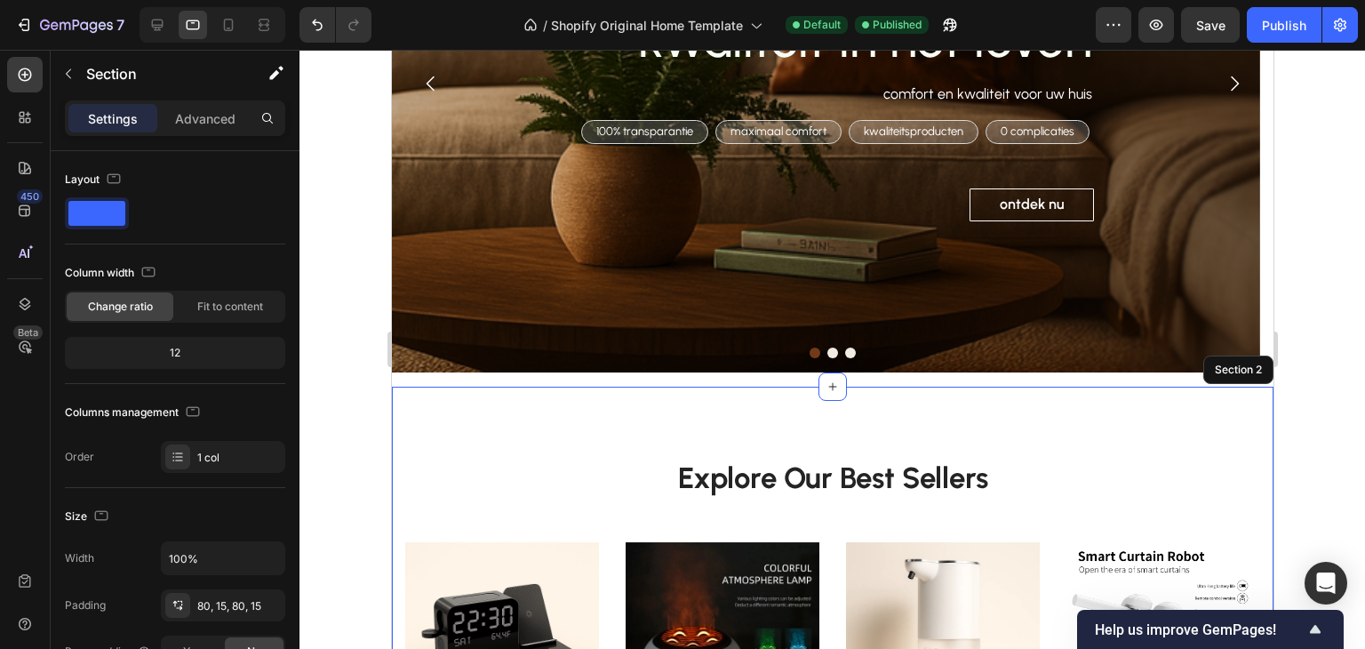
scroll to position [215, 0]
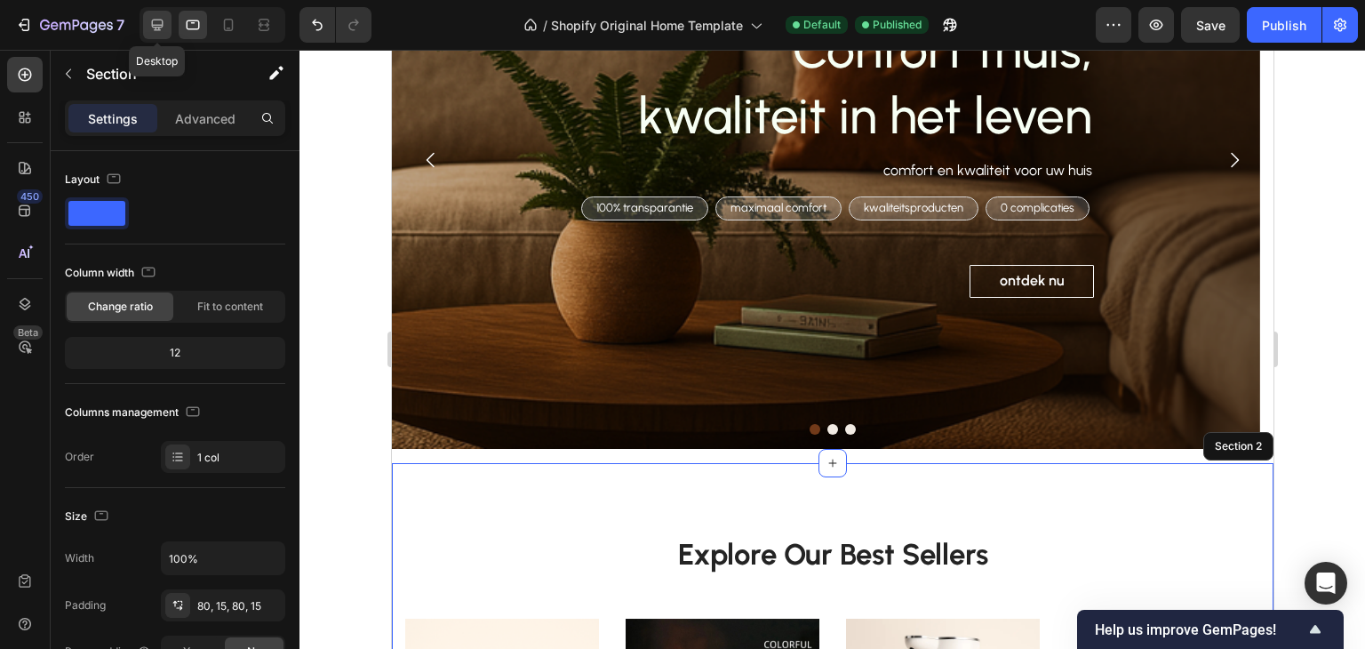
click at [153, 25] on icon at bounding box center [158, 26] width 12 height 12
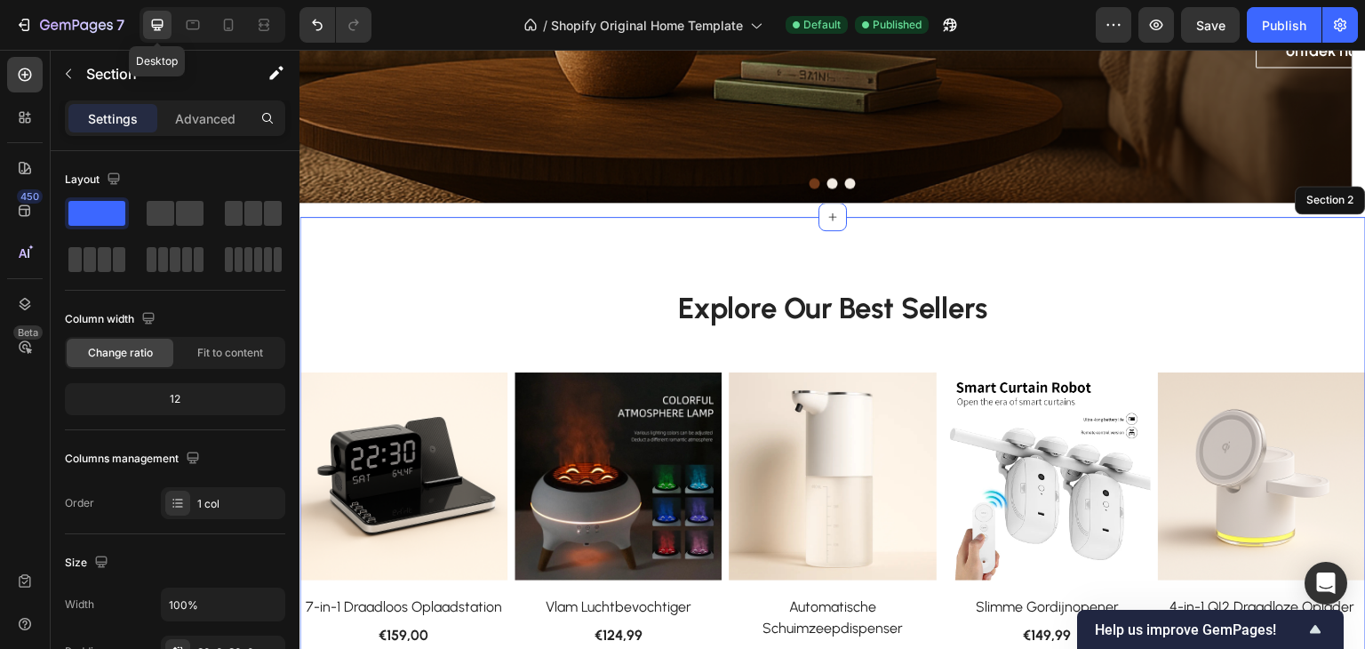
scroll to position [565, 0]
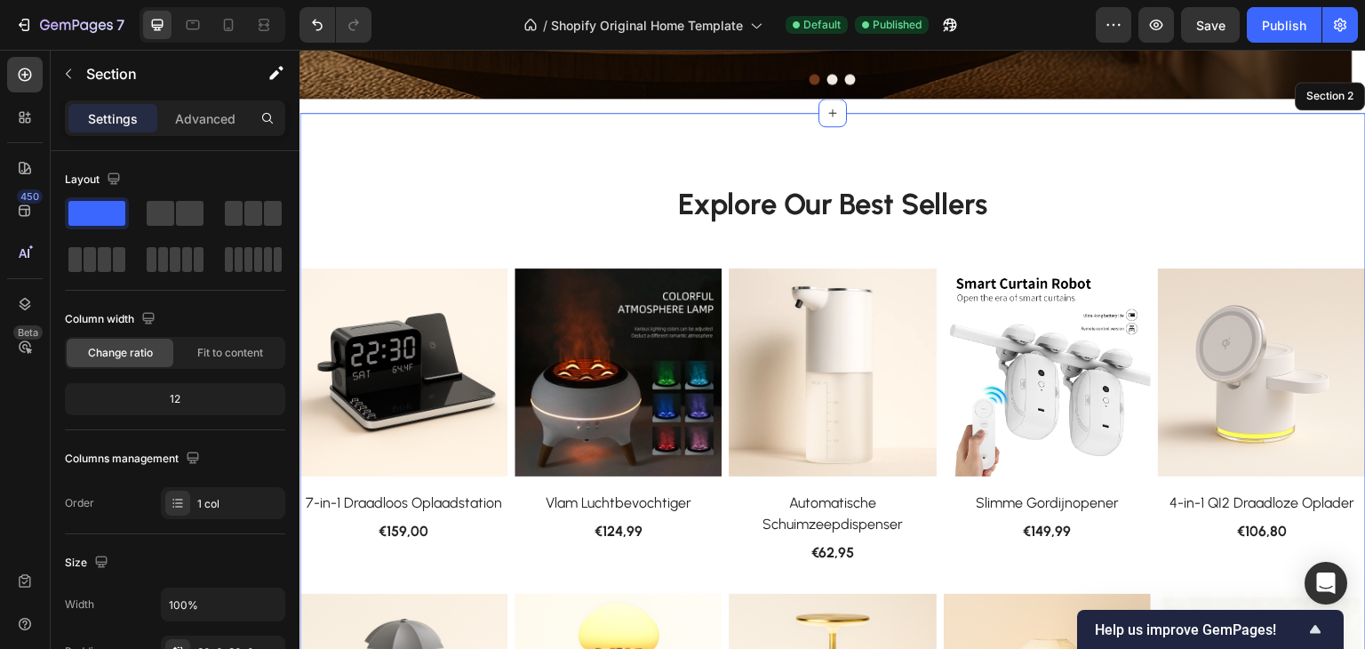
click at [445, 220] on p "Explore Our Best Sellers" at bounding box center [832, 205] width 1063 height 38
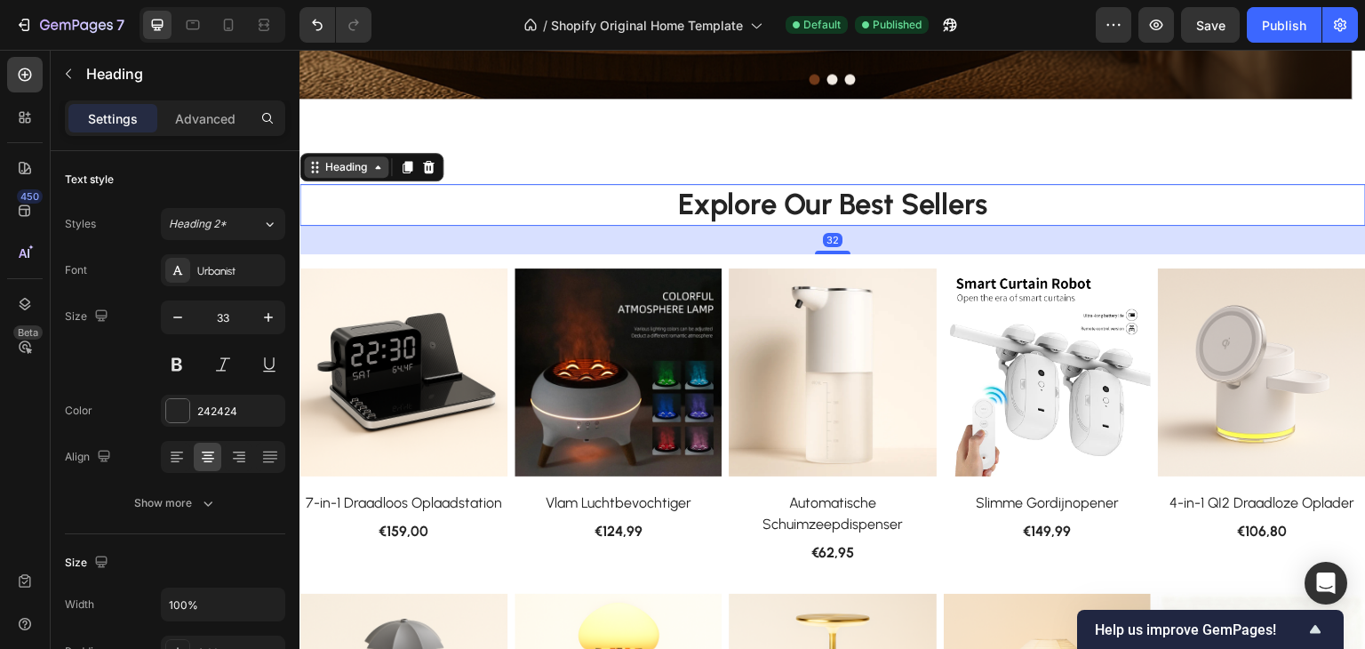
click at [378, 165] on icon at bounding box center [377, 167] width 5 height 4
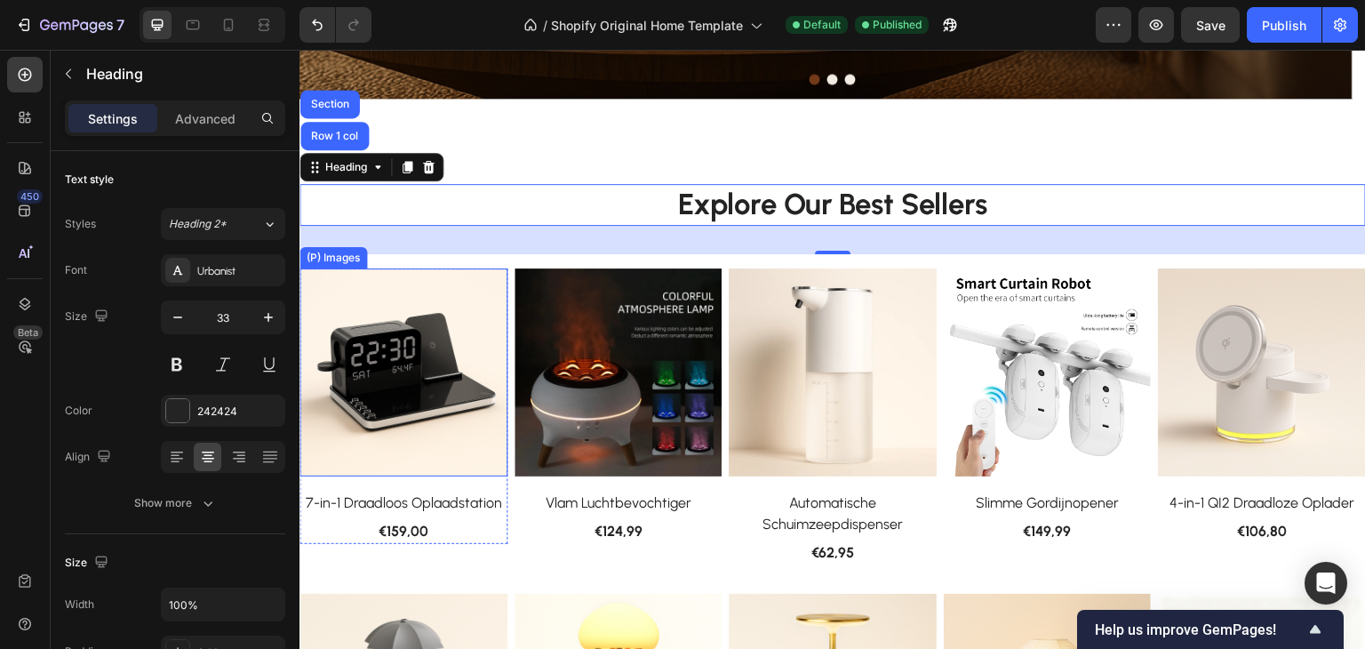
drag, startPoint x: 461, startPoint y: 294, endPoint x: 452, endPoint y: 291, distance: 9.6
click at [461, 294] on img at bounding box center [404, 372] width 208 height 208
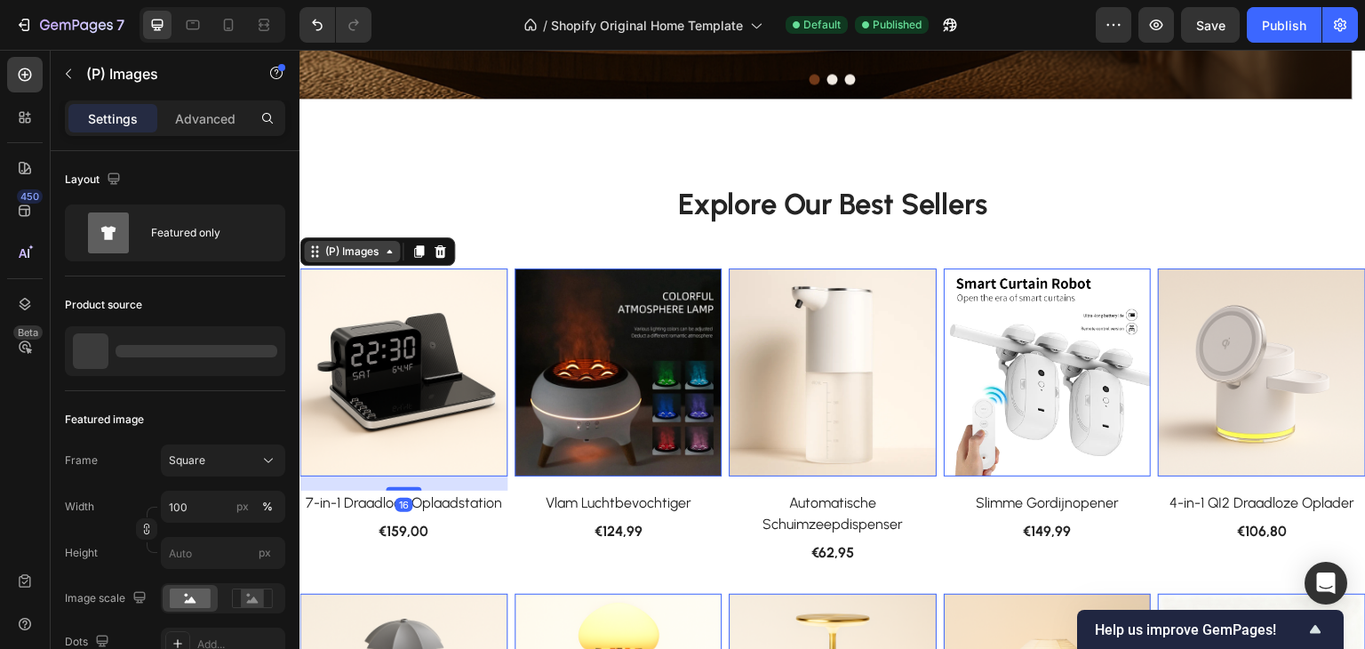
click at [374, 244] on div "(P) Images" at bounding box center [352, 252] width 60 height 16
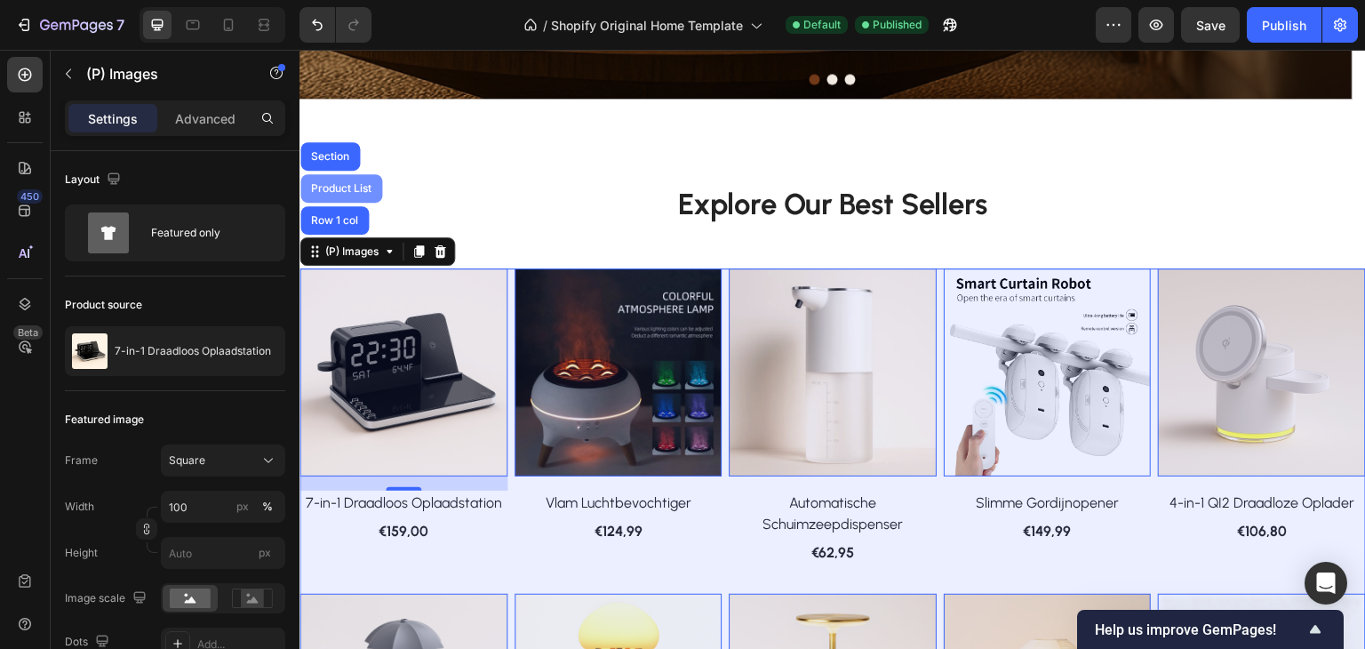
click at [347, 183] on div "Product List" at bounding box center [342, 188] width 68 height 11
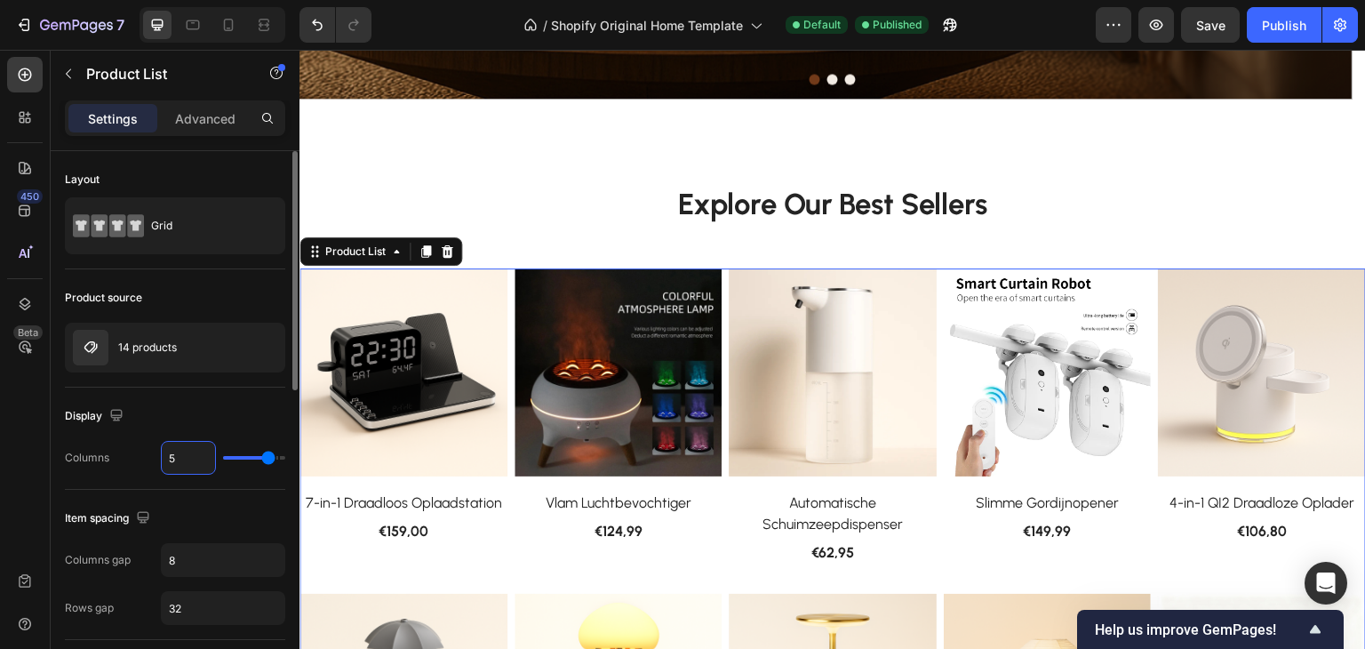
click at [182, 457] on input "5" at bounding box center [188, 458] width 53 height 32
type input "4"
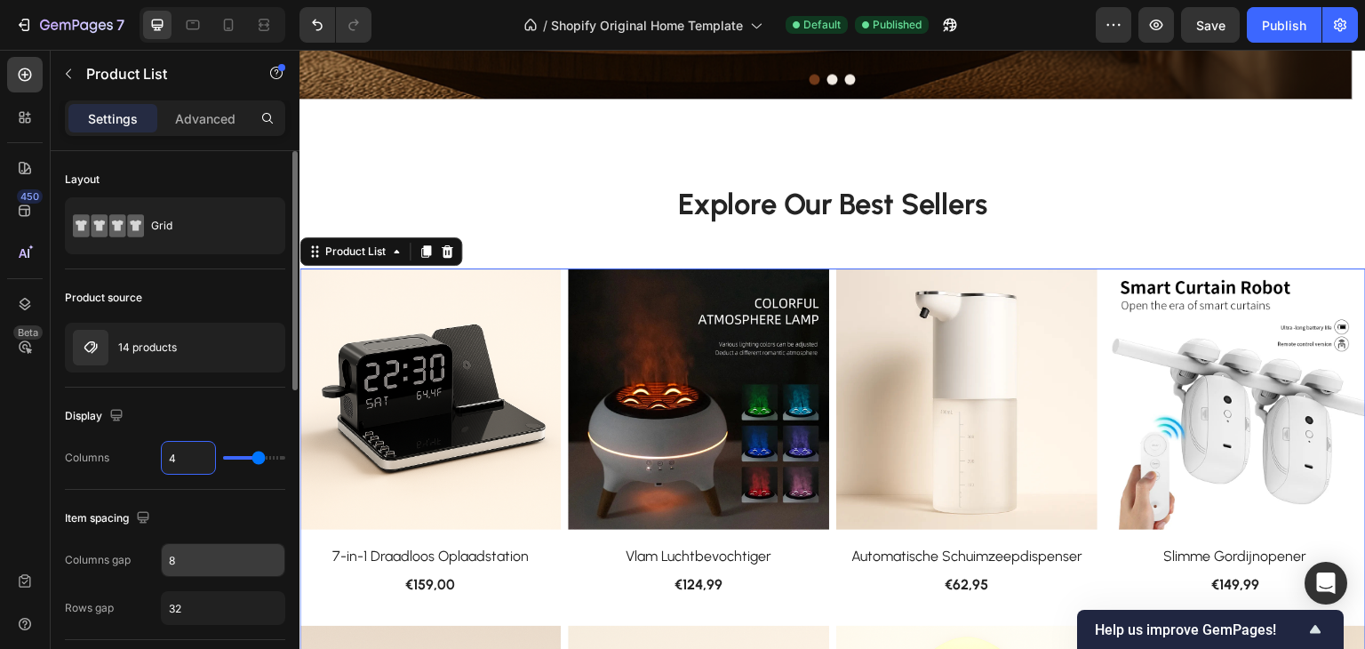
type input "4"
click at [199, 564] on input "8" at bounding box center [223, 560] width 123 height 32
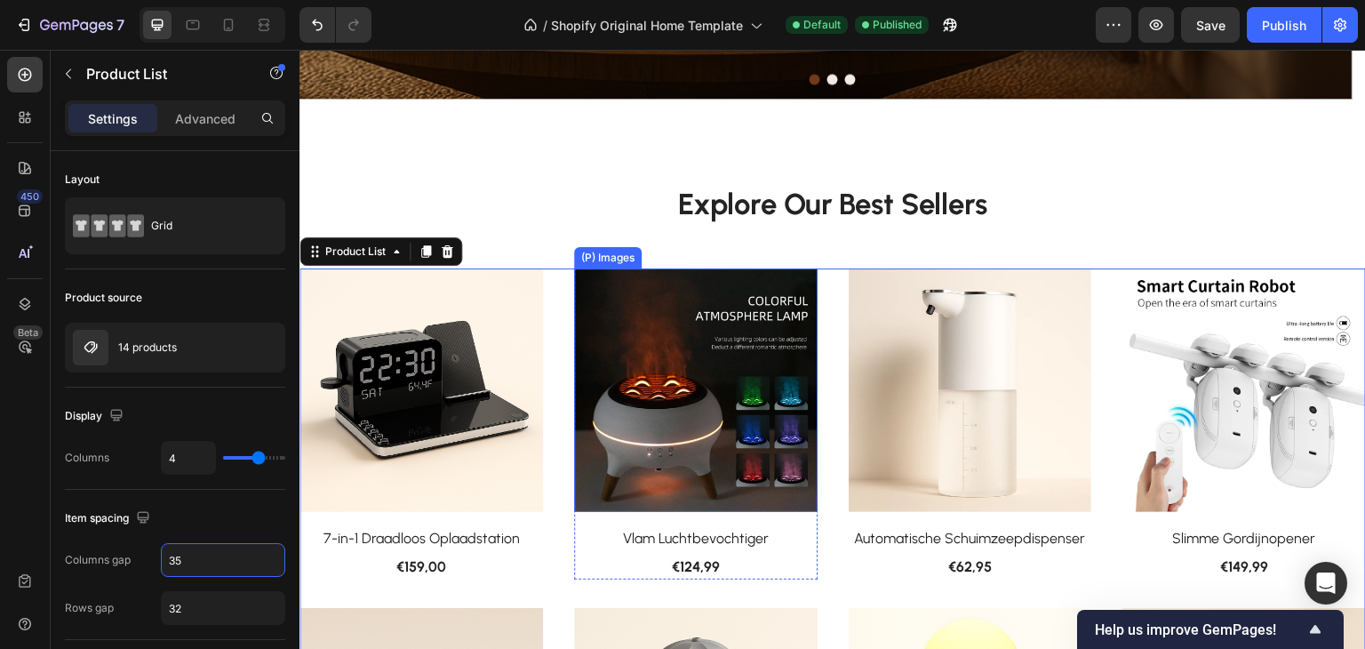
scroll to position [654, 0]
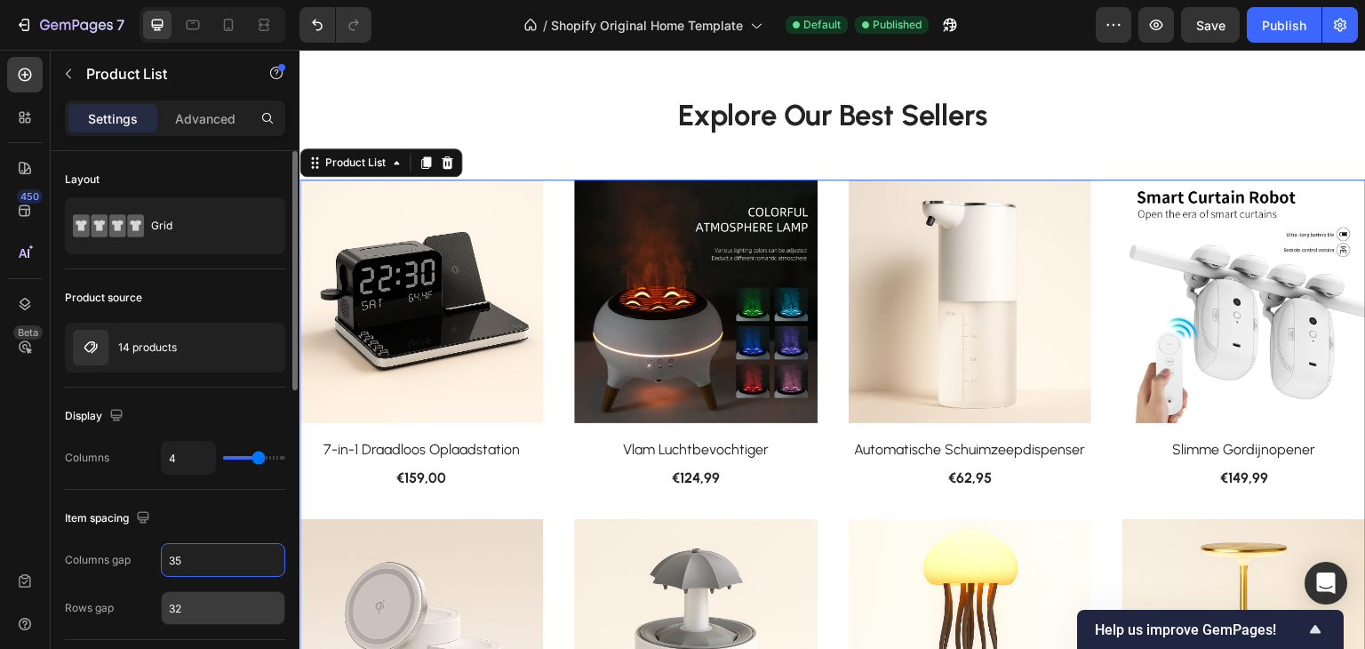
type input "35"
click at [244, 604] on input "32" at bounding box center [223, 608] width 123 height 32
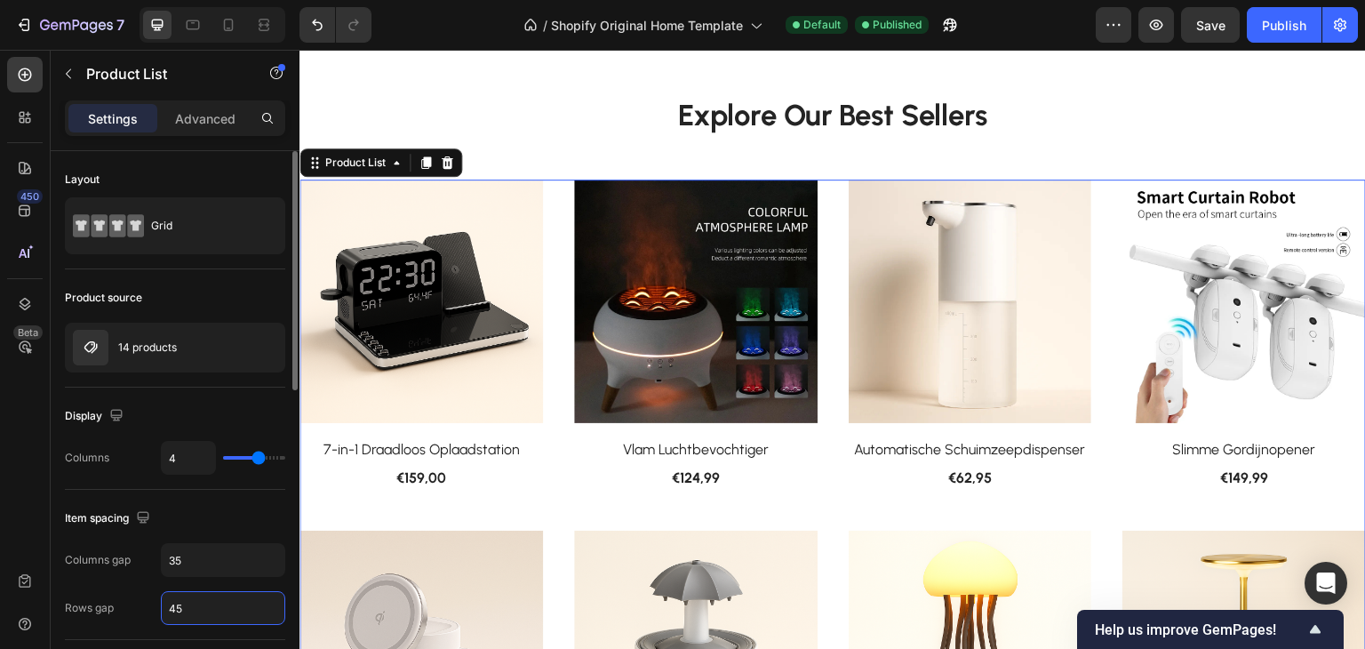
drag, startPoint x: 244, startPoint y: 604, endPoint x: 84, endPoint y: 591, distance: 159.6
click at [84, 591] on div "Rows gap 45" at bounding box center [175, 608] width 220 height 34
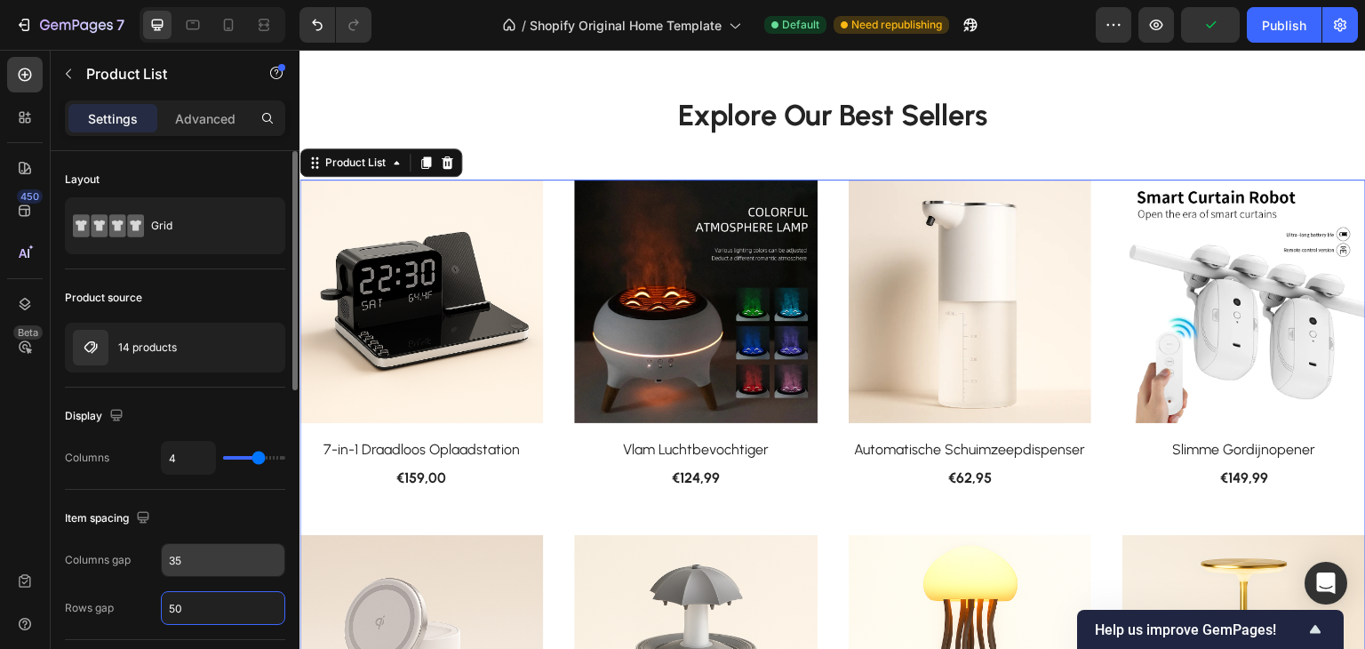
type input "50"
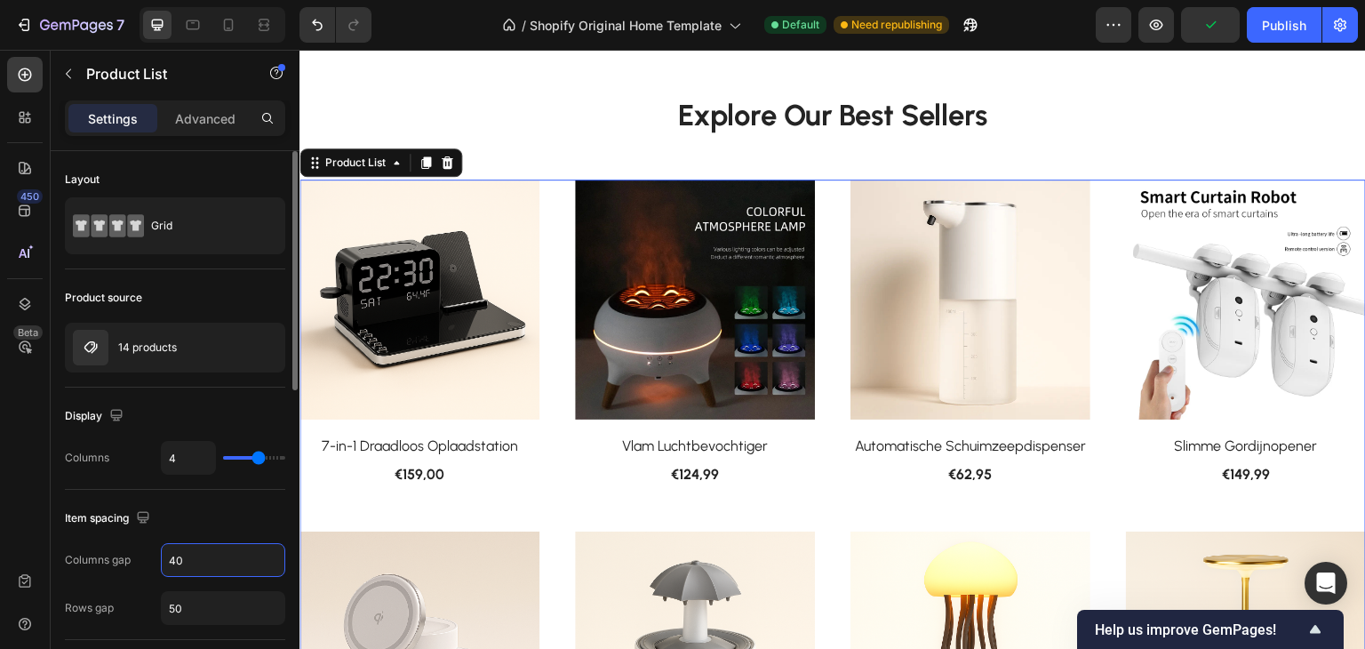
drag, startPoint x: 204, startPoint y: 572, endPoint x: 156, endPoint y: 563, distance: 49.0
click at [156, 563] on div "Columns gap 40" at bounding box center [175, 560] width 220 height 34
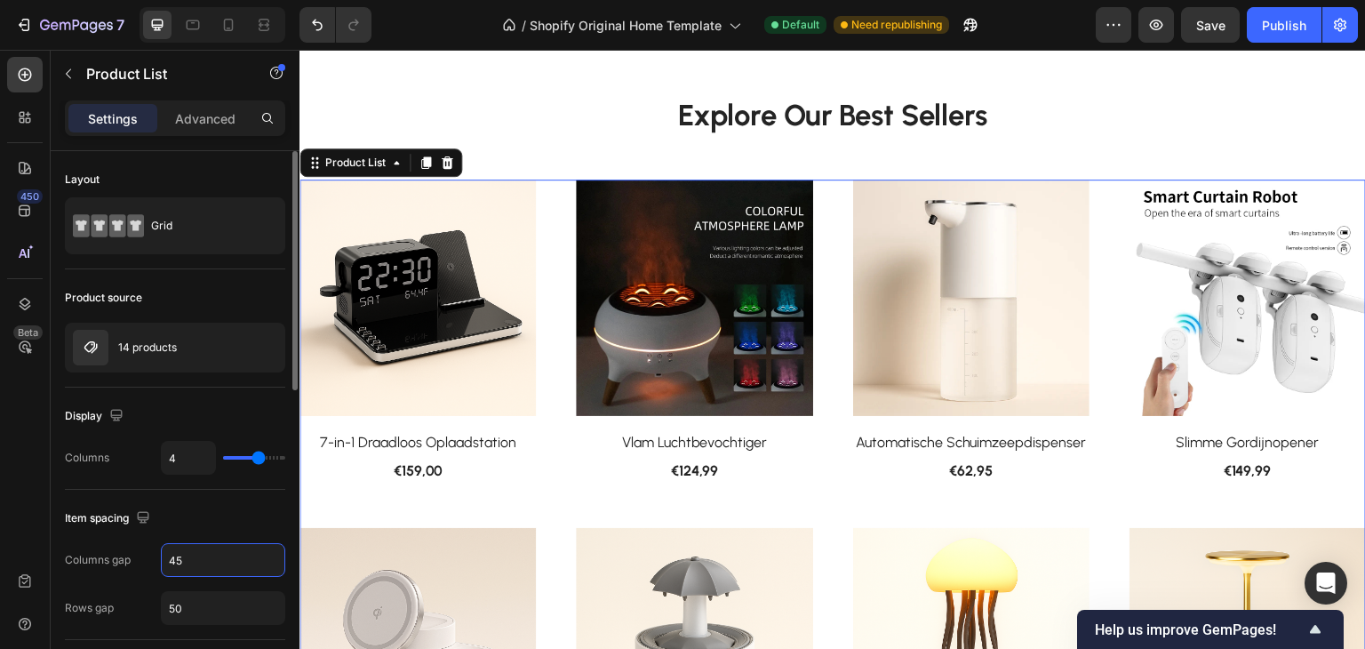
click at [245, 509] on div "Item spacing" at bounding box center [175, 518] width 220 height 28
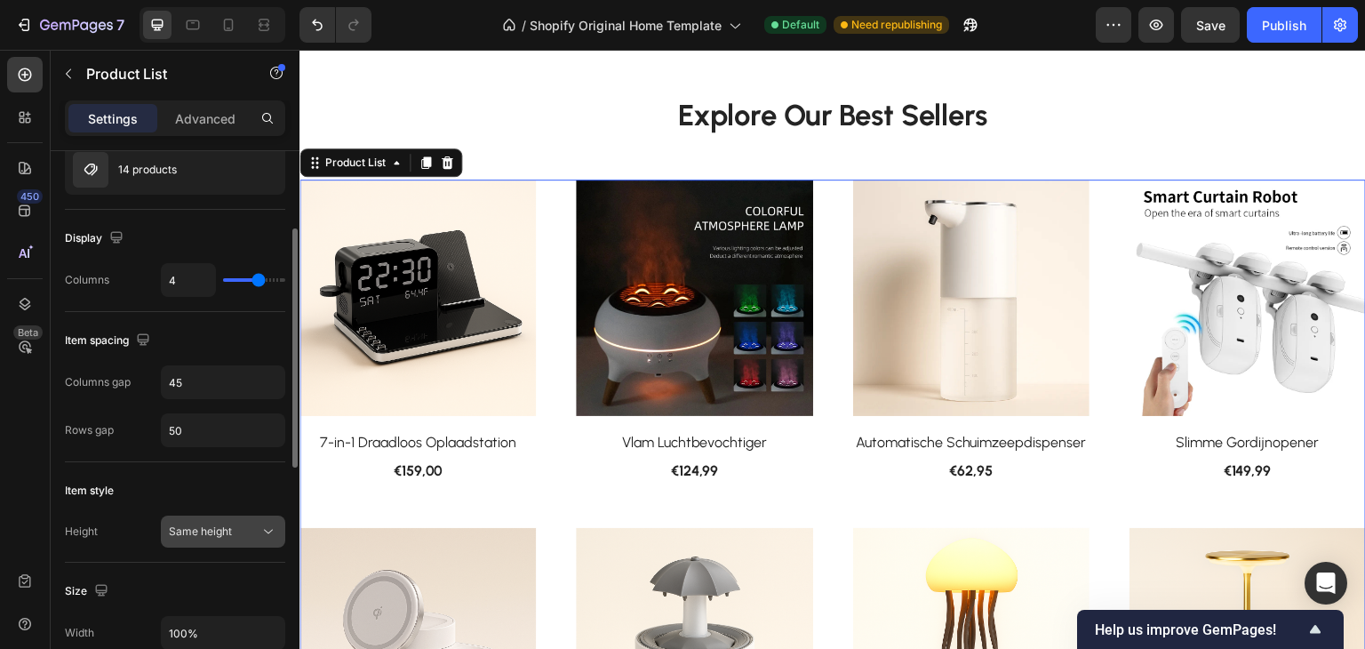
click at [244, 527] on div "Same height" at bounding box center [214, 532] width 91 height 16
click at [219, 481] on div "Item style" at bounding box center [175, 490] width 220 height 28
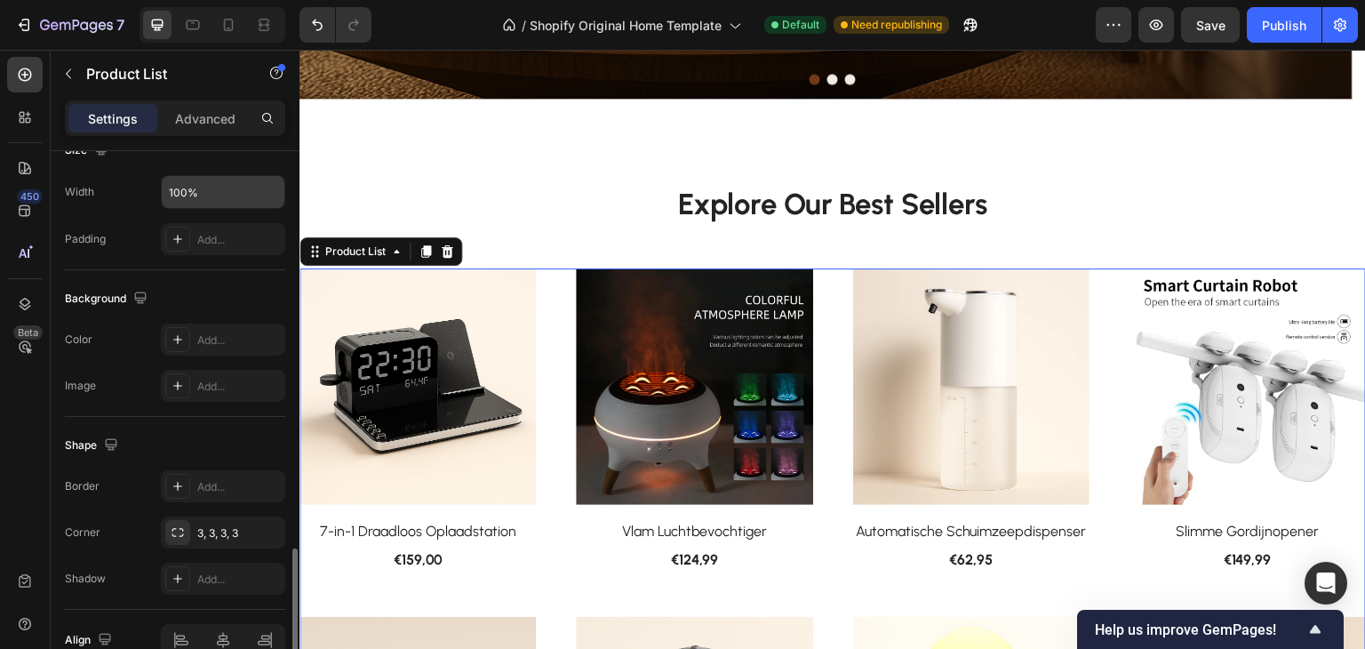
scroll to position [708, 0]
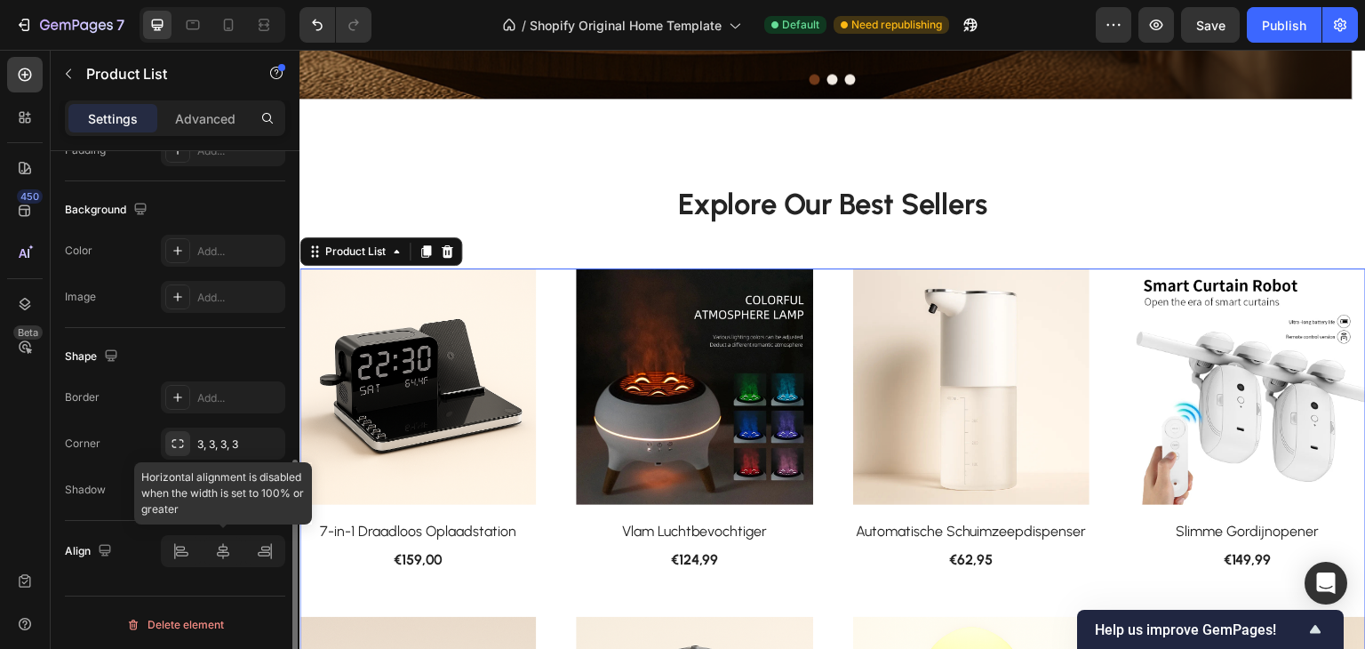
click at [220, 550] on div at bounding box center [223, 551] width 124 height 32
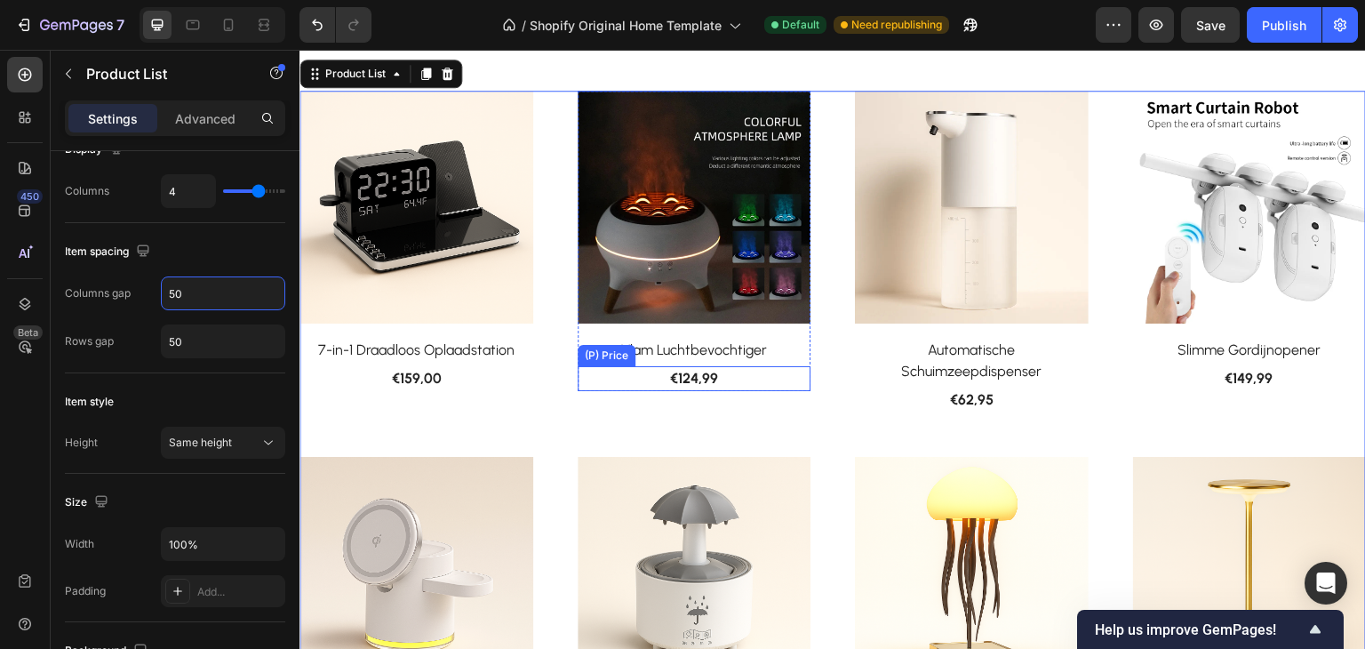
scroll to position [654, 0]
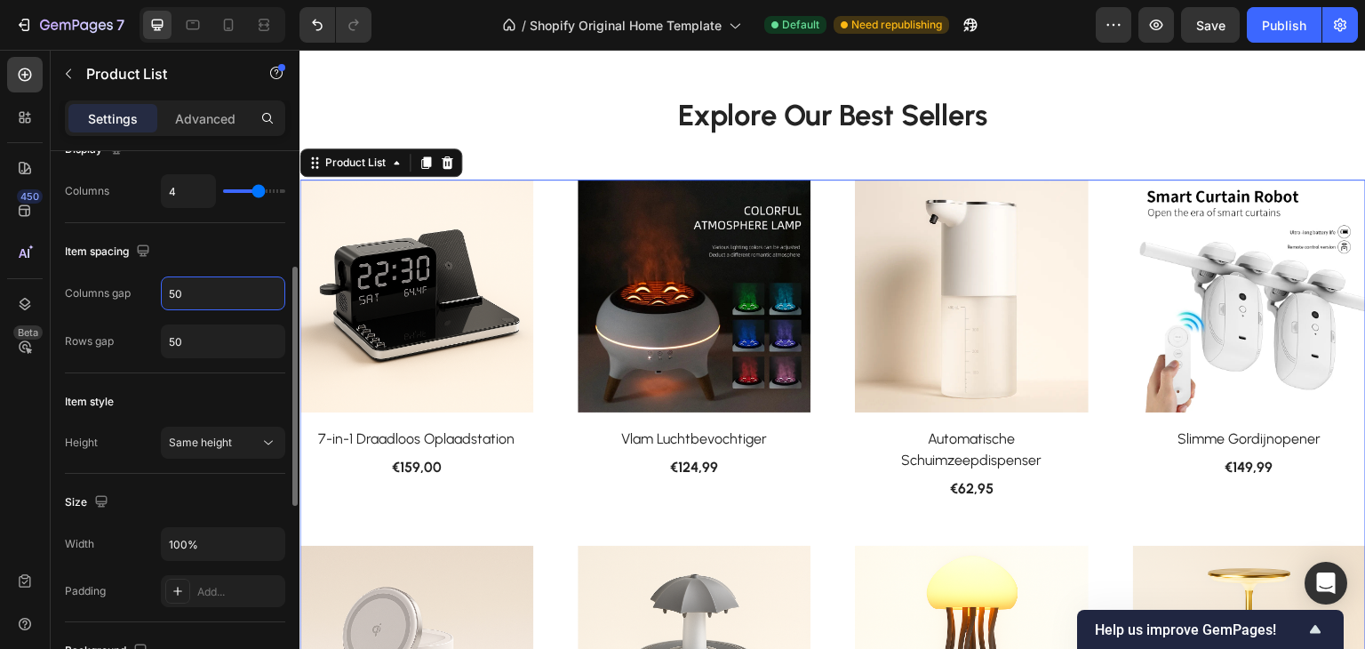
drag, startPoint x: 196, startPoint y: 292, endPoint x: 126, endPoint y: 292, distance: 70.2
click at [126, 292] on div "Columns gap 50" at bounding box center [175, 293] width 220 height 34
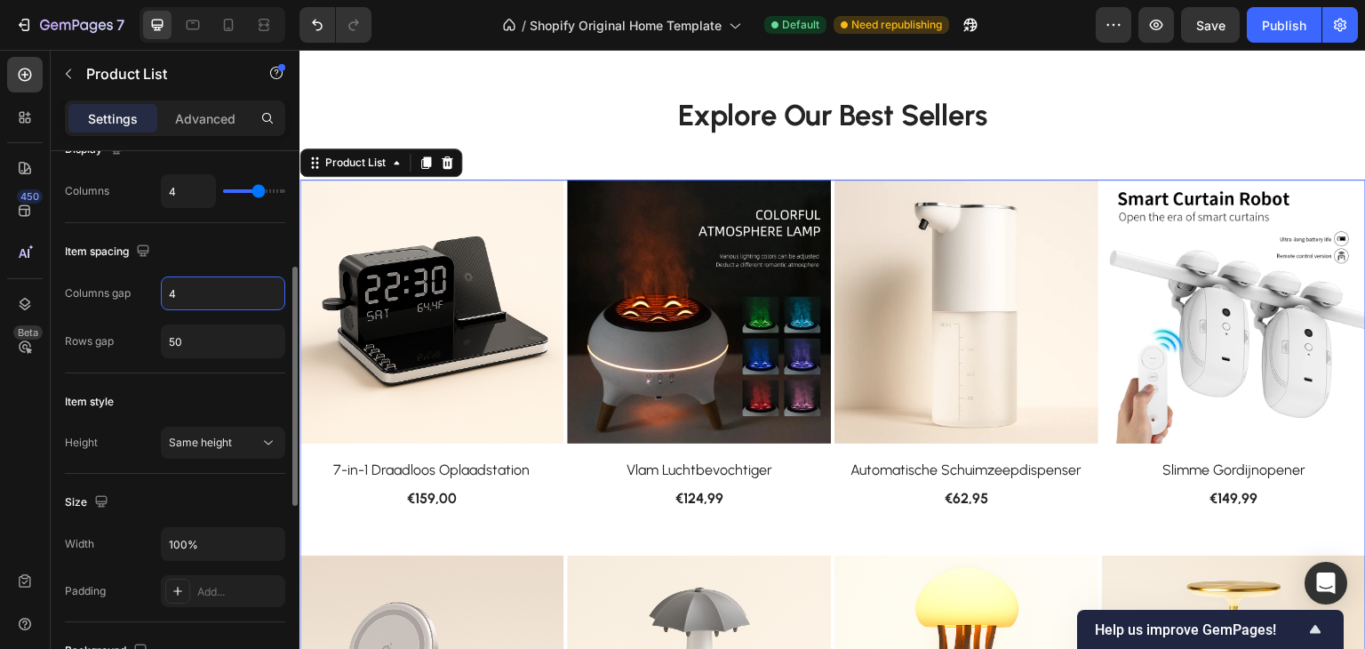
type input "45"
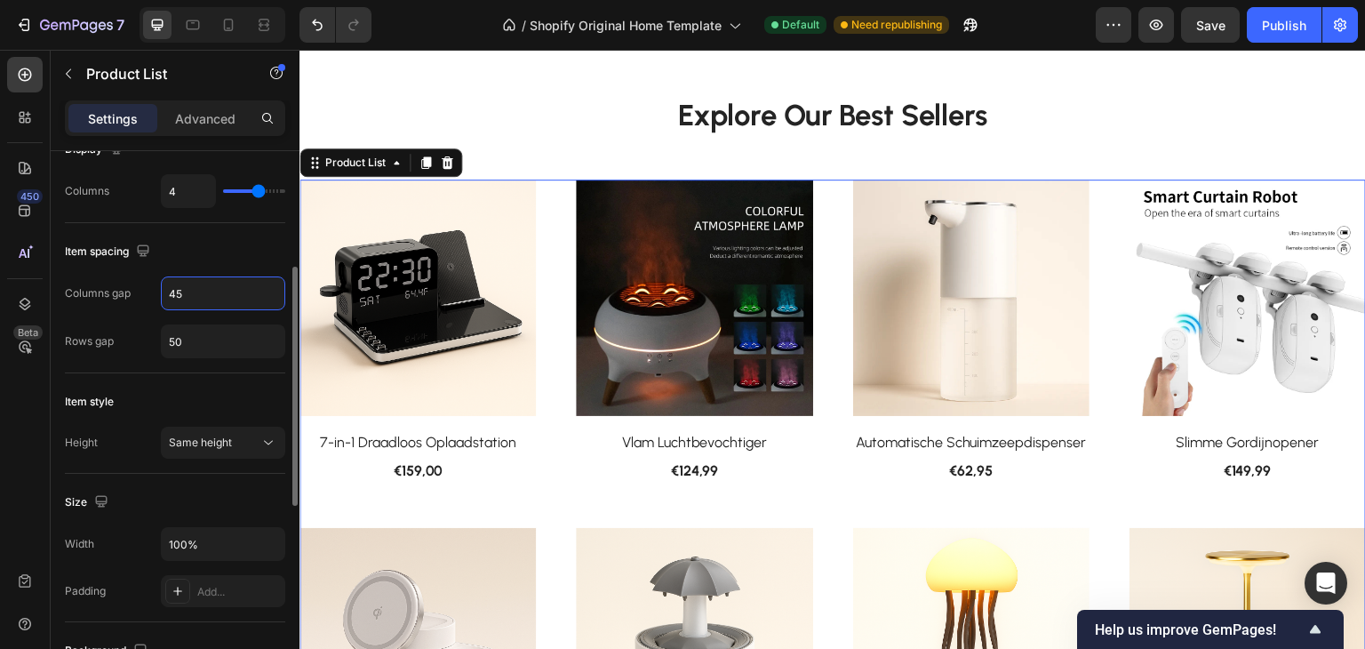
click at [204, 250] on div "Item spacing" at bounding box center [175, 251] width 220 height 28
click at [1276, 22] on div "Publish" at bounding box center [1284, 25] width 44 height 19
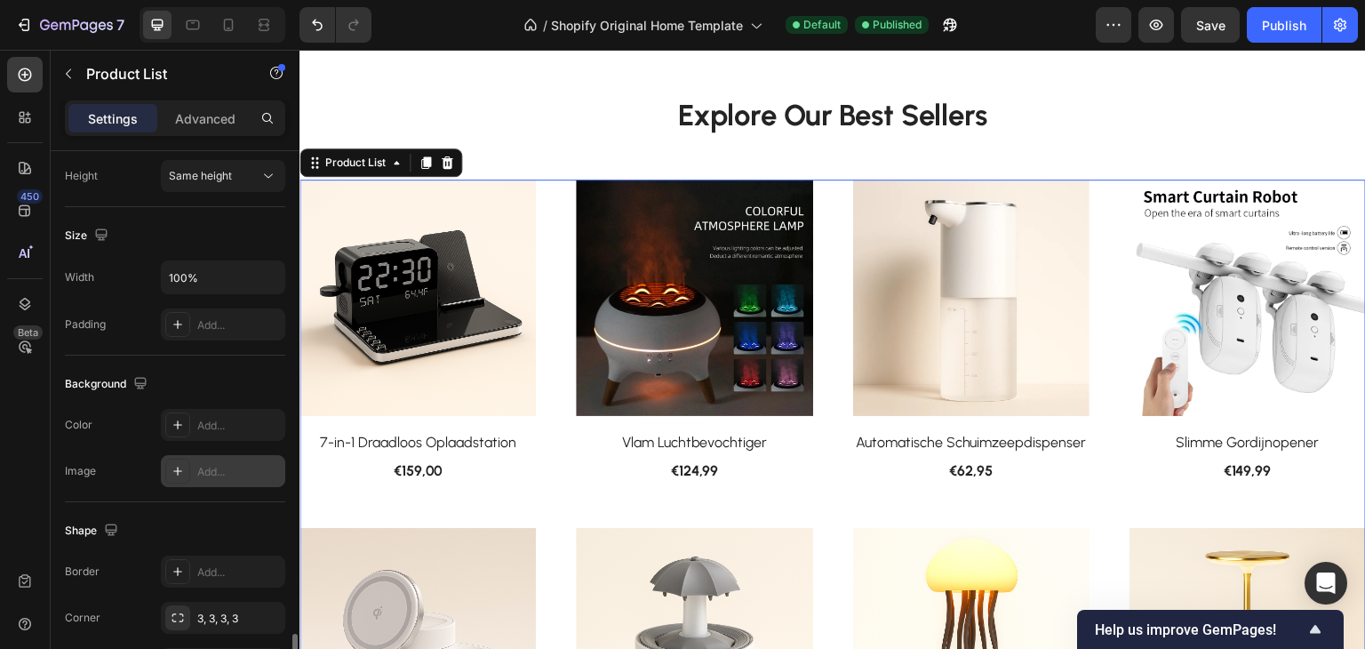
scroll to position [708, 0]
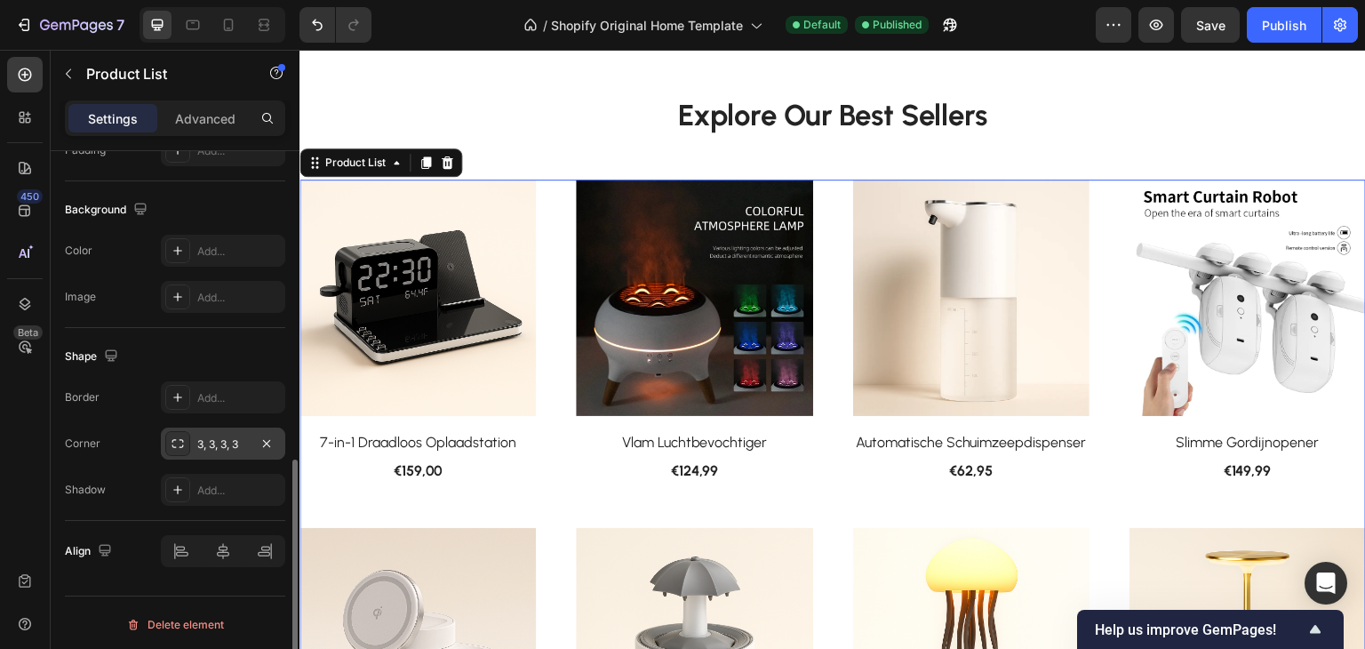
click at [210, 444] on div "3, 3, 3, 3" at bounding box center [223, 444] width 52 height 16
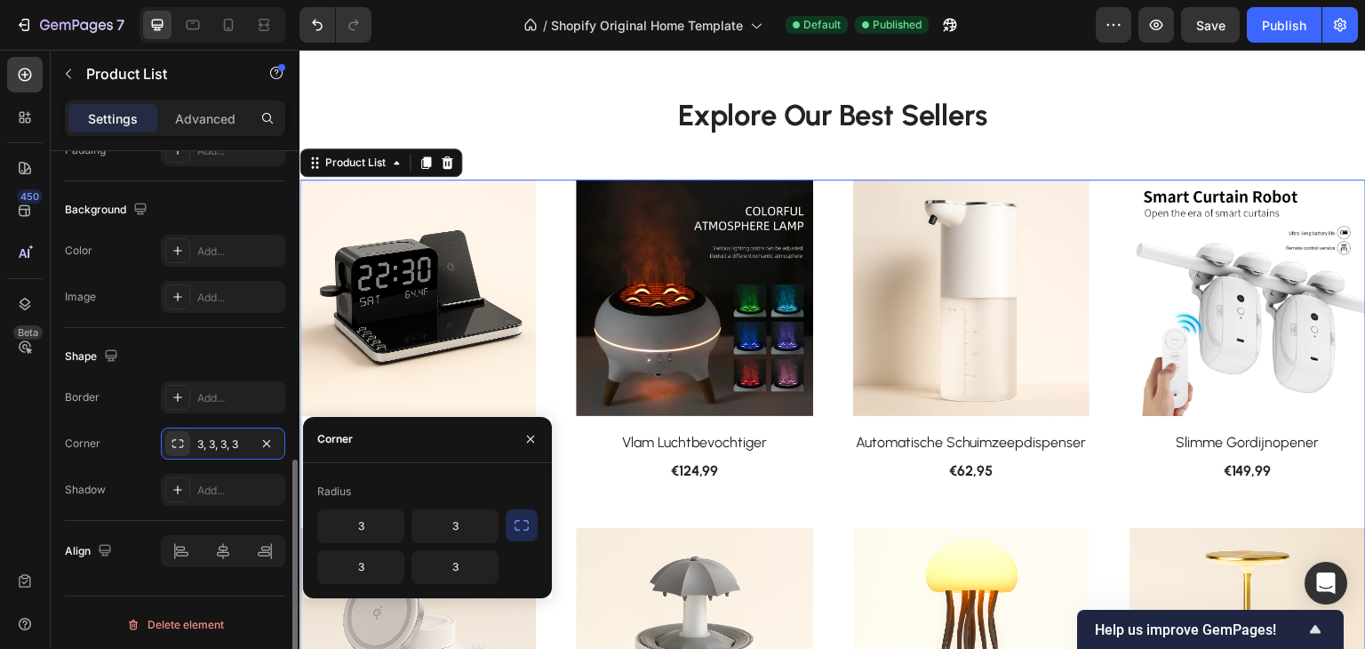
click at [206, 349] on div "Shape" at bounding box center [175, 356] width 220 height 28
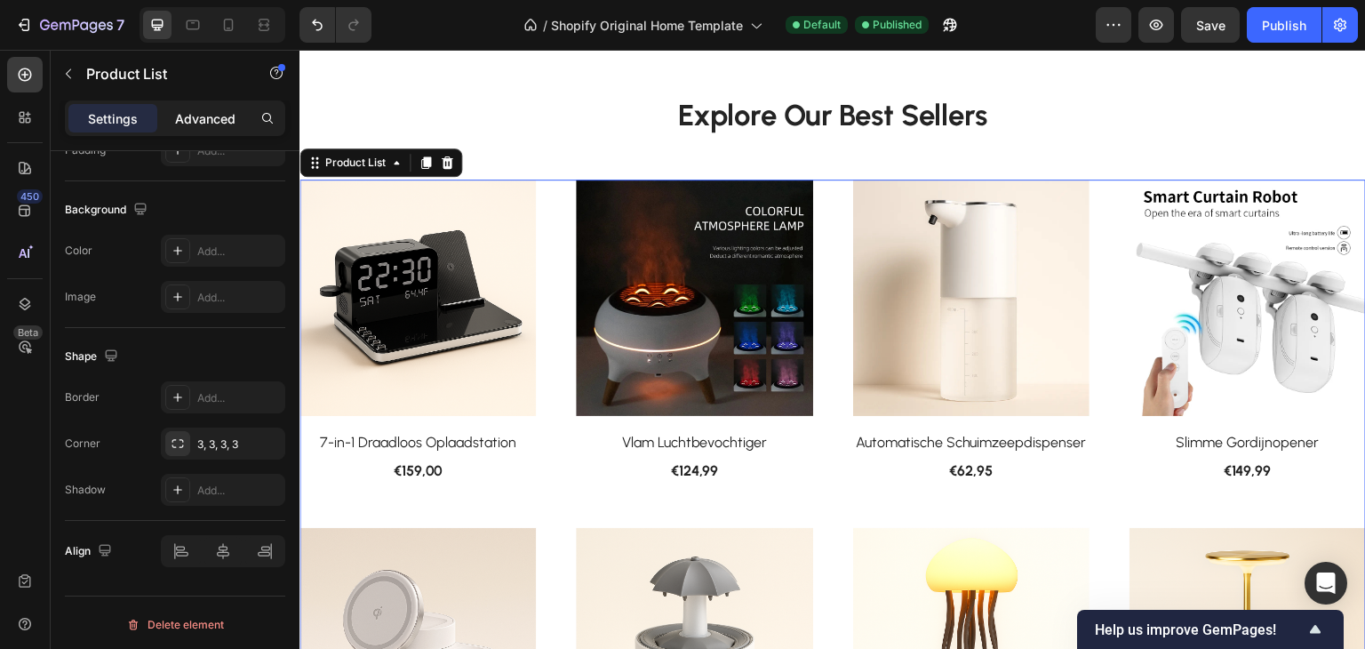
click at [218, 115] on p "Advanced" at bounding box center [205, 118] width 60 height 19
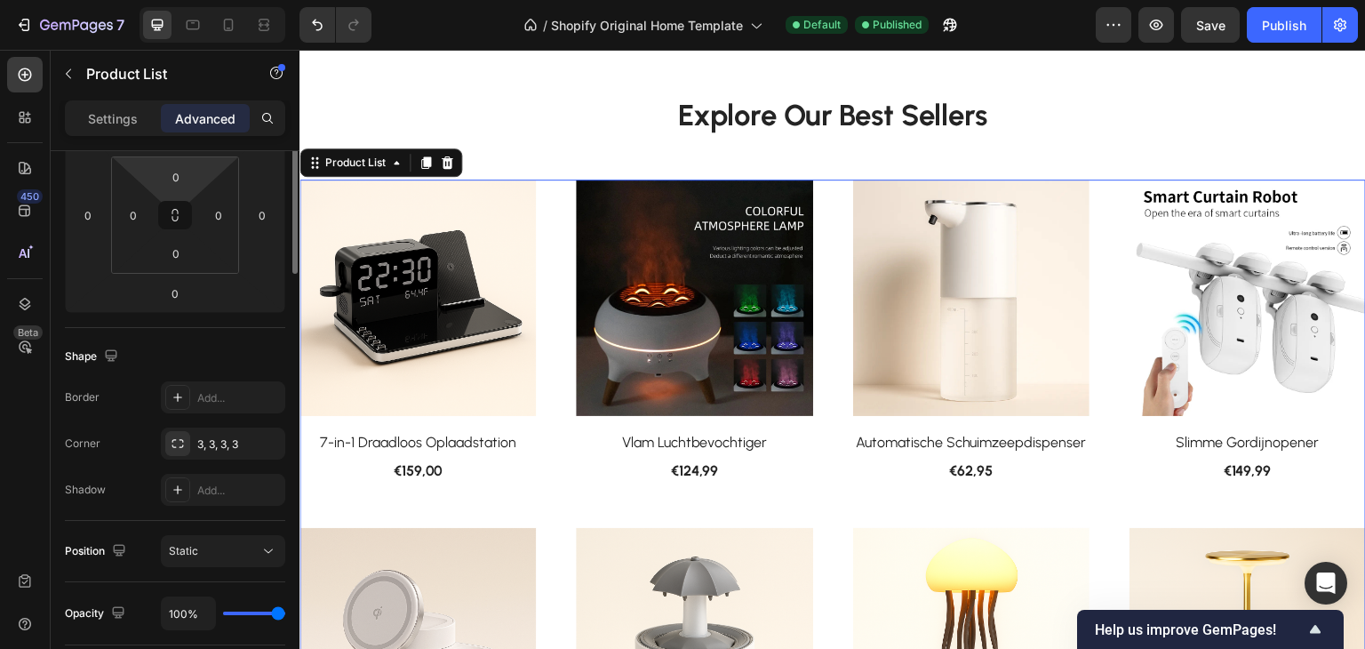
scroll to position [13, 0]
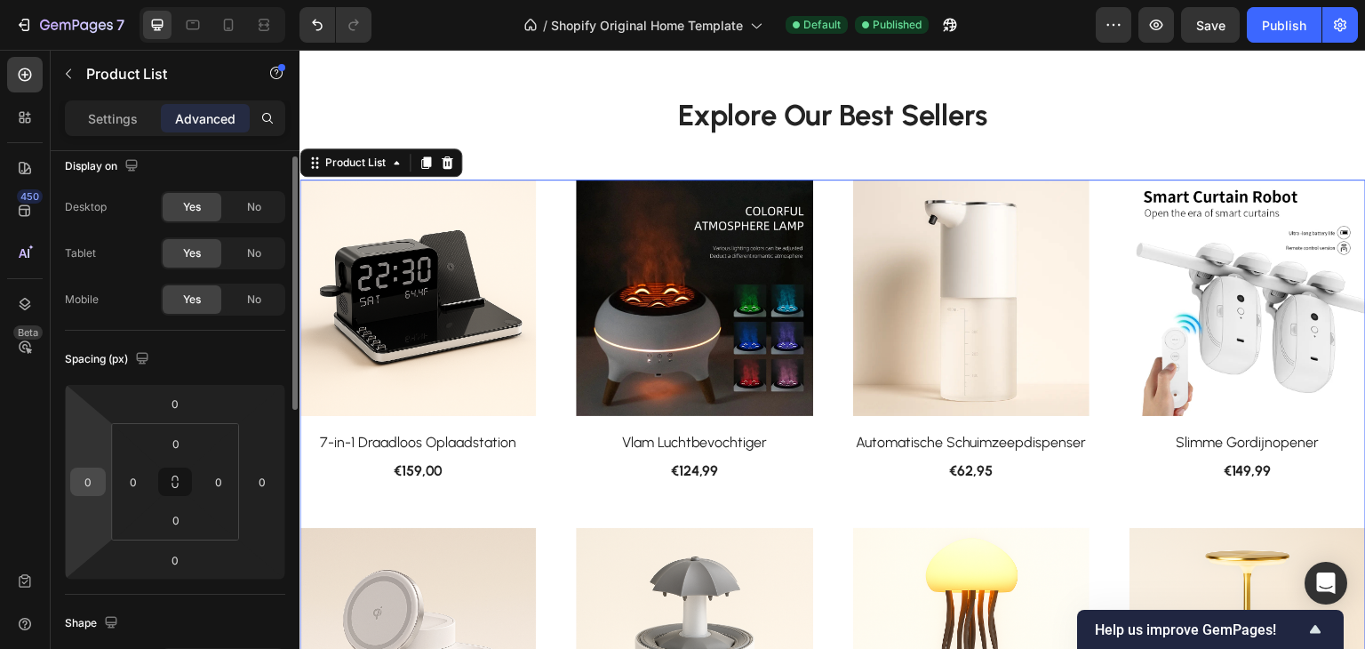
click at [99, 478] on input "0" at bounding box center [88, 481] width 27 height 27
click at [78, 472] on input "0" at bounding box center [88, 481] width 27 height 27
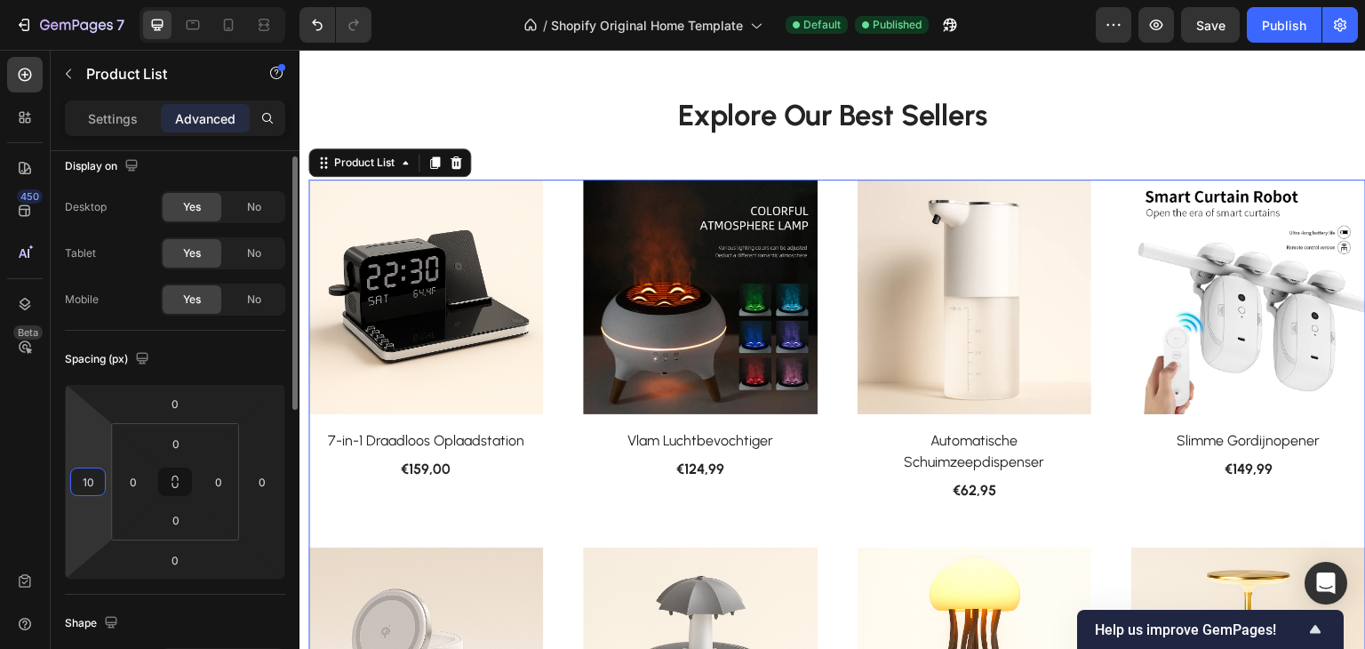
drag, startPoint x: 99, startPoint y: 486, endPoint x: 68, endPoint y: 488, distance: 31.2
click at [68, 488] on div "0 10 0 0" at bounding box center [175, 482] width 220 height 196
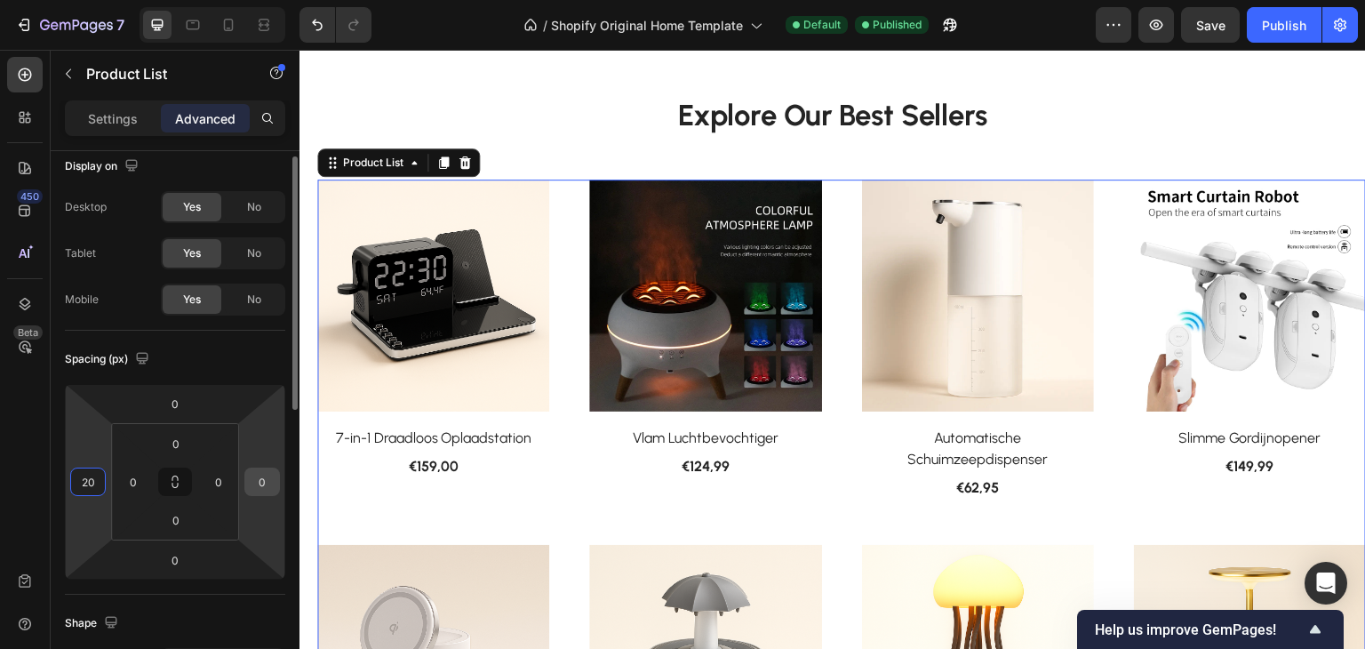
type input "20"
click at [267, 486] on input "0" at bounding box center [262, 481] width 27 height 27
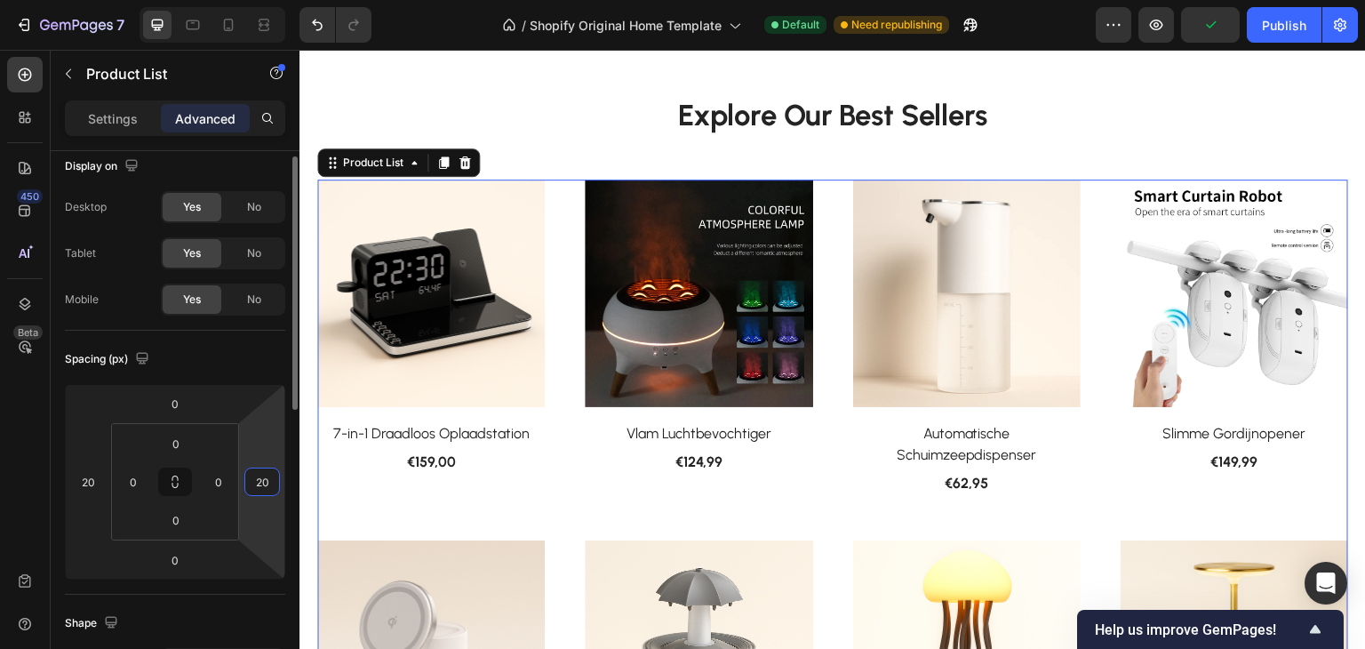
type input "20"
click at [240, 367] on div "Spacing (px)" at bounding box center [175, 359] width 220 height 28
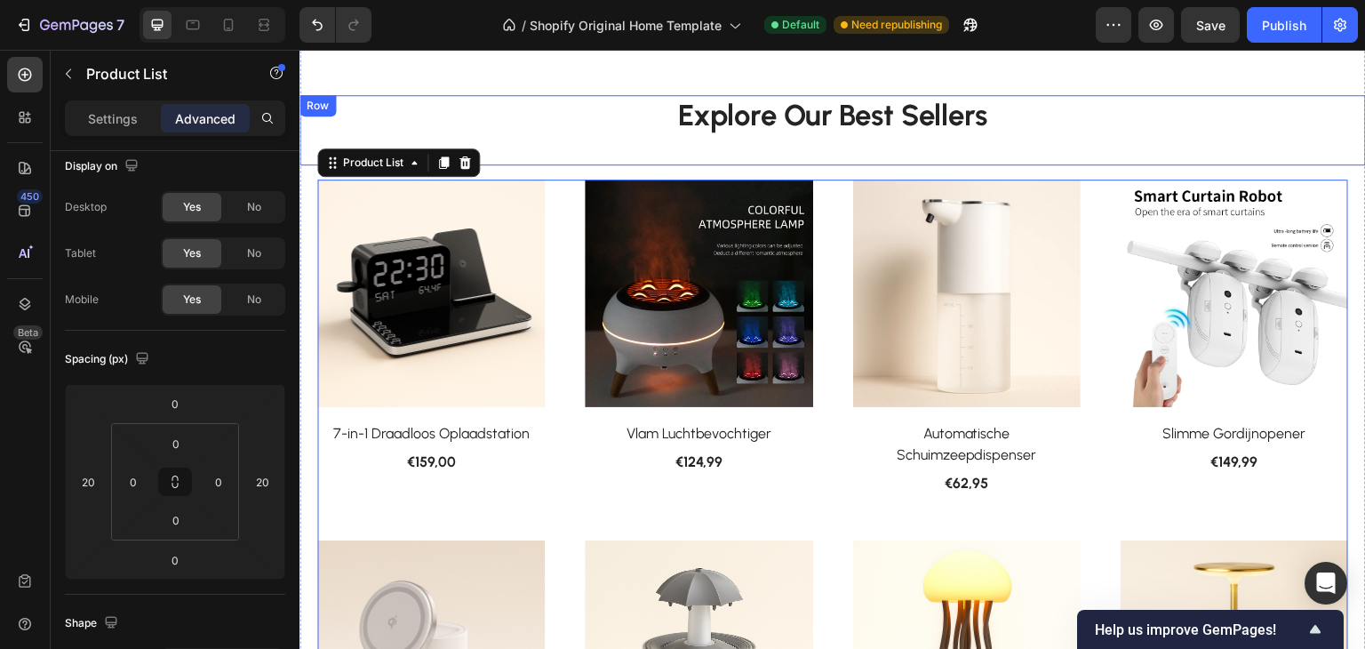
click at [571, 140] on div "Explore Our Best Sellers Heading" at bounding box center [833, 130] width 1067 height 70
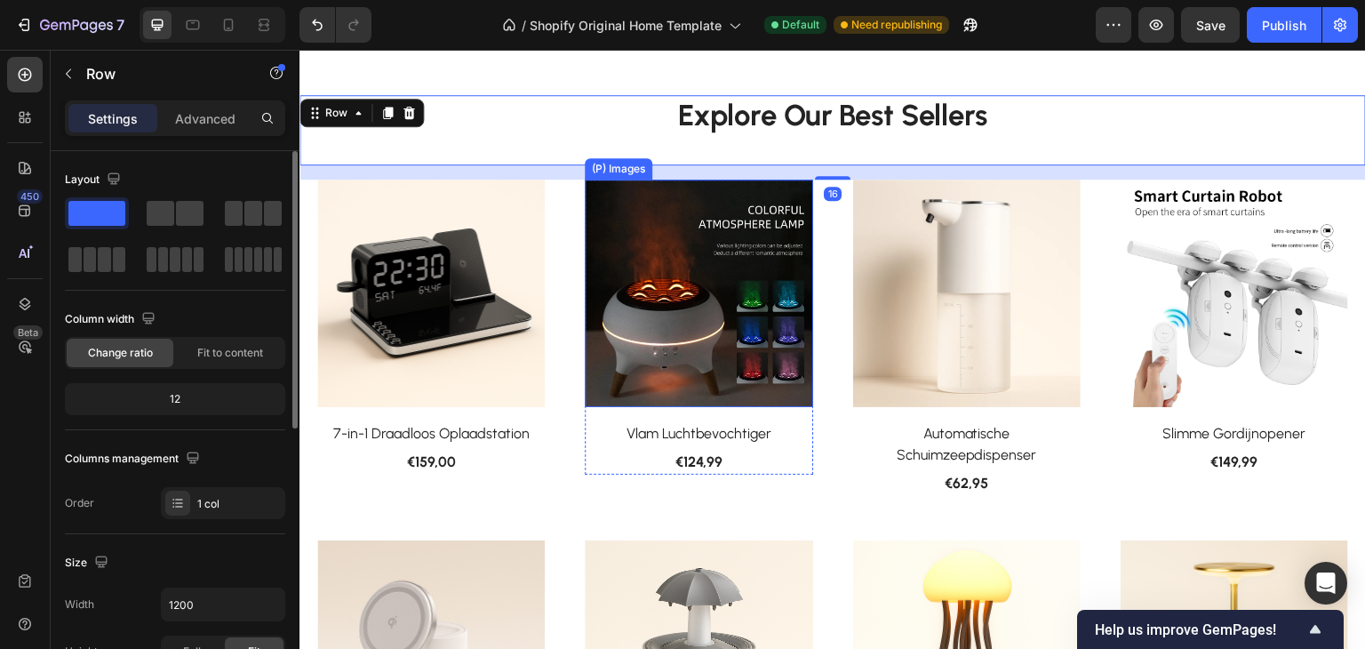
scroll to position [743, 0]
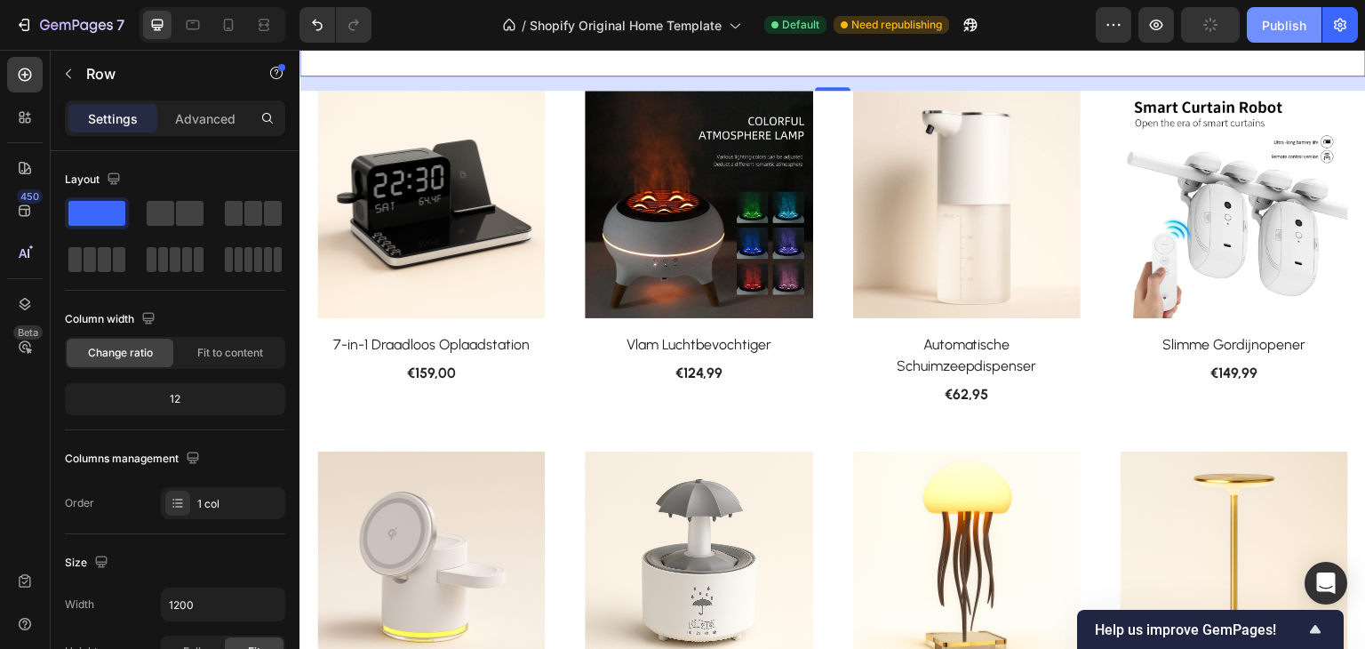
click at [1284, 29] on div "Publish" at bounding box center [1284, 25] width 44 height 19
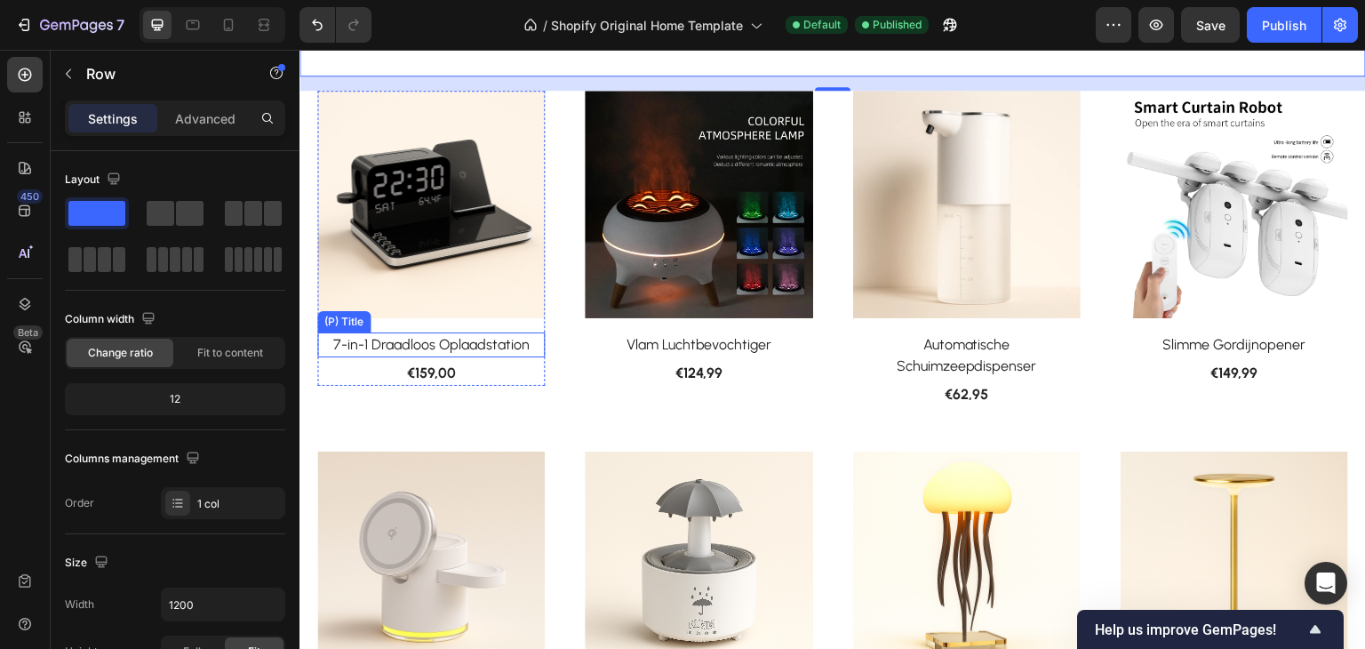
click at [491, 336] on h2 "7-in-1 Draadloos Oplaadstation" at bounding box center [431, 344] width 228 height 25
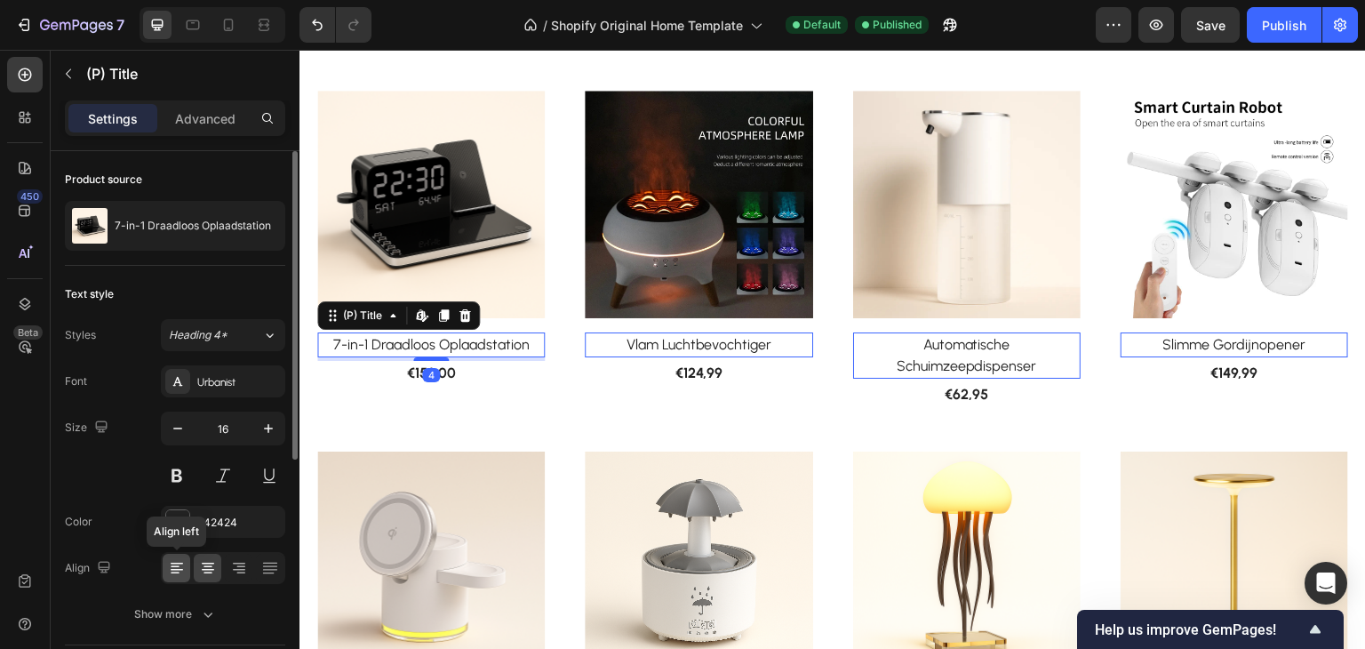
click at [176, 567] on icon at bounding box center [177, 568] width 18 height 18
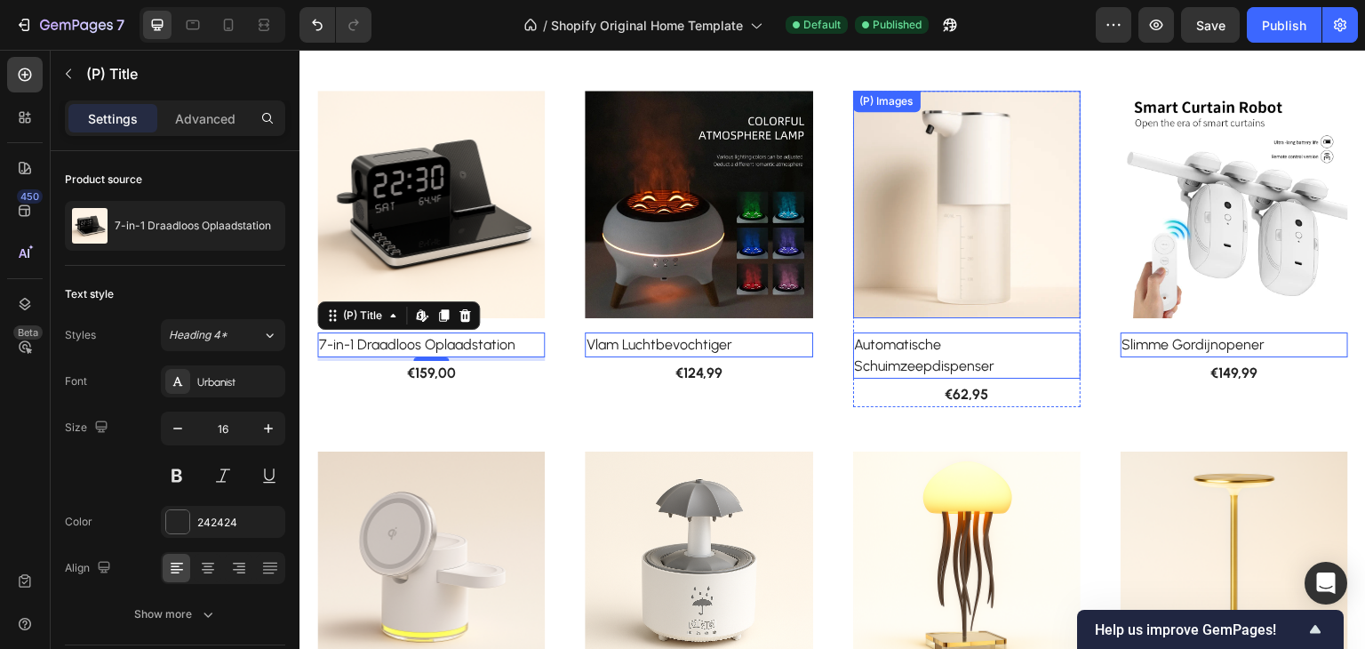
click at [970, 233] on img at bounding box center [967, 205] width 228 height 228
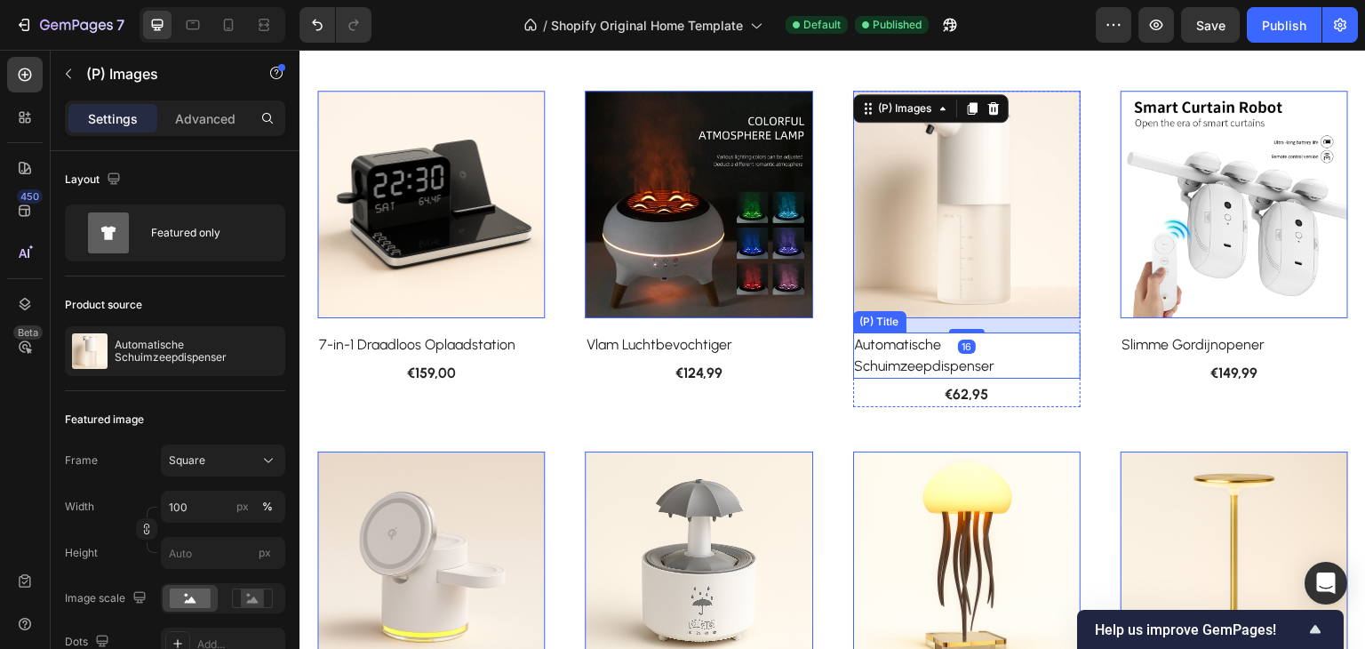
click at [884, 364] on h2 "Automatische Schuimzeepdispenser" at bounding box center [967, 355] width 228 height 46
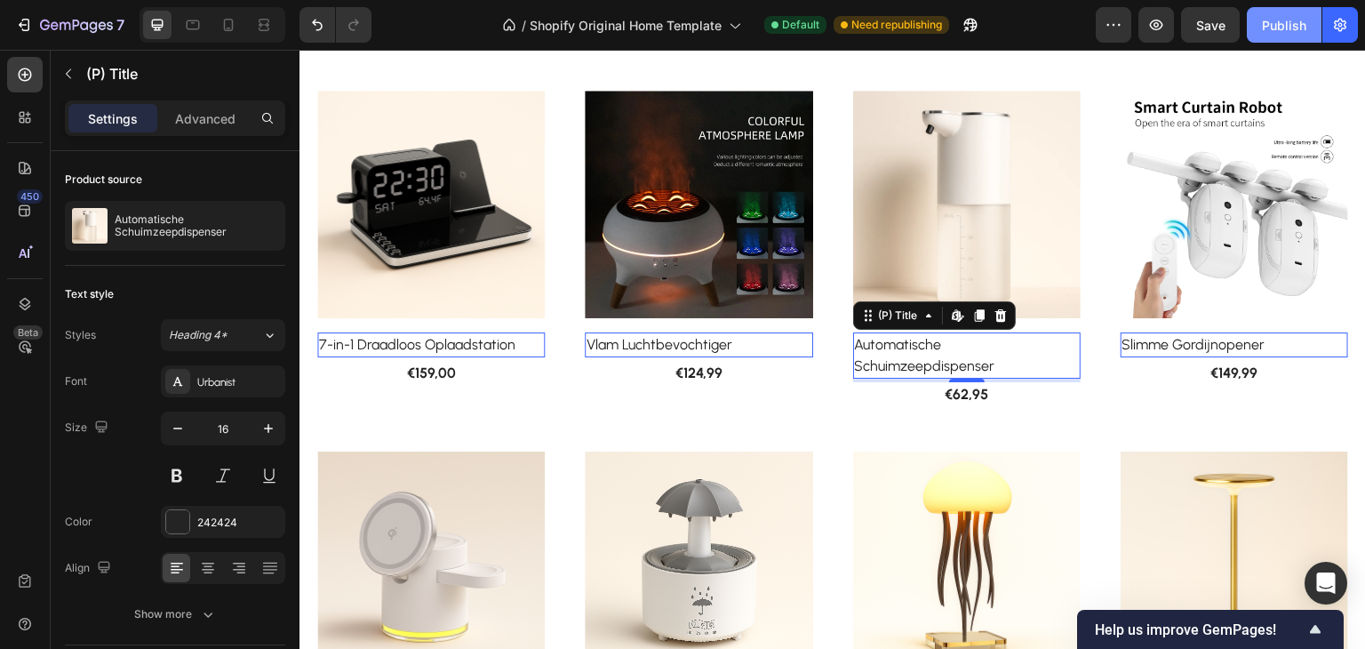
click at [1295, 24] on div "Publish" at bounding box center [1284, 25] width 44 height 19
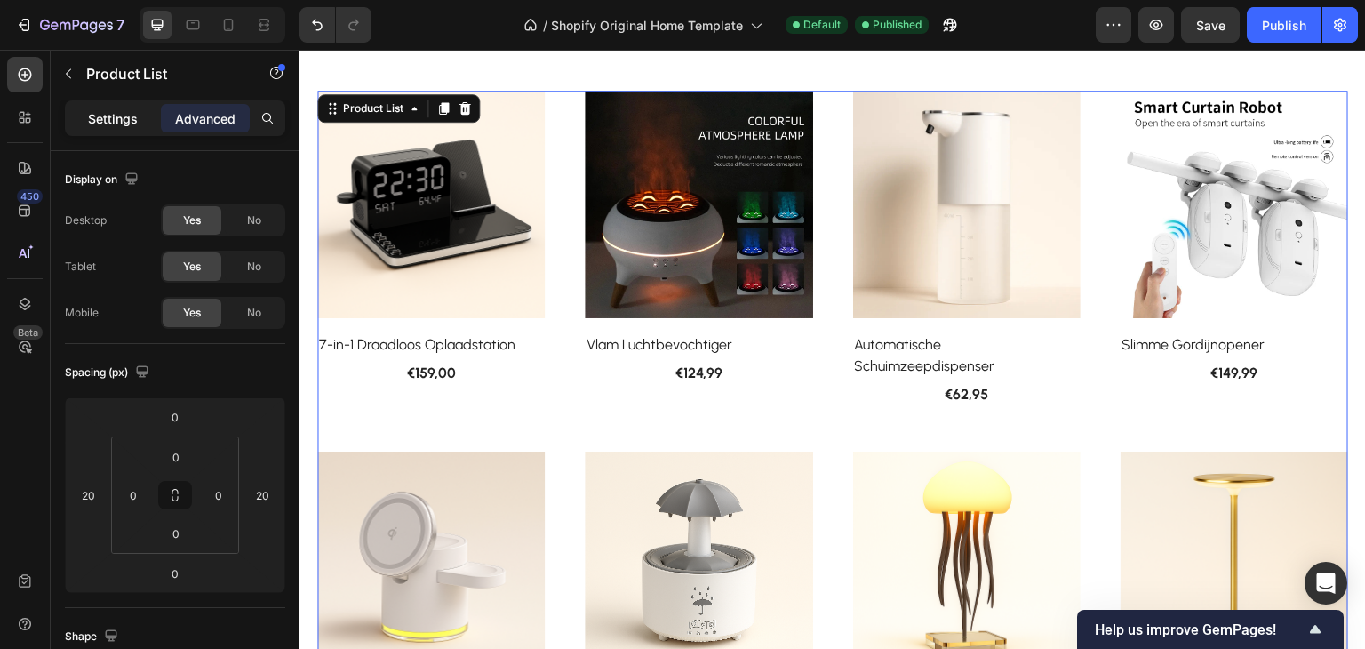
click at [114, 118] on p "Settings" at bounding box center [113, 118] width 50 height 19
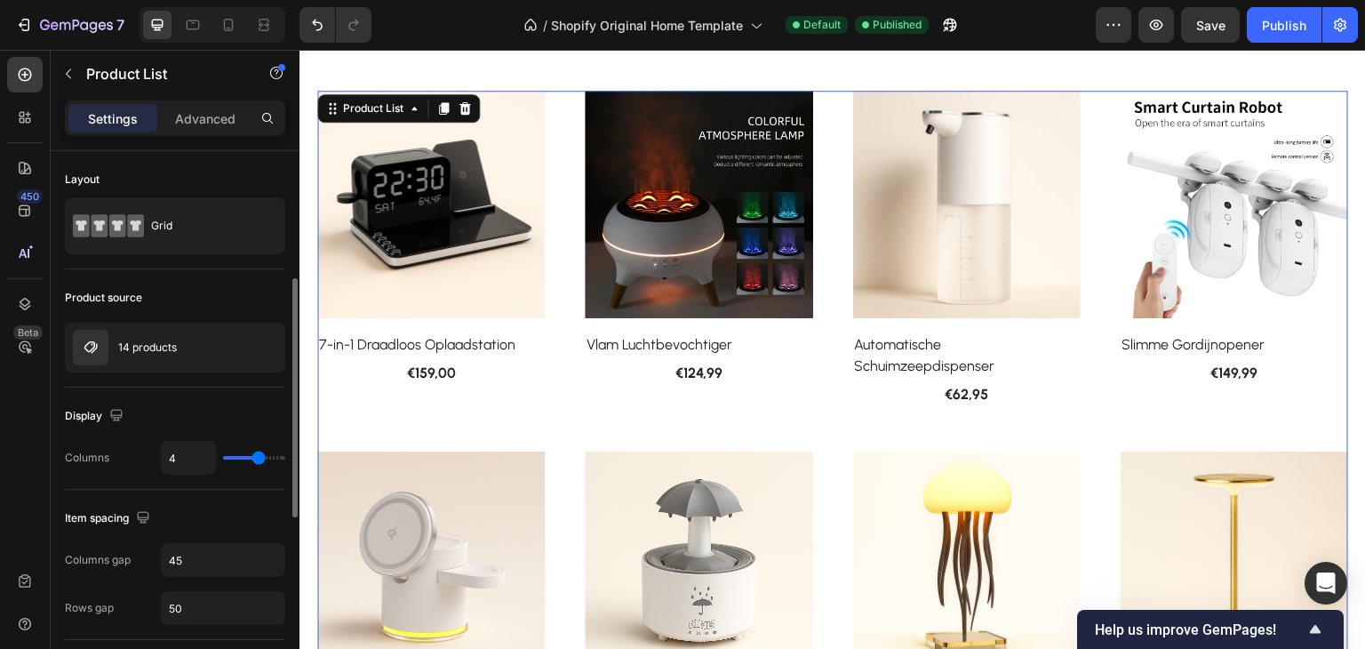
scroll to position [89, 0]
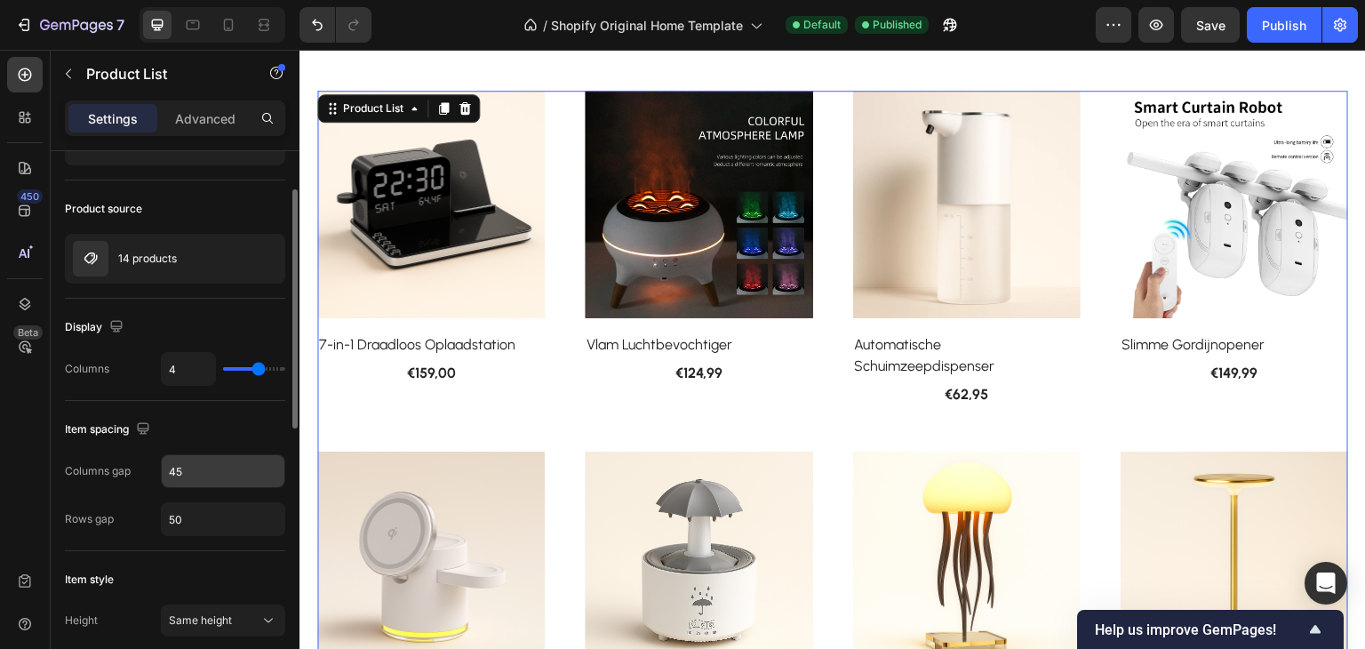
click at [233, 467] on input "45" at bounding box center [223, 471] width 123 height 32
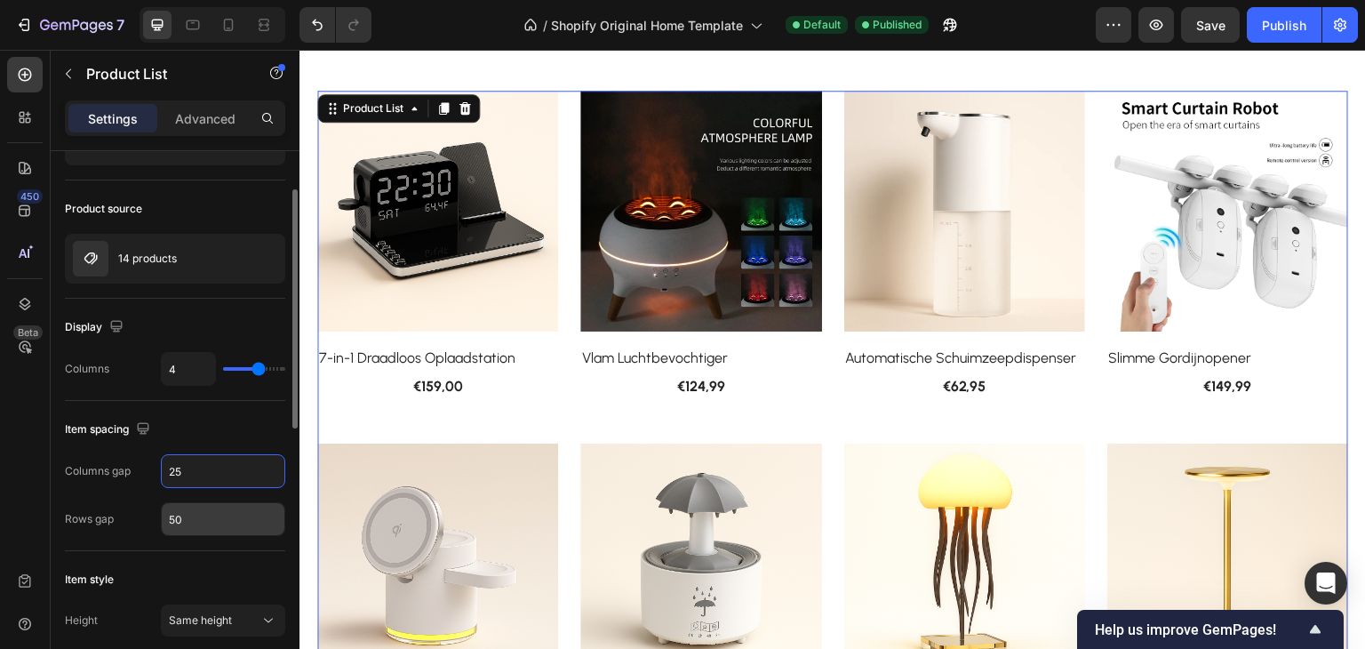
type input "25"
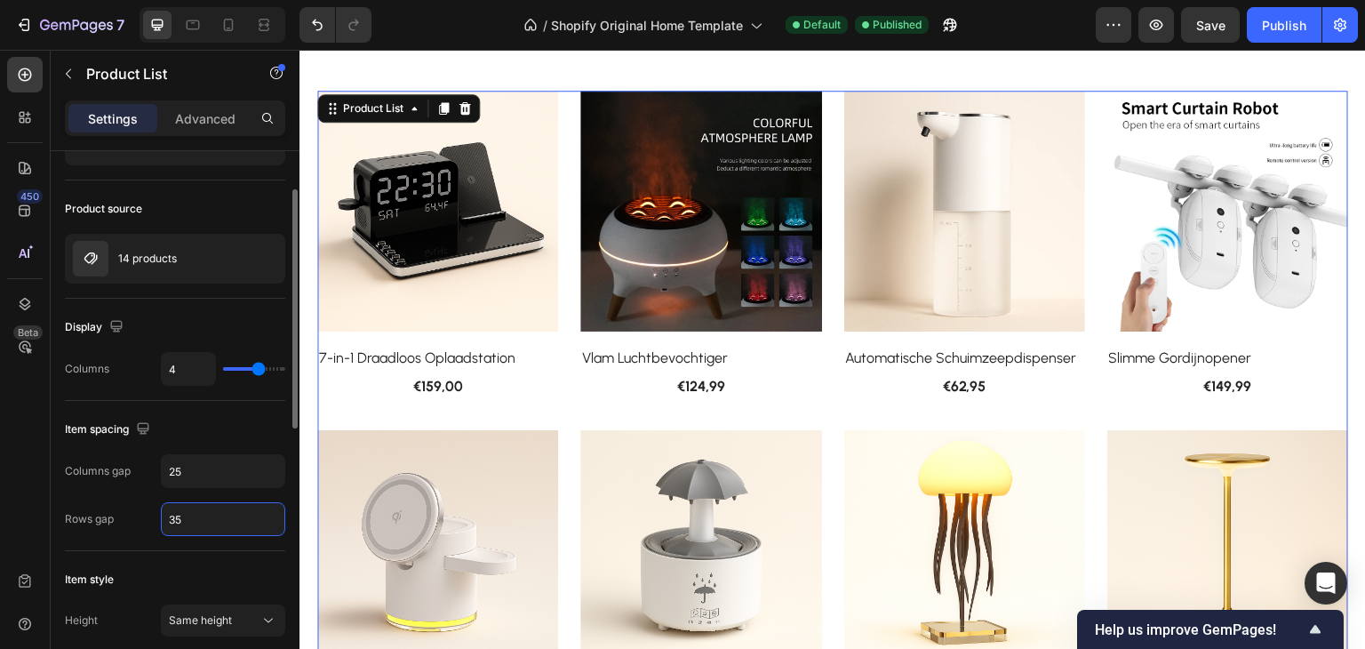
drag, startPoint x: 192, startPoint y: 516, endPoint x: 156, endPoint y: 520, distance: 35.8
click at [156, 520] on div "Rows gap 35" at bounding box center [175, 519] width 220 height 34
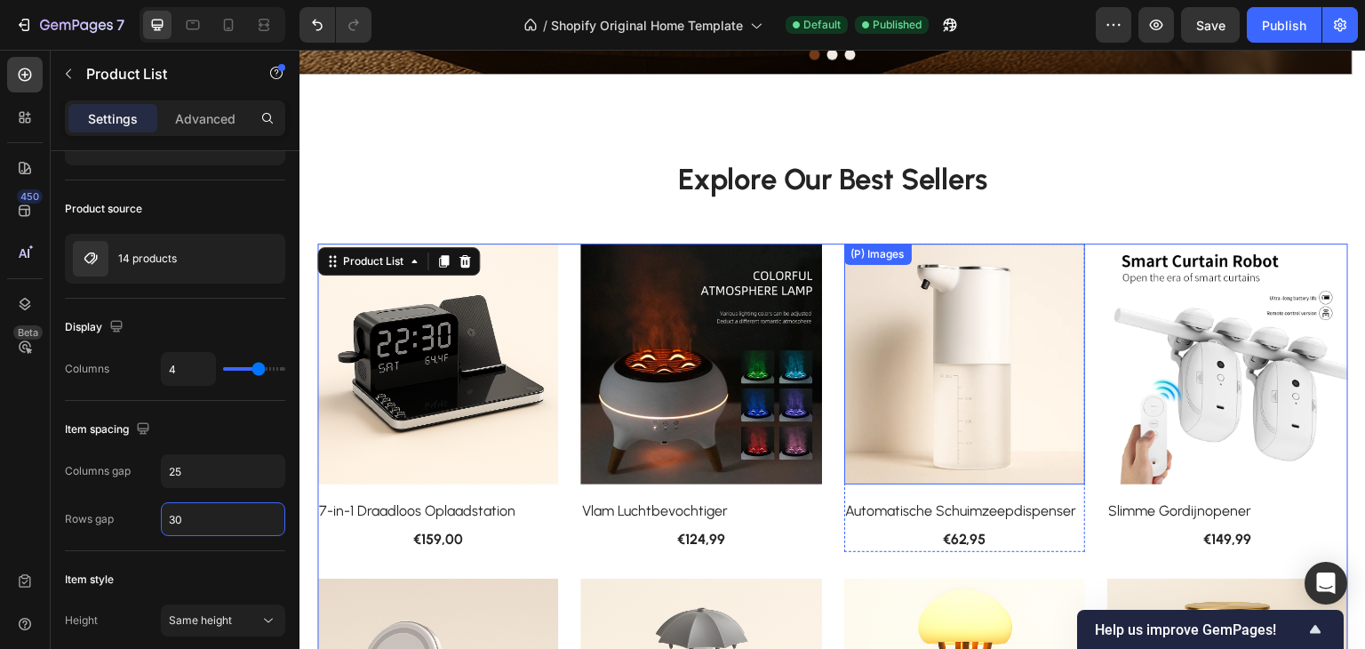
scroll to position [565, 0]
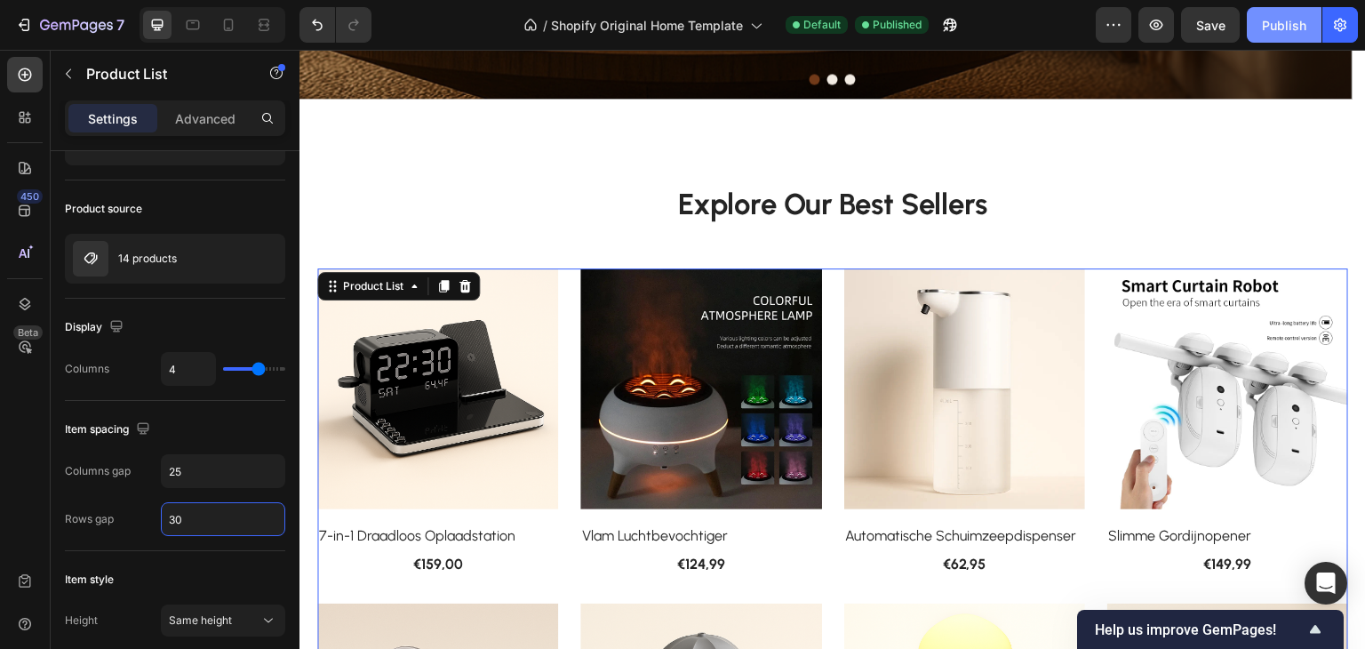
type input "30"
click at [1267, 22] on div "Publish" at bounding box center [1284, 25] width 44 height 19
